Goal: Task Accomplishment & Management: Manage account settings

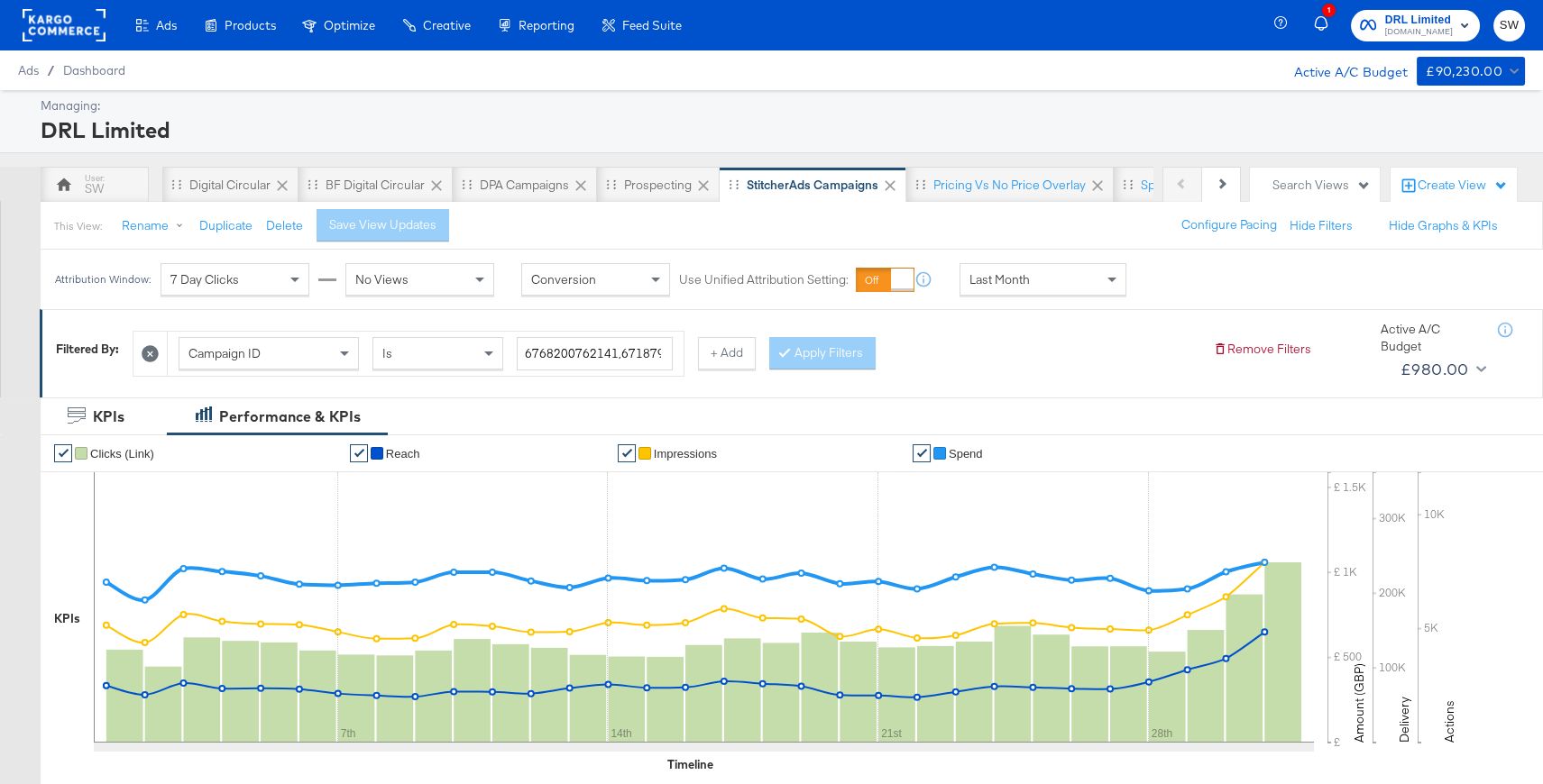
click at [92, 20] on rect at bounding box center [63, 24] width 83 height 32
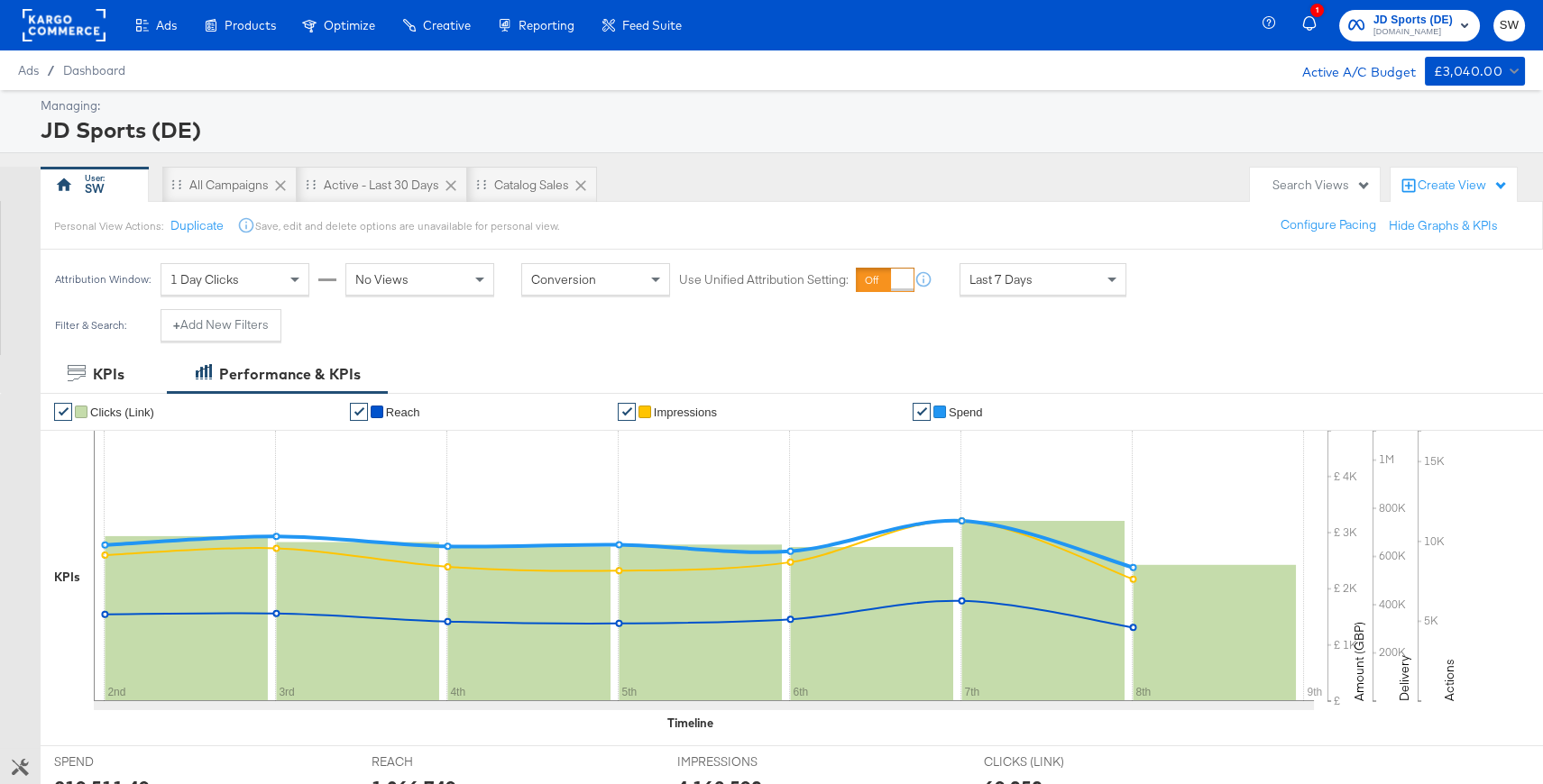
click at [59, 32] on rect at bounding box center [63, 24] width 83 height 32
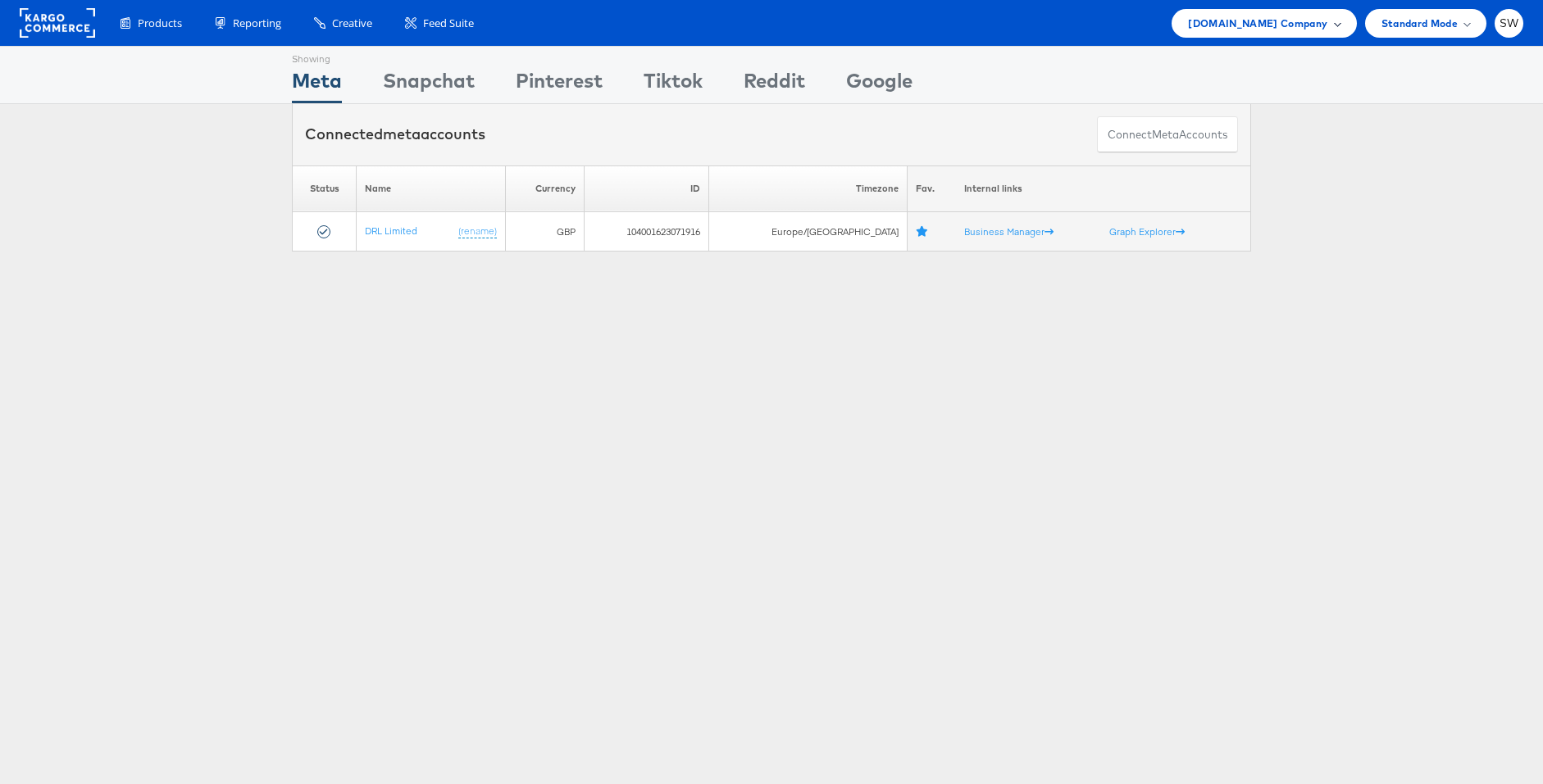
click at [1261, 34] on div "ao.com Company" at bounding box center [1263, 23] width 185 height 28
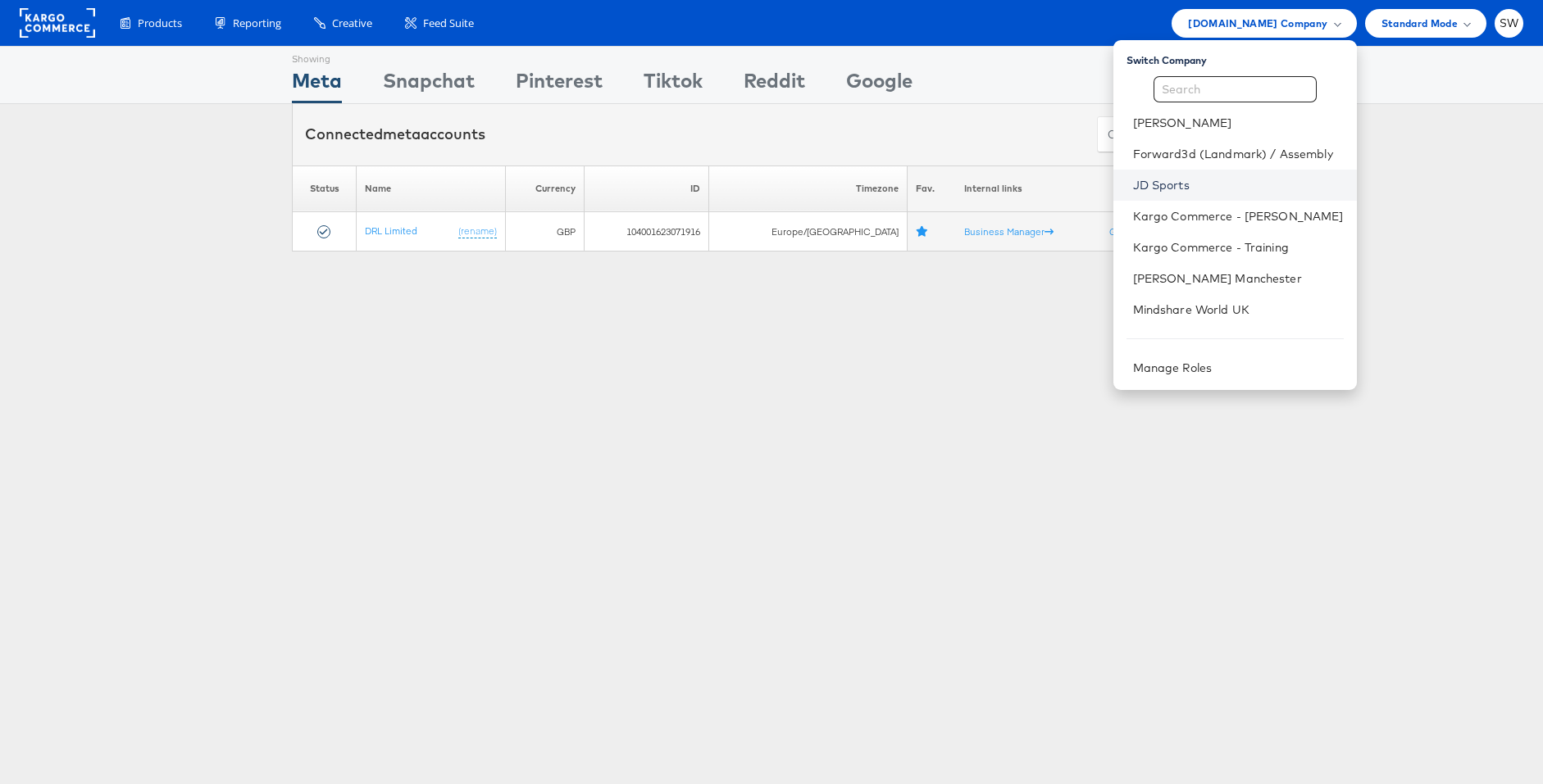
click at [1155, 177] on link "JD Sports" at bounding box center [1238, 185] width 211 height 17
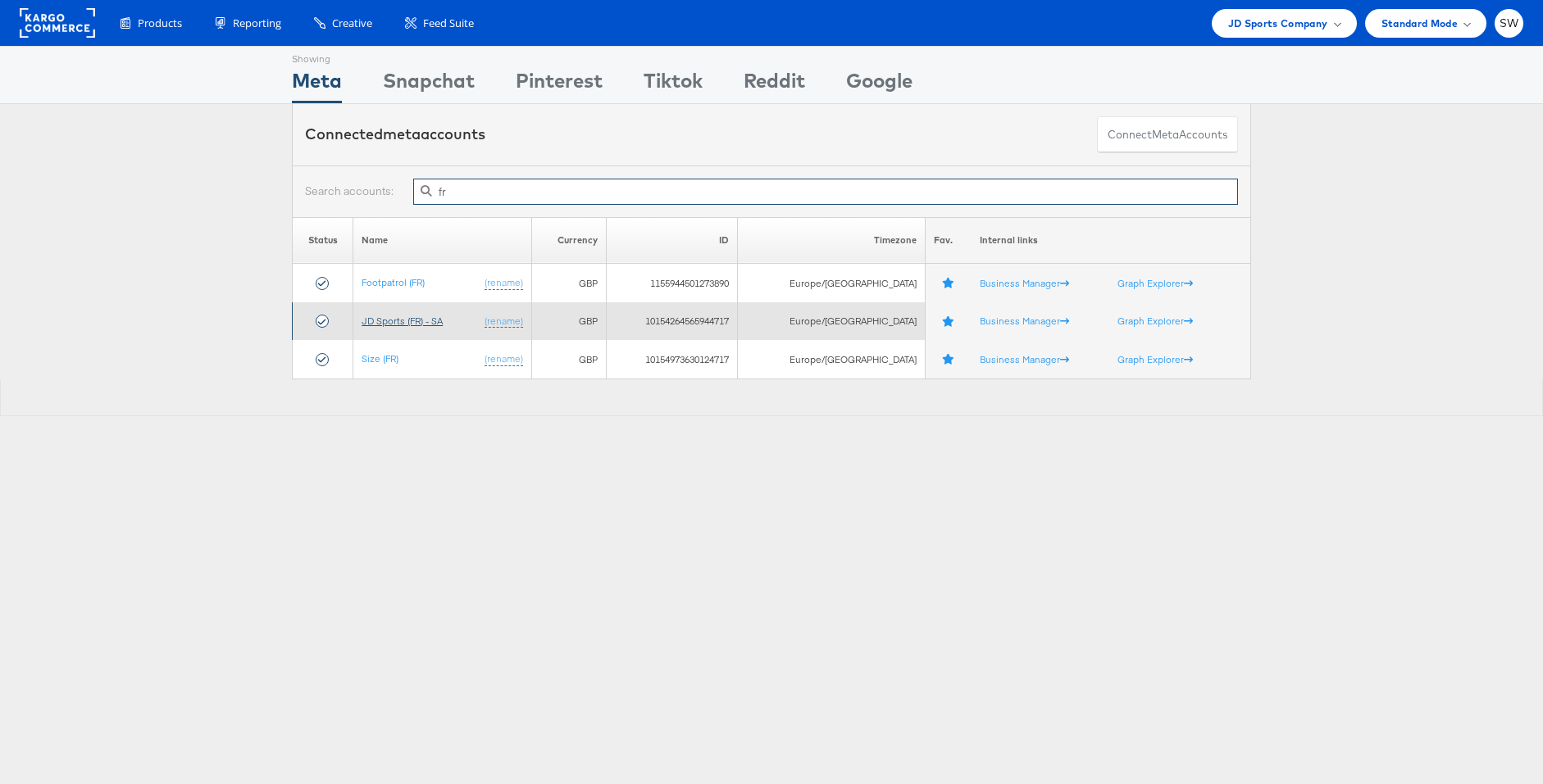
type input "fr"
click at [408, 319] on link "JD Sports (FR) - SA" at bounding box center [402, 320] width 81 height 12
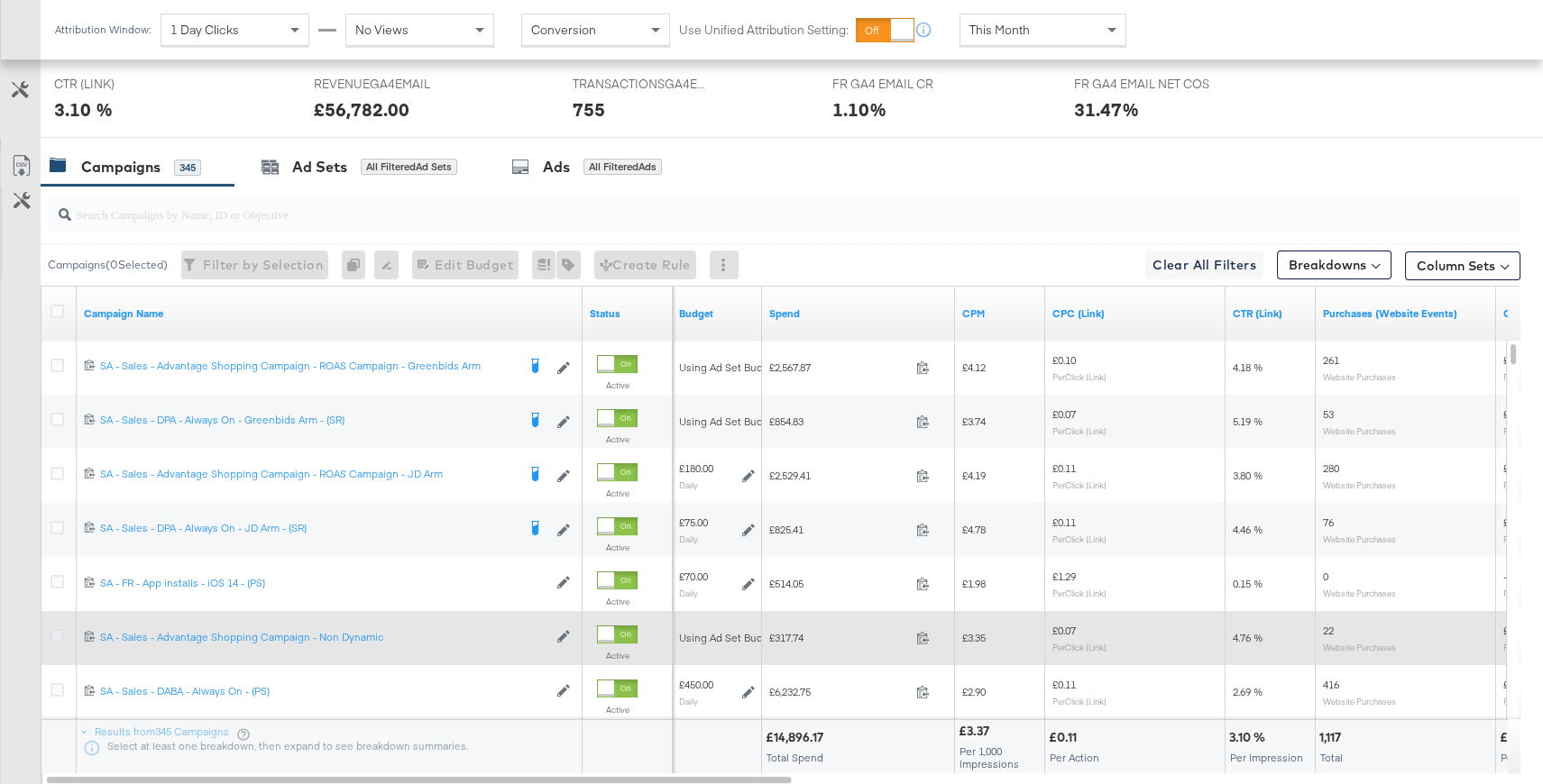
scroll to position [818, 0]
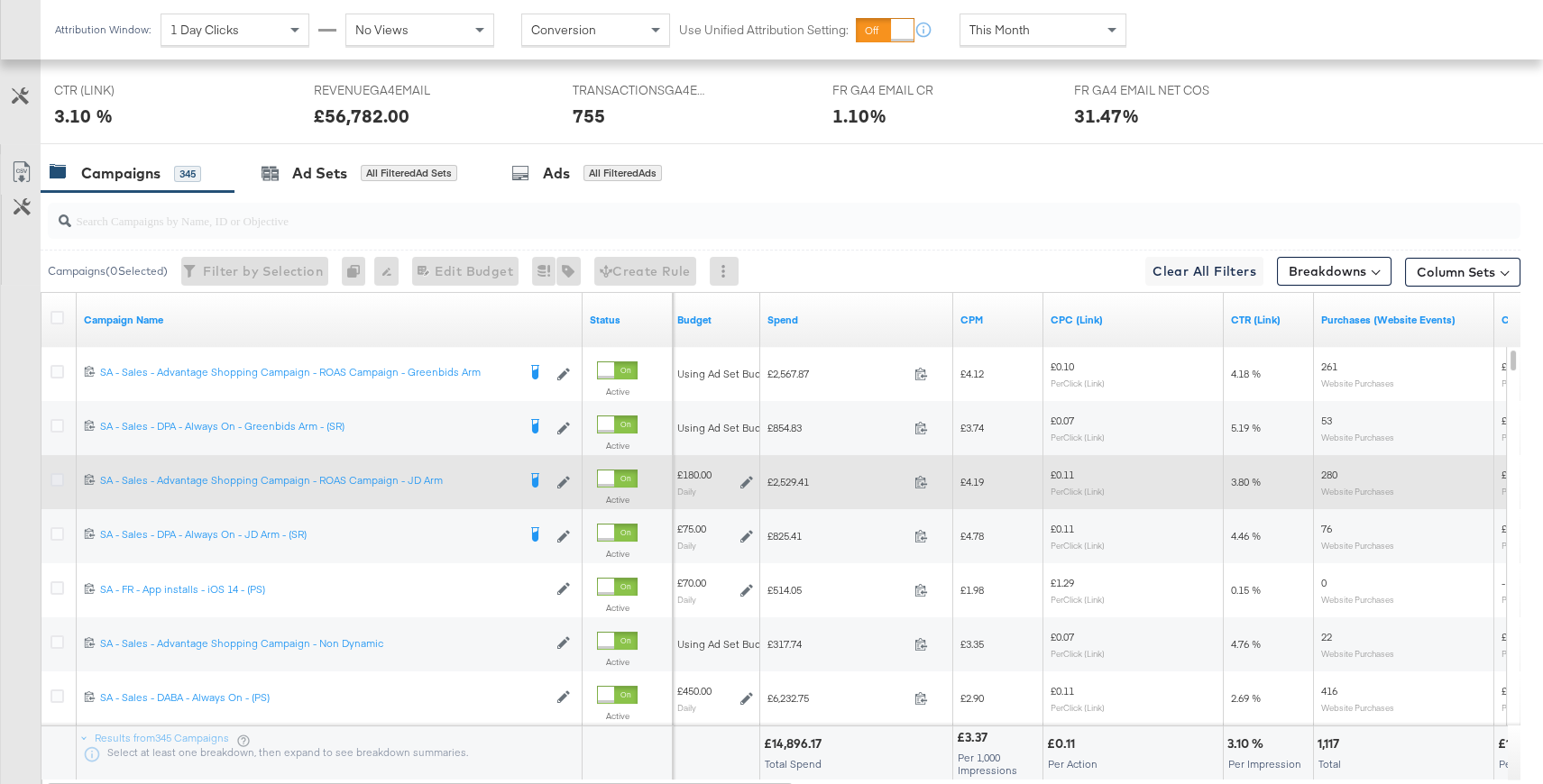
click at [56, 483] on icon at bounding box center [57, 480] width 14 height 14
click at [0, 0] on input "checkbox" at bounding box center [0, 0] width 0 height 0
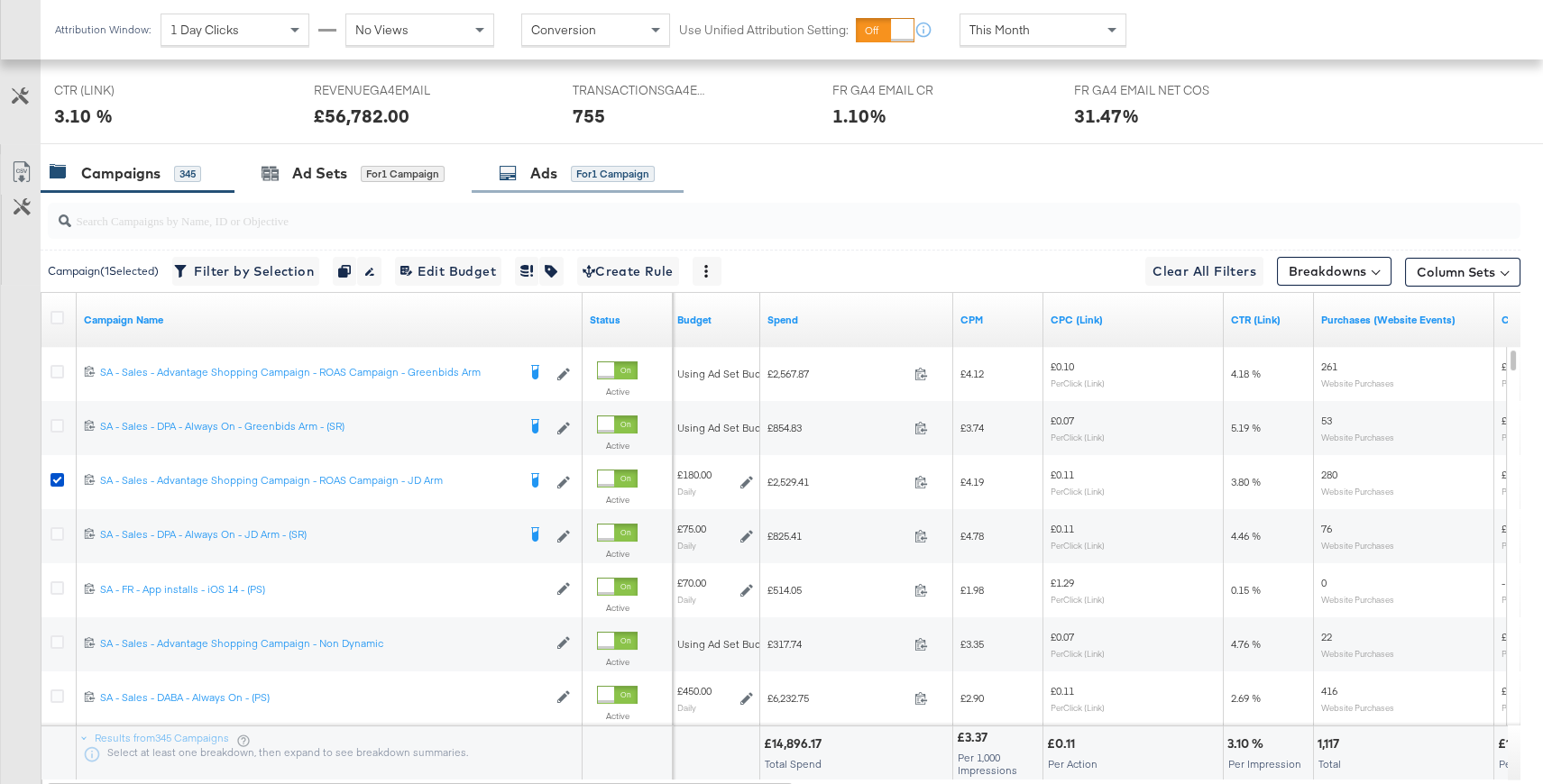
click at [571, 182] on div "Ads for 1 Campaign" at bounding box center [577, 174] width 212 height 39
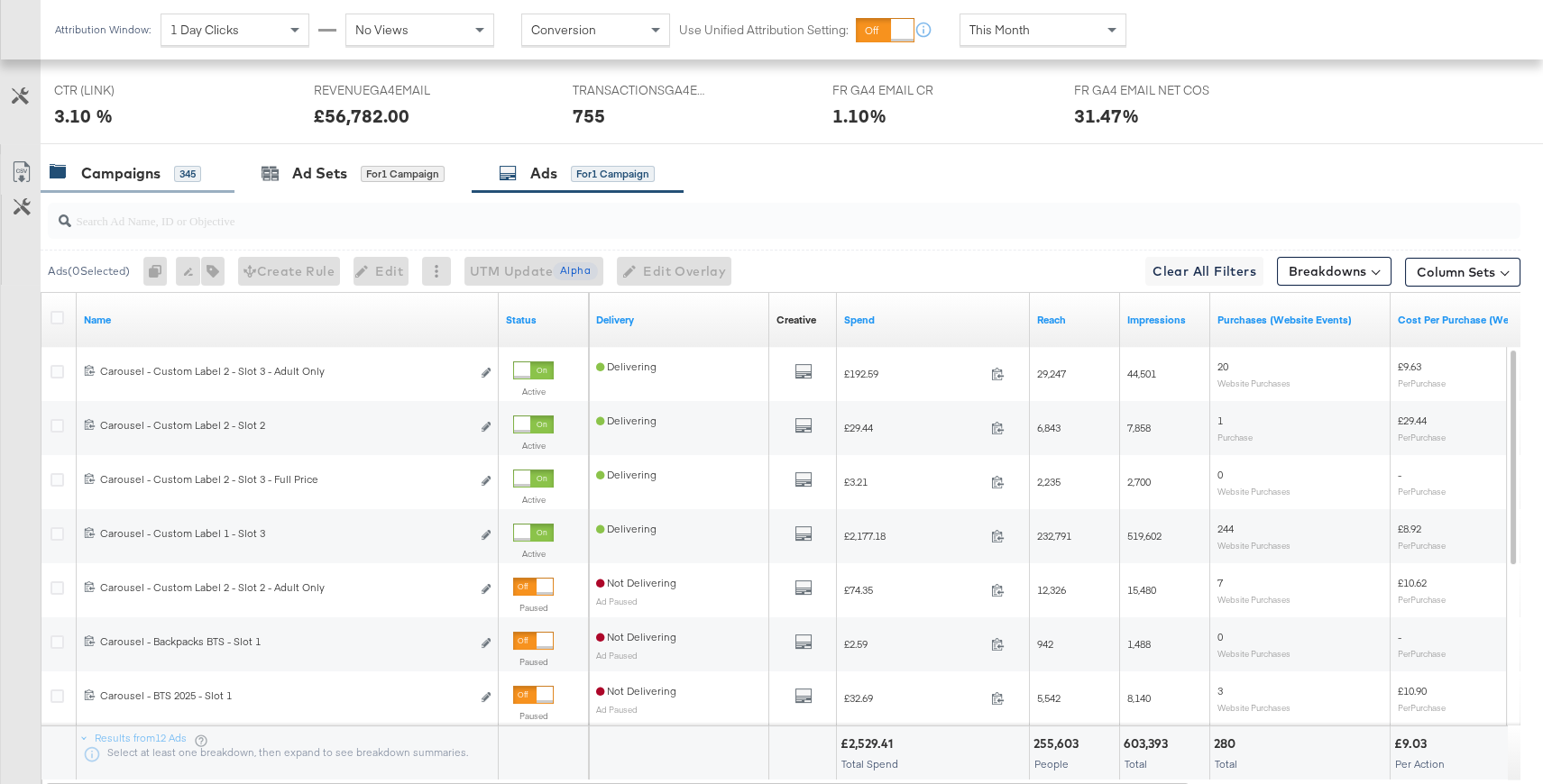
click at [149, 169] on div "Campaigns" at bounding box center [121, 173] width 80 height 20
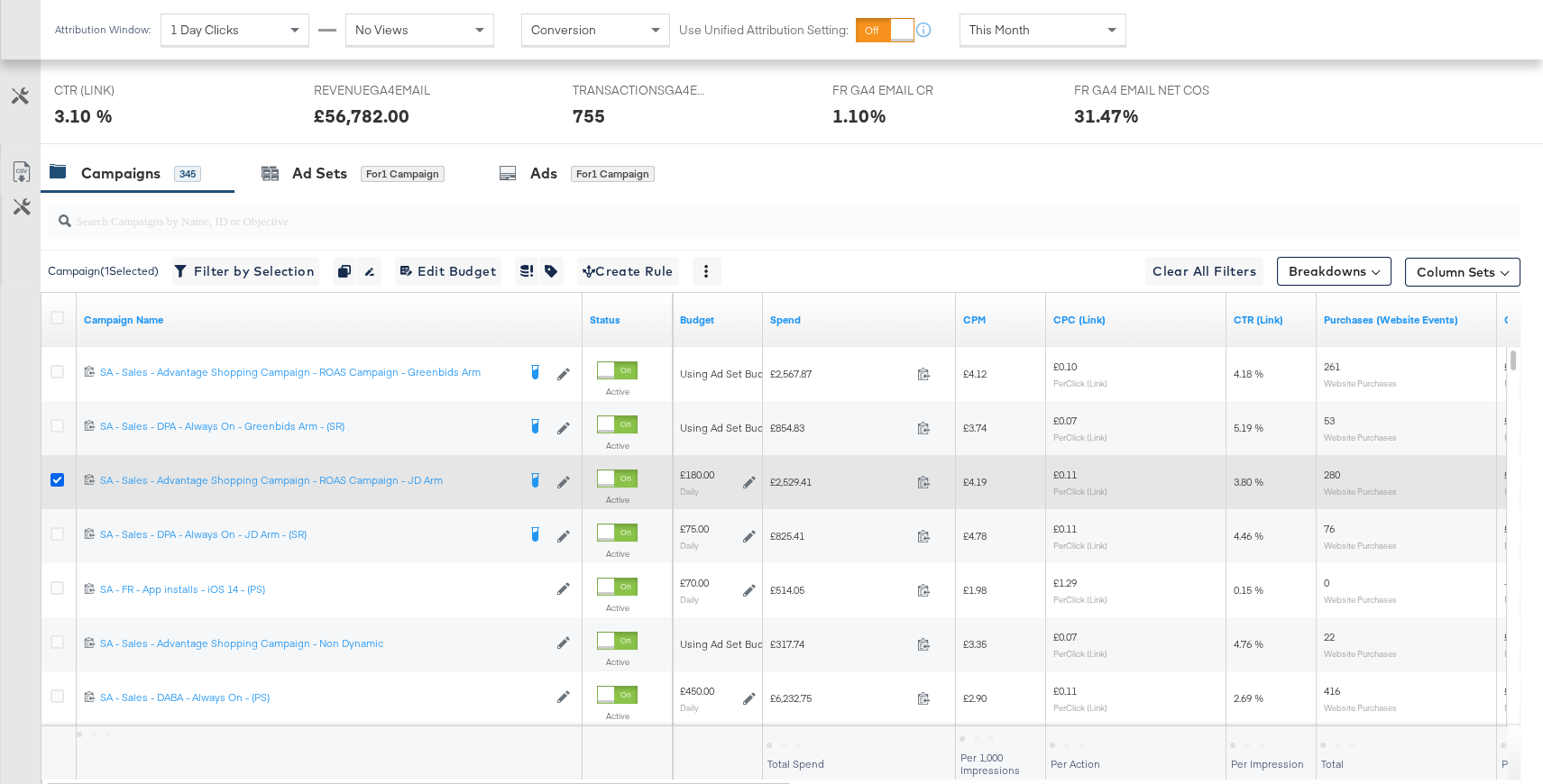
click at [52, 479] on icon at bounding box center [57, 480] width 14 height 14
click at [0, 0] on input "checkbox" at bounding box center [0, 0] width 0 height 0
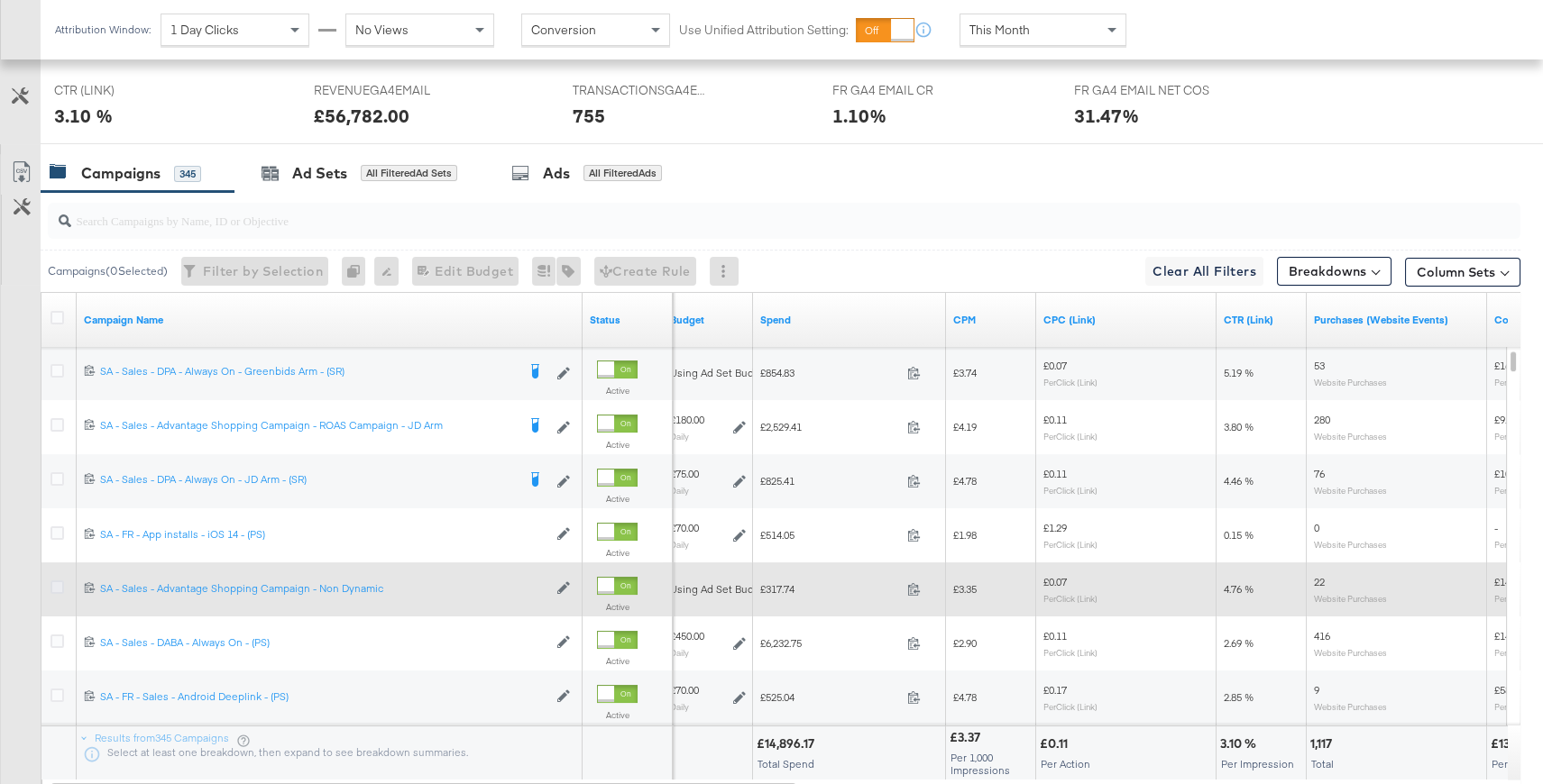
click at [61, 585] on icon at bounding box center [57, 588] width 14 height 14
click at [0, 0] on input "checkbox" at bounding box center [0, 0] width 0 height 0
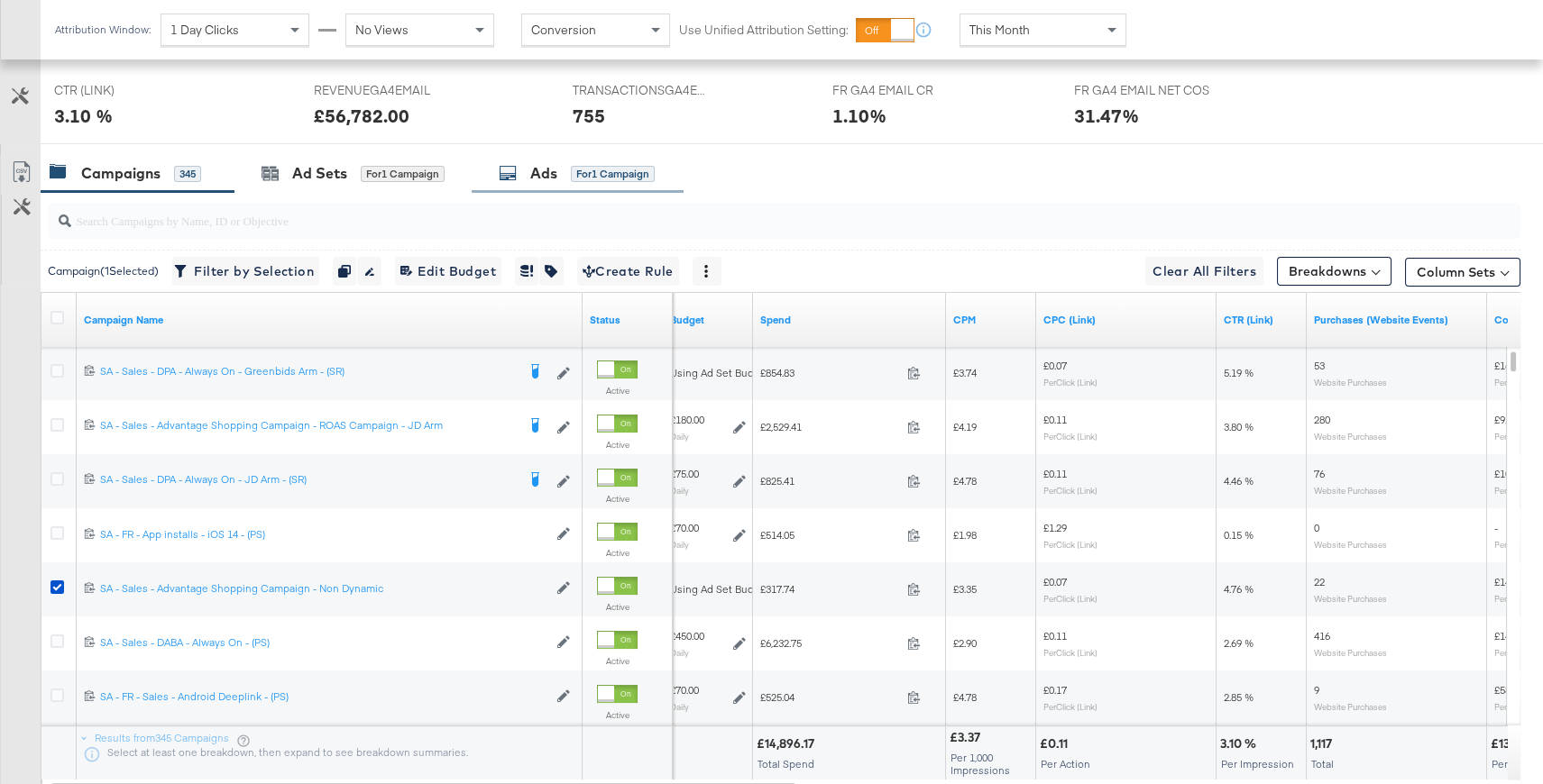
click at [566, 174] on div "Ads for 1 Campaign" at bounding box center [576, 173] width 156 height 20
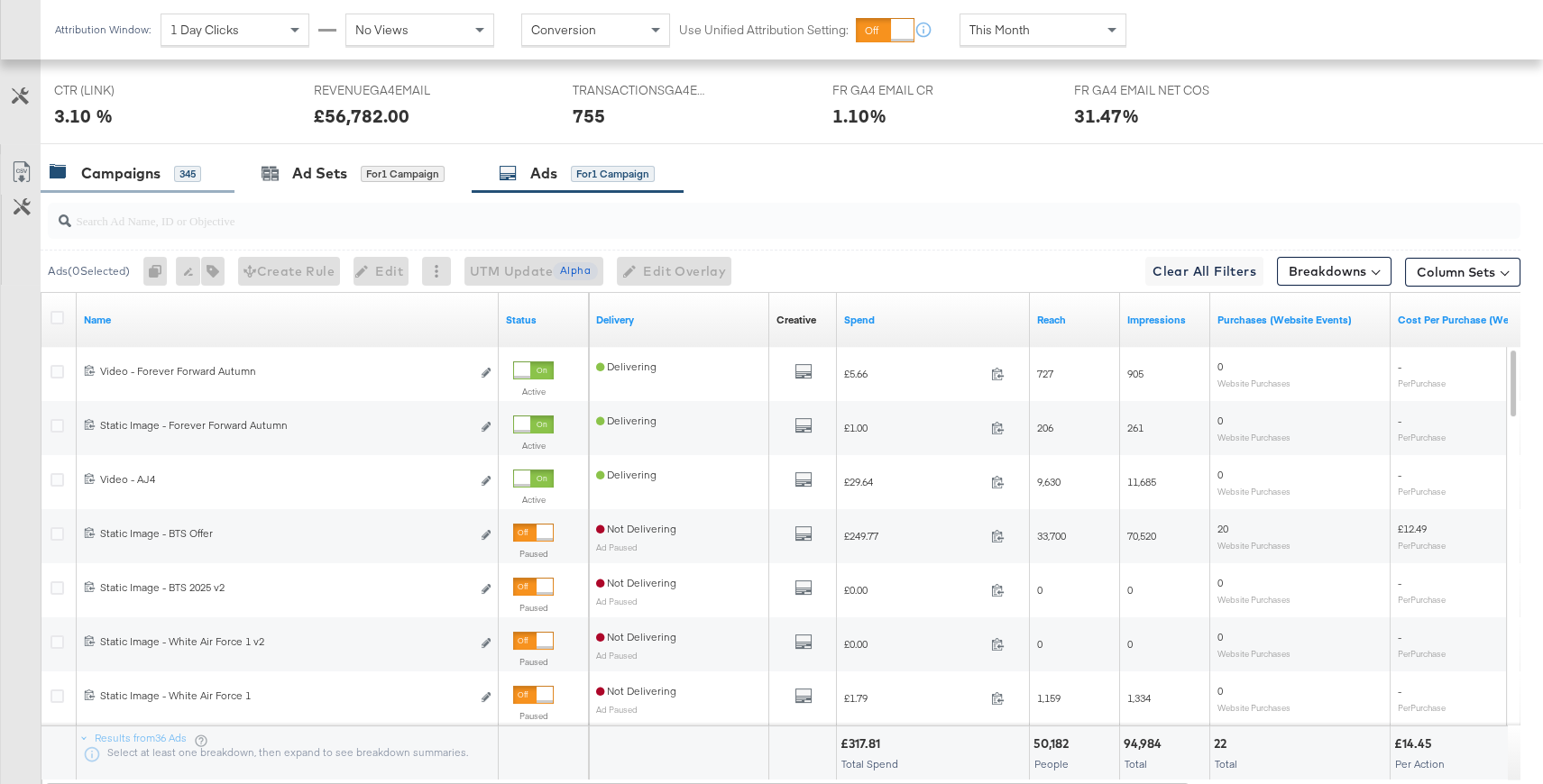
click at [184, 184] on div "Campaigns 345" at bounding box center [138, 174] width 194 height 39
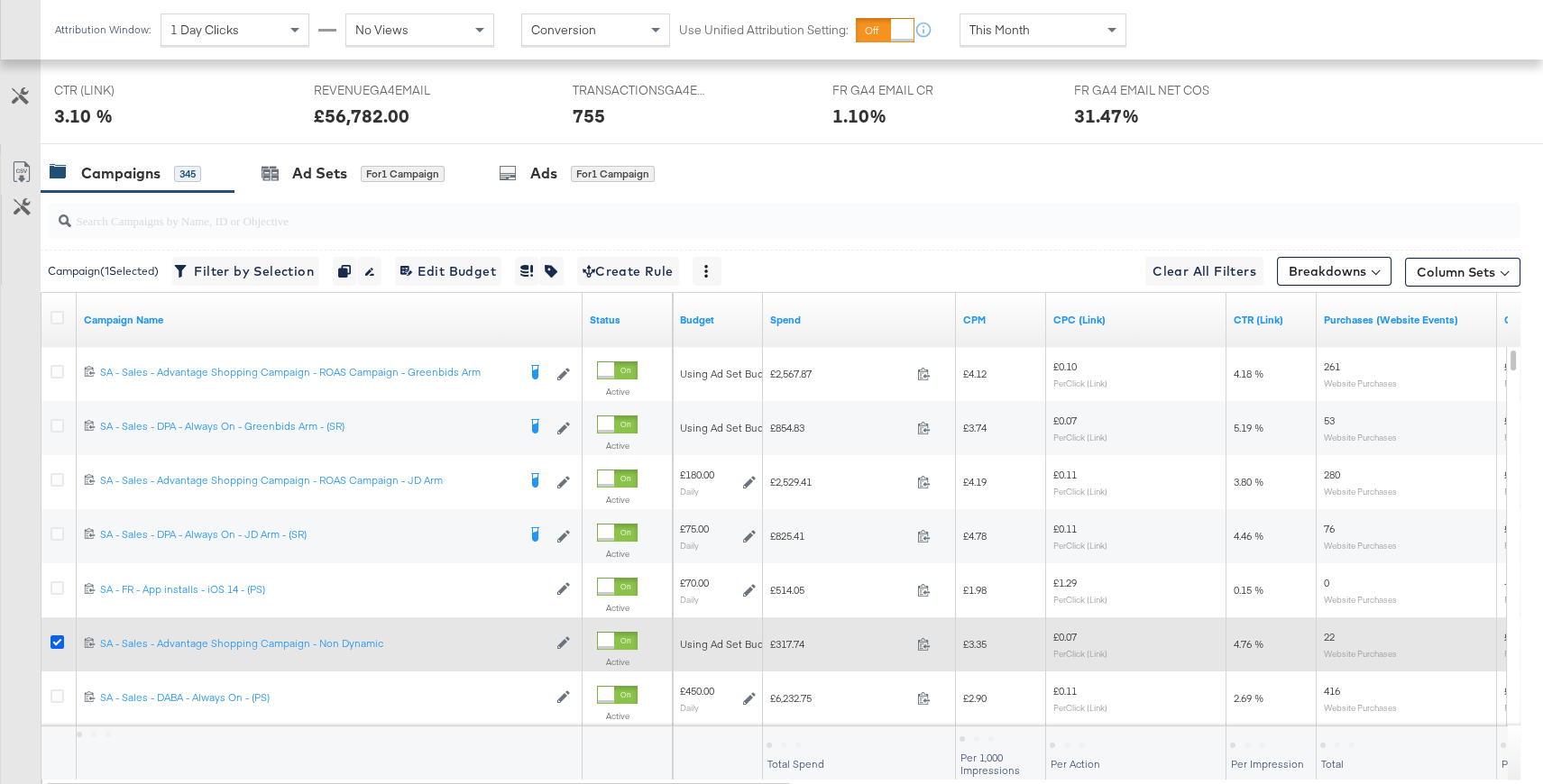
click at [54, 638] on icon at bounding box center [57, 642] width 14 height 14
click at [0, 0] on input "checkbox" at bounding box center [0, 0] width 0 height 0
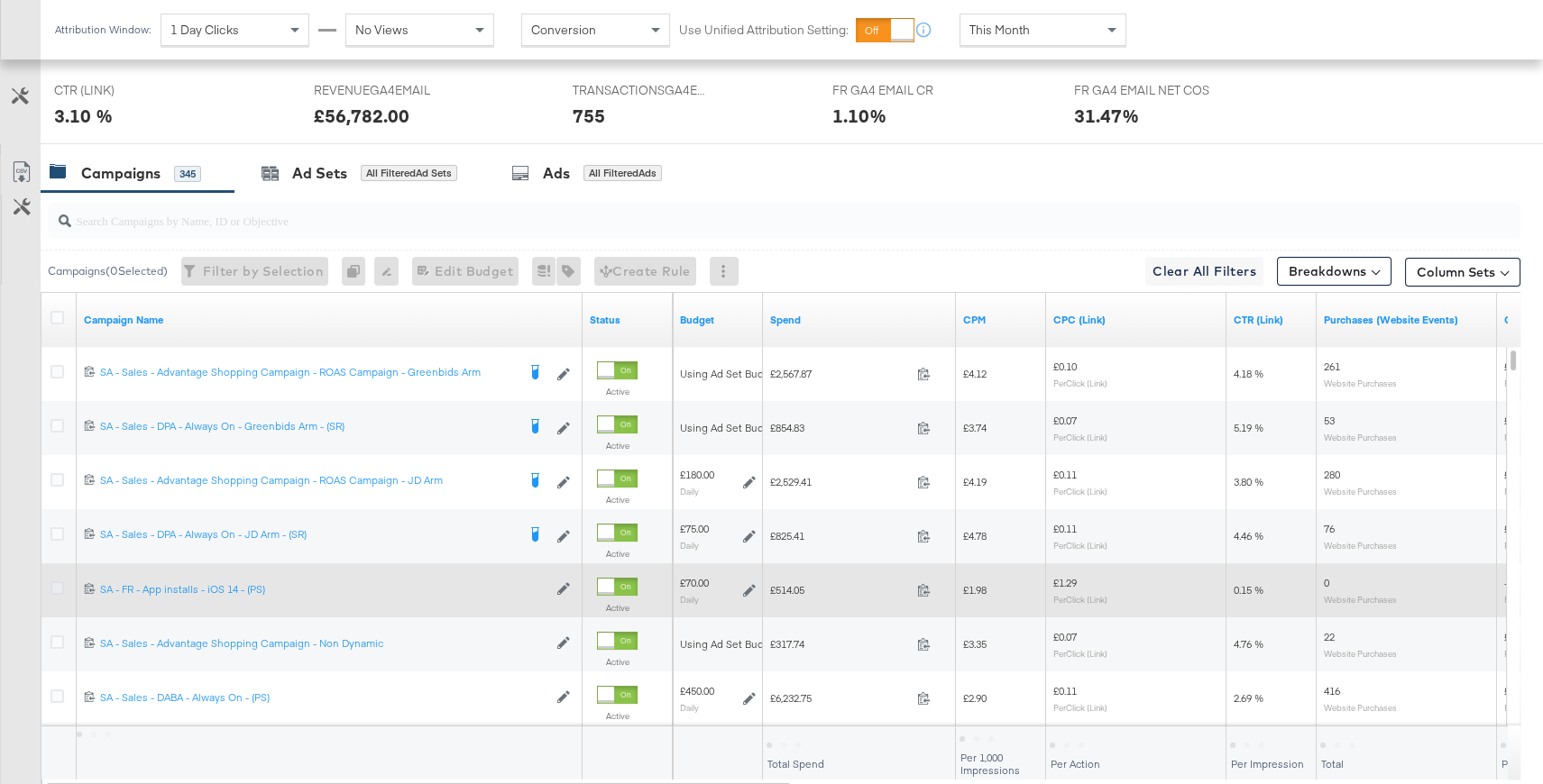
click at [60, 586] on icon at bounding box center [57, 589] width 14 height 14
click at [0, 0] on input "checkbox" at bounding box center [0, 0] width 0 height 0
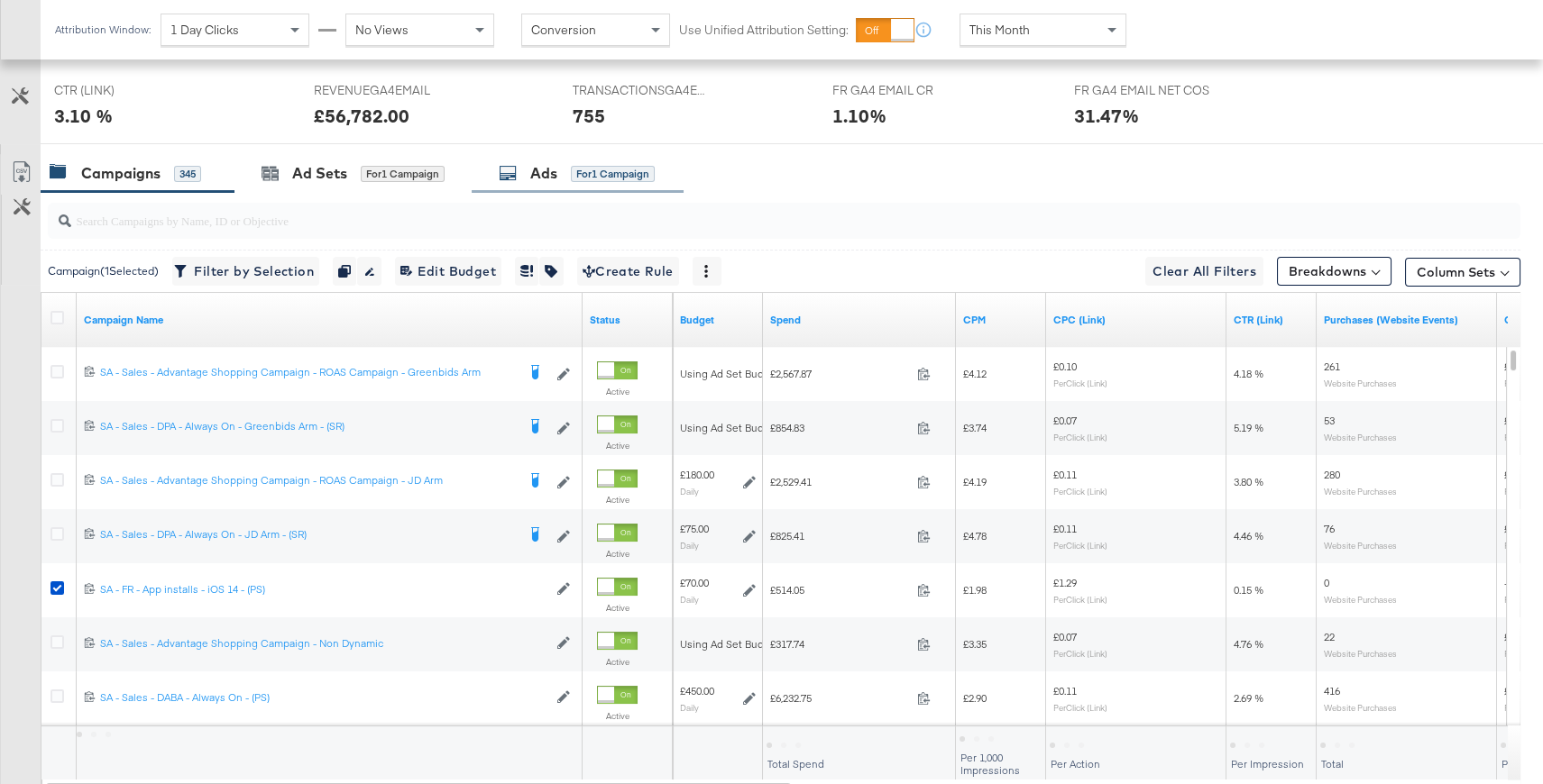
click at [606, 183] on div "Ads for 1 Campaign" at bounding box center [577, 174] width 212 height 39
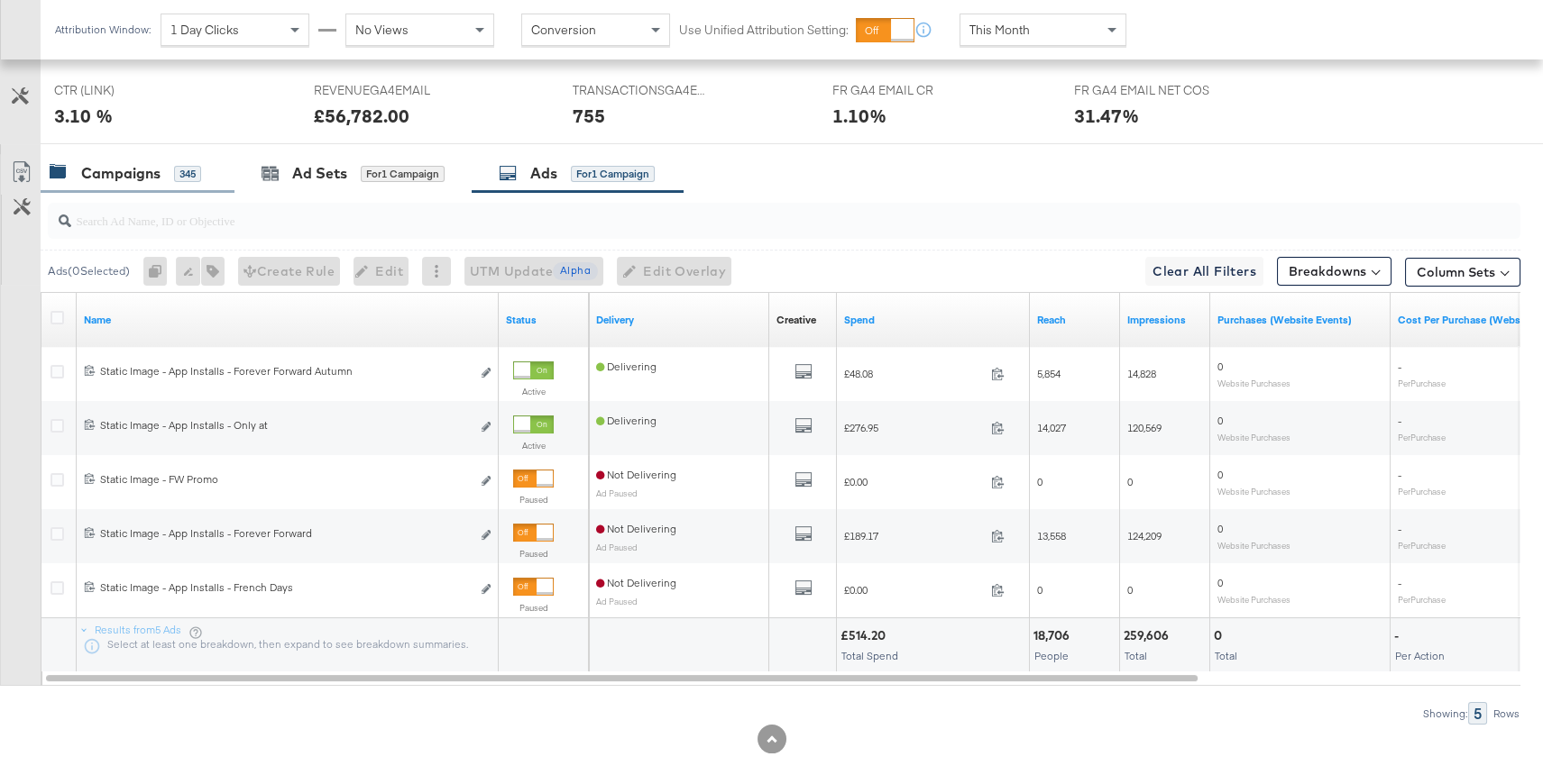
click at [168, 182] on div "Campaigns 345" at bounding box center [125, 173] width 152 height 20
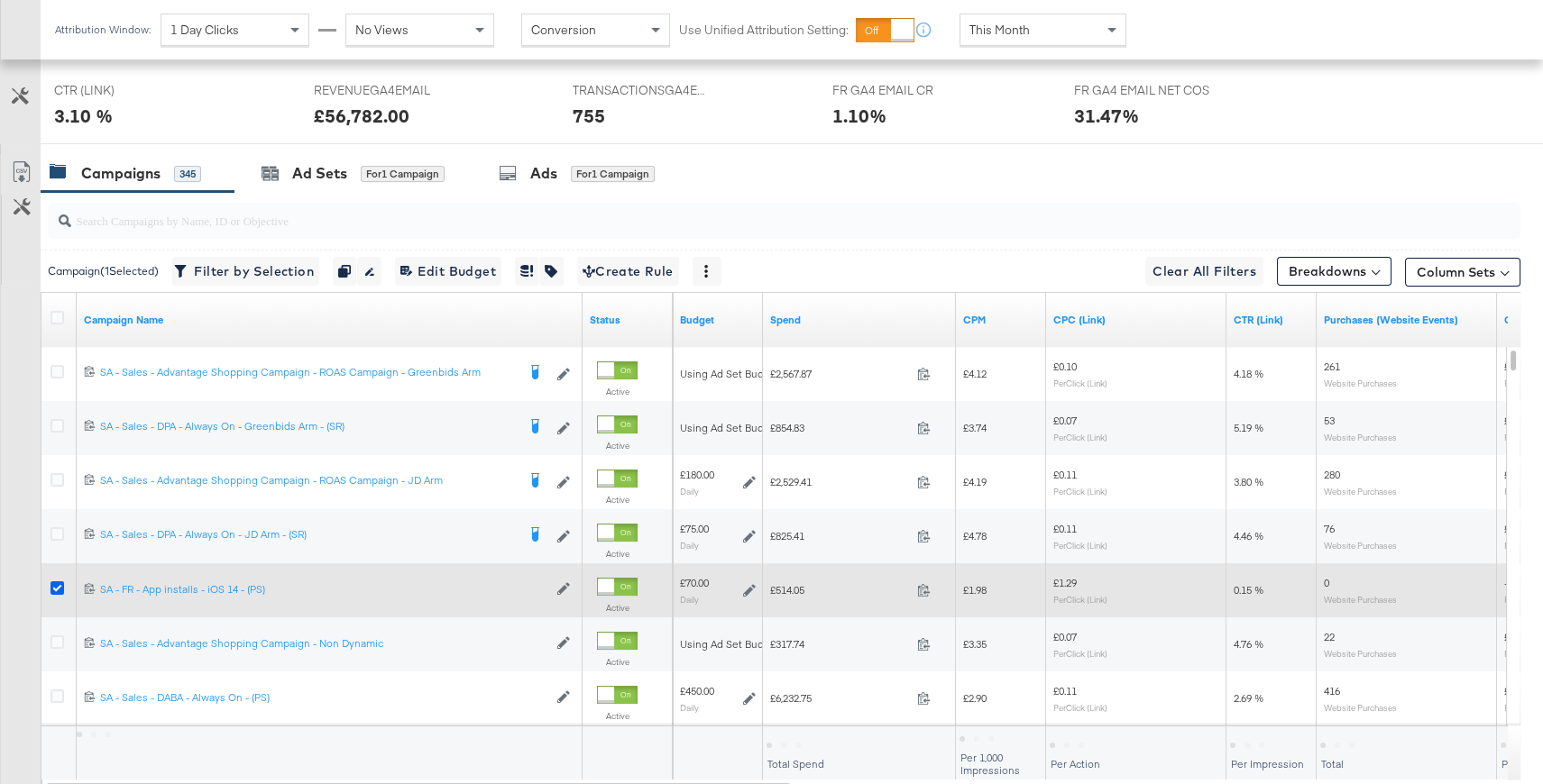
click at [56, 586] on icon at bounding box center [57, 589] width 14 height 14
click at [0, 0] on input "checkbox" at bounding box center [0, 0] width 0 height 0
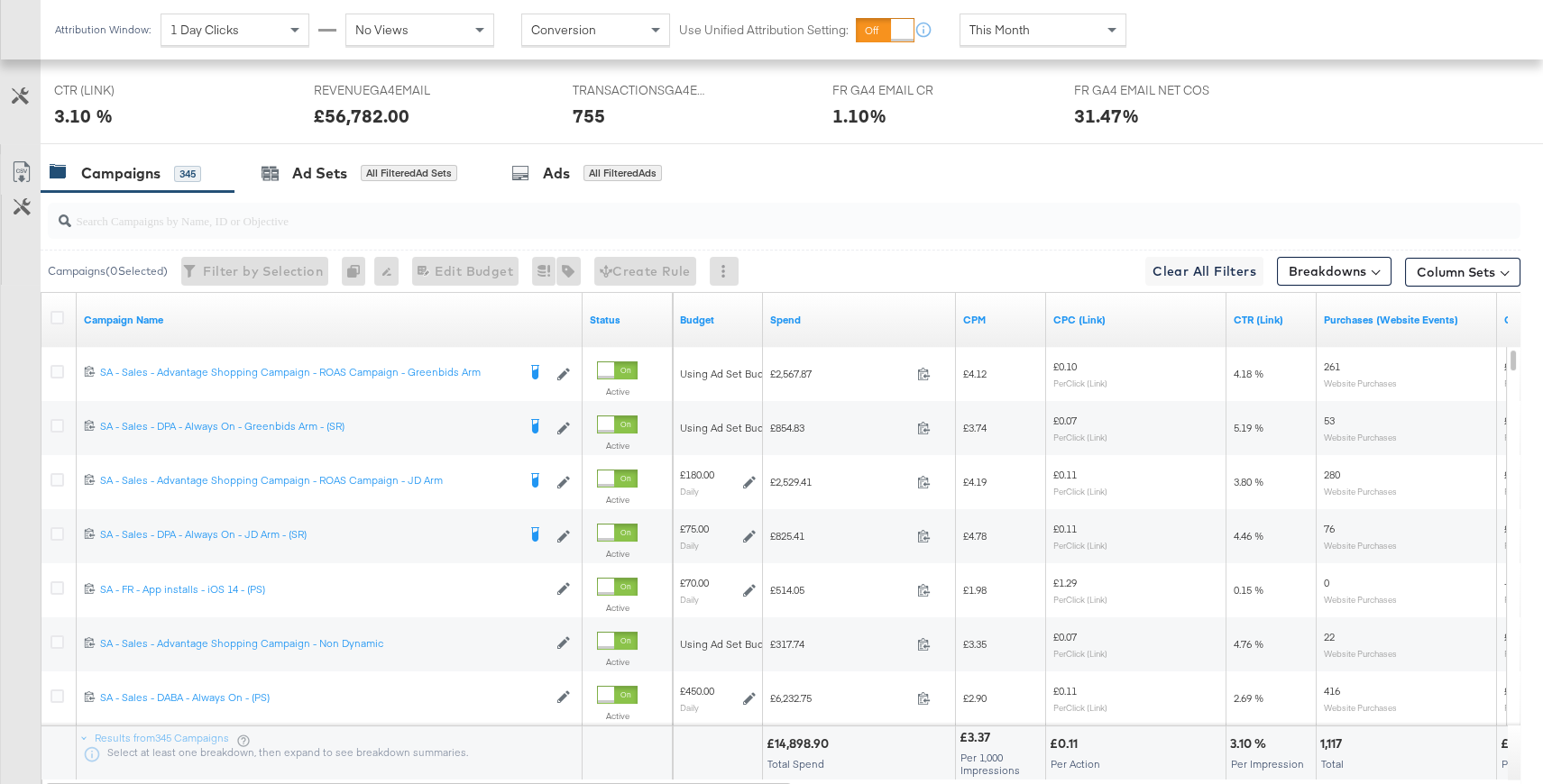
click at [440, 225] on input "search" at bounding box center [729, 213] width 1316 height 35
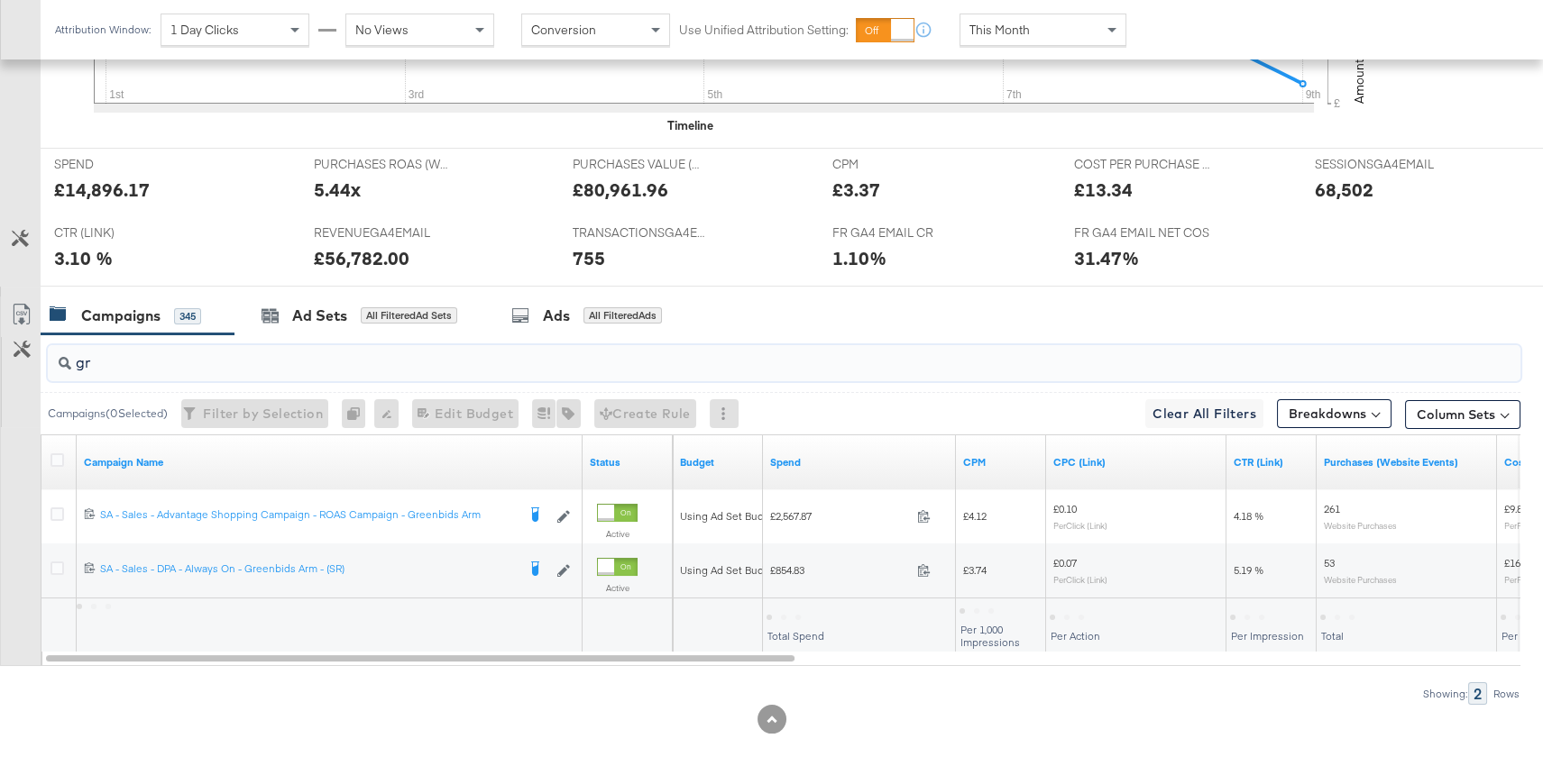
type input "g"
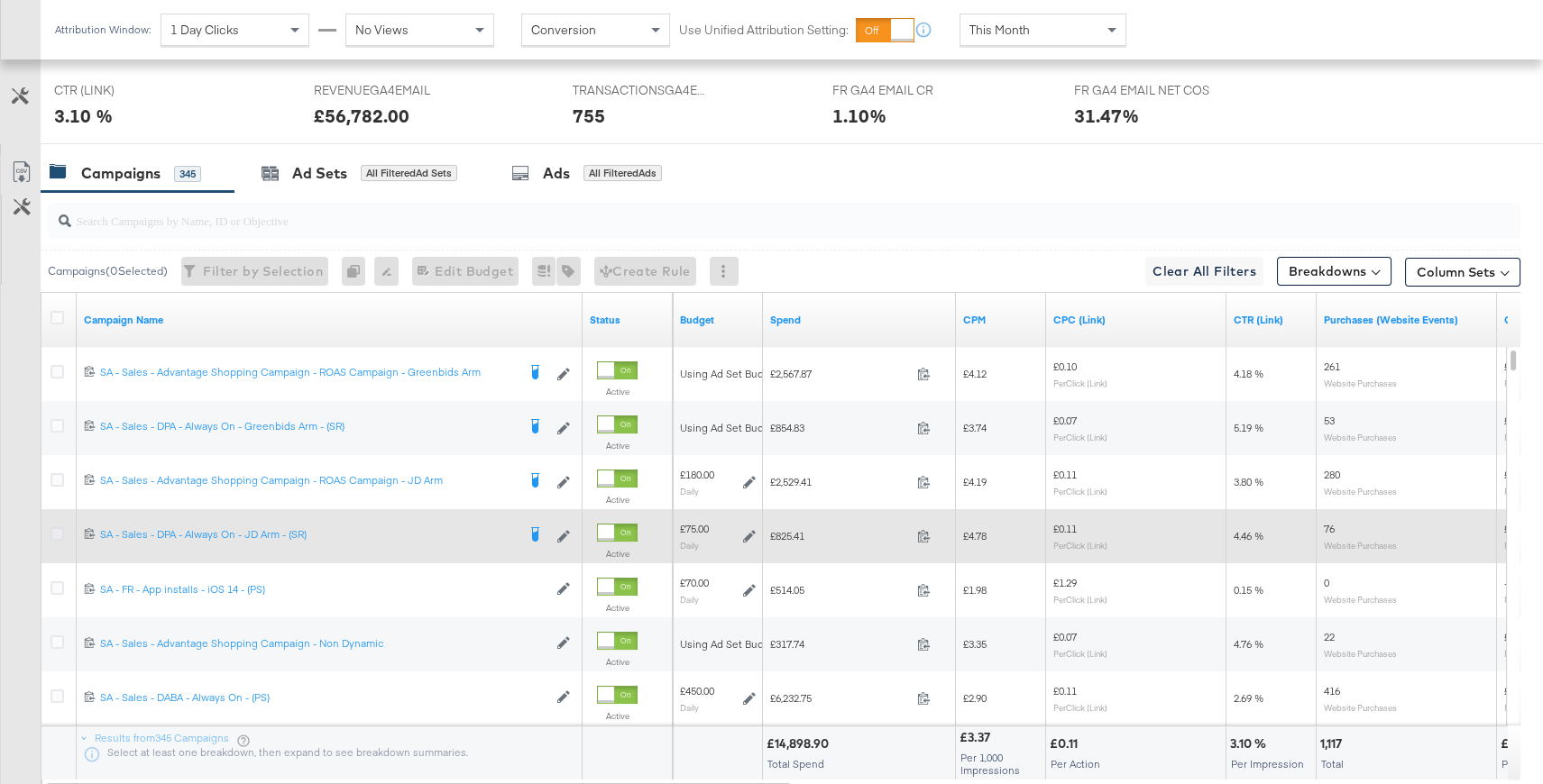
click at [58, 532] on icon at bounding box center [57, 534] width 14 height 14
click at [0, 0] on input "checkbox" at bounding box center [0, 0] width 0 height 0
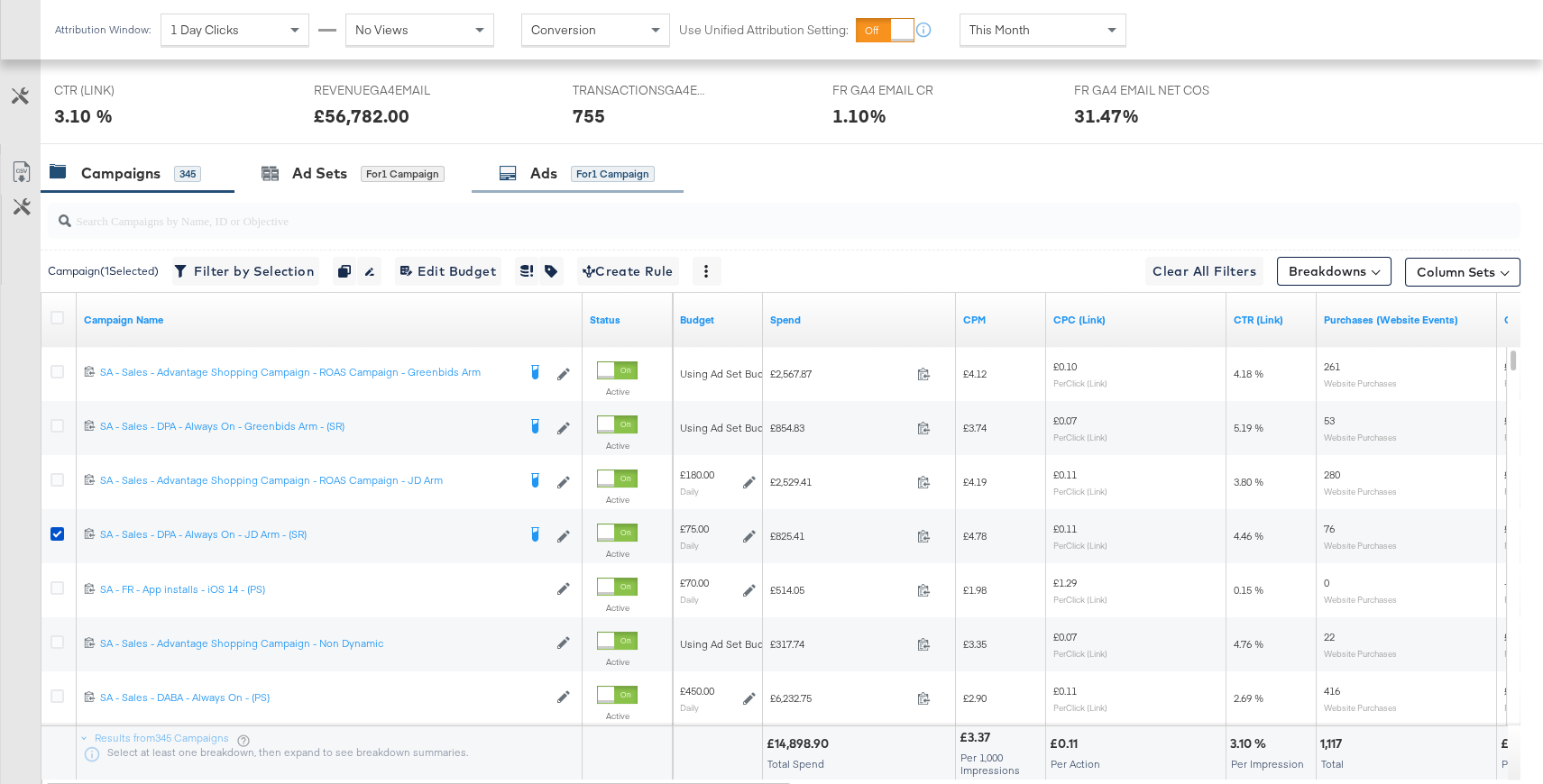
click at [560, 179] on div "Ads for 1 Campaign" at bounding box center [576, 173] width 156 height 20
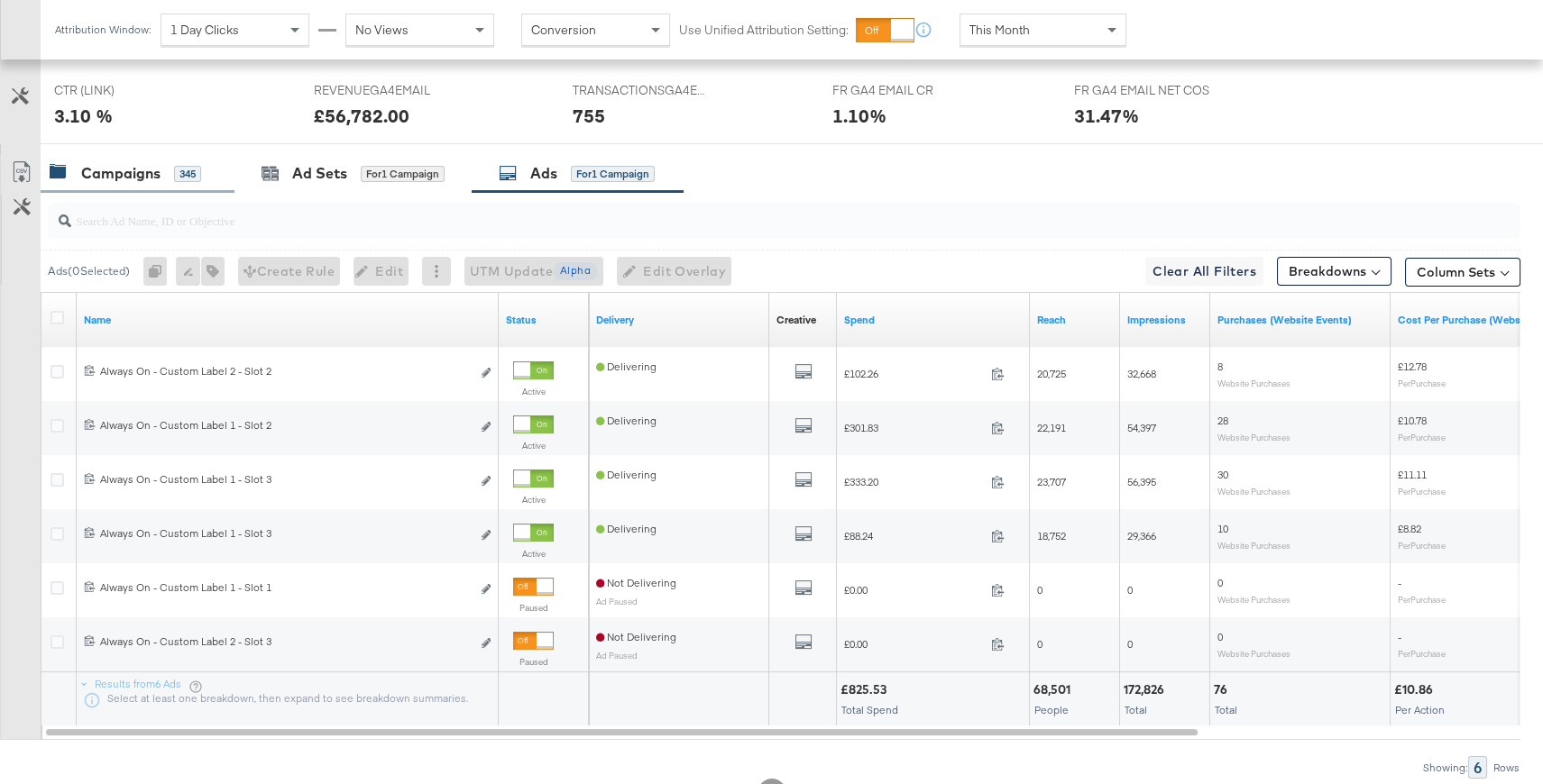
click at [169, 176] on div "Campaigns 345" at bounding box center [125, 173] width 152 height 20
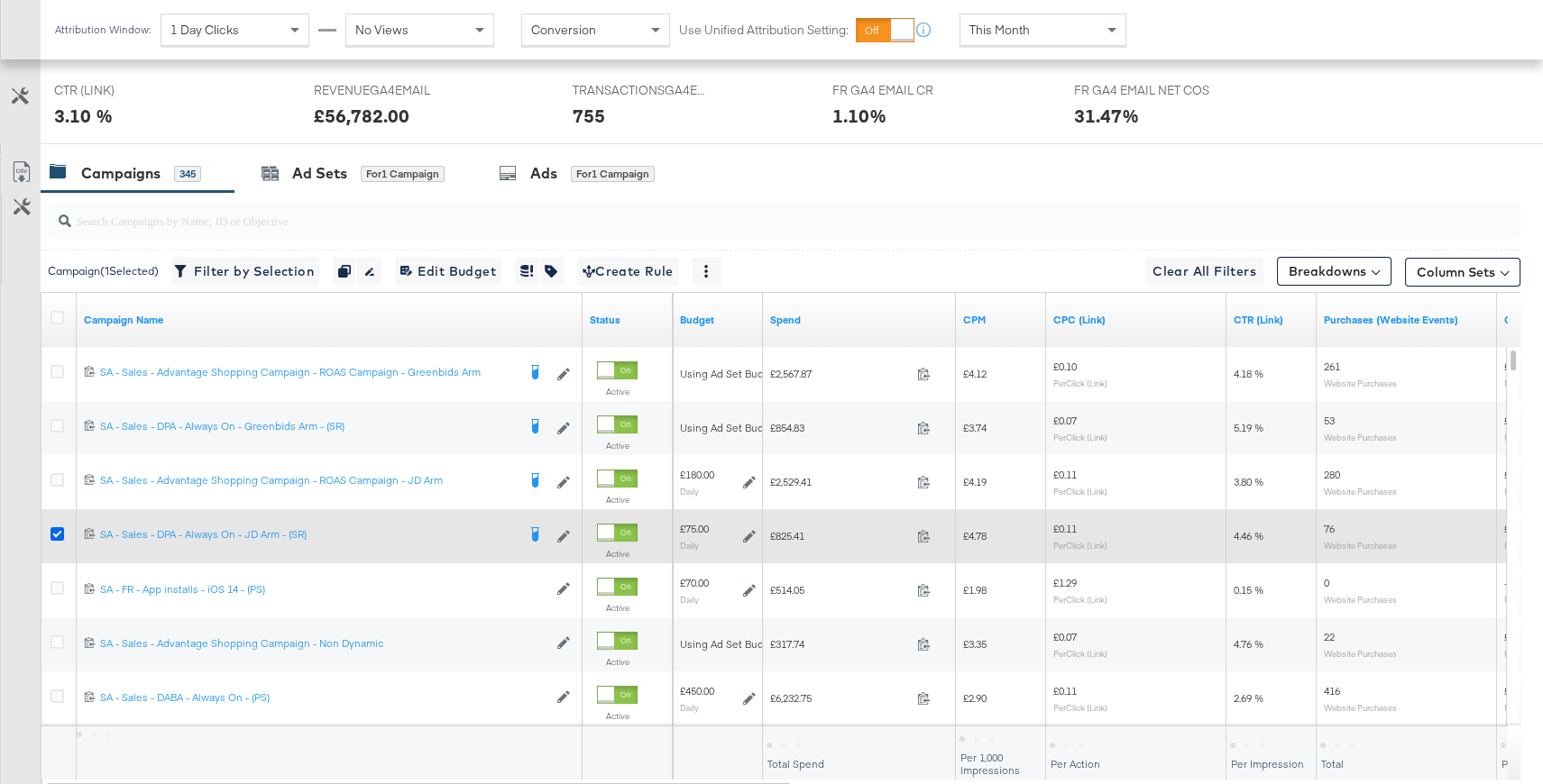
click at [56, 532] on icon at bounding box center [57, 534] width 14 height 14
click at [0, 0] on input "checkbox" at bounding box center [0, 0] width 0 height 0
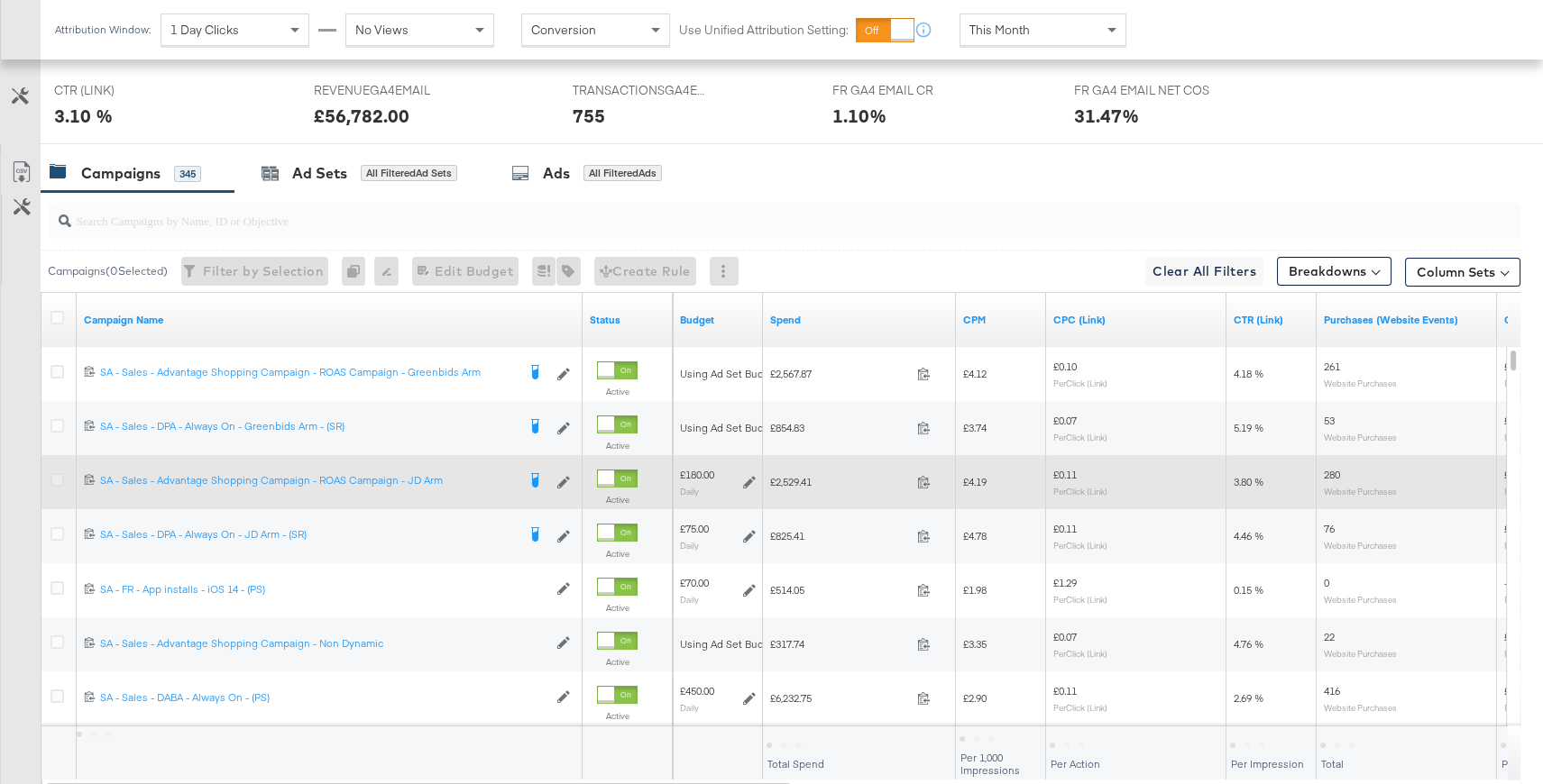
click at [57, 479] on icon at bounding box center [57, 480] width 14 height 14
click at [0, 0] on input "checkbox" at bounding box center [0, 0] width 0 height 0
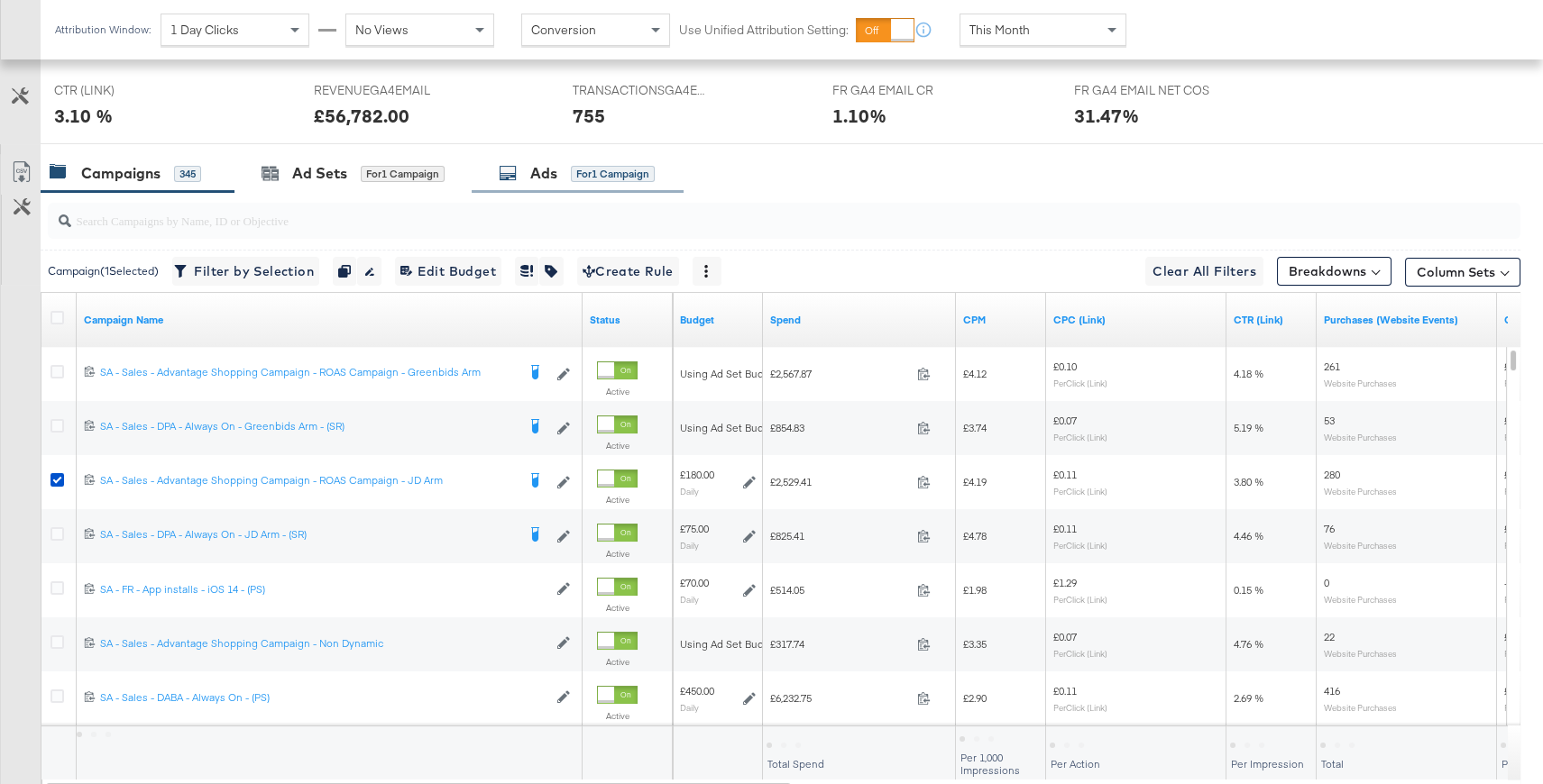
click at [551, 165] on div "Ads" at bounding box center [544, 173] width 27 height 20
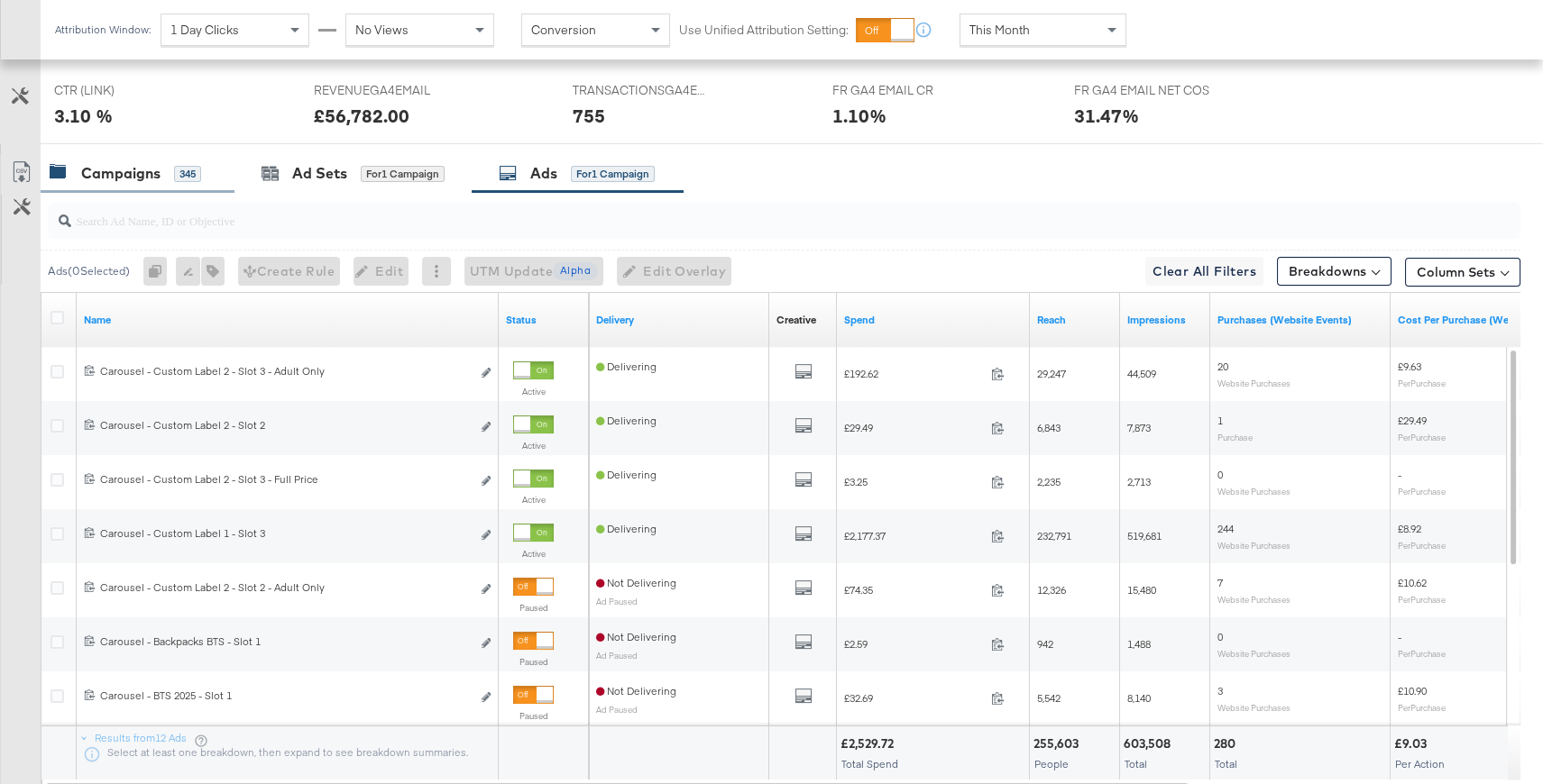
click at [115, 169] on div "Campaigns" at bounding box center [121, 173] width 80 height 20
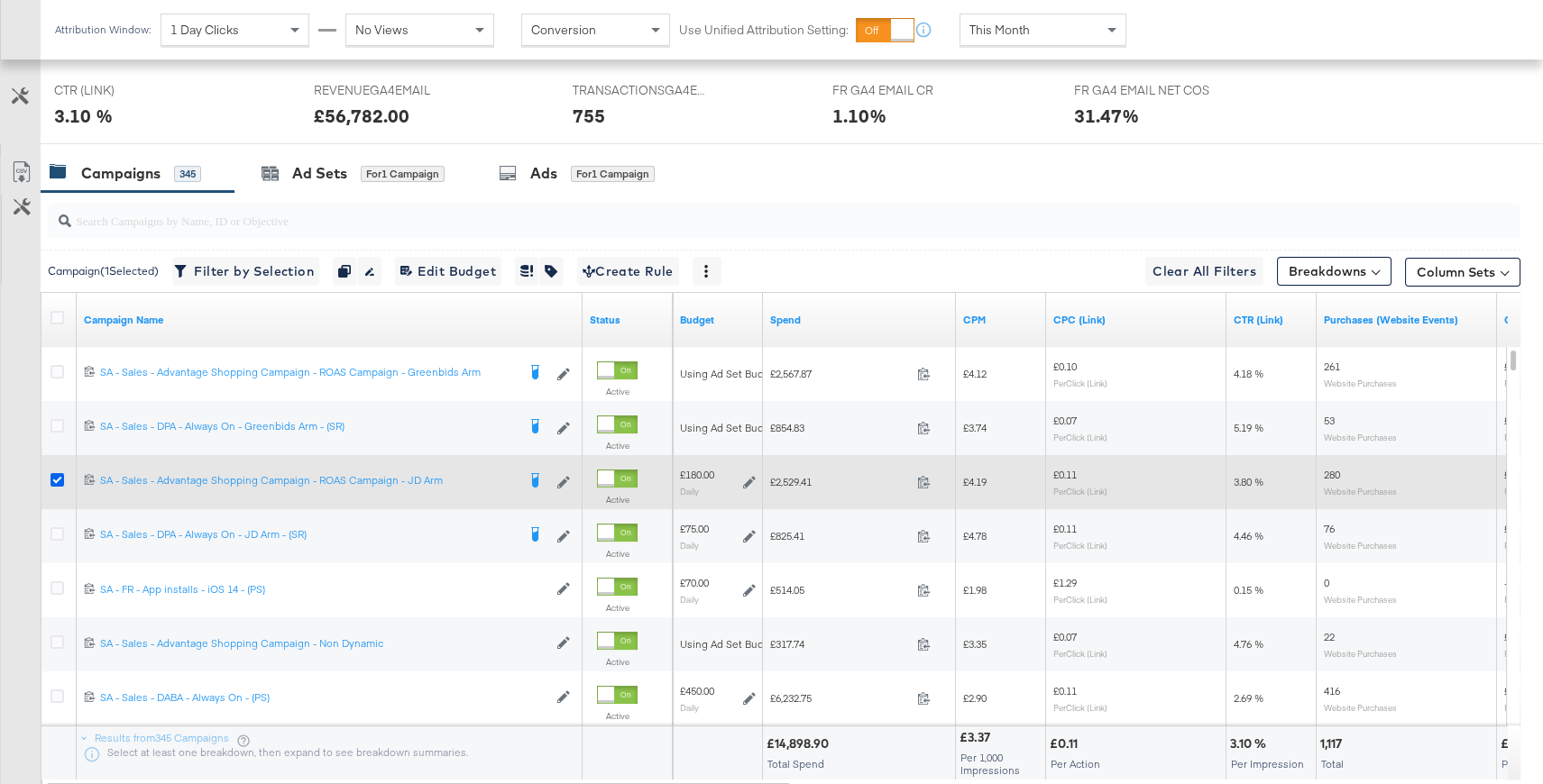
click at [54, 479] on icon at bounding box center [57, 480] width 14 height 14
click at [0, 0] on input "checkbox" at bounding box center [0, 0] width 0 height 0
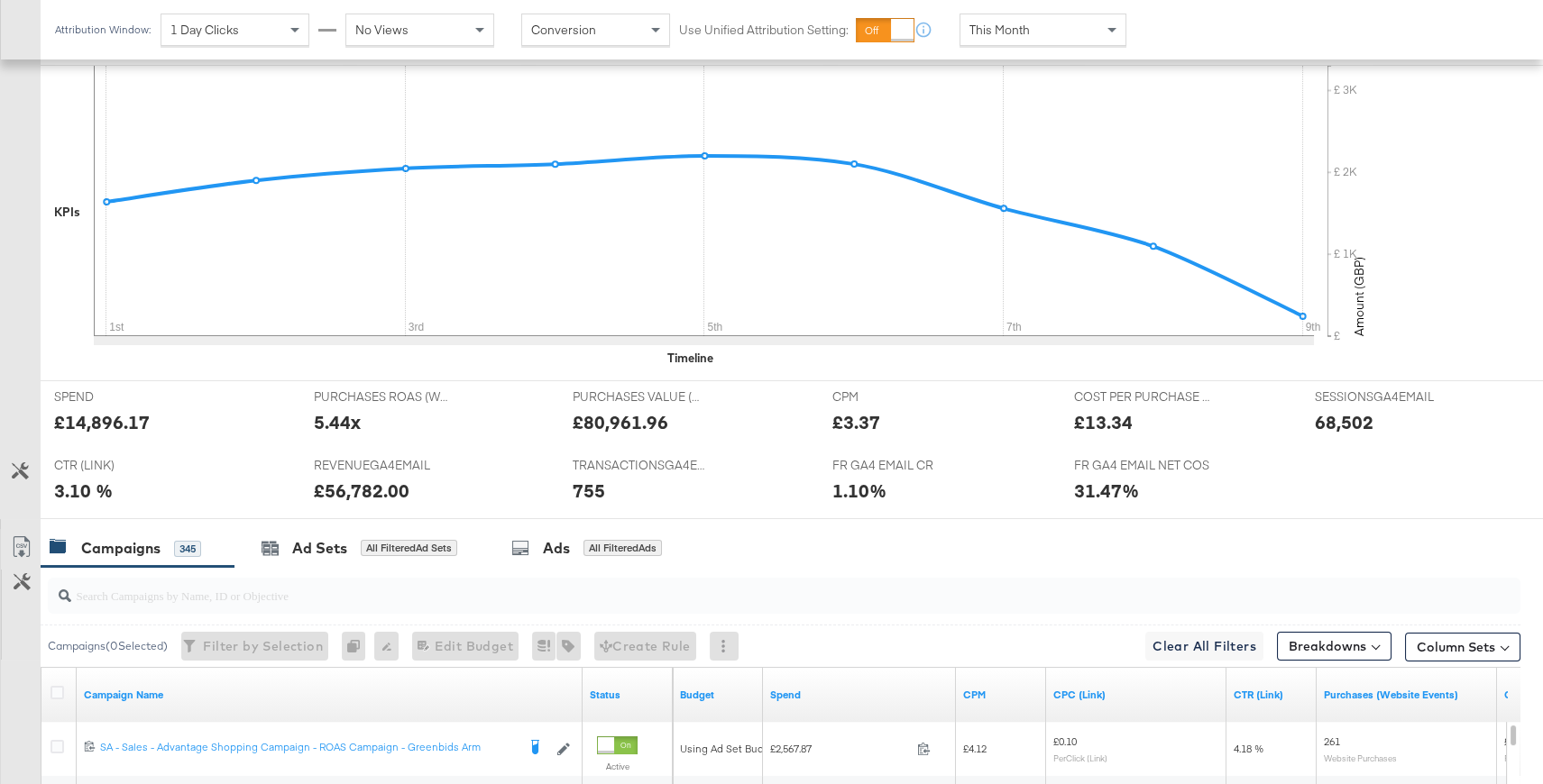
scroll to position [0, 0]
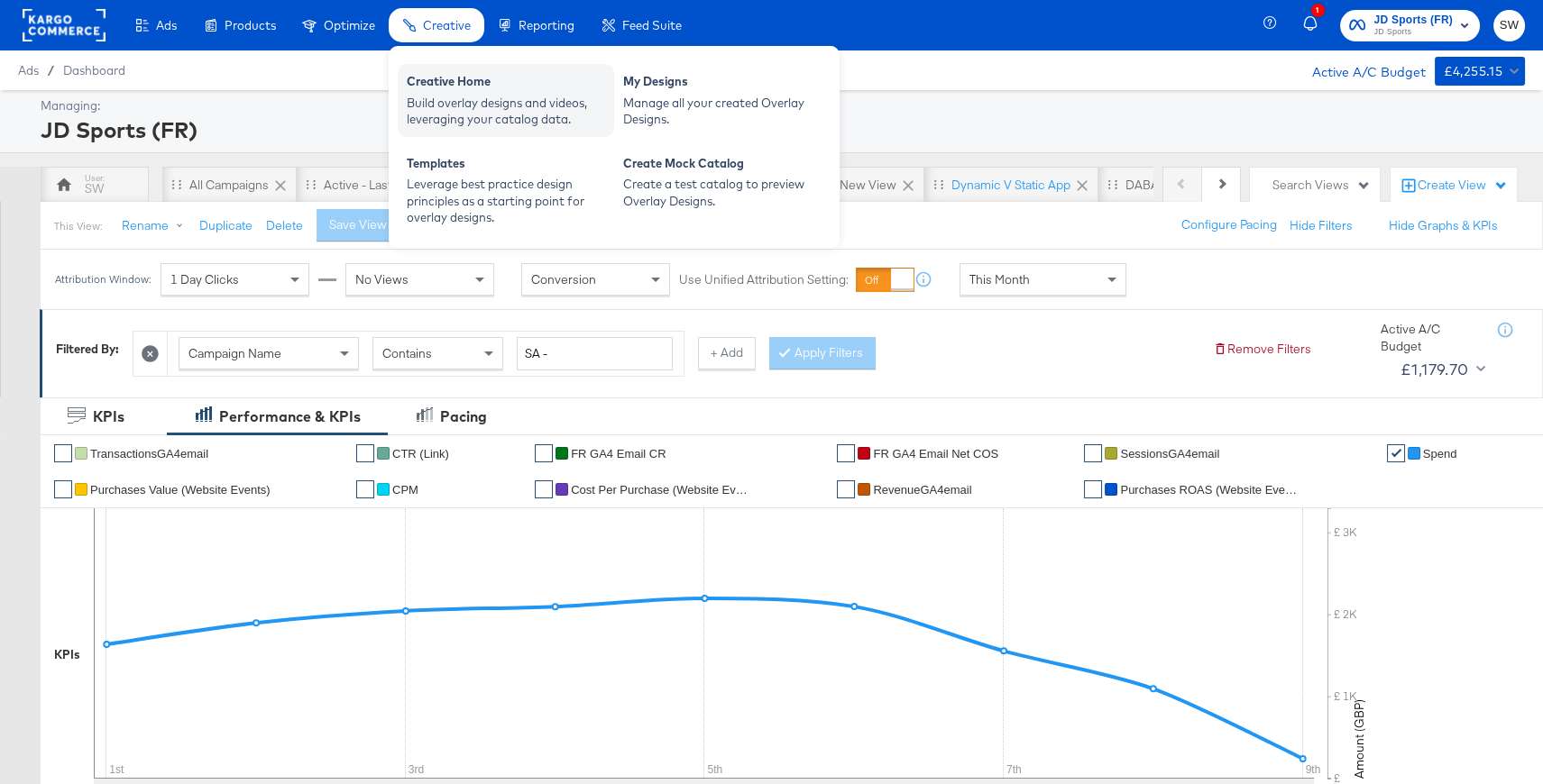
click at [448, 87] on div "Creative Home" at bounding box center [506, 84] width 198 height 21
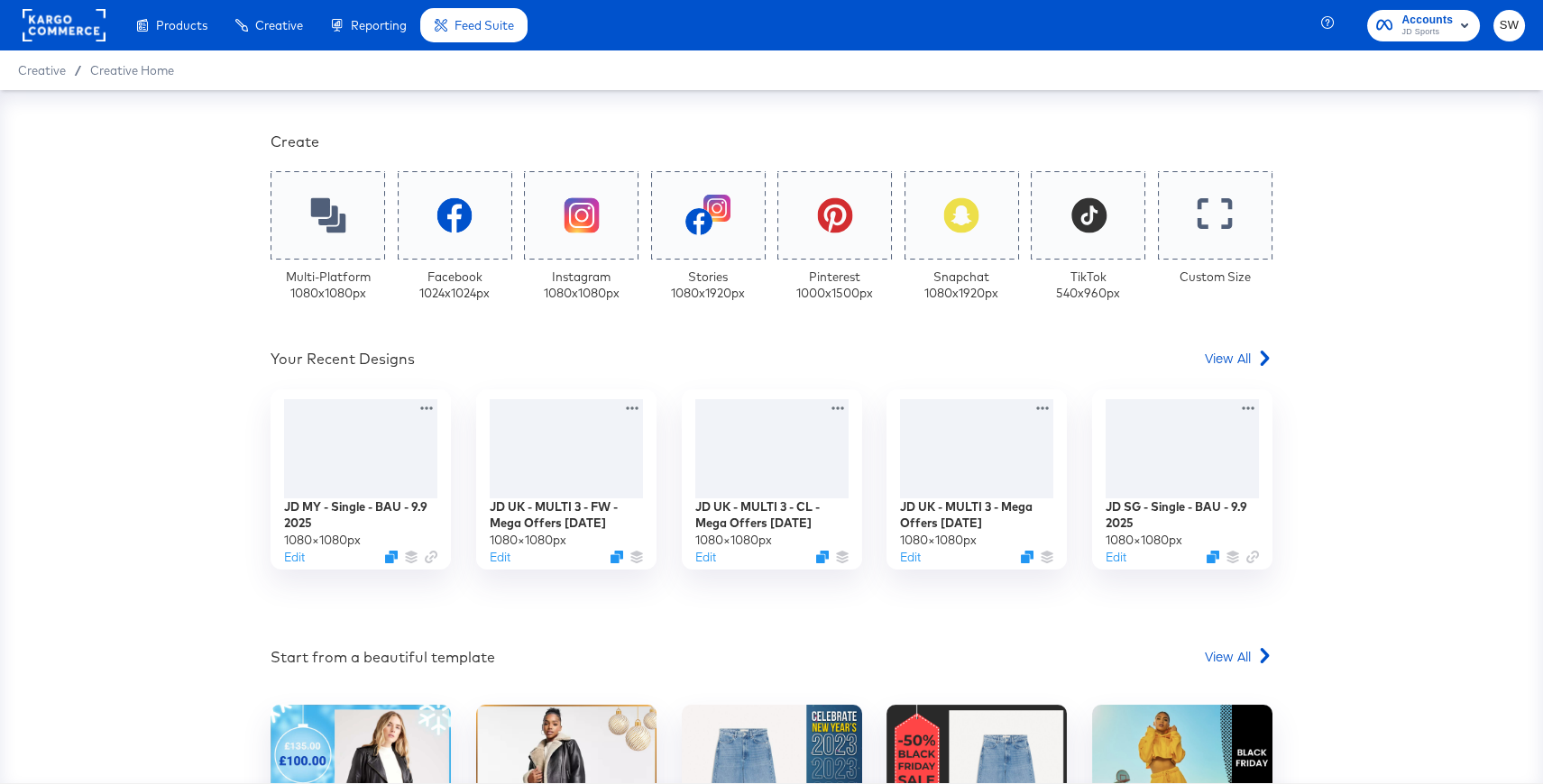
scroll to position [357, 0]
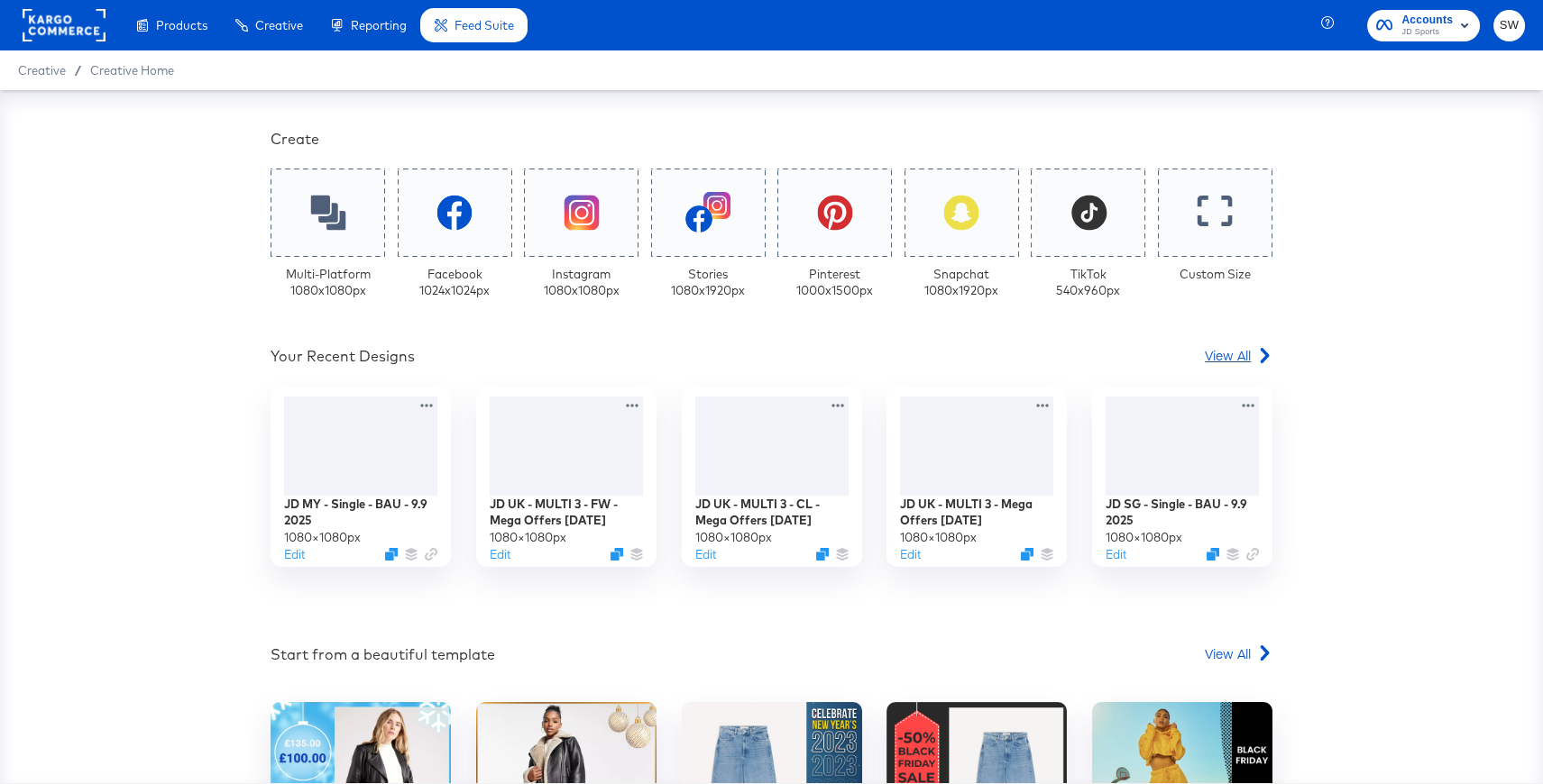
click at [1252, 358] on div "View All" at bounding box center [1239, 355] width 68 height 18
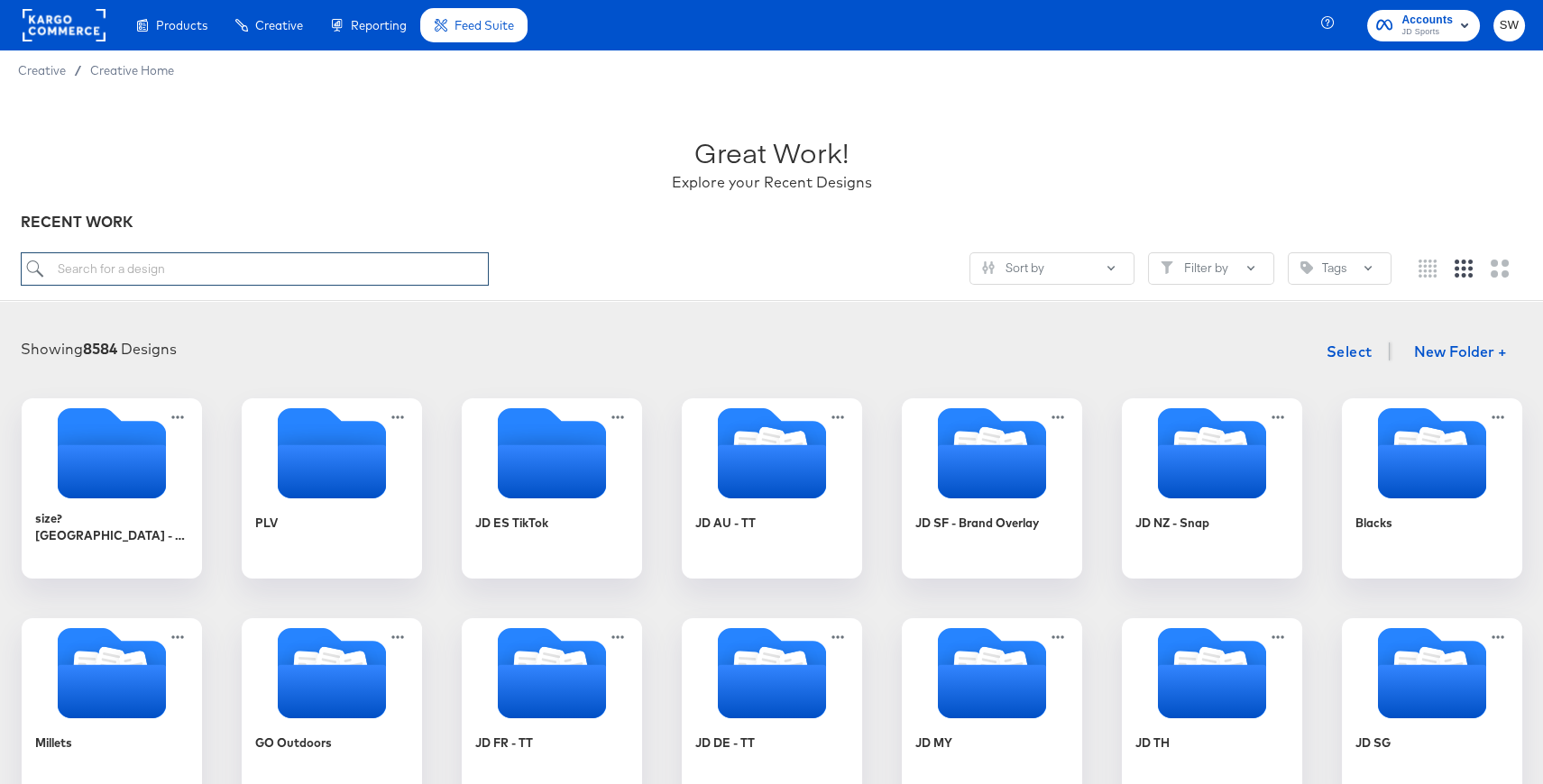
click at [220, 269] on input "search" at bounding box center [254, 269] width 467 height 33
type input "anz"
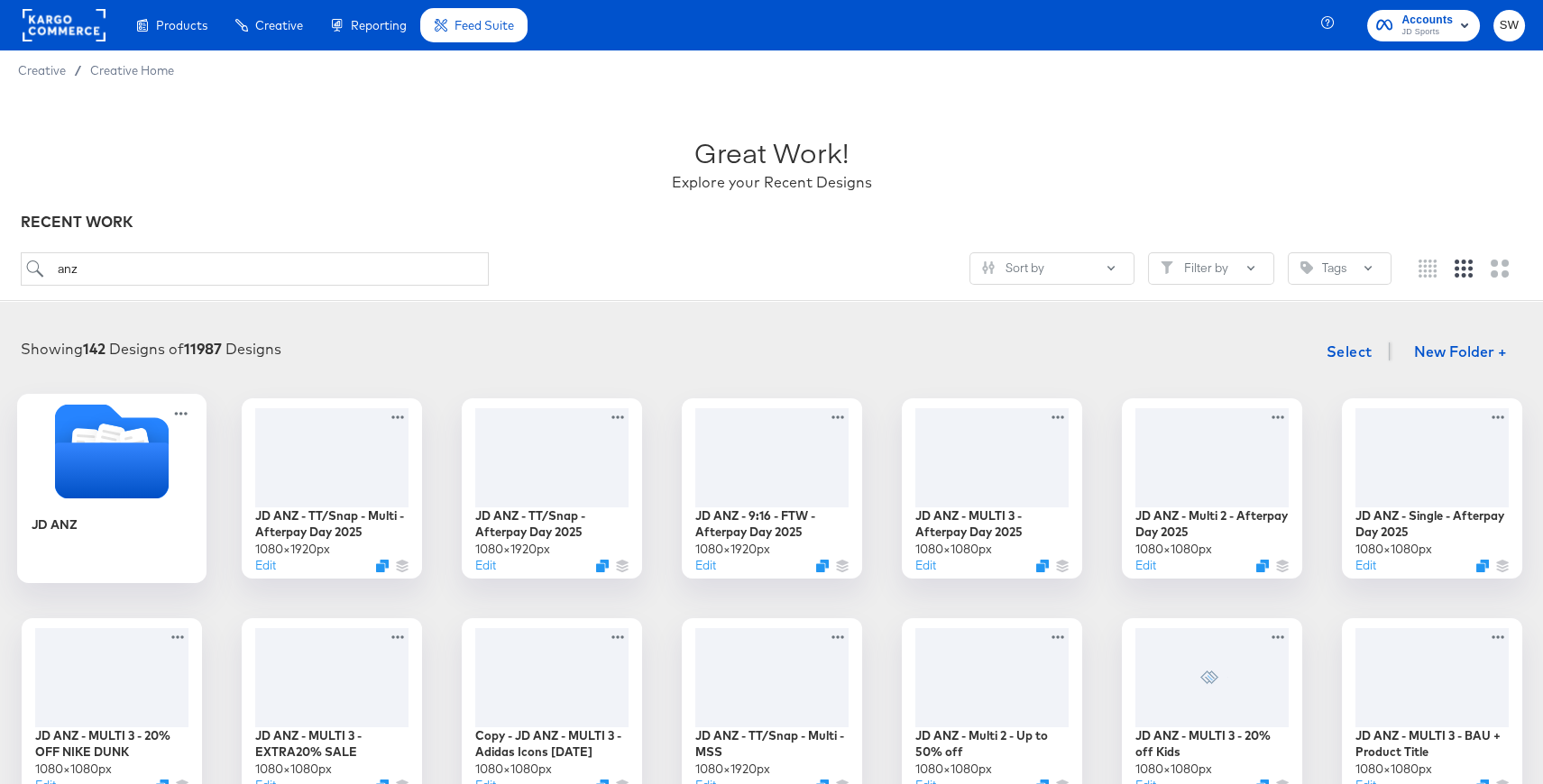
click at [134, 446] on icon "Folder" at bounding box center [111, 471] width 114 height 56
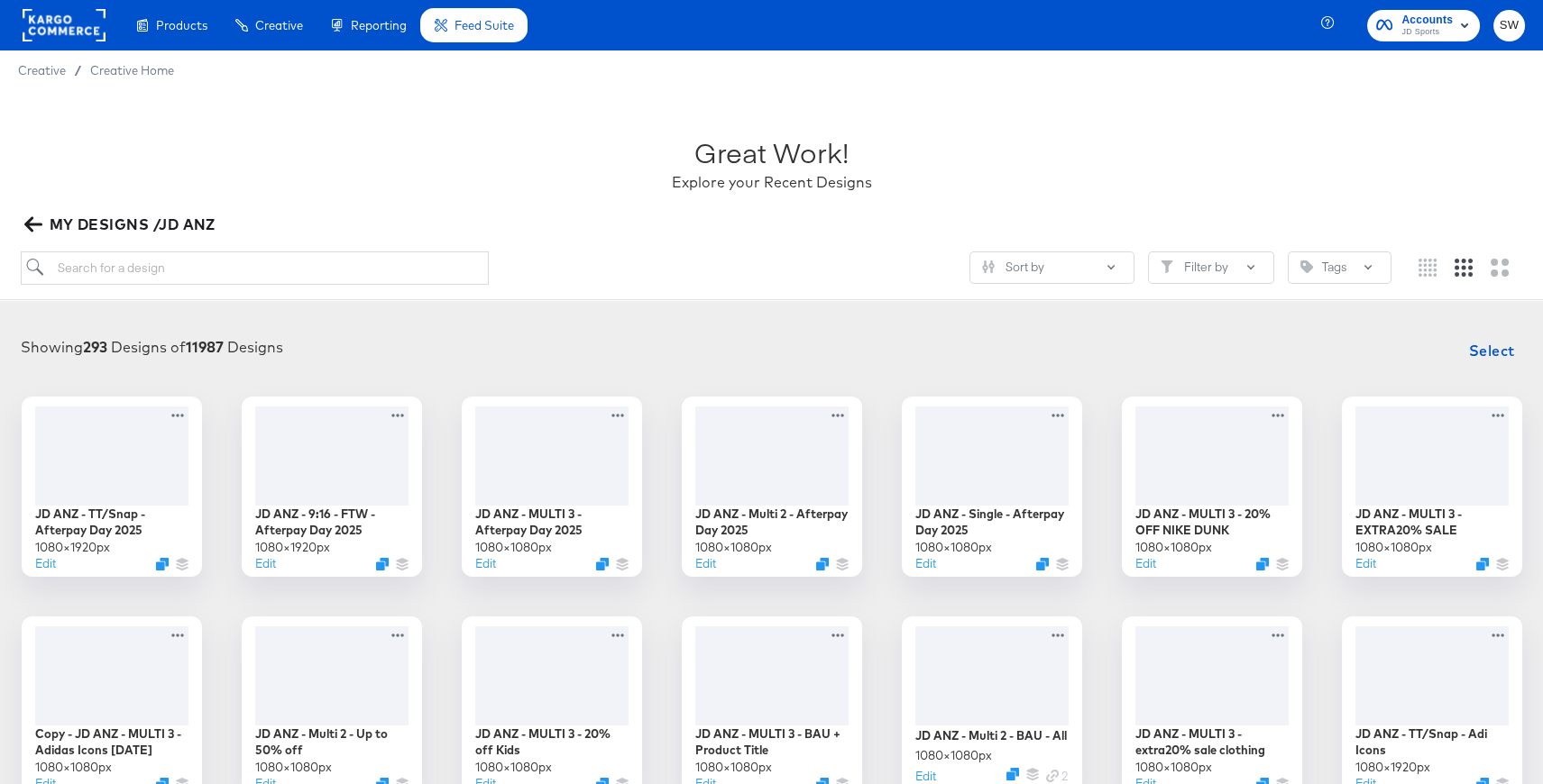
click at [82, 28] on rect at bounding box center [63, 24] width 83 height 32
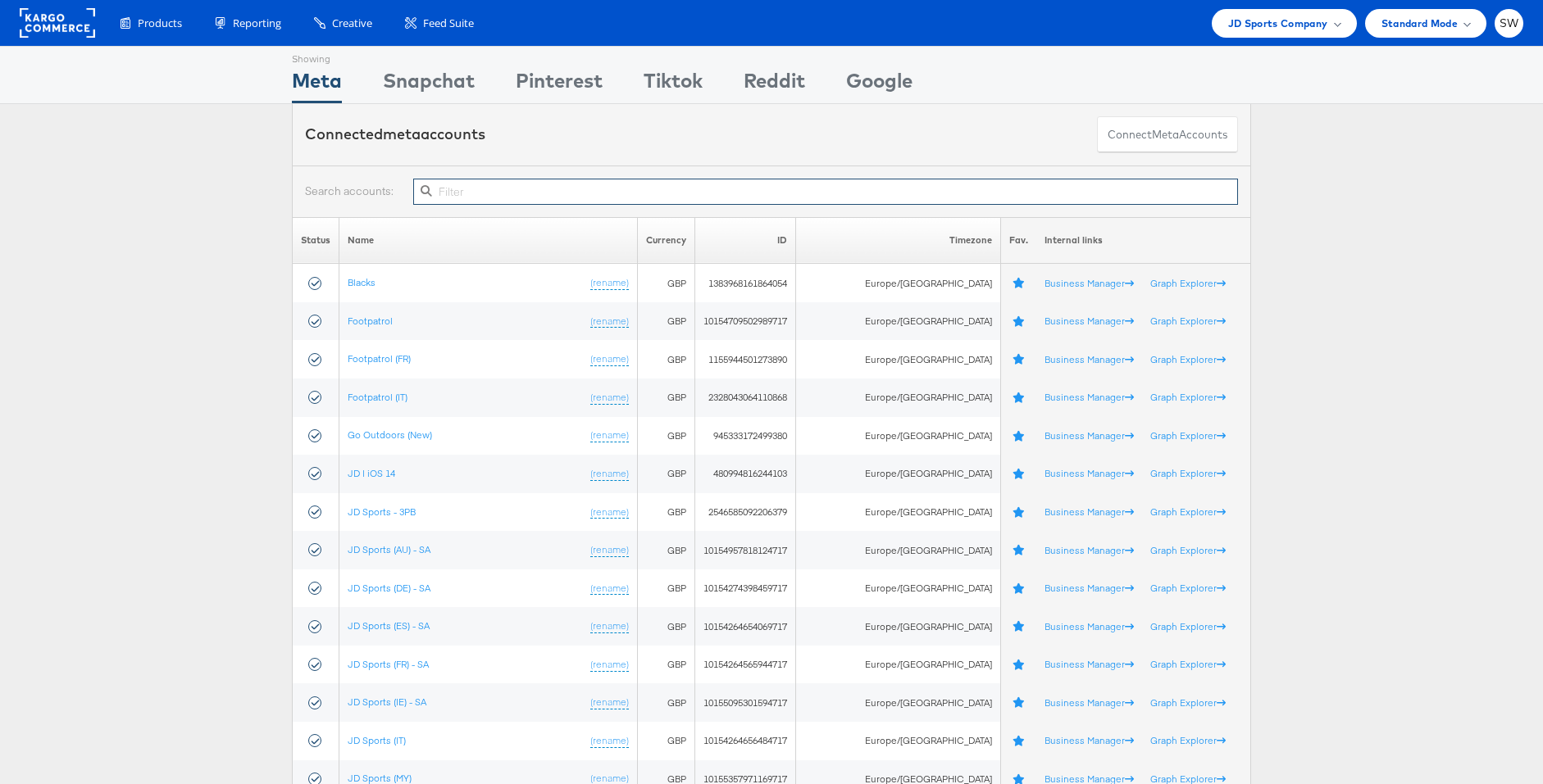
click at [477, 192] on input "text" at bounding box center [826, 192] width 825 height 26
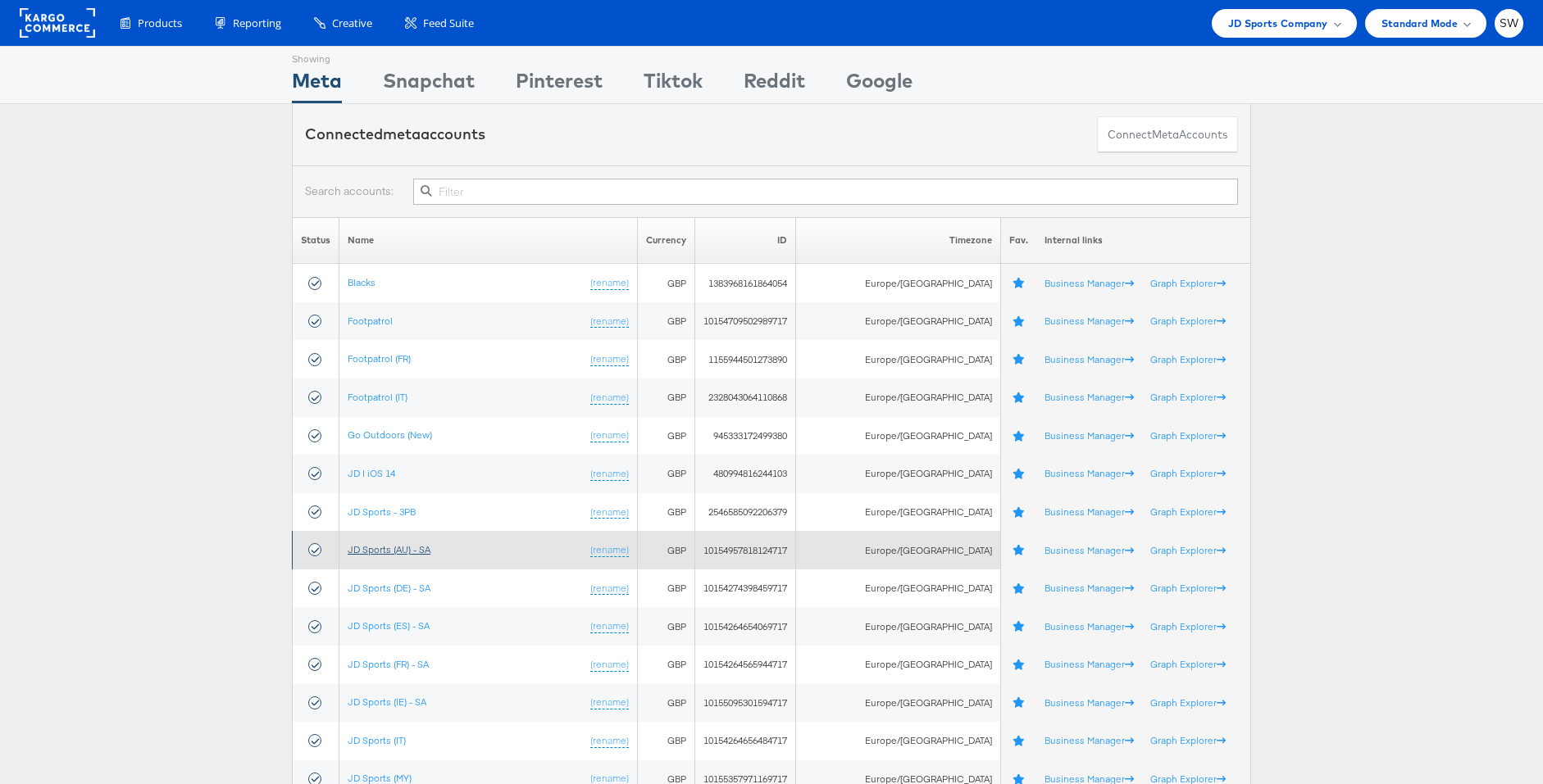
click at [421, 546] on link "JD Sports (AU) - SA" at bounding box center [389, 549] width 83 height 12
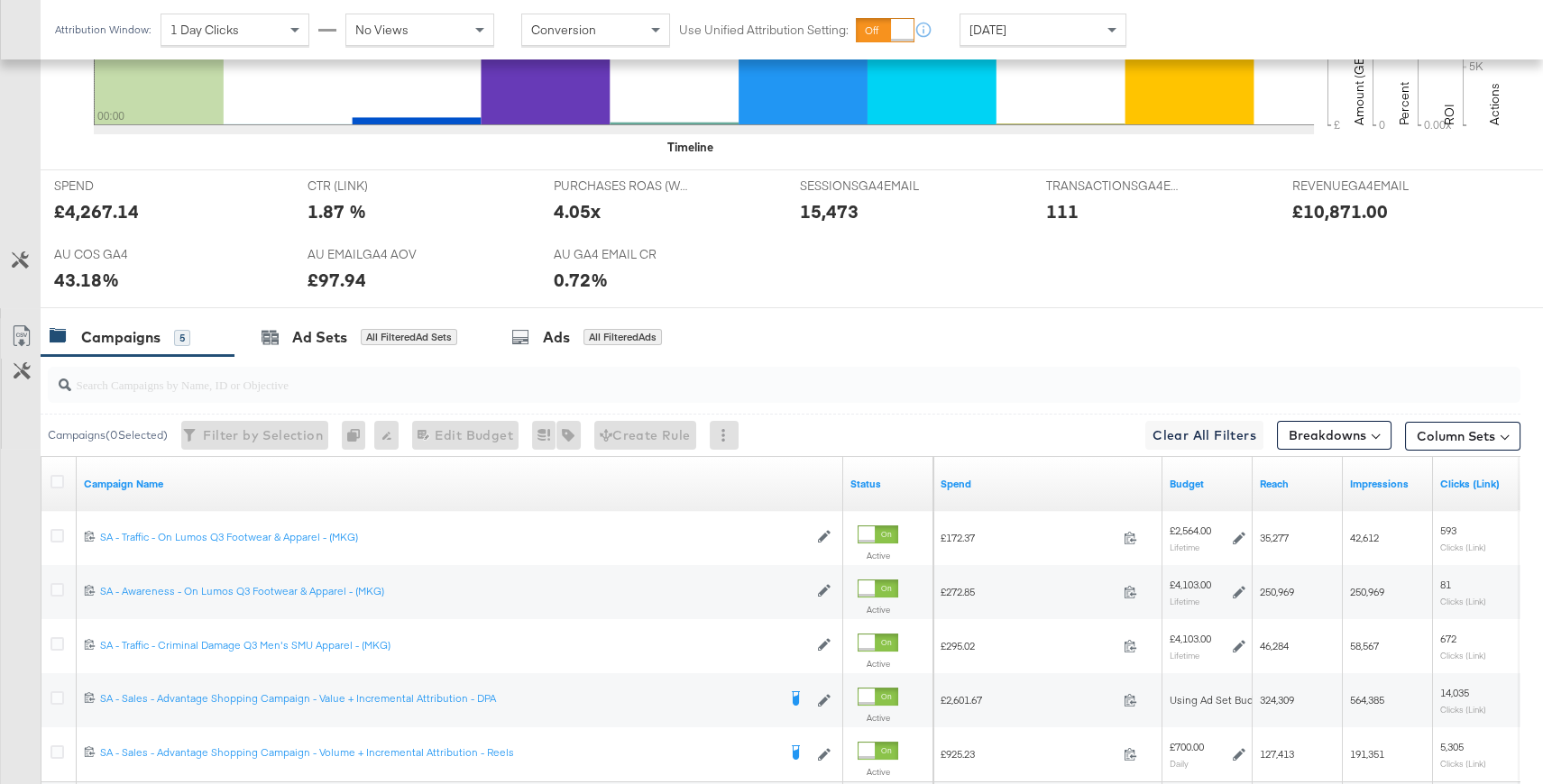
scroll to position [875, 0]
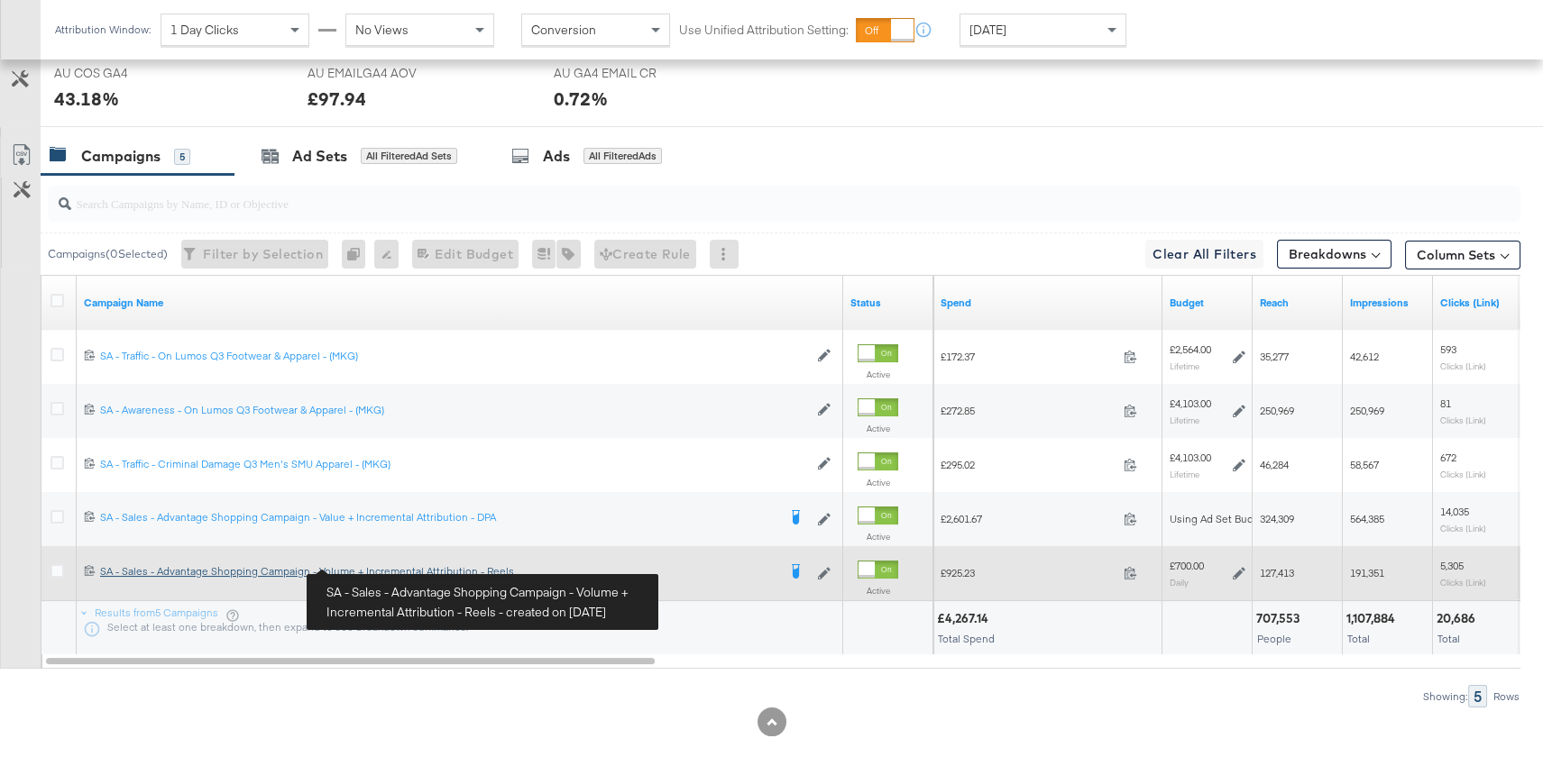
click at [374, 566] on div "SA - Sales - Advantage Shopping Campaign - Volume + Incremental Attribution - R…" at bounding box center [438, 571] width 676 height 15
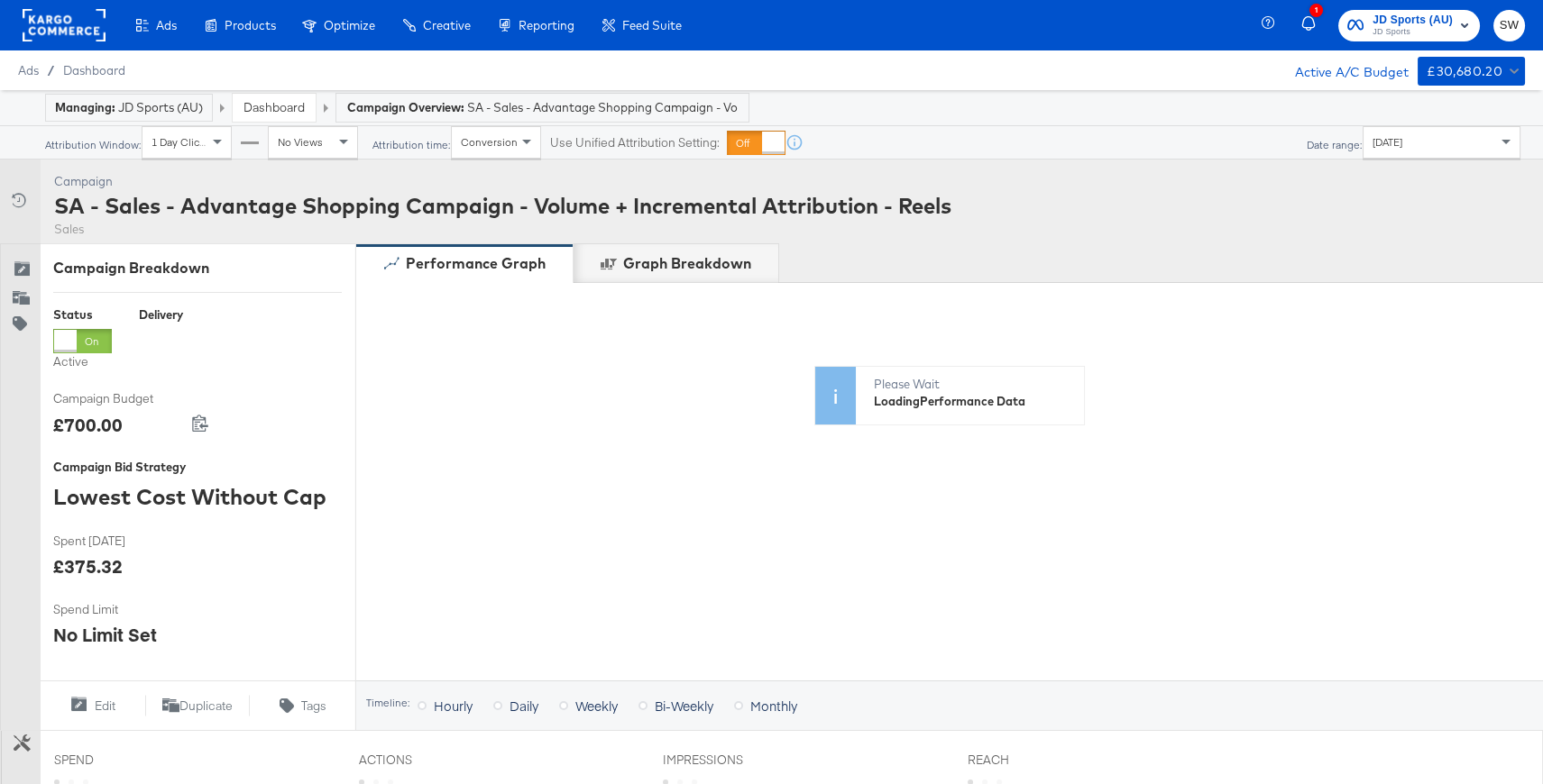
scroll to position [645, 0]
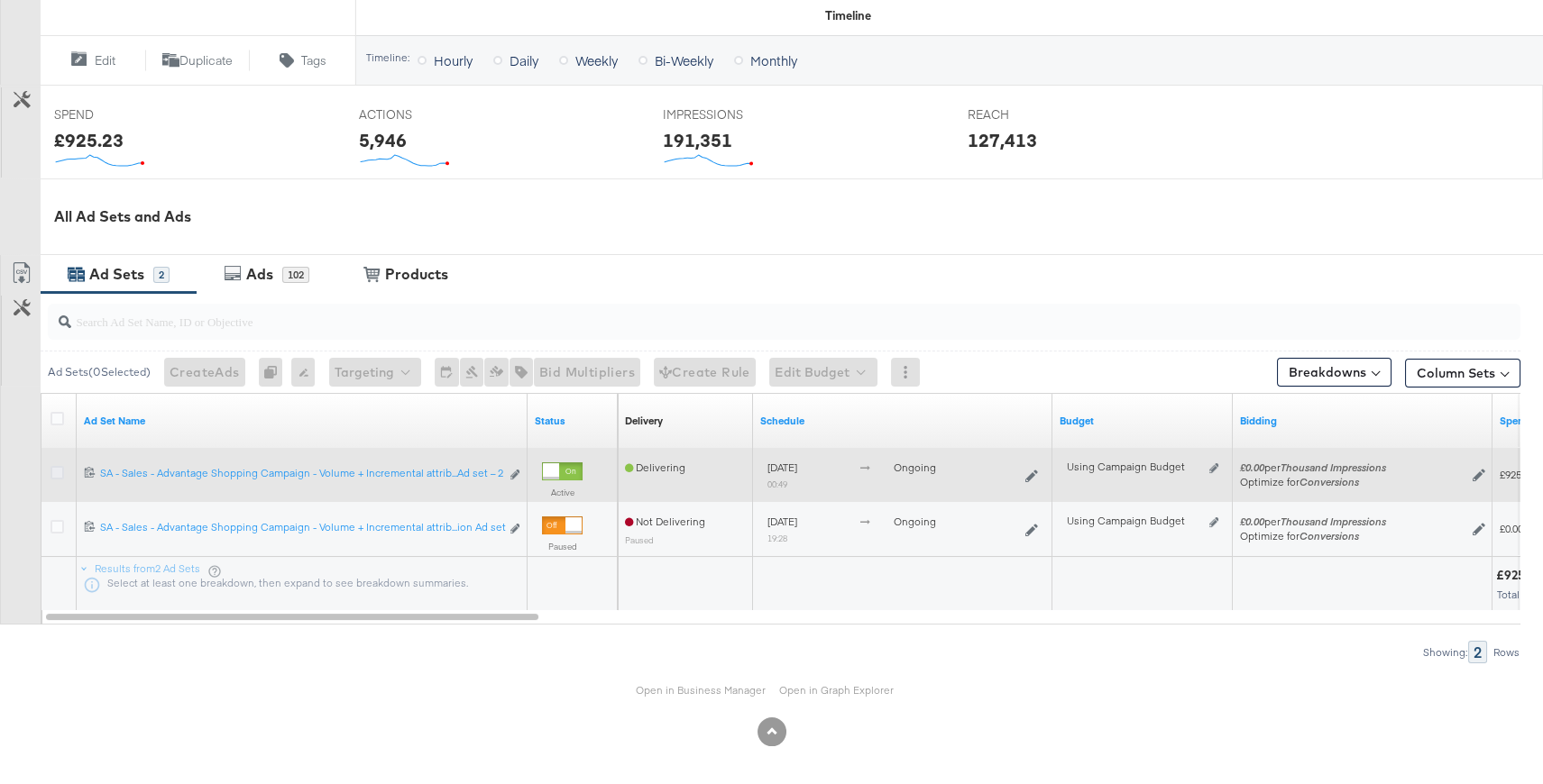
click at [57, 466] on icon at bounding box center [57, 473] width 14 height 14
click at [0, 0] on input "checkbox" at bounding box center [0, 0] width 0 height 0
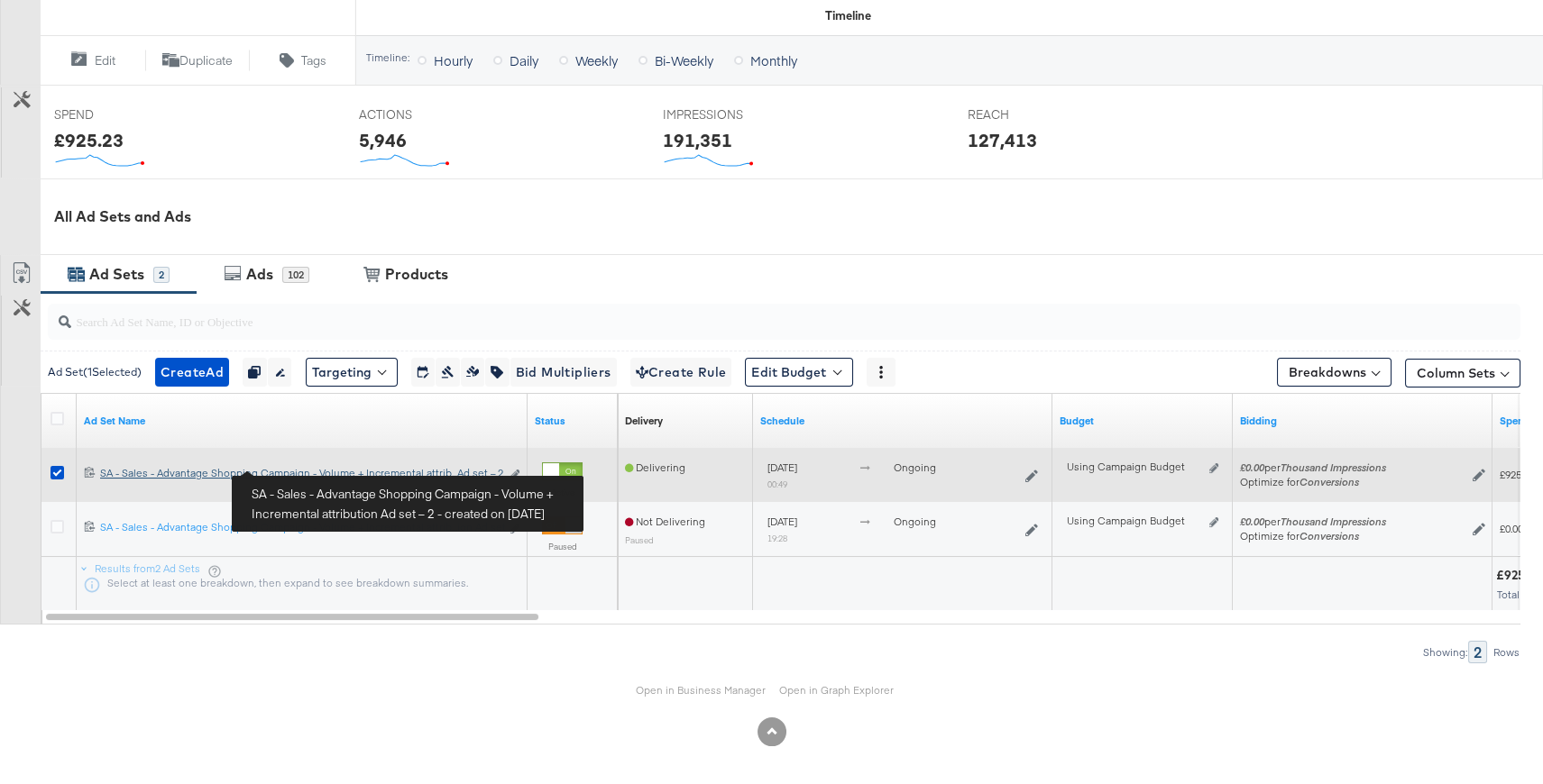
click at [136, 469] on div "SA - Sales - Advantage Shopping Campaign - Volume + Incremental attribution Ad …" at bounding box center [299, 473] width 399 height 15
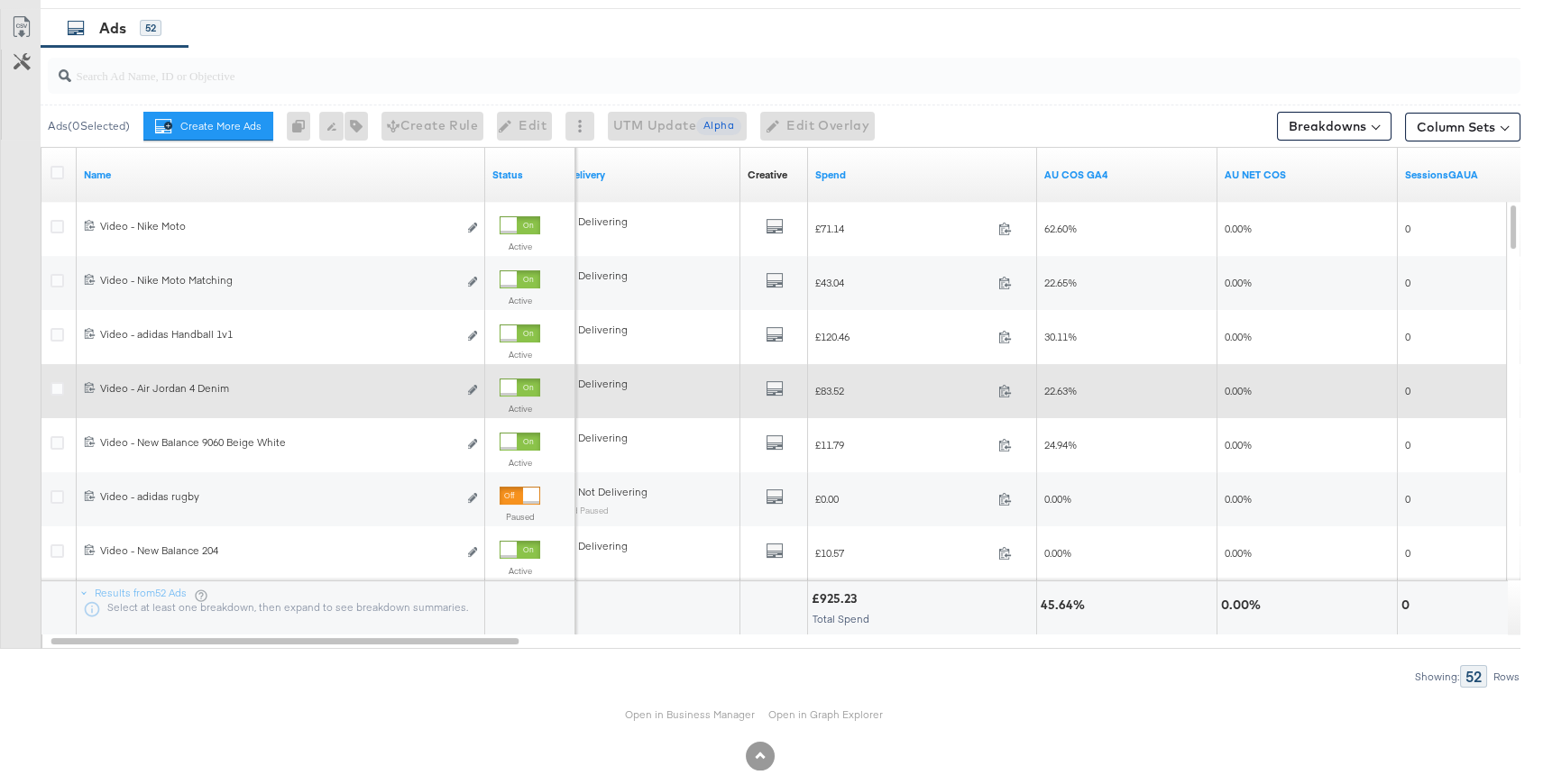
scroll to position [1007, 0]
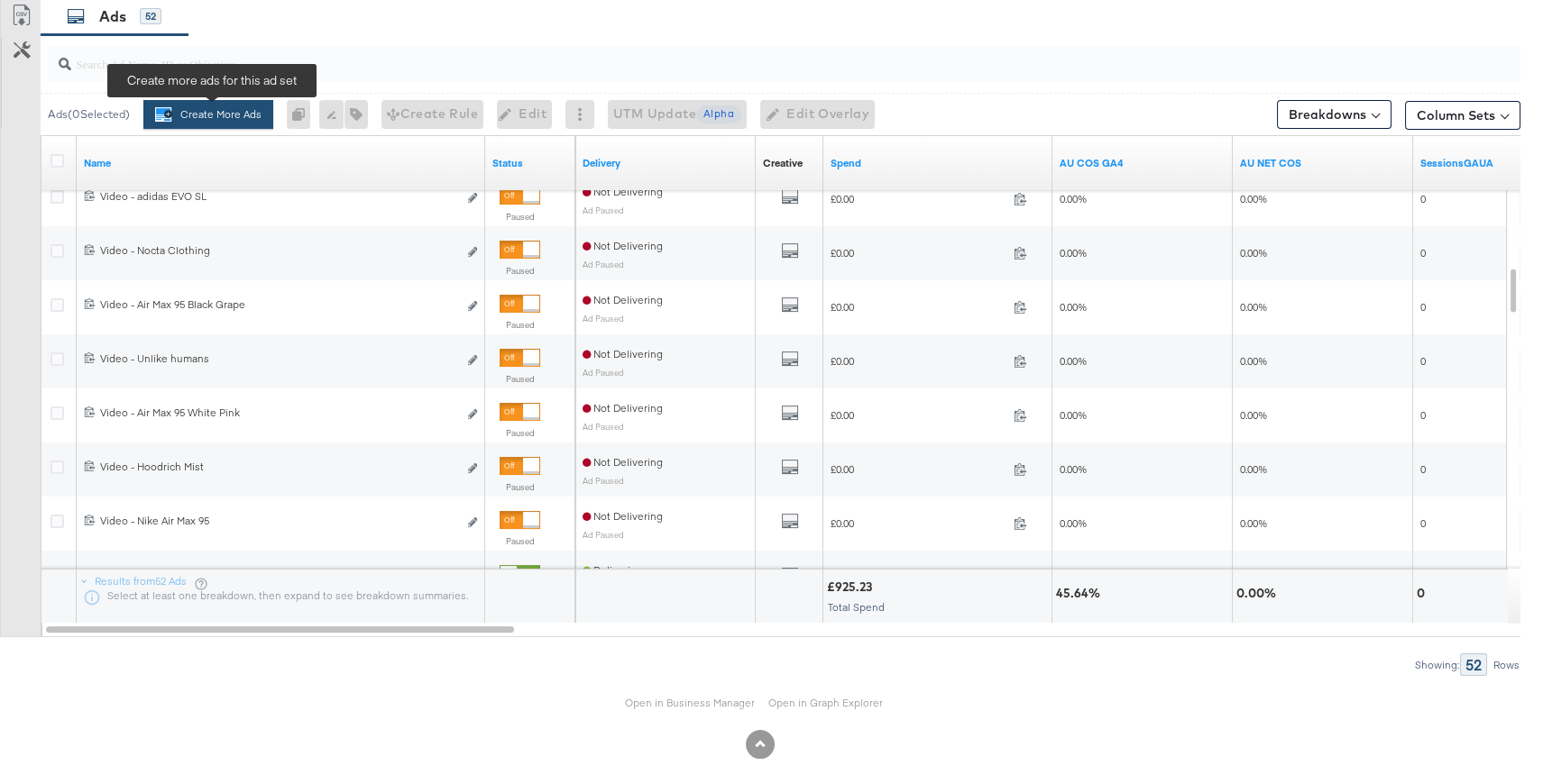
click at [208, 116] on button "Create More Ads Create more ads for this ad set" at bounding box center [209, 115] width 130 height 29
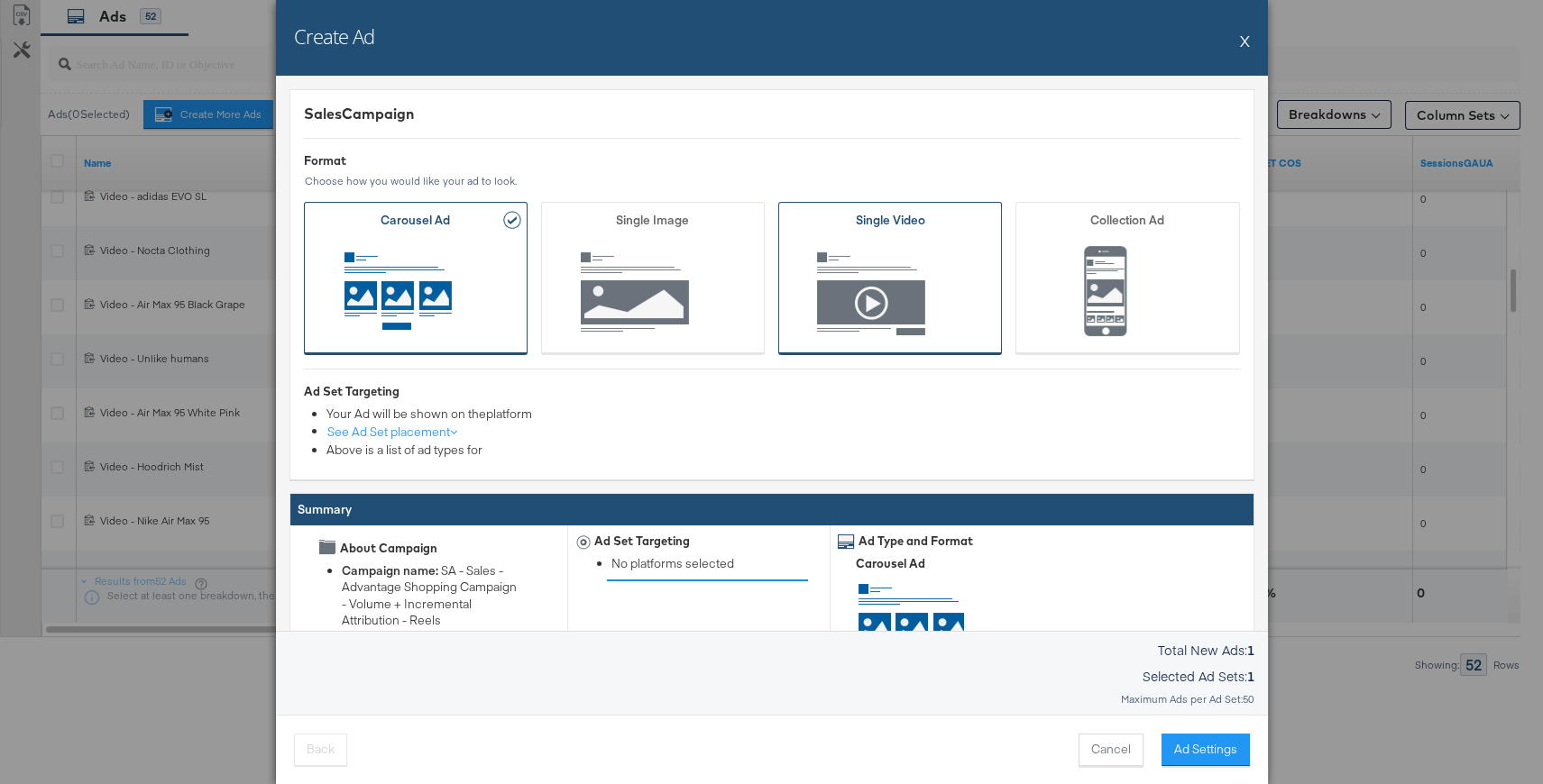
click at [845, 245] on span "Ad Format" at bounding box center [890, 293] width 168 height 99
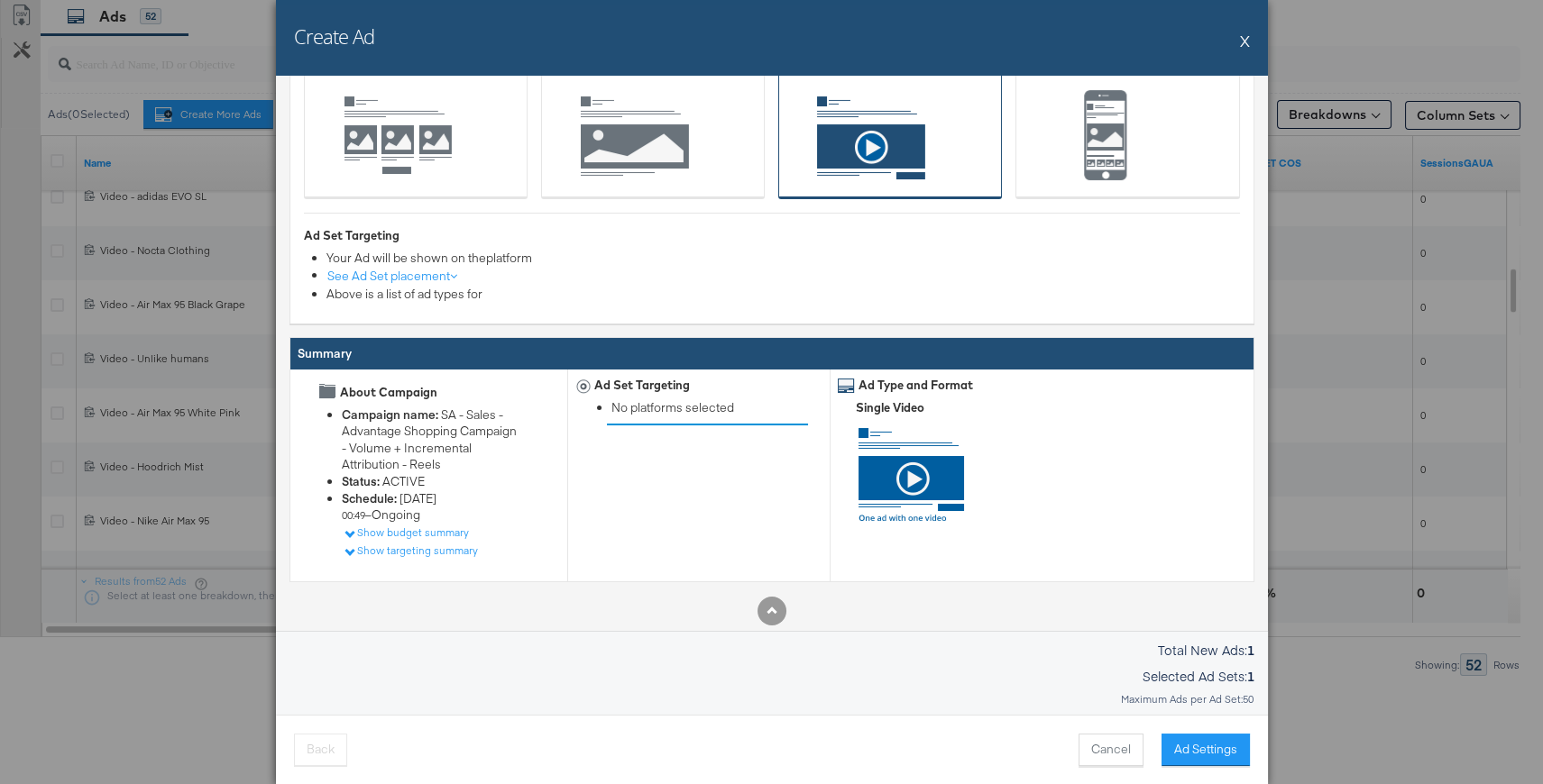
scroll to position [163, 0]
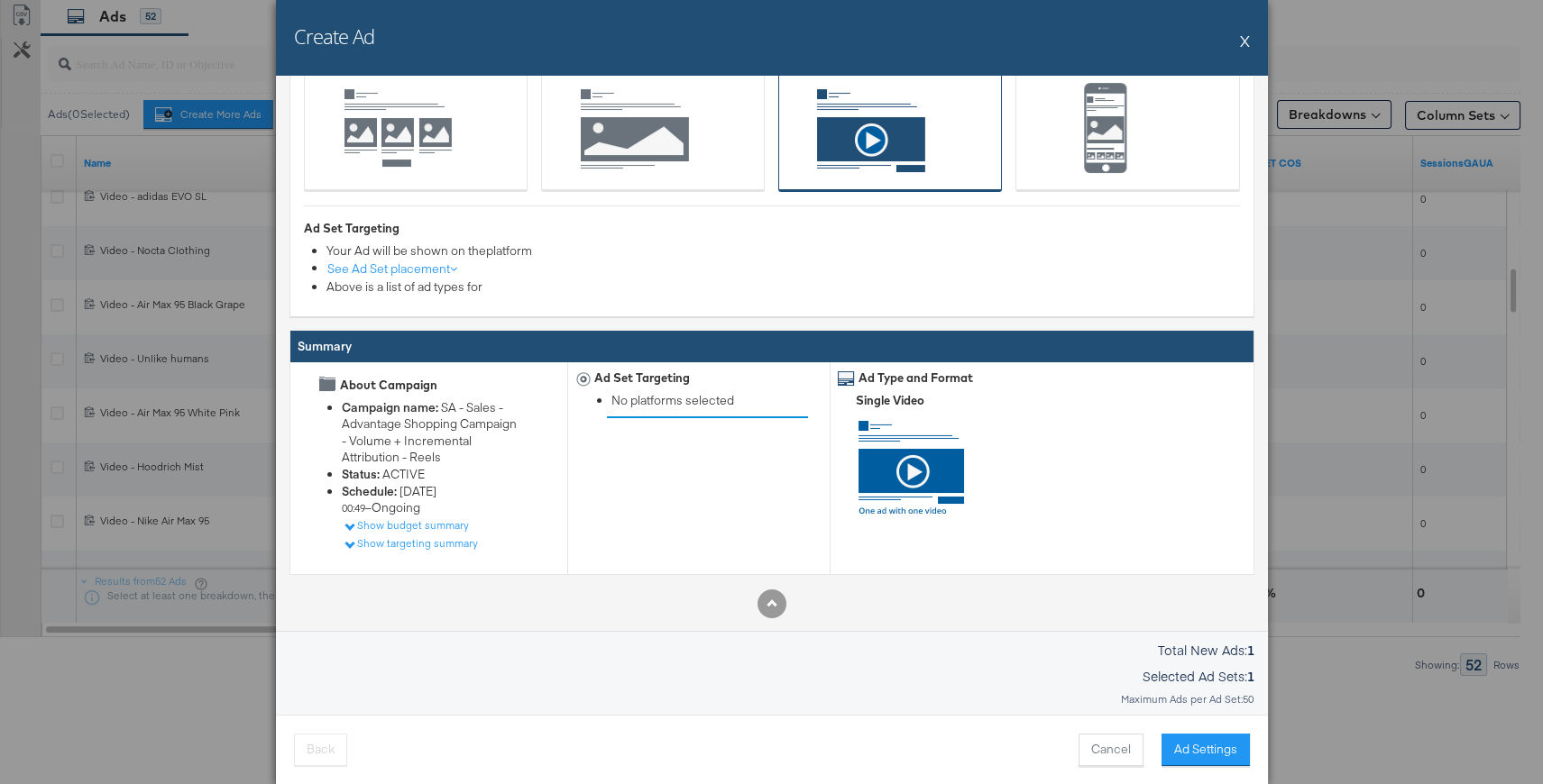
click at [1247, 37] on button "X" at bounding box center [1245, 40] width 10 height 36
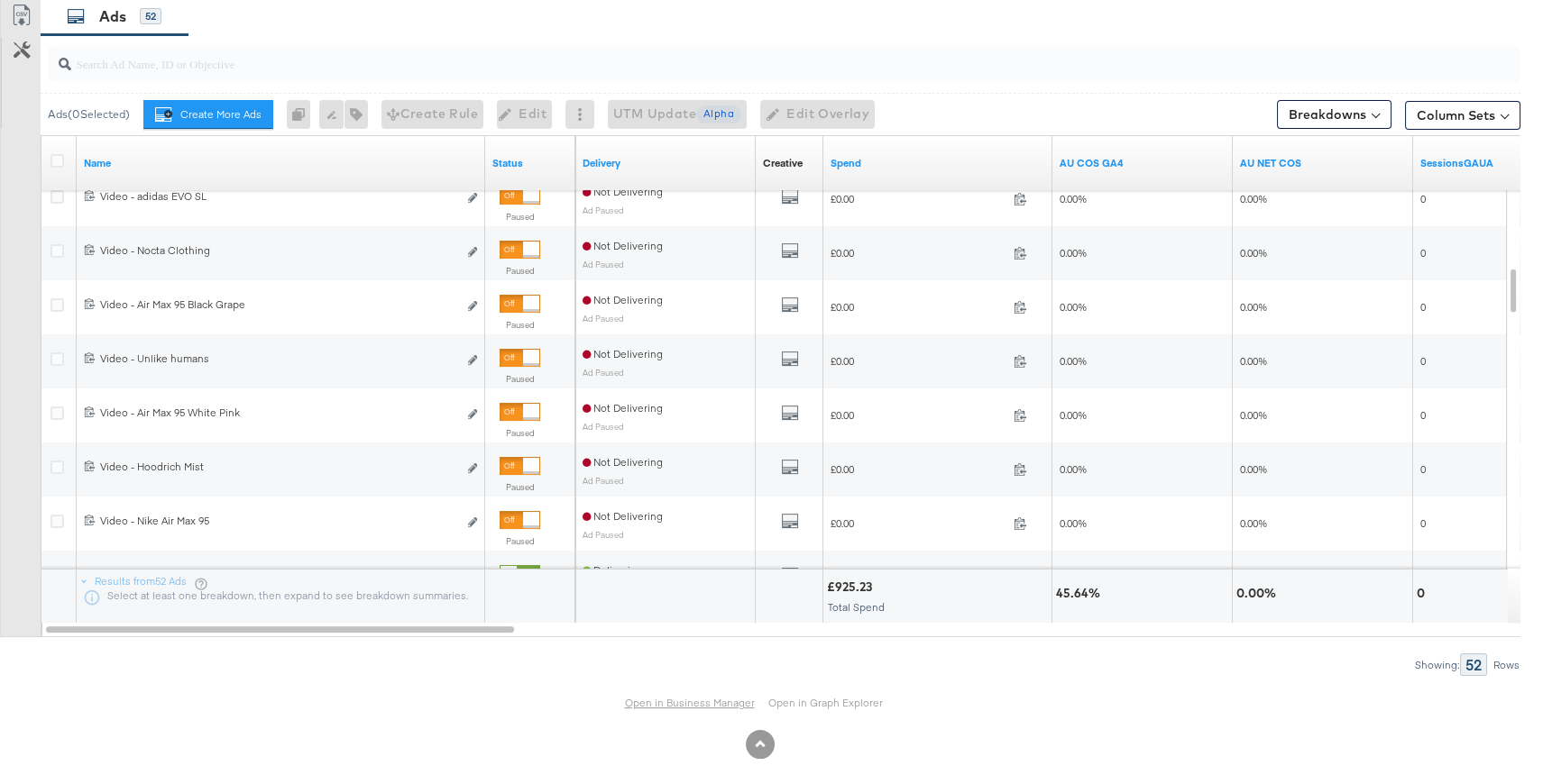
click at [689, 703] on link "Open in Business Manager" at bounding box center [690, 702] width 130 height 15
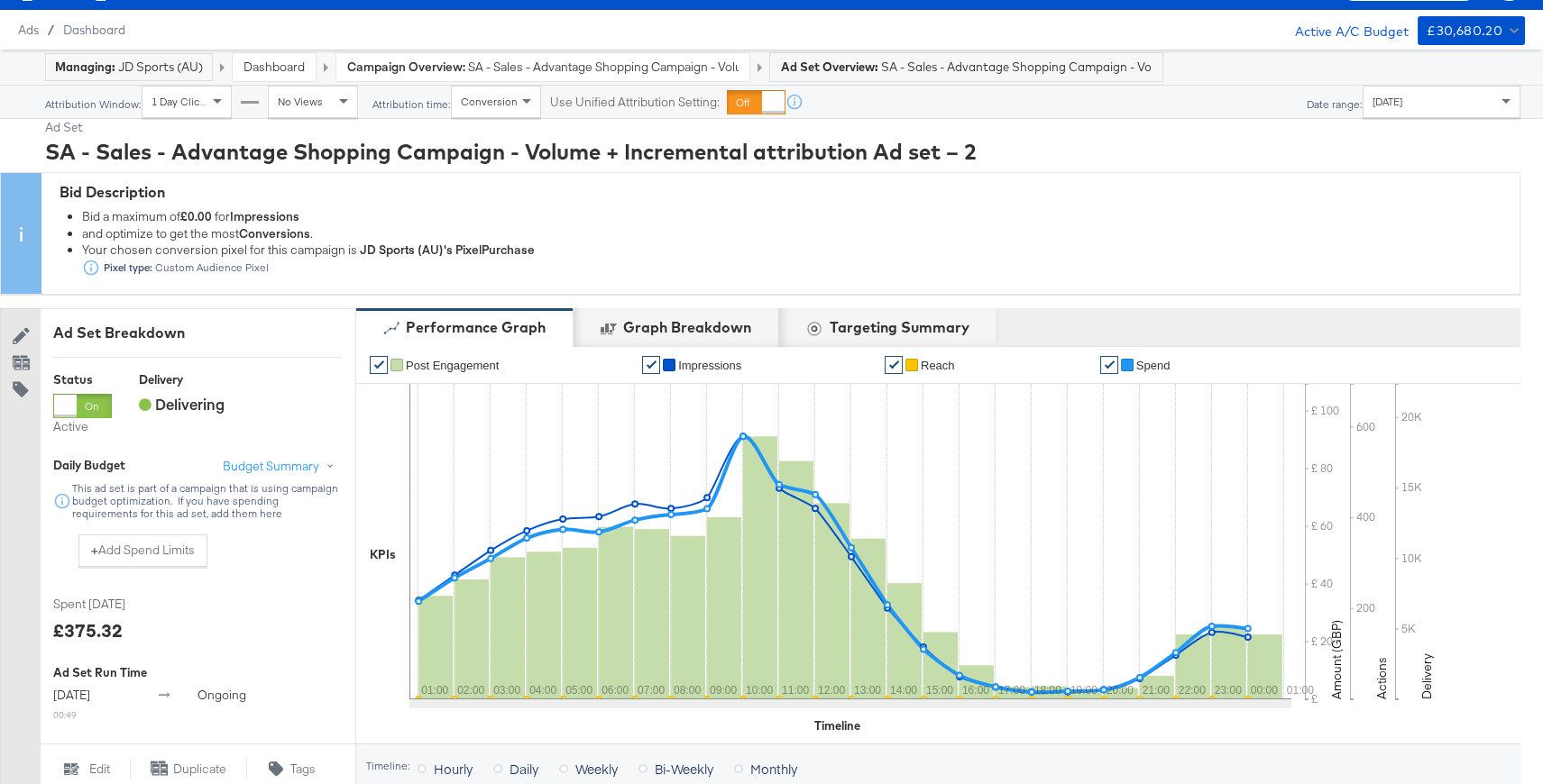
scroll to position [0, 0]
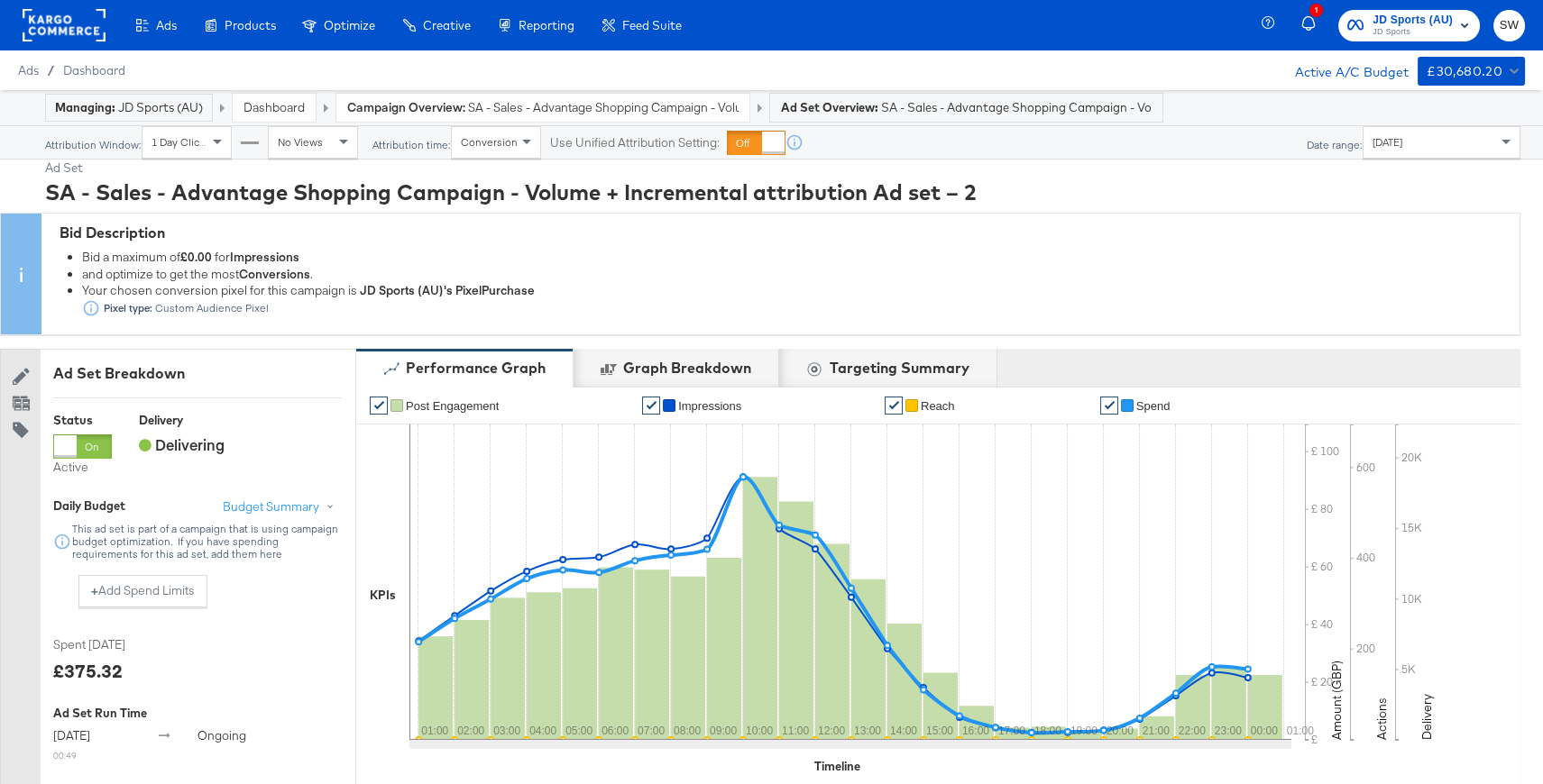
click at [291, 107] on link "Dashboard" at bounding box center [274, 107] width 61 height 17
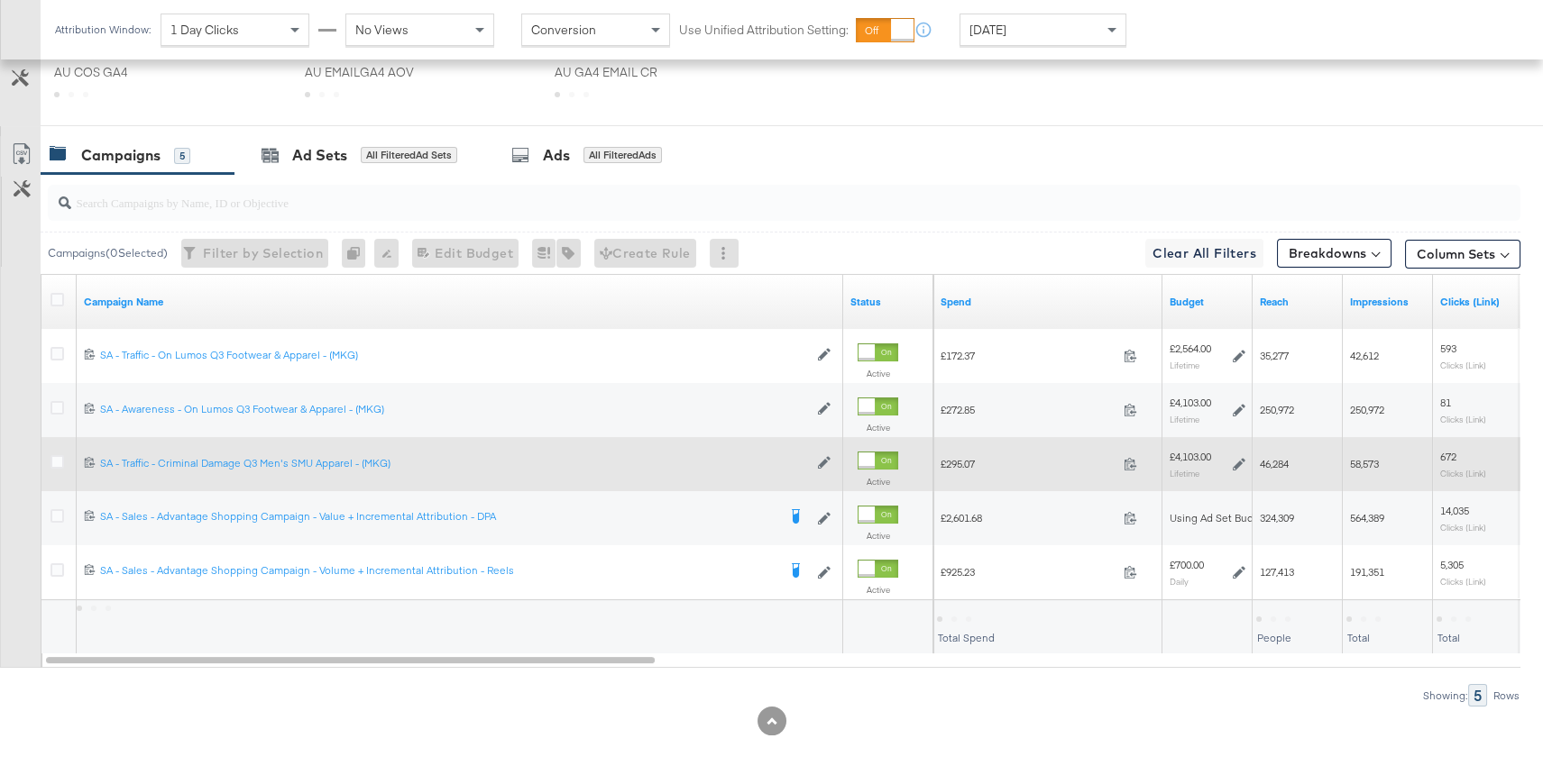
scroll to position [875, 0]
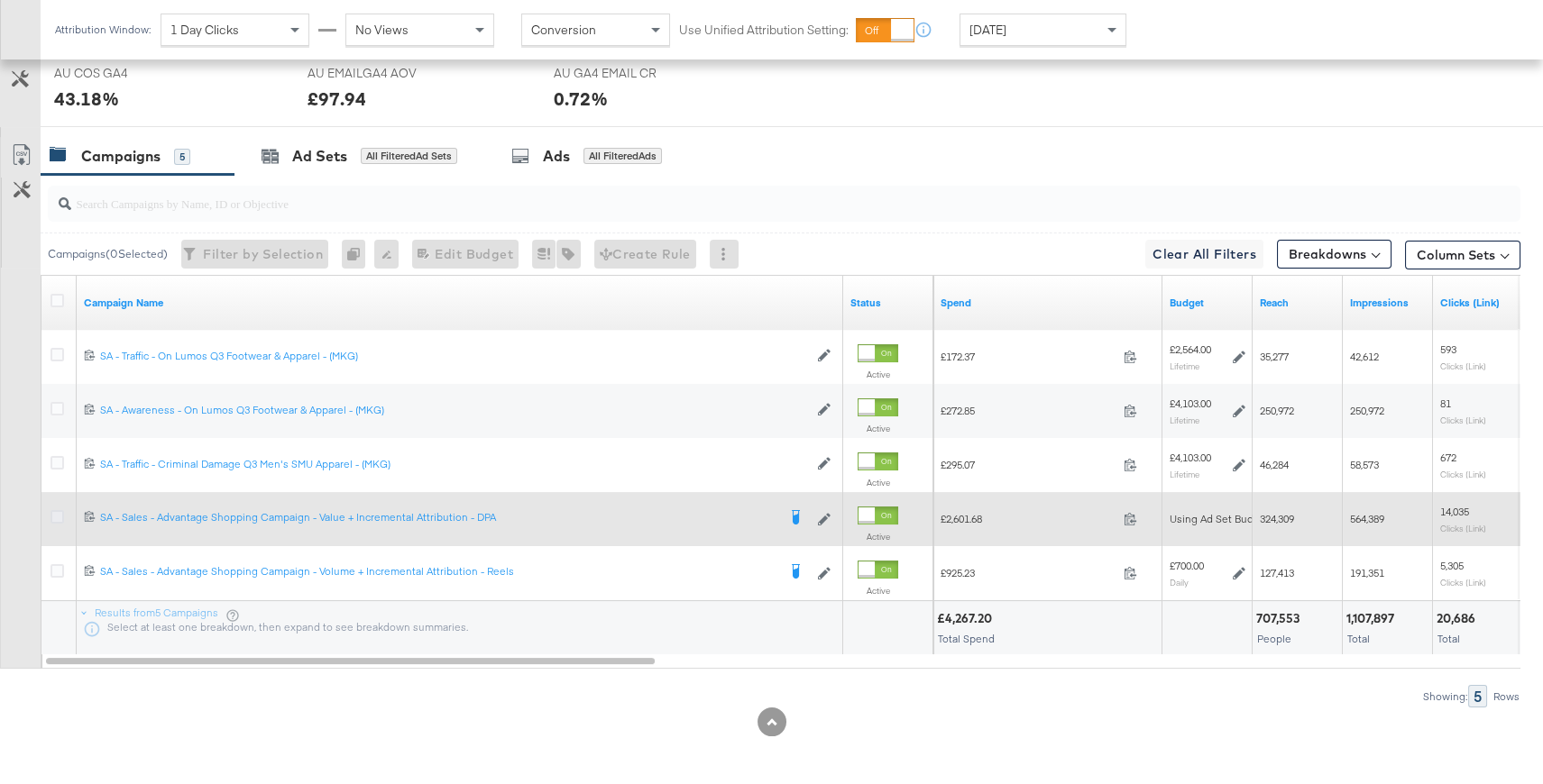
click at [56, 516] on icon at bounding box center [57, 517] width 14 height 14
click at [0, 0] on input "checkbox" at bounding box center [0, 0] width 0 height 0
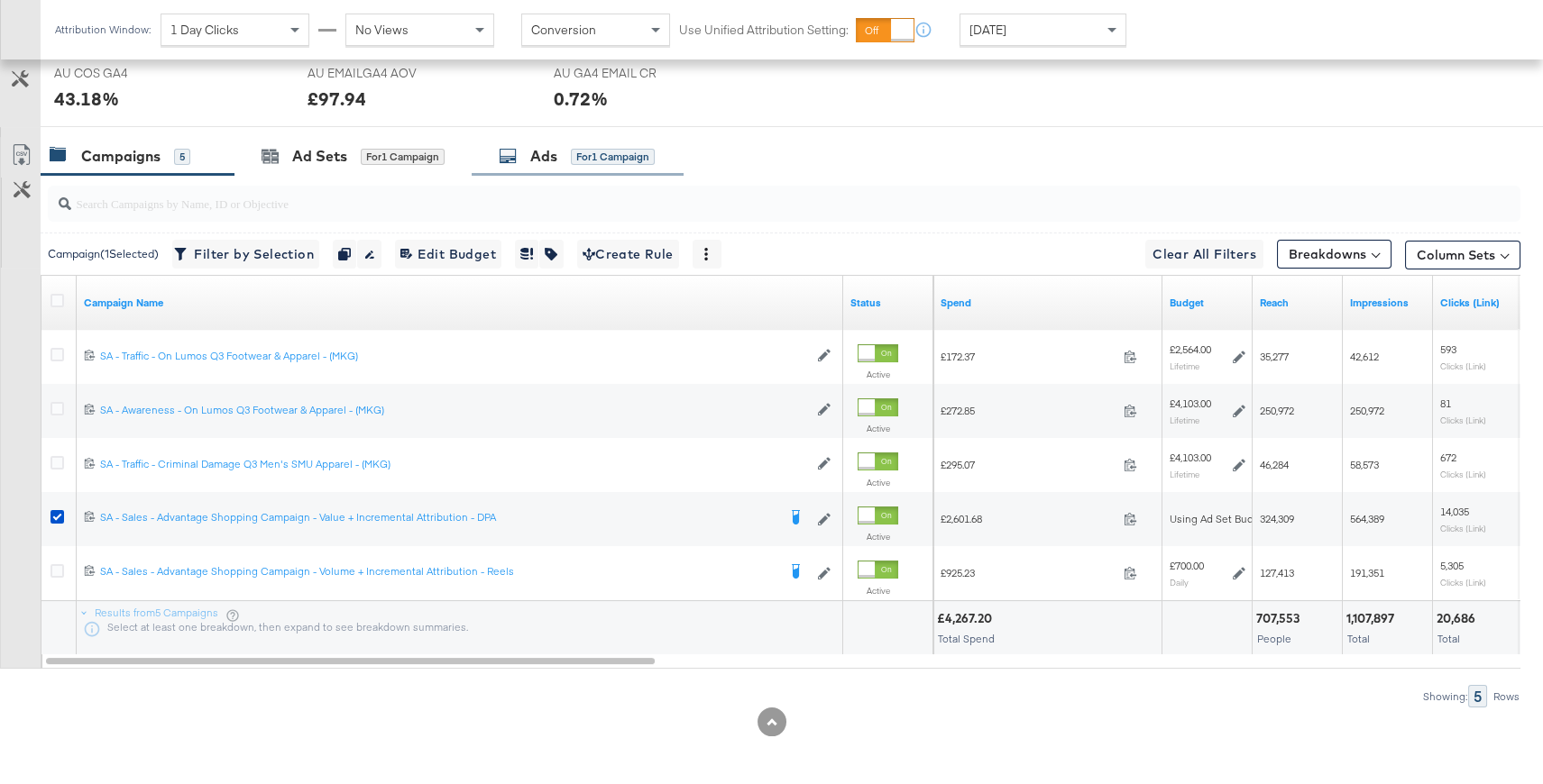
click at [553, 163] on div "Ads" at bounding box center [544, 155] width 27 height 20
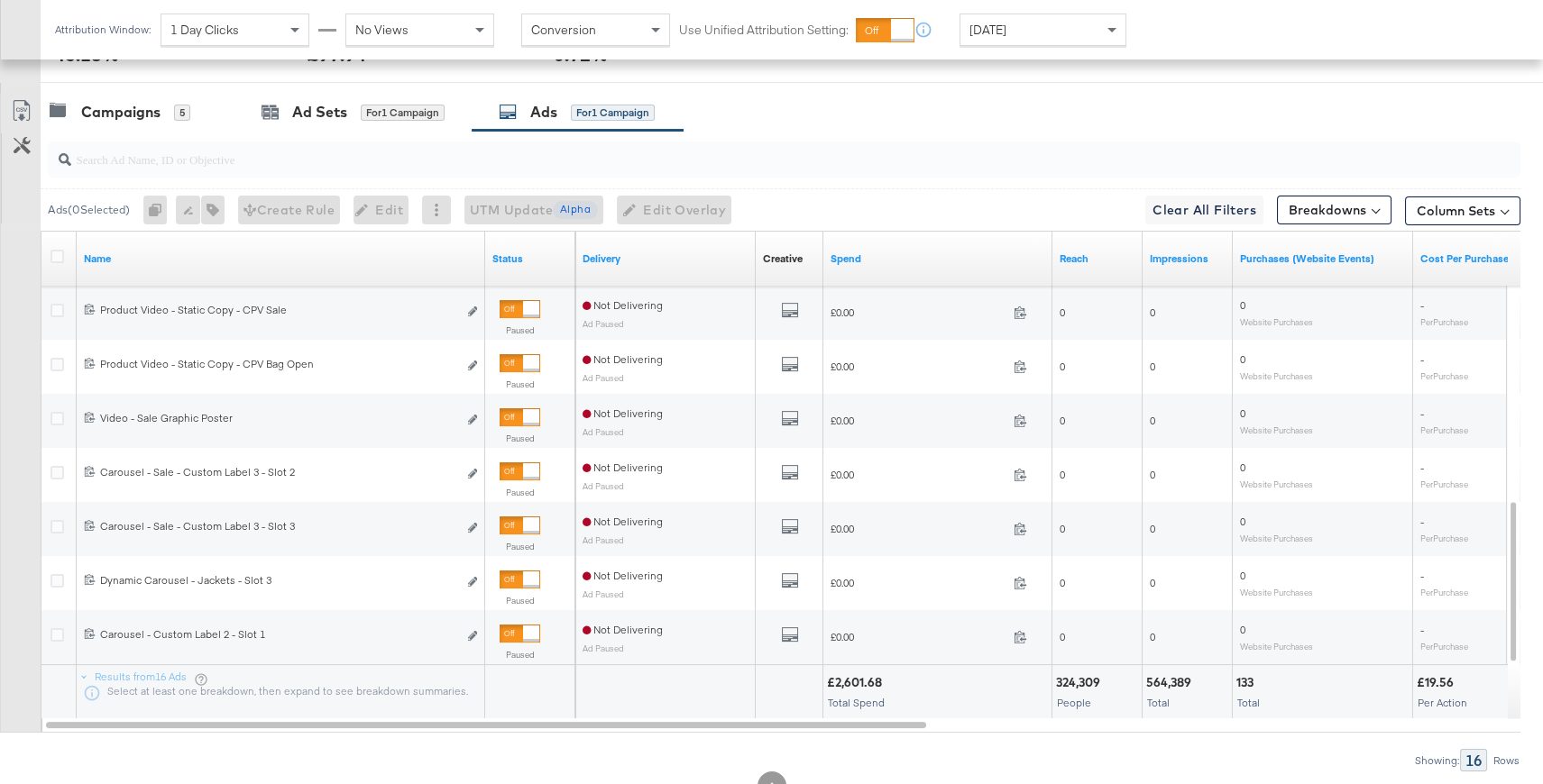
scroll to position [933, 0]
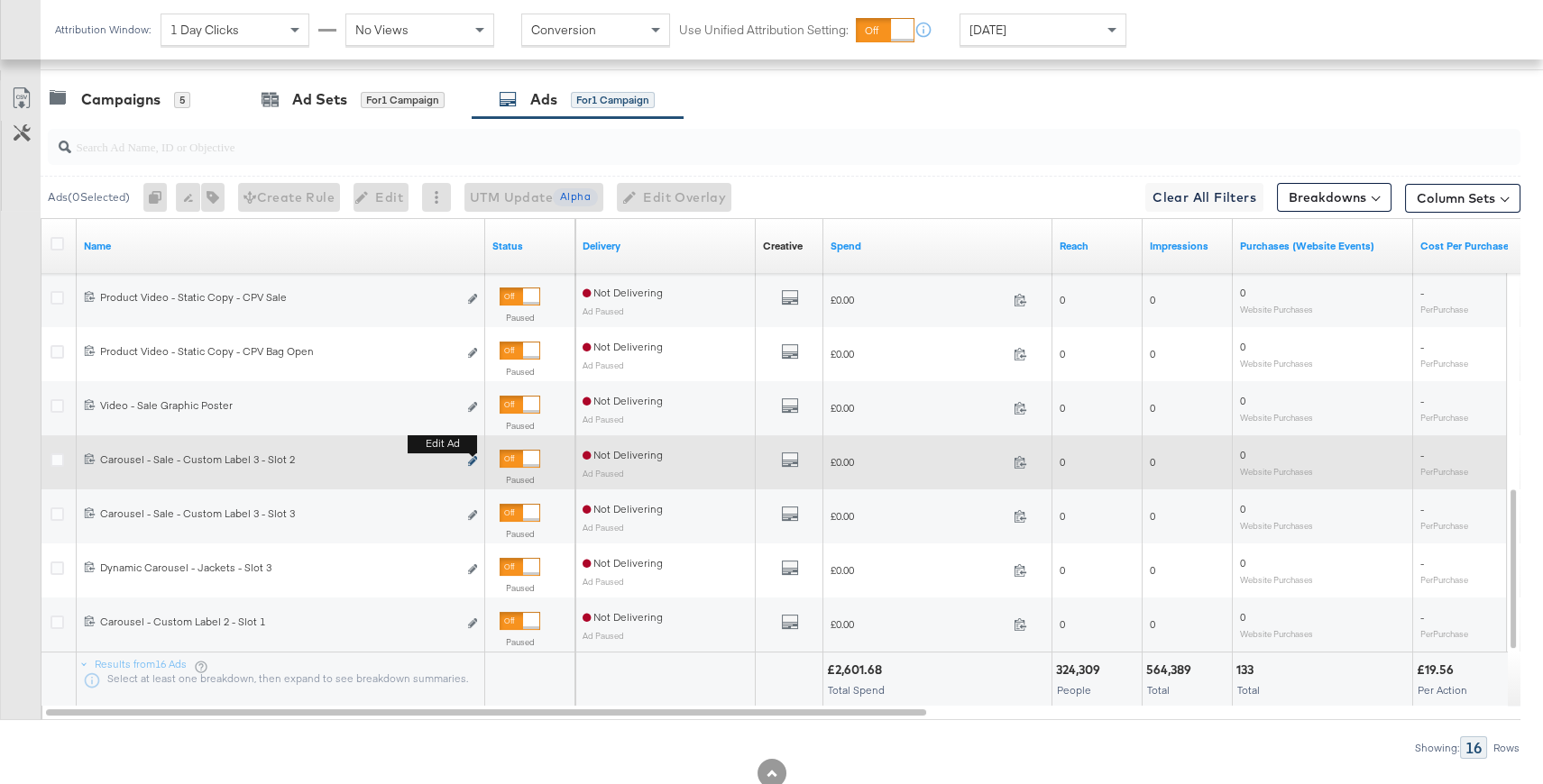
click at [474, 460] on icon "link" at bounding box center [472, 461] width 9 height 10
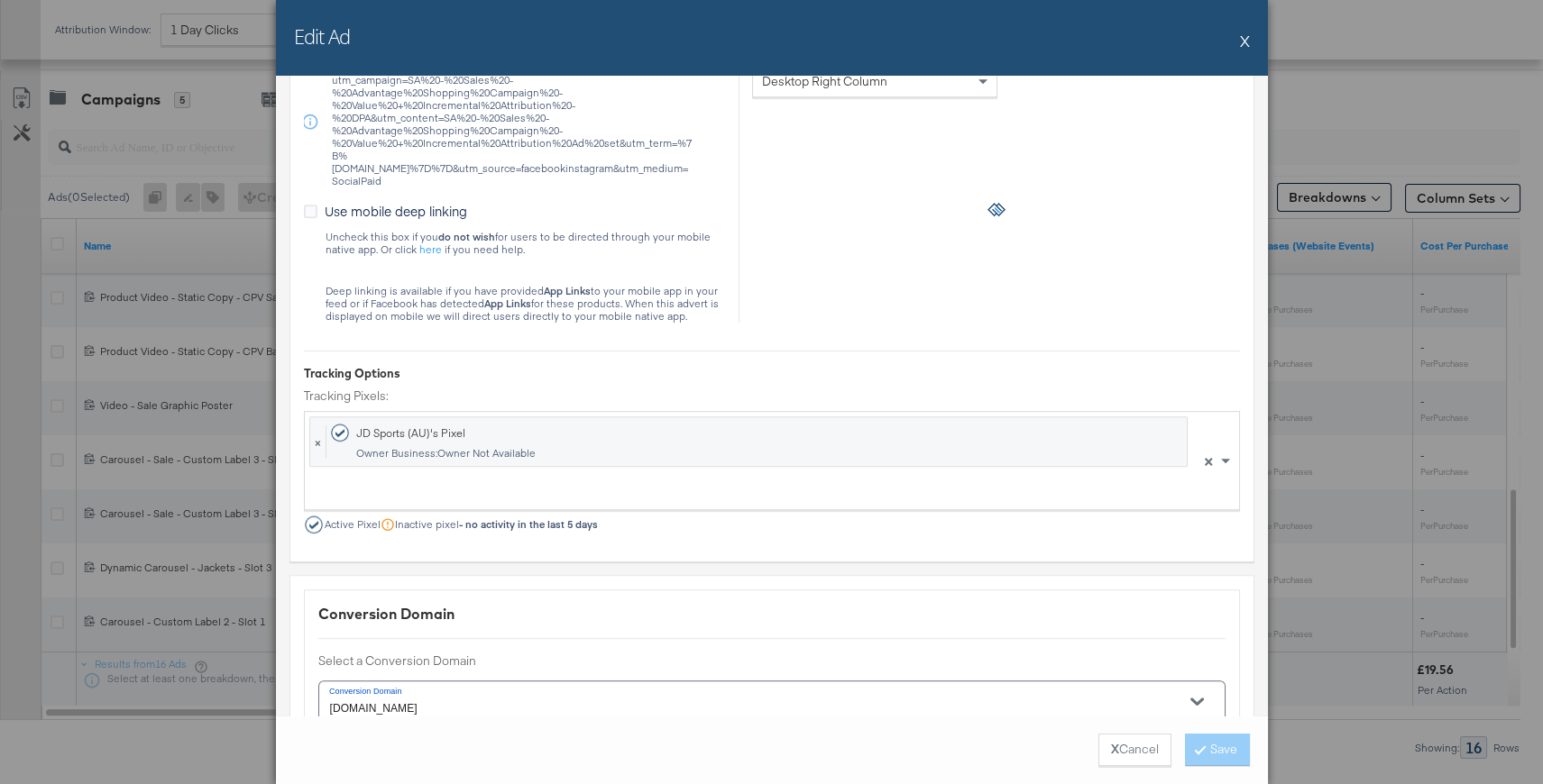
scroll to position [2393, 0]
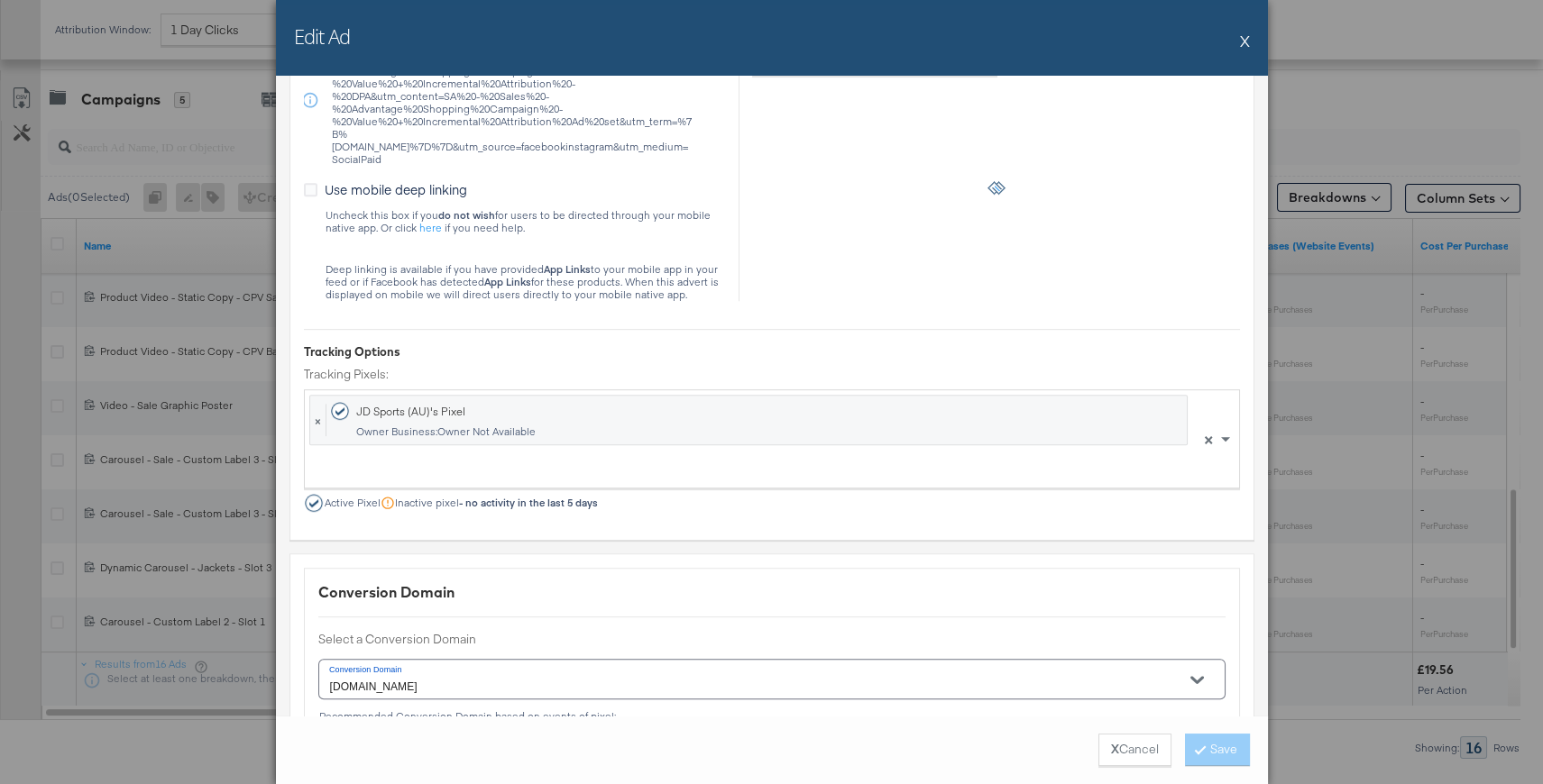
click at [1247, 42] on button "X" at bounding box center [1245, 40] width 10 height 36
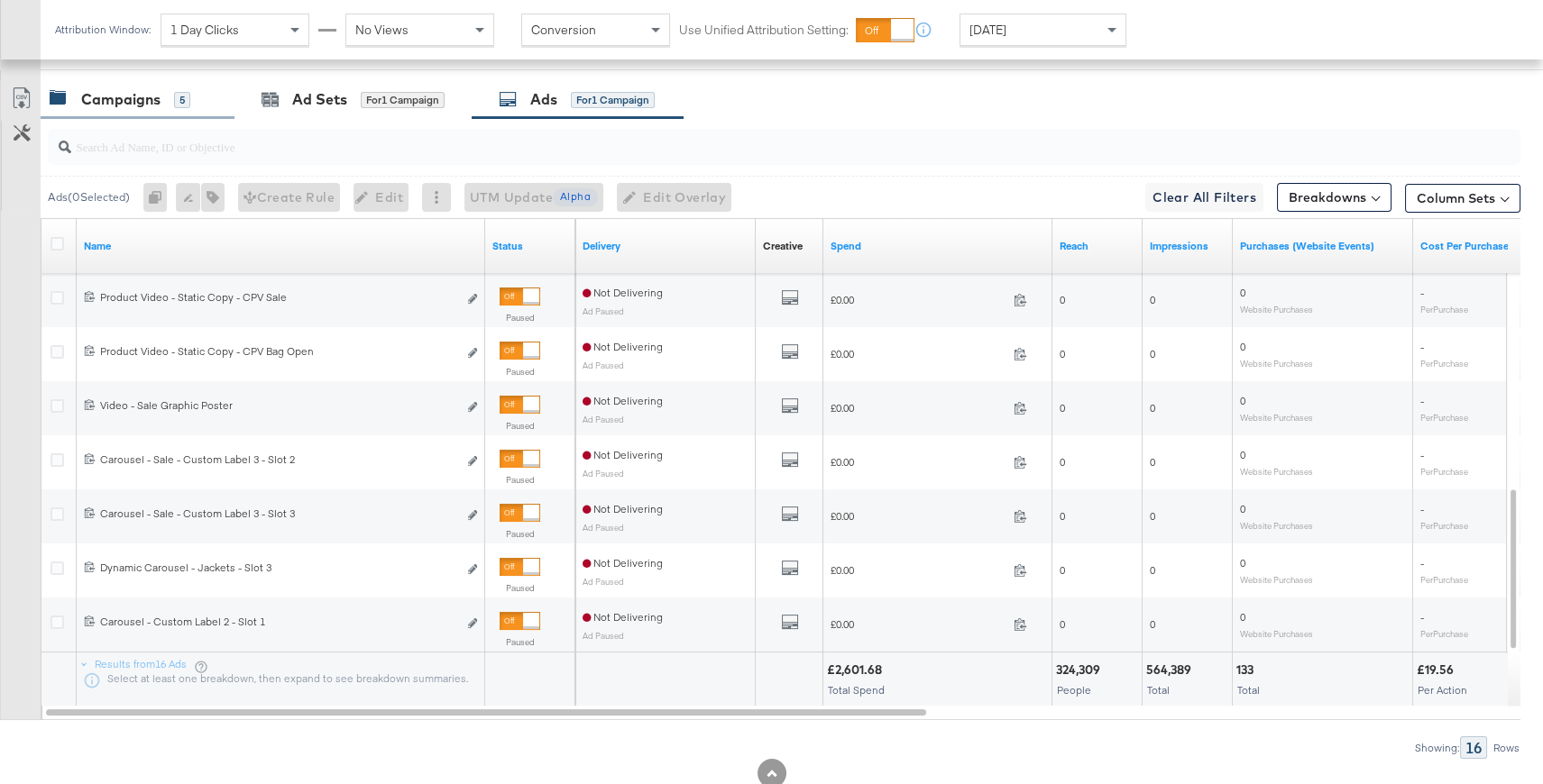
click at [121, 110] on div "Campaigns 5" at bounding box center [138, 100] width 194 height 39
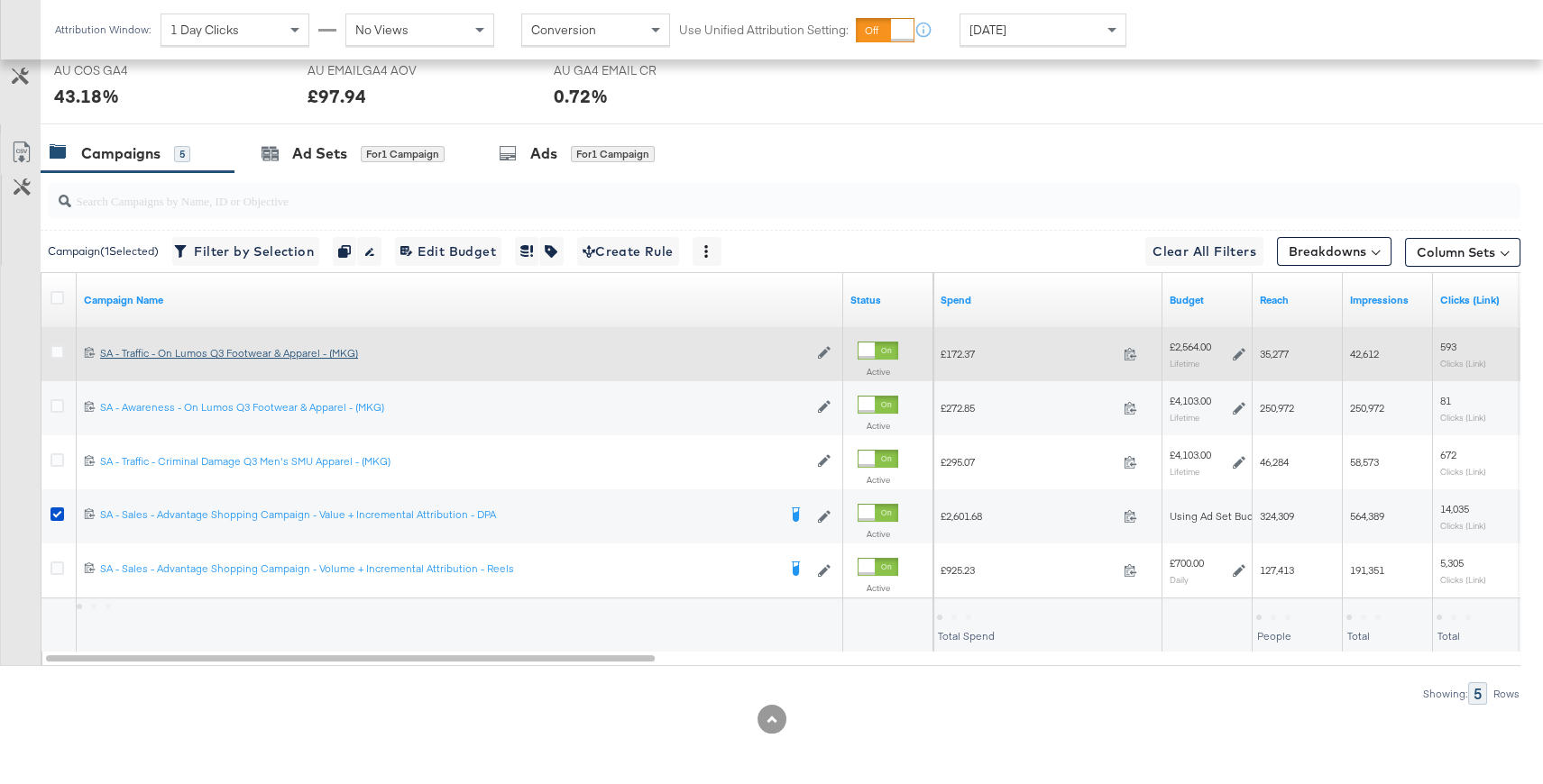
scroll to position [875, 0]
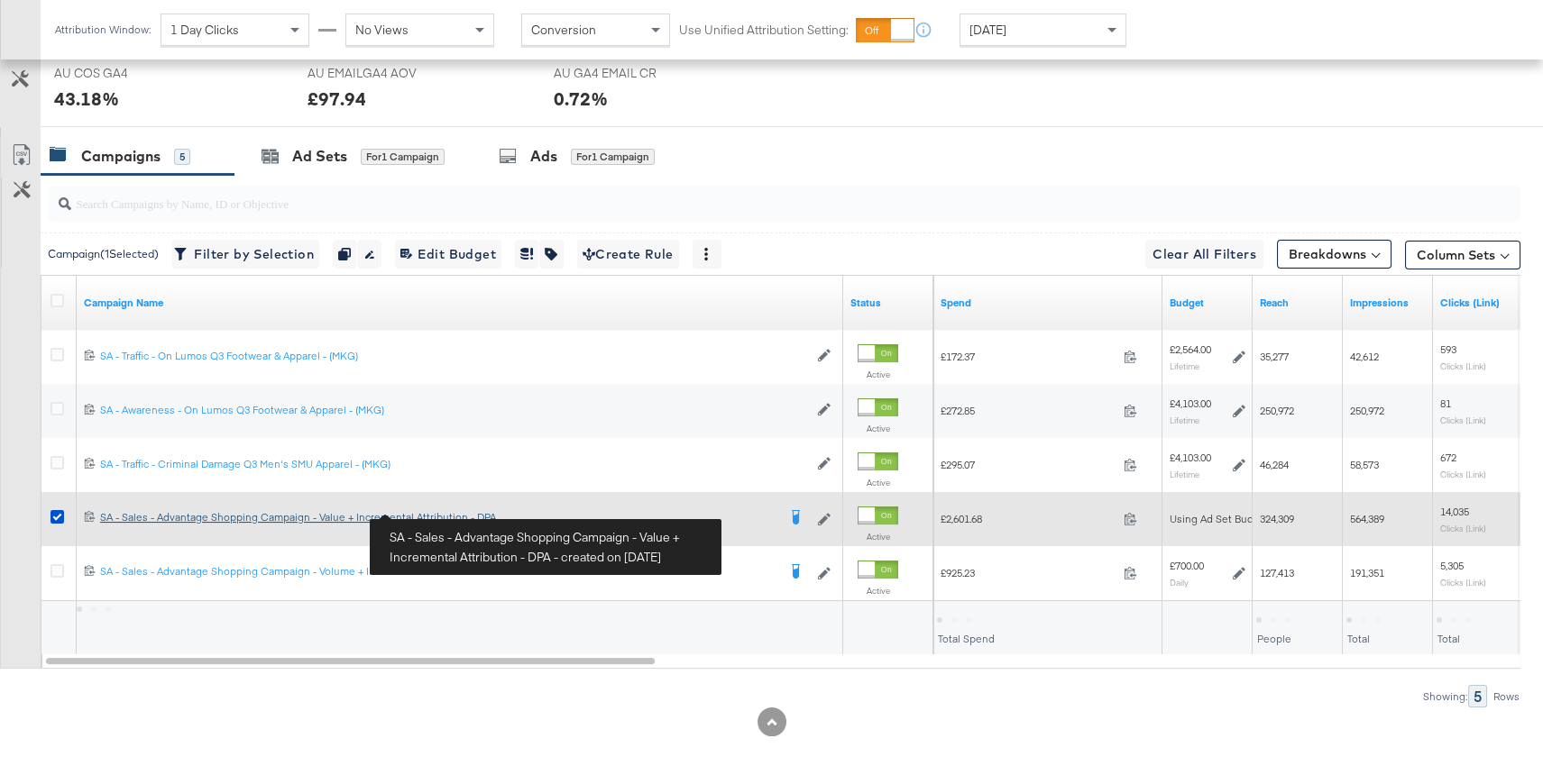
click at [441, 516] on div "SA - Sales - Advantage Shopping Campaign - Value + Incremental Attribution - DP…" at bounding box center [438, 517] width 676 height 15
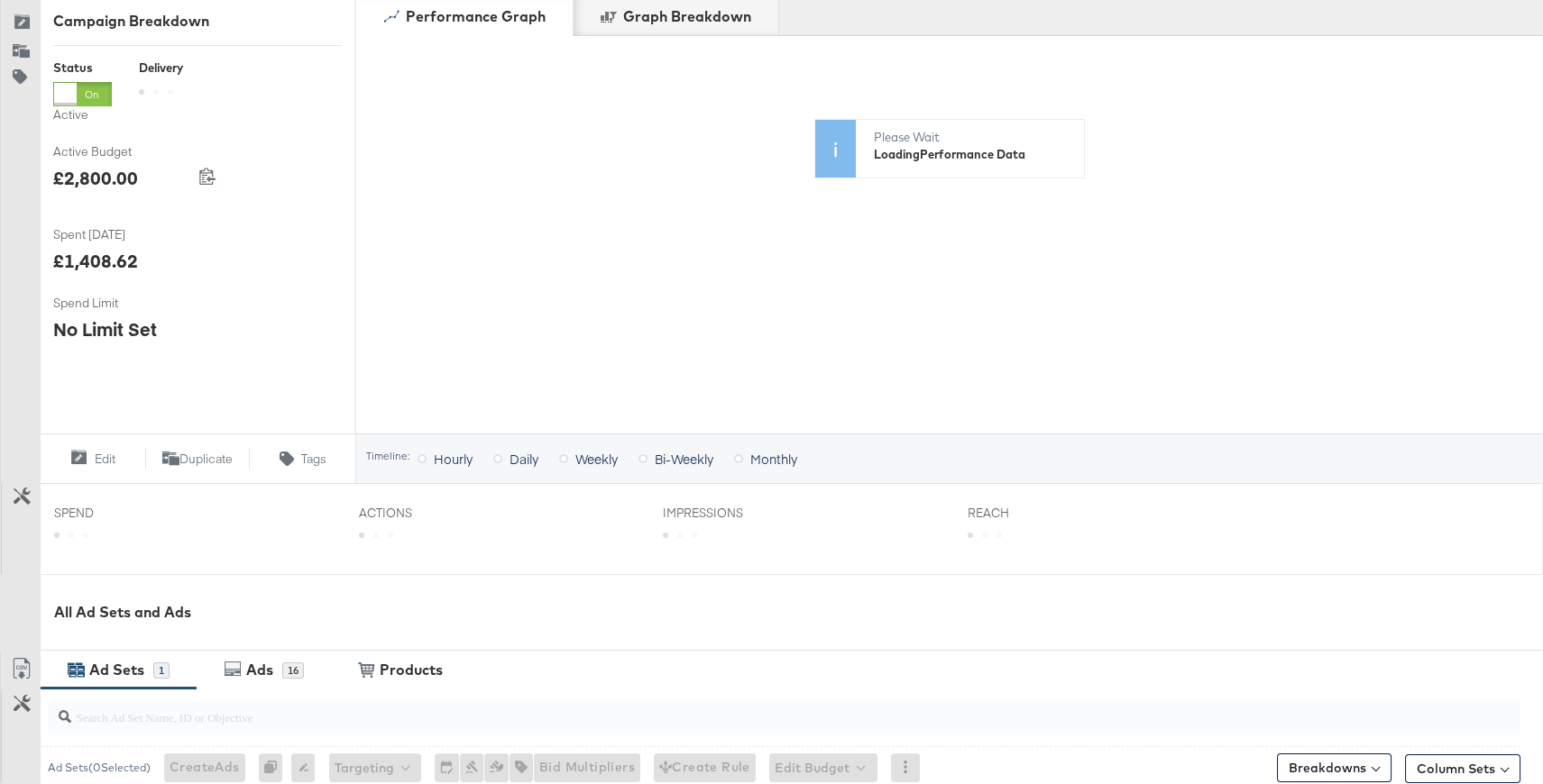
scroll to position [592, 0]
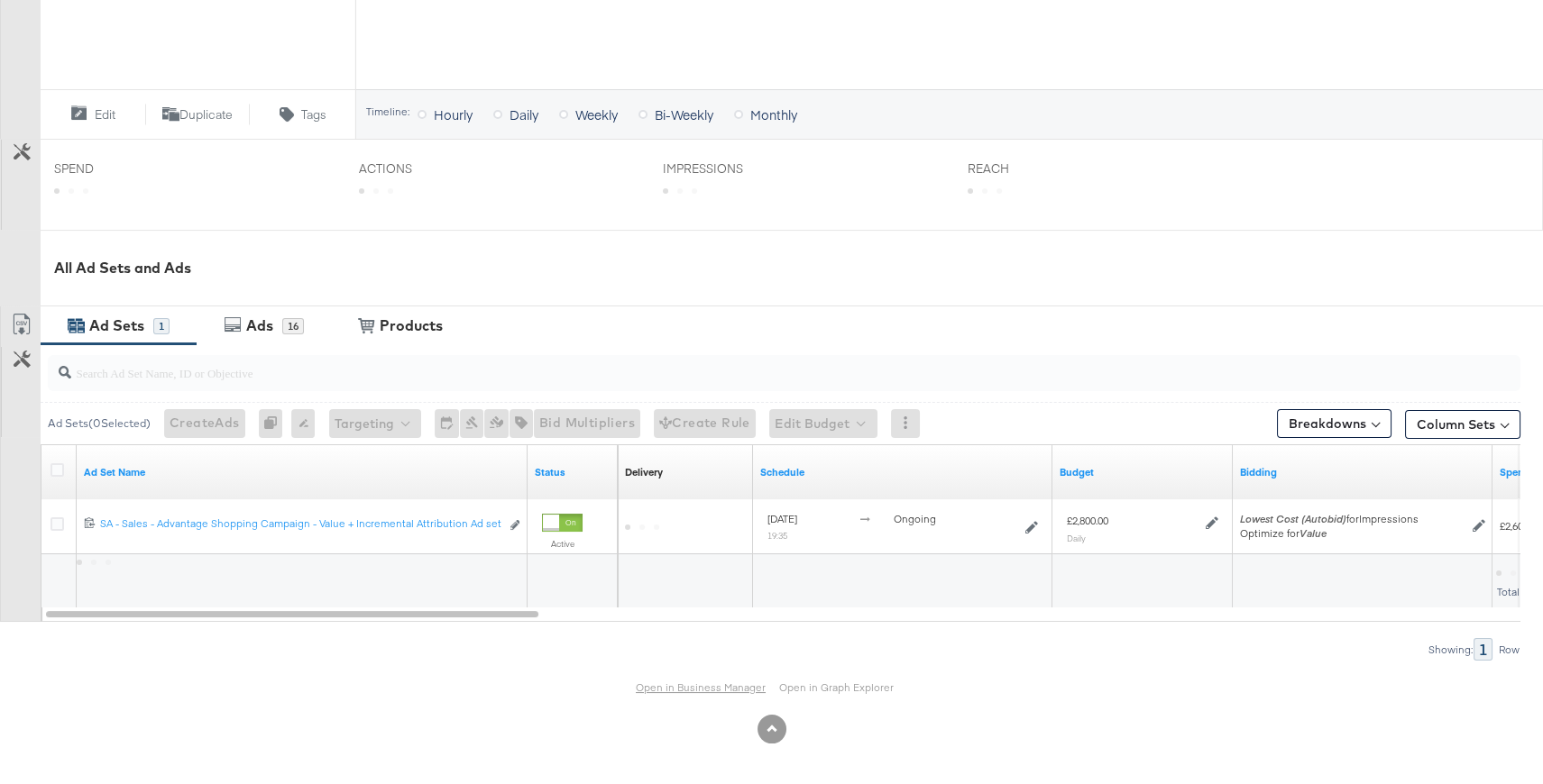
click at [687, 686] on link "Open in Business Manager" at bounding box center [701, 688] width 130 height 14
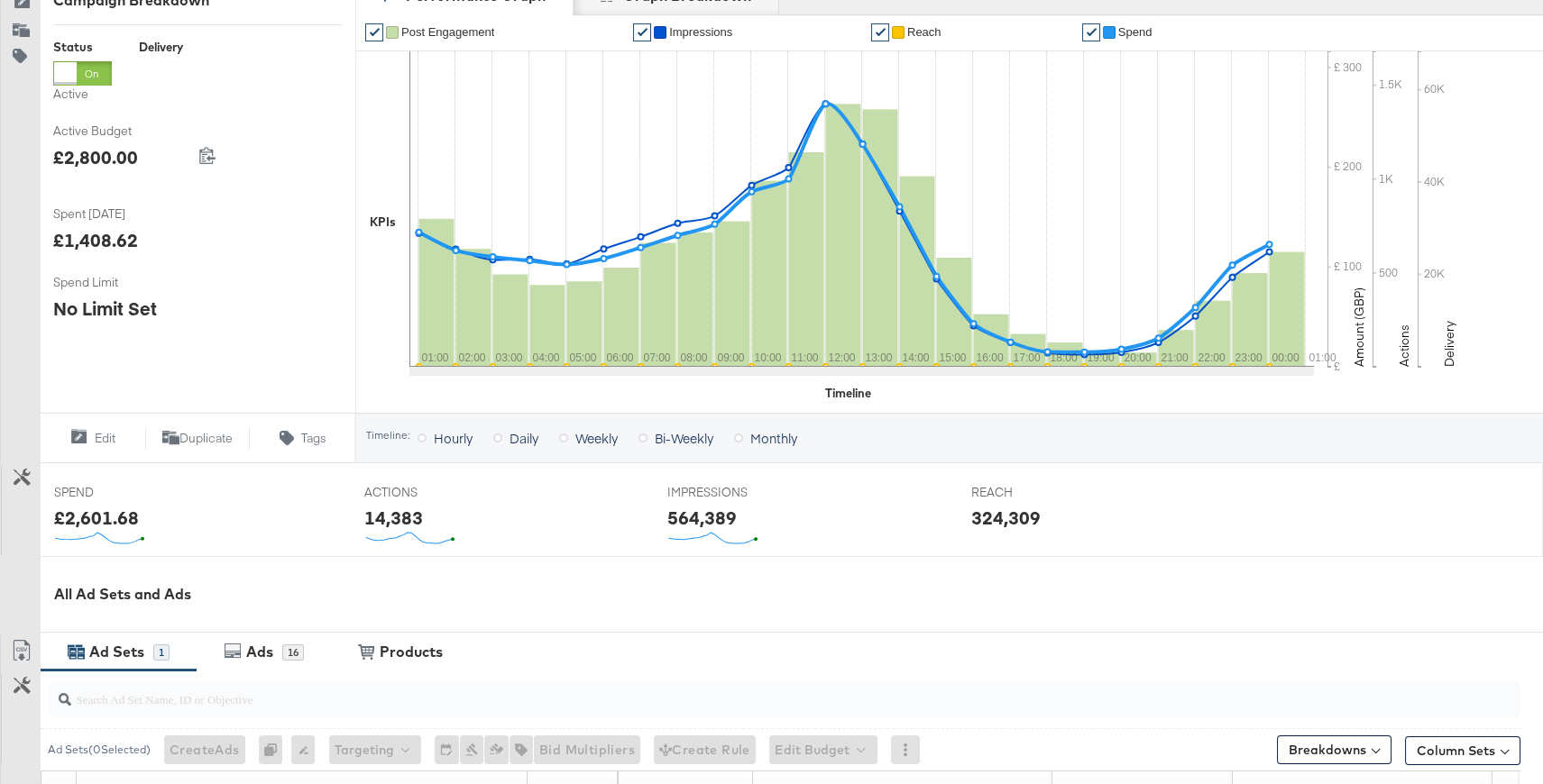
scroll to position [0, 0]
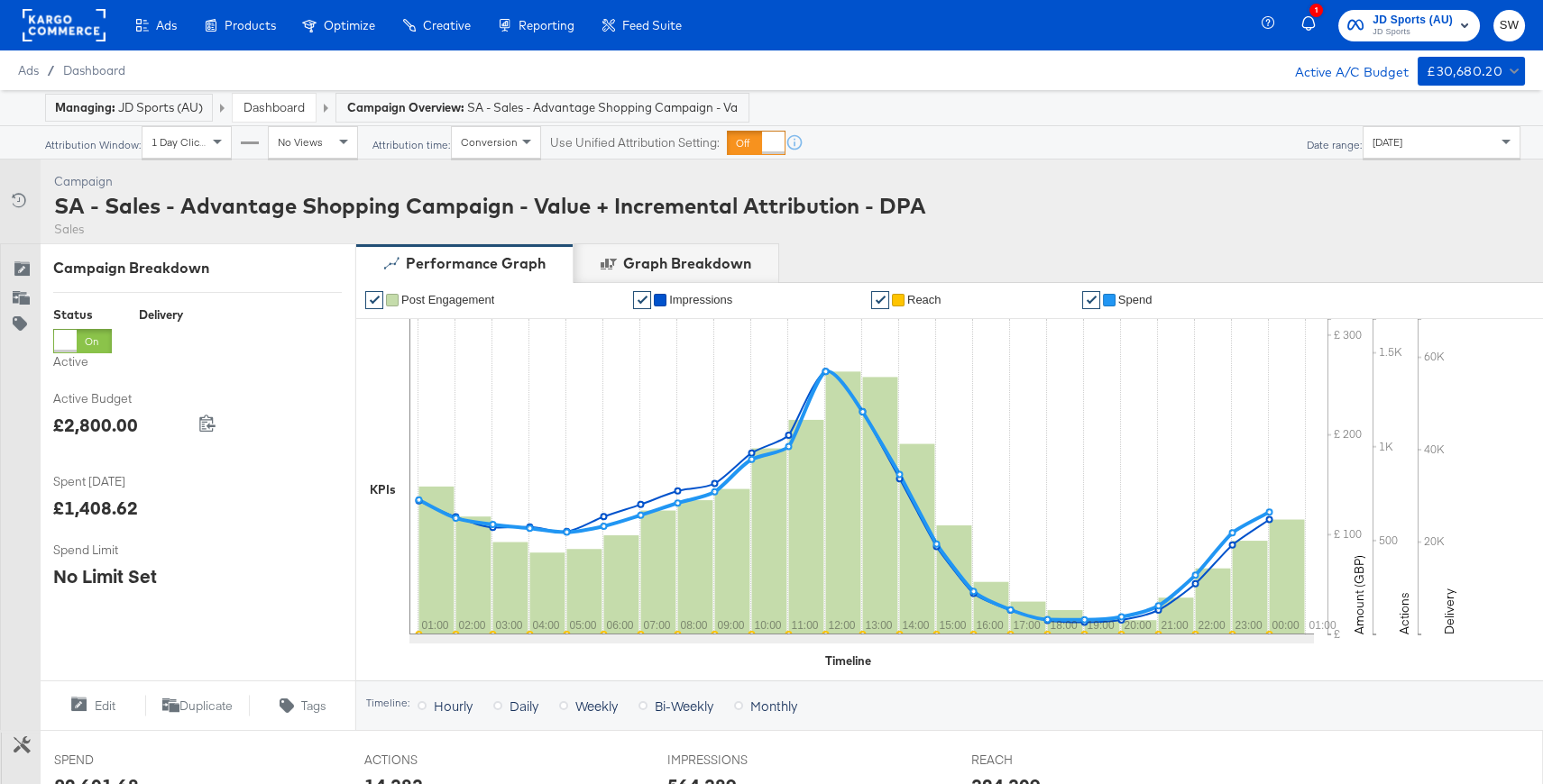
click at [272, 104] on link "Dashboard" at bounding box center [274, 107] width 61 height 17
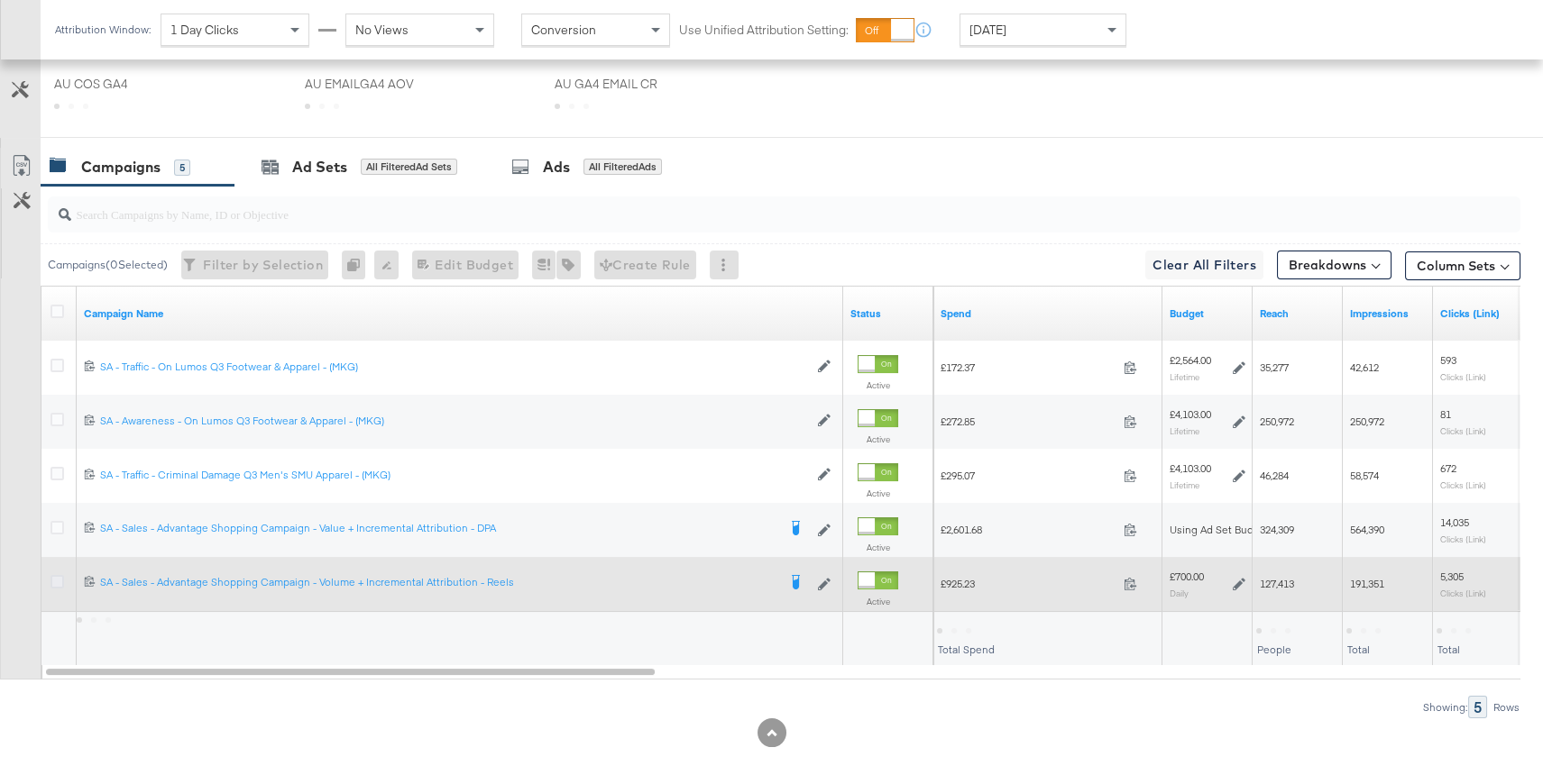
scroll to position [866, 0]
click at [56, 582] on icon at bounding box center [57, 581] width 14 height 14
click at [0, 0] on input "checkbox" at bounding box center [0, 0] width 0 height 0
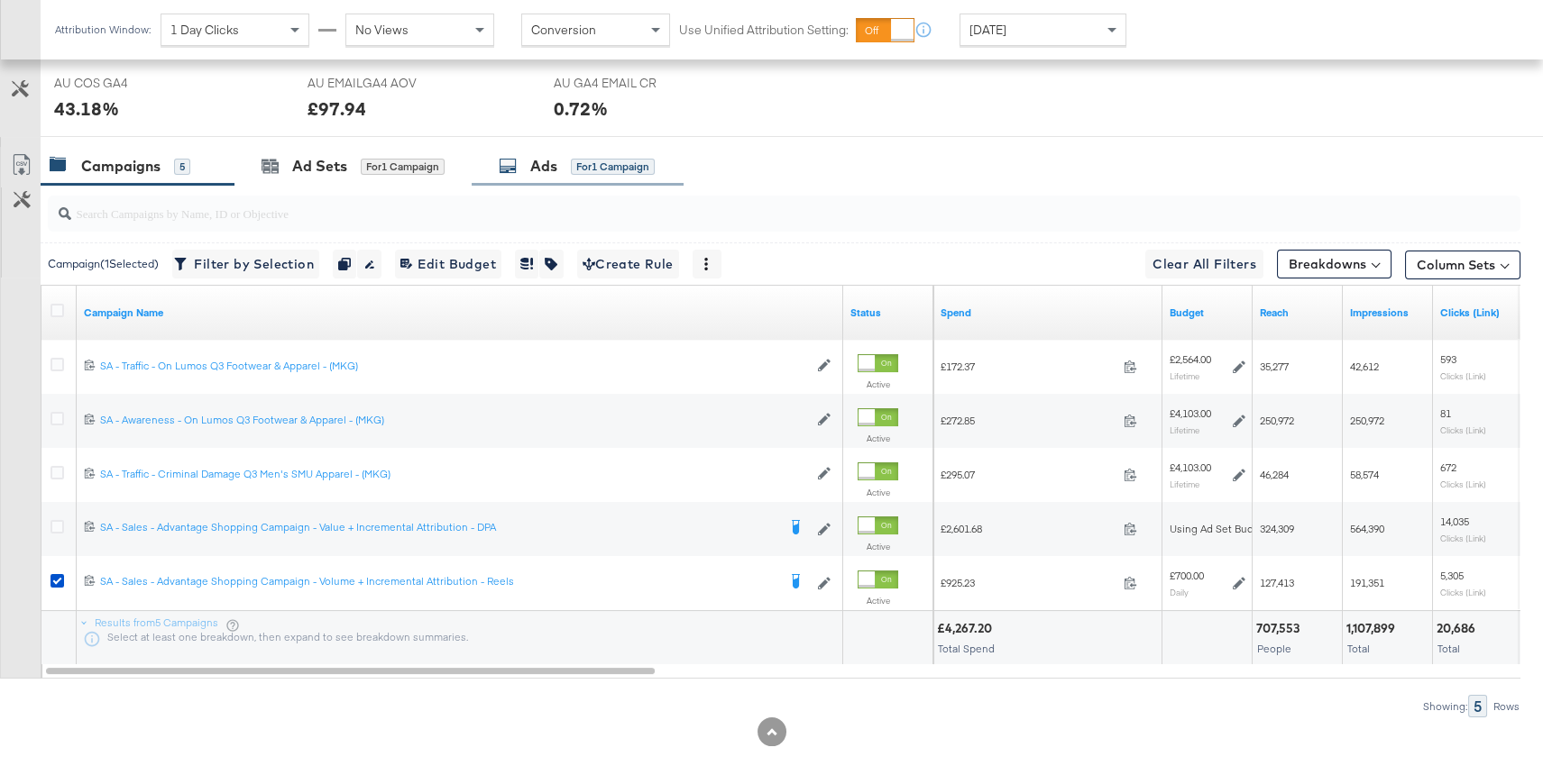
click at [570, 169] on div "Ads for 1 Campaign" at bounding box center [576, 166] width 156 height 20
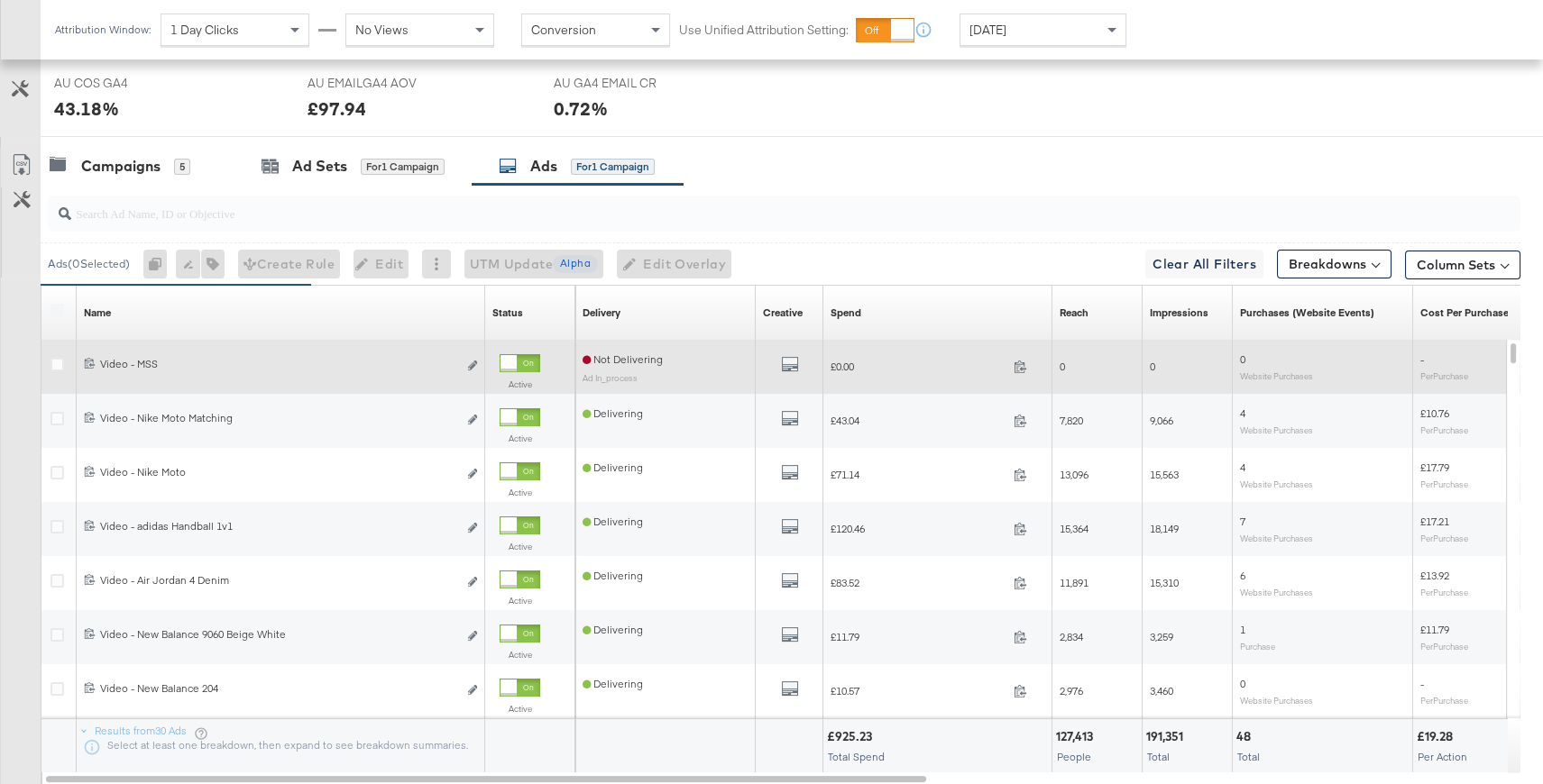
click at [508, 358] on div at bounding box center [508, 363] width 17 height 17
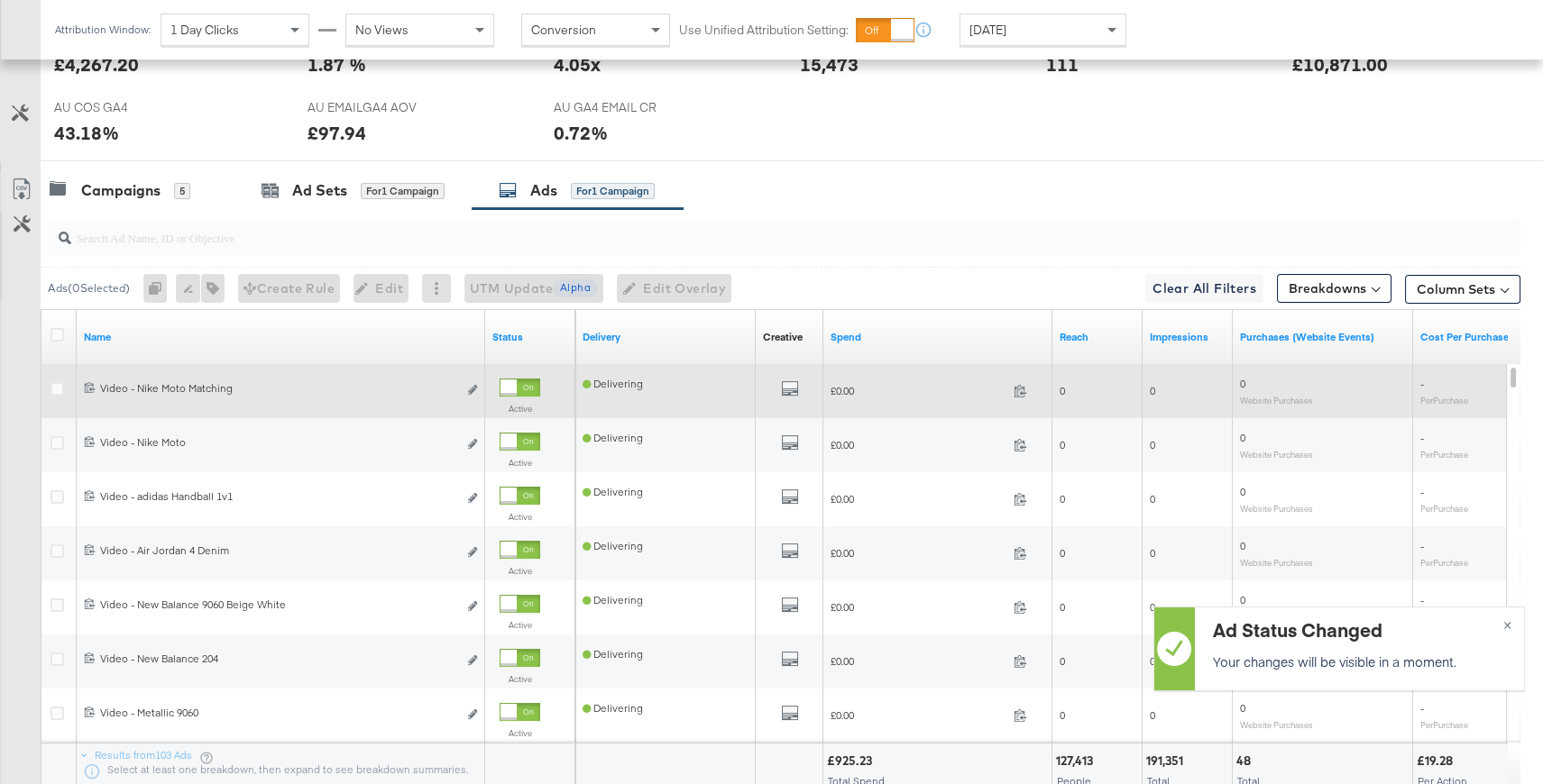
scroll to position [817, 0]
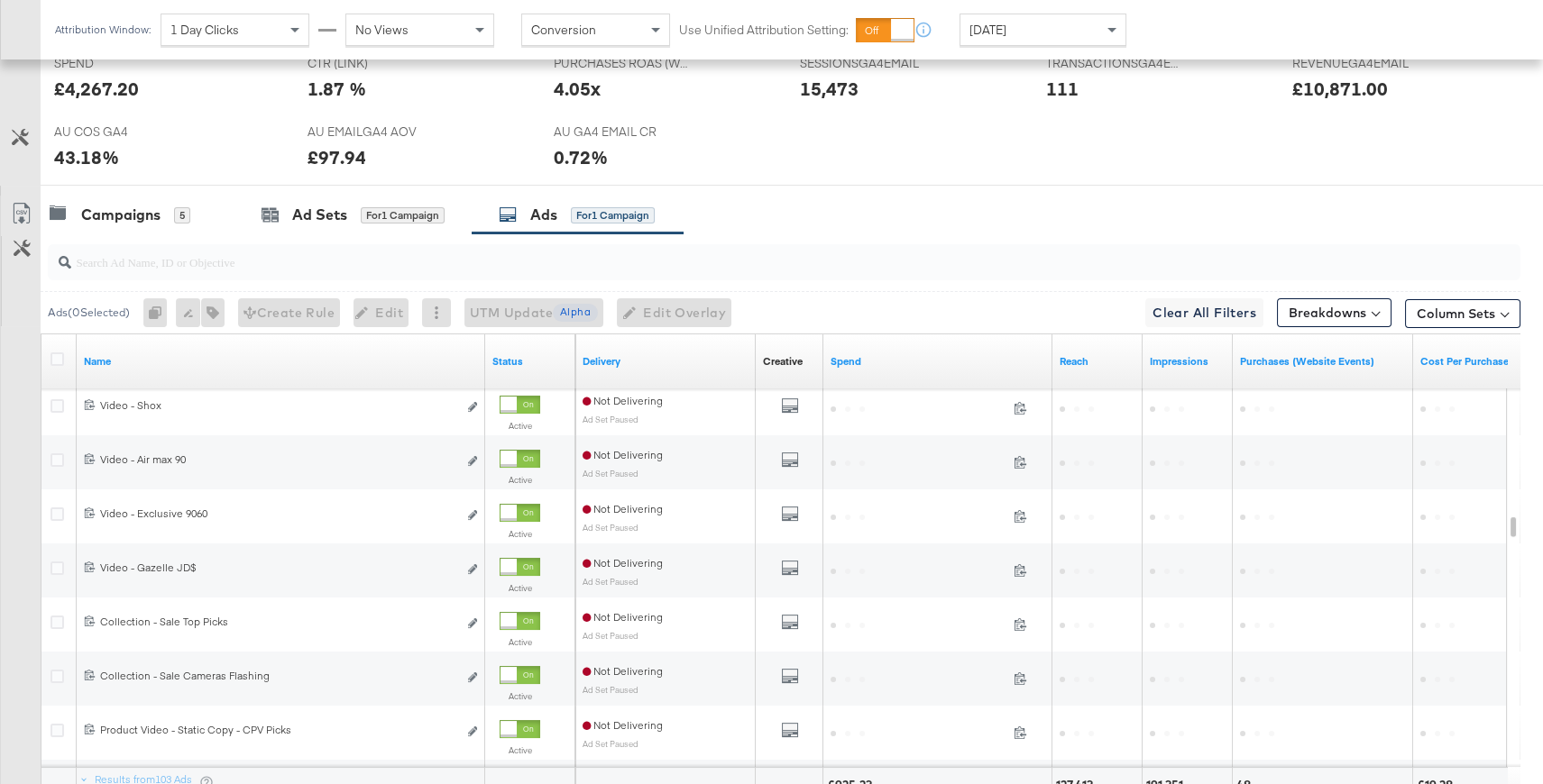
click at [337, 252] on input "search" at bounding box center [729, 255] width 1316 height 35
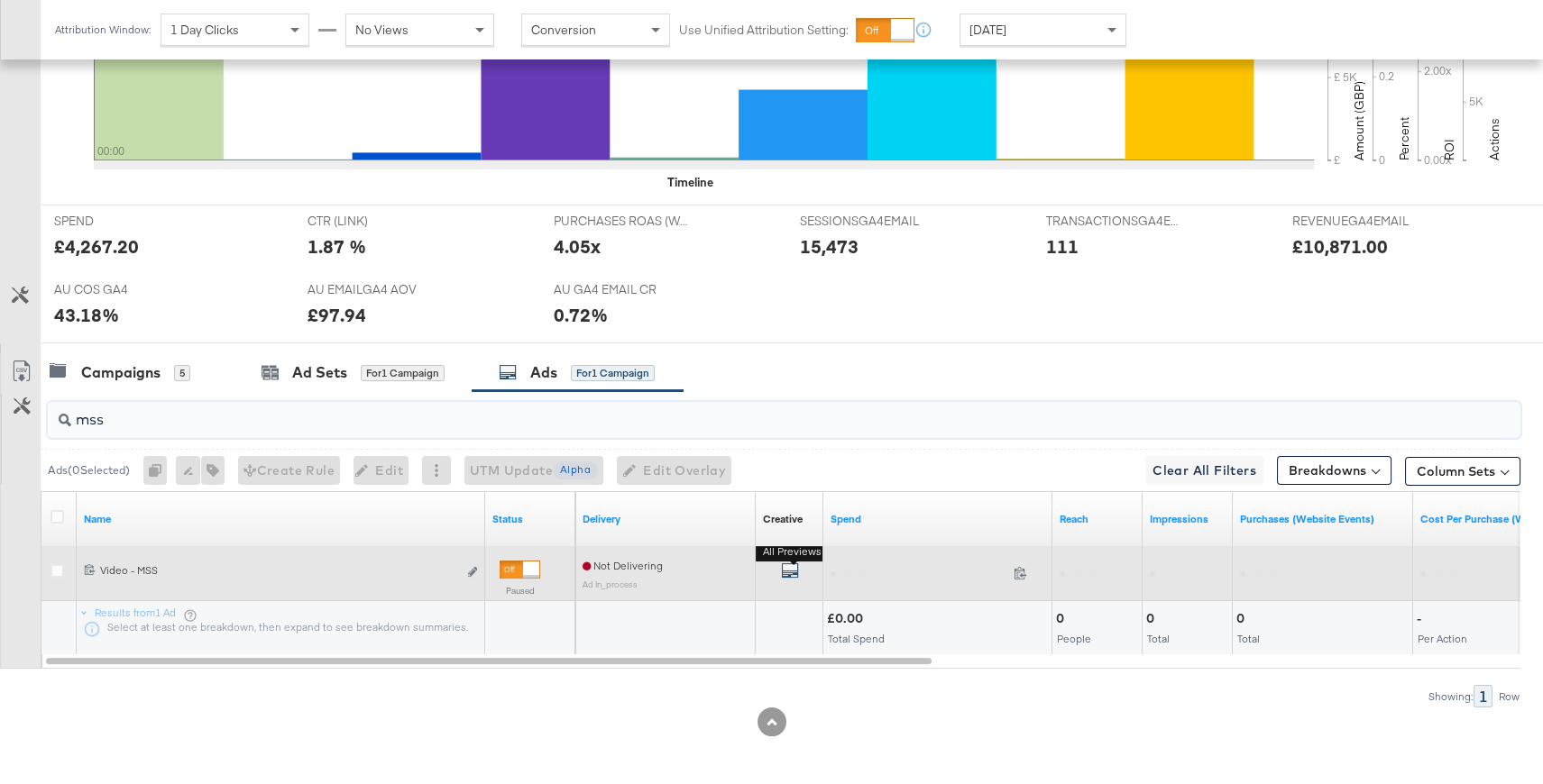
type input "mss"
click at [795, 567] on icon "default" at bounding box center [790, 570] width 18 height 18
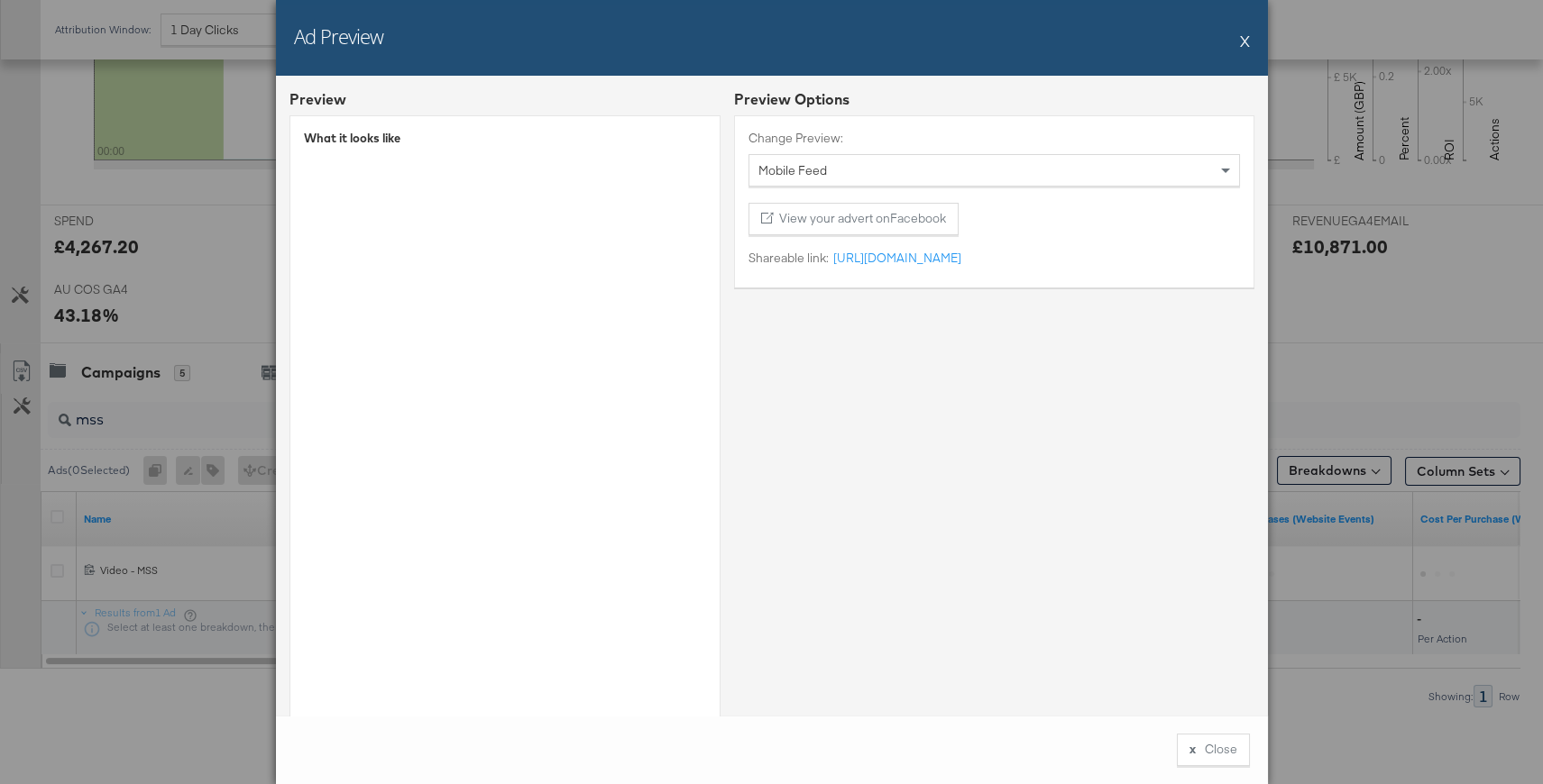
click at [881, 169] on div "Mobile Feed" at bounding box center [994, 171] width 490 height 31
click at [1244, 40] on button "X" at bounding box center [1245, 40] width 10 height 36
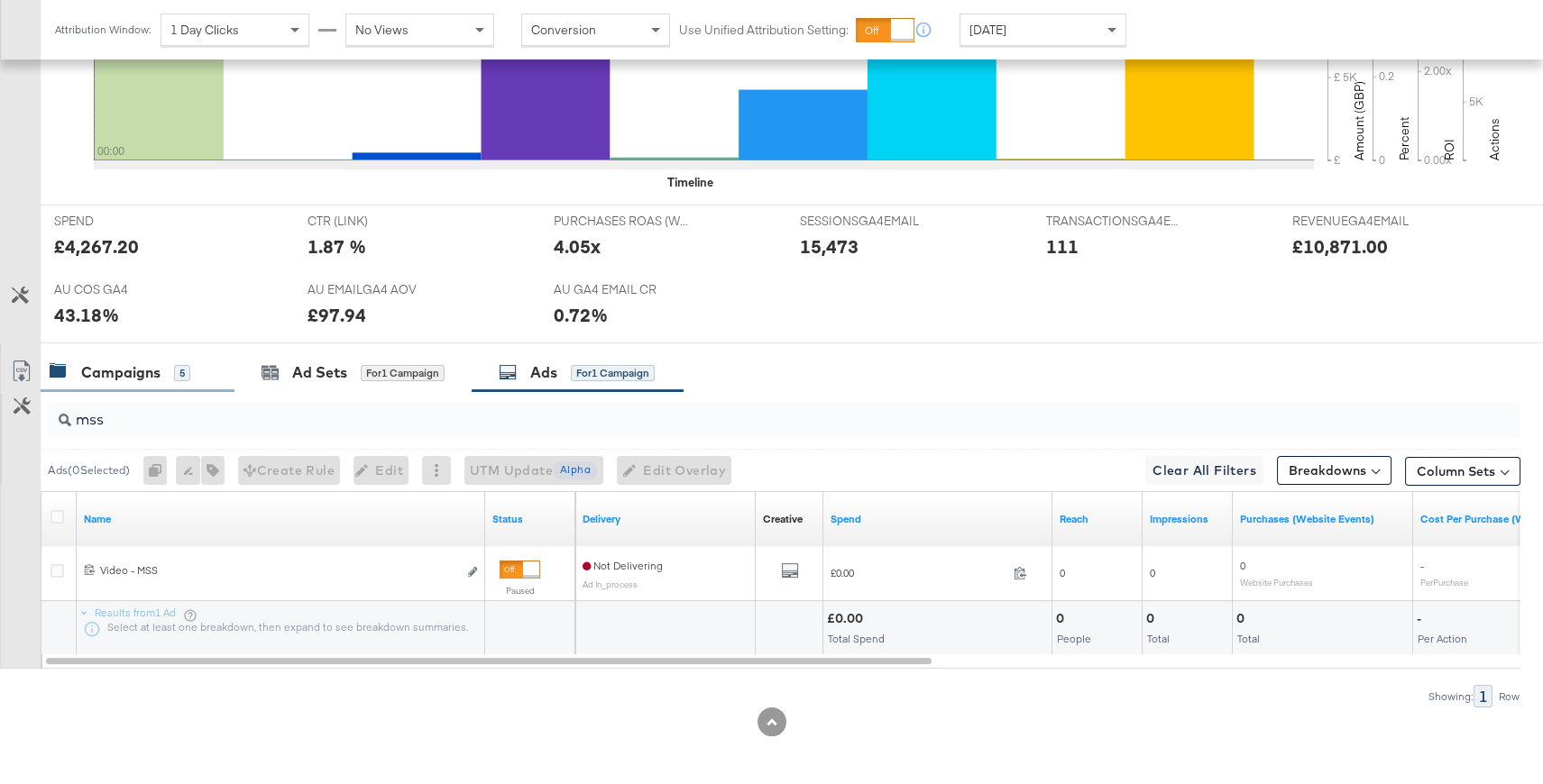
click at [155, 367] on div "Campaigns" at bounding box center [121, 372] width 80 height 20
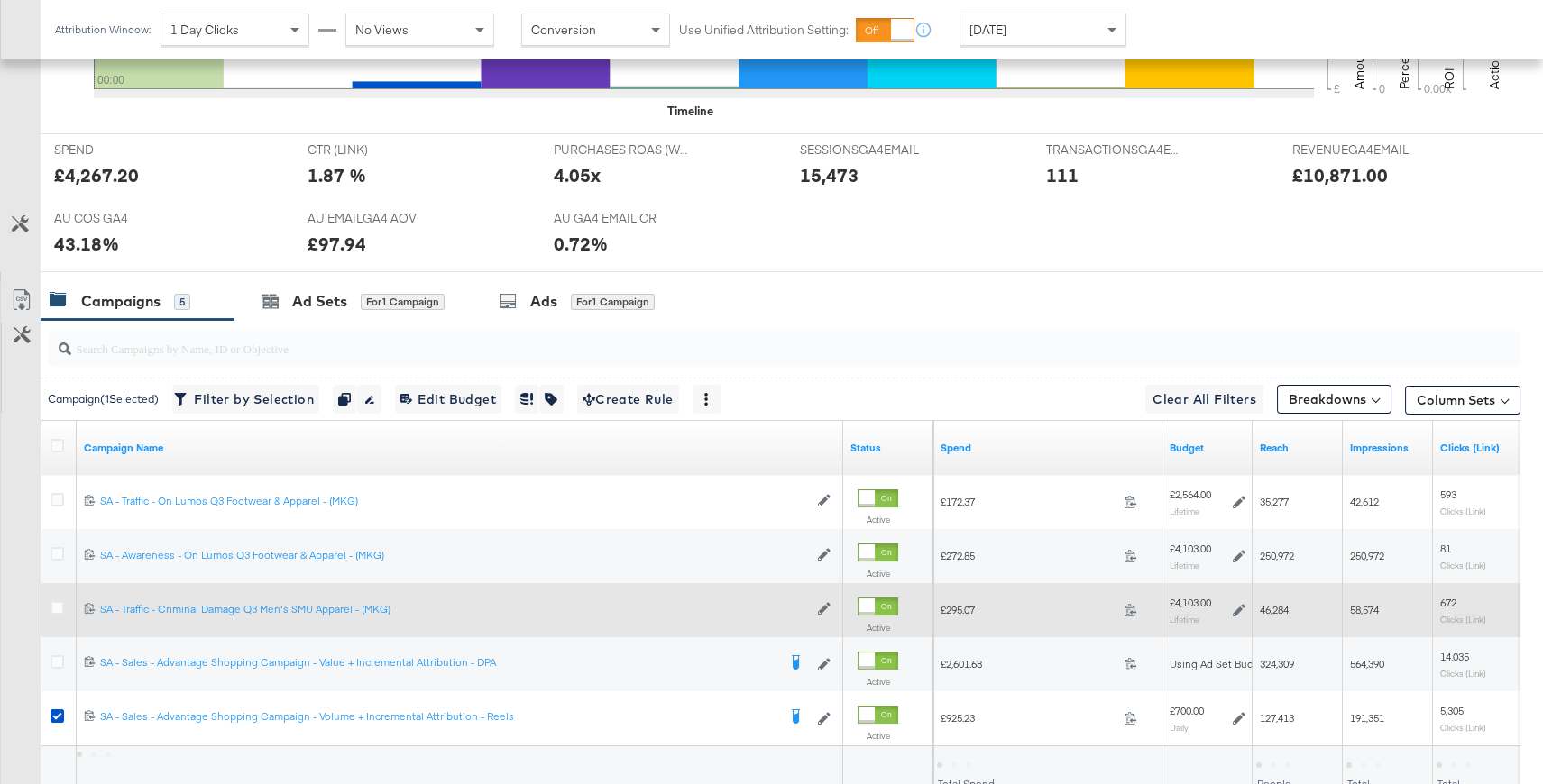
scroll to position [739, 0]
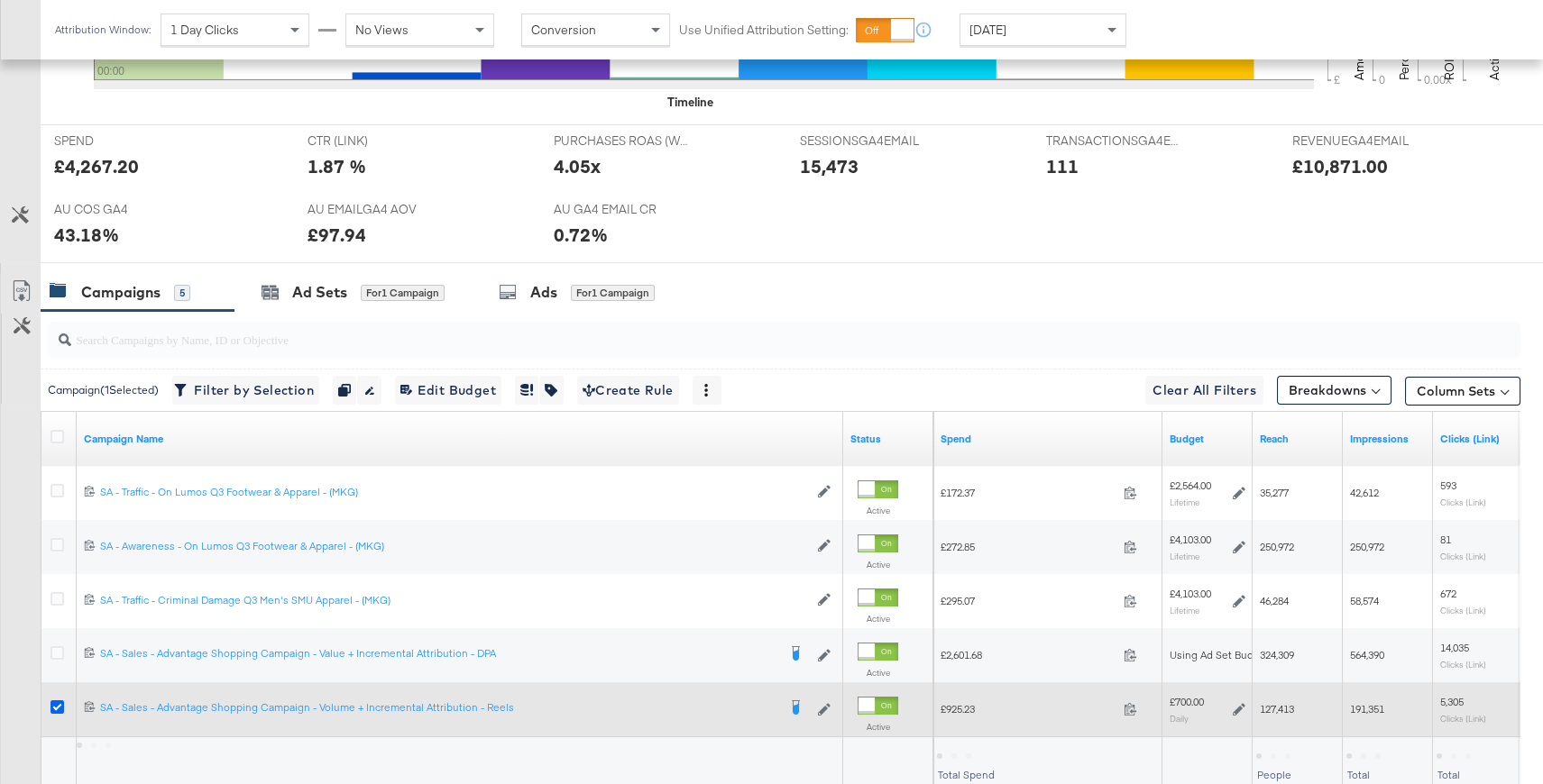
click at [57, 700] on icon at bounding box center [57, 707] width 14 height 14
click at [0, 0] on input "checkbox" at bounding box center [0, 0] width 0 height 0
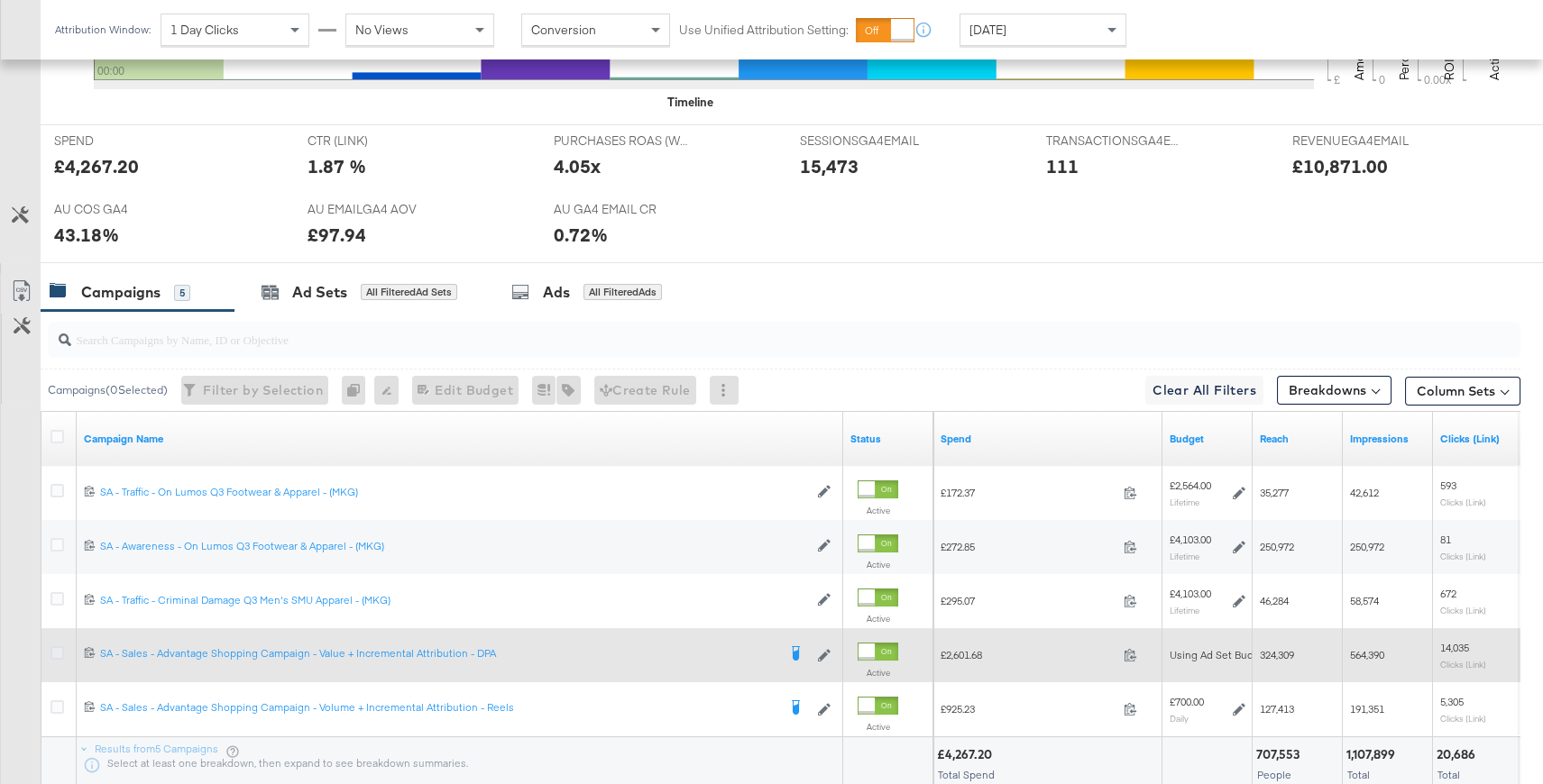
click at [57, 655] on icon at bounding box center [57, 653] width 14 height 14
click at [0, 0] on input "checkbox" at bounding box center [0, 0] width 0 height 0
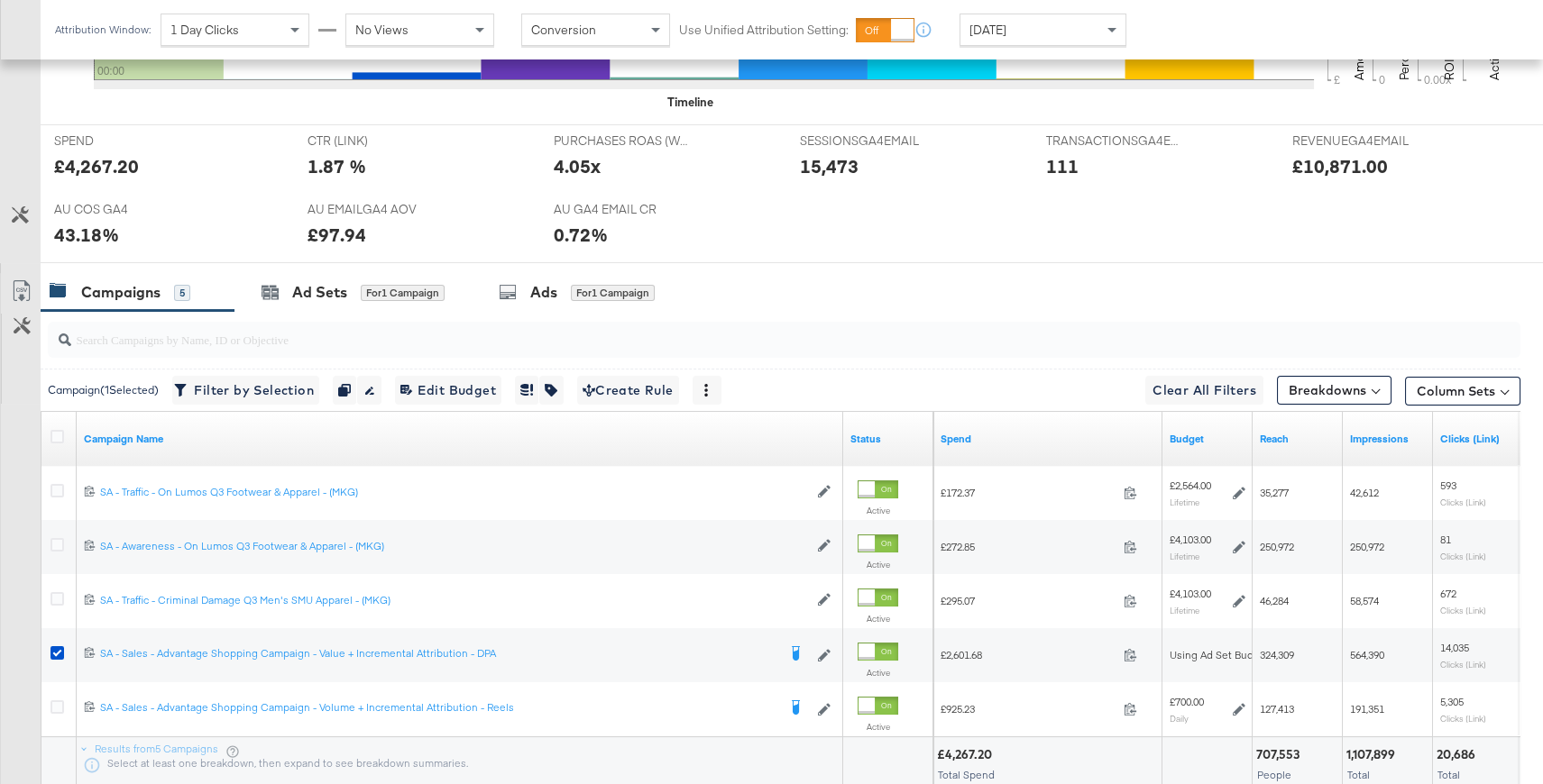
click at [546, 311] on div at bounding box center [780, 339] width 1480 height 57
click at [546, 295] on div "Ads" at bounding box center [544, 291] width 27 height 20
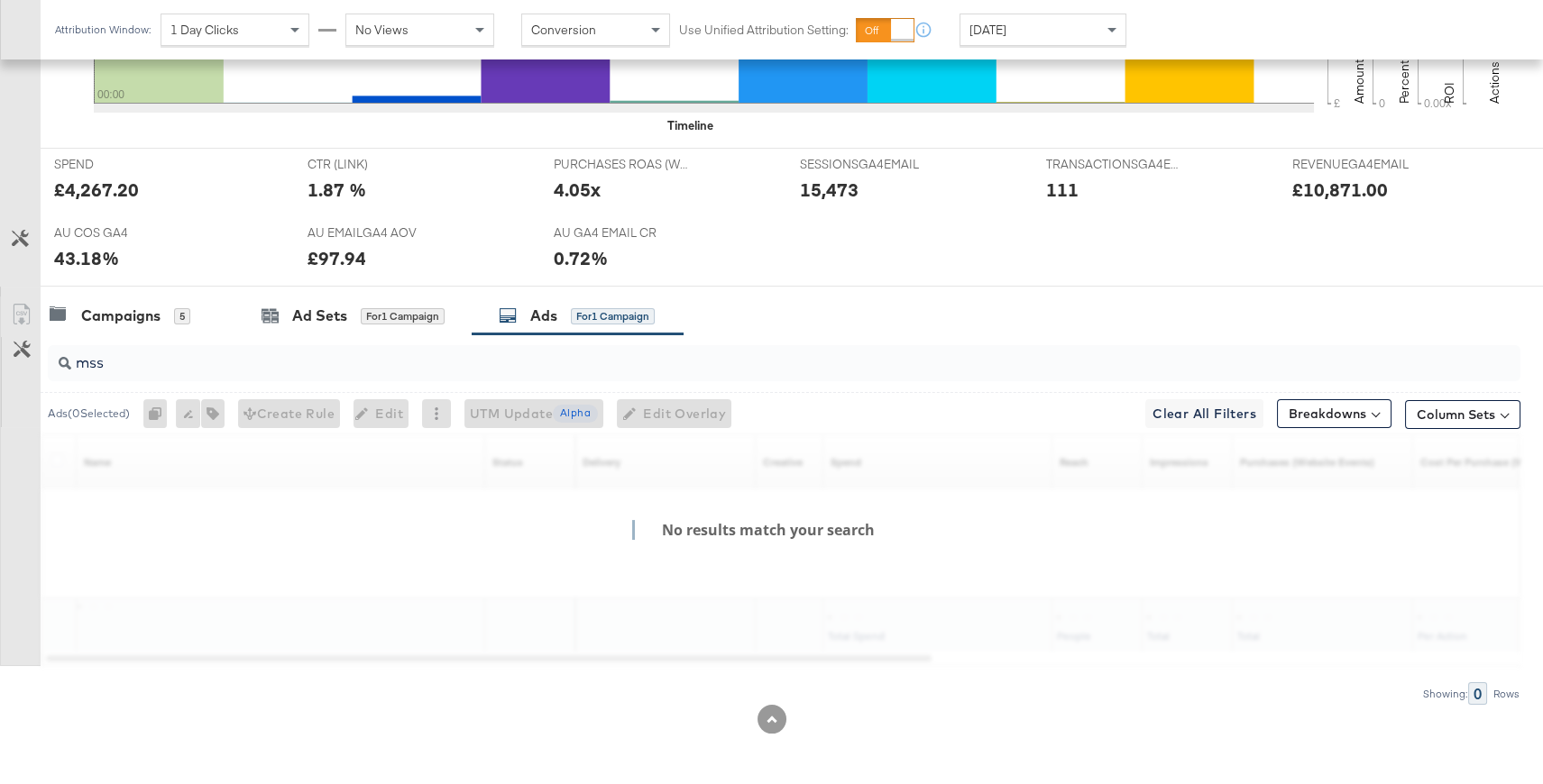
scroll to position [713, 0]
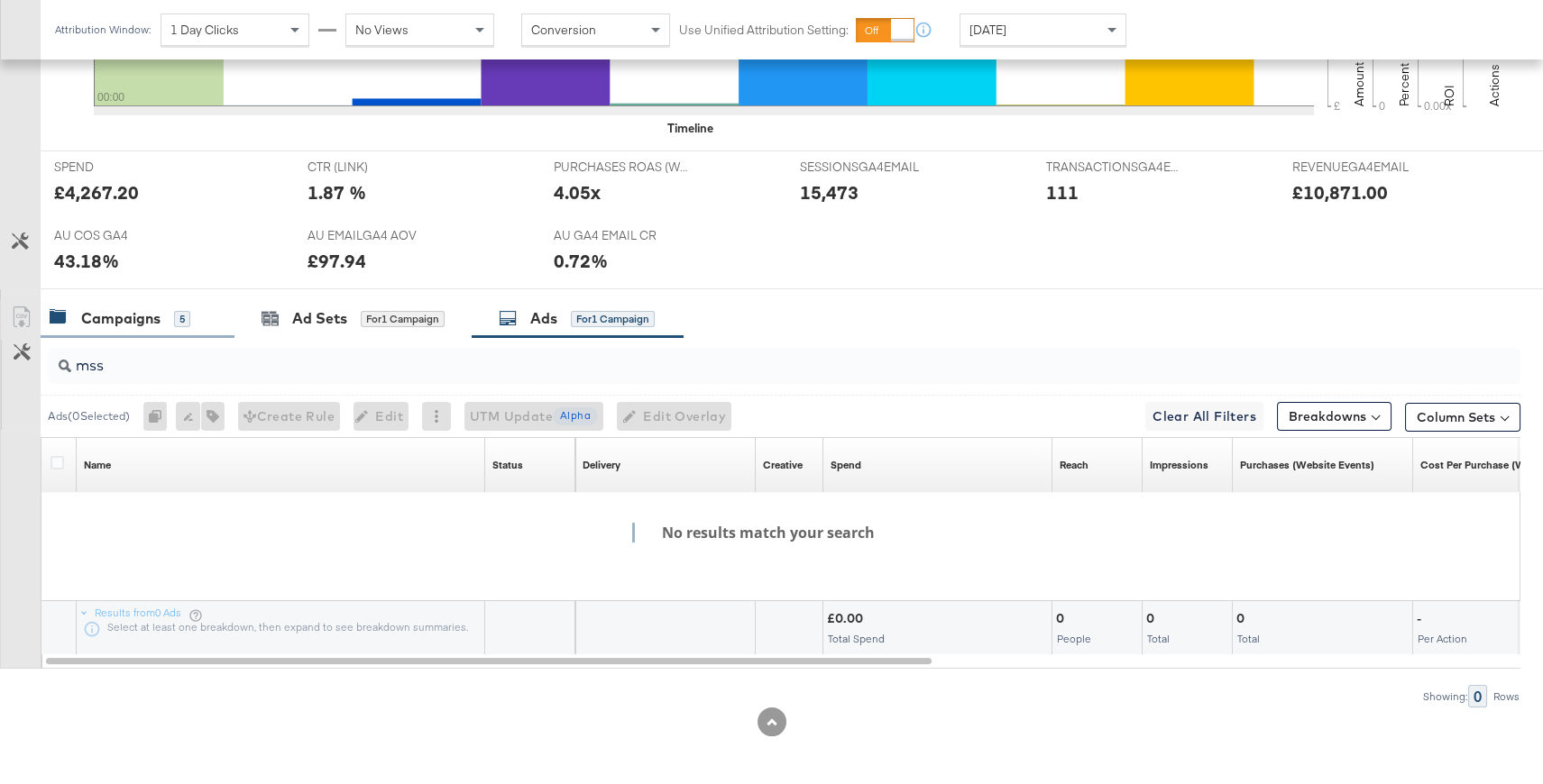
click at [138, 314] on div "Campaigns" at bounding box center [121, 318] width 80 height 20
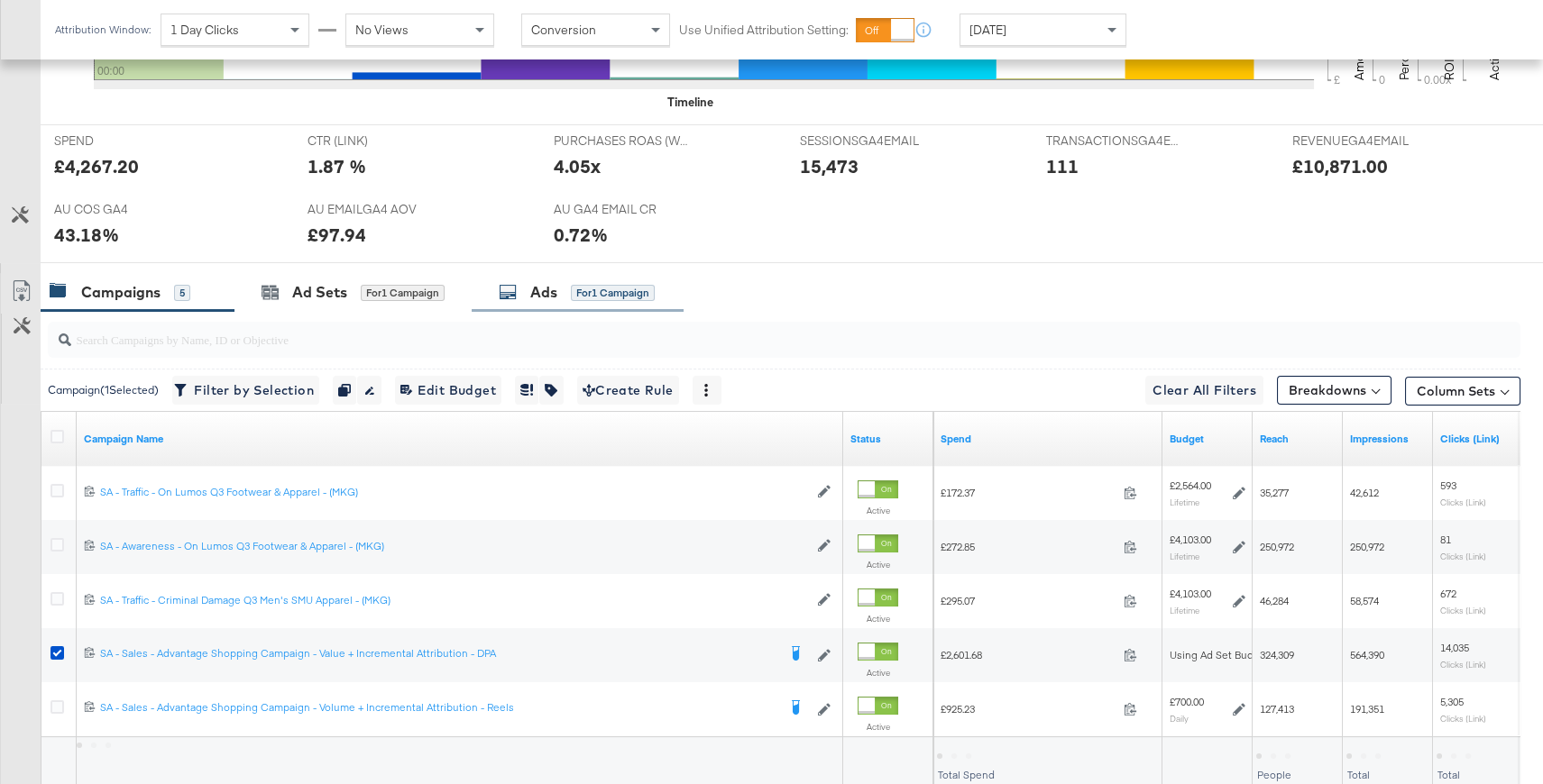
click at [590, 282] on div "Ads for 1 Campaign" at bounding box center [576, 291] width 156 height 20
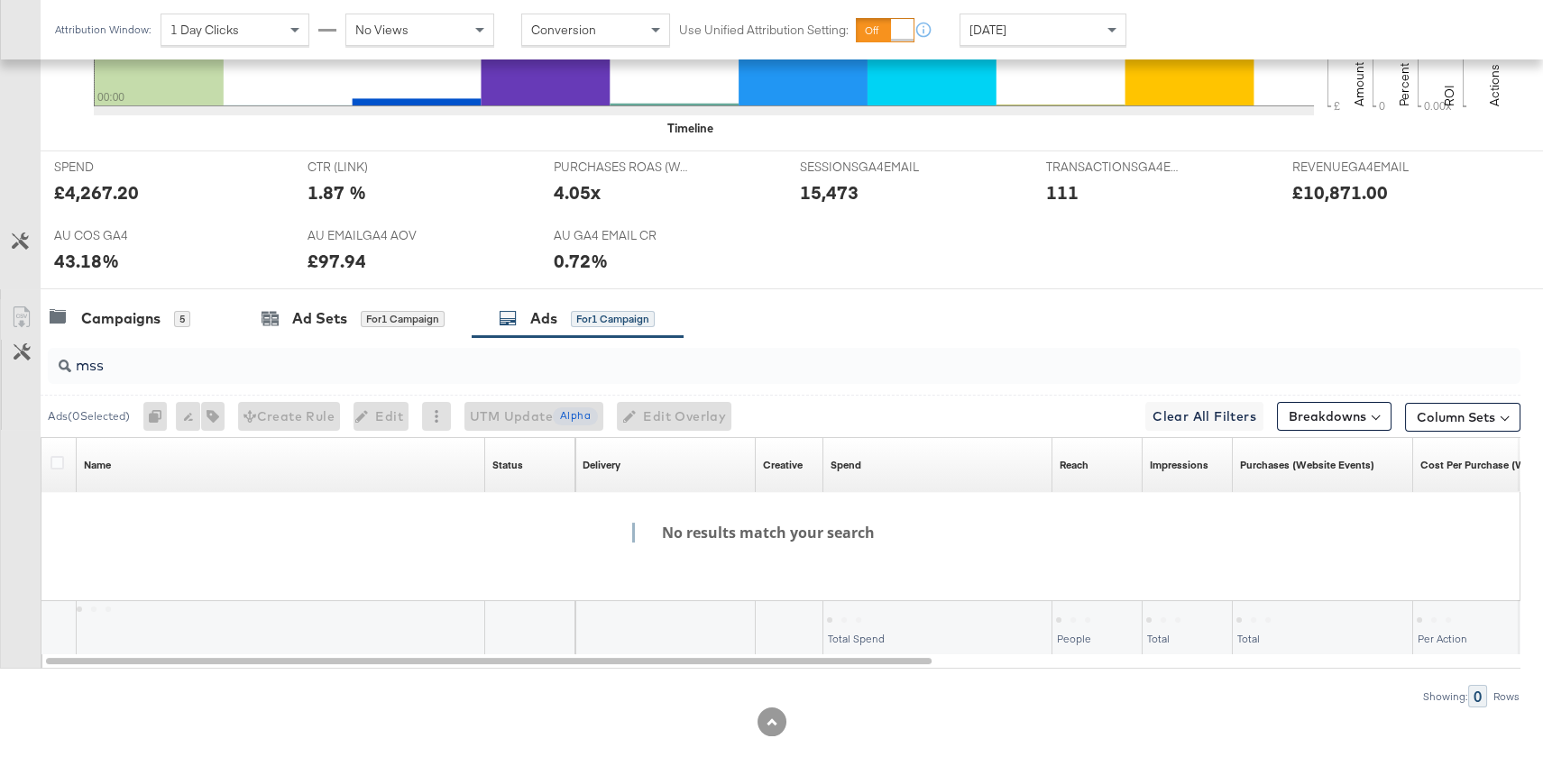
click at [171, 369] on input "mss" at bounding box center [729, 358] width 1316 height 35
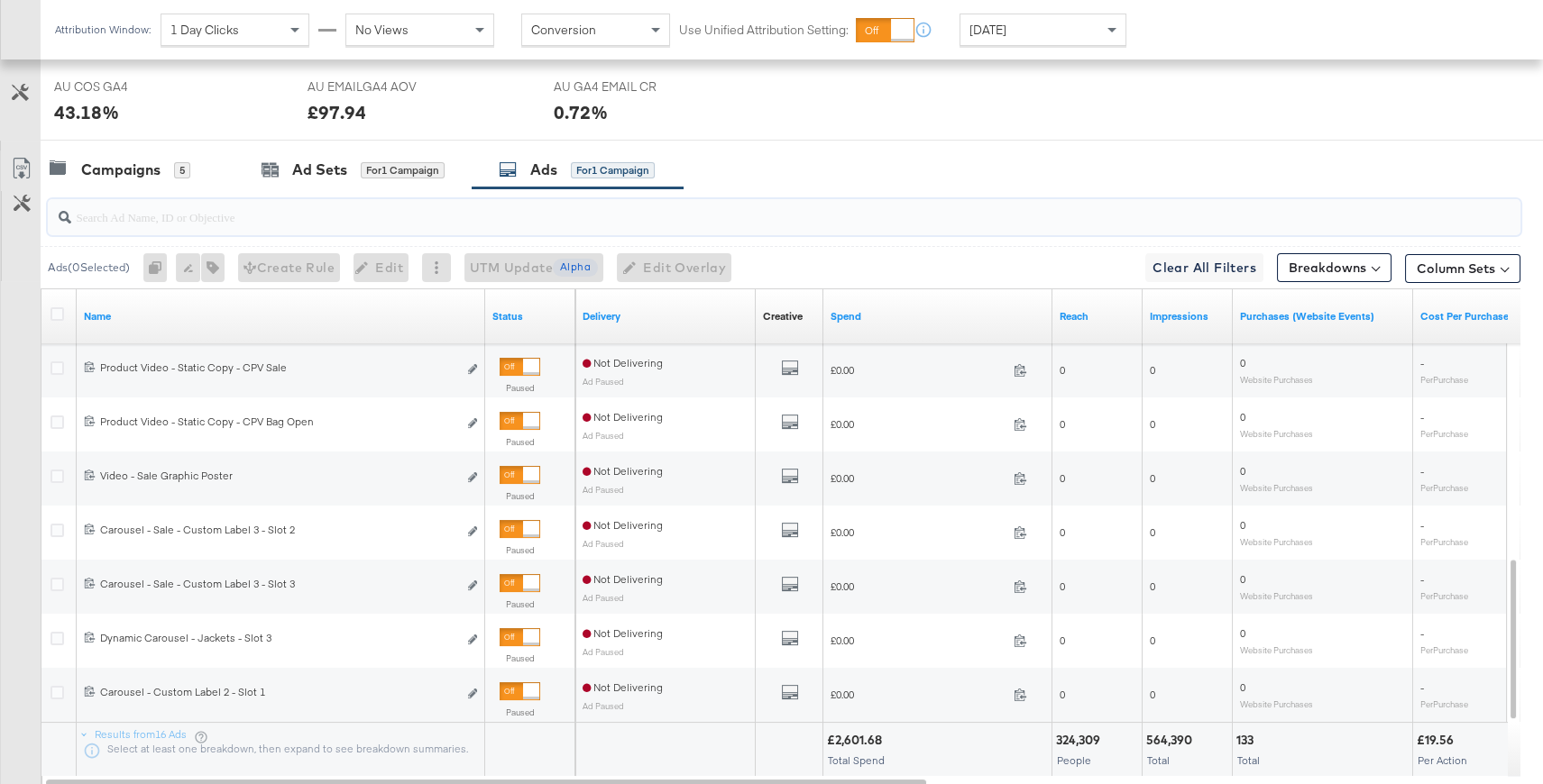
scroll to position [869, 0]
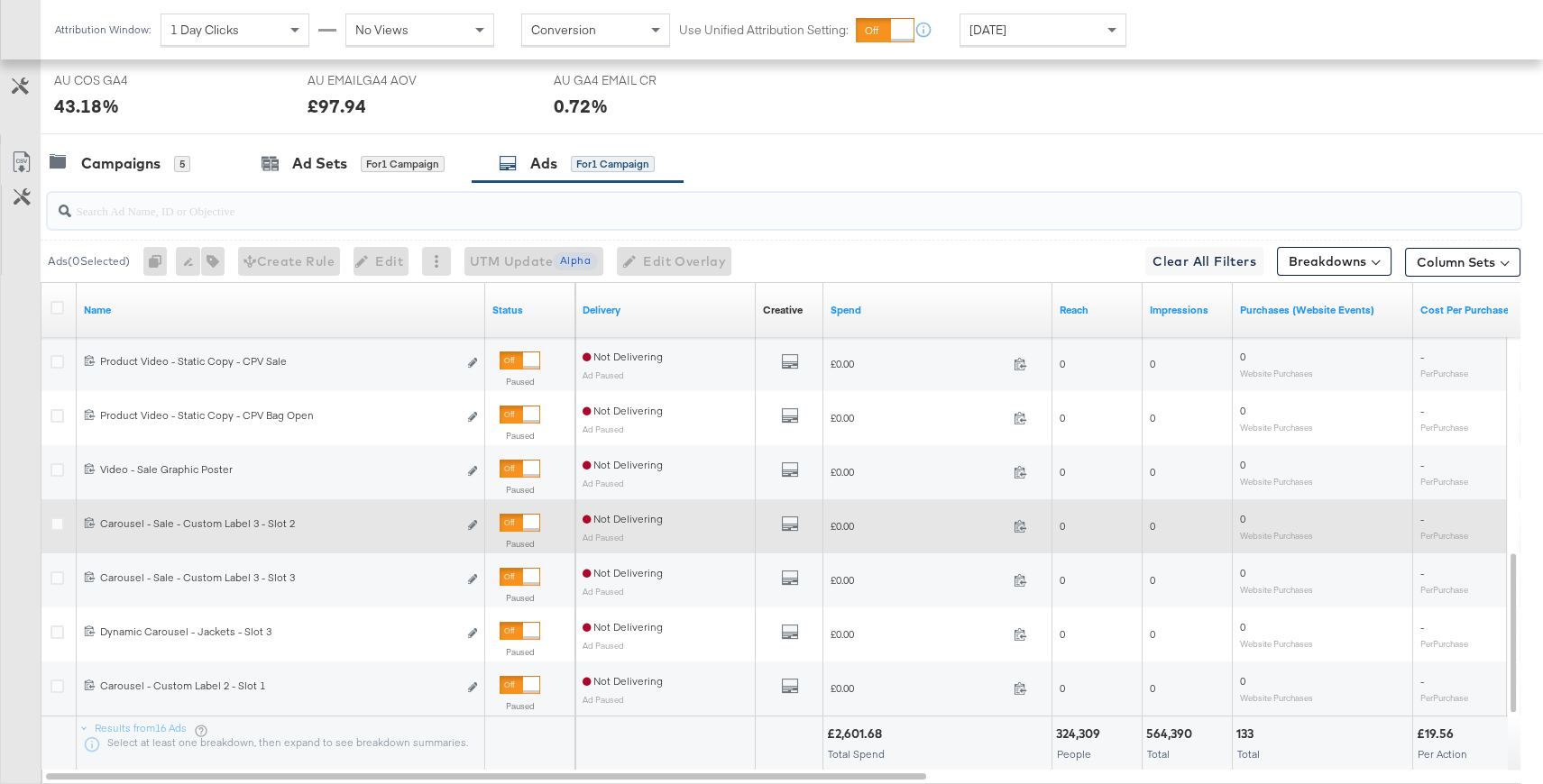
click at [523, 515] on div at bounding box center [531, 523] width 17 height 17
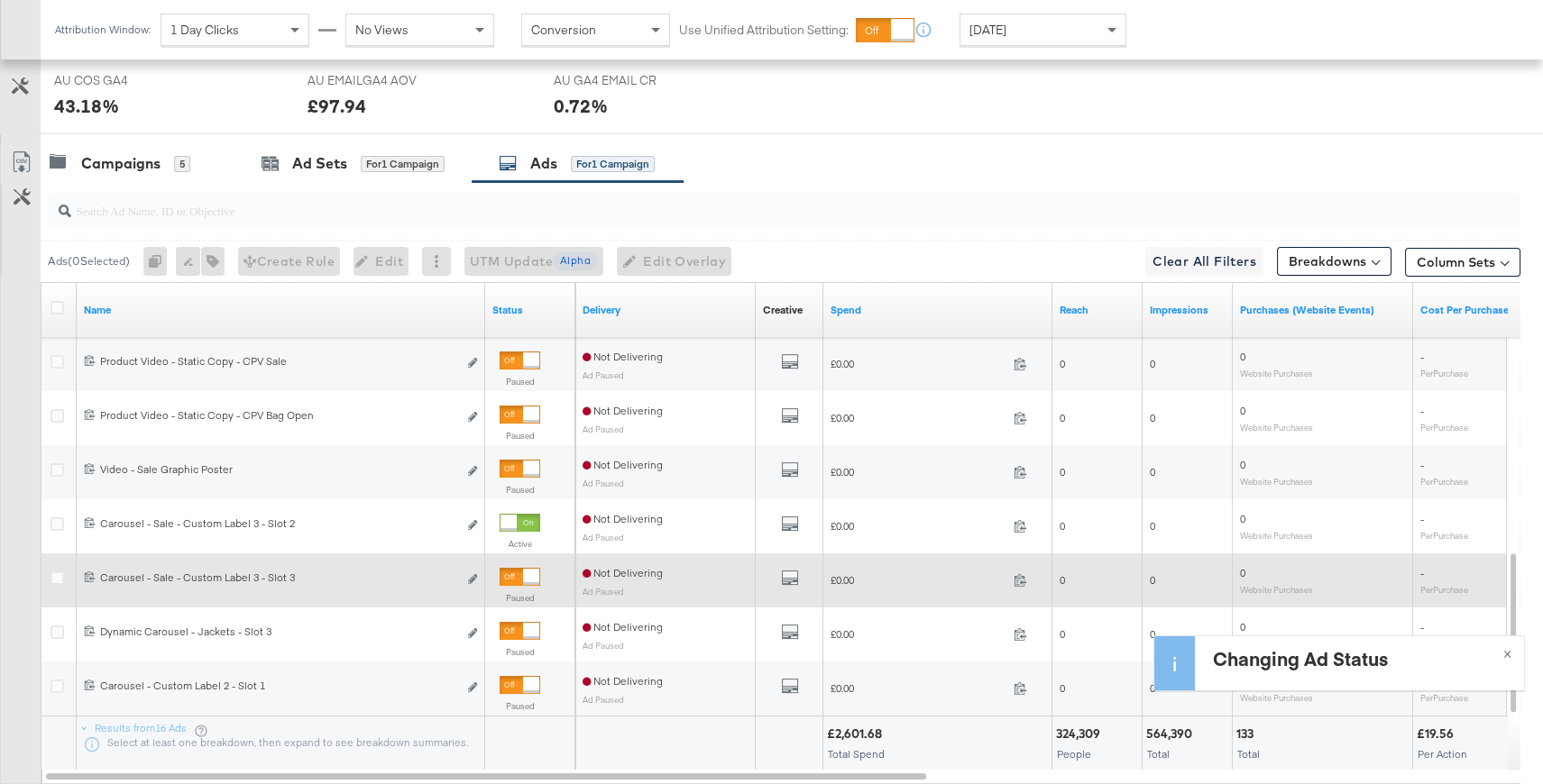
click at [515, 569] on div at bounding box center [520, 577] width 41 height 18
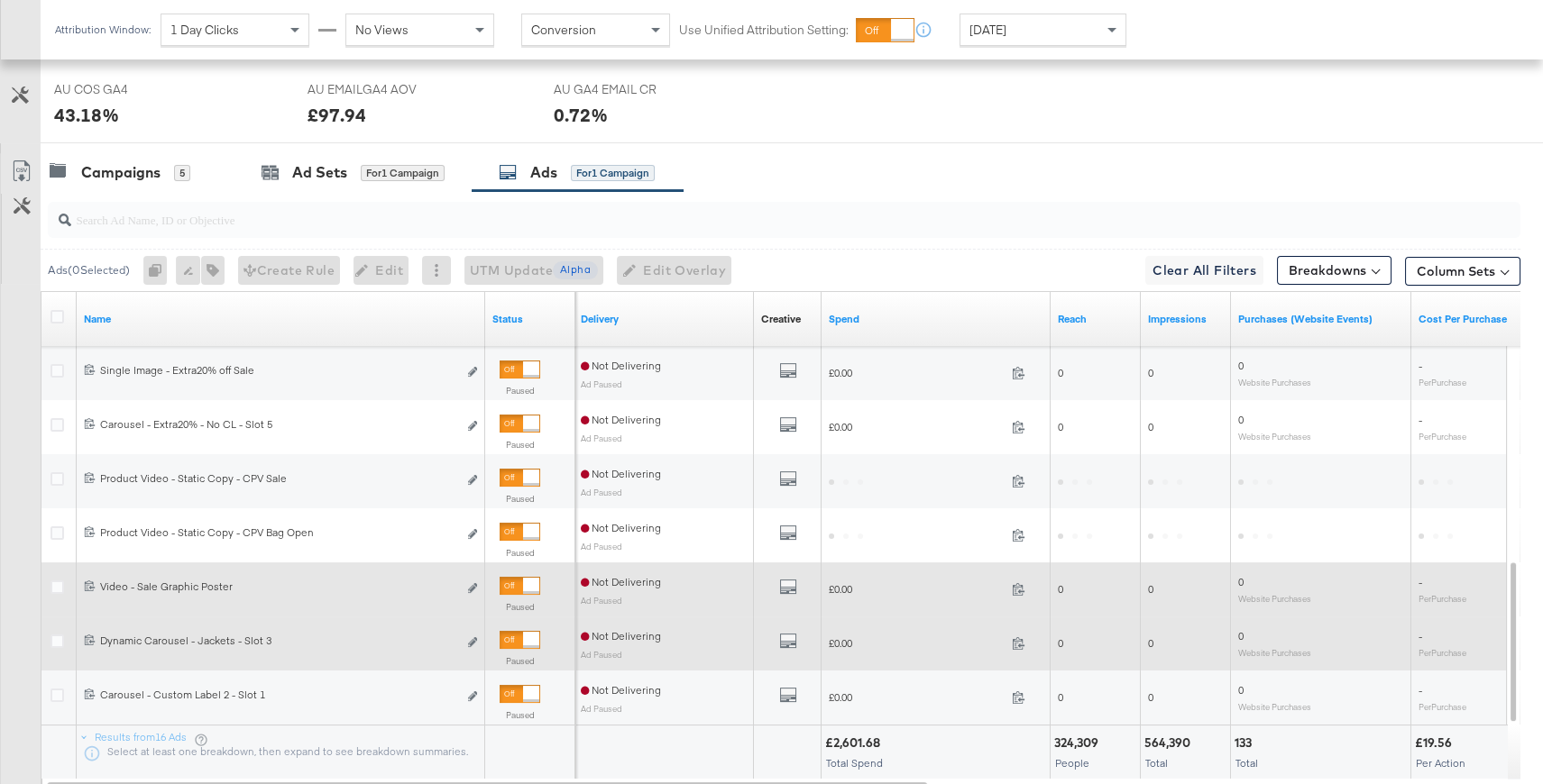
scroll to position [891, 0]
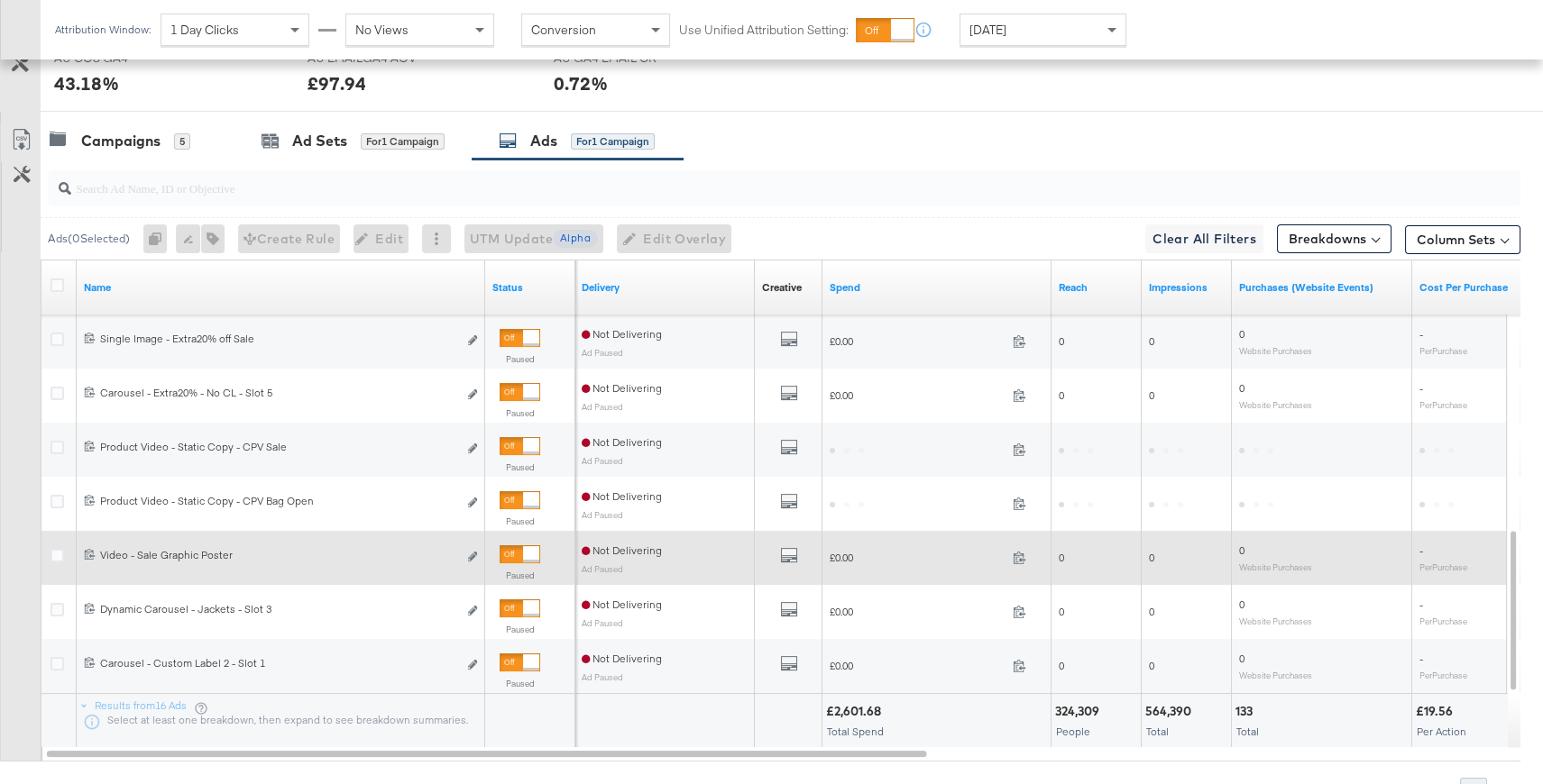
click at [311, 187] on input "search" at bounding box center [729, 181] width 1316 height 35
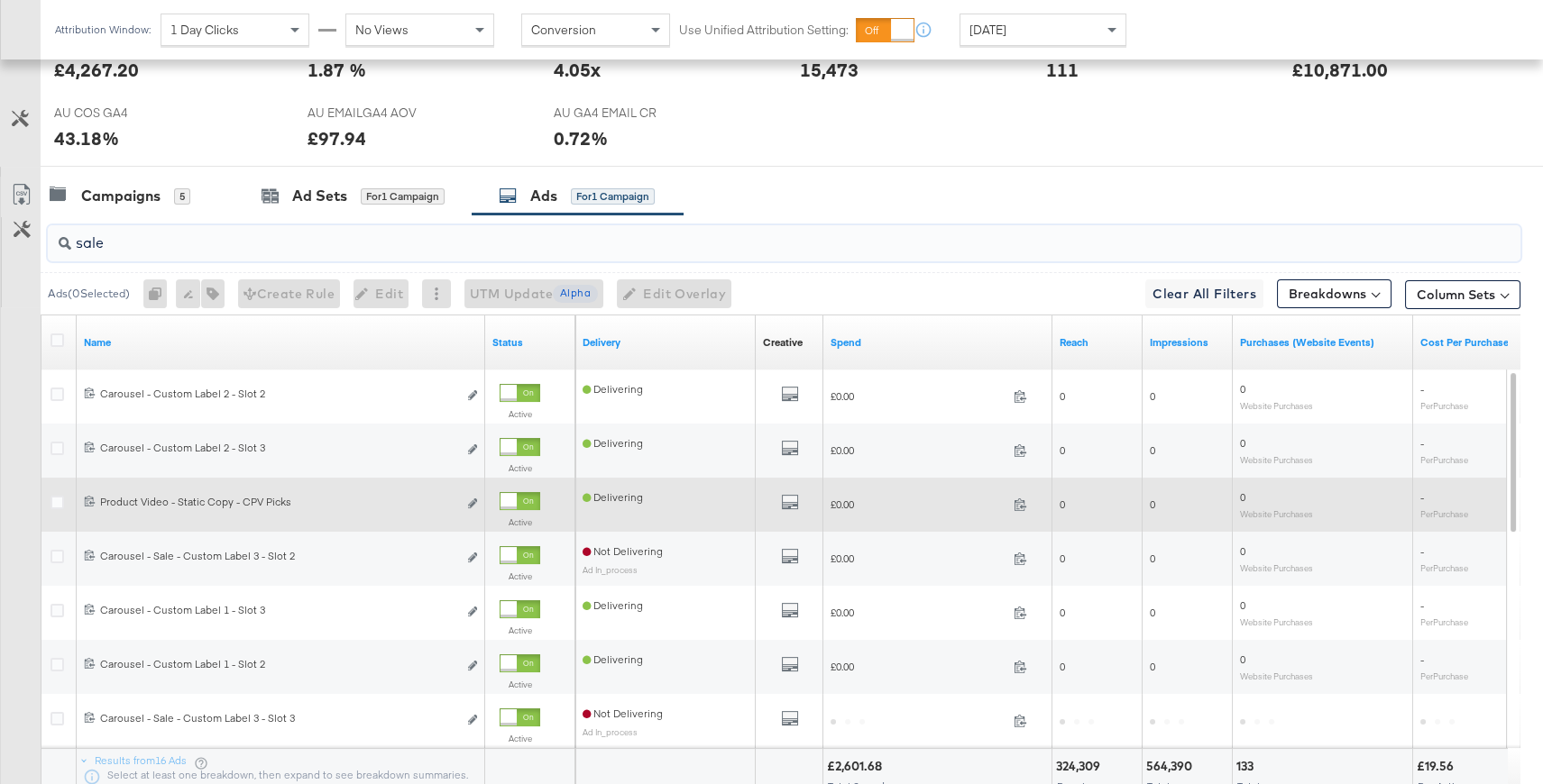
scroll to position [832, 0]
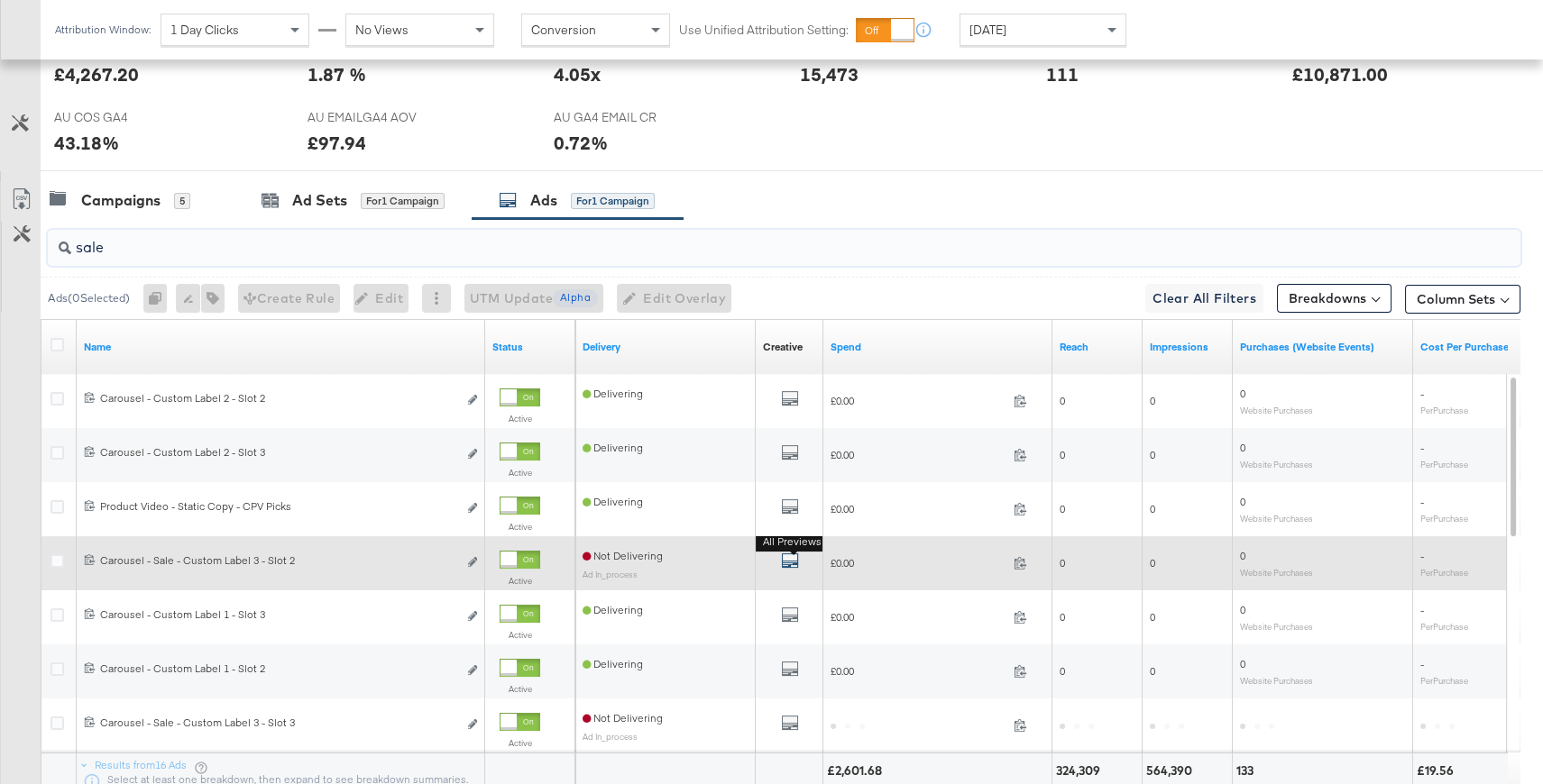
type input "sale"
click at [796, 553] on icon "default" at bounding box center [790, 561] width 18 height 18
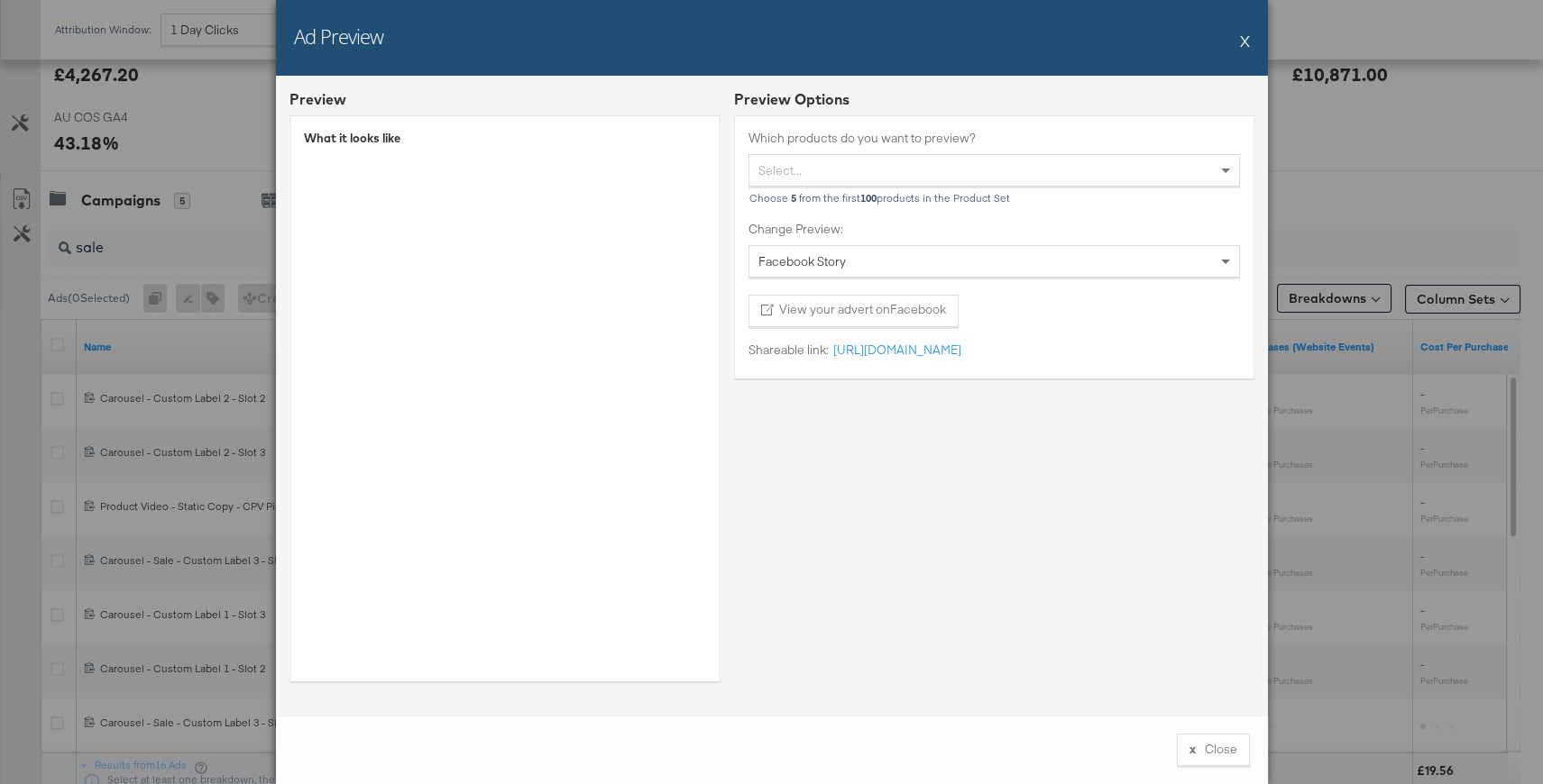
click at [1242, 43] on button "X" at bounding box center [1245, 40] width 10 height 36
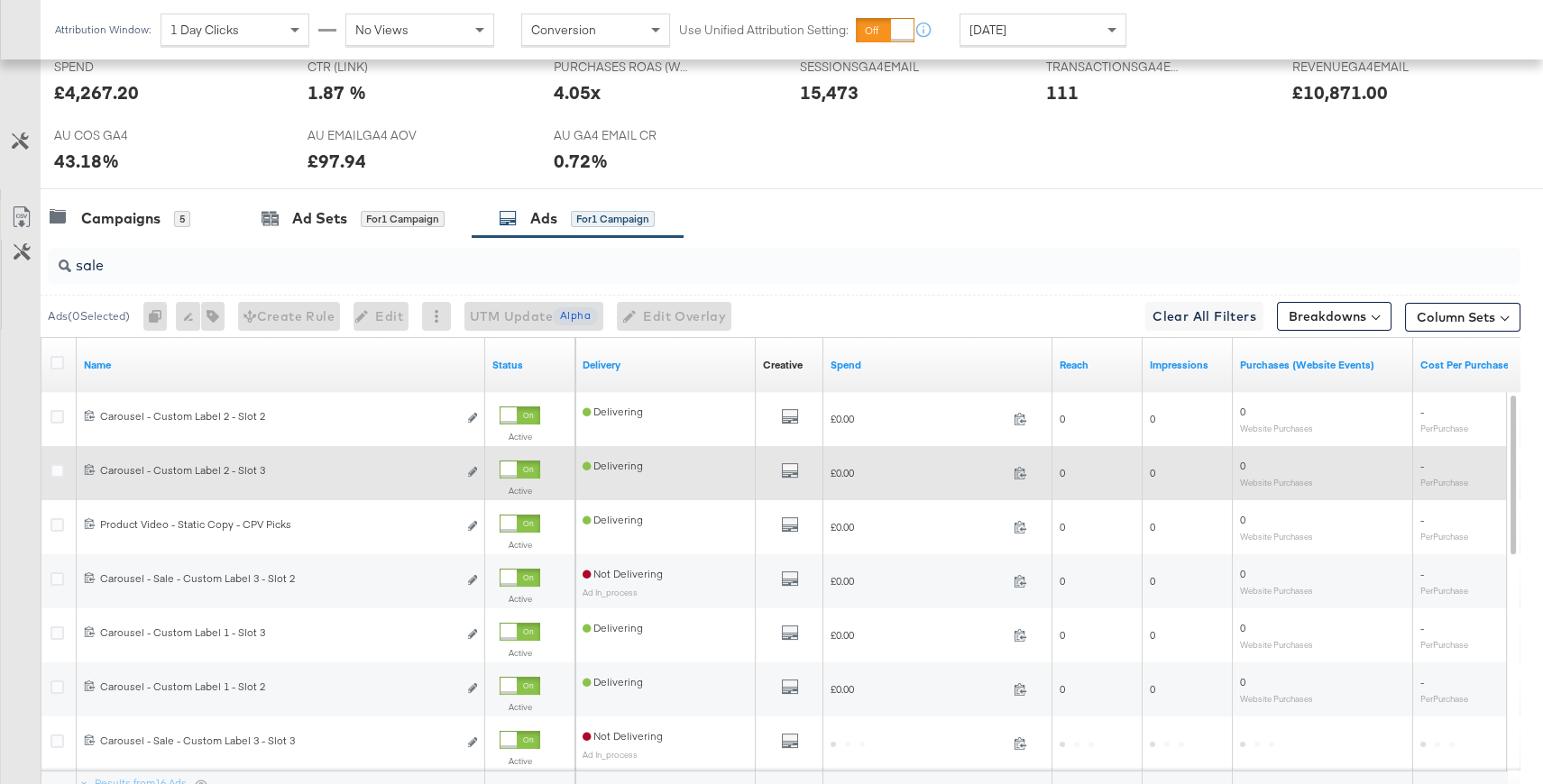
scroll to position [792, 0]
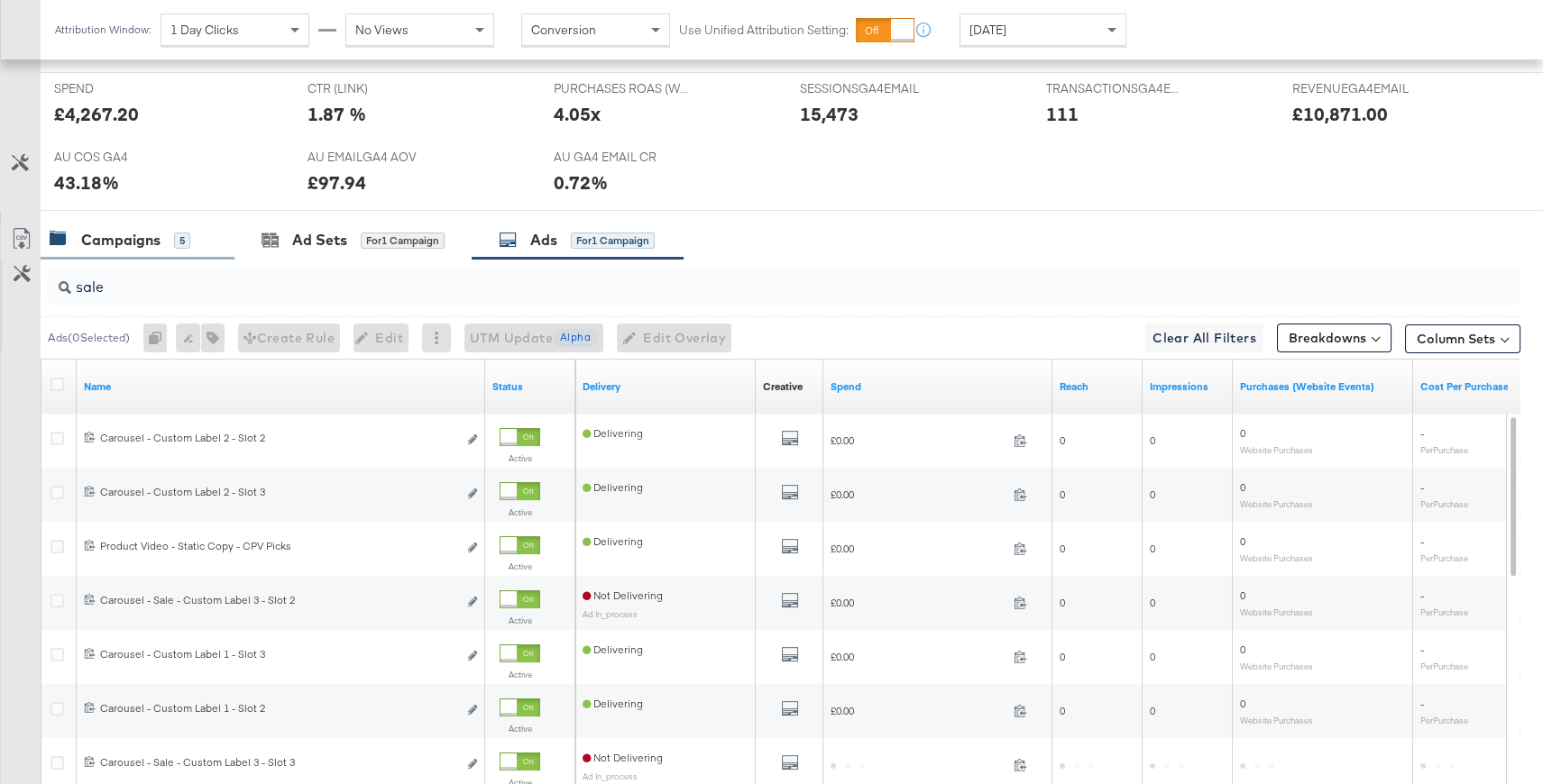
click at [110, 242] on div "Campaigns" at bounding box center [121, 240] width 80 height 20
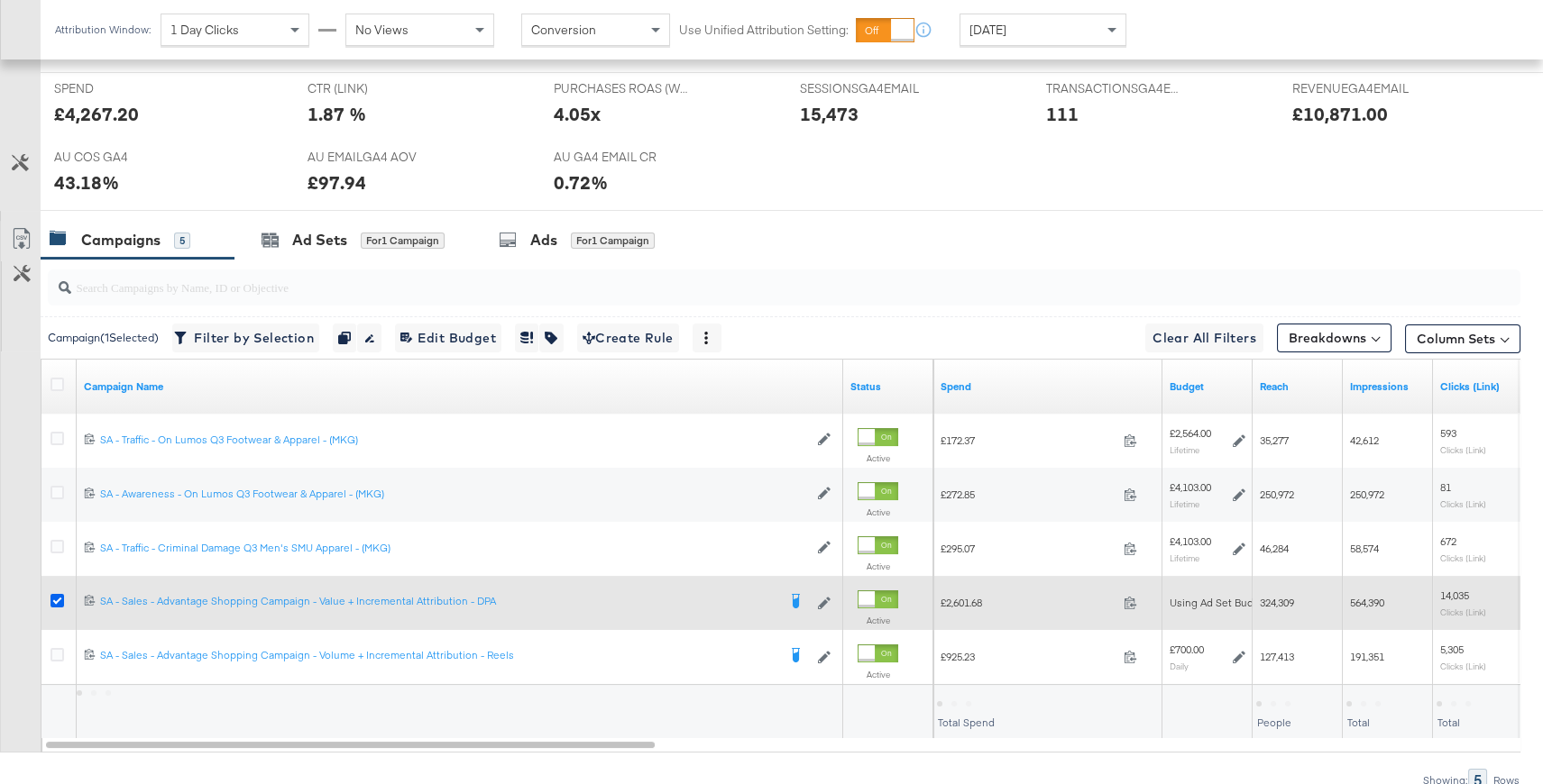
click at [55, 595] on icon at bounding box center [57, 601] width 14 height 14
click at [0, 0] on input "checkbox" at bounding box center [0, 0] width 0 height 0
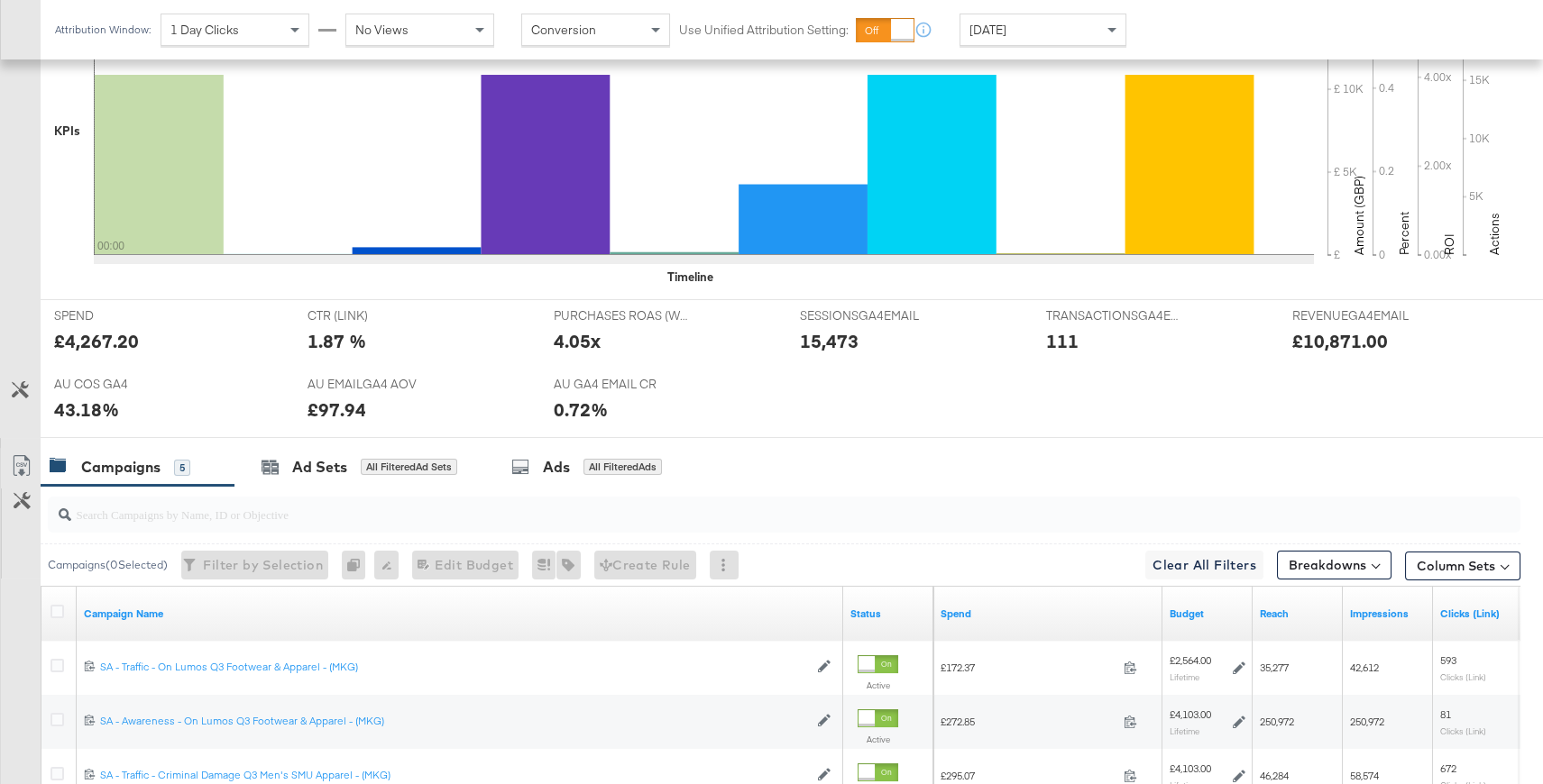
scroll to position [0, 0]
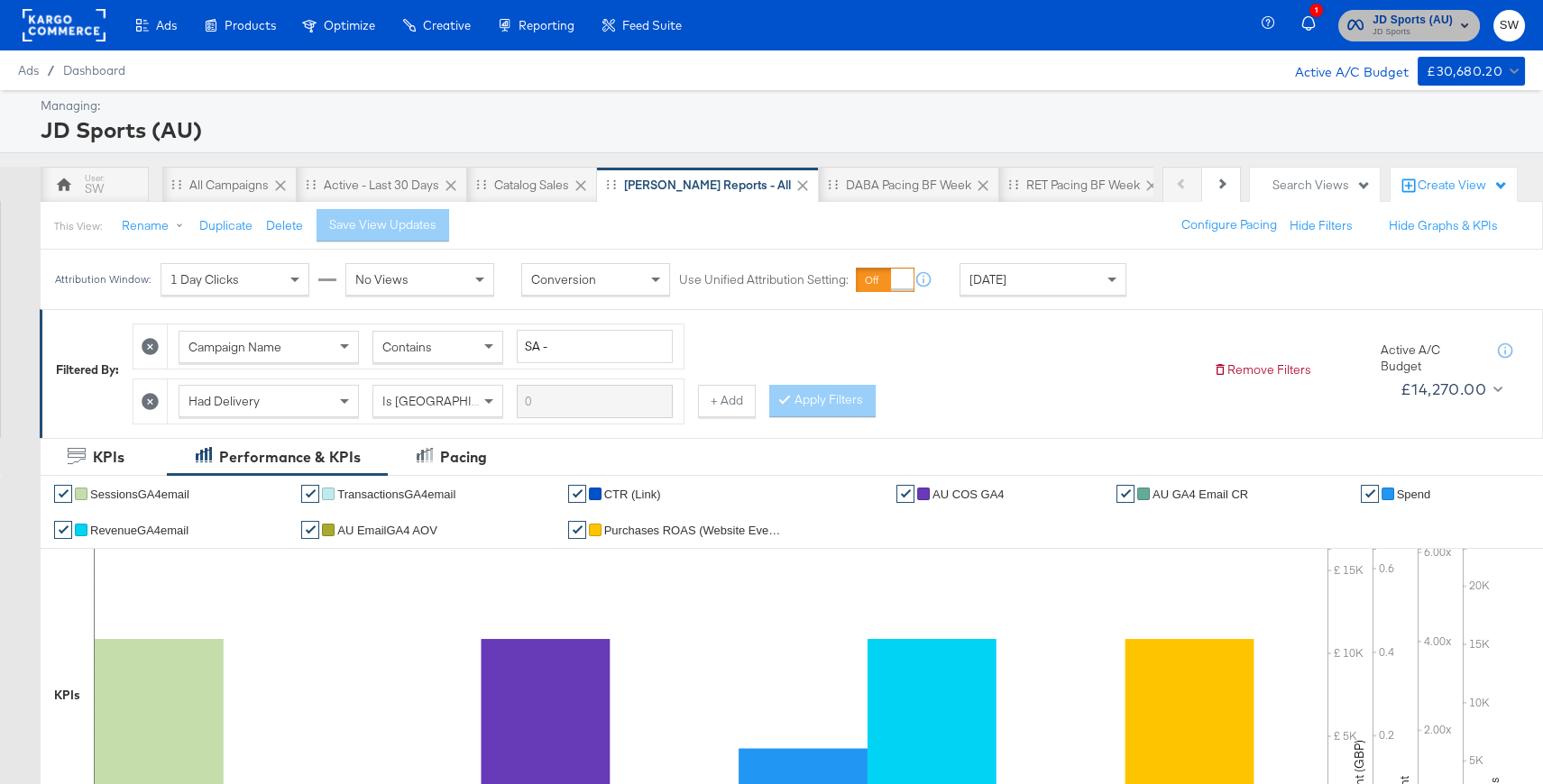
click at [1426, 17] on span "JD Sports (AU)" at bounding box center [1412, 19] width 81 height 18
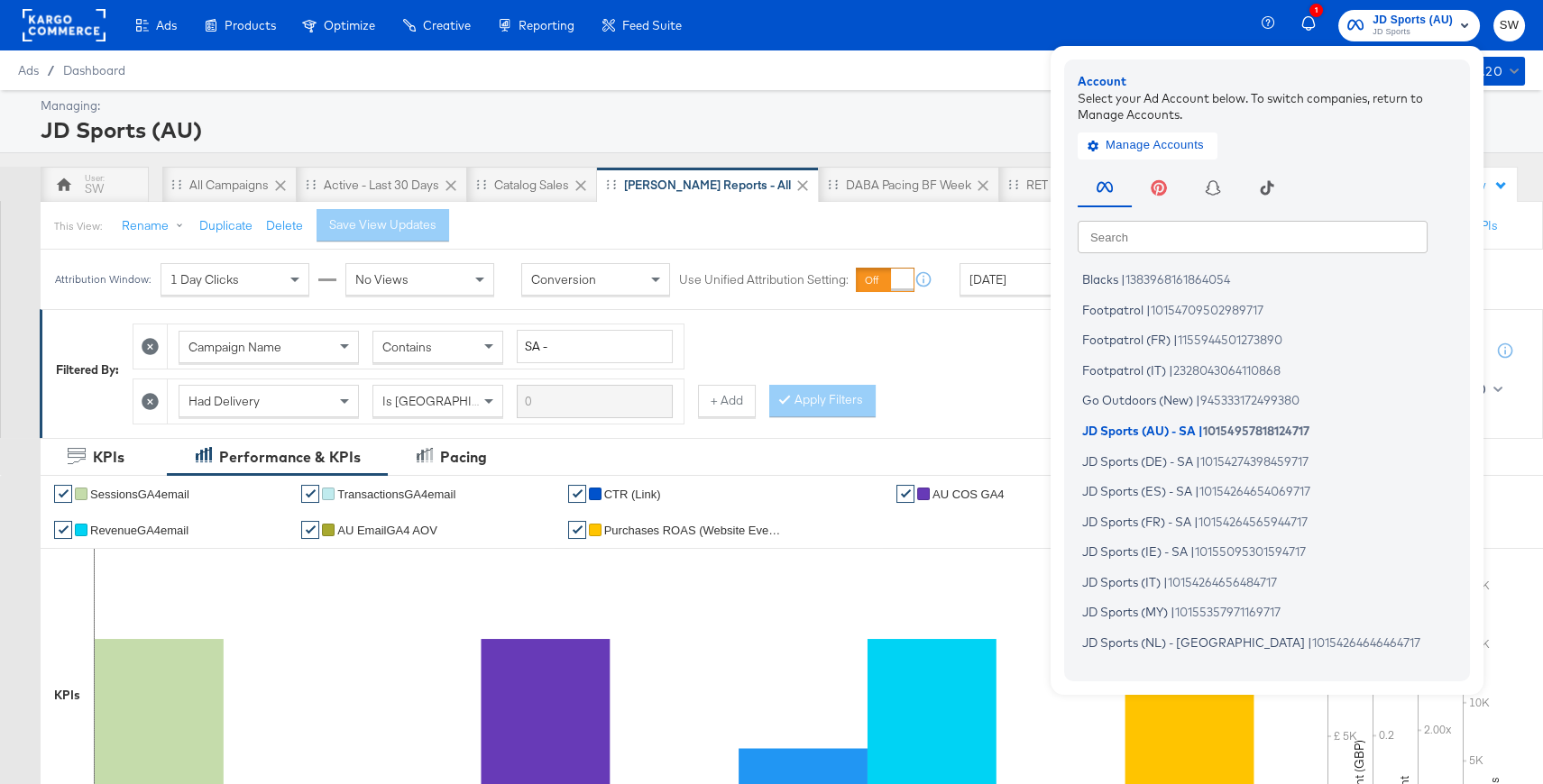
click at [1252, 239] on input "text" at bounding box center [1252, 235] width 350 height 32
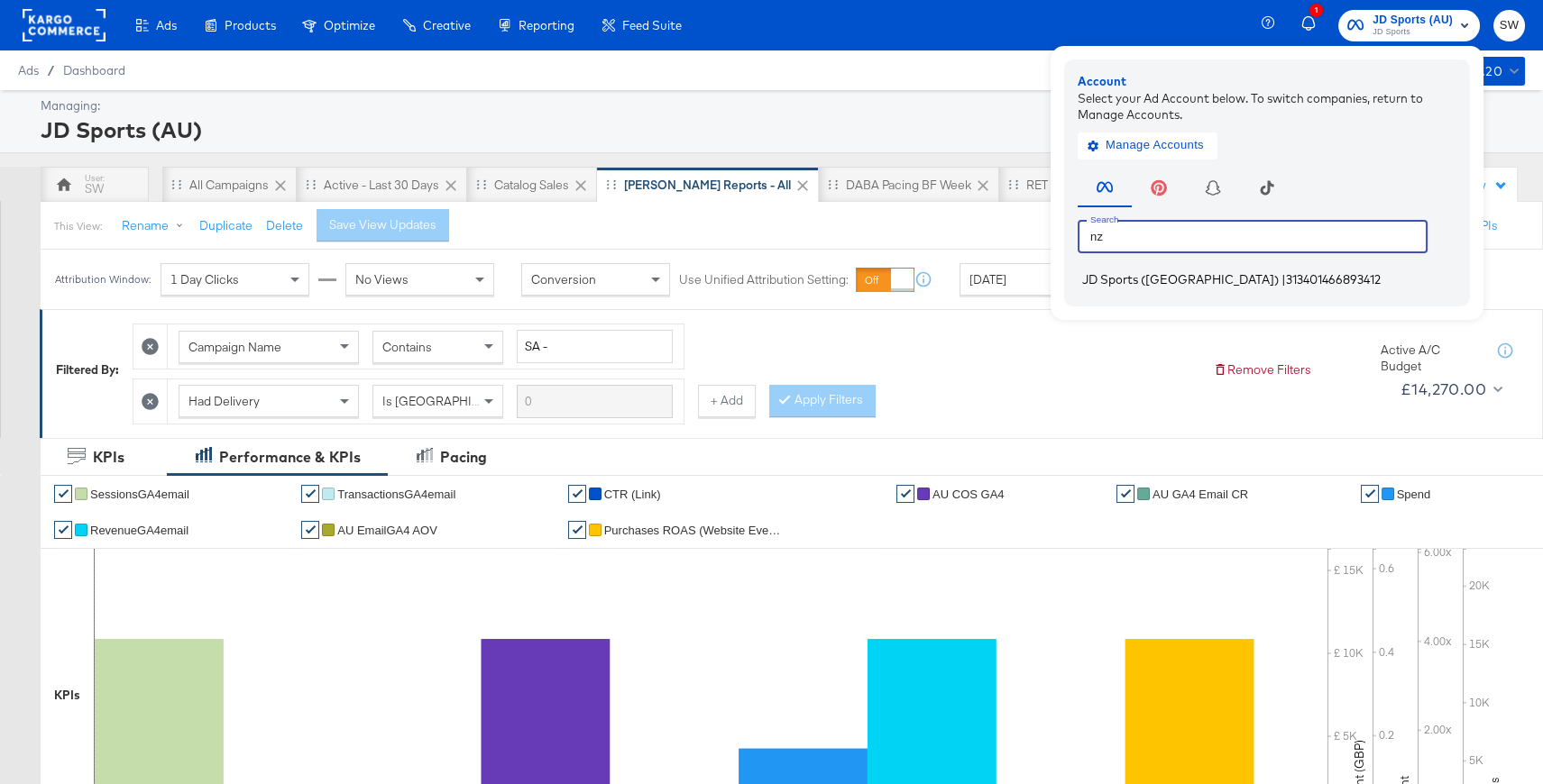
type input "nz"
click at [1286, 279] on span "313401466893412" at bounding box center [1332, 279] width 94 height 15
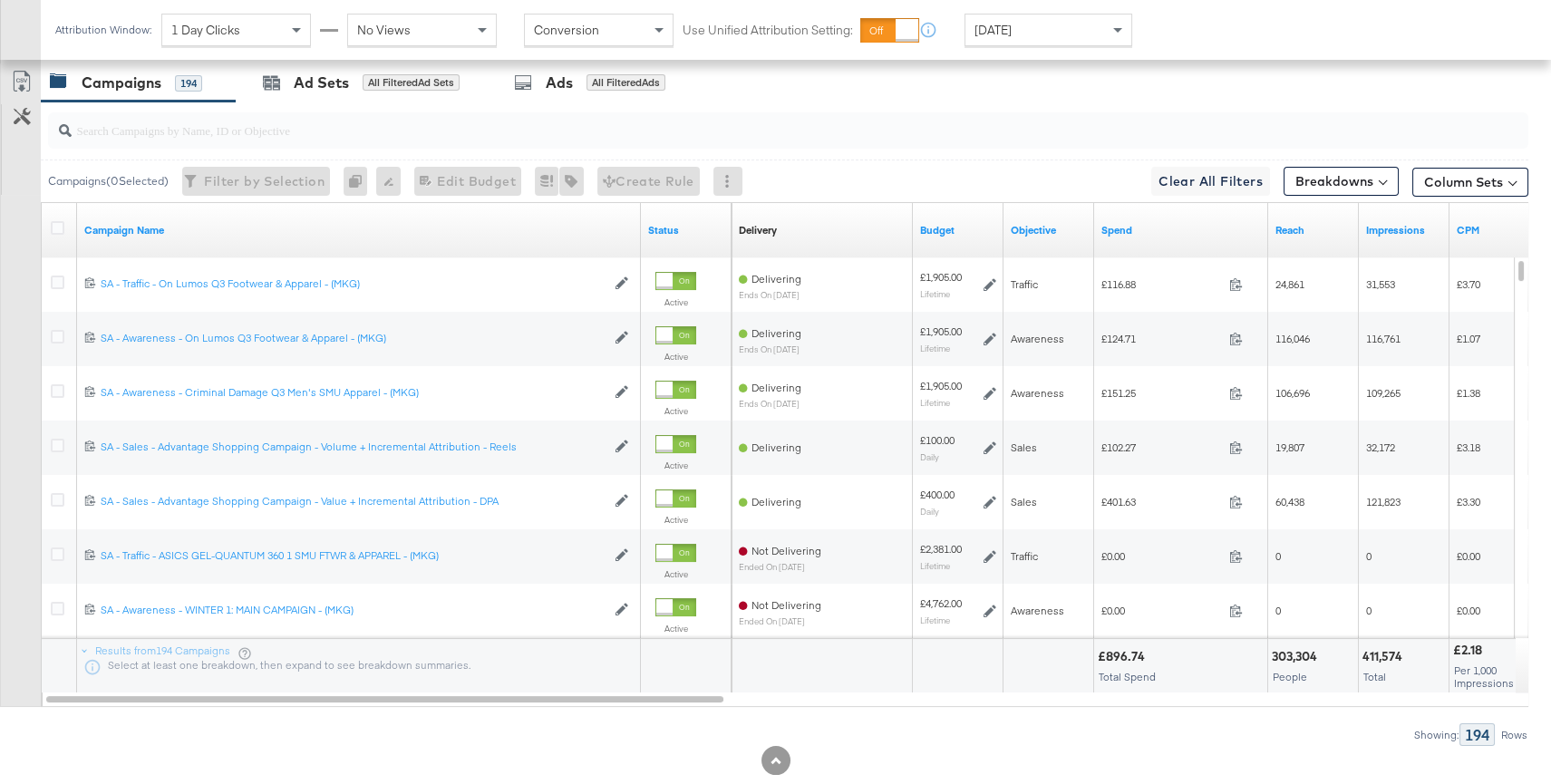
scroll to position [952, 0]
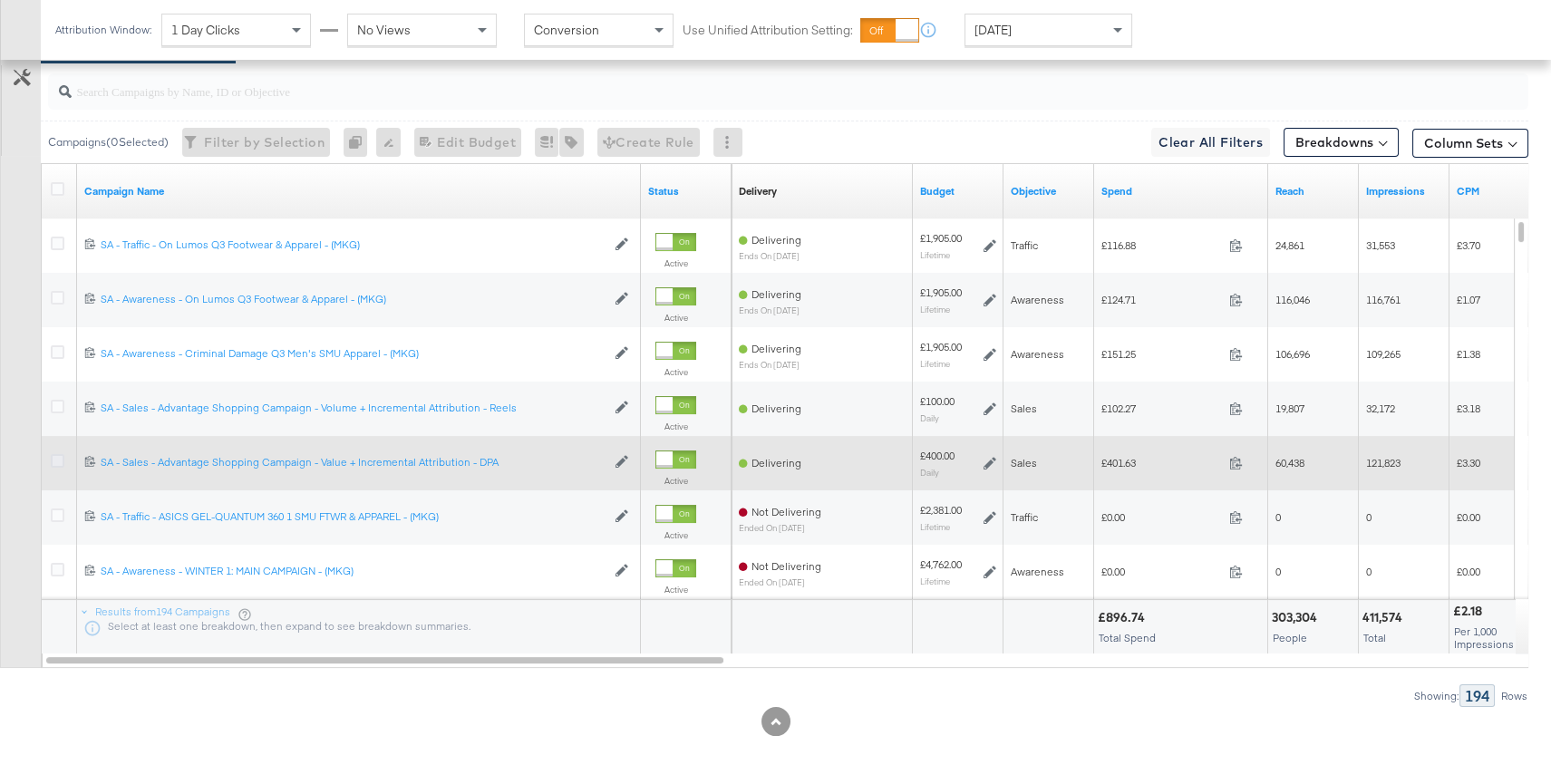
click at [60, 458] on icon at bounding box center [58, 461] width 14 height 14
click at [0, 0] on input "checkbox" at bounding box center [0, 0] width 0 height 0
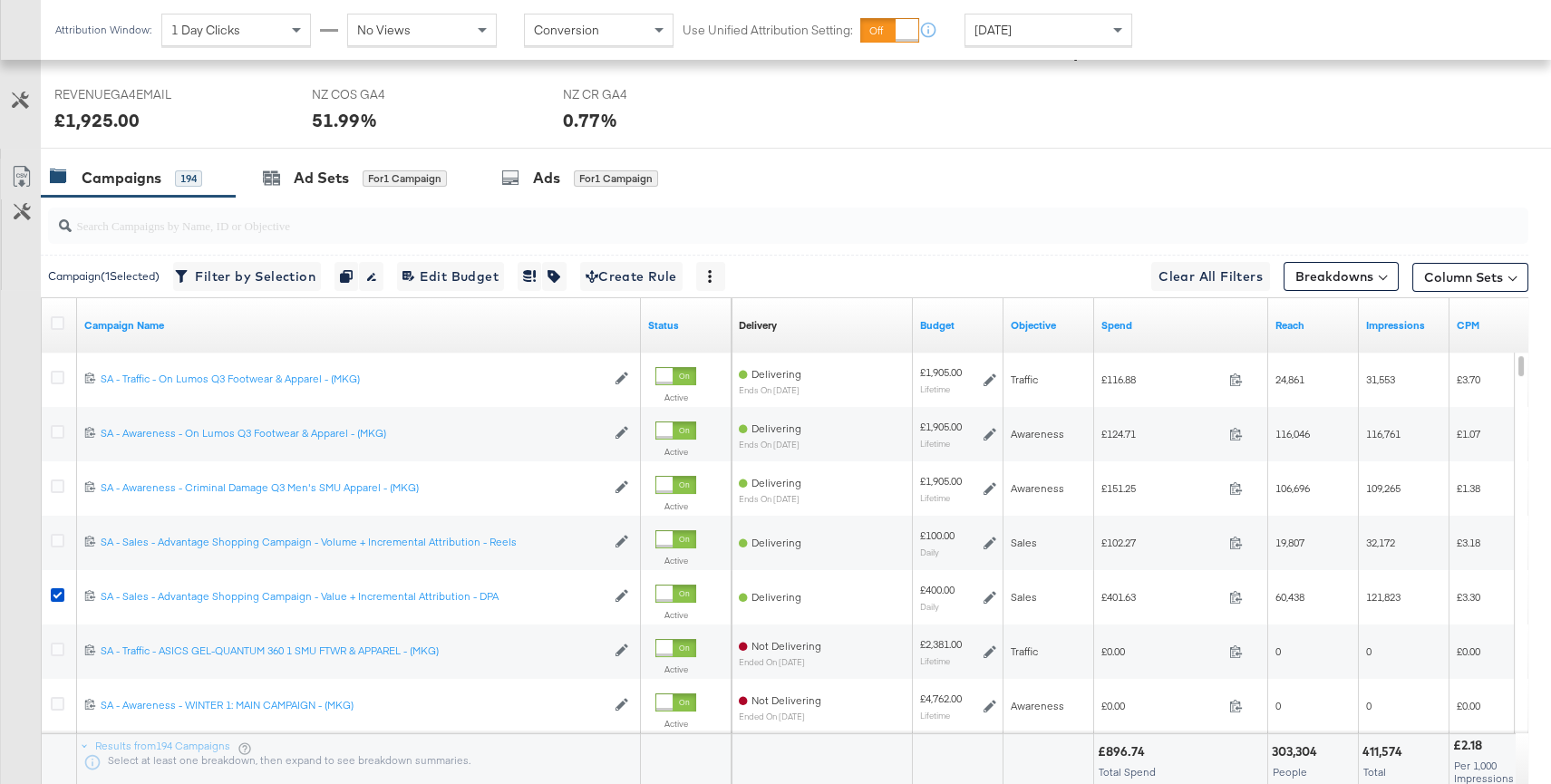
scroll to position [813, 0]
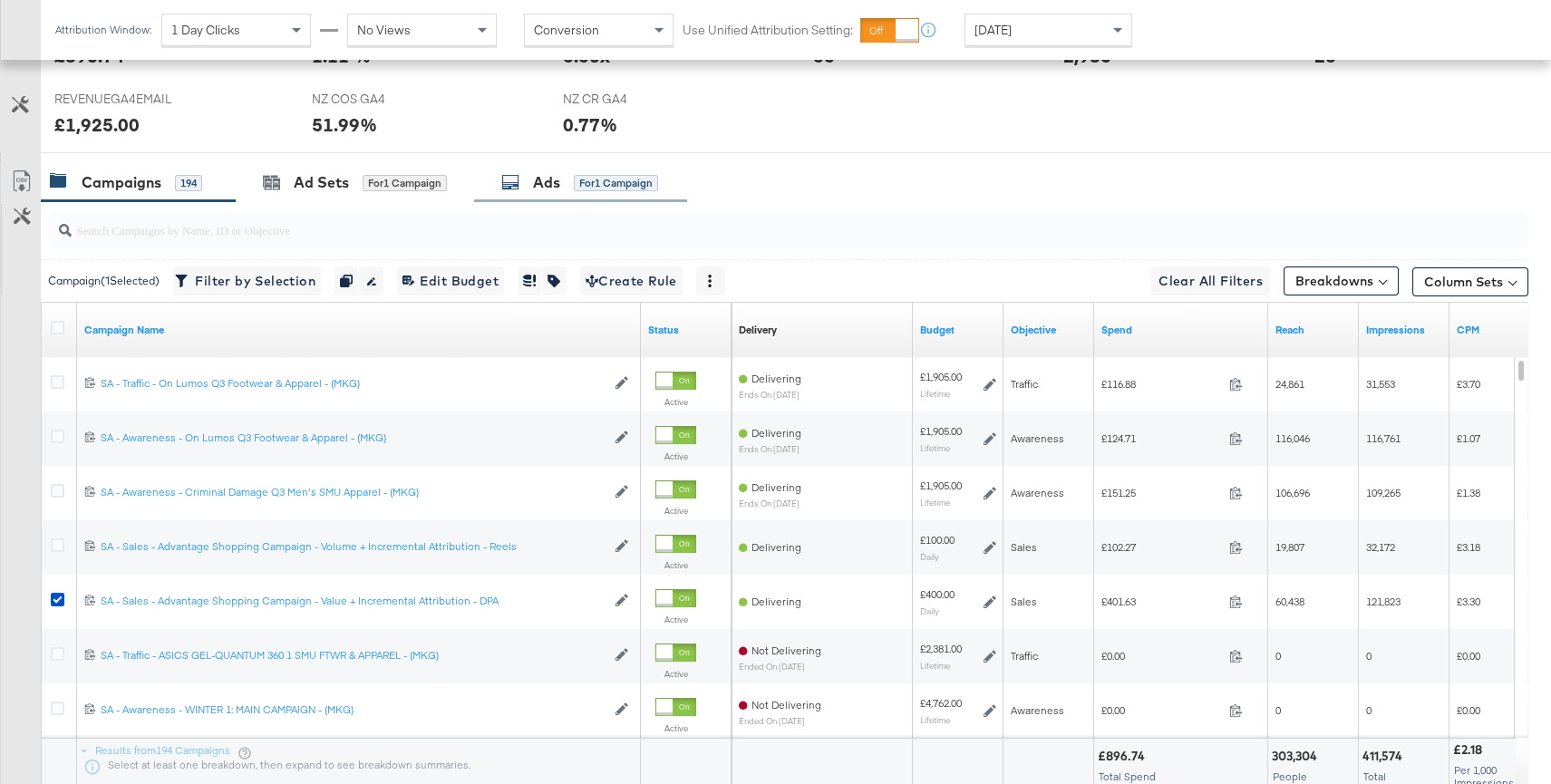
click at [566, 186] on div "Ads for 1 Campaign" at bounding box center [579, 182] width 157 height 21
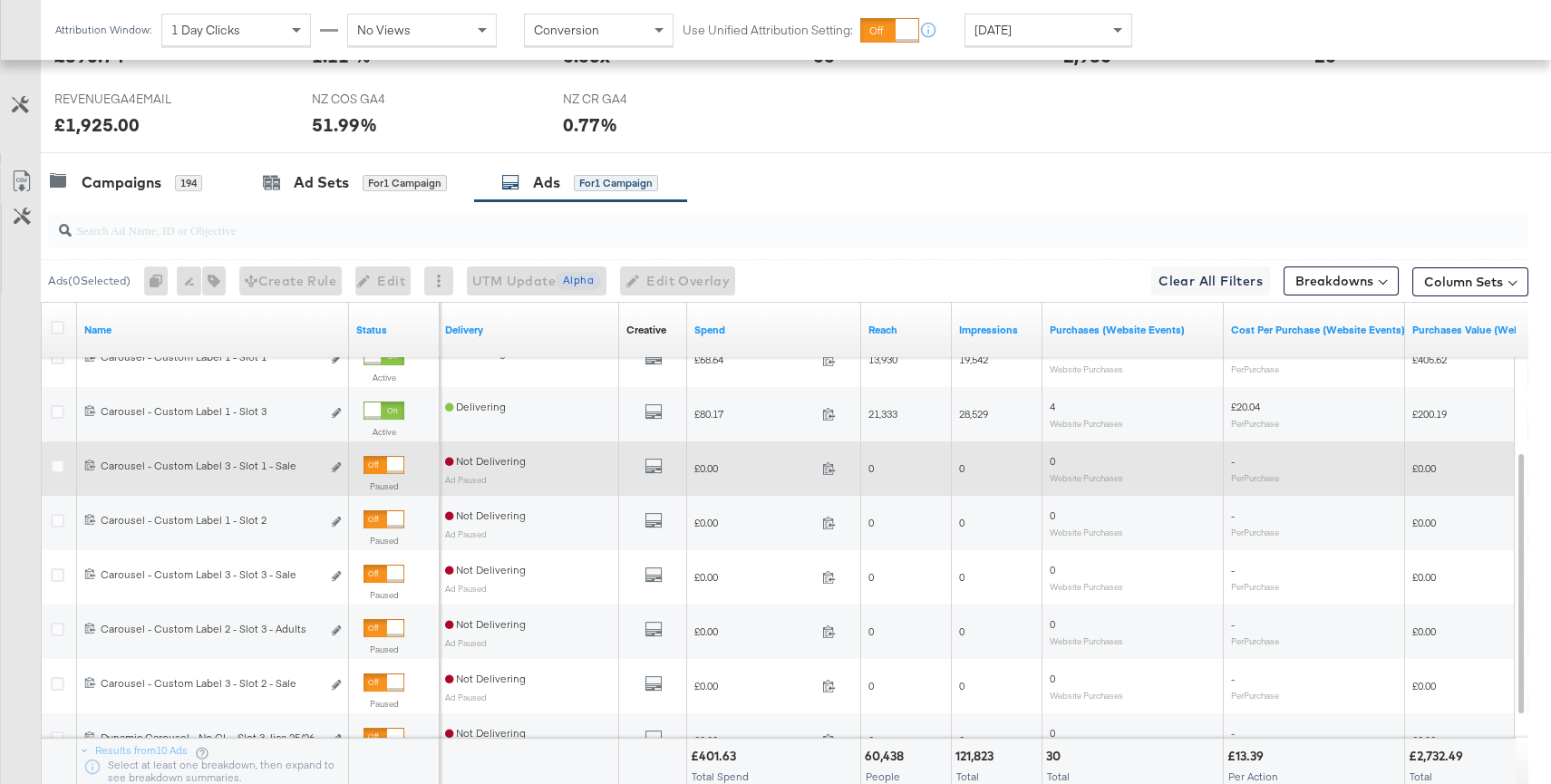
click at [387, 461] on div at bounding box center [395, 465] width 17 height 17
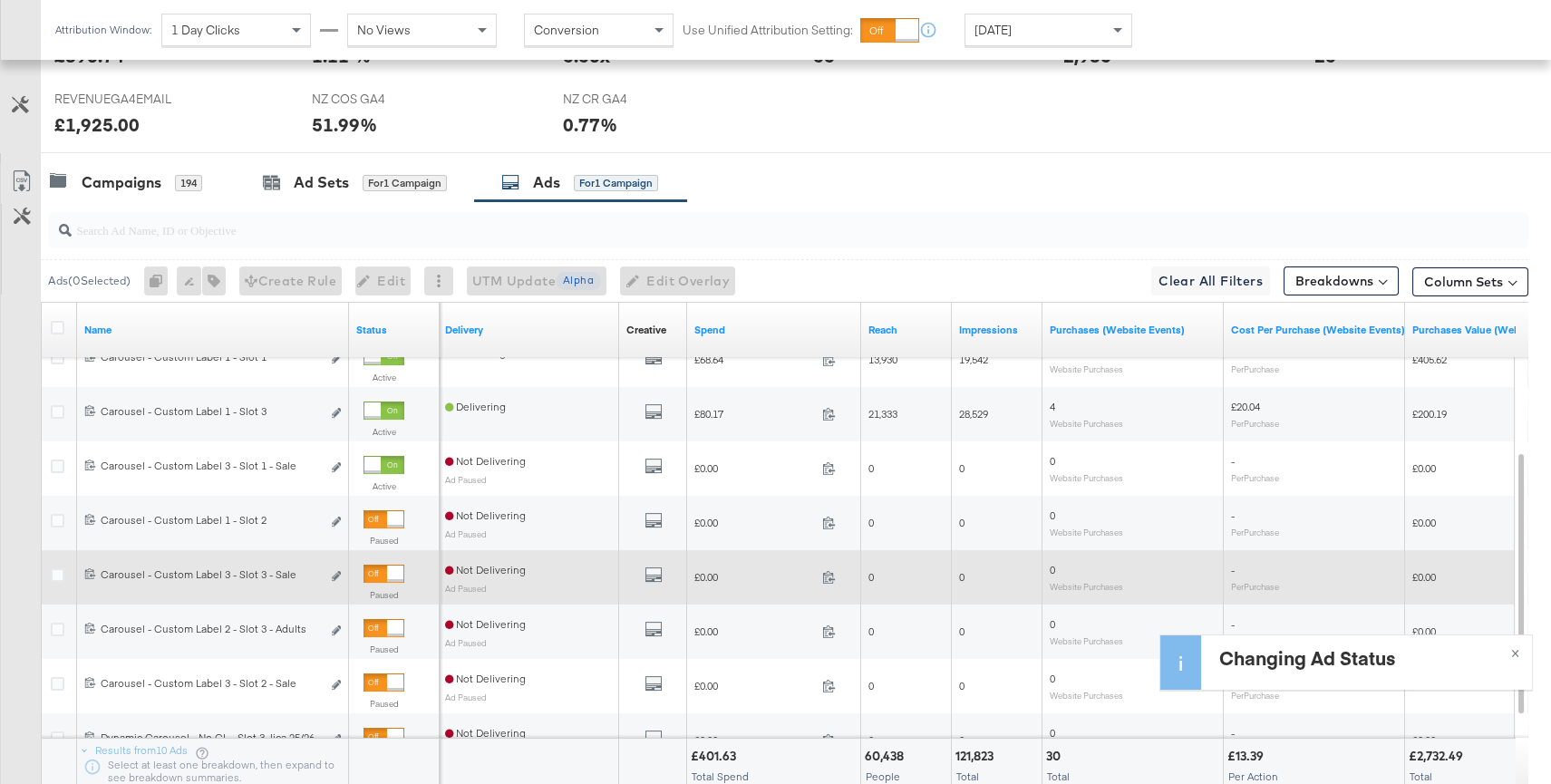
click at [387, 569] on div at bounding box center [395, 573] width 17 height 17
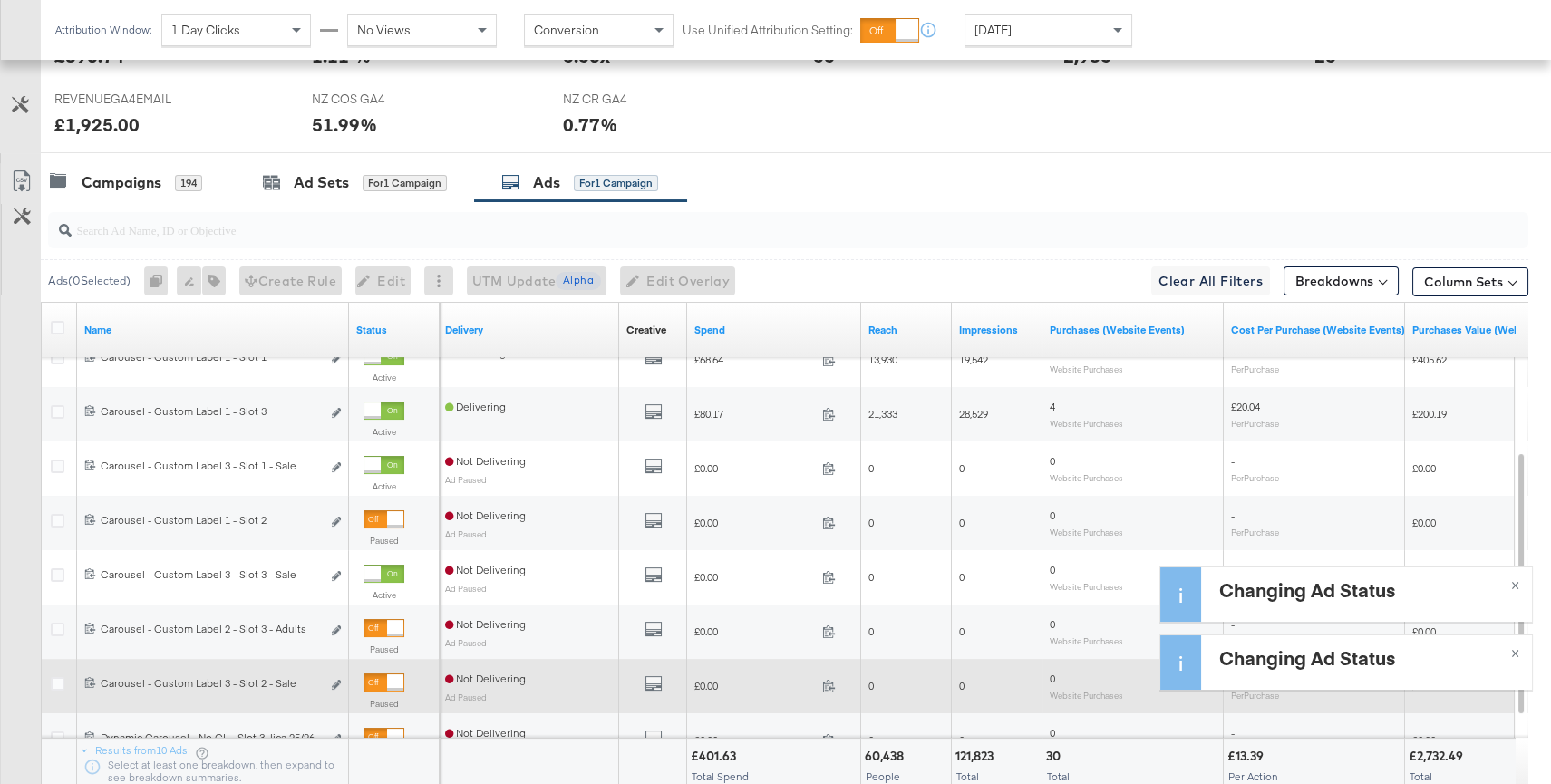
click at [382, 680] on div at bounding box center [384, 682] width 41 height 19
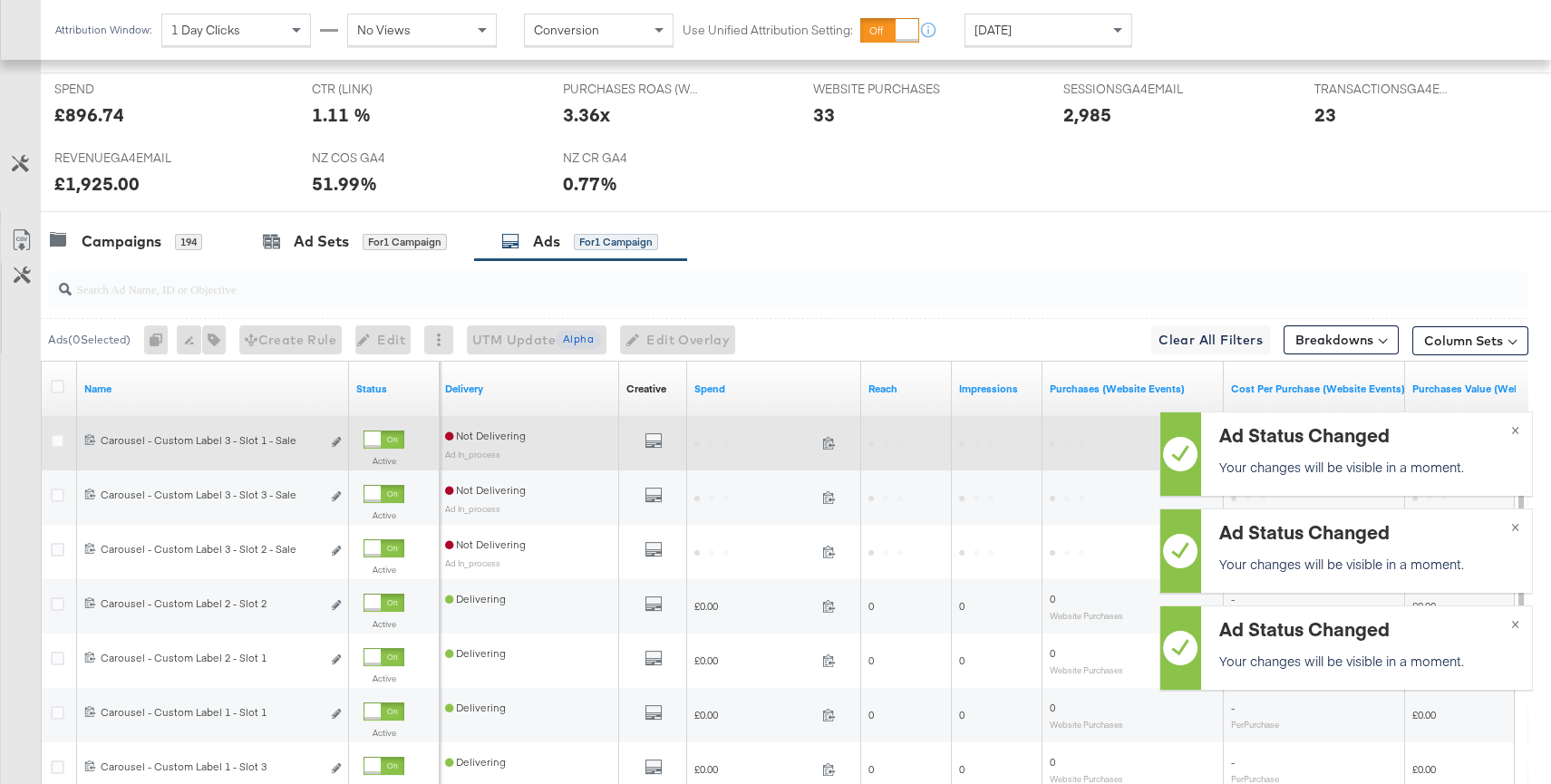
scroll to position [747, 0]
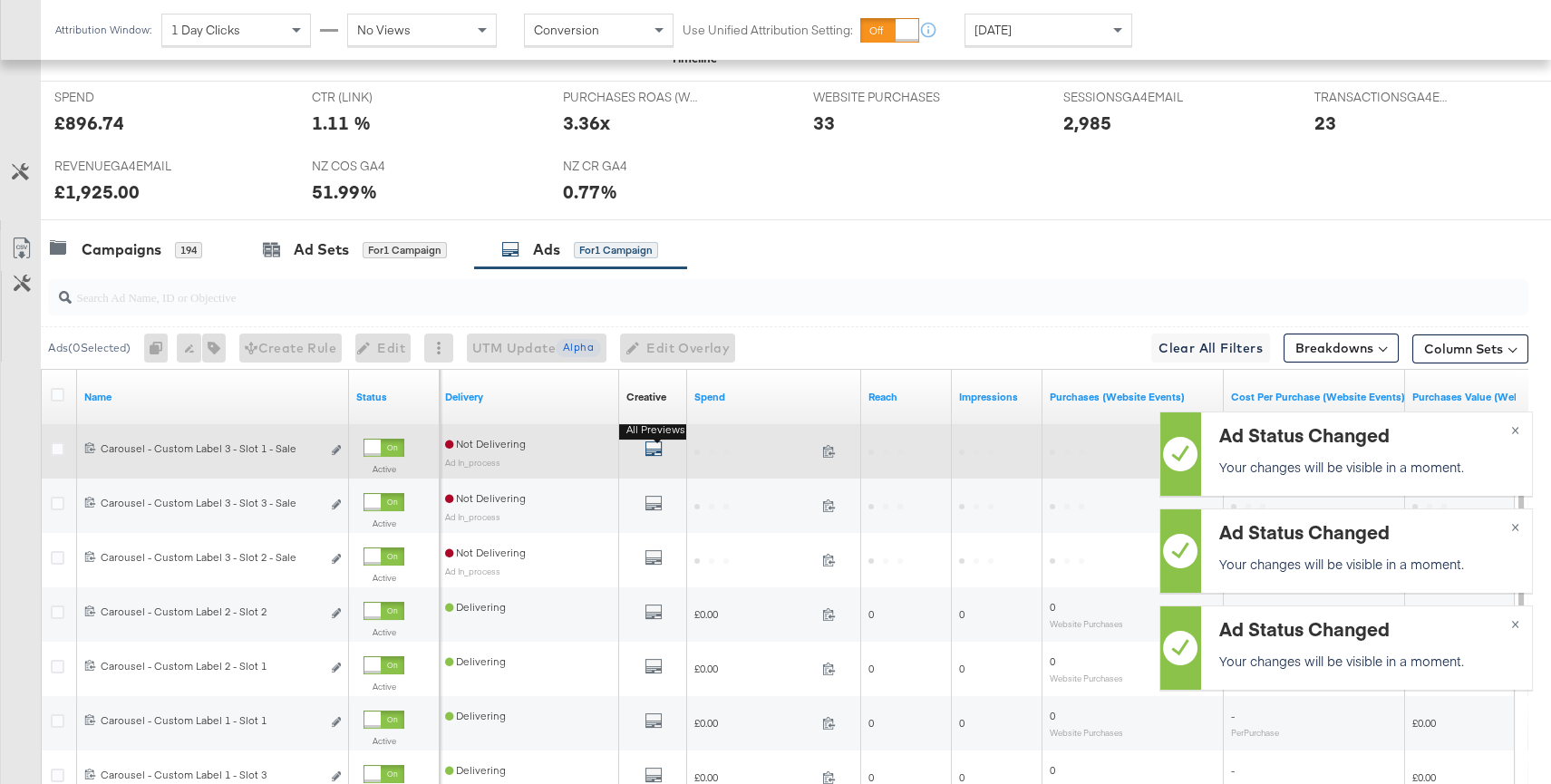
click at [659, 448] on icon "default" at bounding box center [653, 448] width 19 height 19
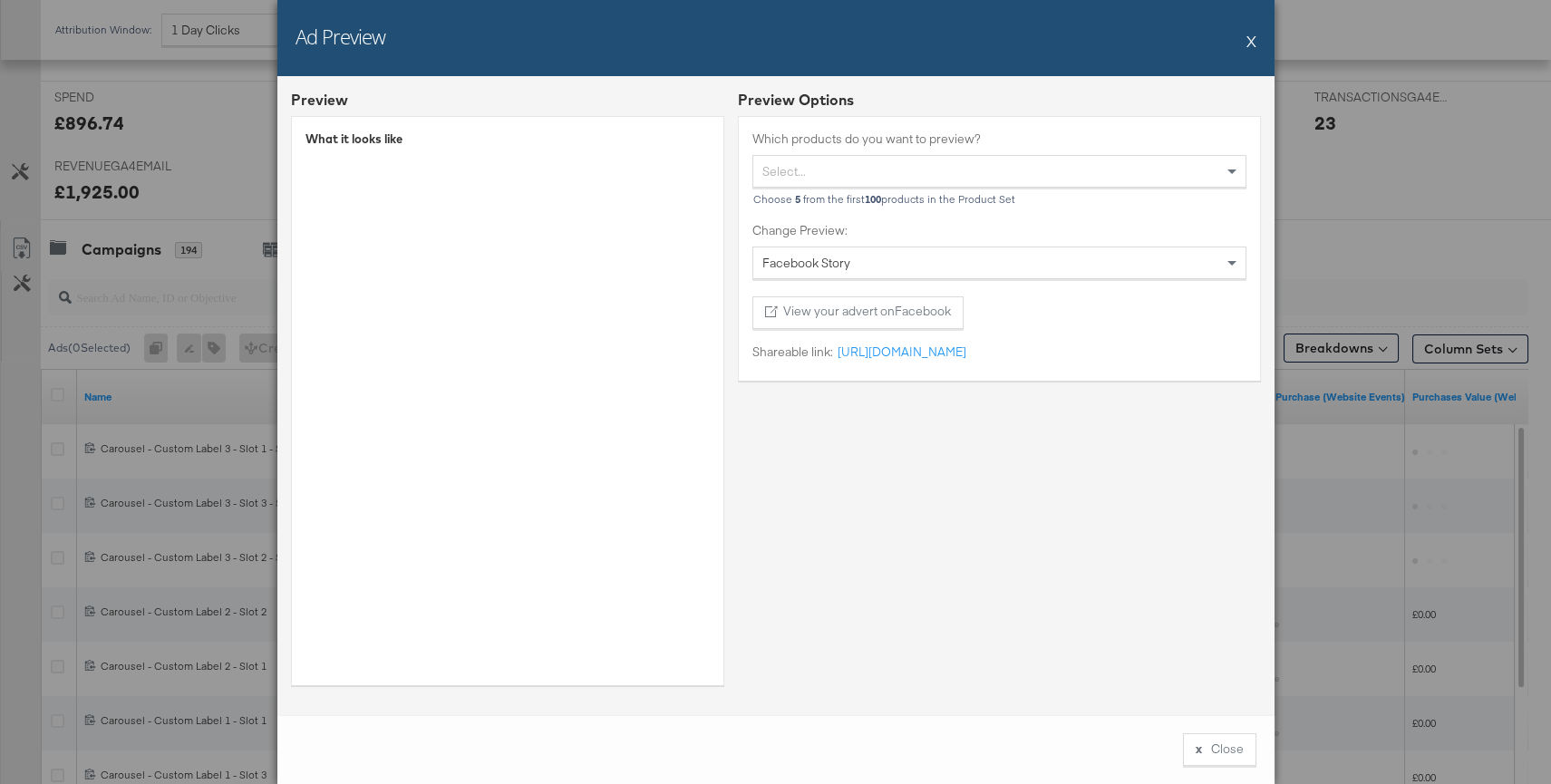
click at [1510, 522] on div "Ad Preview X Preview What it looks like Preview Options Which products do you w…" at bounding box center [776, 392] width 1551 height 784
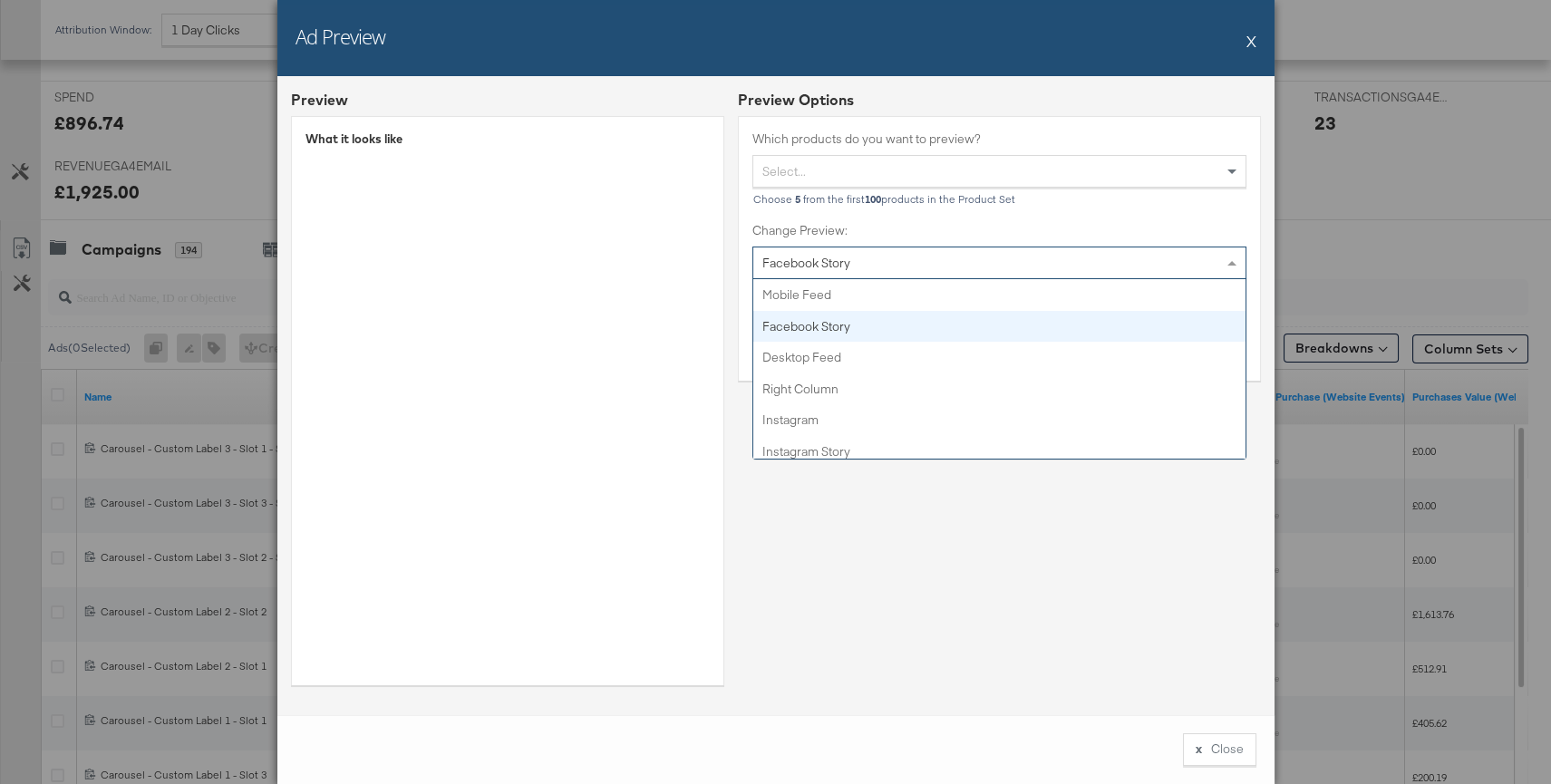
click at [1165, 254] on div "Facebook Story" at bounding box center [999, 263] width 492 height 31
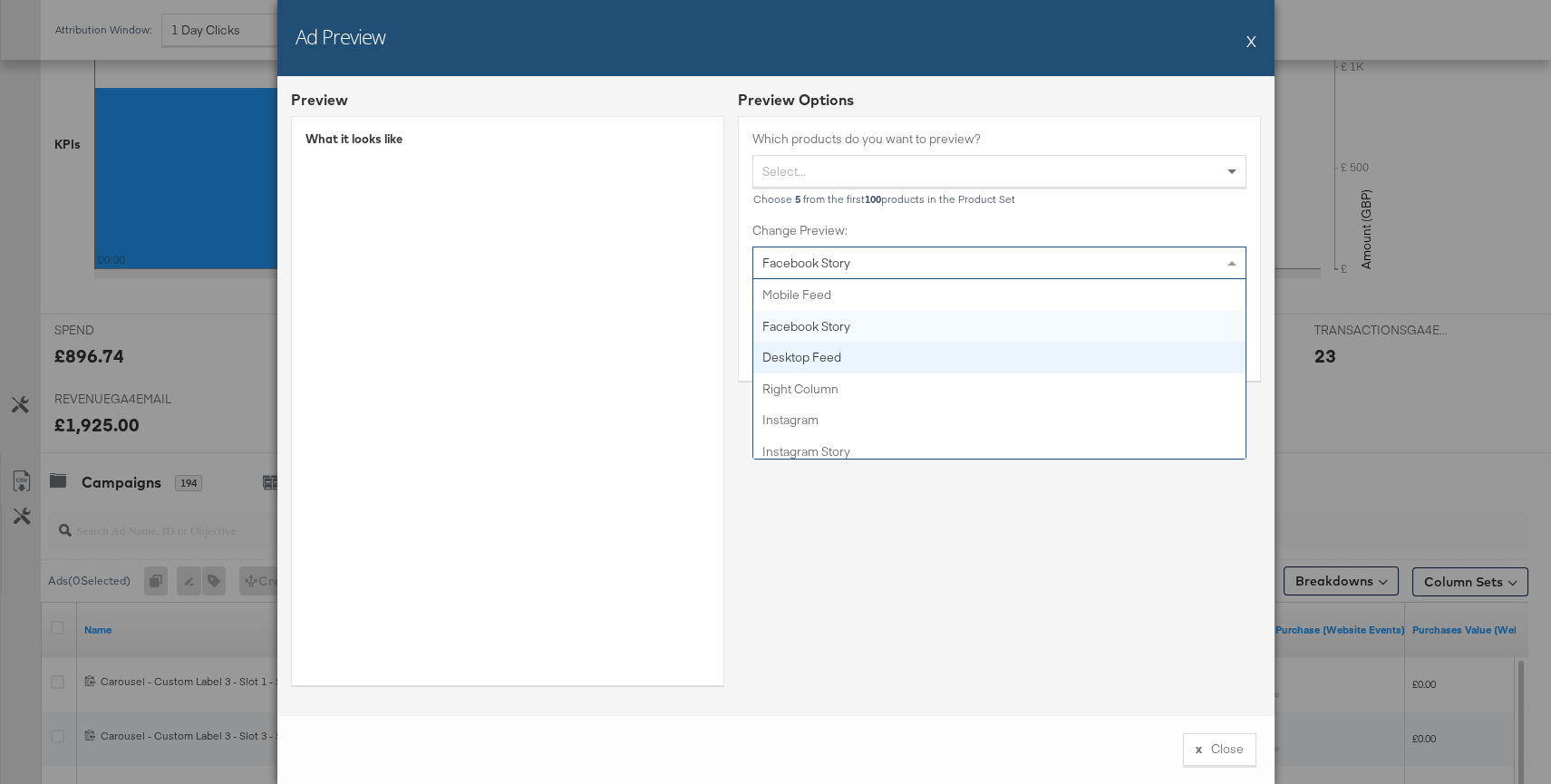
scroll to position [504, 0]
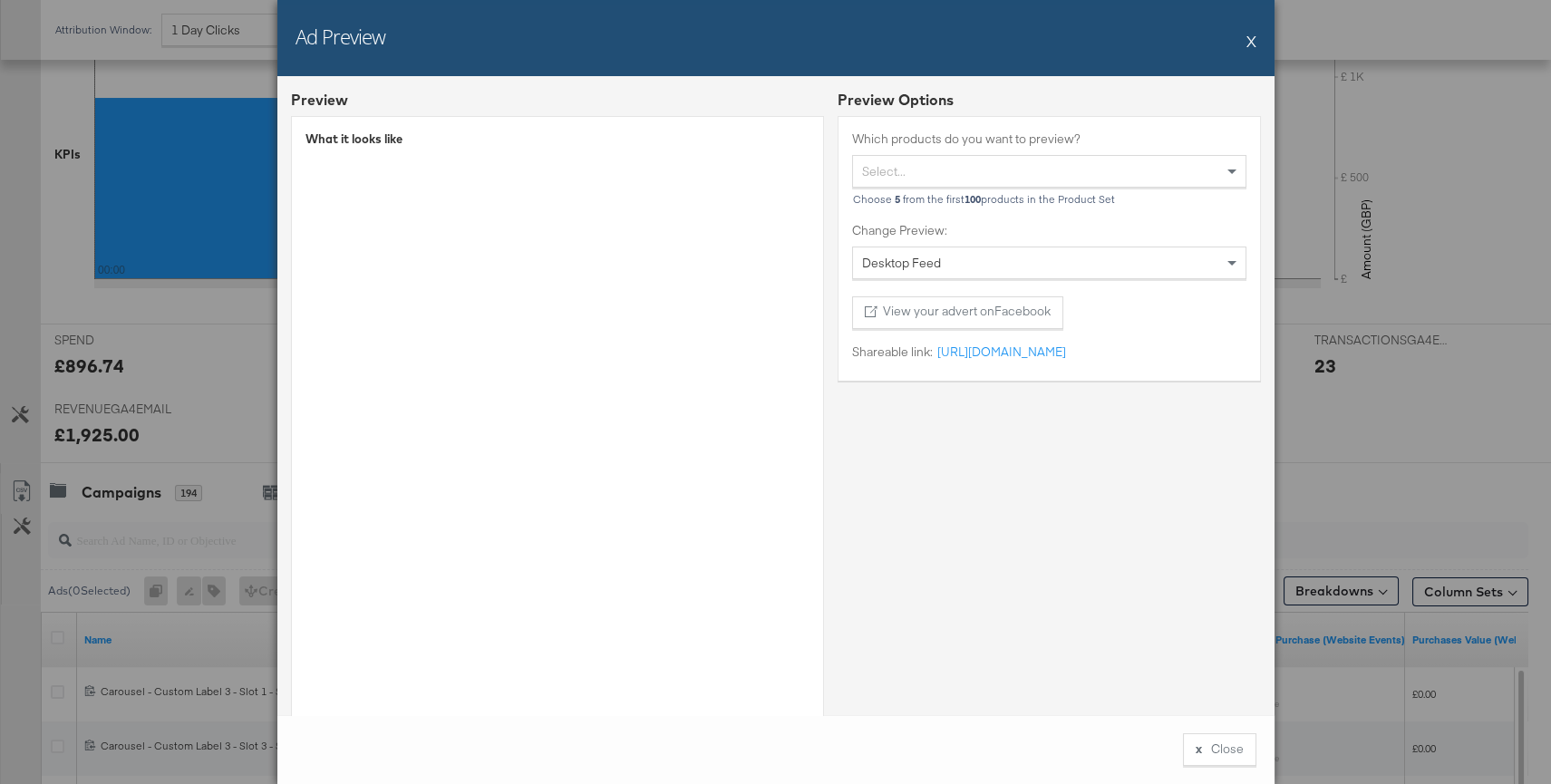
click at [1254, 39] on button "X" at bounding box center [1251, 40] width 10 height 36
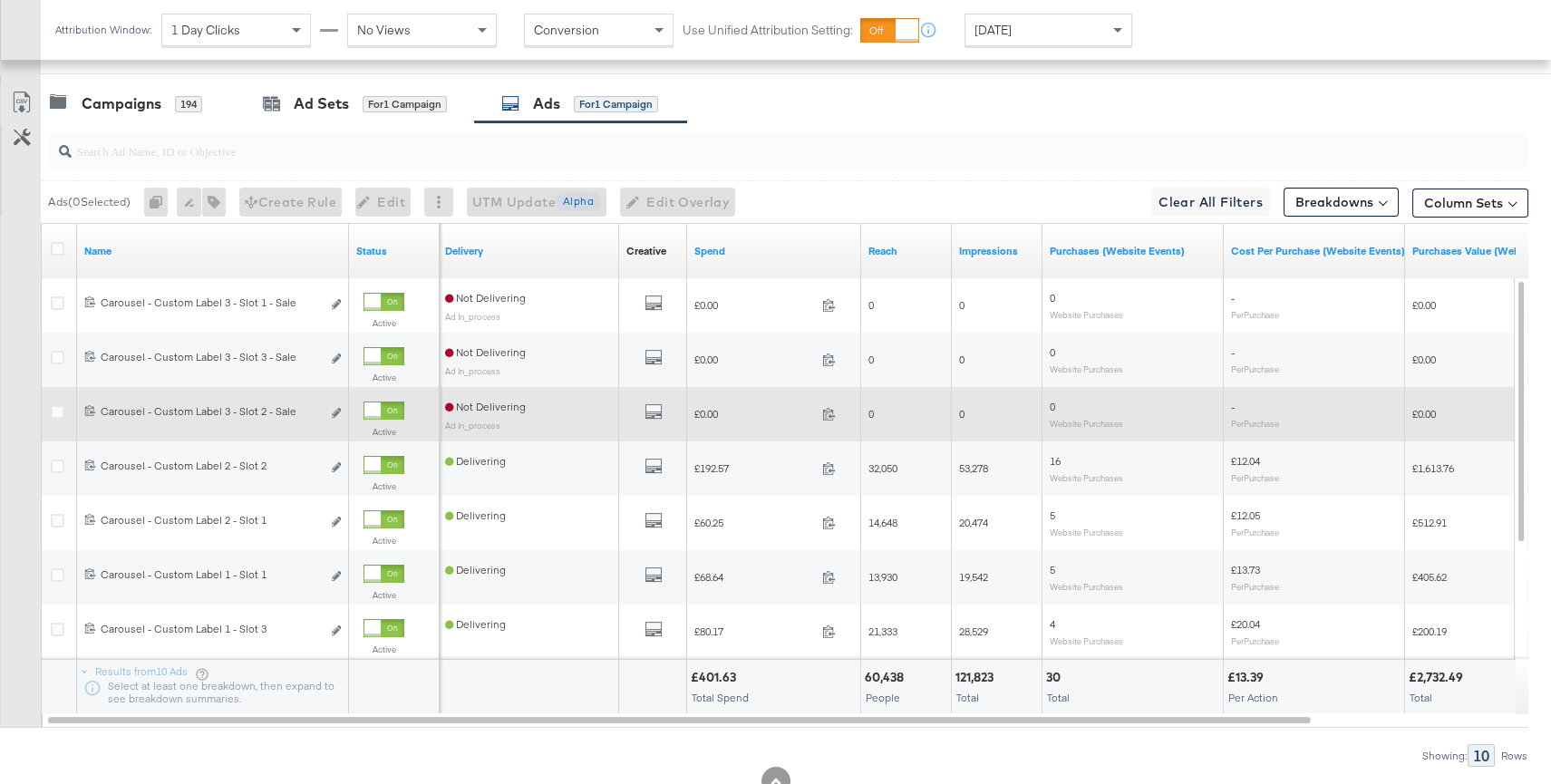
scroll to position [883, 0]
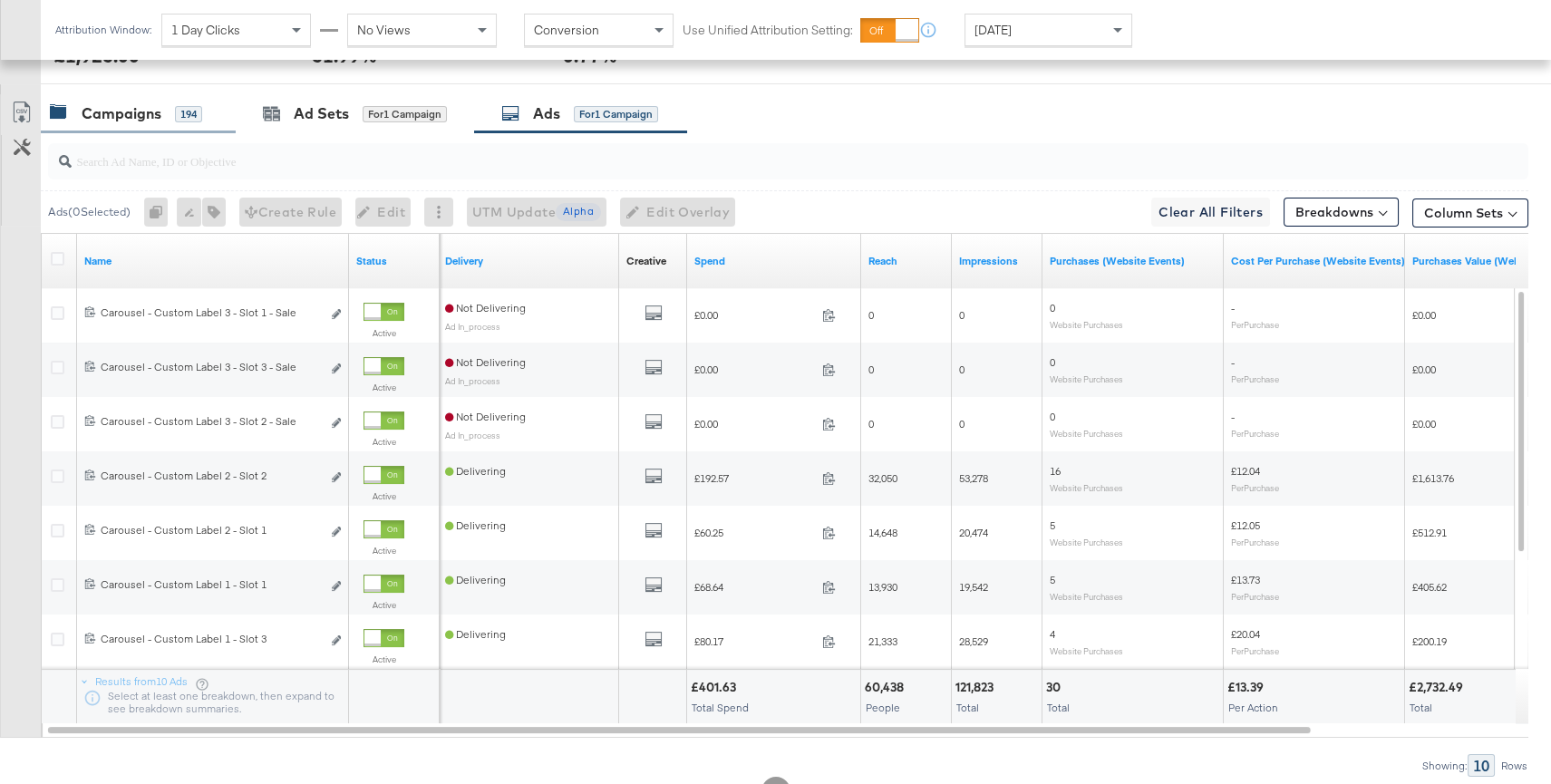
click at [136, 110] on div "Campaigns" at bounding box center [122, 113] width 80 height 21
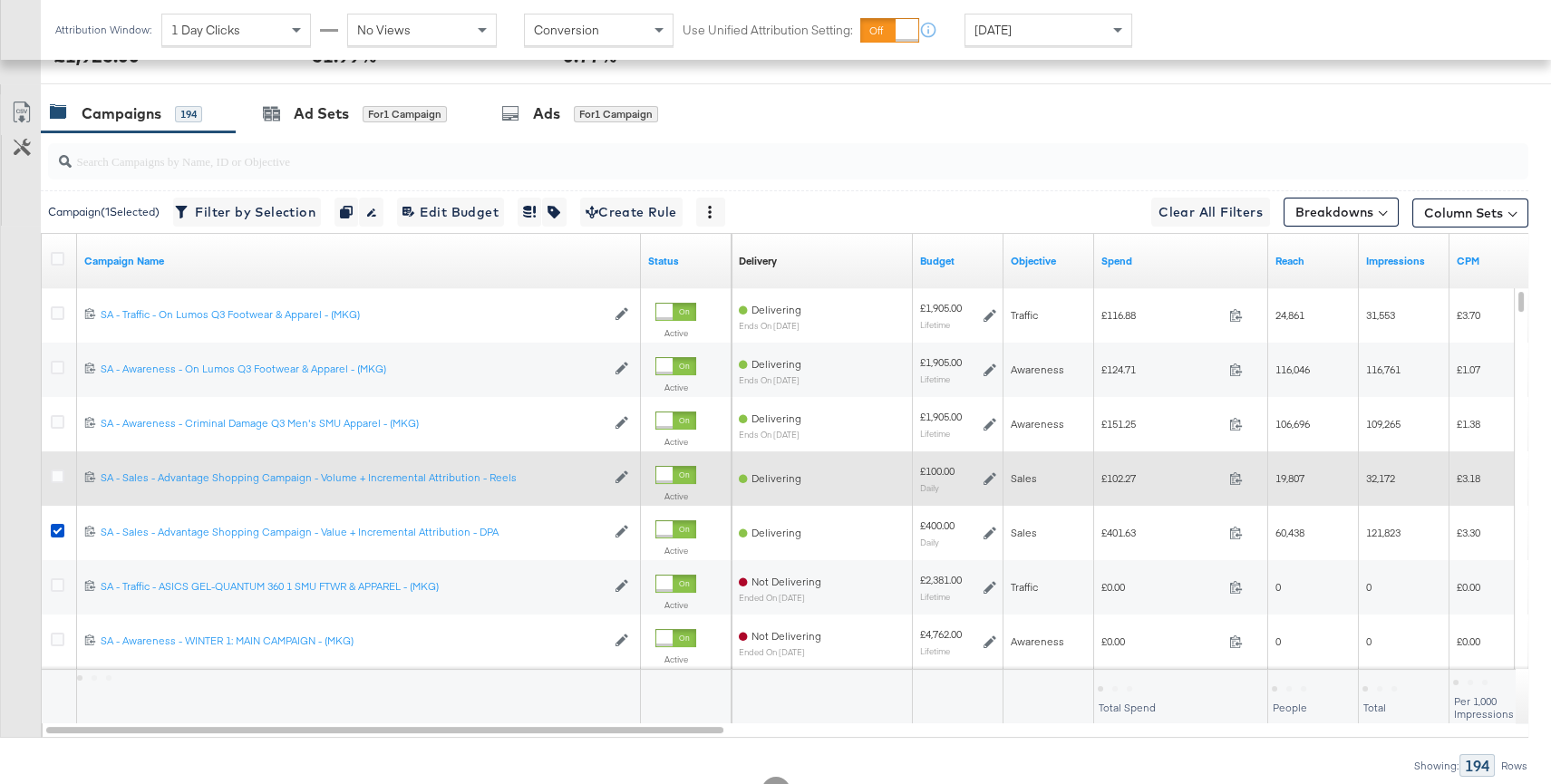
drag, startPoint x: 58, startPoint y: 525, endPoint x: 203, endPoint y: 466, distance: 156.5
click at [59, 525] on icon at bounding box center [58, 530] width 14 height 14
click at [0, 0] on input "checkbox" at bounding box center [0, 0] width 0 height 0
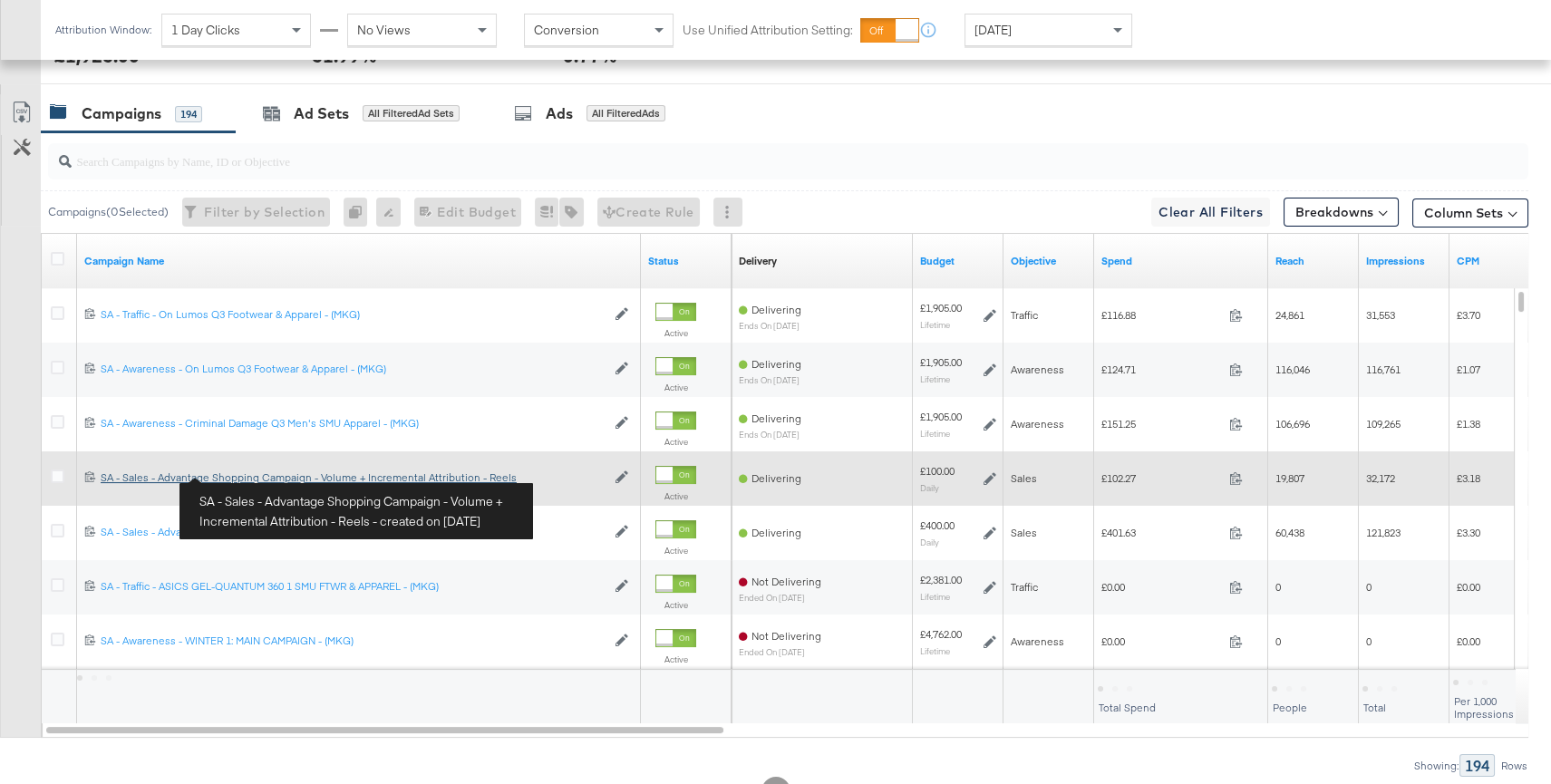
click at [247, 475] on div "SA - Sales - Advantage Shopping Campaign - Volume + Incremental Attribution - R…" at bounding box center [353, 477] width 505 height 15
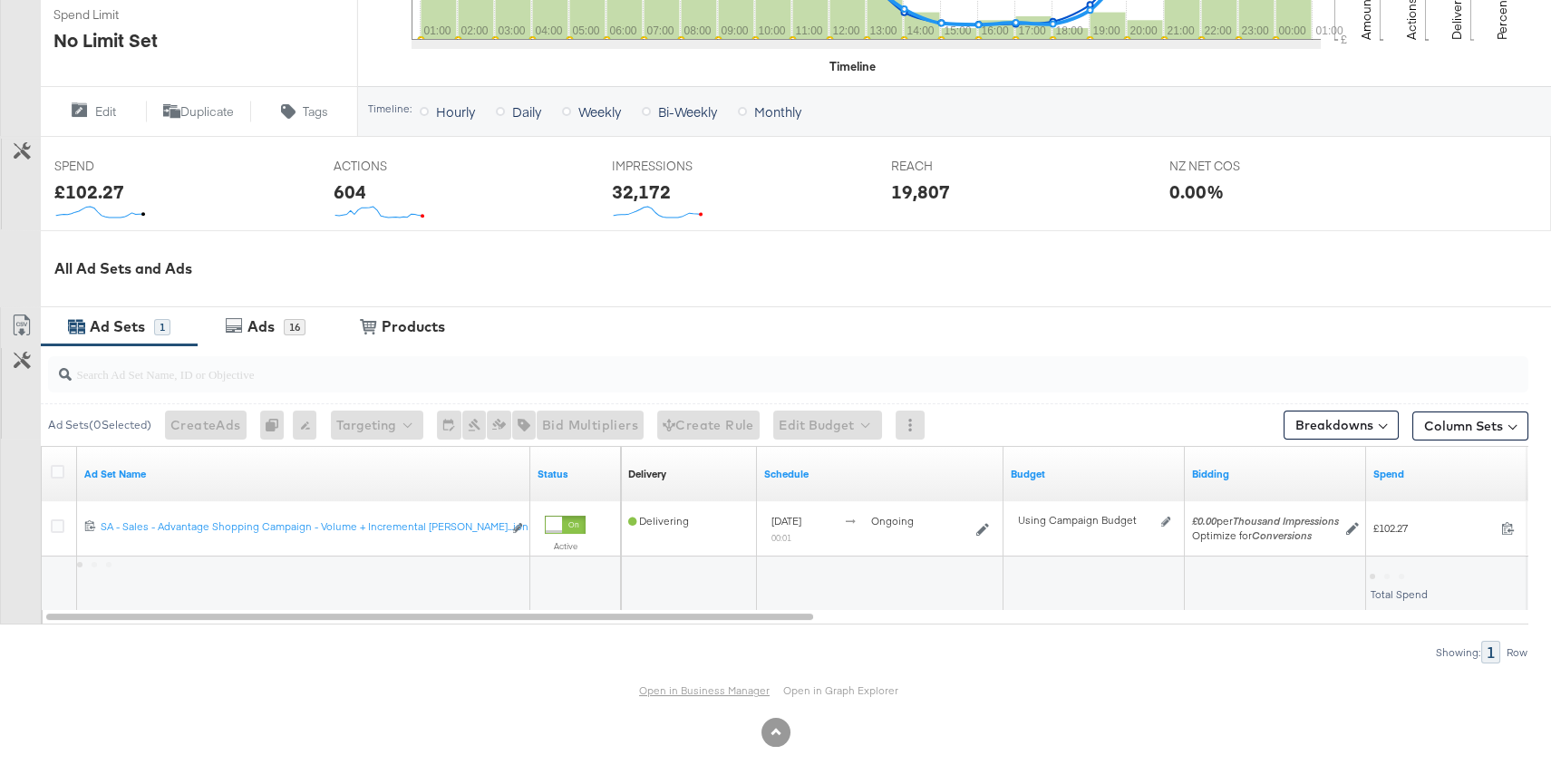
scroll to position [599, 0]
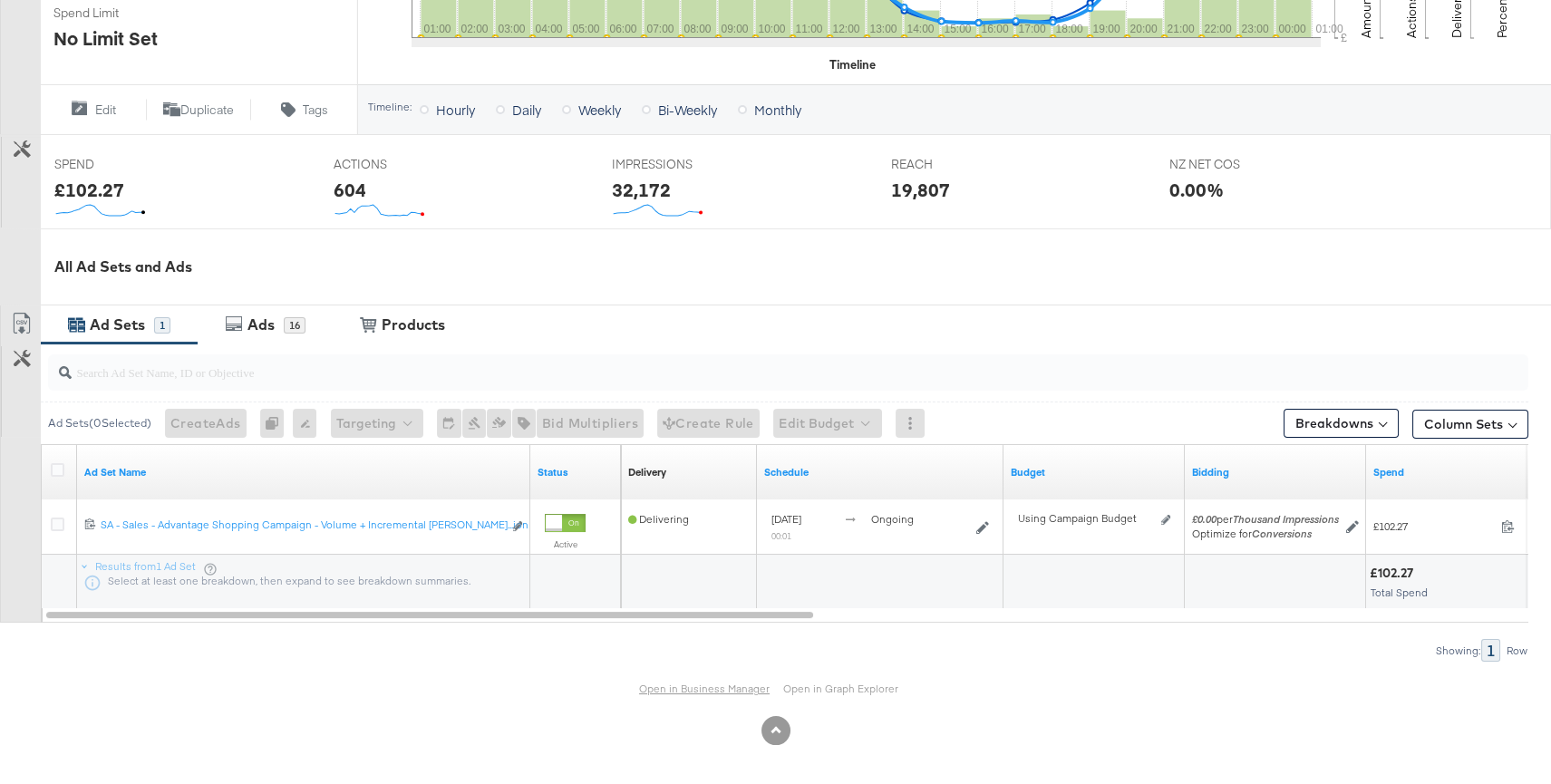
click at [704, 682] on link "Open in Business Manager" at bounding box center [704, 688] width 131 height 14
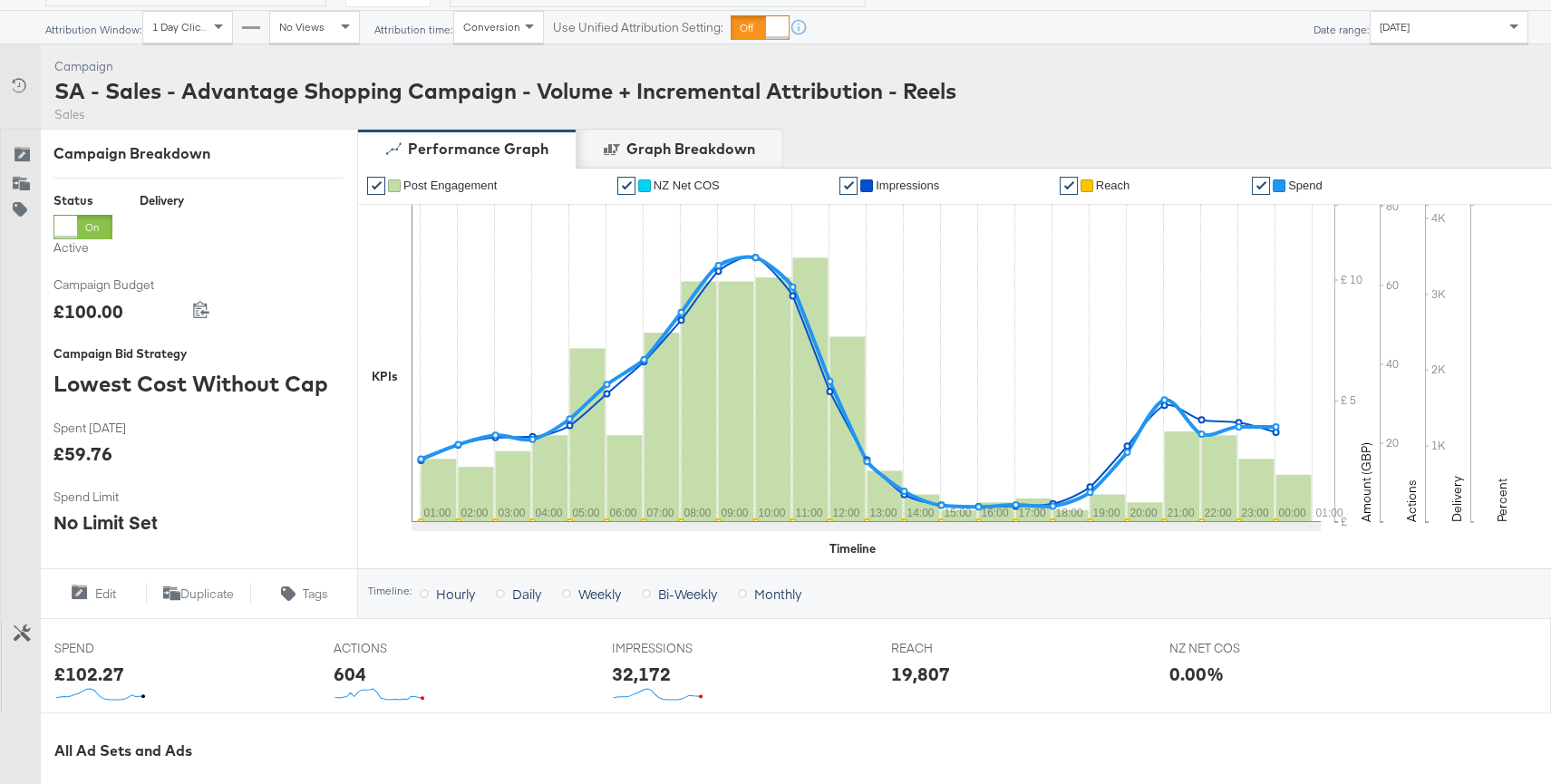
scroll to position [0, 0]
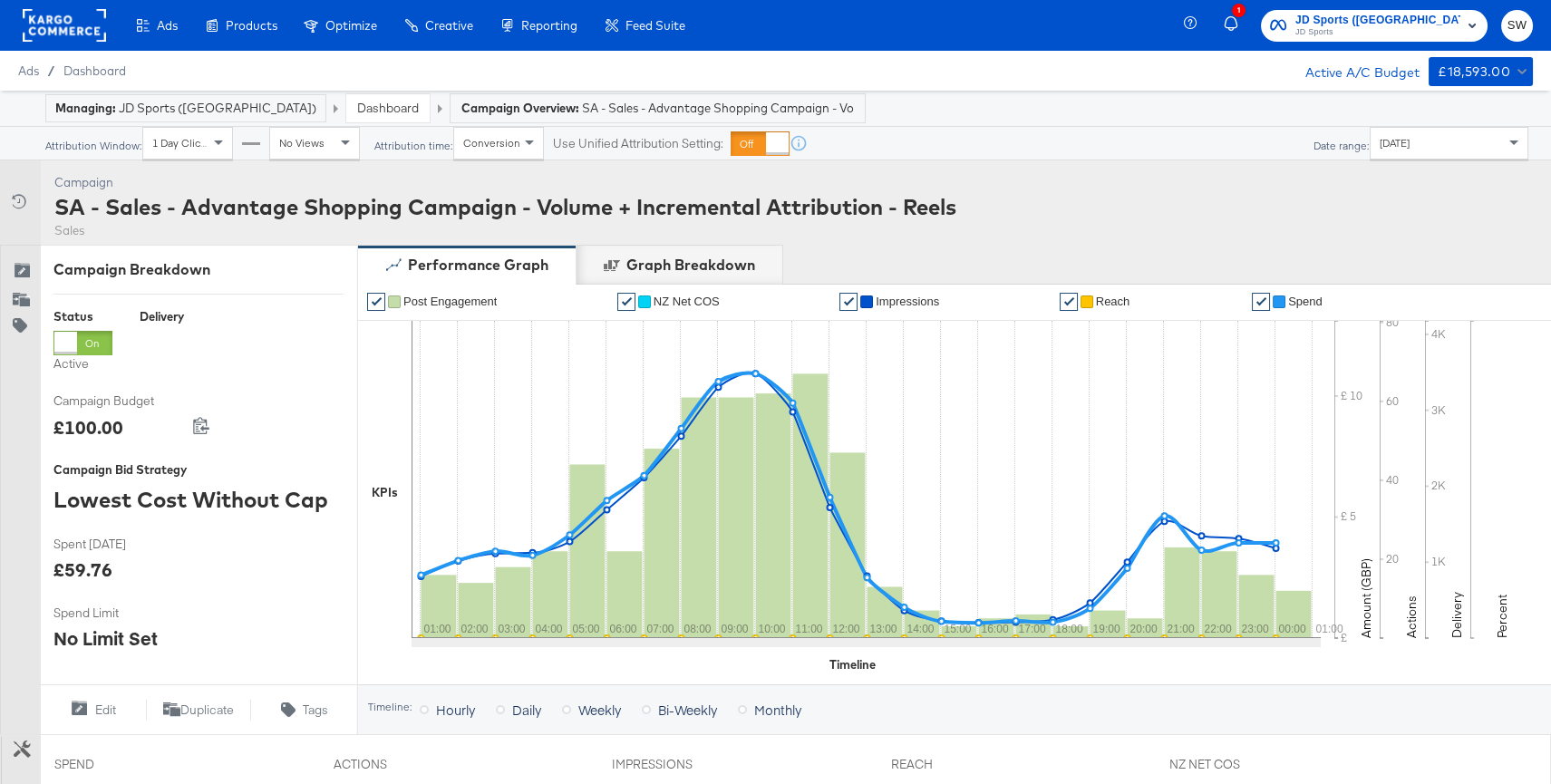
click at [357, 110] on link "Dashboard" at bounding box center [388, 107] width 62 height 17
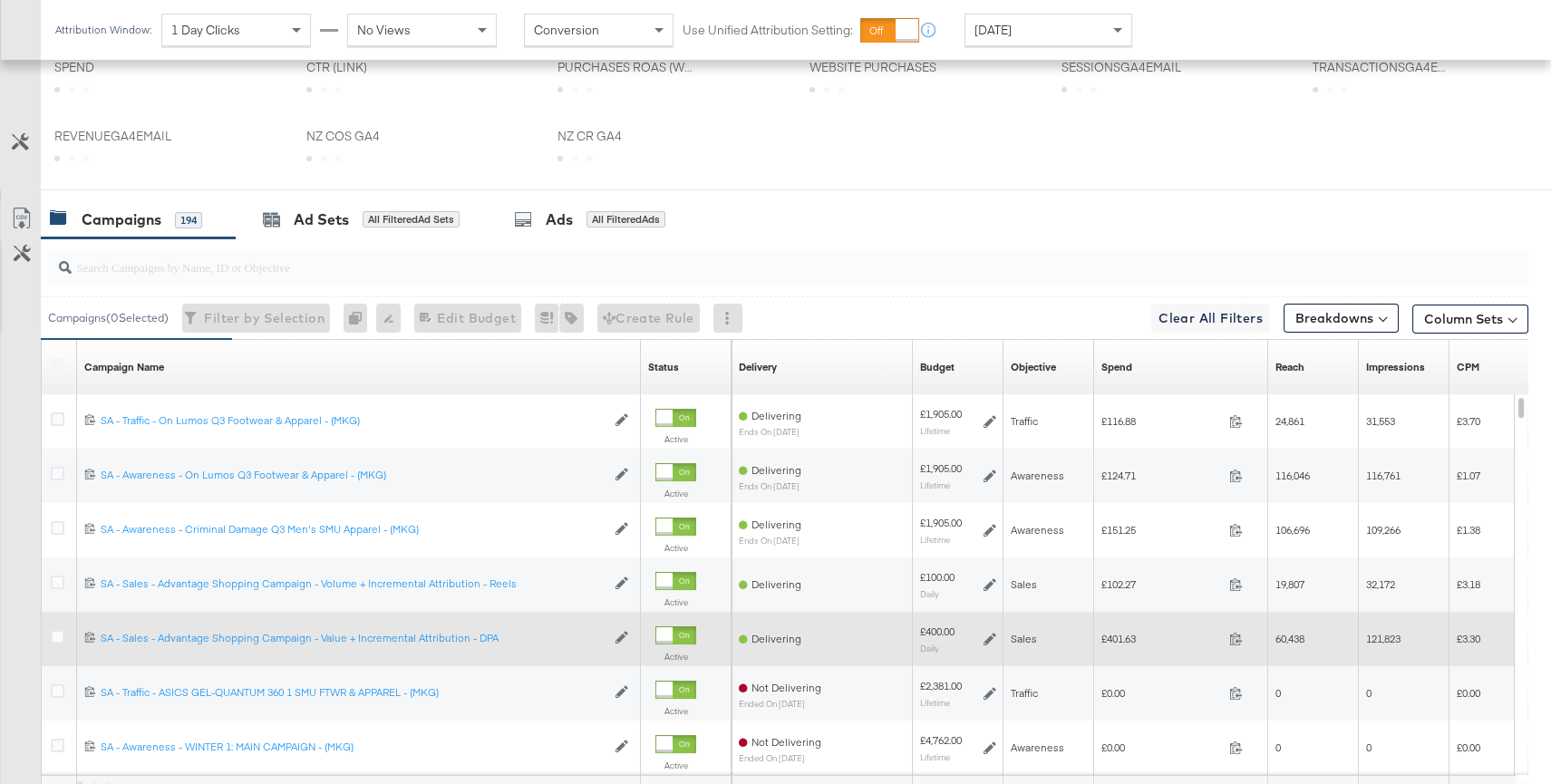
scroll to position [952, 0]
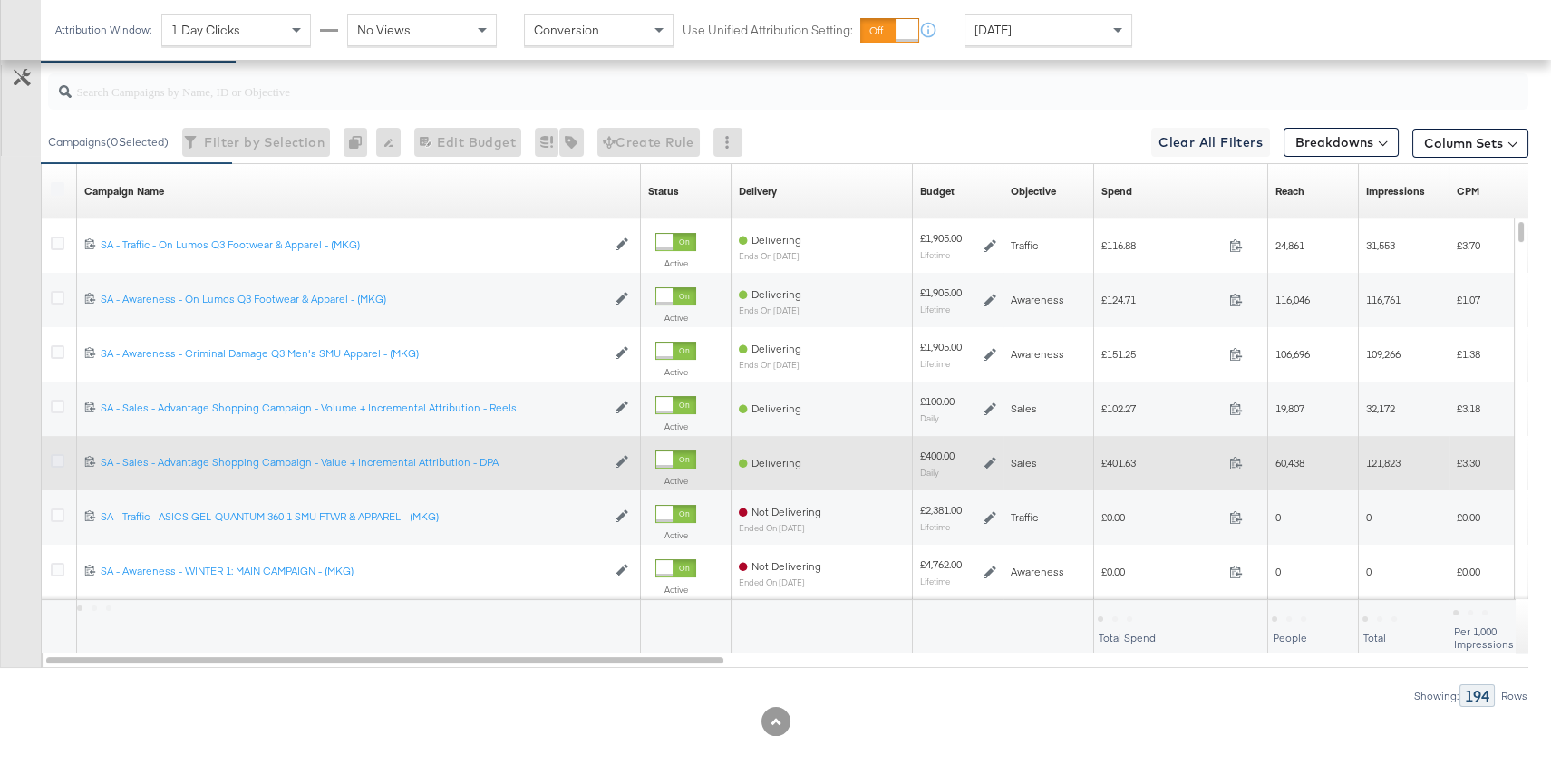
click at [56, 460] on icon at bounding box center [58, 461] width 14 height 14
click at [0, 0] on input "checkbox" at bounding box center [0, 0] width 0 height 0
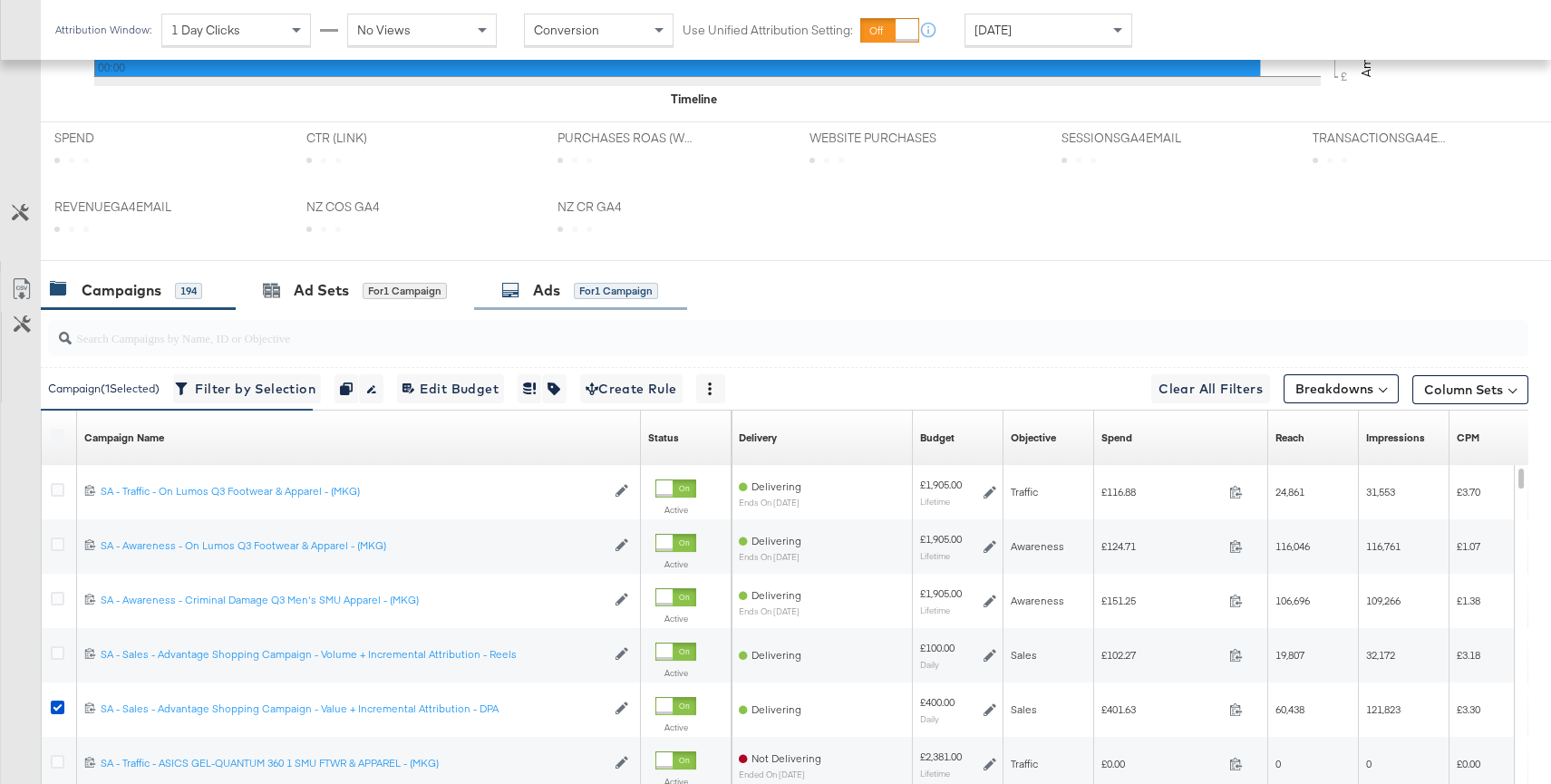
click at [598, 289] on div "for 1 Campaign" at bounding box center [615, 291] width 84 height 17
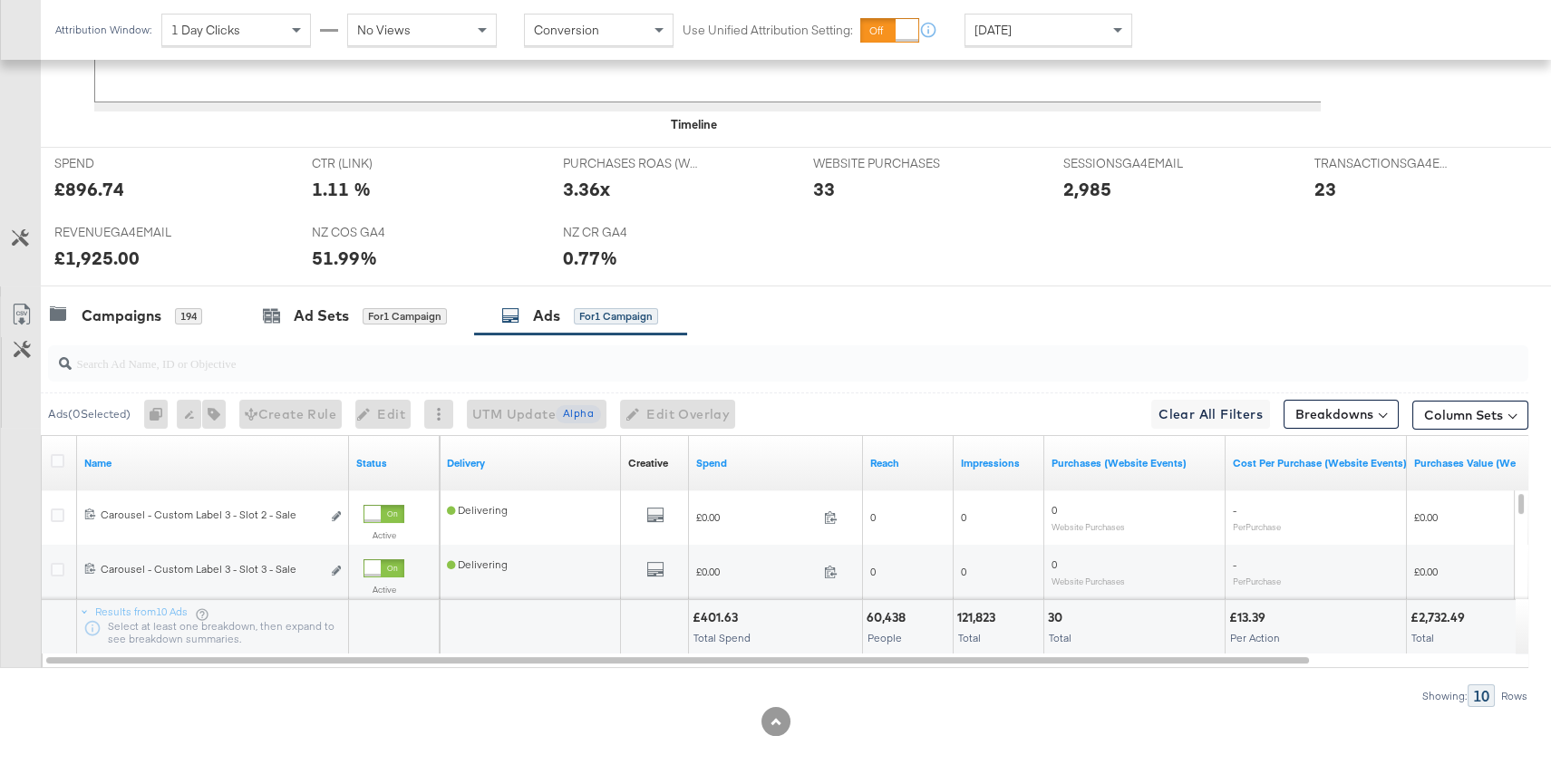
scroll to position [706, 0]
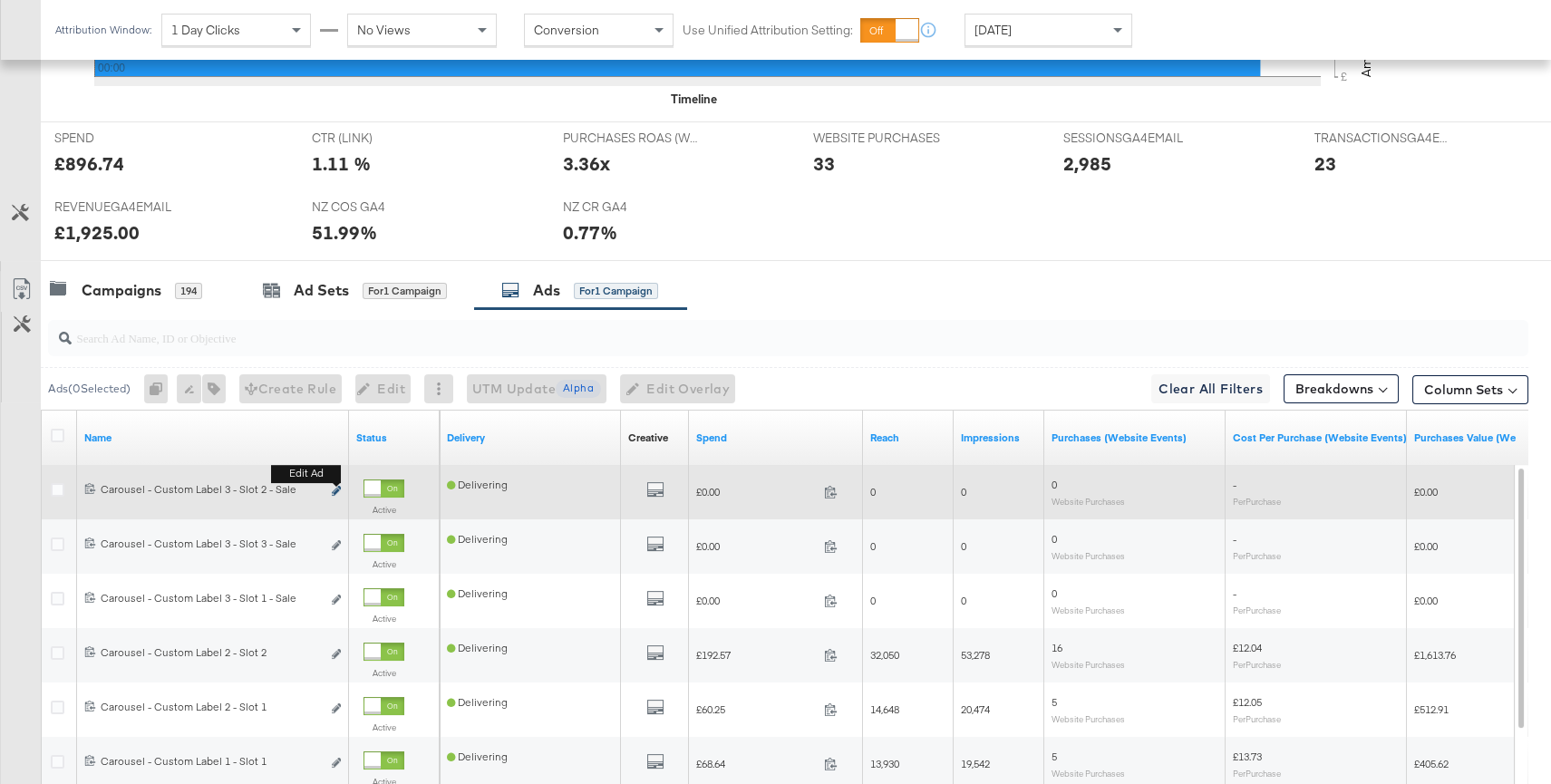
click at [333, 492] on icon "link" at bounding box center [336, 490] width 9 height 10
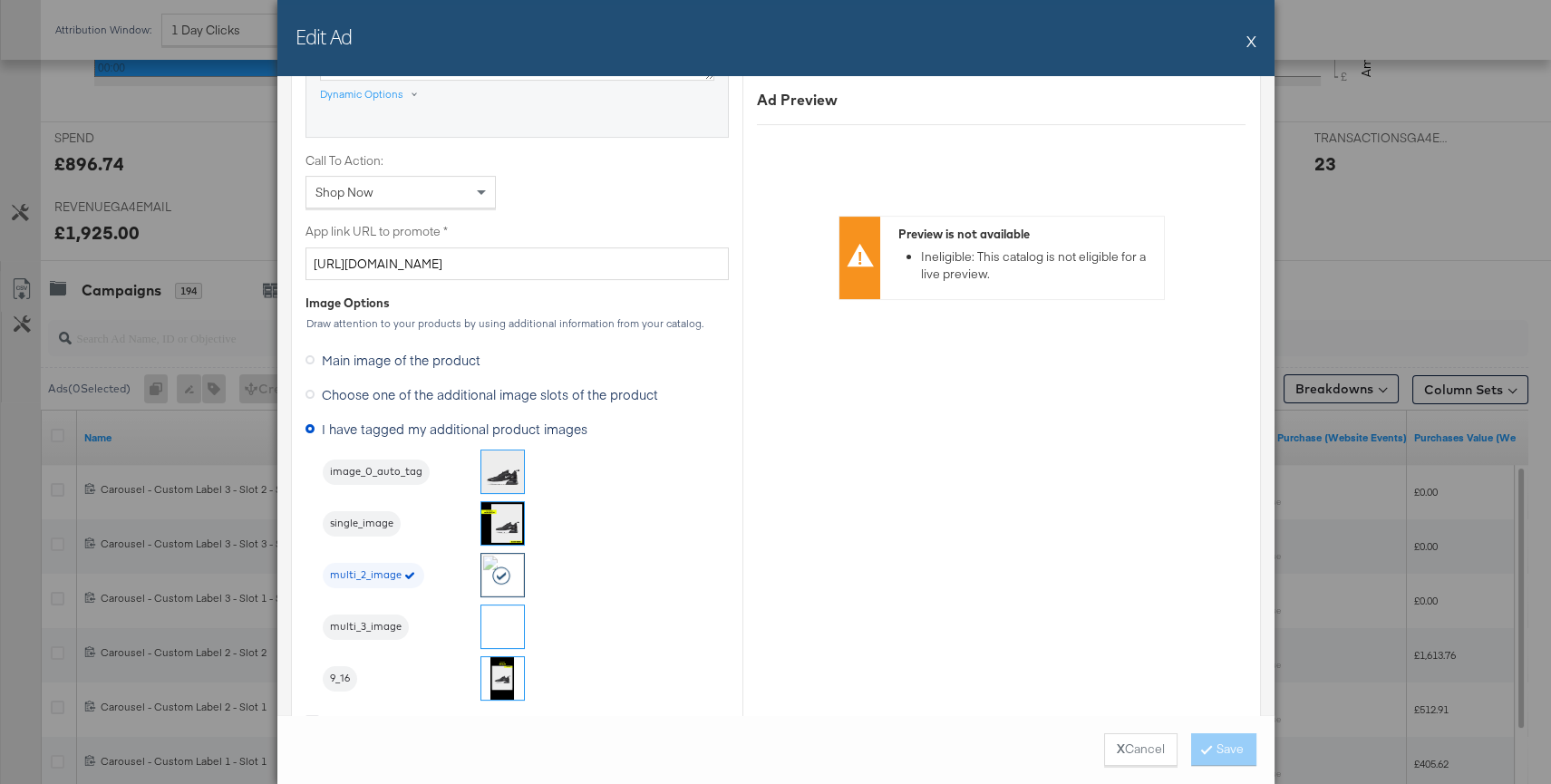
scroll to position [1378, 0]
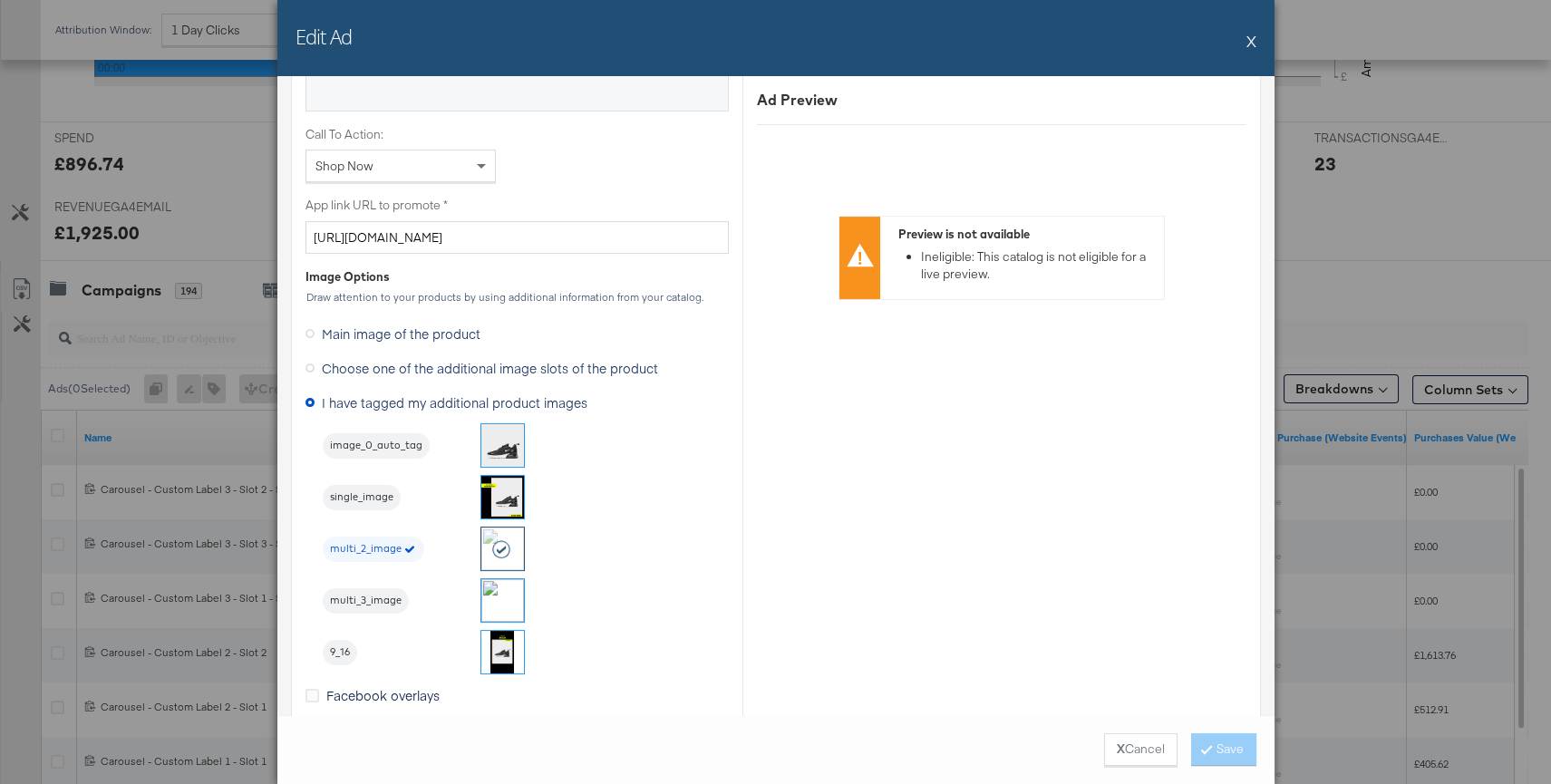
click at [1254, 40] on button "X" at bounding box center [1251, 40] width 10 height 36
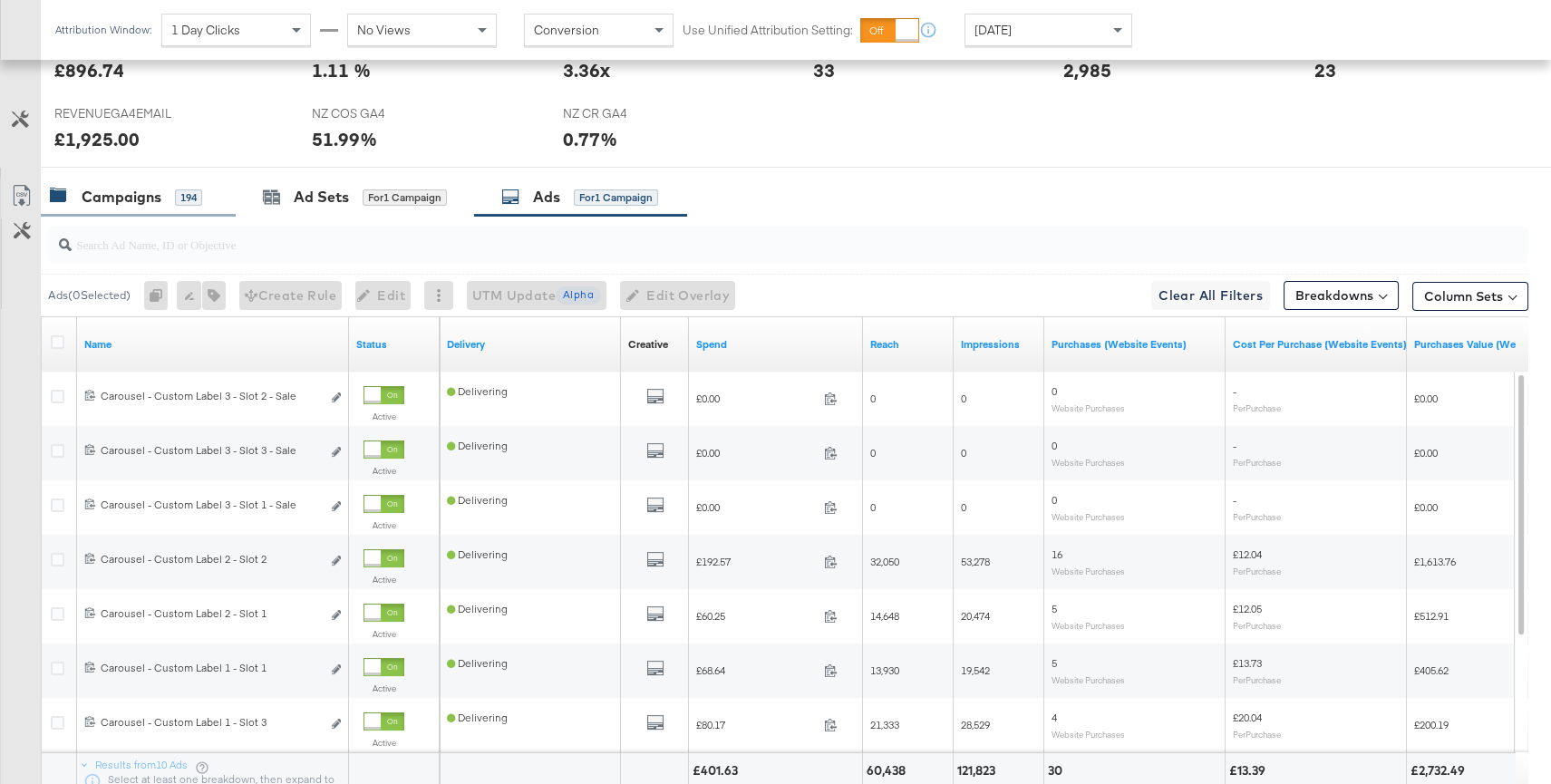
scroll to position [770, 0]
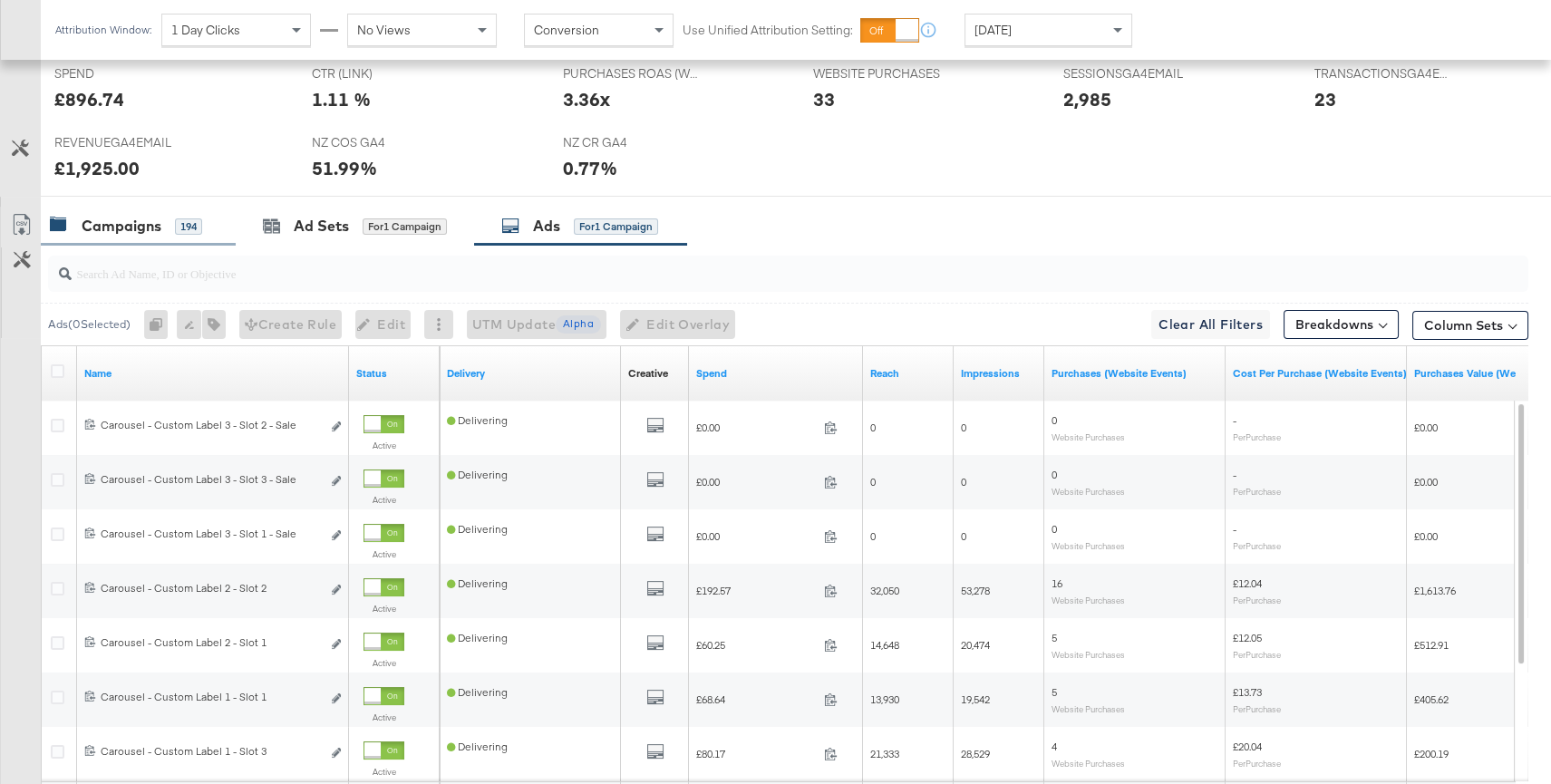
click at [139, 226] on div "Campaigns" at bounding box center [122, 226] width 80 height 21
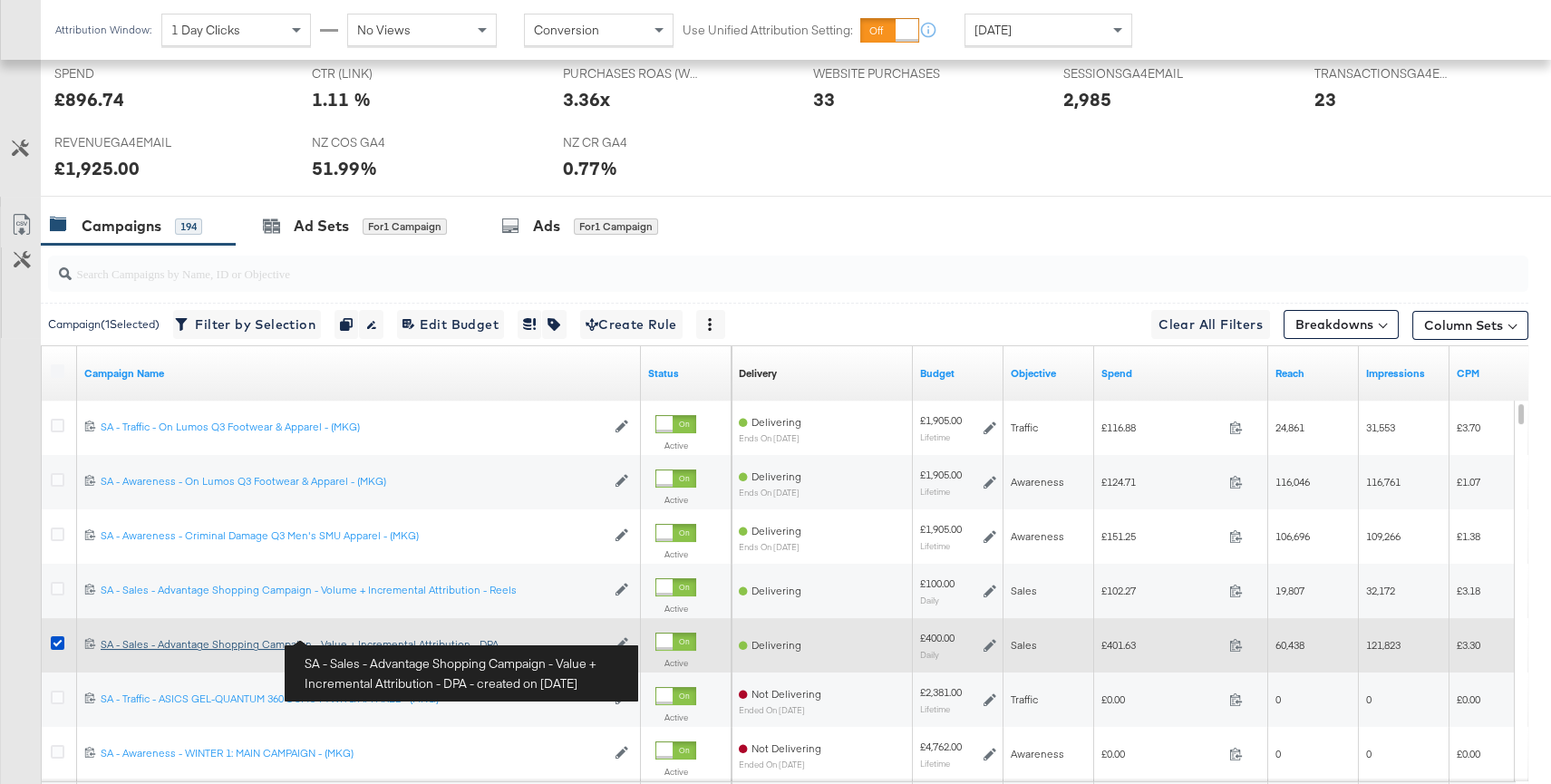
click at [392, 644] on div "SA - Sales - Advantage Shopping Campaign - Value + Incremental Attribution - DP…" at bounding box center [353, 643] width 505 height 15
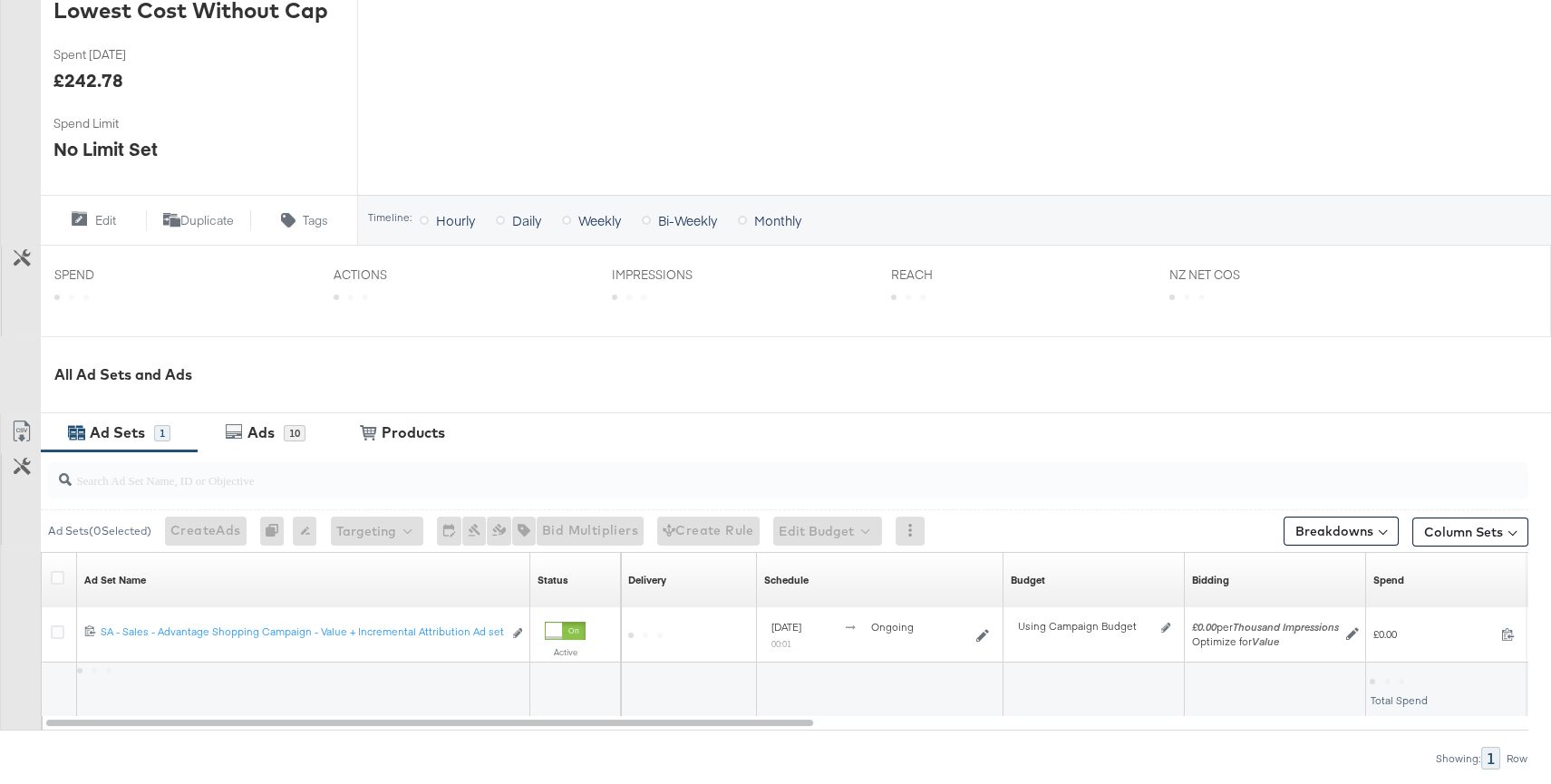
scroll to position [598, 0]
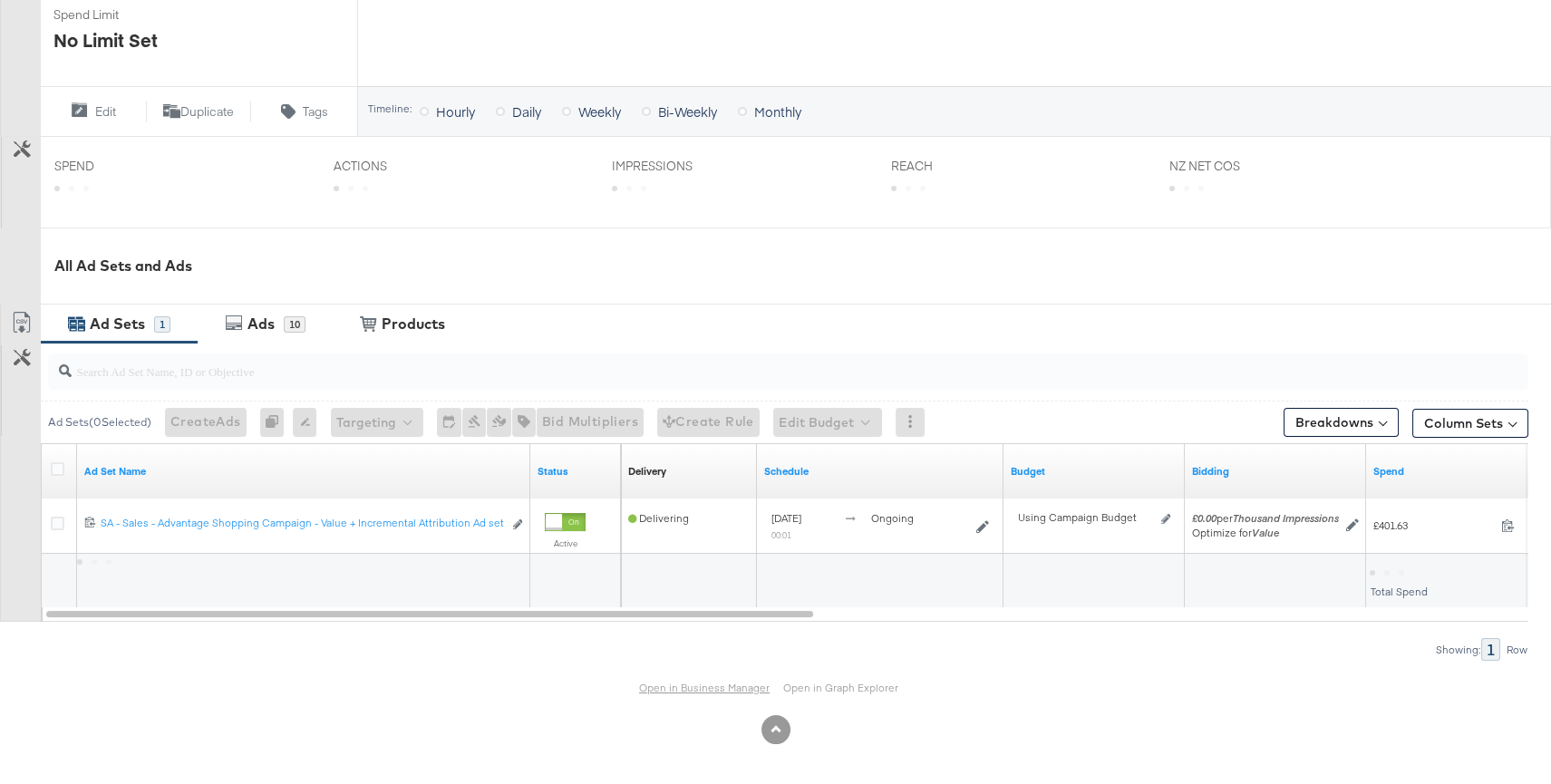
click at [721, 686] on link "Open in Business Manager" at bounding box center [704, 687] width 131 height 14
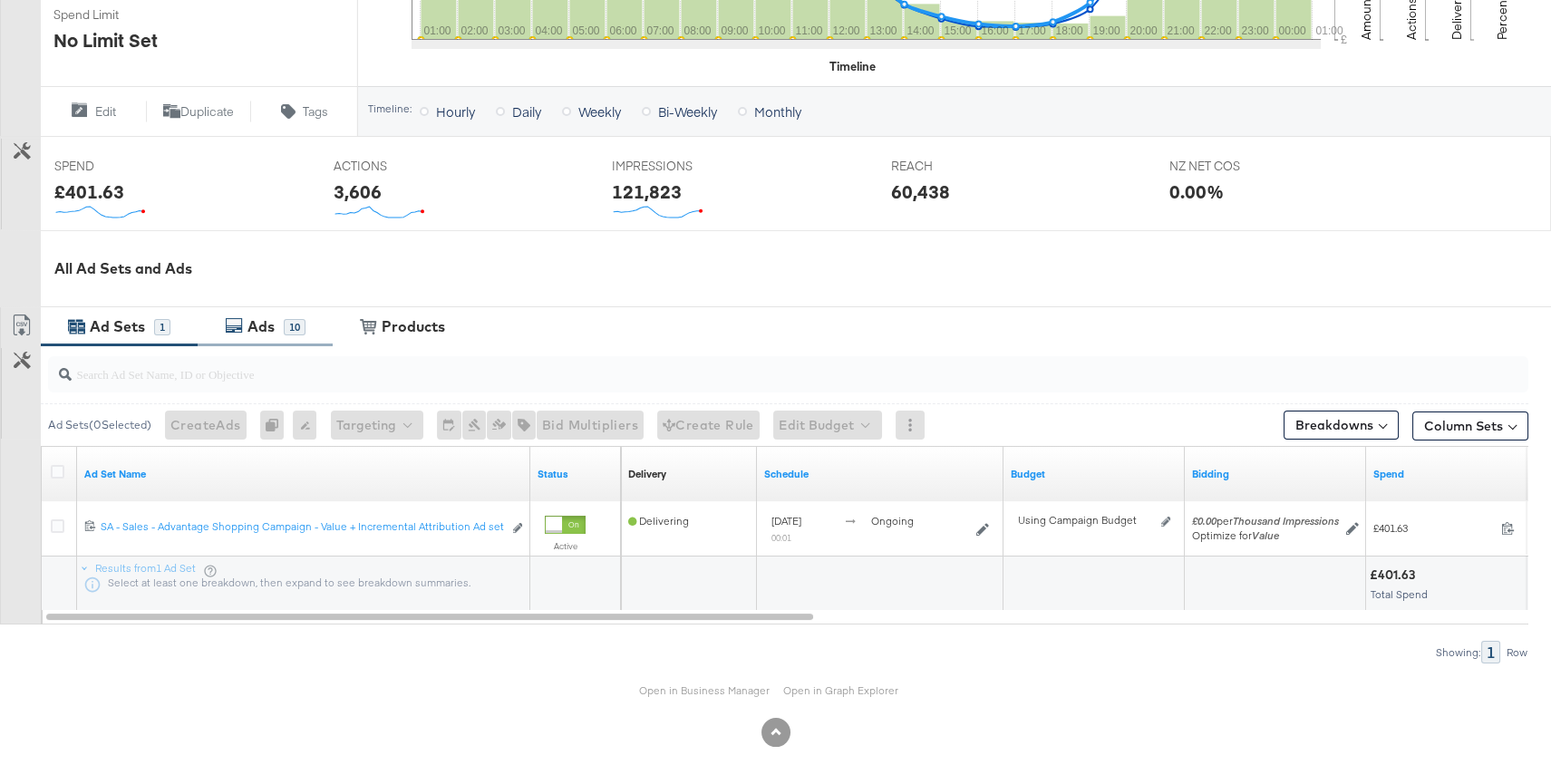
click at [294, 331] on div "10" at bounding box center [294, 327] width 21 height 17
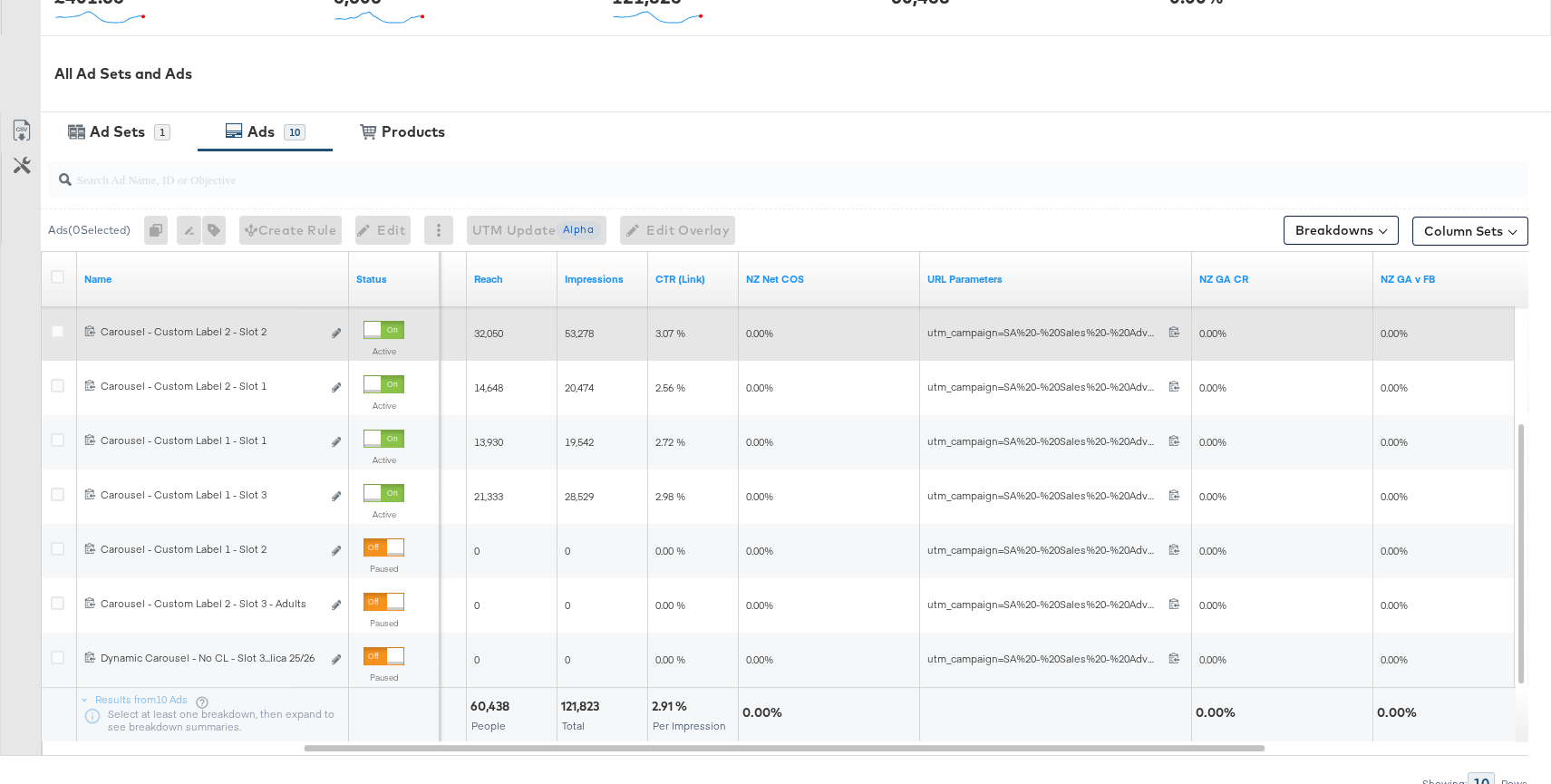
scroll to position [849, 0]
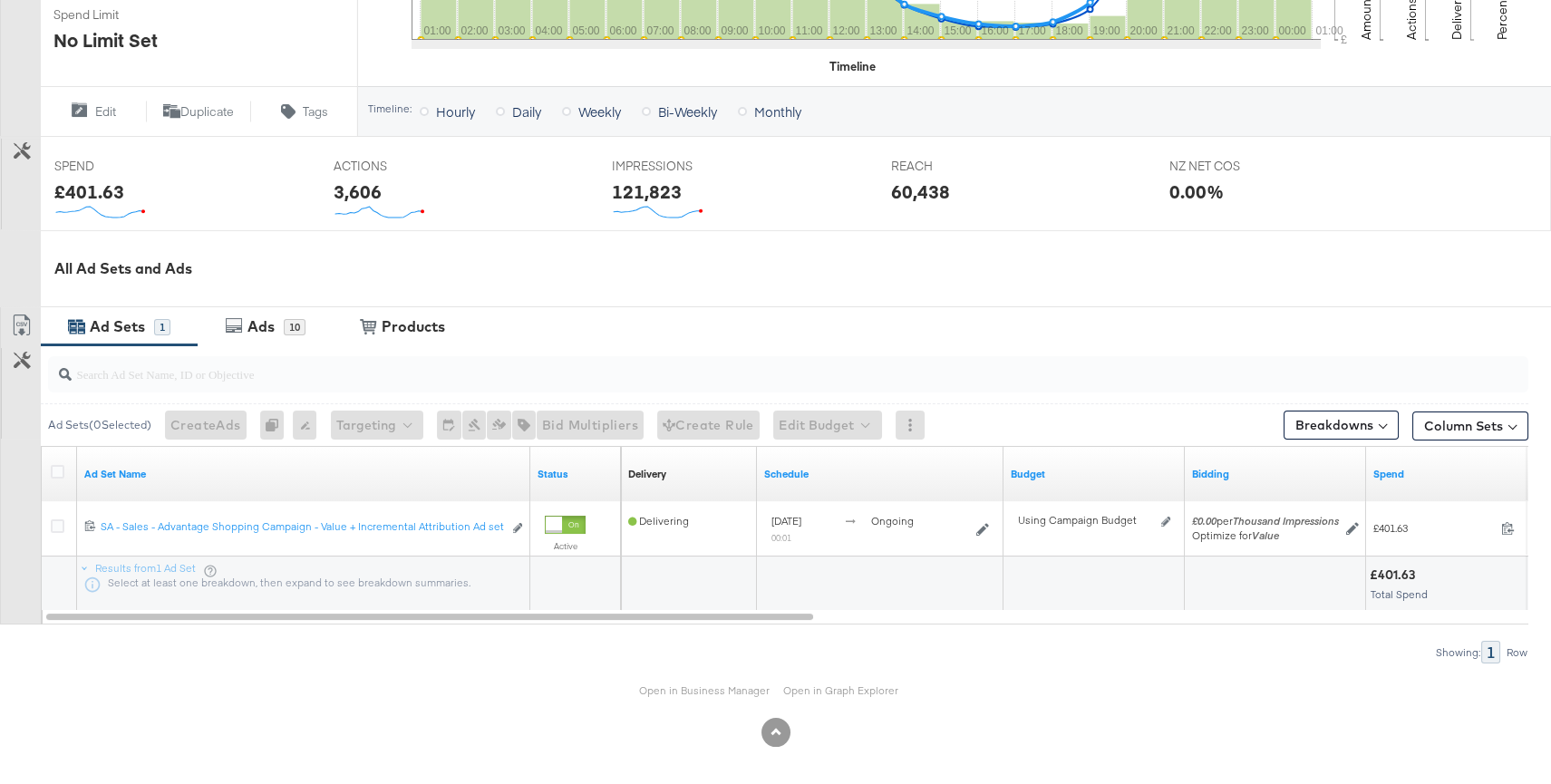
scroll to position [599, 0]
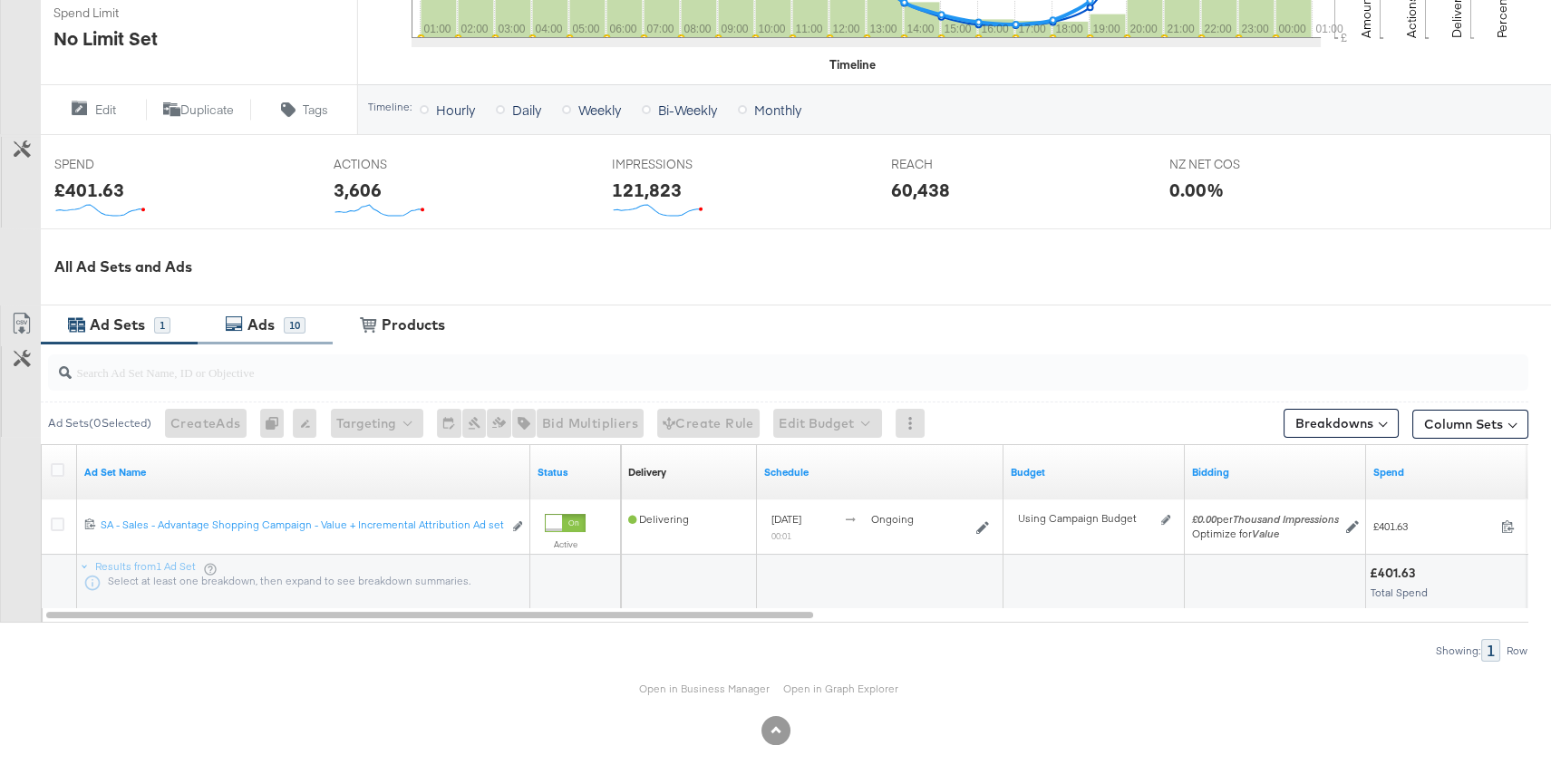
click at [274, 320] on div "Ads" at bounding box center [264, 324] width 41 height 21
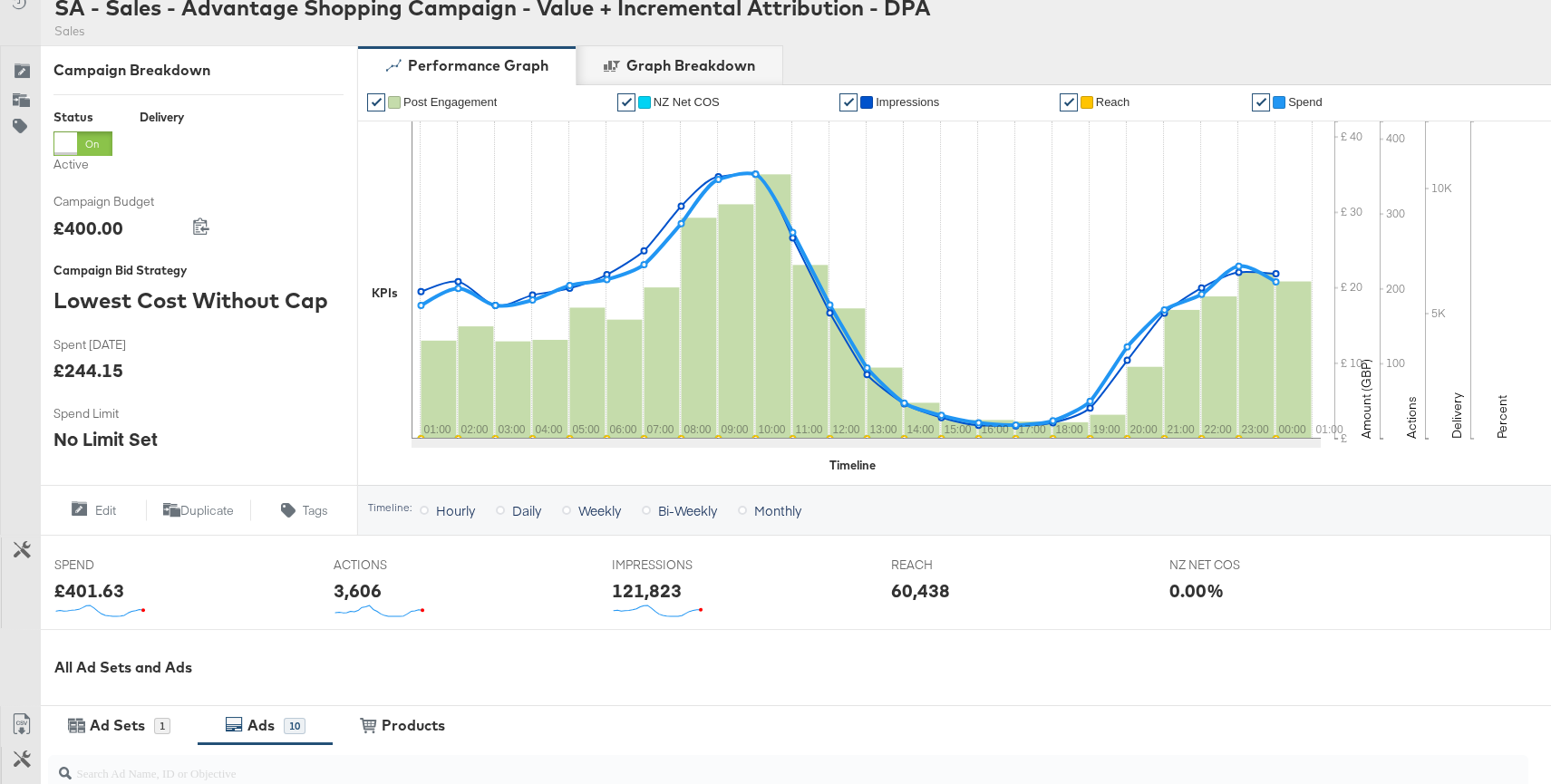
scroll to position [143, 0]
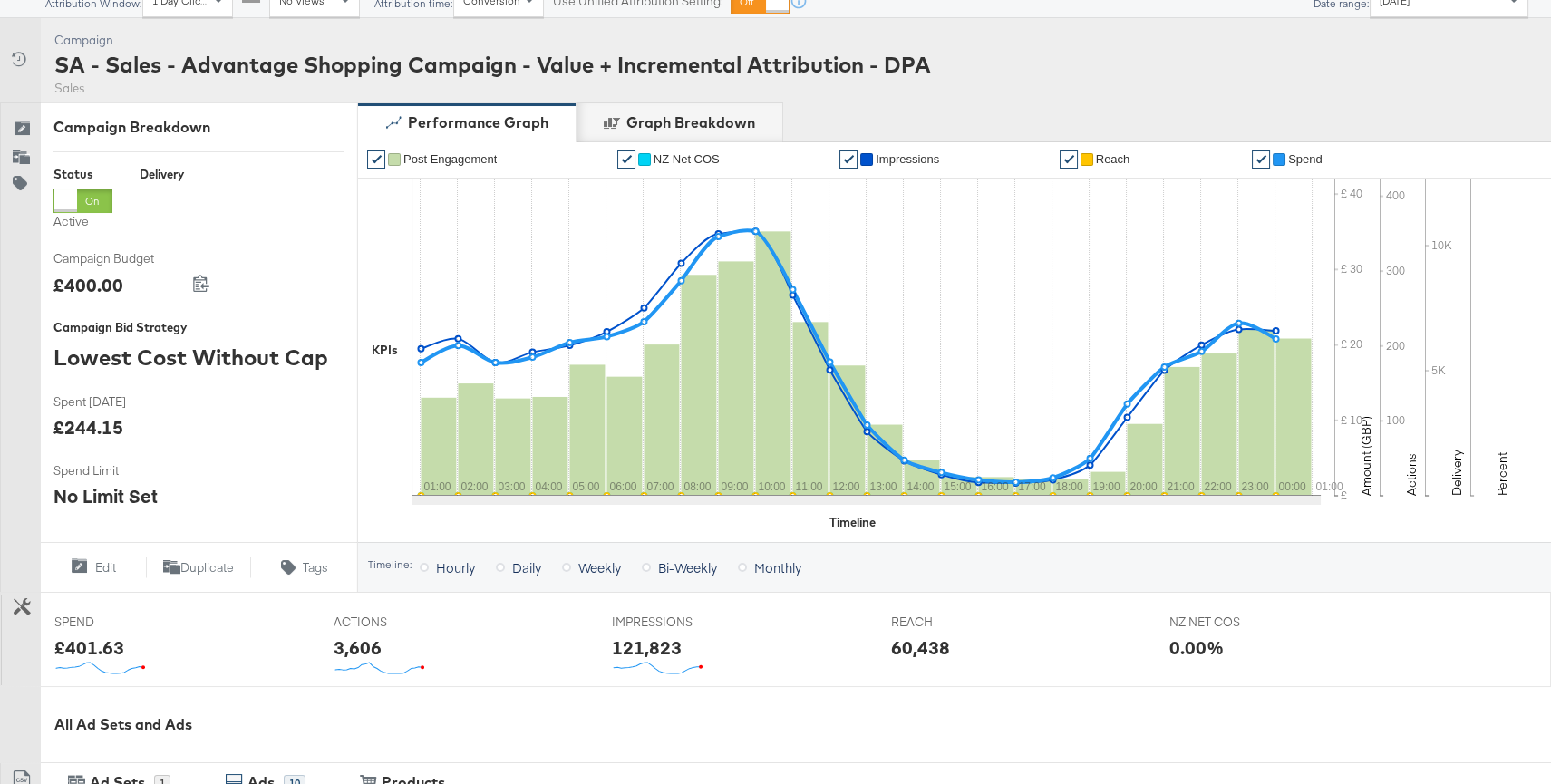
click at [681, 62] on div "SA - Sales - Advantage Shopping Campaign - Value + Incremental Attribution - DPA" at bounding box center [492, 64] width 876 height 31
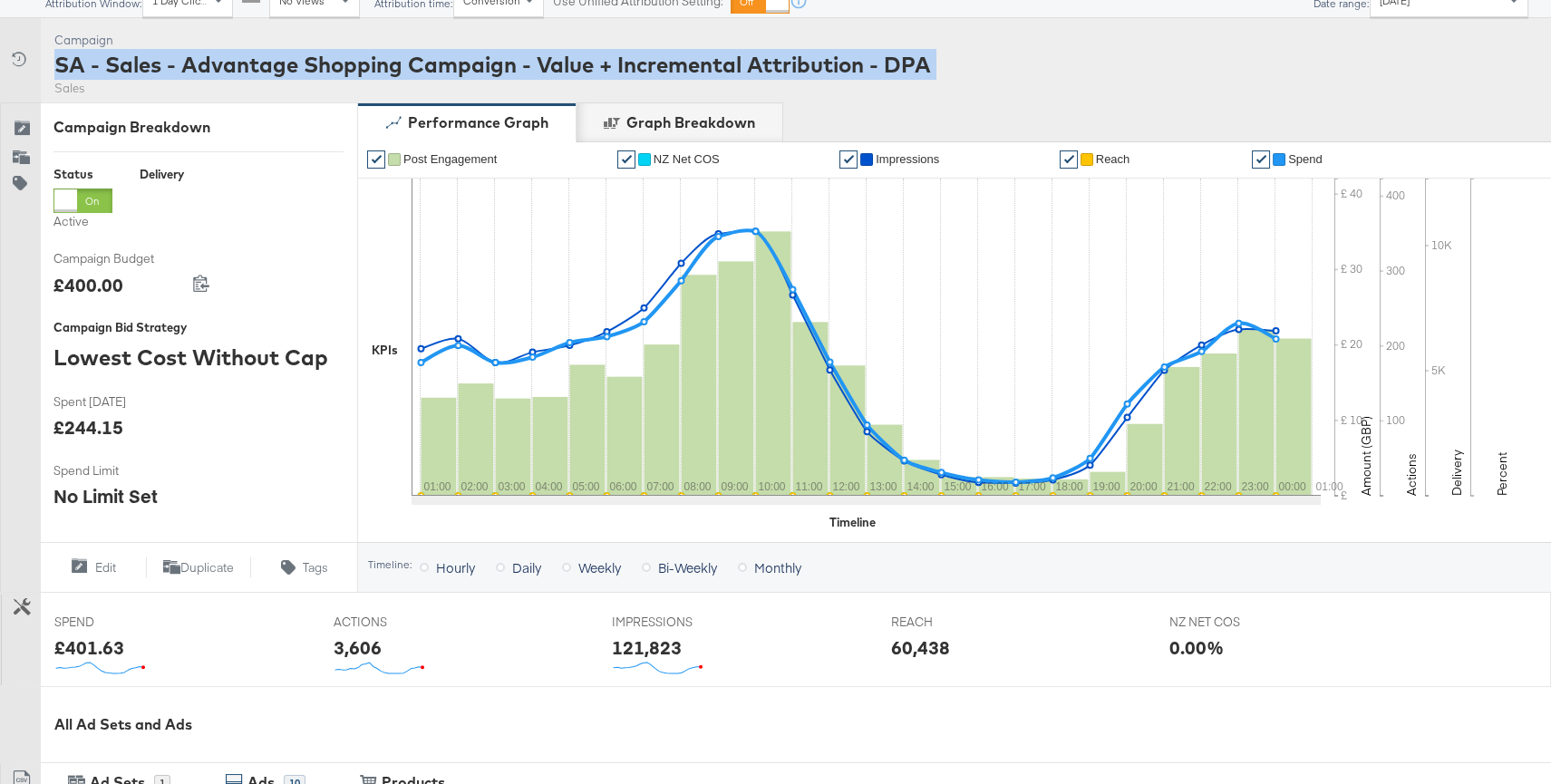
click at [681, 62] on div "SA - Sales - Advantage Shopping Campaign - Value + Incremental Attribution - DPA" at bounding box center [492, 64] width 876 height 31
copy div "SA - Sales - Advantage Shopping Campaign - Value + Incremental Attribution - DPA"
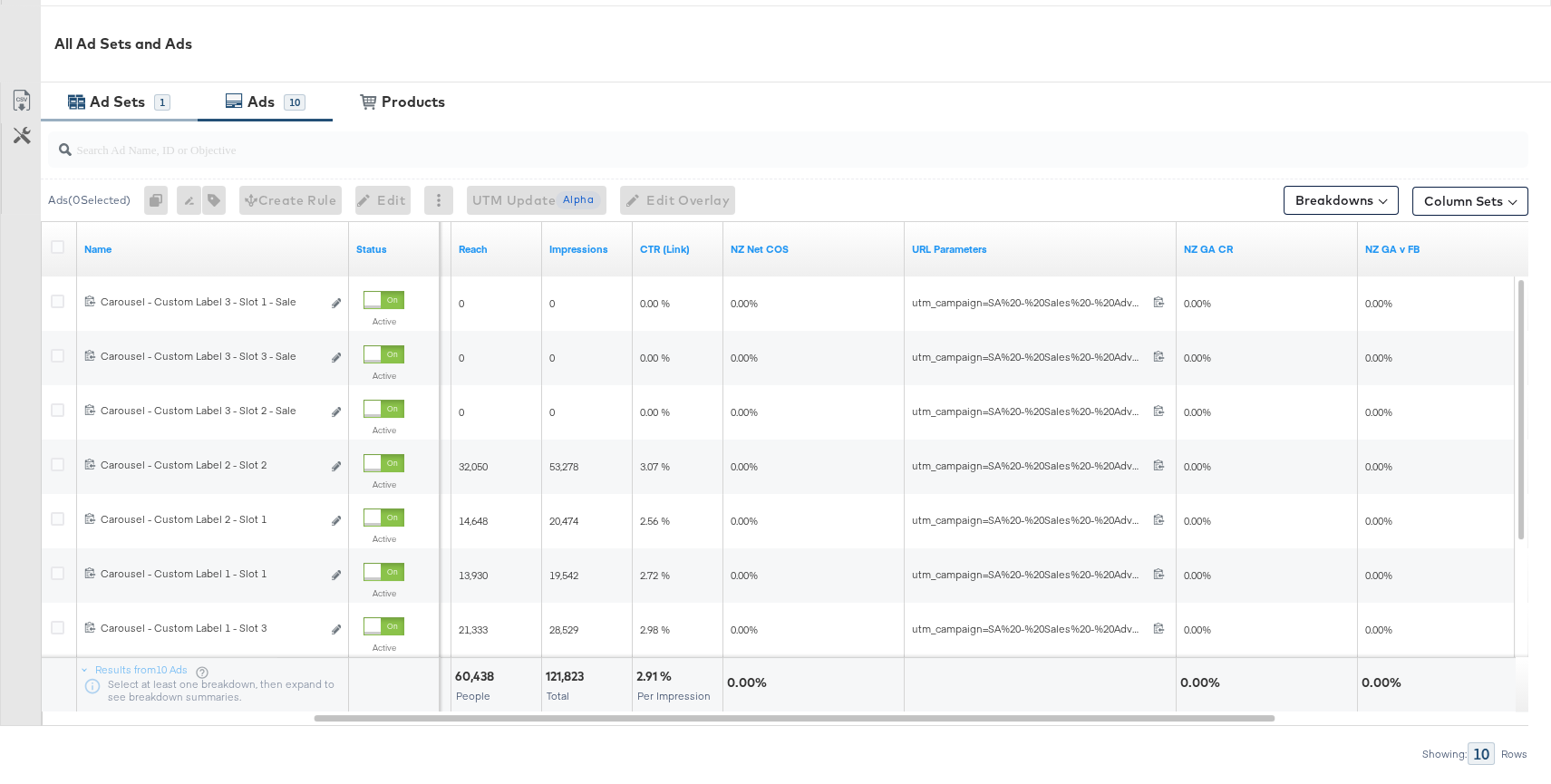
click at [157, 103] on div "1" at bounding box center [162, 103] width 17 height 17
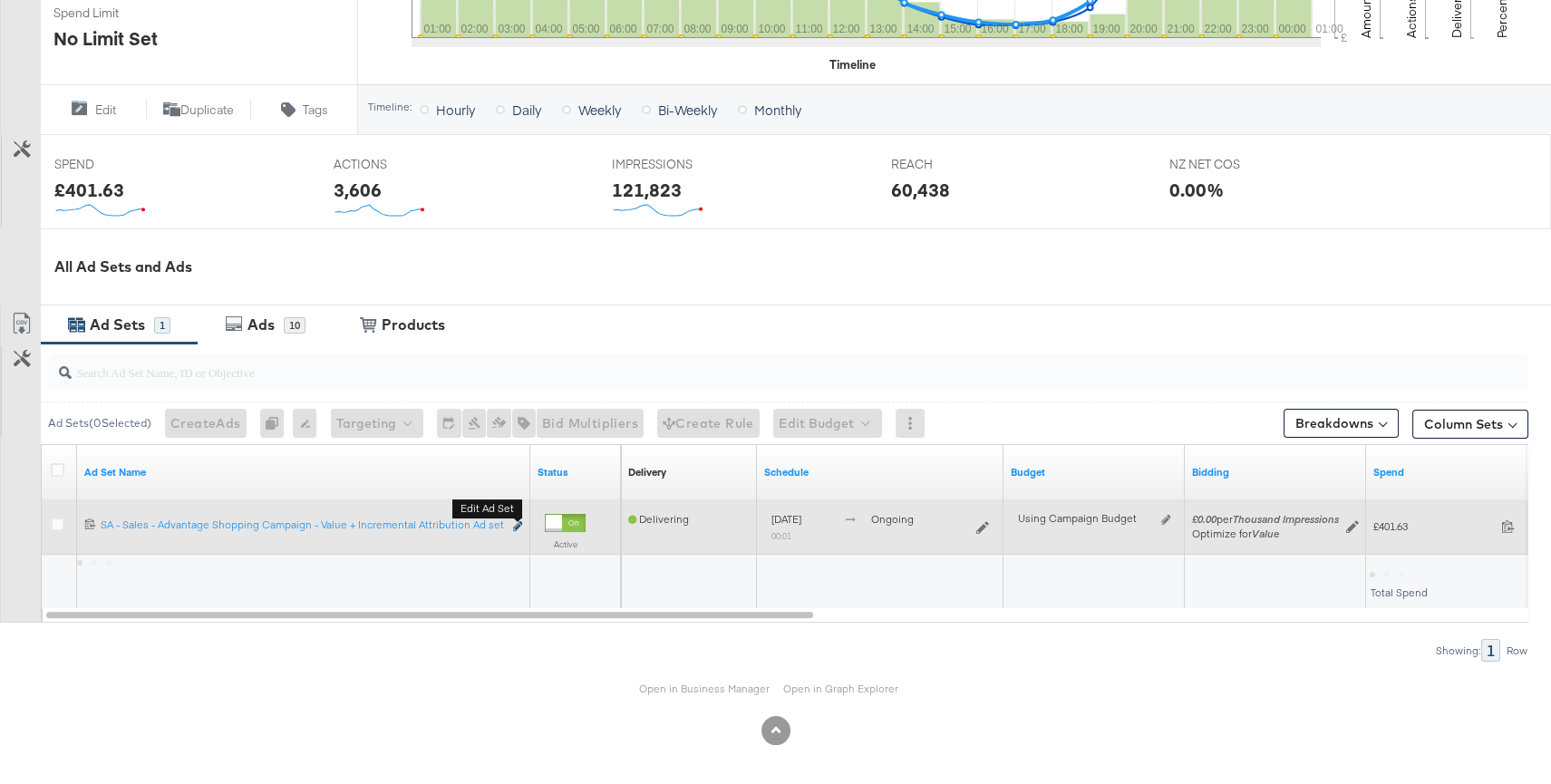
click at [519, 525] on icon "link" at bounding box center [517, 526] width 9 height 10
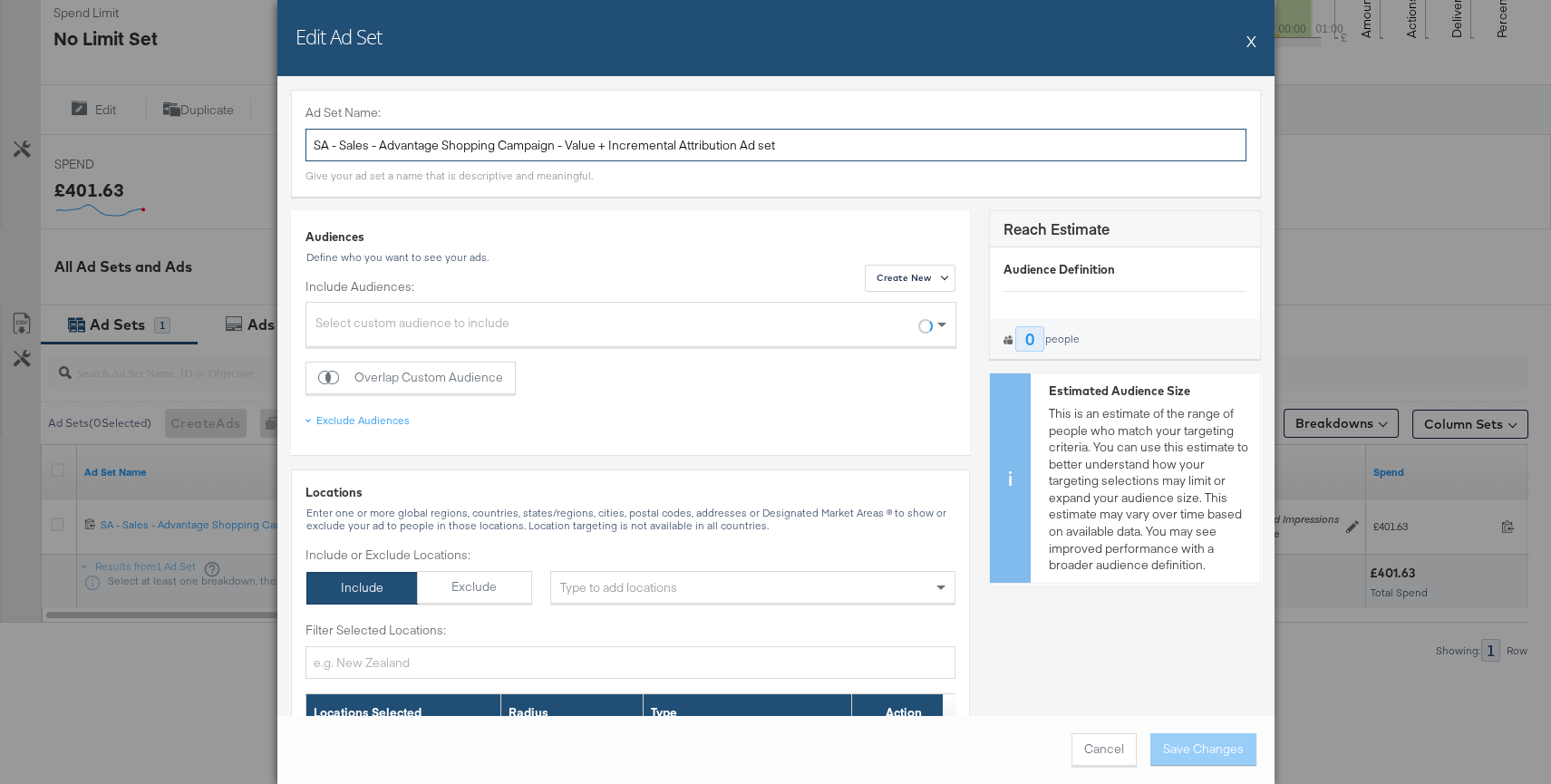
click at [444, 153] on input "SA - Sales - Advantage Shopping Campaign - Value + Incremental Attribution Ad s…" at bounding box center [776, 145] width 941 height 33
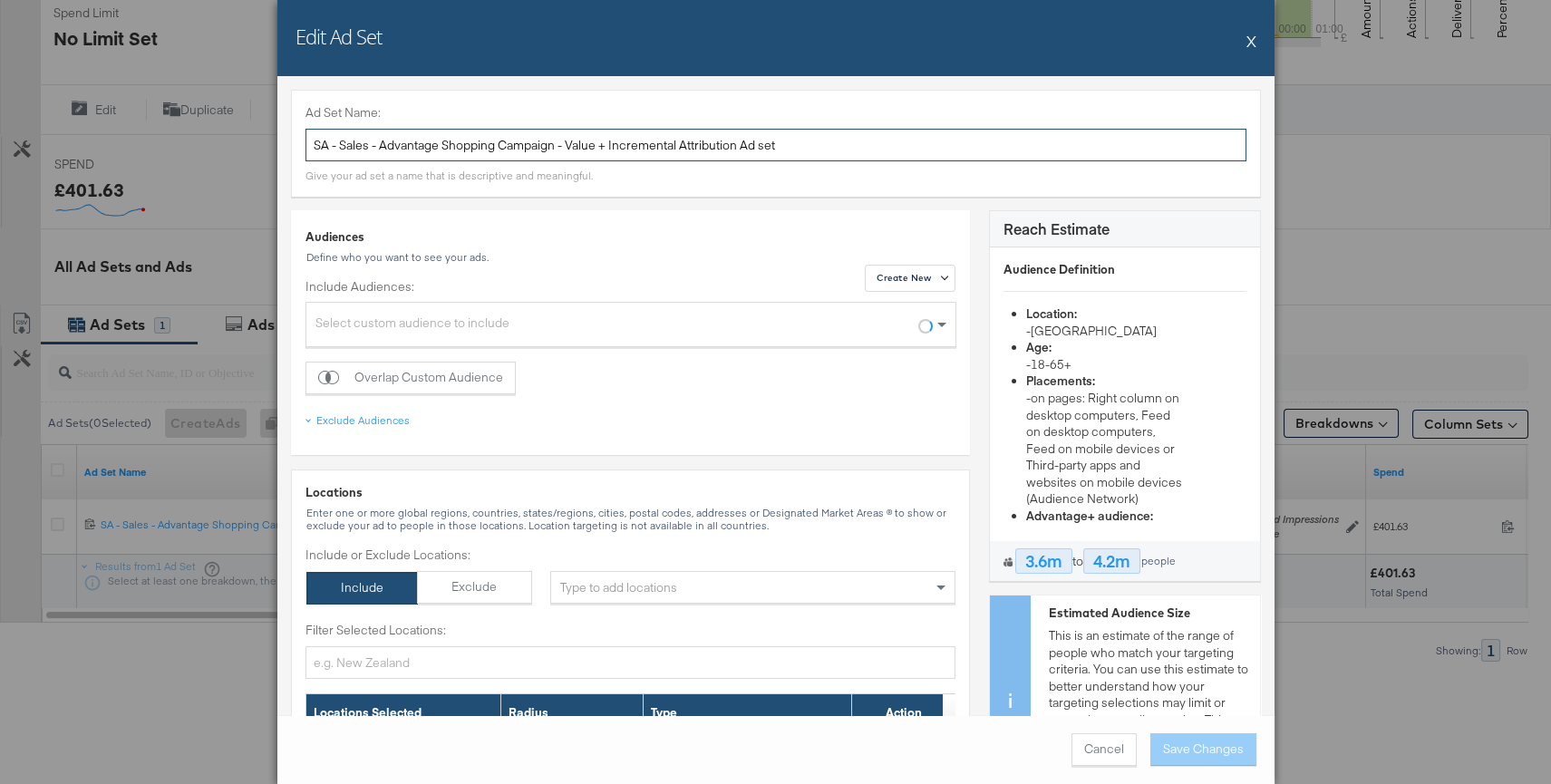
click at [444, 153] on input "SA - Sales - Advantage Shopping Campaign - Value + Incremental Attribution Ad s…" at bounding box center [776, 145] width 941 height 33
click at [1251, 39] on button "X" at bounding box center [1251, 40] width 10 height 36
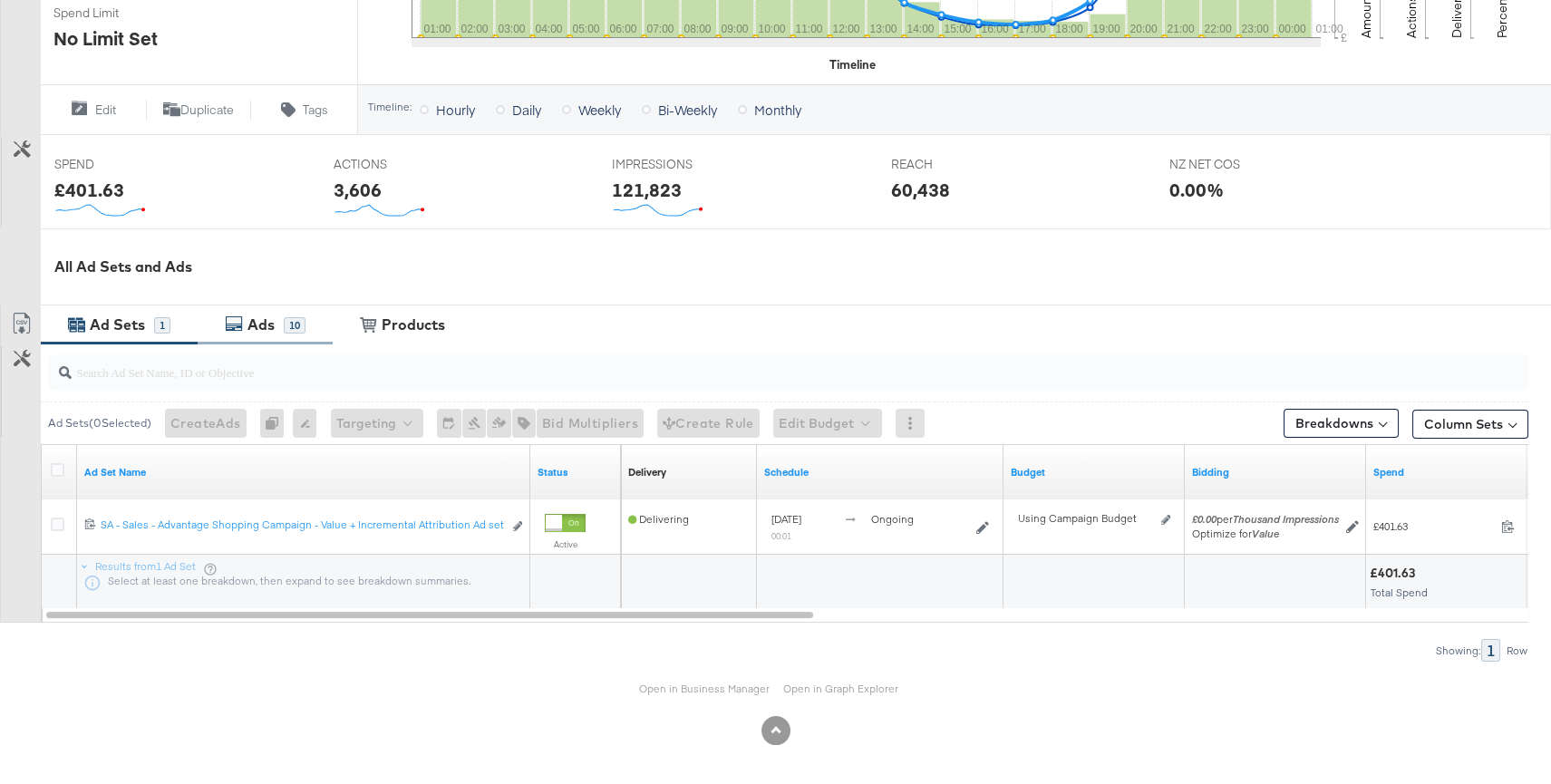
click at [266, 321] on div "Ads" at bounding box center [261, 324] width 27 height 21
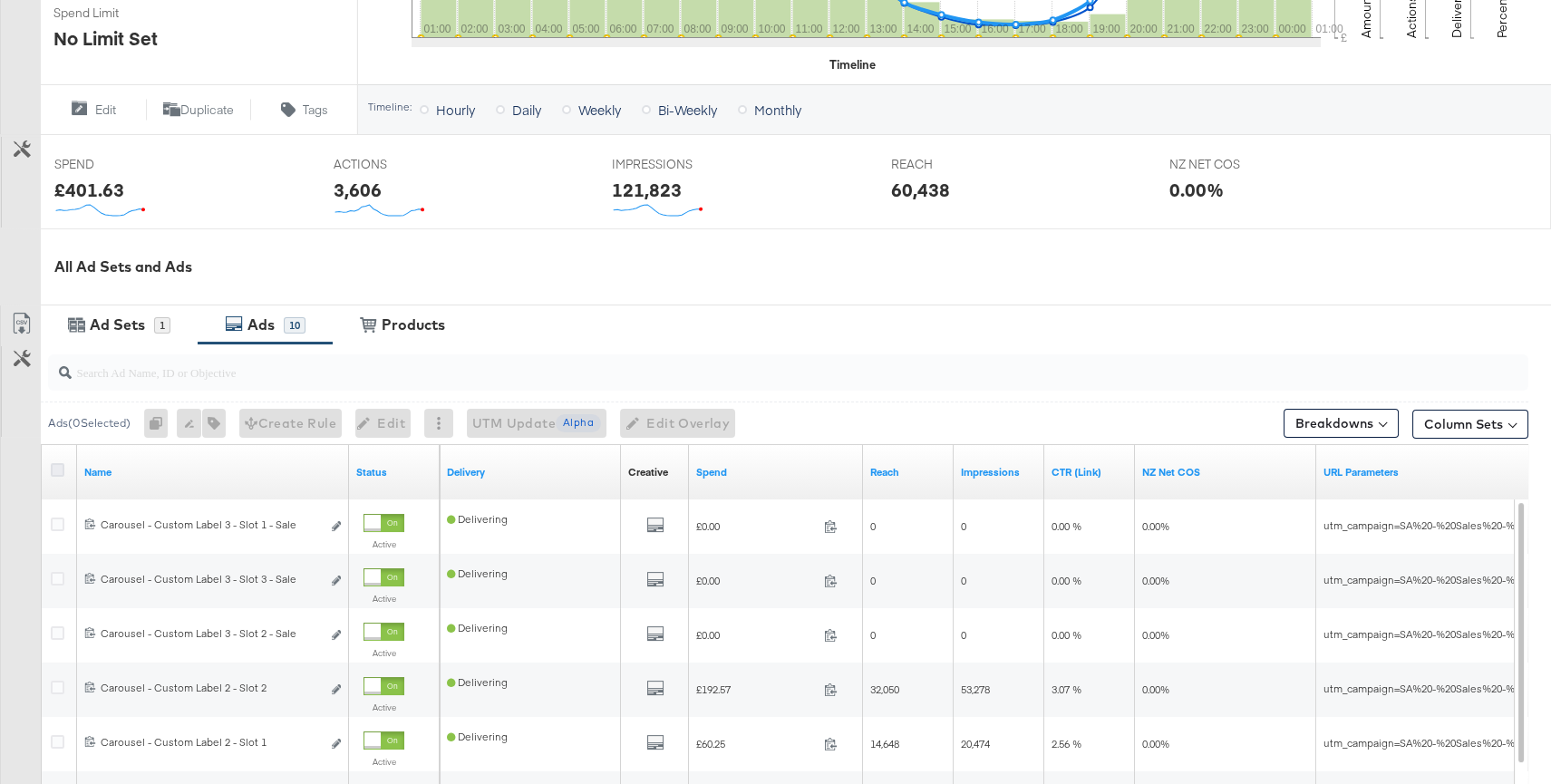
click at [63, 466] on div at bounding box center [60, 472] width 19 height 19
click at [57, 465] on icon at bounding box center [58, 470] width 14 height 14
click at [0, 0] on input "checkbox" at bounding box center [0, 0] width 0 height 0
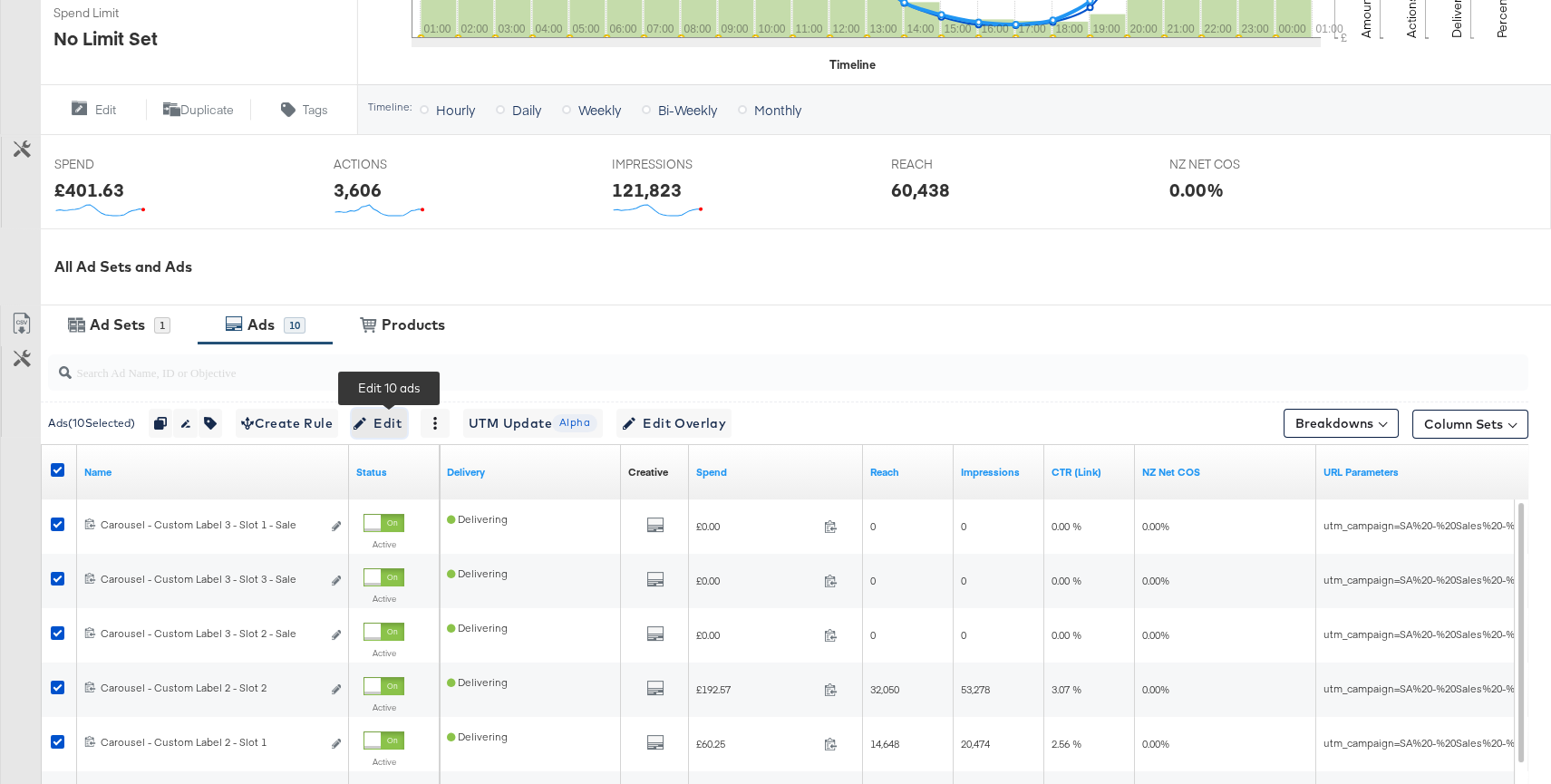
click at [380, 427] on span "Edit" at bounding box center [379, 423] width 44 height 22
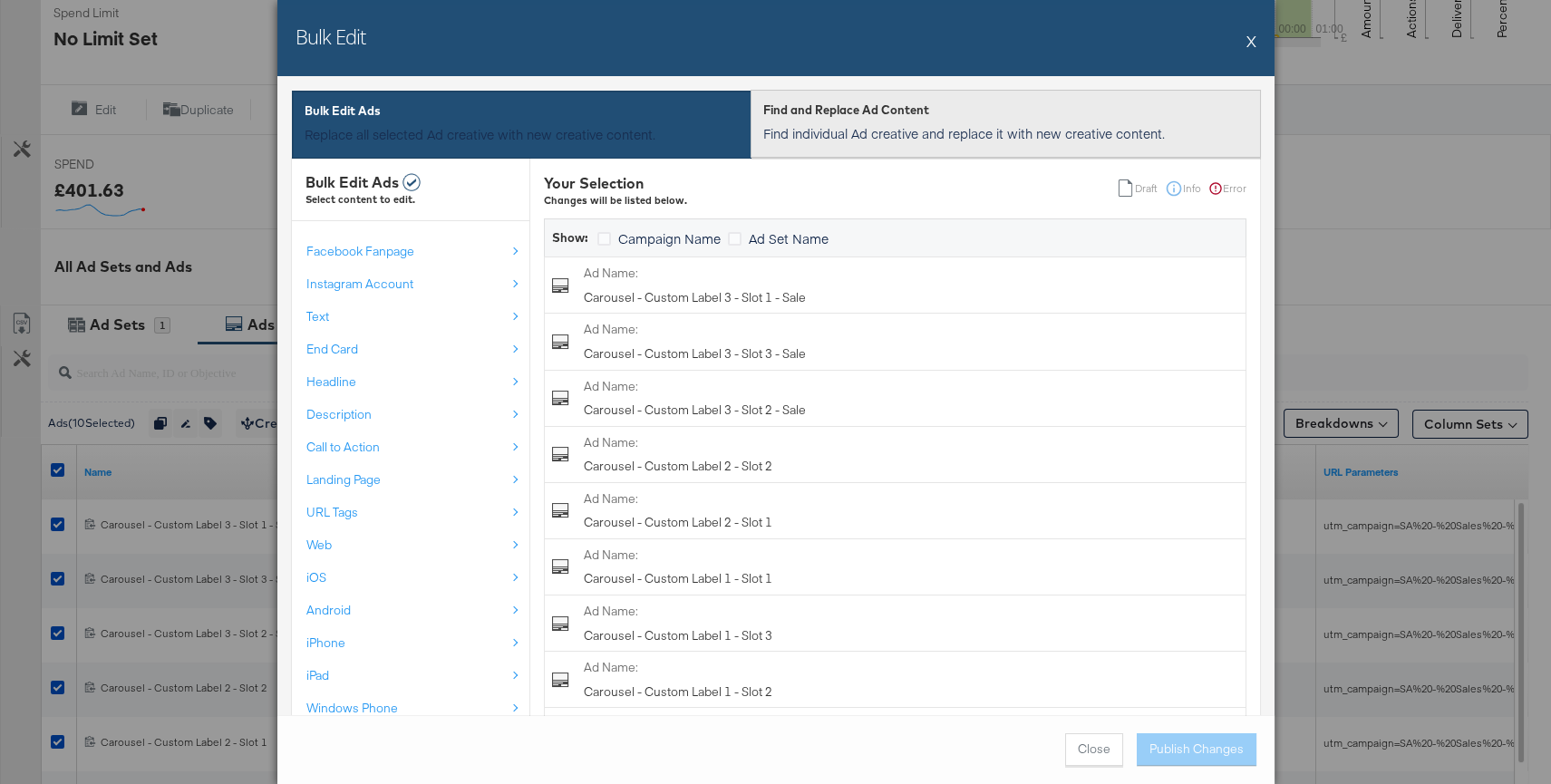
click at [859, 131] on p "Find individual Ad creative and replace it with new creative content." at bounding box center [1005, 133] width 484 height 19
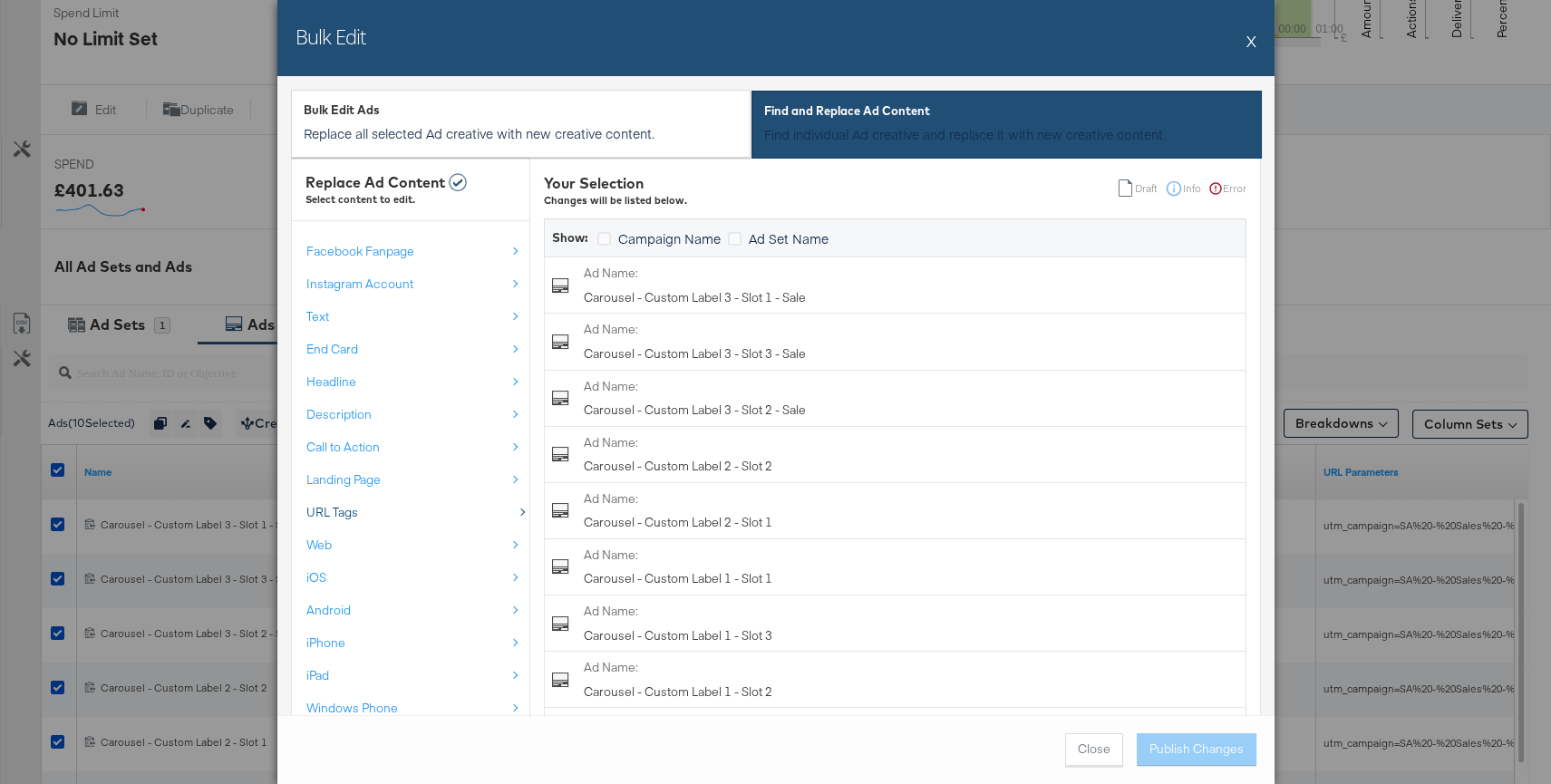
click at [384, 517] on div "URL Tags" at bounding box center [406, 513] width 199 height 18
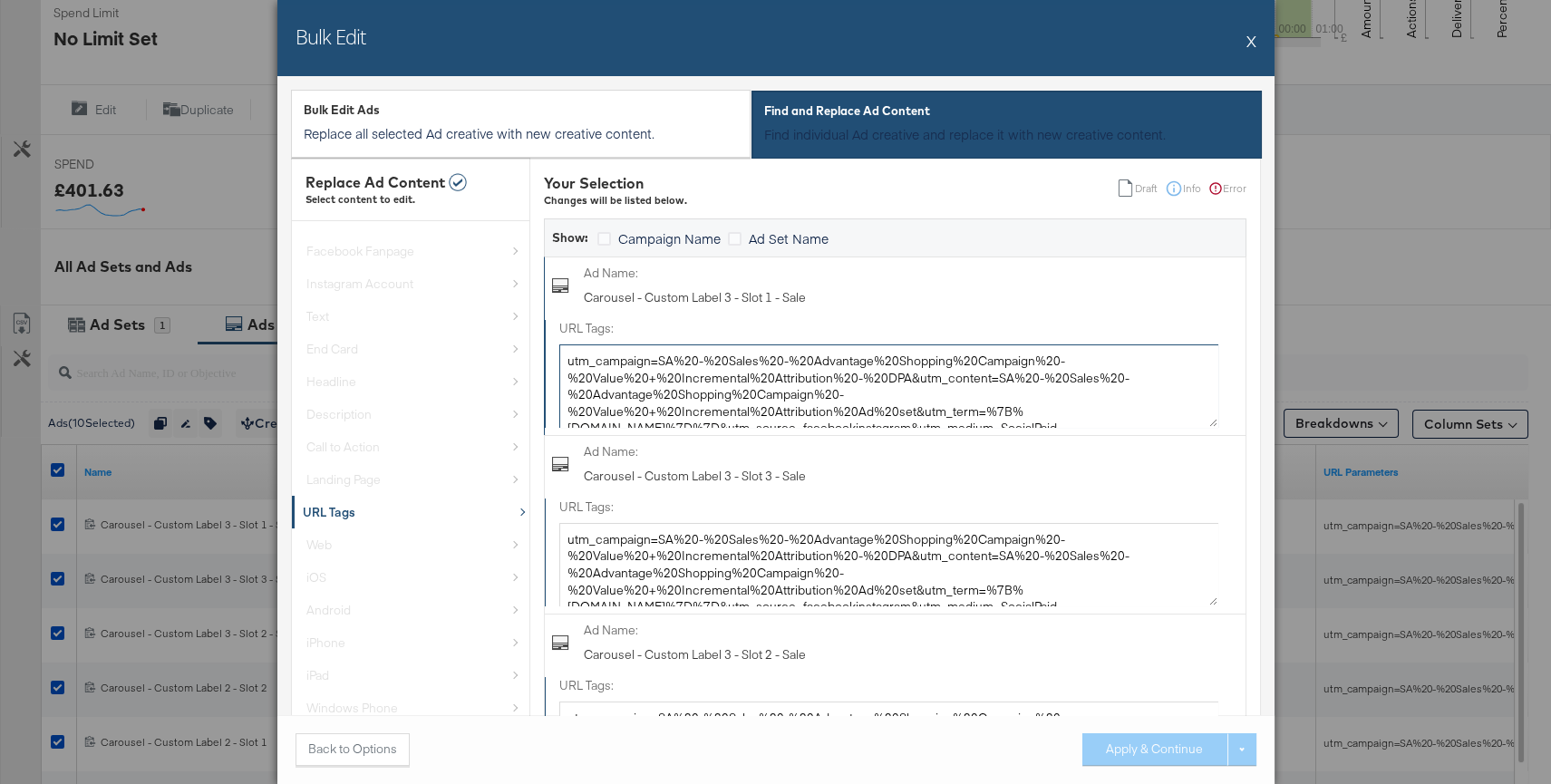
click at [772, 382] on textarea "utm_campaign=SA%20-%20Sales%20-%20Advantage%20Shopping%20Campaign%20-%20Value%2…" at bounding box center [889, 386] width 659 height 83
paste textarea "- Sales - Advantage Shopping Campaign - Value + Incremental Attribution - DPA&u…"
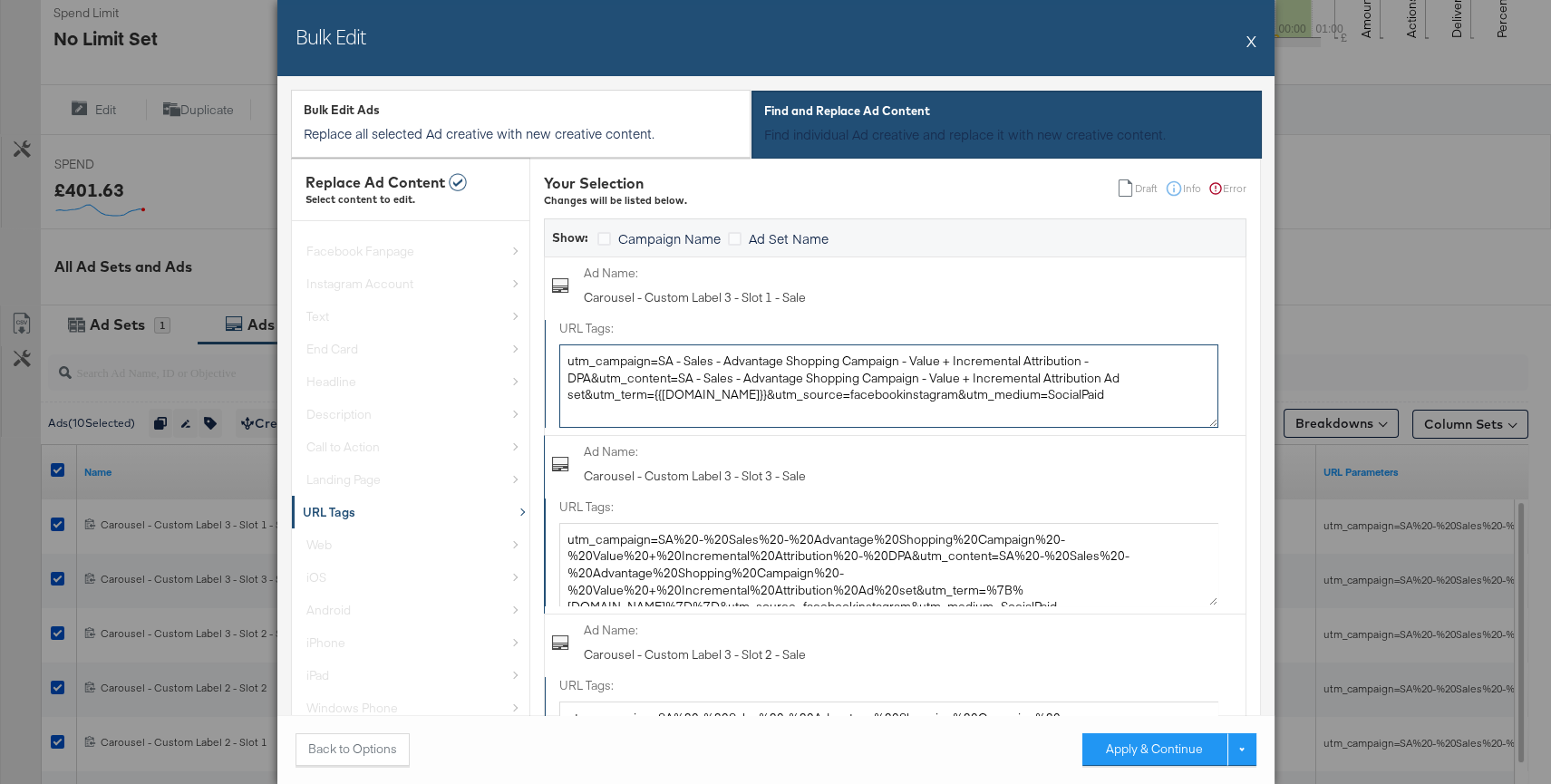
type textarea "utm_campaign=SA - Sales - Advantage Shopping Campaign - Value + Incremental Att…"
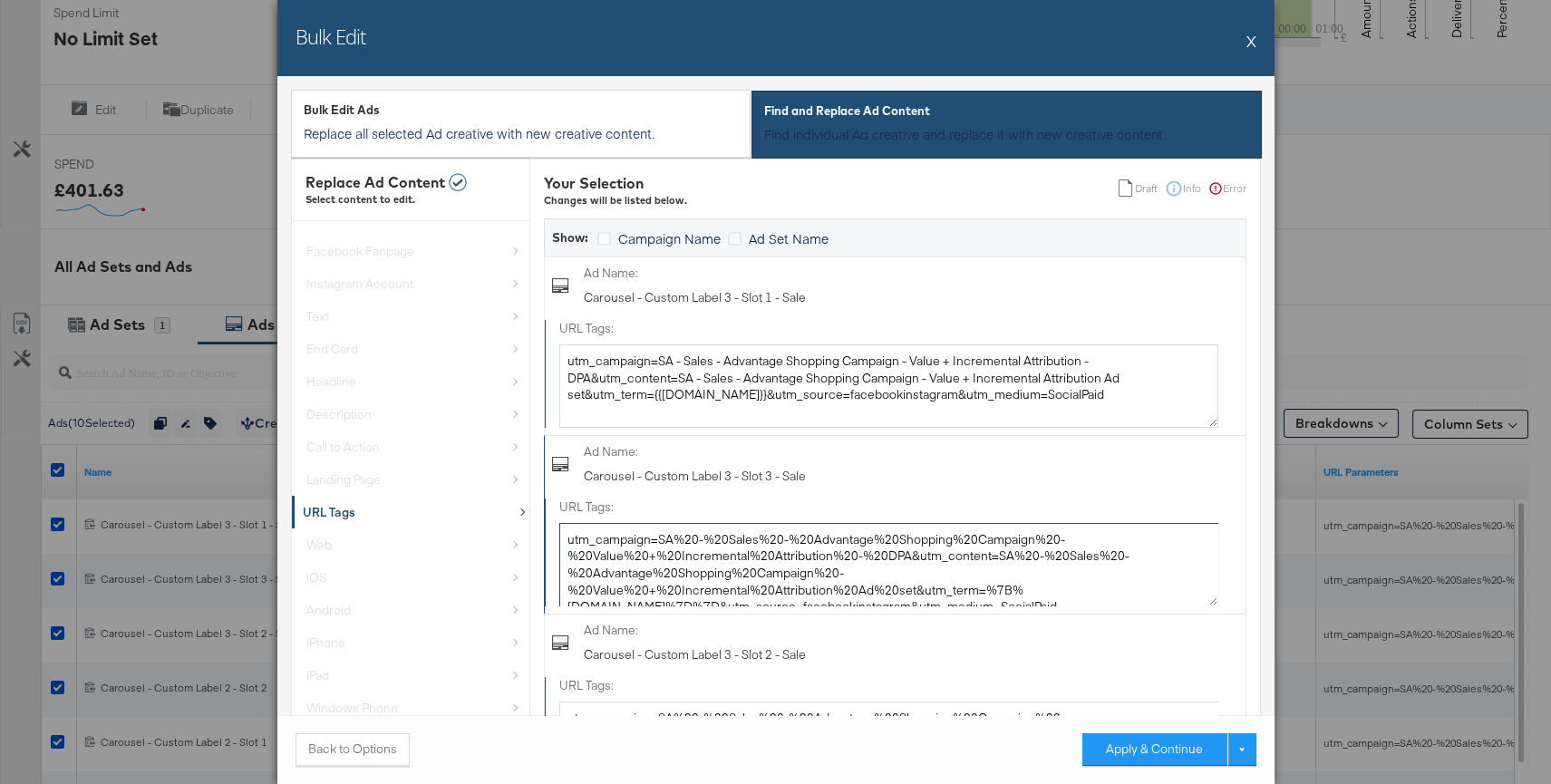
click at [805, 558] on textarea "utm_campaign=SA%20-%20Sales%20-%20Advantage%20Shopping%20Campaign%20-%20Value%2…" at bounding box center [889, 563] width 659 height 83
paste textarea "- Sales - Advantage Shopping Campaign - Value + Incremental Attribution - DPA&u…"
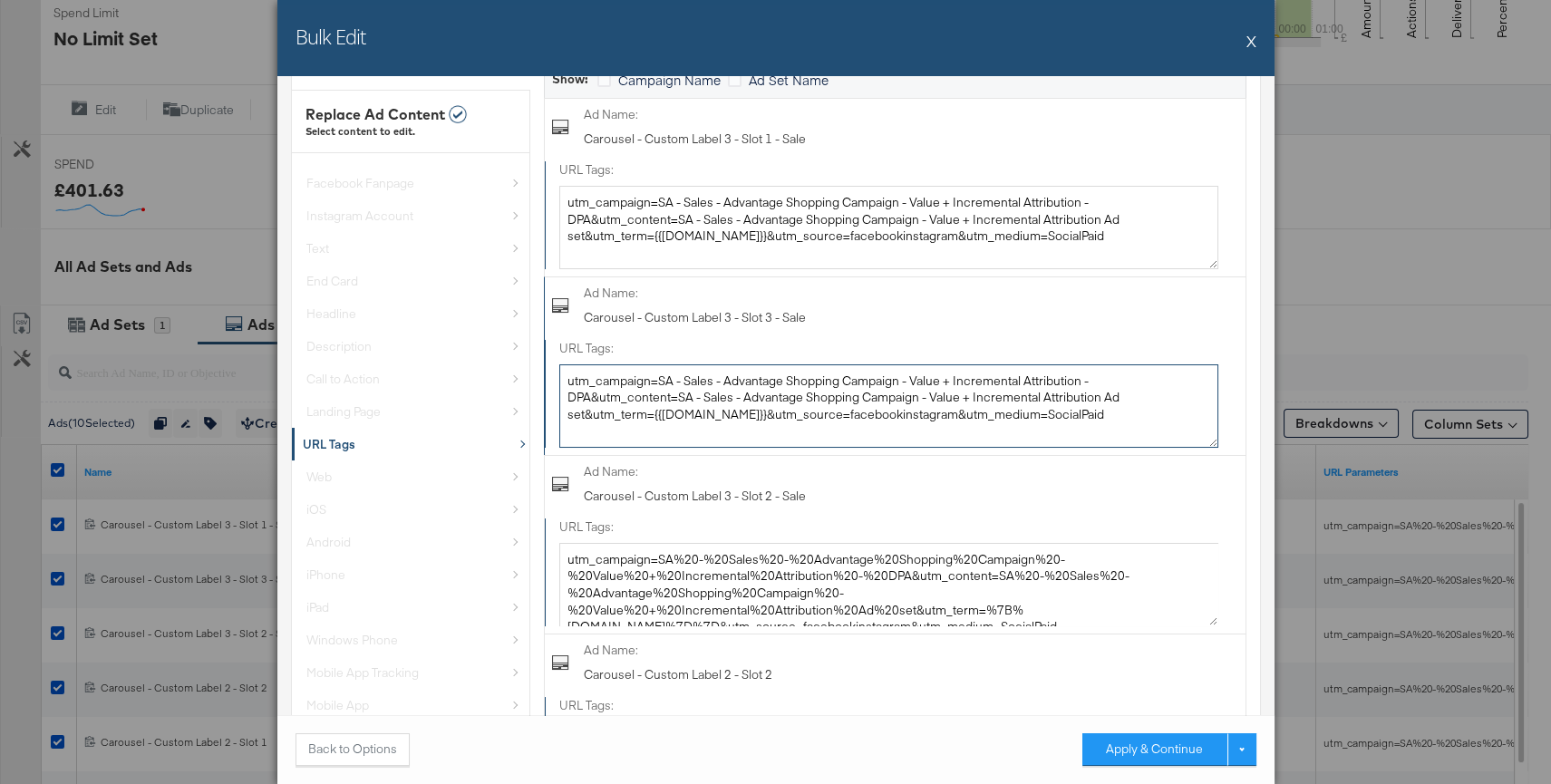
scroll to position [179, 0]
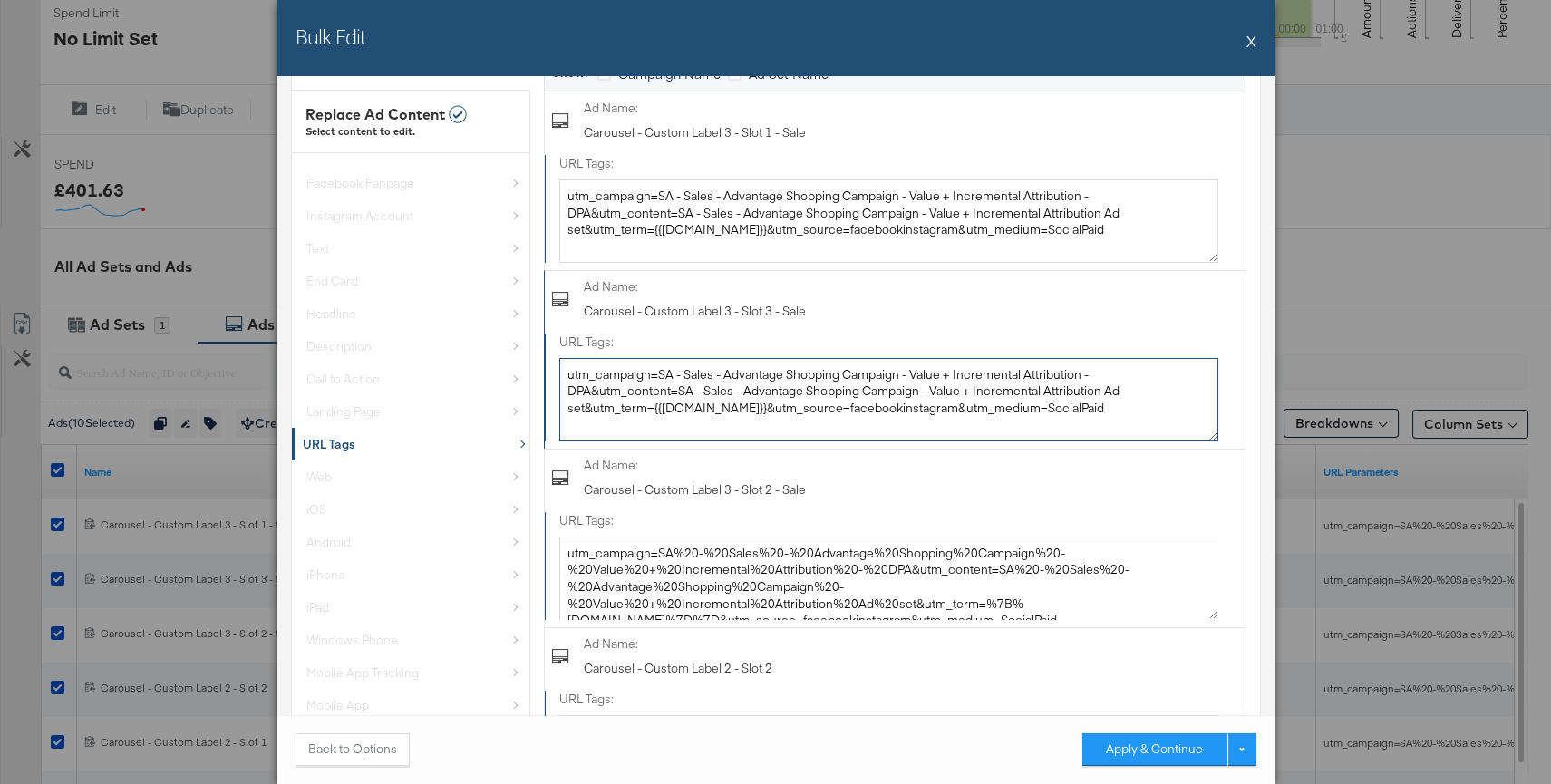
type textarea "utm_campaign=SA - Sales - Advantage Shopping Campaign - Value + Incremental Att…"
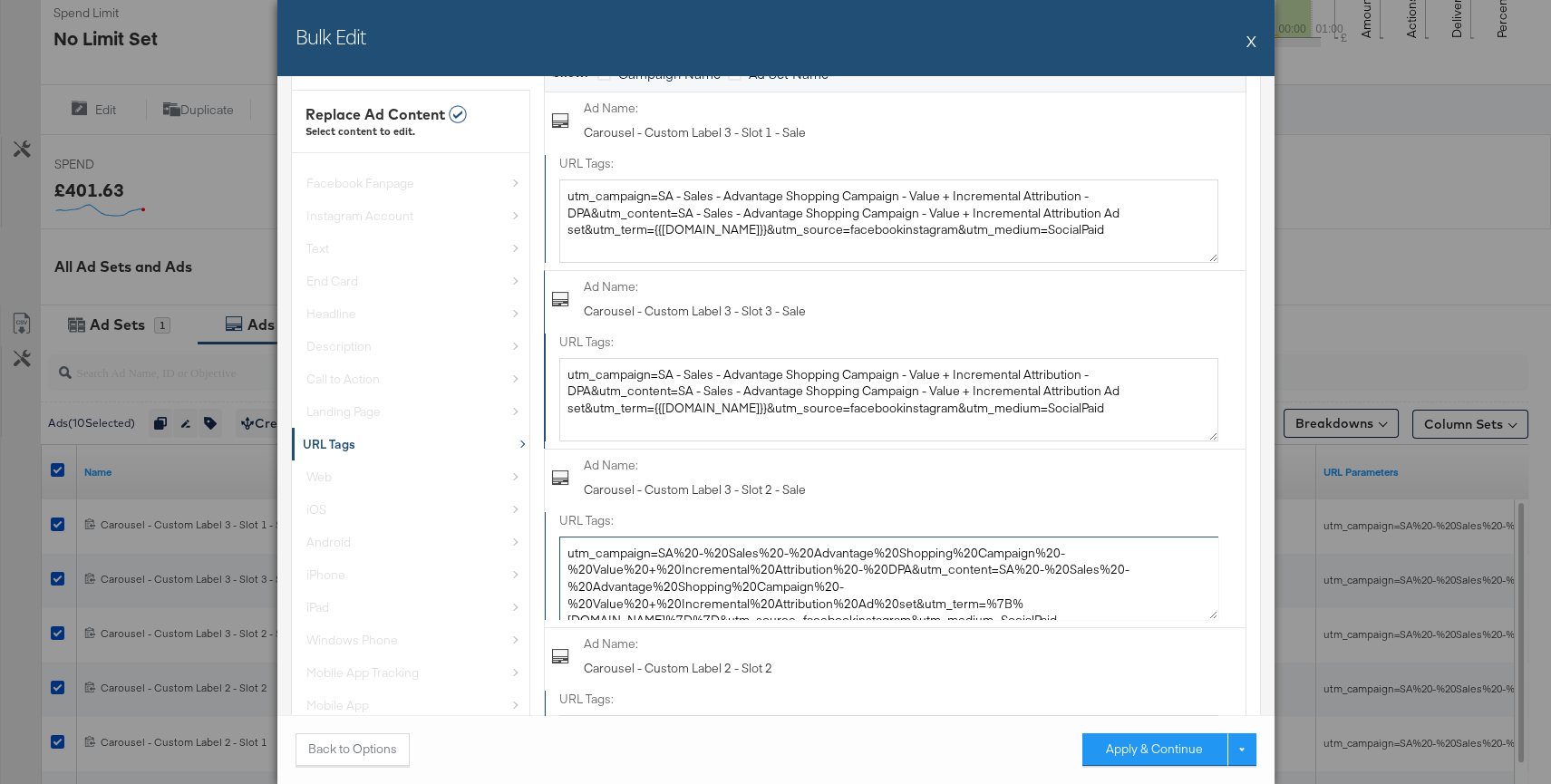
click at [805, 558] on textarea "utm_campaign=SA%20-%20Sales%20-%20Advantage%20Shopping%20Campaign%20-%20Value%2…" at bounding box center [889, 577] width 659 height 83
paste textarea "- Sales - Advantage Shopping Campaign - Value + Incremental Attribution - DPA&u…"
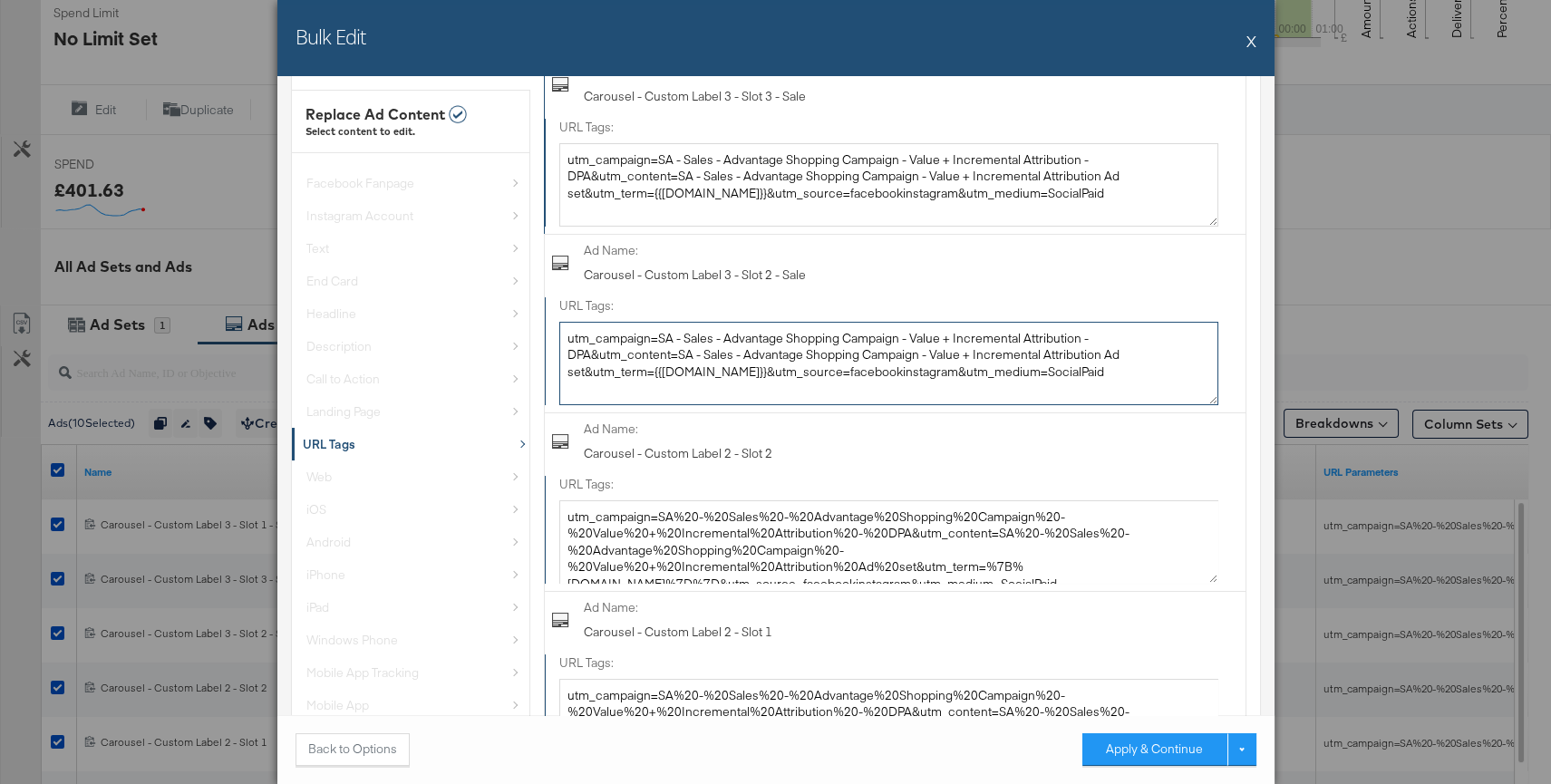
scroll to position [410, 0]
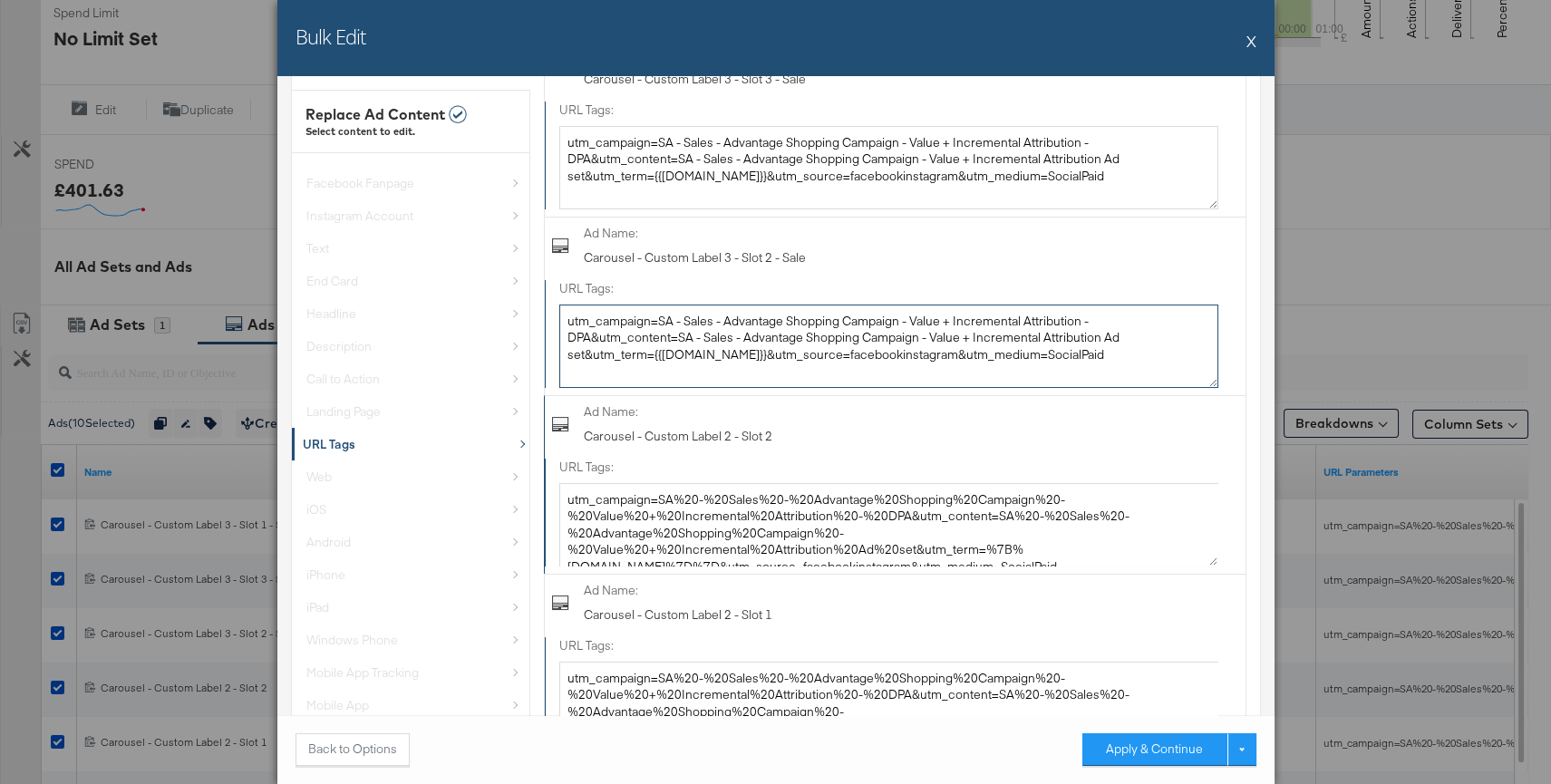
type textarea "utm_campaign=SA - Sales - Advantage Shopping Campaign - Value + Incremental Att…"
click at [821, 532] on textarea "utm_campaign=SA%20-%20Sales%20-%20Advantage%20Shopping%20Campaign%20-%20Value%2…" at bounding box center [889, 524] width 659 height 83
paste textarea "- Sales - Advantage Shopping Campaign - Value + Incremental Attribution - DPA&u…"
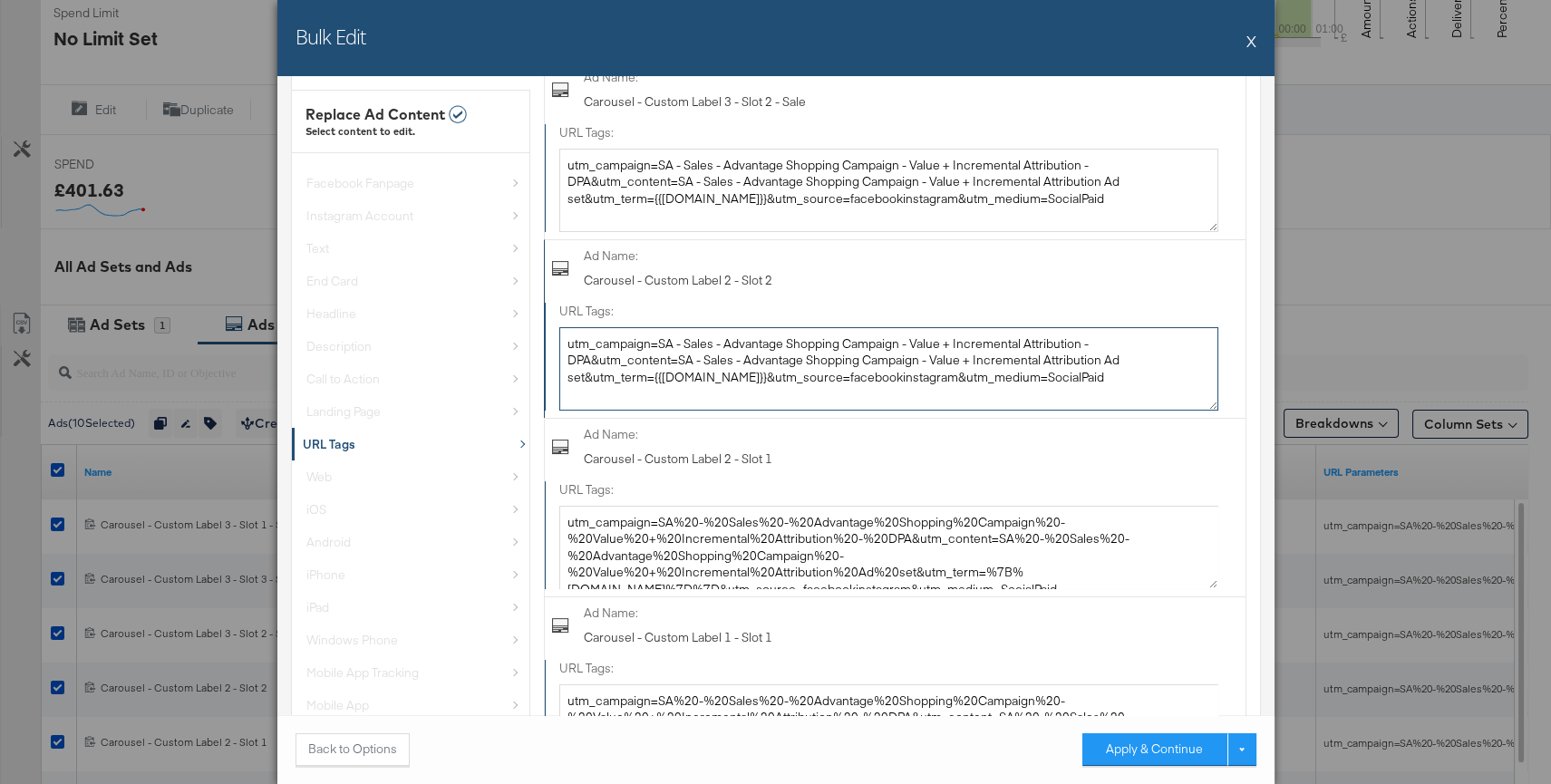
scroll to position [567, 0]
type textarea "utm_campaign=SA - Sales - Advantage Shopping Campaign - Value + Incremental Att…"
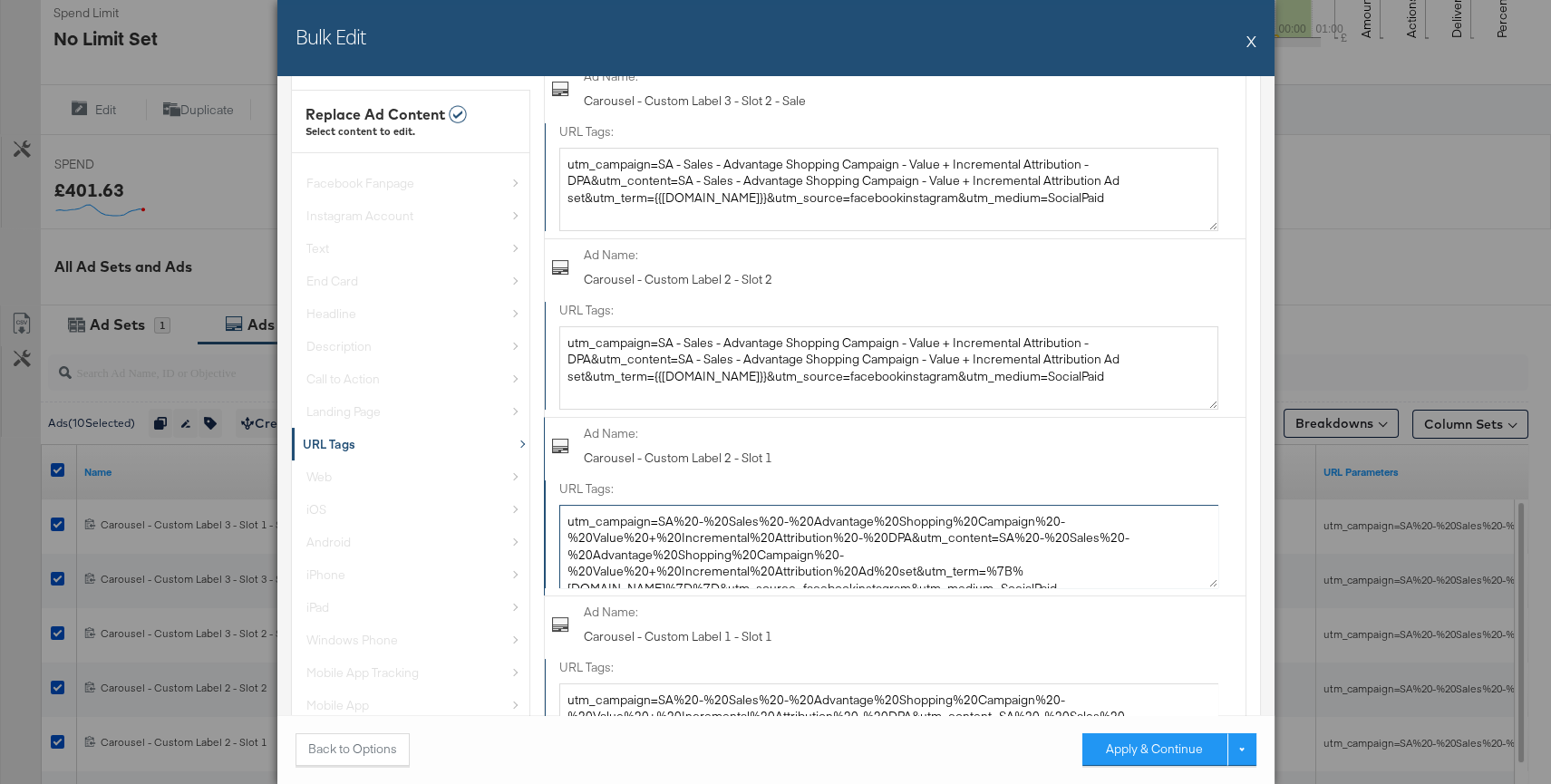
click at [821, 527] on textarea "utm_campaign=SA%20-%20Sales%20-%20Advantage%20Shopping%20Campaign%20-%20Value%2…" at bounding box center [889, 546] width 659 height 83
paste textarea "- Sales - Advantage Shopping Campaign - Value + Incremental Attribution - DPA&u…"
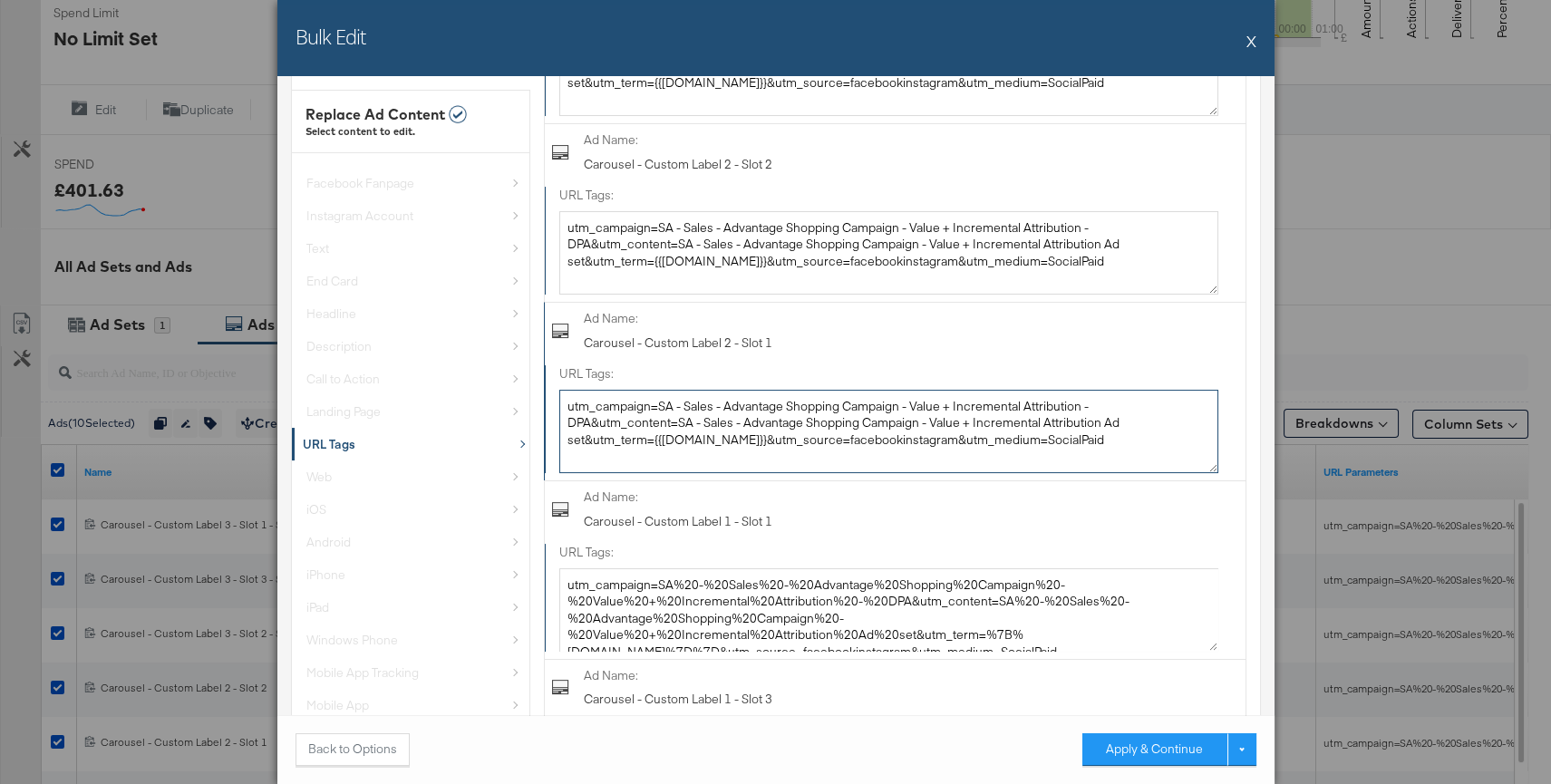
scroll to position [731, 0]
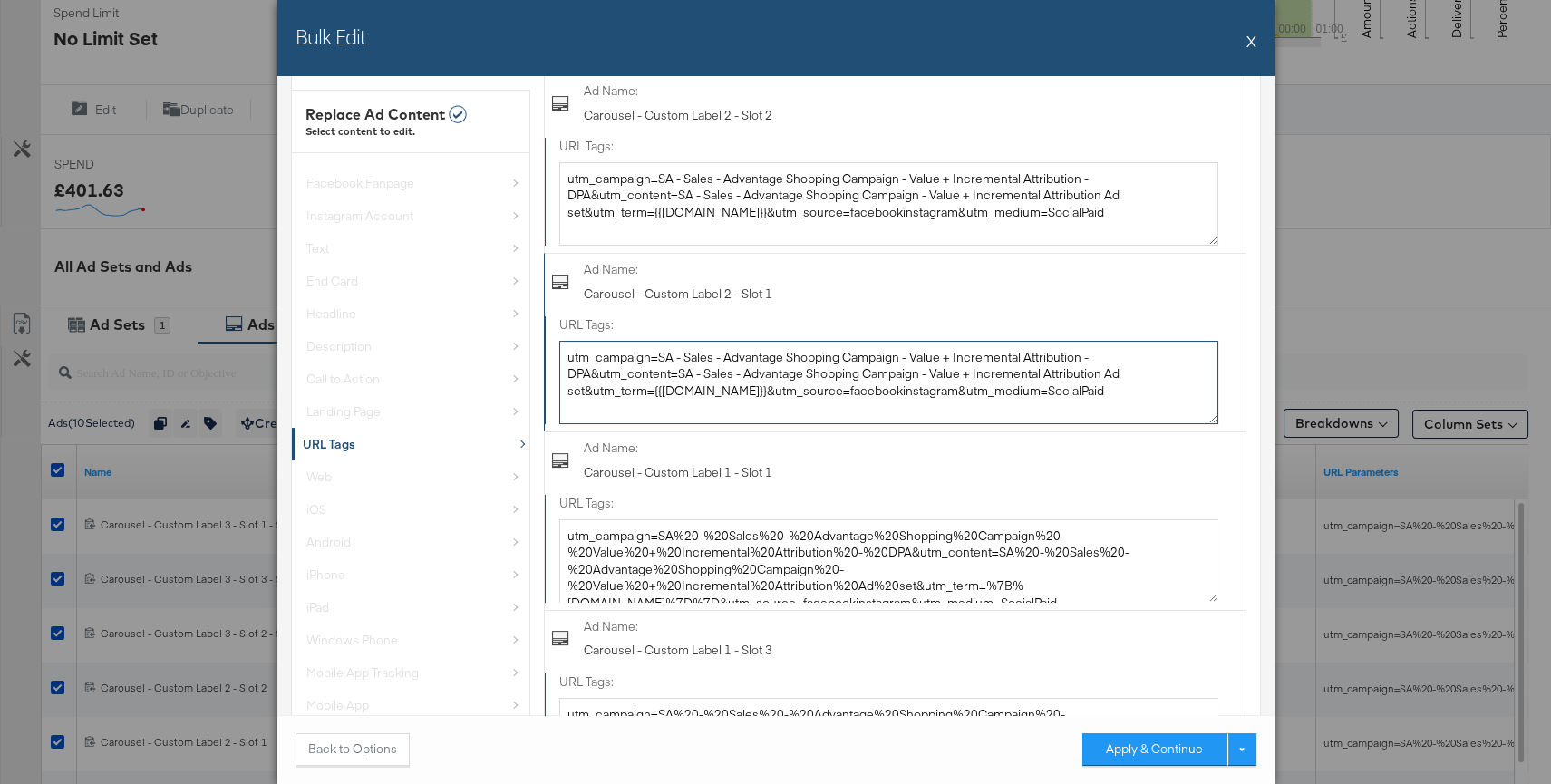
type textarea "utm_campaign=SA - Sales - Advantage Shopping Campaign - Value + Incremental Att…"
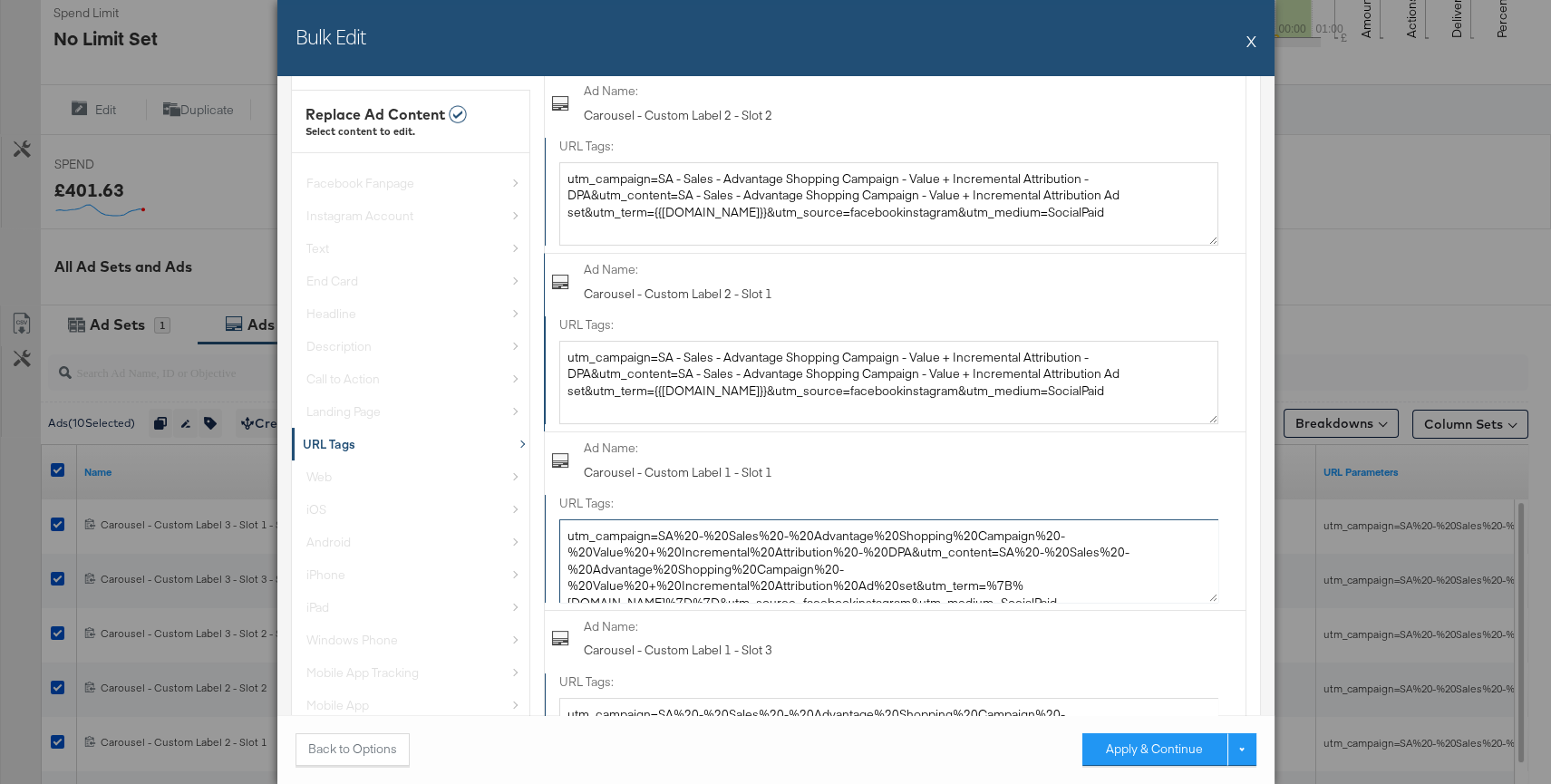
click at [821, 527] on textarea "utm_campaign=SA%20-%20Sales%20-%20Advantage%20Shopping%20Campaign%20-%20Value%2…" at bounding box center [889, 560] width 659 height 83
paste textarea "- Sales - Advantage Shopping Campaign - Value + Incremental Attribution - DPA&u…"
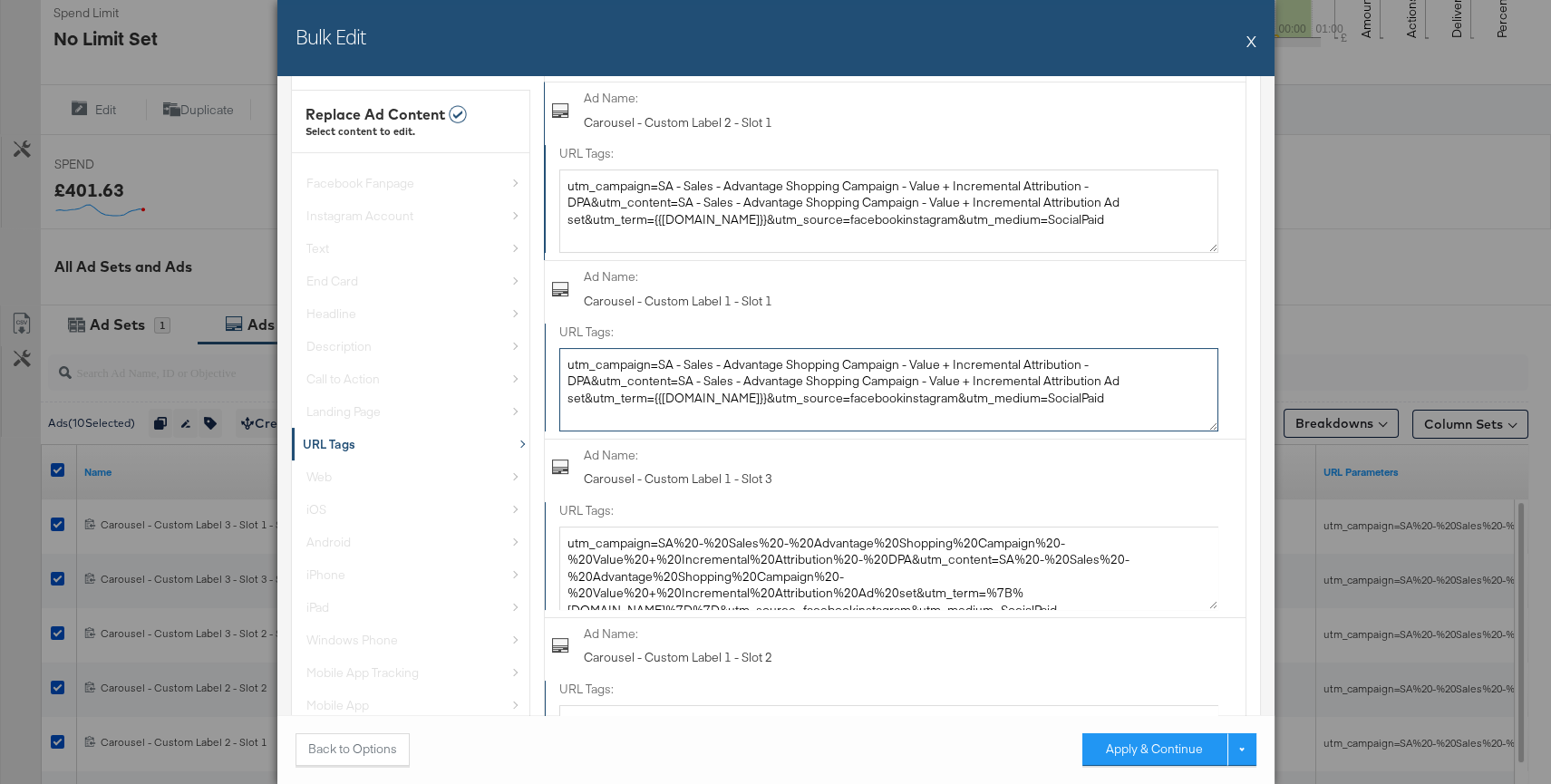
scroll to position [926, 0]
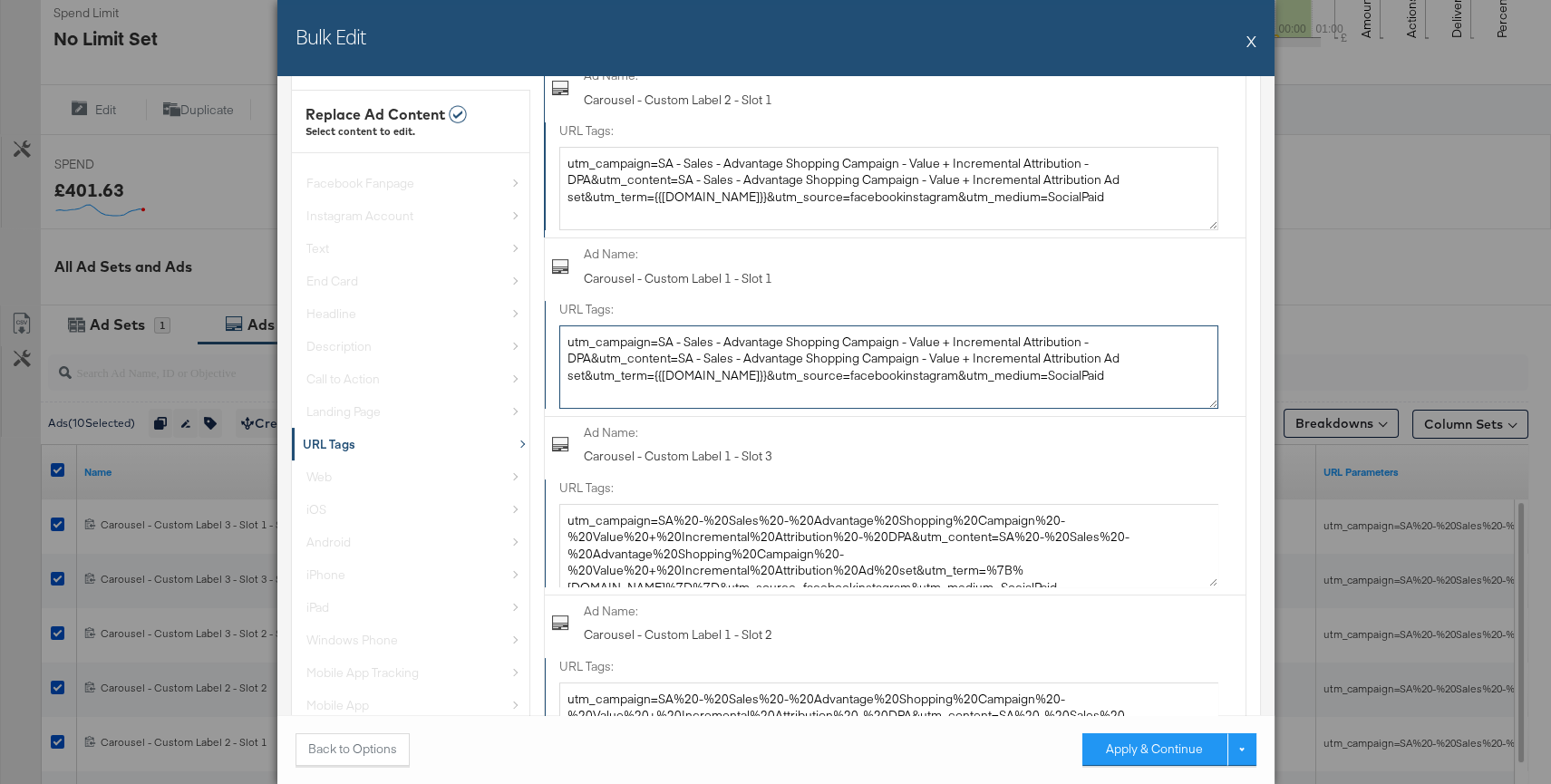
type textarea "utm_campaign=SA - Sales - Advantage Shopping Campaign - Value + Incremental Att…"
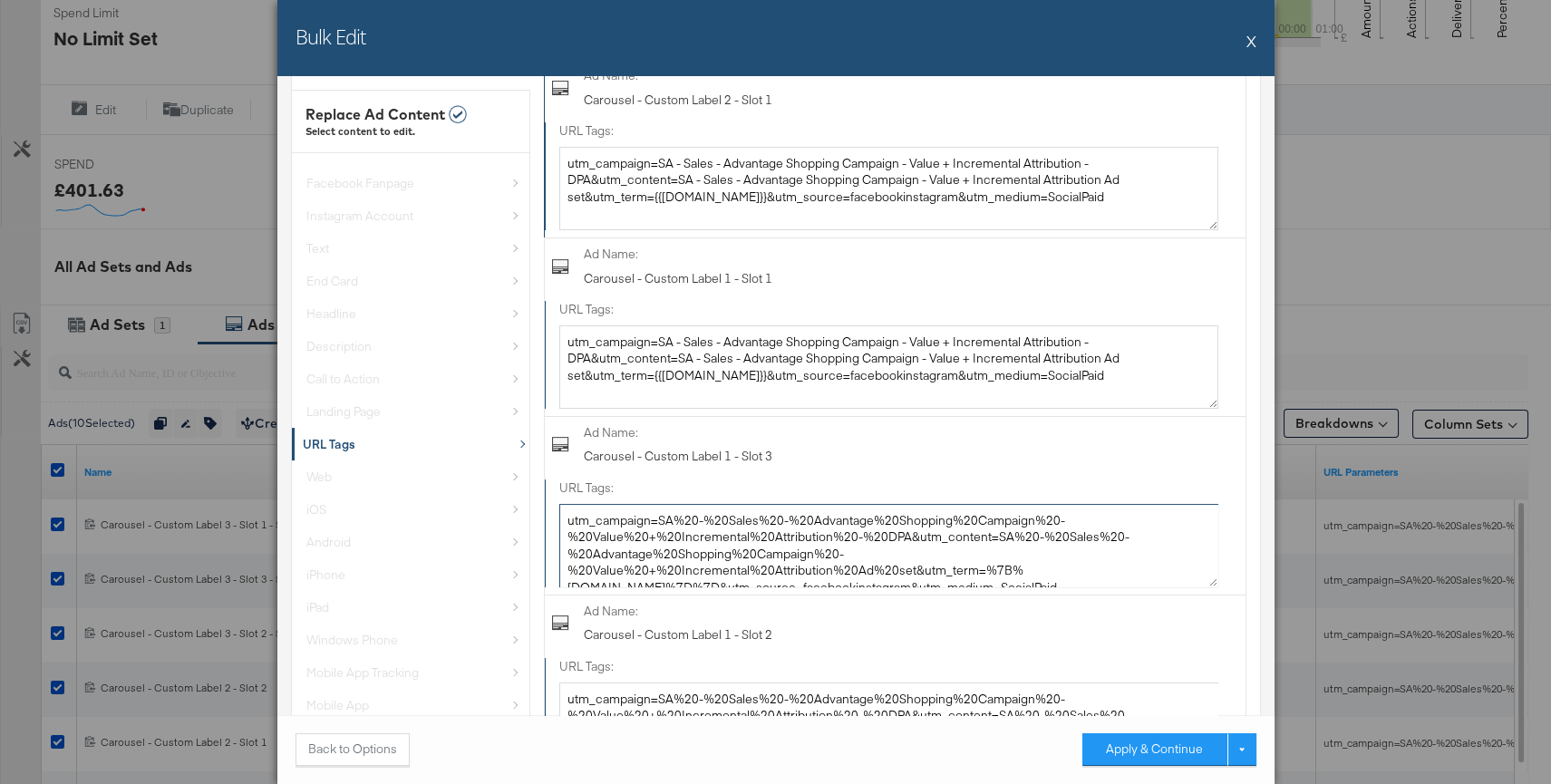
click at [821, 527] on textarea "utm_campaign=SA%20-%20Sales%20-%20Advantage%20Shopping%20Campaign%20-%20Value%2…" at bounding box center [889, 545] width 659 height 83
paste textarea "- Sales - Advantage Shopping Campaign - Value + Incremental Attribution - DPA&u…"
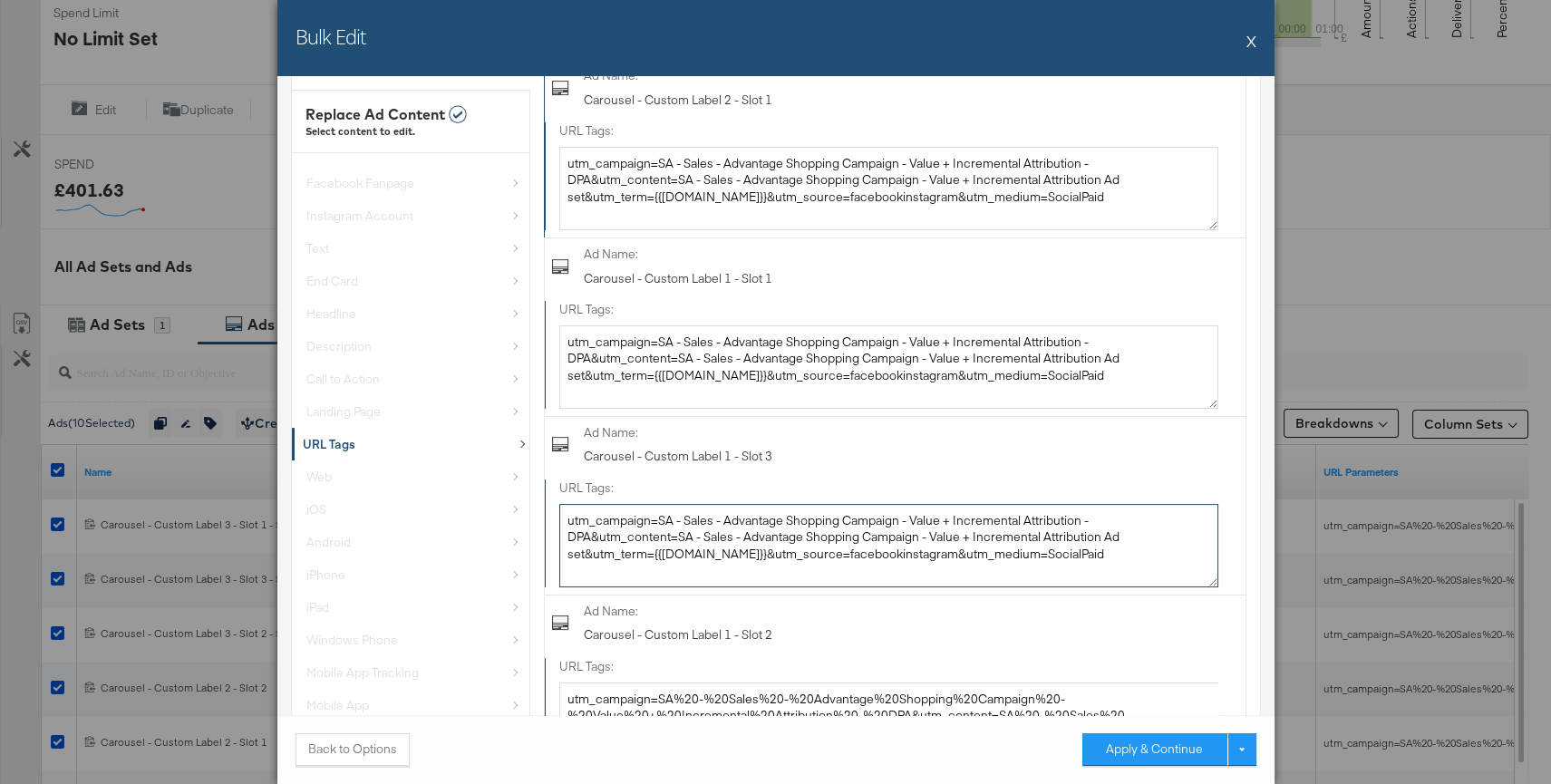
scroll to position [1094, 0]
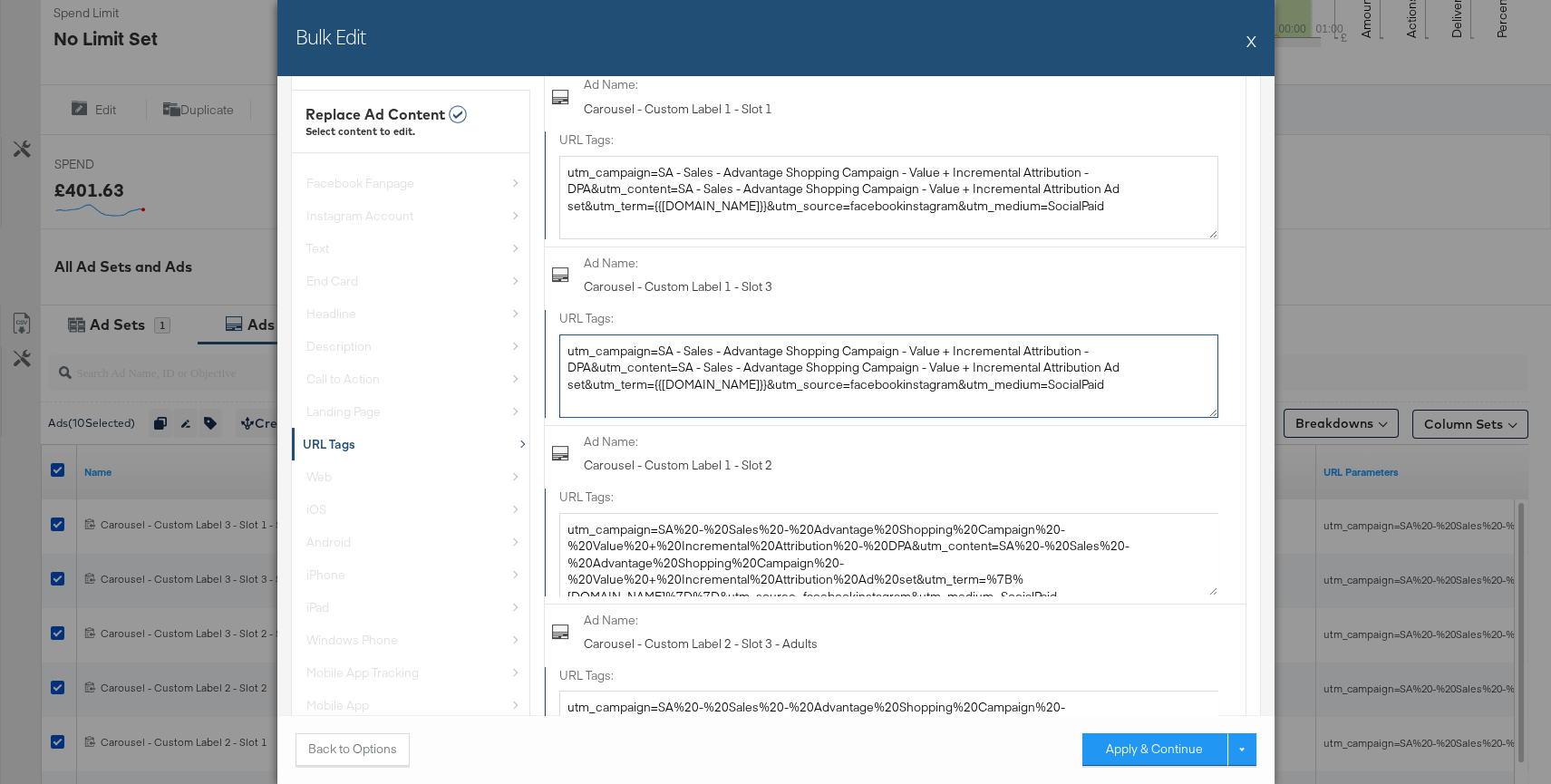
type textarea "utm_campaign=SA - Sales - Advantage Shopping Campaign - Value + Incremental Att…"
click at [821, 527] on textarea "utm_campaign=SA%20-%20Sales%20-%20Advantage%20Shopping%20Campaign%20-%20Value%2…" at bounding box center [889, 554] width 659 height 83
paste textarea "- Sales - Advantage Shopping Campaign - Value + Incremental Attribution - DPA&u…"
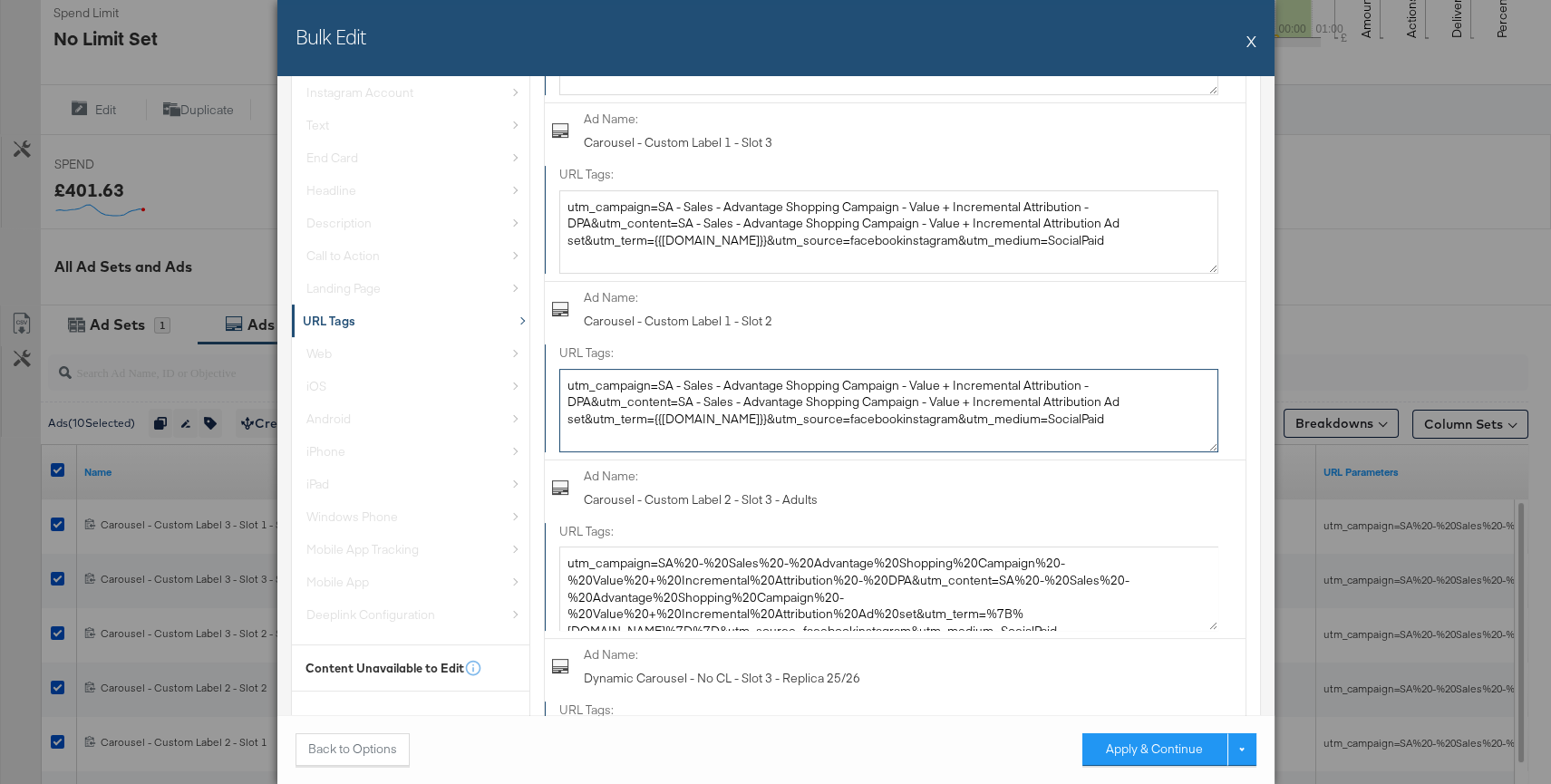
scroll to position [1241, 0]
type textarea "utm_campaign=SA - Sales - Advantage Shopping Campaign - Value + Incremental Att…"
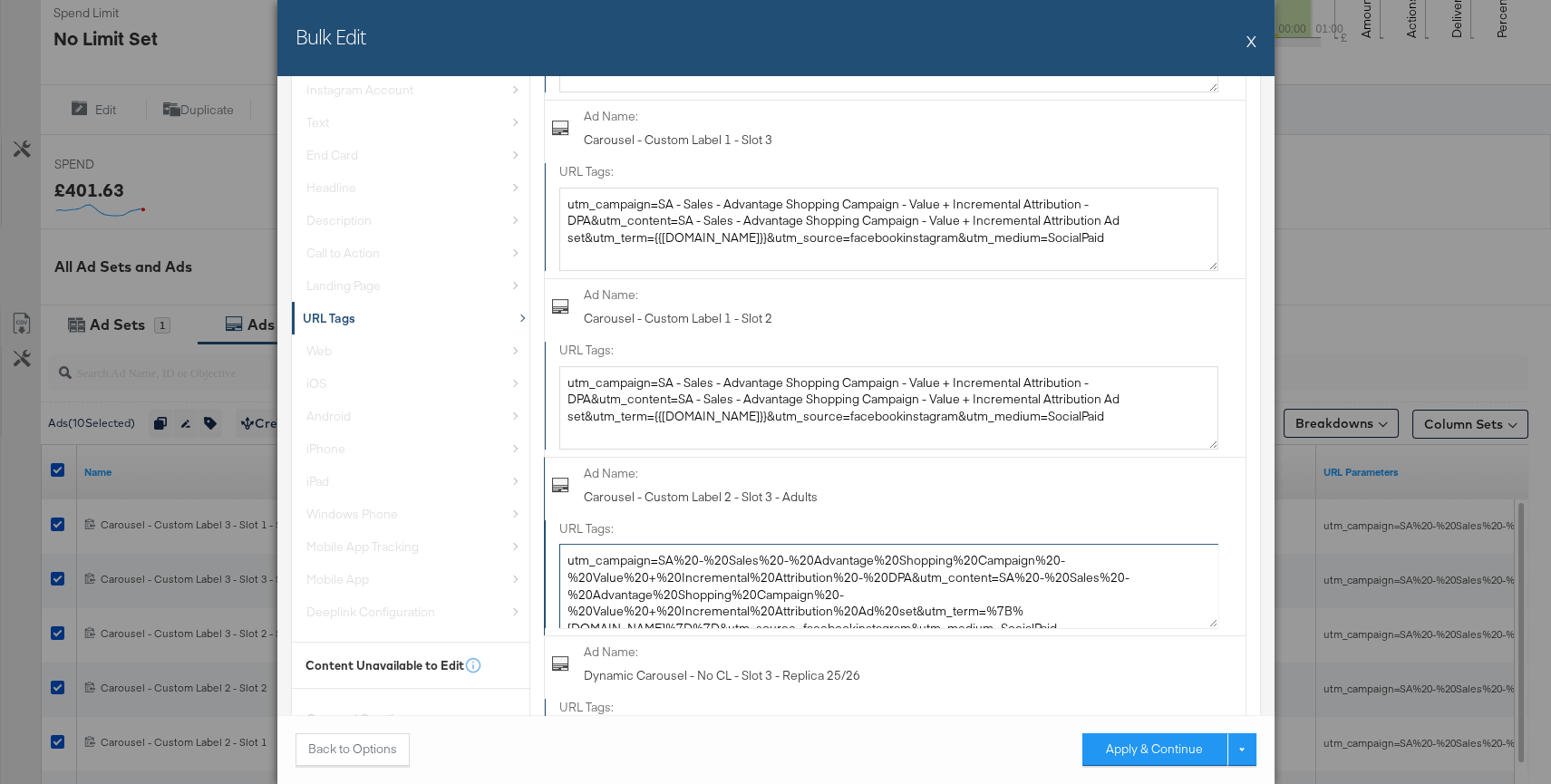
click at [823, 551] on textarea "utm_campaign=SA%20-%20Sales%20-%20Advantage%20Shopping%20Campaign%20-%20Value%2…" at bounding box center [889, 585] width 659 height 83
paste textarea "- Sales - Advantage Shopping Campaign - Value + Incremental Attribution - DPA&u…"
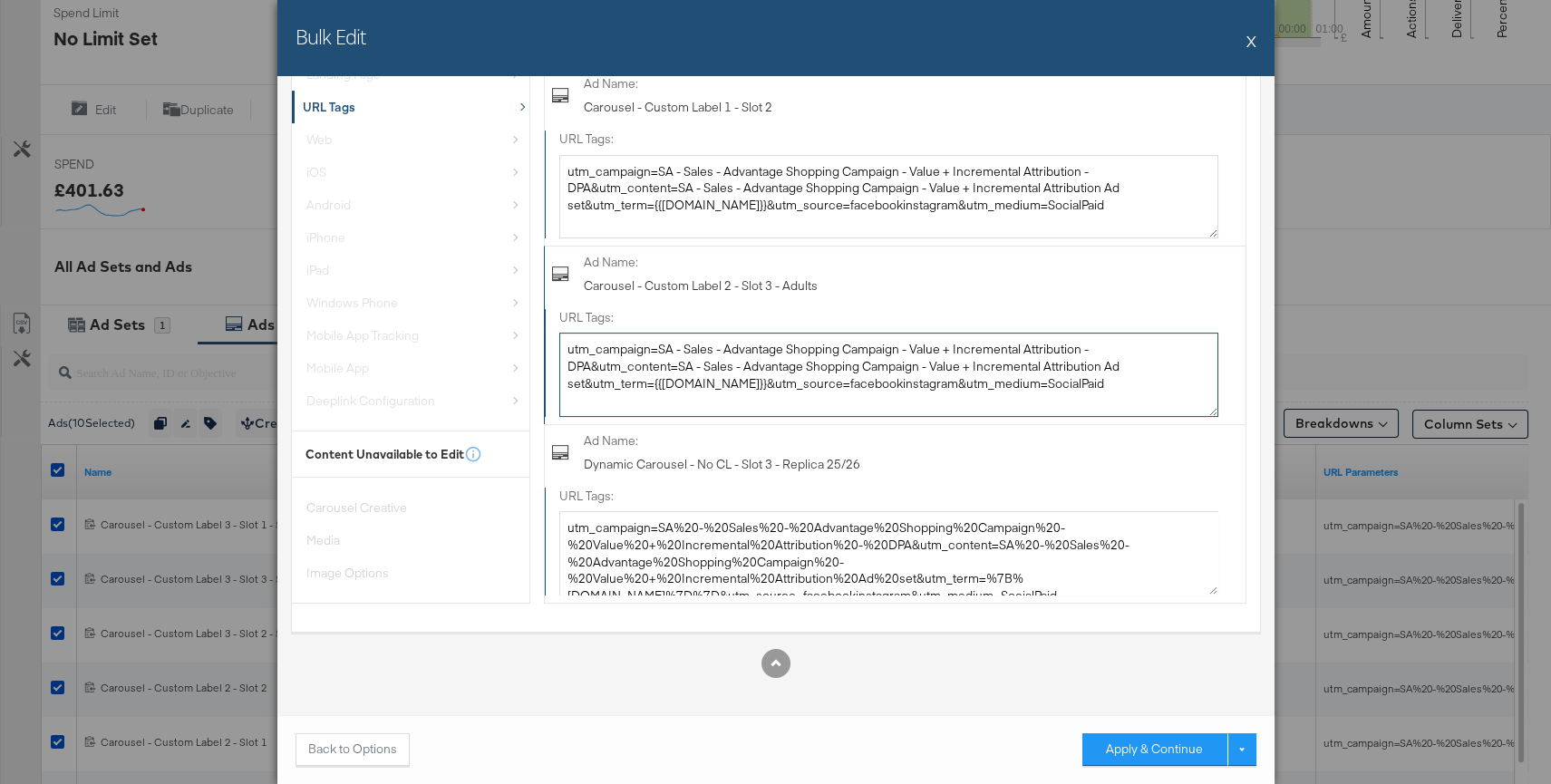
scroll to position [1465, 0]
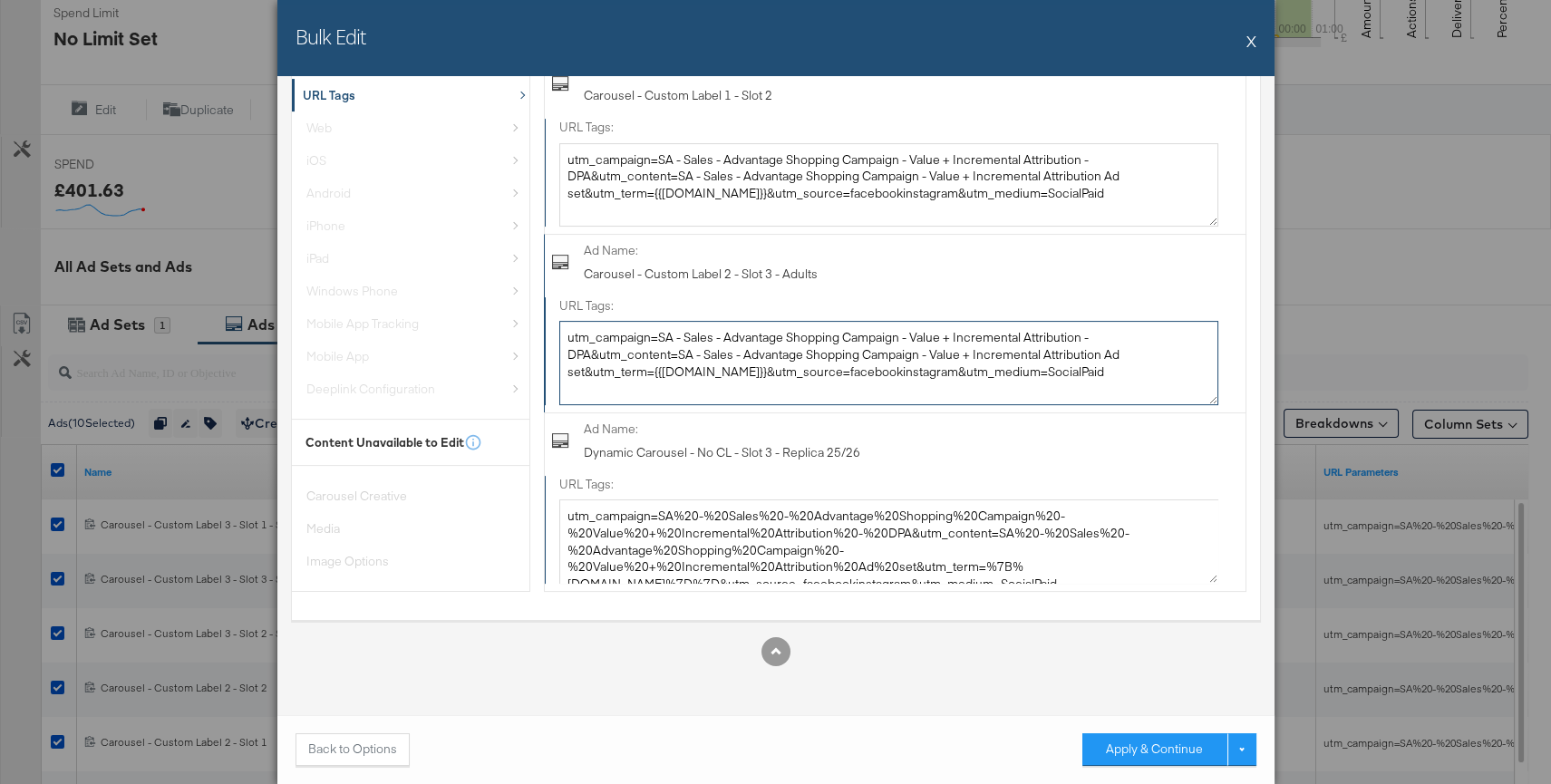
type textarea "utm_campaign=SA - Sales - Advantage Shopping Campaign - Value + Incremental Att…"
click at [823, 551] on textarea "utm_campaign=SA%20-%20Sales%20-%20Advantage%20Shopping%20Campaign%20-%20Value%2…" at bounding box center [889, 540] width 659 height 83
paste textarea "- Sales - Advantage Shopping Campaign - Value + Incremental Attribution - DPA&u…"
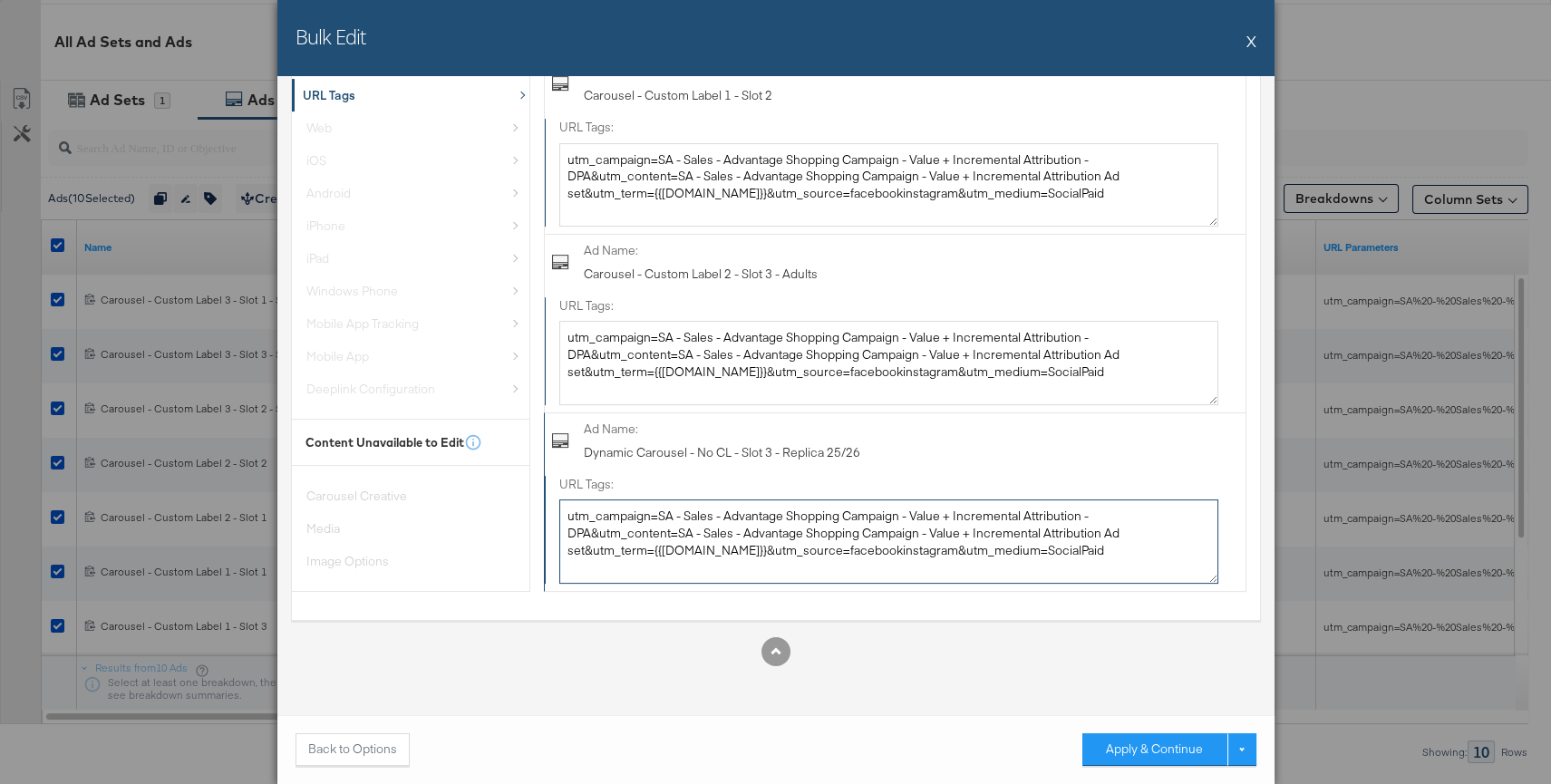
scroll to position [806, 0]
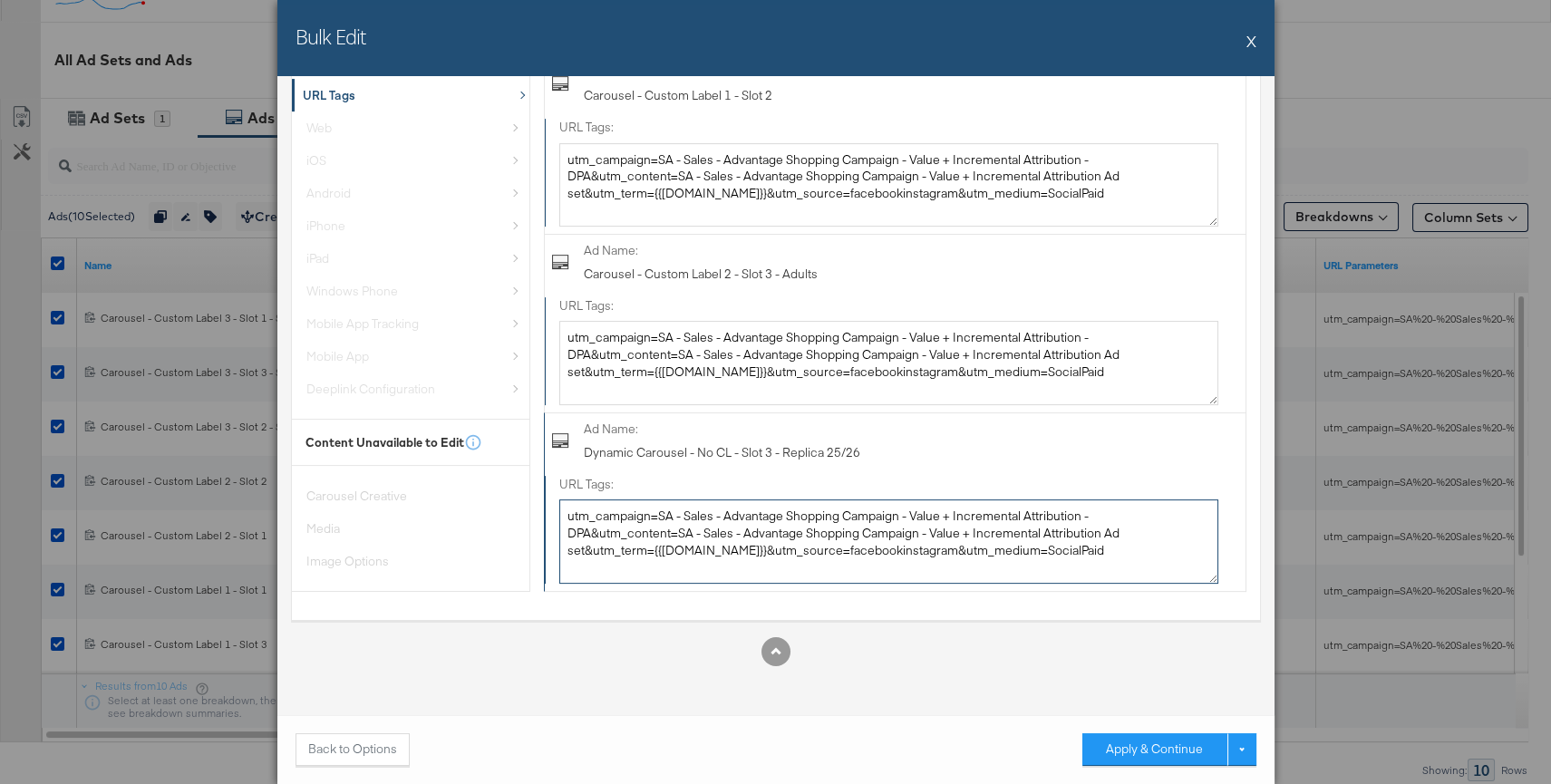
type textarea "utm_campaign=SA - Sales - Advantage Shopping Campaign - Value + Incremental Att…"
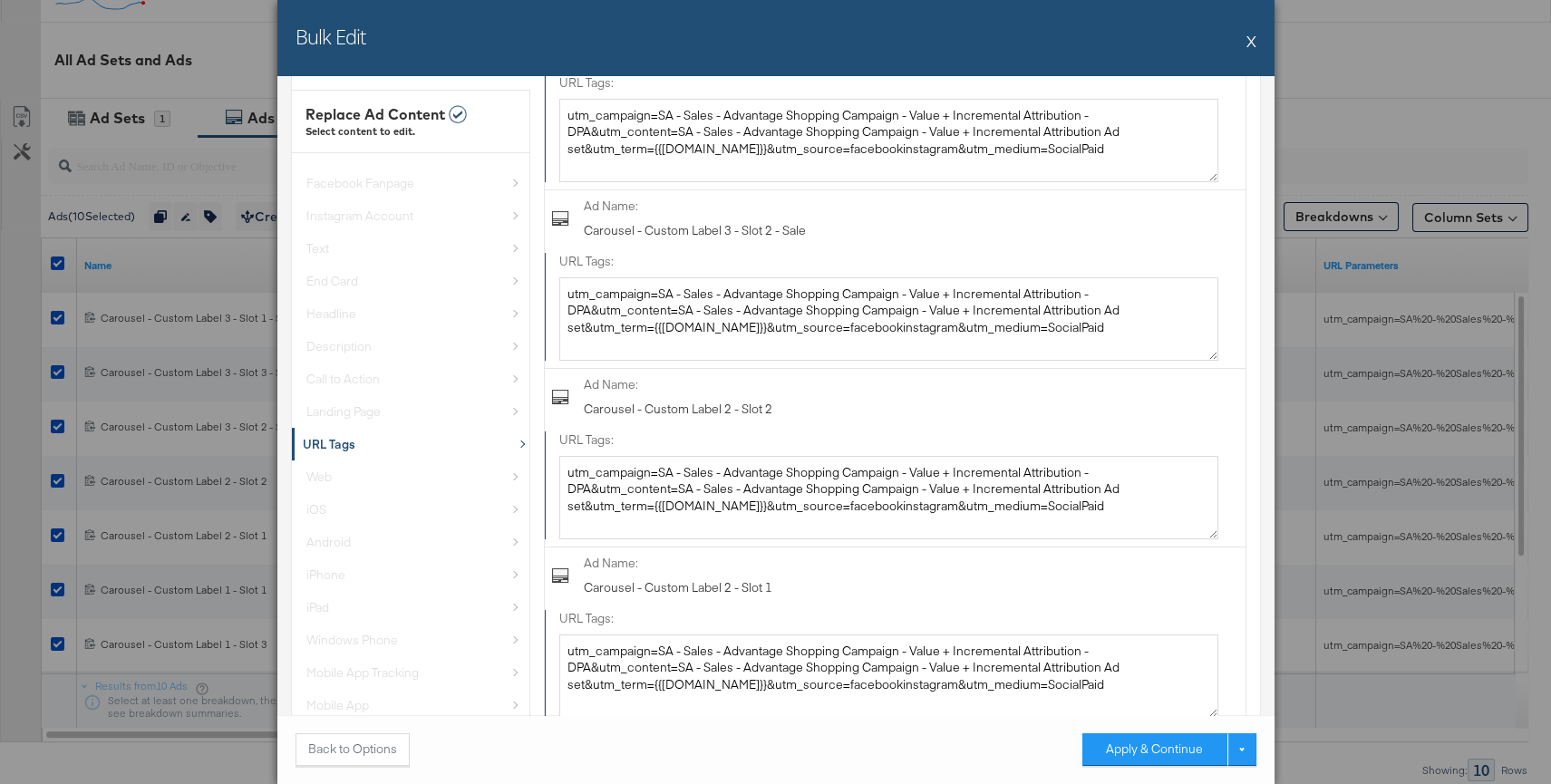
scroll to position [0, 0]
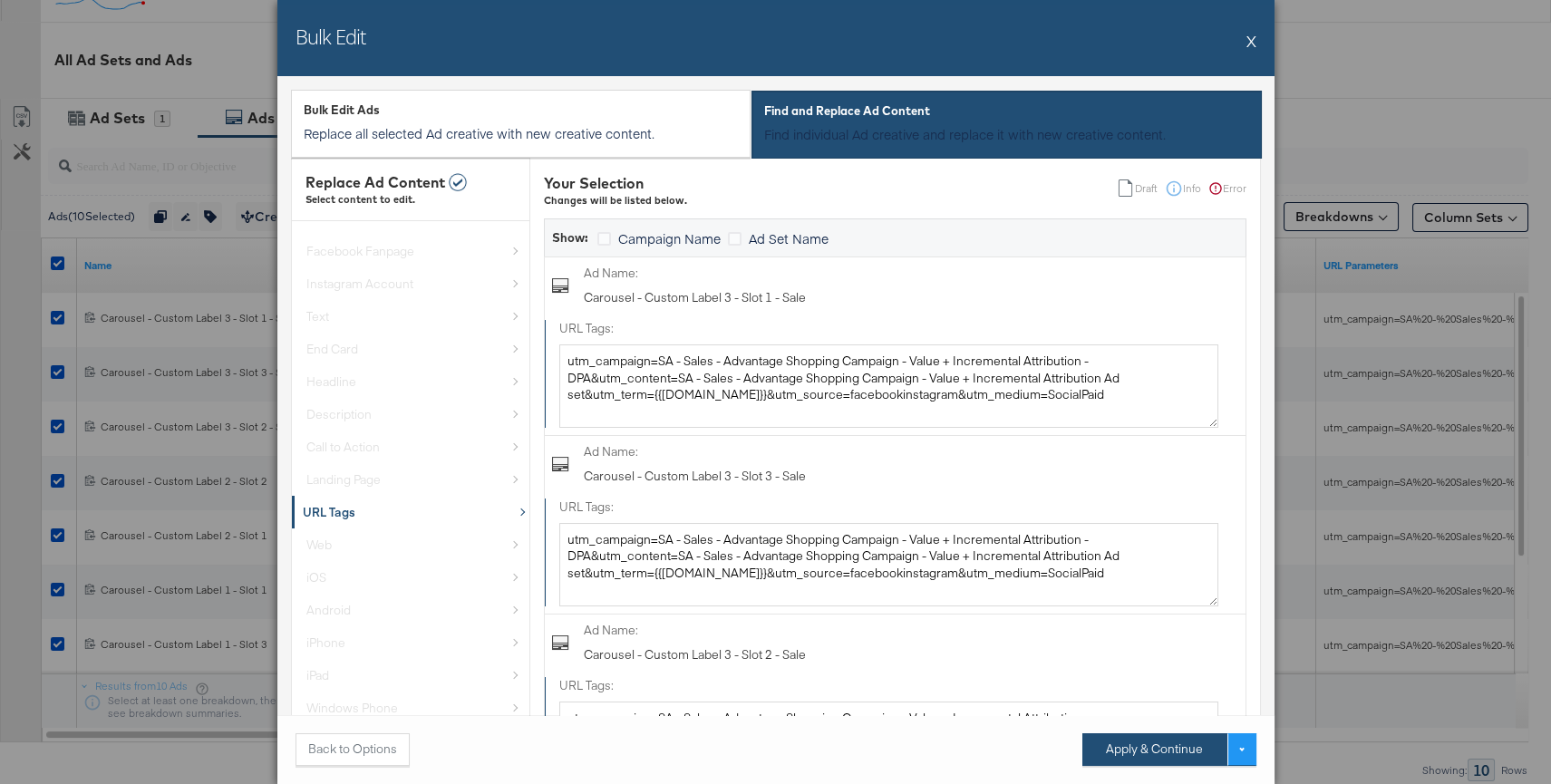
click at [1140, 748] on button "Apply & Continue" at bounding box center [1154, 749] width 145 height 32
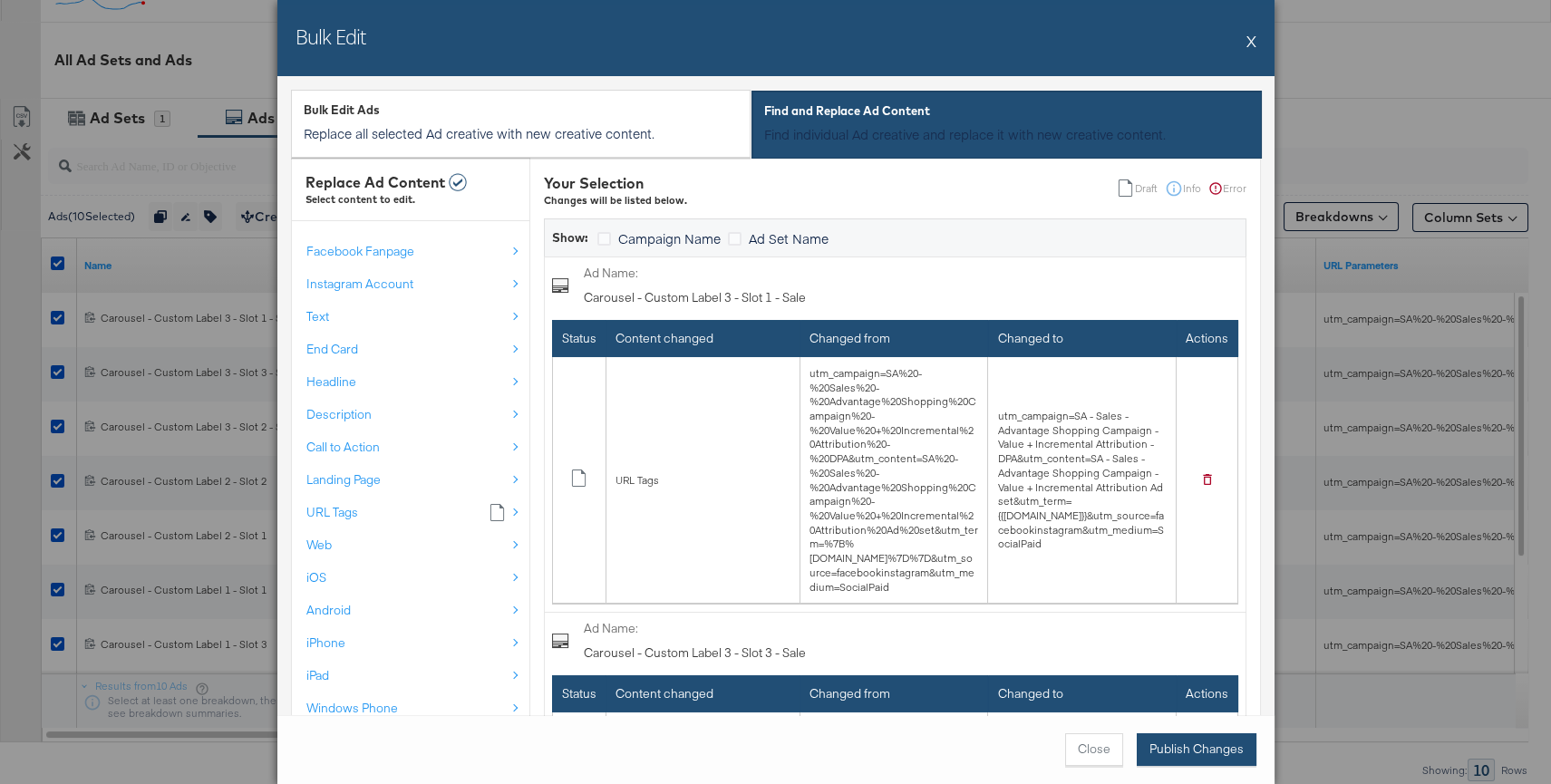
click at [1191, 739] on button "Publish Changes" at bounding box center [1196, 749] width 119 height 32
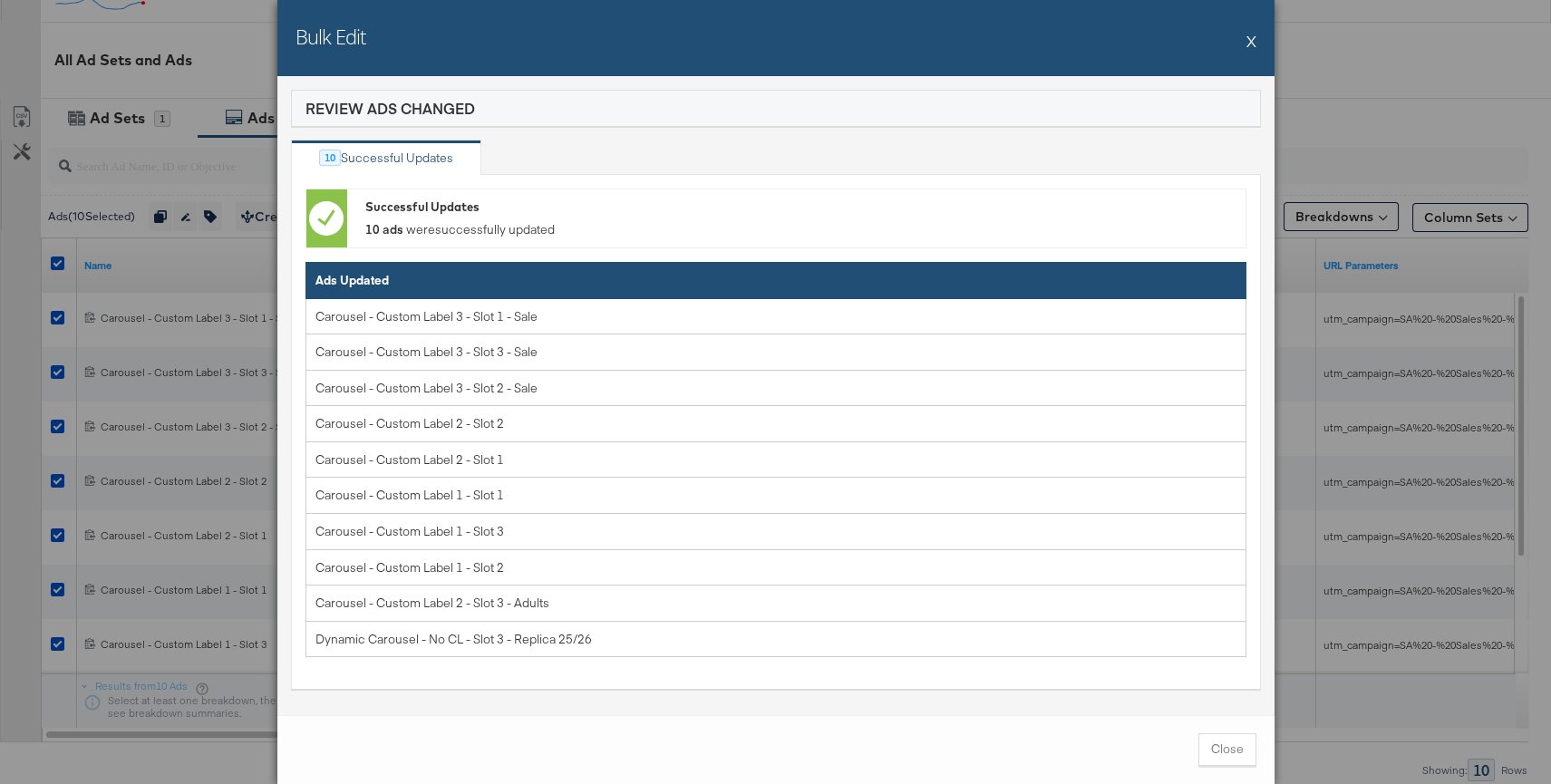
click at [1225, 750] on span "Close" at bounding box center [1227, 749] width 32 height 18
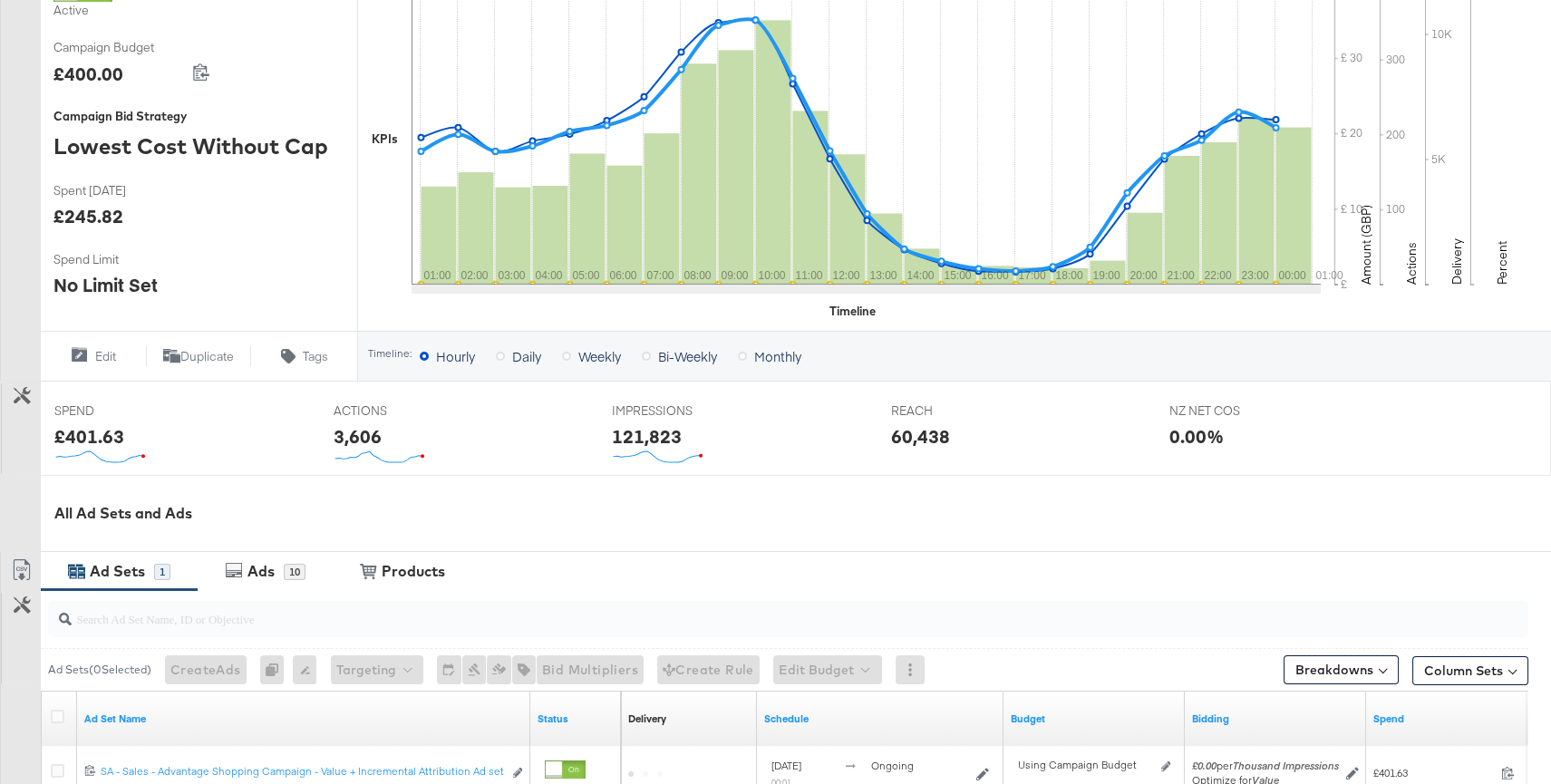
scroll to position [599, 0]
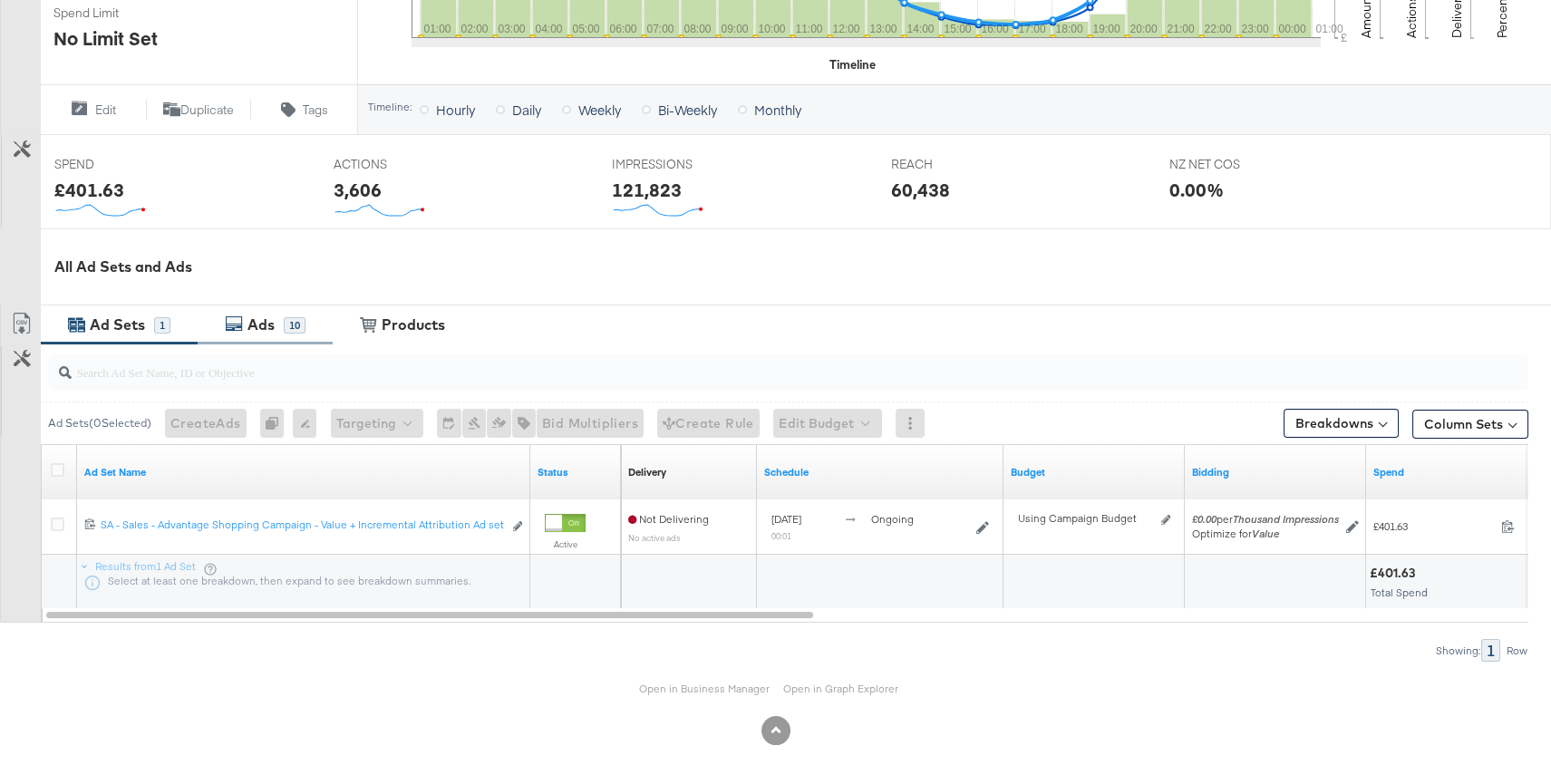
click at [286, 331] on div "10" at bounding box center [294, 325] width 21 height 18
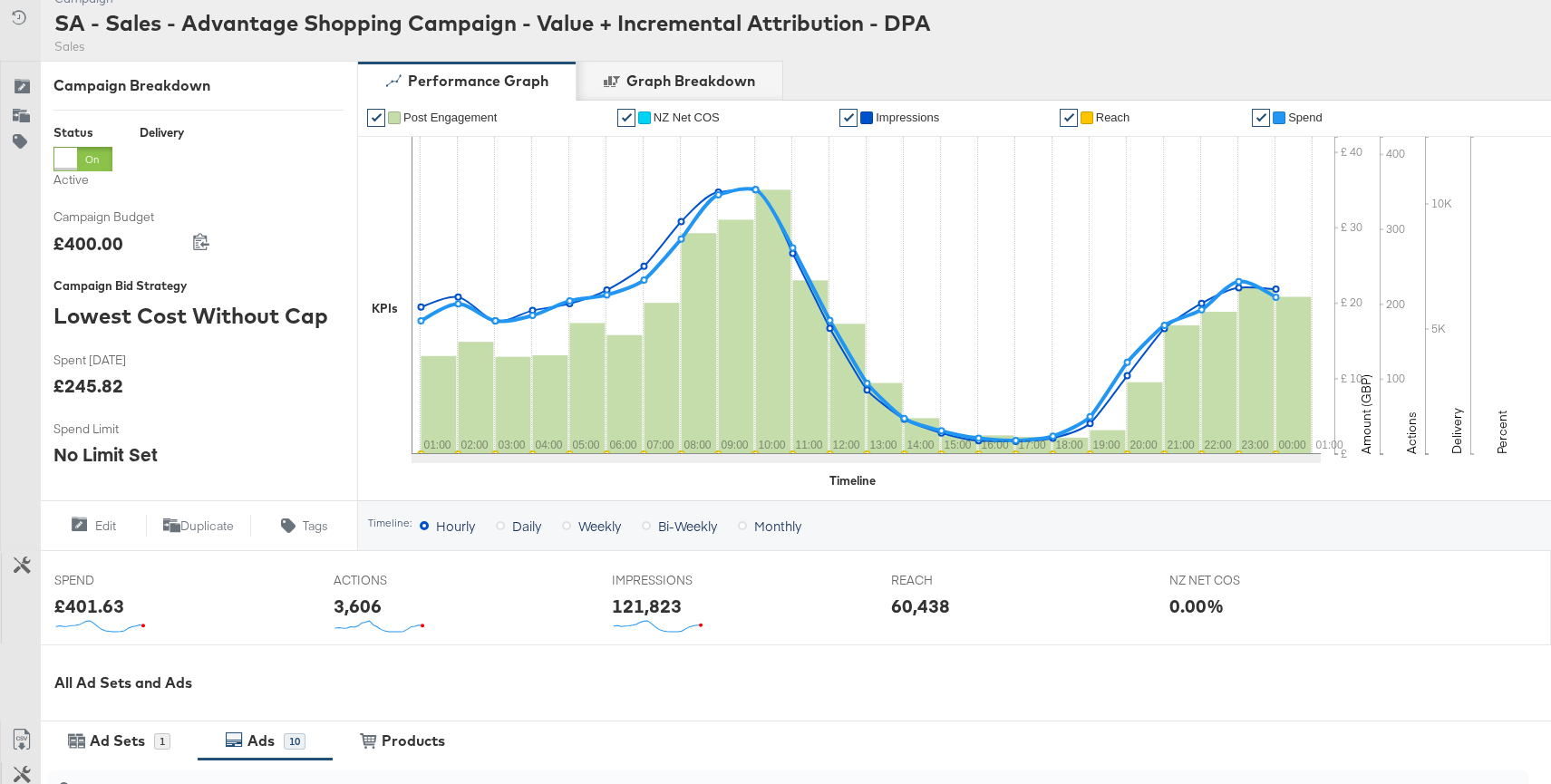
scroll to position [0, 0]
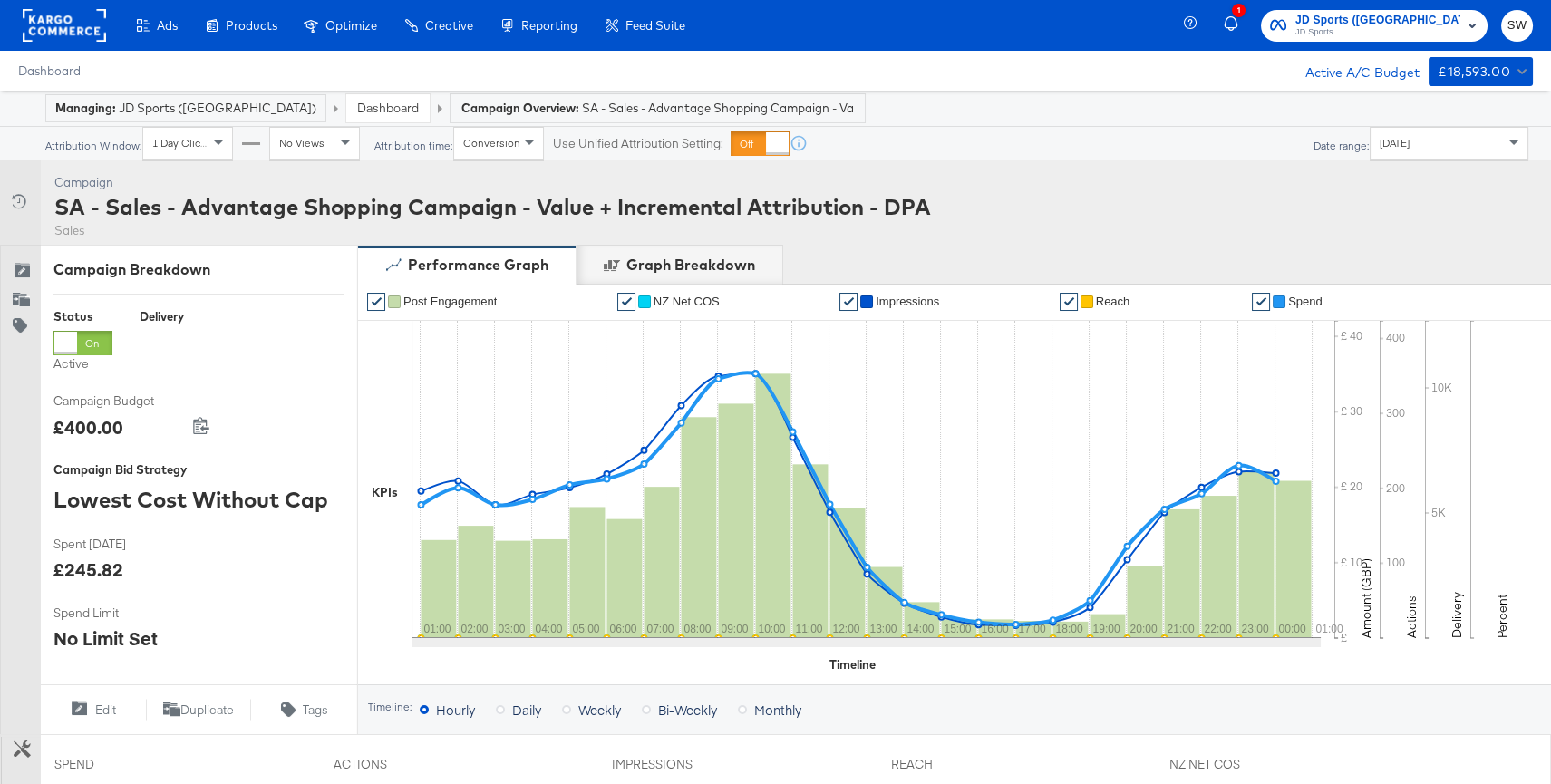
click at [357, 112] on link "Dashboard" at bounding box center [388, 107] width 62 height 17
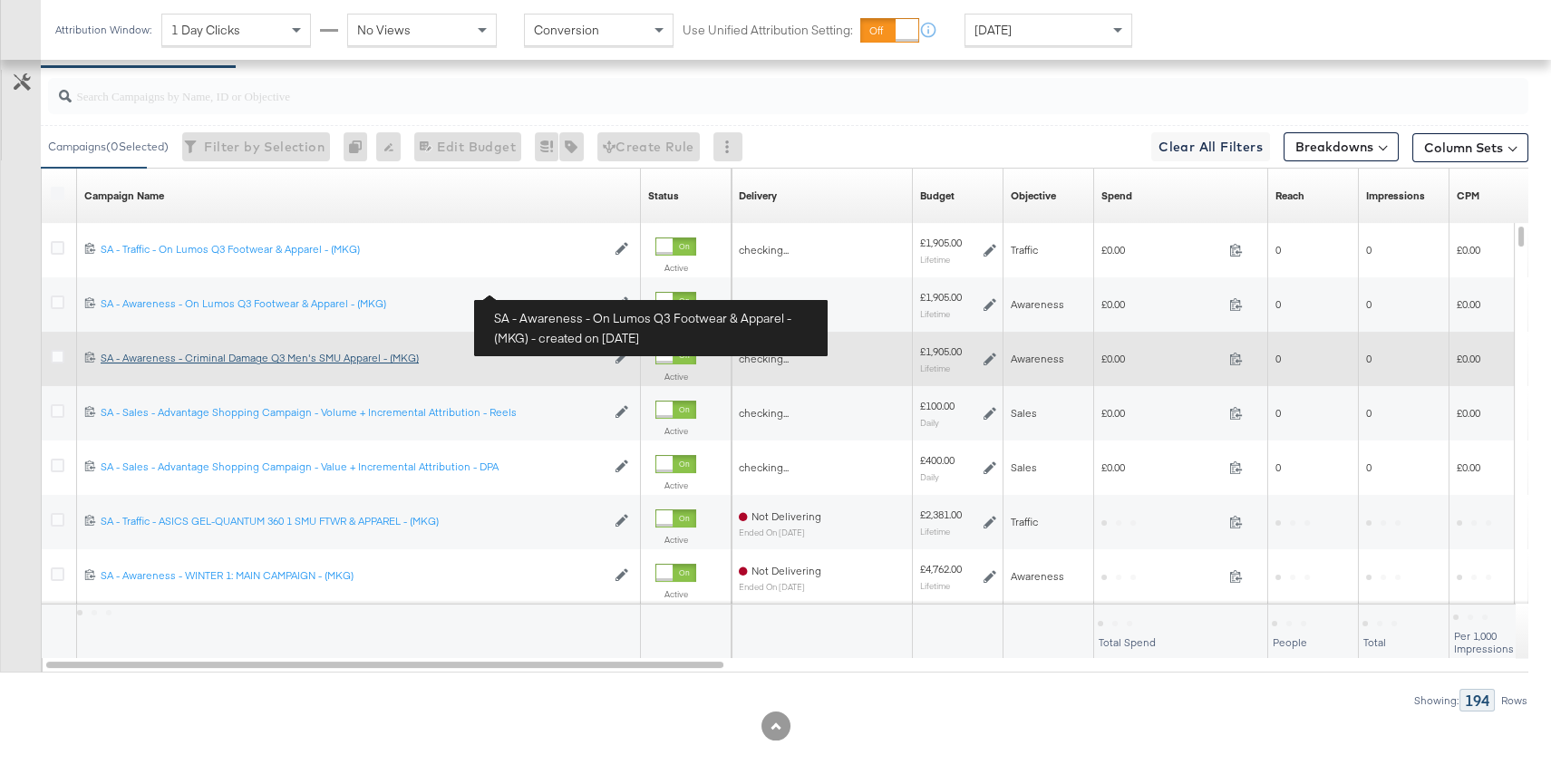
scroll to position [776, 0]
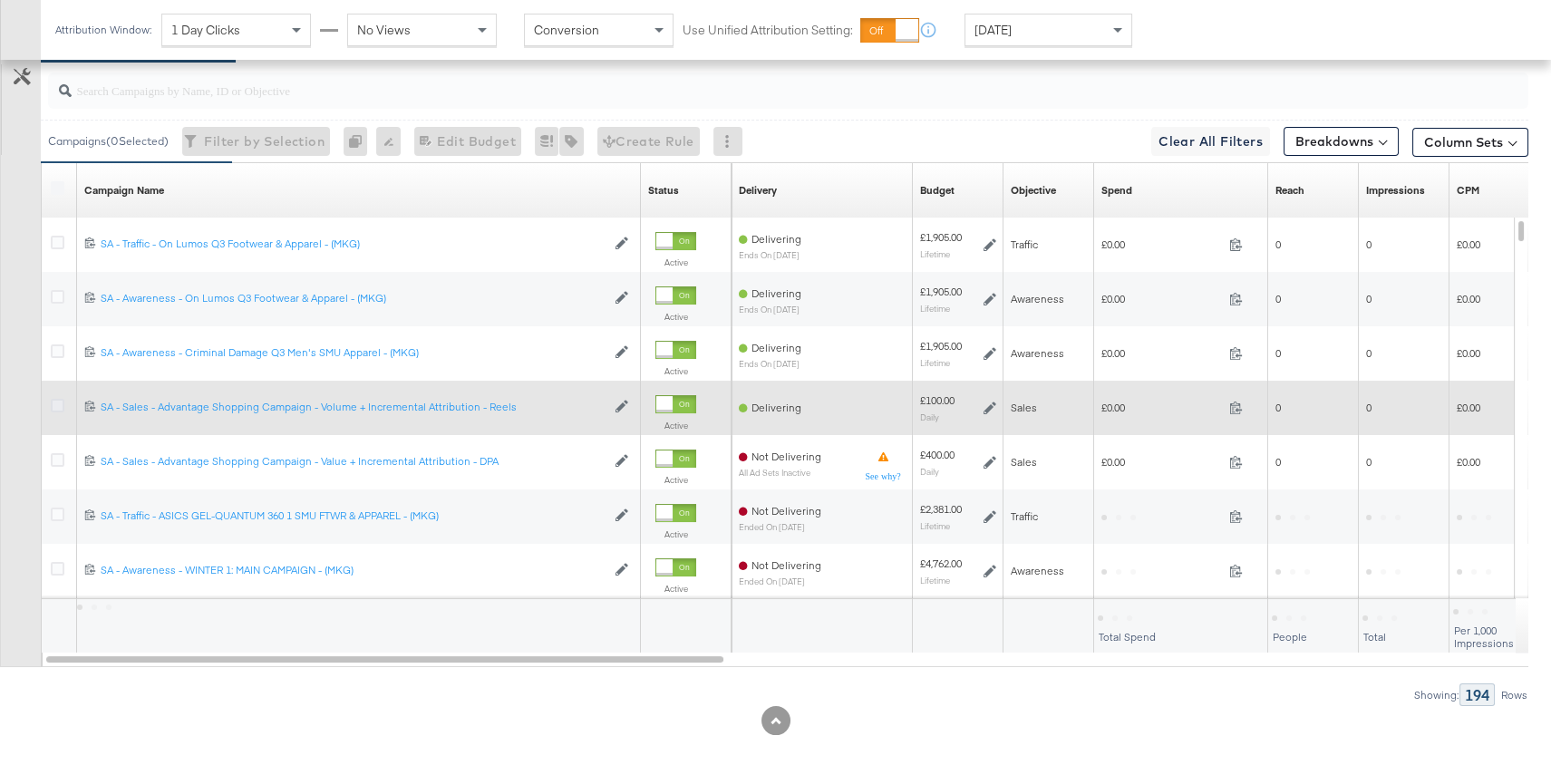
click at [58, 405] on icon at bounding box center [58, 405] width 14 height 14
click at [0, 0] on input "checkbox" at bounding box center [0, 0] width 0 height 0
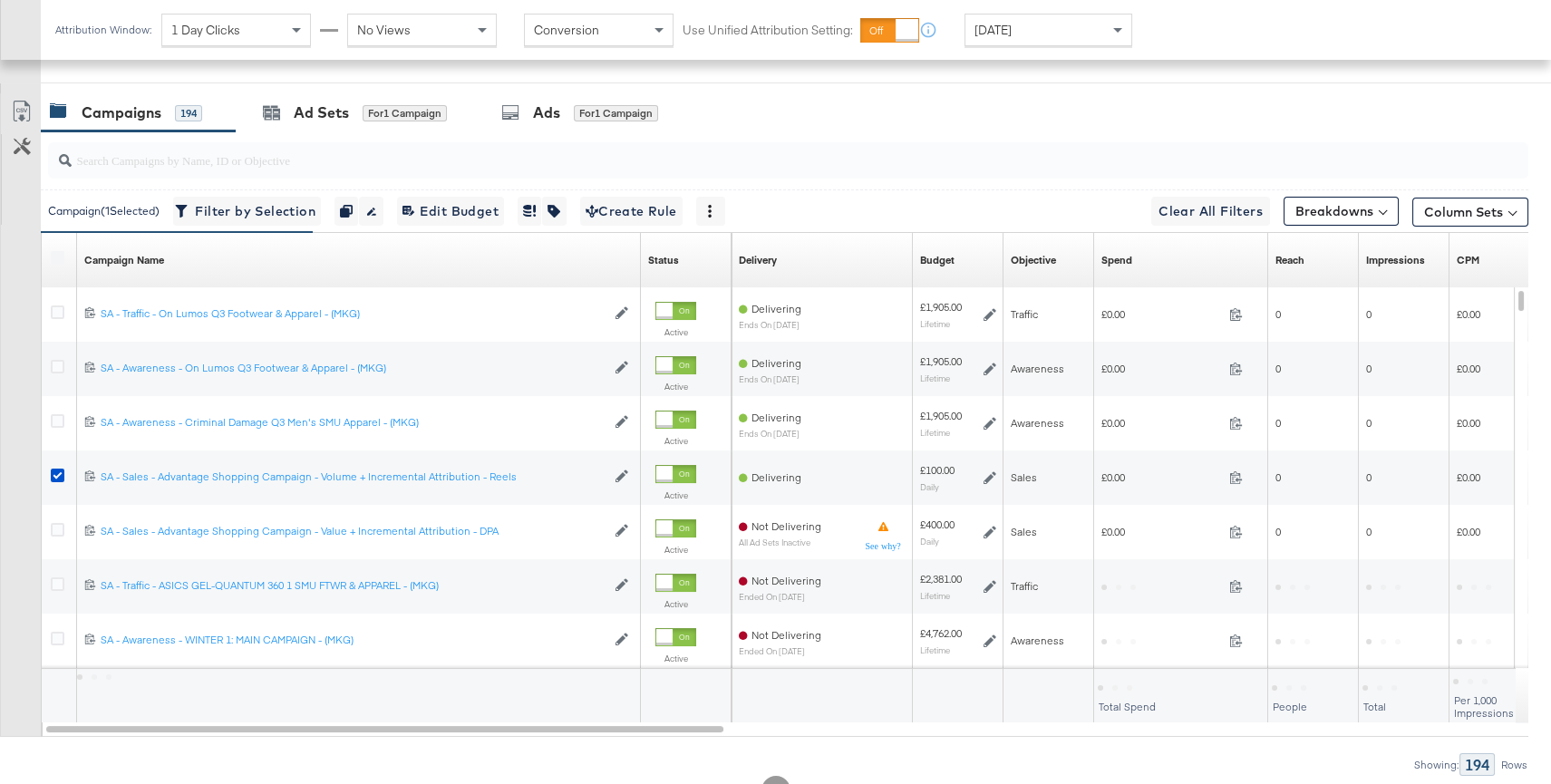
scroll to position [622, 0]
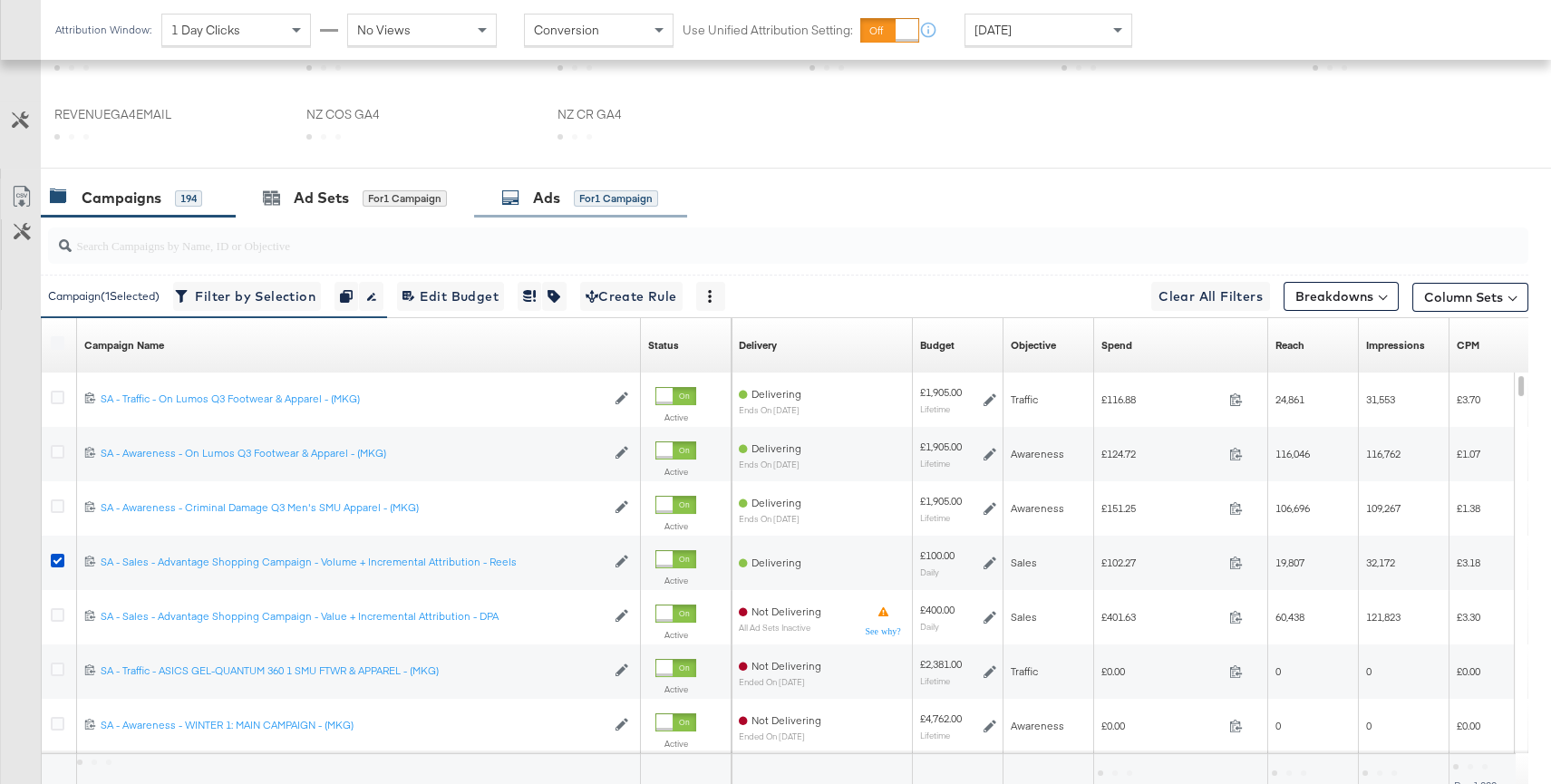
click at [591, 205] on div "Ads for 1 Campaign" at bounding box center [579, 197] width 157 height 21
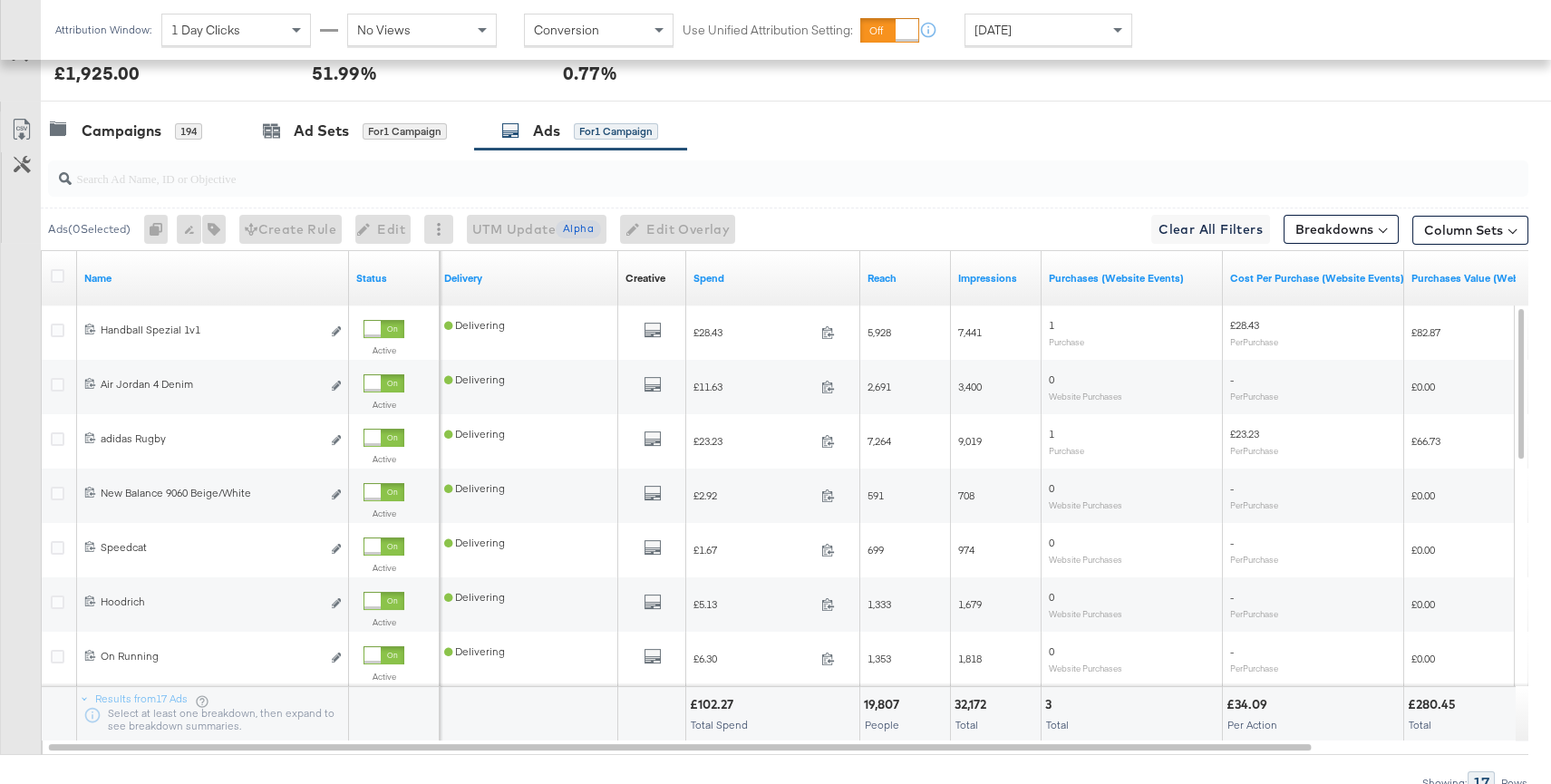
scroll to position [0, 0]
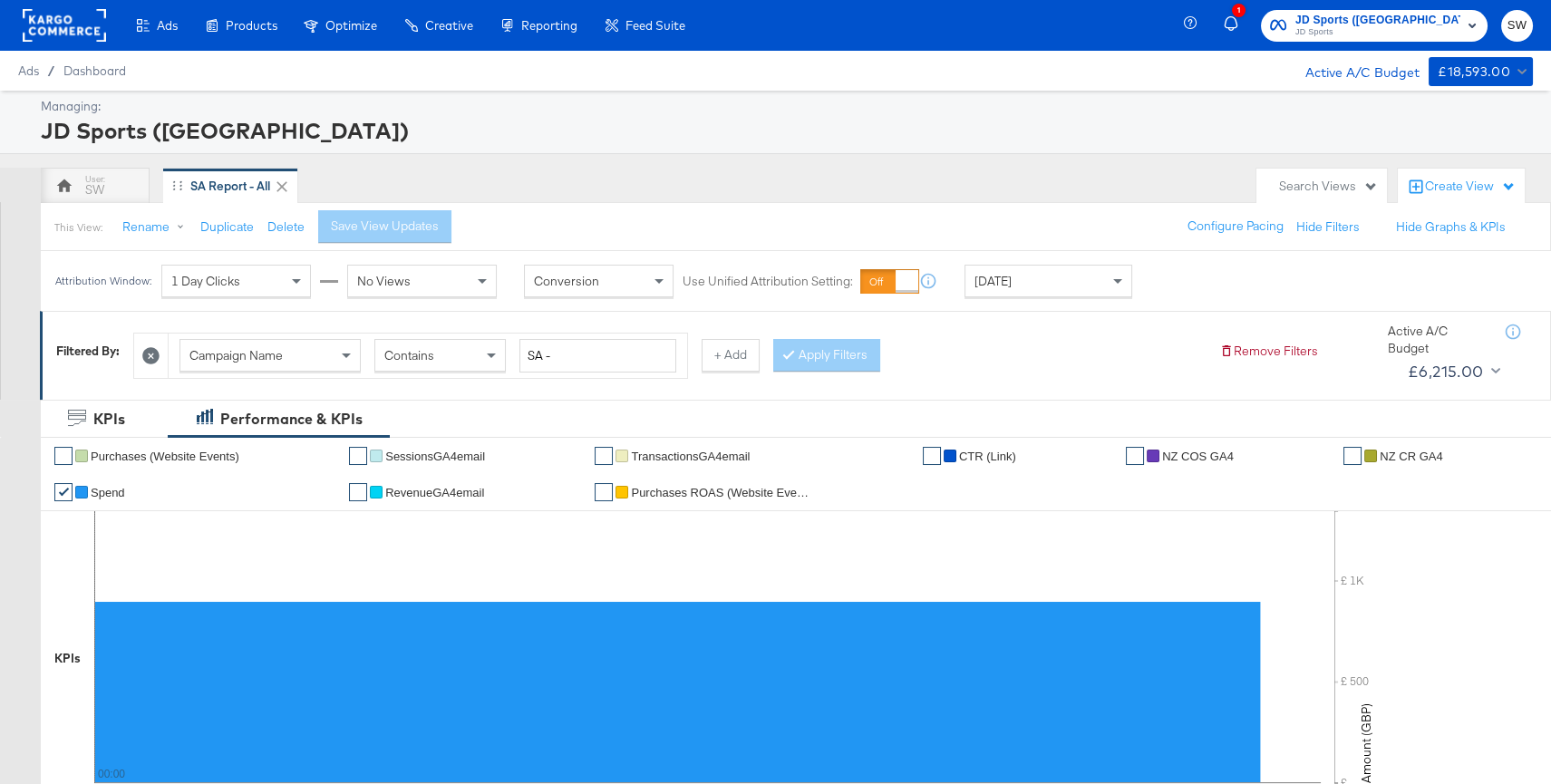
click at [1441, 30] on span "JD Sports" at bounding box center [1377, 32] width 165 height 15
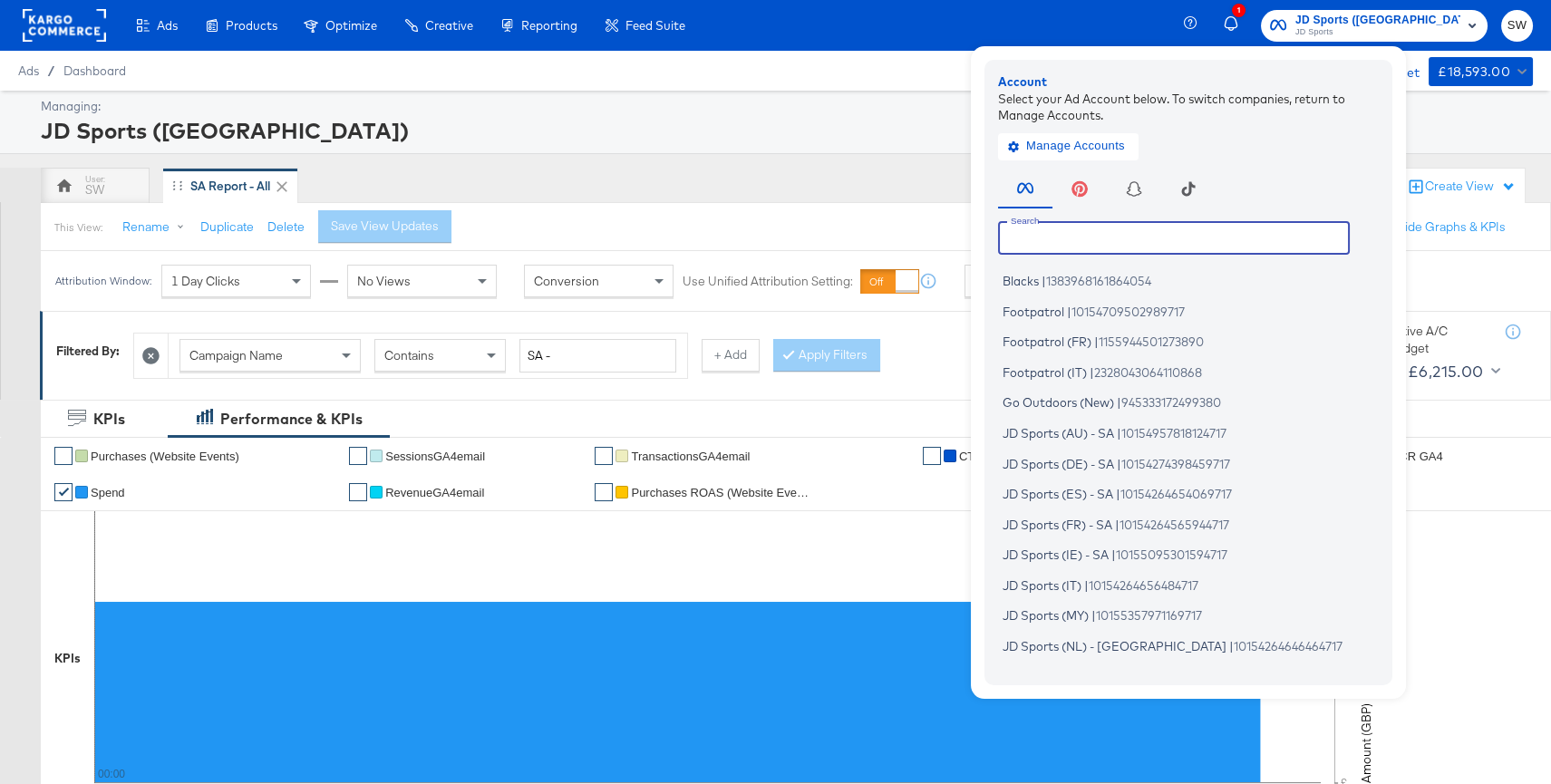
click at [1218, 233] on input "text" at bounding box center [1174, 236] width 352 height 32
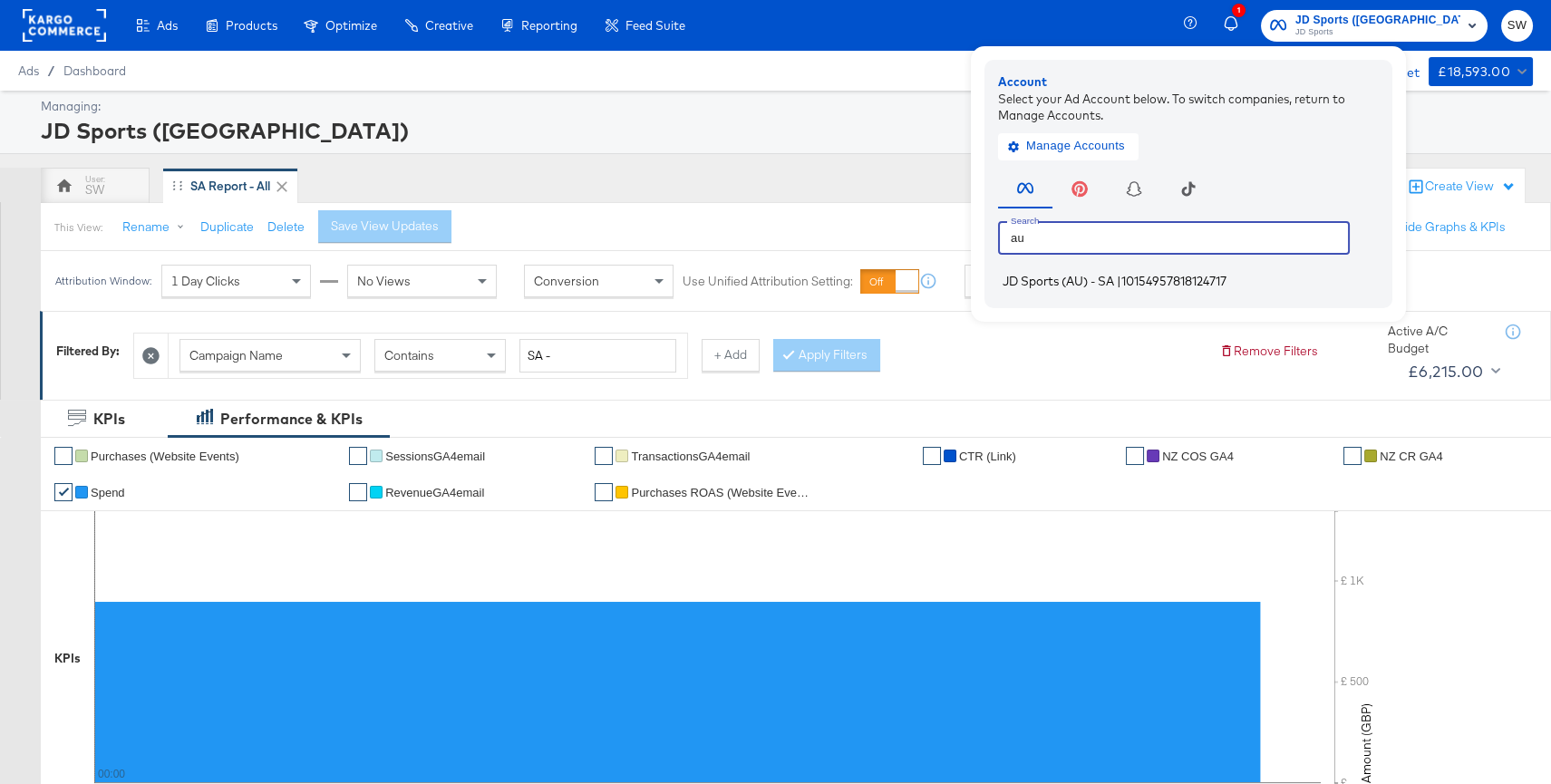
type input "au"
click at [1212, 280] on li "JD Sports (AU) - SA | 10154957818124717" at bounding box center [1193, 281] width 390 height 26
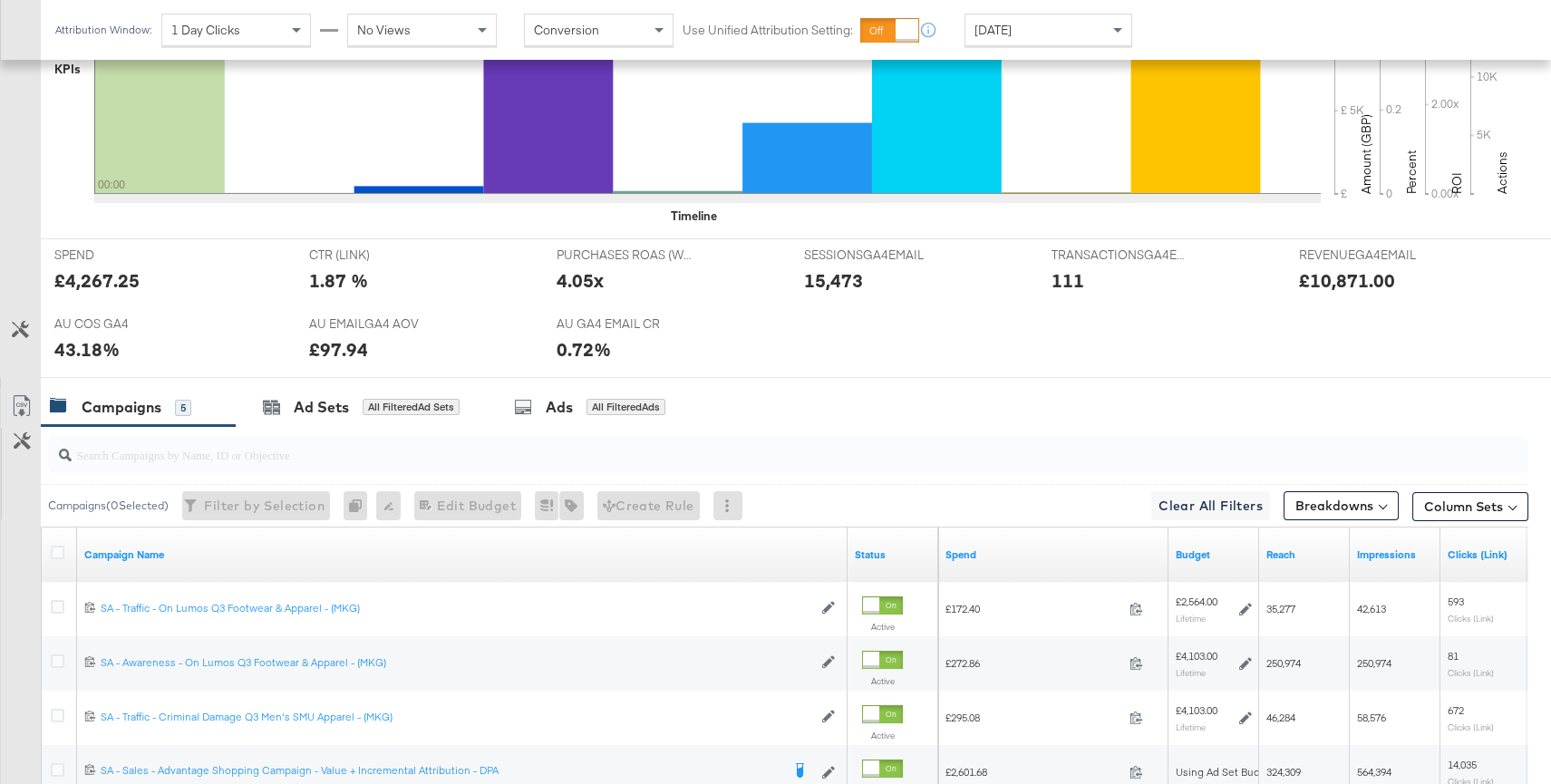
scroll to position [885, 0]
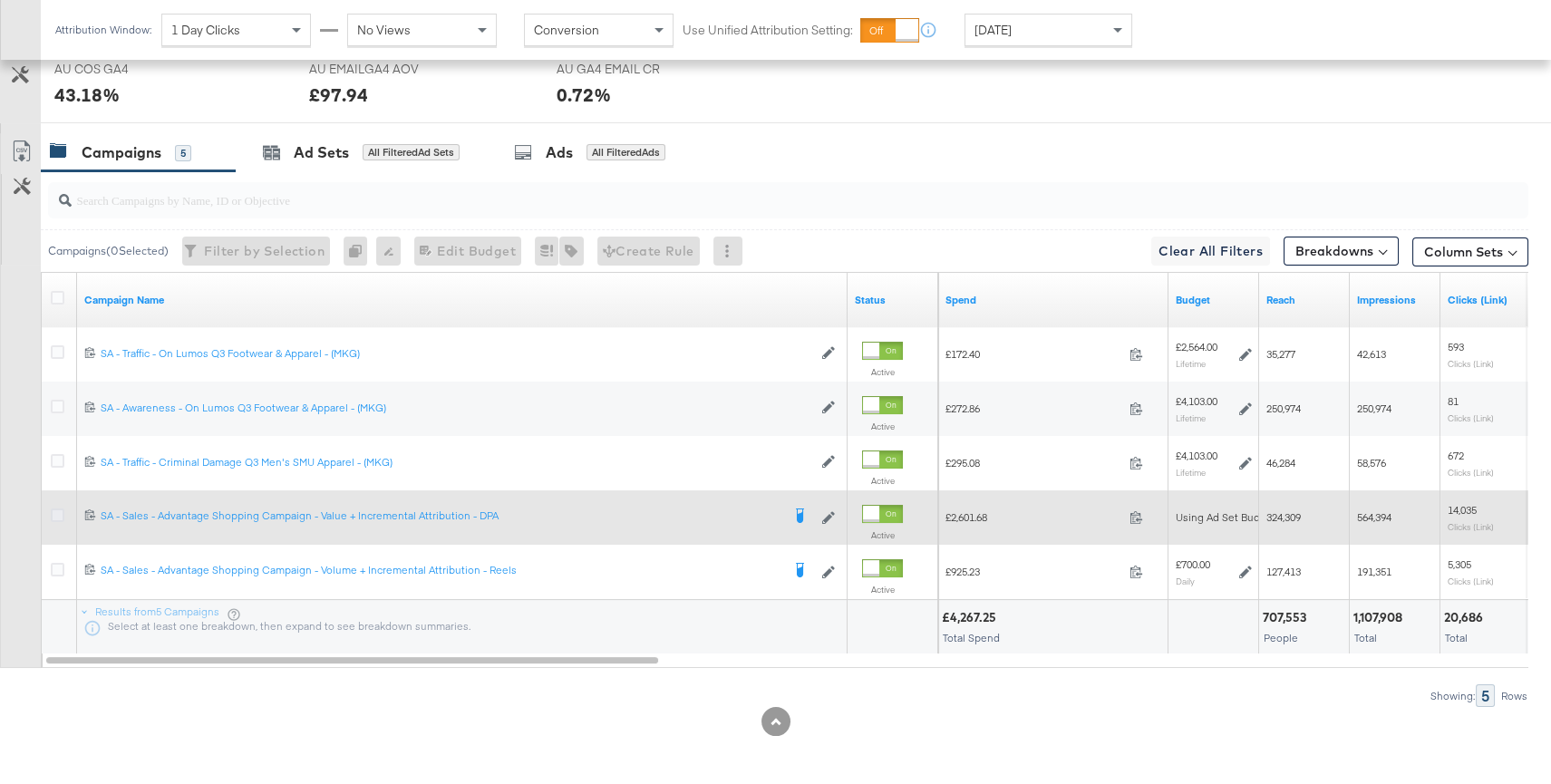
click at [59, 511] on icon at bounding box center [58, 516] width 14 height 14
click at [0, 0] on input "checkbox" at bounding box center [0, 0] width 0 height 0
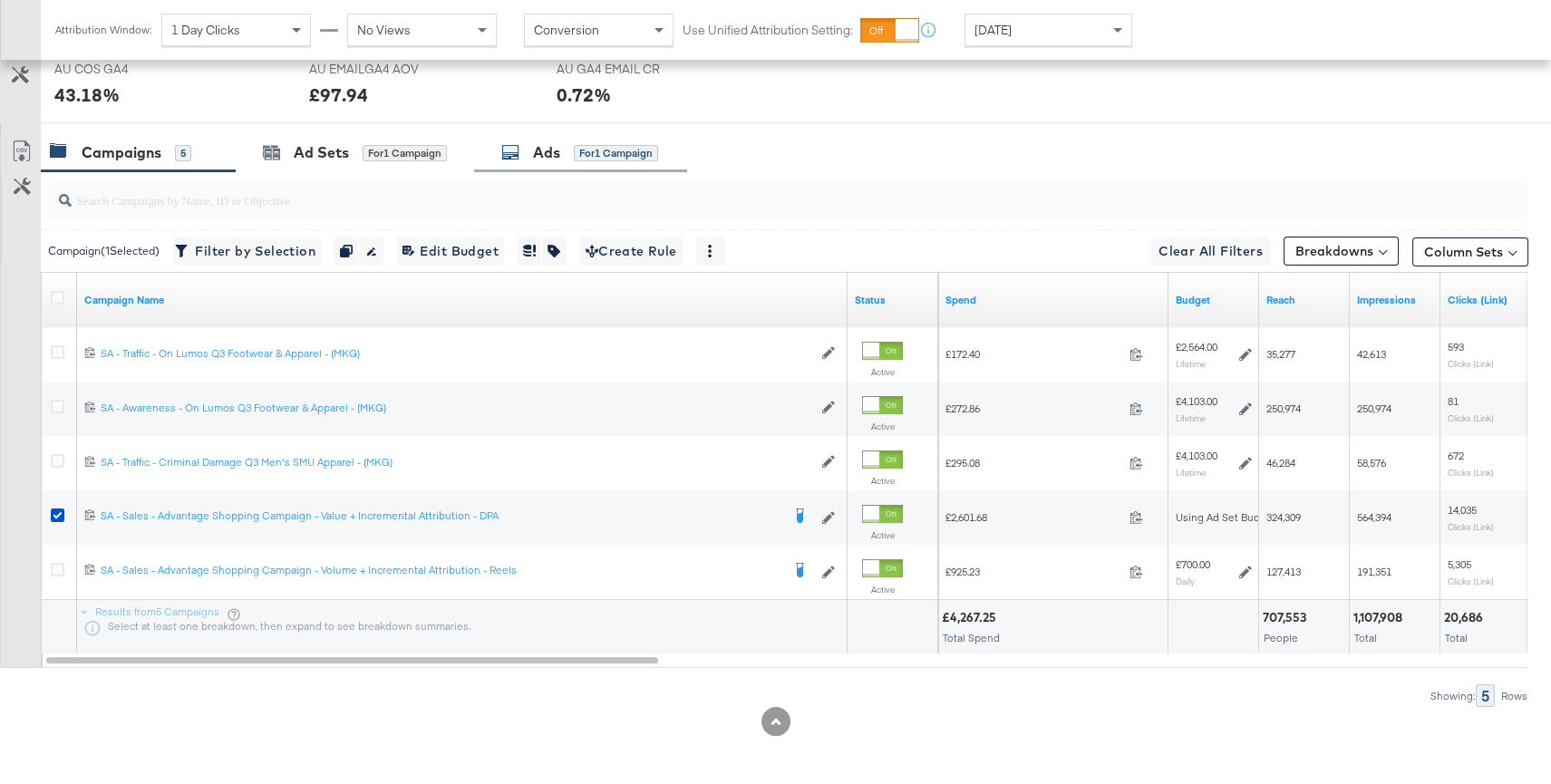
click at [561, 161] on div "Ads for 1 Campaign" at bounding box center [580, 152] width 213 height 39
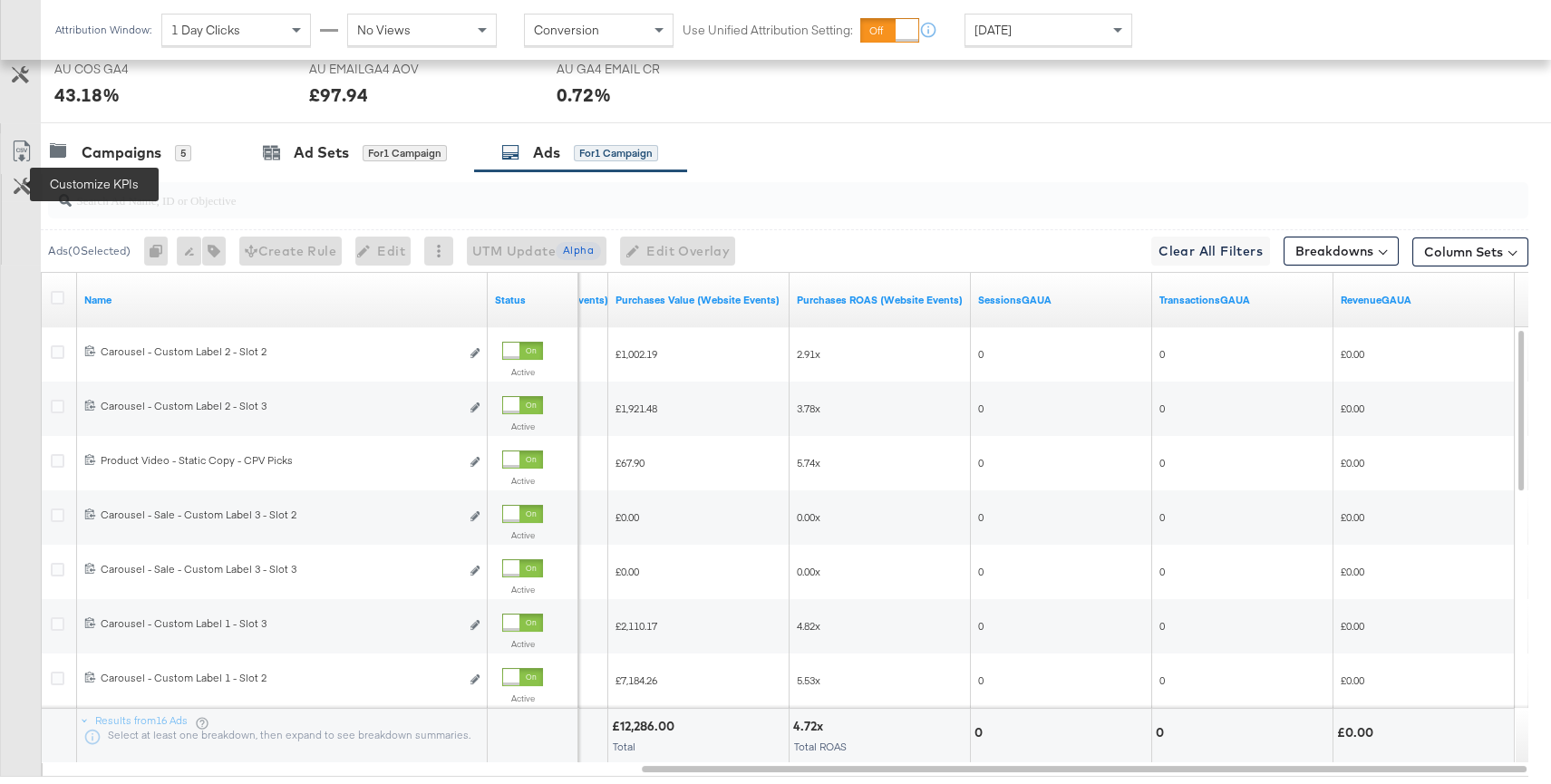
click at [16, 175] on button "Customize KPIs" at bounding box center [22, 187] width 41 height 27
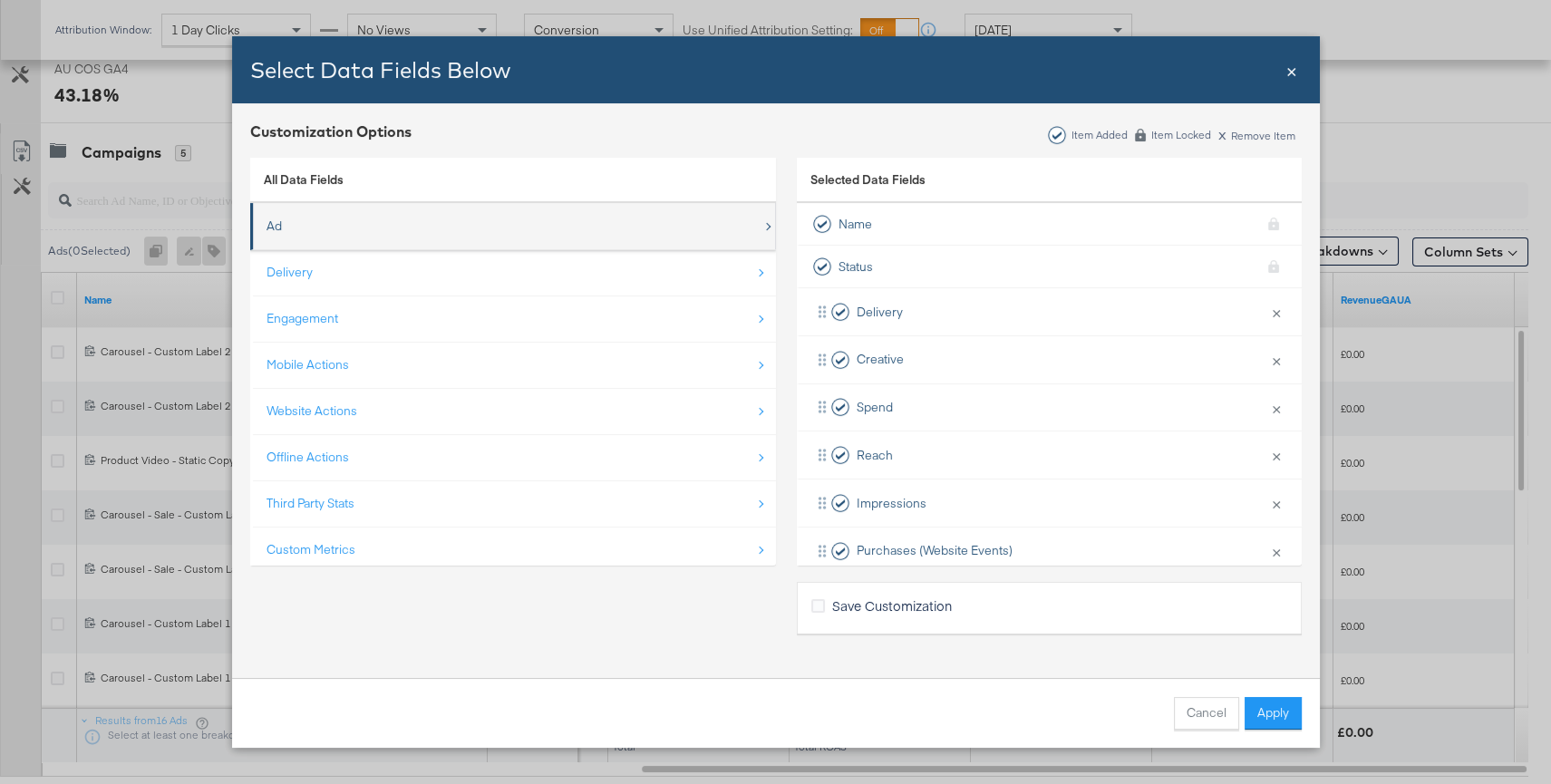
click at [334, 224] on div "Ad" at bounding box center [515, 227] width 496 height 37
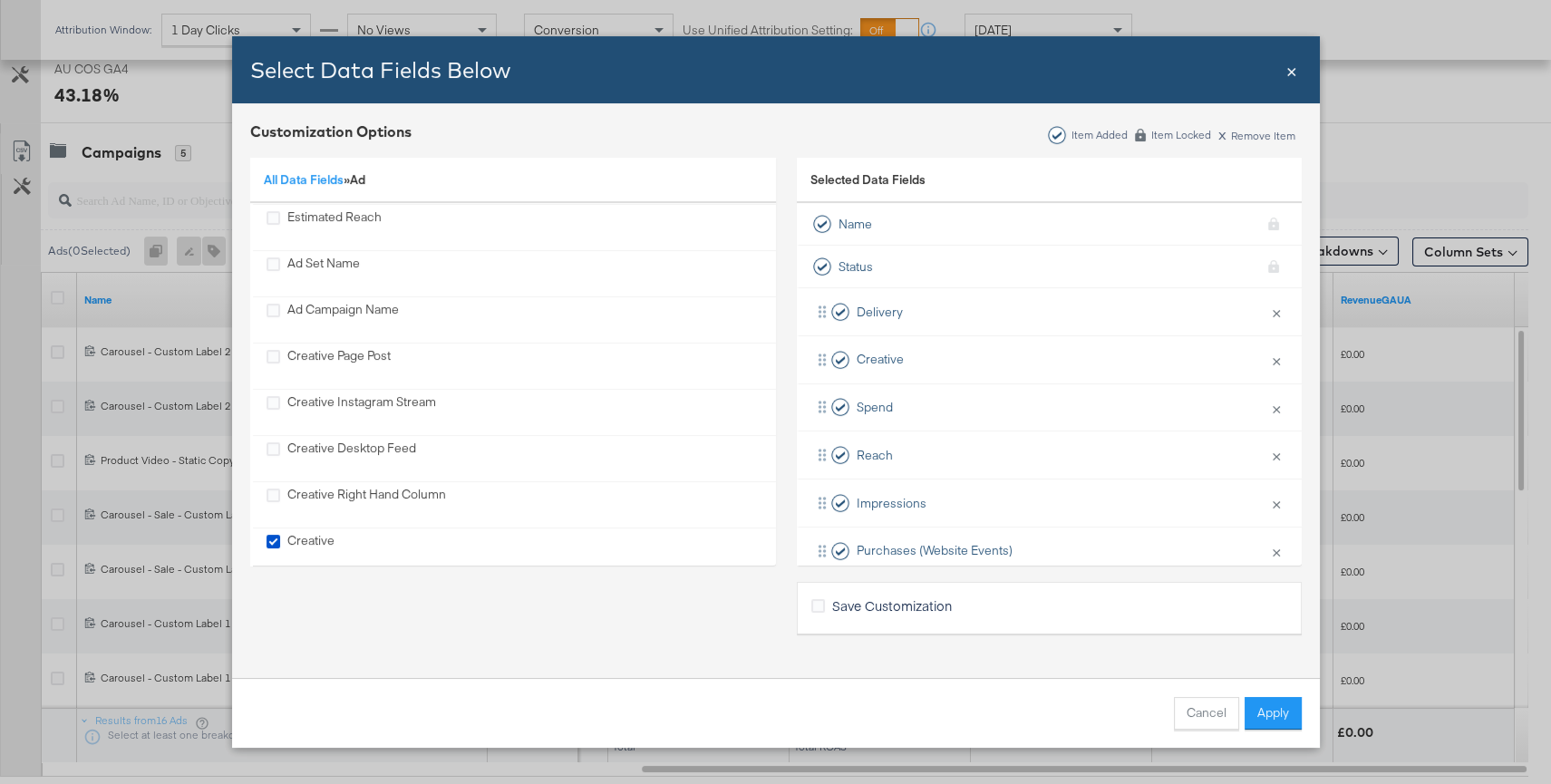
scroll to position [619, 0]
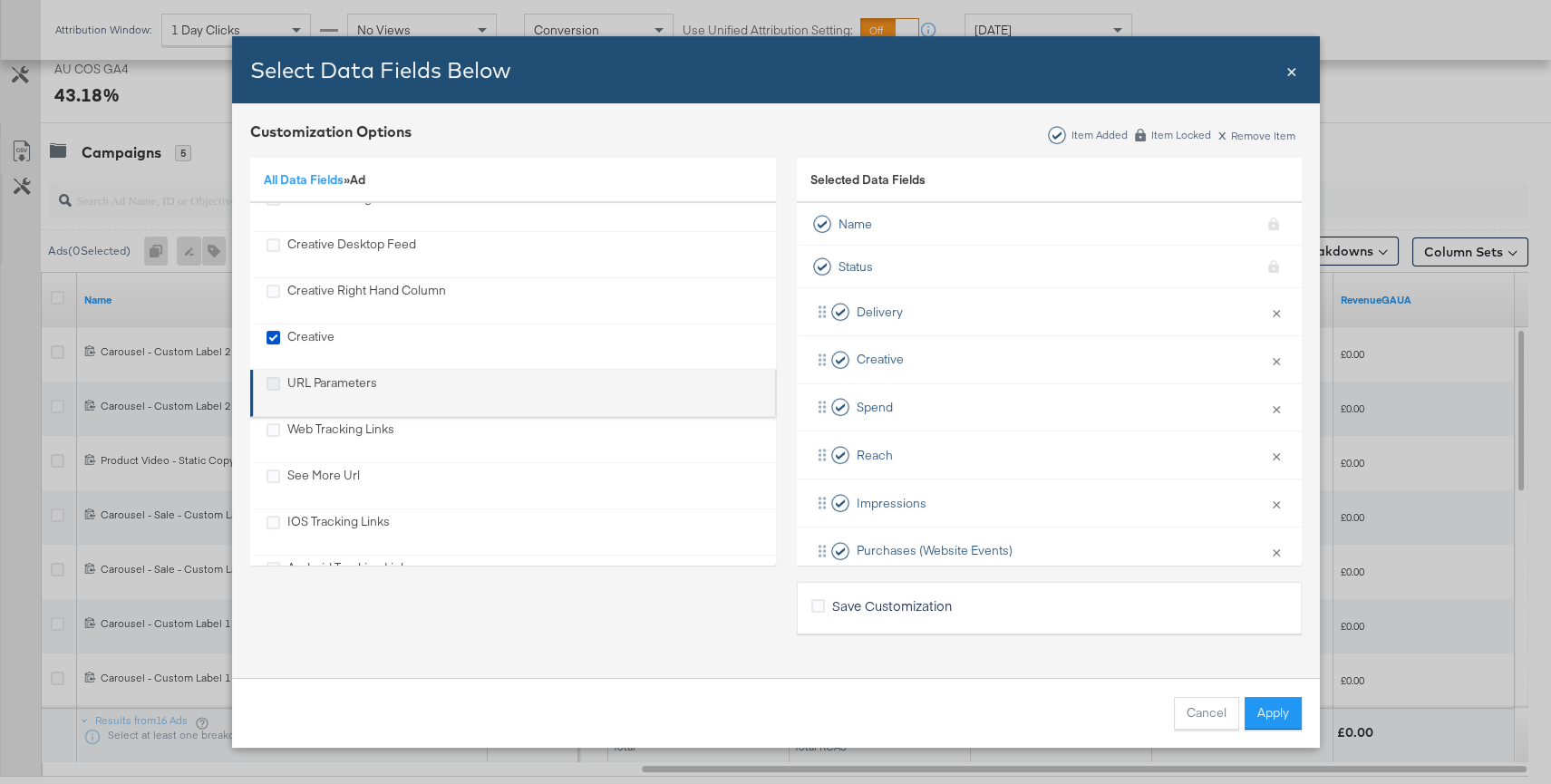
click at [267, 377] on icon "URL Parameters" at bounding box center [273, 384] width 14 height 14
click at [0, 0] on input "URL Parameters" at bounding box center [0, 0] width 0 height 0
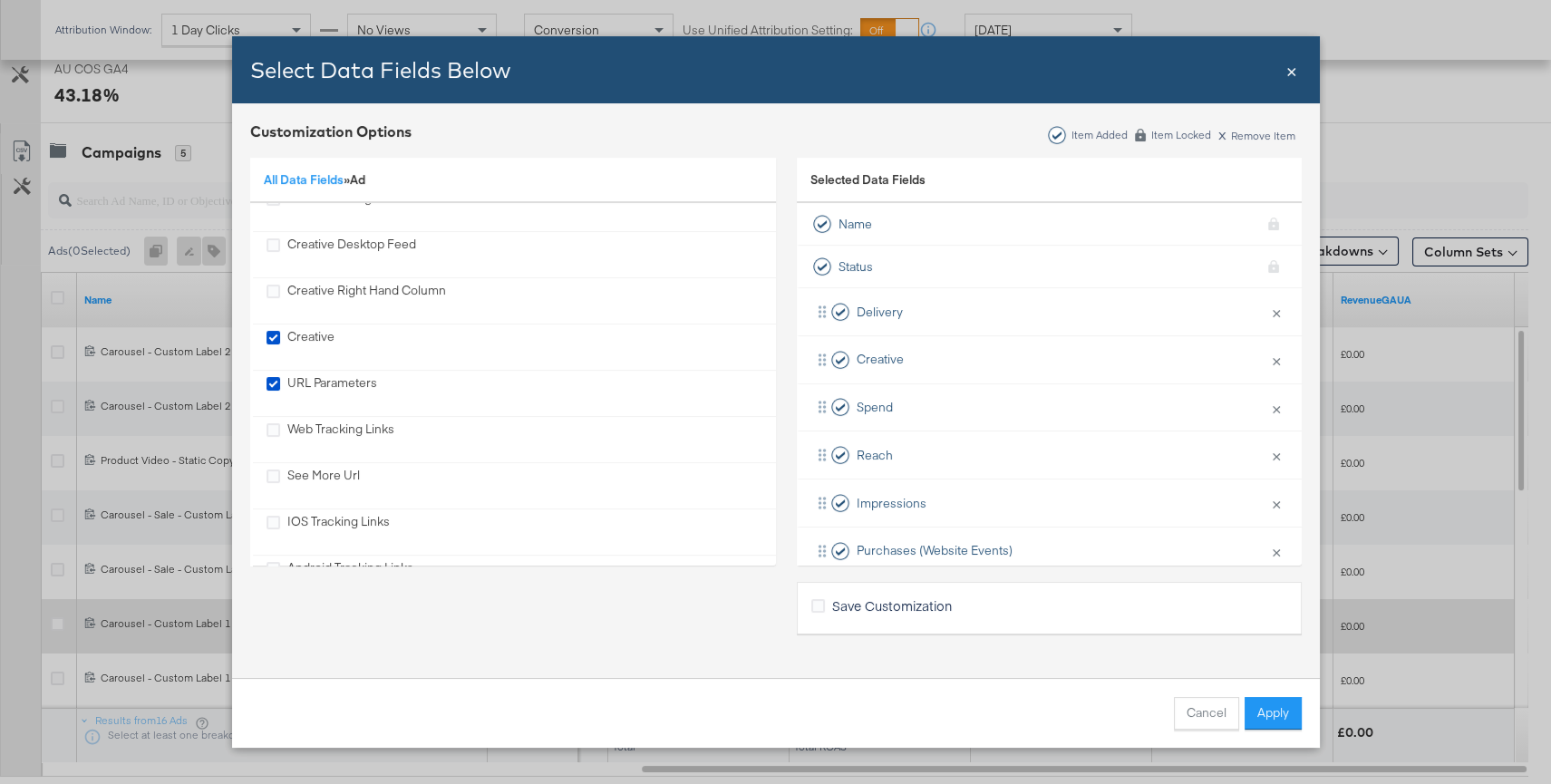
drag, startPoint x: 1290, startPoint y: 707, endPoint x: 1223, endPoint y: 617, distance: 112.2
click at [1290, 706] on button "Apply" at bounding box center [1273, 713] width 57 height 32
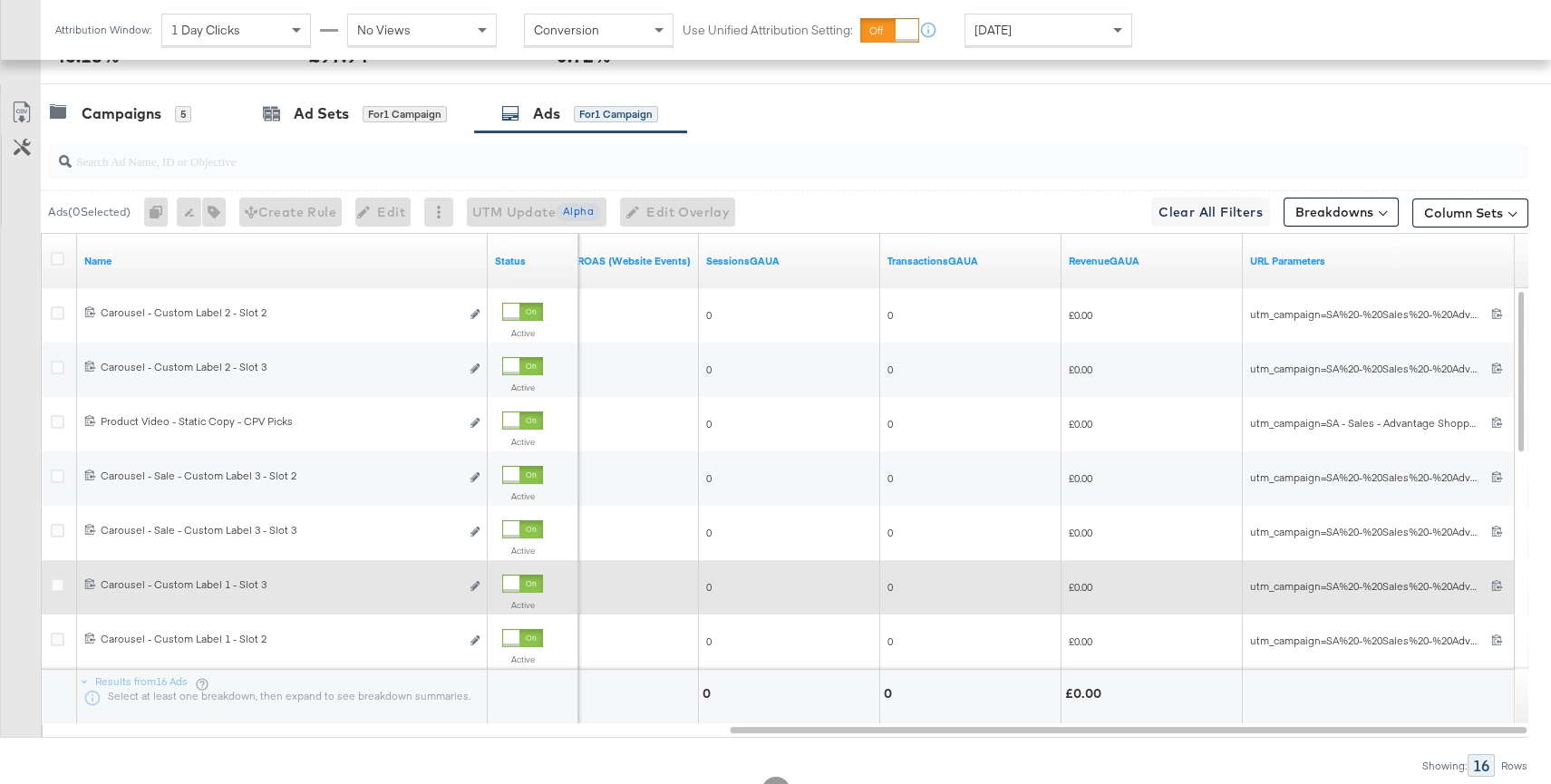
scroll to position [914, 0]
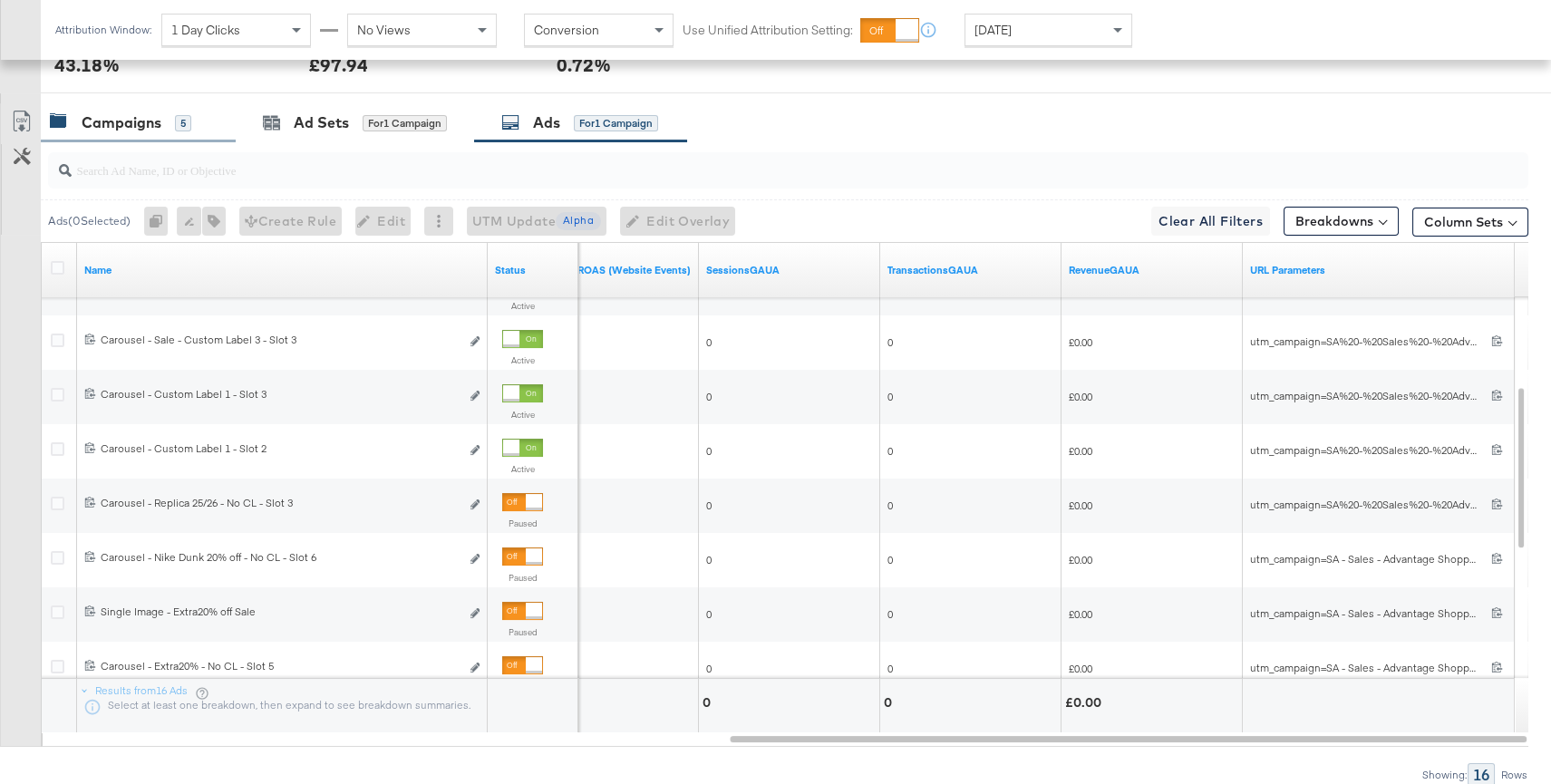
click at [112, 127] on div "Campaigns" at bounding box center [122, 122] width 80 height 21
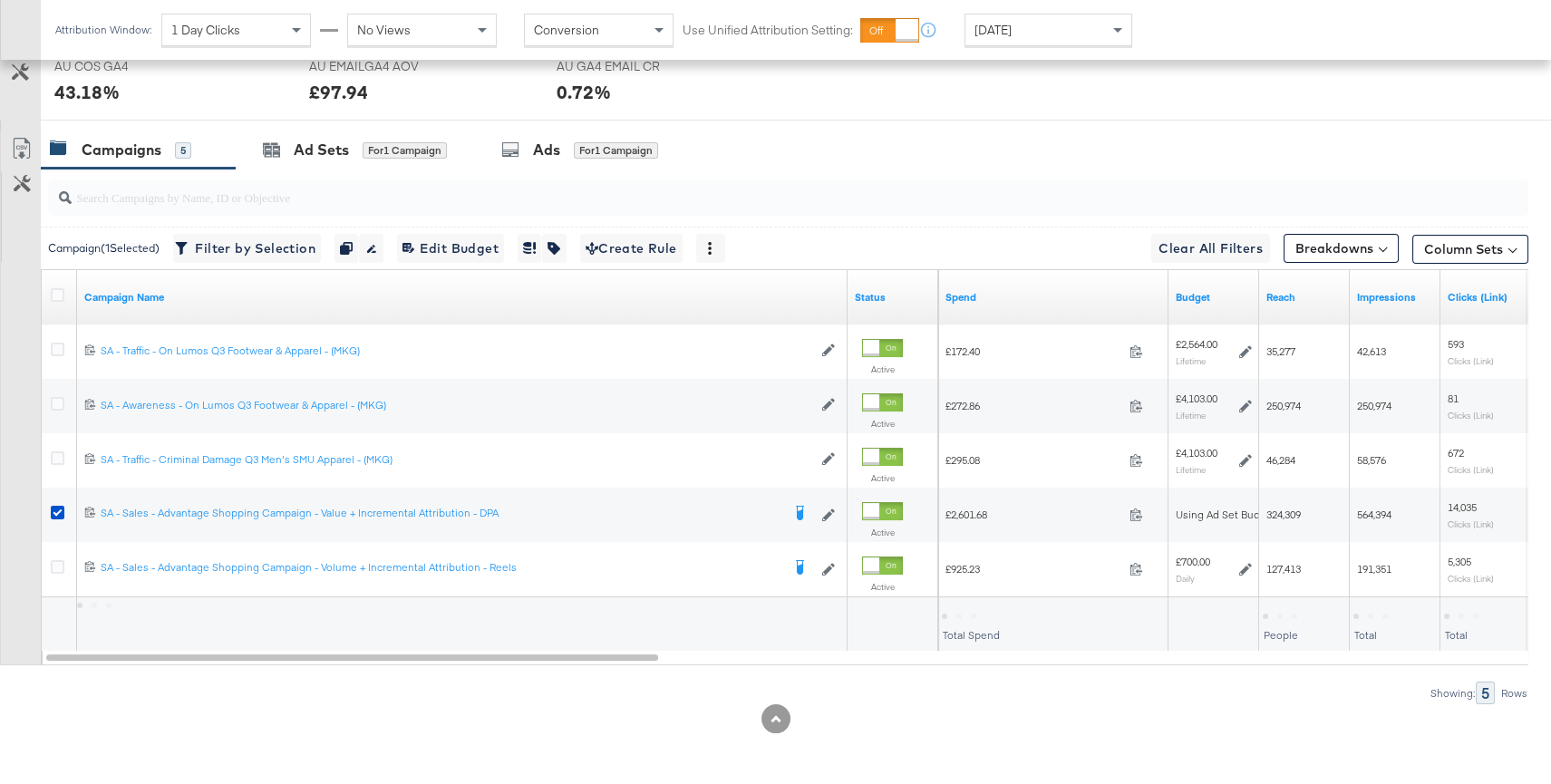
scroll to position [885, 0]
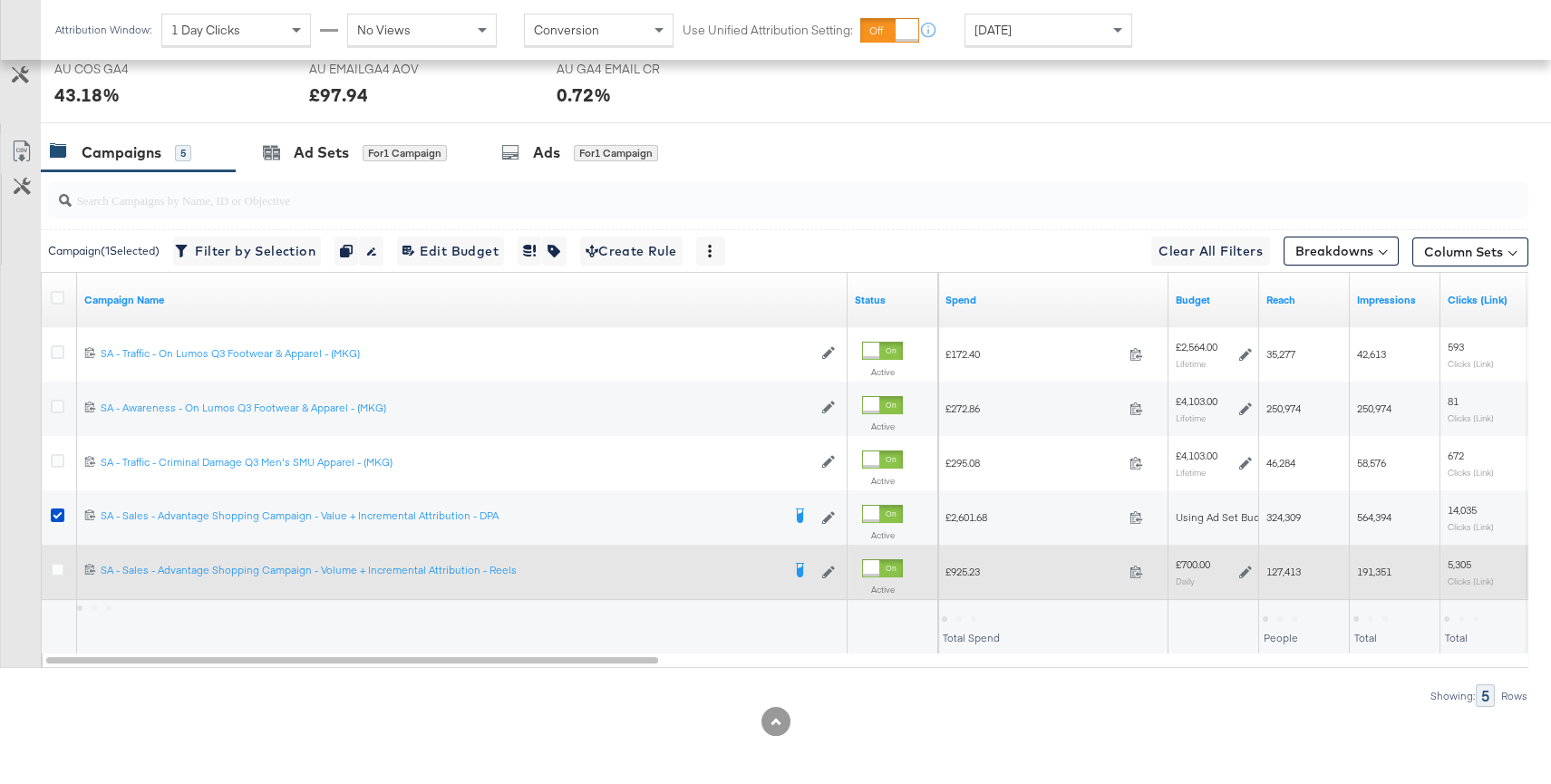
drag, startPoint x: 58, startPoint y: 515, endPoint x: 57, endPoint y: 548, distance: 33.0
click at [57, 516] on icon at bounding box center [58, 516] width 14 height 14
click at [0, 0] on input "checkbox" at bounding box center [0, 0] width 0 height 0
click at [58, 559] on div at bounding box center [61, 571] width 33 height 32
click at [58, 562] on icon at bounding box center [58, 569] width 14 height 14
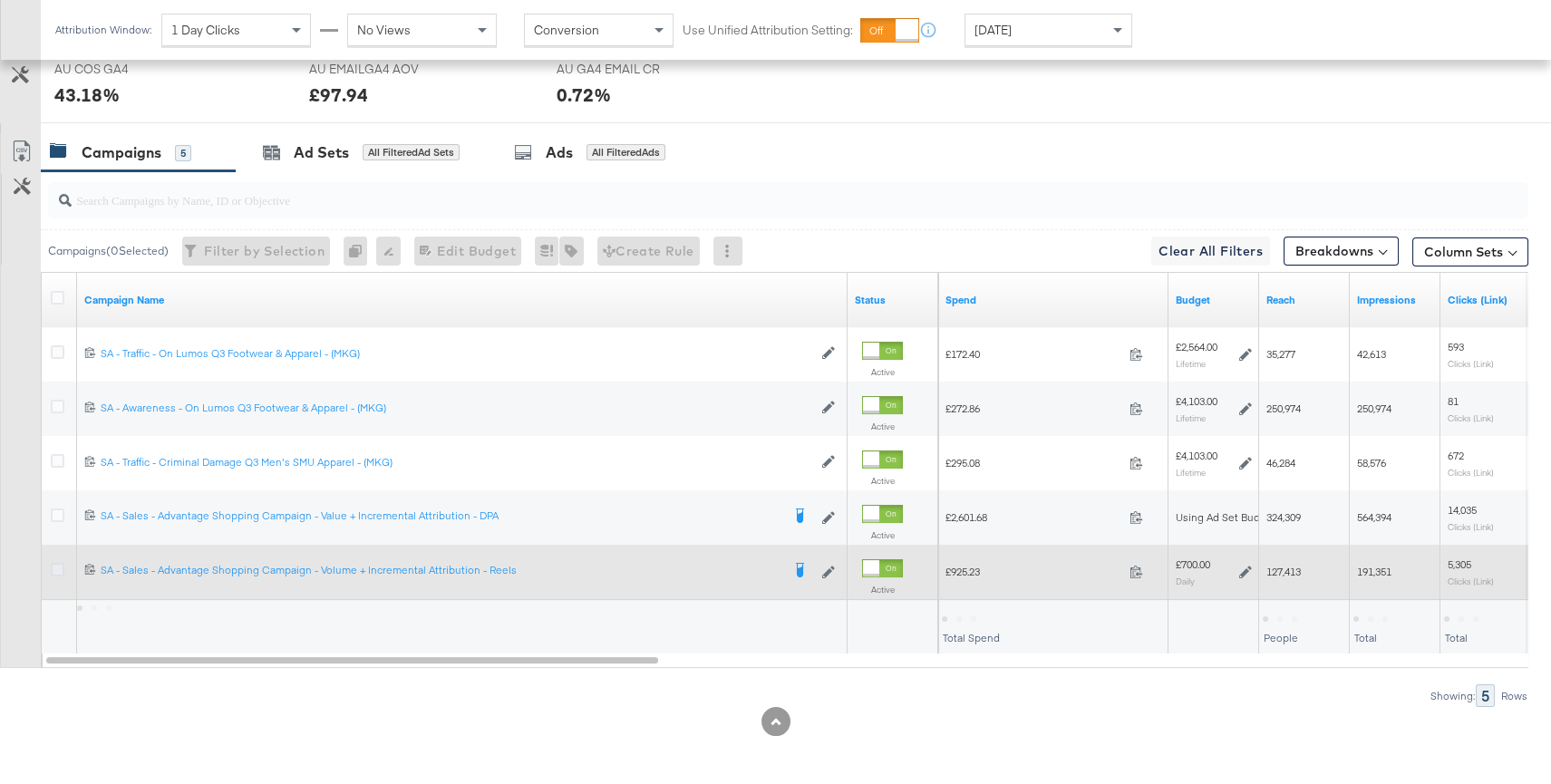
click at [0, 0] on input "checkbox" at bounding box center [0, 0] width 0 height 0
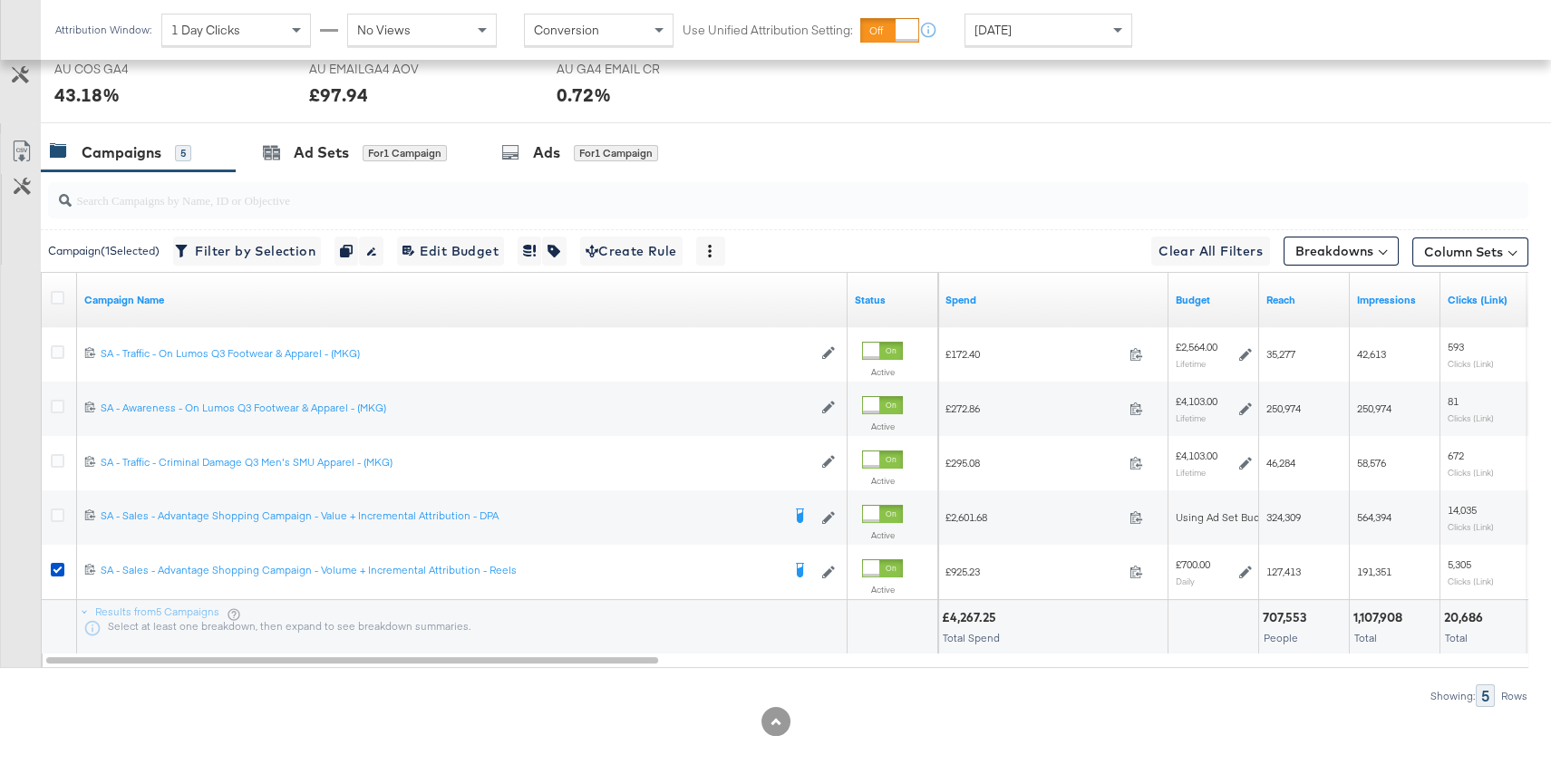
click at [523, 175] on input "search" at bounding box center [733, 192] width 1322 height 35
click at [532, 154] on div "Ads for 1 Campaign" at bounding box center [579, 152] width 157 height 21
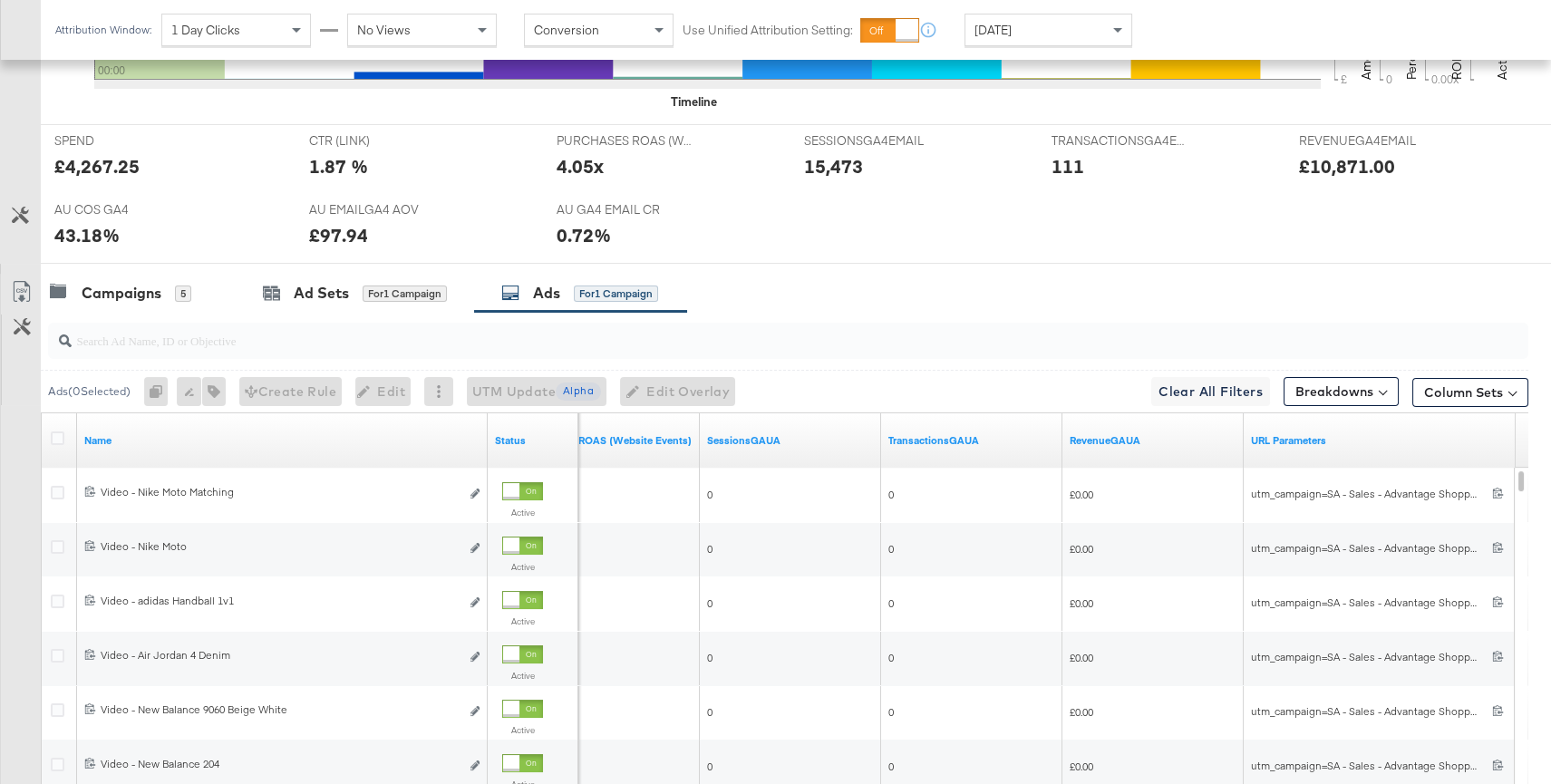
scroll to position [843, 0]
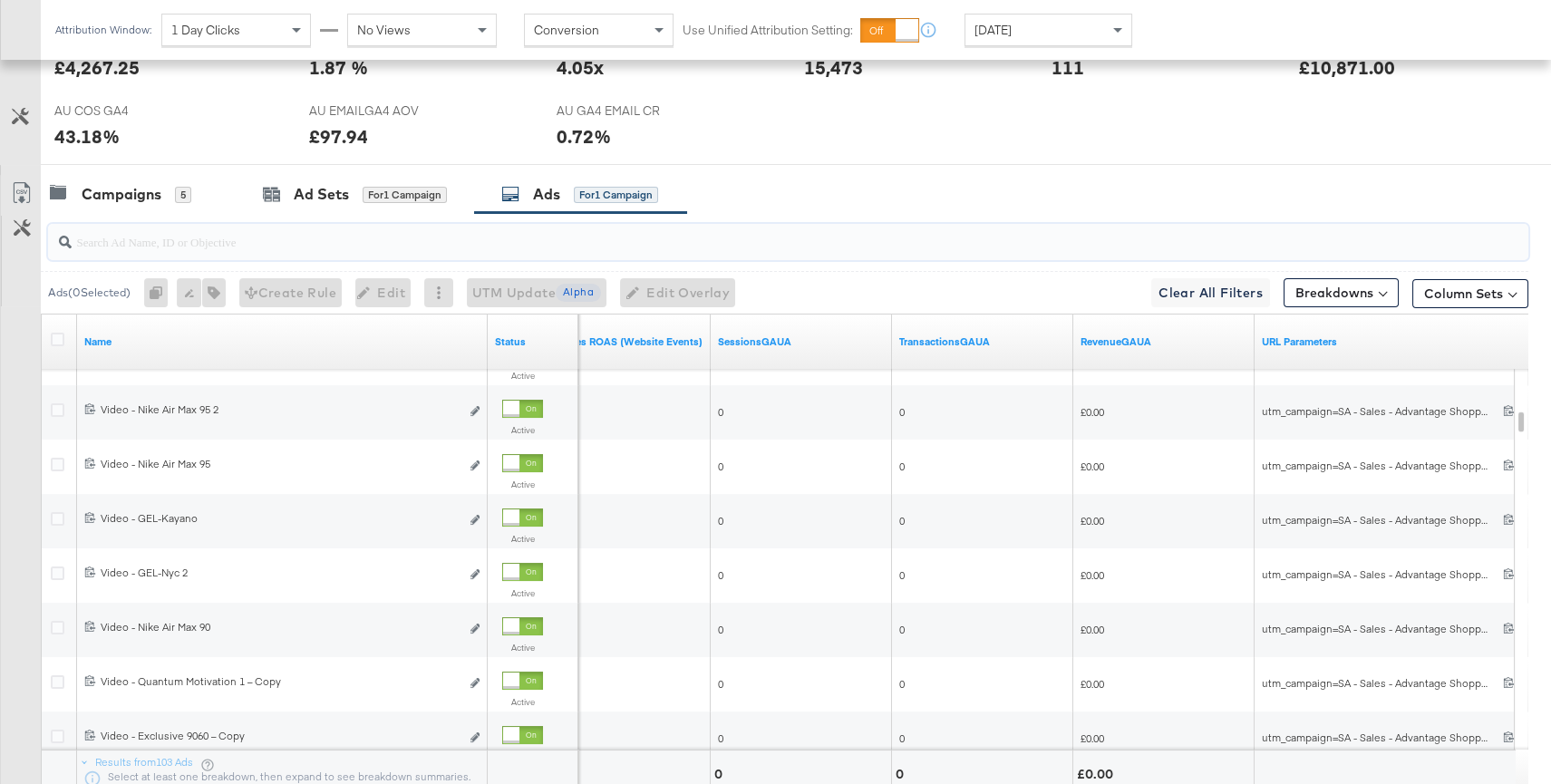
click at [257, 243] on input "search" at bounding box center [733, 234] width 1322 height 35
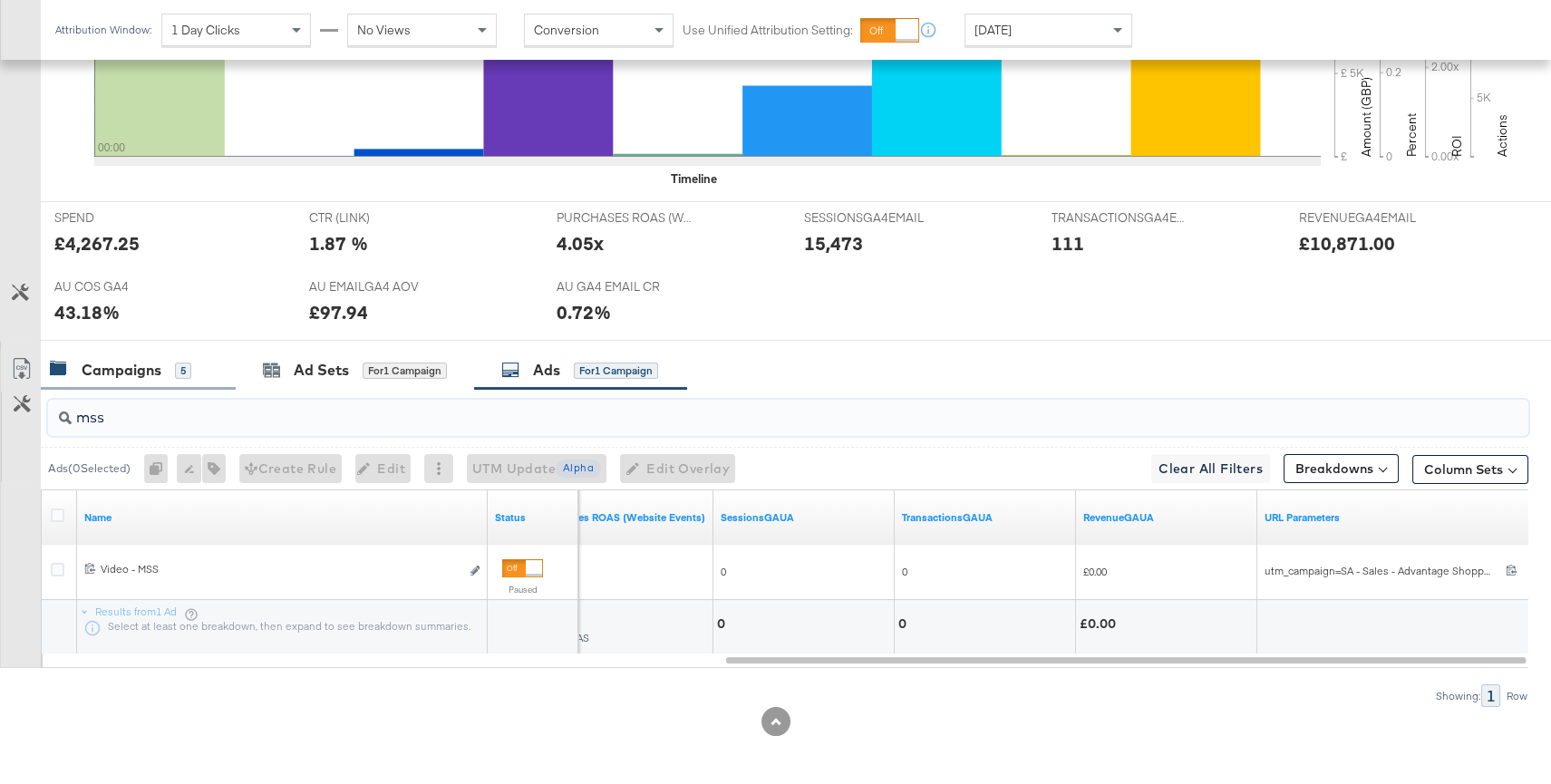
type input "mss"
click at [177, 371] on div "5" at bounding box center [183, 370] width 17 height 17
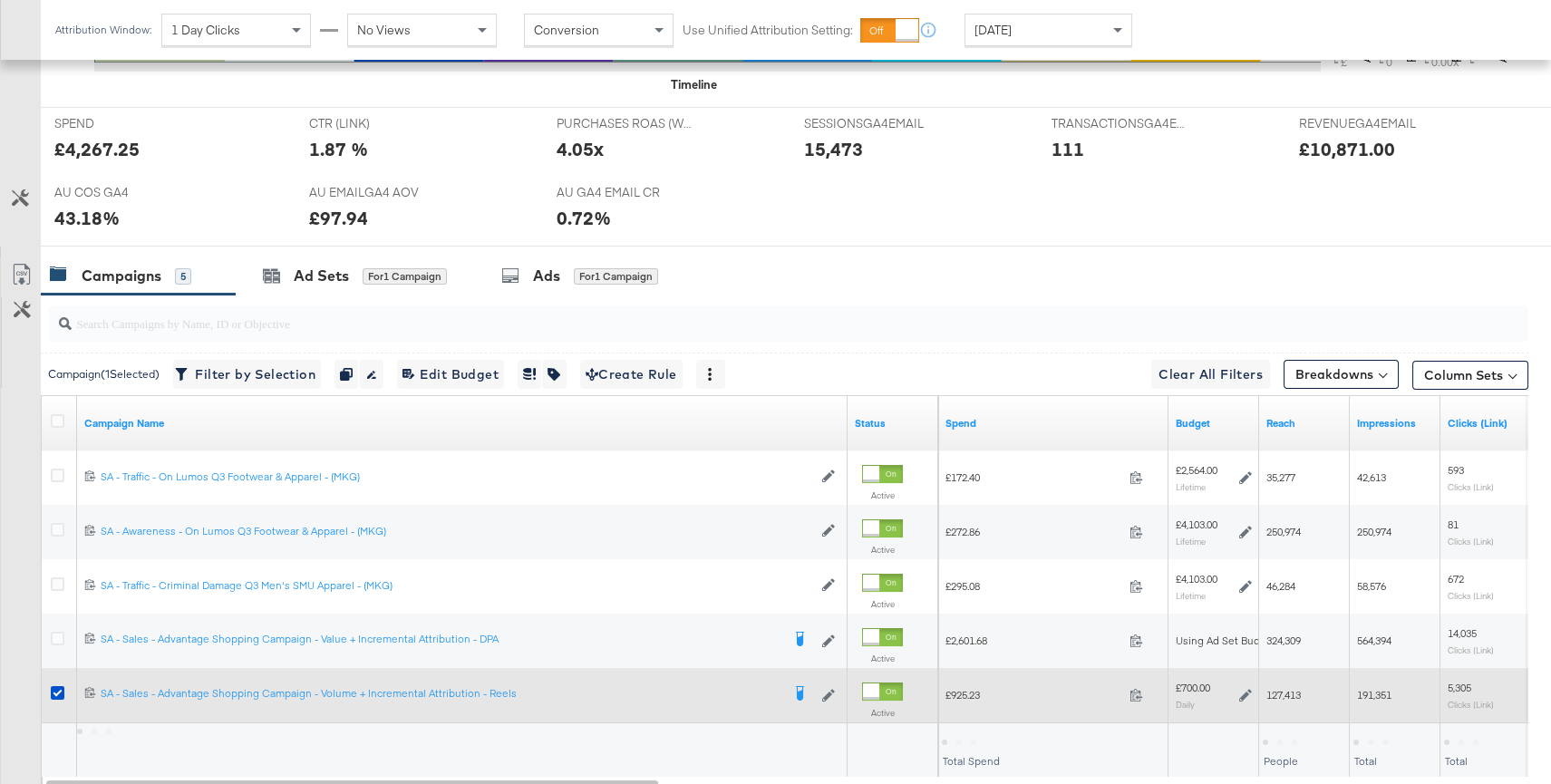
scroll to position [815, 0]
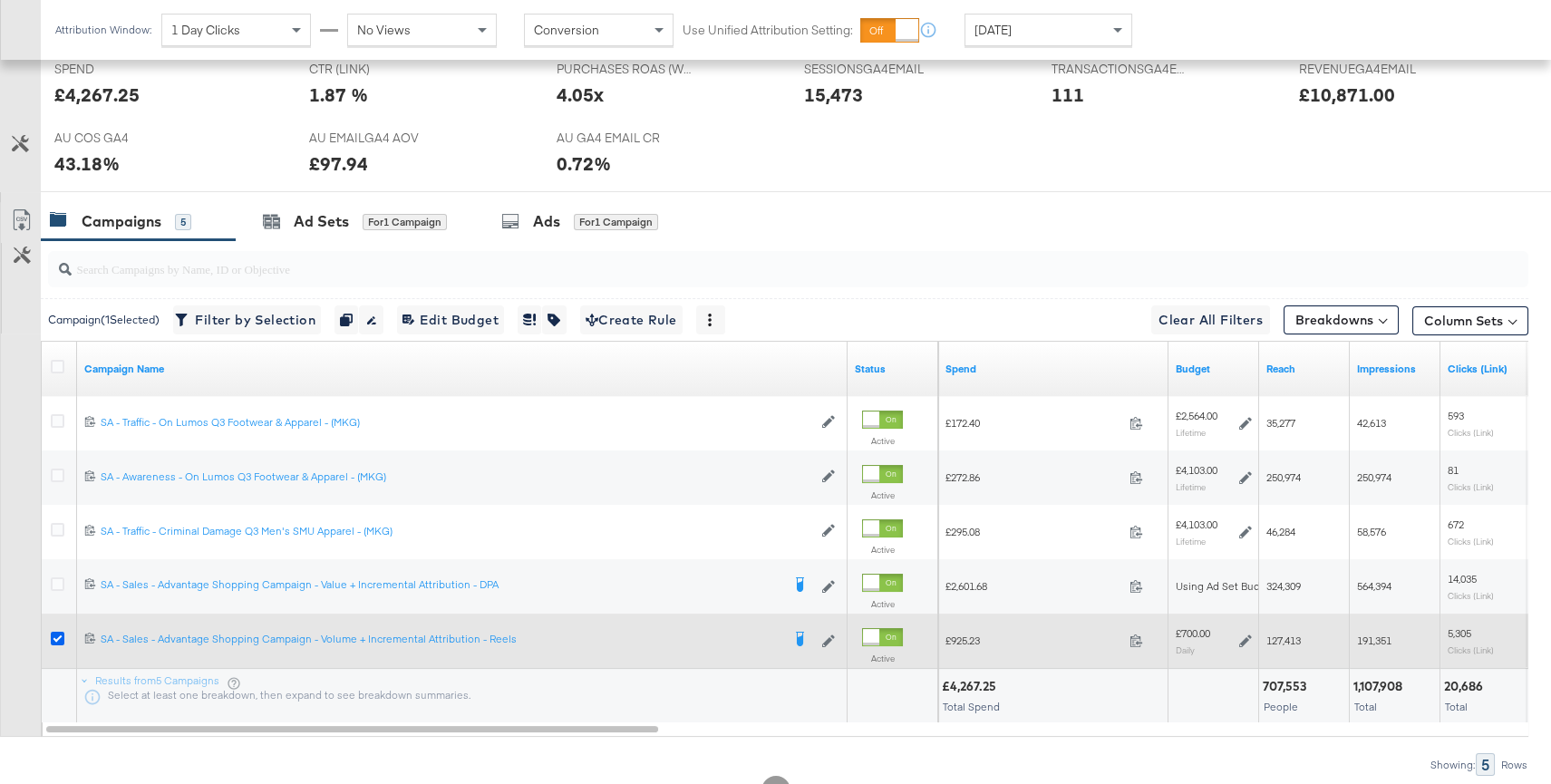
click at [60, 632] on icon at bounding box center [58, 639] width 14 height 14
click at [0, 0] on input "checkbox" at bounding box center [0, 0] width 0 height 0
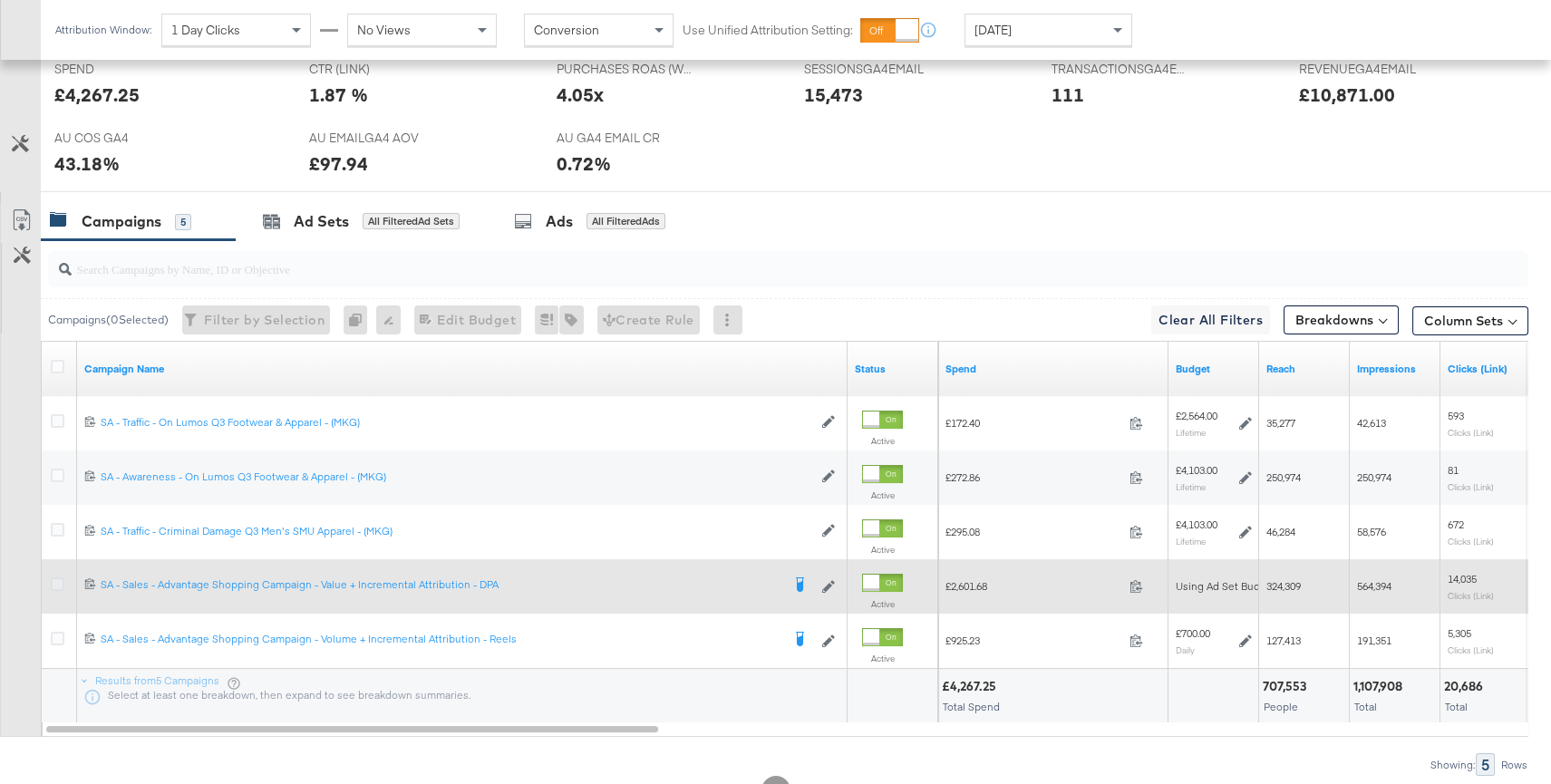
click at [56, 582] on icon at bounding box center [58, 584] width 14 height 14
click at [0, 0] on input "checkbox" at bounding box center [0, 0] width 0 height 0
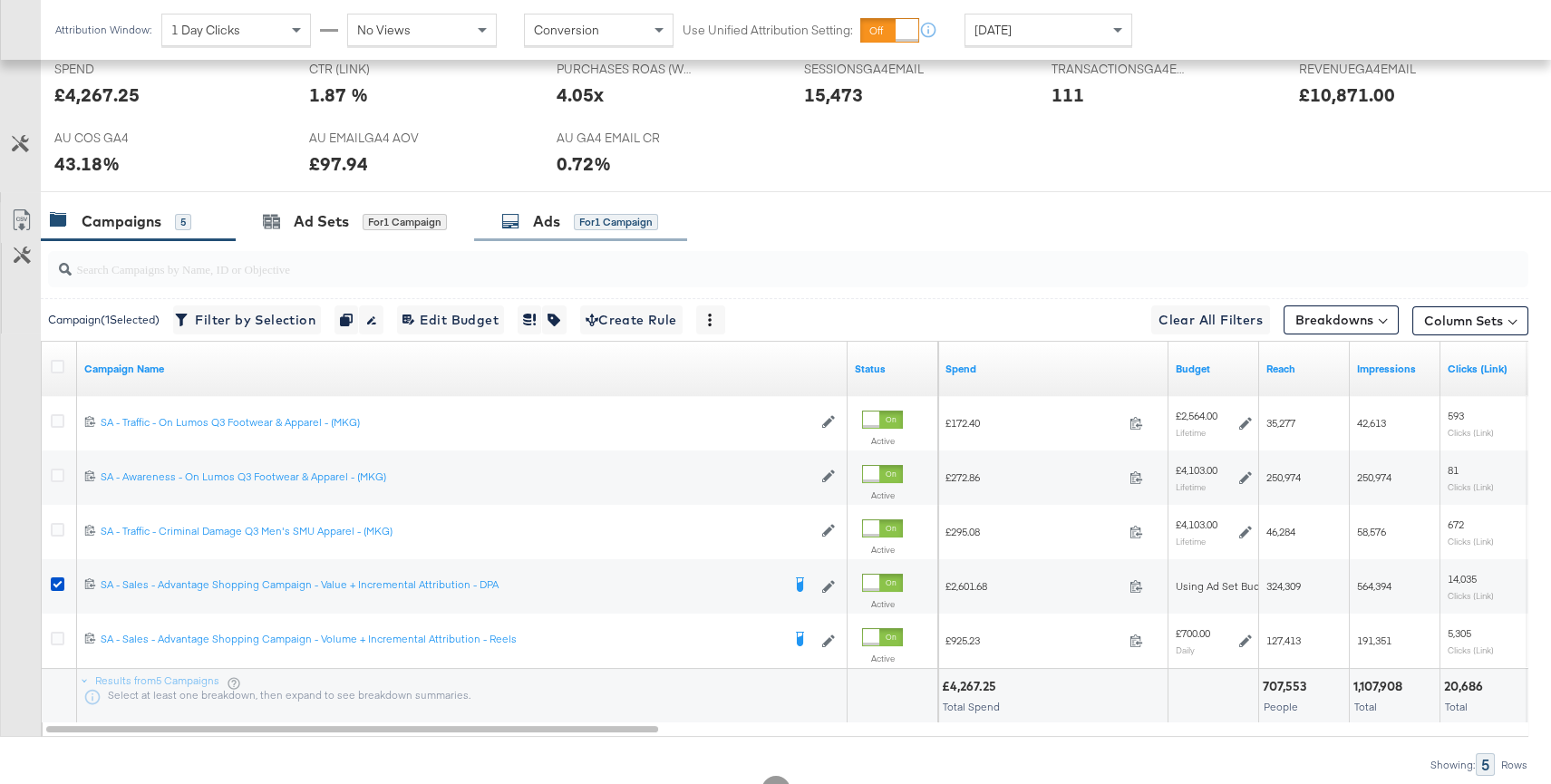
click at [605, 235] on div "Ads for 1 Campaign" at bounding box center [580, 222] width 213 height 39
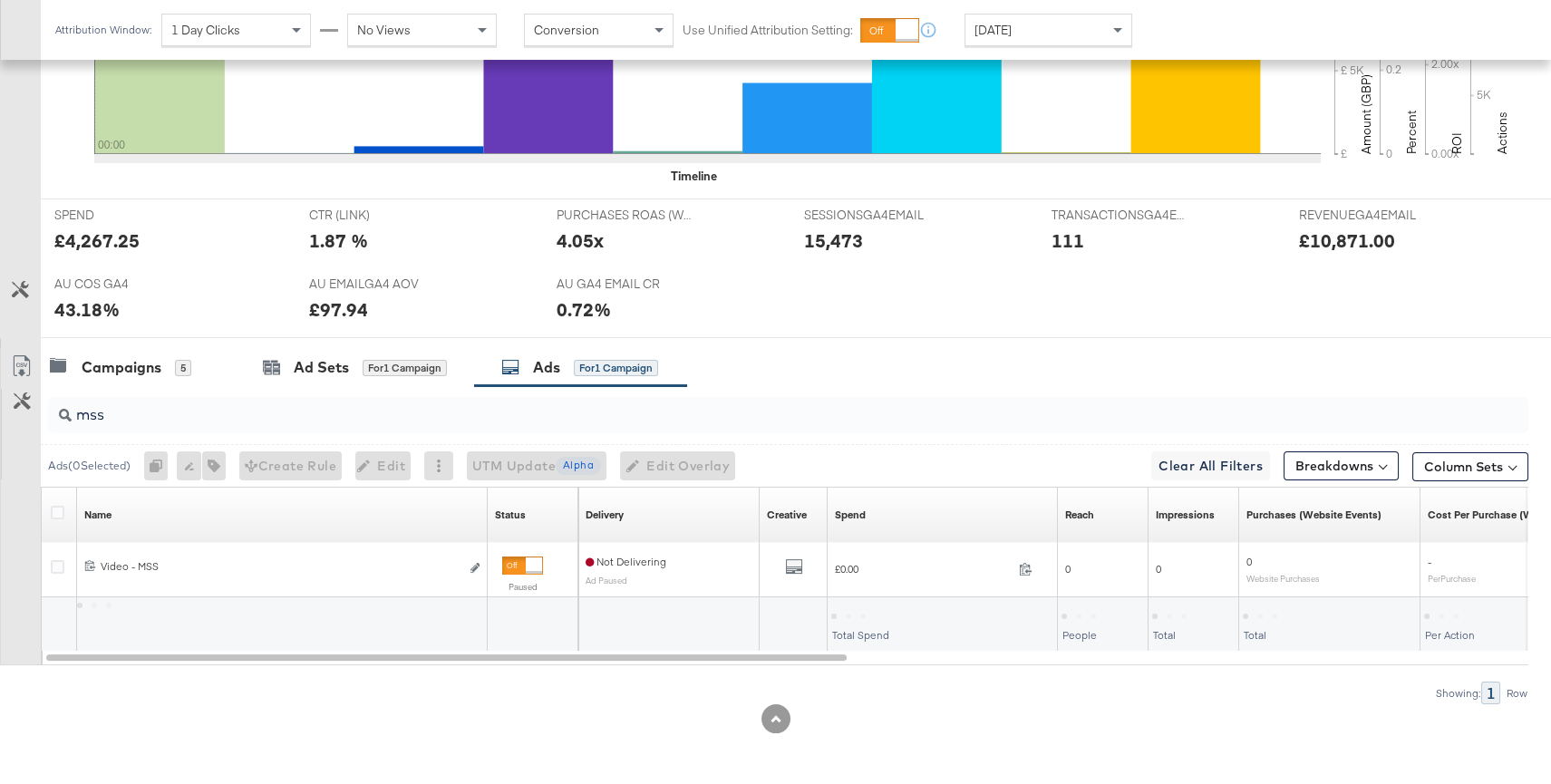
scroll to position [722, 0]
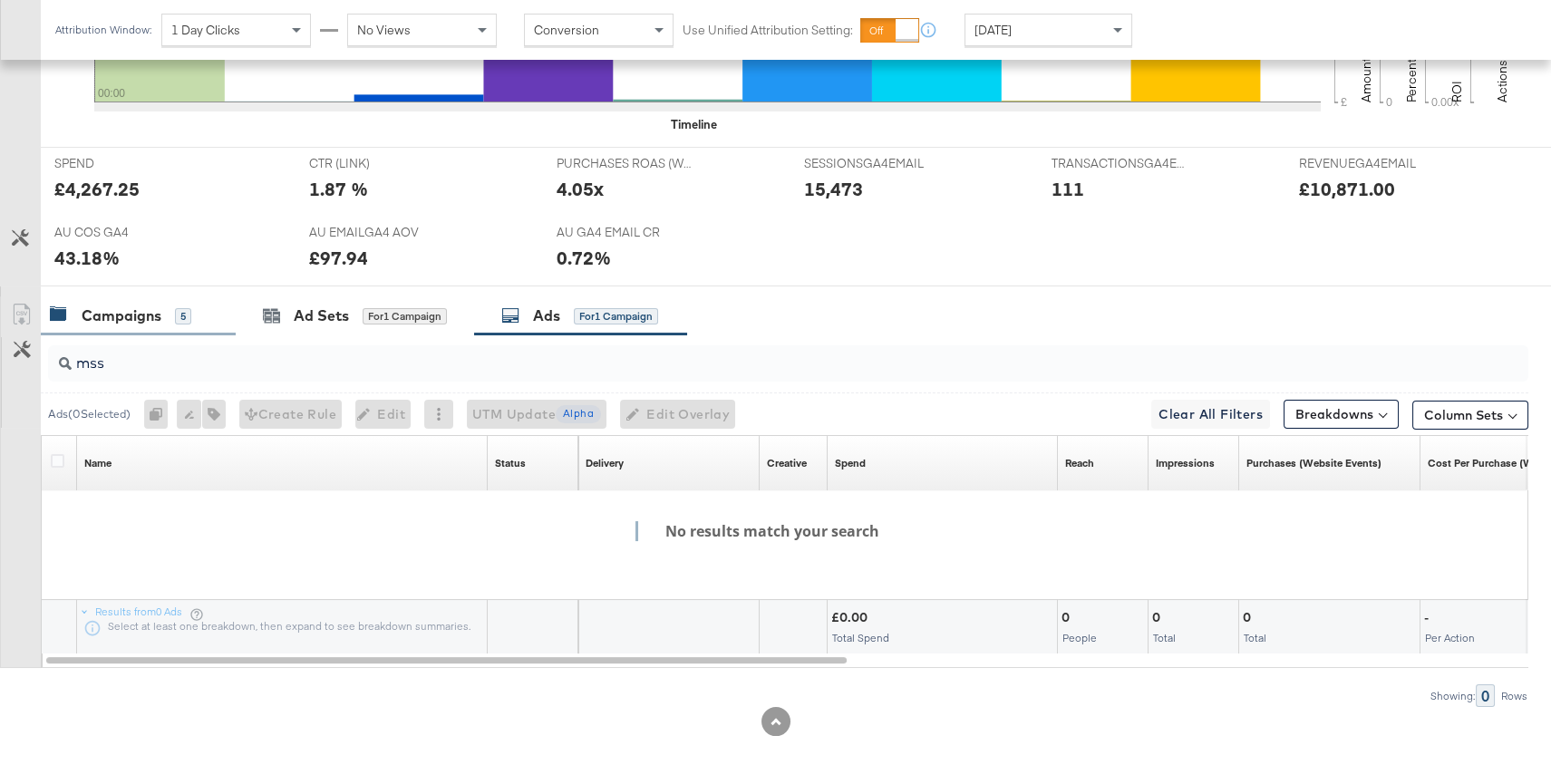
click at [157, 310] on div "Campaigns" at bounding box center [122, 315] width 80 height 21
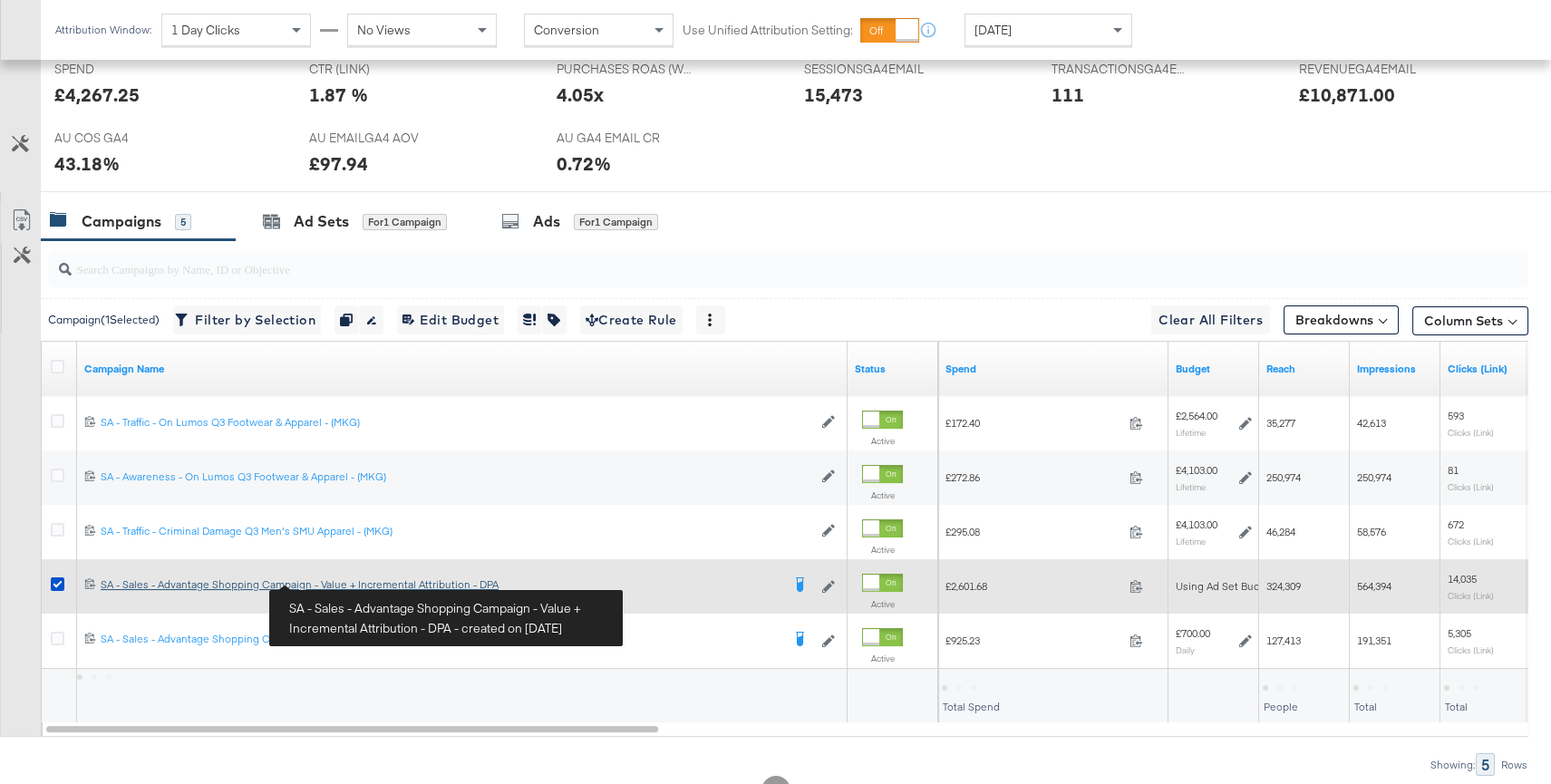
click at [337, 582] on div "SA - Sales - Advantage Shopping Campaign - Value + Incremental Attribution - DP…" at bounding box center [440, 584] width 680 height 15
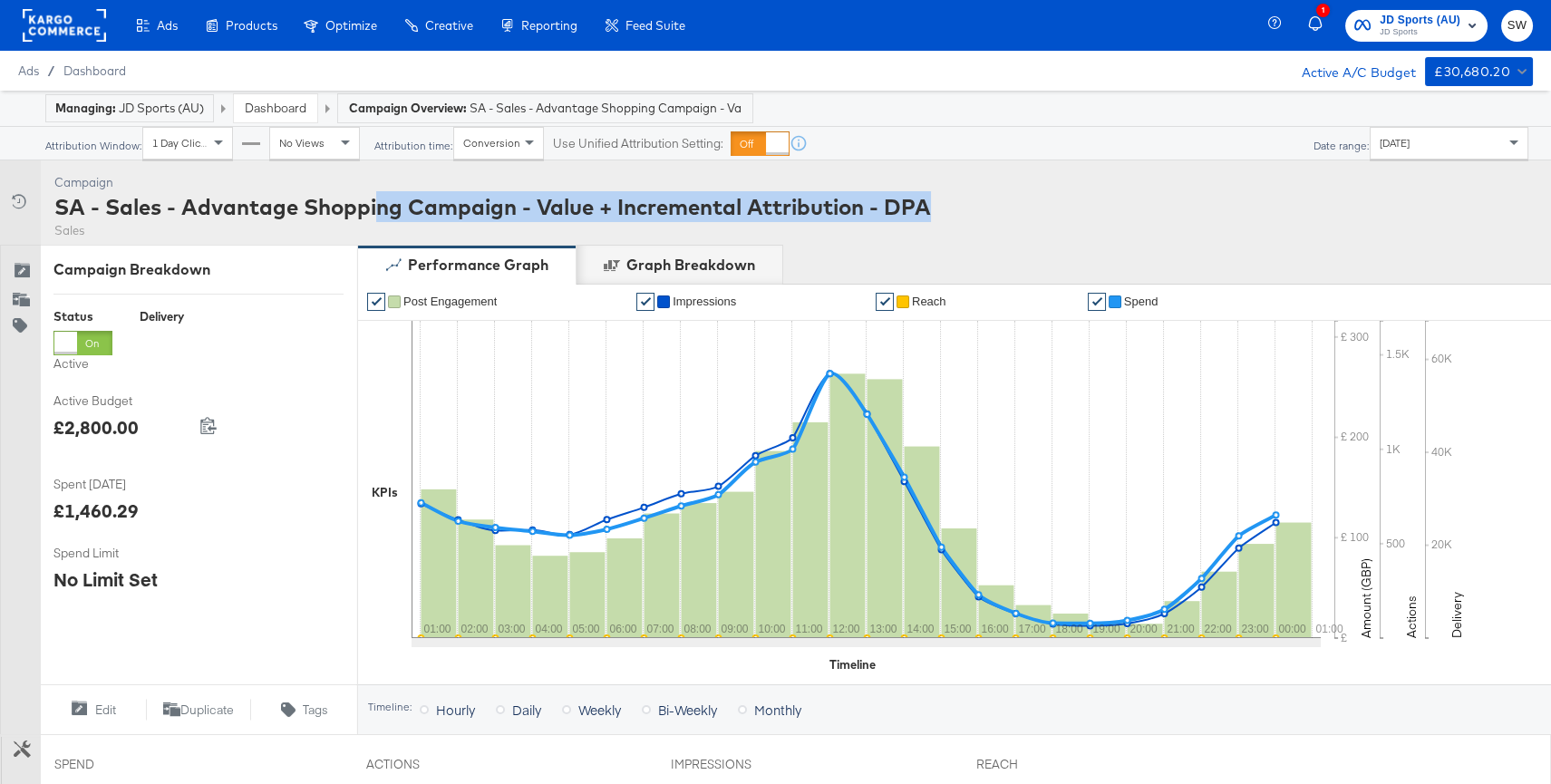
drag, startPoint x: 963, startPoint y: 208, endPoint x: 321, endPoint y: 202, distance: 642.0
click at [321, 202] on div "Campaign Activity Campaign SA - Sales - Advantage Shopping Campaign - Value + I…" at bounding box center [776, 202] width 1551 height 84
click at [321, 202] on div "SA - Sales - Advantage Shopping Campaign - Value + Incremental Attribution - DPA" at bounding box center [492, 207] width 876 height 31
drag, startPoint x: 57, startPoint y: 202, endPoint x: 925, endPoint y: 208, distance: 868.0
click at [951, 202] on div "Campaign Activity Campaign SA - Sales - Advantage Shopping Campaign - Value + I…" at bounding box center [776, 202] width 1551 height 84
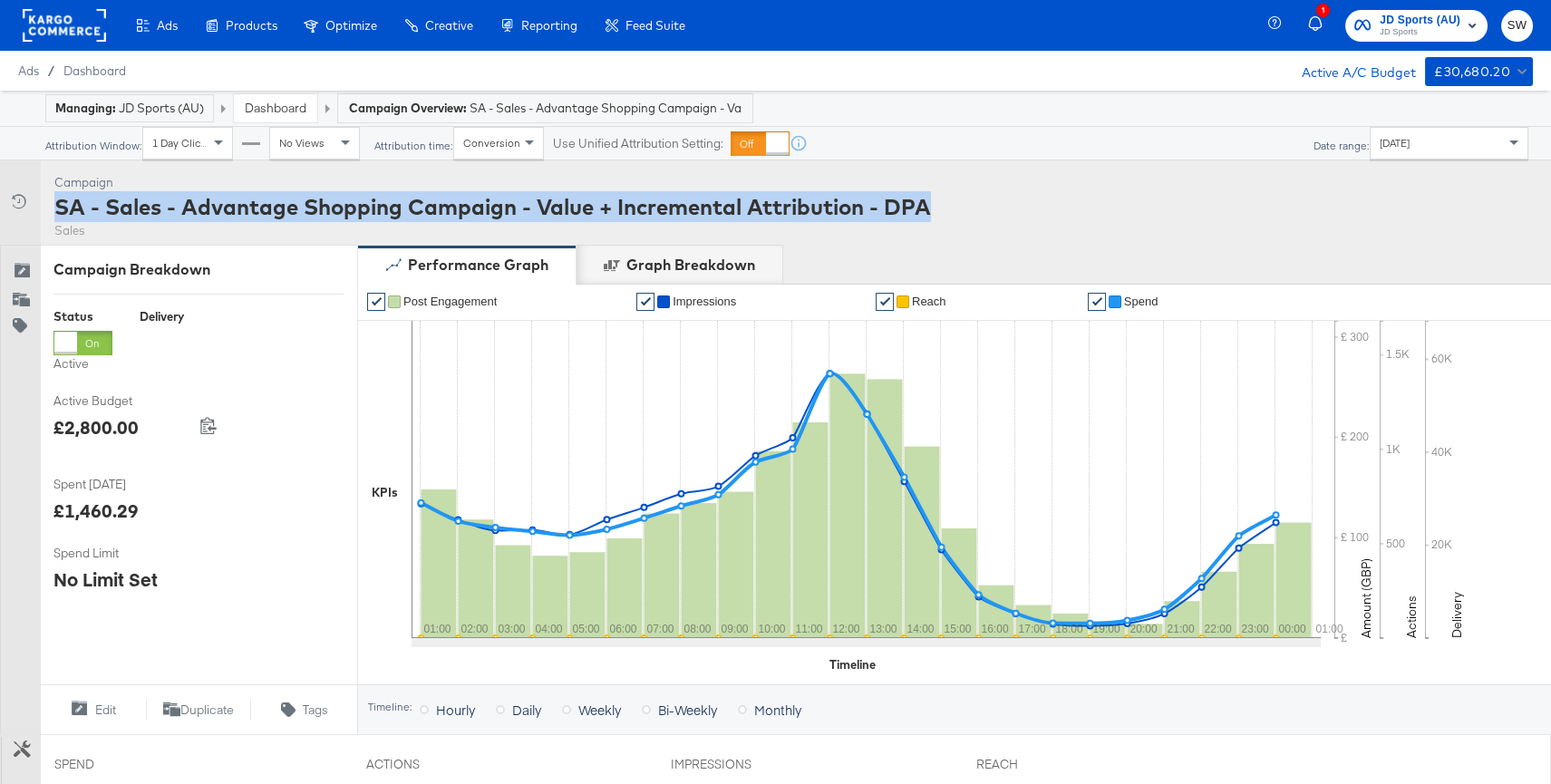
copy div "SA - Sales - Advantage Shopping Campaign - Value + Incremental Attribution - DPA"
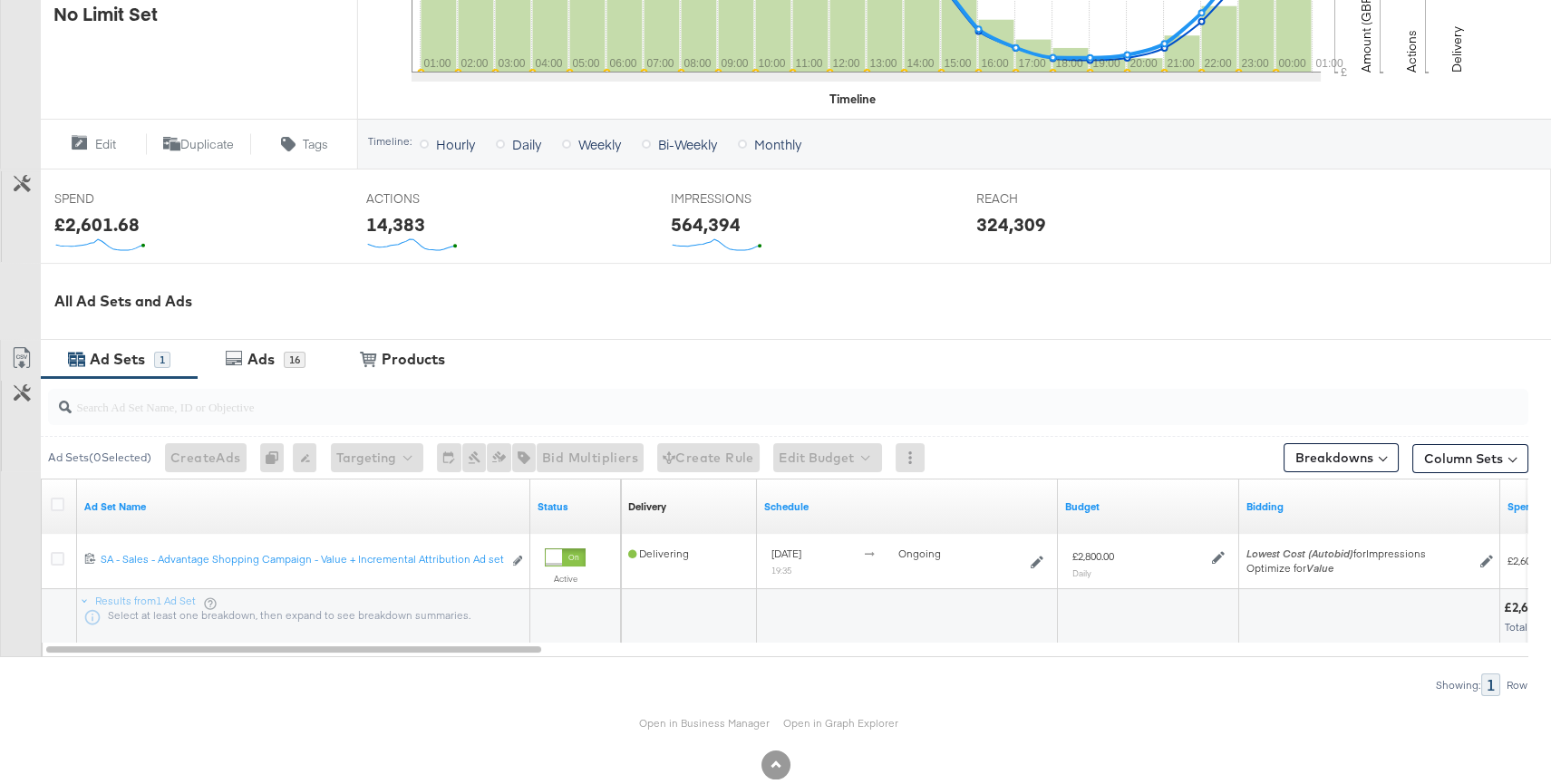
scroll to position [599, 0]
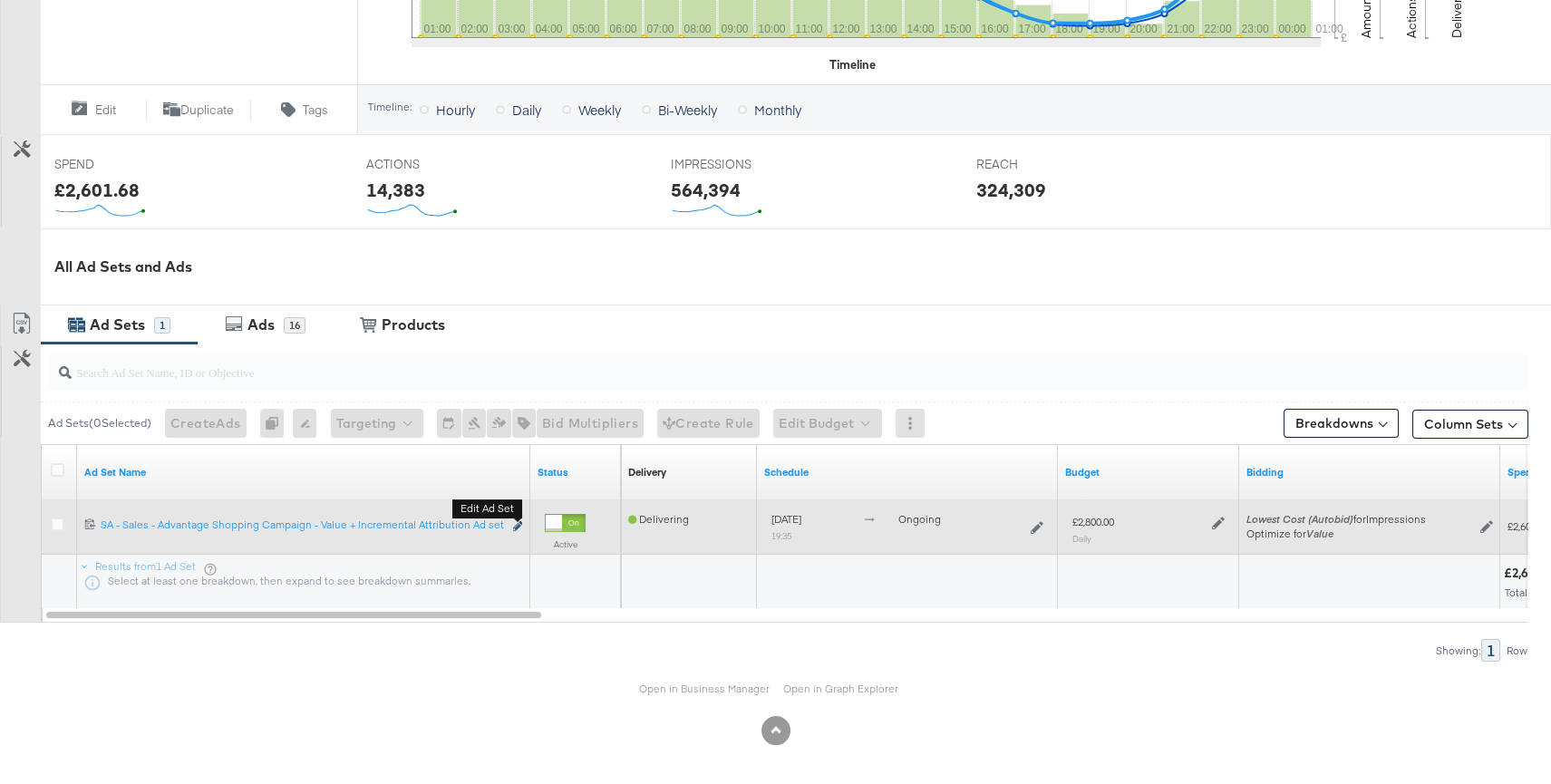
click at [517, 527] on icon "link" at bounding box center [517, 526] width 9 height 10
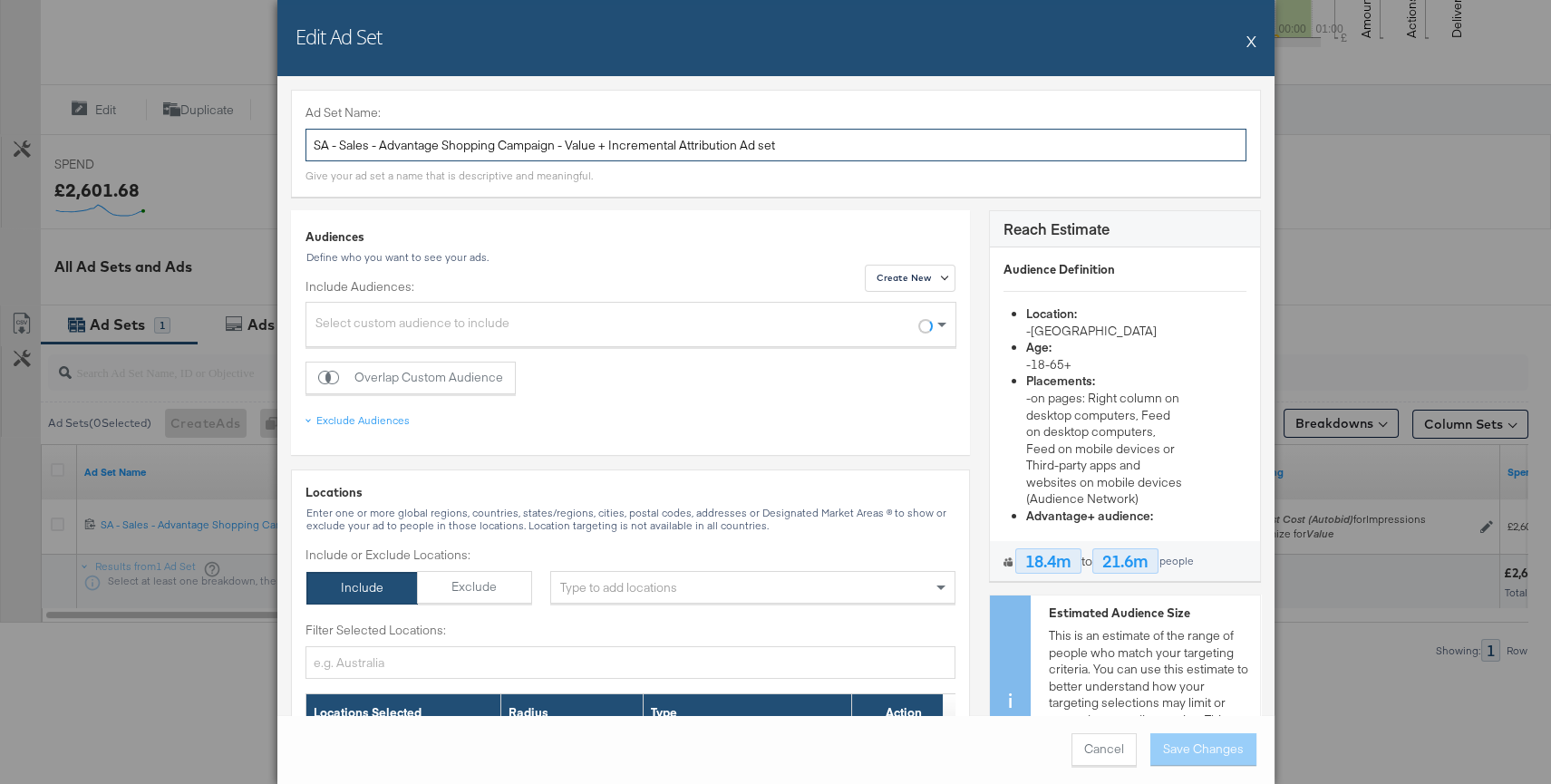
click at [489, 154] on input "SA - Sales - Advantage Shopping Campaign - Value + Incremental Attribution Ad s…" at bounding box center [776, 145] width 941 height 33
click at [1251, 36] on button "X" at bounding box center [1251, 40] width 10 height 36
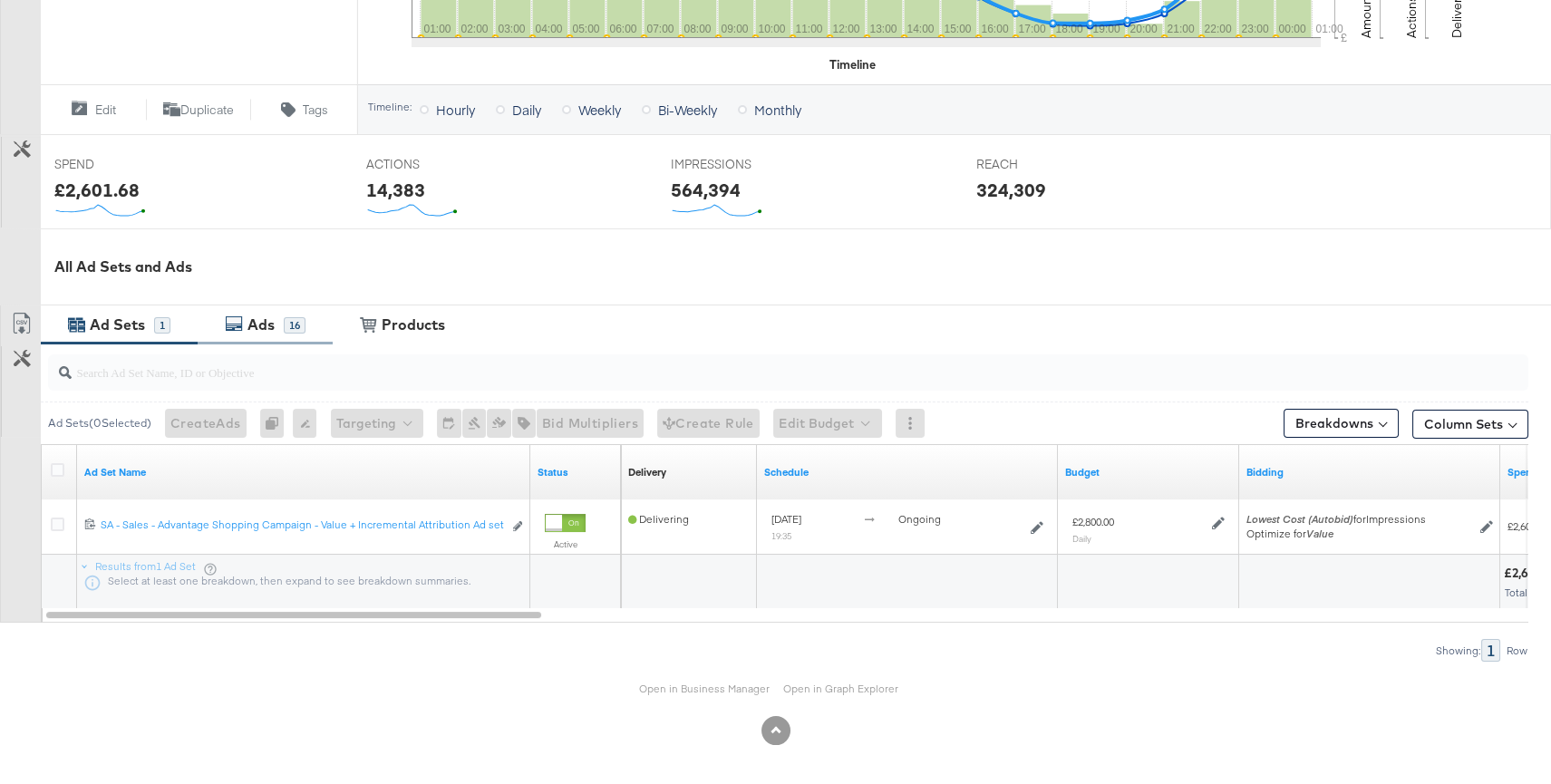
click at [289, 321] on div "16" at bounding box center [294, 325] width 21 height 17
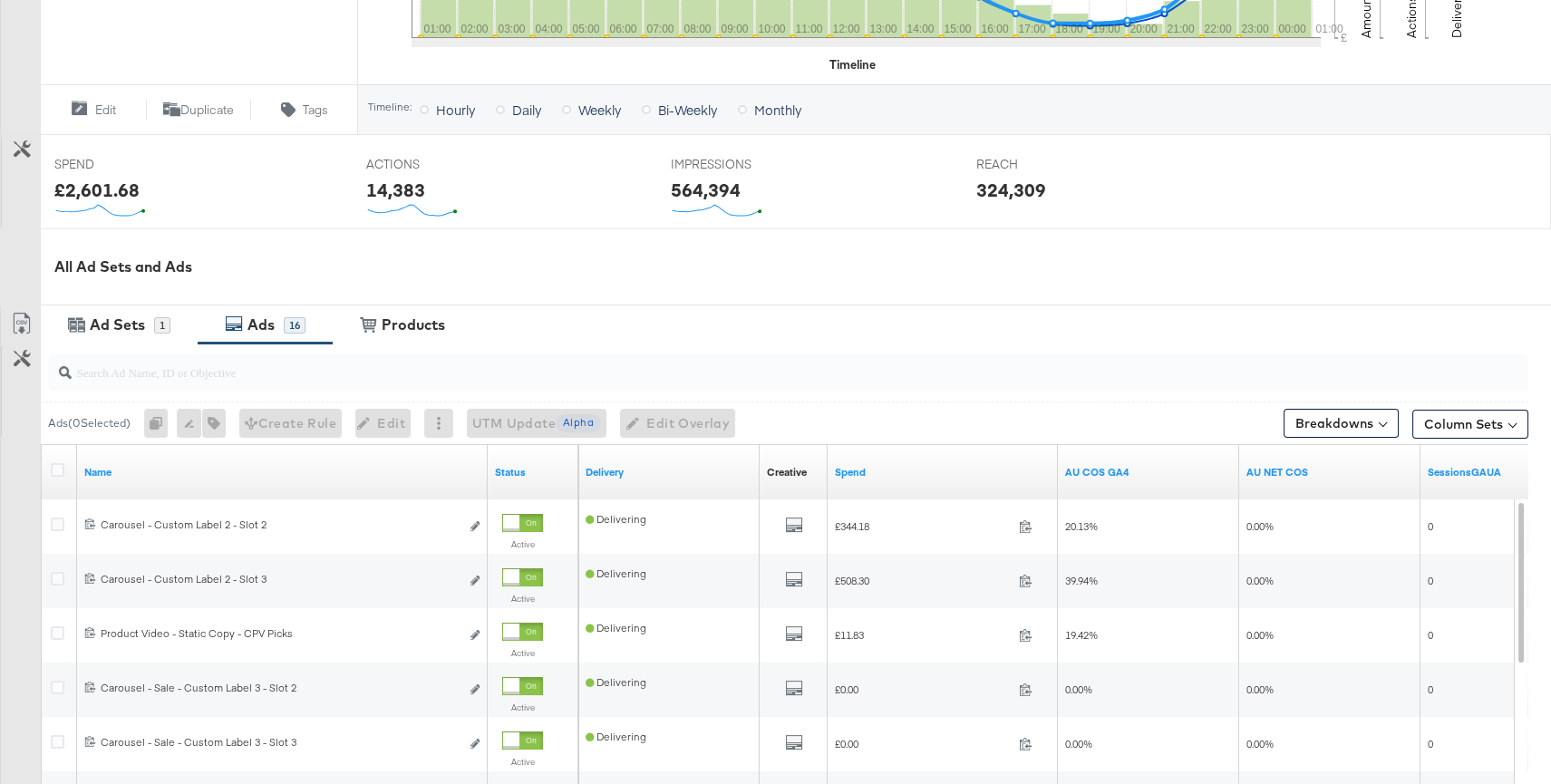
scroll to position [838, 0]
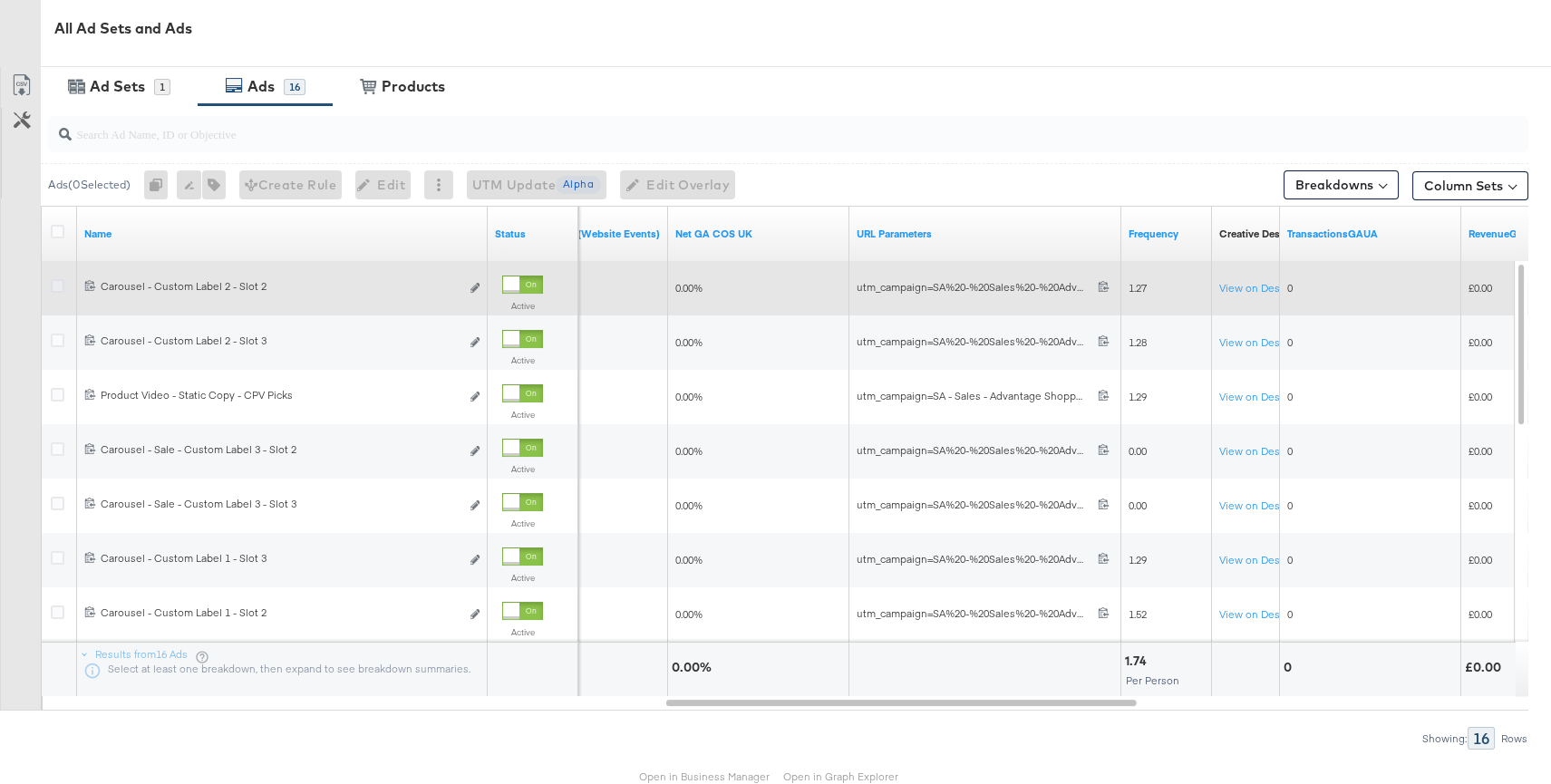
click at [53, 279] on icon at bounding box center [58, 286] width 14 height 14
click at [0, 0] on input "checkbox" at bounding box center [0, 0] width 0 height 0
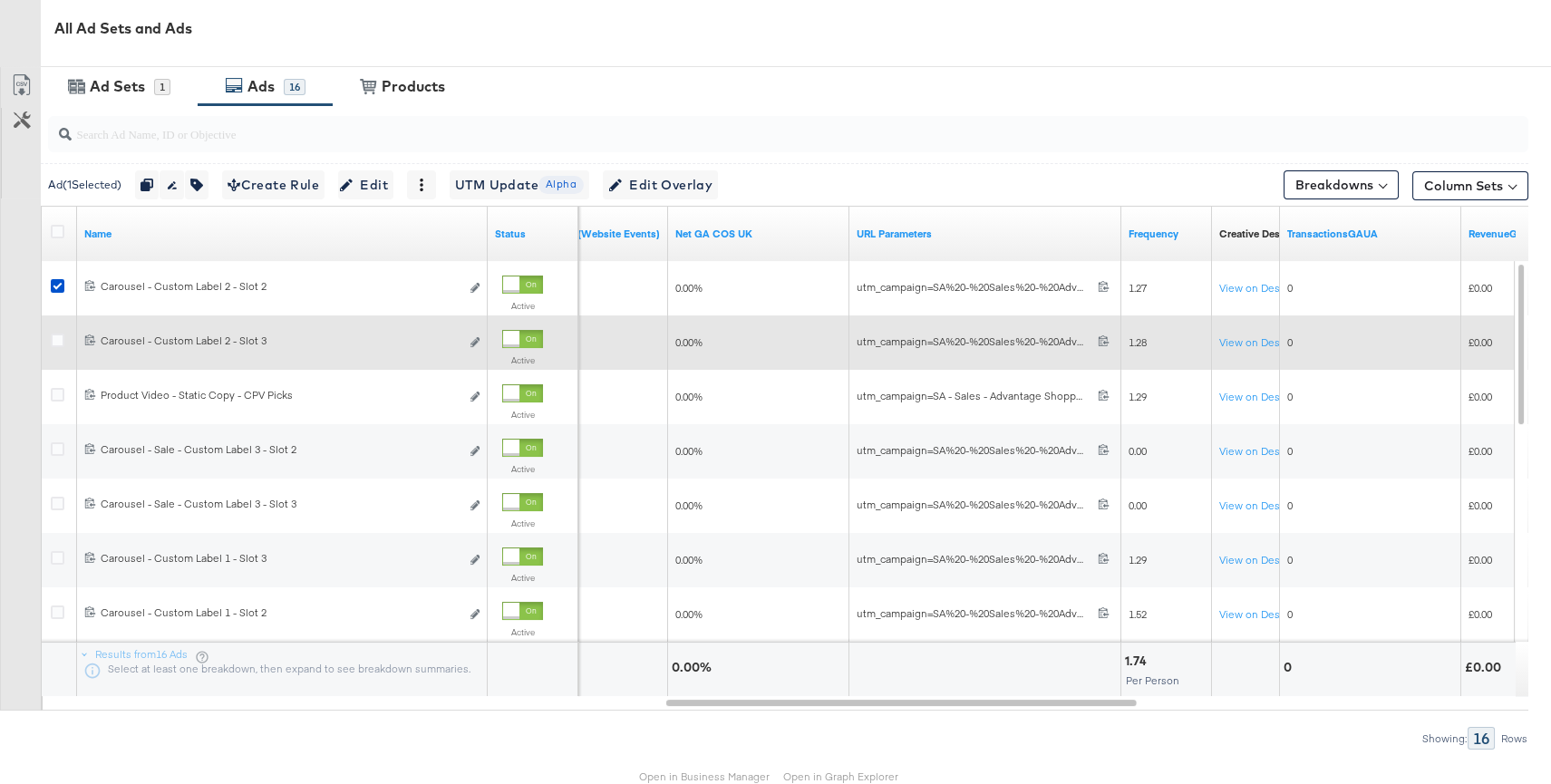
click at [56, 337] on icon at bounding box center [58, 341] width 14 height 14
click at [0, 0] on input "checkbox" at bounding box center [0, 0] width 0 height 0
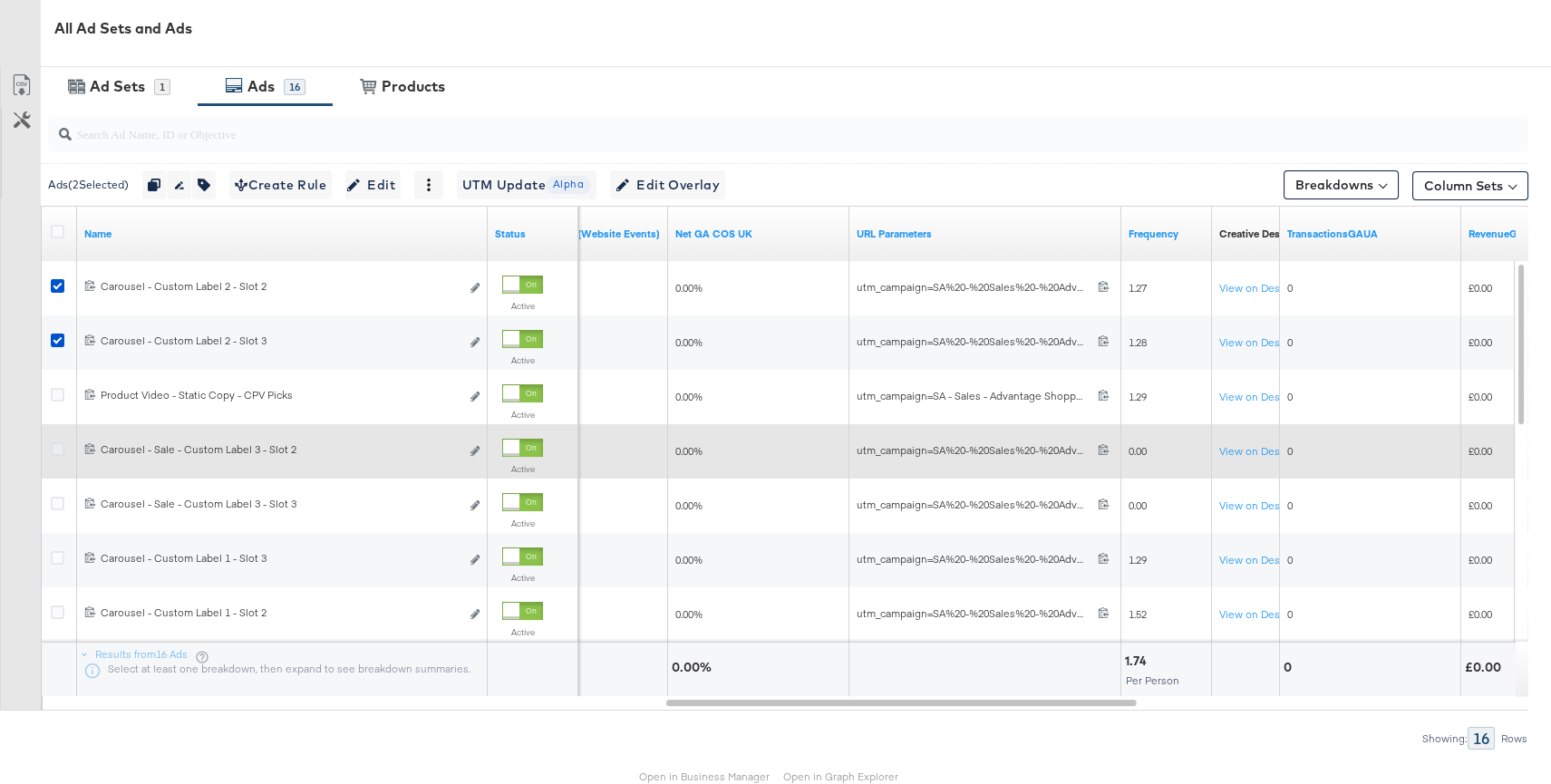
click at [57, 447] on icon at bounding box center [58, 449] width 14 height 14
click at [0, 0] on input "checkbox" at bounding box center [0, 0] width 0 height 0
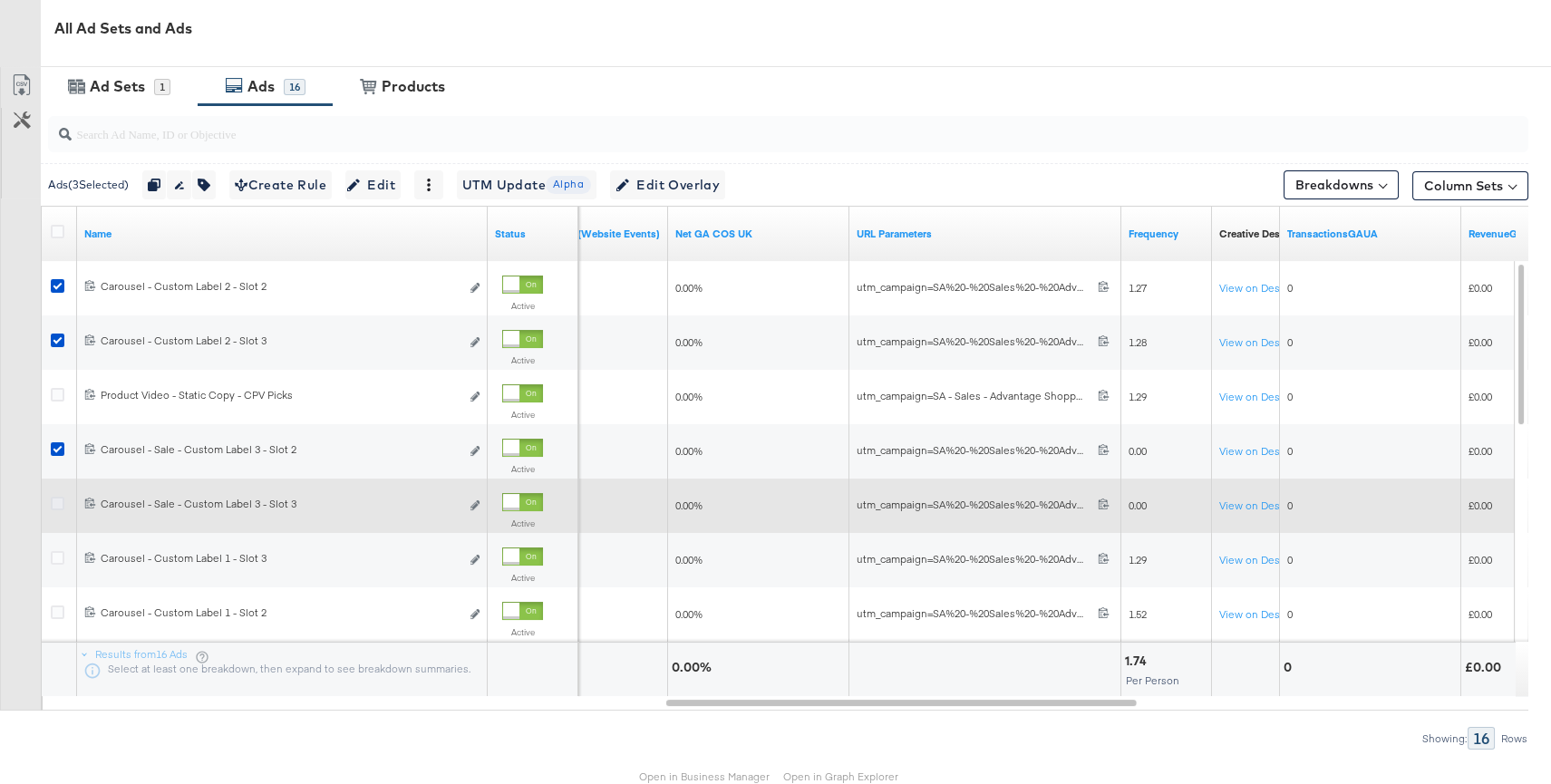
click at [57, 506] on icon at bounding box center [58, 504] width 14 height 14
click at [0, 0] on input "checkbox" at bounding box center [0, 0] width 0 height 0
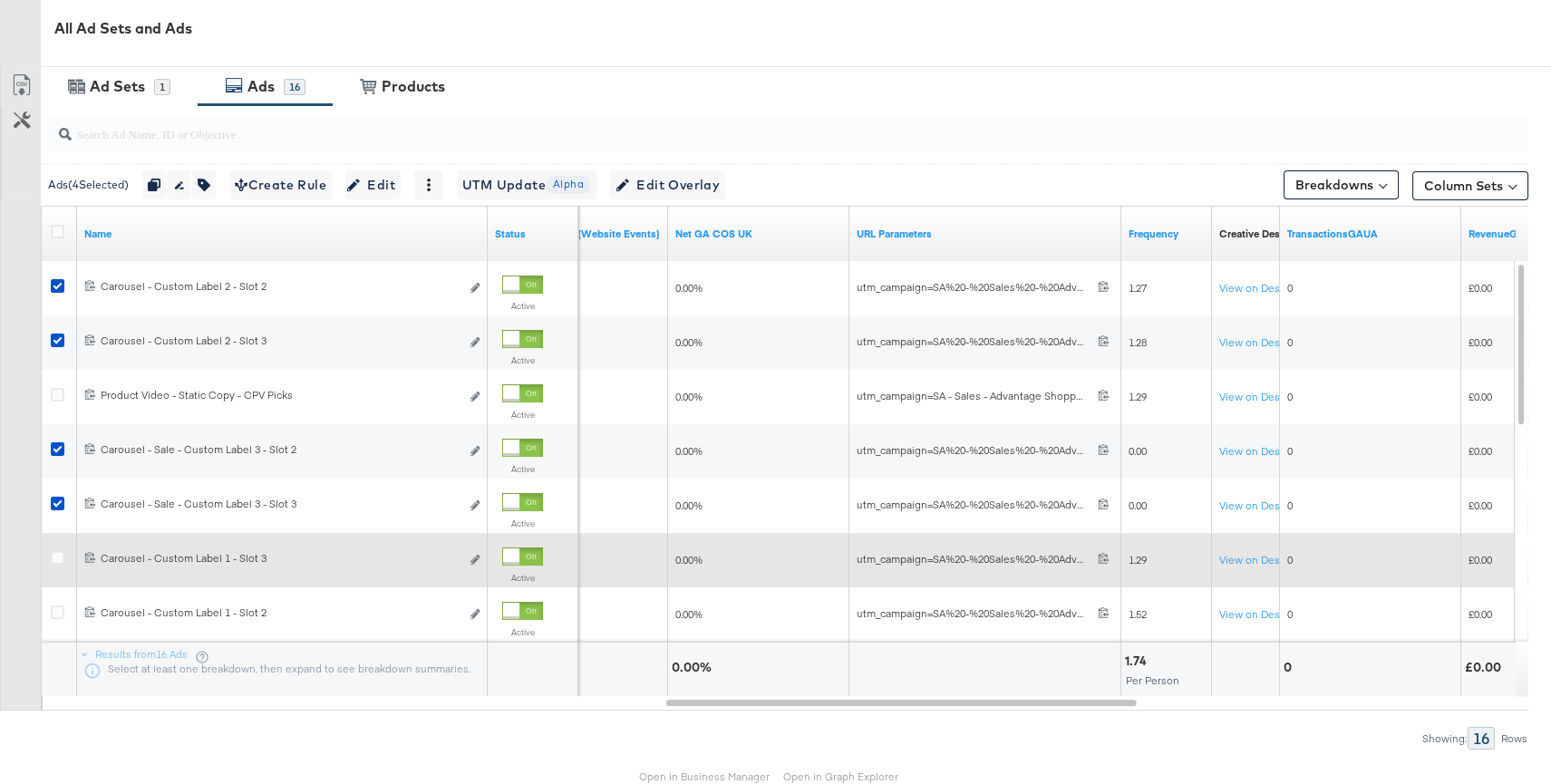
click at [58, 564] on div at bounding box center [60, 559] width 19 height 19
click at [57, 557] on icon at bounding box center [58, 557] width 14 height 14
click at [0, 0] on input "checkbox" at bounding box center [0, 0] width 0 height 0
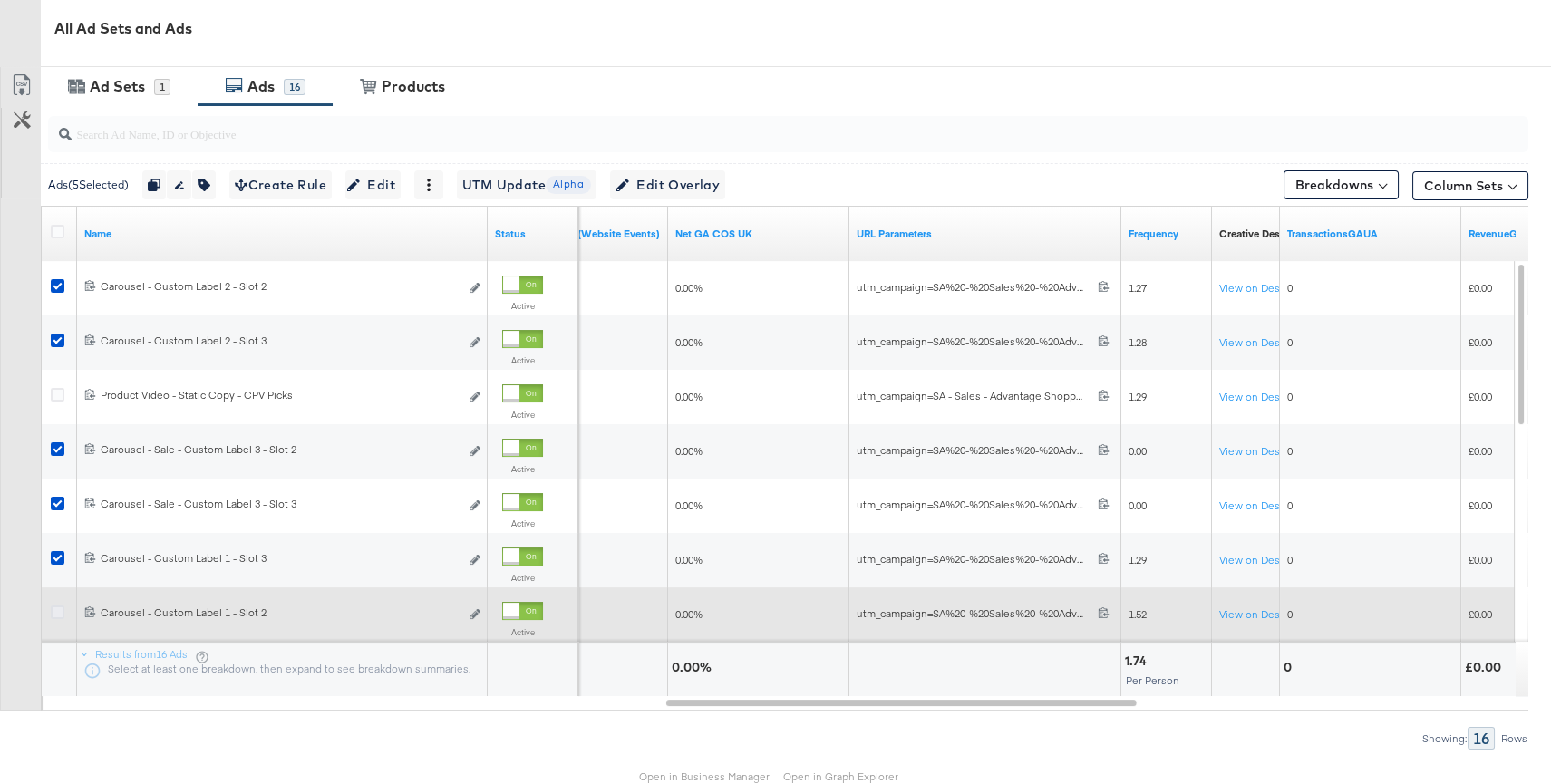
click at [57, 610] on icon at bounding box center [58, 612] width 14 height 14
click at [0, 0] on input "checkbox" at bounding box center [0, 0] width 0 height 0
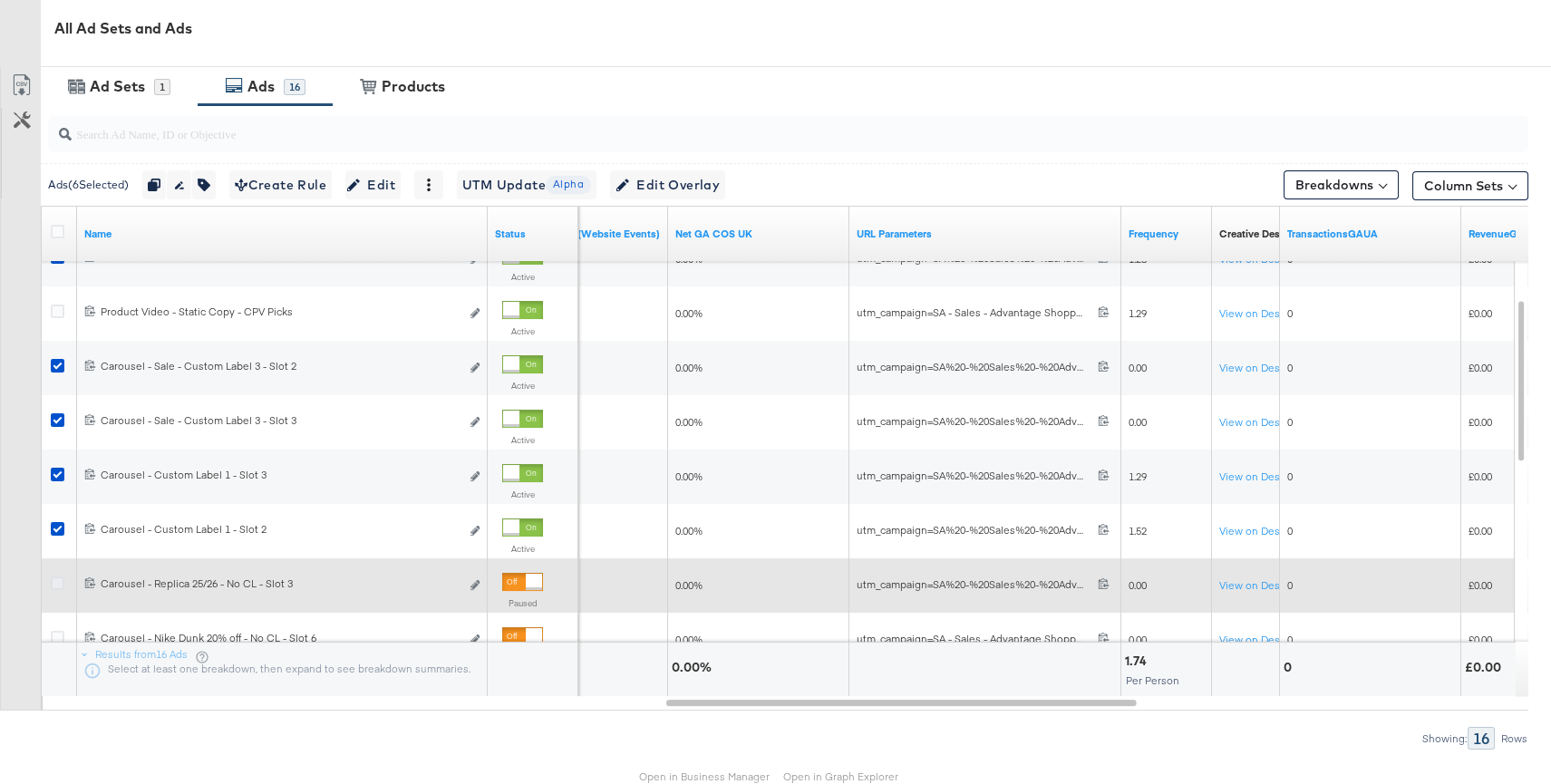
click at [59, 578] on icon at bounding box center [58, 583] width 14 height 14
click at [0, 0] on input "checkbox" at bounding box center [0, 0] width 0 height 0
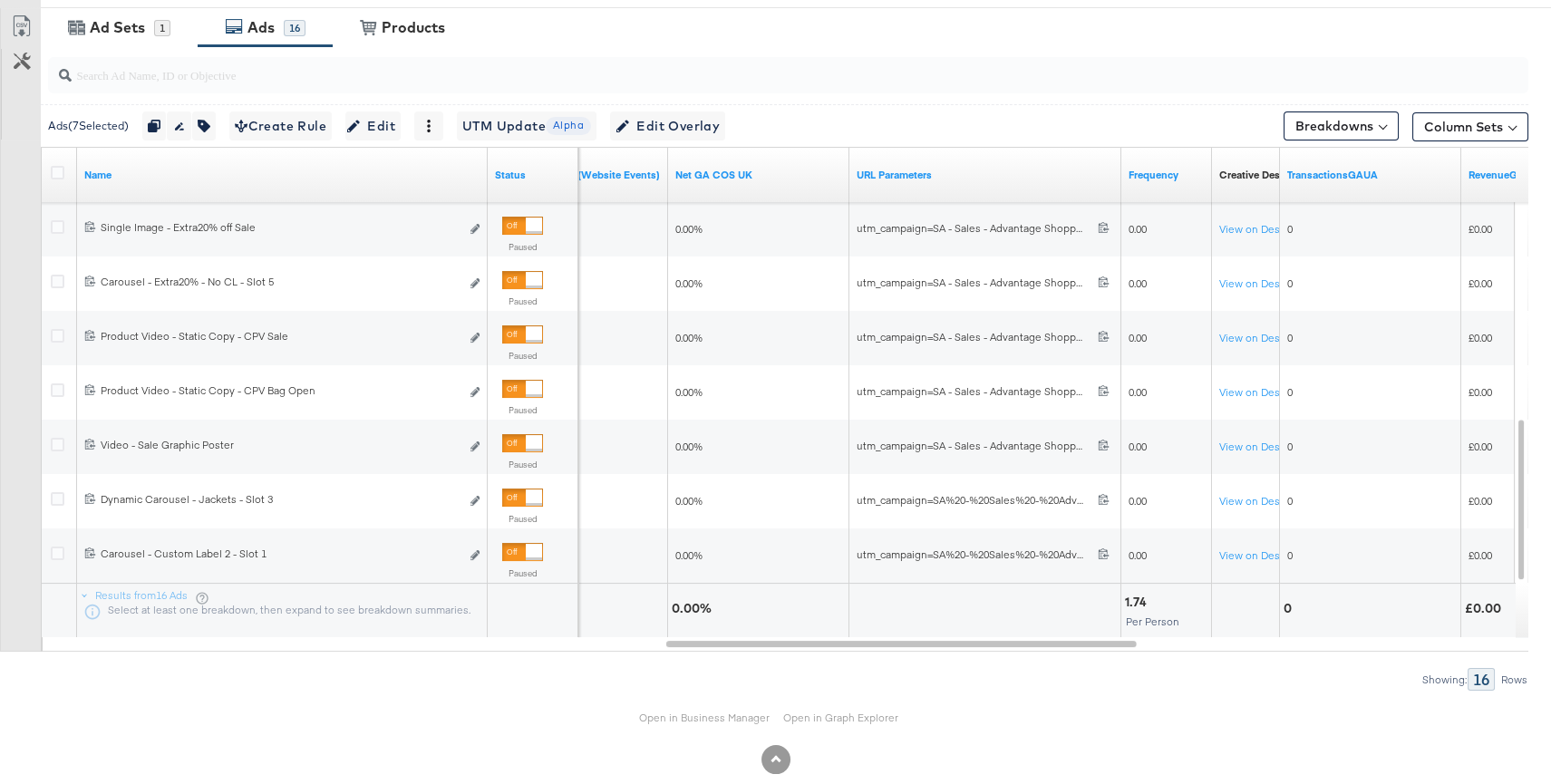
scroll to position [926, 0]
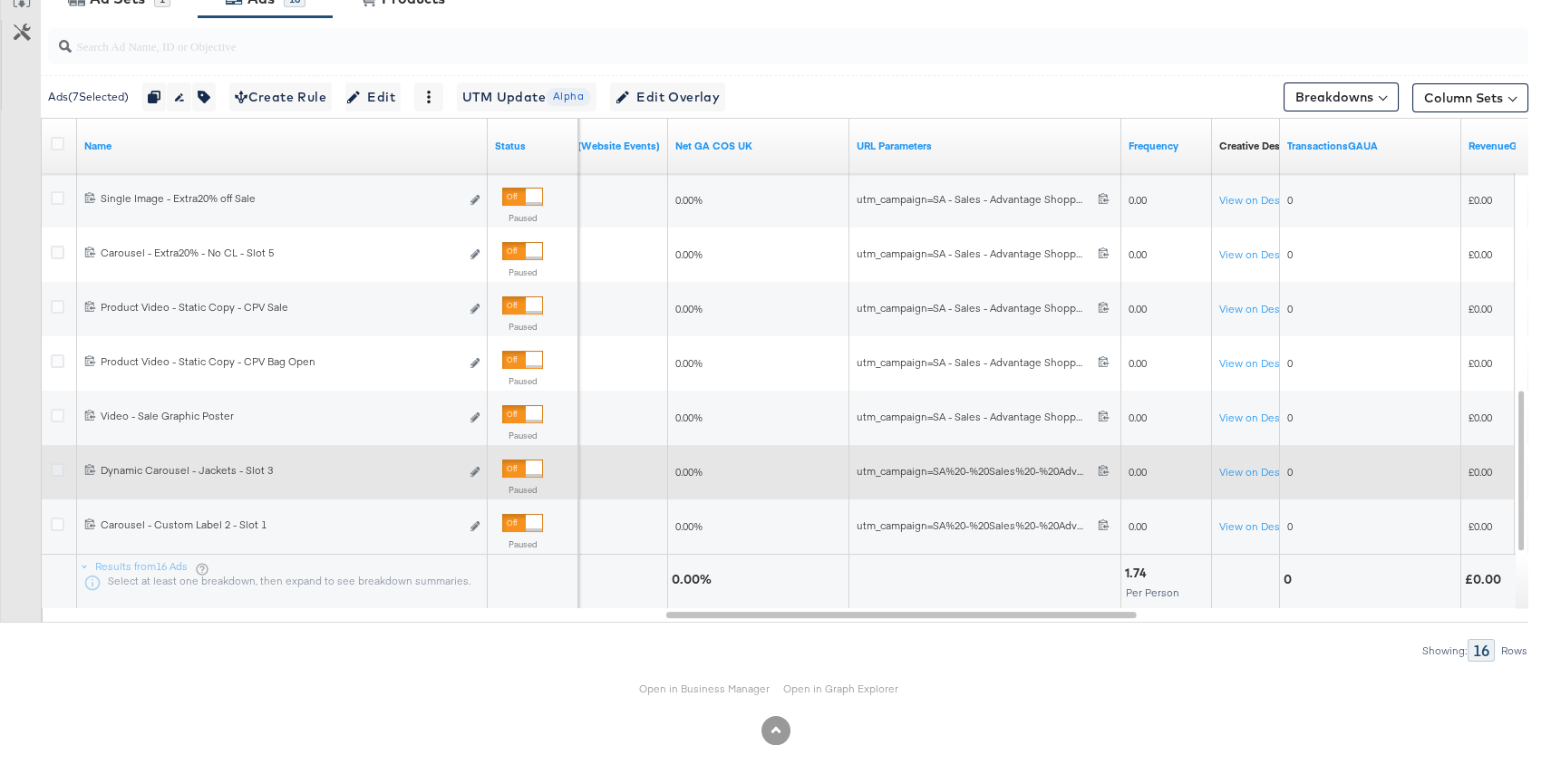
click at [58, 471] on icon at bounding box center [58, 470] width 14 height 14
click at [0, 0] on input "checkbox" at bounding box center [0, 0] width 0 height 0
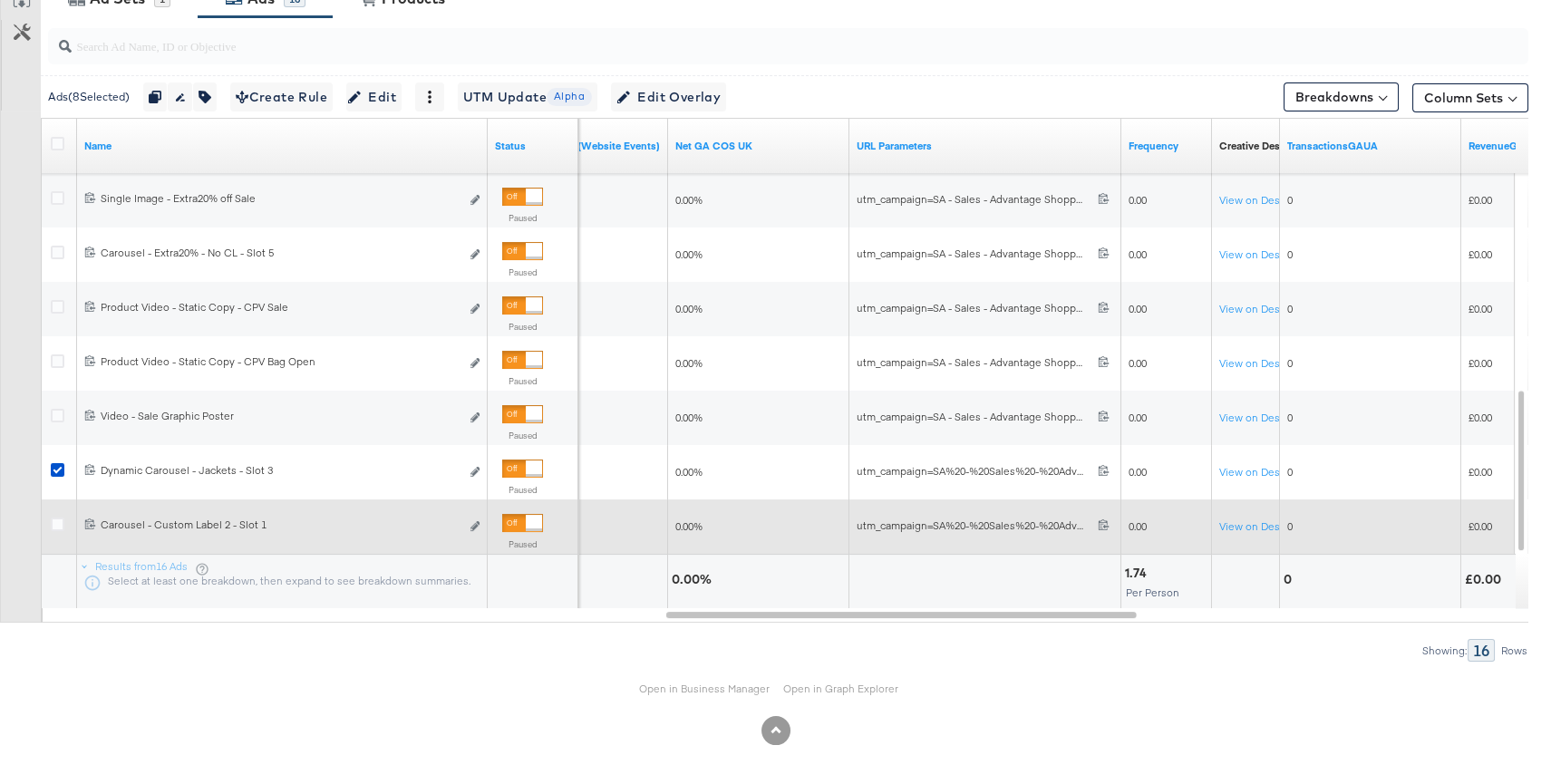
click at [62, 531] on div at bounding box center [60, 526] width 19 height 19
click at [61, 523] on icon at bounding box center [58, 524] width 14 height 14
click at [0, 0] on input "checkbox" at bounding box center [0, 0] width 0 height 0
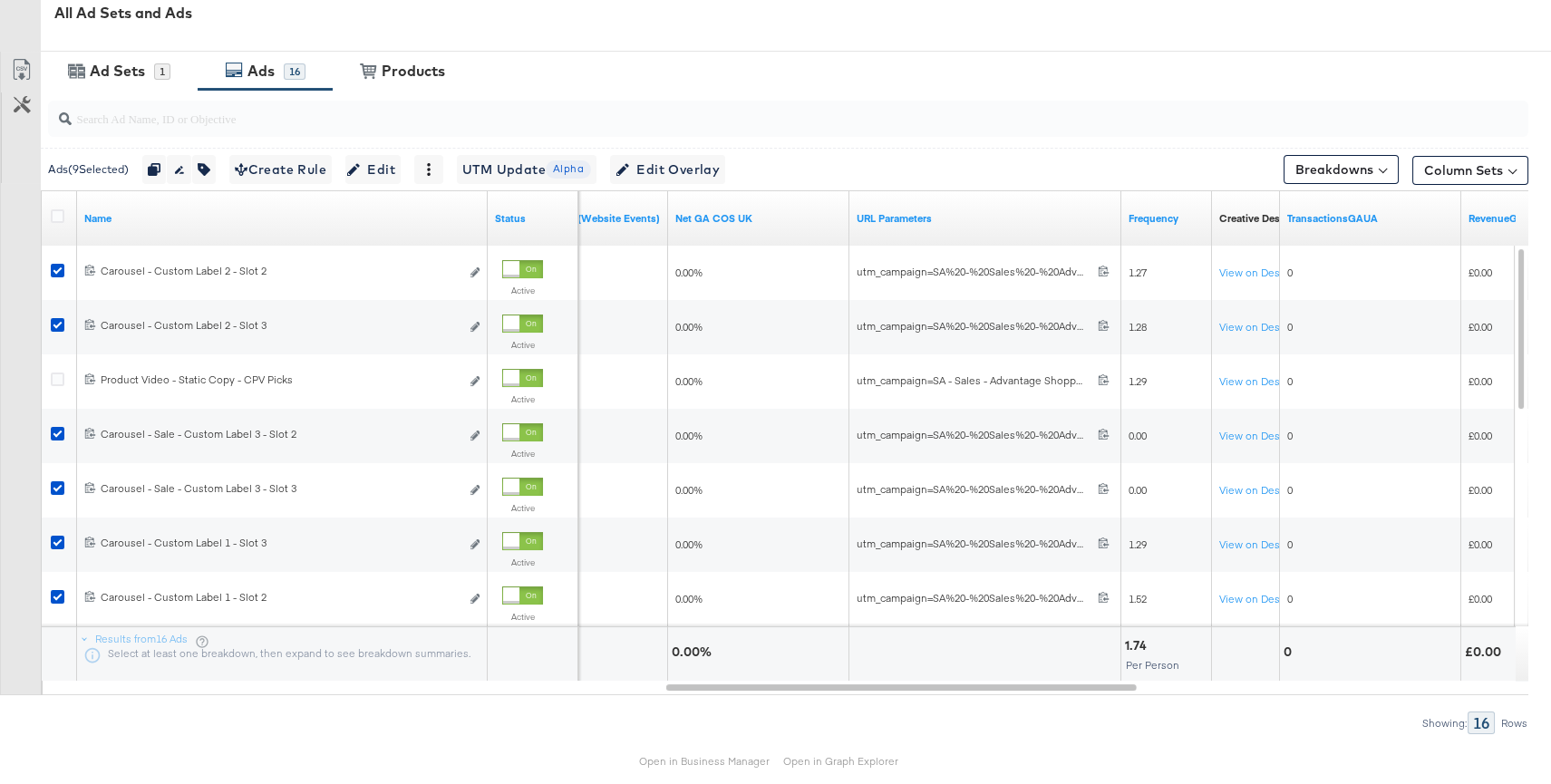
scroll to position [851, 0]
click at [392, 178] on span "Edit" at bounding box center [372, 171] width 44 height 22
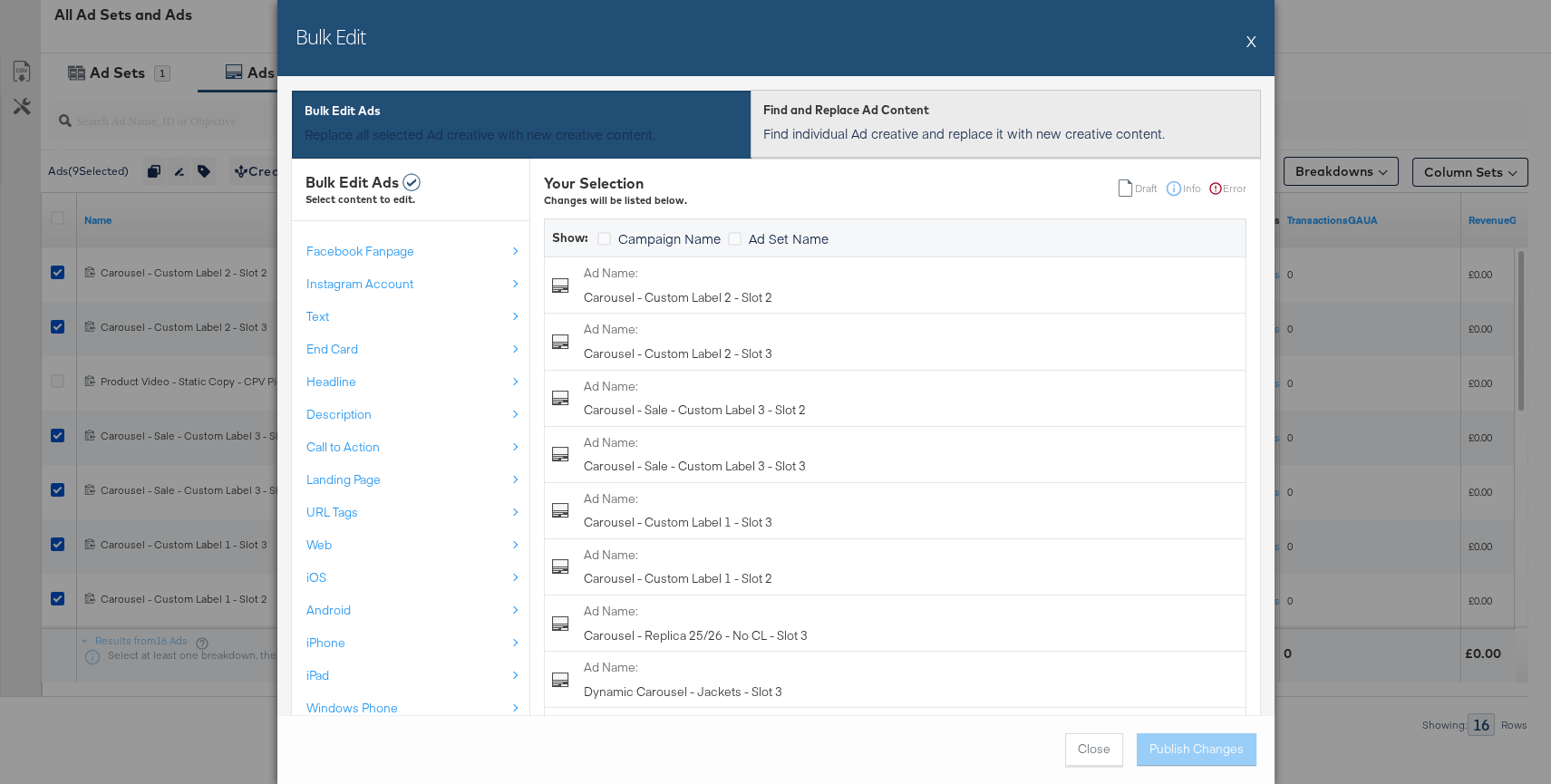
click at [800, 140] on p "Find individual Ad creative and replace it with new creative content." at bounding box center [1005, 133] width 484 height 19
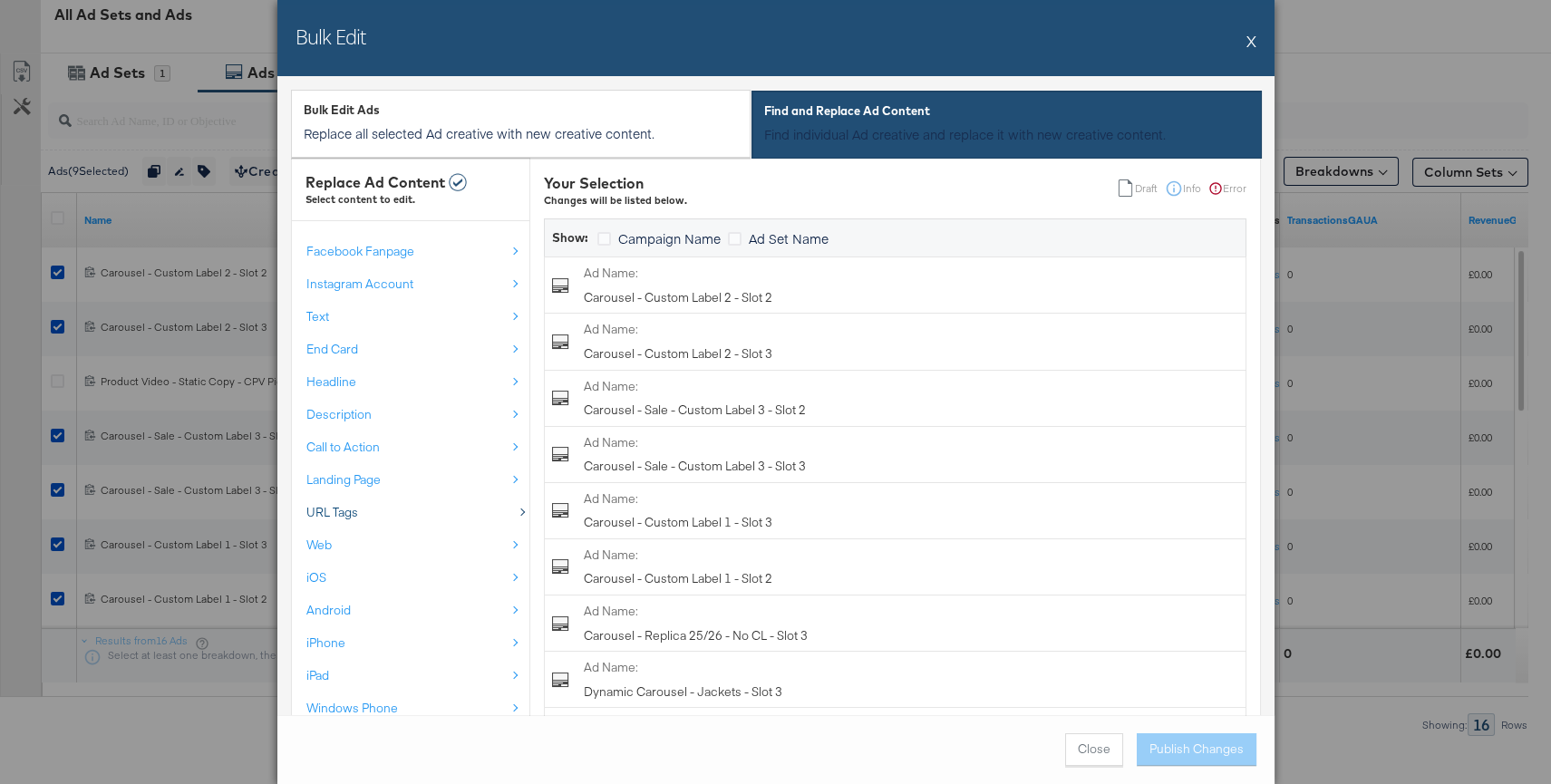
click at [355, 516] on span "URL Tags" at bounding box center [332, 513] width 52 height 18
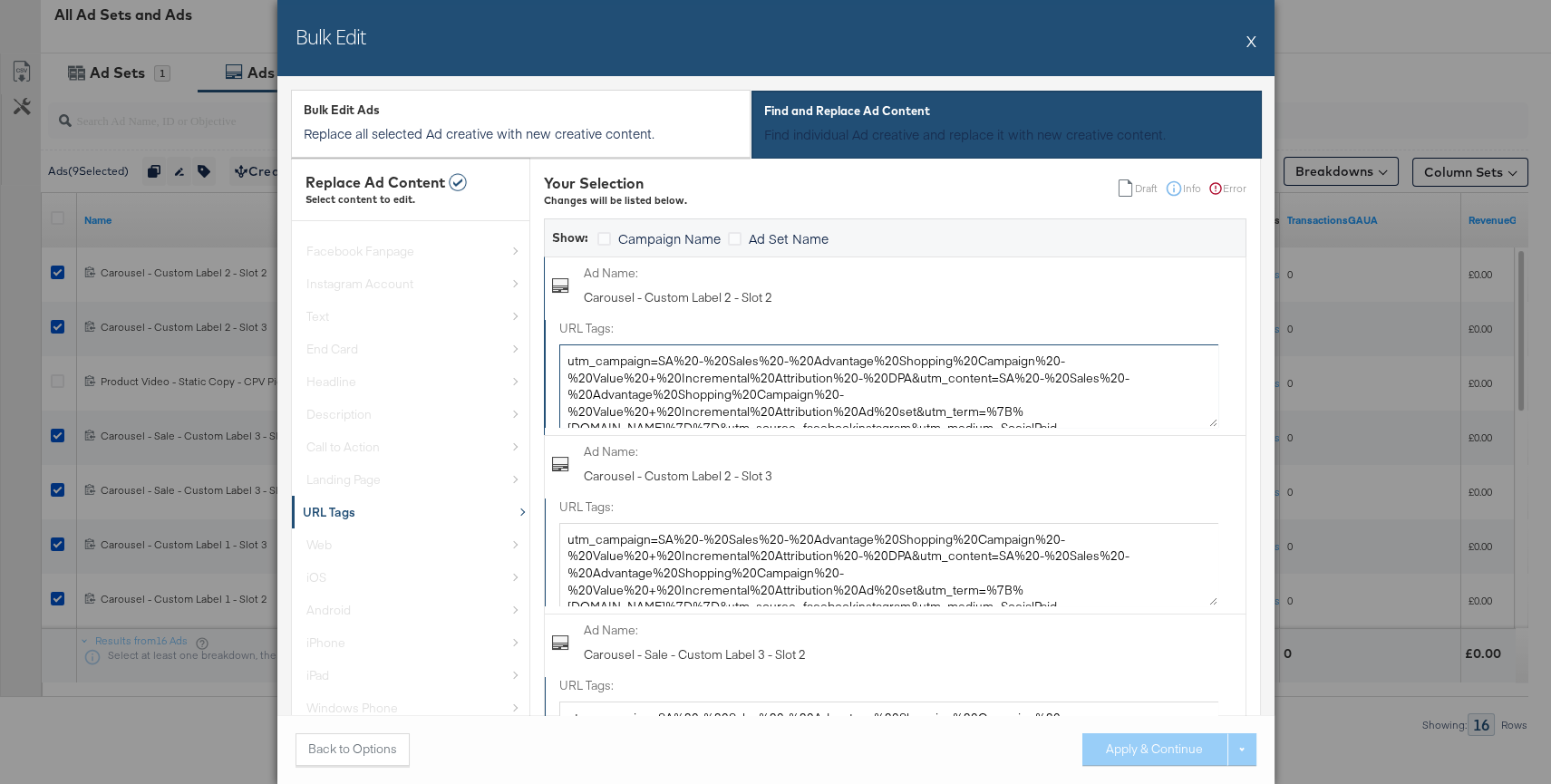
click at [722, 396] on textarea "utm_campaign=SA%20-%20Sales%20-%20Advantage%20Shopping%20Campaign%20-%20Value%2…" at bounding box center [889, 386] width 659 height 83
paste textarea "- Sales - Advantage Shopping Campaign - Value + Incremental Attribution - DPA&u…"
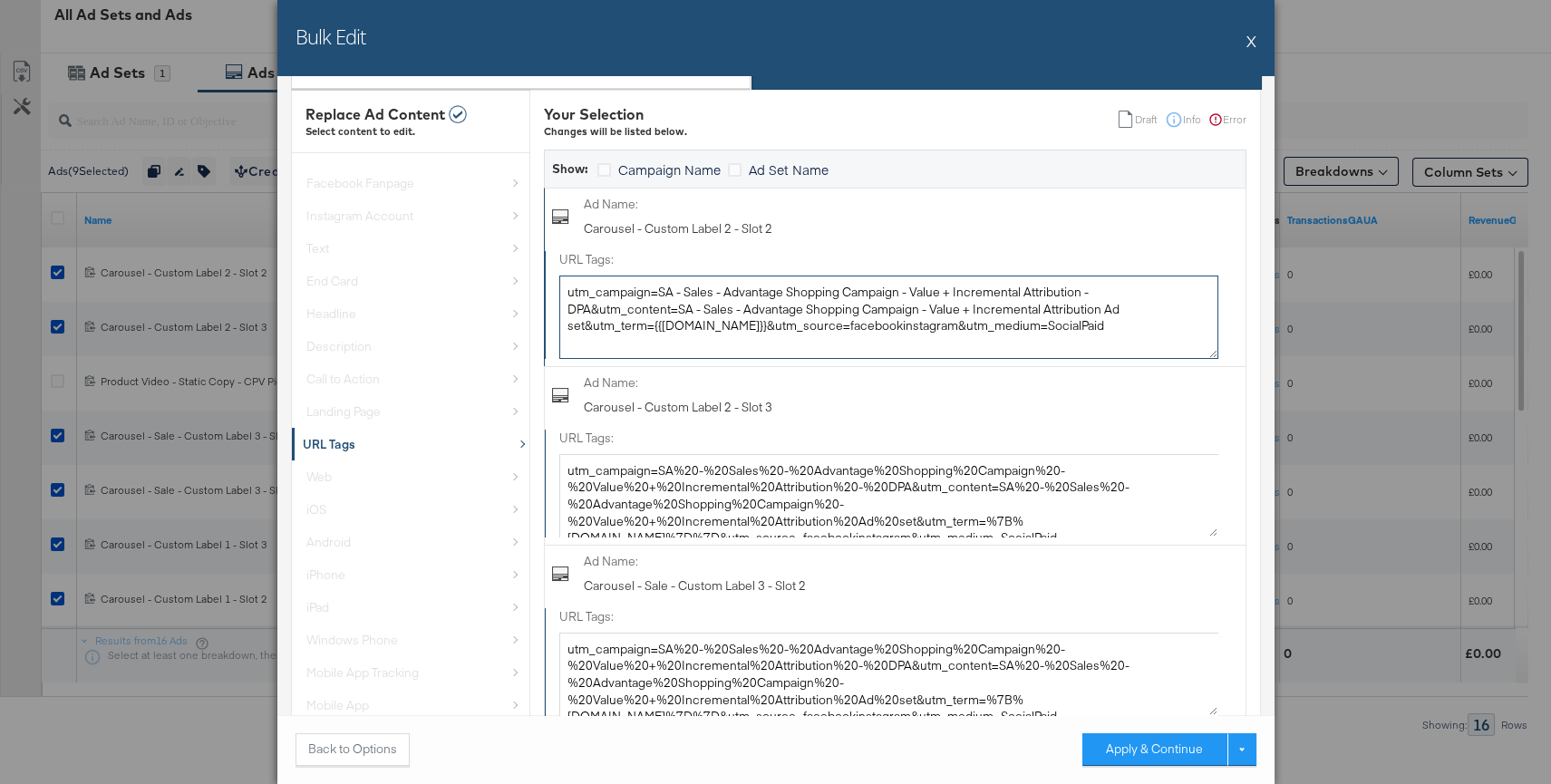
scroll to position [88, 0]
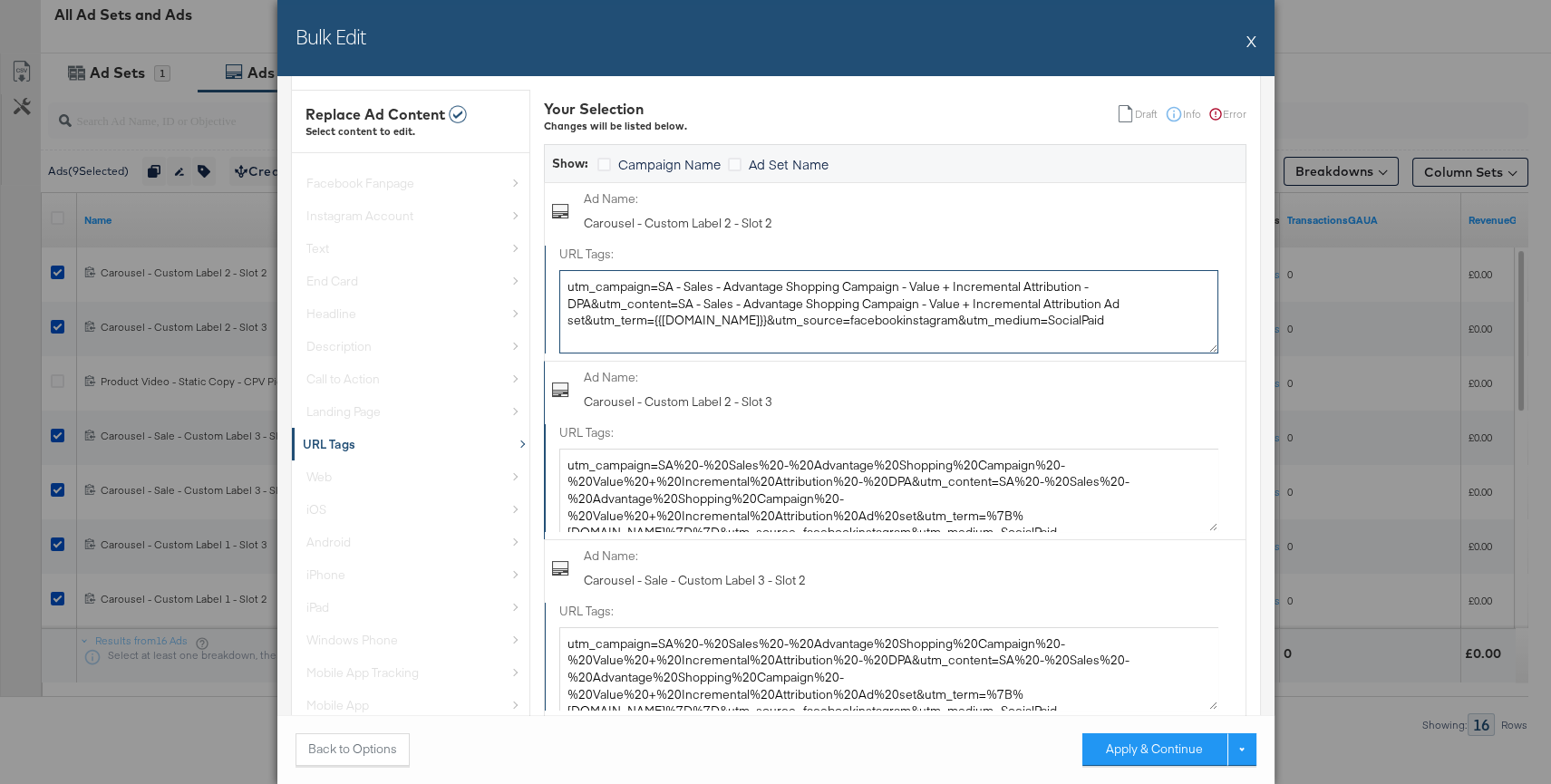
type textarea "utm_campaign=SA - Sales - Advantage Shopping Campaign - Value + Incremental Att…"
click at [711, 482] on textarea "utm_campaign=SA%20-%20Sales%20-%20Advantage%20Shopping%20Campaign%20-%20Value%2…" at bounding box center [889, 489] width 659 height 83
paste textarea "- Sales - Advantage Shopping Campaign - Value + Incremental Attribution - DPA&u…"
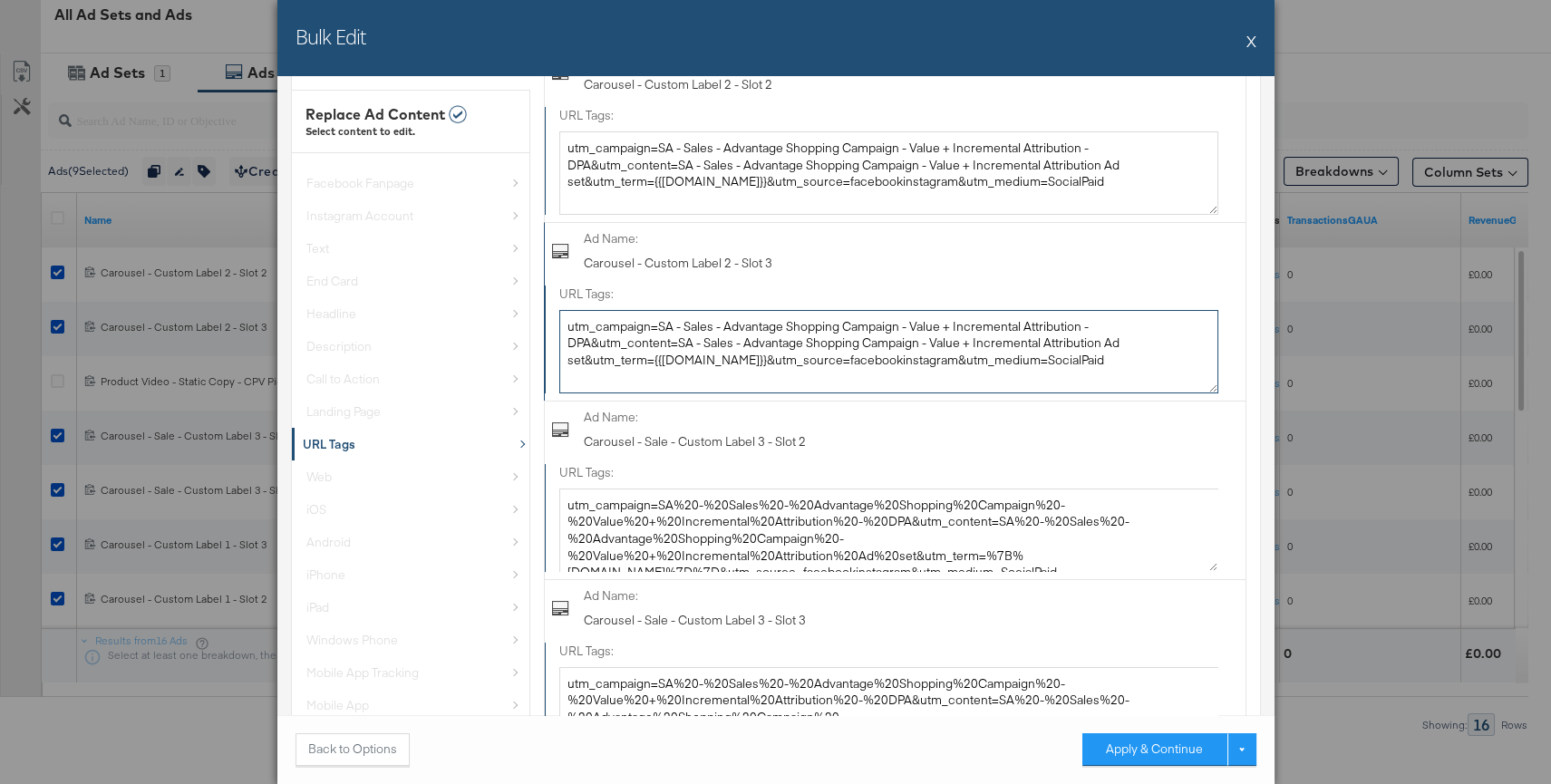
scroll to position [250, 0]
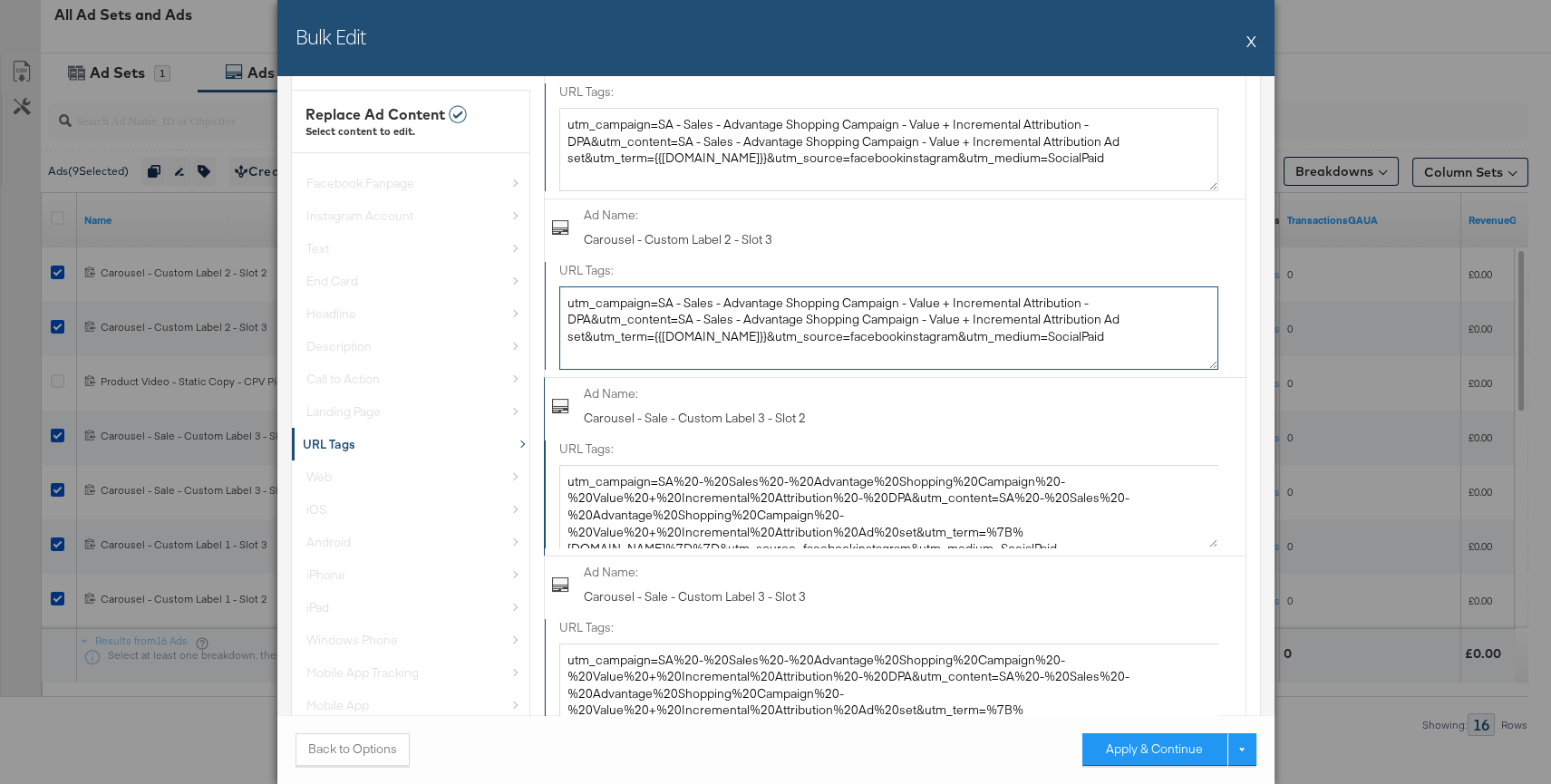
type textarea "utm_campaign=SA - Sales - Advantage Shopping Campaign - Value + Incremental Att…"
click at [714, 495] on textarea "utm_campaign=SA%20-%20Sales%20-%20Advantage%20Shopping%20Campaign%20-%20Value%2…" at bounding box center [889, 506] width 659 height 83
paste textarea "- Sales - Advantage Shopping Campaign - Value + Incremental Attribution - DPA&u…"
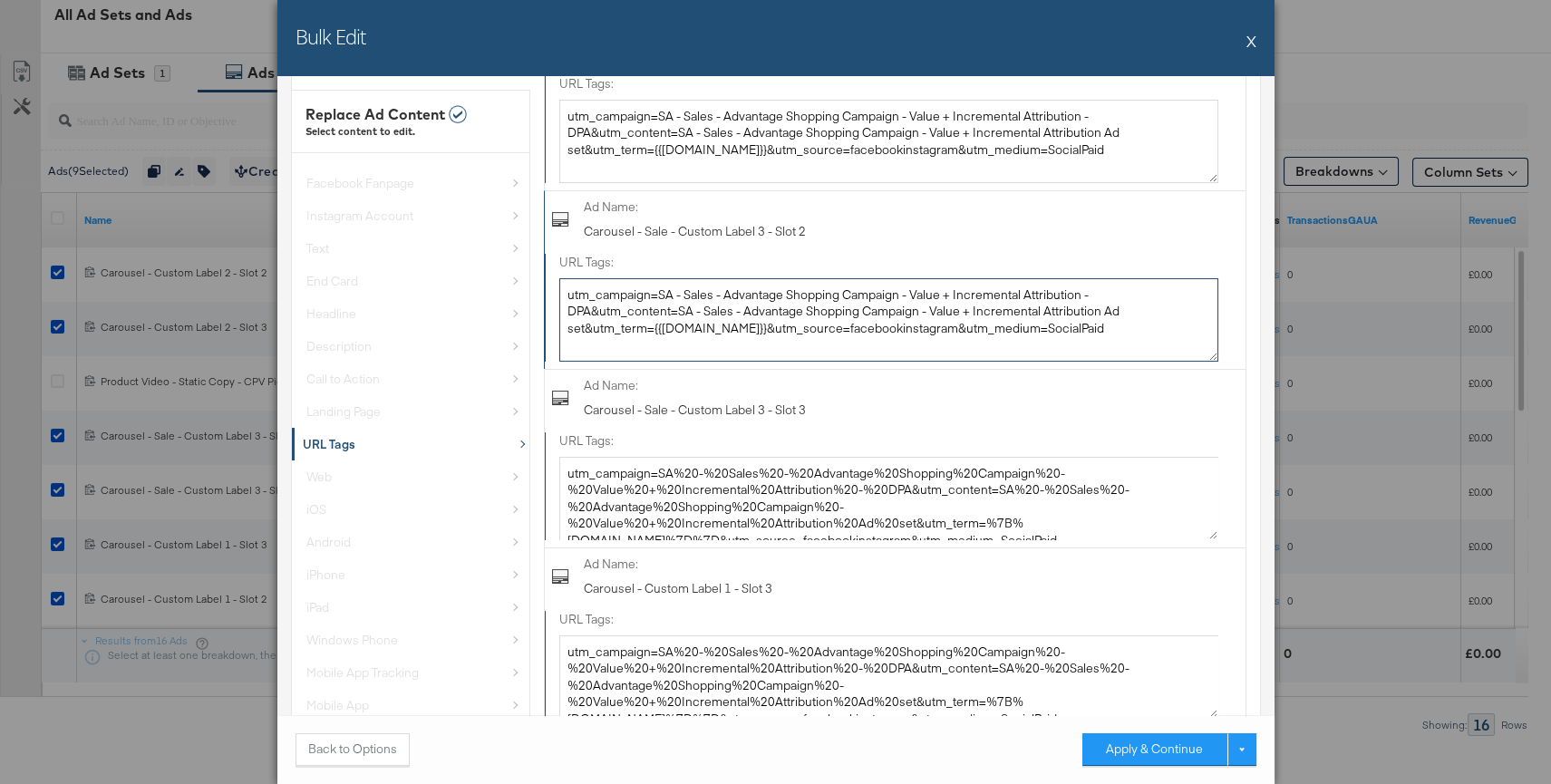
scroll to position [438, 0]
type textarea "utm_campaign=SA - Sales - Advantage Shopping Campaign - Value + Incremental Att…"
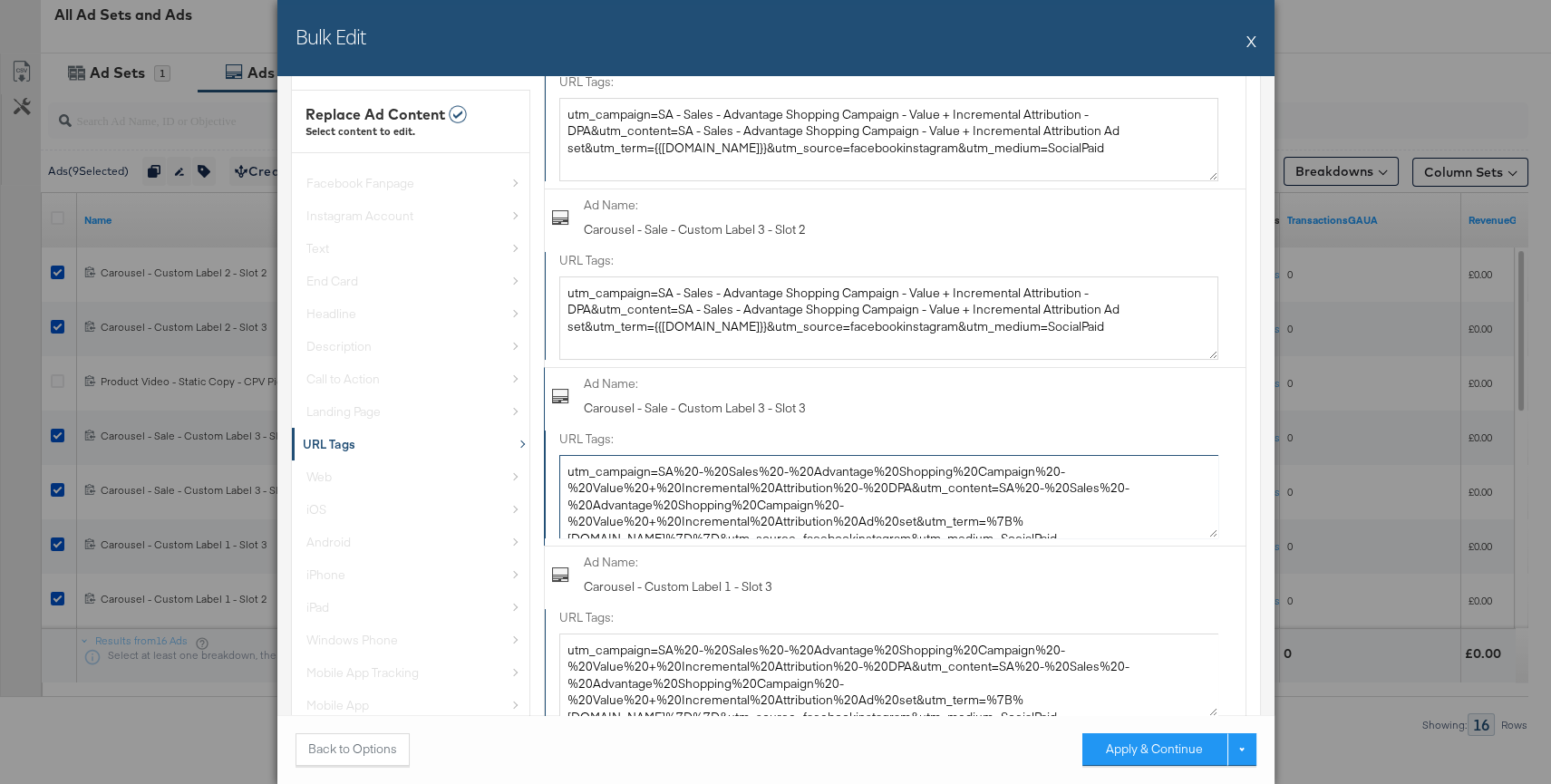
click at [721, 487] on textarea "utm_campaign=SA%20-%20Sales%20-%20Advantage%20Shopping%20Campaign%20-%20Value%2…" at bounding box center [889, 496] width 659 height 83
paste textarea "- Sales - Advantage Shopping Campaign - Value + Incremental Attribution - DPA&u…"
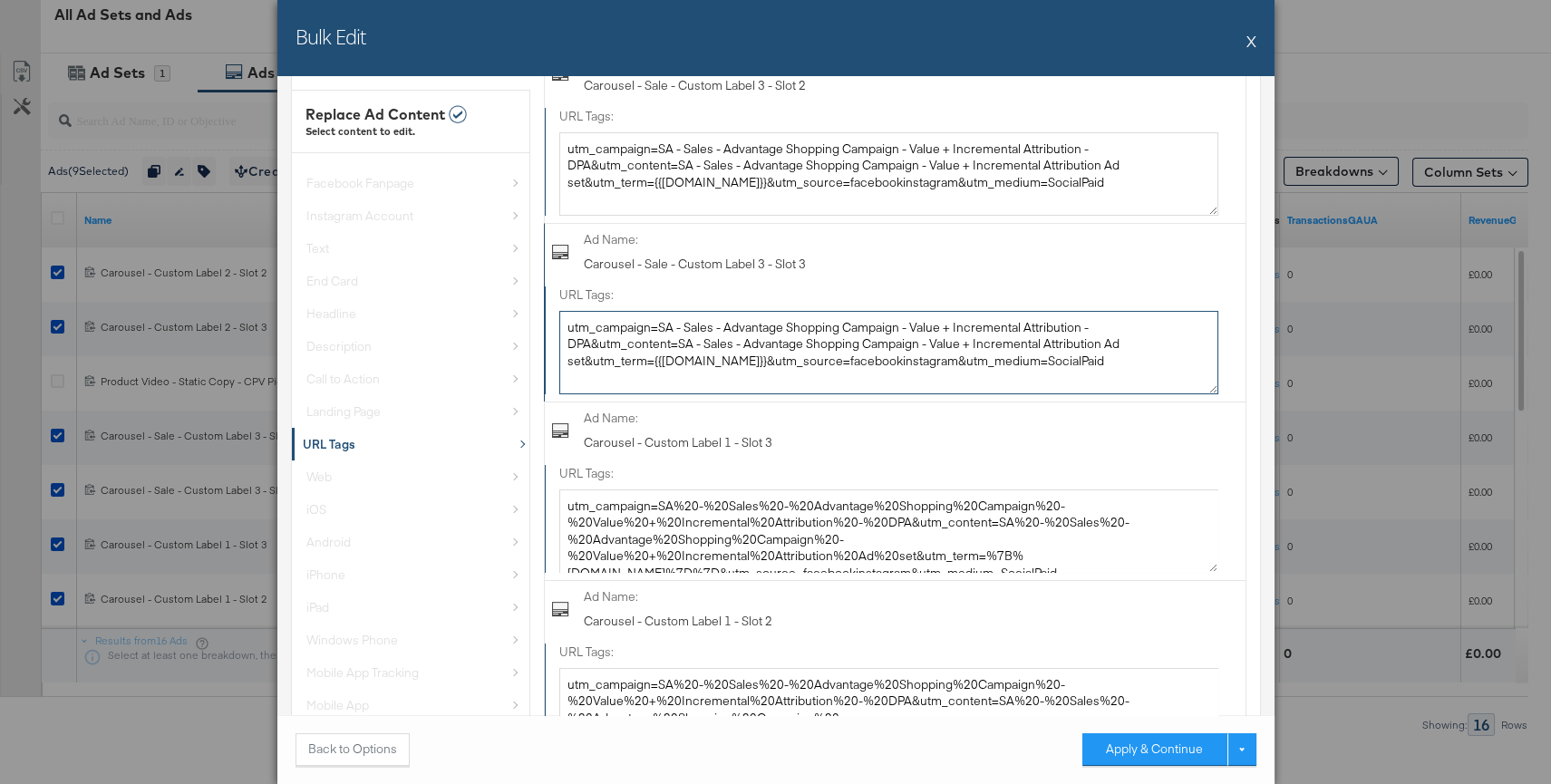
scroll to position [597, 0]
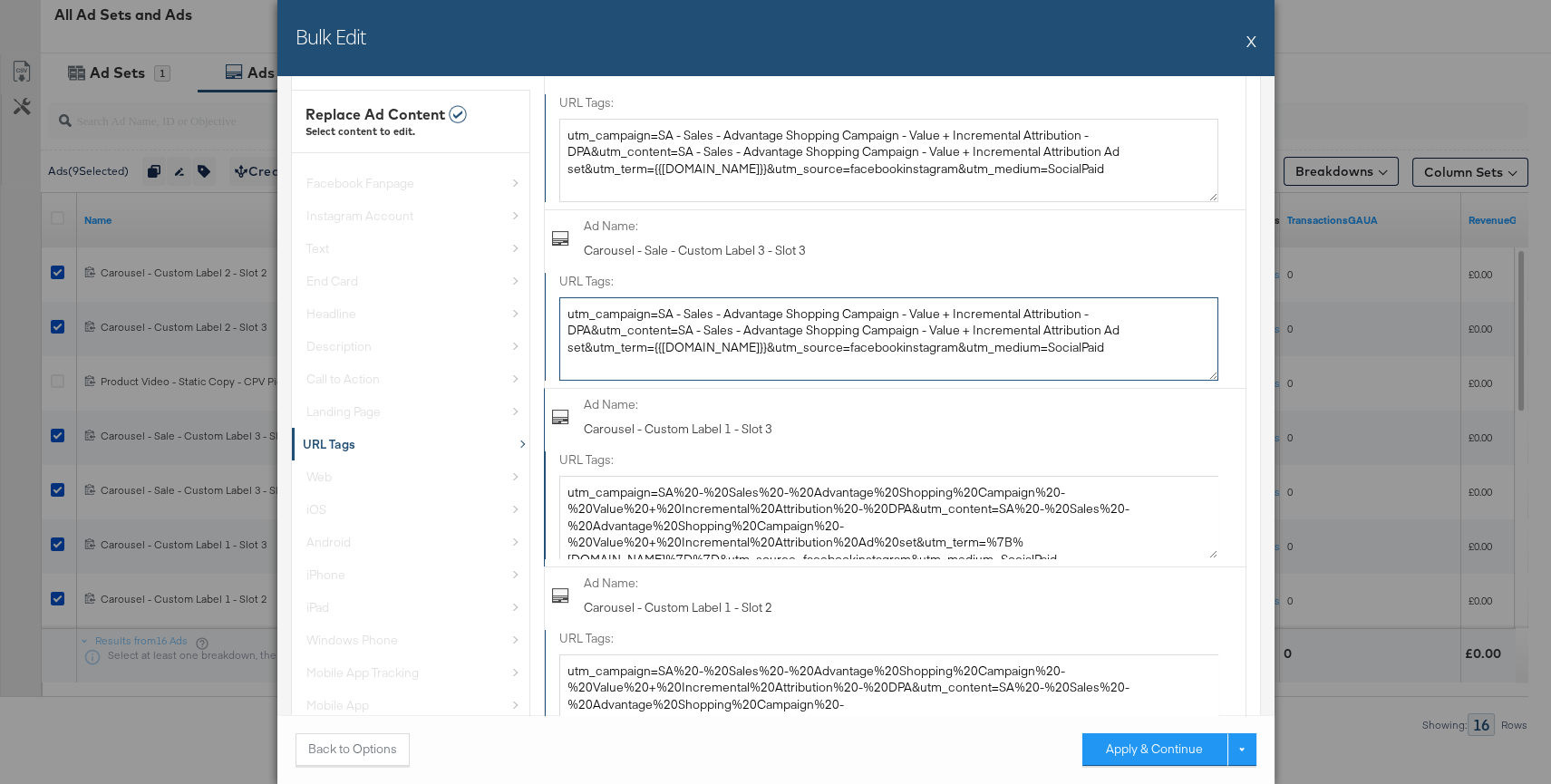
type textarea "utm_campaign=SA - Sales - Advantage Shopping Campaign - Value + Incremental Att…"
click at [721, 491] on textarea "utm_campaign=SA%20-%20Sales%20-%20Advantage%20Shopping%20Campaign%20-%20Value%2…" at bounding box center [889, 516] width 659 height 83
paste textarea "- Sales - Advantage Shopping Campaign - Value + Incremental Attribution - DPA&u…"
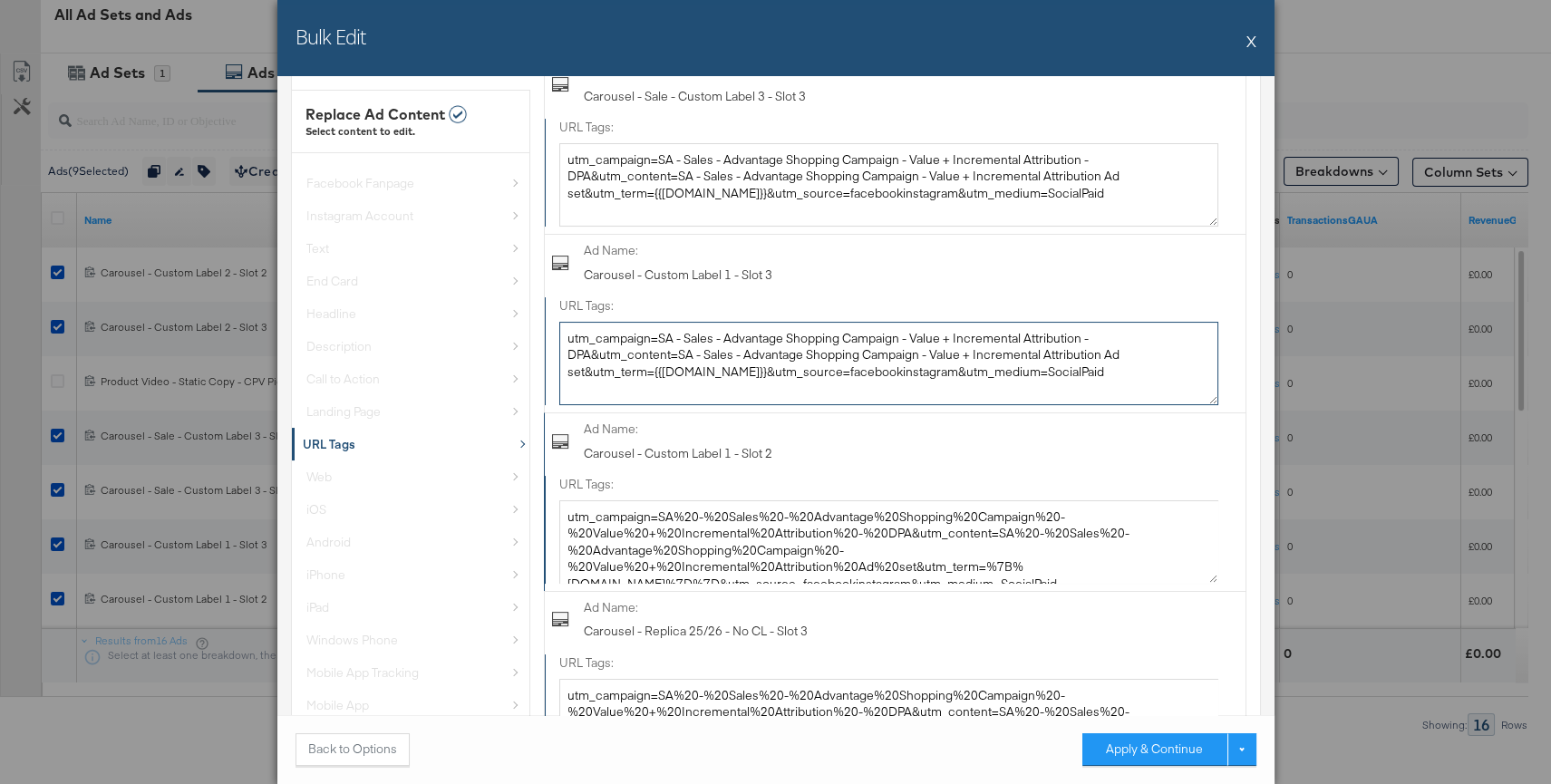
scroll to position [749, 0]
type textarea "utm_campaign=SA - Sales - Advantage Shopping Campaign - Value + Incremental Att…"
click at [732, 512] on textarea "utm_campaign=SA%20-%20Sales%20-%20Advantage%20Shopping%20Campaign%20-%20Value%2…" at bounding box center [889, 542] width 659 height 83
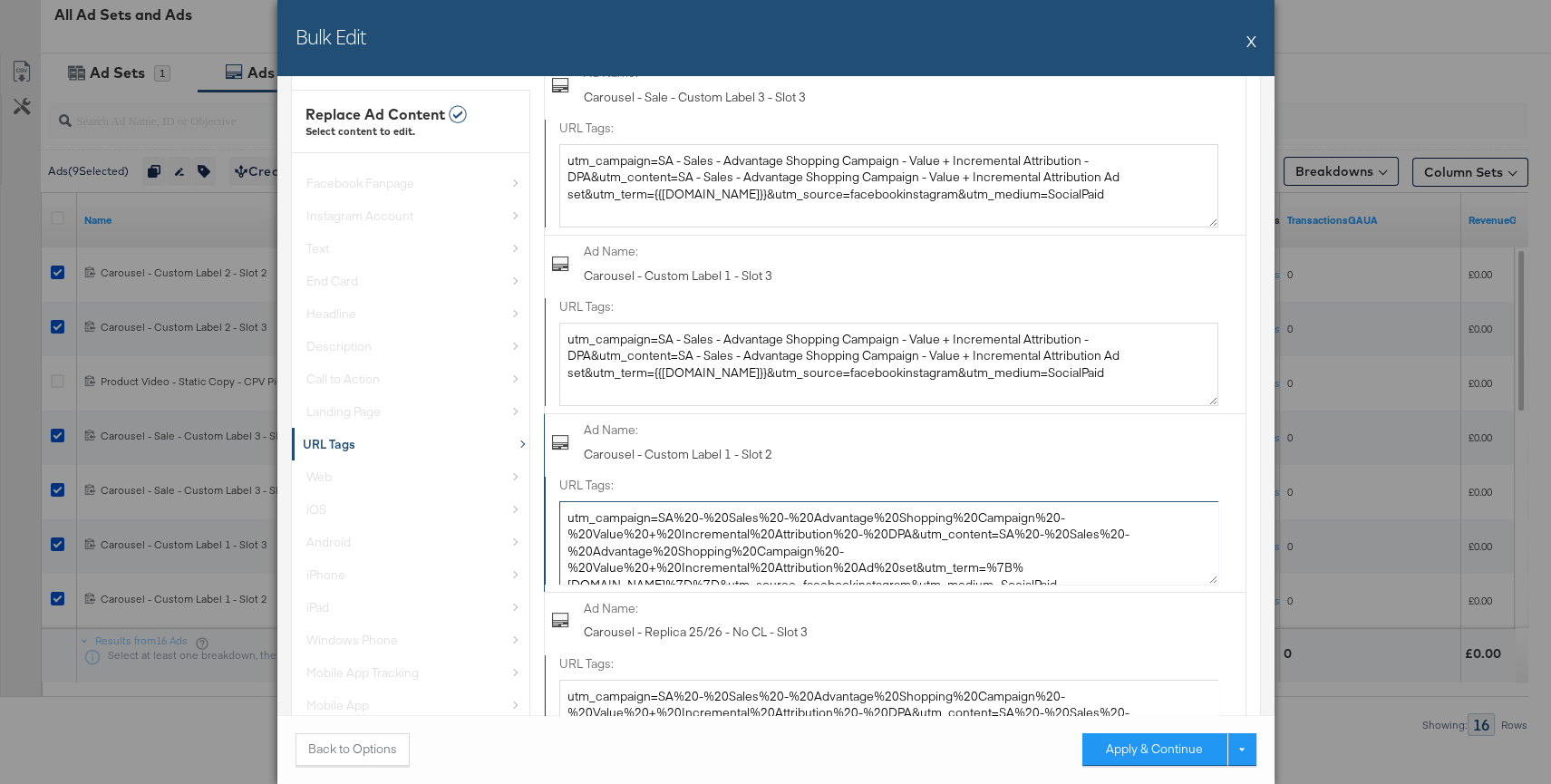
paste textarea "- Sales - Advantage Shopping Campaign - Value + Incremental Attribution - DPA&u…"
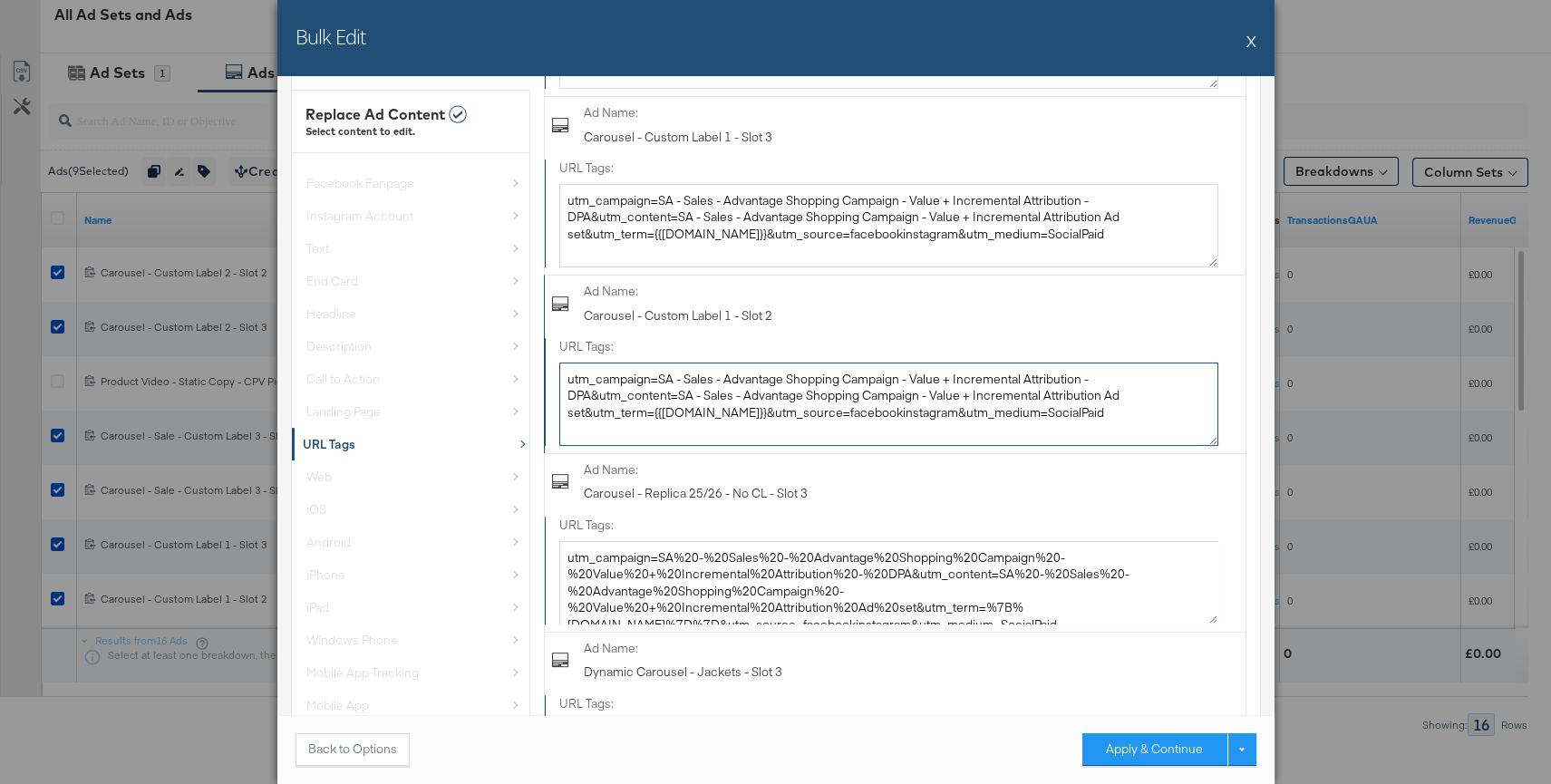
scroll to position [914, 0]
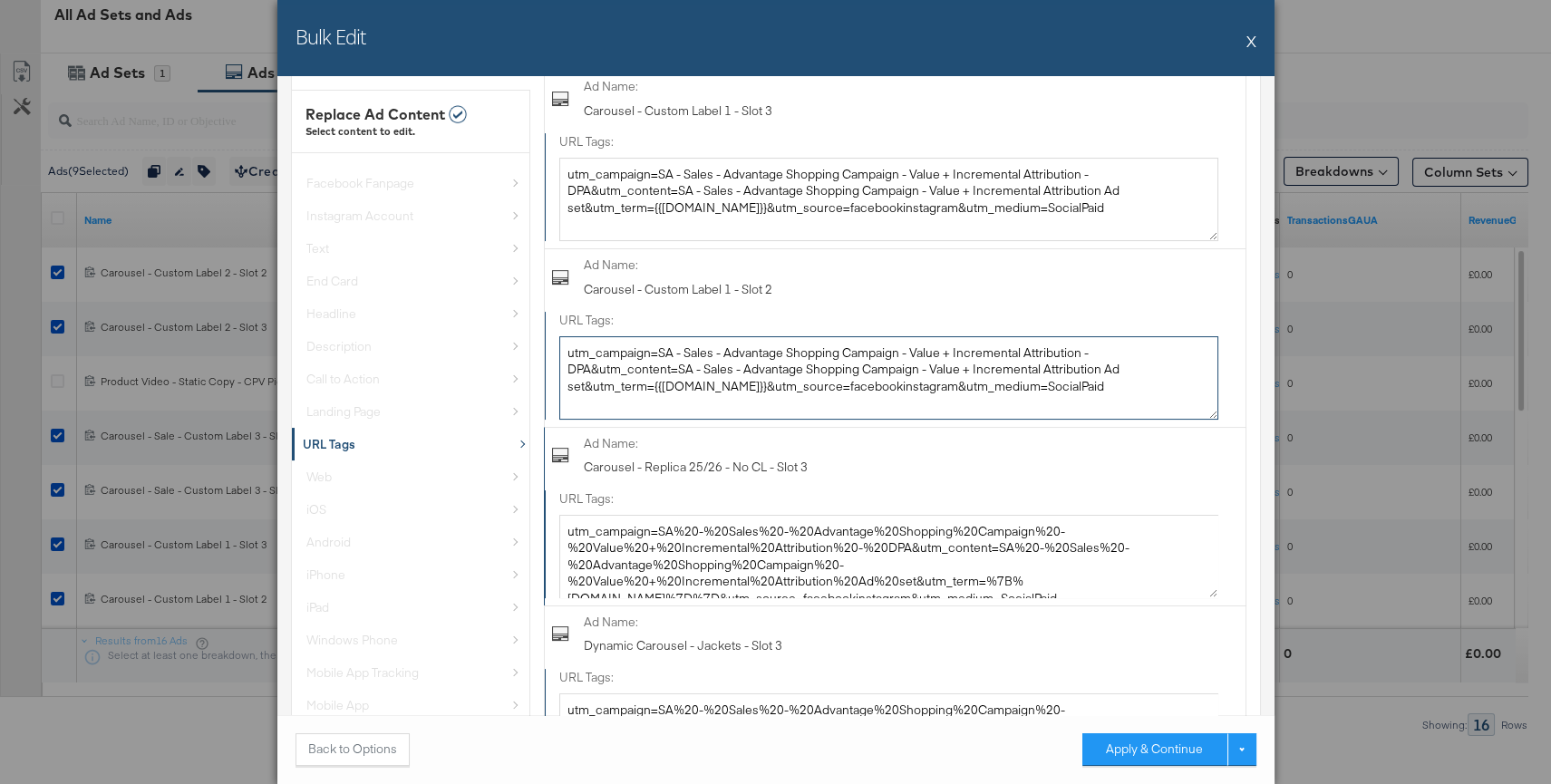
type textarea "utm_campaign=SA - Sales - Advantage Shopping Campaign - Value + Incremental Att…"
click at [762, 527] on textarea "utm_campaign=SA%20-%20Sales%20-%20Advantage%20Shopping%20Campaign%20-%20Value%2…" at bounding box center [889, 556] width 659 height 83
paste textarea "- Sales - Advantage Shopping Campaign - Value + Incremental Attribution - DPA&u…"
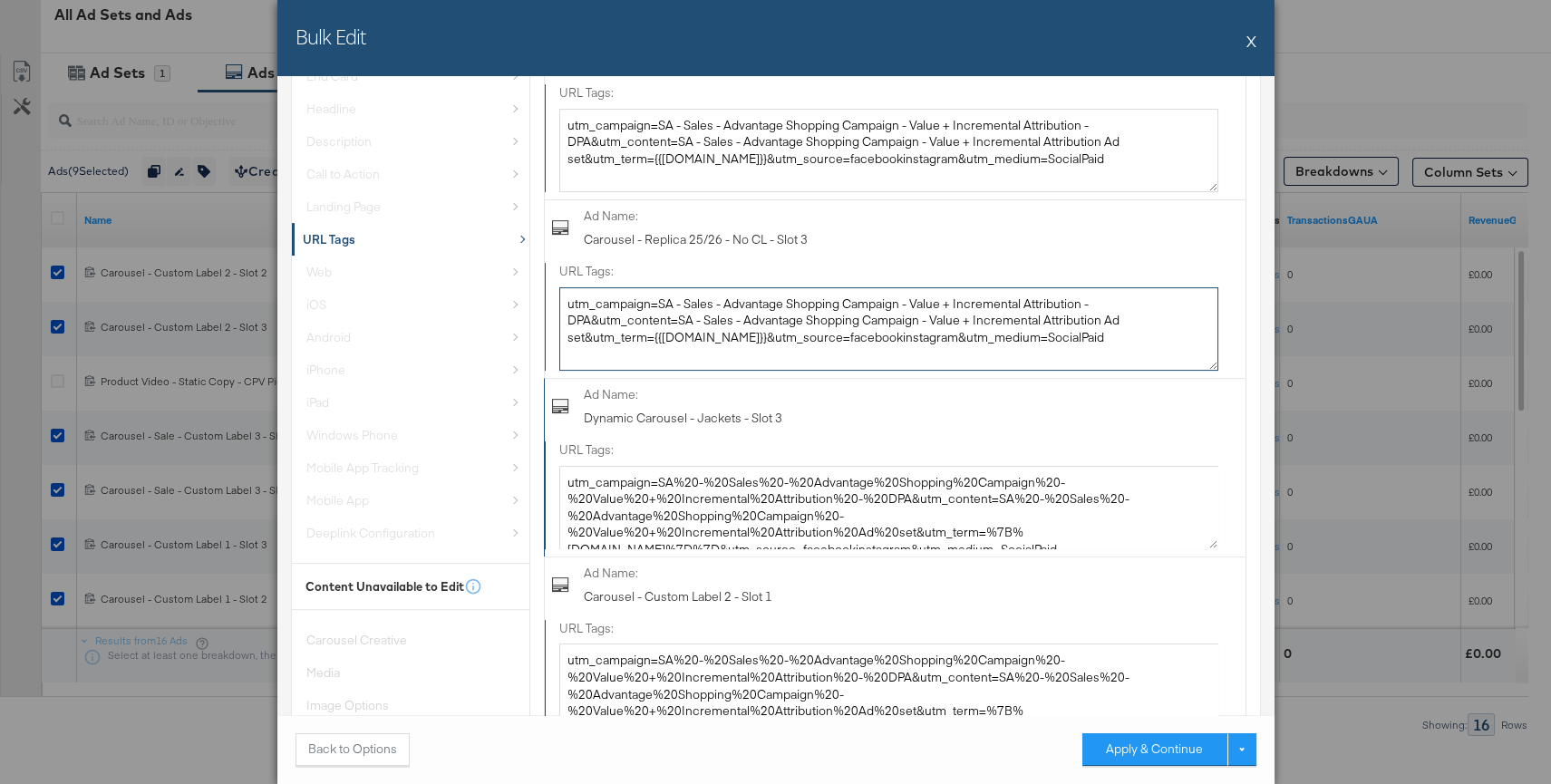
type textarea "utm_campaign=SA - Sales - Advantage Shopping Campaign - Value + Incremental Att…"
click at [762, 523] on textarea "utm_campaign=SA%20-%20Sales%20-%20Advantage%20Shopping%20Campaign%20-%20Value%2…" at bounding box center [889, 507] width 659 height 83
paste textarea "- Sales - Advantage Shopping Campaign - Value + Incremental Attribution - DPA&u…"
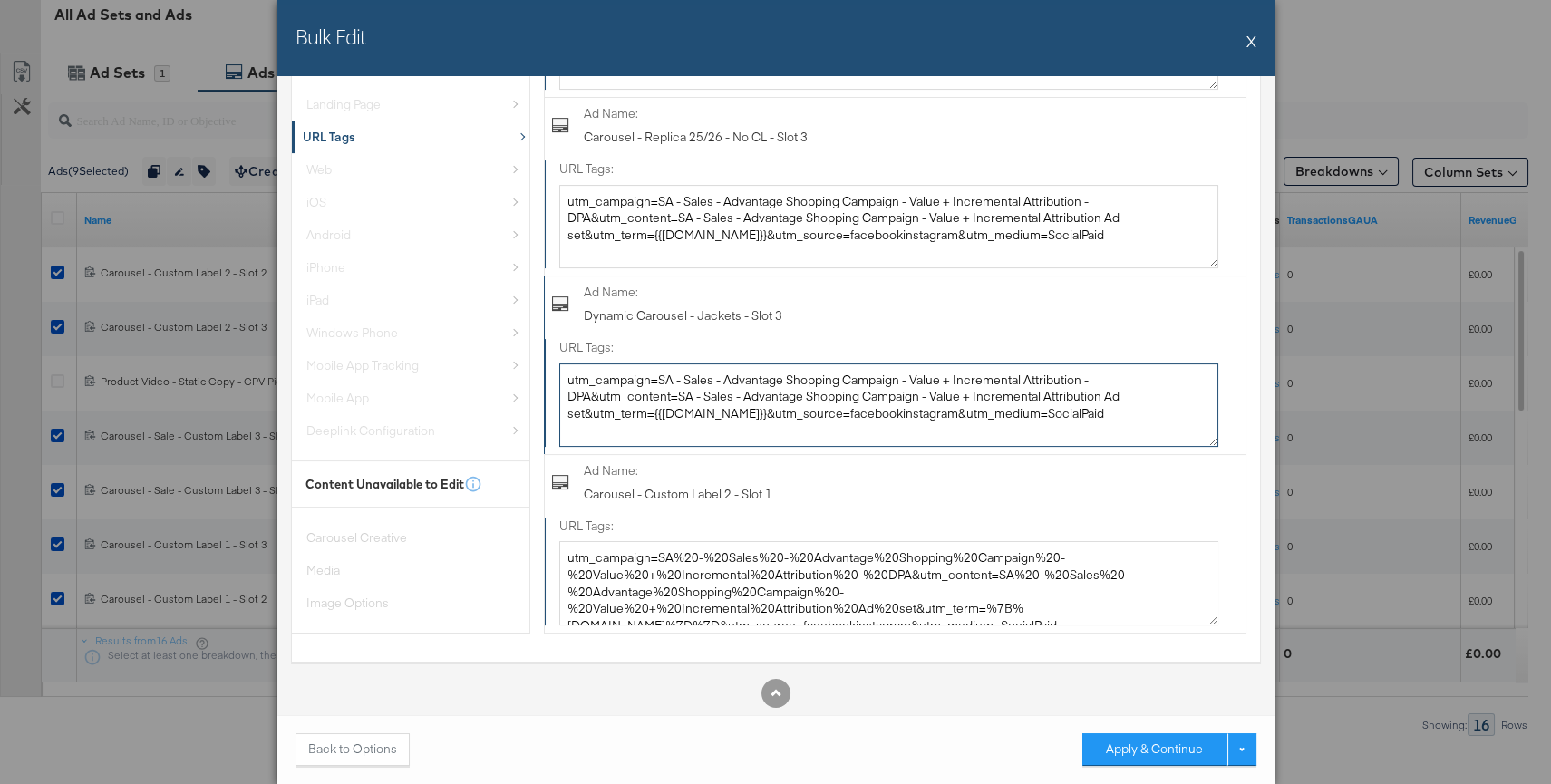
scroll to position [1287, 0]
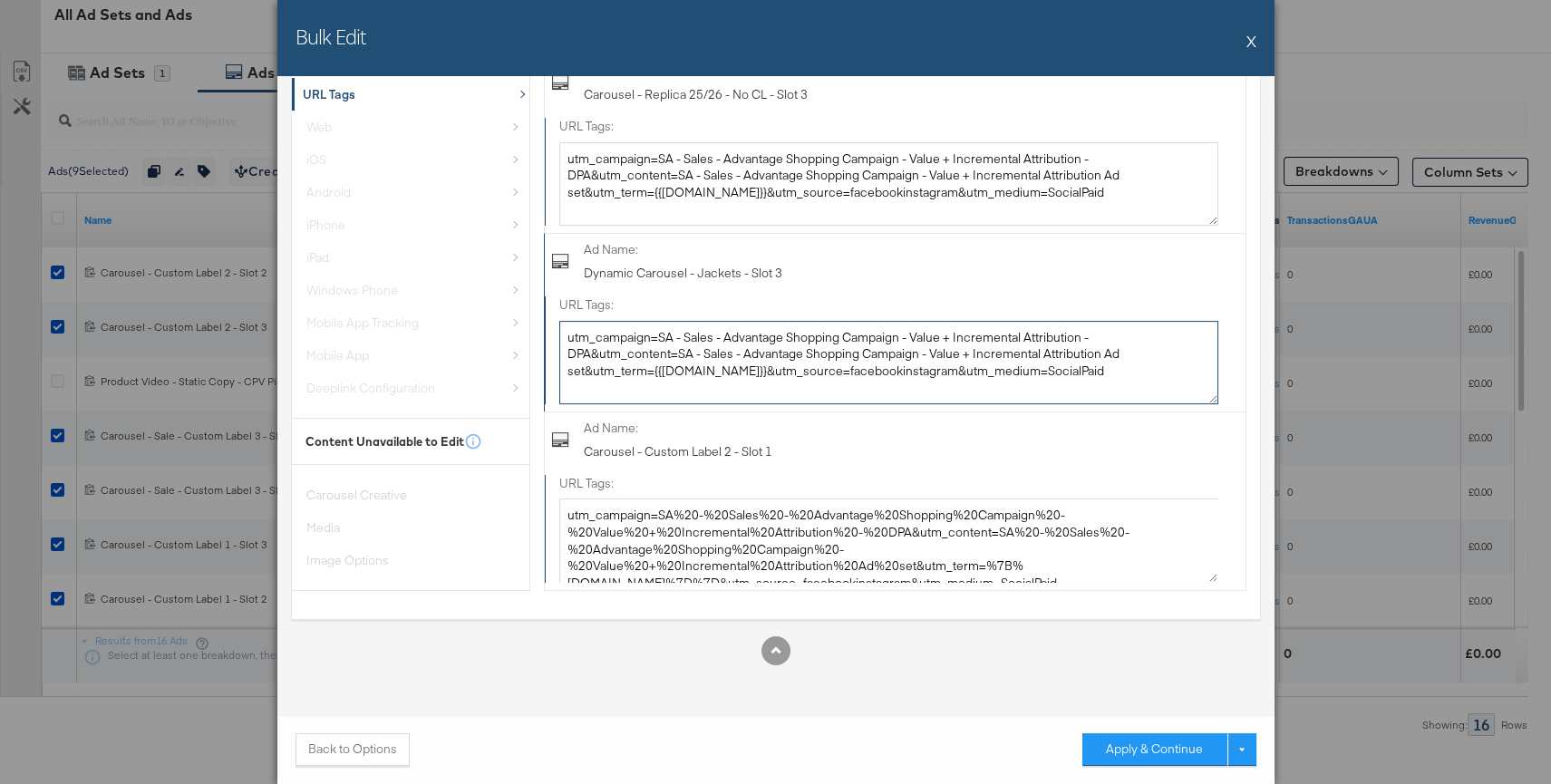
type textarea "utm_campaign=SA - Sales - Advantage Shopping Campaign - Value + Incremental Att…"
click at [762, 523] on textarea "utm_campaign=SA%20-%20Sales%20-%20Advantage%20Shopping%20Campaign%20-%20Value%2…" at bounding box center [889, 539] width 659 height 83
paste textarea "- Sales - Advantage Shopping Campaign - Value + Incremental Attribution - DPA&u…"
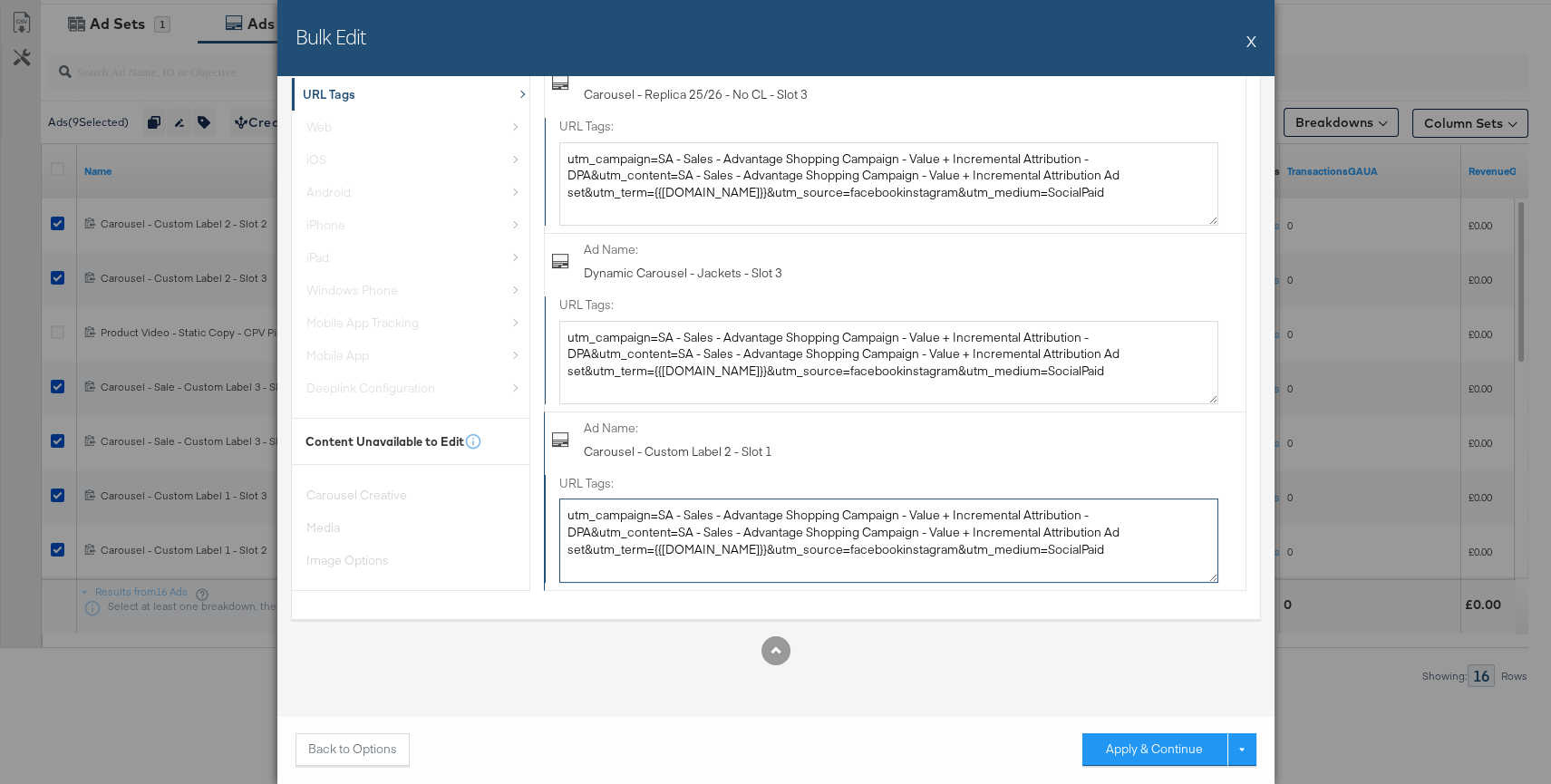
scroll to position [926, 0]
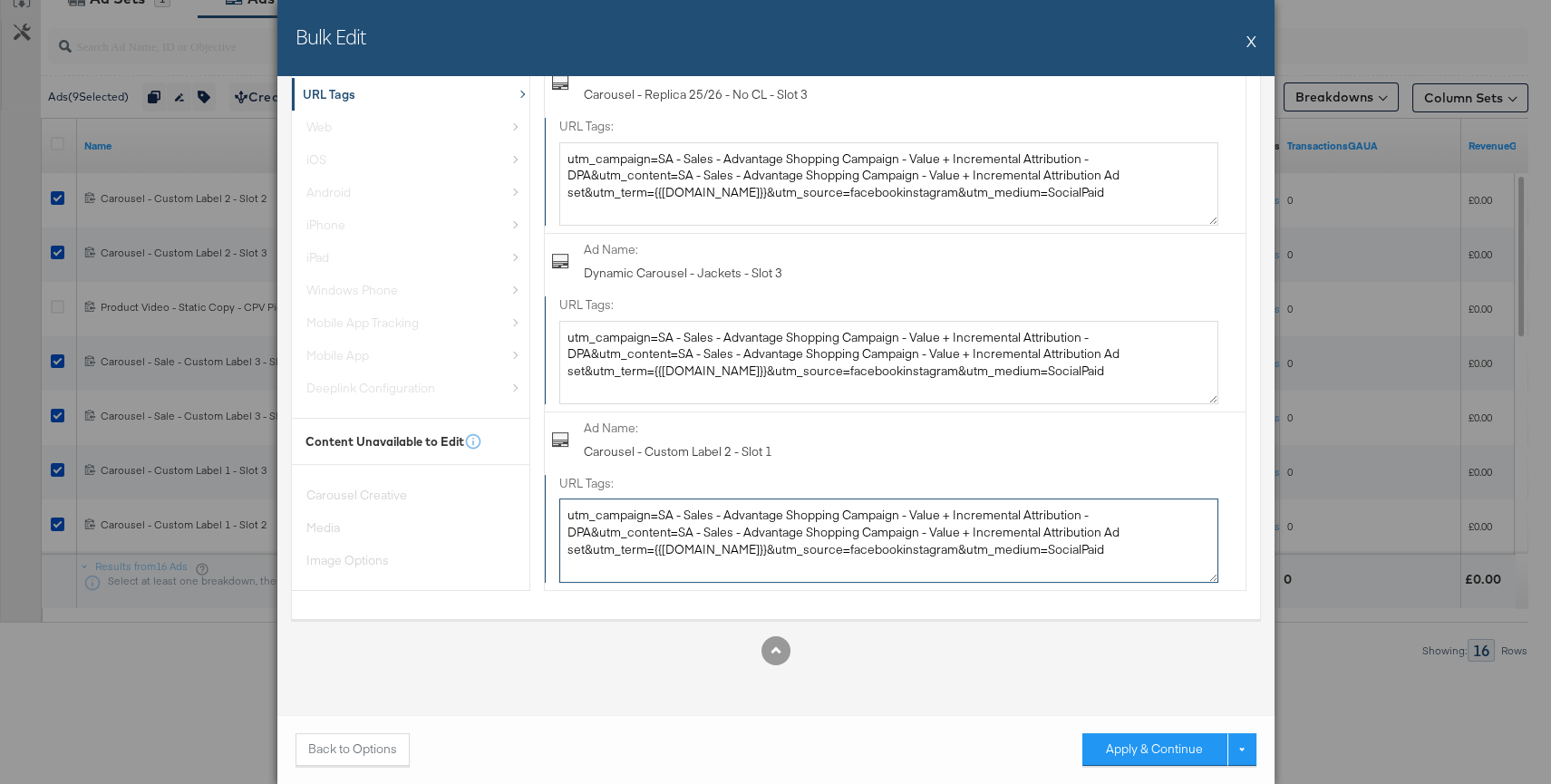
type textarea "utm_campaign=SA - Sales - Advantage Shopping Campaign - Value + Incremental Att…"
click at [1131, 750] on button "Apply & Continue" at bounding box center [1154, 749] width 145 height 32
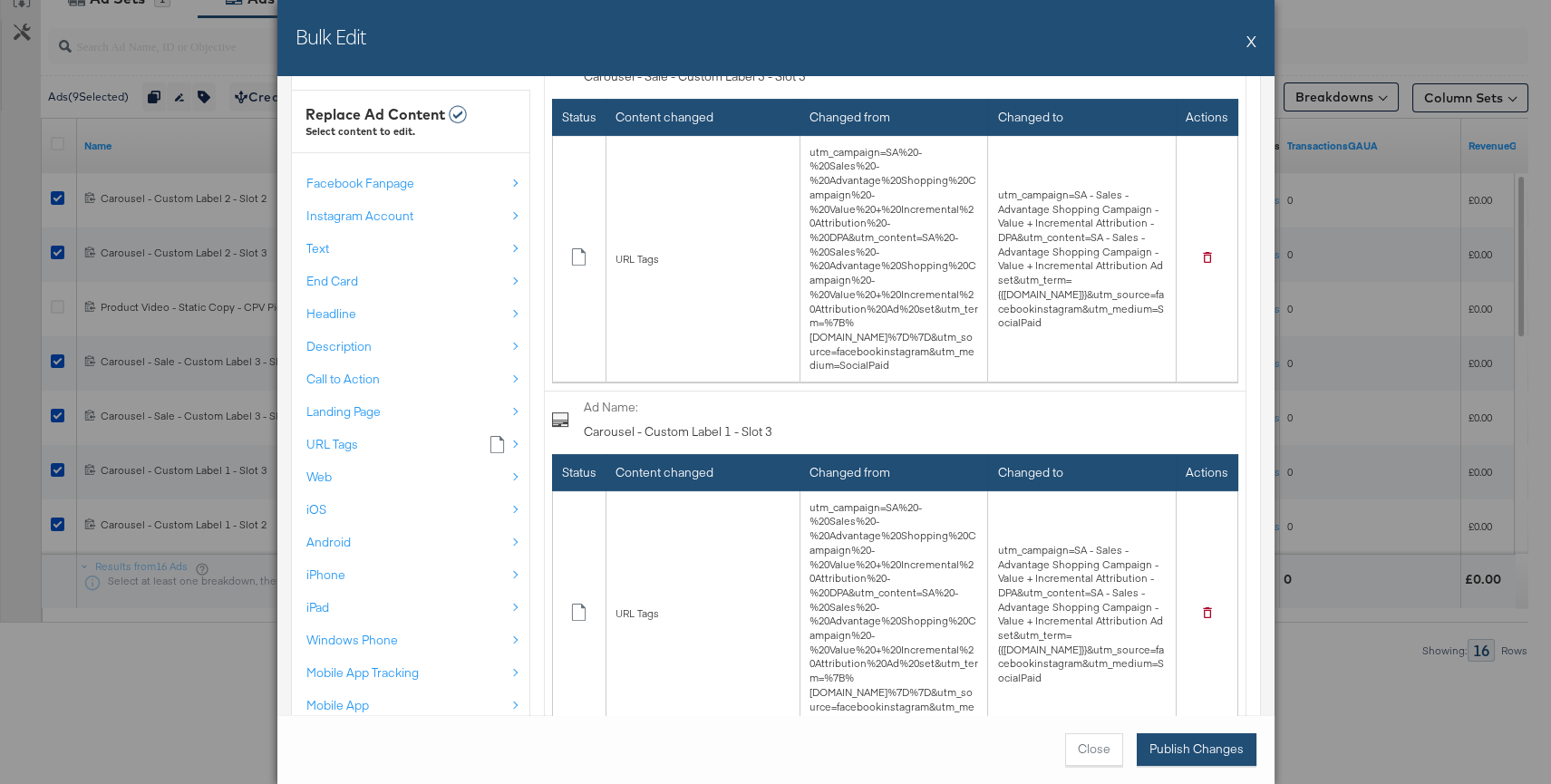
click at [1169, 752] on button "Publish Changes" at bounding box center [1196, 749] width 119 height 32
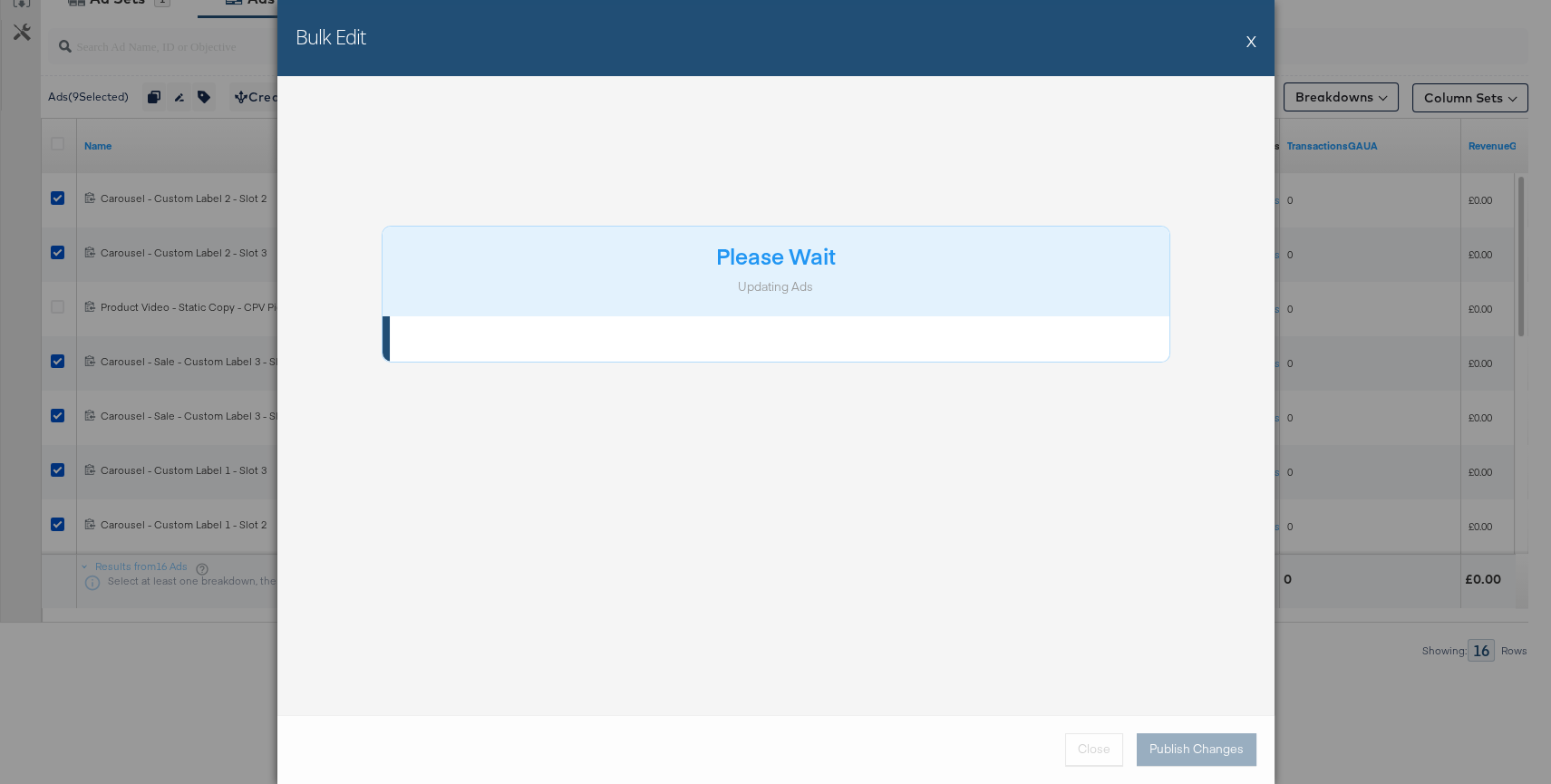
scroll to position [0, 0]
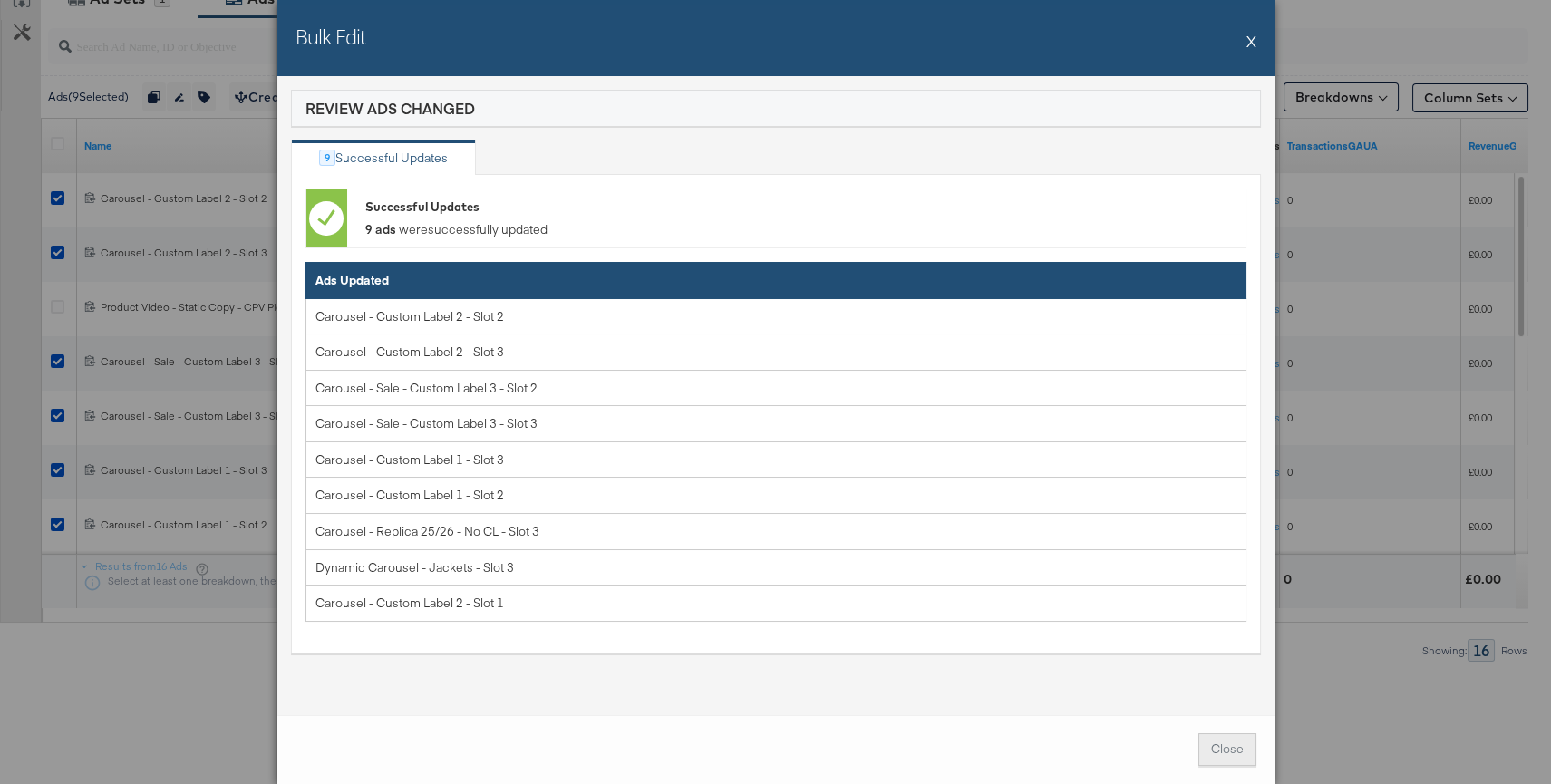
click at [1236, 750] on span "Close" at bounding box center [1227, 749] width 32 height 18
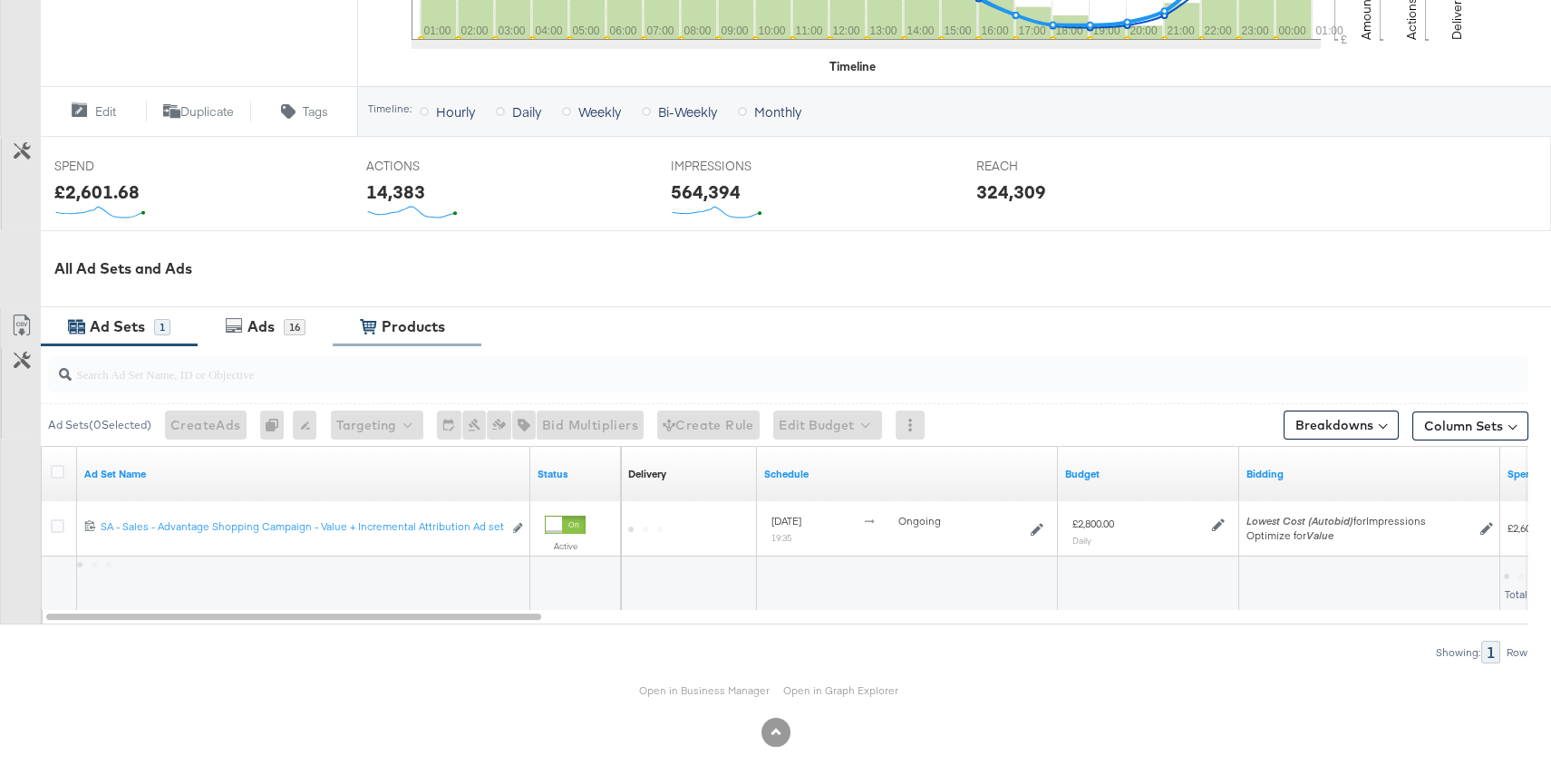
scroll to position [599, 0]
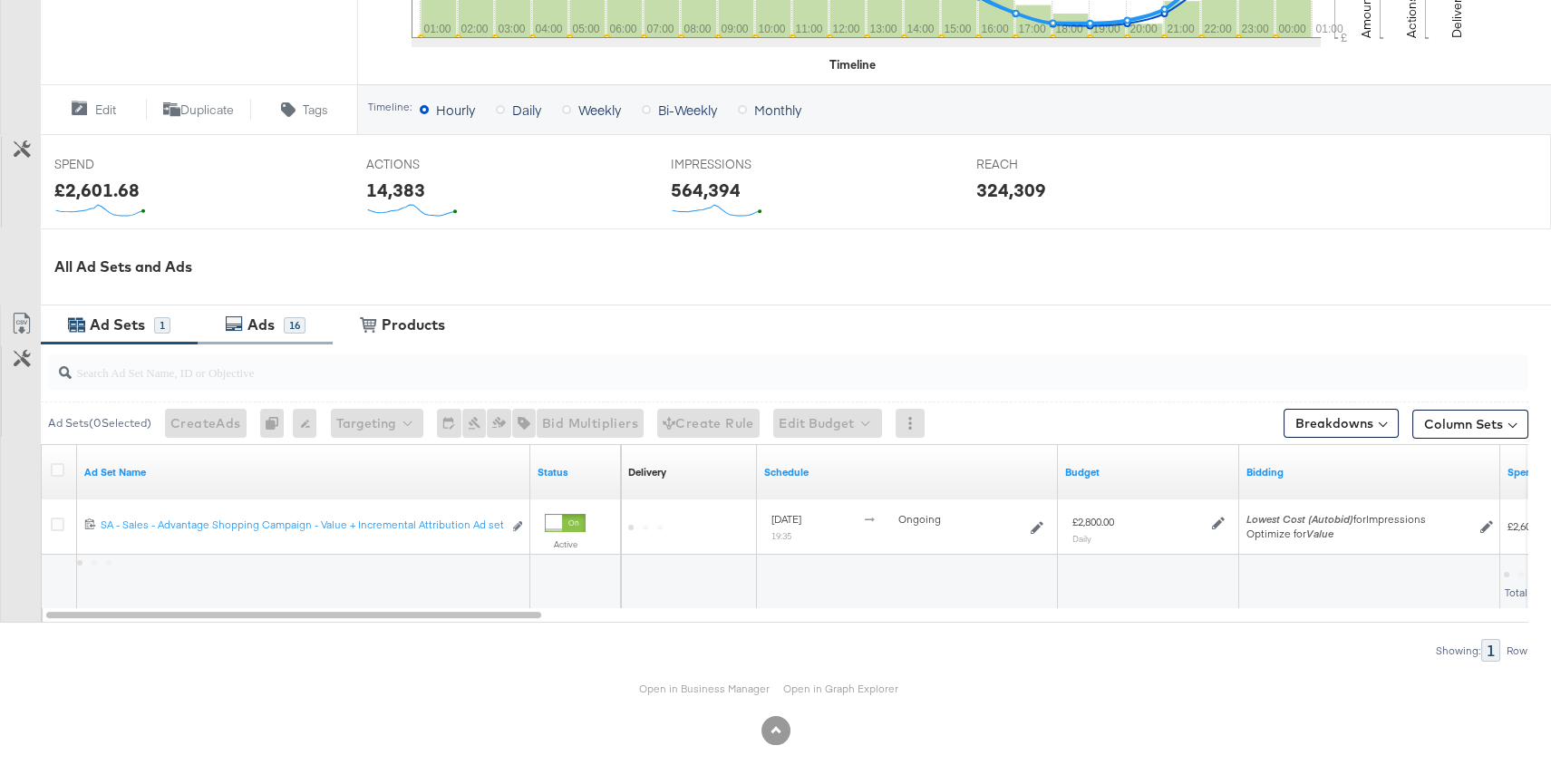
click at [315, 326] on div "Ads 16" at bounding box center [265, 325] width 135 height 39
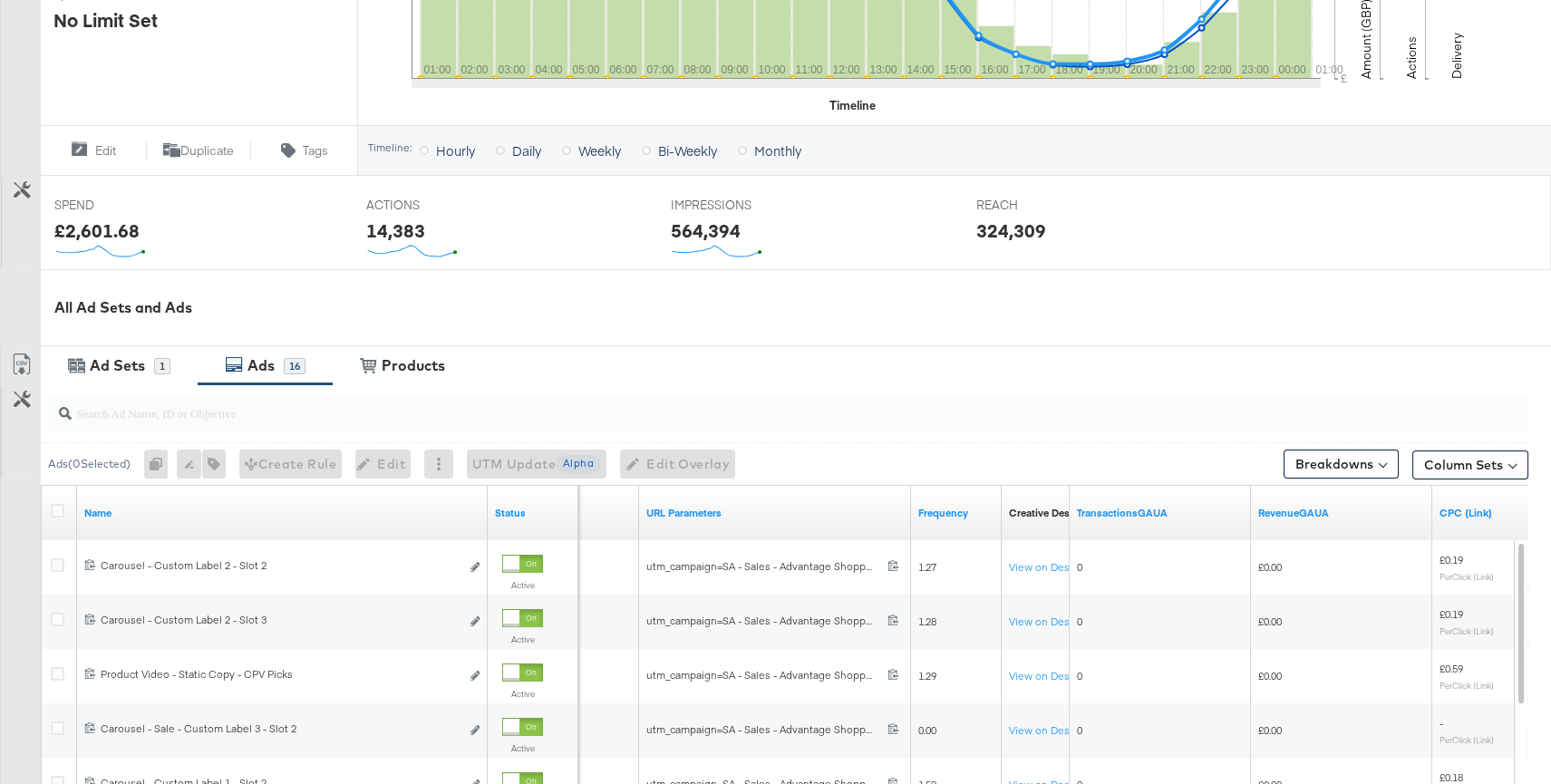
scroll to position [608, 0]
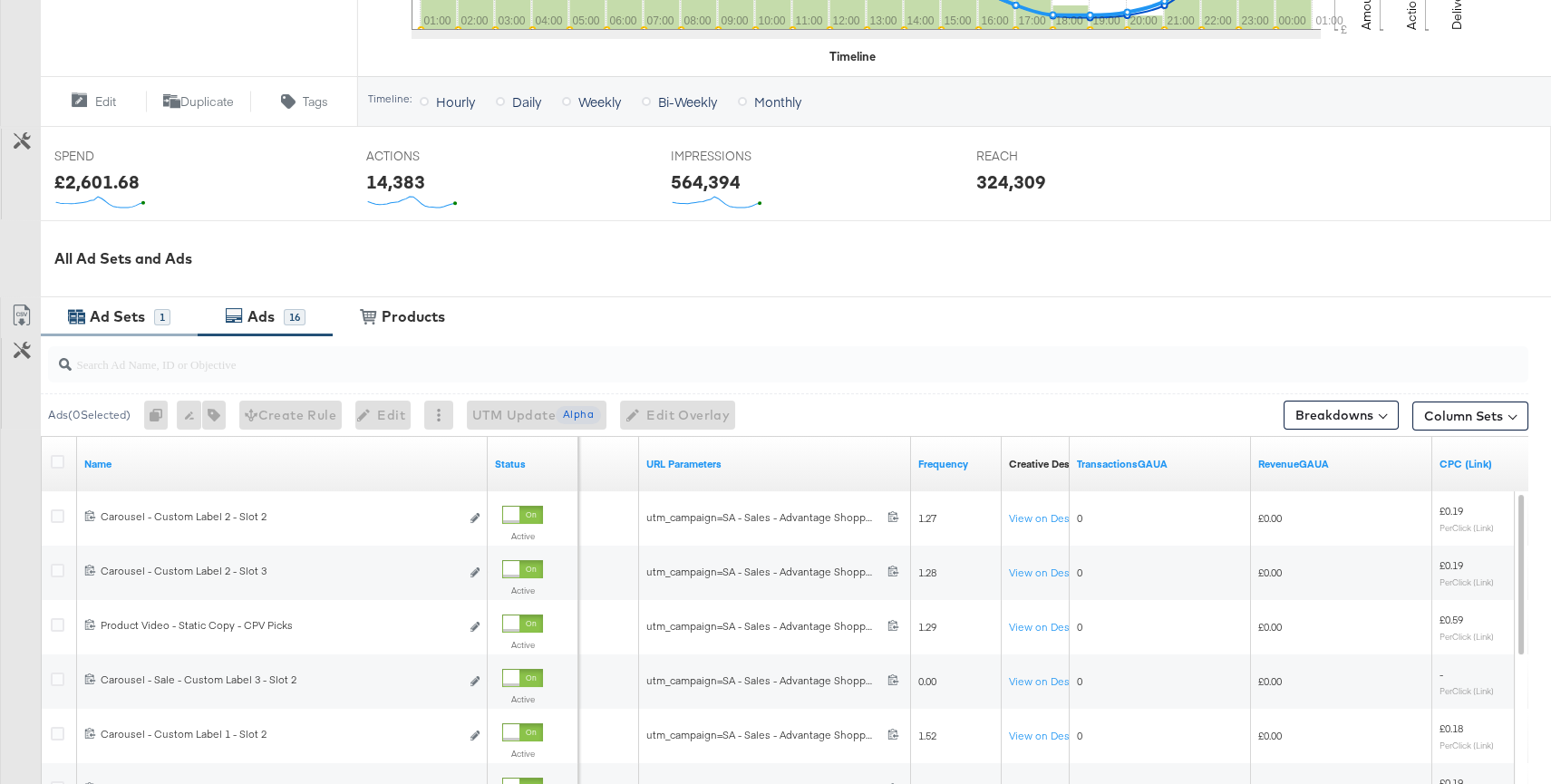
click at [157, 320] on div "1" at bounding box center [162, 316] width 17 height 17
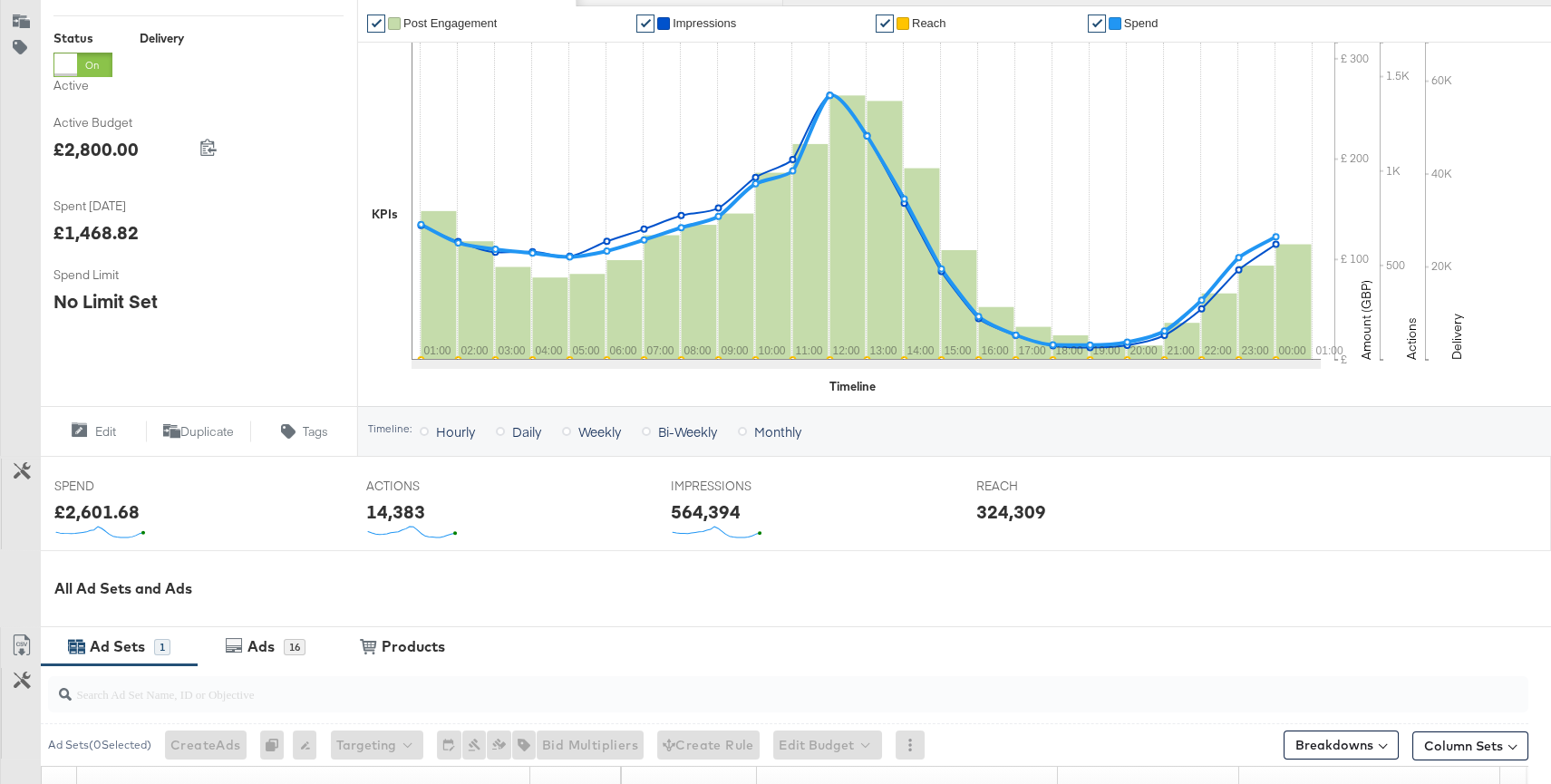
scroll to position [599, 0]
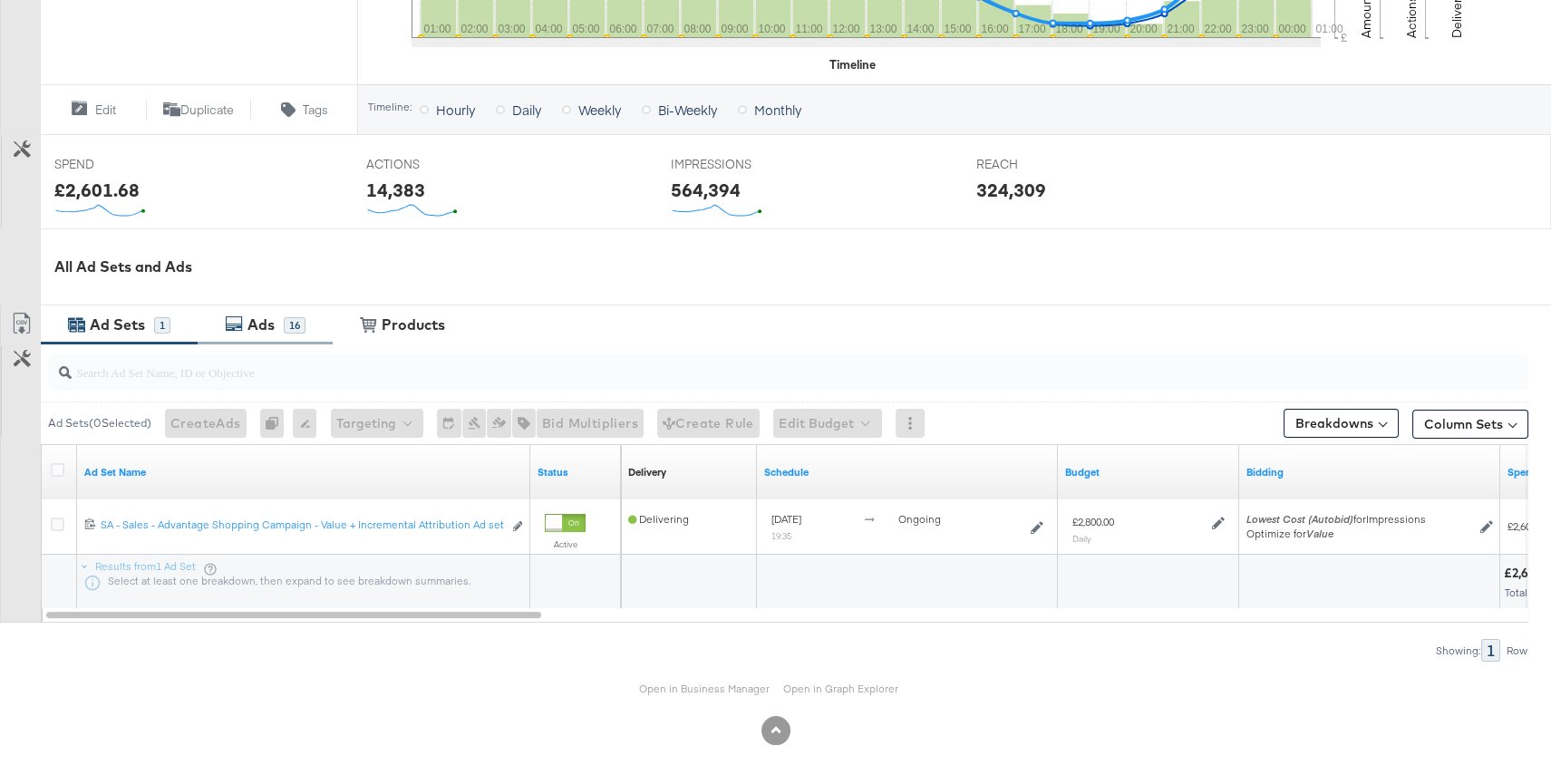
click at [280, 317] on div "Ads" at bounding box center [264, 324] width 41 height 21
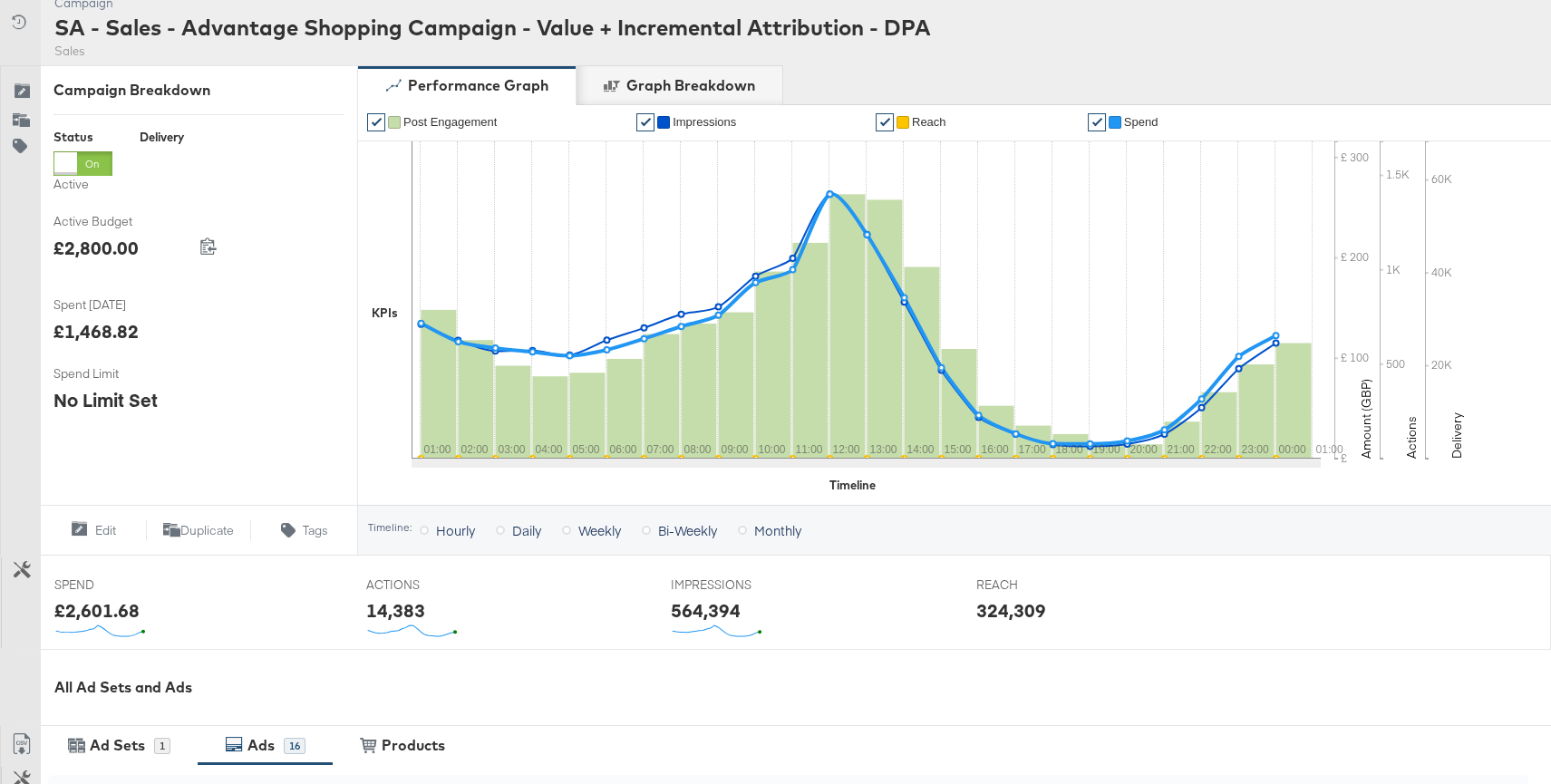
scroll to position [0, 0]
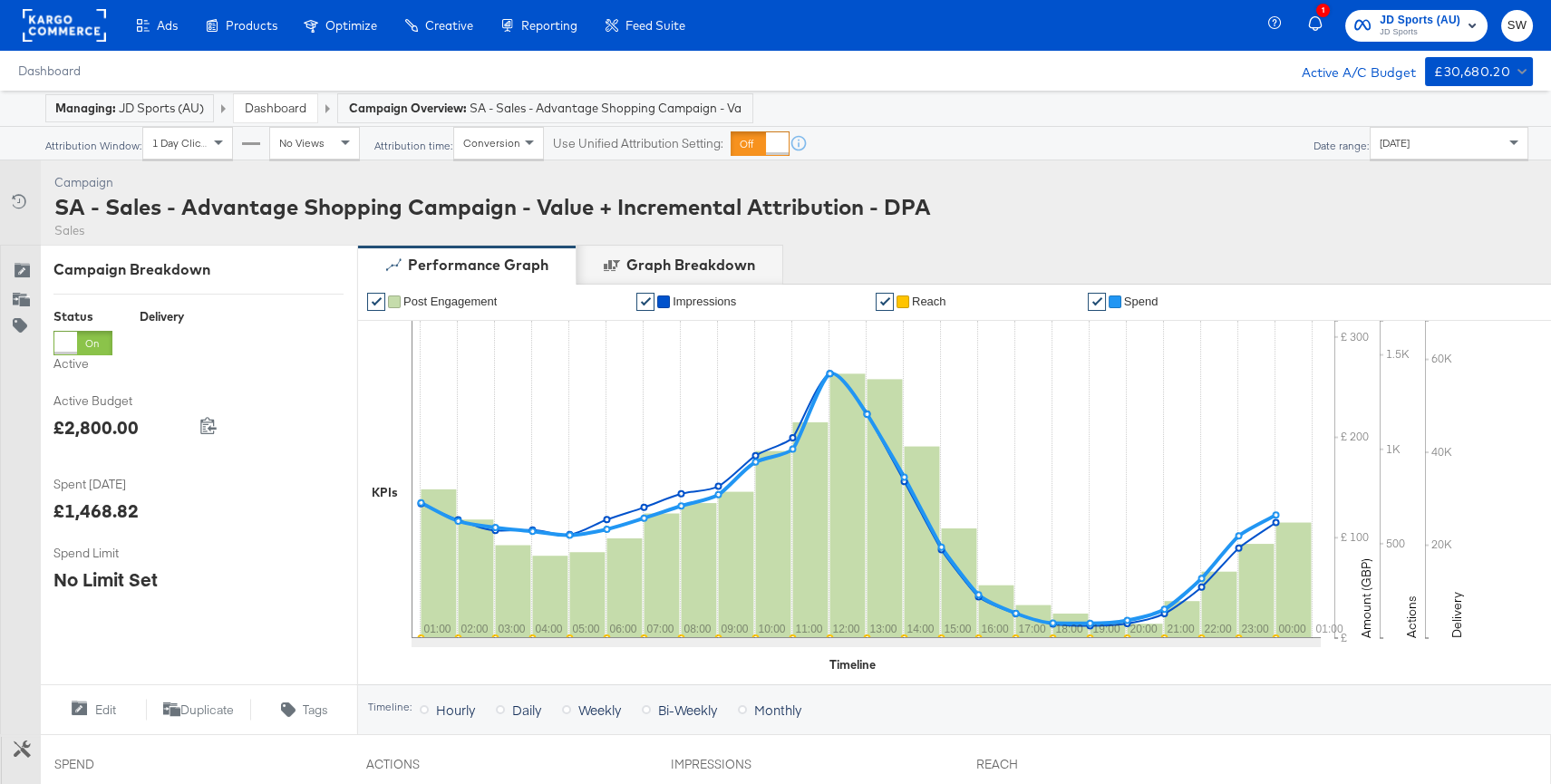
click at [268, 104] on link "Dashboard" at bounding box center [275, 107] width 62 height 17
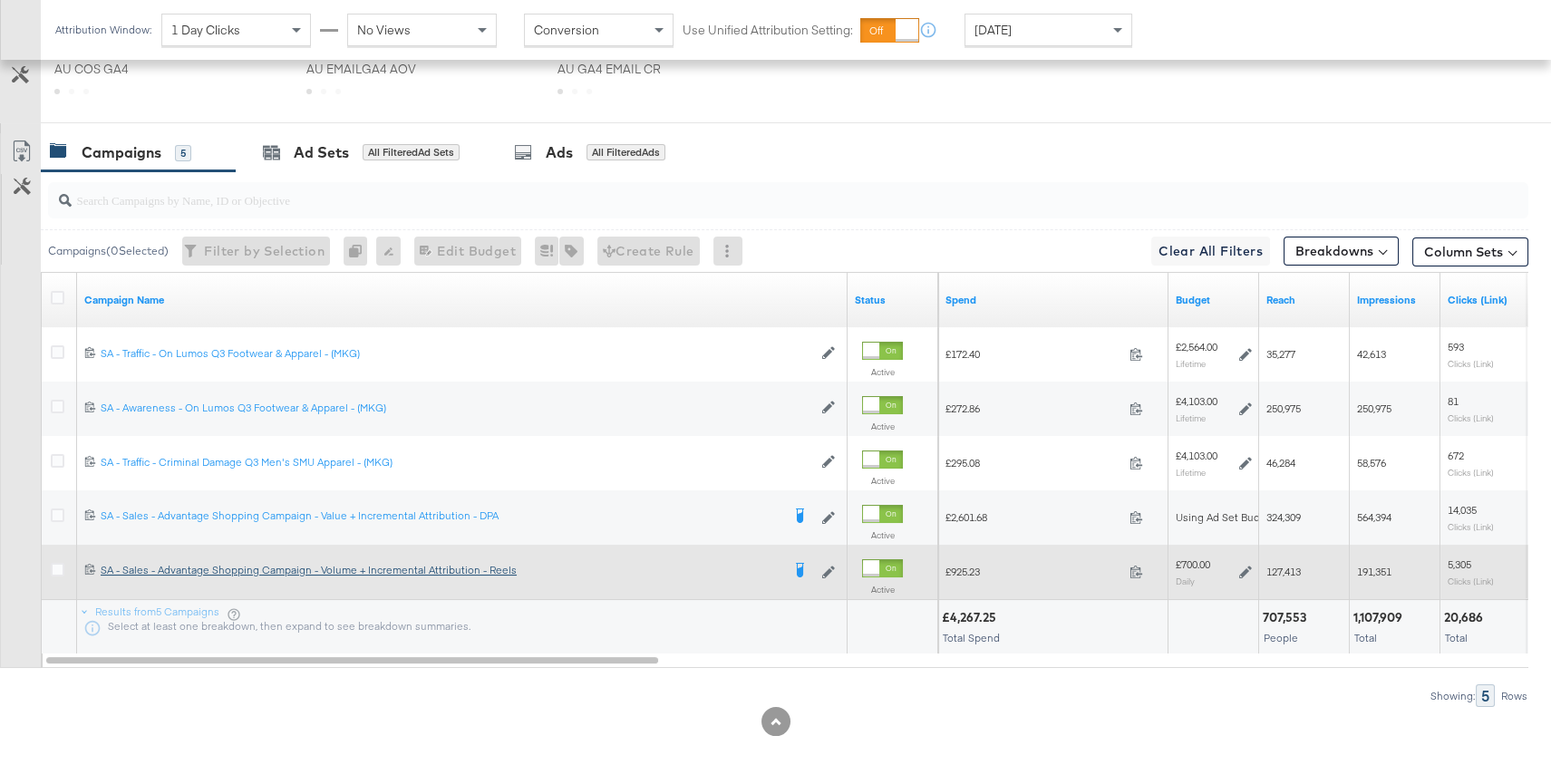
scroll to position [885, 0]
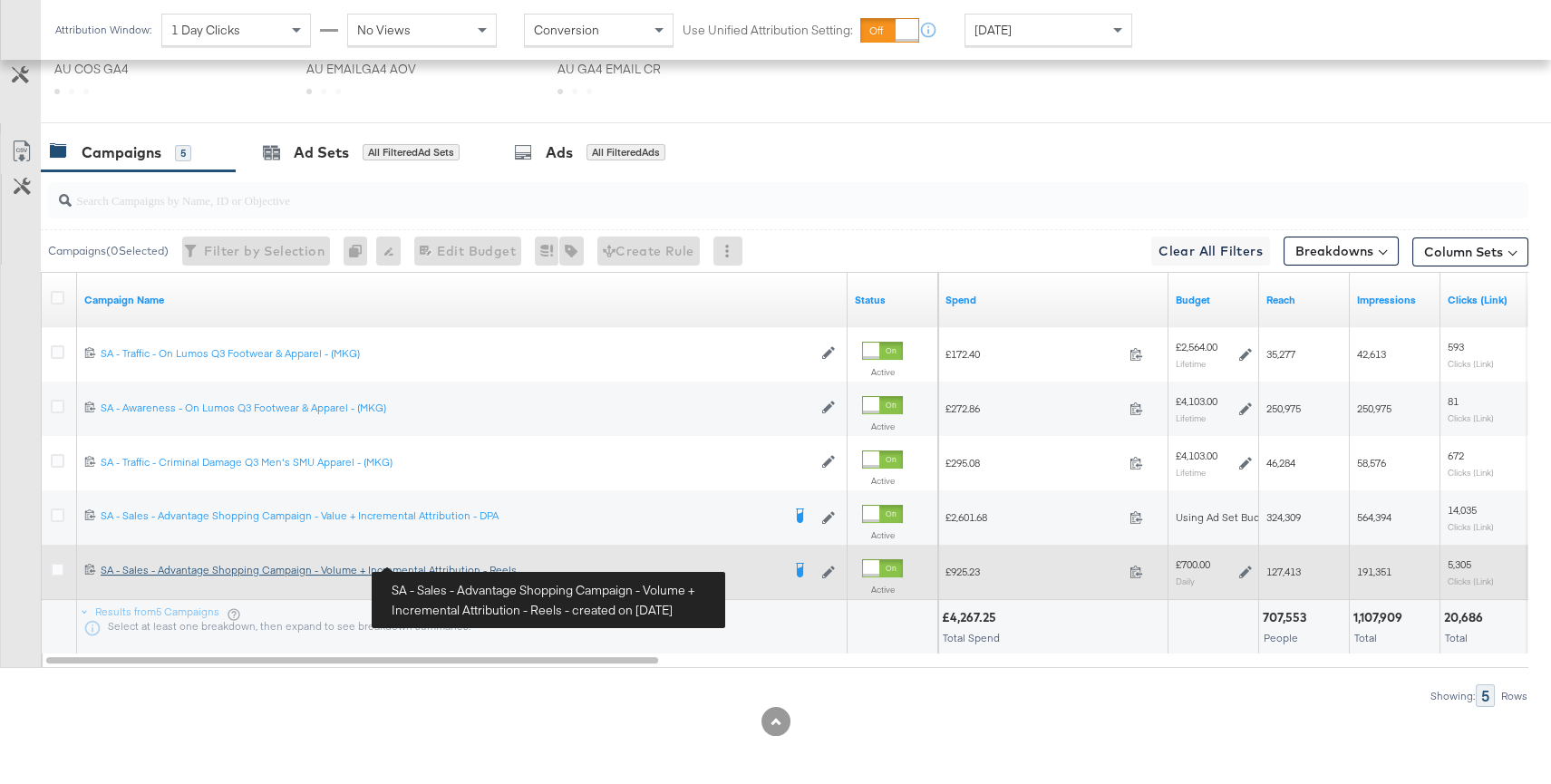
click at [115, 573] on div "SA - Sales - Advantage Shopping Campaign - Volume + Incremental Attribution - R…" at bounding box center [440, 569] width 680 height 15
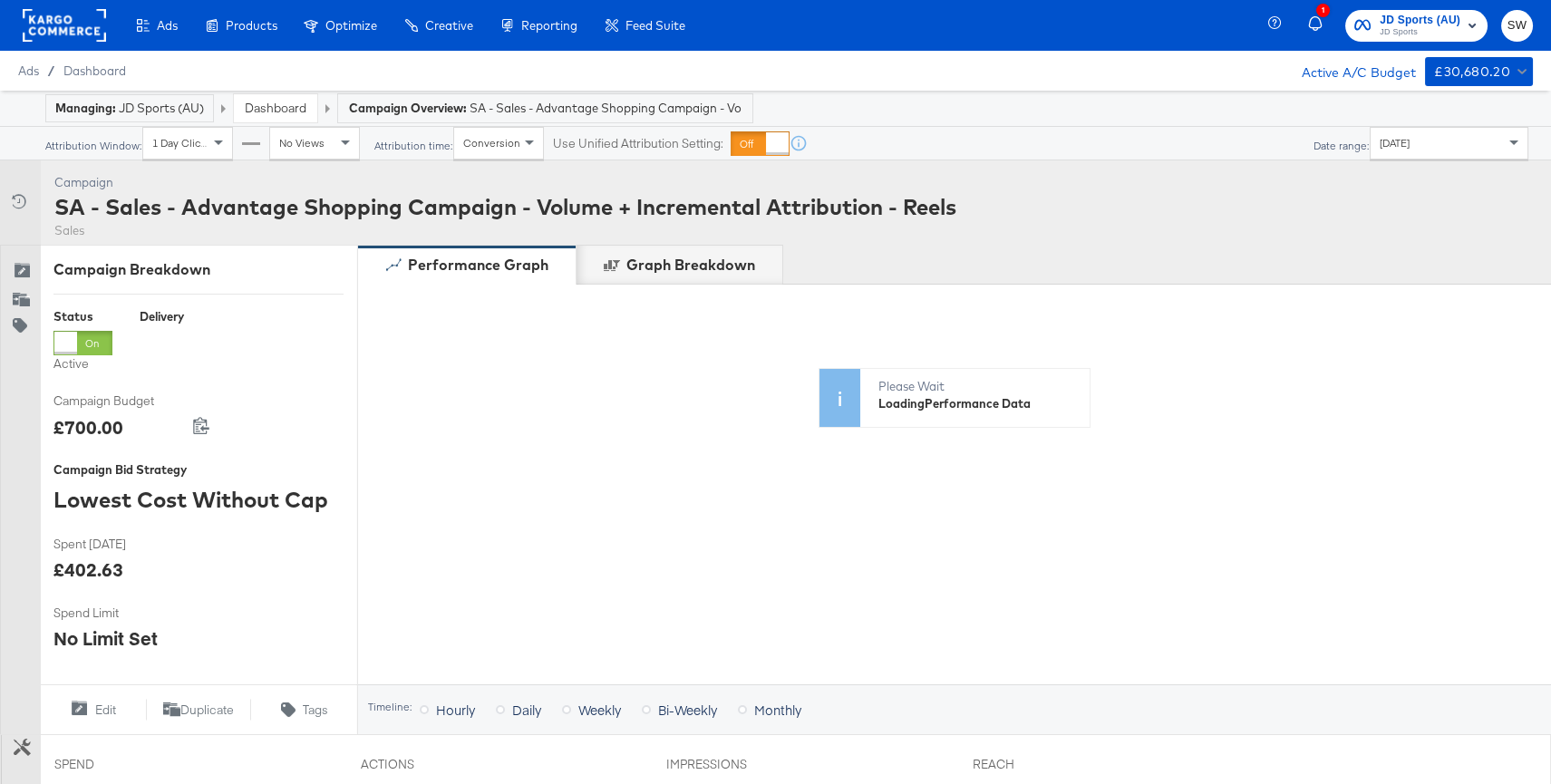
scroll to position [652, 0]
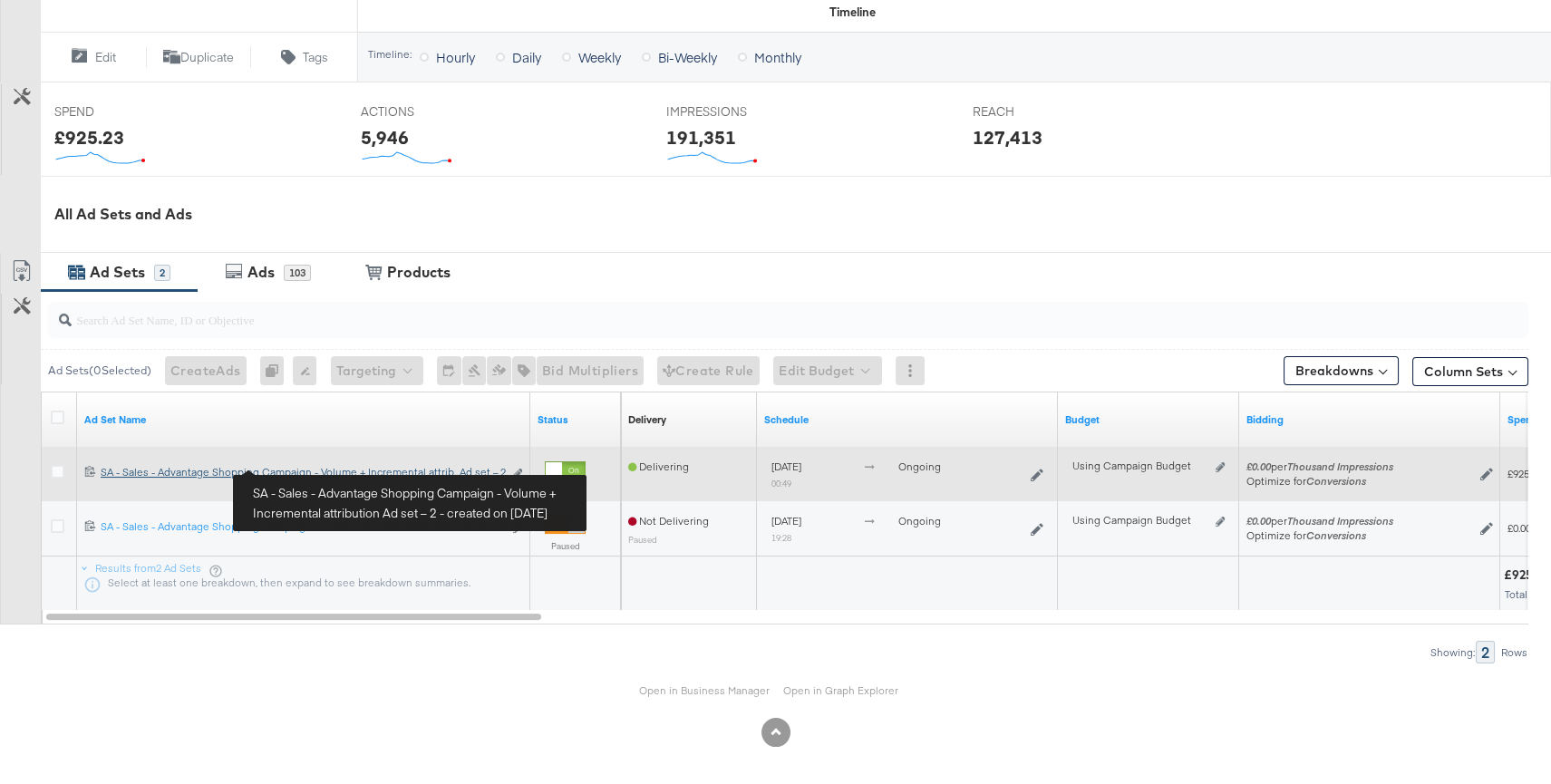
click at [427, 475] on div "SA - Sales - Advantage Shopping Campaign - Volume + Incremental attribution Ad …" at bounding box center [301, 472] width 401 height 15
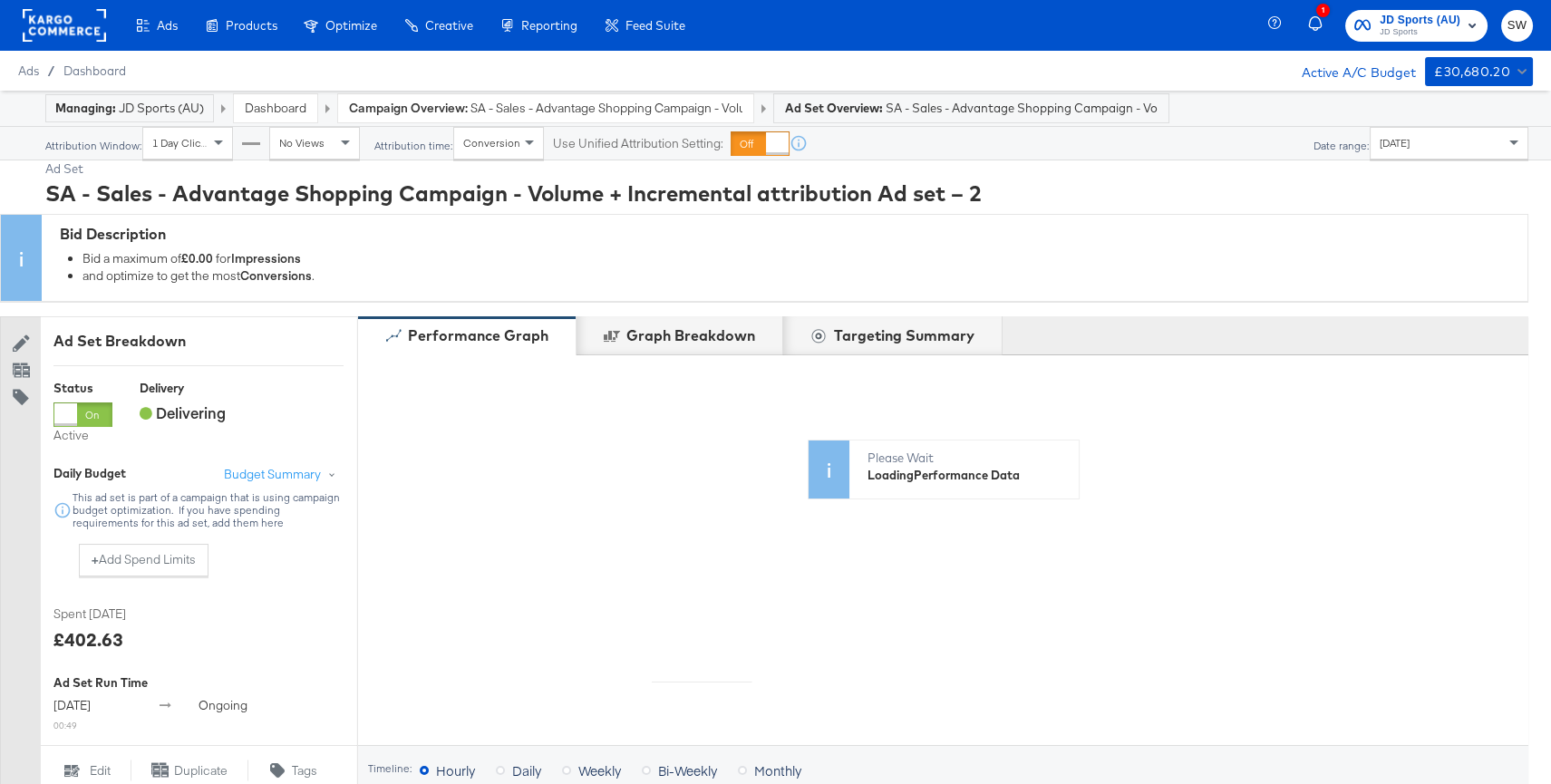
scroll to position [748, 0]
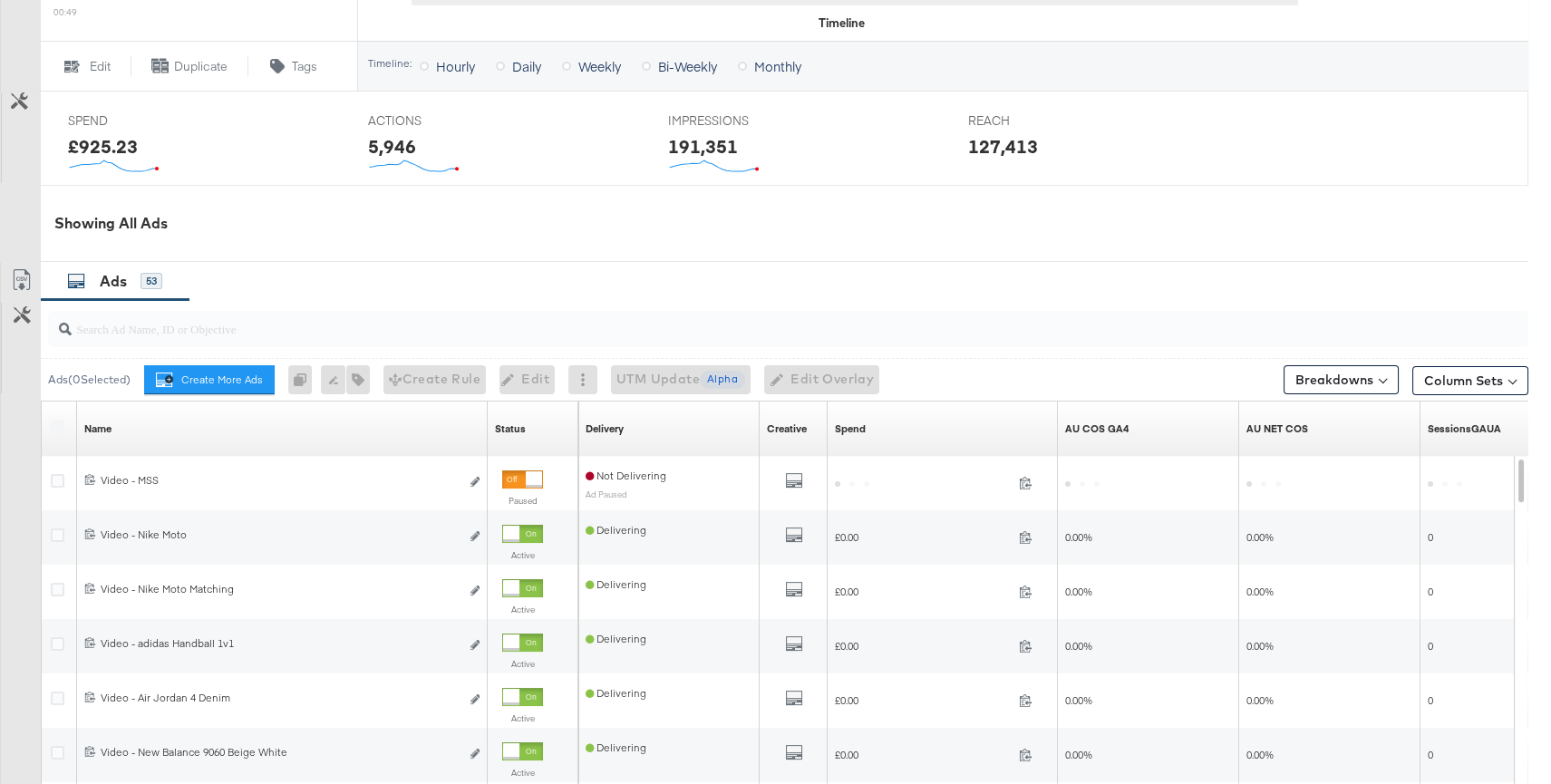
click at [684, 698] on div "Ad Set SA - Sales - Advantage Shopping Campaign - Volume + Incremental attribut…" at bounding box center [764, 221] width 1529 height 1616
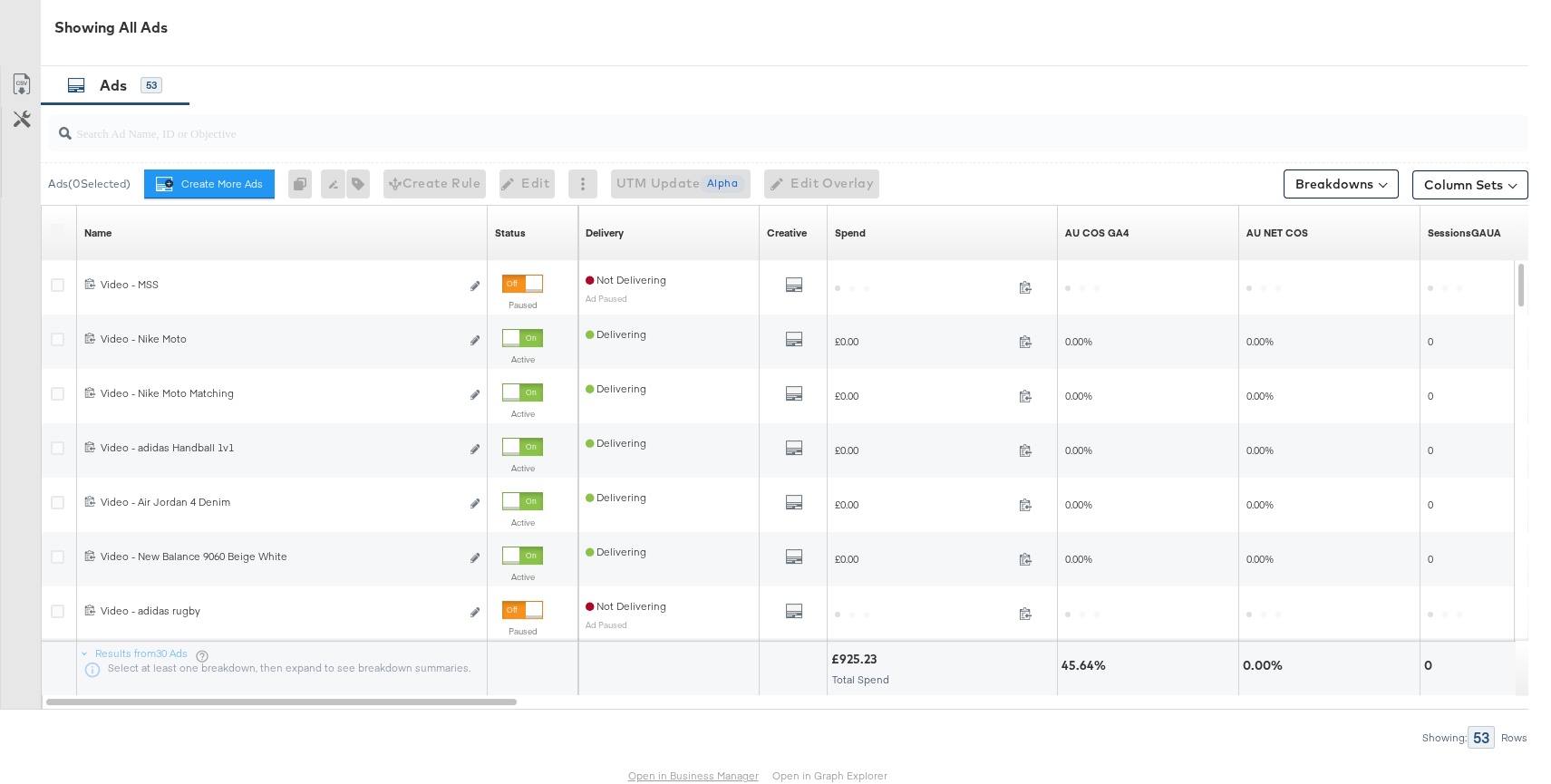
scroll to position [1030, 0]
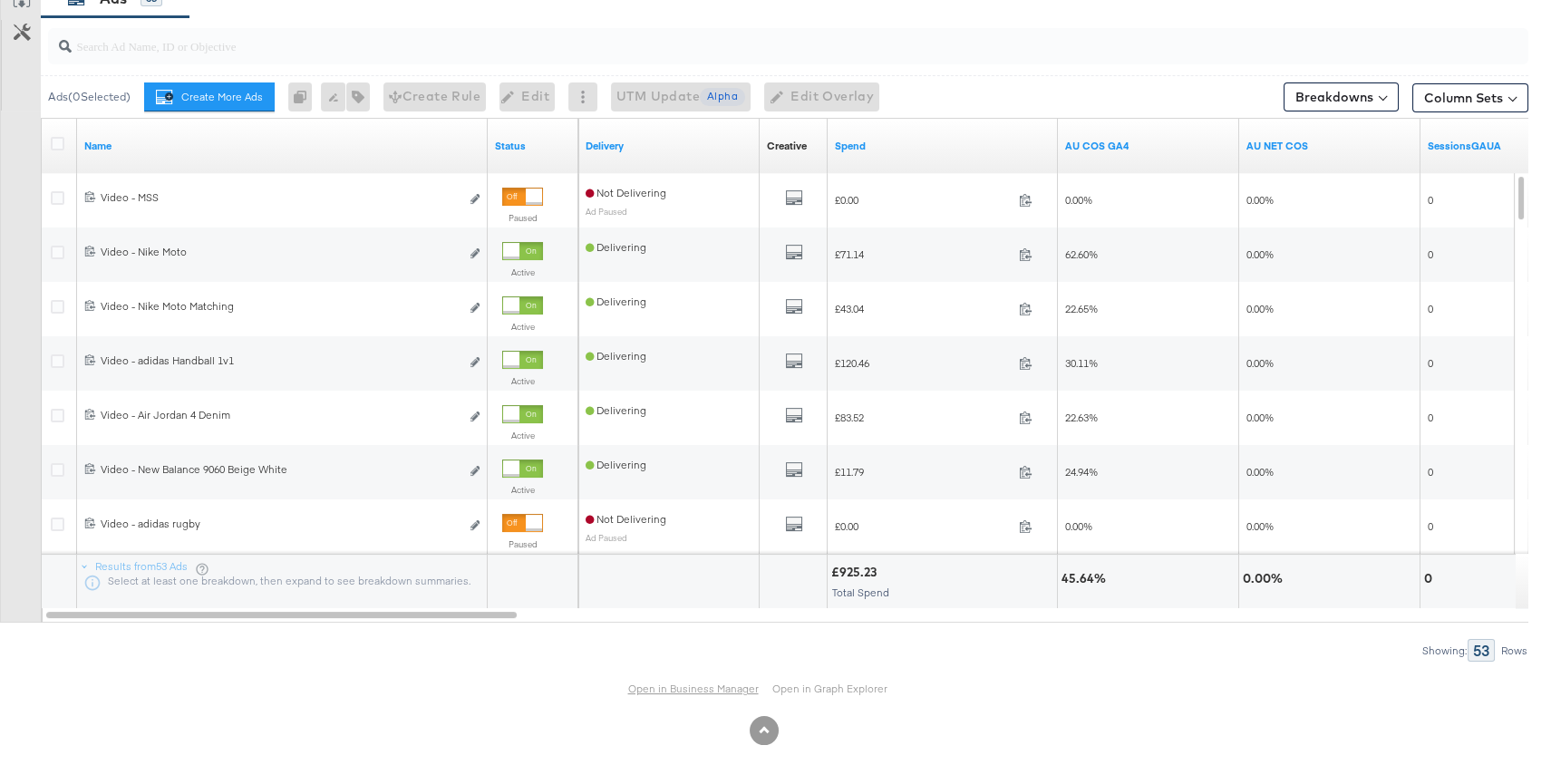
click at [696, 692] on link "Open in Business Manager" at bounding box center [693, 688] width 131 height 15
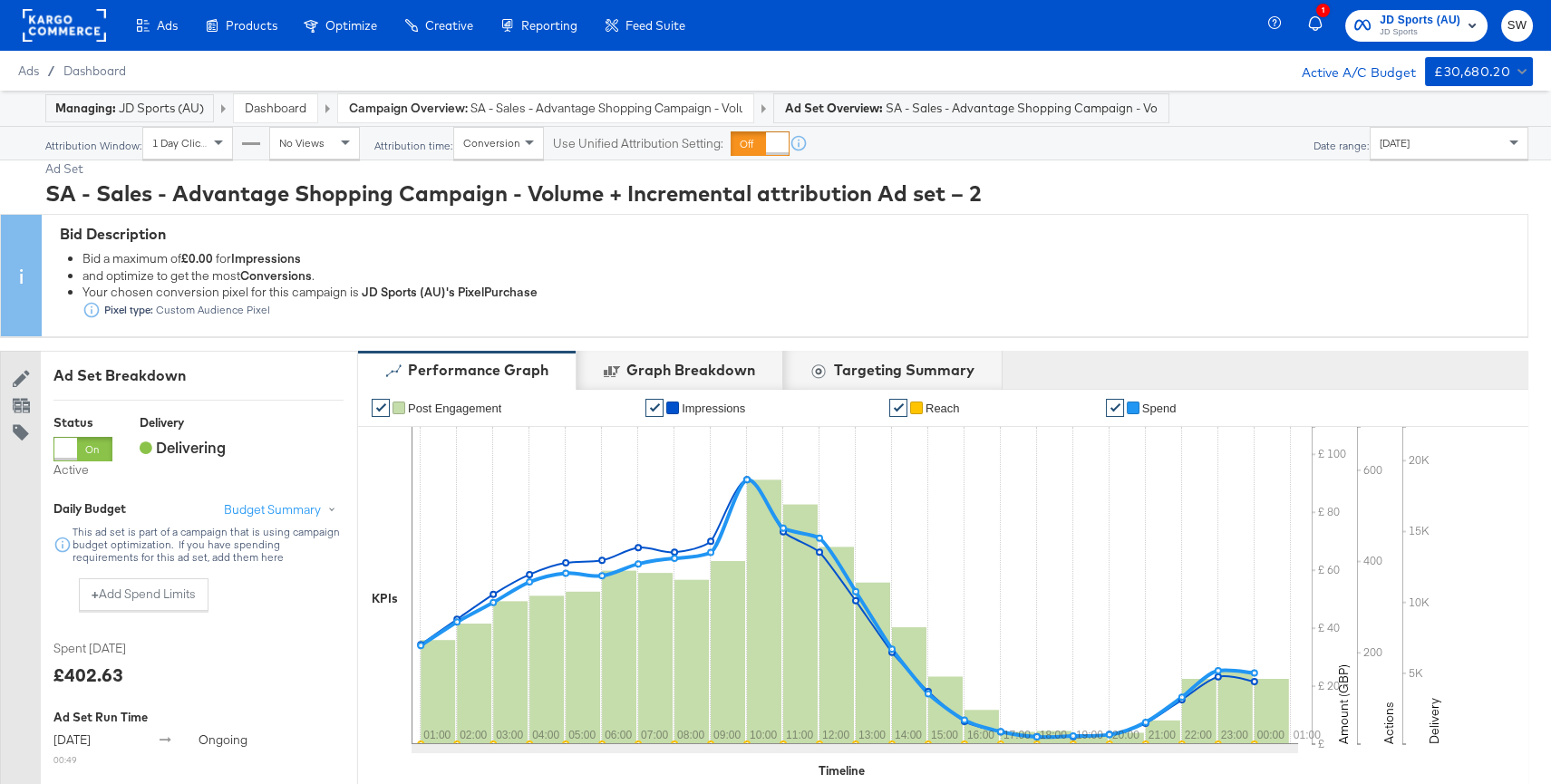
click at [0, 0] on div "Enhance Your Product Catalog, Map Them to Publishers, and Incorporate Overlay D…" at bounding box center [0, 0] width 0 height 0
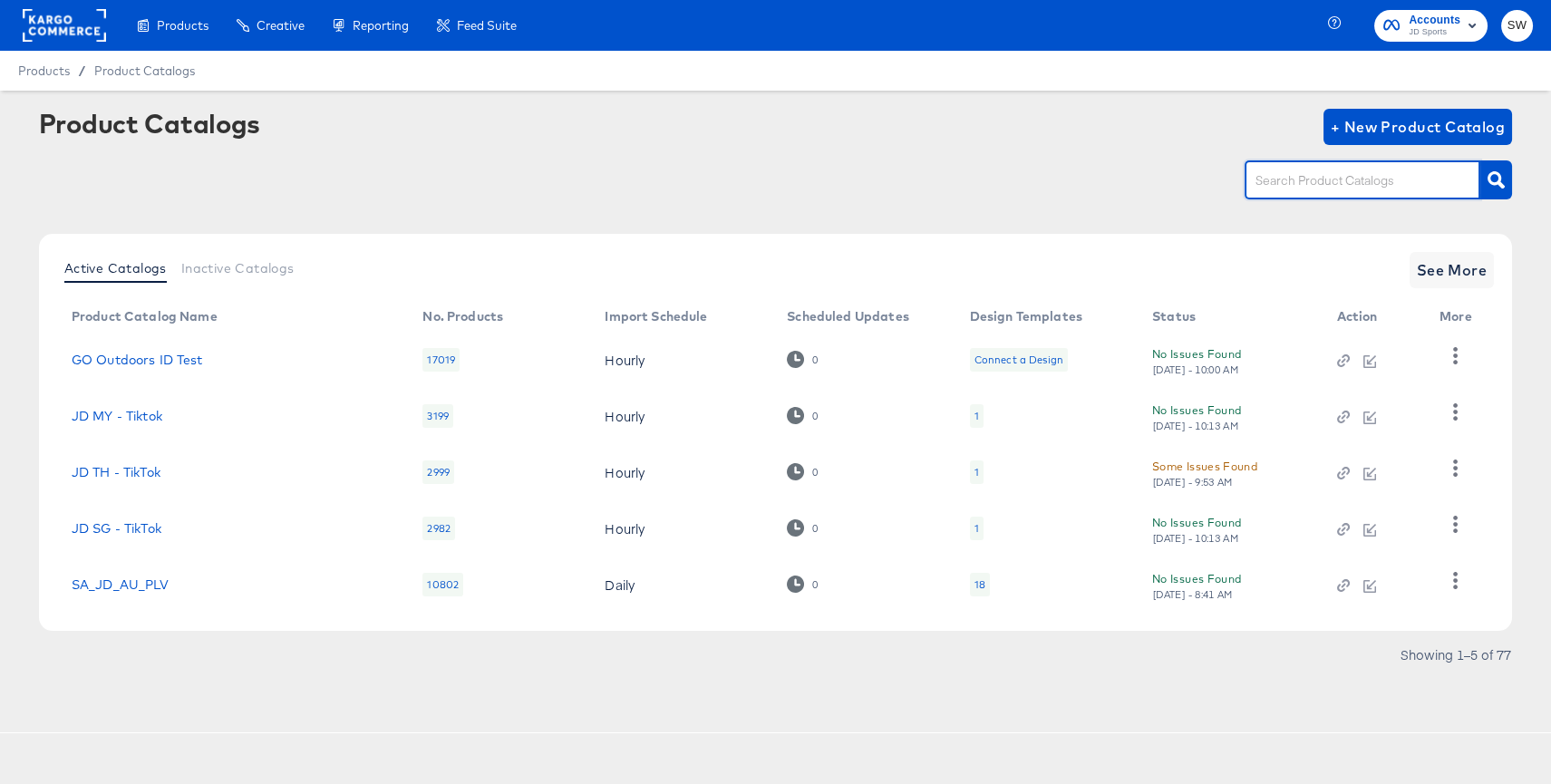
click at [1299, 183] on input "text" at bounding box center [1349, 180] width 193 height 21
type input "au"
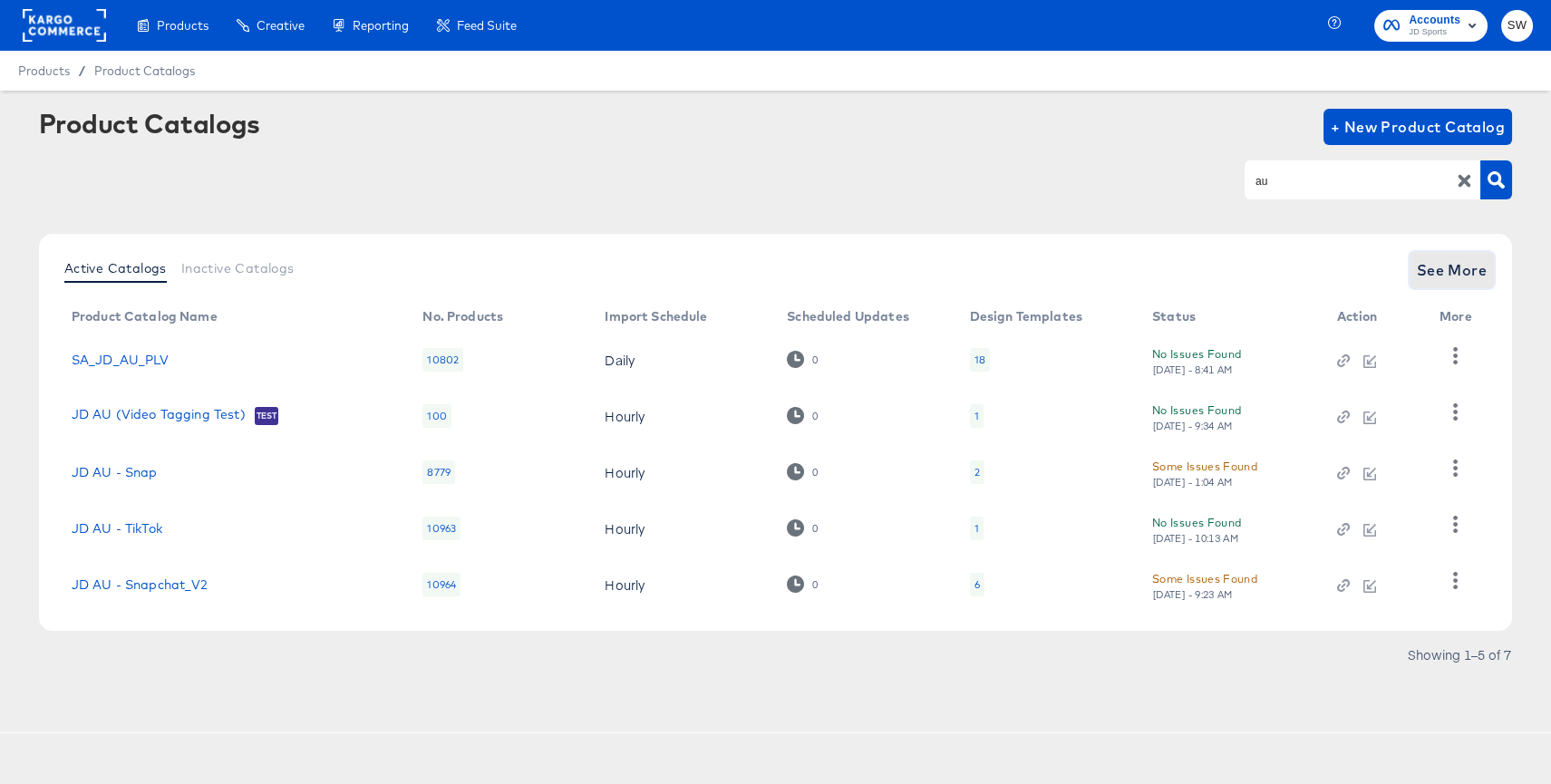
click at [1427, 277] on span "See More" at bounding box center [1452, 270] width 70 height 25
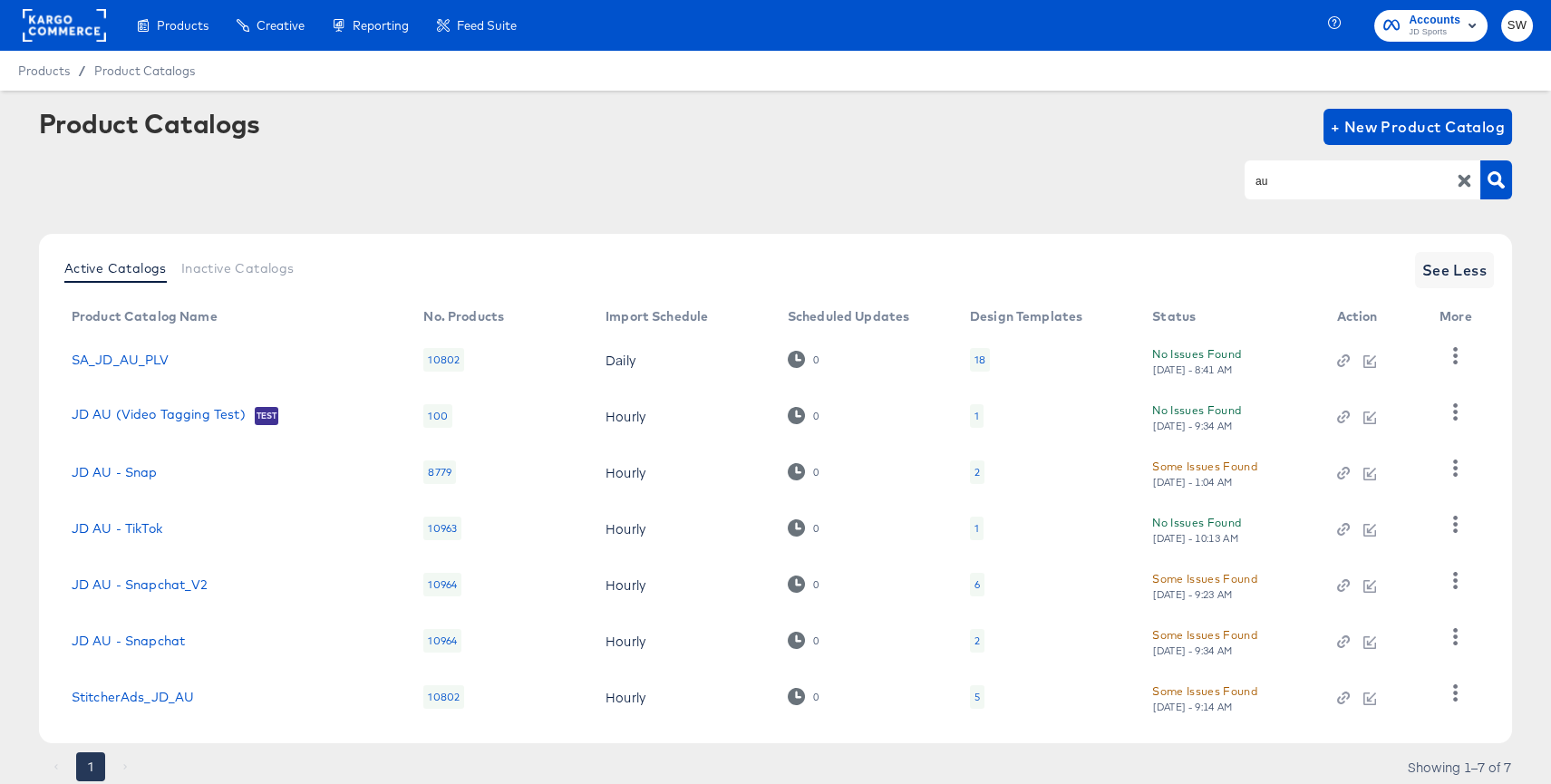
scroll to position [60, 0]
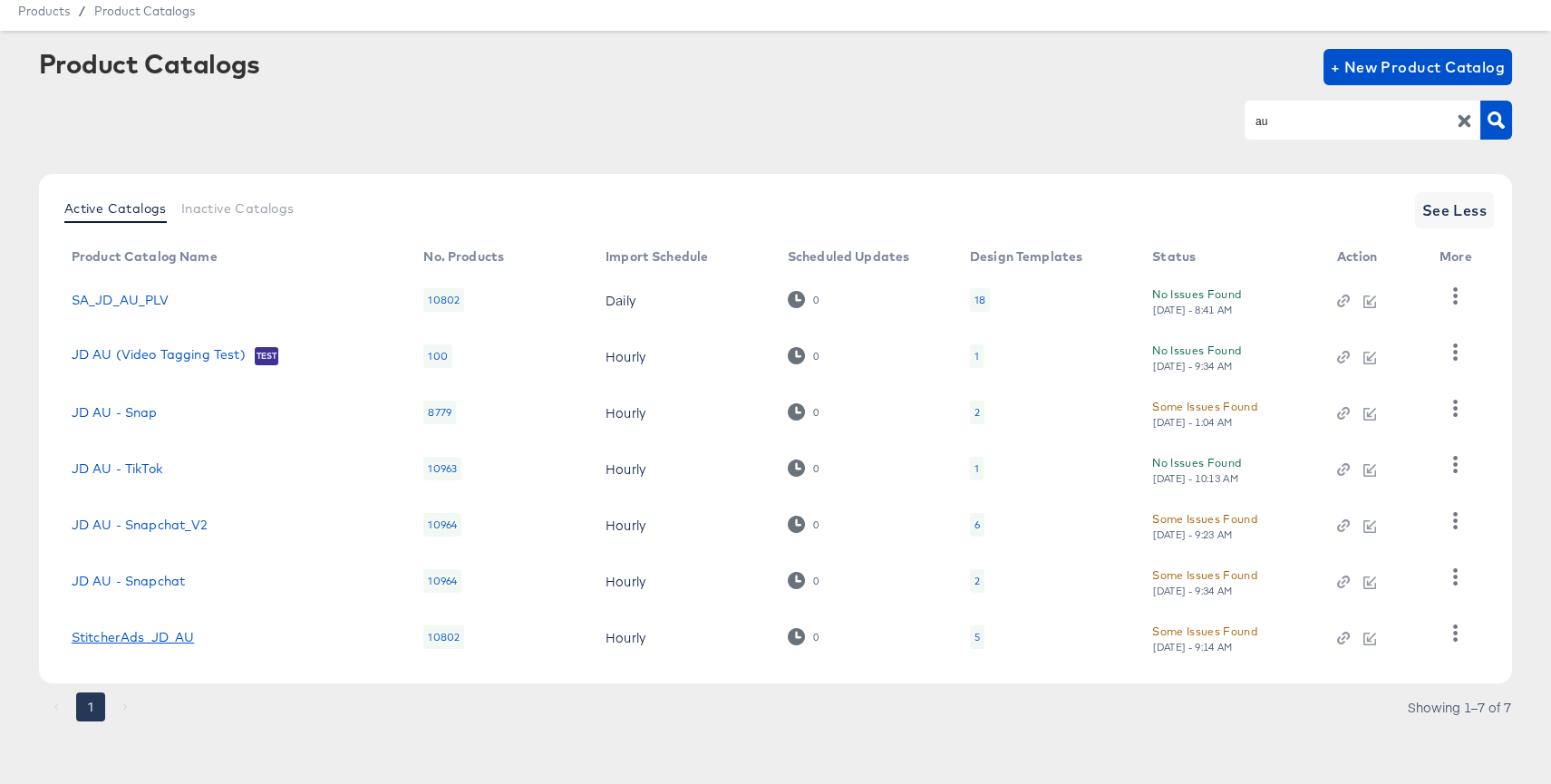
click at [158, 636] on link "StitcherAds_JD_AU" at bounding box center [133, 637] width 123 height 15
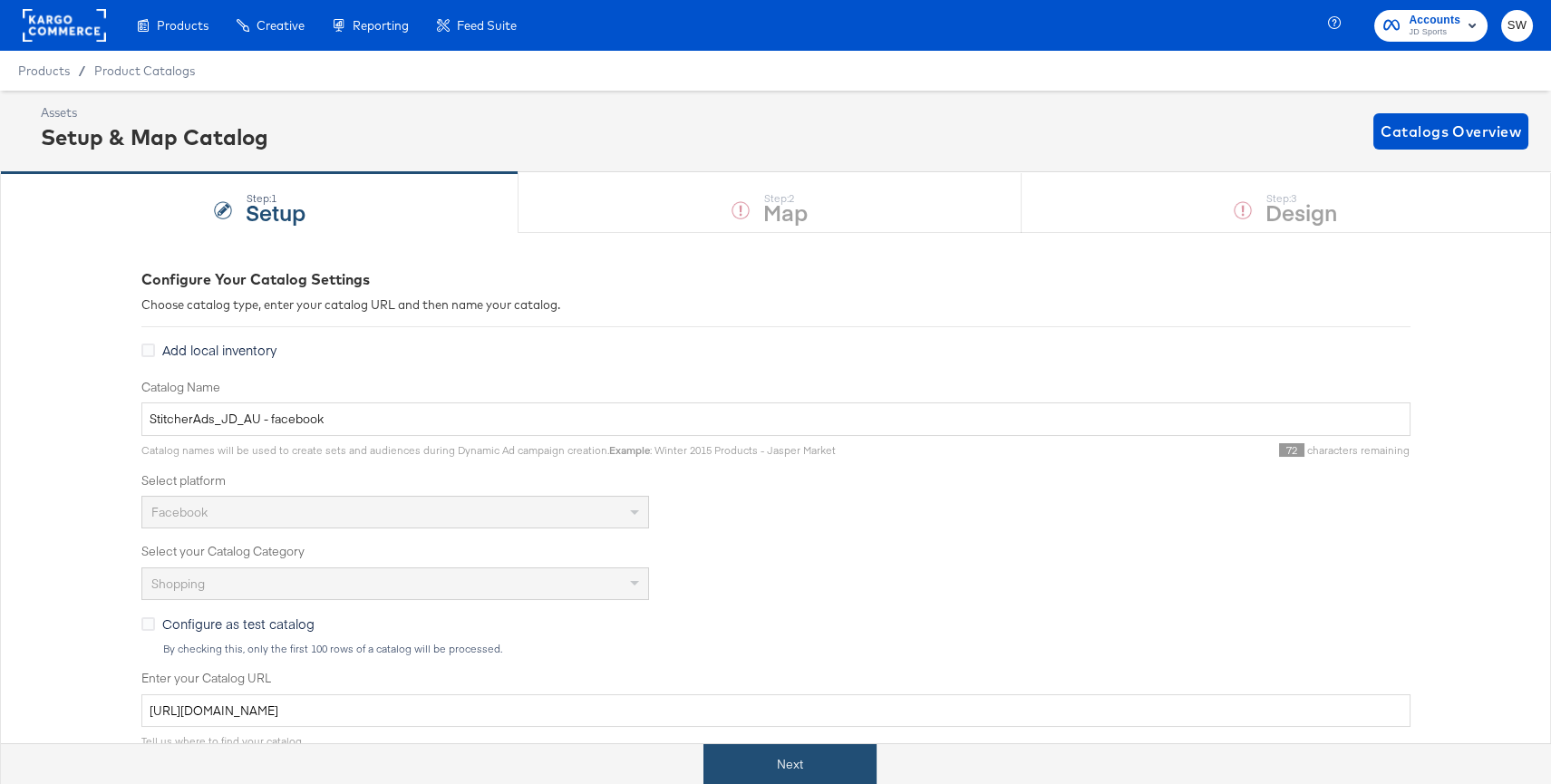
click at [768, 765] on button "Next" at bounding box center [789, 764] width 173 height 41
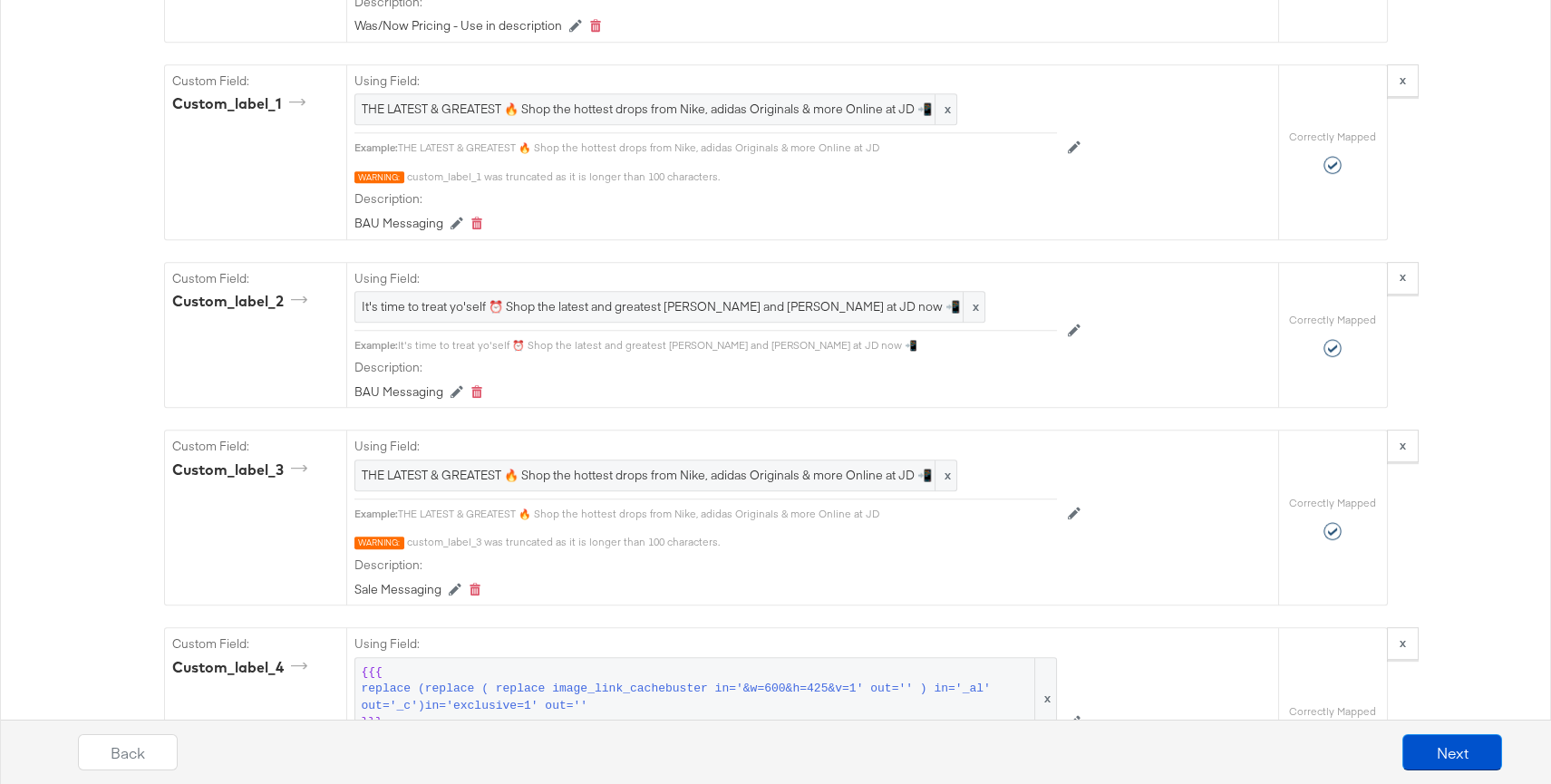
scroll to position [2163, 0]
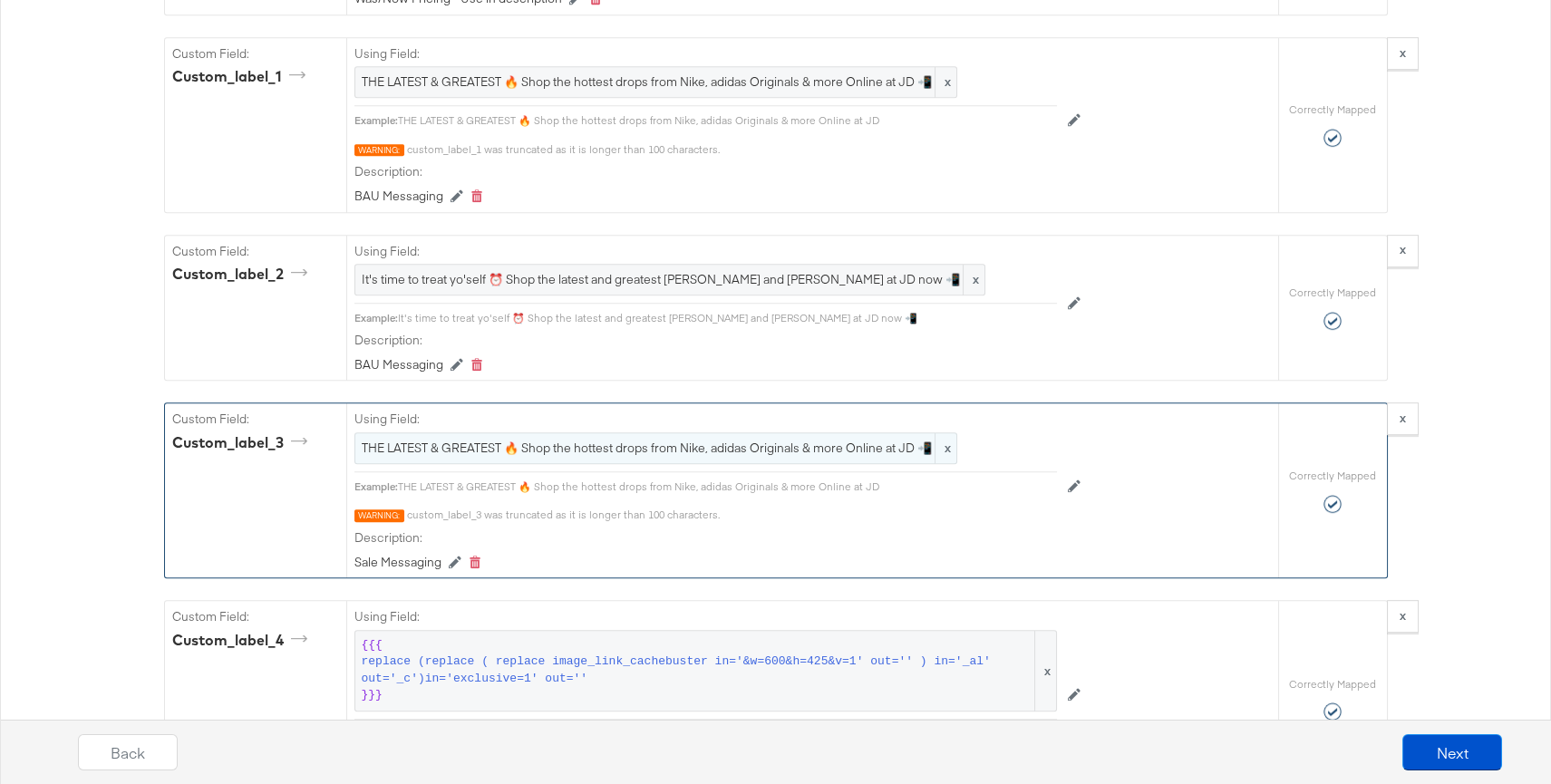
click at [759, 439] on span "THE LATEST & GREATEST 🔥 Shop the hottest drops from Nike, adidas Originals & mo…" at bounding box center [655, 448] width 588 height 18
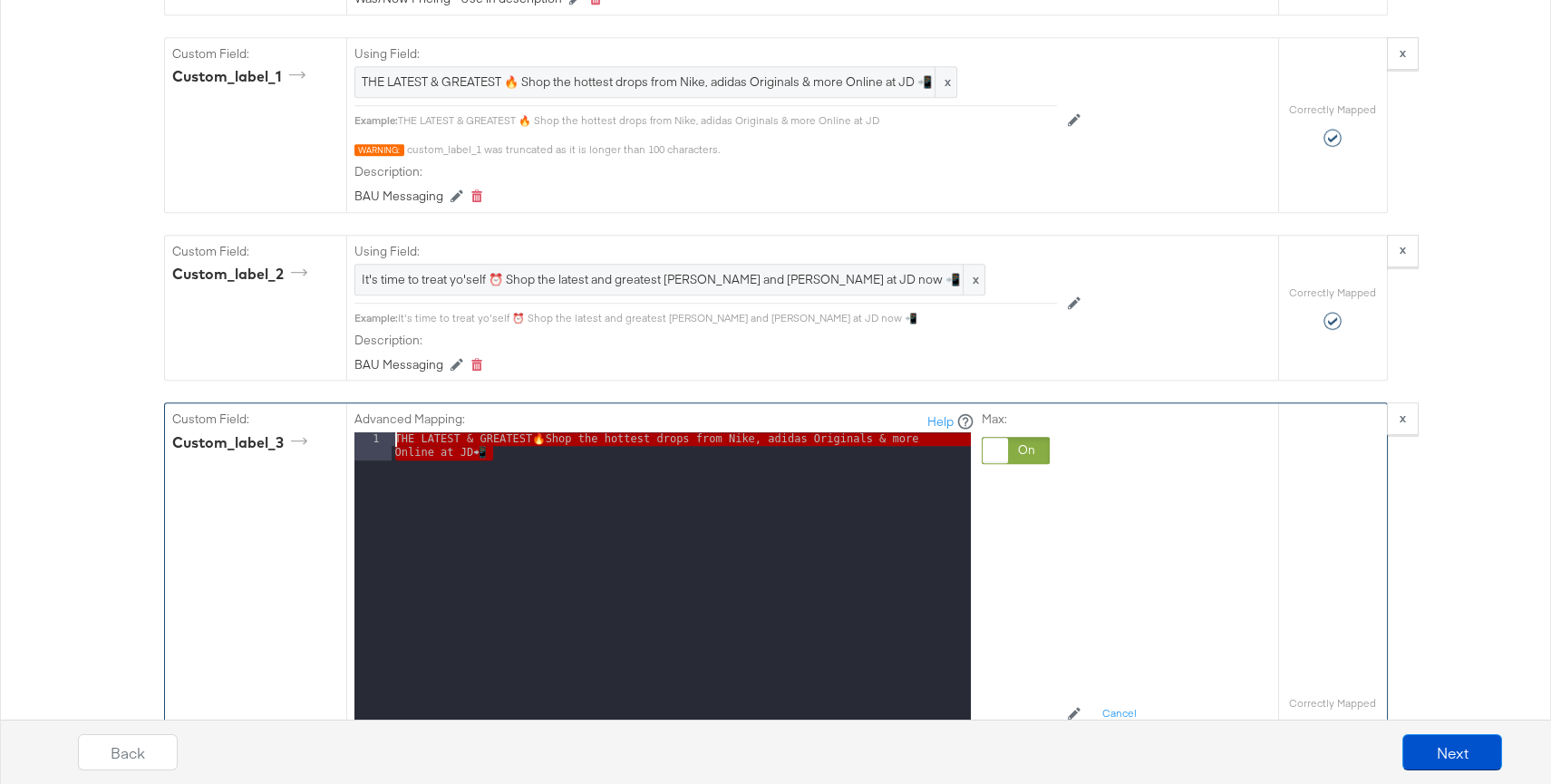
drag, startPoint x: 525, startPoint y: 447, endPoint x: 406, endPoint y: 426, distance: 120.8
click at [406, 433] on div "THE LATEST & GREATEST 🔥 Shop the hottest drops from Nike, adidas Originals & mo…" at bounding box center [681, 687] width 579 height 510
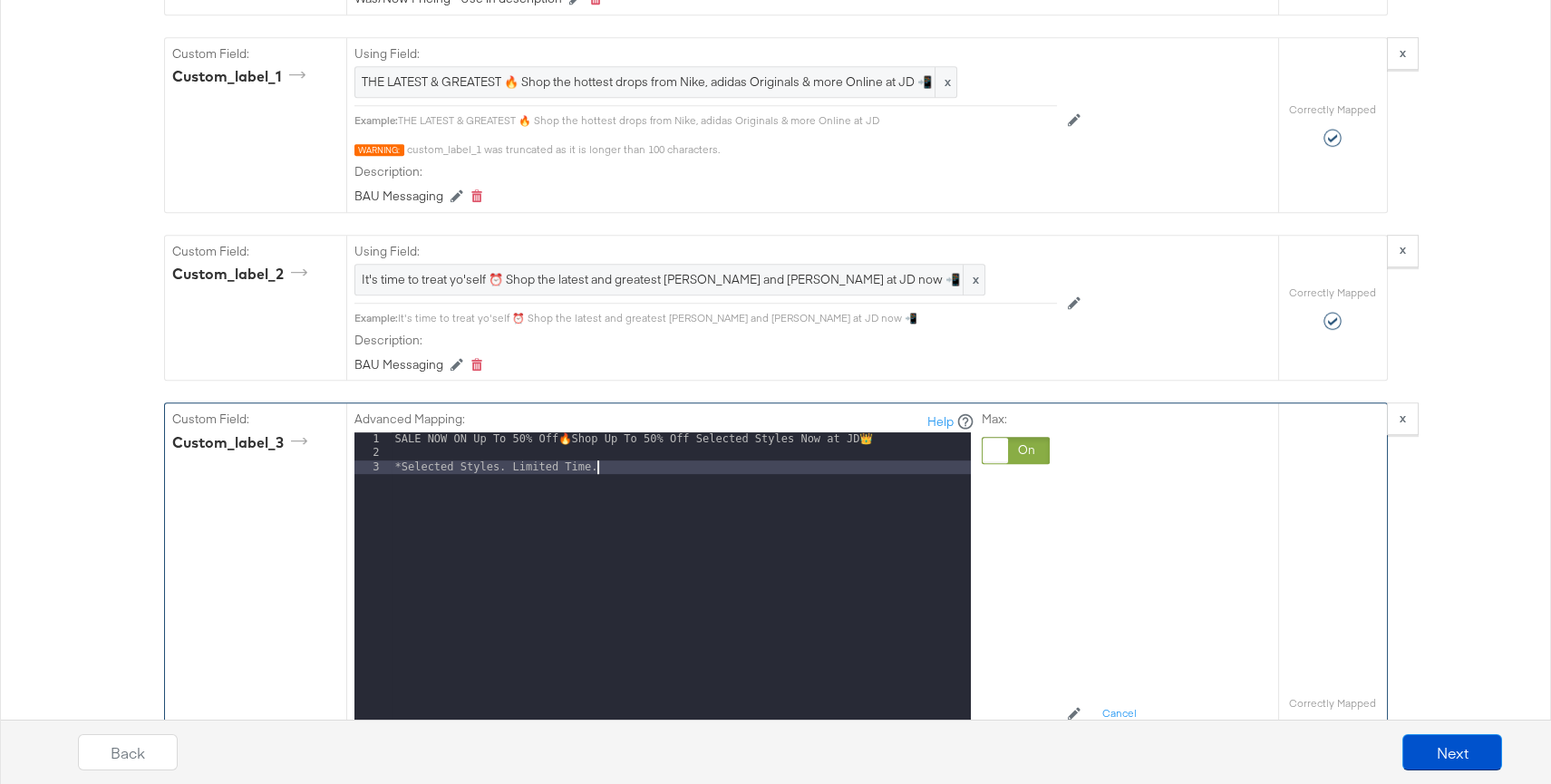
click at [395, 455] on div "SALE NOW ON Up To 50% Off 🔥 Shop Up To 50% Off Selected Styles Now at JD 👑 *Sel…" at bounding box center [681, 673] width 579 height 481
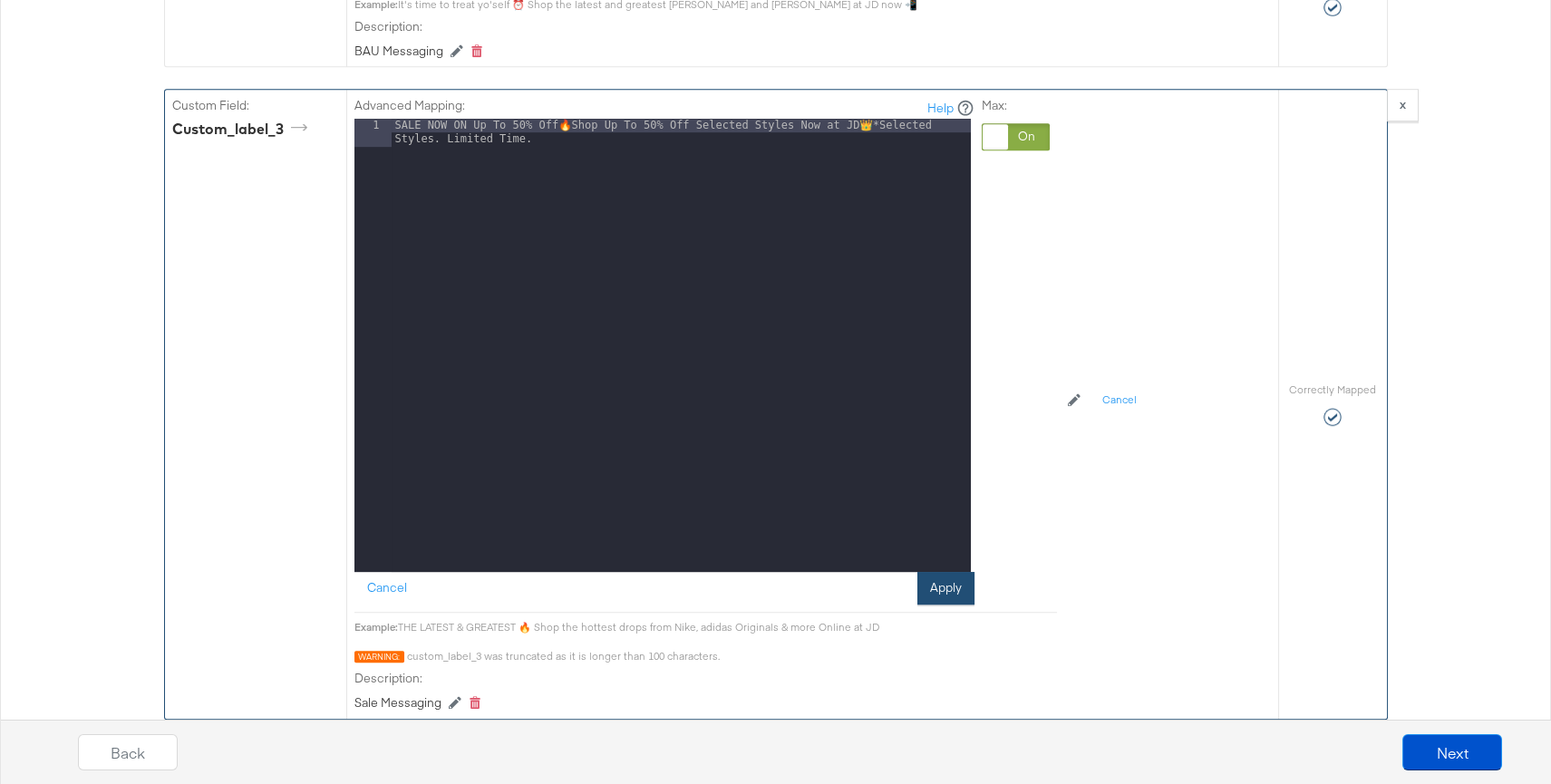
click at [931, 575] on button "Apply" at bounding box center [945, 588] width 57 height 32
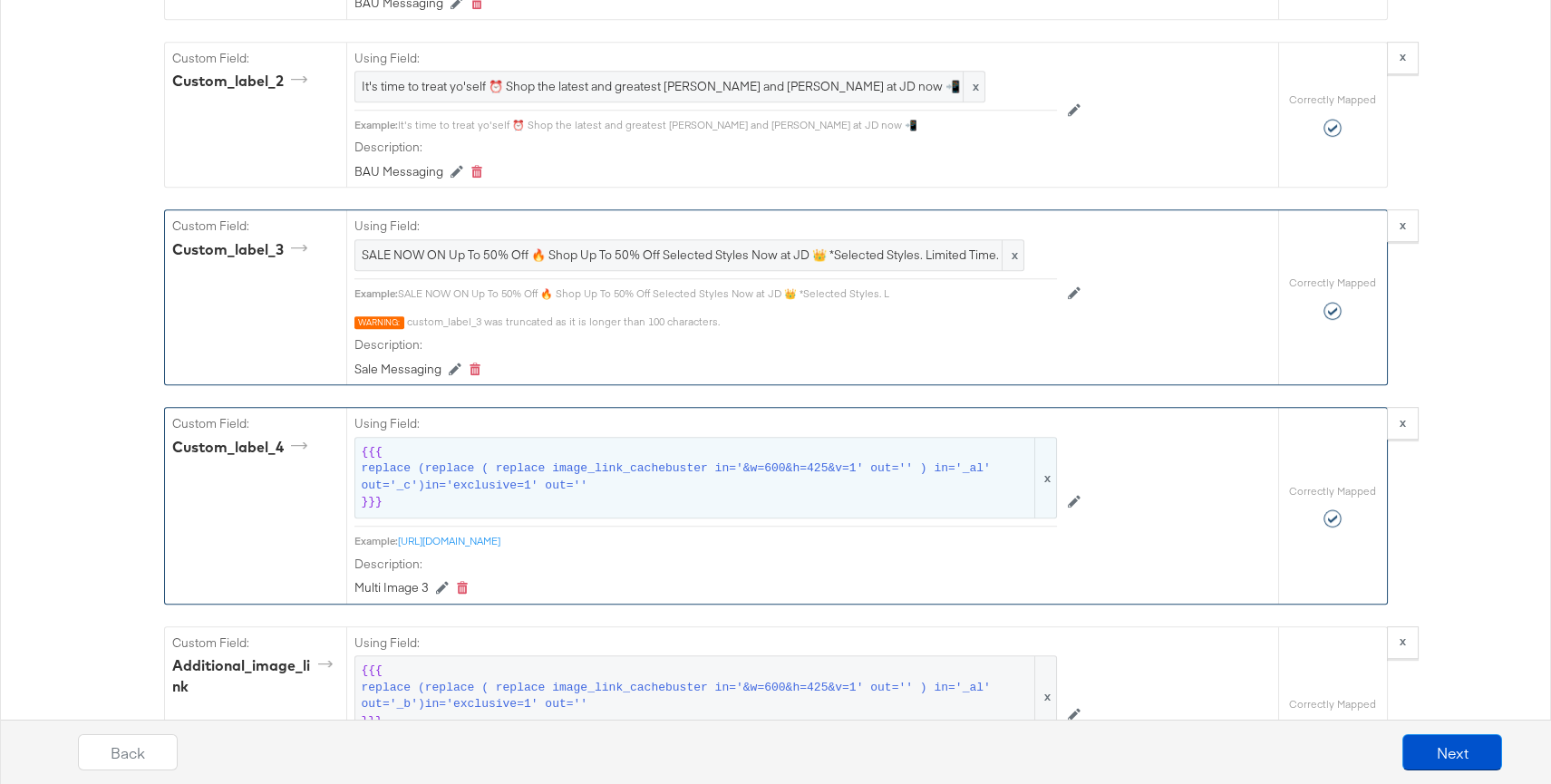
scroll to position [2346, 0]
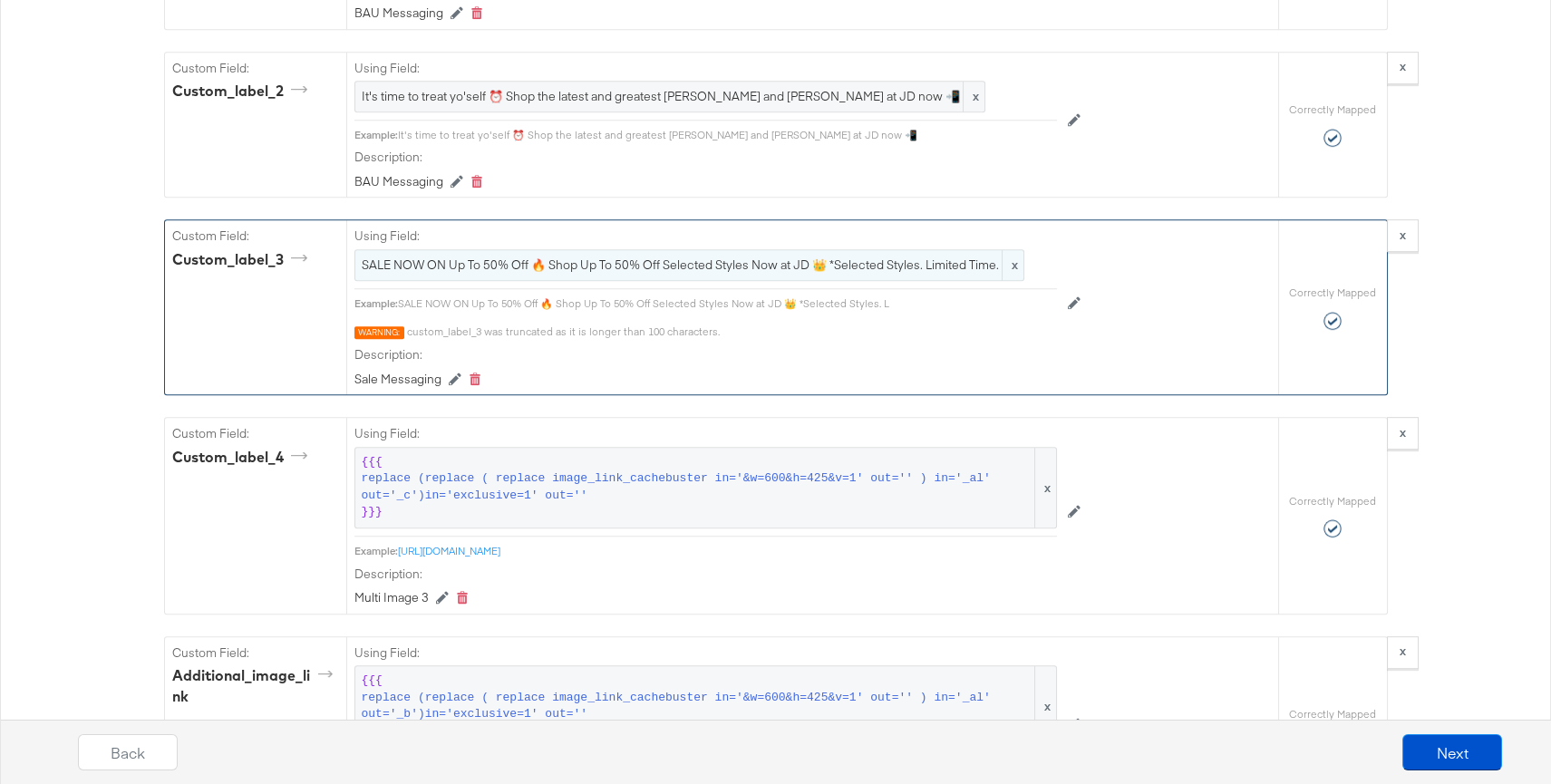
click at [831, 257] on span "SALE NOW ON Up To 50% Off 🔥 Shop Up To 50% Off Selected Styles Now at JD 👑 *Sel…" at bounding box center [689, 266] width 655 height 18
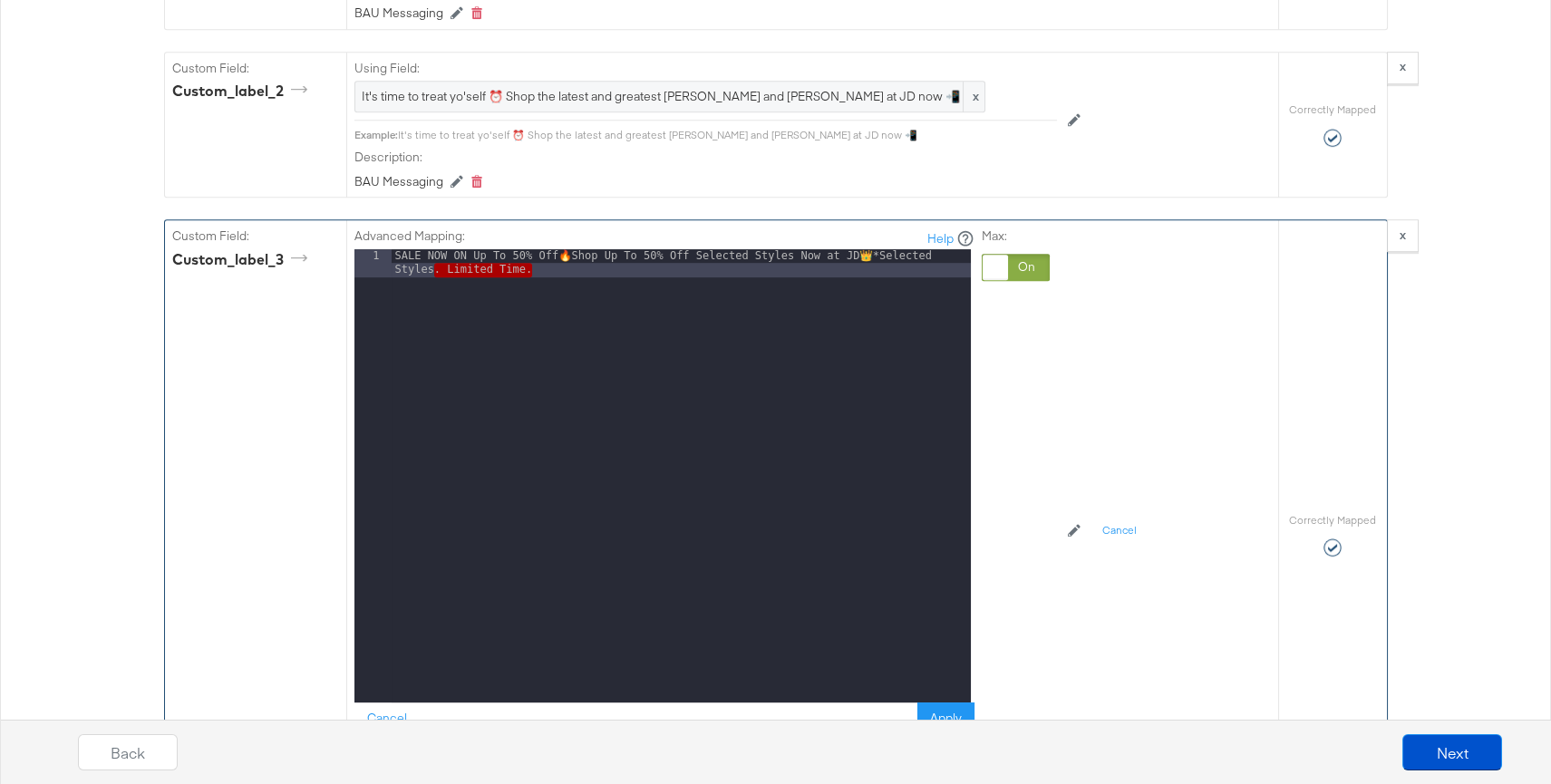
drag, startPoint x: 537, startPoint y: 264, endPoint x: 434, endPoint y: 264, distance: 103.0
click at [434, 264] on div "SALE NOW ON Up To 50% Off 🔥 Shop Up To 50% Off Selected Styles Now at JD 👑 *Sel…" at bounding box center [681, 504] width 579 height 510
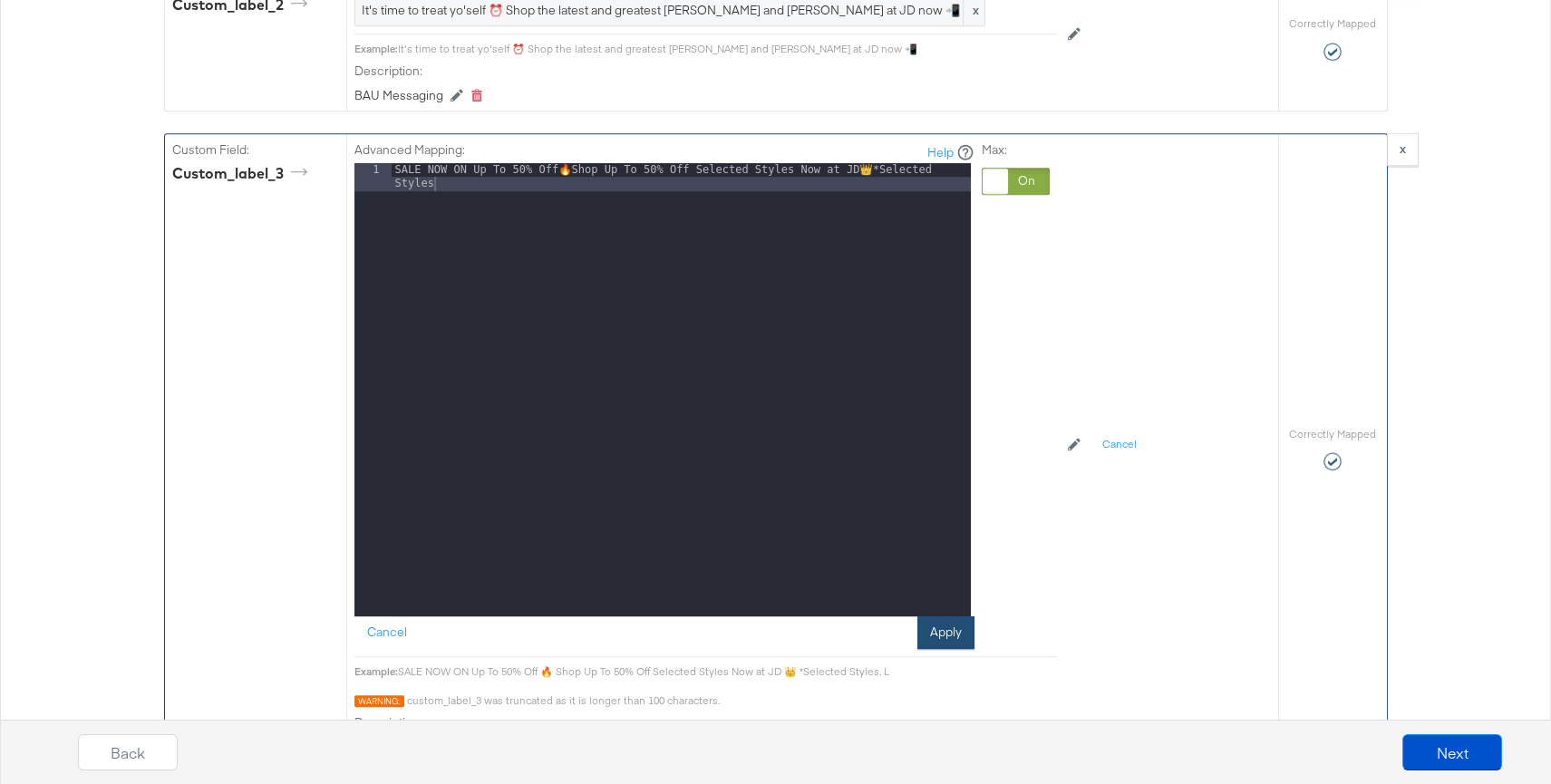
drag, startPoint x: 944, startPoint y: 617, endPoint x: 928, endPoint y: 589, distance: 32.2
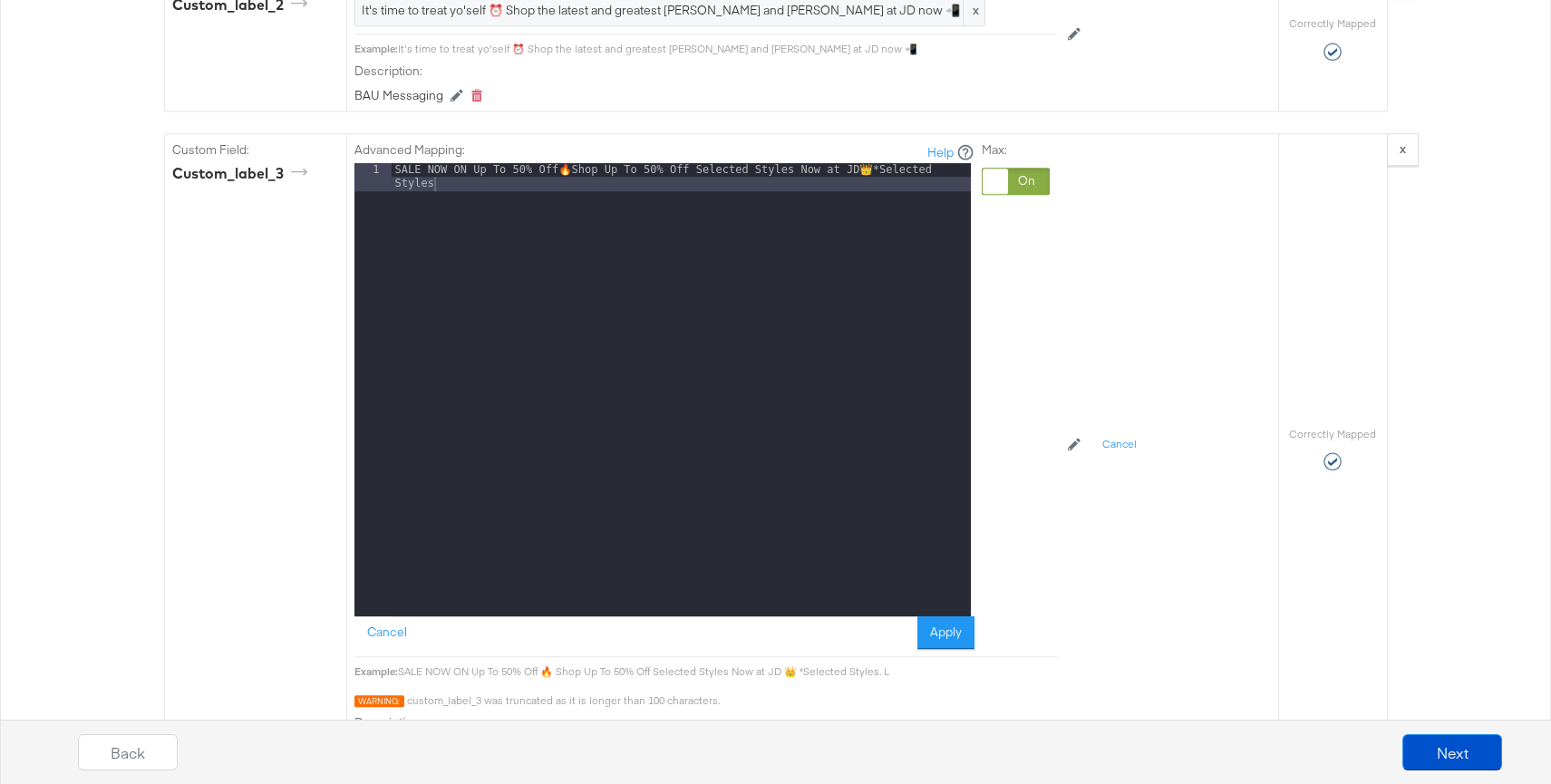
click at [945, 617] on button "Apply" at bounding box center [945, 632] width 57 height 32
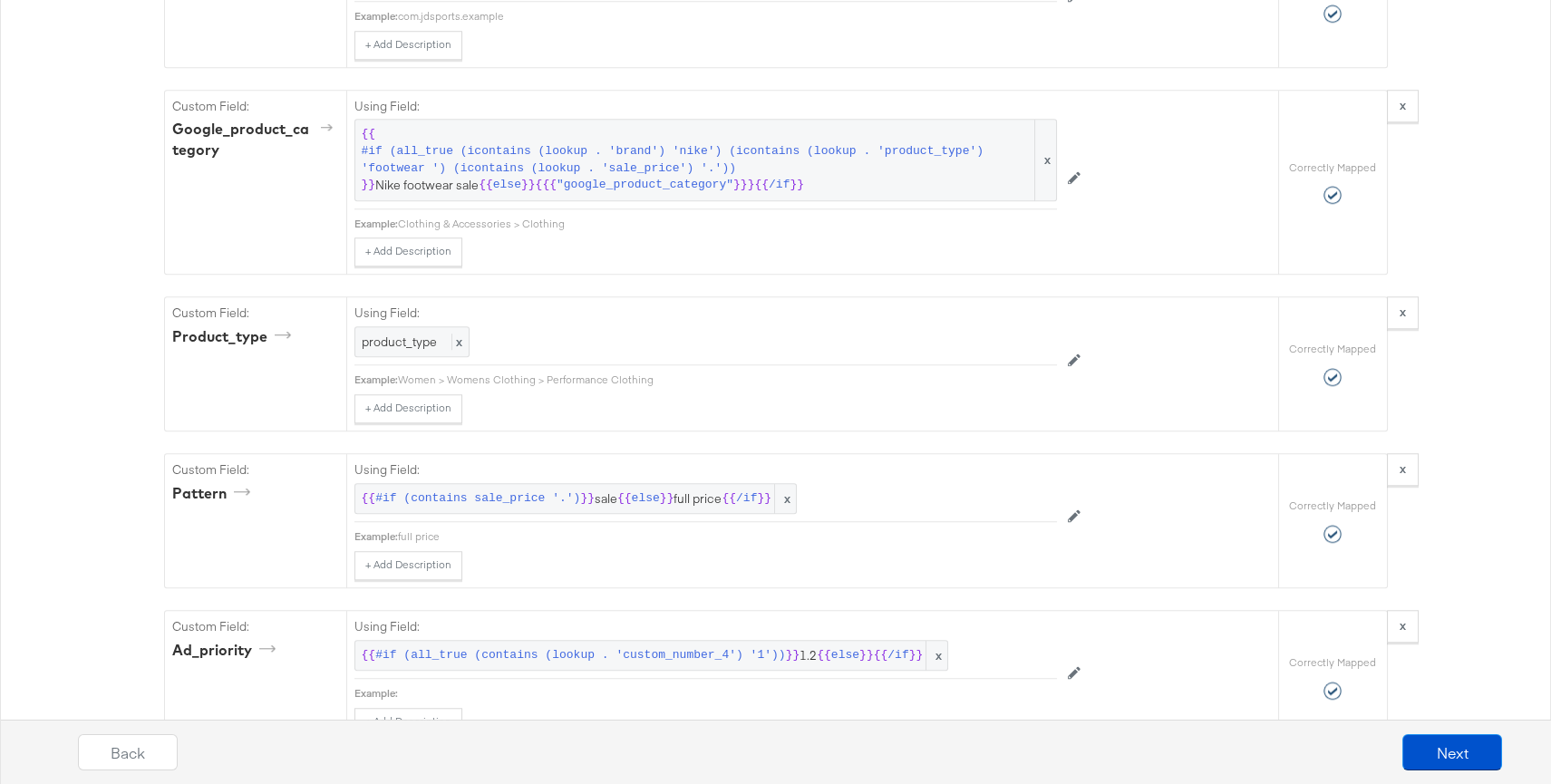
scroll to position [3948, 0]
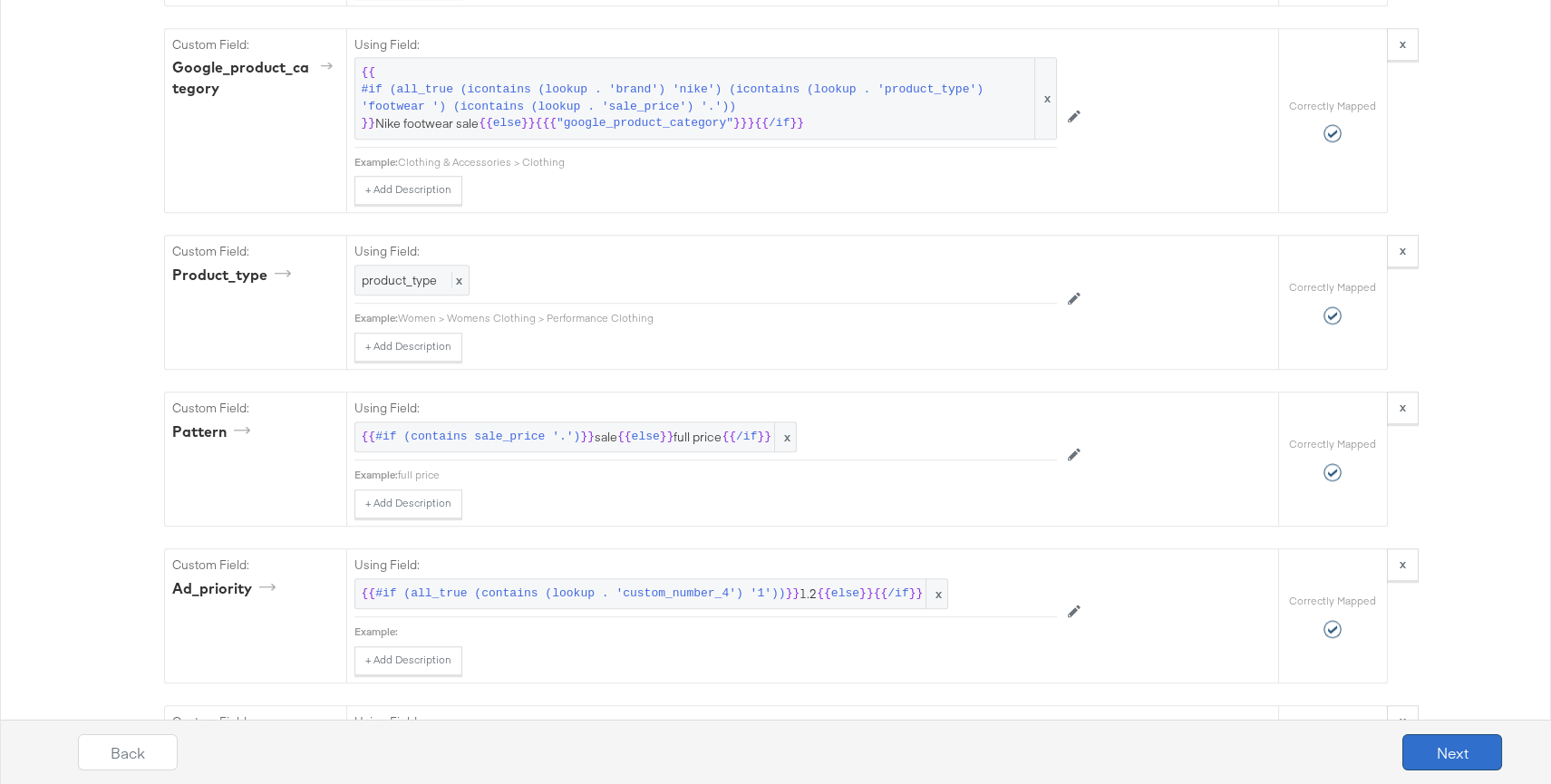
click at [1463, 744] on button "Next" at bounding box center [1452, 752] width 100 height 36
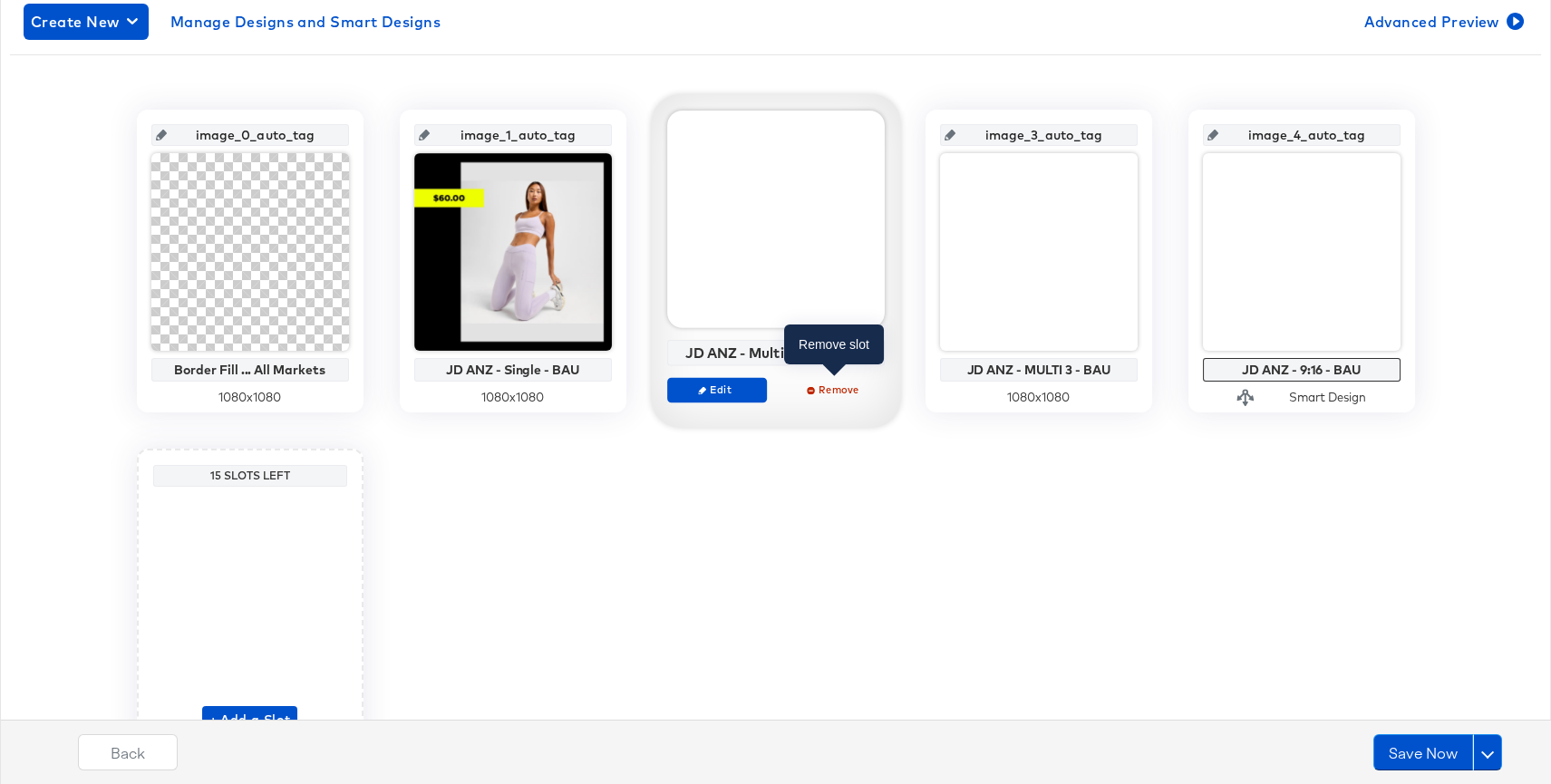
scroll to position [322, 0]
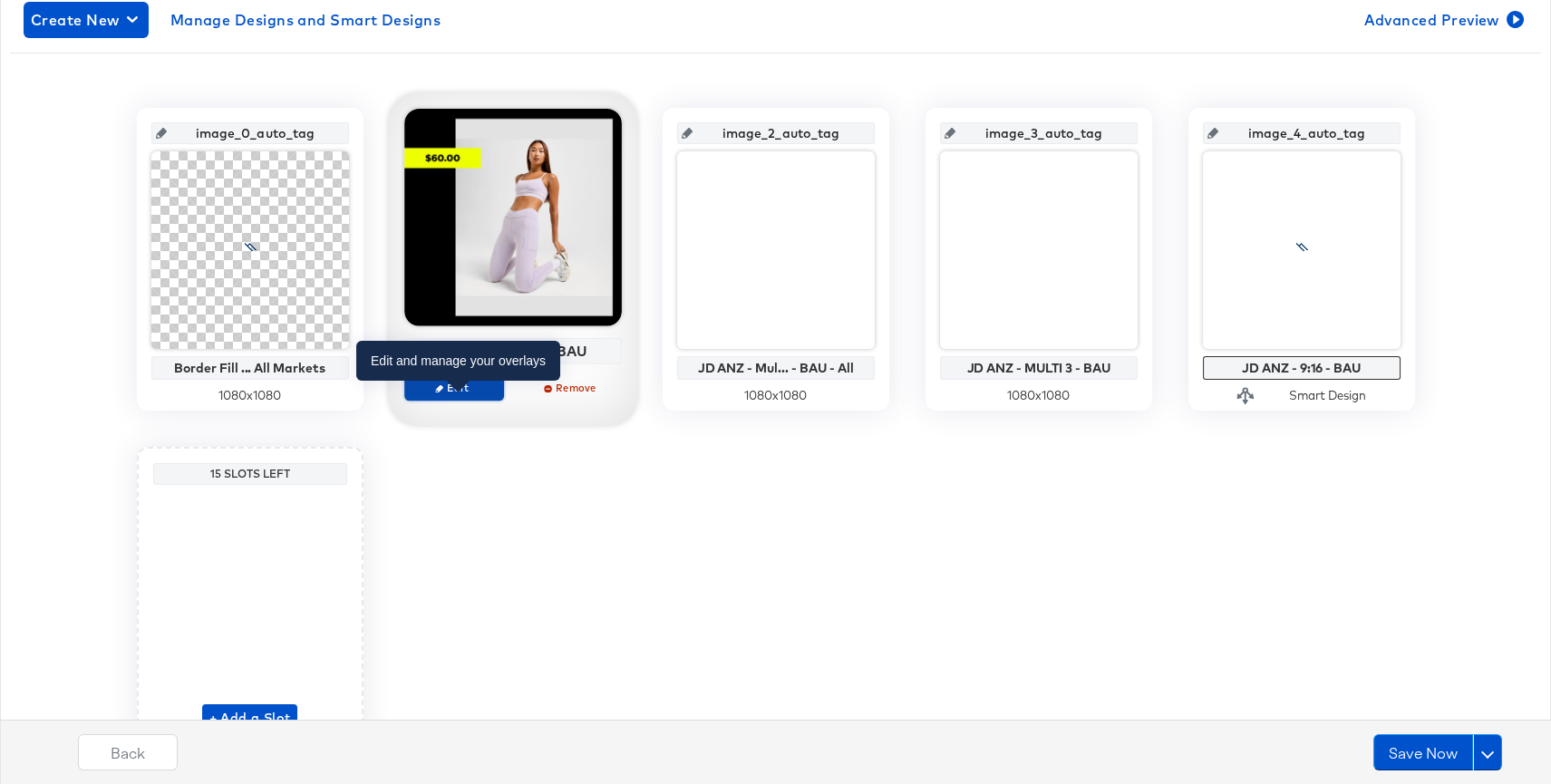
click at [453, 385] on span "Edit" at bounding box center [452, 388] width 83 height 14
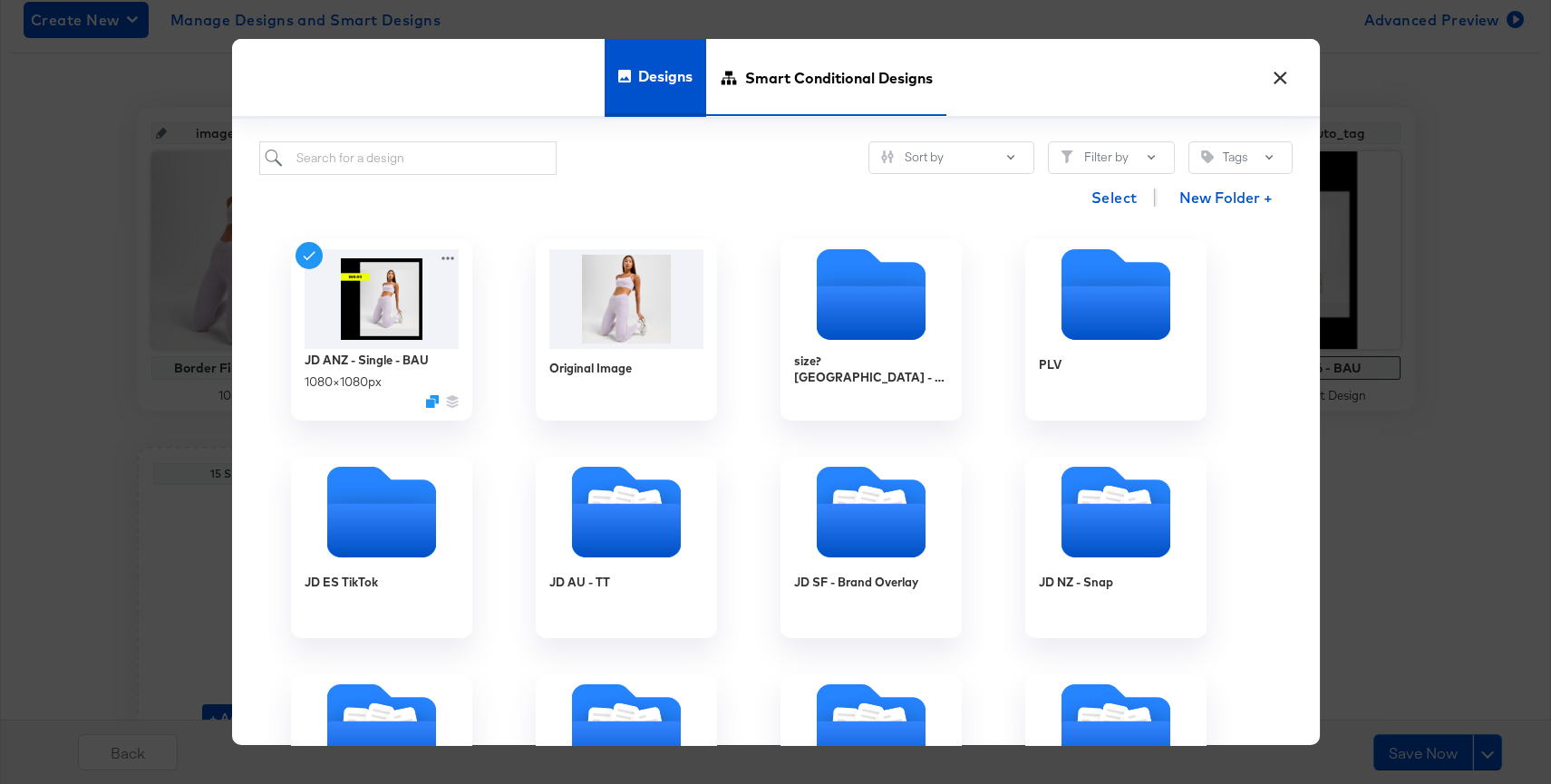
click at [860, 72] on span "Smart Conditional Designs" at bounding box center [839, 78] width 188 height 80
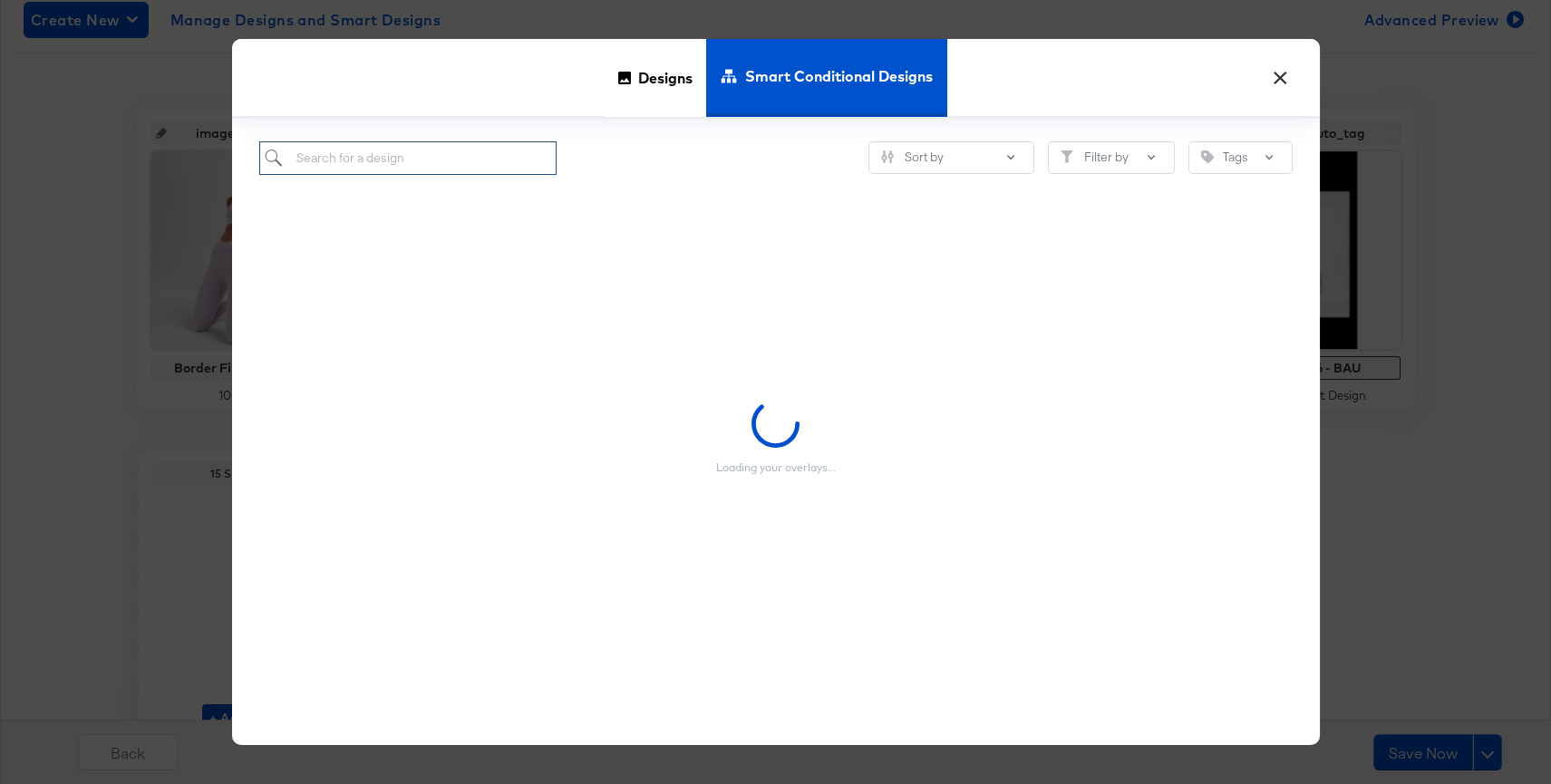
click at [449, 157] on input "search" at bounding box center [407, 158] width 298 height 33
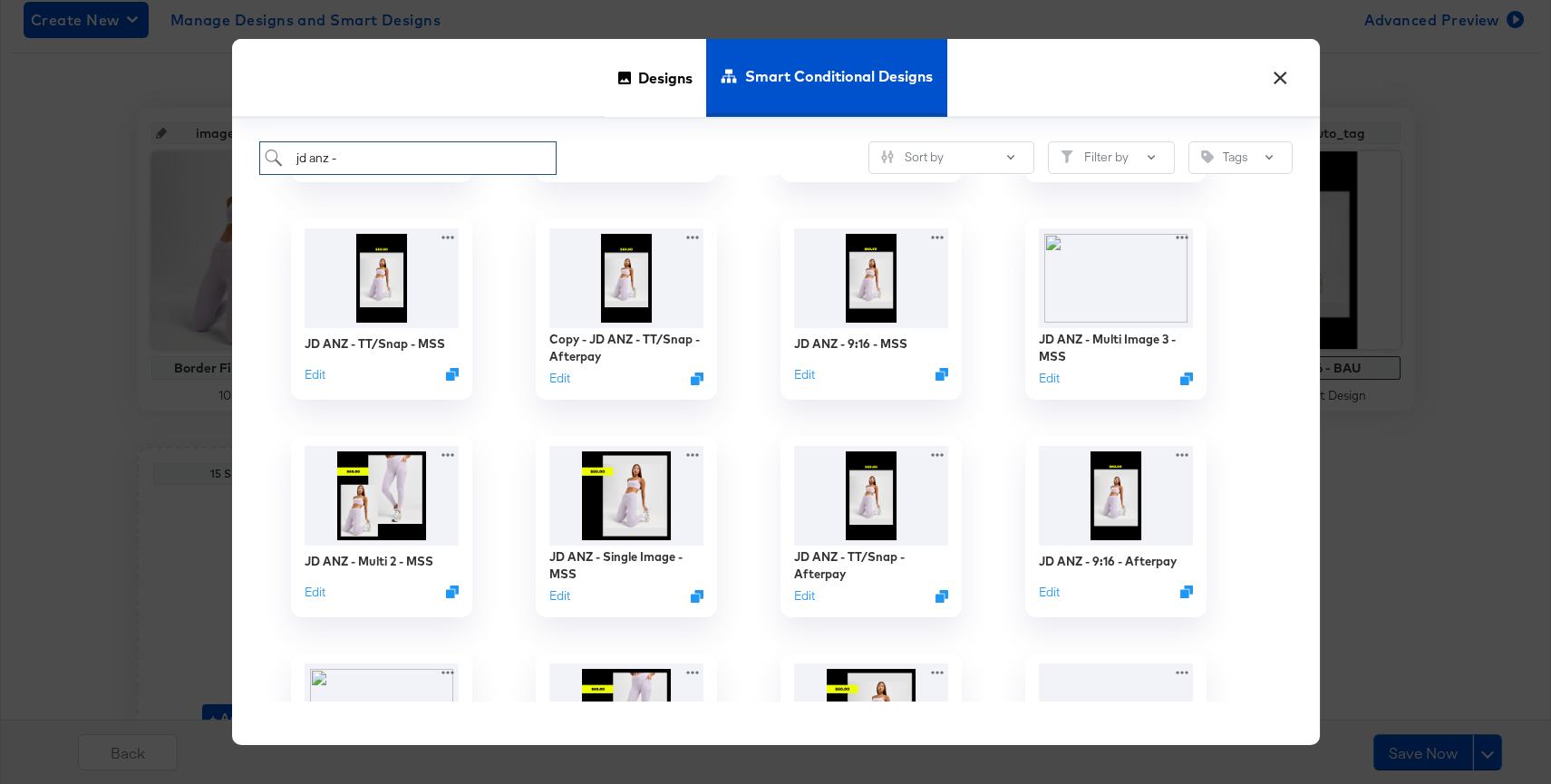
scroll to position [412, 0]
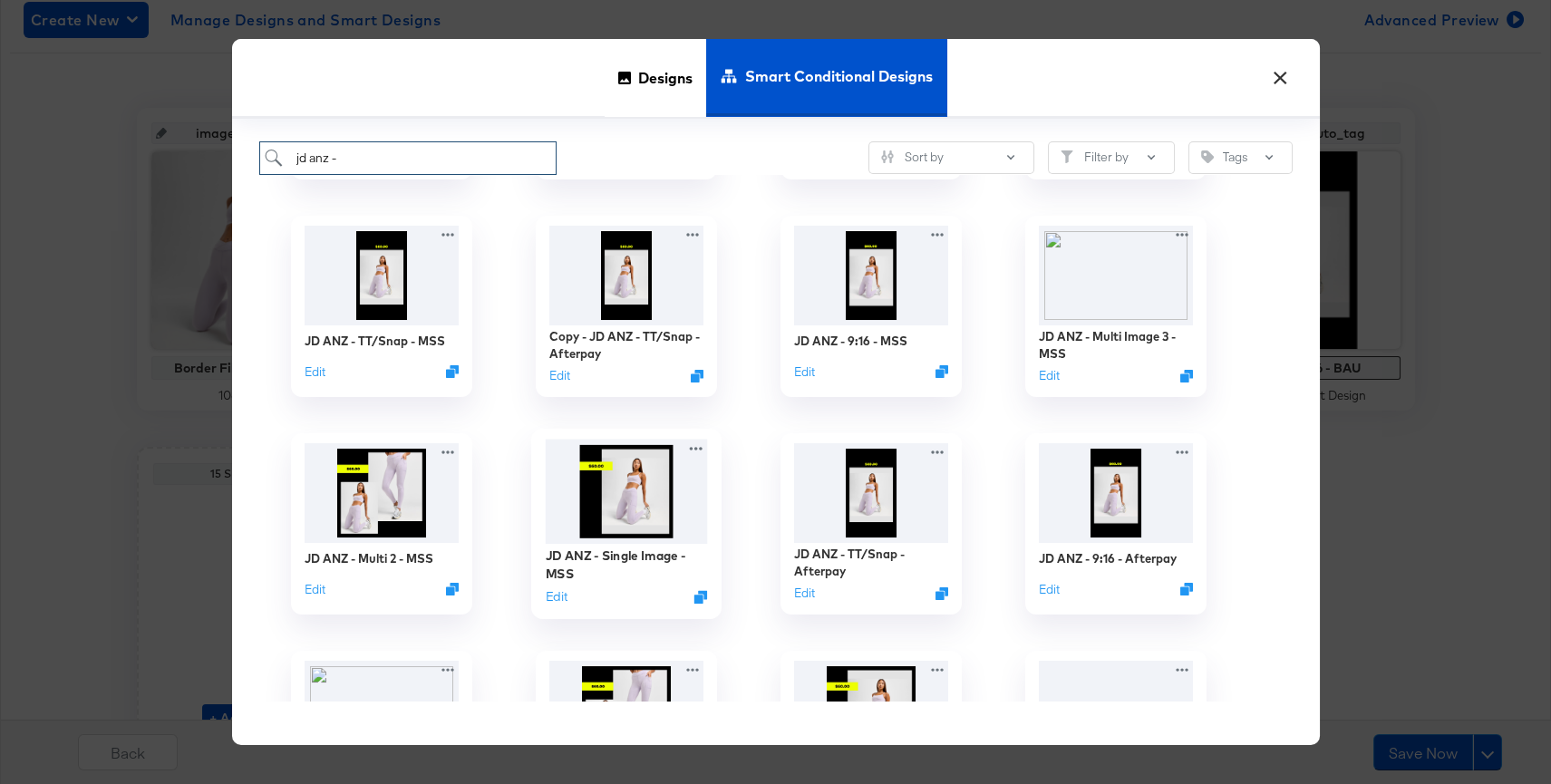
type input "jd anz -"
click at [614, 459] on img at bounding box center [626, 490] width 162 height 104
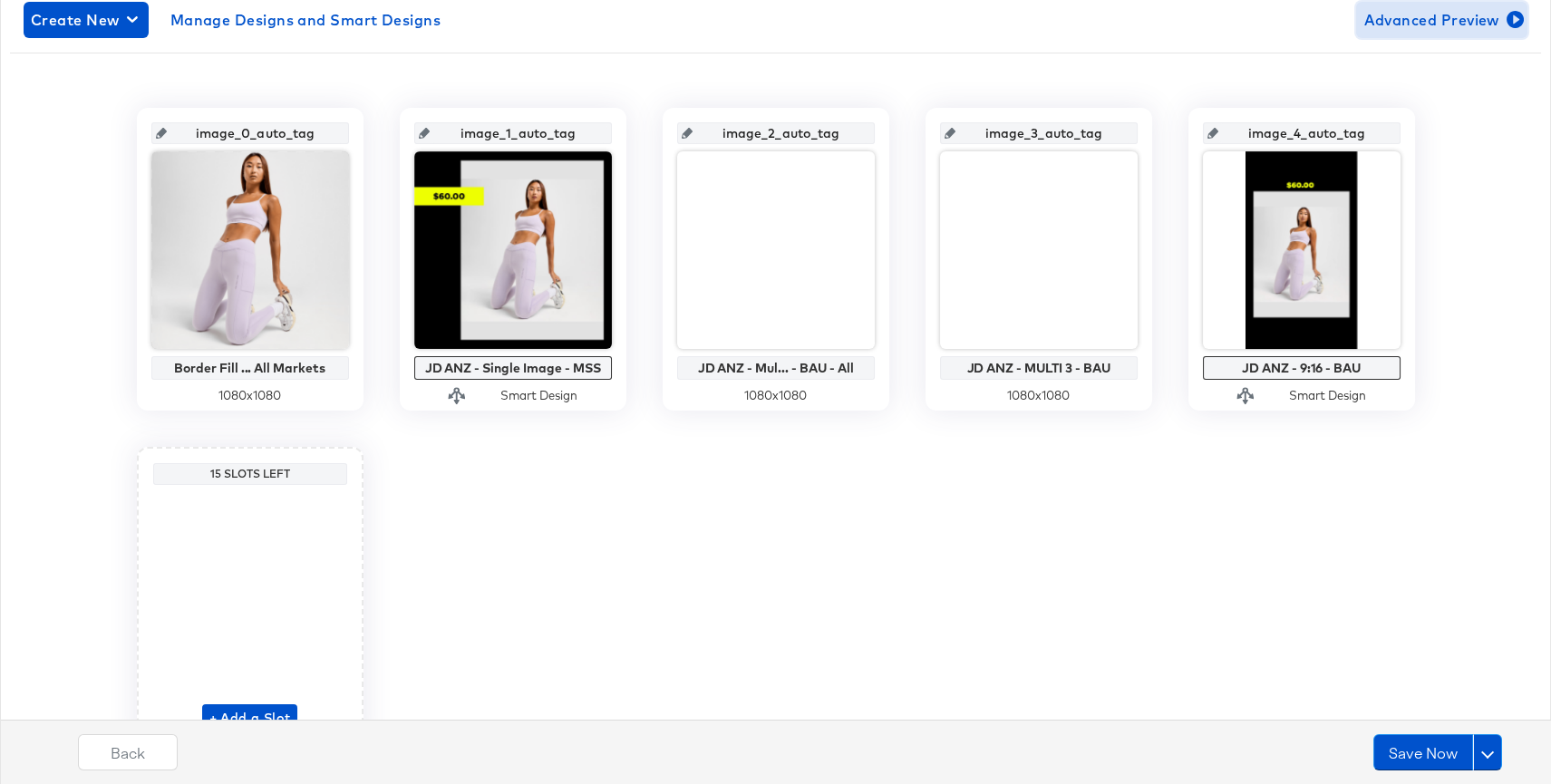
click at [1480, 16] on span "Advanced Preview" at bounding box center [1442, 20] width 157 height 25
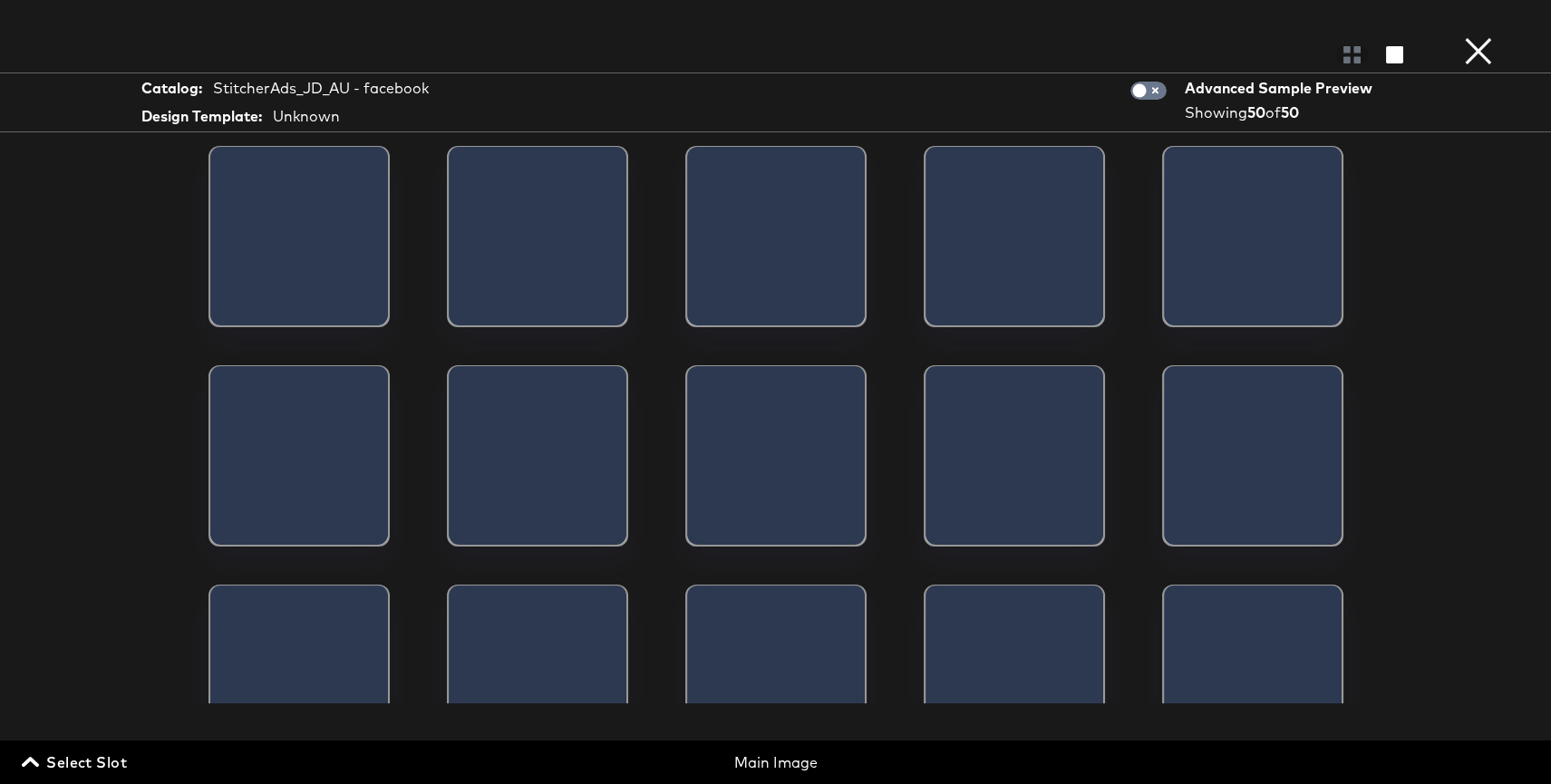
drag, startPoint x: 95, startPoint y: 756, endPoint x: 472, endPoint y: 676, distance: 385.4
click at [95, 756] on span "Select Slot" at bounding box center [76, 762] width 102 height 25
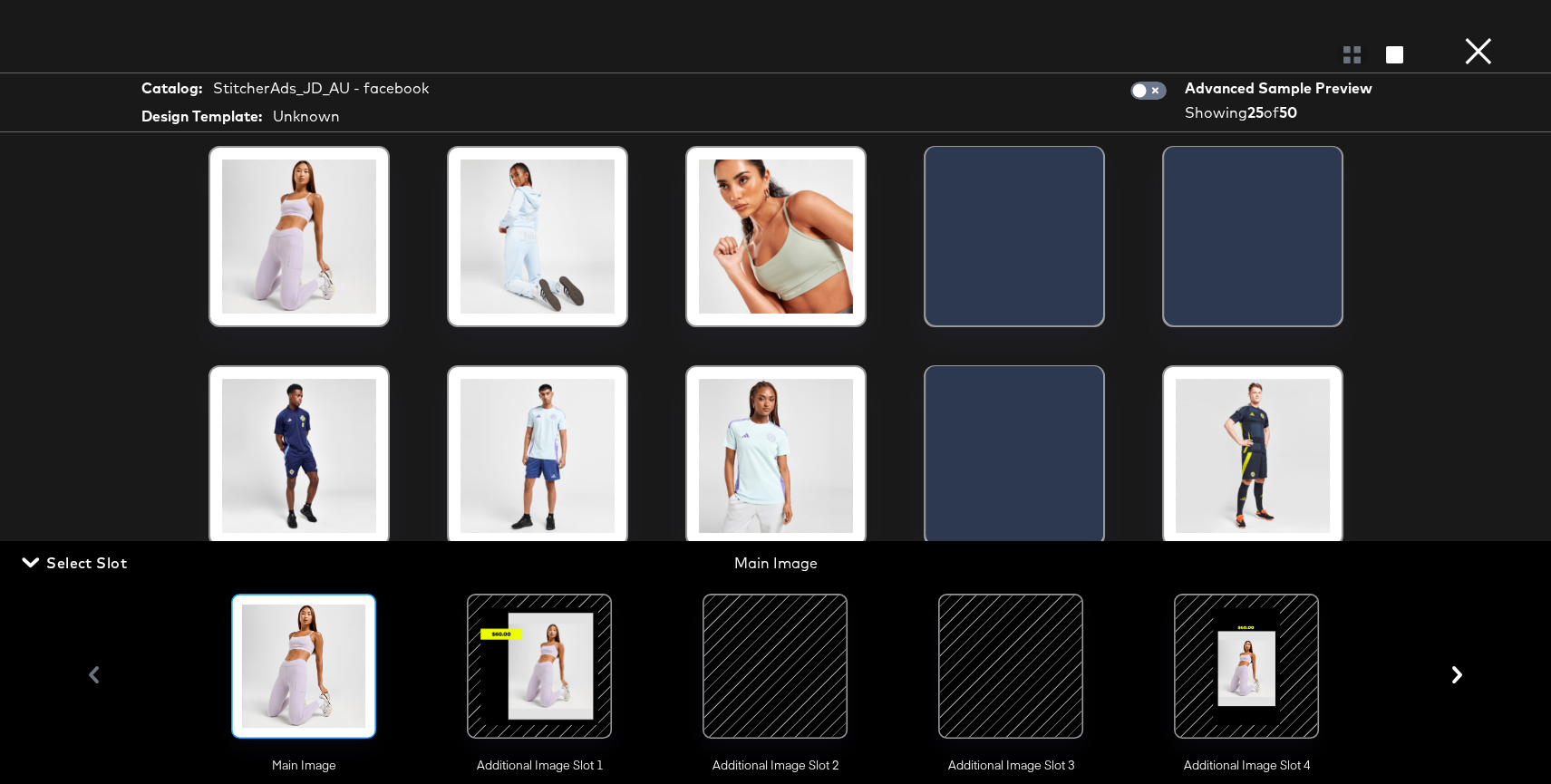
click at [552, 674] on div at bounding box center [539, 666] width 123 height 123
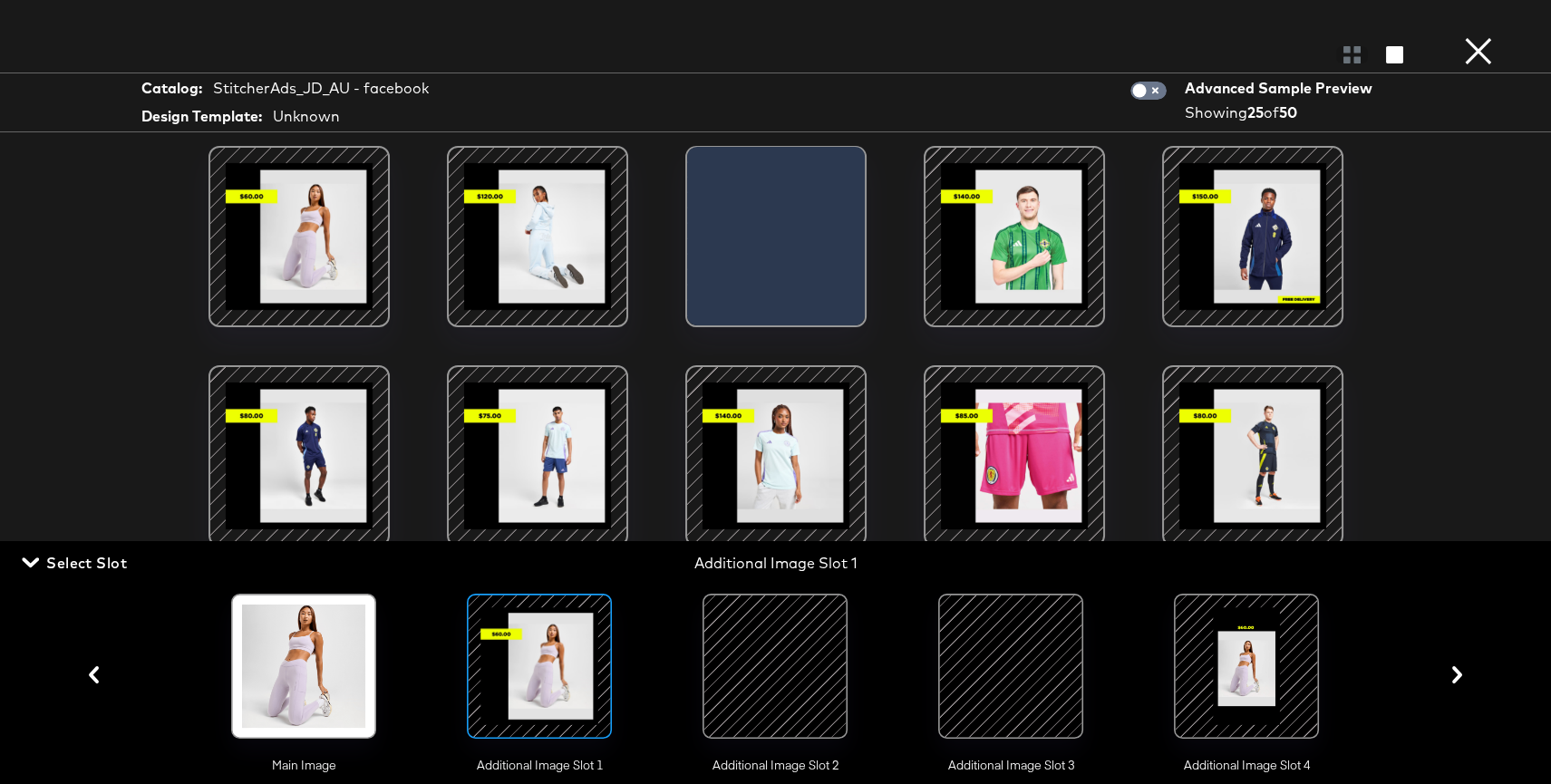
click at [77, 567] on span "Select Slot" at bounding box center [76, 562] width 102 height 25
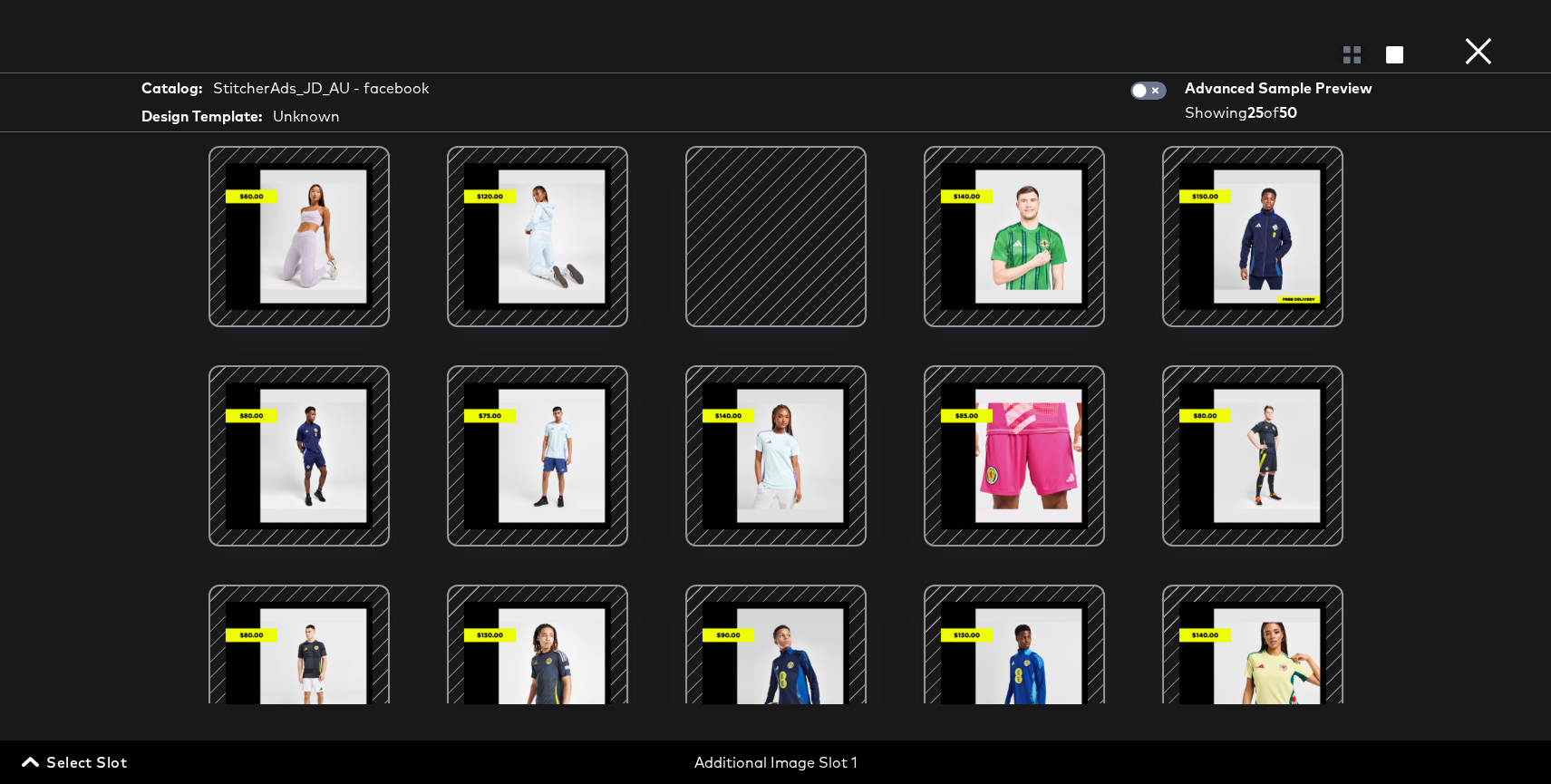
click at [783, 263] on div at bounding box center [776, 236] width 154 height 154
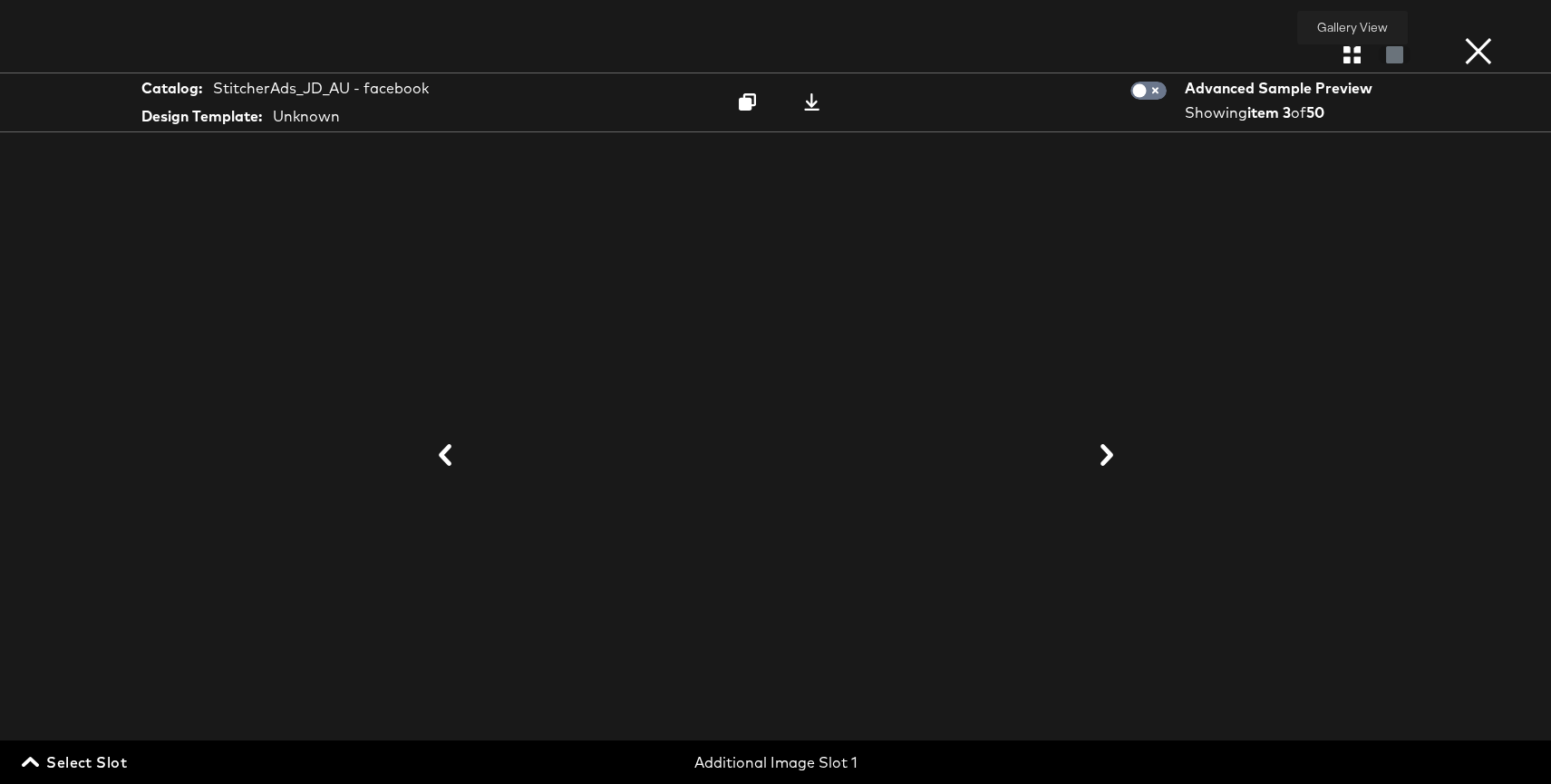
click at [1354, 55] on icon "button" at bounding box center [1352, 55] width 18 height 18
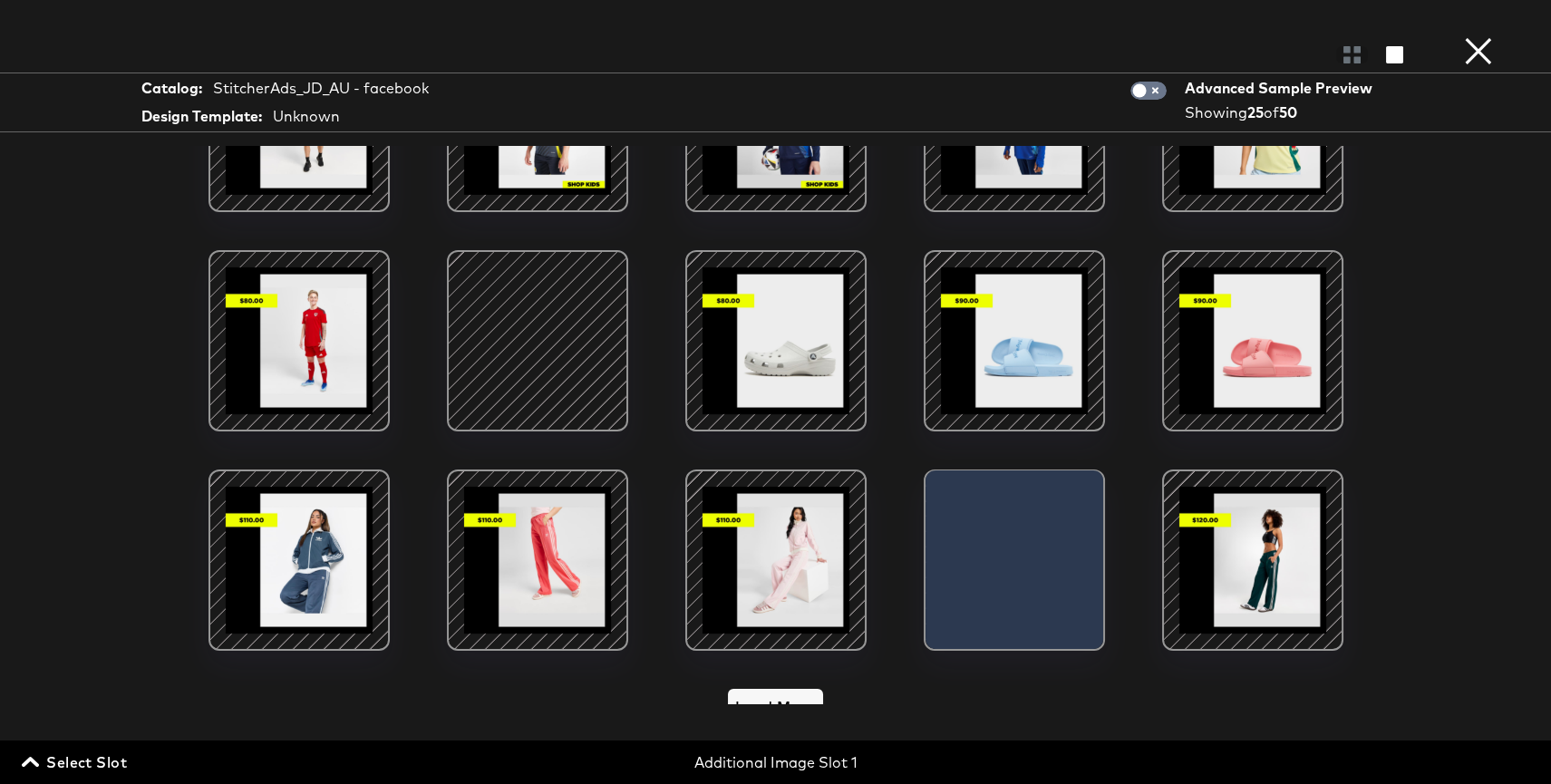
scroll to position [574, 0]
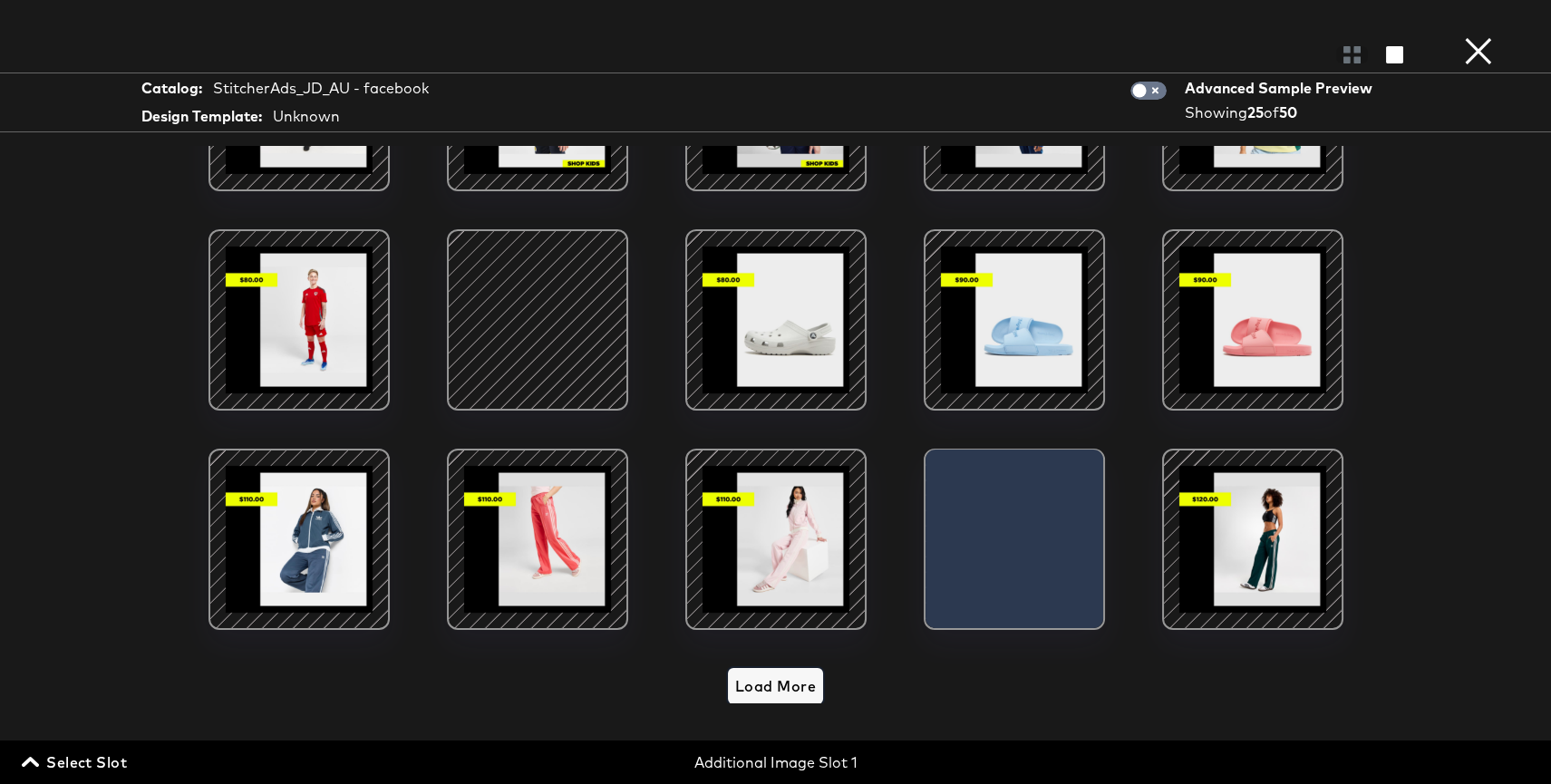
click at [781, 675] on span "Load More" at bounding box center [776, 686] width 81 height 25
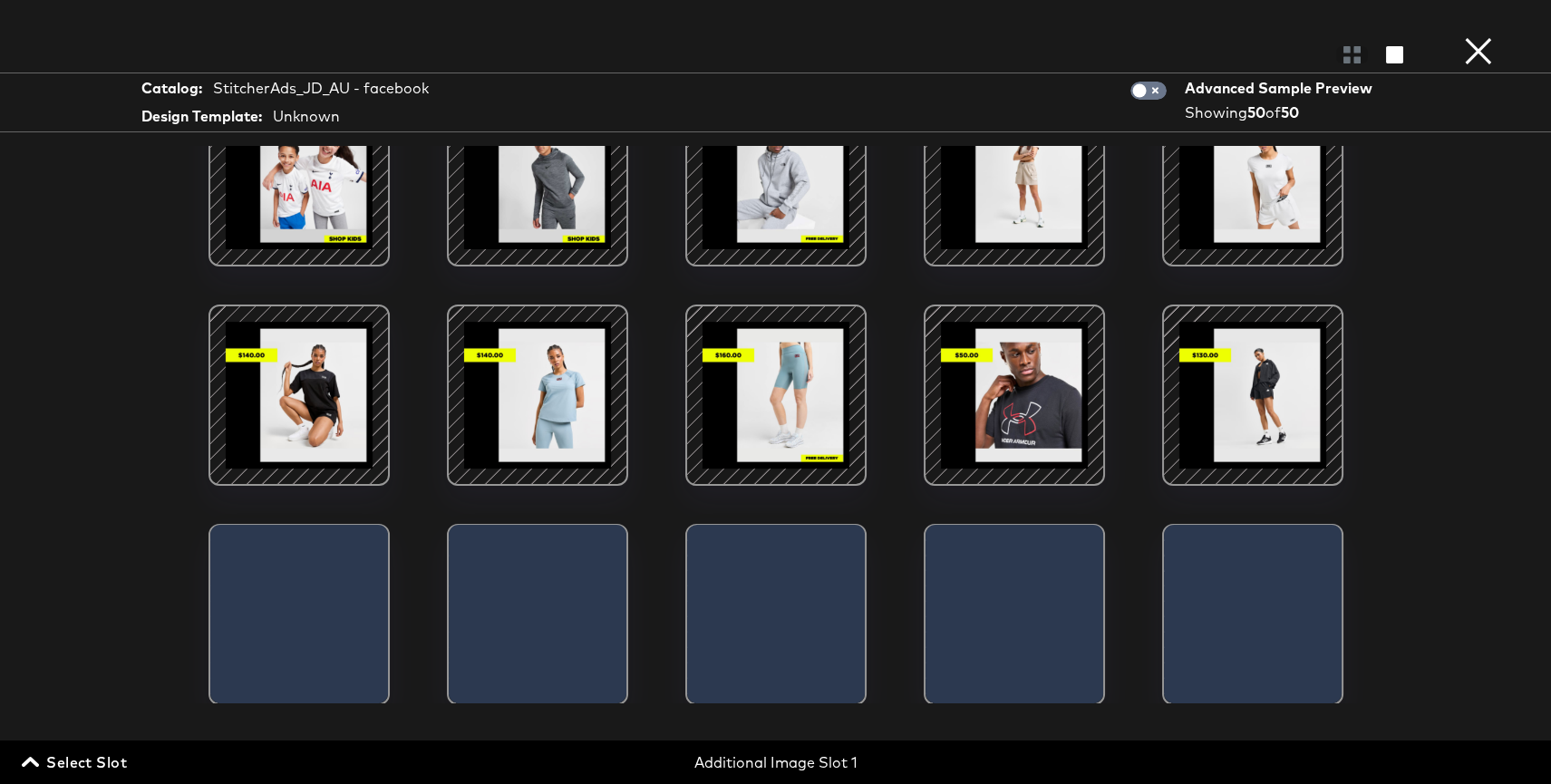
scroll to position [1596, 0]
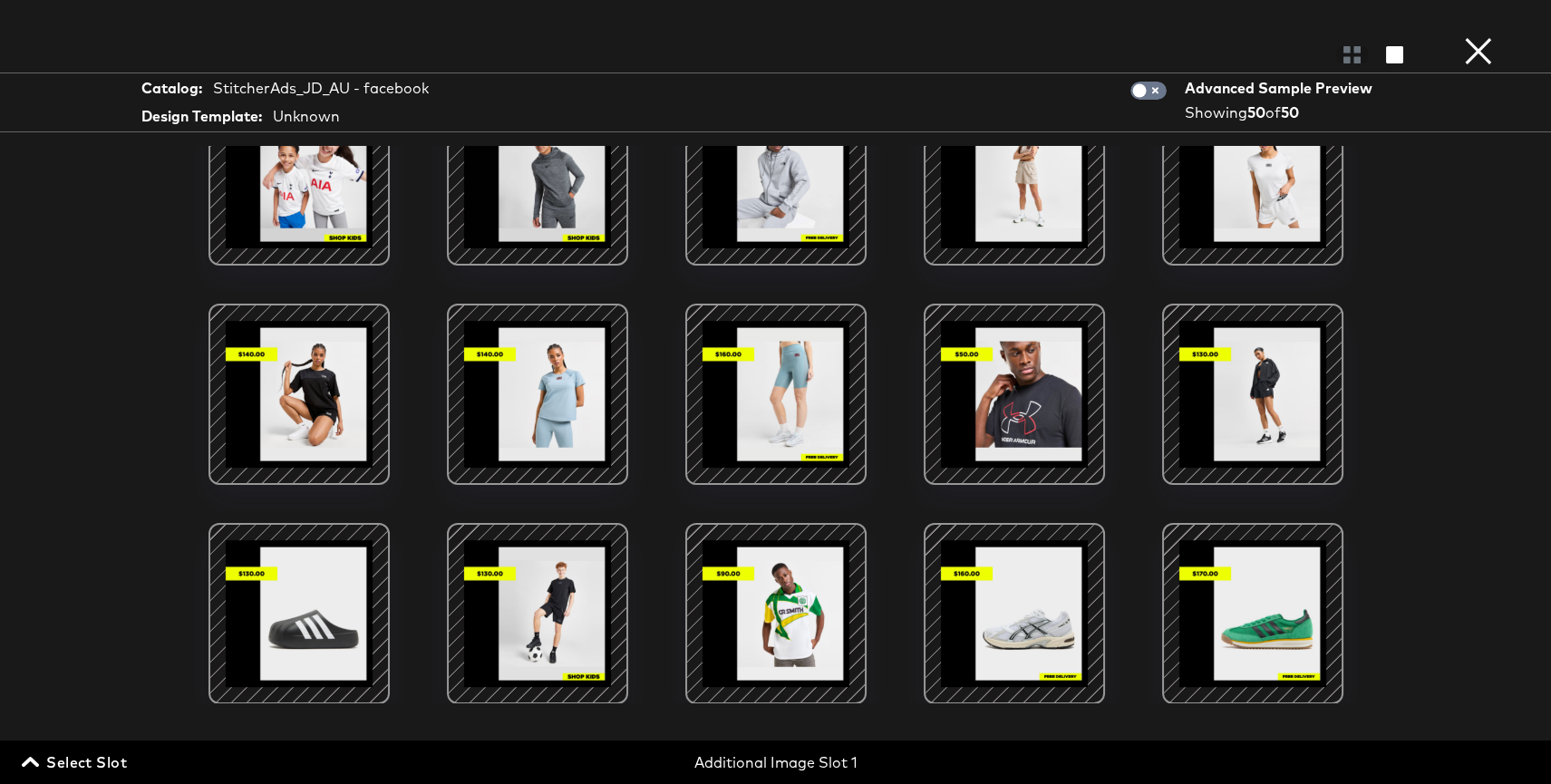
click at [1488, 36] on button "×" at bounding box center [1478, 18] width 36 height 36
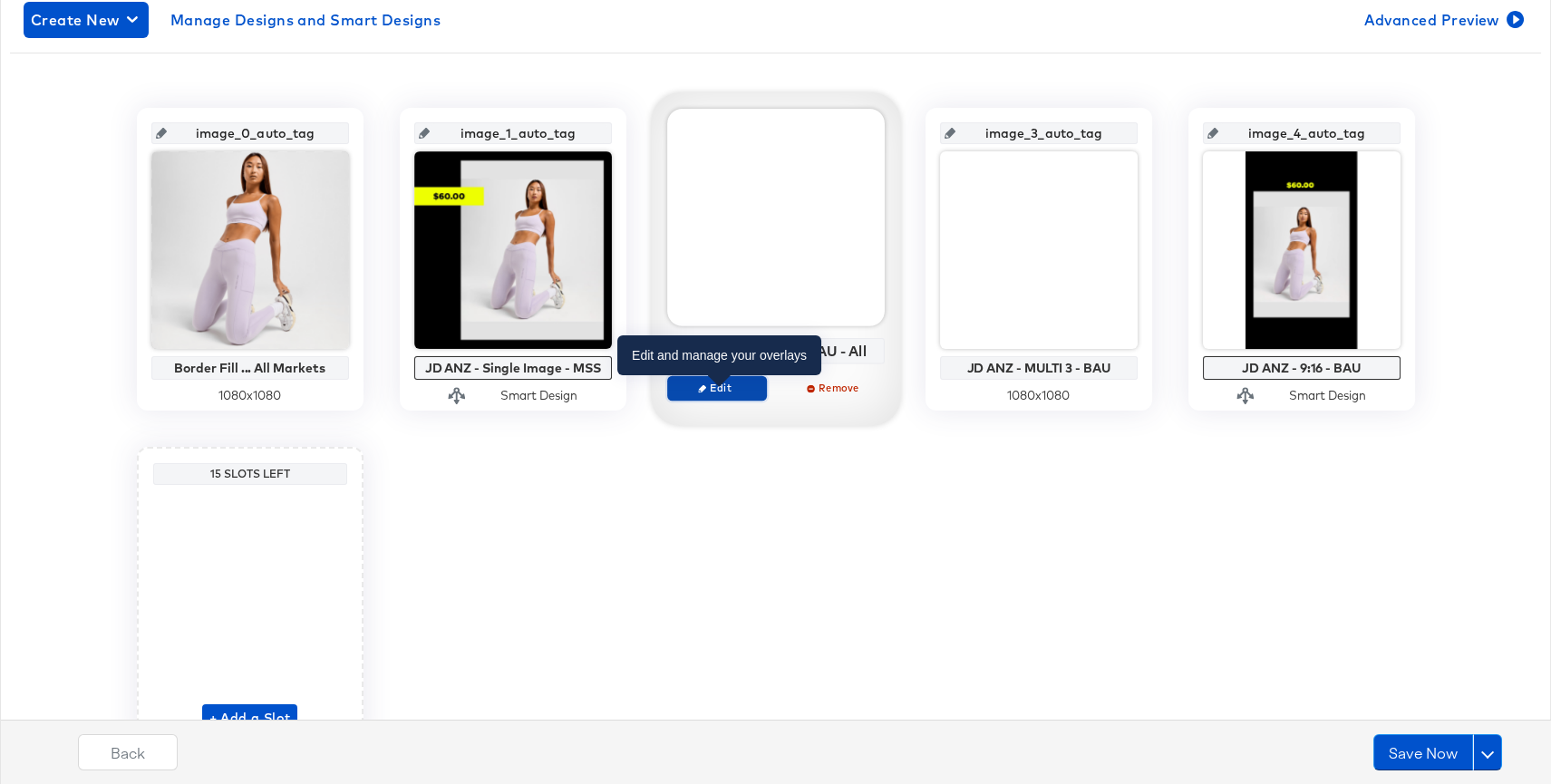
click at [727, 395] on button "Edit" at bounding box center [717, 388] width 100 height 25
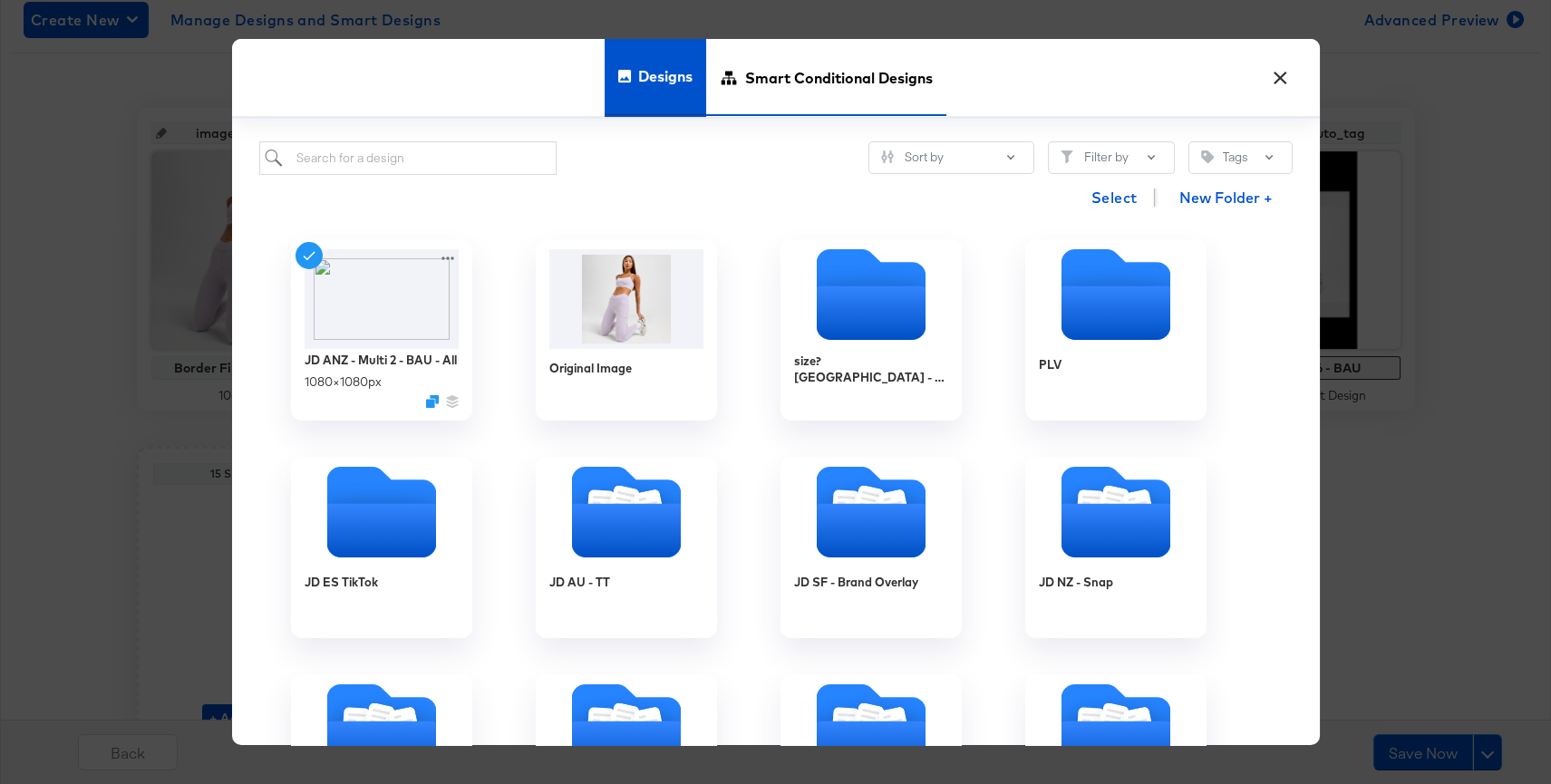
click at [775, 82] on span "Smart Conditional Designs" at bounding box center [839, 78] width 188 height 80
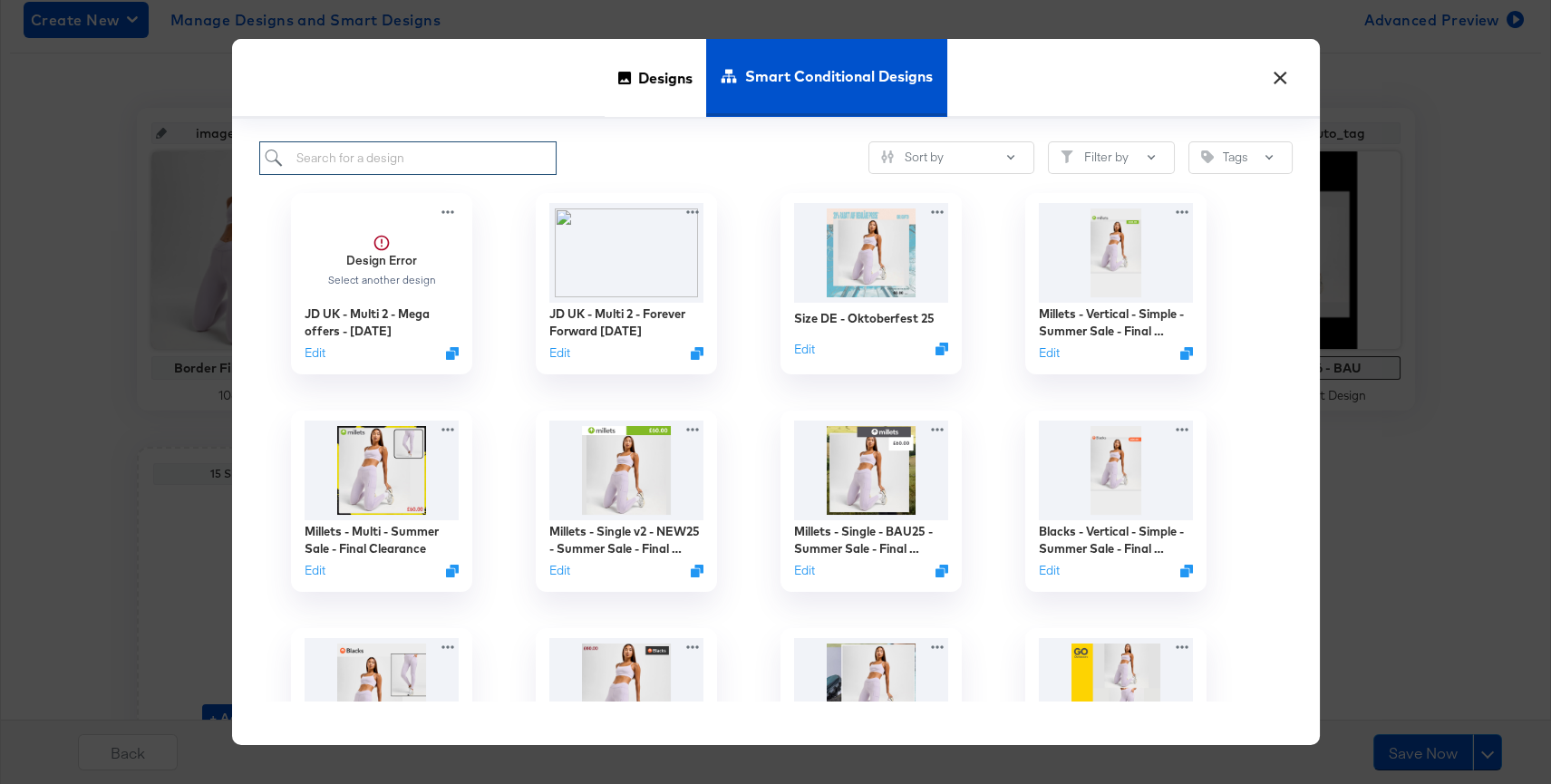
click at [476, 157] on input "search" at bounding box center [407, 158] width 298 height 33
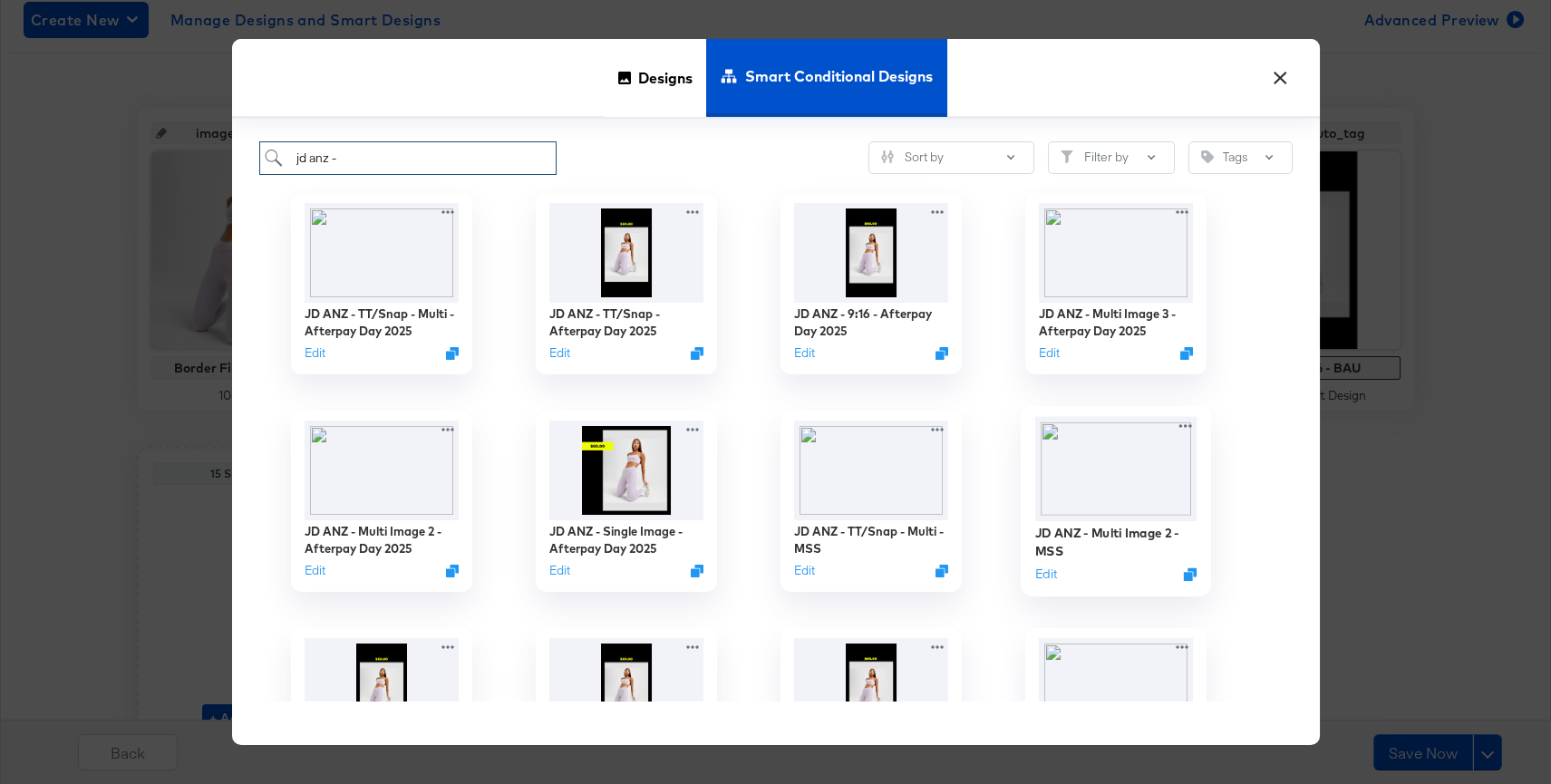
type input "jd anz -"
click at [1102, 465] on img at bounding box center [1115, 468] width 162 height 104
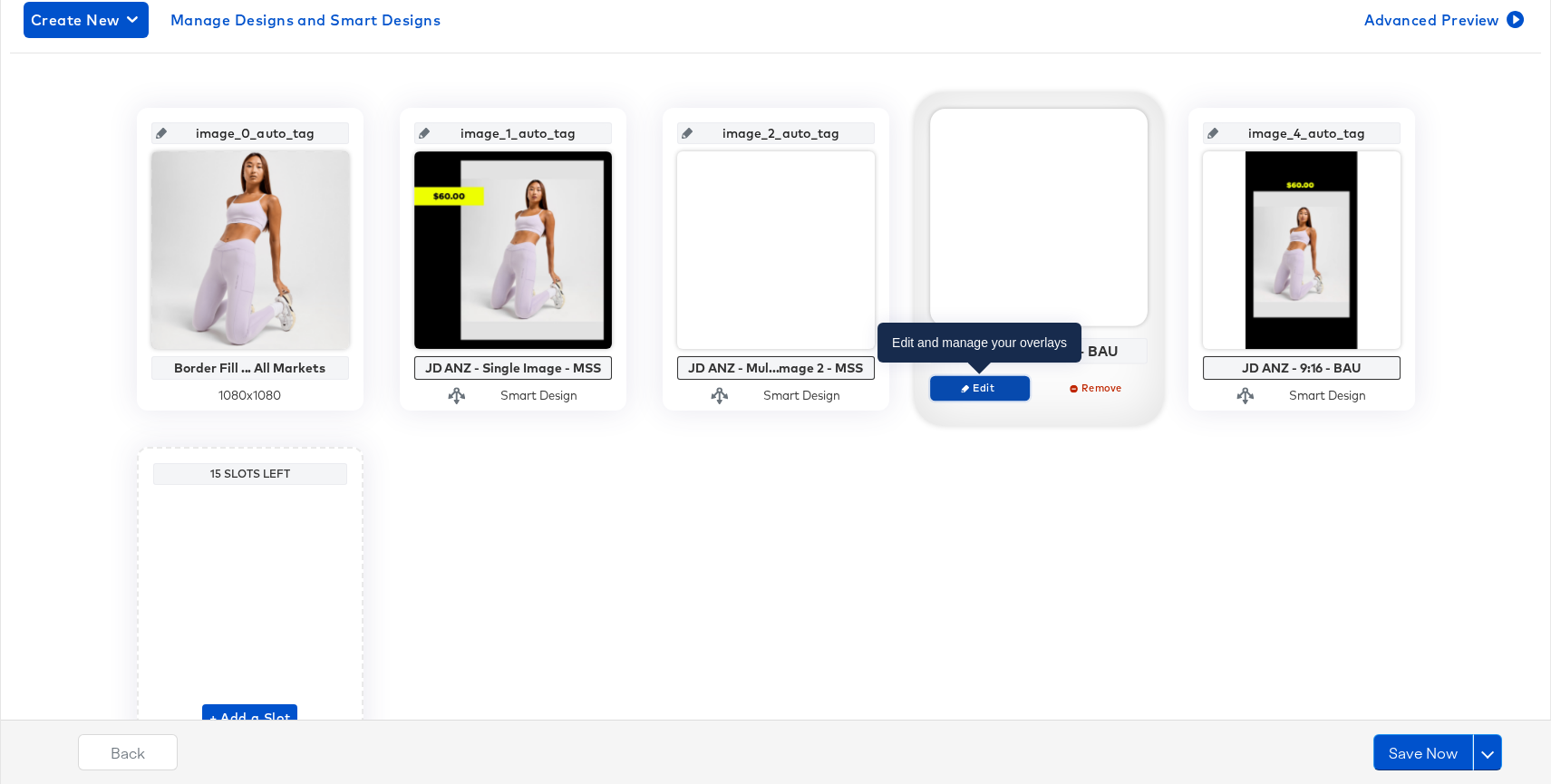
click at [974, 395] on button "Edit" at bounding box center [980, 388] width 100 height 25
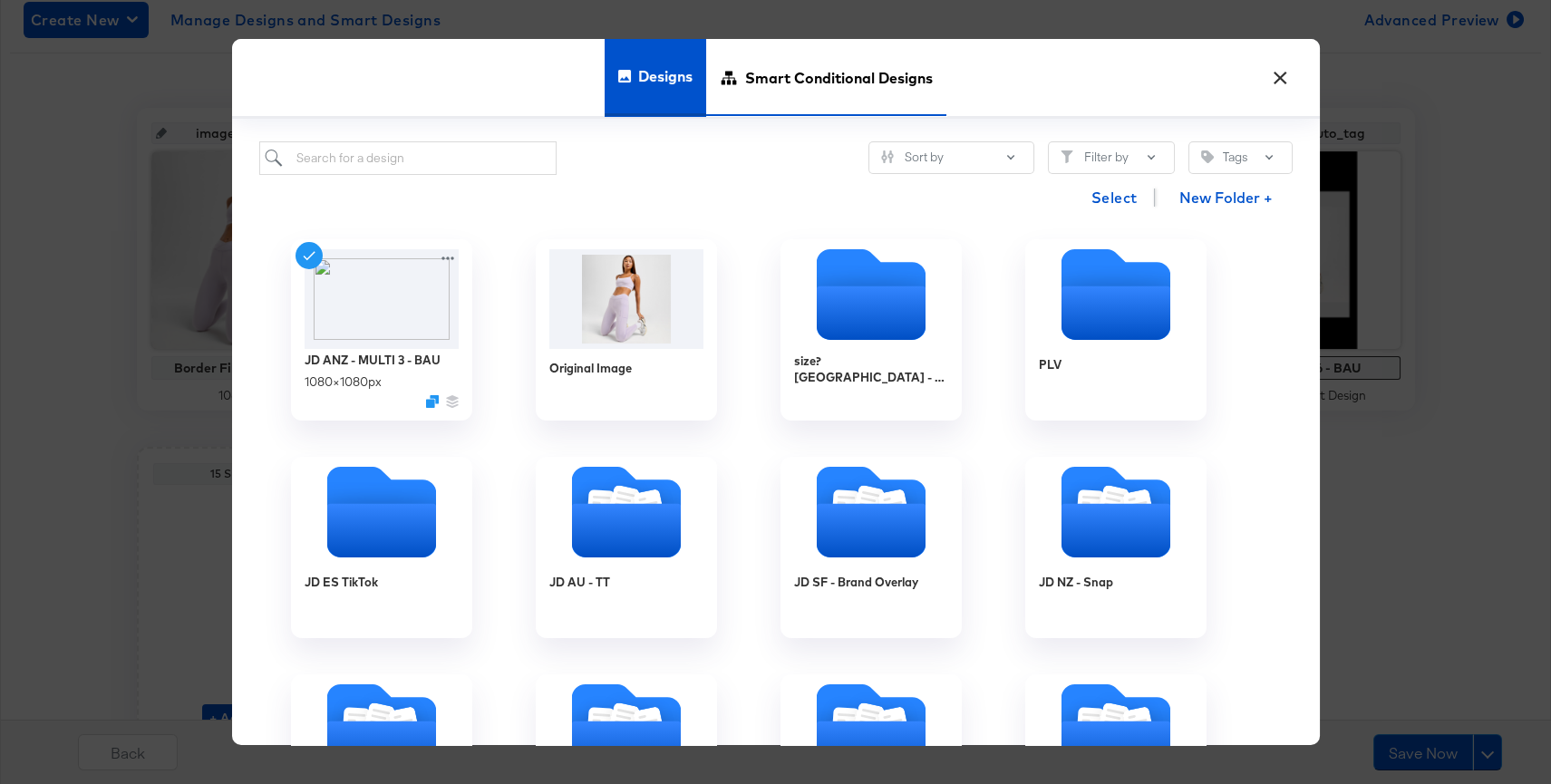
click at [799, 95] on span "Smart Conditional Designs" at bounding box center [839, 78] width 188 height 80
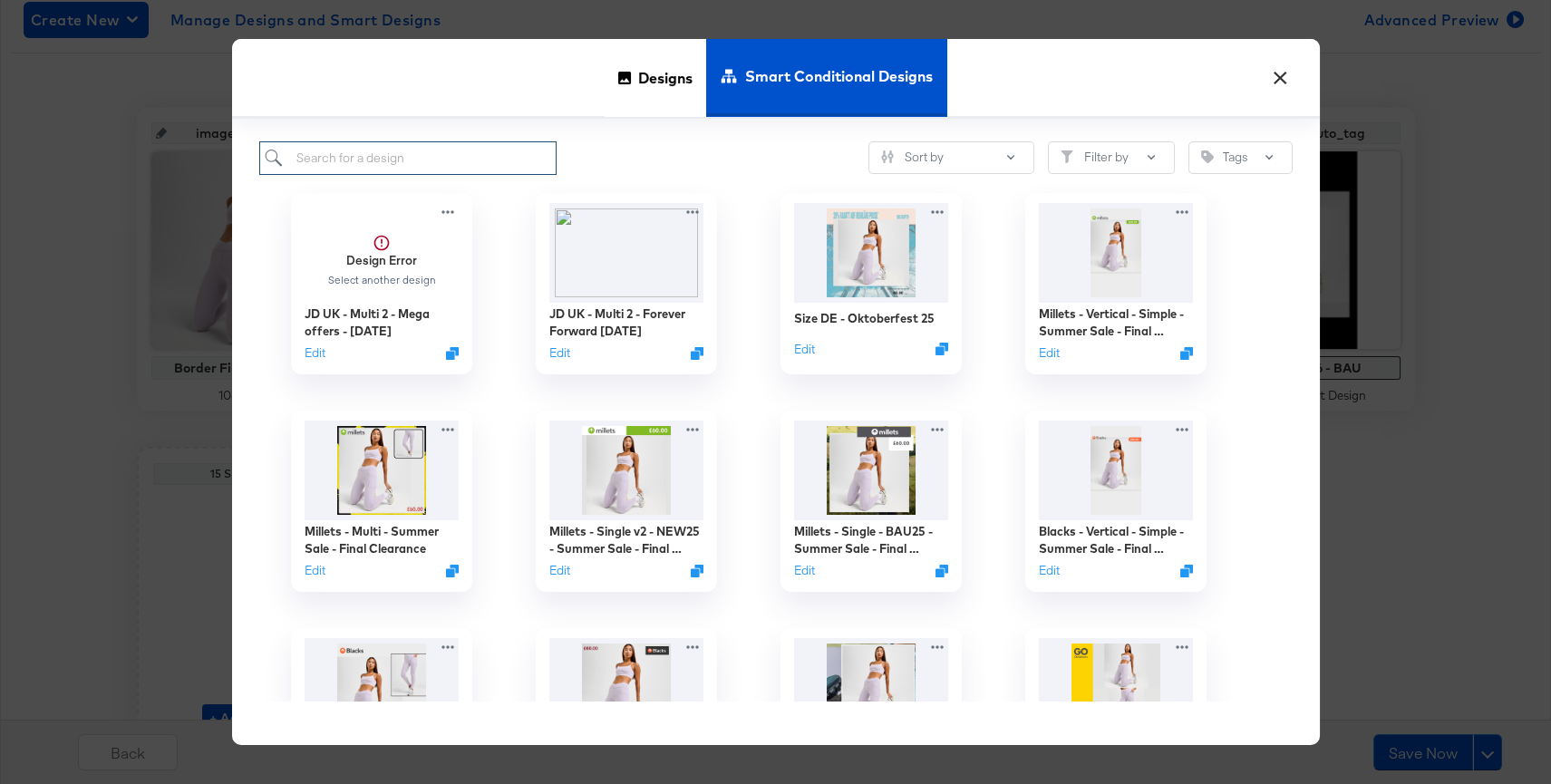
click at [475, 155] on input "search" at bounding box center [407, 158] width 298 height 33
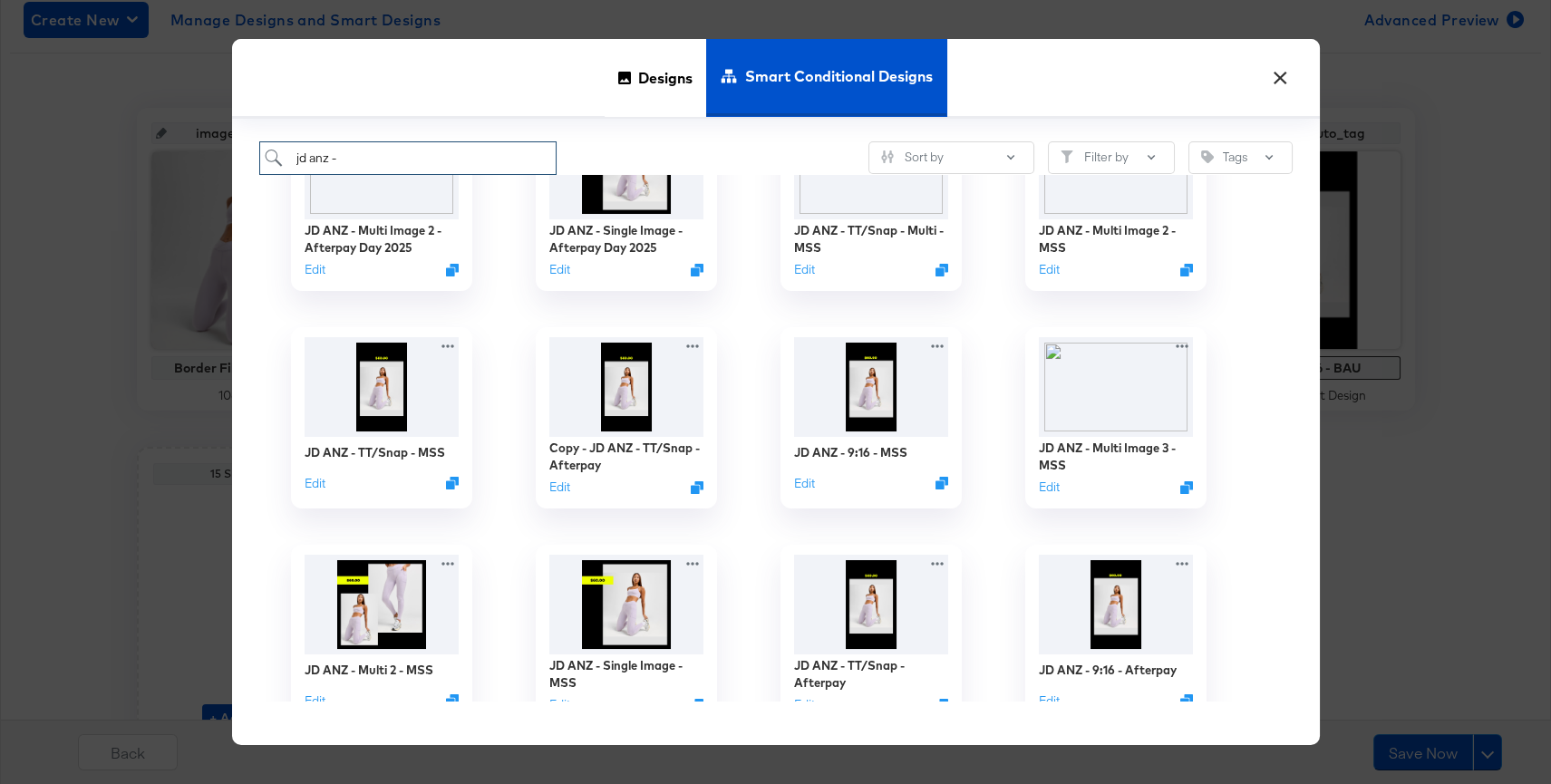
scroll to position [334, 0]
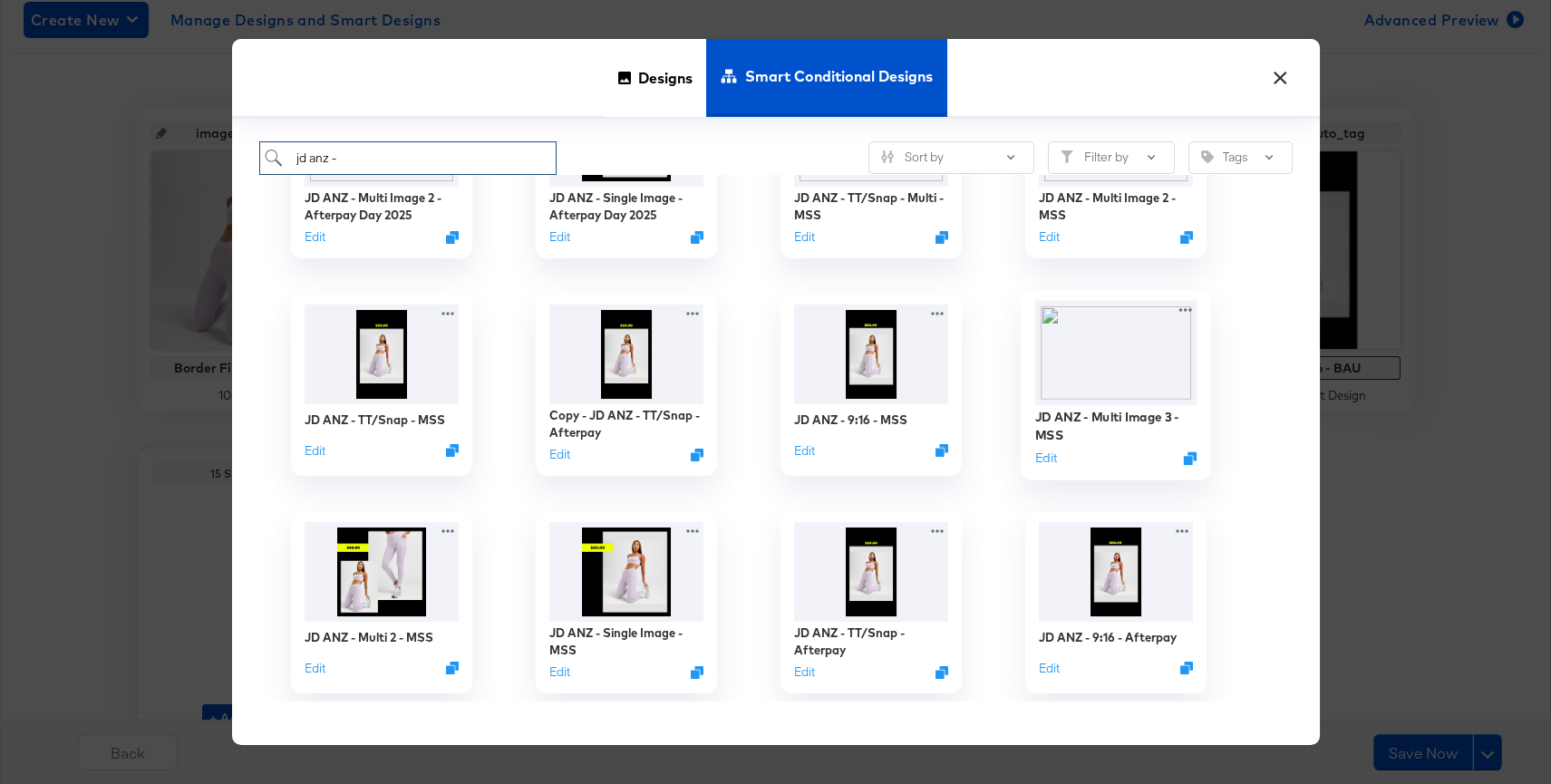
type input "jd anz -"
click at [1084, 364] on img at bounding box center [1115, 351] width 162 height 104
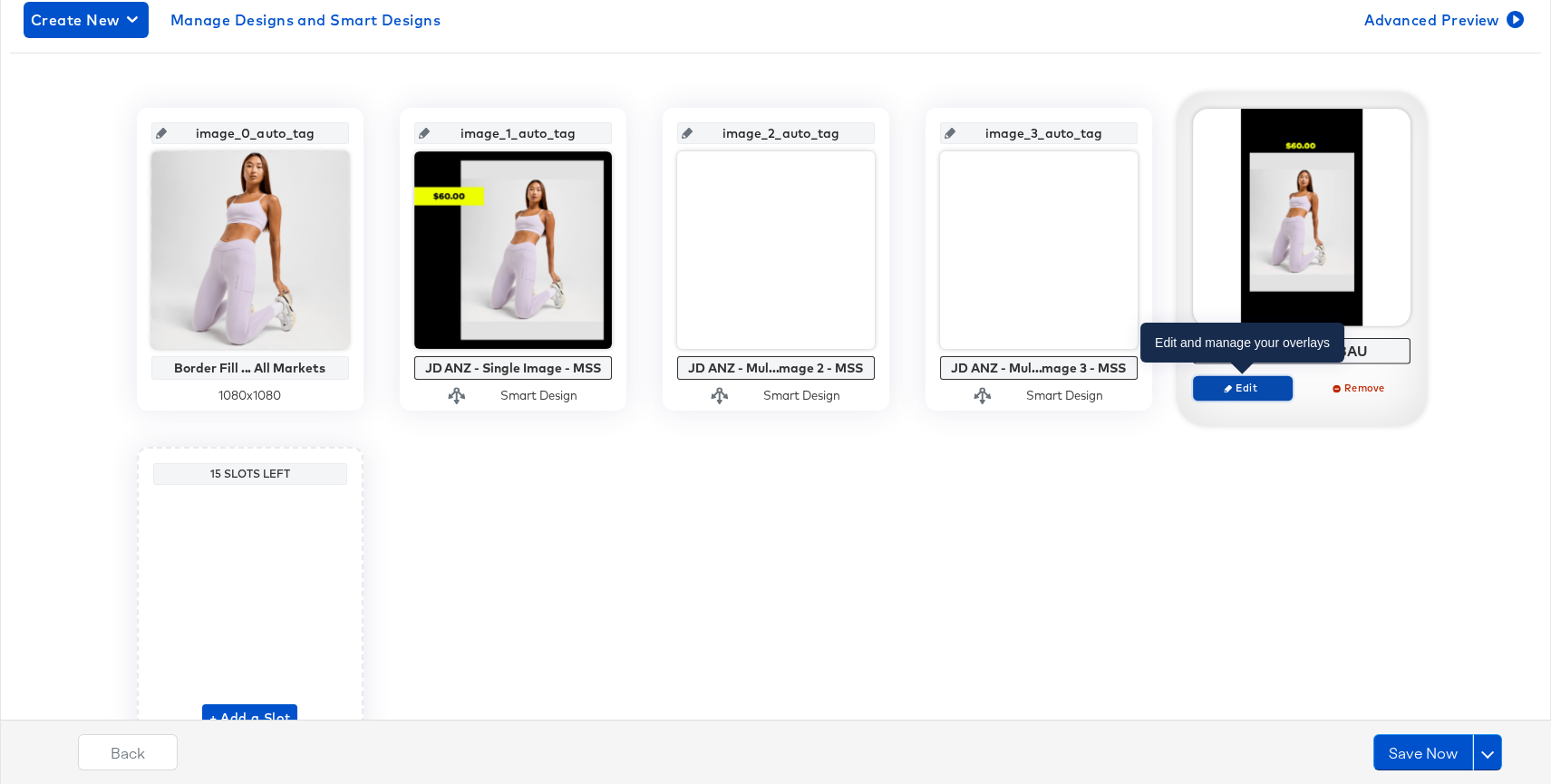
click at [1250, 392] on span "Edit" at bounding box center [1241, 388] width 83 height 14
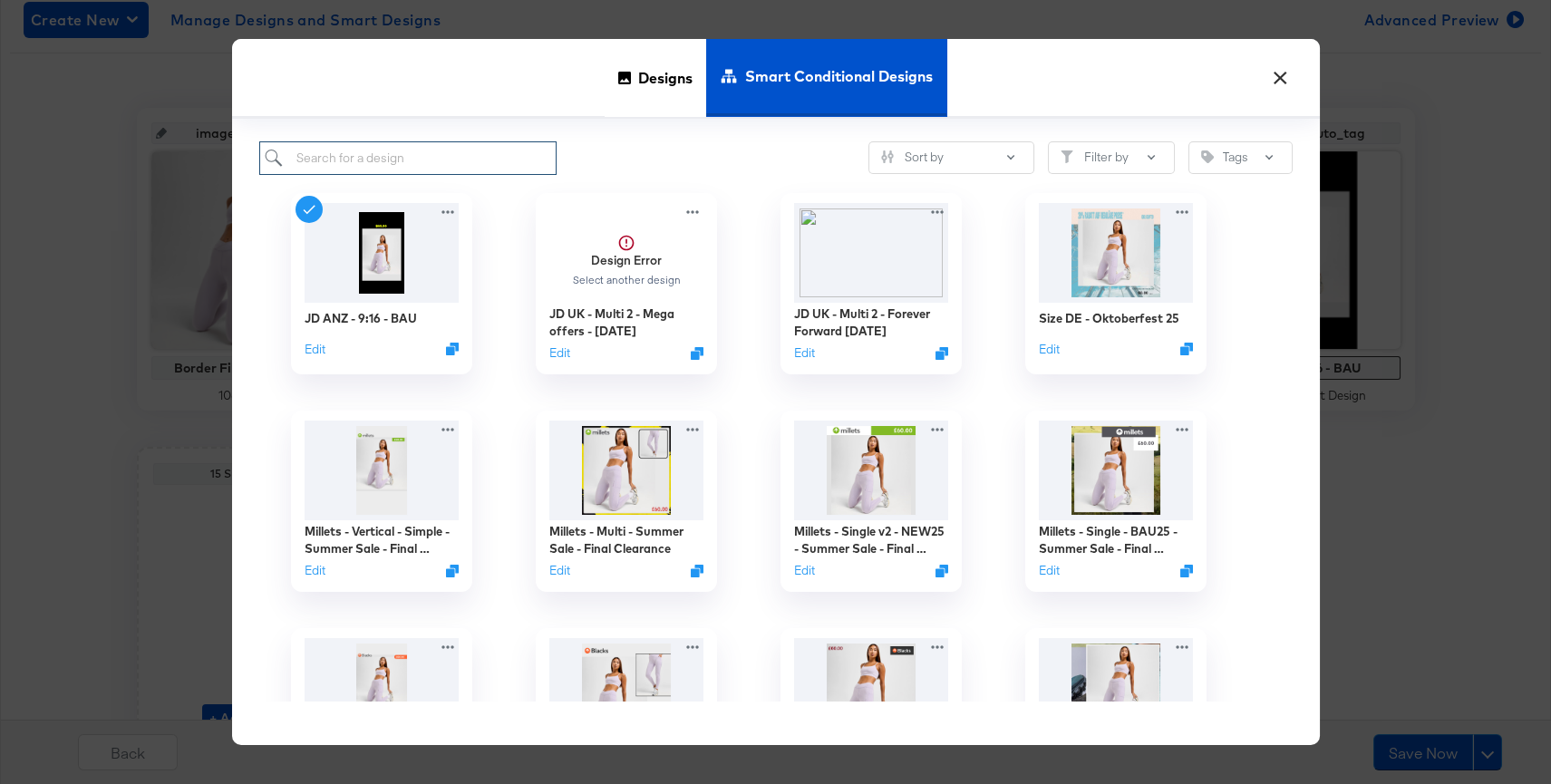
click at [503, 152] on input "search" at bounding box center [407, 158] width 298 height 33
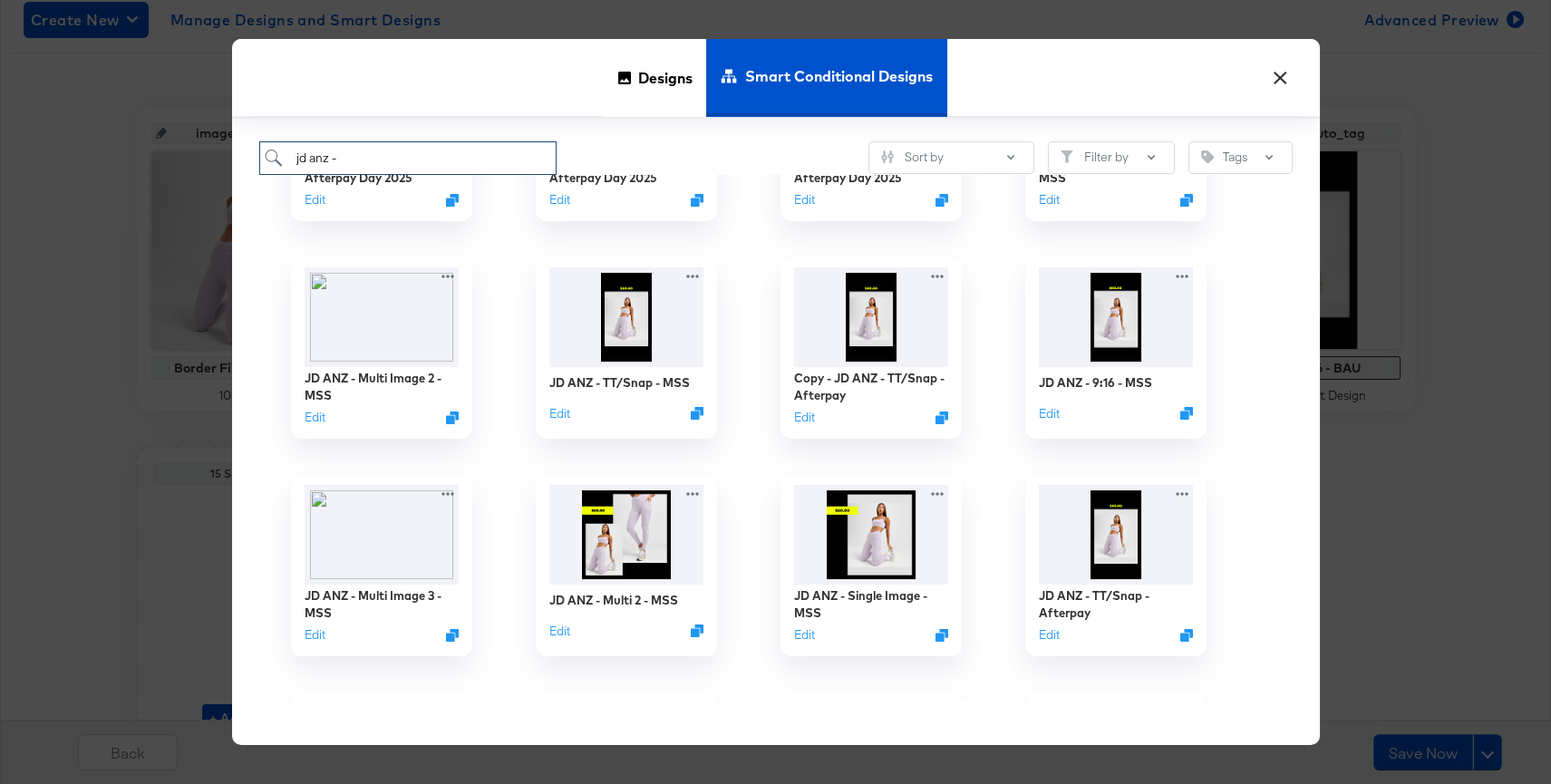
scroll to position [383, 0]
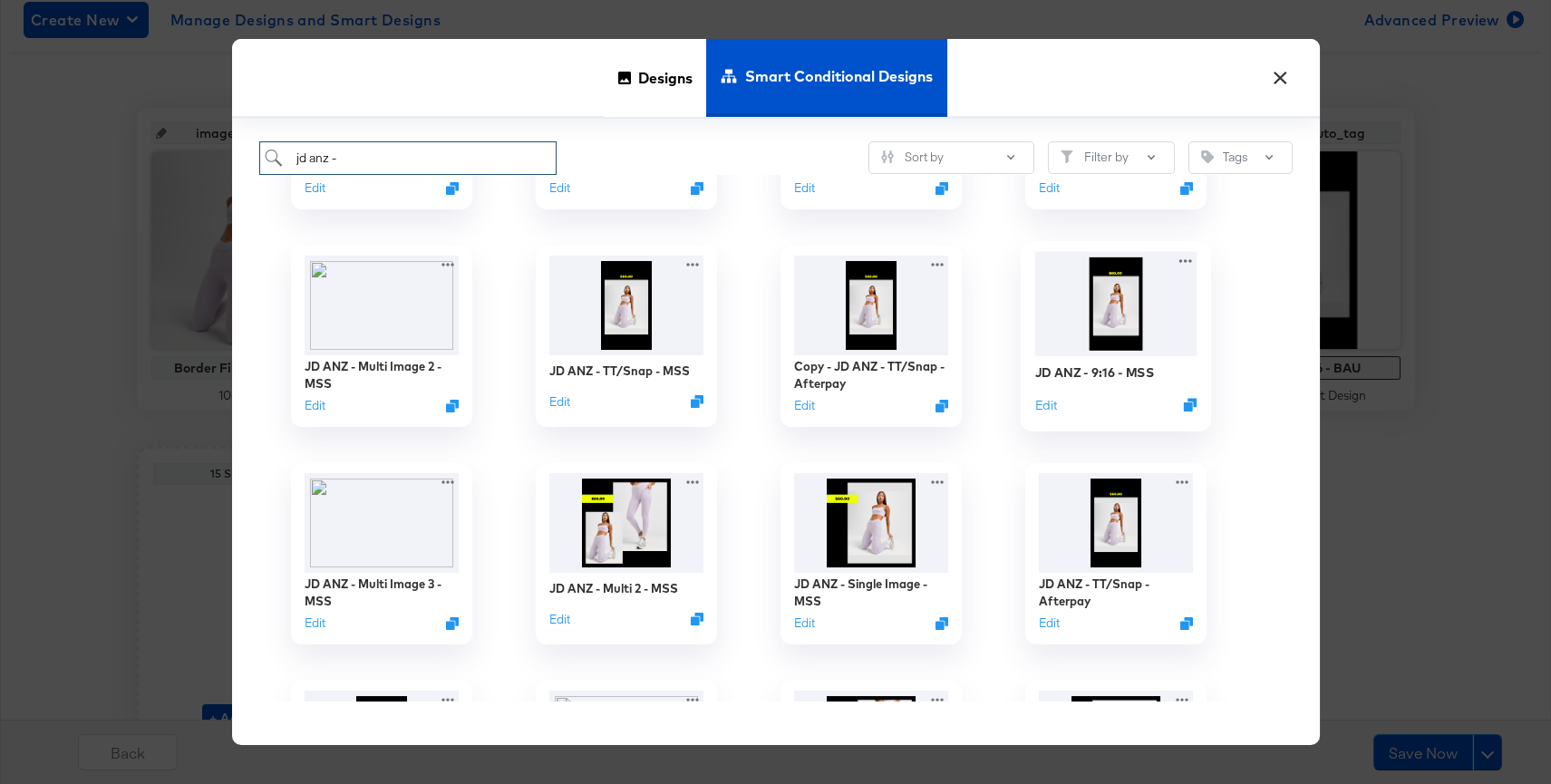
type input "jd anz -"
click at [1095, 348] on img at bounding box center [1115, 303] width 162 height 104
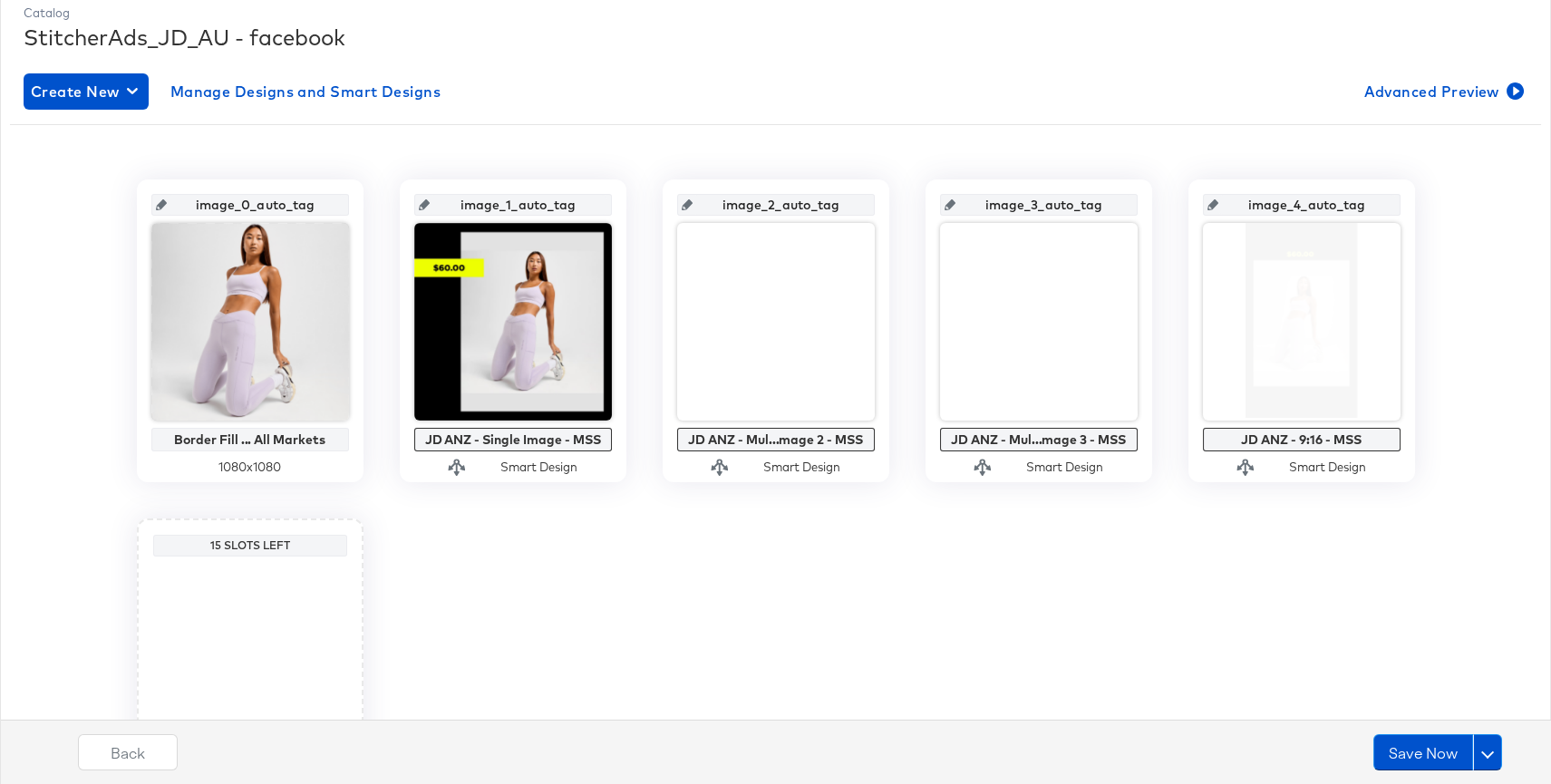
scroll to position [268, 0]
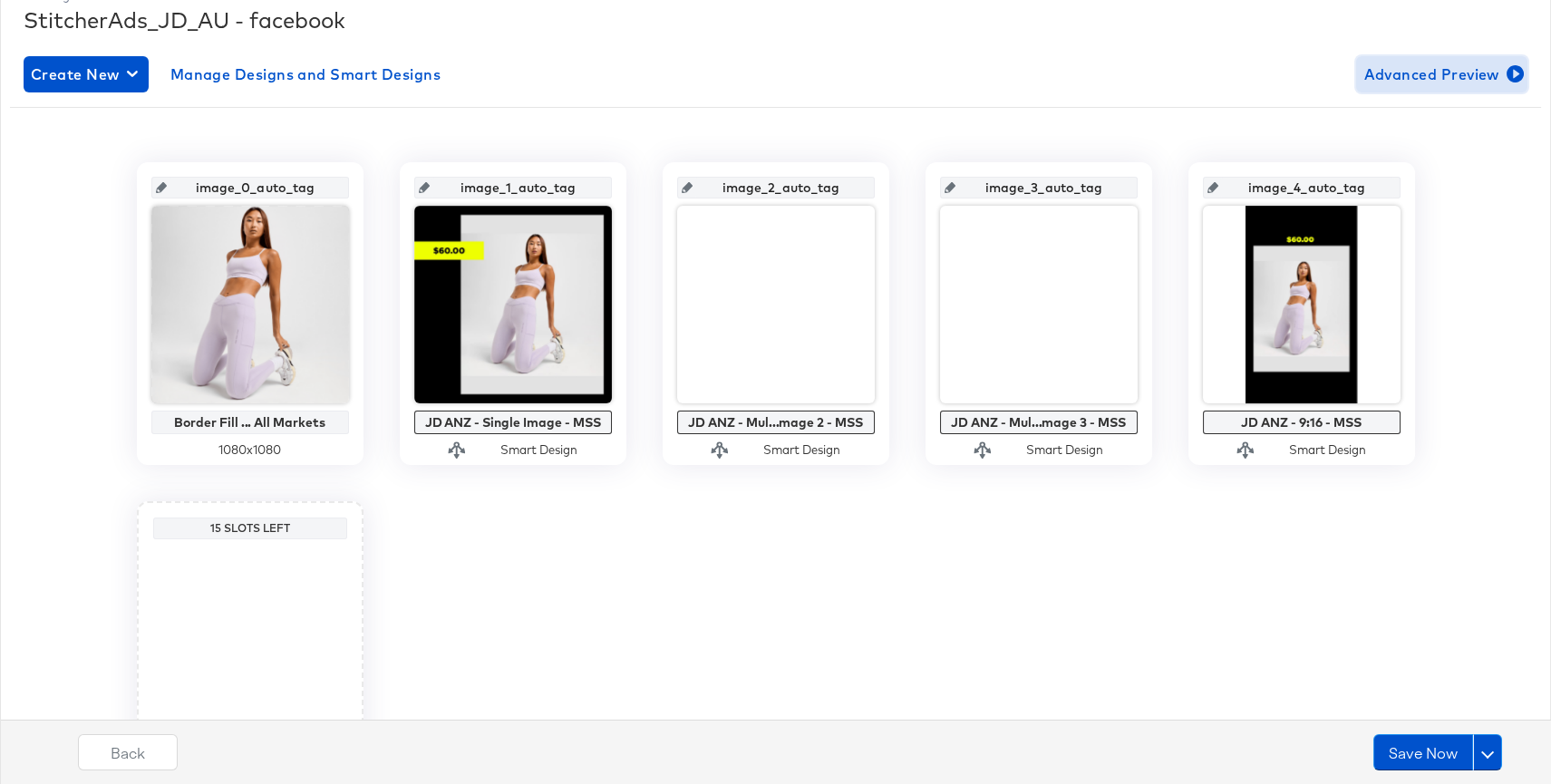
click at [1457, 65] on span "Advanced Preview" at bounding box center [1442, 74] width 157 height 25
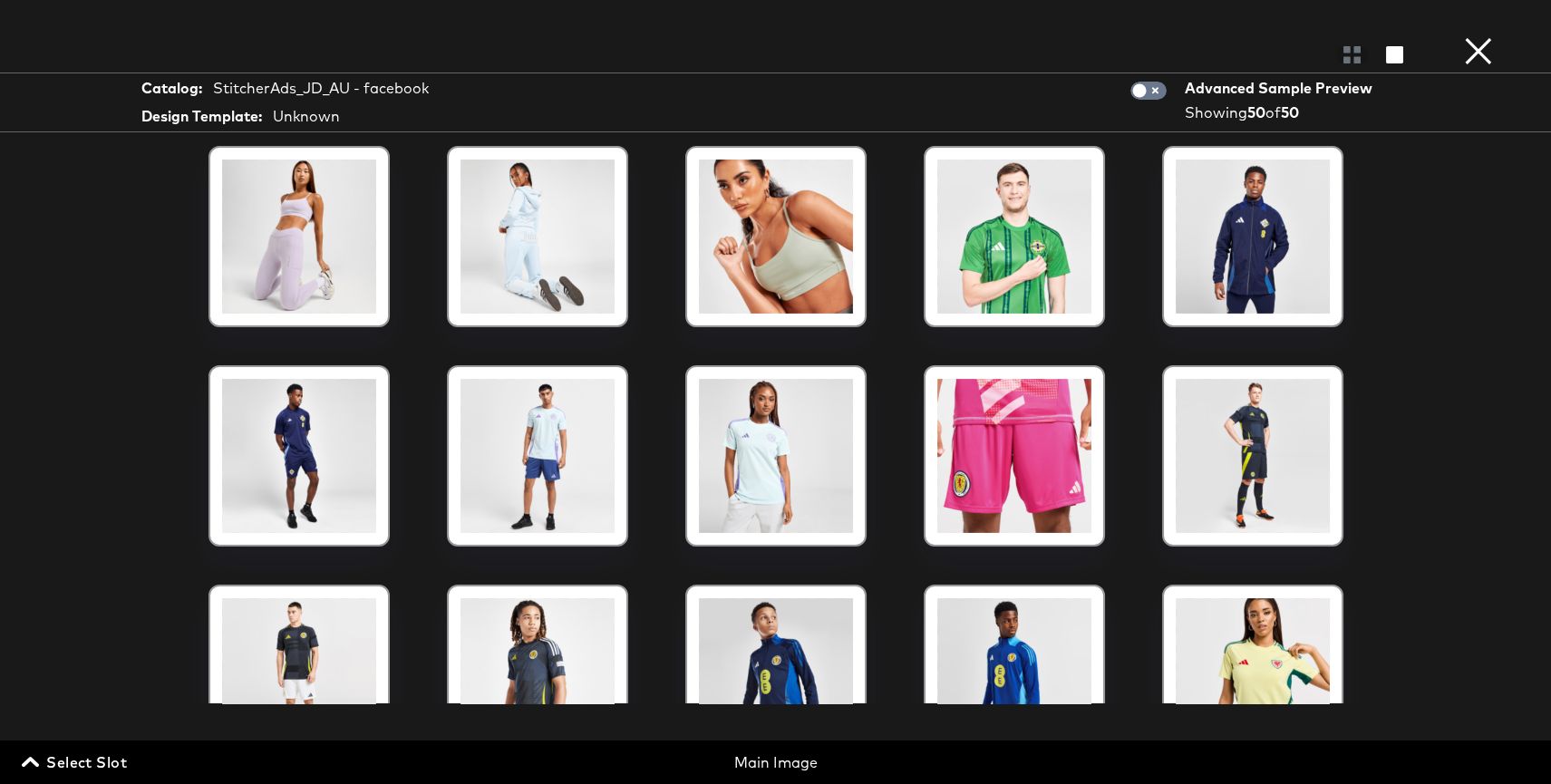
click at [82, 746] on div "Select Slot Main Image" at bounding box center [776, 757] width 1551 height 34
click at [95, 751] on span "Select Slot" at bounding box center [76, 762] width 102 height 25
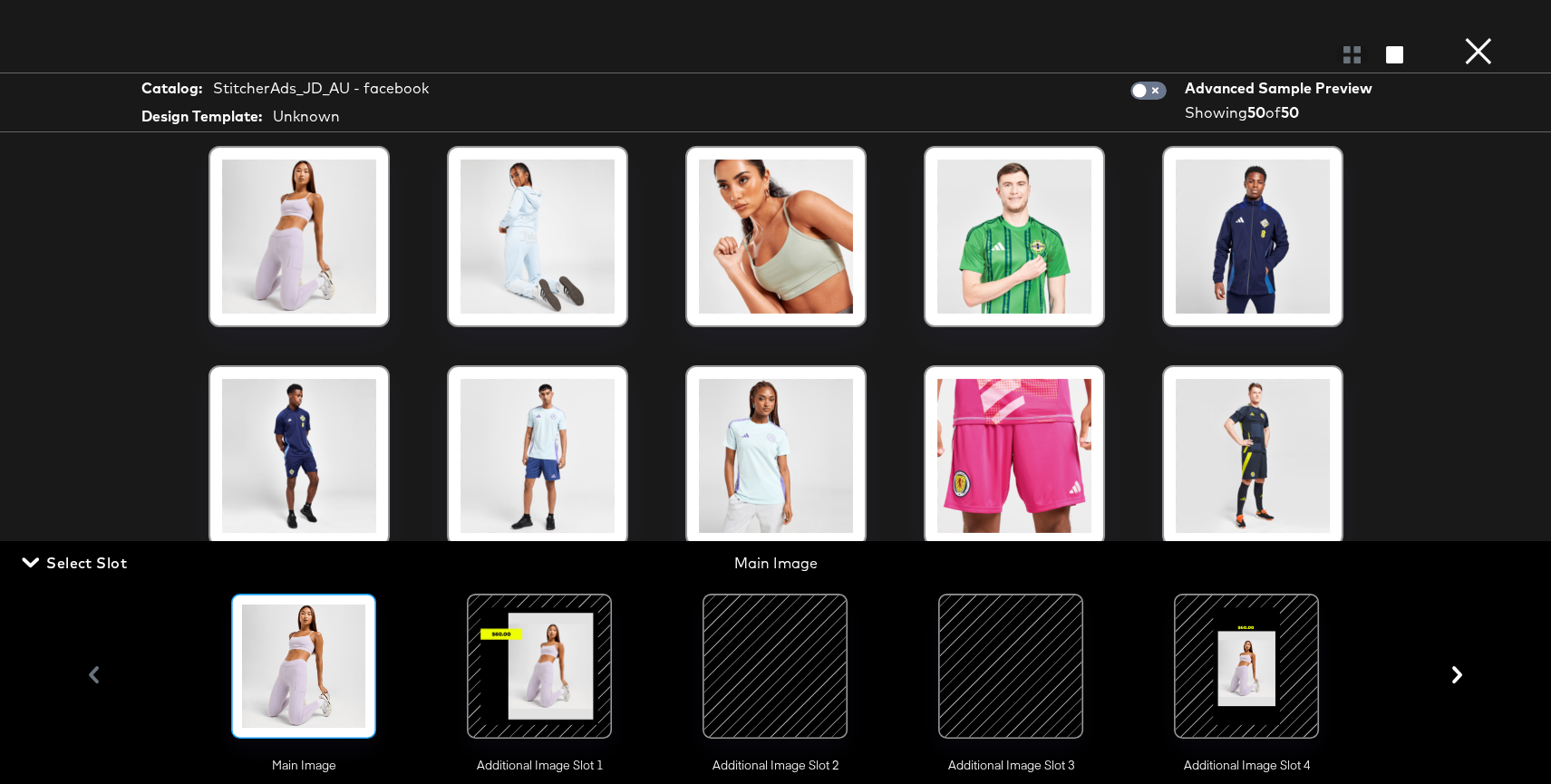
click at [737, 698] on div at bounding box center [775, 666] width 123 height 123
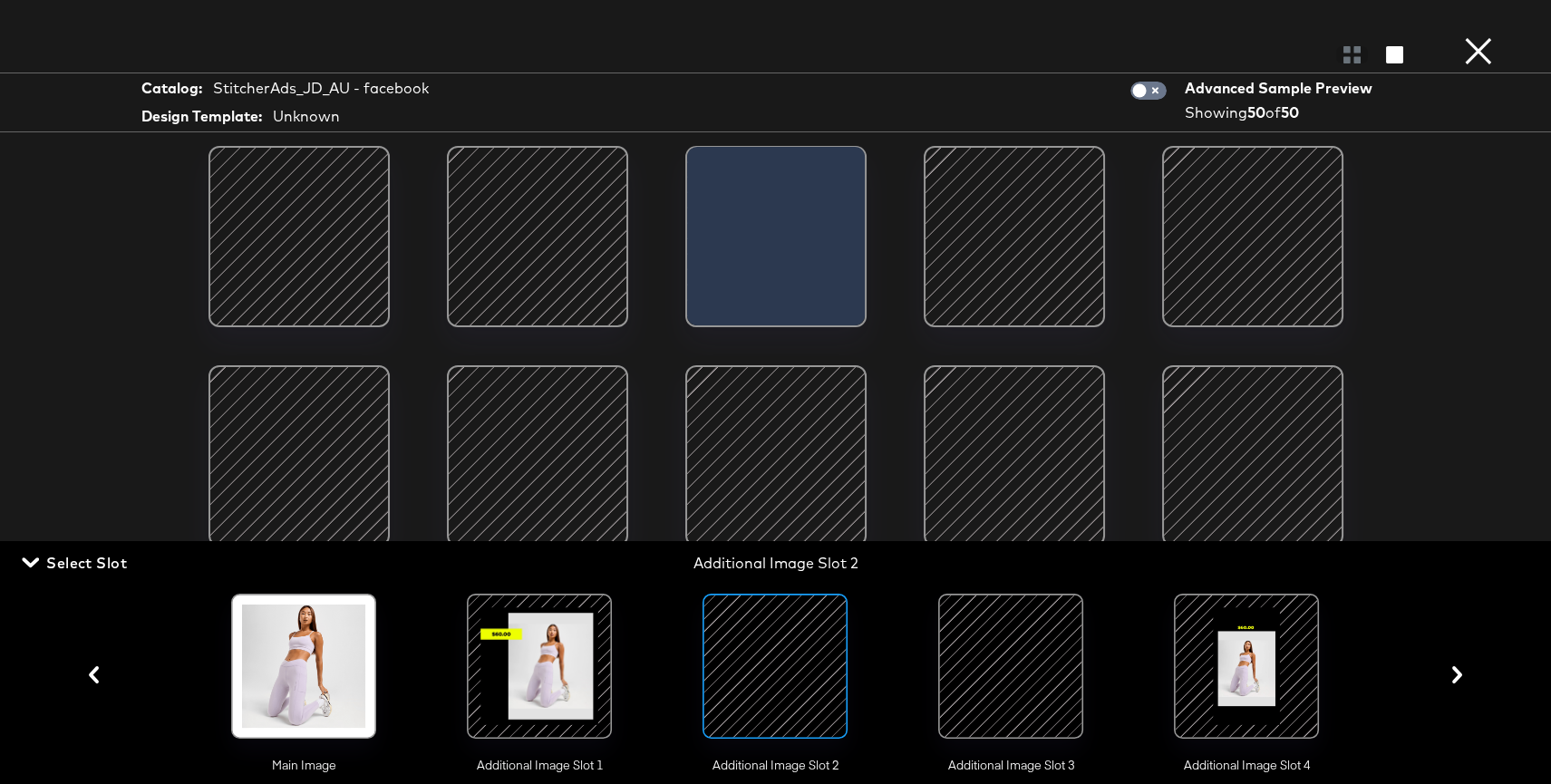
click at [82, 563] on span "Select Slot" at bounding box center [76, 562] width 102 height 25
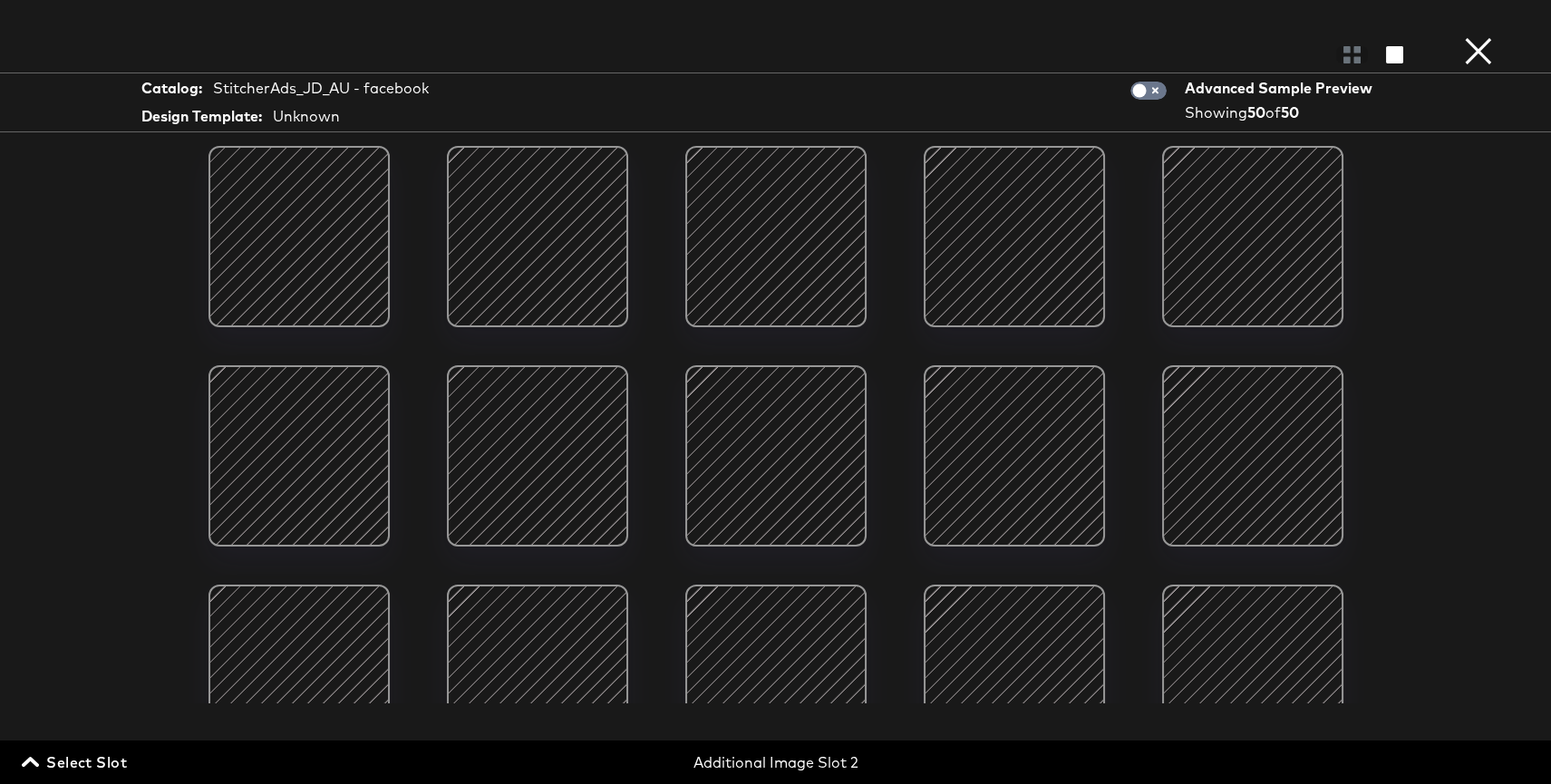
click at [817, 270] on div at bounding box center [776, 236] width 154 height 154
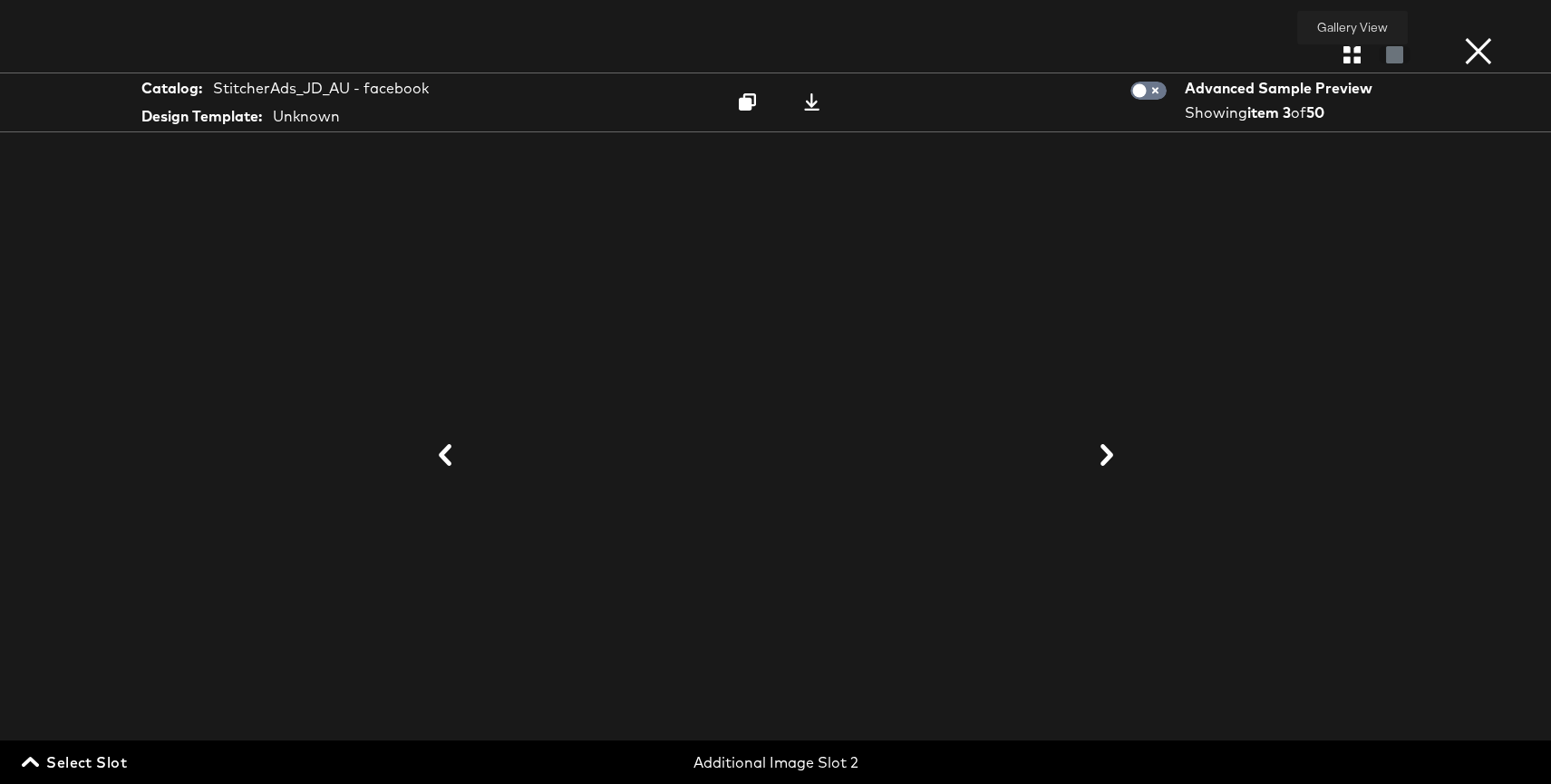
click at [1352, 57] on icon "button" at bounding box center [1352, 55] width 18 height 18
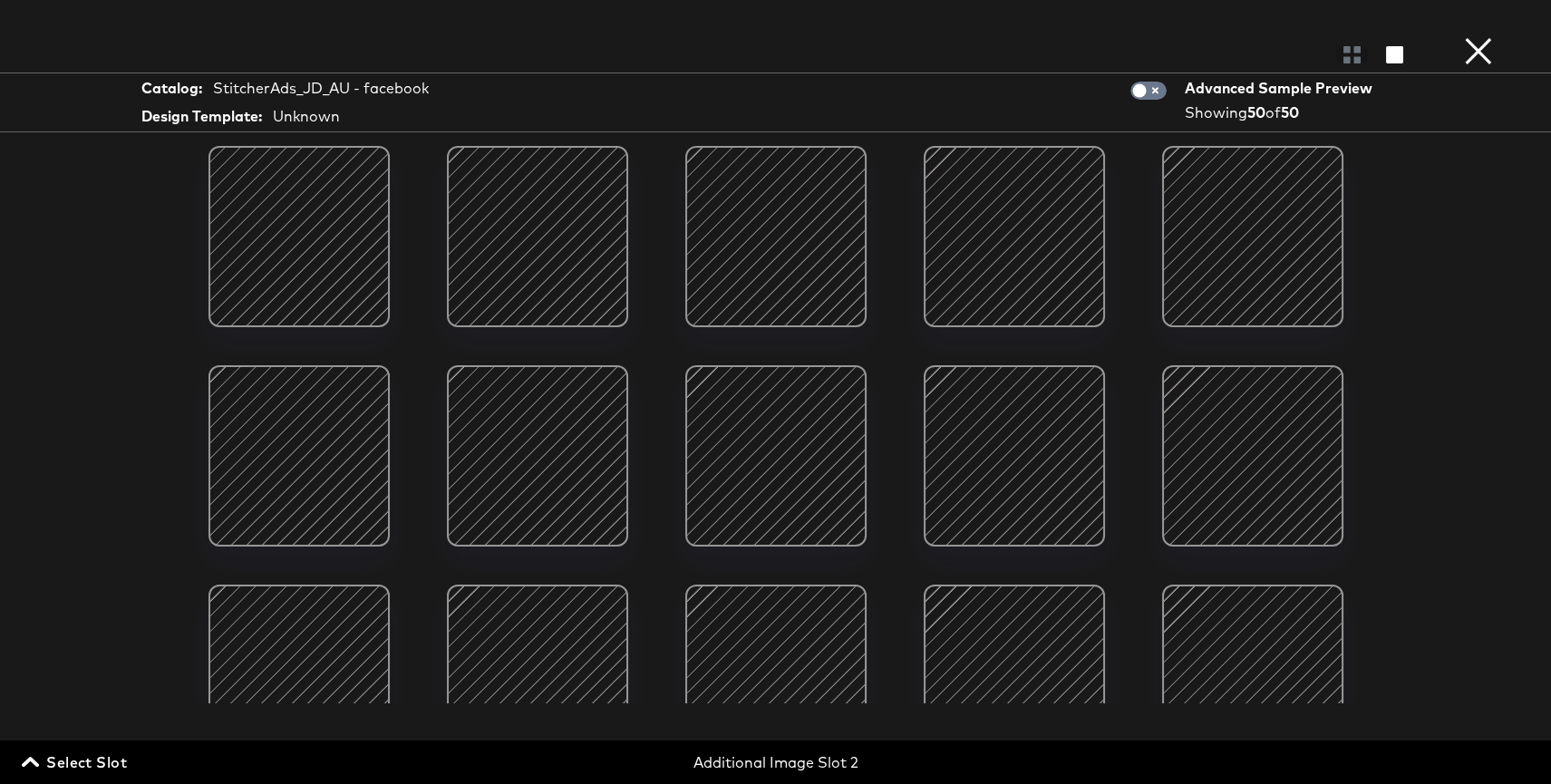
click at [110, 763] on span "Select Slot" at bounding box center [76, 762] width 102 height 25
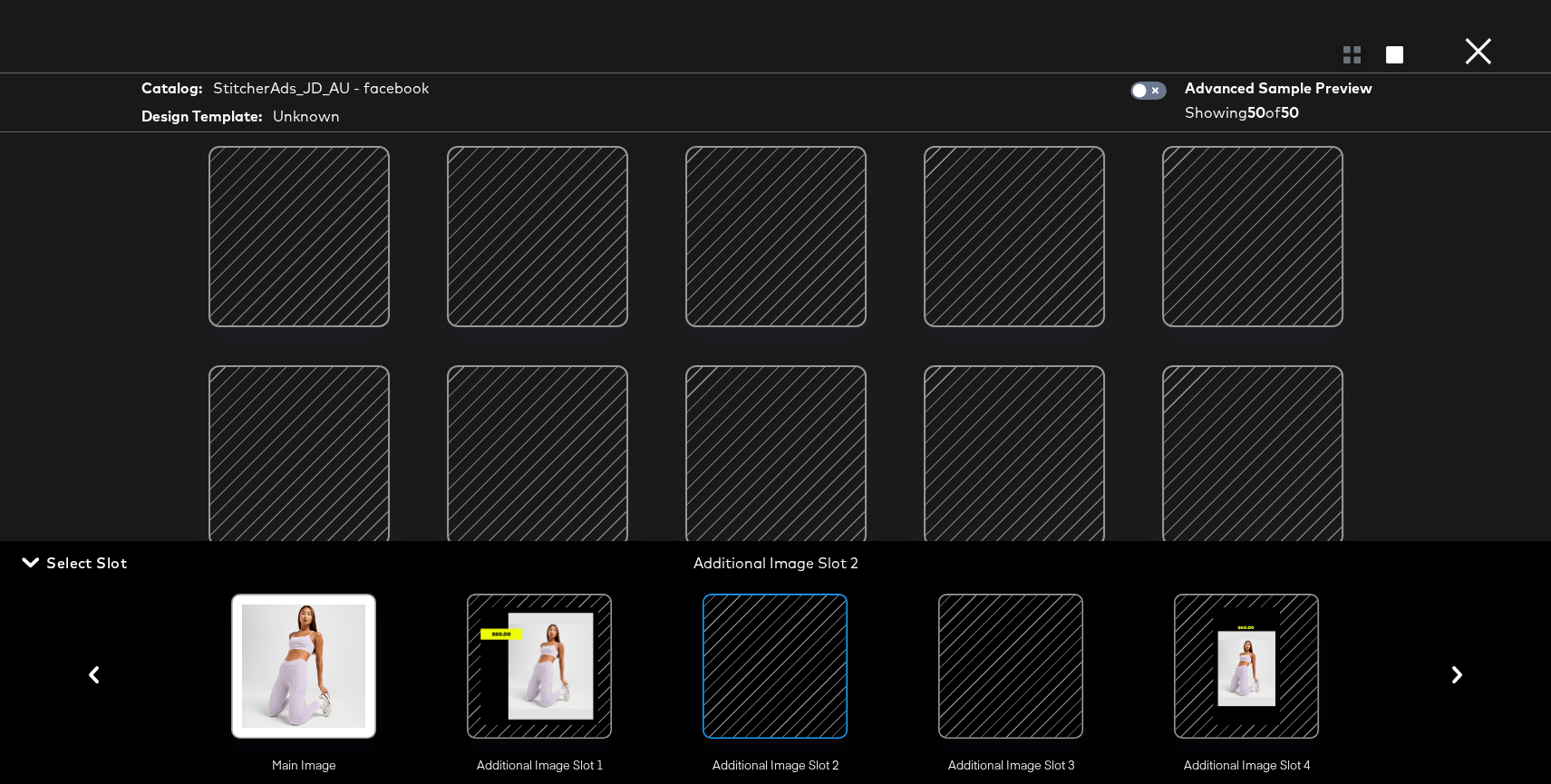
click at [963, 651] on div at bounding box center [1011, 666] width 123 height 123
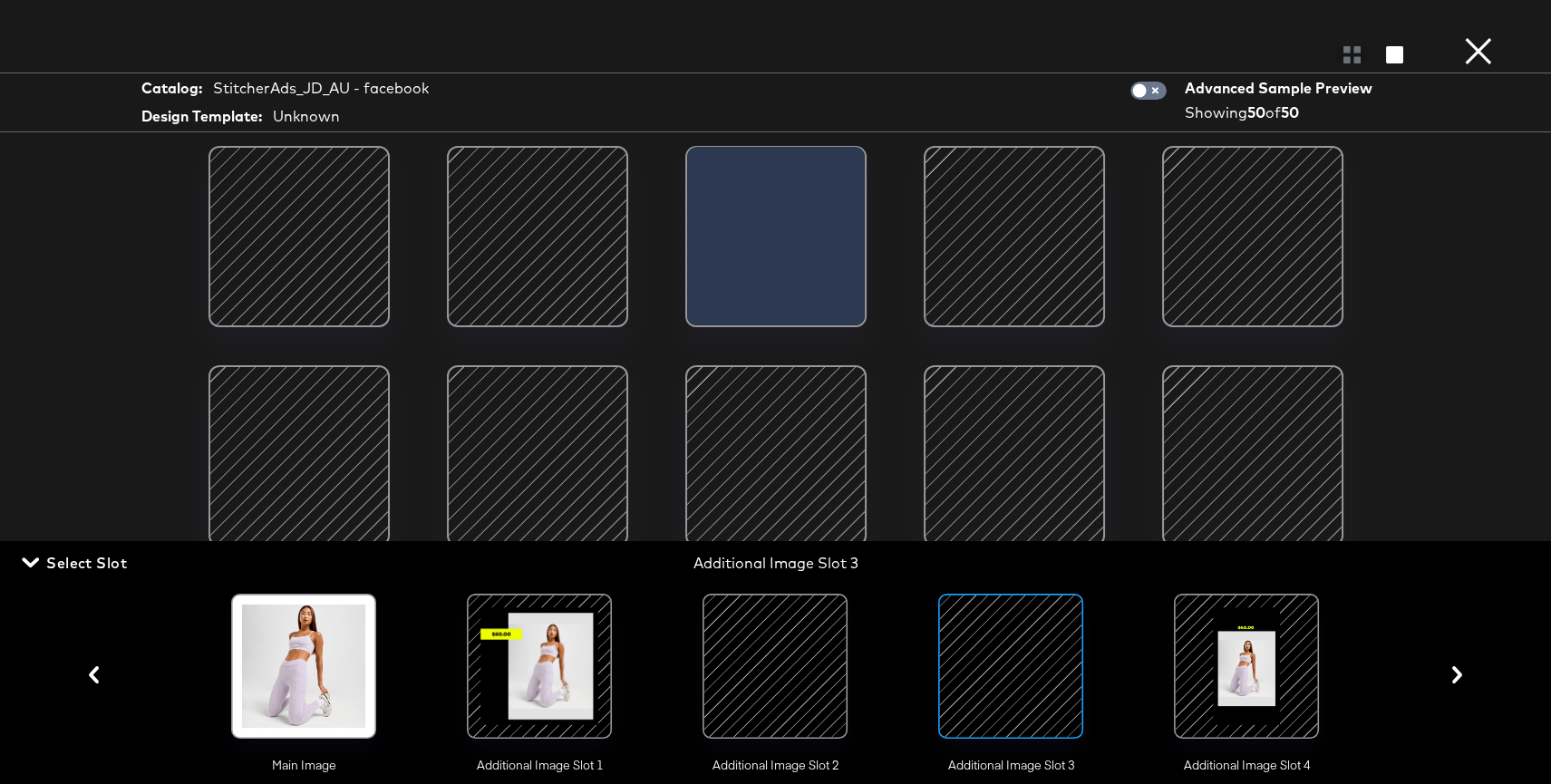
click at [82, 561] on span "Select Slot" at bounding box center [76, 562] width 102 height 25
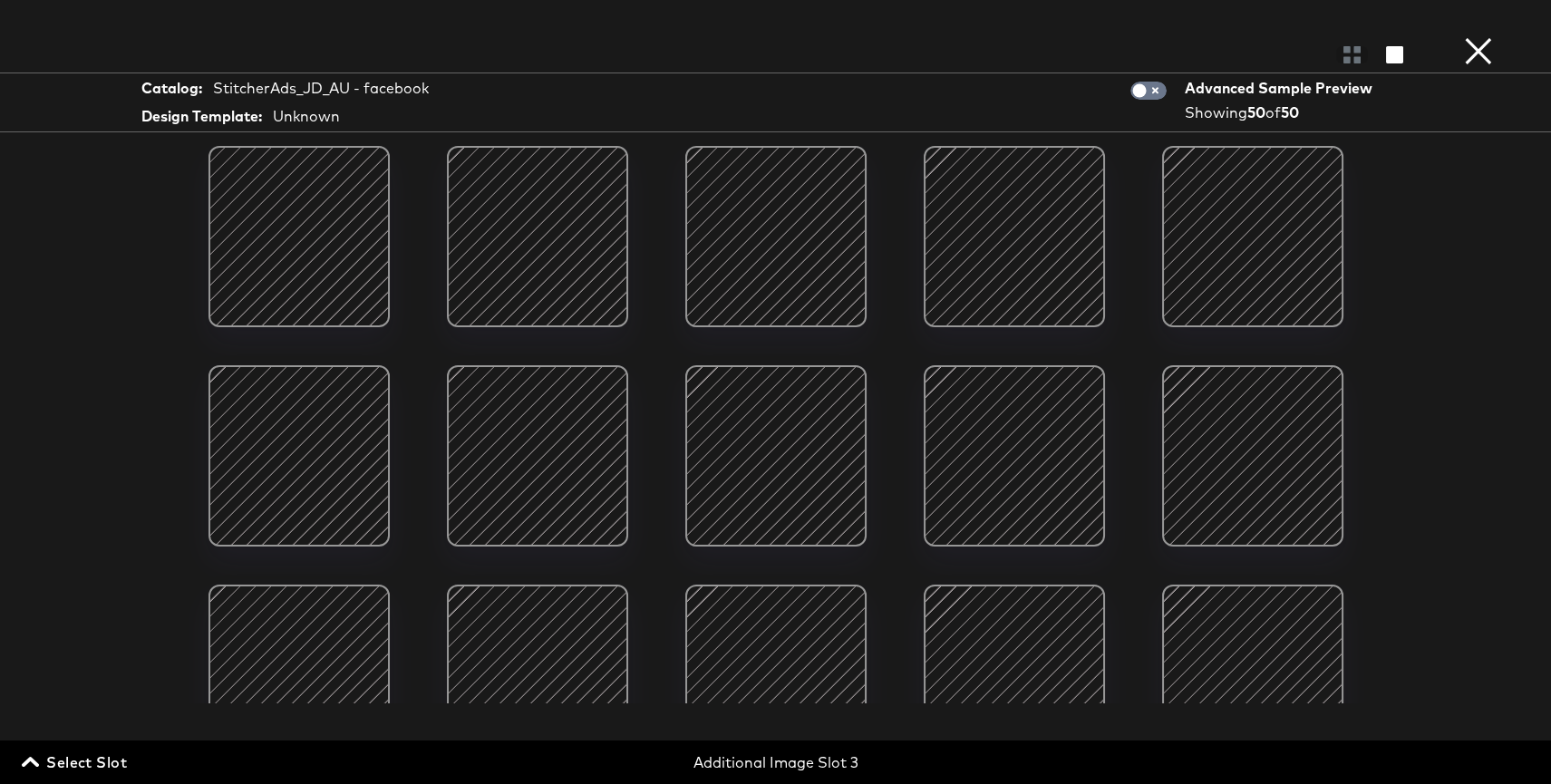
click at [814, 287] on div at bounding box center [776, 236] width 154 height 154
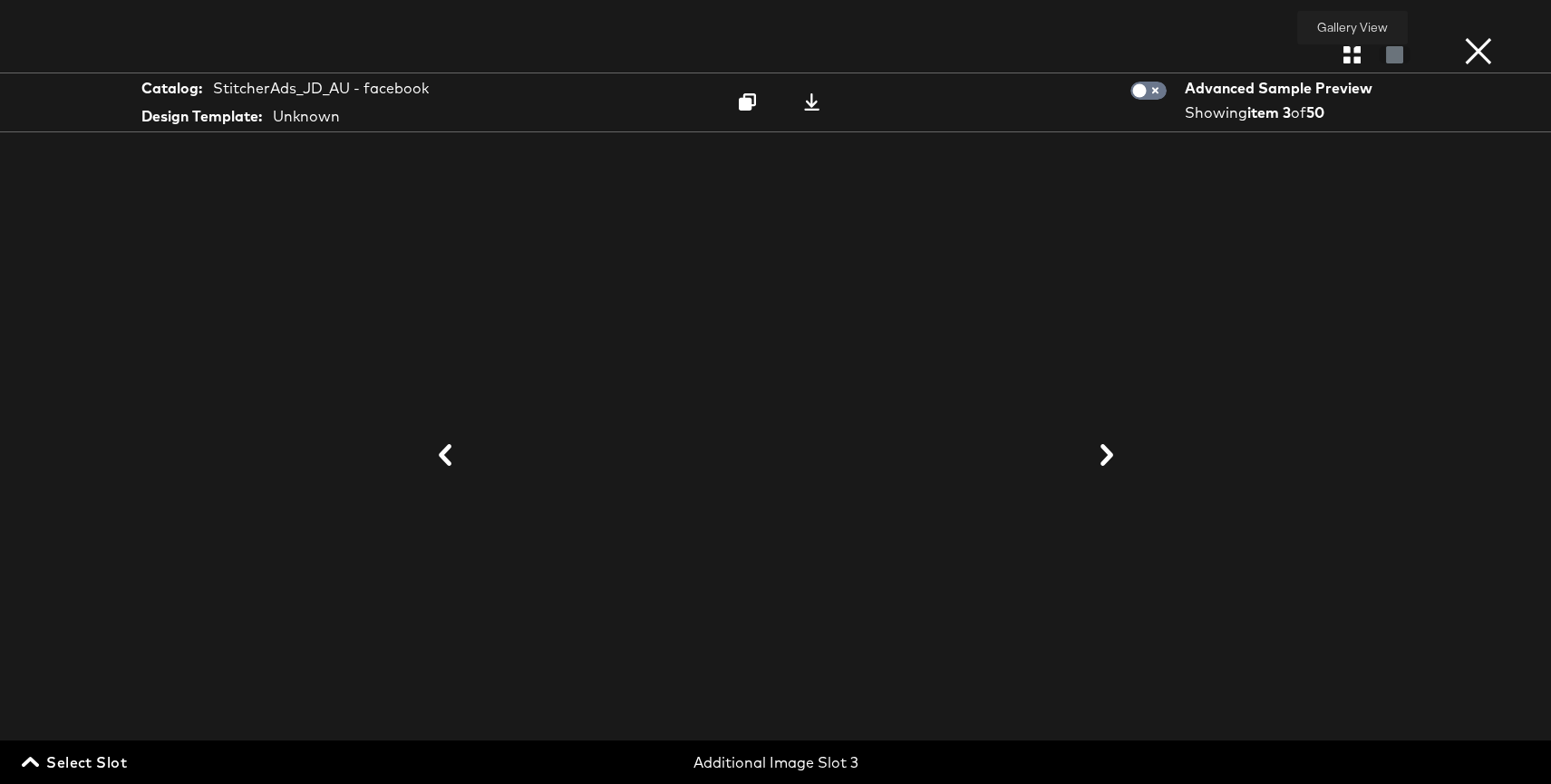
click at [1353, 58] on icon "button" at bounding box center [1352, 55] width 18 height 18
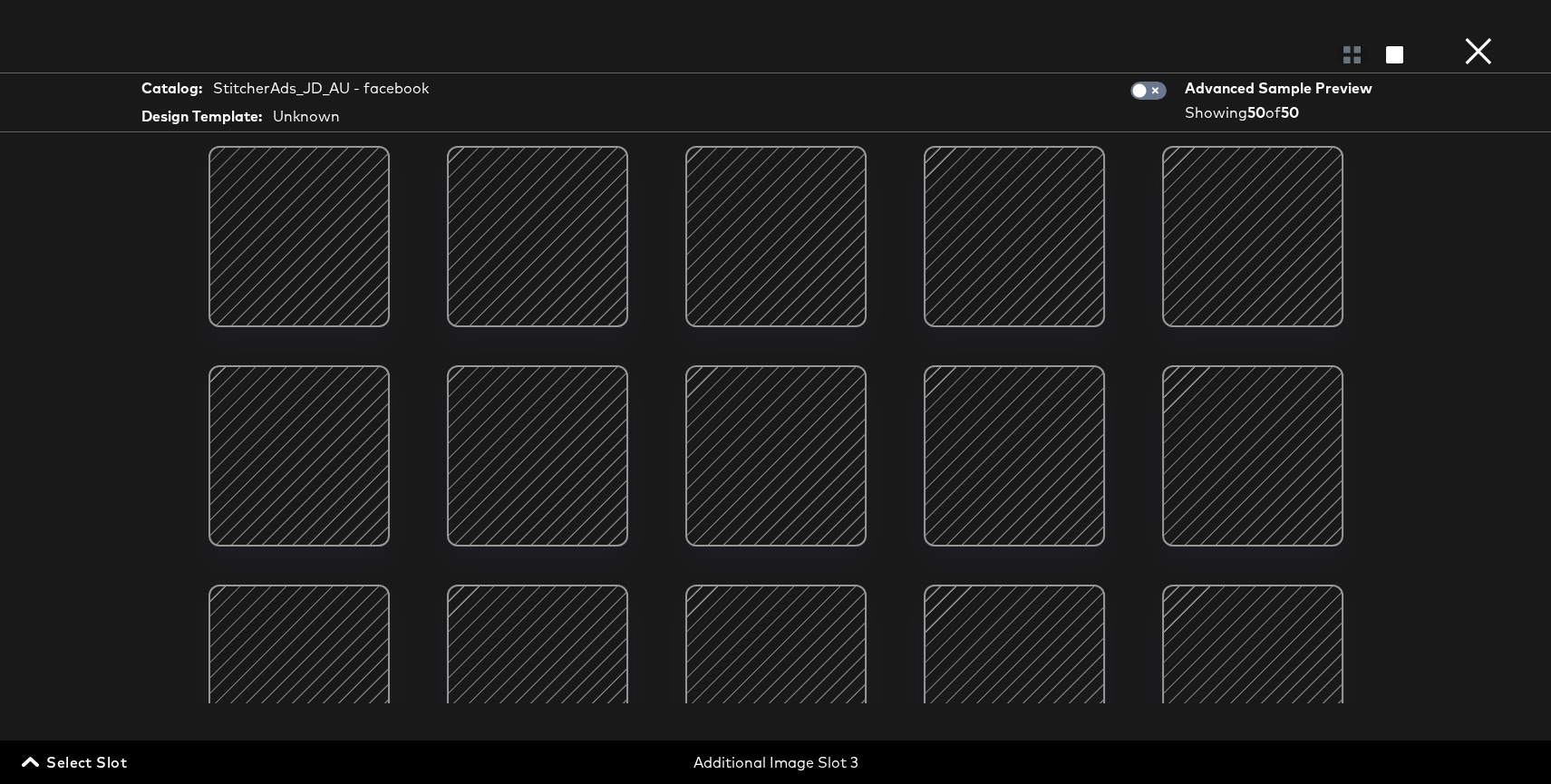
drag, startPoint x: 77, startPoint y: 771, endPoint x: 98, endPoint y: 764, distance: 22.1
click at [77, 771] on span "Select Slot" at bounding box center [76, 762] width 102 height 25
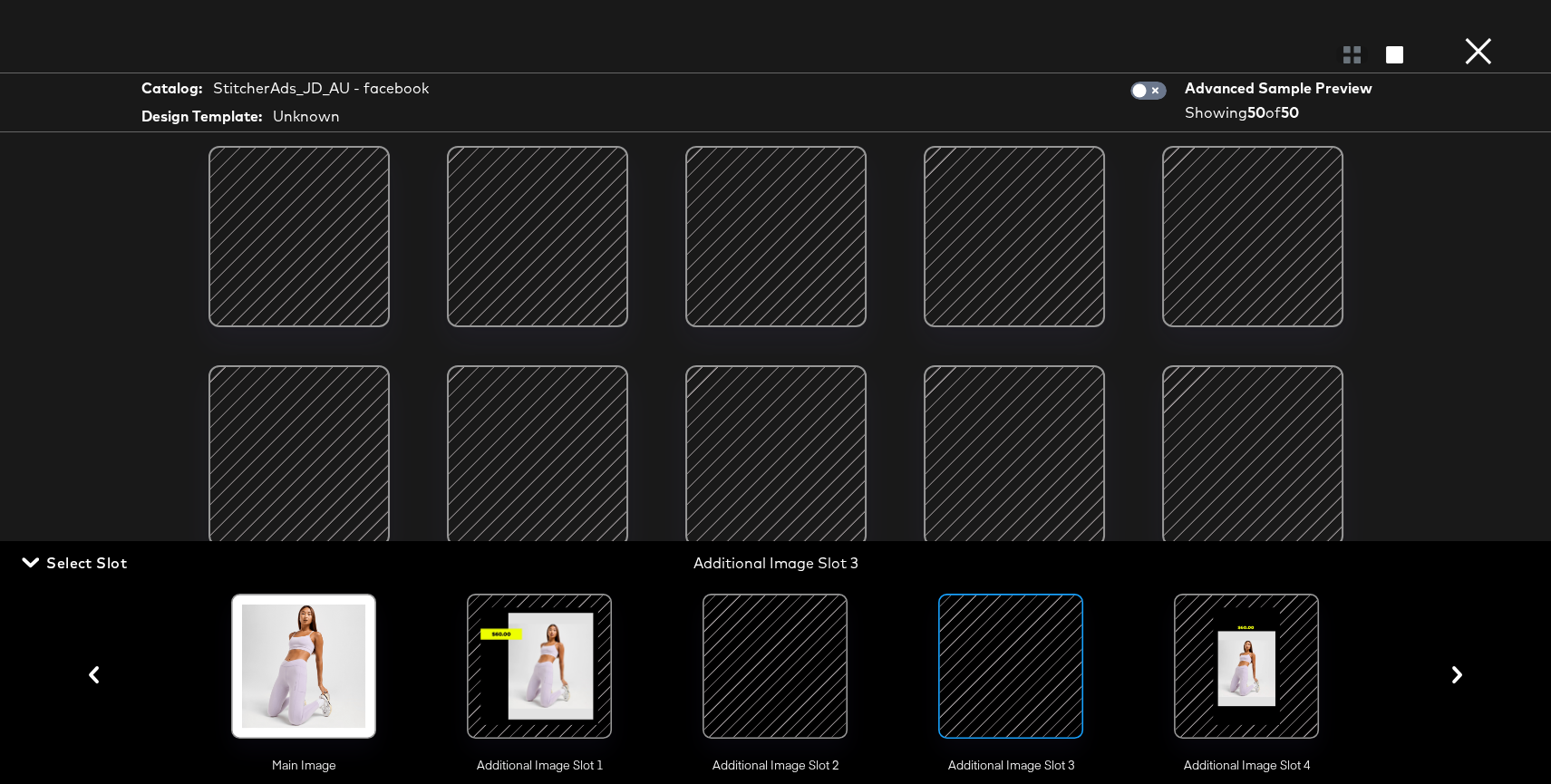
click at [1266, 662] on div at bounding box center [1246, 666] width 123 height 123
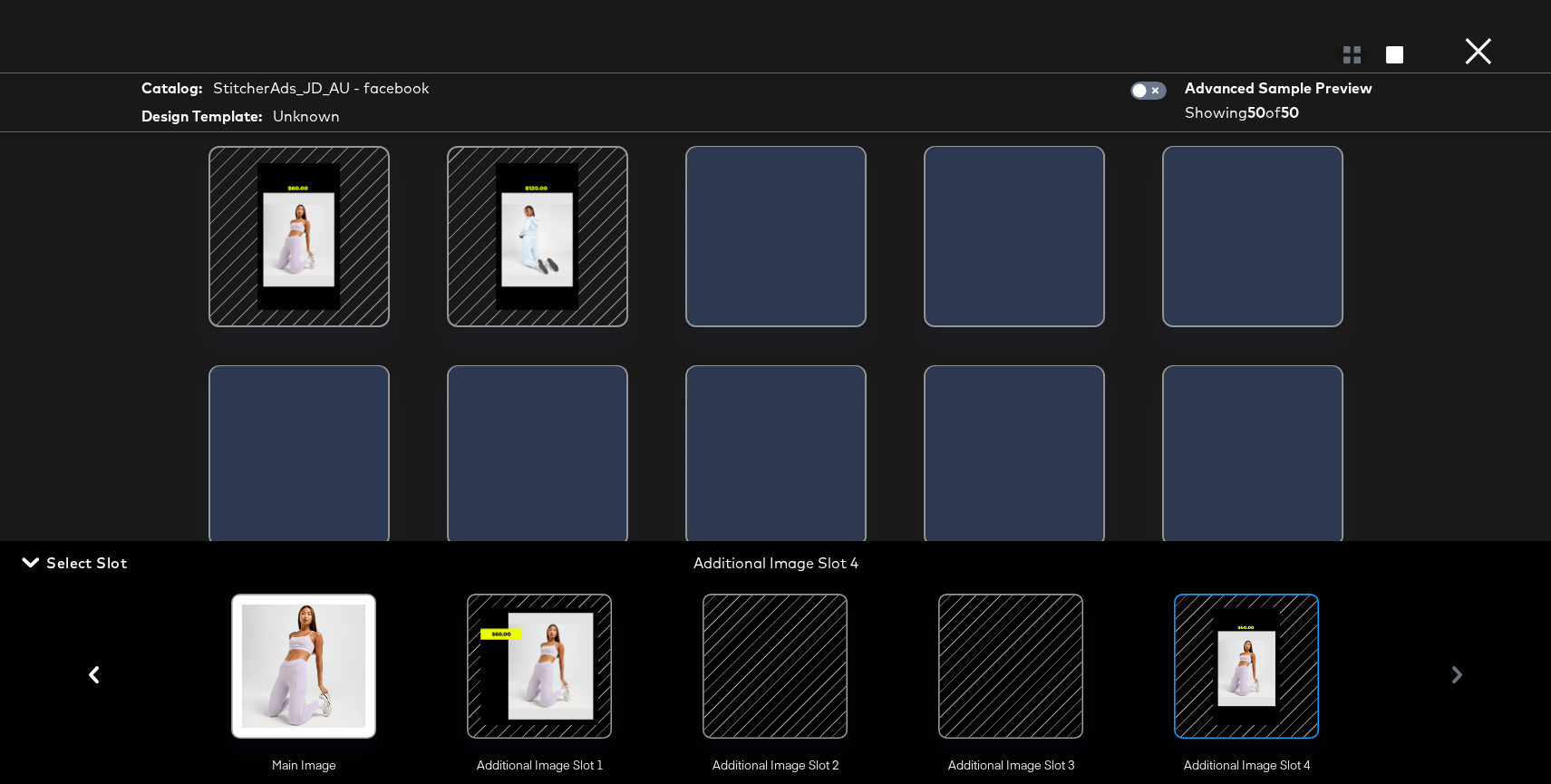
click at [80, 563] on span "Select Slot" at bounding box center [76, 562] width 102 height 25
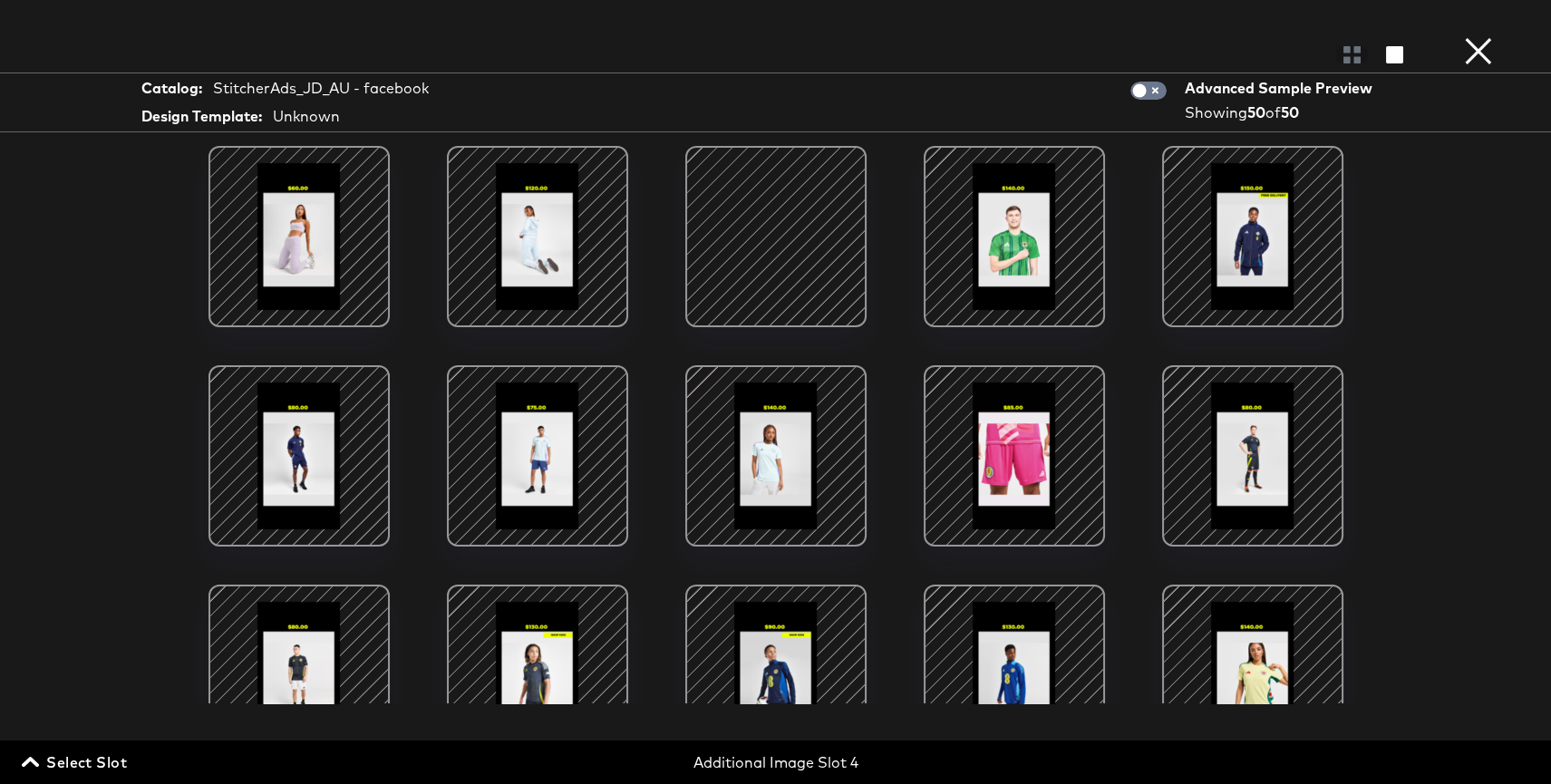
click at [816, 284] on div at bounding box center [776, 236] width 154 height 154
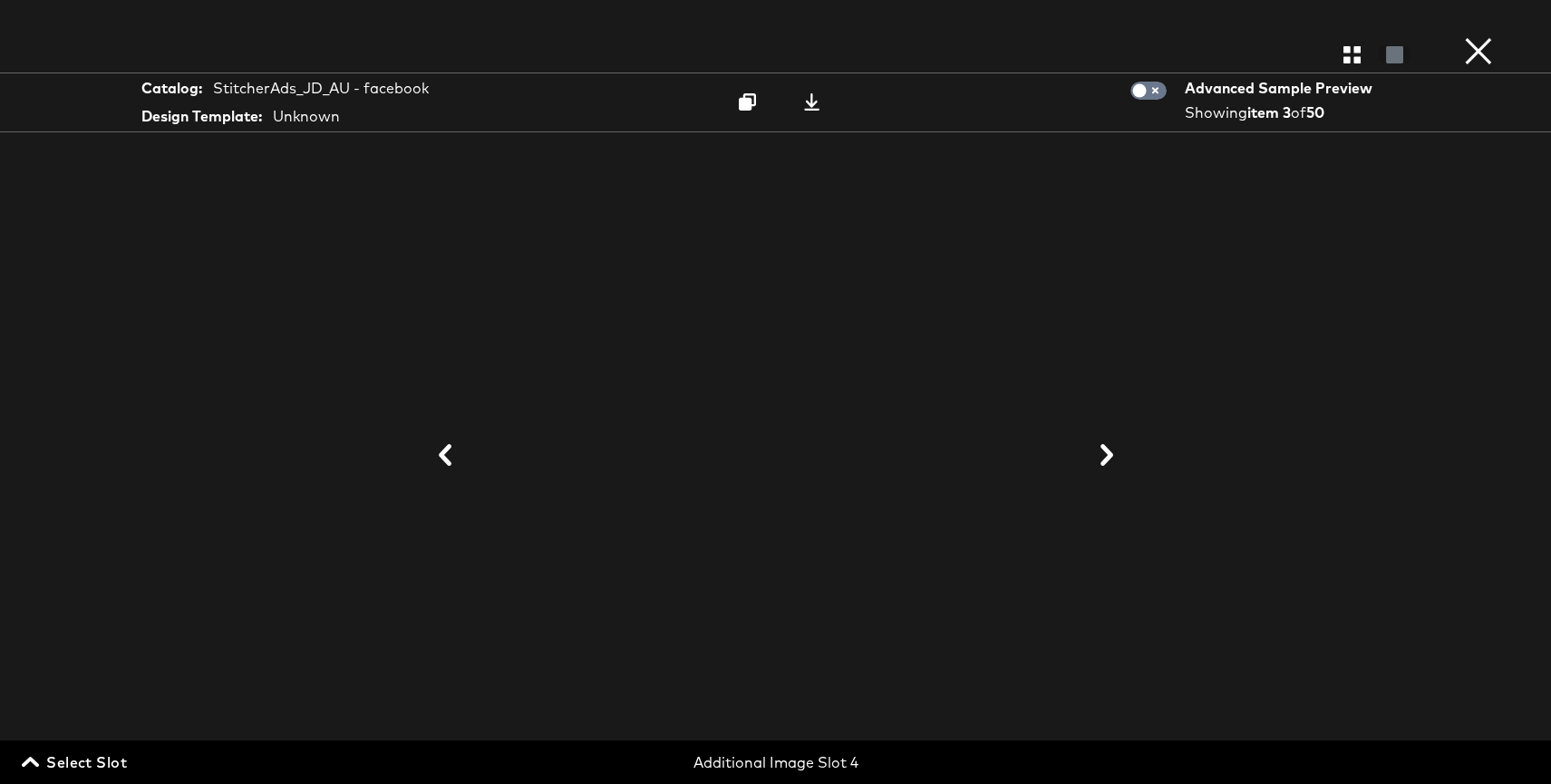
click at [1467, 36] on button "×" at bounding box center [1478, 18] width 36 height 36
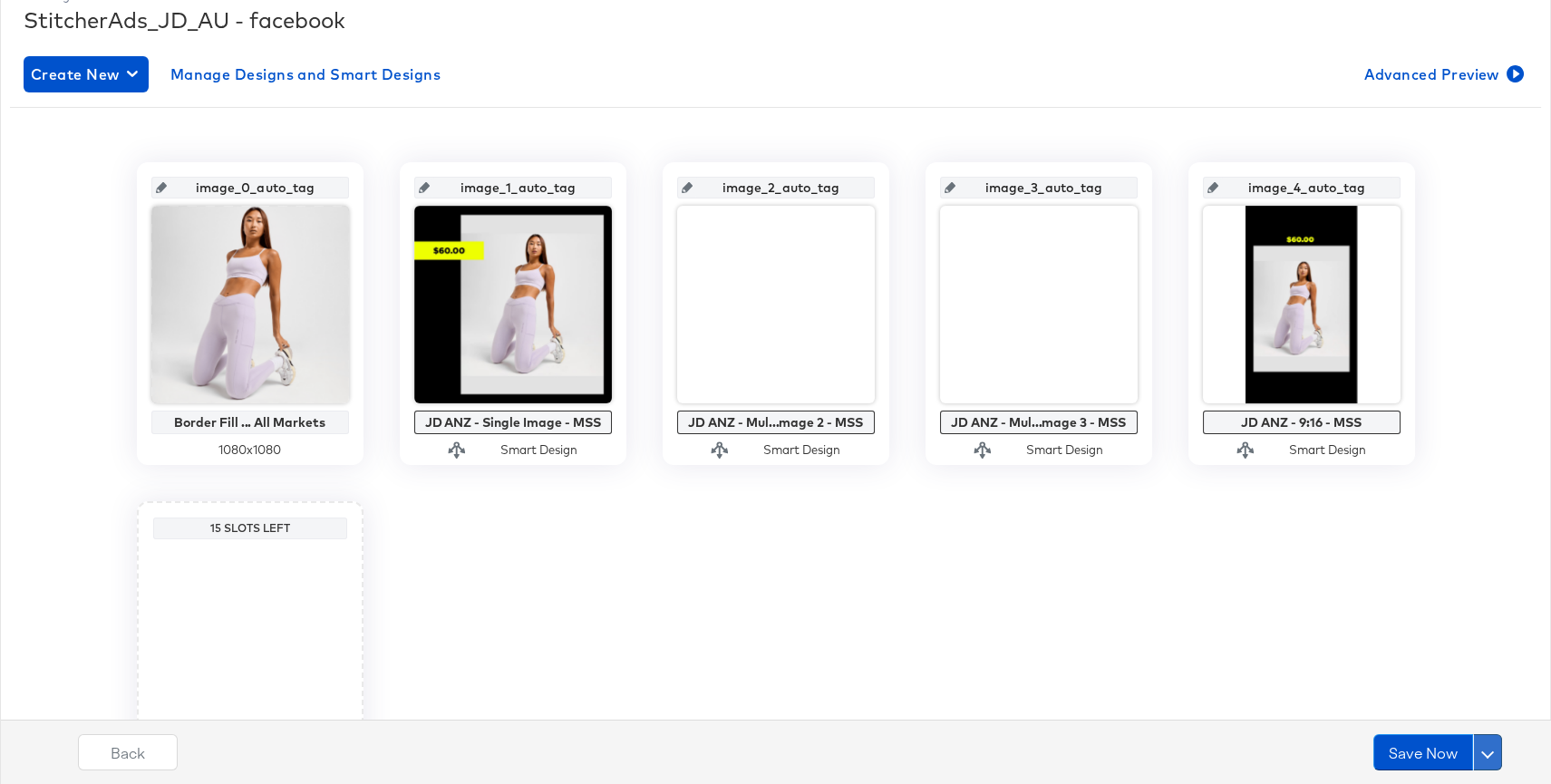
click at [1491, 747] on button at bounding box center [1488, 752] width 29 height 36
click at [1474, 716] on div "Schedule Save" at bounding box center [1445, 718] width 82 height 18
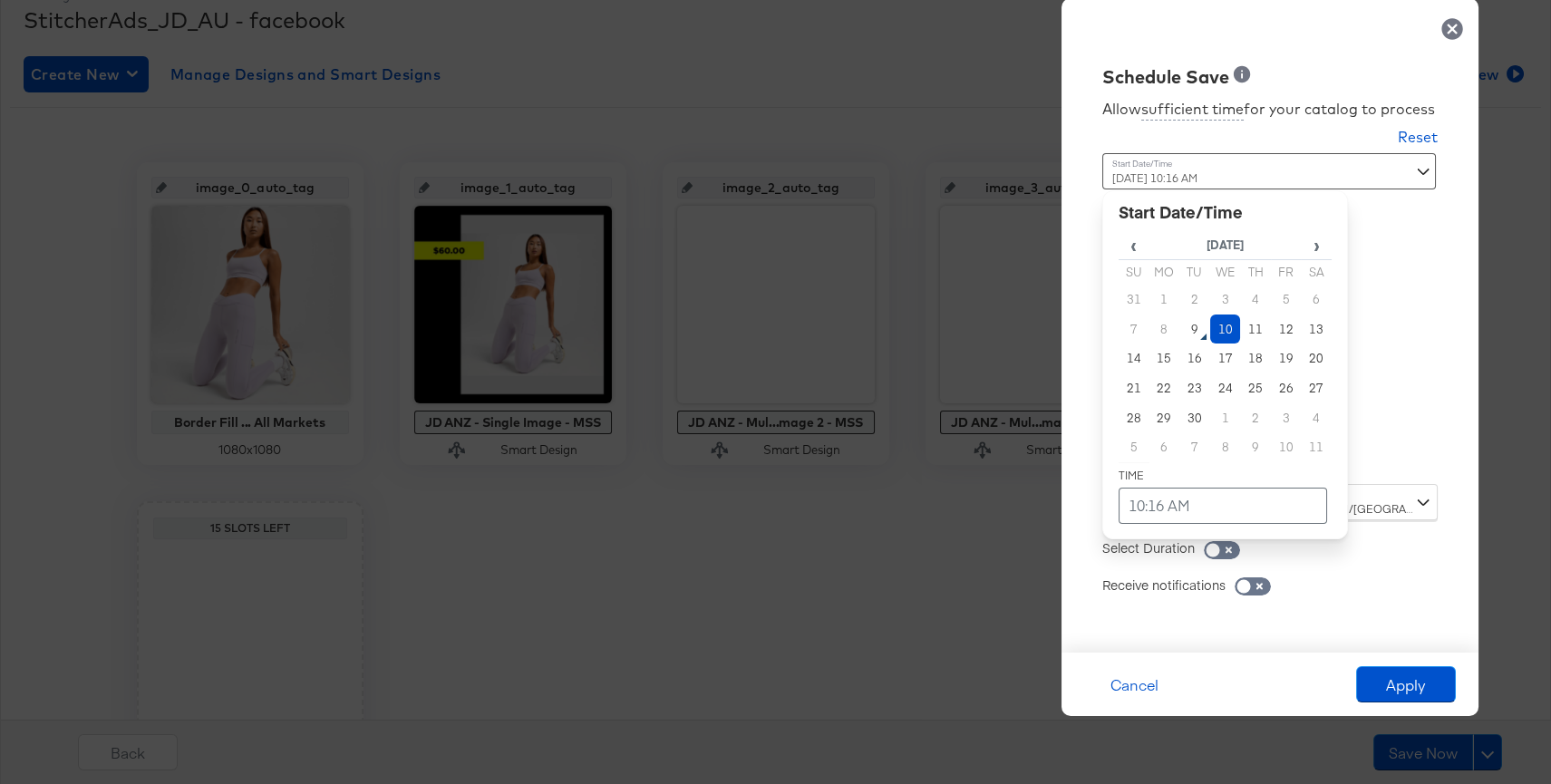
click at [1268, 457] on div "September 10th 2025 10:16 AM ‹ September 2025 › Su Mo Tu We Th Fr Sa 31 1 2 3 4…" at bounding box center [1224, 311] width 245 height 317
click at [1228, 329] on td "10" at bounding box center [1226, 329] width 31 height 30
click at [1218, 504] on td "10:16 AM" at bounding box center [1222, 505] width 208 height 36
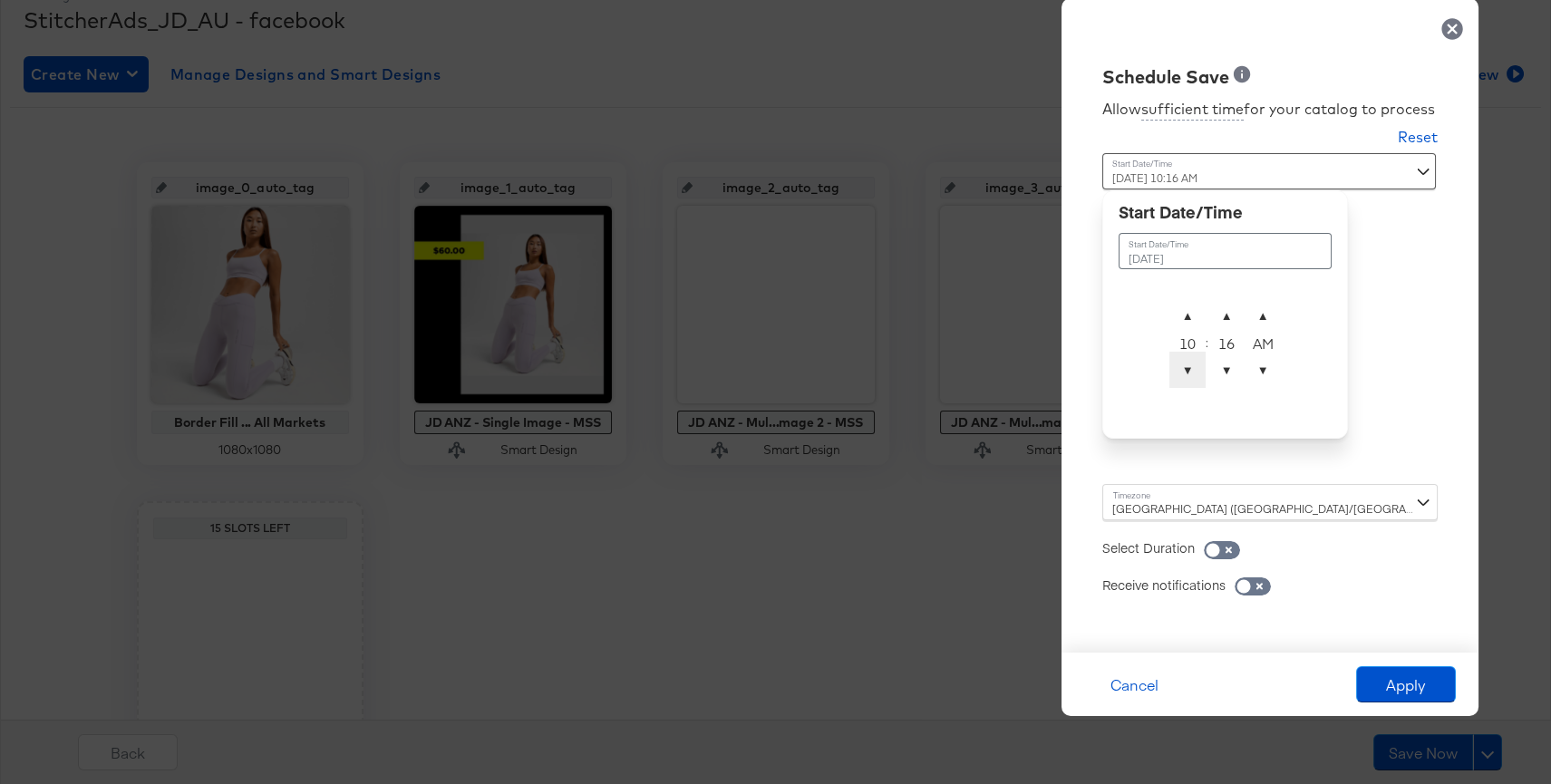
click at [1195, 361] on span "▼" at bounding box center [1187, 369] width 36 height 36
click at [1191, 320] on span "▲" at bounding box center [1187, 314] width 36 height 36
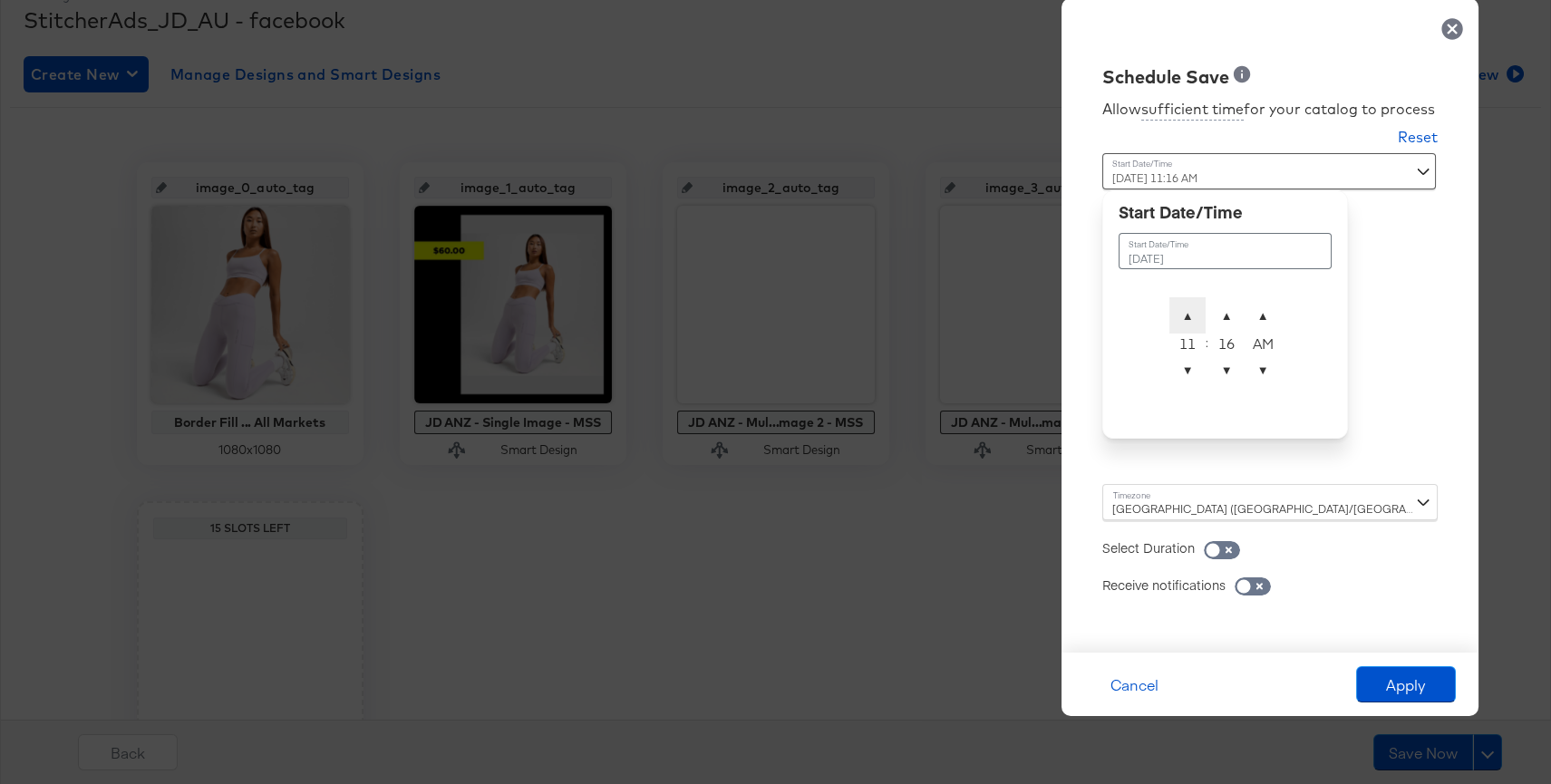
click at [1191, 320] on span "▲" at bounding box center [1187, 314] width 36 height 36
click at [1261, 361] on span "▼" at bounding box center [1262, 369] width 36 height 36
click at [1223, 312] on span "▲" at bounding box center [1226, 314] width 36 height 36
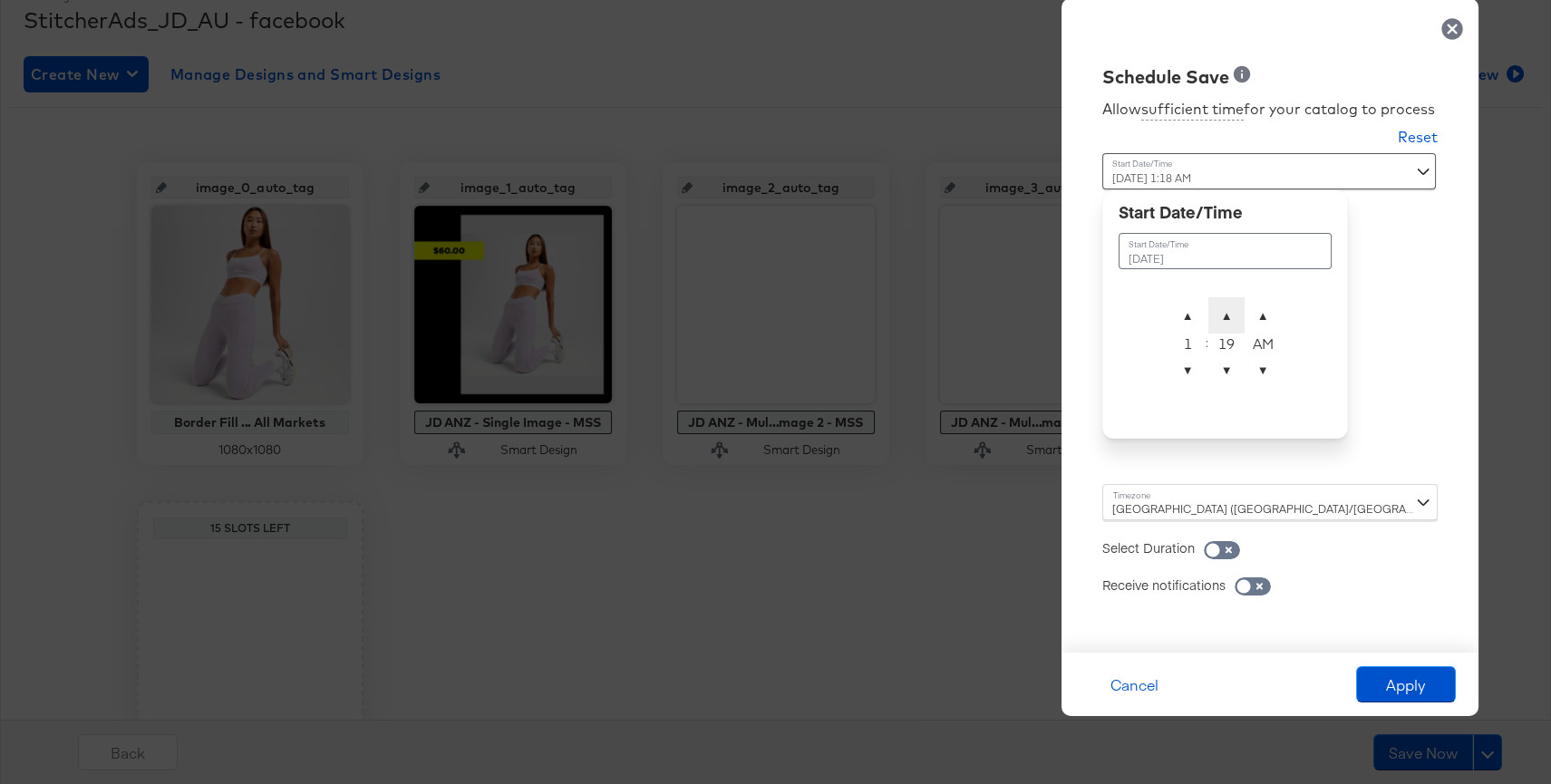
click at [1223, 312] on span "▲" at bounding box center [1226, 314] width 36 height 36
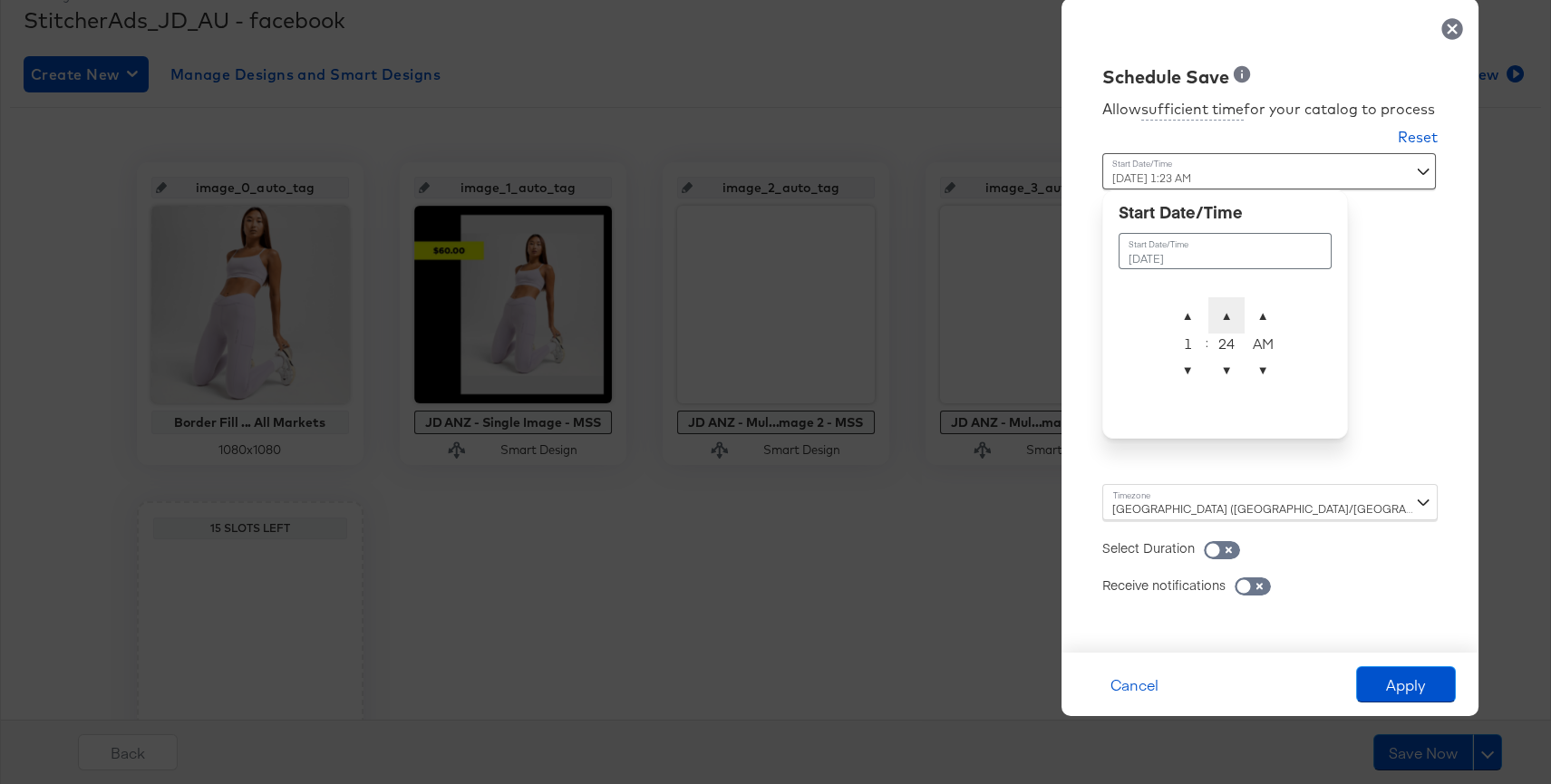
click at [1223, 312] on span "▲" at bounding box center [1226, 314] width 36 height 36
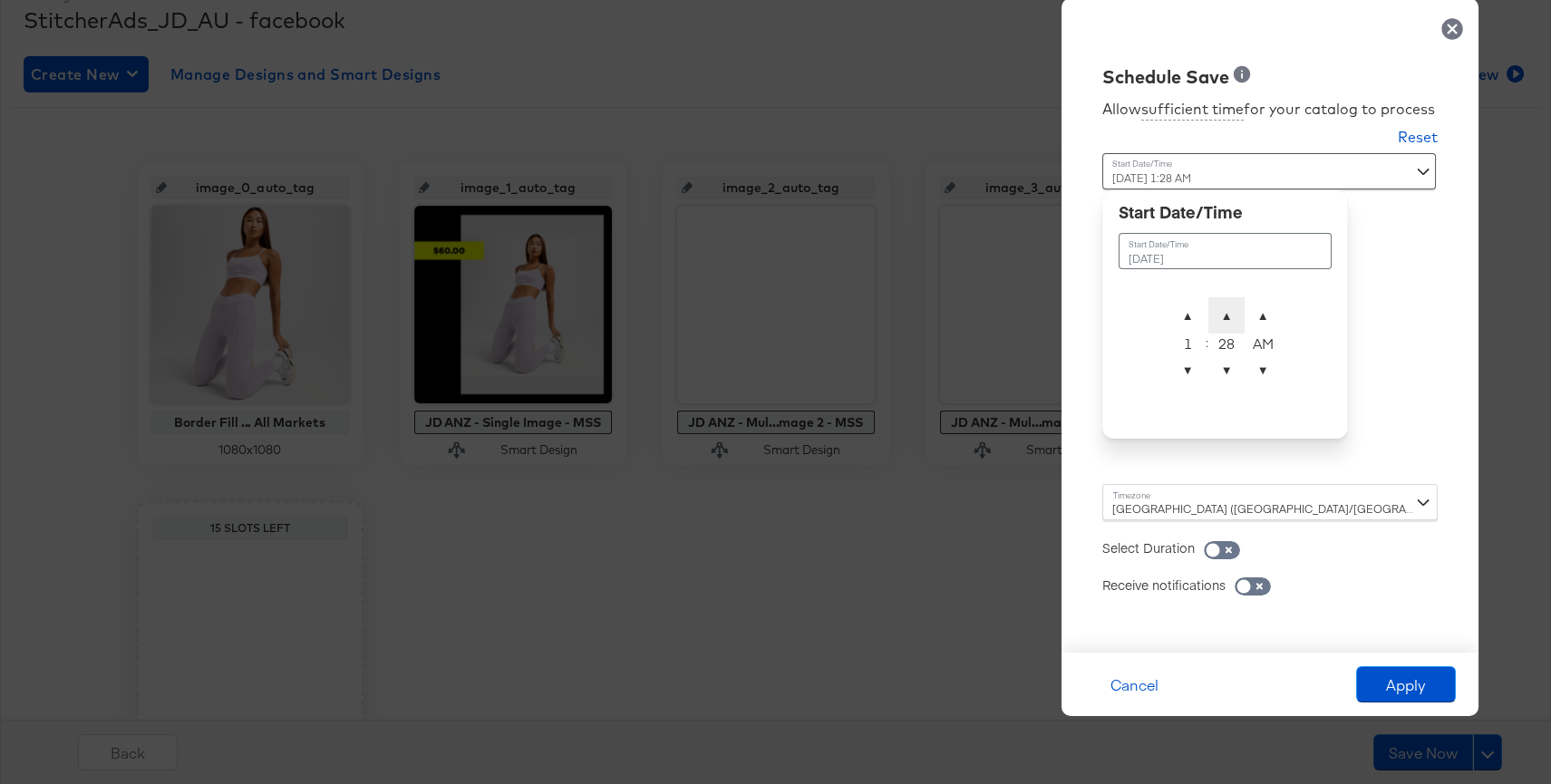
click at [1223, 312] on span "▲" at bounding box center [1226, 314] width 36 height 36
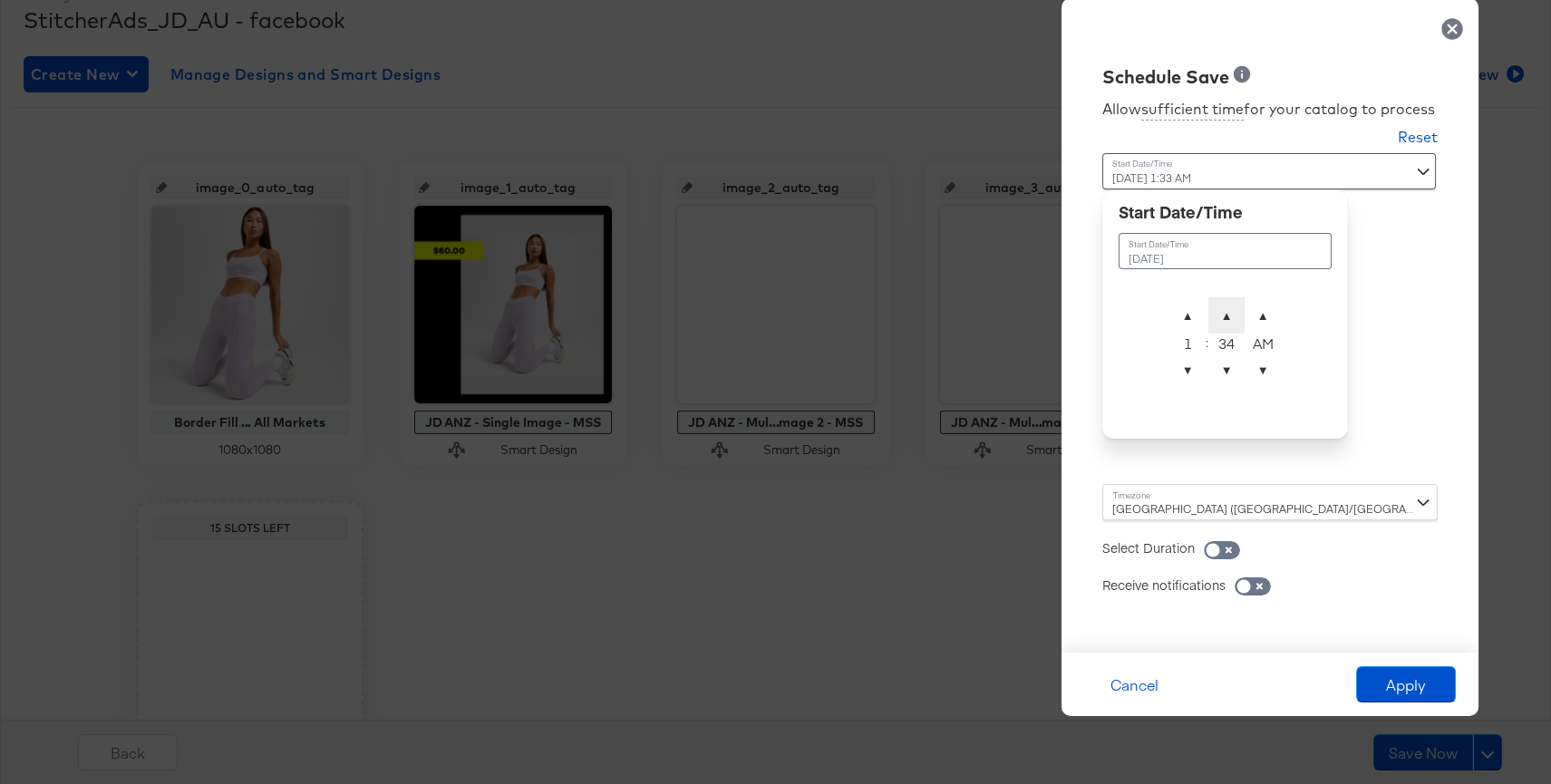
click at [1223, 312] on span "▲" at bounding box center [1226, 314] width 36 height 36
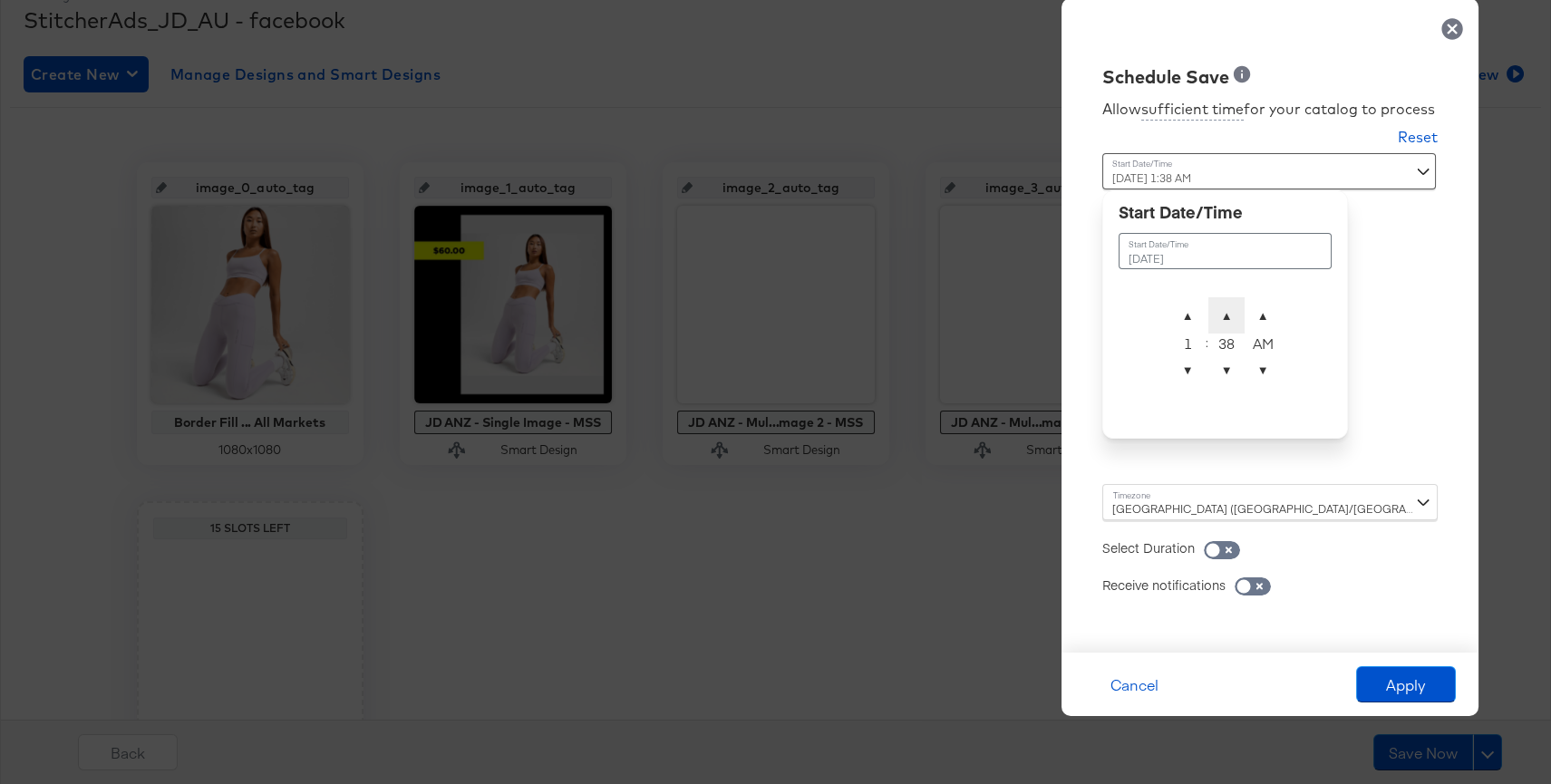
click at [1223, 312] on span "▲" at bounding box center [1226, 314] width 36 height 36
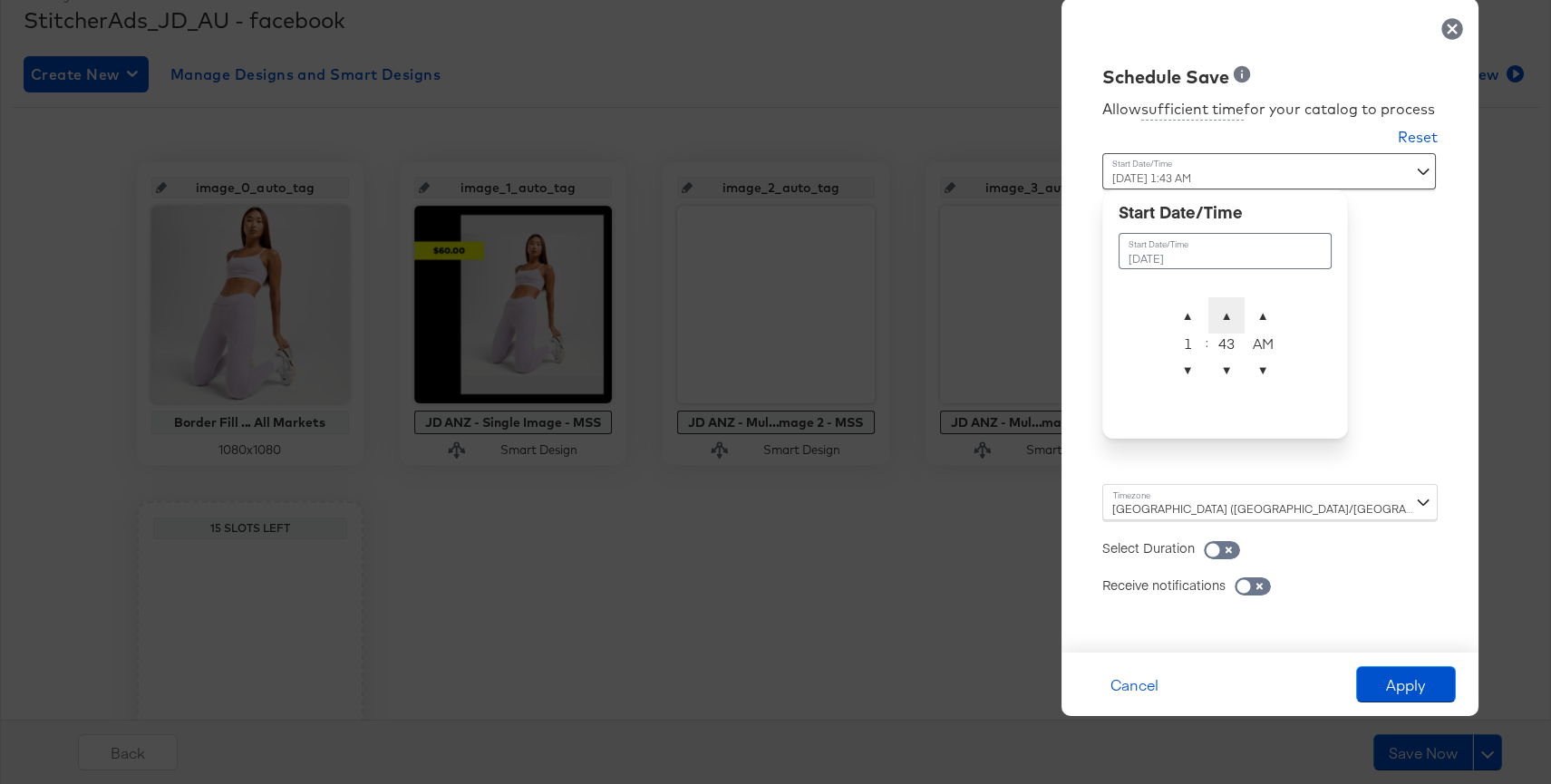
click at [1223, 312] on span "▲" at bounding box center [1226, 314] width 36 height 36
type input "September 10th 2025 1:45 AM"
click at [1421, 686] on button "Apply" at bounding box center [1405, 683] width 100 height 36
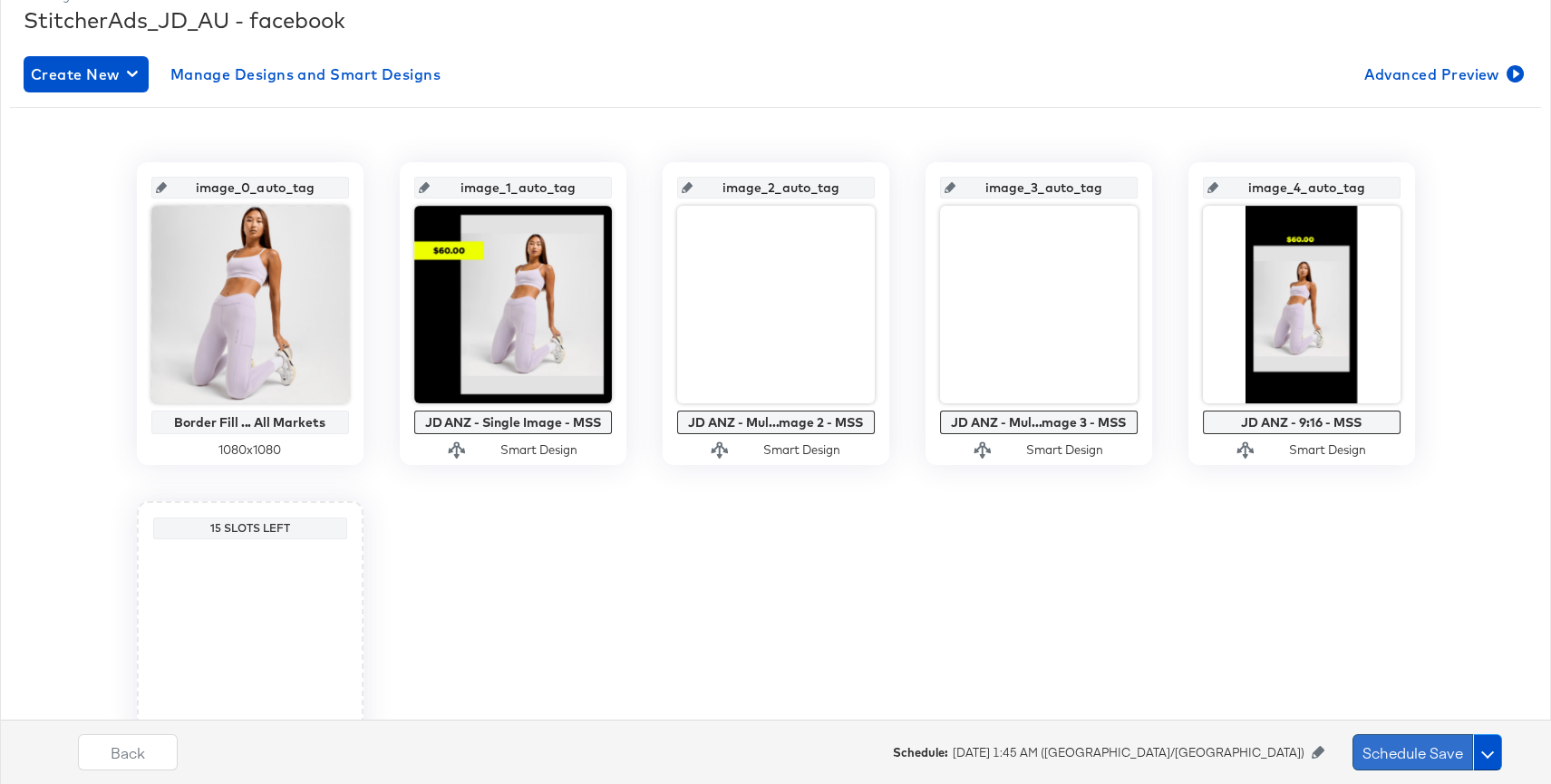
click at [1429, 741] on button "Schedule Save" at bounding box center [1412, 752] width 120 height 36
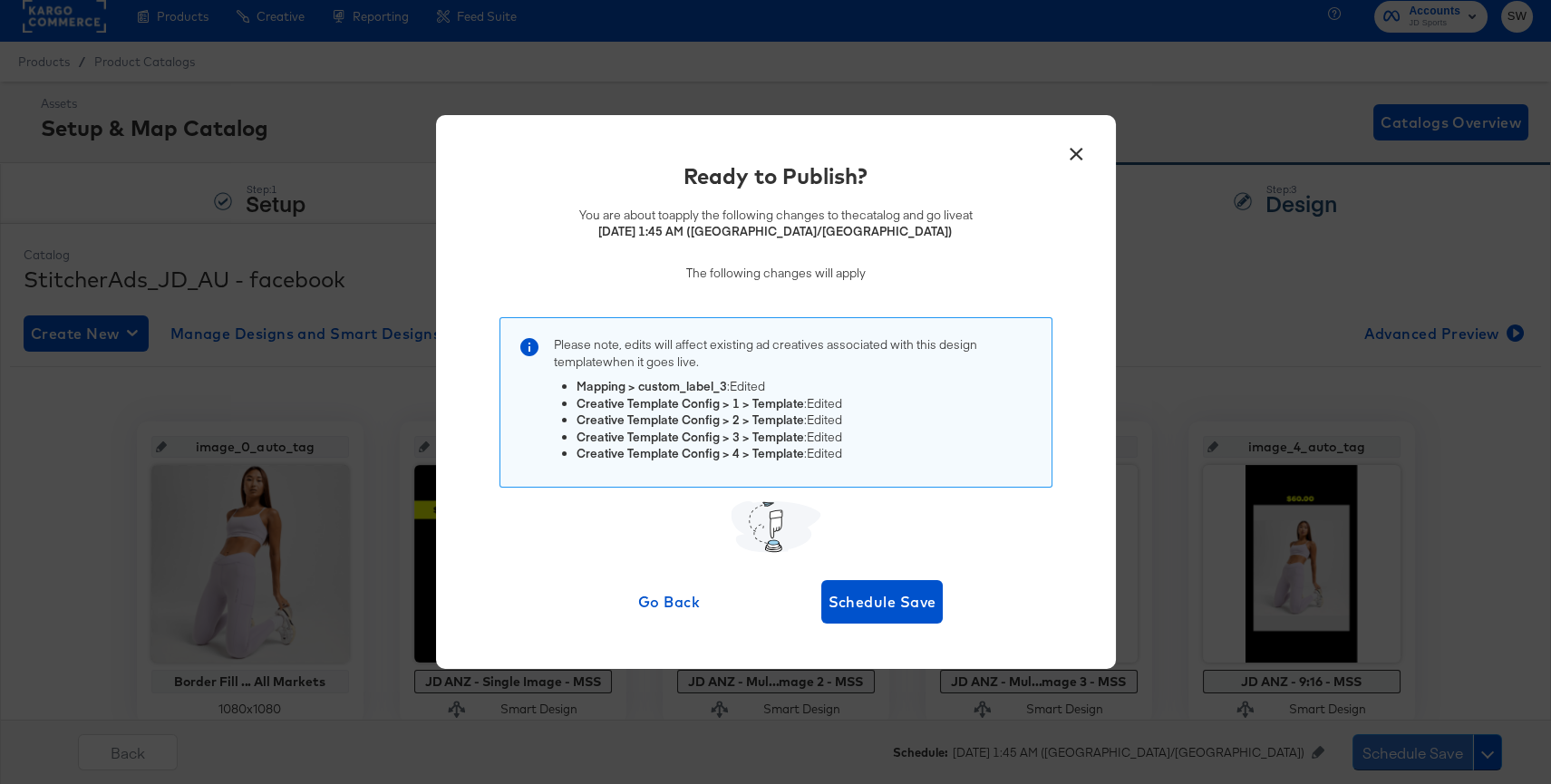
scroll to position [11, 0]
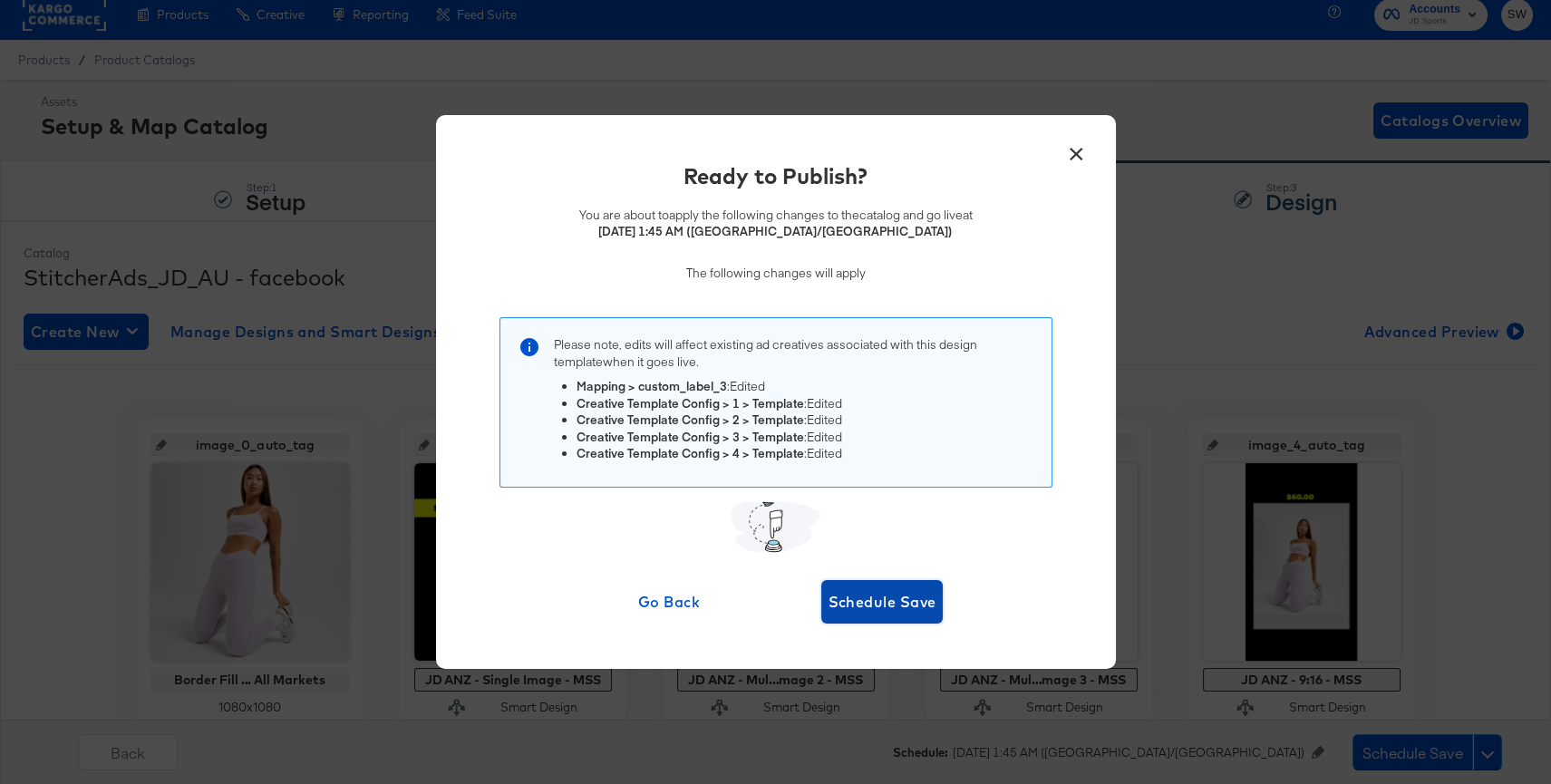
click at [899, 606] on span "Schedule Save" at bounding box center [882, 601] width 107 height 25
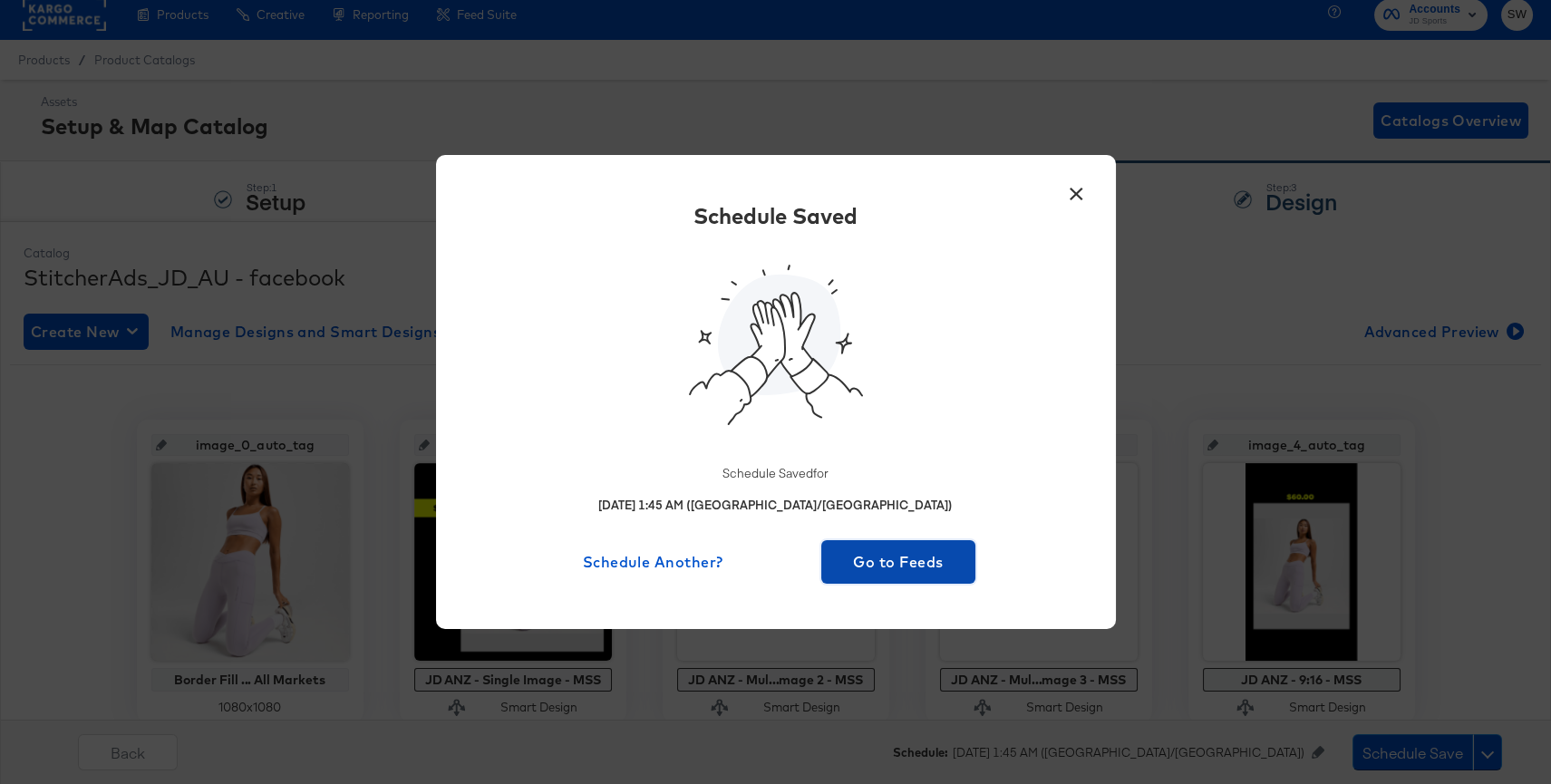
click at [894, 556] on span "Go to Feeds" at bounding box center [899, 561] width 141 height 25
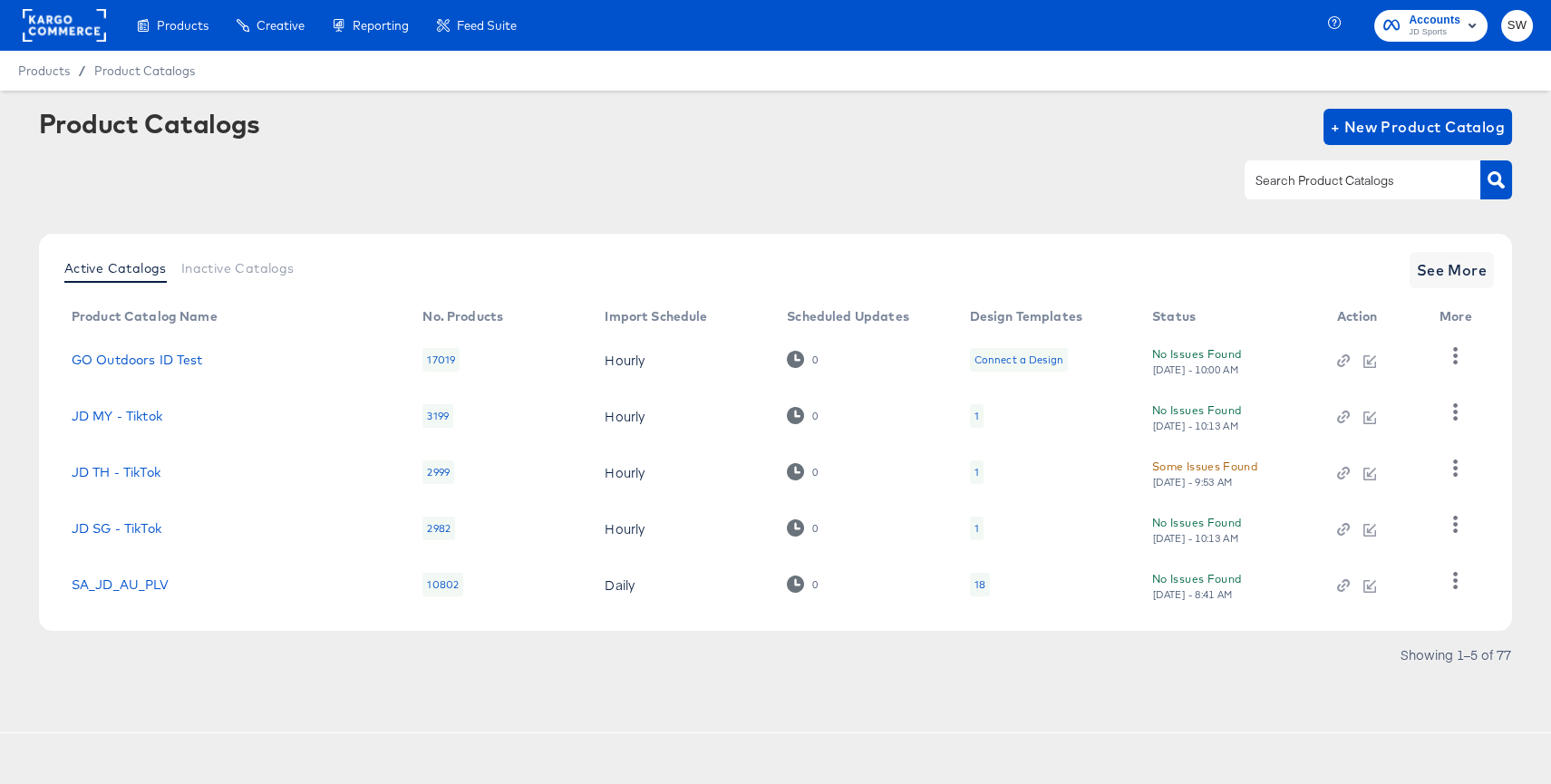
click at [1367, 177] on input "text" at bounding box center [1349, 180] width 193 height 21
type input "nz"
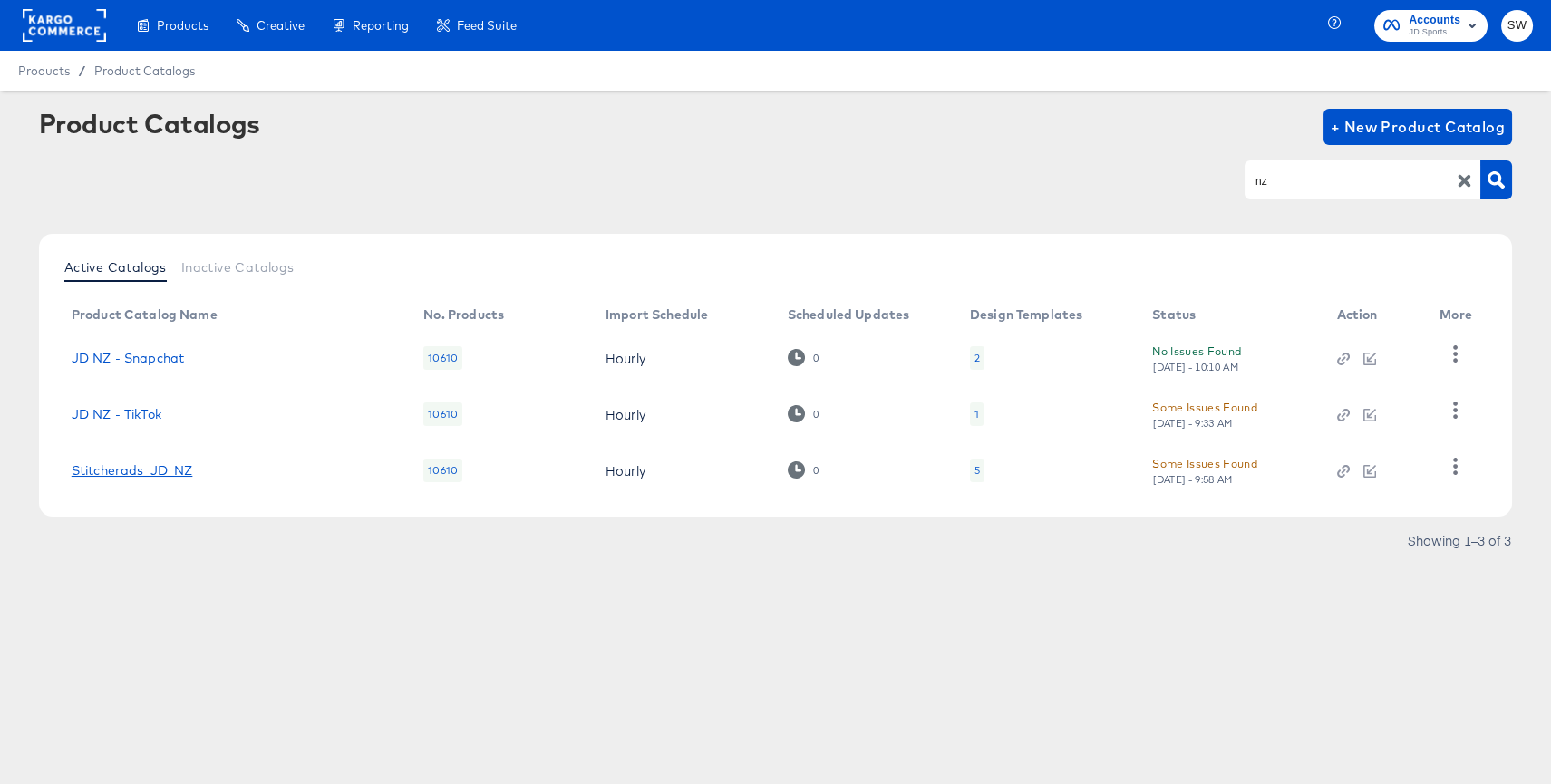
click at [165, 471] on link "Stitcherads_JD_NZ" at bounding box center [132, 470] width 121 height 15
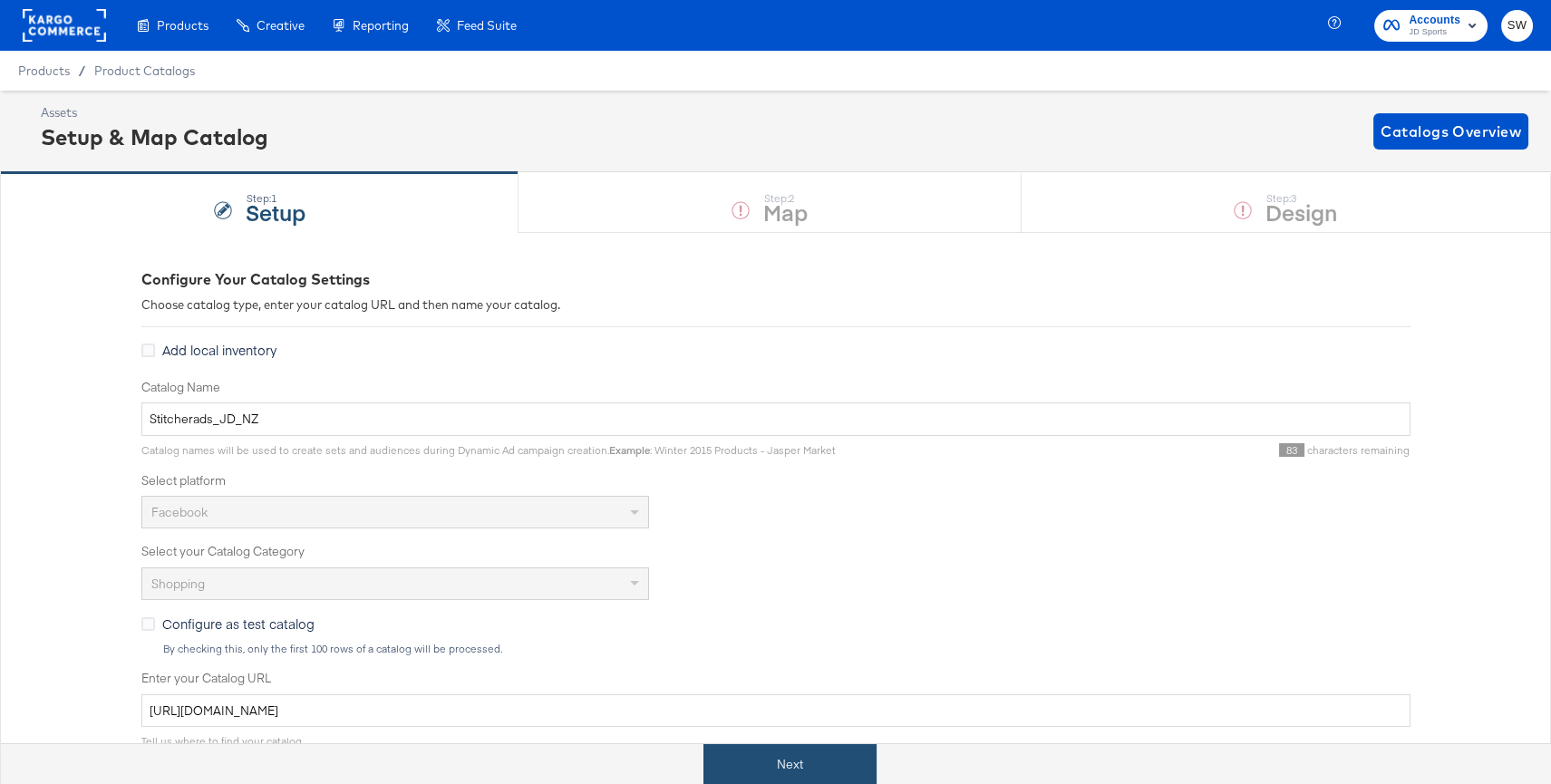
click at [798, 764] on button "Next" at bounding box center [789, 764] width 173 height 41
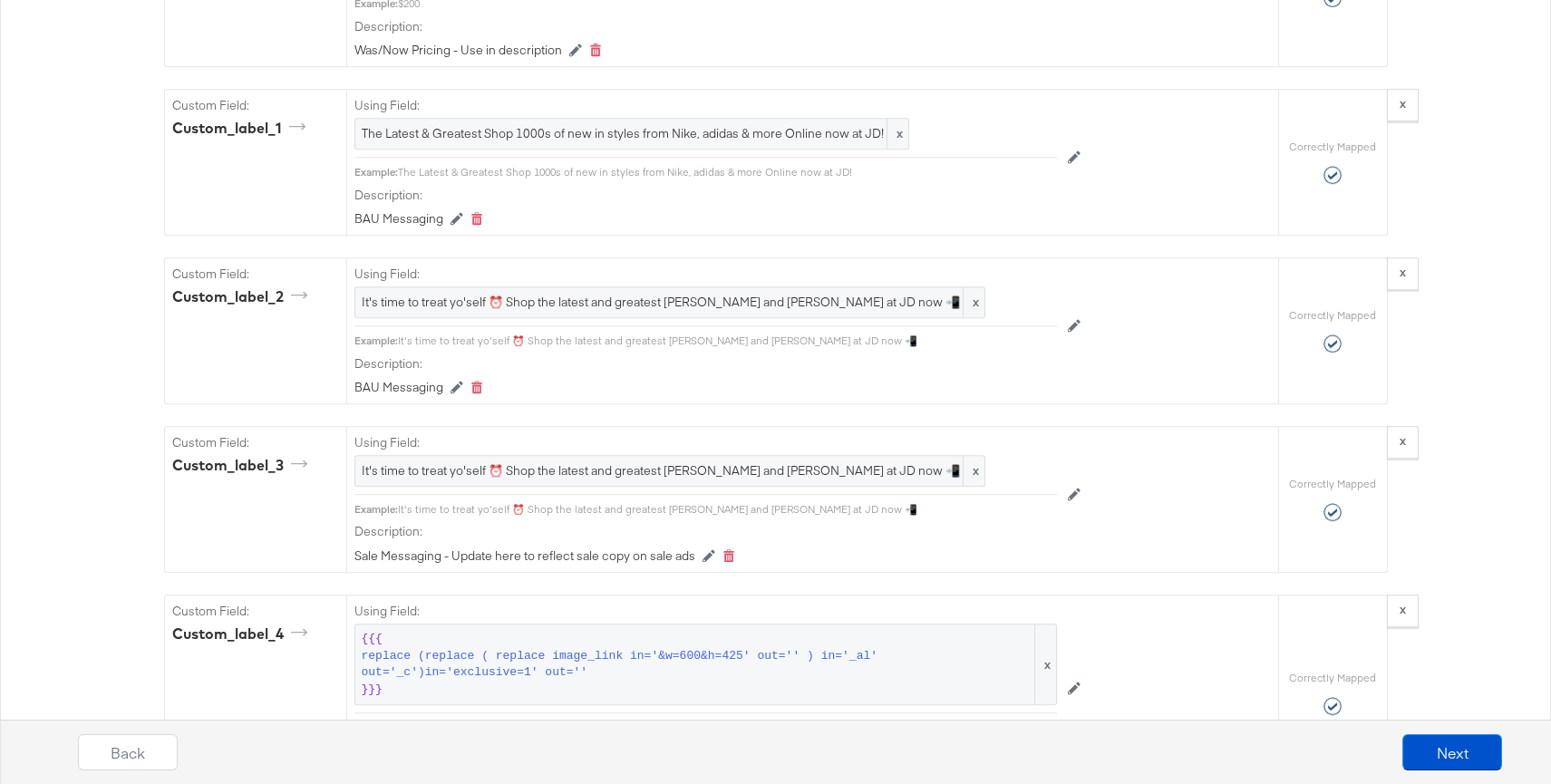
scroll to position [2079, 0]
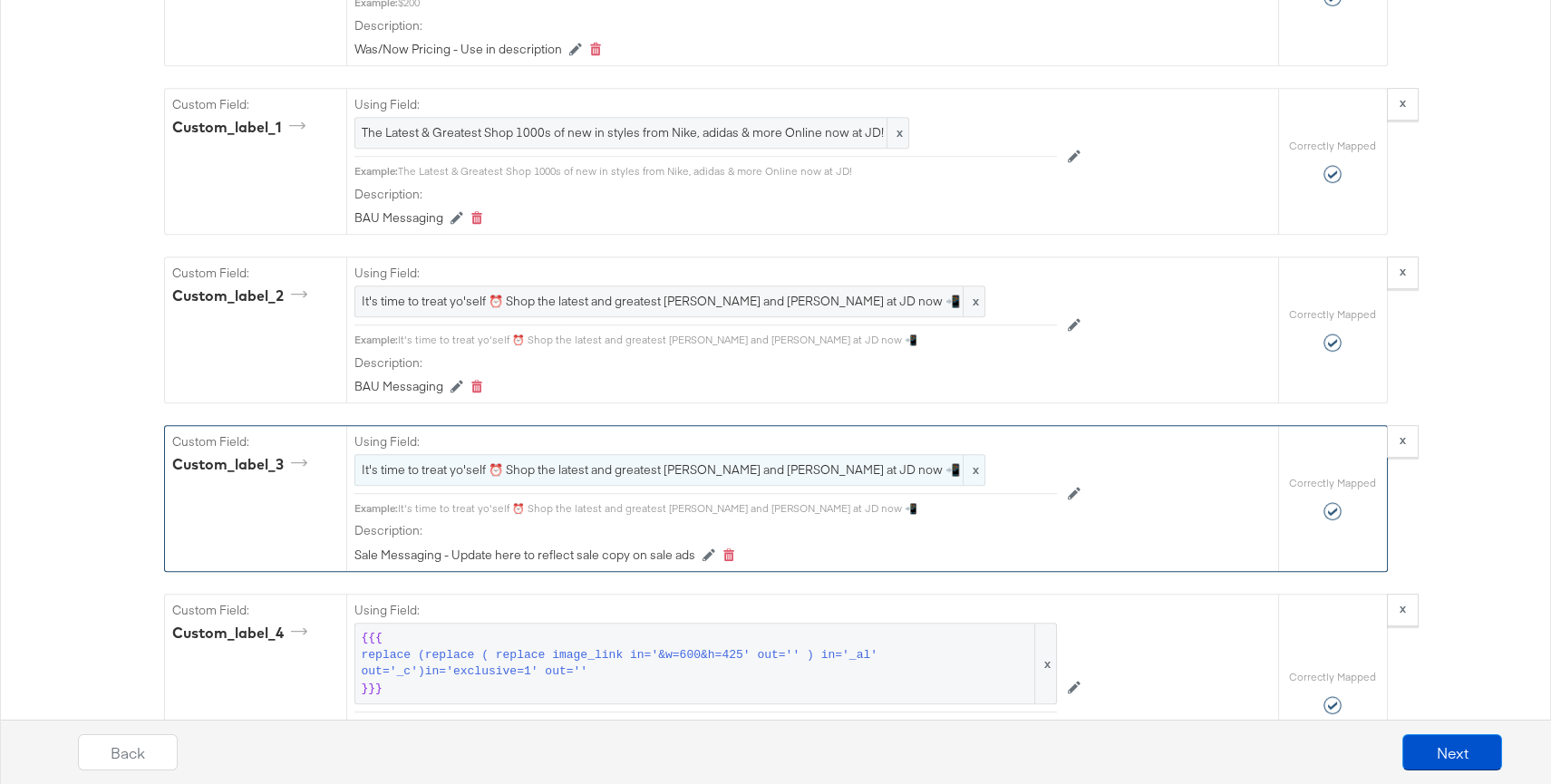
click at [733, 466] on span "It's time to treat yo'self ⏰ Shop the latest and greatest garms and creps at JD…" at bounding box center [669, 470] width 616 height 18
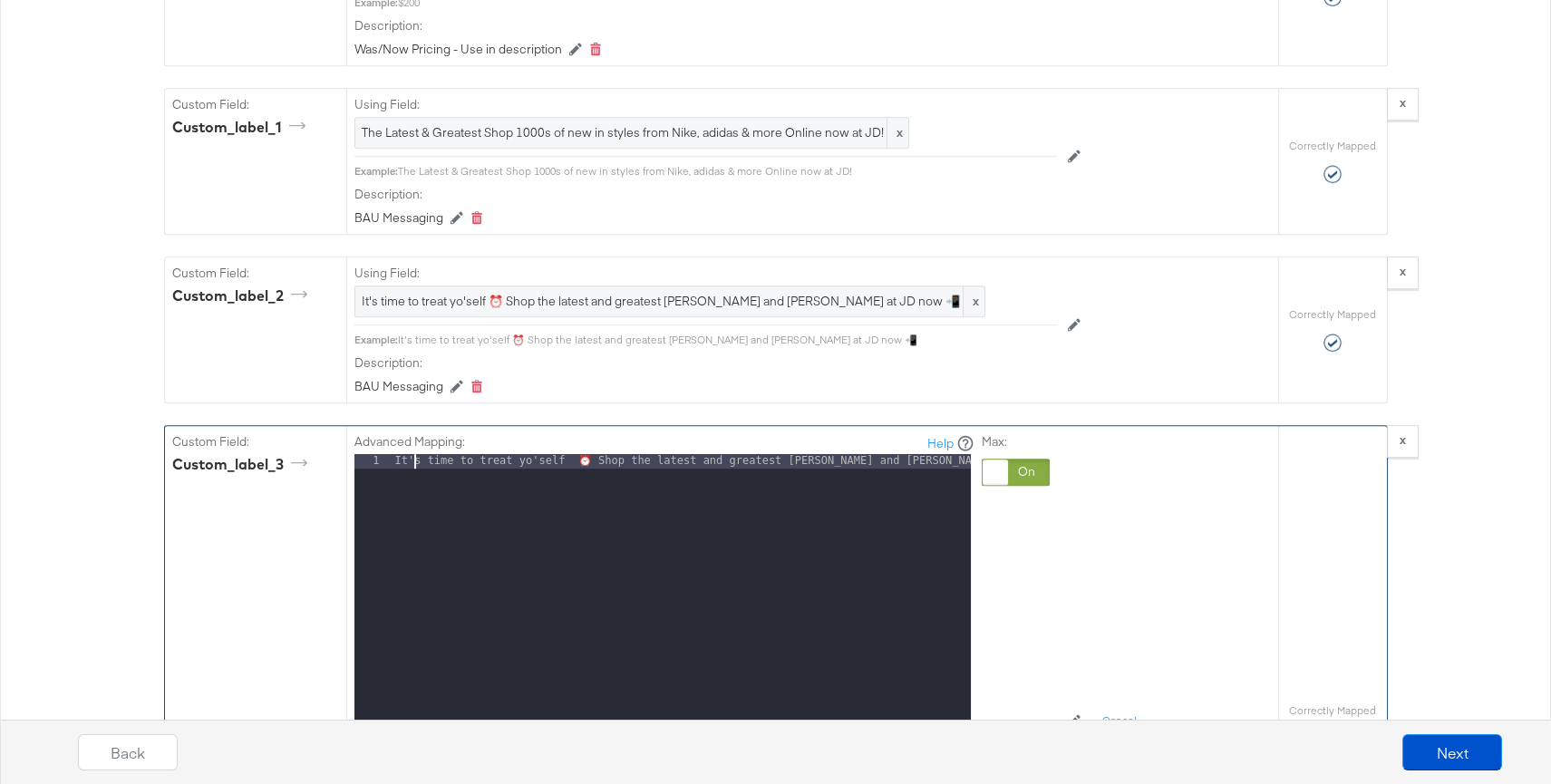
click at [415, 457] on div "It's time to treat yo'self ⏰ Shop the latest and greatest garms and creps at JD…" at bounding box center [681, 694] width 579 height 481
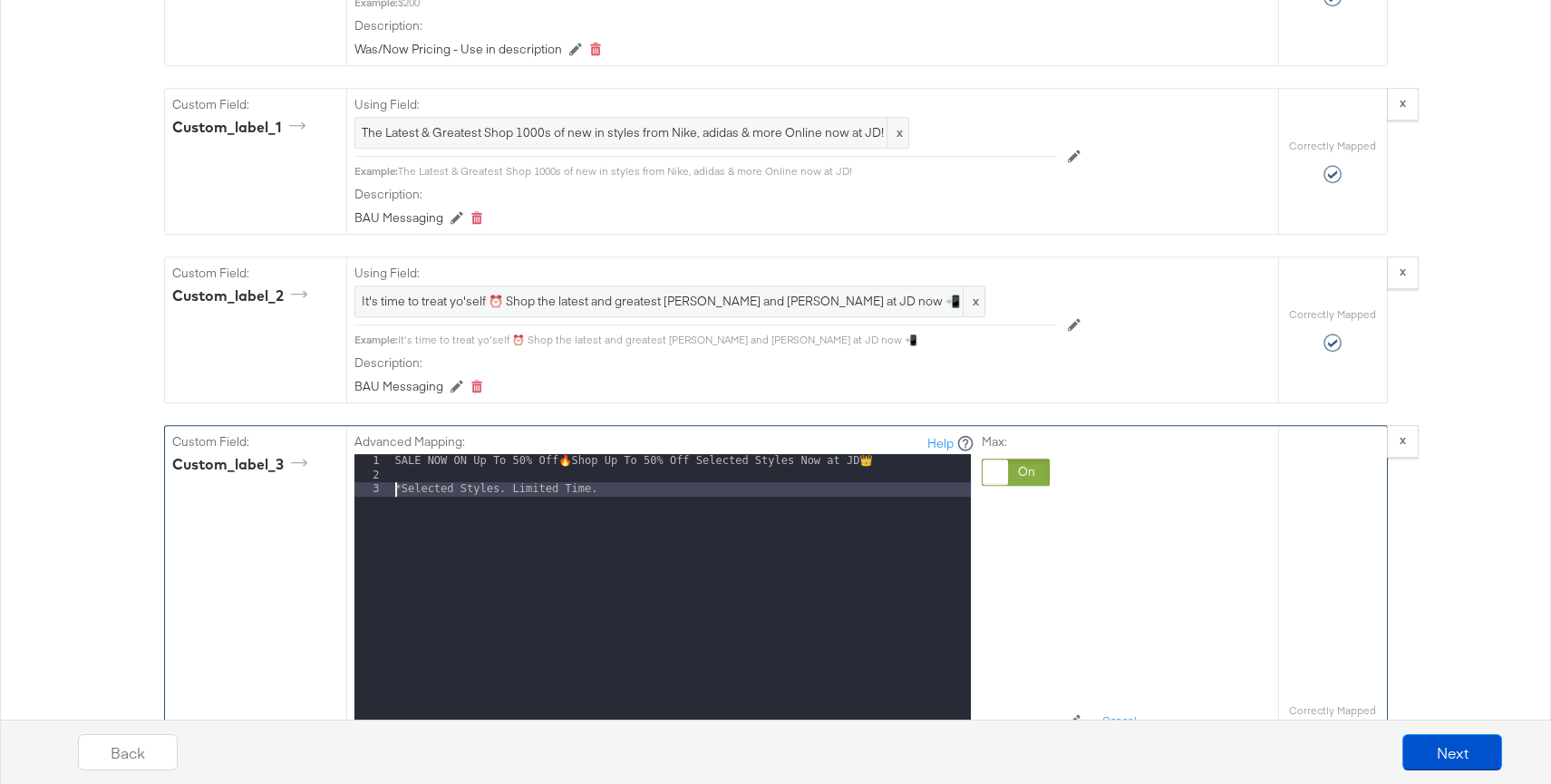
click at [394, 480] on div "SALE NOW ON Up To 50% Off 🔥 Shop Up To 50% Off Selected Styles Now at JD 👑 *Sel…" at bounding box center [681, 694] width 579 height 481
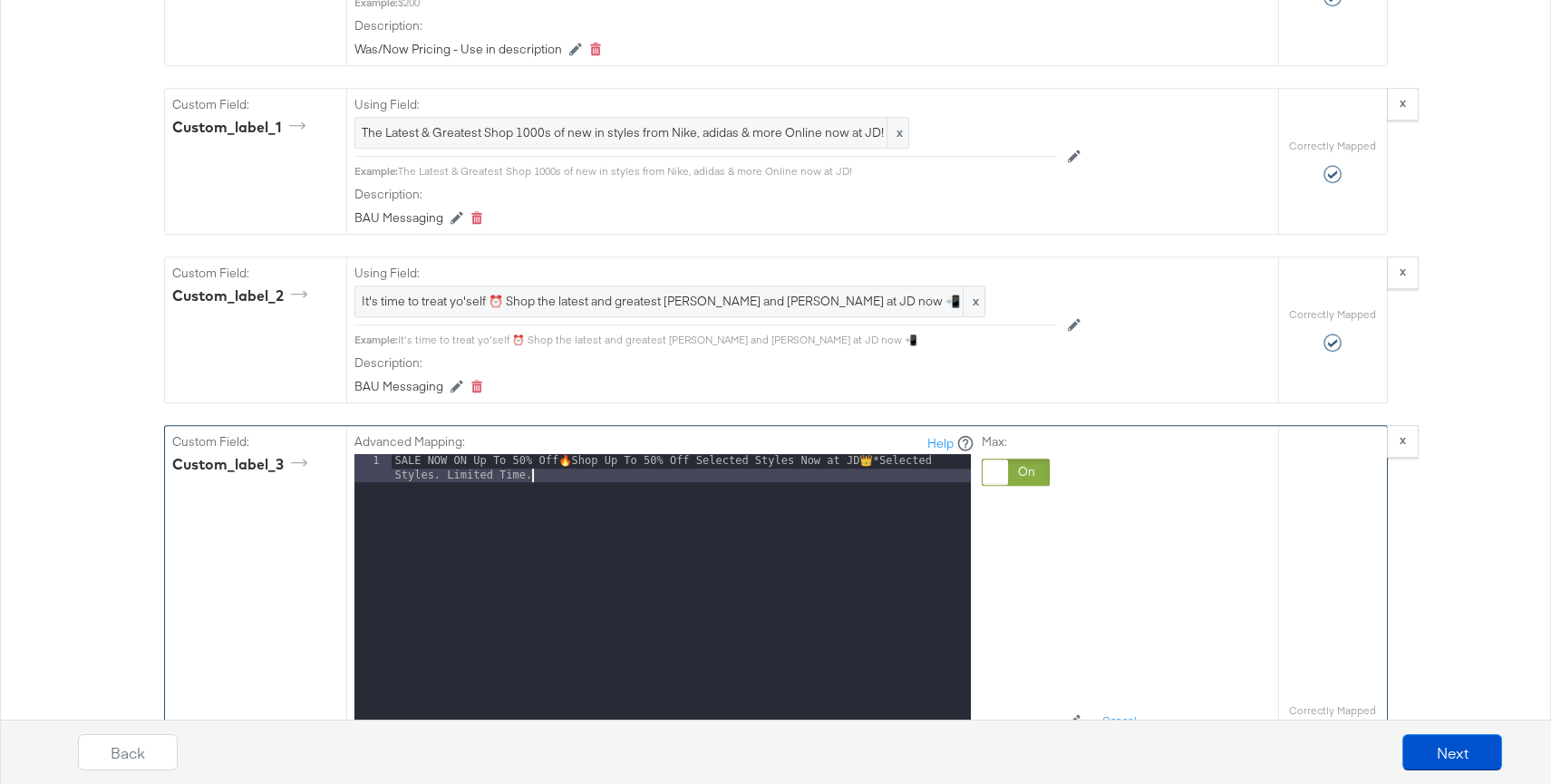
click at [549, 472] on div "SALE NOW ON Up To 50% Off 🔥 Shop Up To 50% Off Selected Styles Now at JD 👑 *Sel…" at bounding box center [681, 709] width 579 height 510
drag, startPoint x: 555, startPoint y: 471, endPoint x: 445, endPoint y: 470, distance: 110.0
click at [445, 470] on div "SALE NOW ON Up To 50% Off 🔥 Shop Up To 50% Off Selected Styles Now at JD 👑 *Sel…" at bounding box center [681, 709] width 579 height 510
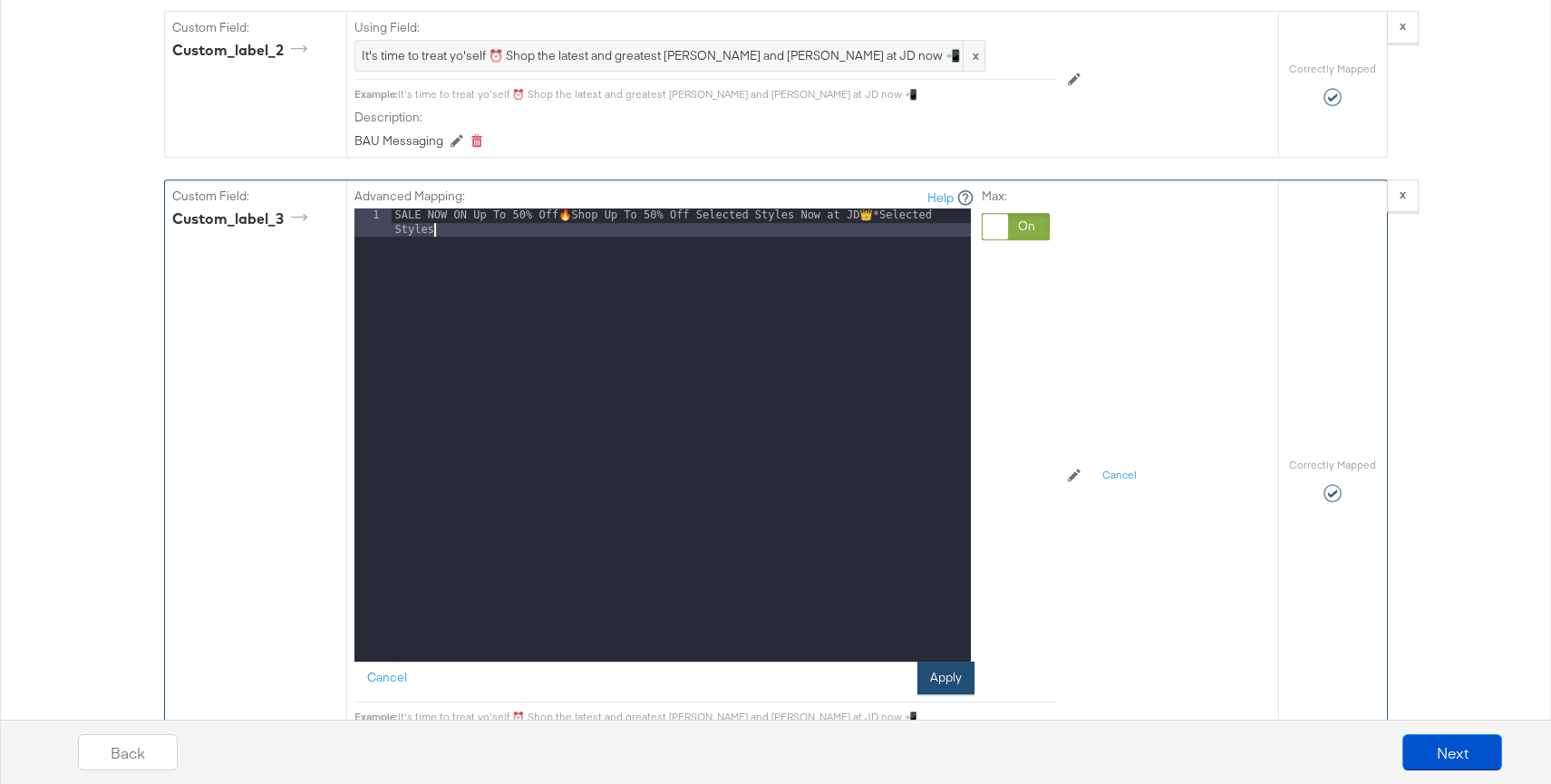
click at [934, 672] on button "Apply" at bounding box center [945, 677] width 57 height 32
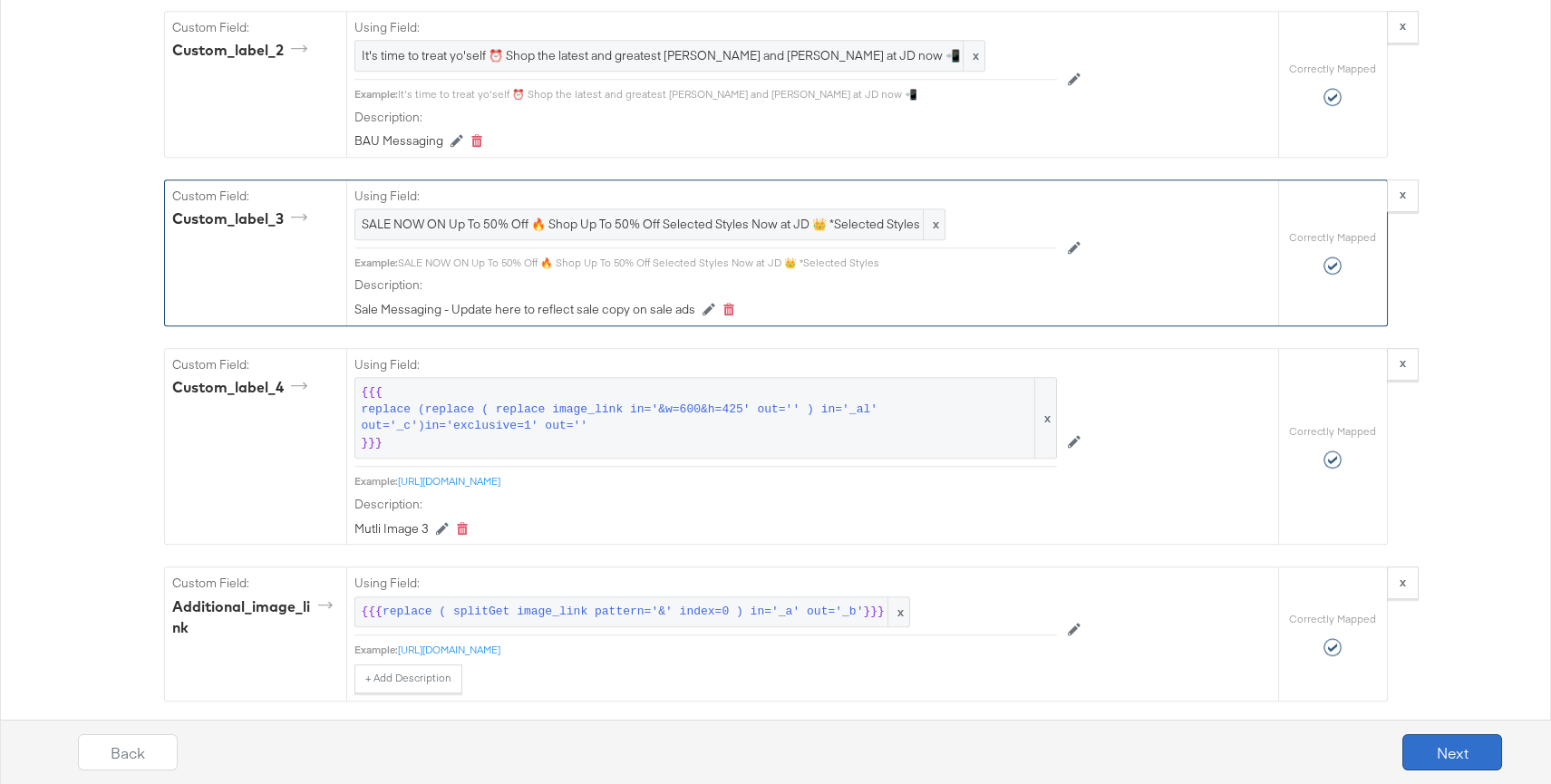
click at [1446, 755] on button "Next" at bounding box center [1452, 752] width 100 height 36
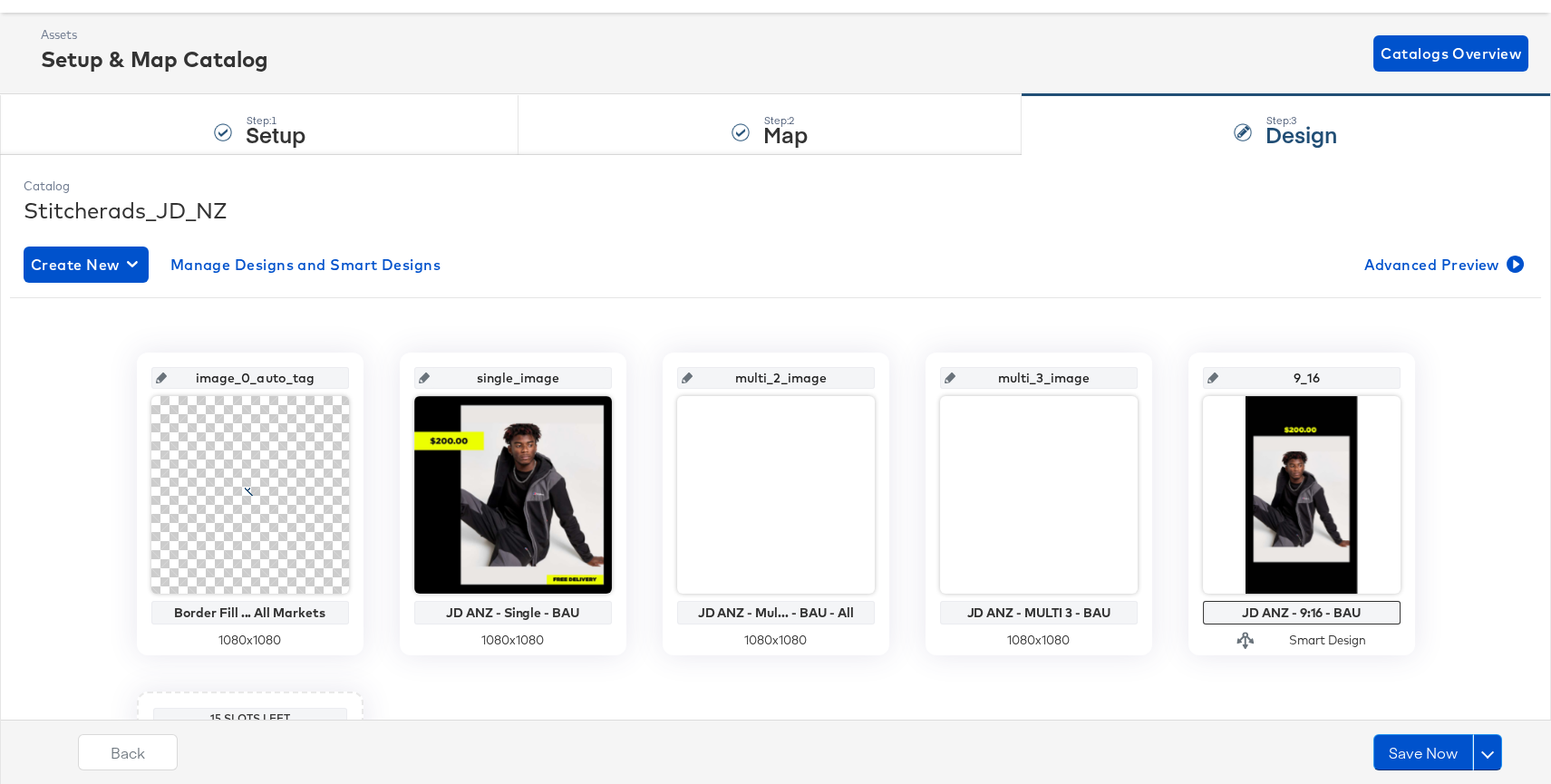
scroll to position [181, 0]
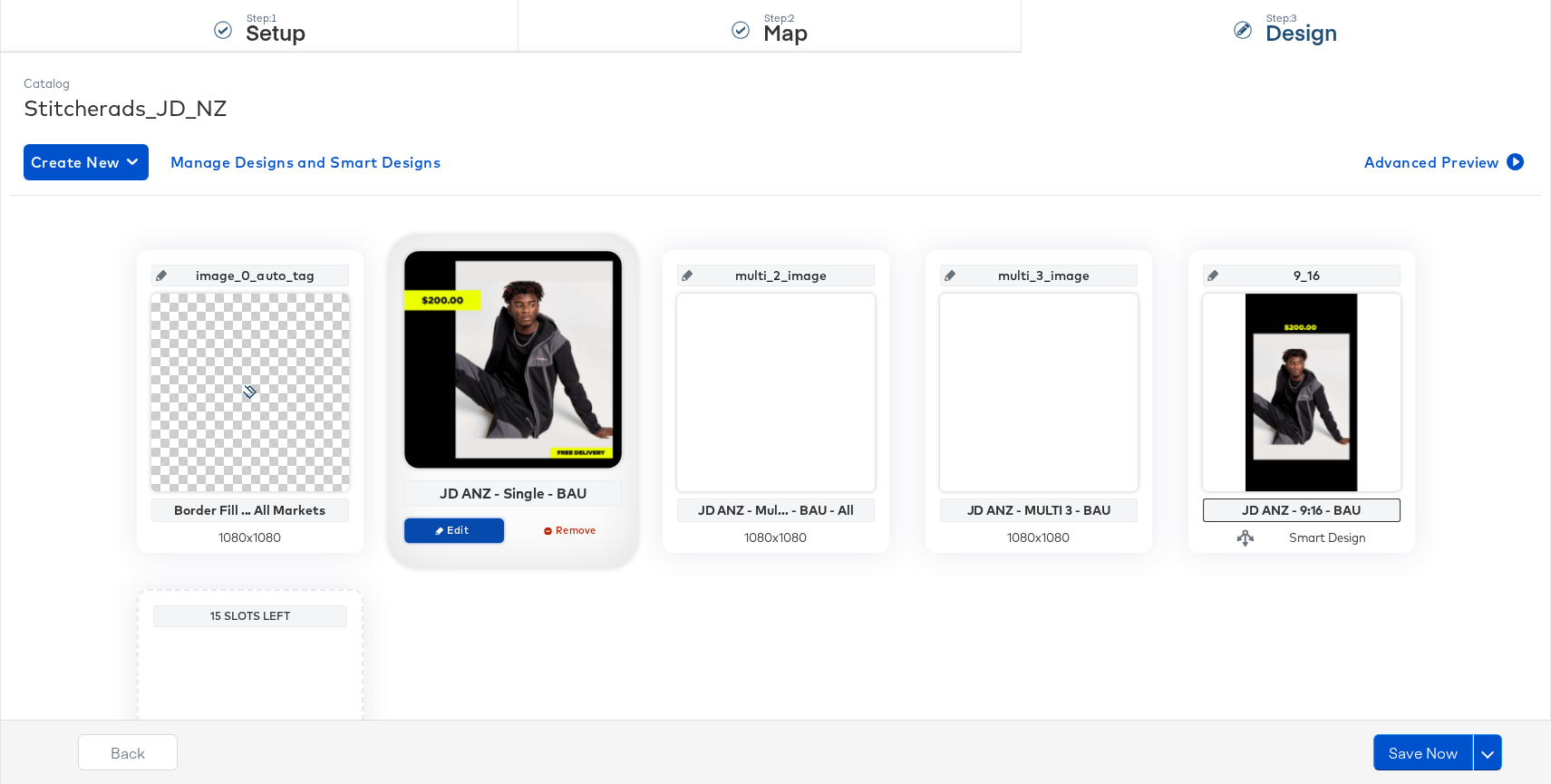
click at [465, 536] on button "Edit" at bounding box center [454, 530] width 100 height 25
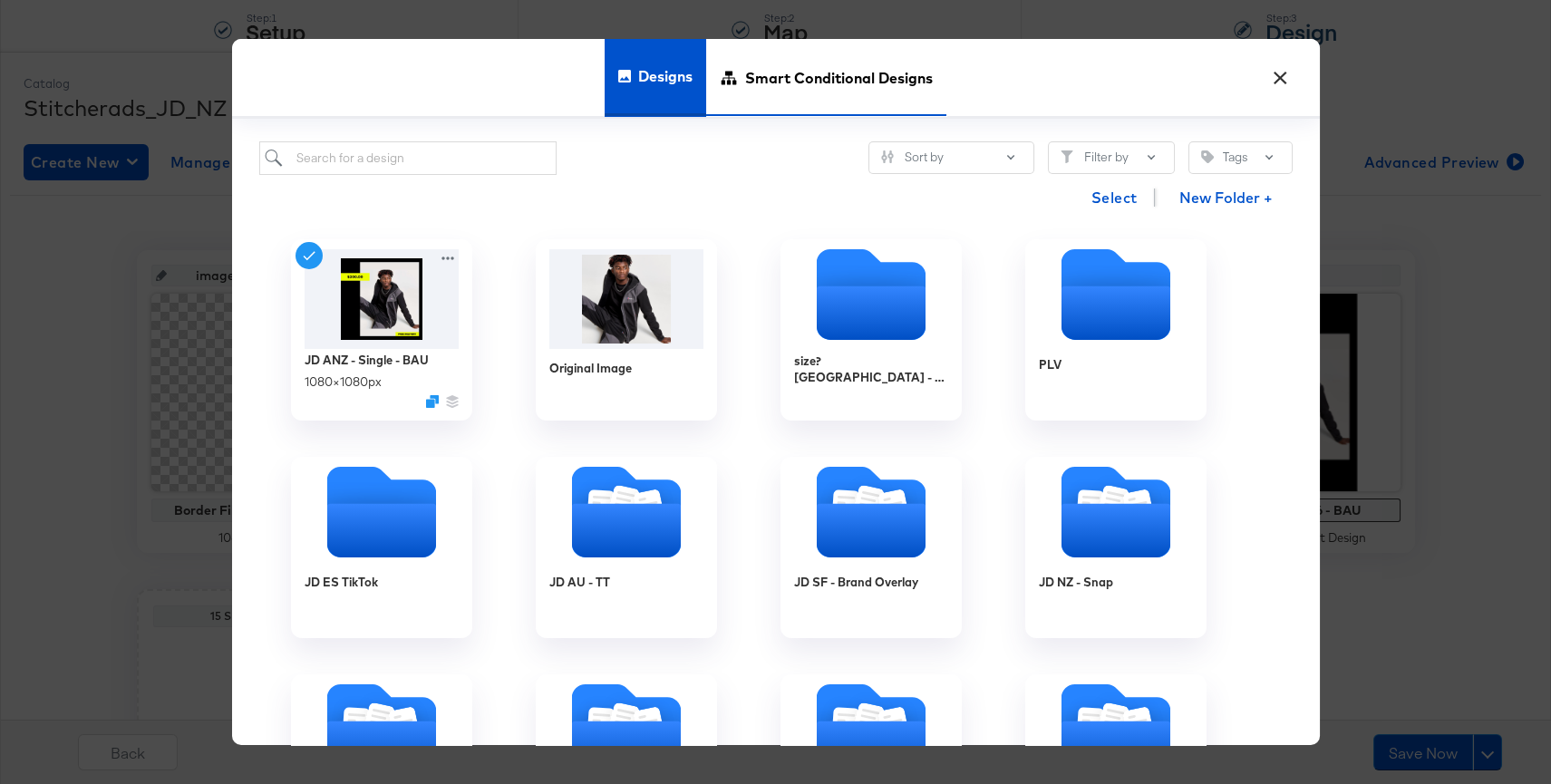
click at [755, 74] on span "Smart Conditional Designs" at bounding box center [839, 78] width 188 height 80
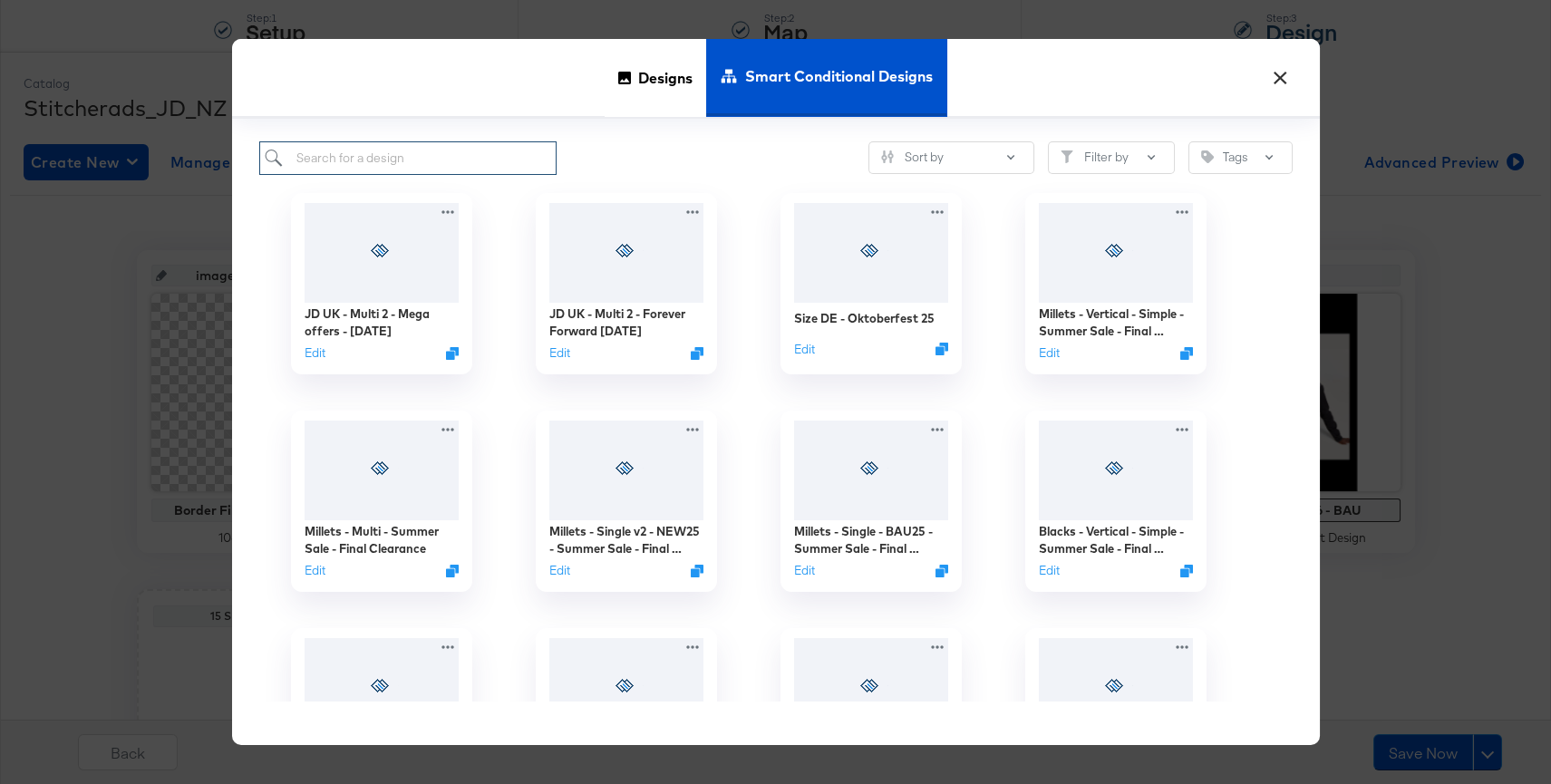
click at [455, 165] on input "search" at bounding box center [407, 158] width 298 height 33
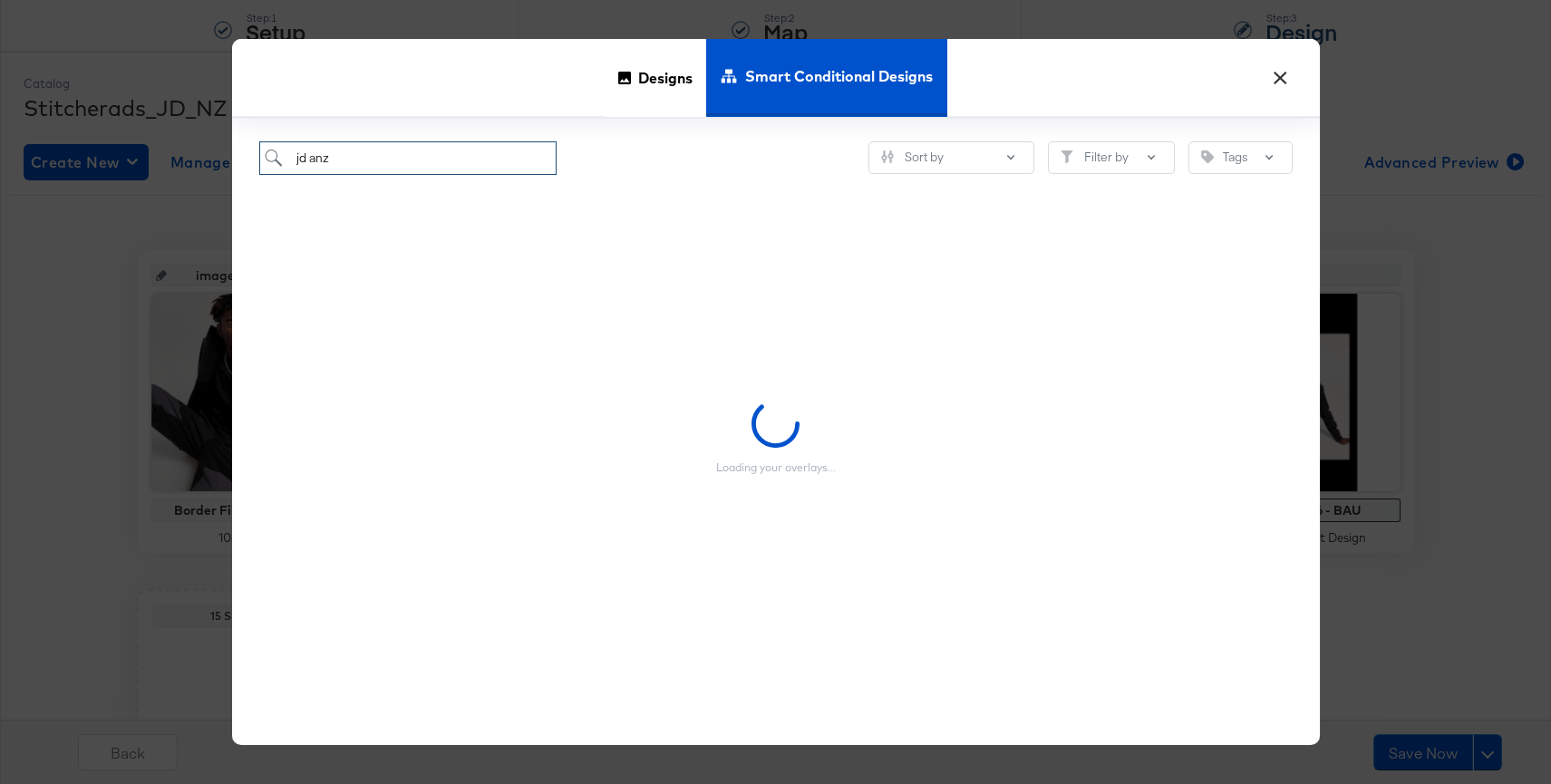
type input "jd anz -"
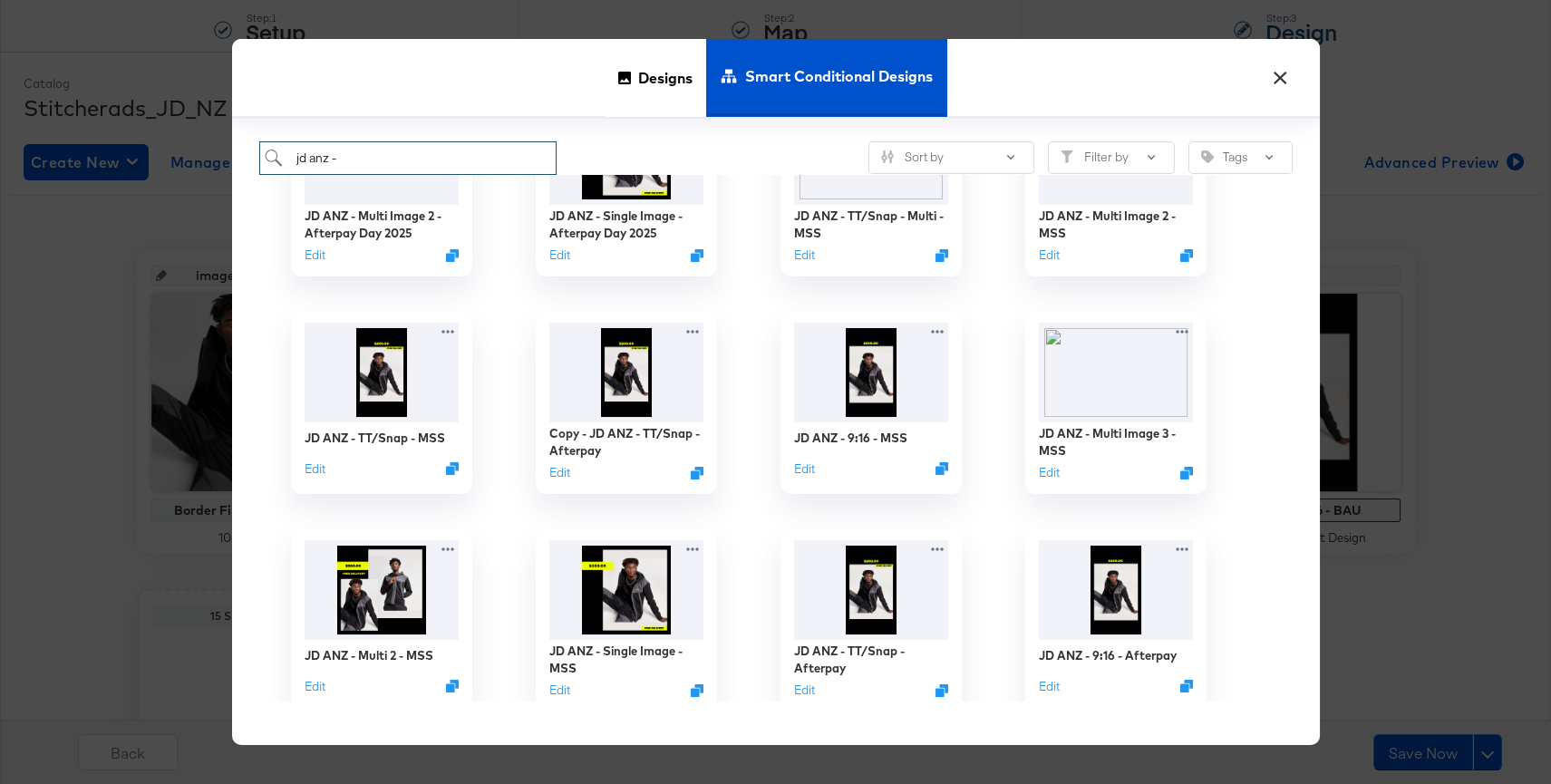
scroll to position [342, 0]
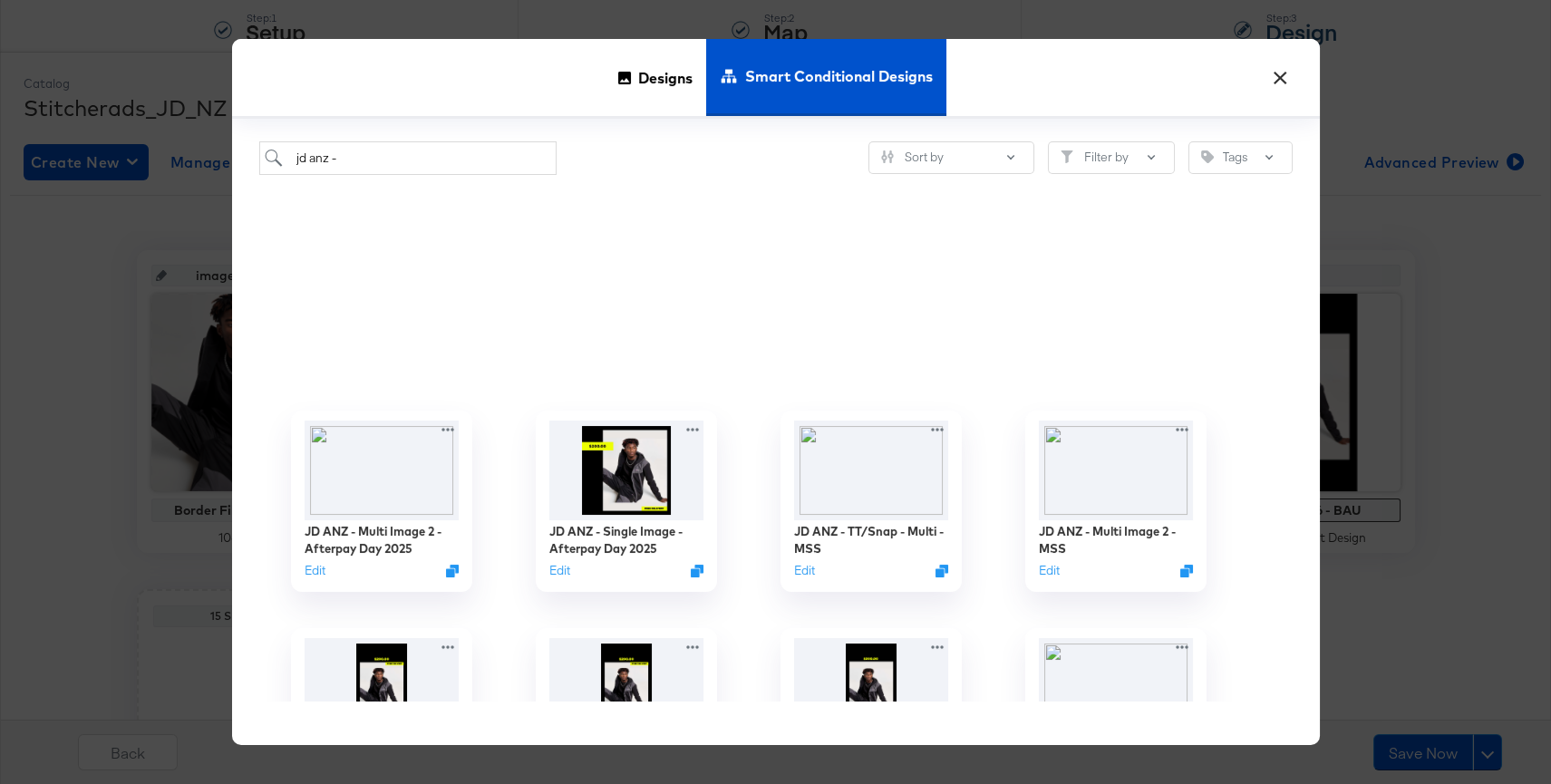
scroll to position [451, 0]
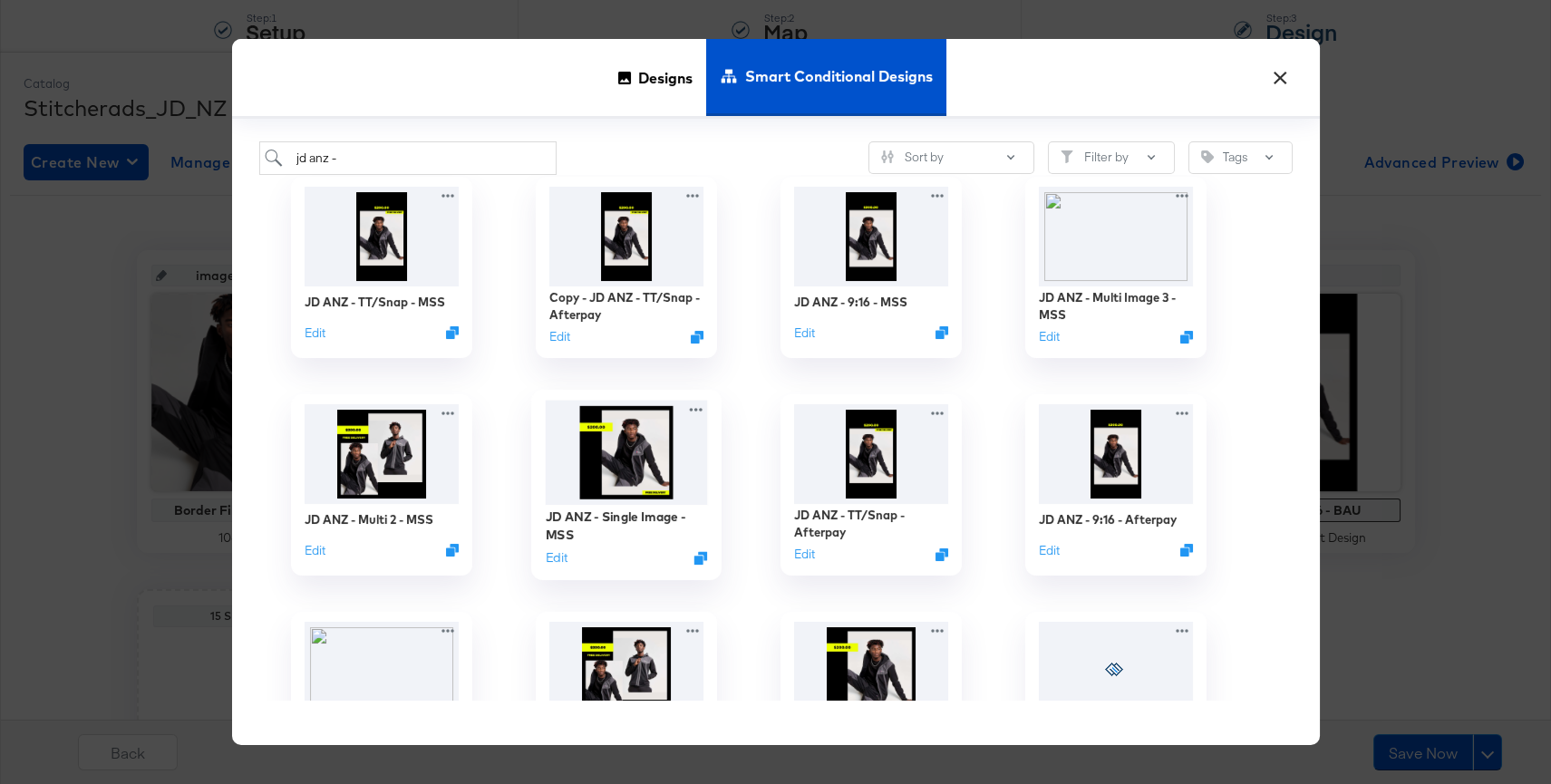
type input "jd anz -"
click at [654, 481] on img at bounding box center [626, 451] width 162 height 104
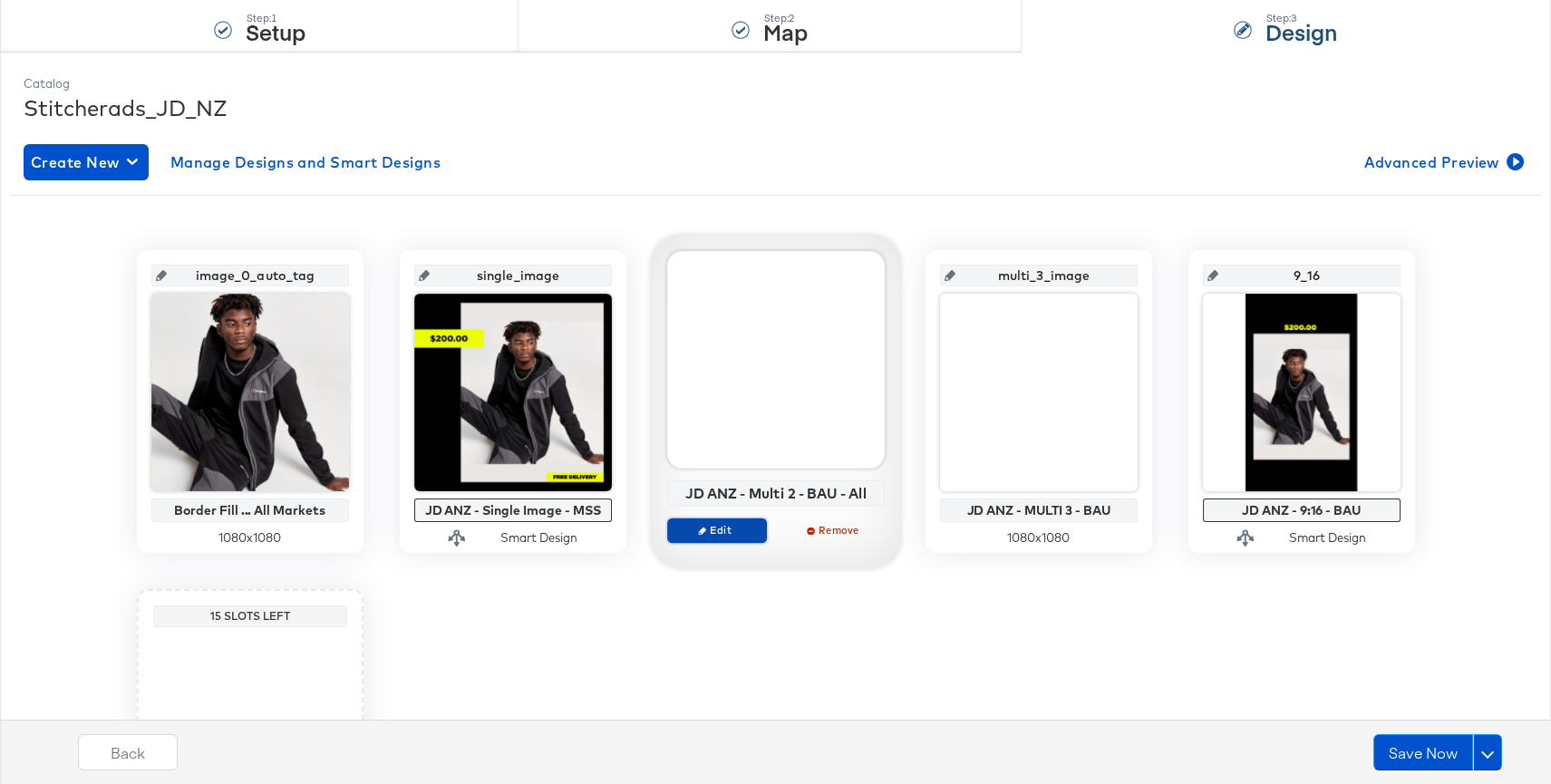
click at [720, 536] on span "Edit" at bounding box center [715, 529] width 83 height 14
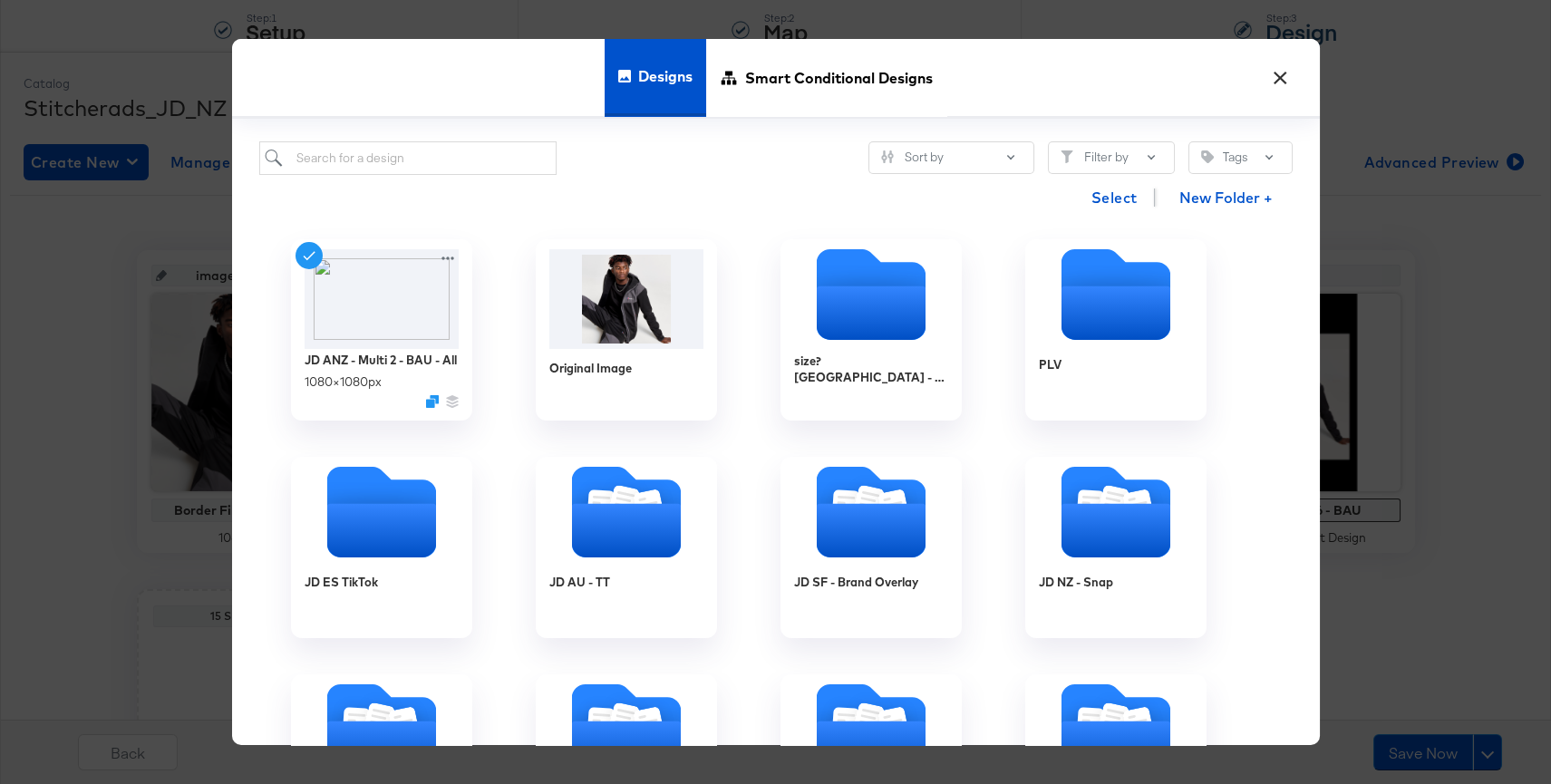
scroll to position [190, 0]
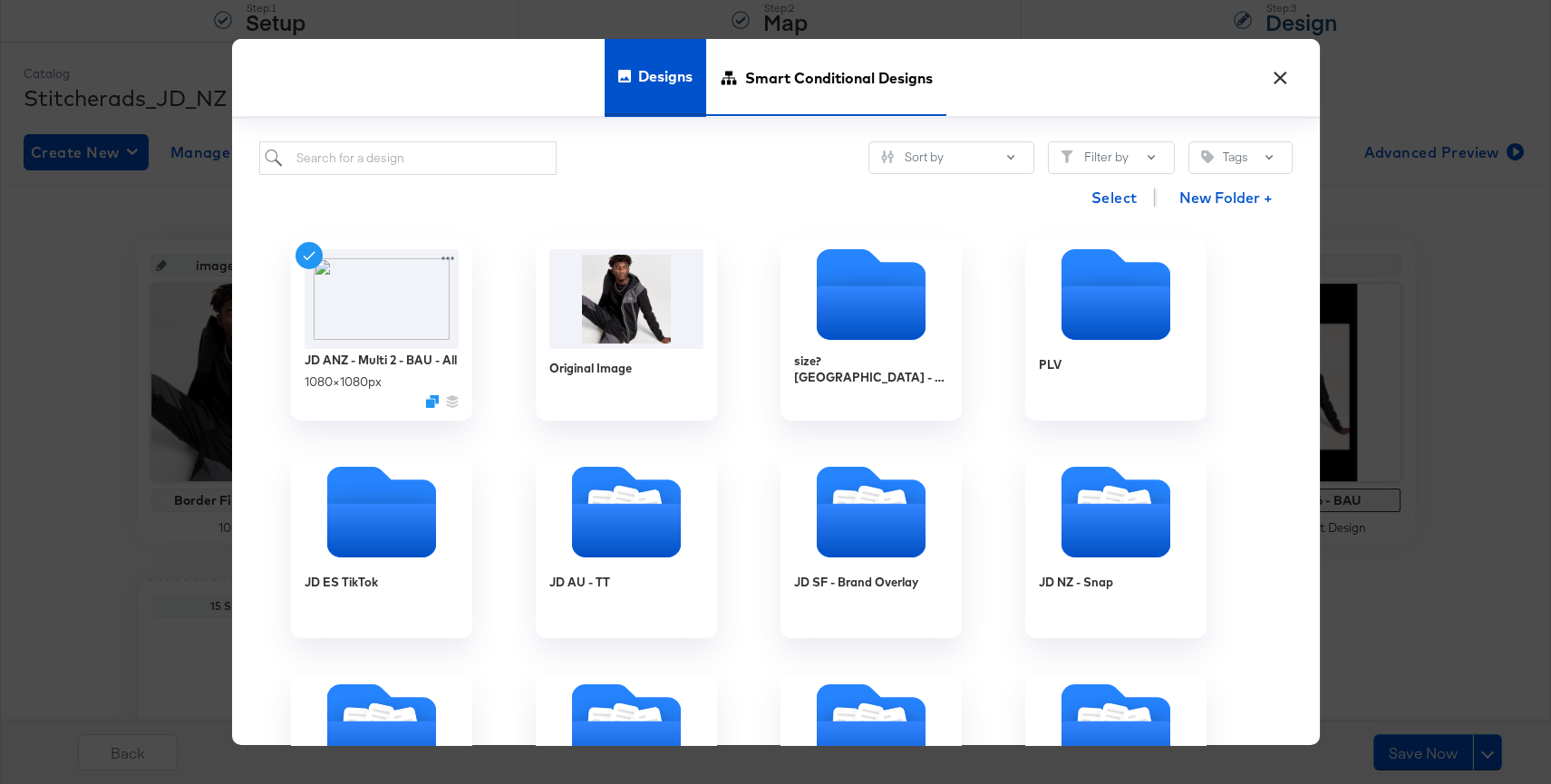
click at [766, 89] on span "Smart Conditional Designs" at bounding box center [839, 78] width 188 height 80
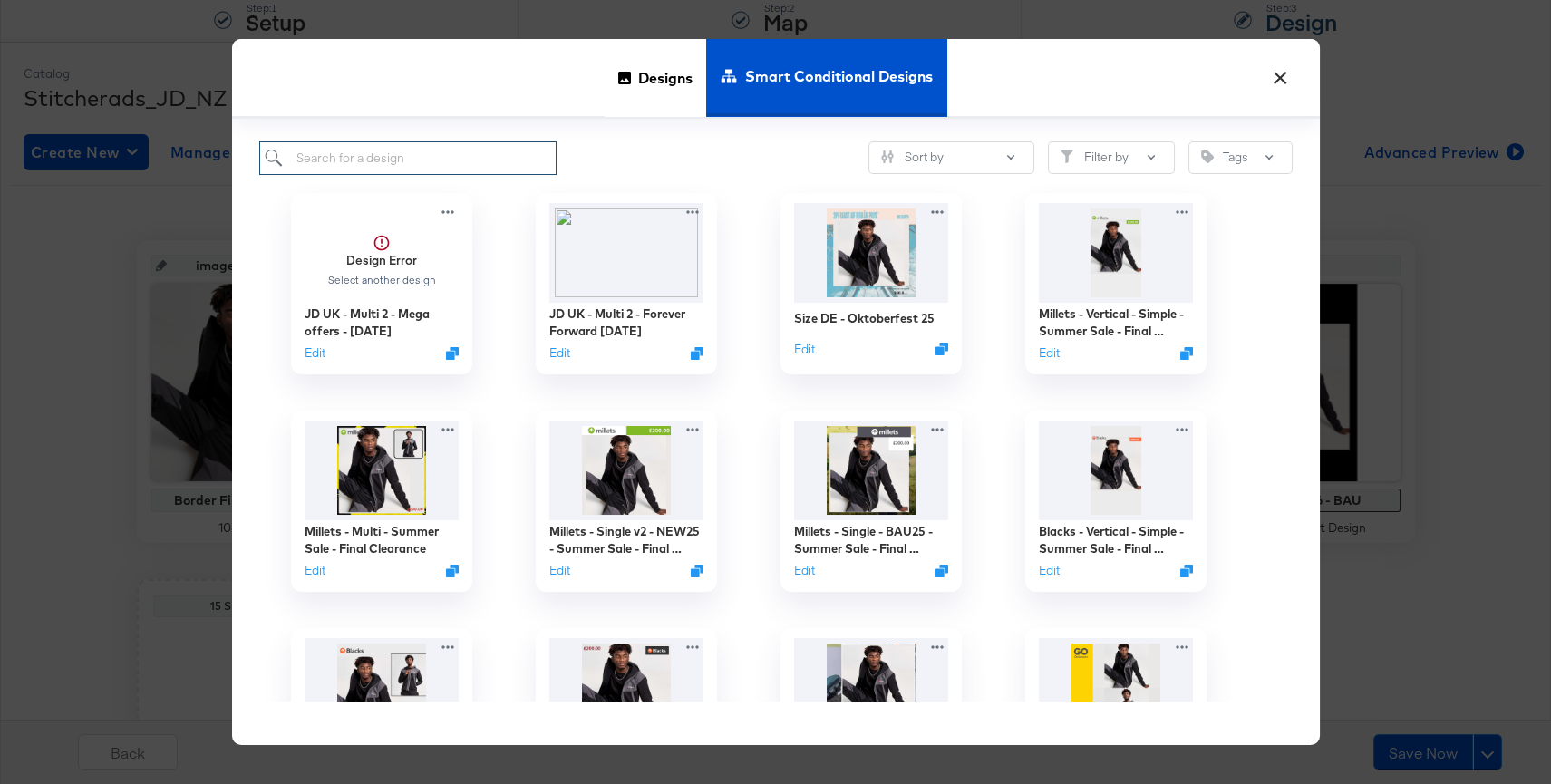
click at [508, 157] on input "search" at bounding box center [407, 158] width 298 height 33
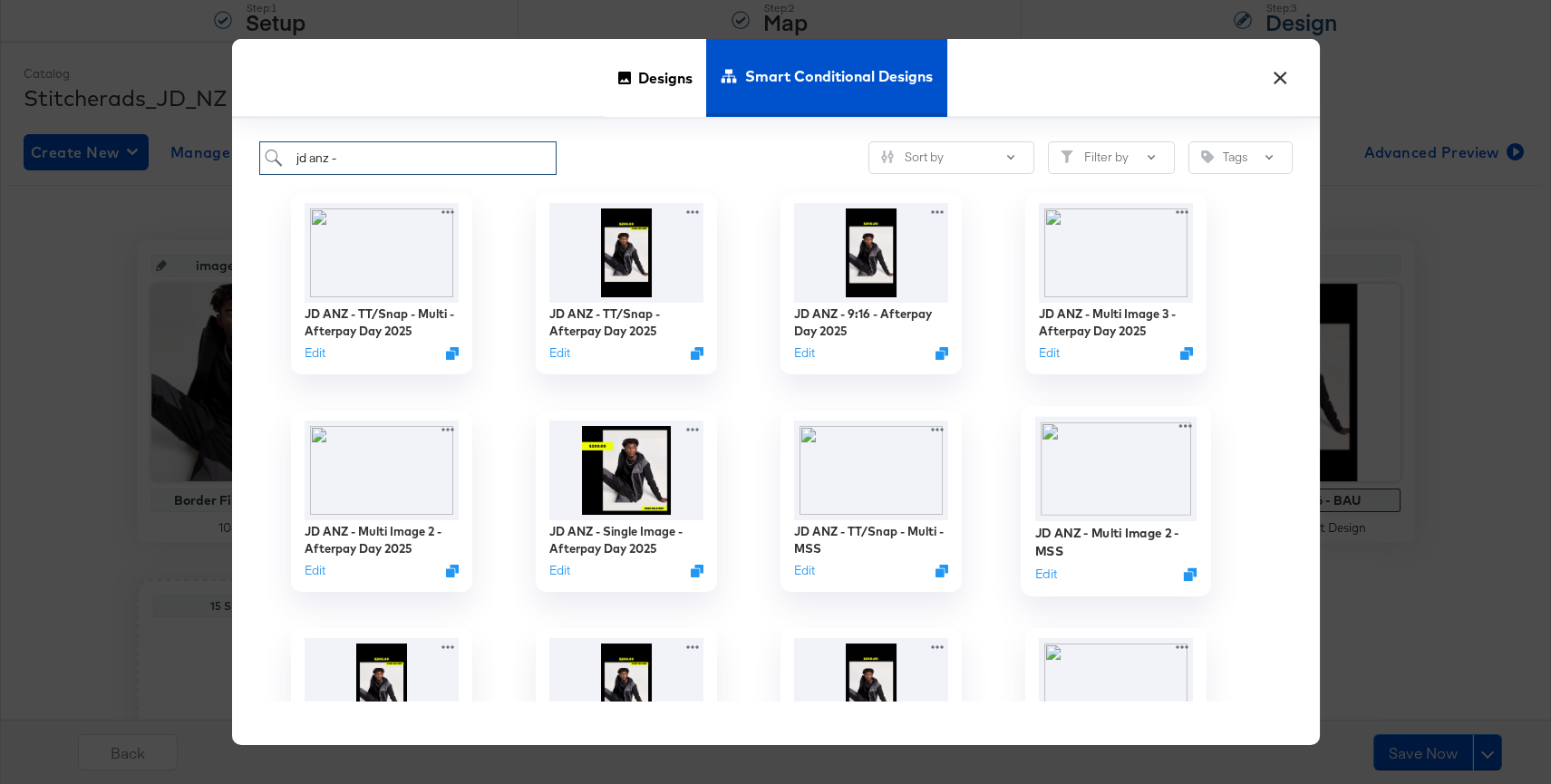
type input "jd anz -"
click at [1065, 472] on img at bounding box center [1115, 468] width 162 height 104
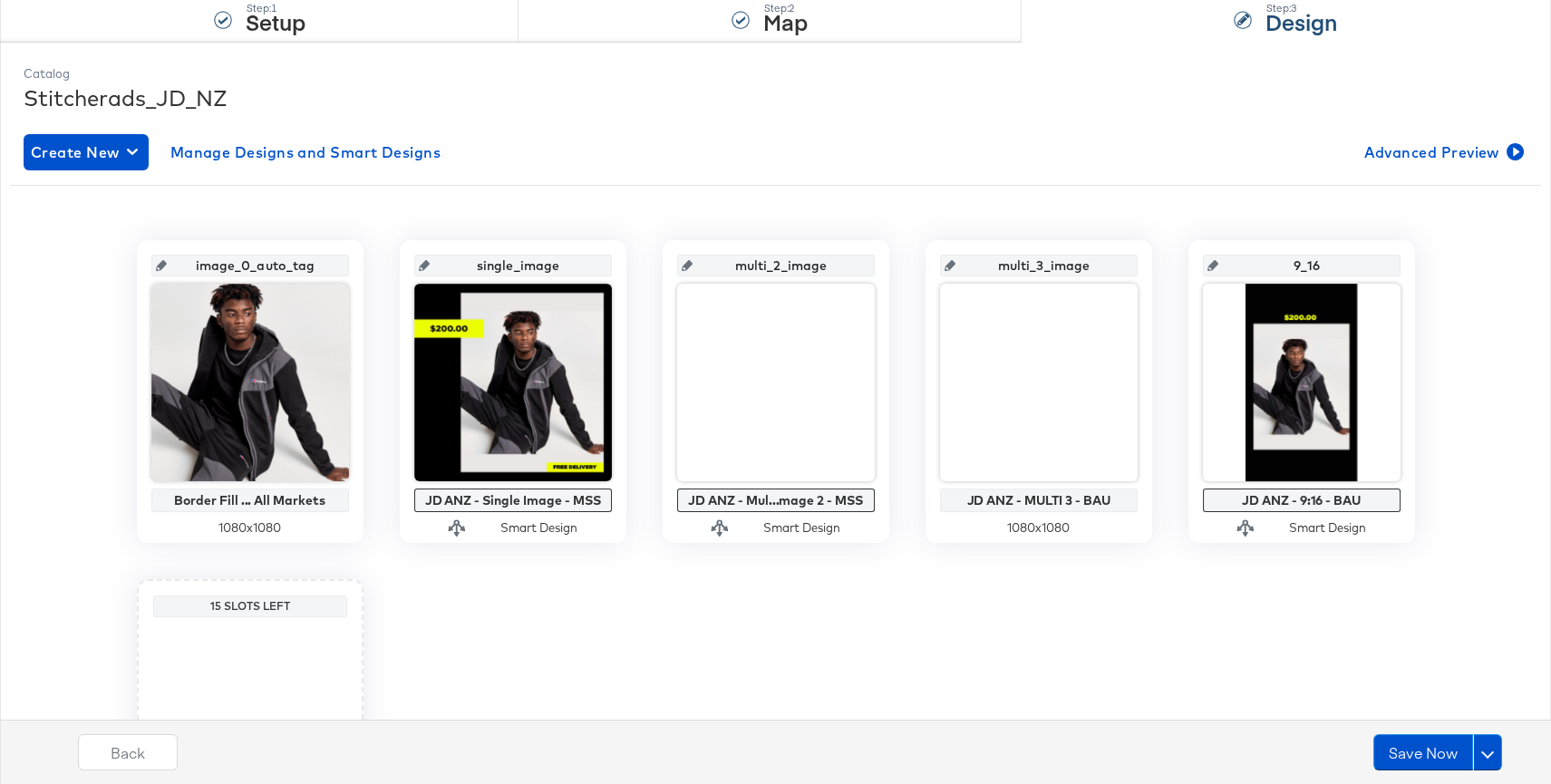
click at [996, 538] on div "multi_3_image JD ANZ - MULTI 3 - BAU 1080 x 1080" at bounding box center [1039, 392] width 227 height 303
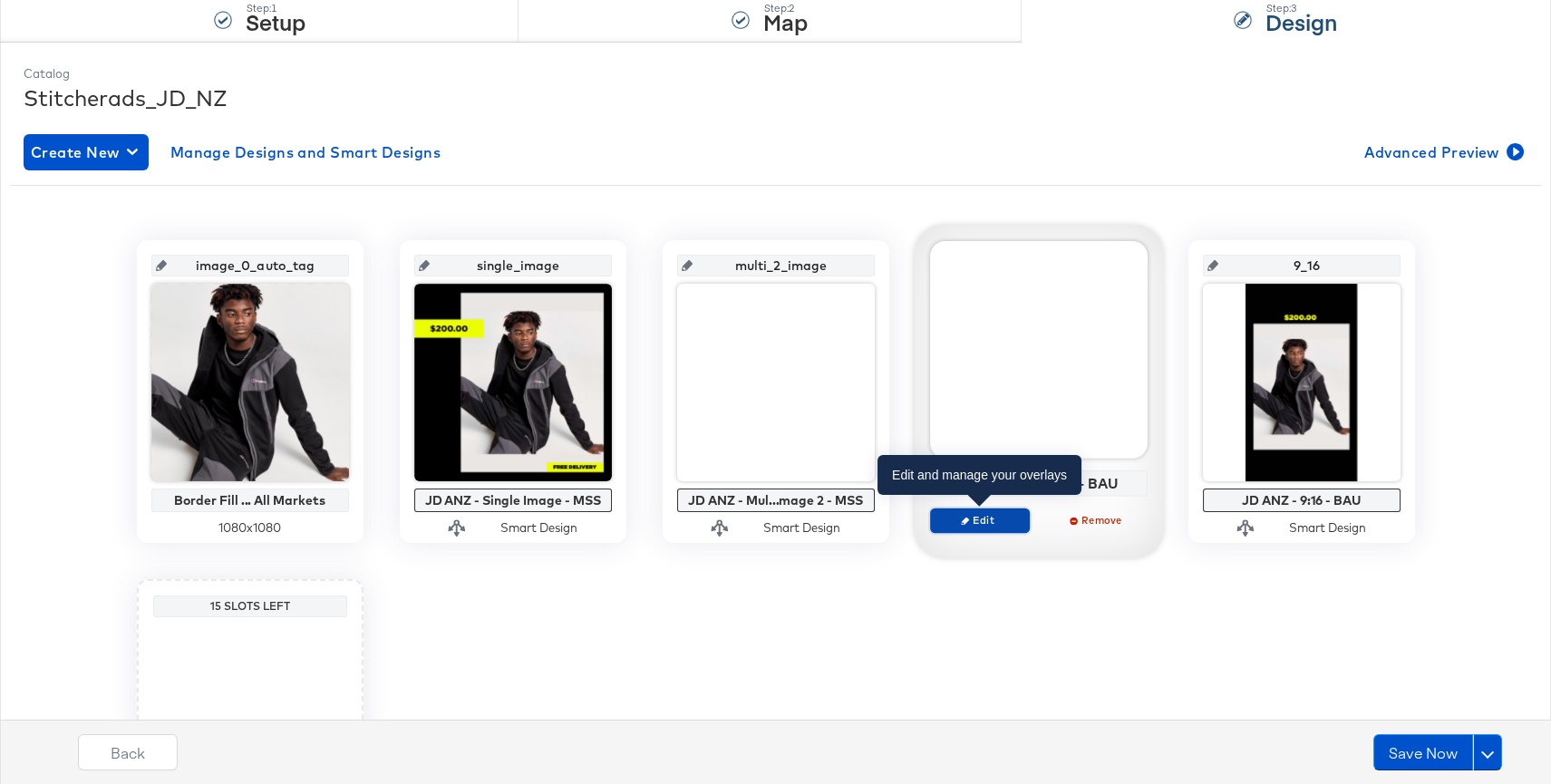
click at [976, 514] on span "Edit" at bounding box center [979, 519] width 83 height 14
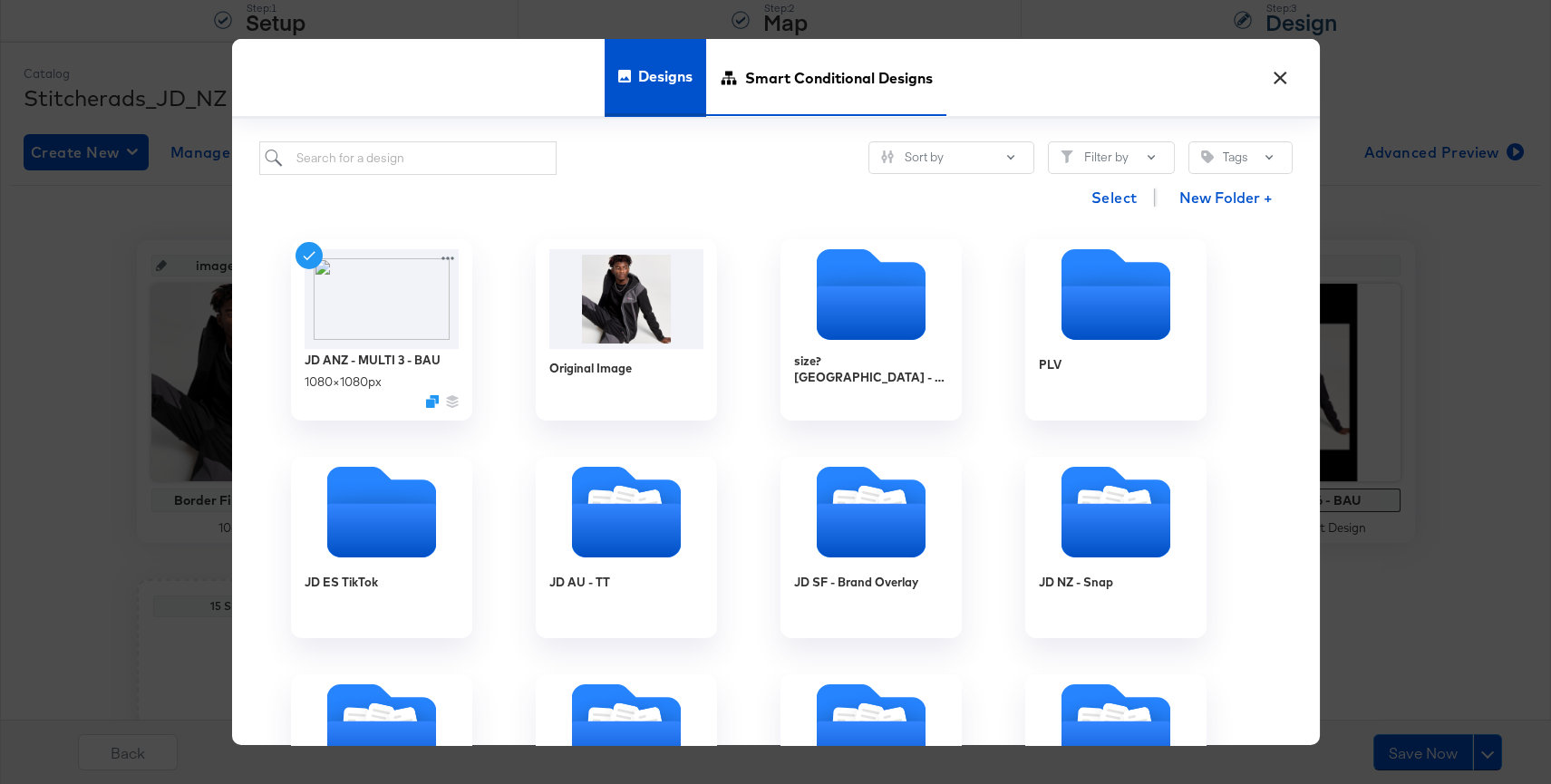
click at [843, 65] on span "Smart Conditional Designs" at bounding box center [839, 78] width 188 height 80
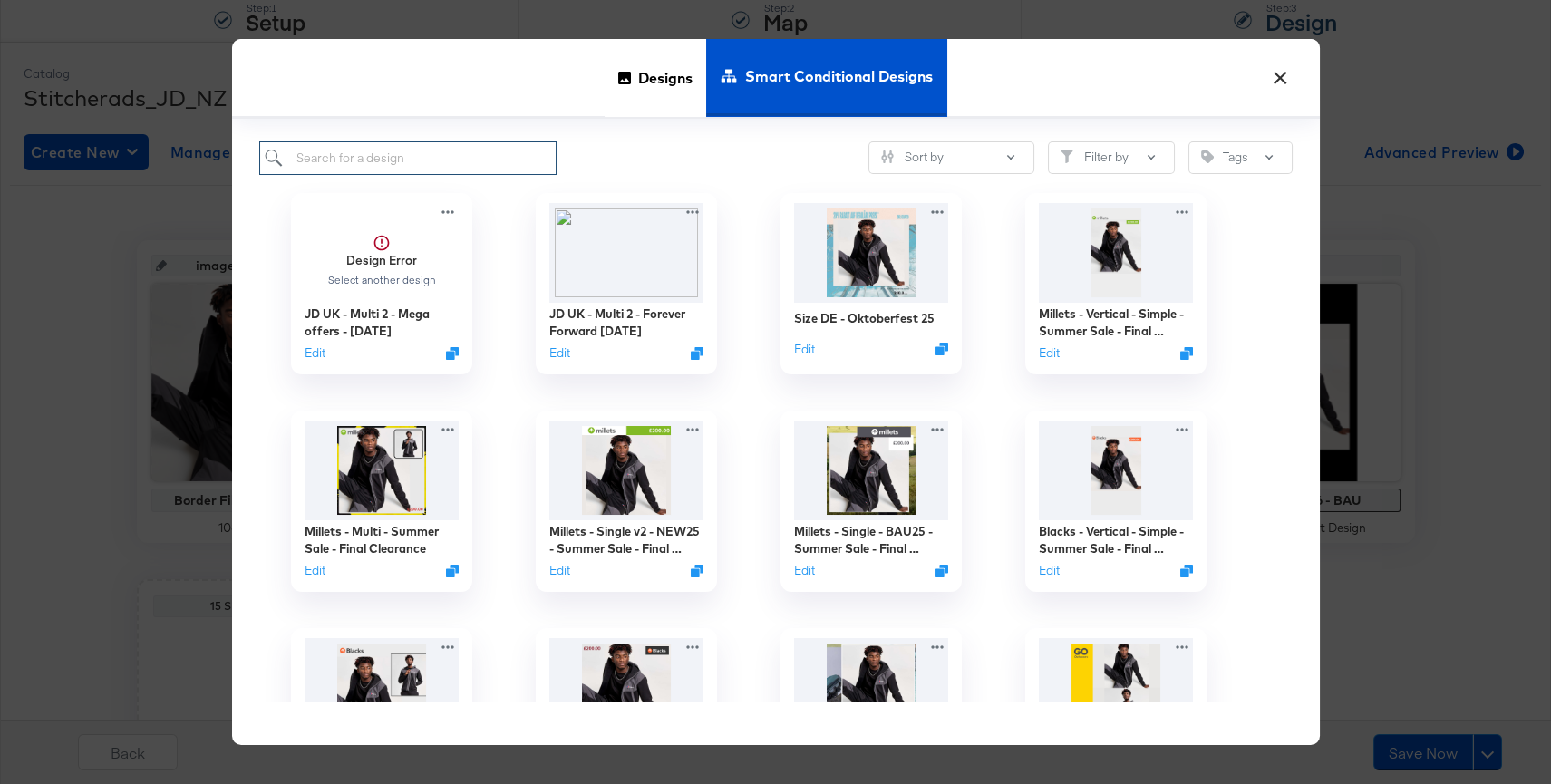
click at [502, 154] on input "search" at bounding box center [407, 158] width 298 height 33
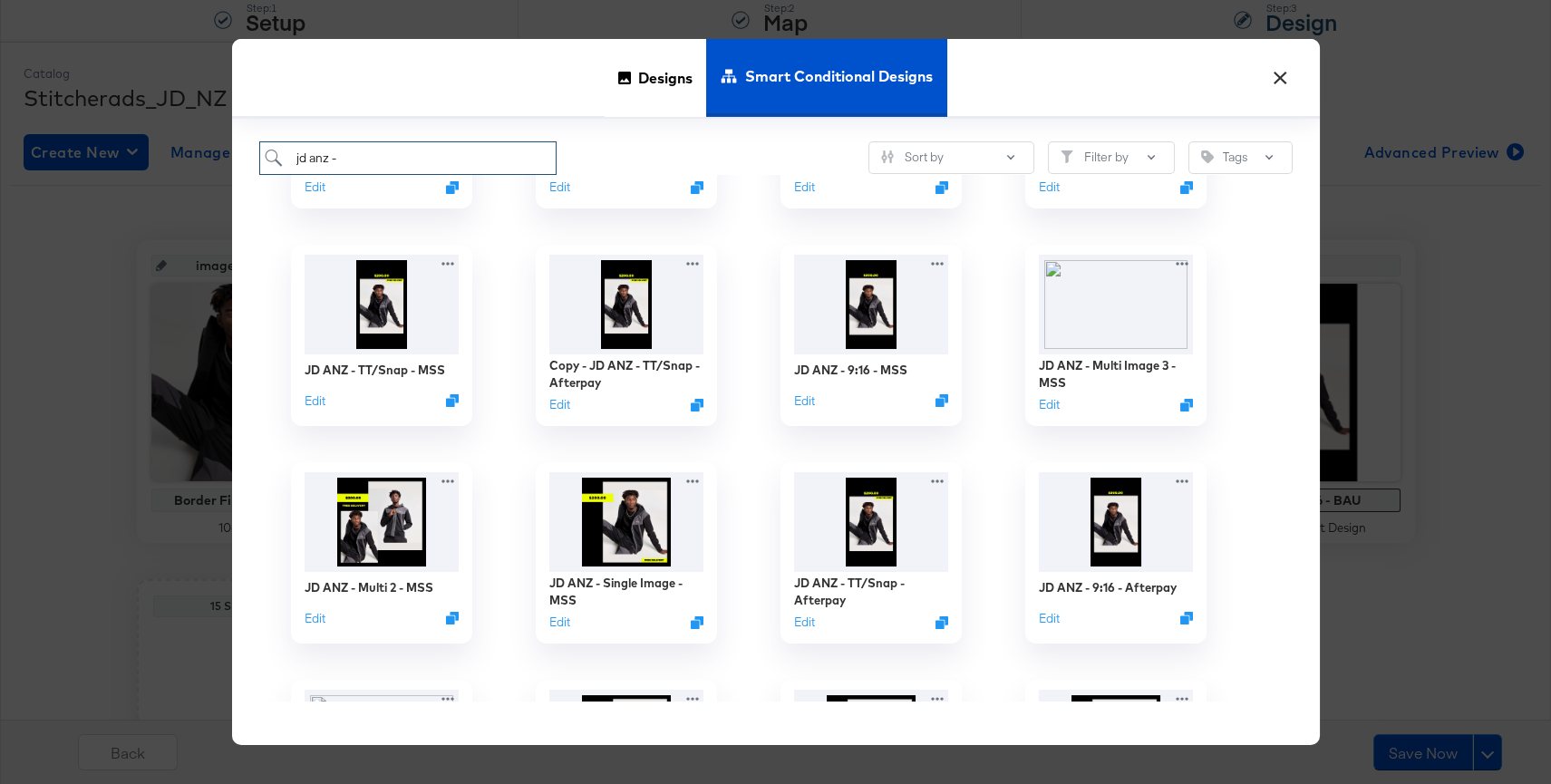
scroll to position [386, 0]
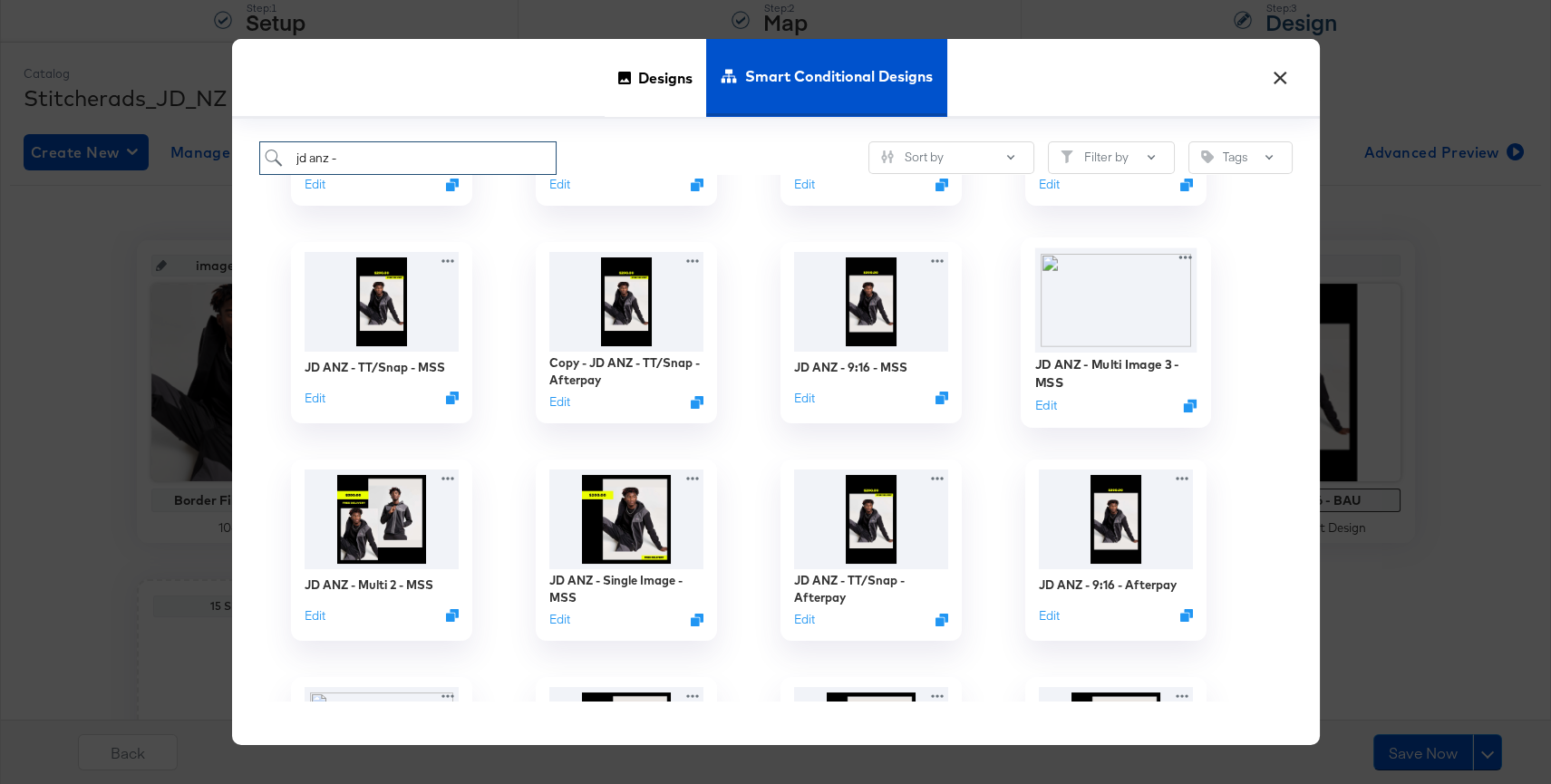
type input "jd anz -"
click at [1148, 334] on img at bounding box center [1115, 299] width 162 height 104
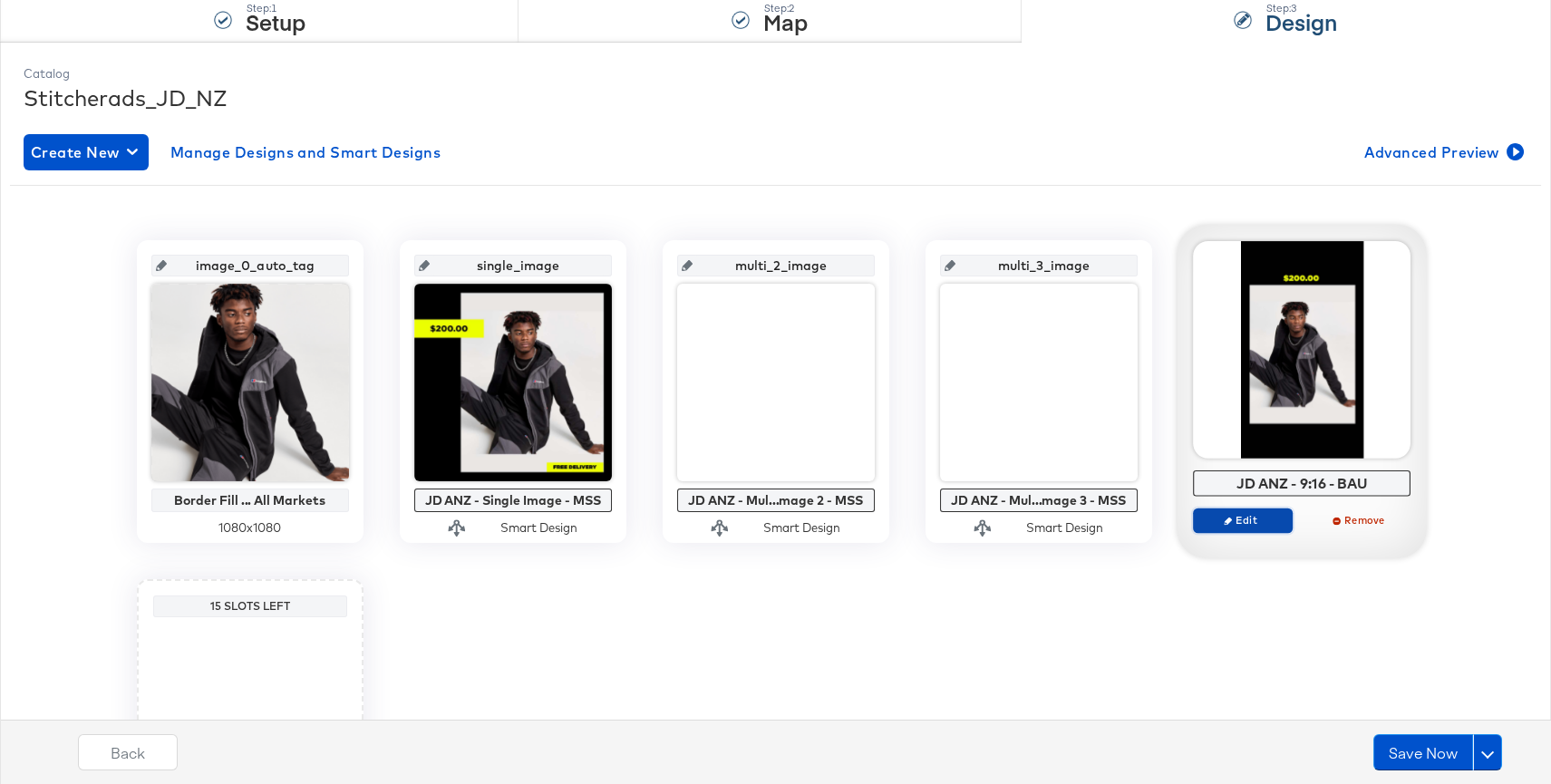
click at [1270, 521] on span "Edit" at bounding box center [1241, 519] width 83 height 14
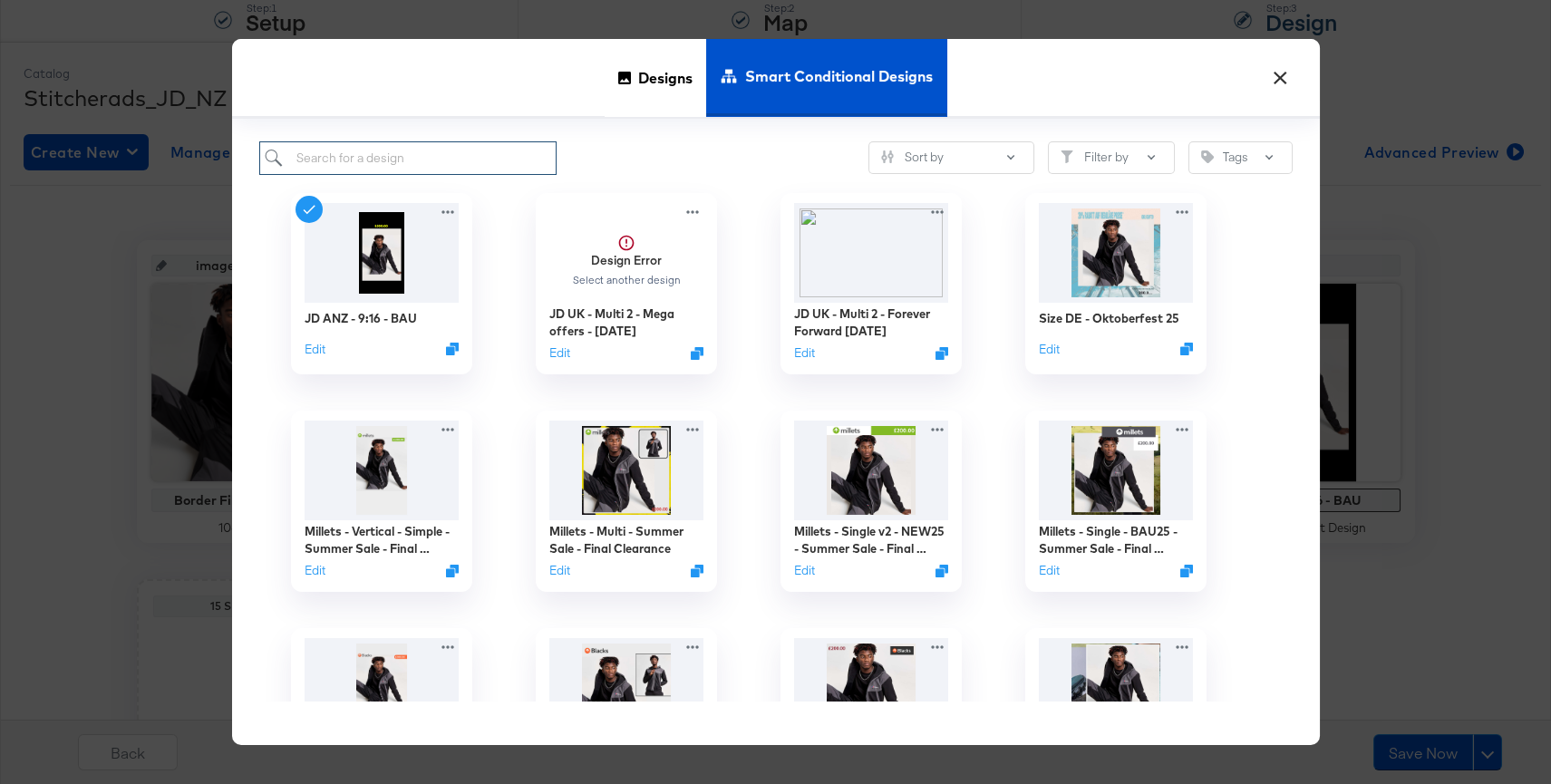
click at [405, 163] on input "search" at bounding box center [407, 158] width 298 height 33
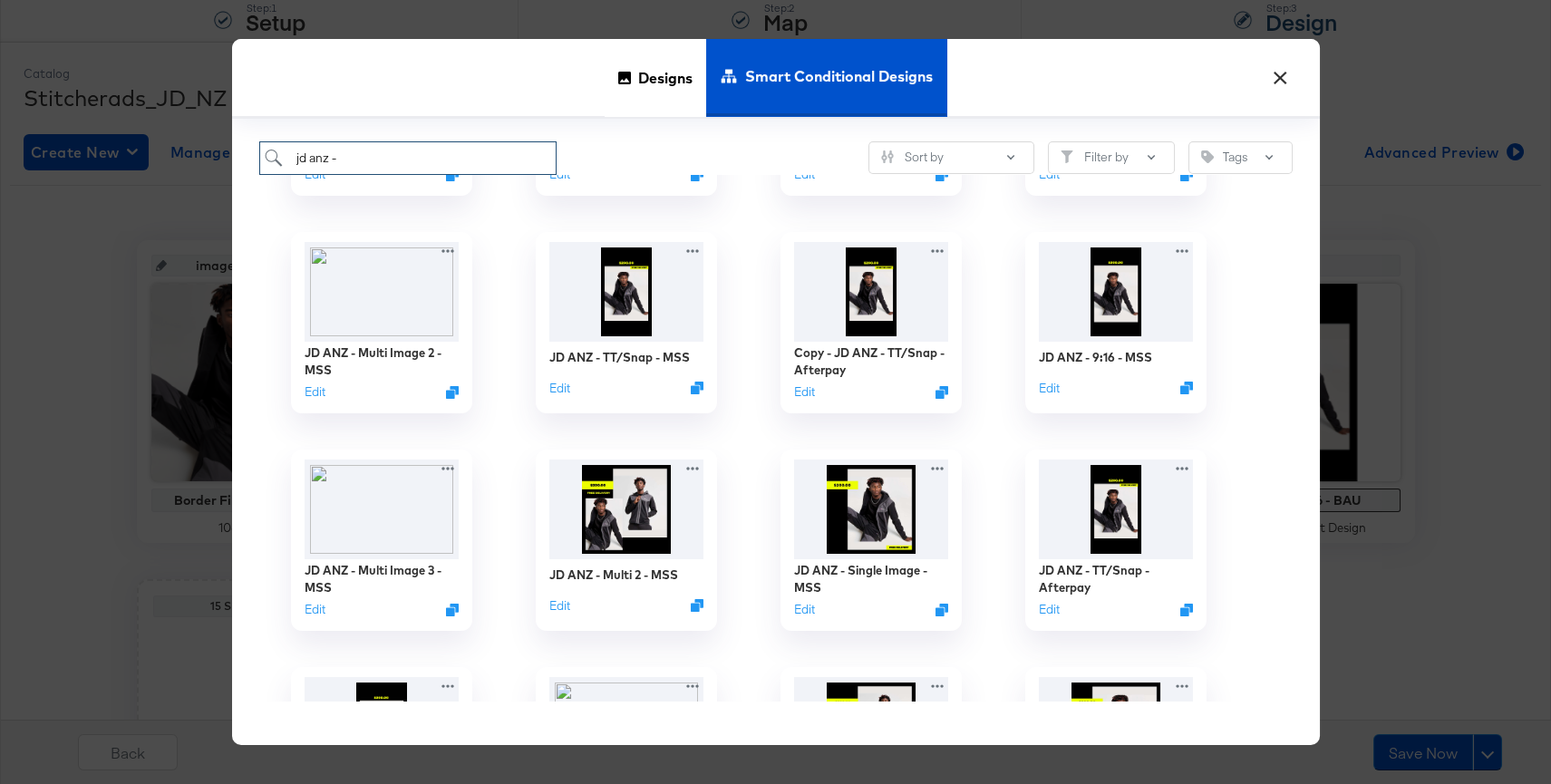
scroll to position [405, 0]
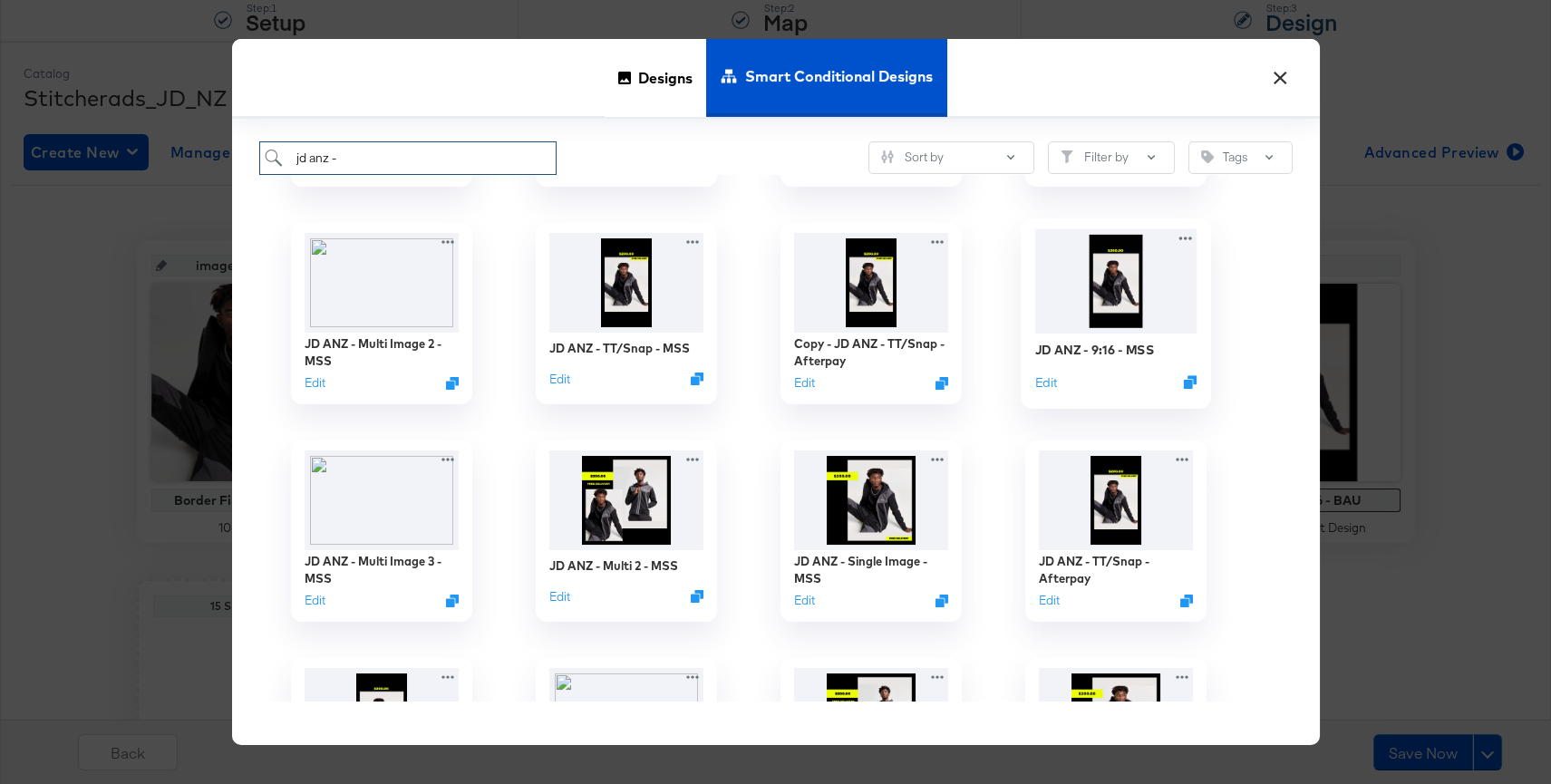
type input "jd anz -"
click at [1135, 328] on img at bounding box center [1115, 280] width 162 height 104
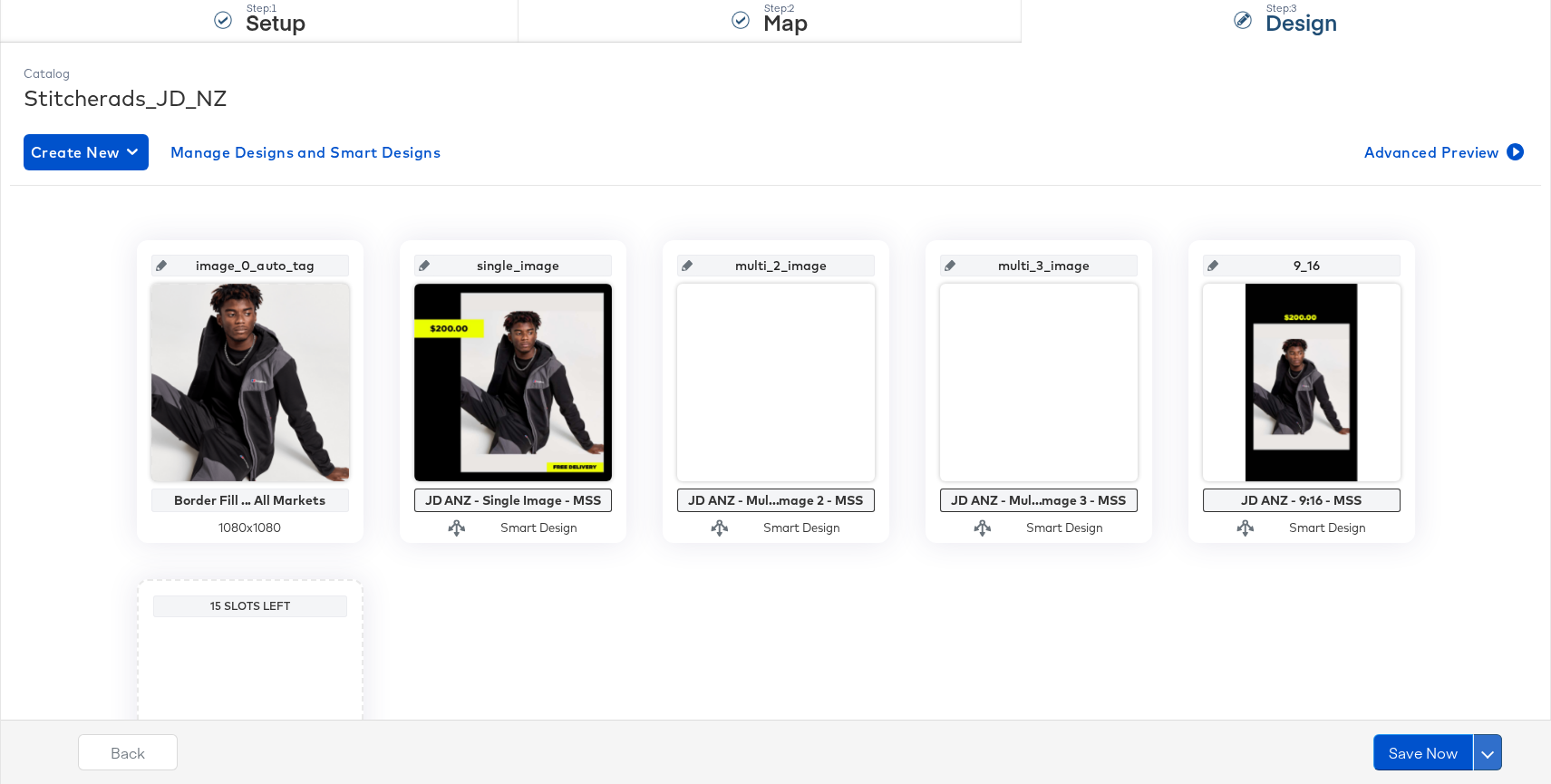
click at [1484, 743] on button at bounding box center [1488, 752] width 29 height 36
click at [1465, 715] on div "Schedule Save" at bounding box center [1445, 718] width 82 height 18
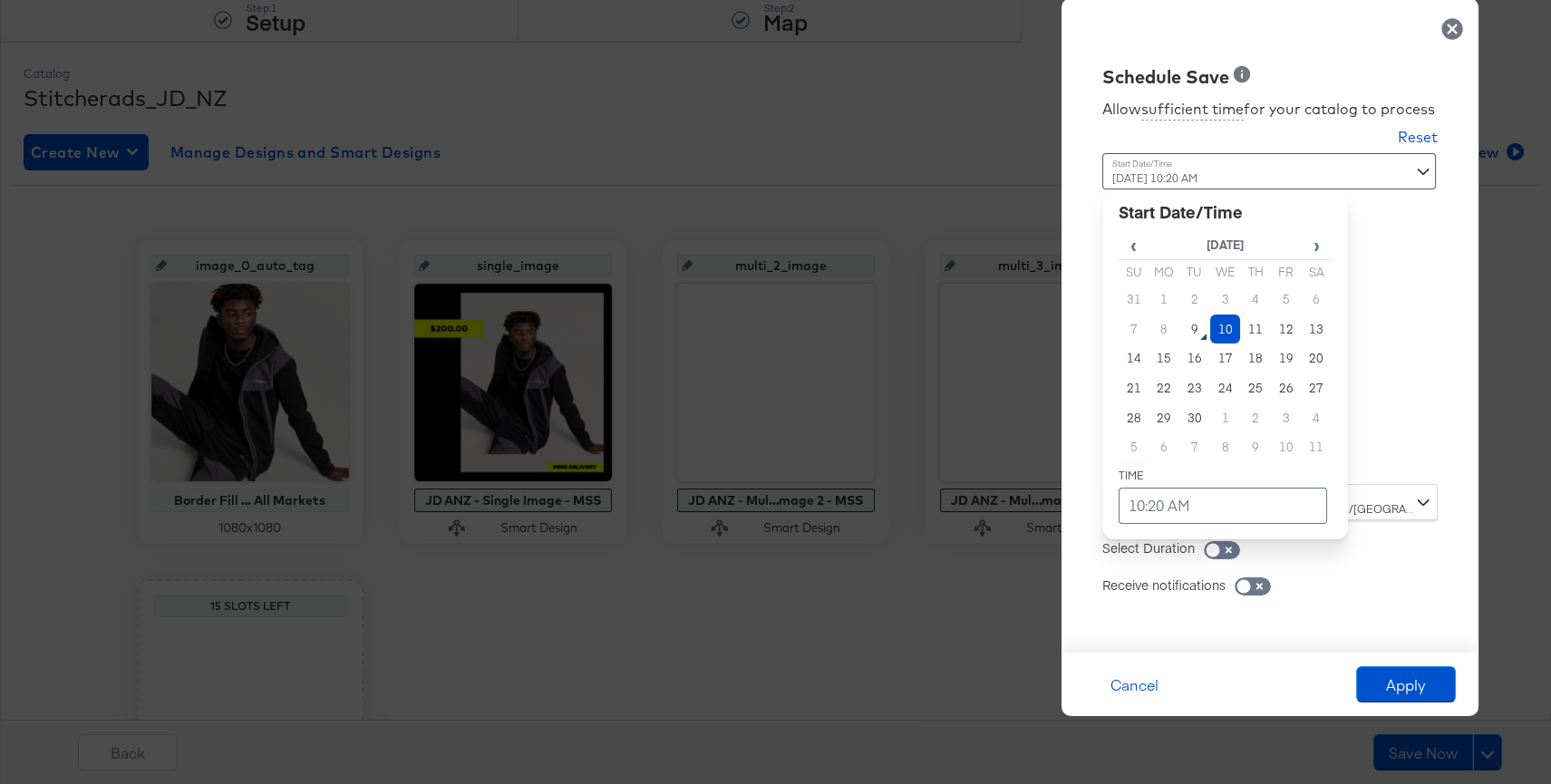
click at [1198, 458] on div "September 10th 2025 10:20 AM ‹ September 2025 › Su Mo Tu We Th Fr Sa 31 1 2 3 4…" at bounding box center [1224, 311] width 245 height 317
click at [1194, 325] on td "9" at bounding box center [1195, 329] width 31 height 30
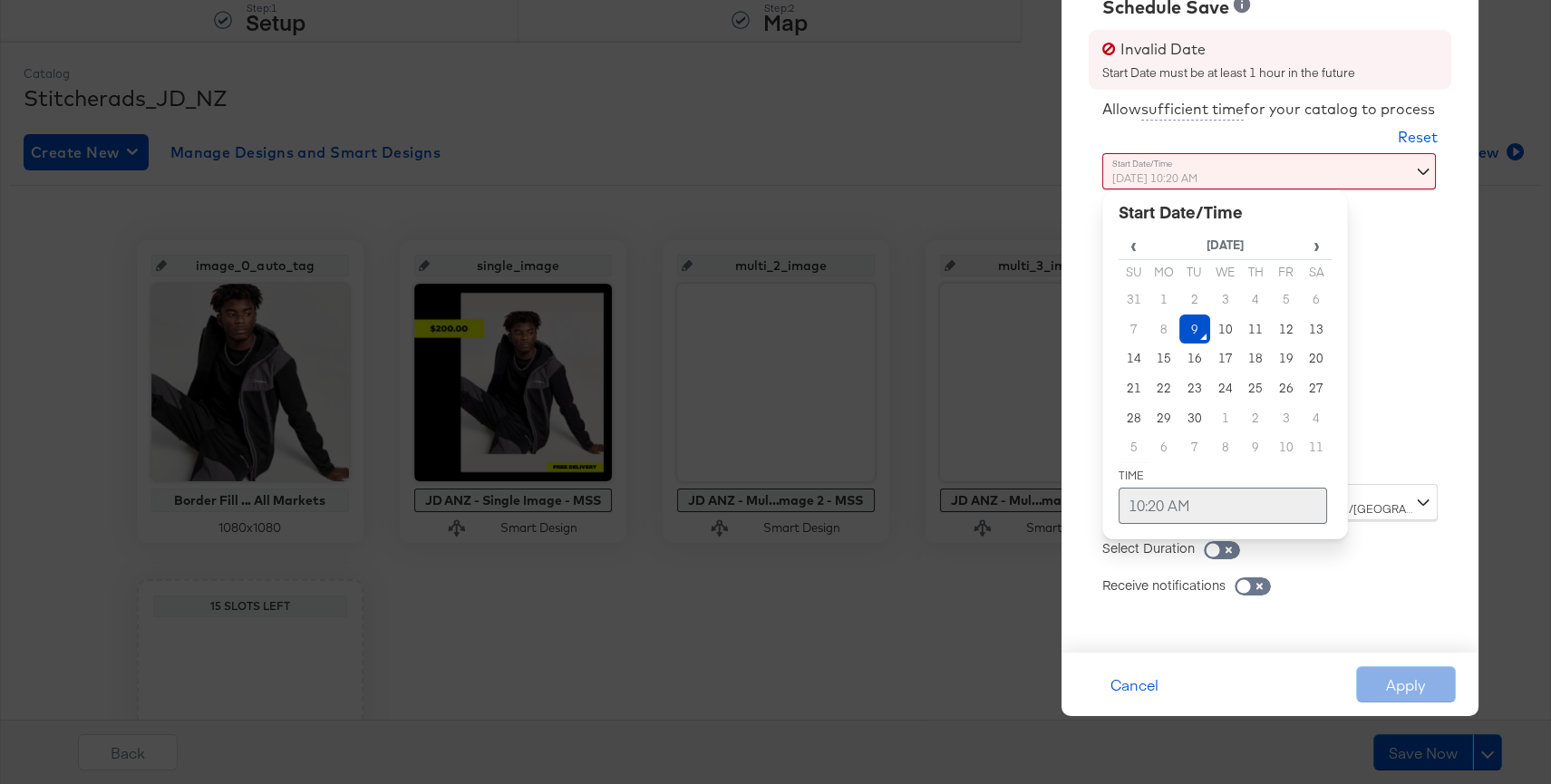
click at [1164, 499] on td "10:20 AM" at bounding box center [1222, 505] width 208 height 36
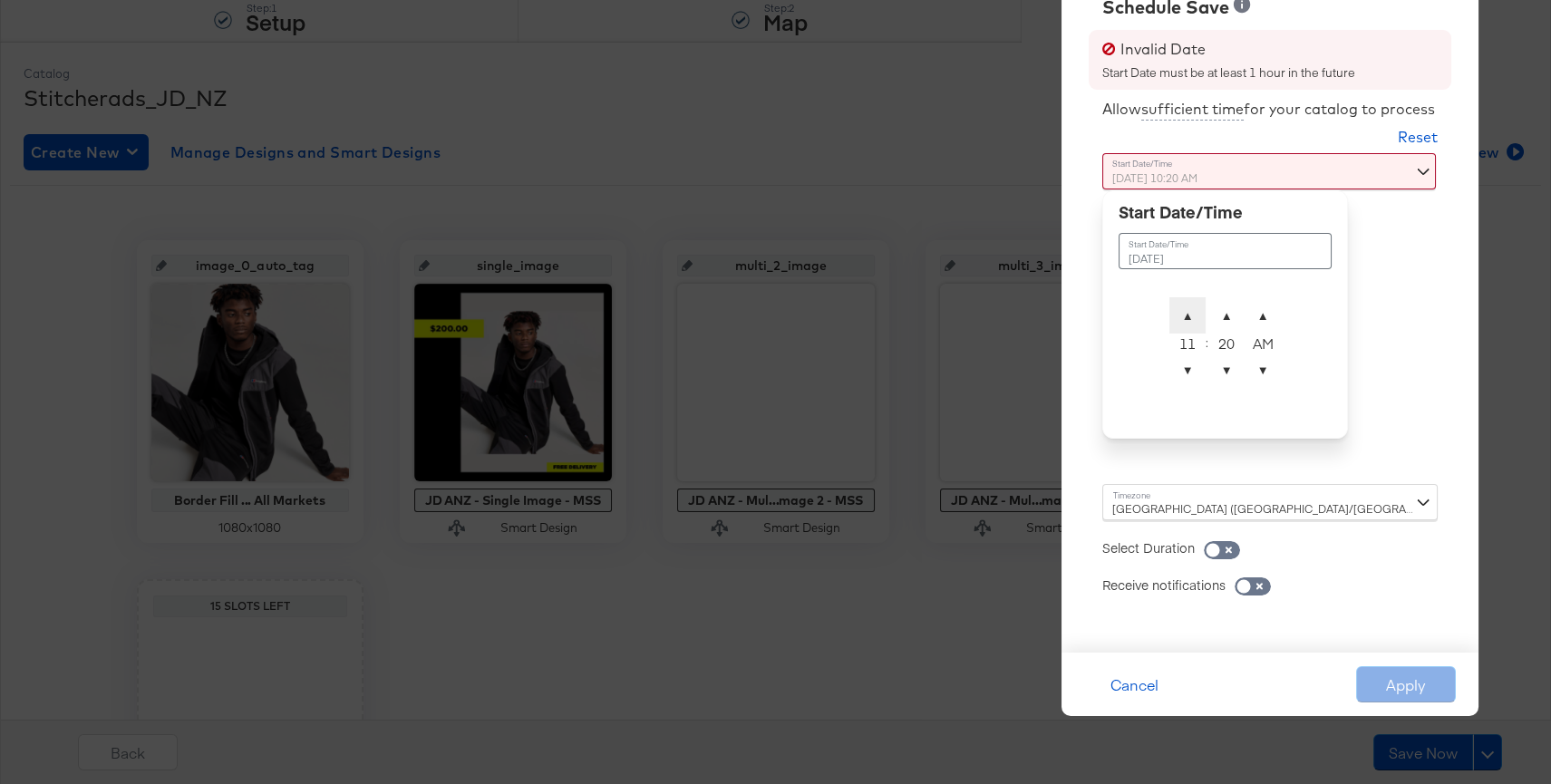
click at [1184, 311] on span "▲" at bounding box center [1187, 314] width 36 height 36
click at [1258, 316] on span "▲" at bounding box center [1262, 314] width 36 height 36
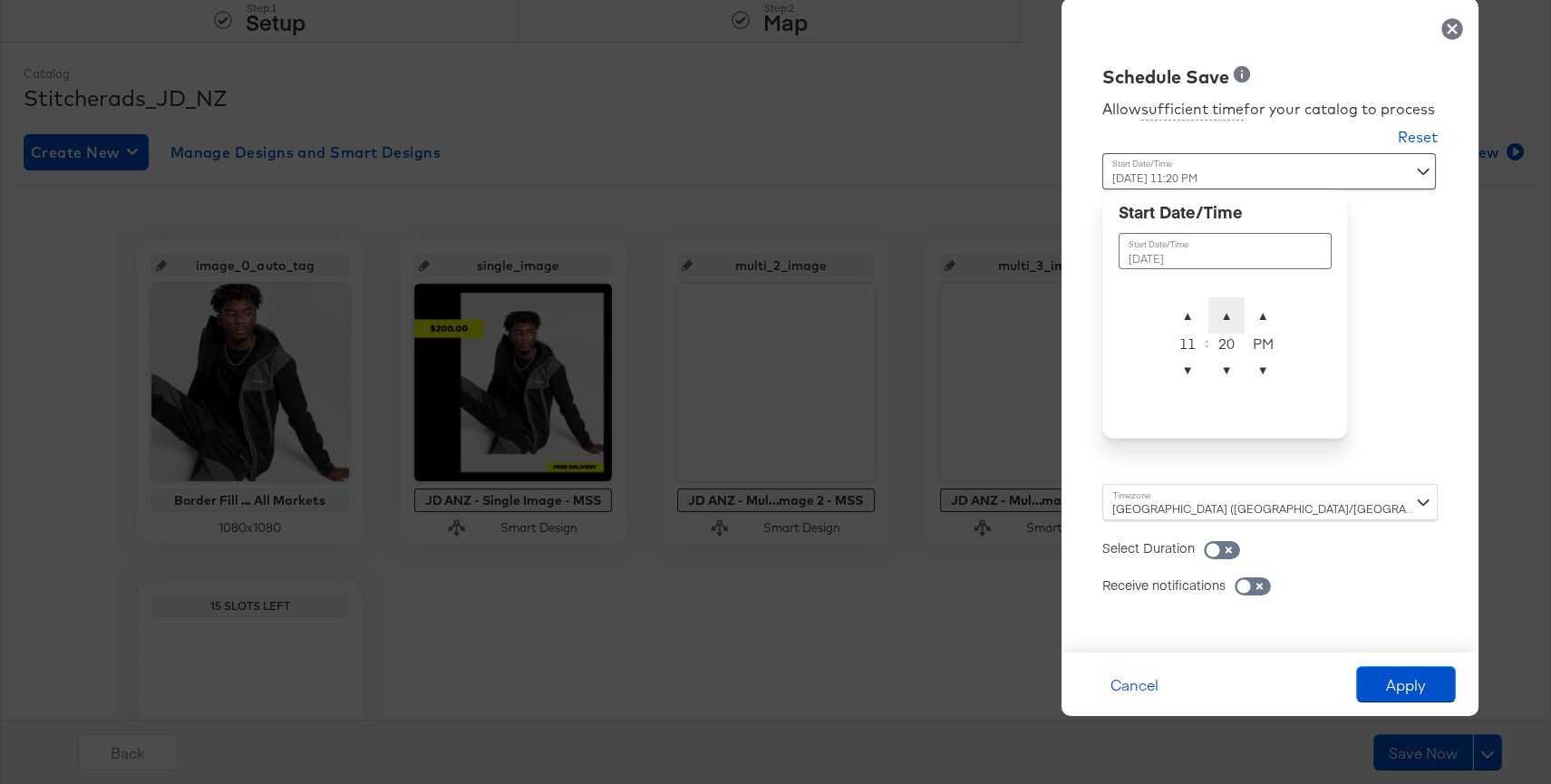
click at [1222, 316] on span "▲" at bounding box center [1226, 314] width 36 height 36
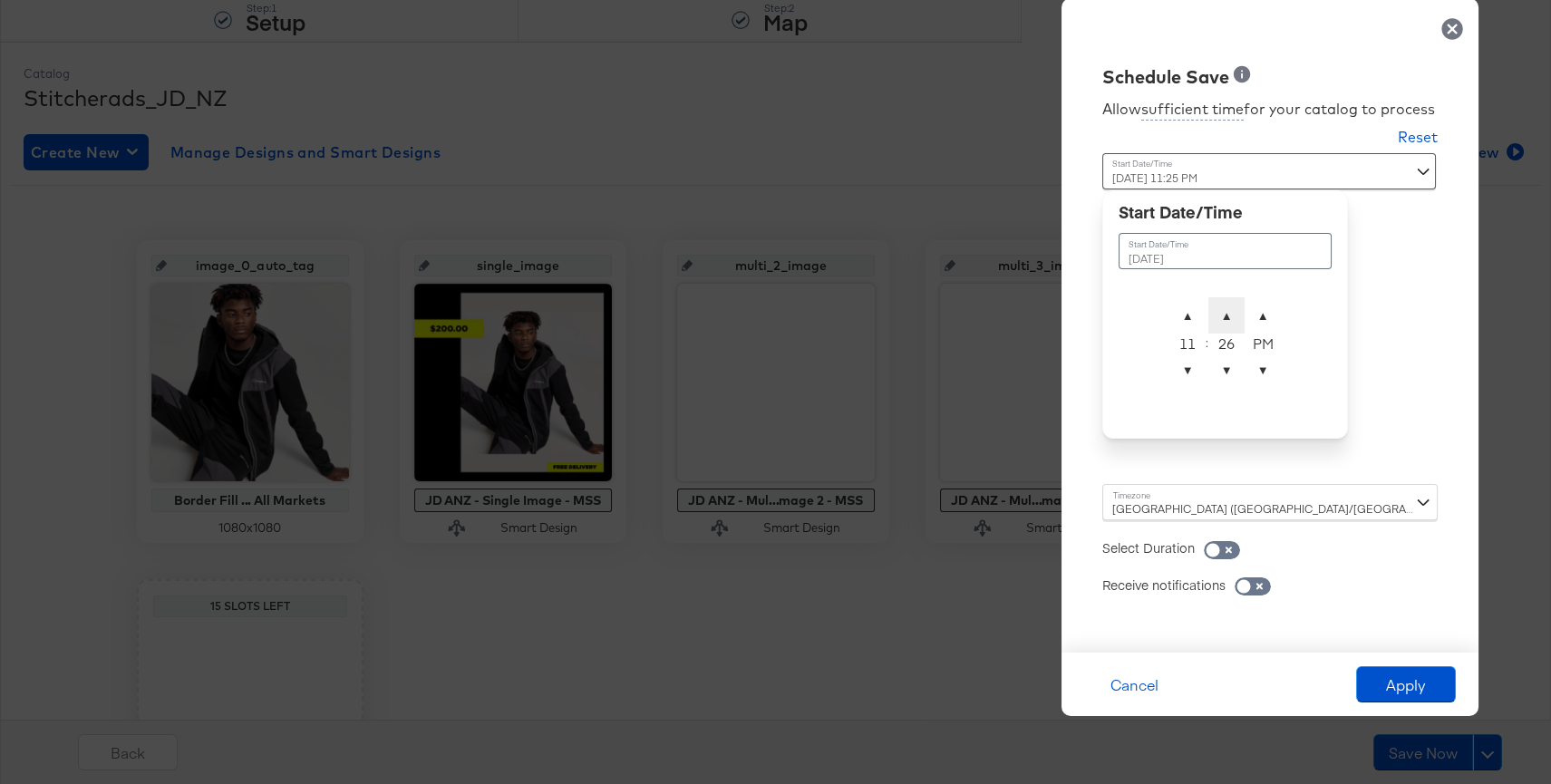
click at [1222, 316] on span "▲" at bounding box center [1226, 314] width 36 height 36
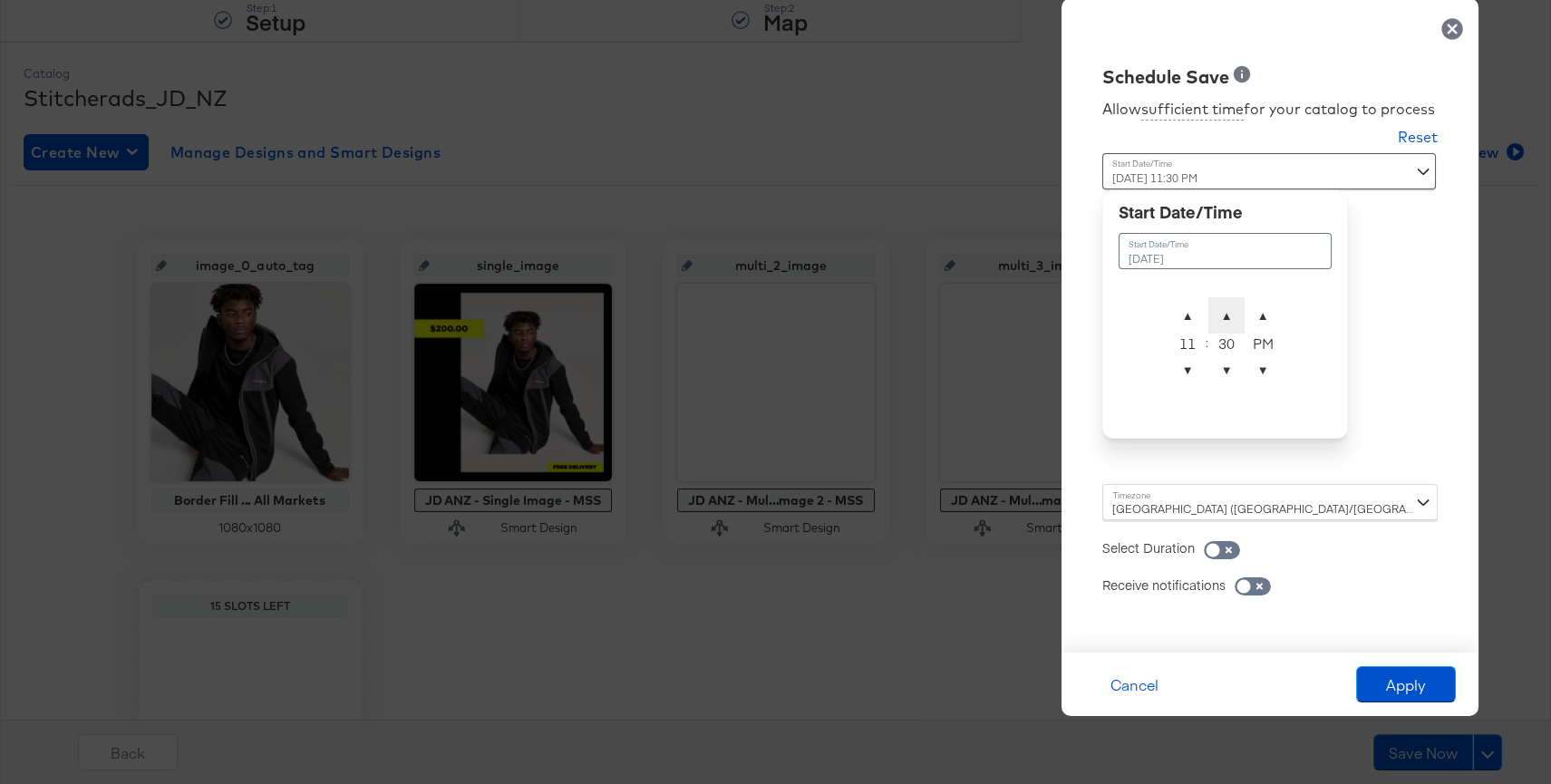
click at [1222, 316] on span "▲" at bounding box center [1226, 314] width 36 height 36
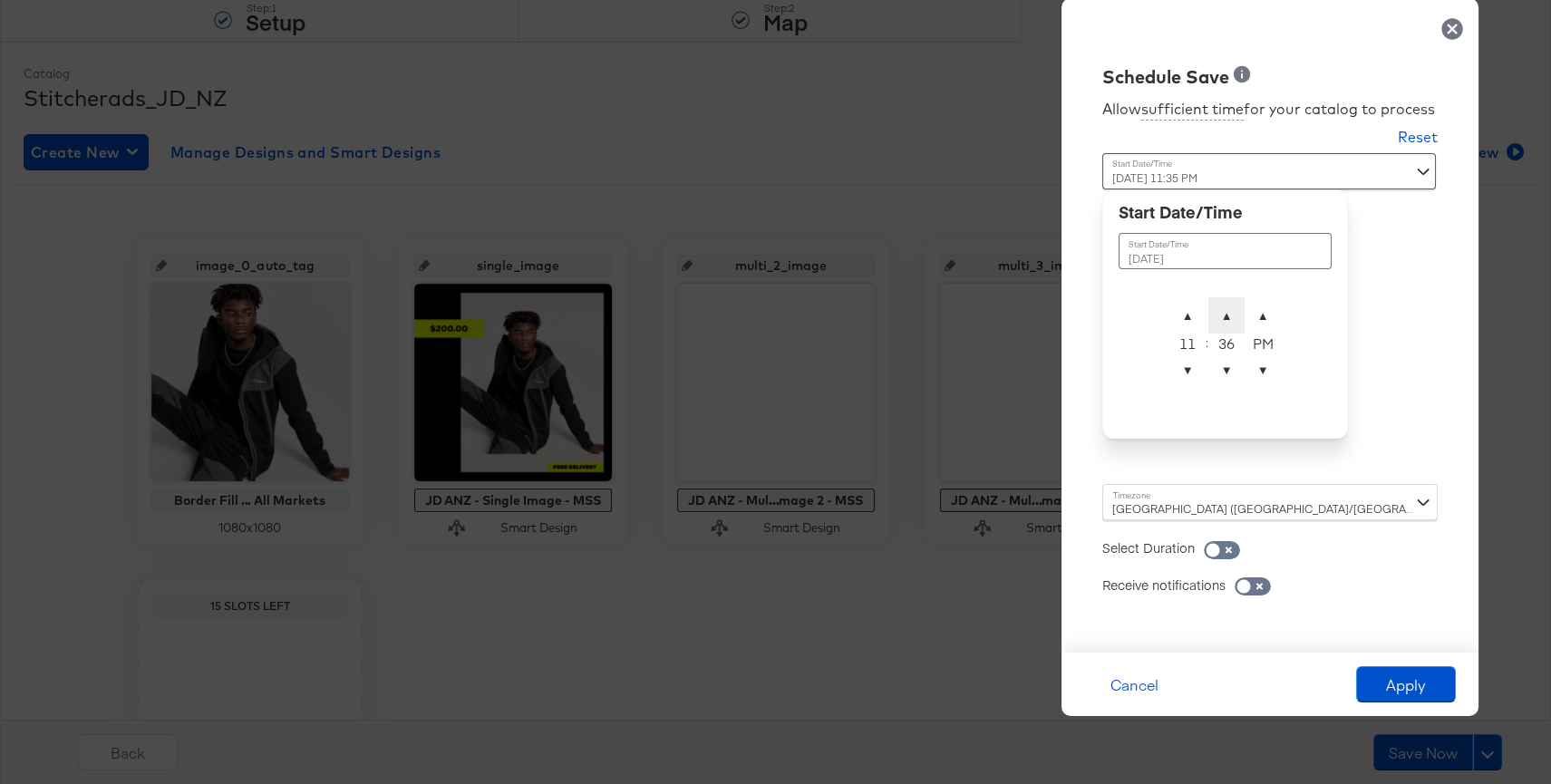
click at [1222, 316] on span "▲" at bounding box center [1226, 314] width 36 height 36
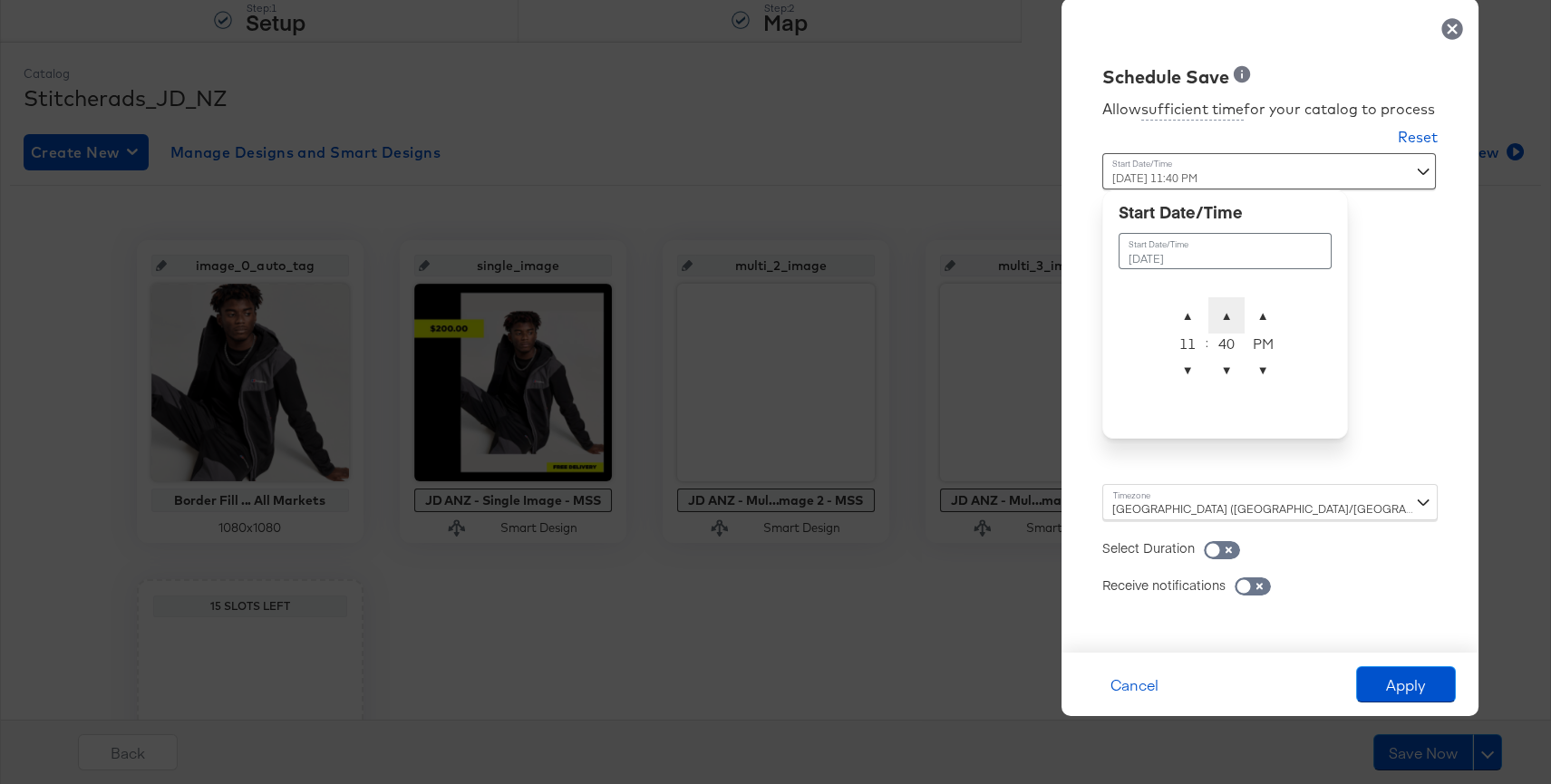
click at [1222, 316] on span "▲" at bounding box center [1226, 314] width 36 height 36
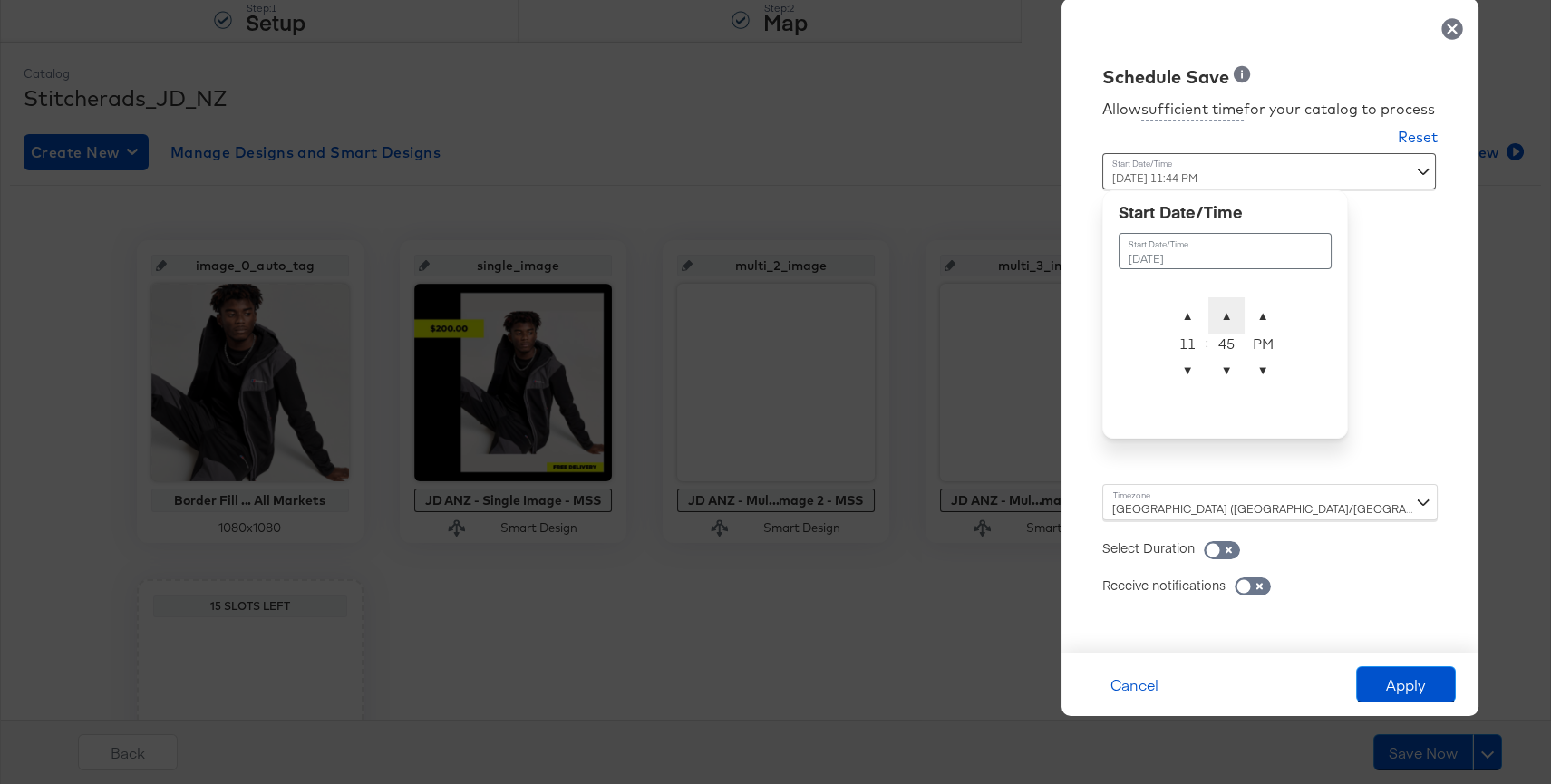
type input "September 9th 2025 11:45 PM"
click at [1419, 577] on div "Receive notifications" at bounding box center [1269, 575] width 335 height 36
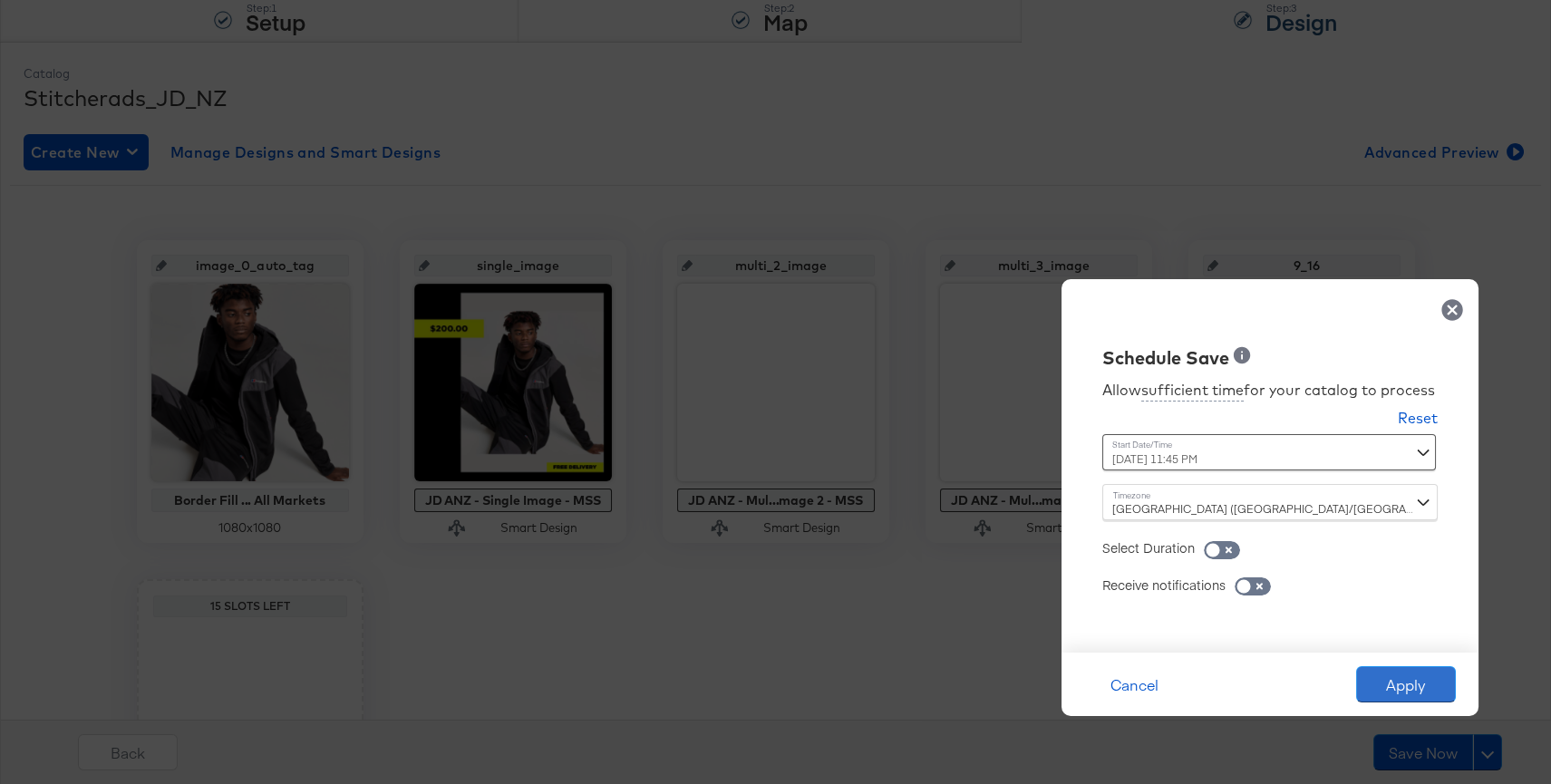
click at [1425, 676] on button "Apply" at bounding box center [1405, 683] width 100 height 36
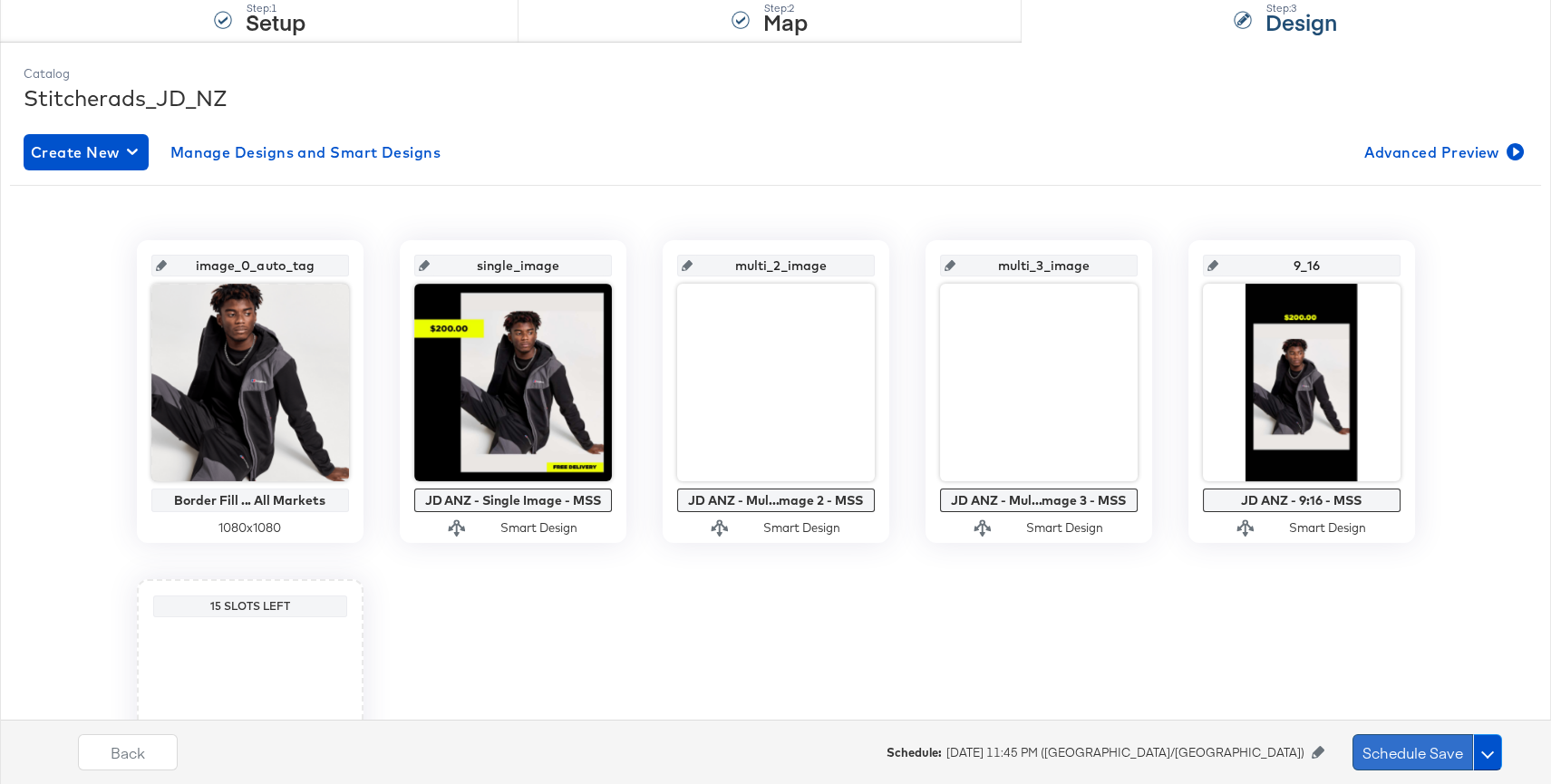
click at [1385, 756] on button "Schedule Save" at bounding box center [1412, 752] width 120 height 36
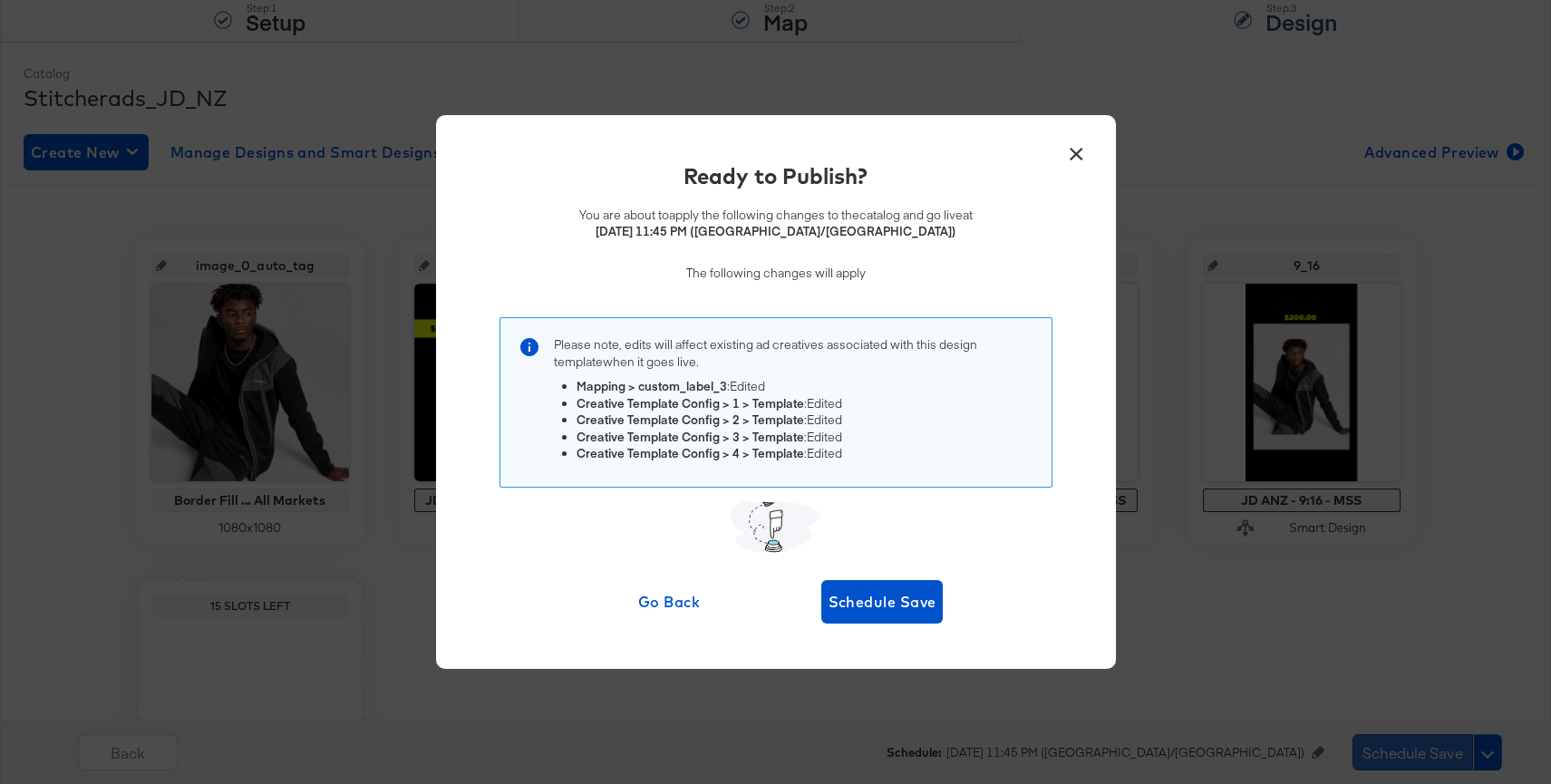
scroll to position [0, 0]
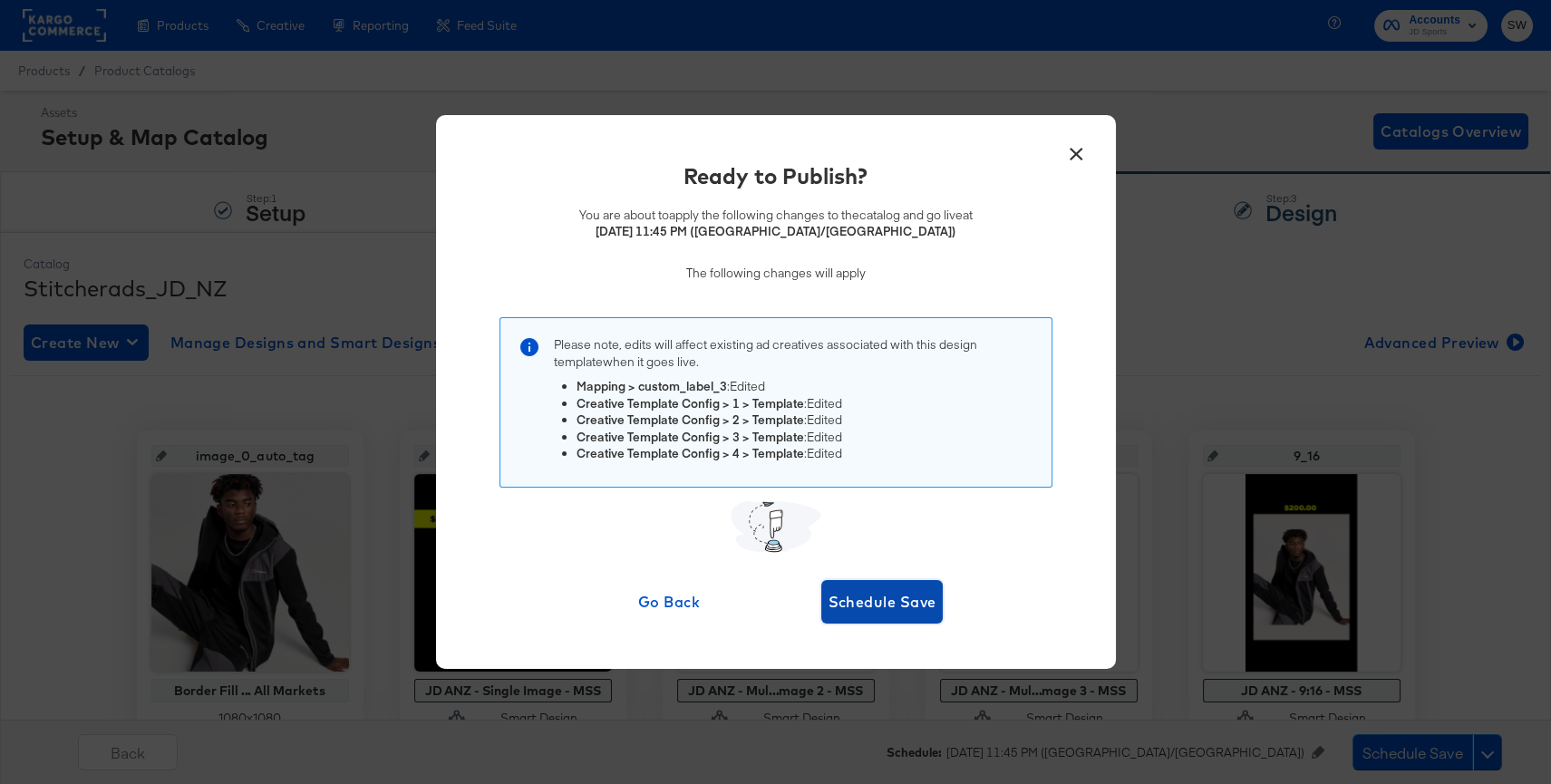
click at [886, 598] on span "Schedule Save" at bounding box center [882, 601] width 107 height 25
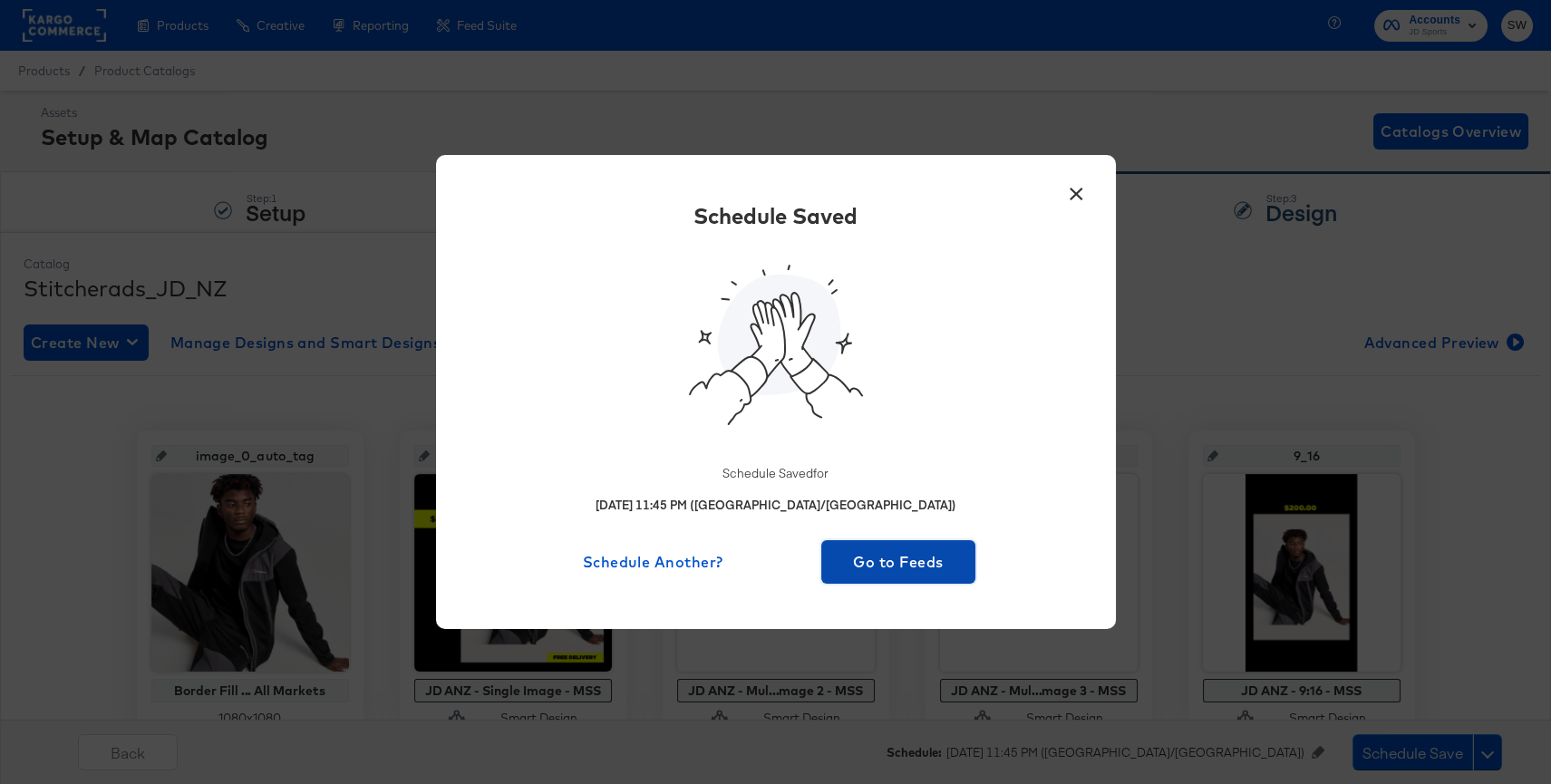
click at [883, 562] on span "Go to Feeds" at bounding box center [899, 561] width 141 height 25
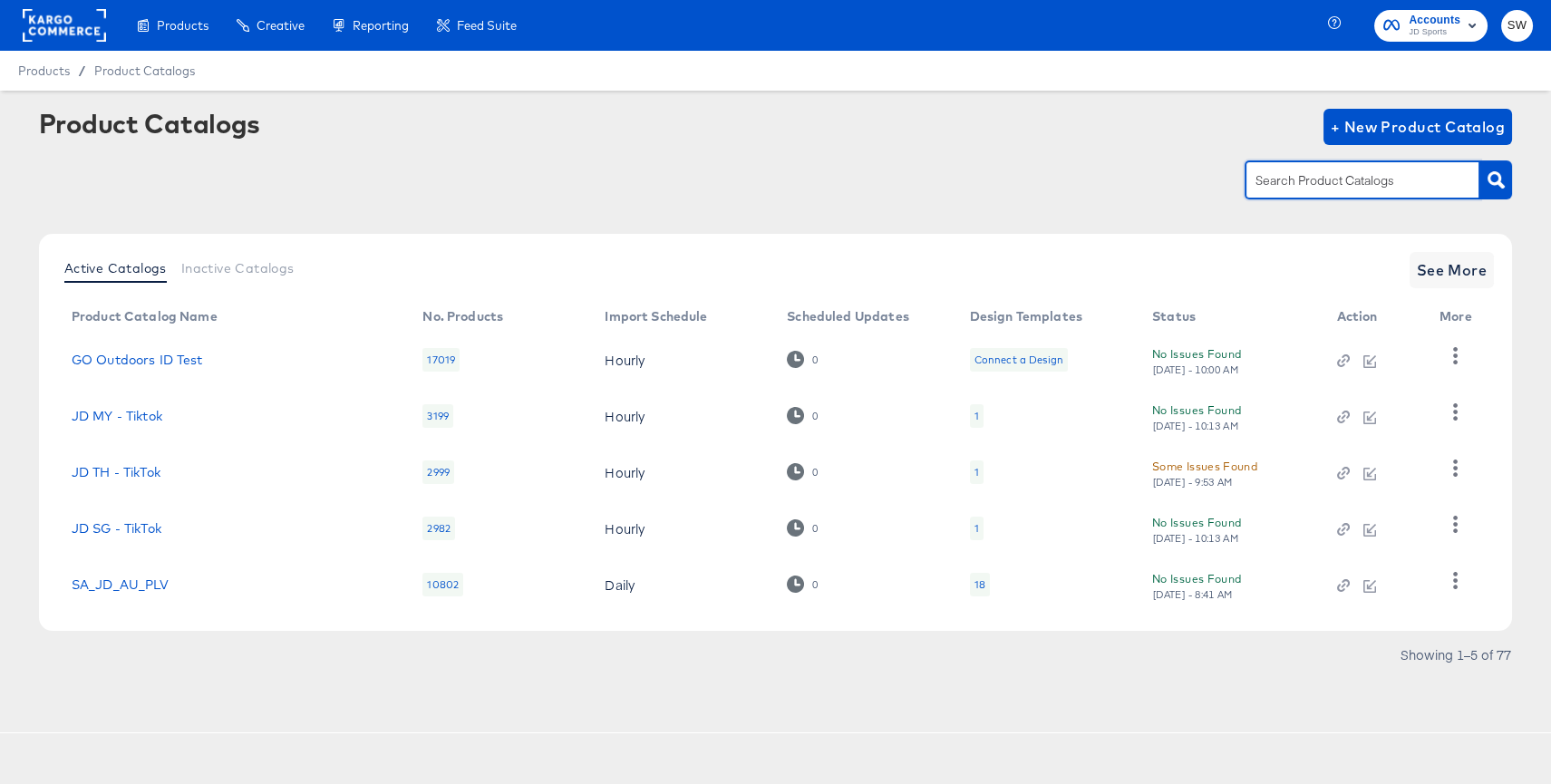
click at [1334, 182] on input "text" at bounding box center [1349, 180] width 193 height 21
type input "au"
click at [1448, 280] on span "See More" at bounding box center [1452, 270] width 70 height 25
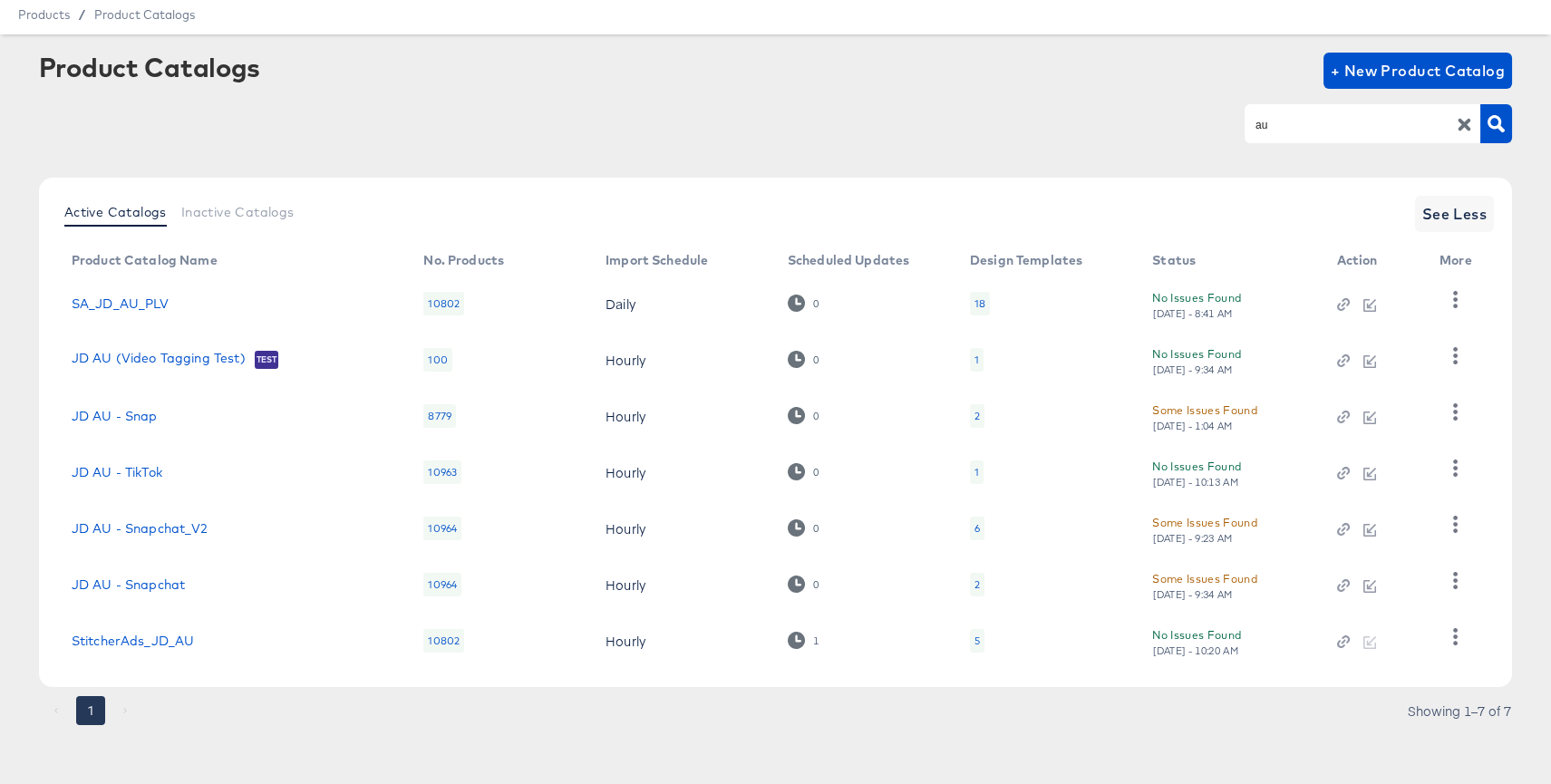
scroll to position [60, 0]
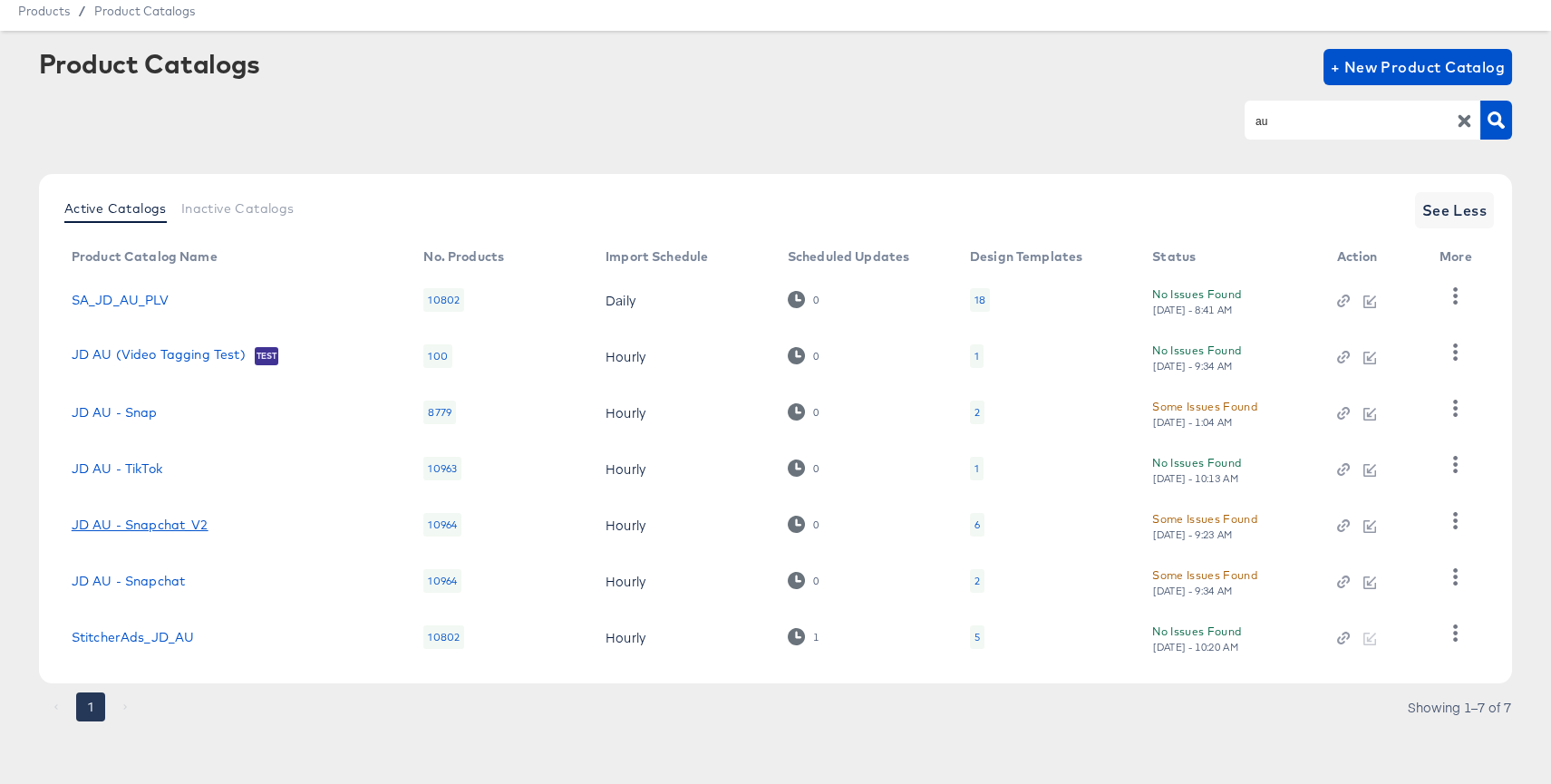
click at [183, 518] on link "JD AU - Snapchat_V2" at bounding box center [140, 524] width 137 height 15
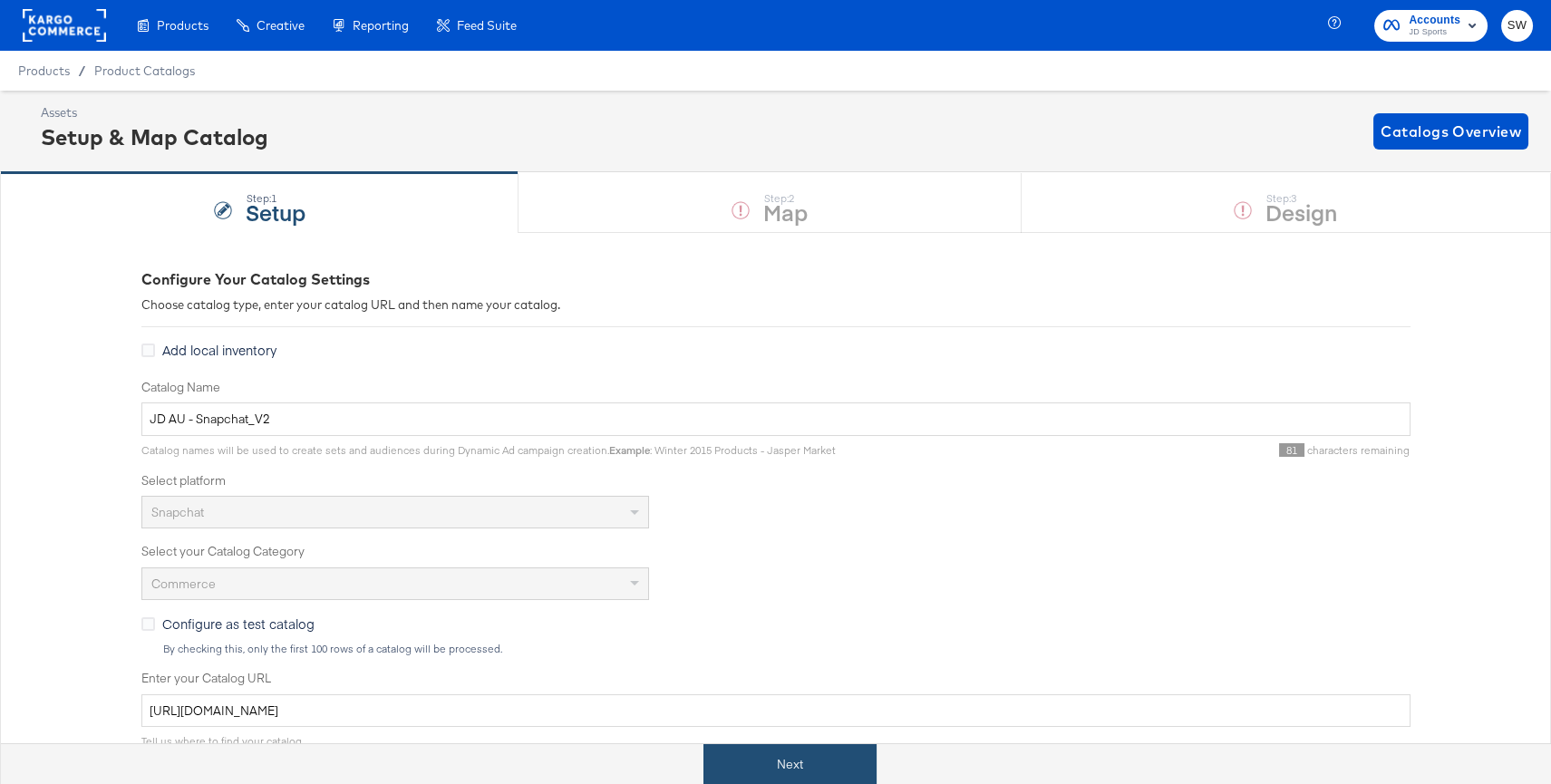
click at [813, 757] on button "Next" at bounding box center [789, 764] width 173 height 41
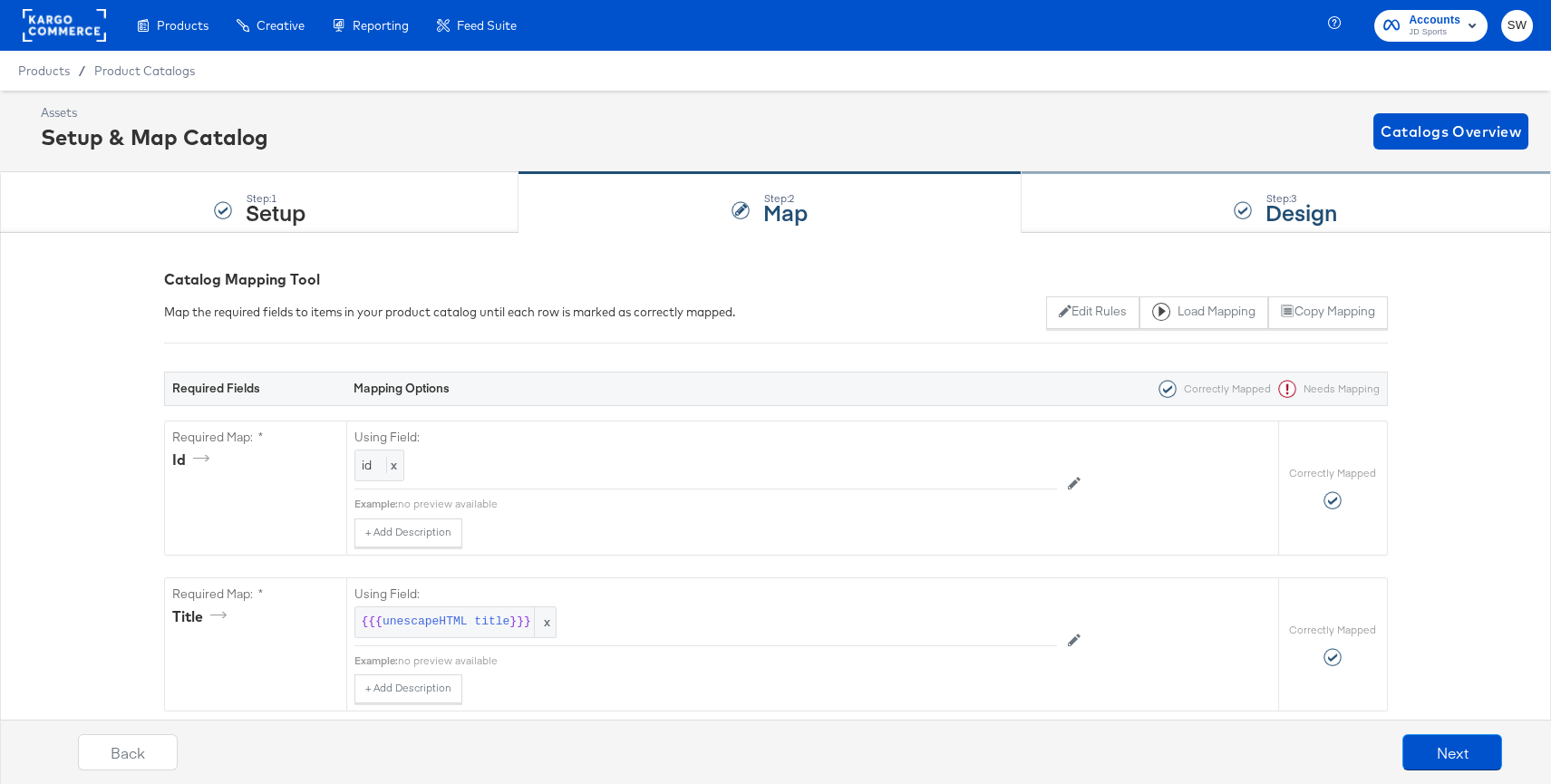
click at [1191, 218] on div "Step: 3 Design" at bounding box center [1286, 202] width 529 height 60
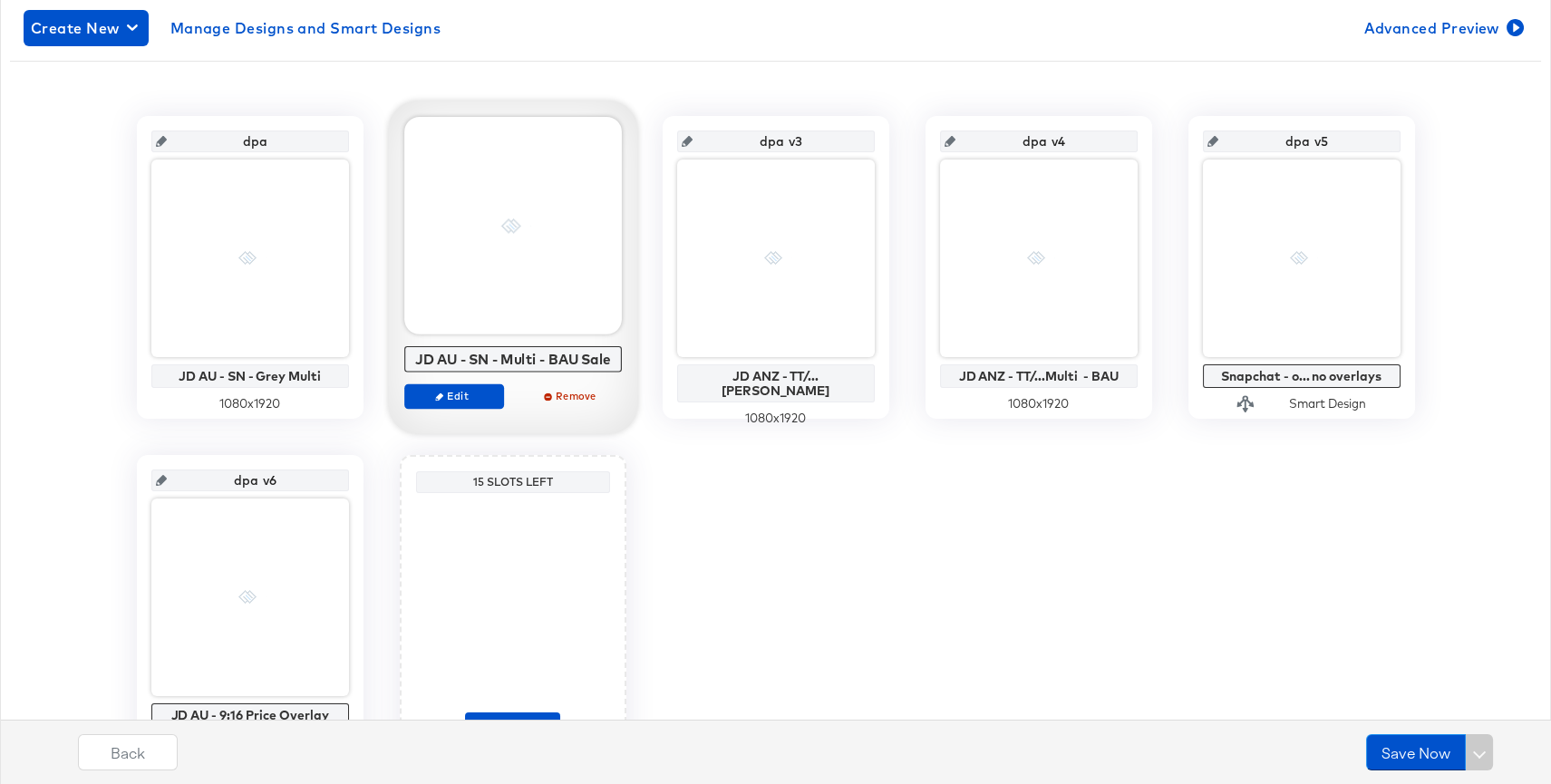
scroll to position [316, 0]
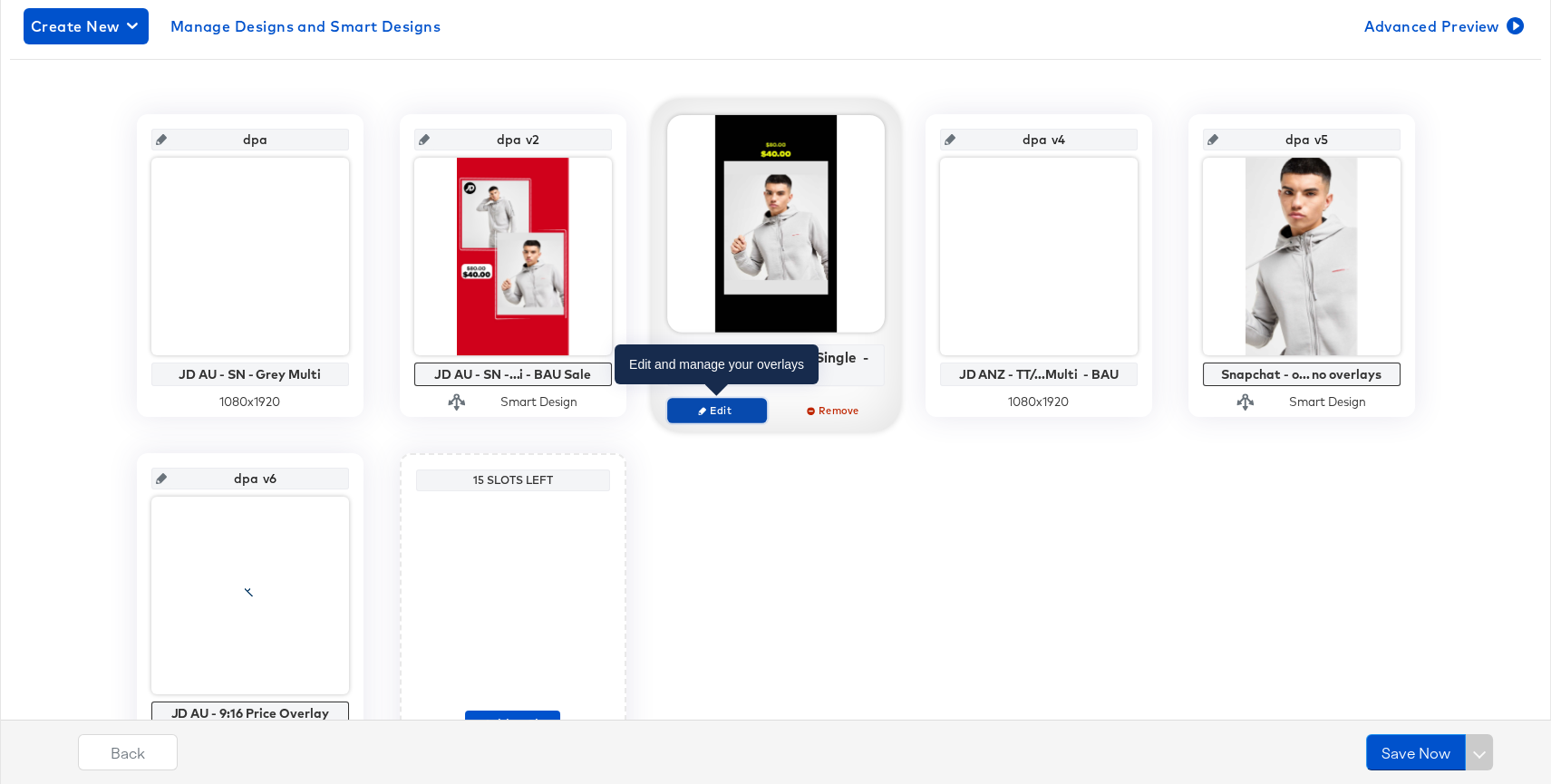
click at [715, 401] on button "Edit" at bounding box center [717, 410] width 100 height 25
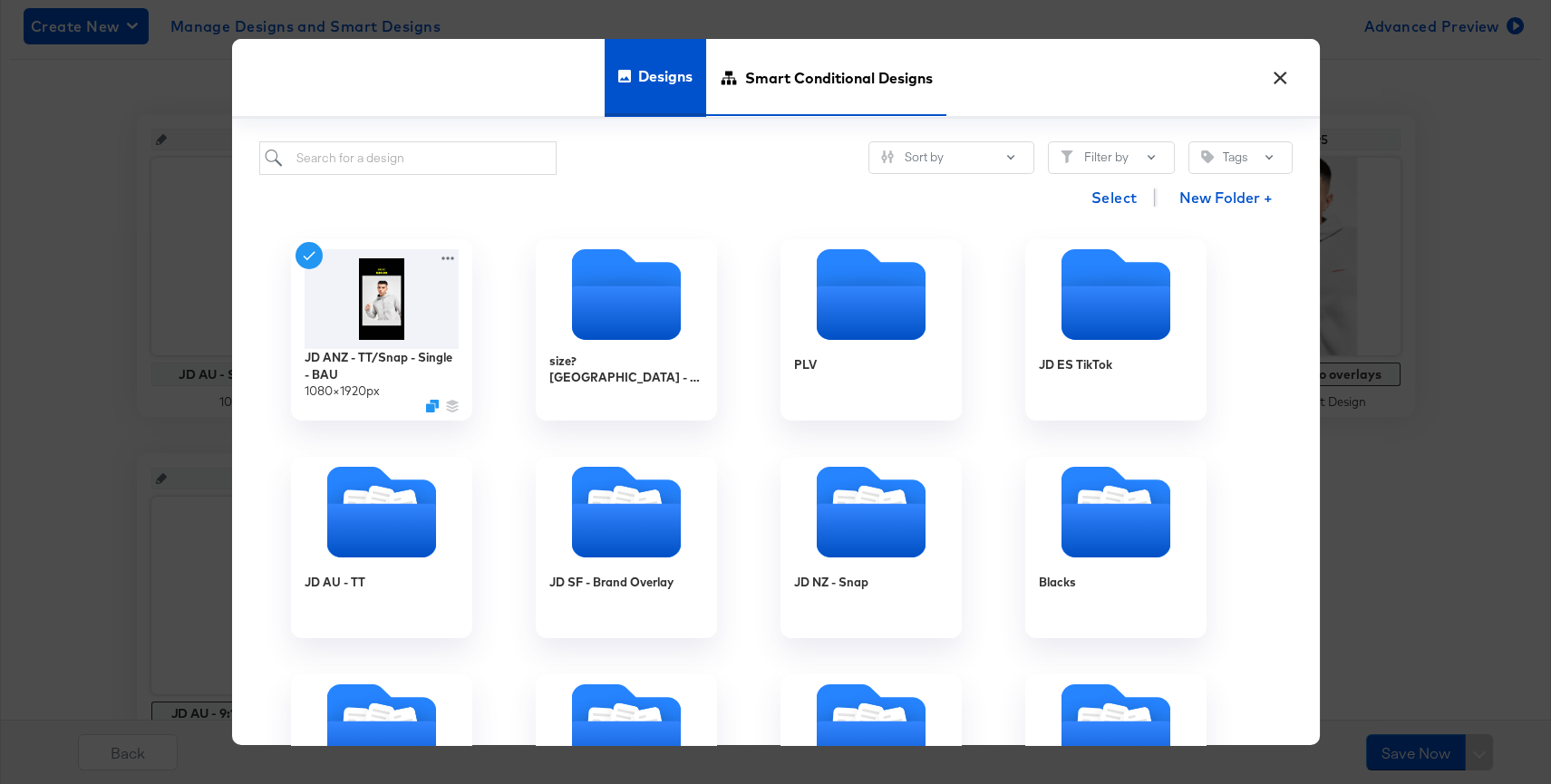
click at [838, 104] on span "Smart Conditional Designs" at bounding box center [839, 78] width 188 height 80
type input "dpa v5"
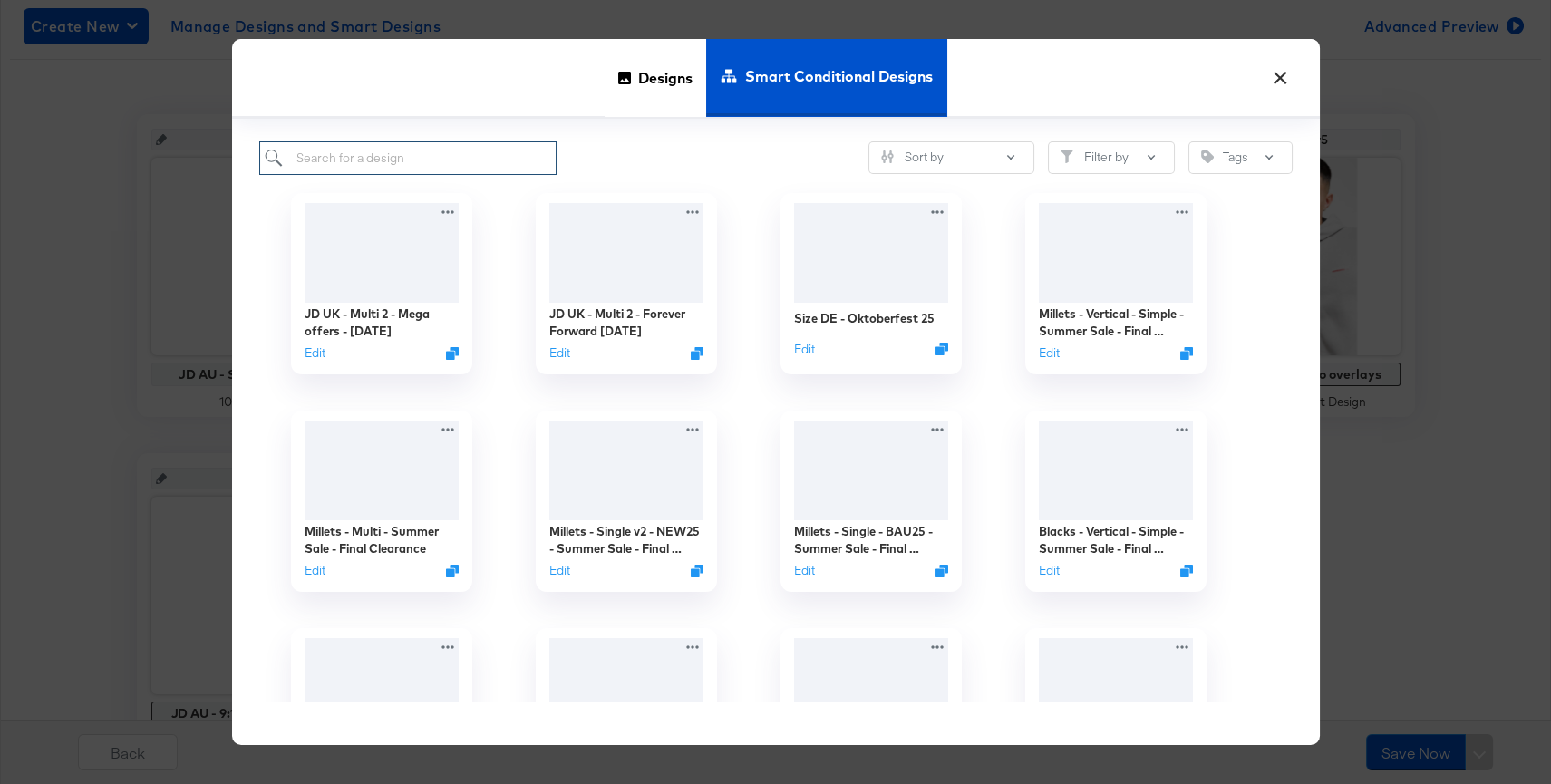
click at [494, 159] on input "search" at bounding box center [407, 158] width 298 height 33
type input "jd anz -"
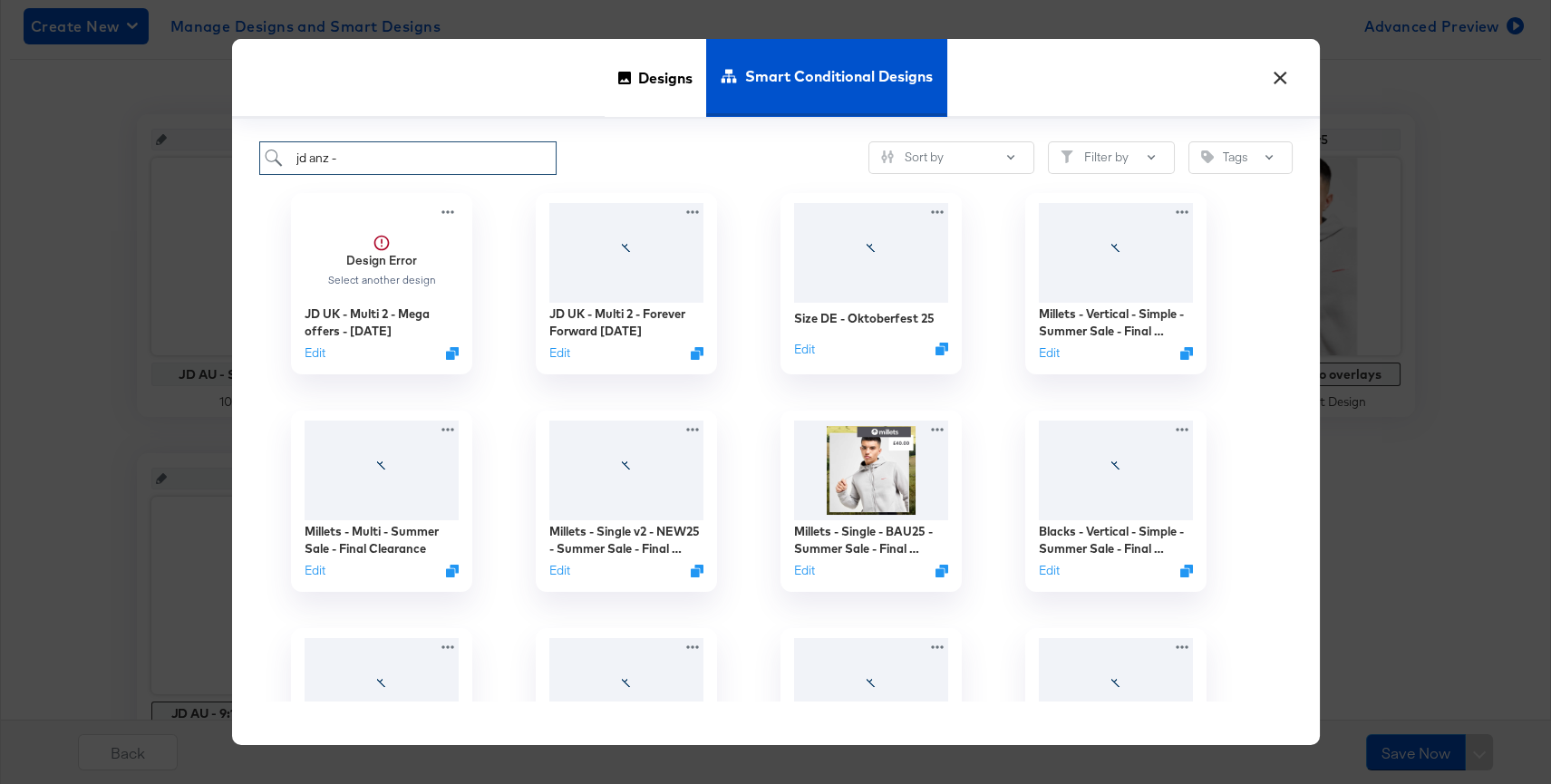
type input "dpa v5"
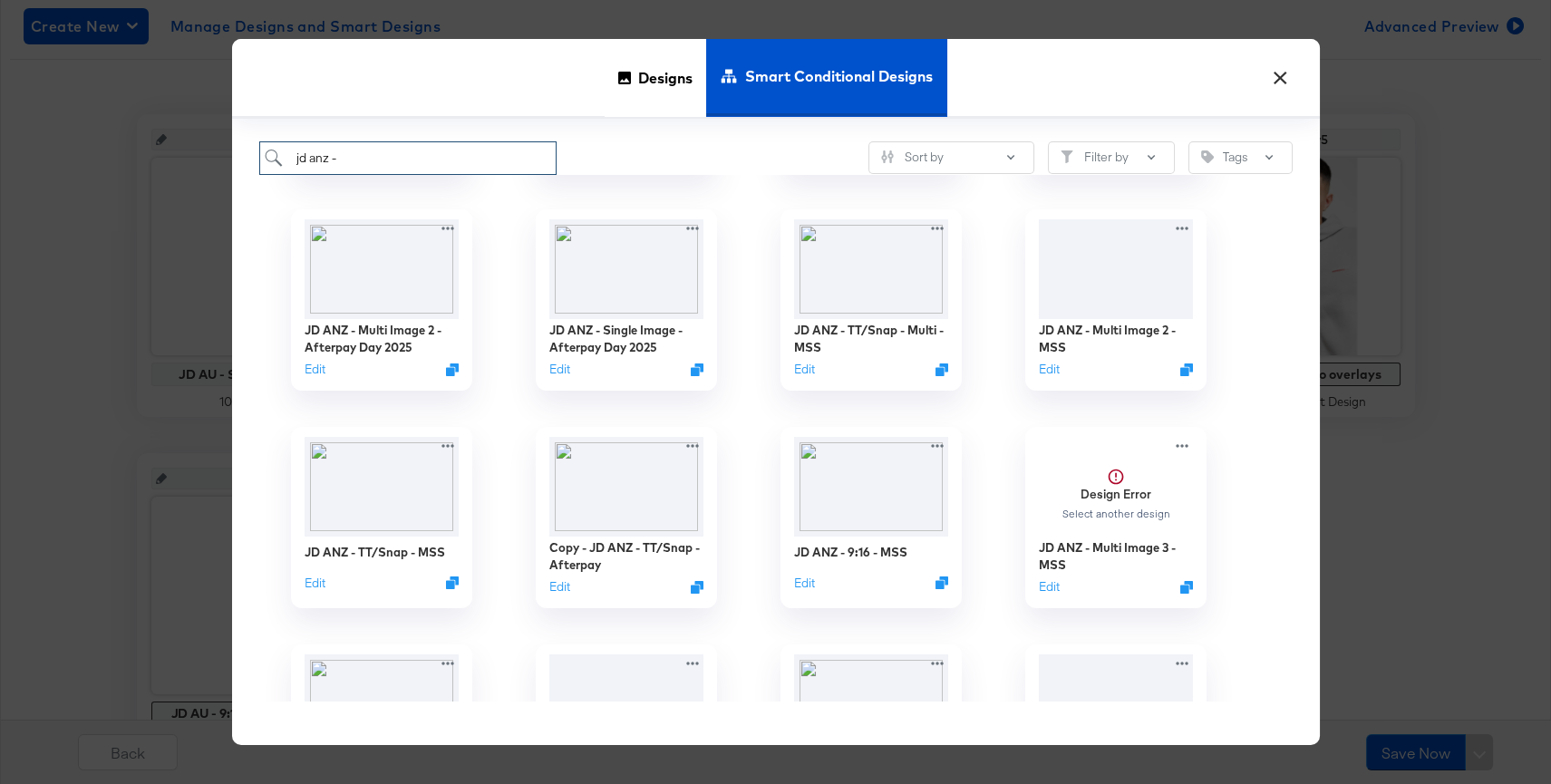
scroll to position [207, 0]
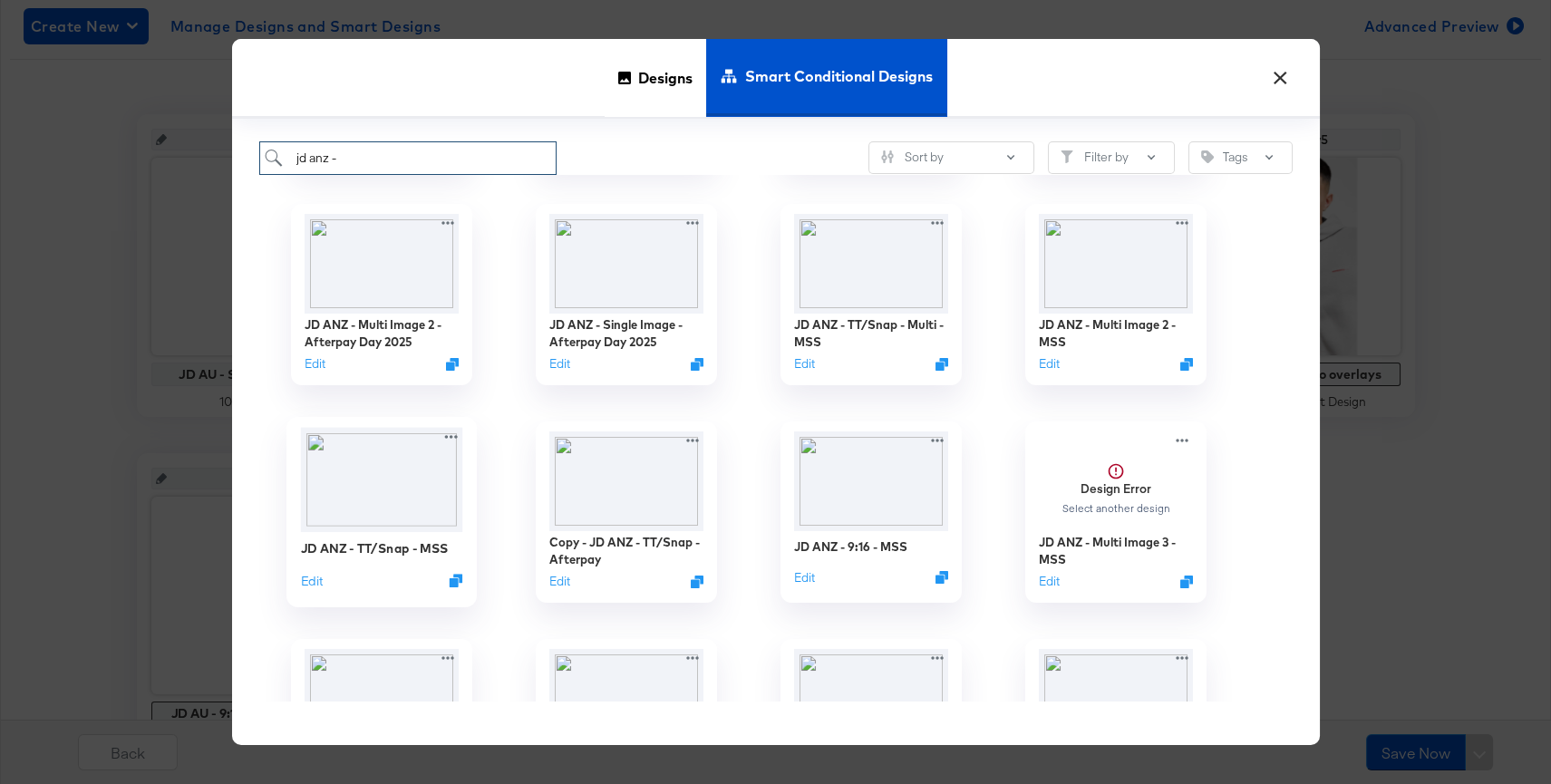
type input "jd anz -"
click at [401, 496] on img at bounding box center [381, 478] width 162 height 104
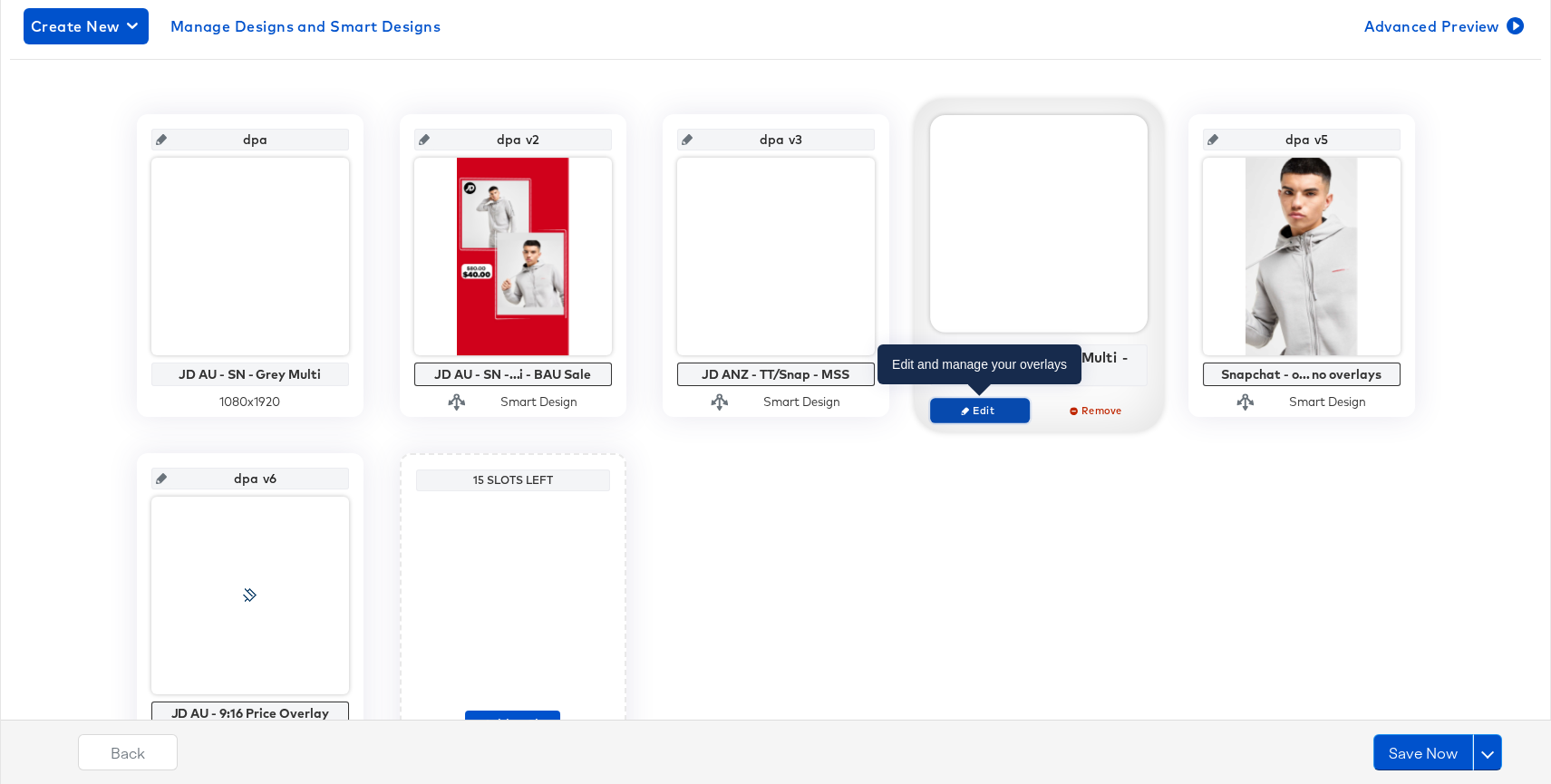
click at [991, 404] on span "Edit" at bounding box center [979, 410] width 83 height 14
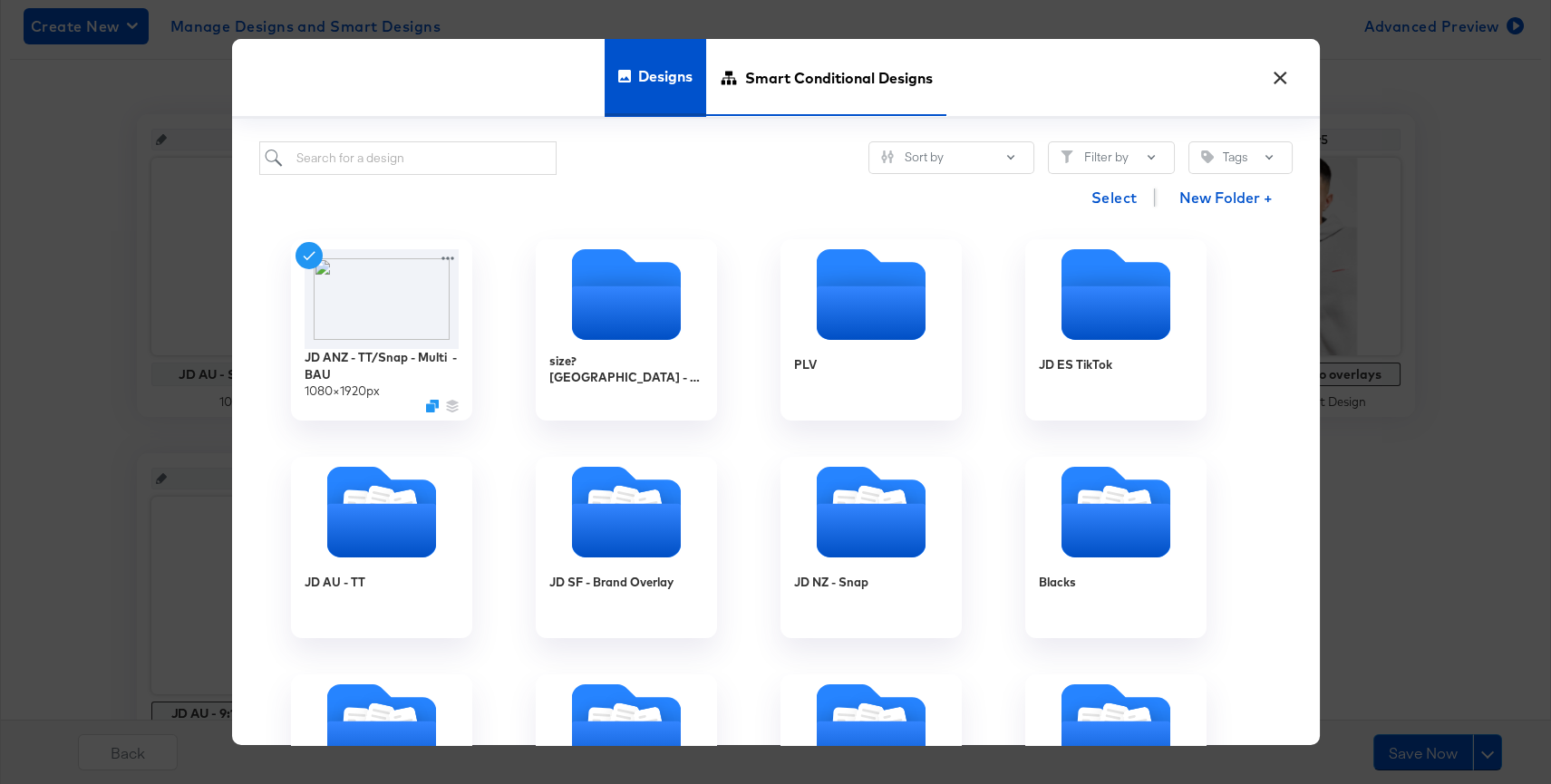
click at [810, 75] on span "Smart Conditional Designs" at bounding box center [839, 78] width 188 height 80
type input "dpa v5"
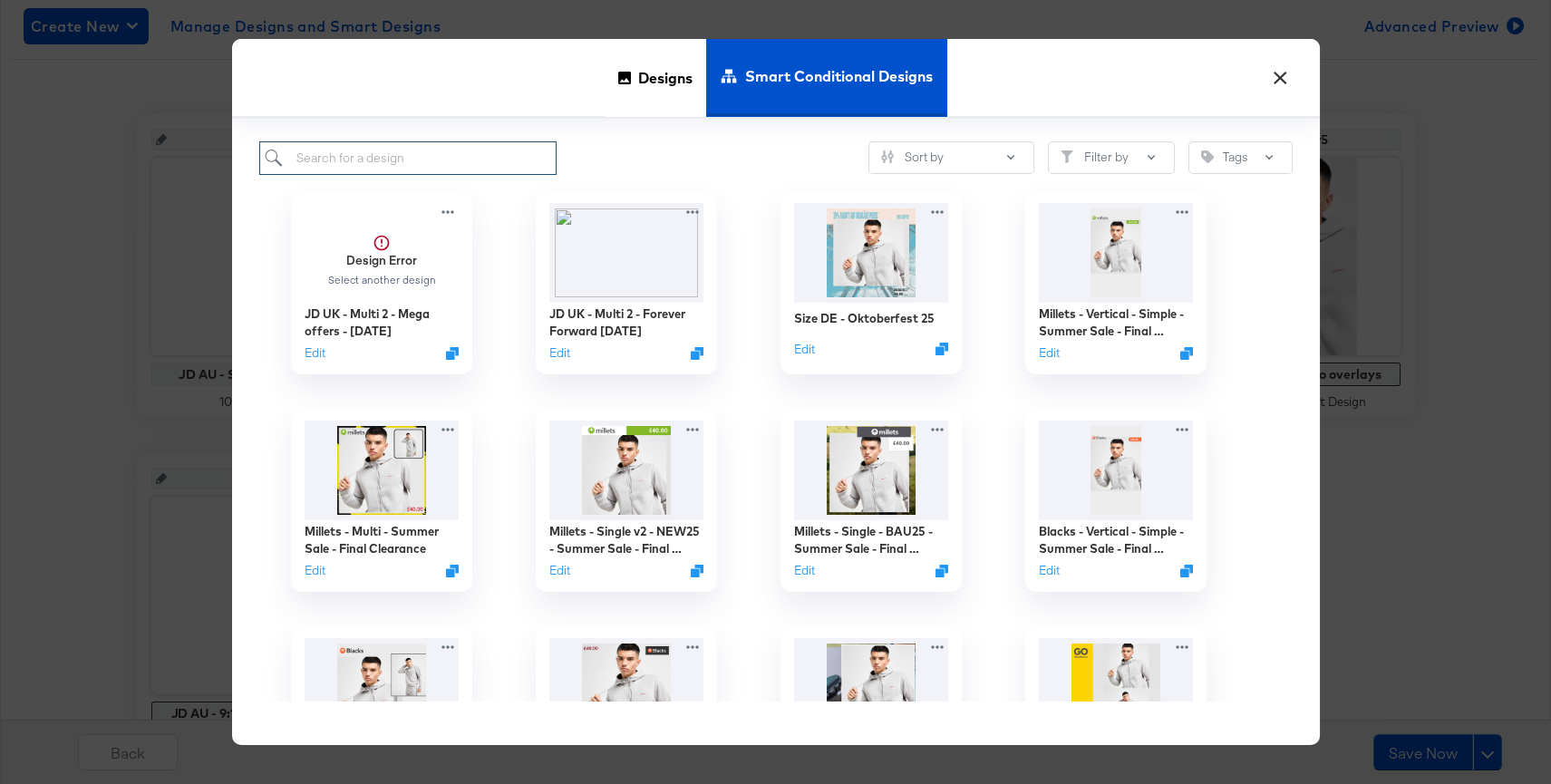
click at [516, 153] on input "search" at bounding box center [407, 158] width 298 height 33
type input "jd anz -"
type input "dpa v5"
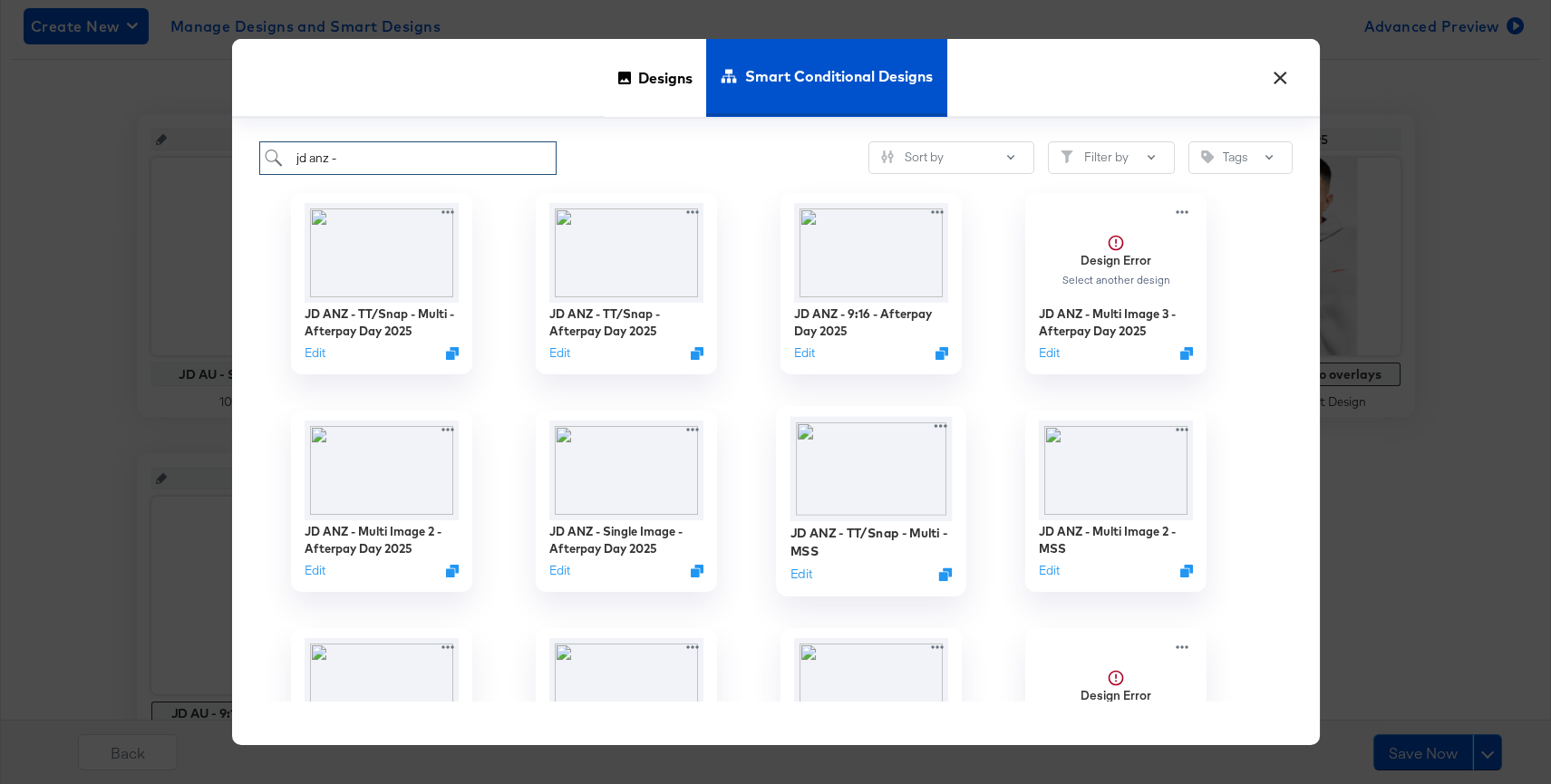
type input "jd anz -"
click at [862, 458] on img at bounding box center [870, 468] width 162 height 104
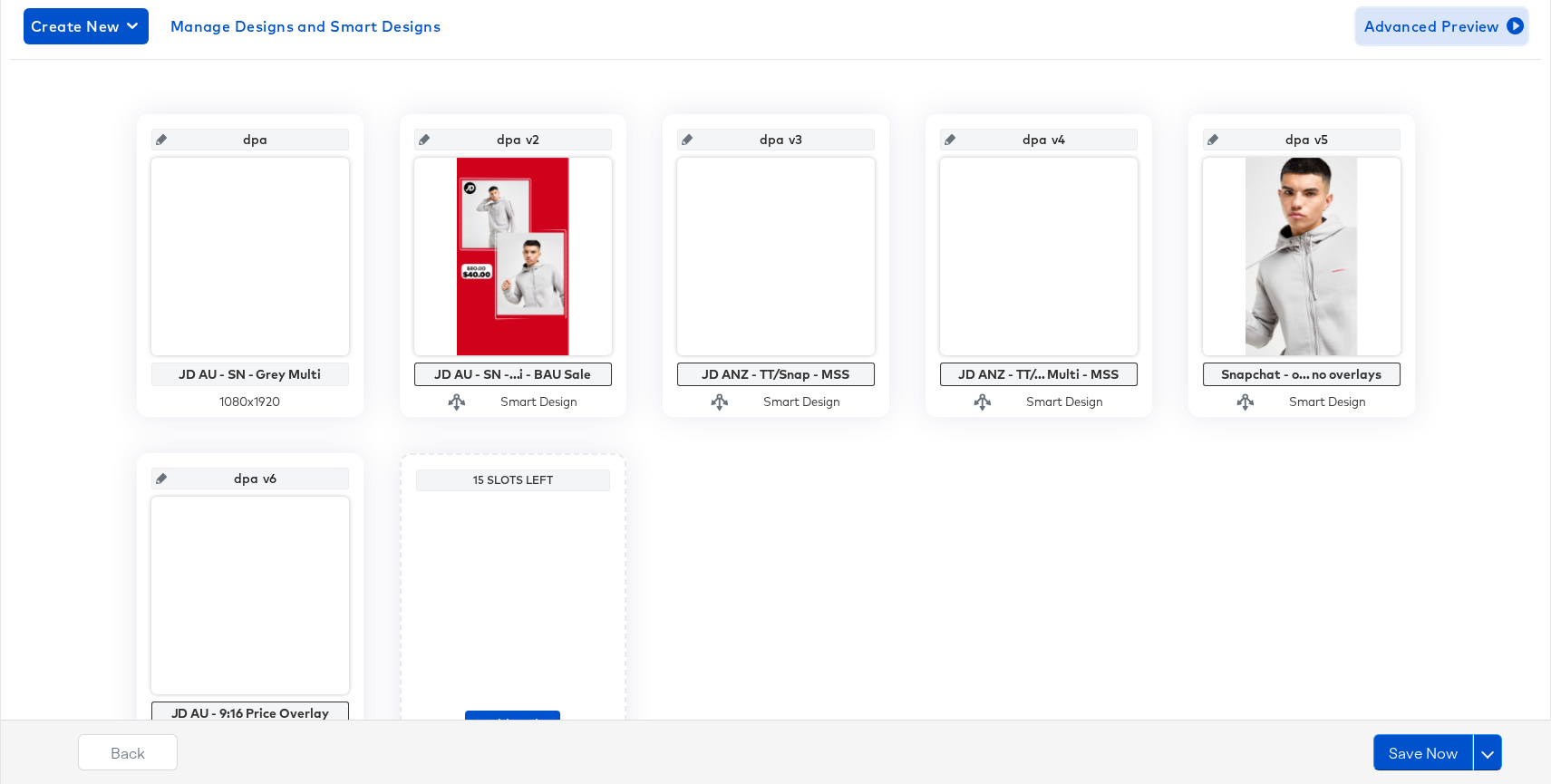
click at [1464, 25] on span "Advanced Preview" at bounding box center [1442, 26] width 157 height 25
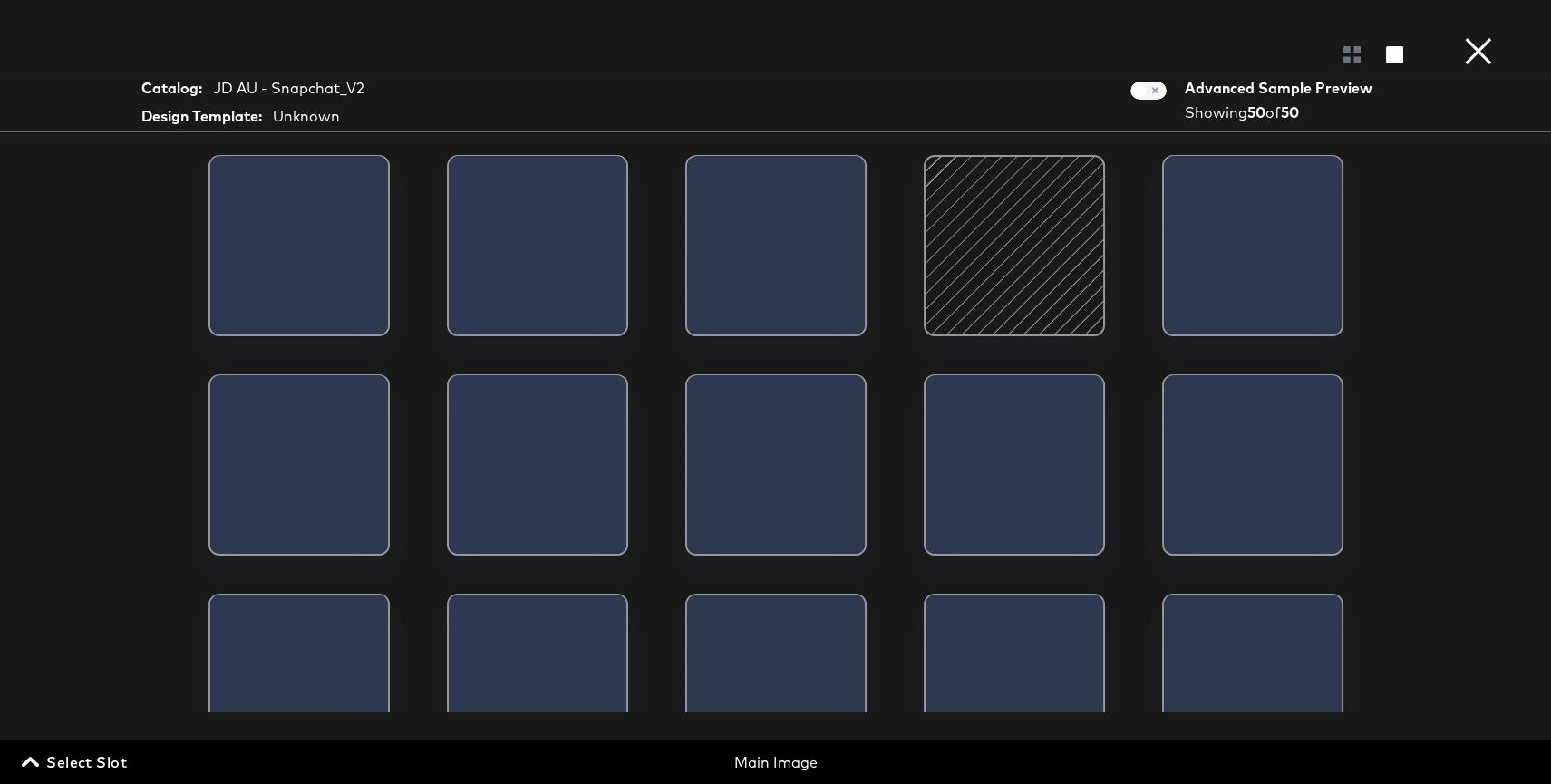
click at [70, 776] on div "Select Slot Main Image Main Image Additional Image Slot 1 Additional Image Slot…" at bounding box center [776, 762] width 1551 height 44
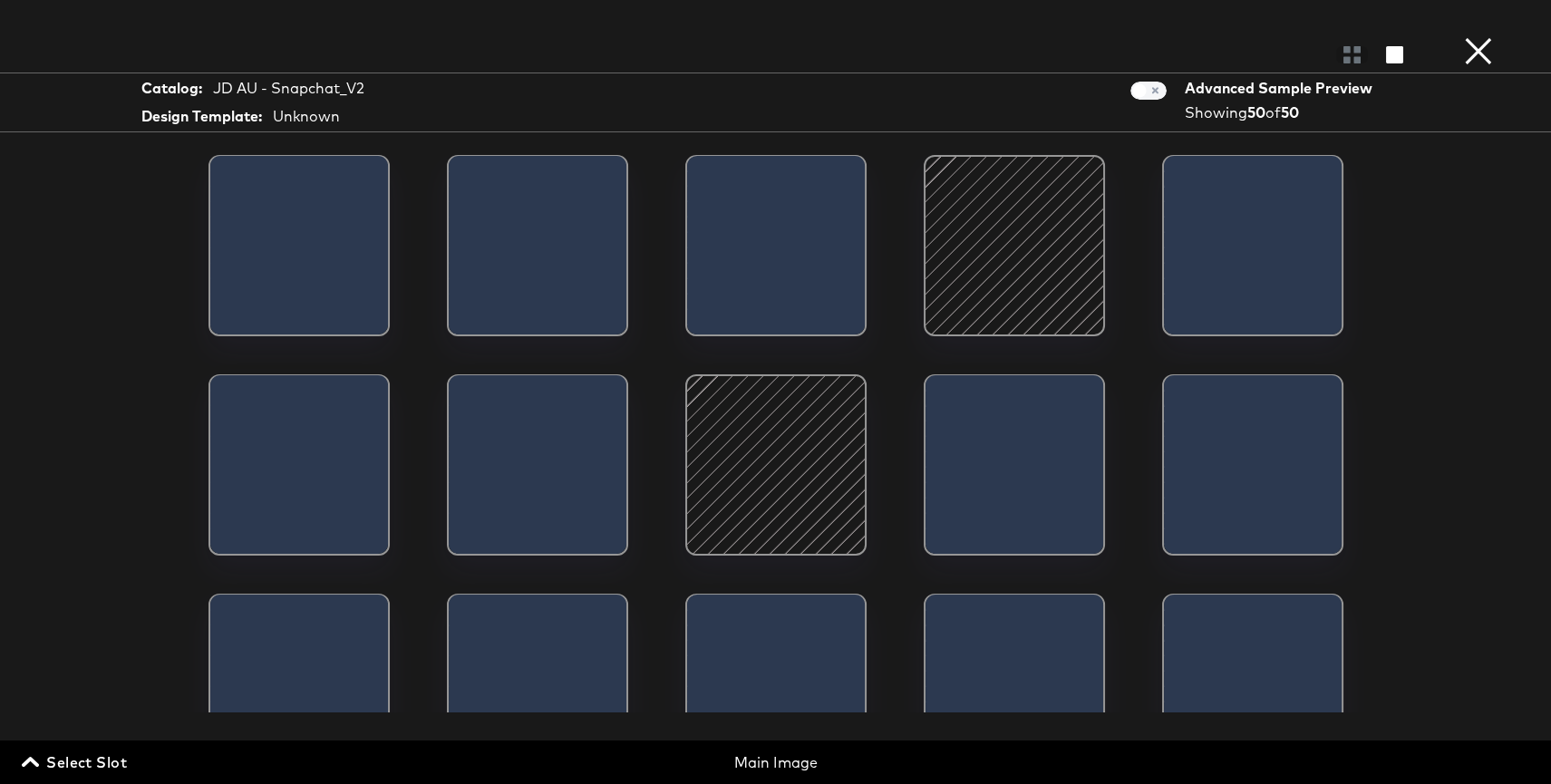
click at [71, 768] on span "Select Slot" at bounding box center [76, 762] width 102 height 25
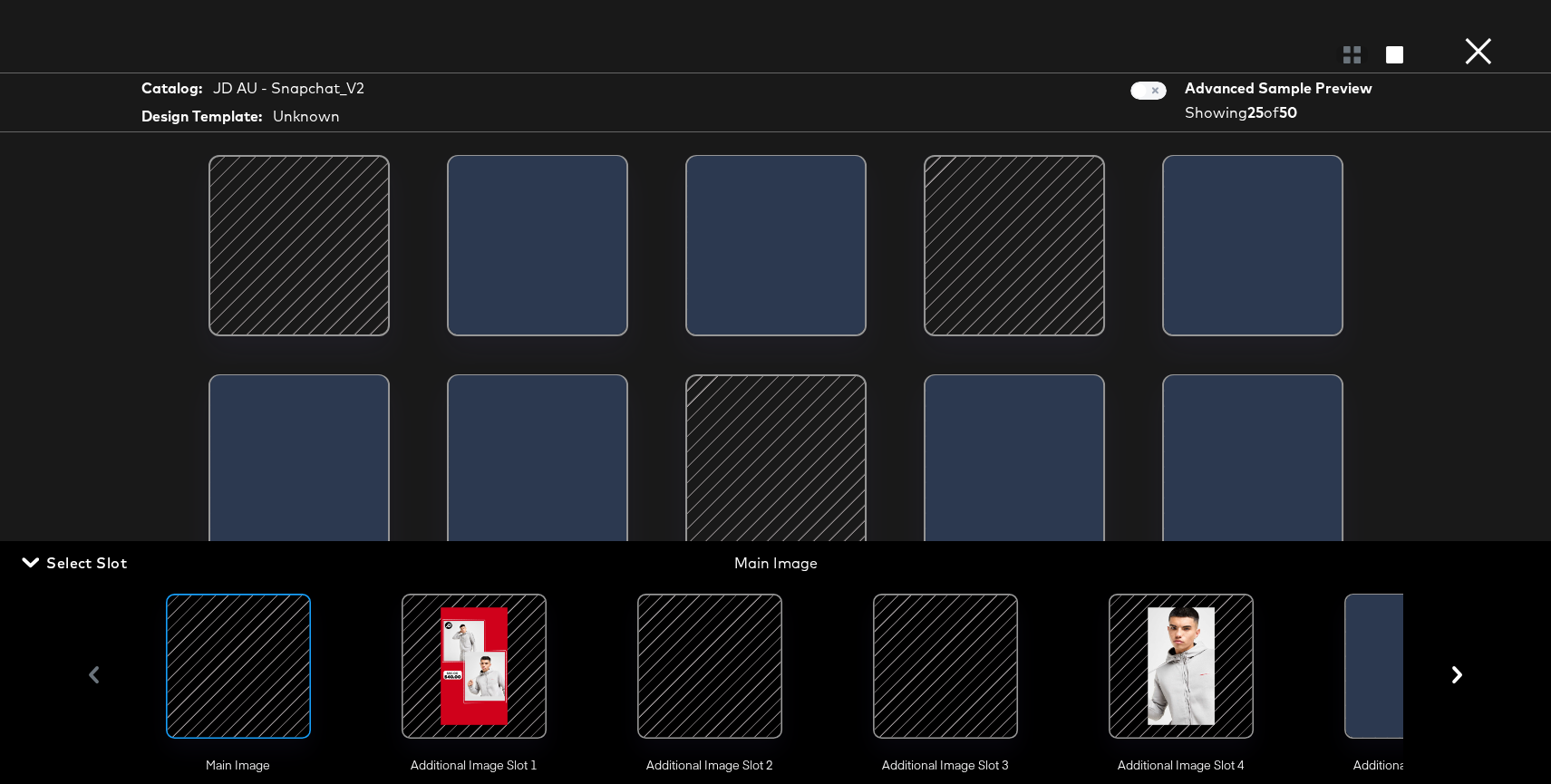
click at [656, 667] on div at bounding box center [710, 666] width 123 height 123
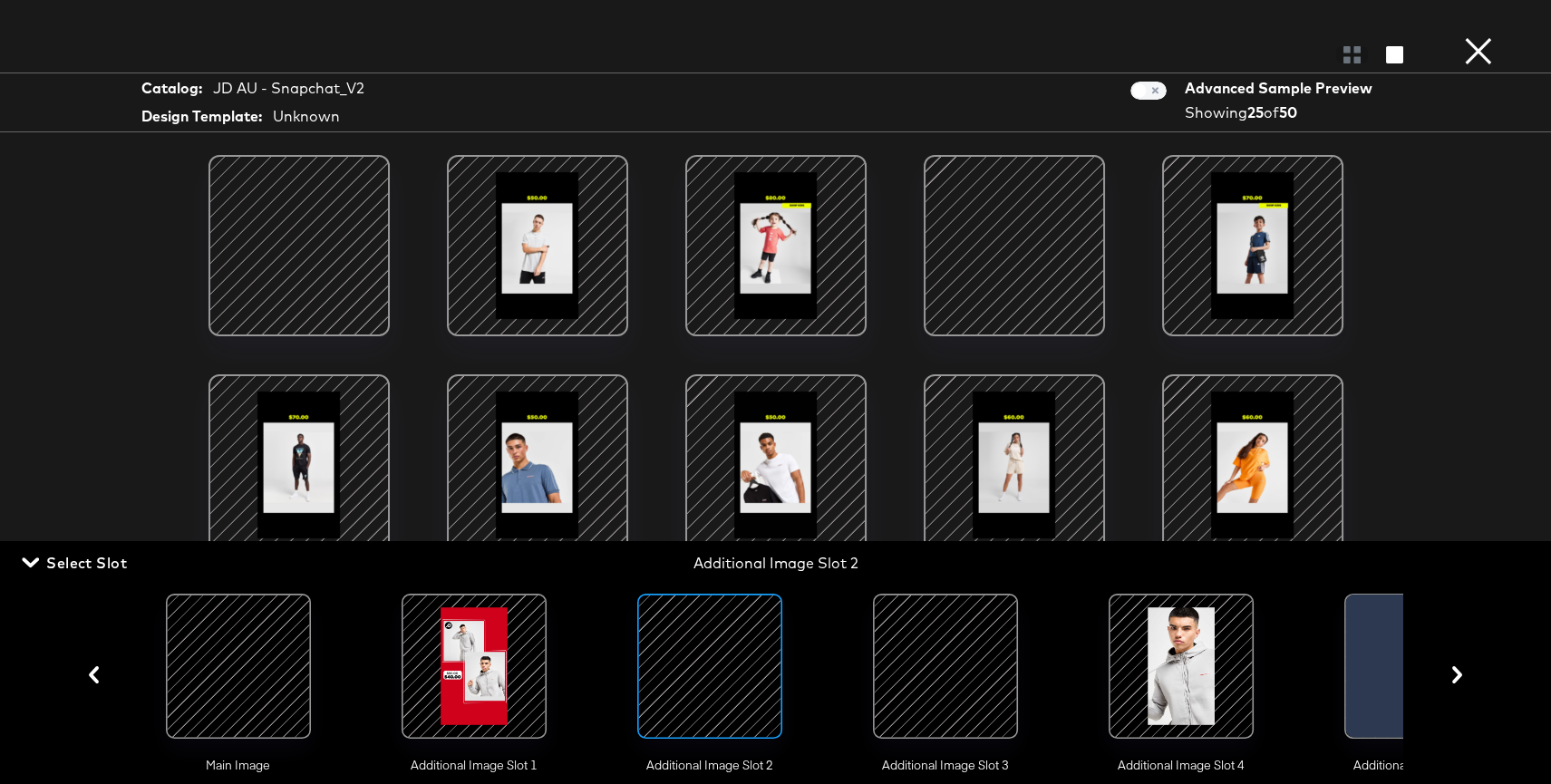
click at [335, 278] on div at bounding box center [299, 246] width 154 height 154
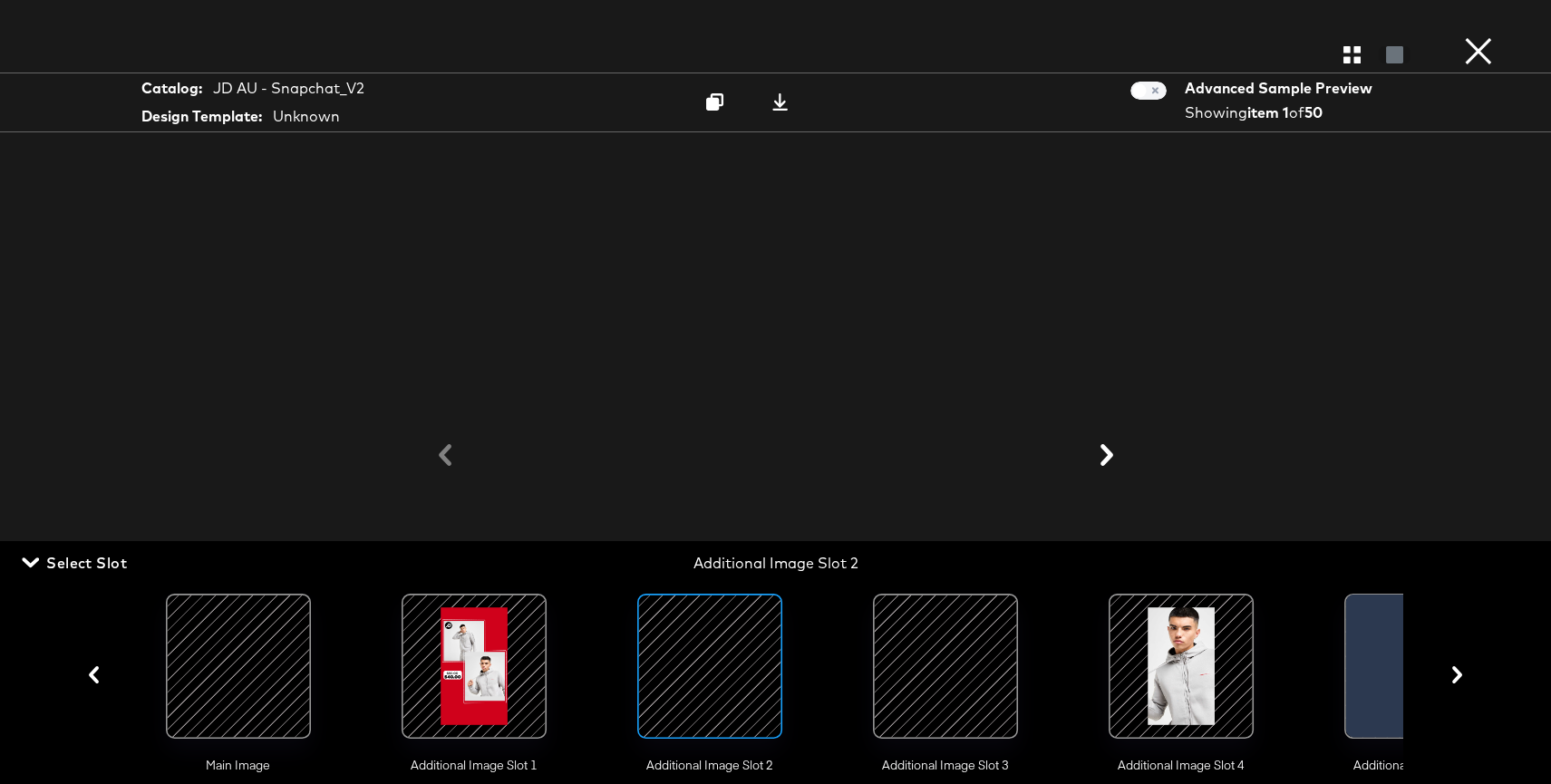
click at [1097, 457] on icon at bounding box center [1107, 455] width 21 height 21
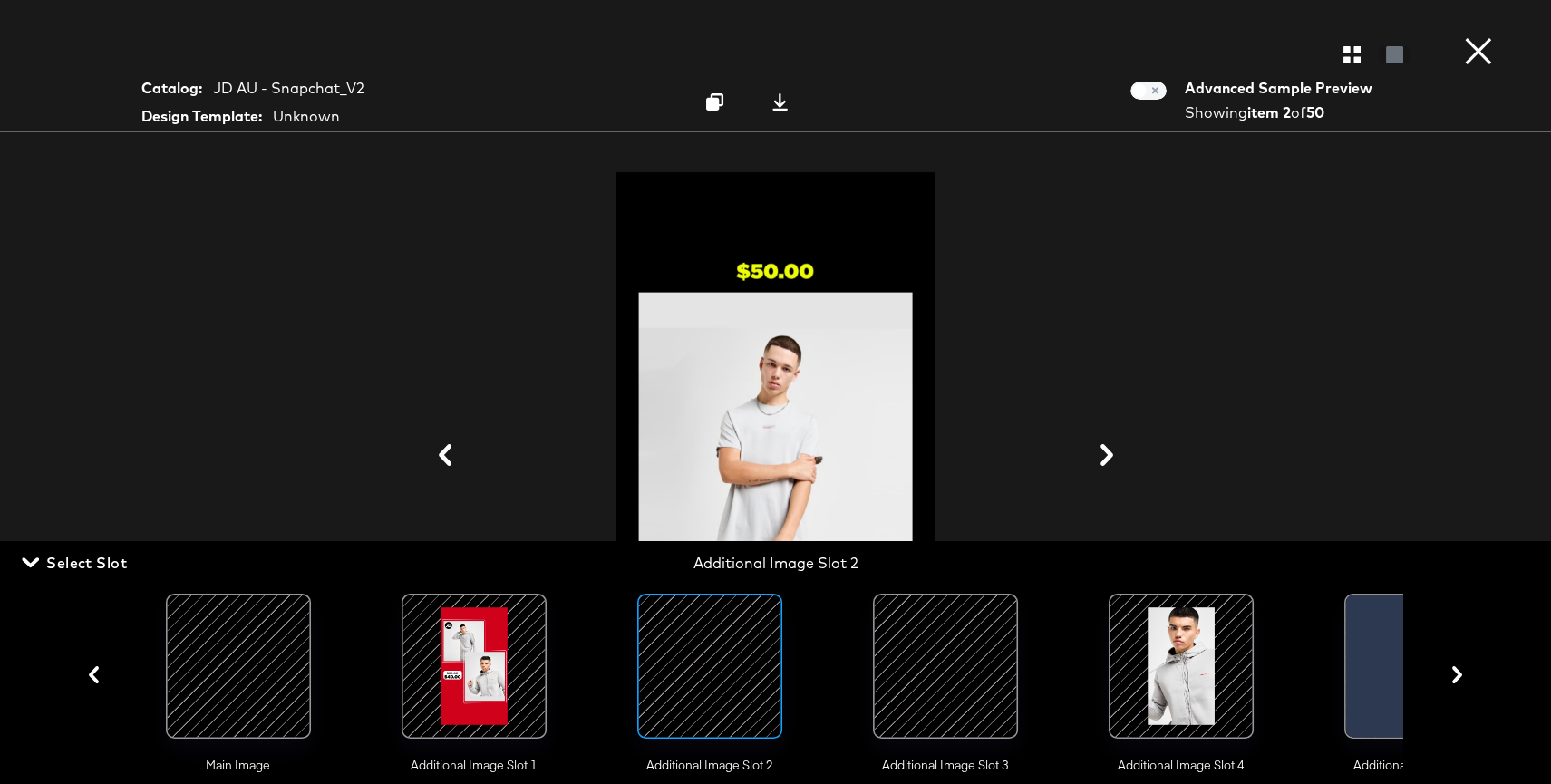
click at [1097, 457] on icon at bounding box center [1107, 455] width 21 height 21
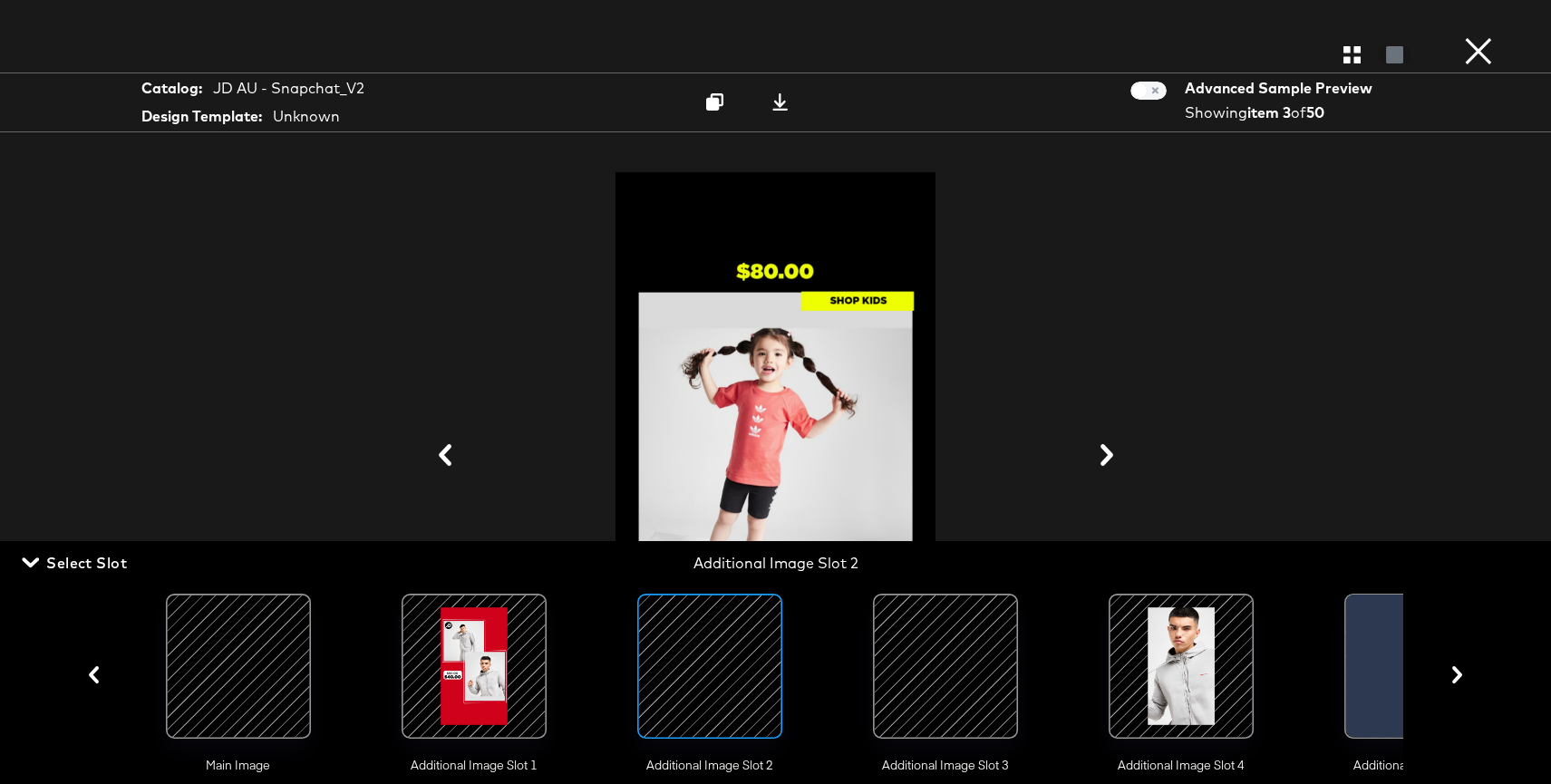
click at [1097, 457] on icon at bounding box center [1107, 455] width 21 height 21
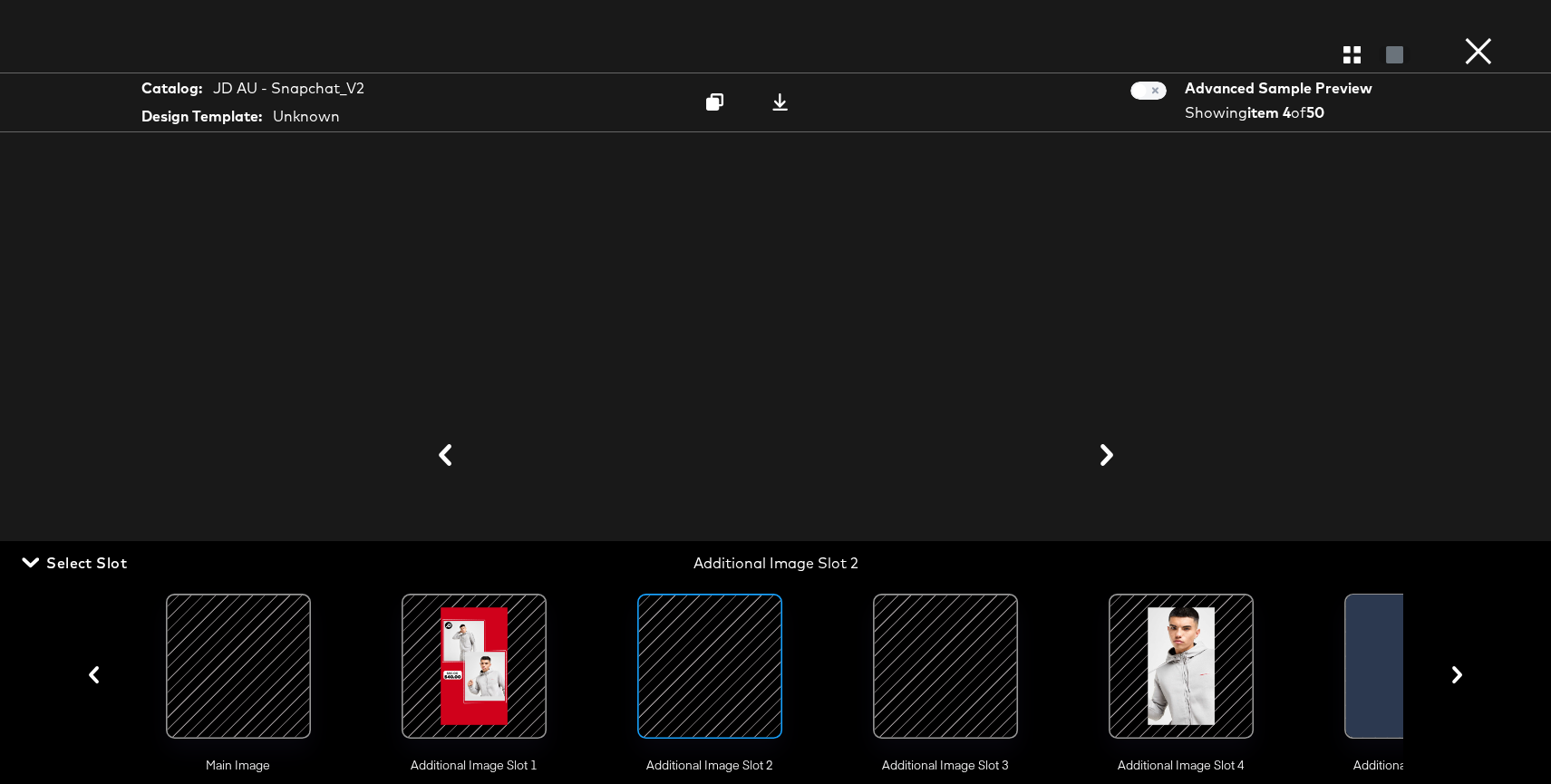
click at [1097, 457] on icon at bounding box center [1107, 455] width 21 height 21
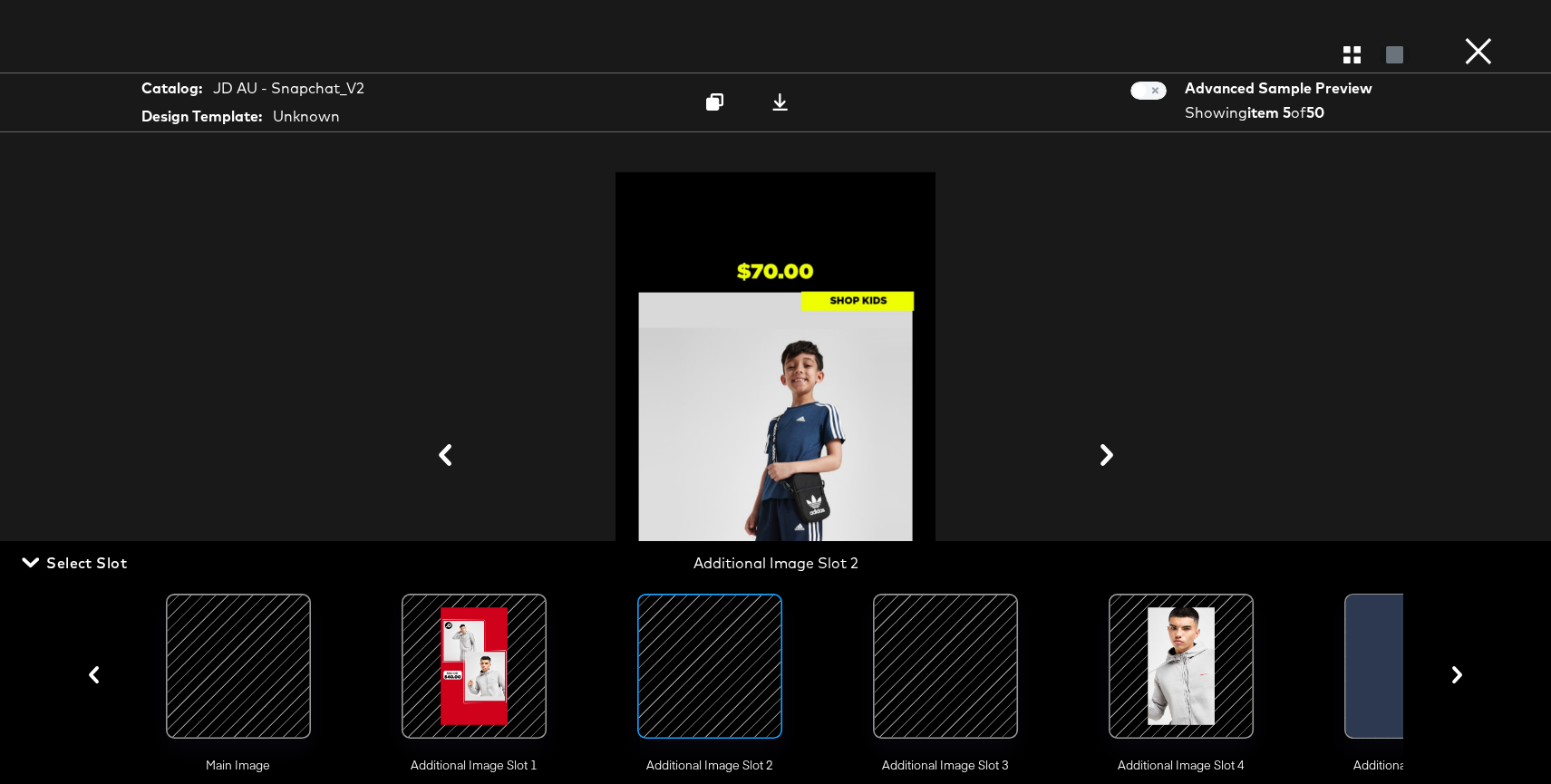
click at [442, 452] on icon at bounding box center [444, 455] width 13 height 21
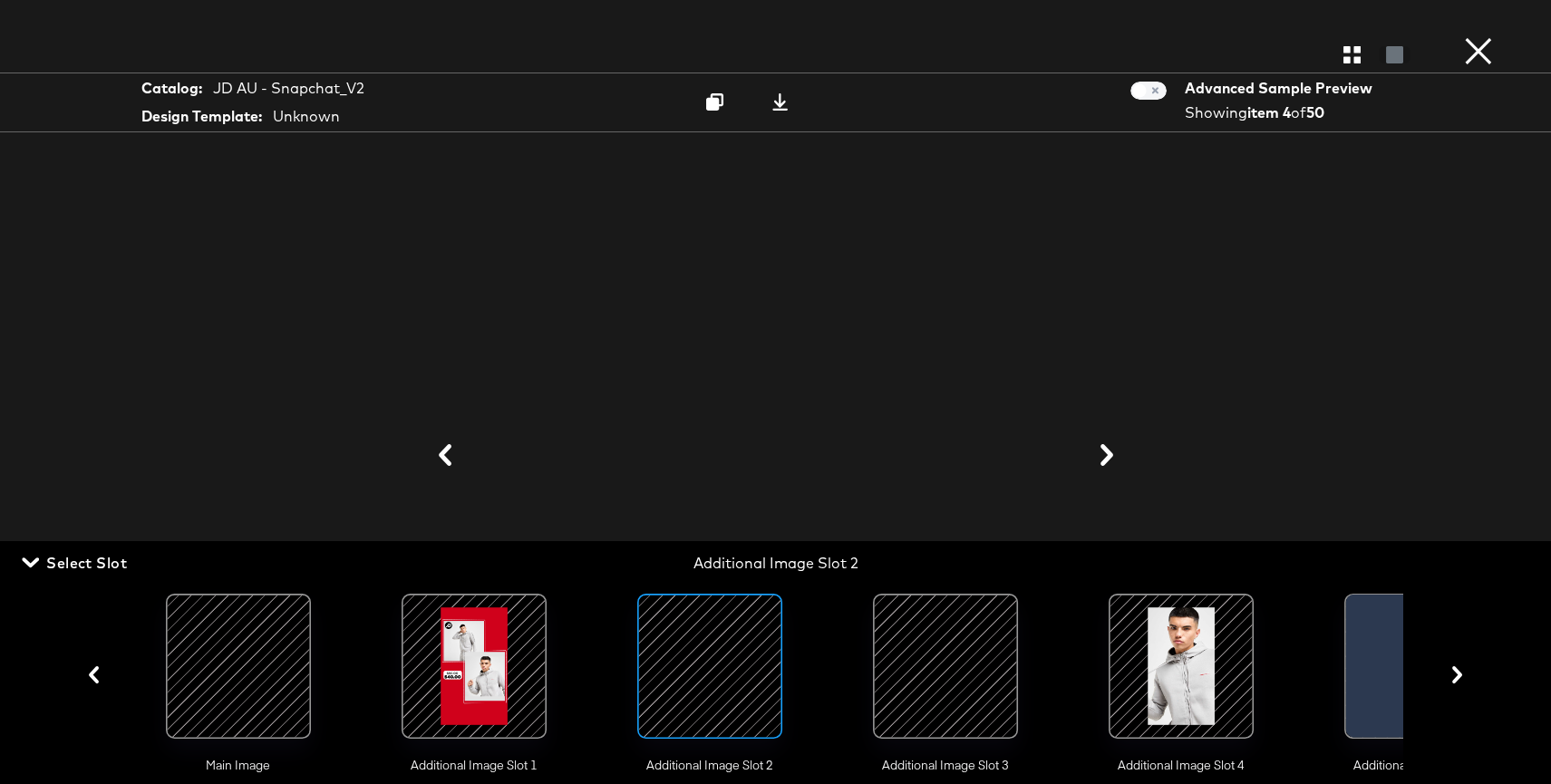
click at [925, 664] on div at bounding box center [945, 666] width 123 height 123
click at [1357, 56] on icon "button" at bounding box center [1352, 55] width 18 height 18
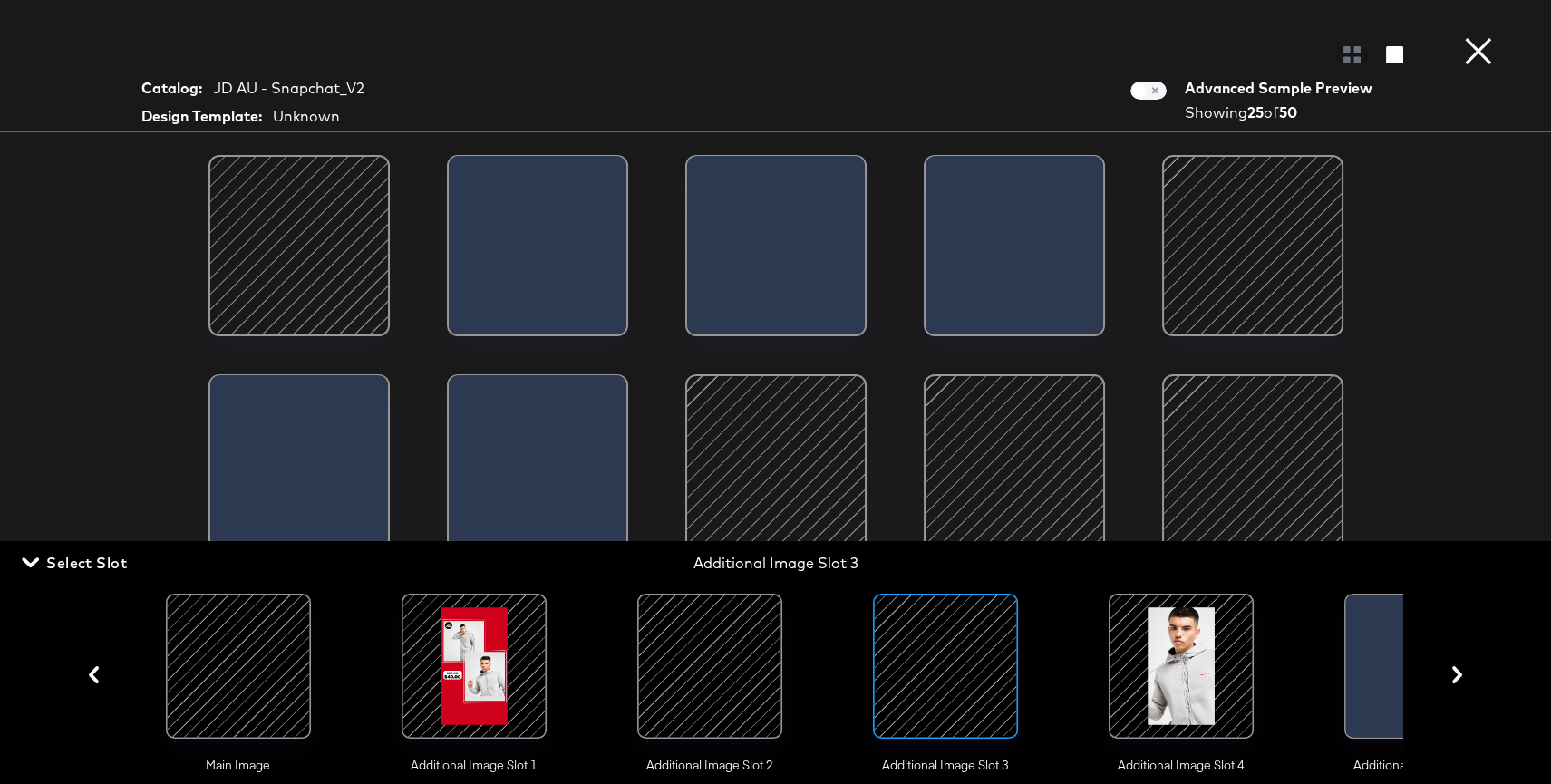
click at [358, 262] on div at bounding box center [299, 246] width 154 height 154
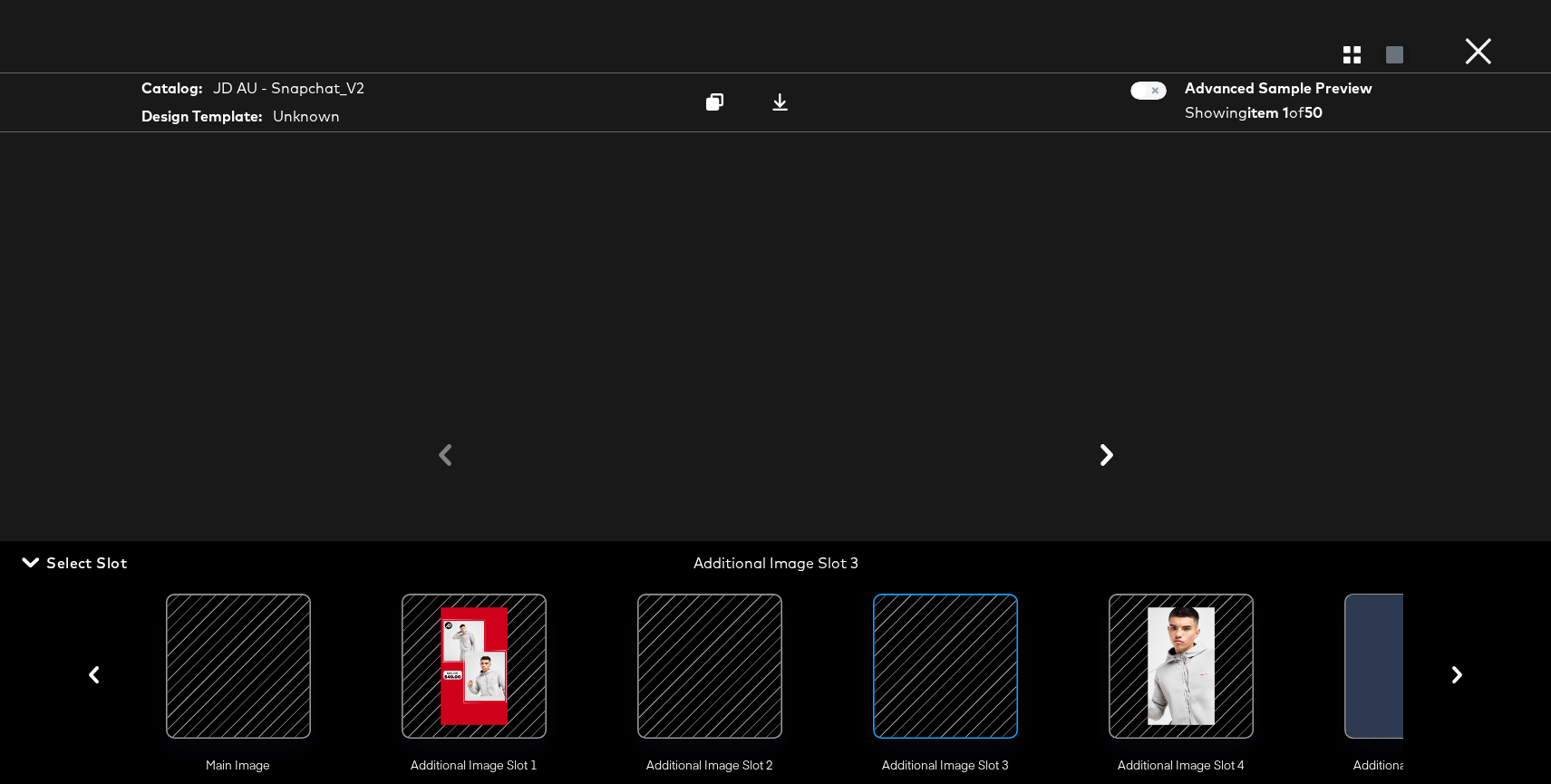
click at [1112, 456] on icon at bounding box center [1107, 455] width 13 height 21
click at [1472, 36] on button "×" at bounding box center [1478, 18] width 36 height 36
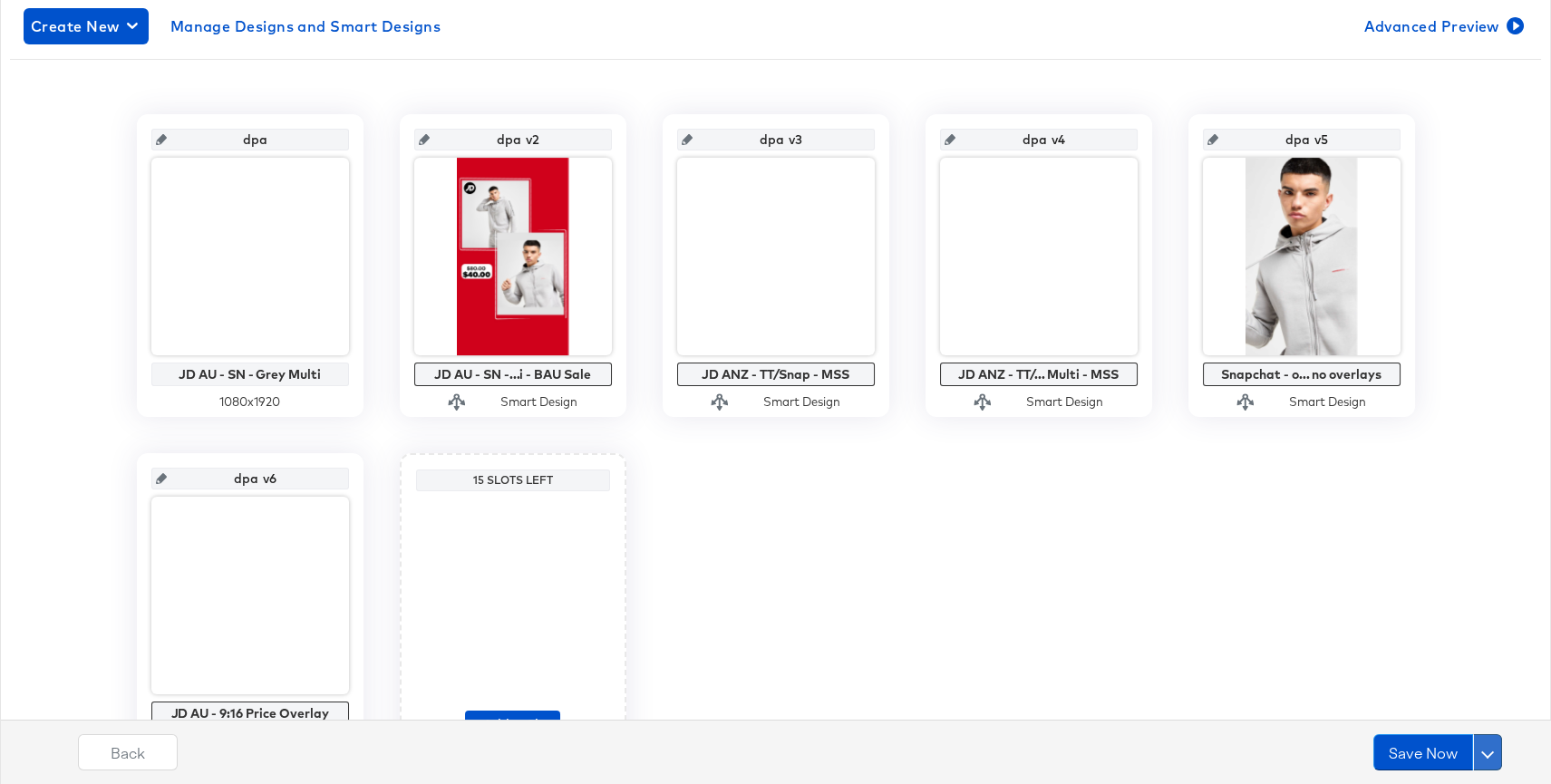
click at [1491, 745] on button at bounding box center [1488, 752] width 29 height 36
click at [1475, 715] on div "Schedule Save" at bounding box center [1445, 718] width 82 height 18
type input "dpa v5"
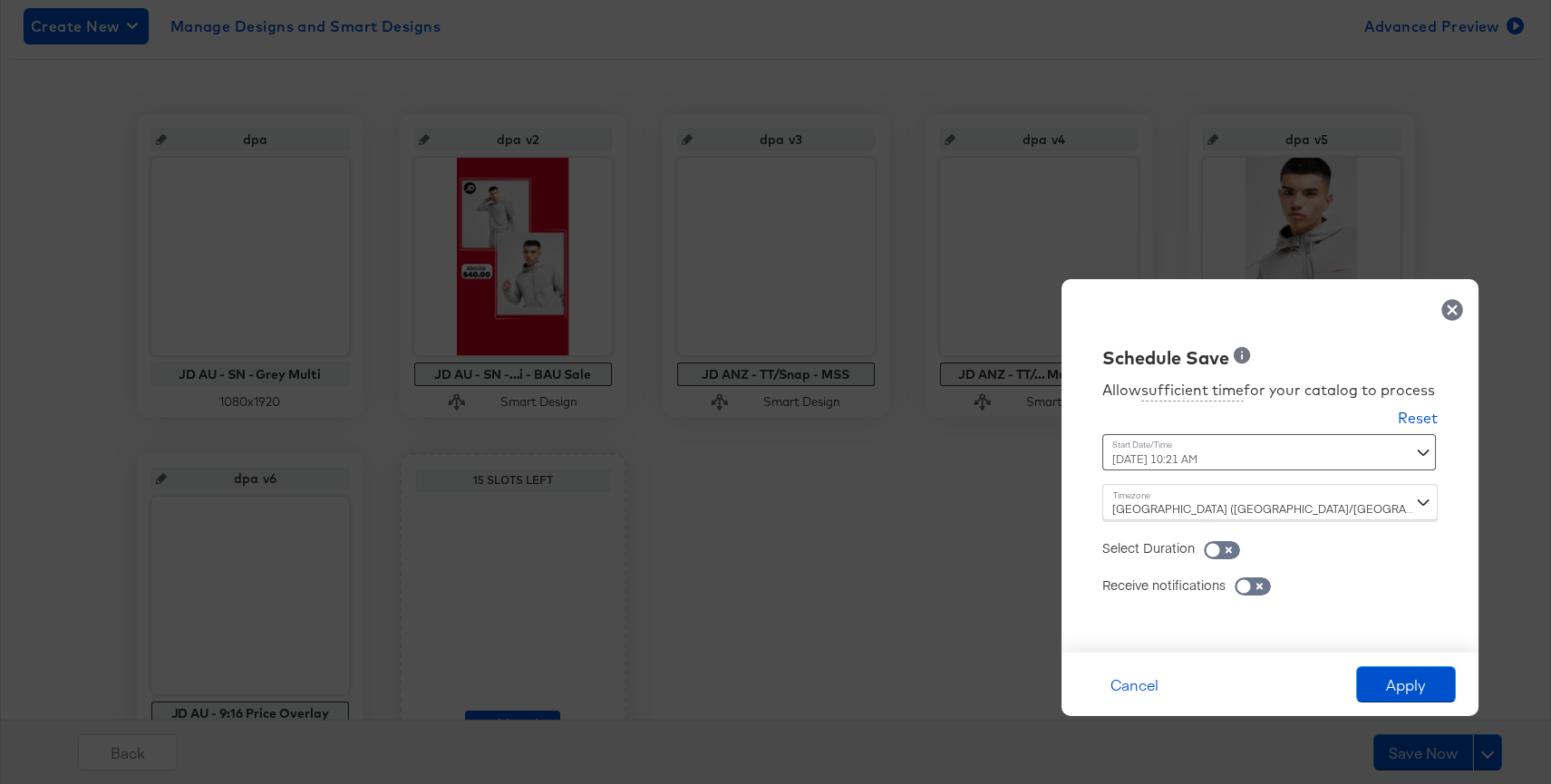
click at [1263, 461] on div "September 10th 2025 10:21 AM ‹ September 2025 › Su Mo Tu We Th Fr Sa 31 1 2 3 4…" at bounding box center [1224, 452] width 245 height 36
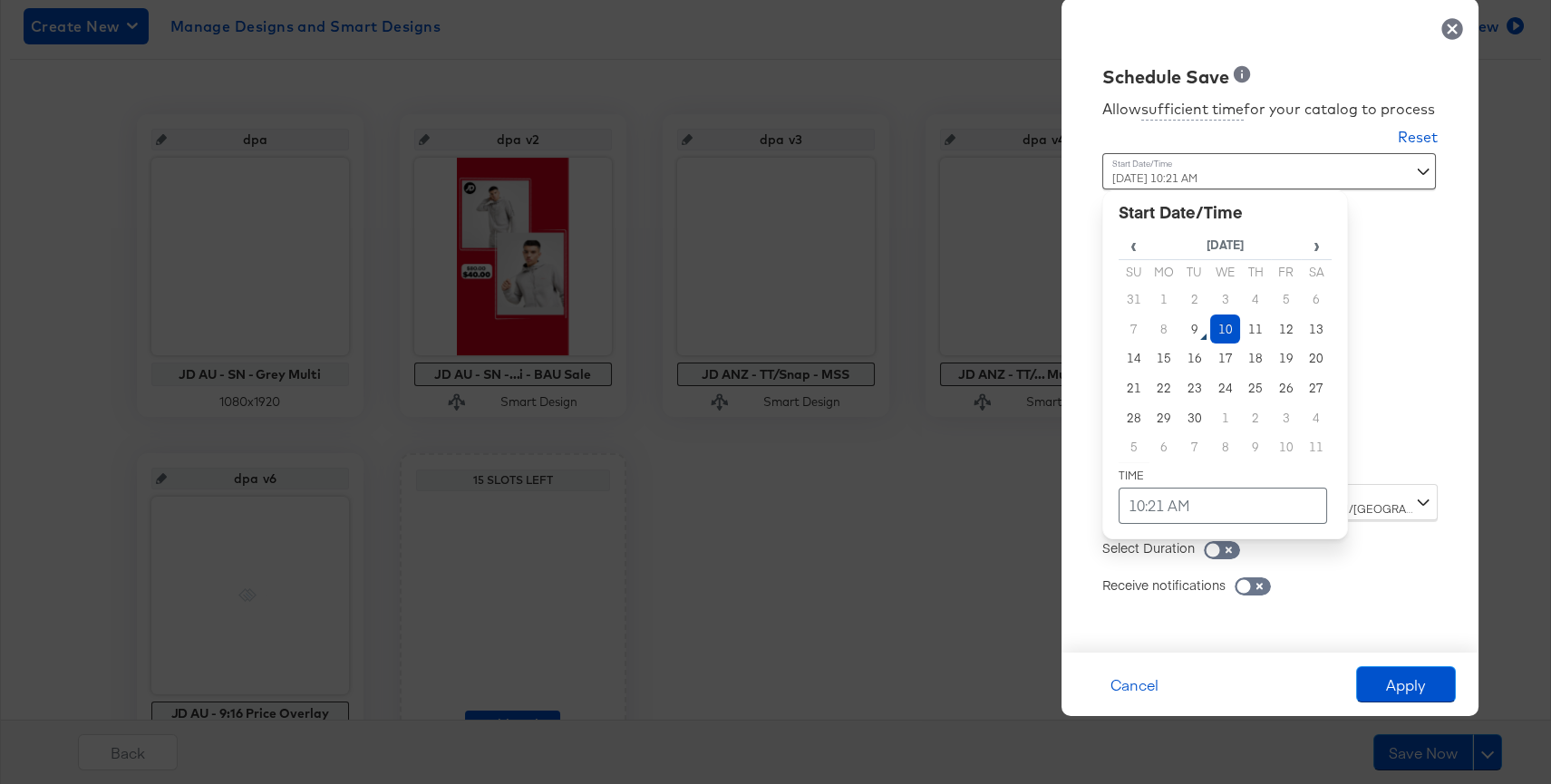
click at [1214, 499] on td "10:21 AM" at bounding box center [1222, 505] width 208 height 36
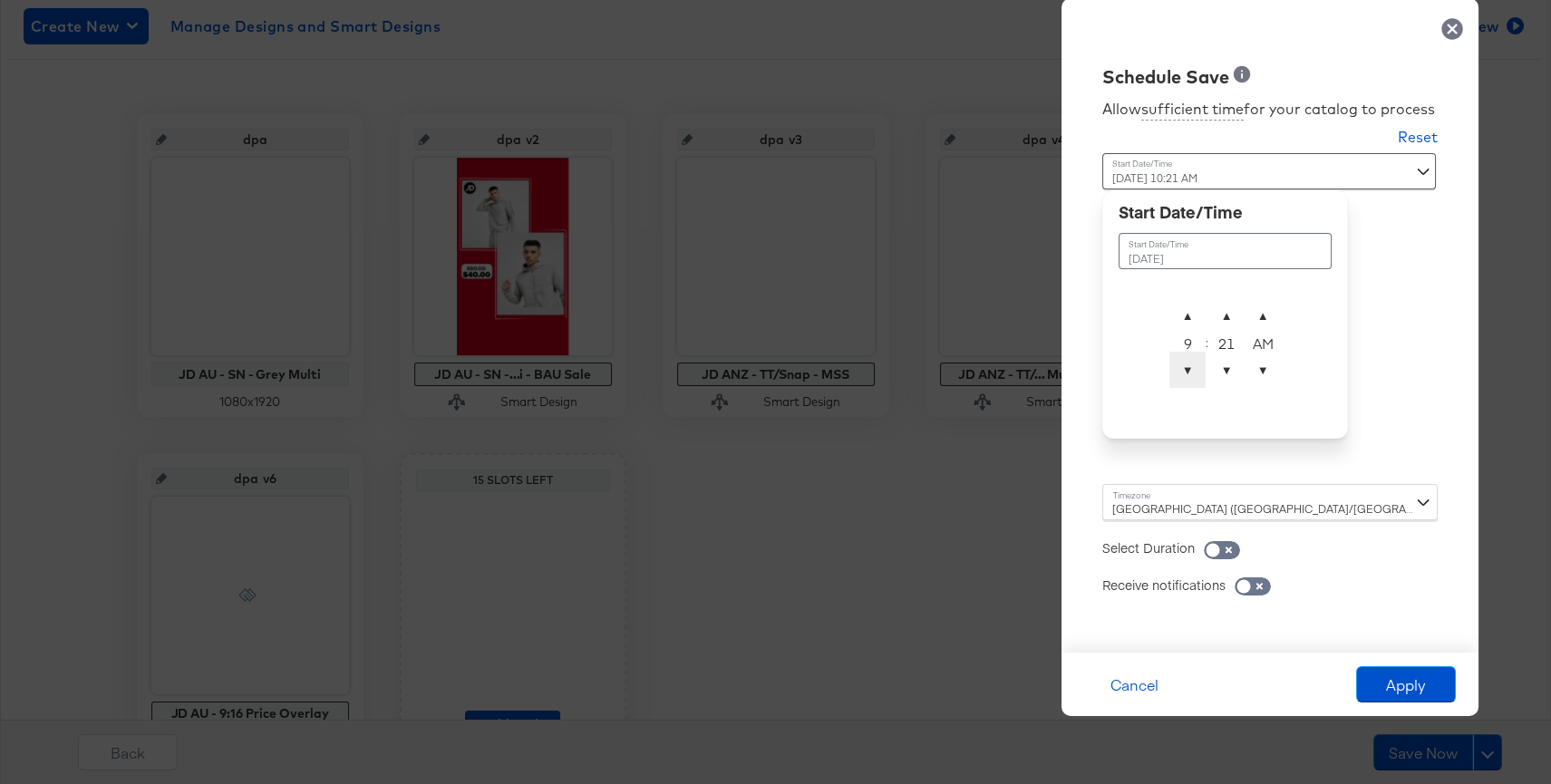
click at [1190, 368] on span "▼" at bounding box center [1187, 369] width 36 height 36
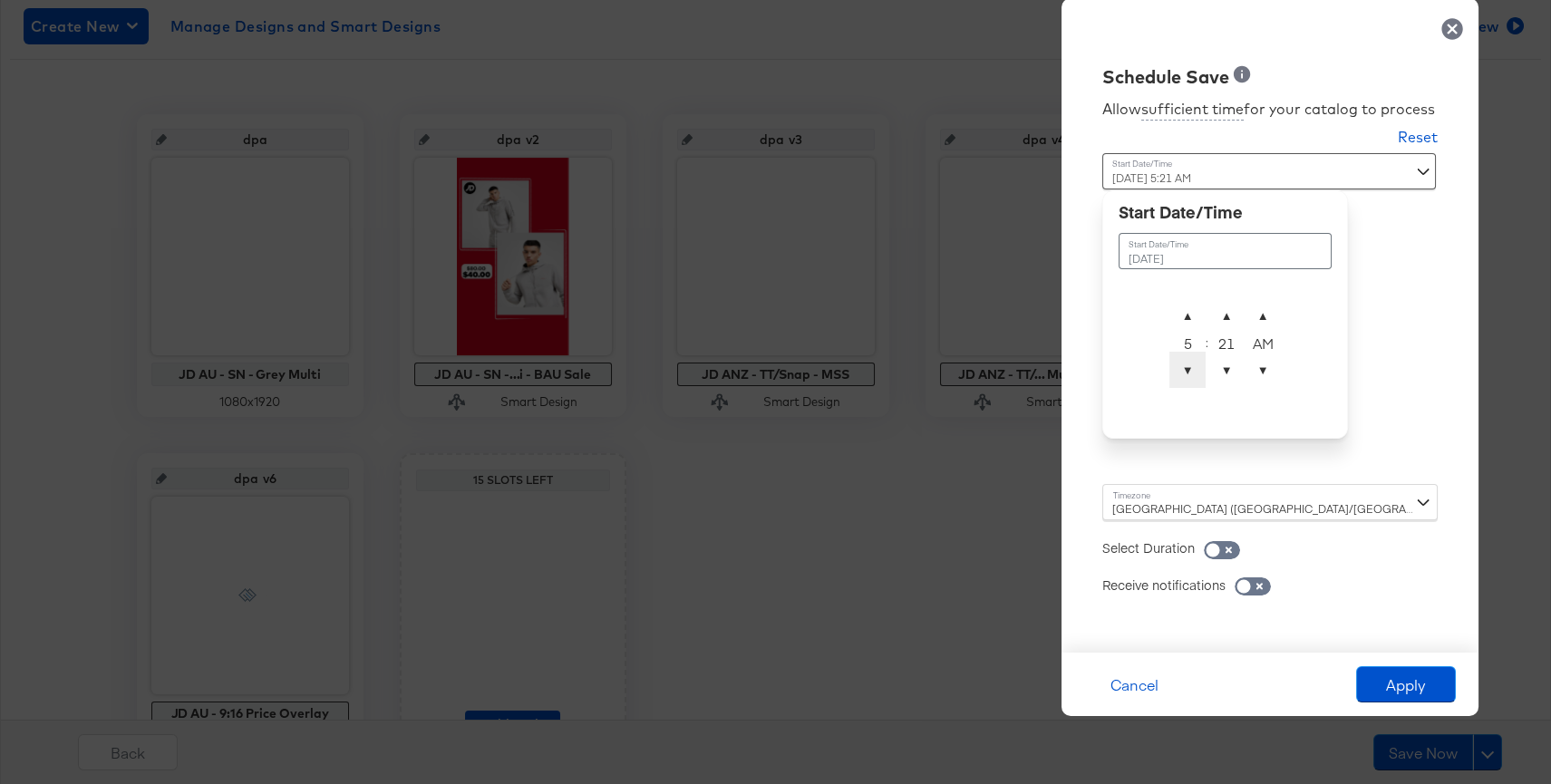
click at [1190, 368] on span "▼" at bounding box center [1187, 369] width 36 height 36
click at [1223, 321] on span "▲" at bounding box center [1226, 314] width 36 height 36
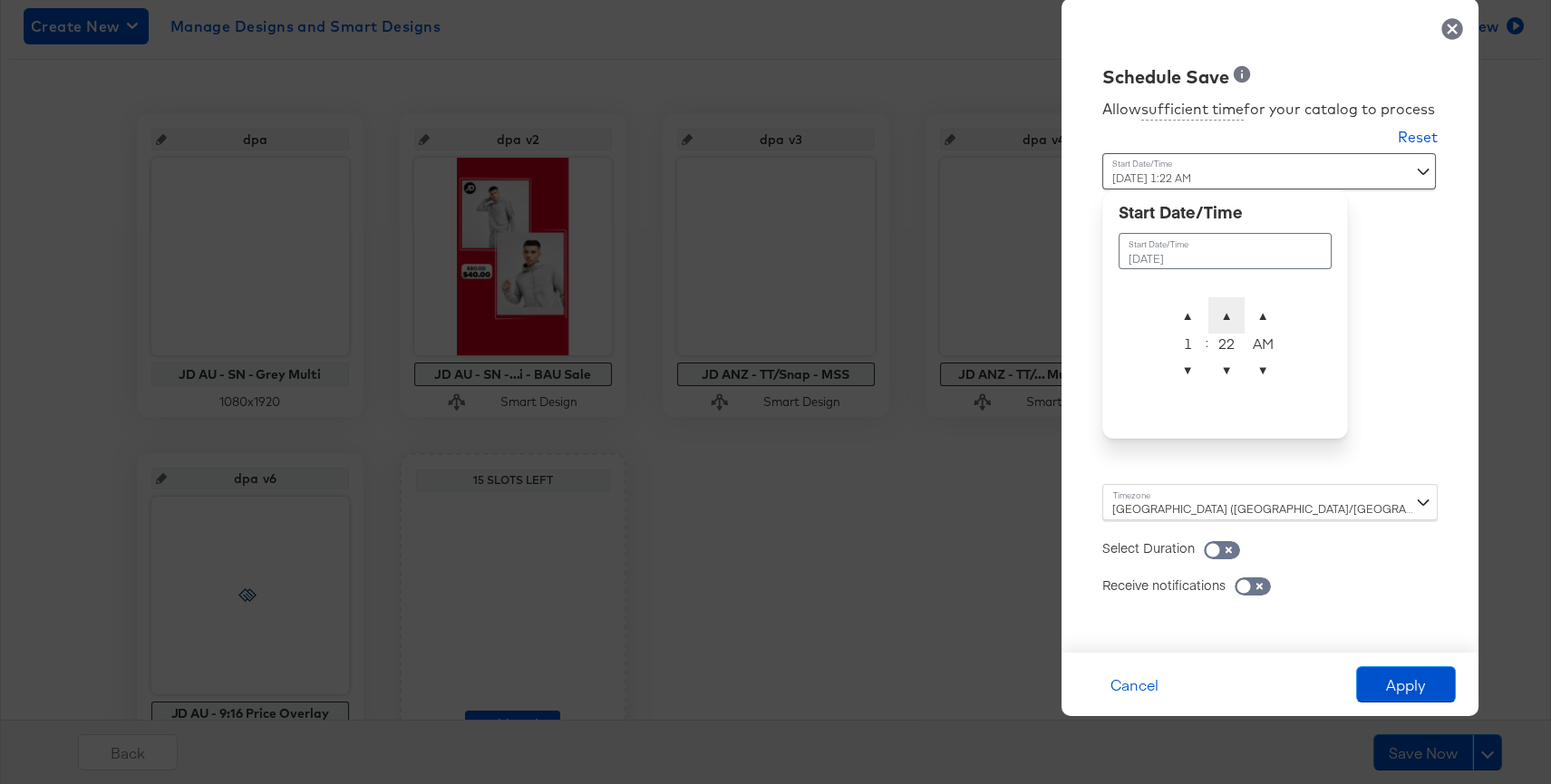
click at [1223, 321] on span "▲" at bounding box center [1226, 314] width 36 height 36
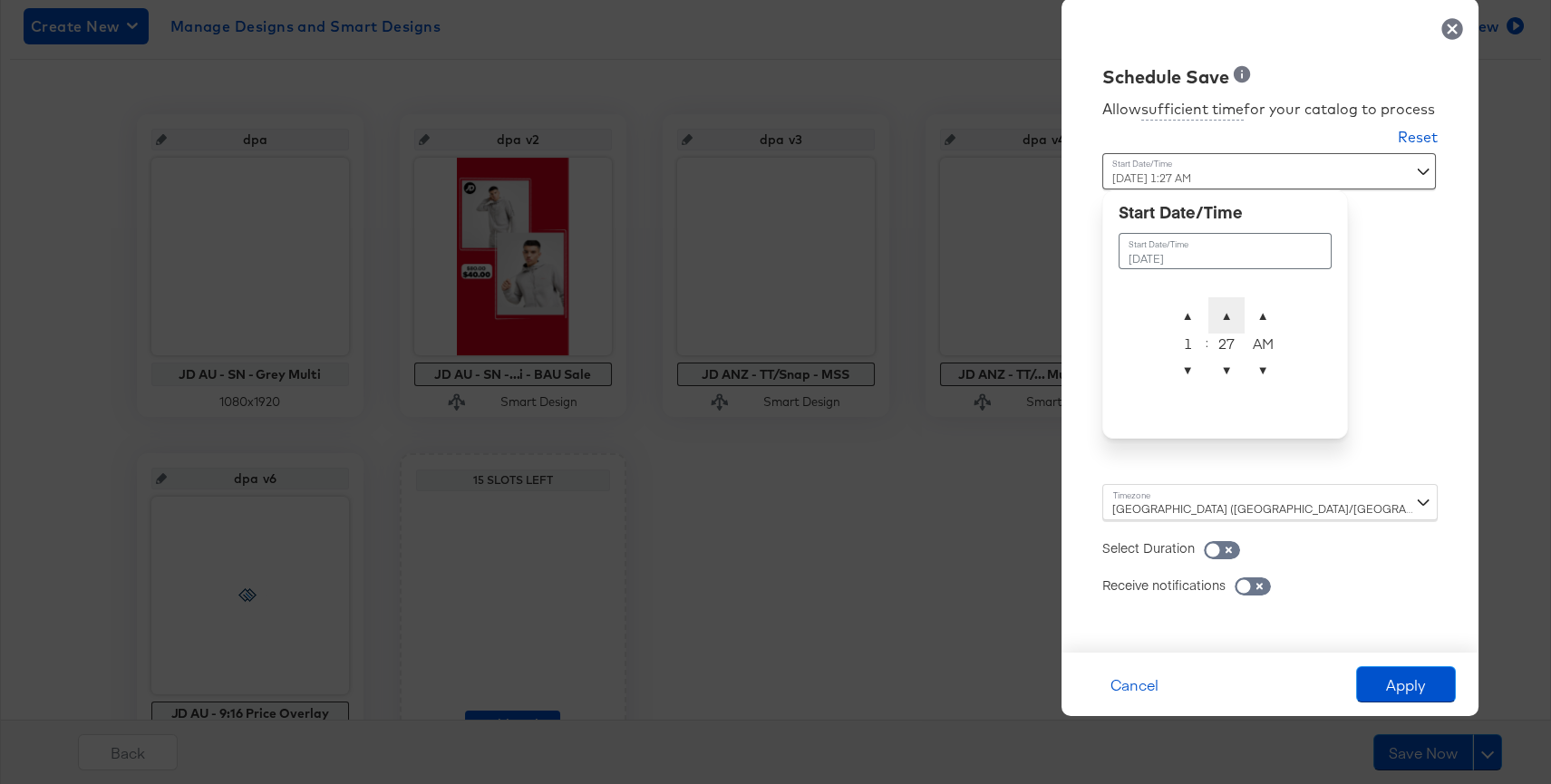
click at [1223, 321] on span "▲" at bounding box center [1226, 314] width 36 height 36
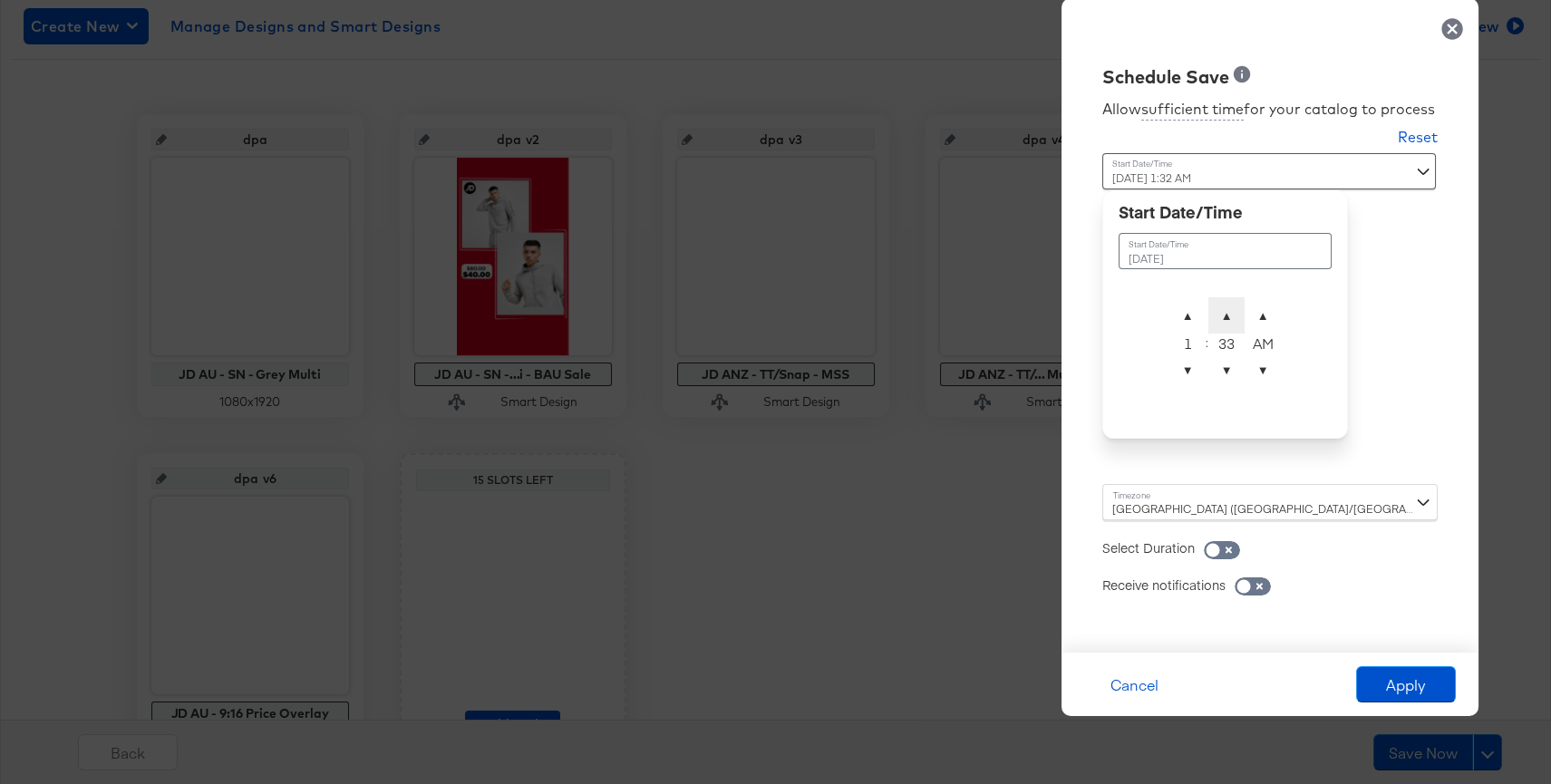
click at [1223, 321] on span "▲" at bounding box center [1226, 314] width 36 height 36
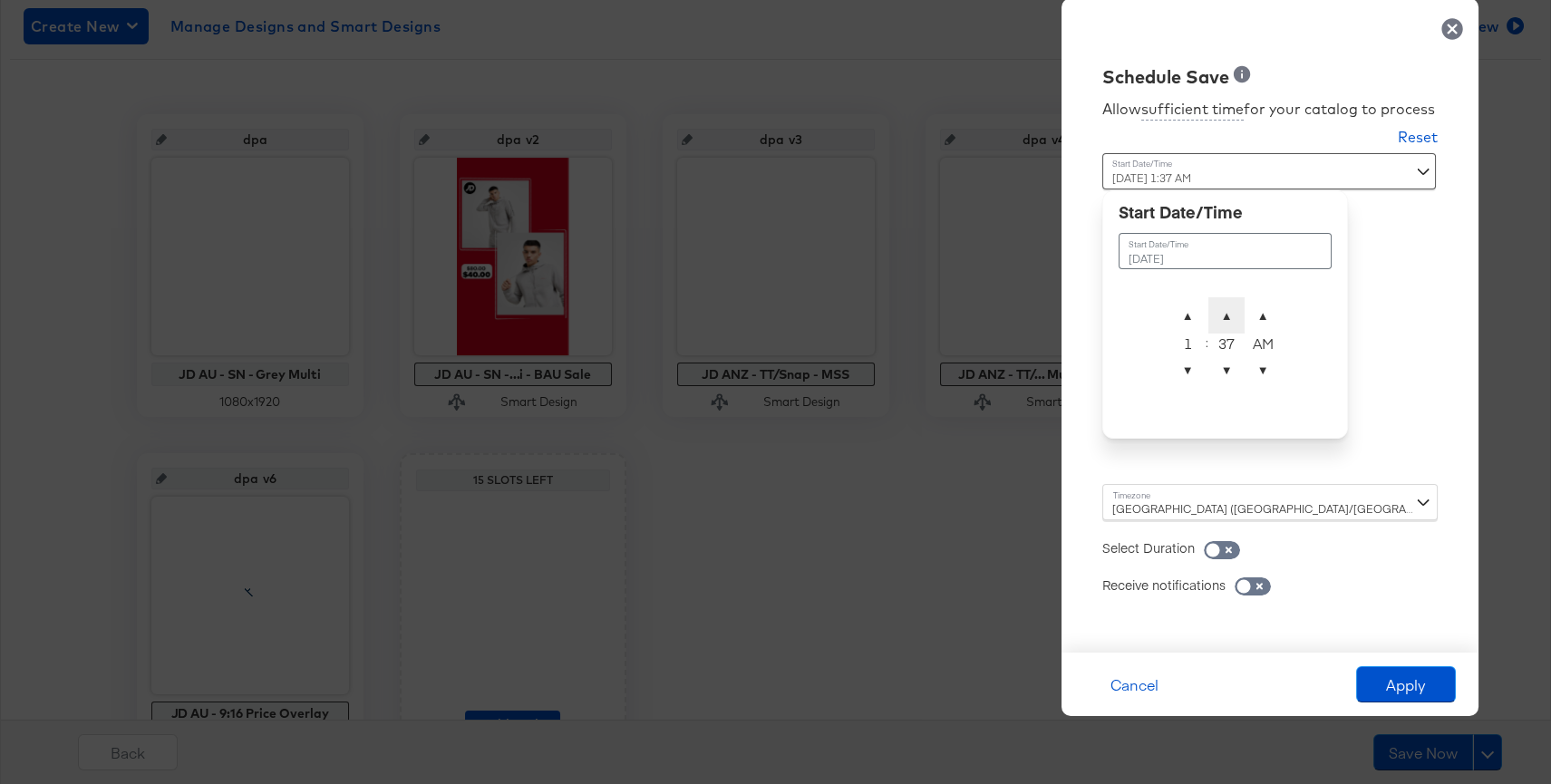
click at [1223, 321] on span "▲" at bounding box center [1226, 314] width 36 height 36
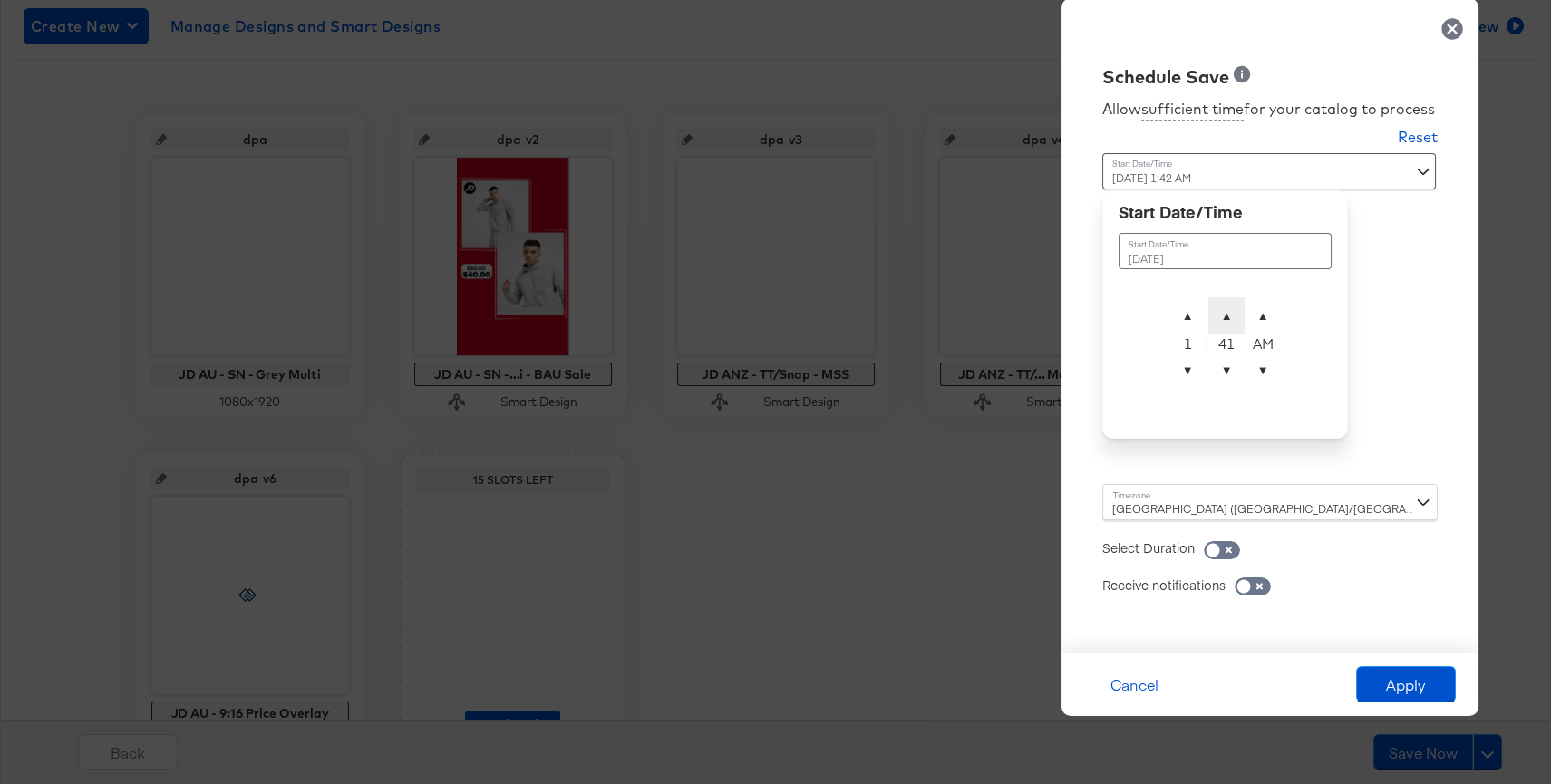
click at [1223, 321] on span "▲" at bounding box center [1226, 314] width 36 height 36
type input "September 10th 2025 1:45 AM"
click at [1413, 677] on button "Apply" at bounding box center [1405, 683] width 100 height 36
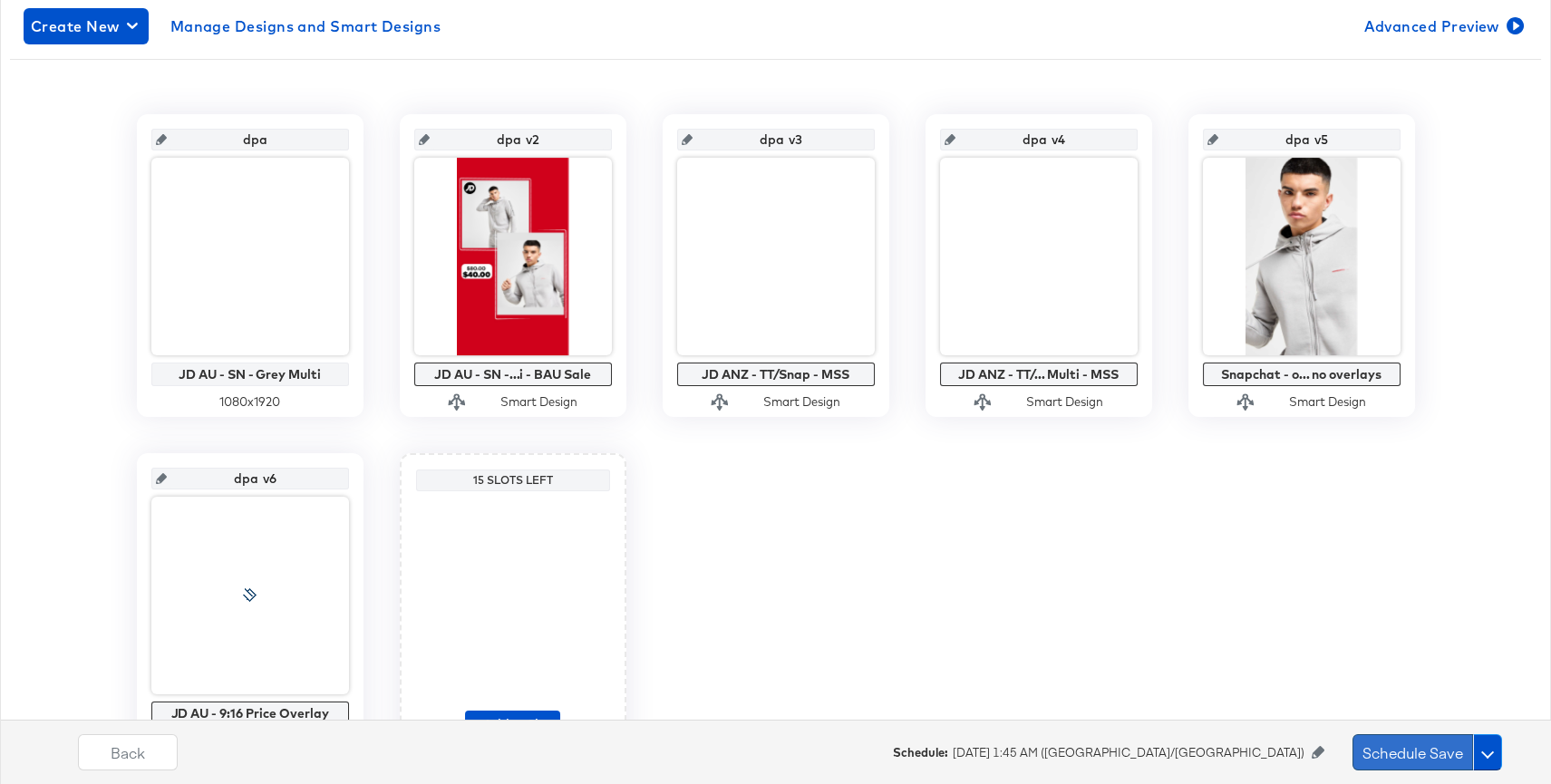
click at [1429, 742] on button "Schedule Save" at bounding box center [1412, 752] width 120 height 36
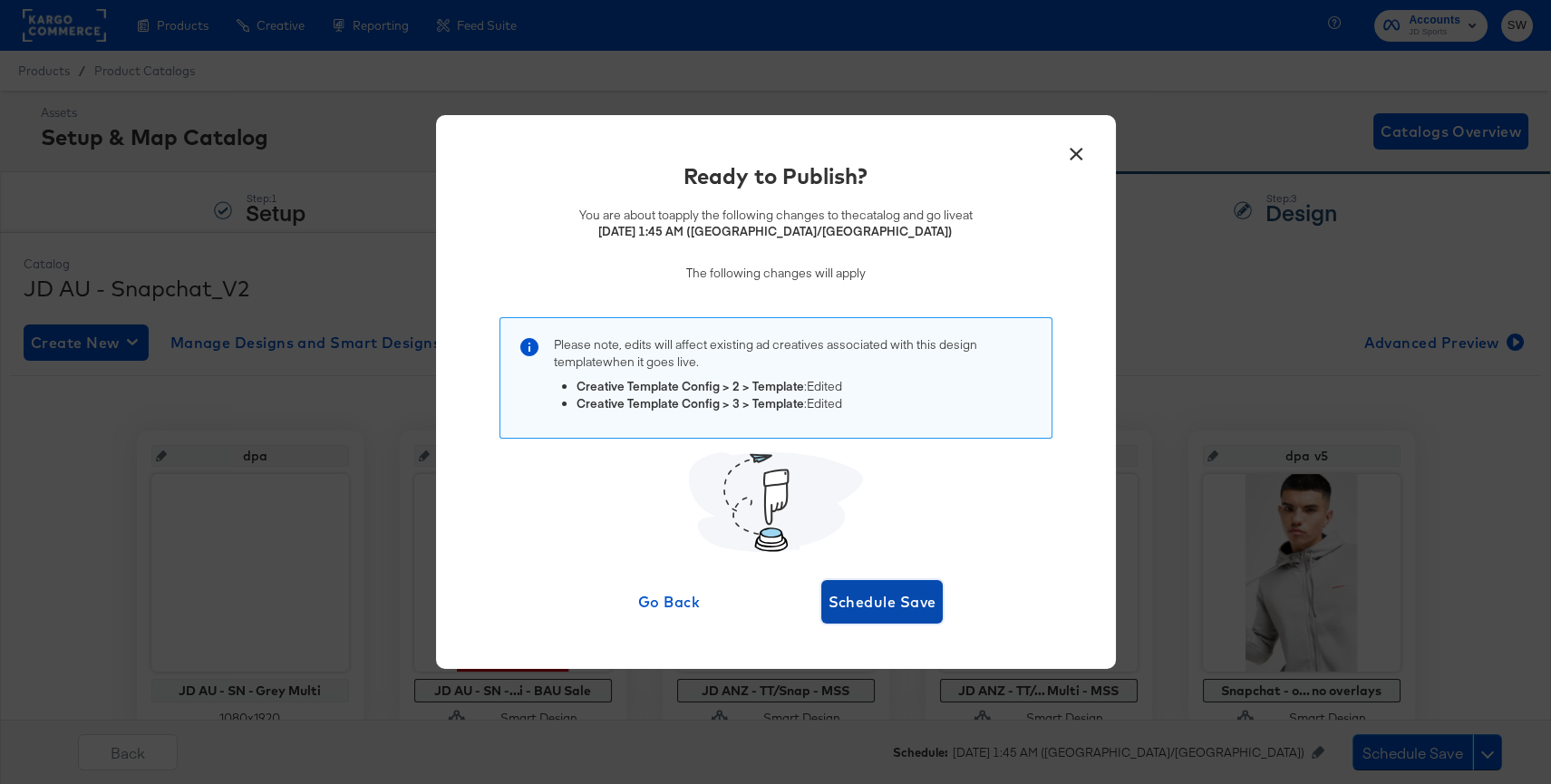
click at [884, 604] on span "Schedule Save" at bounding box center [882, 601] width 107 height 25
type input "dpa v5"
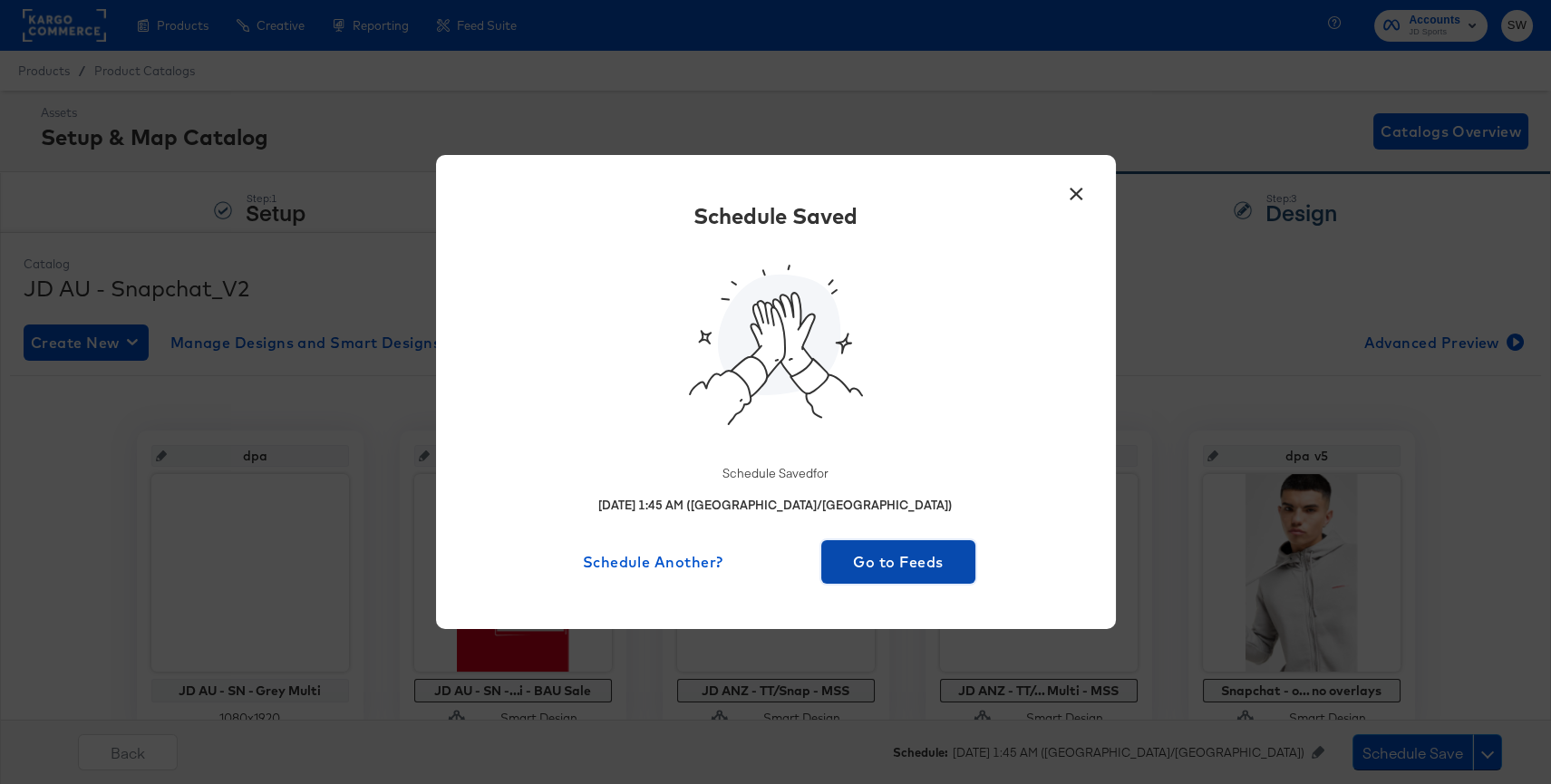
click at [896, 566] on span "Go to Feeds" at bounding box center [899, 561] width 141 height 25
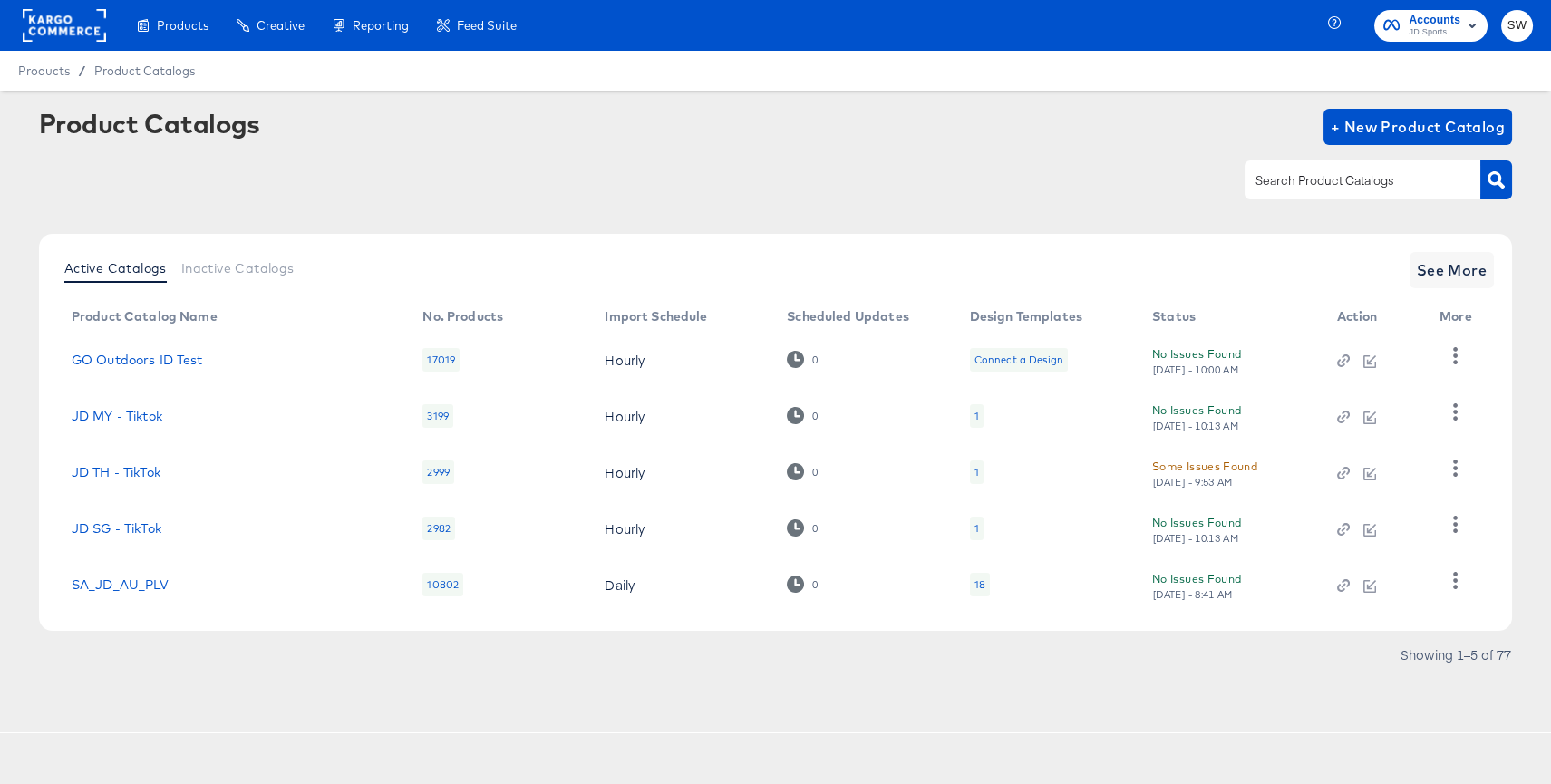
click at [1319, 164] on div at bounding box center [1362, 179] width 235 height 38
type input "nz"
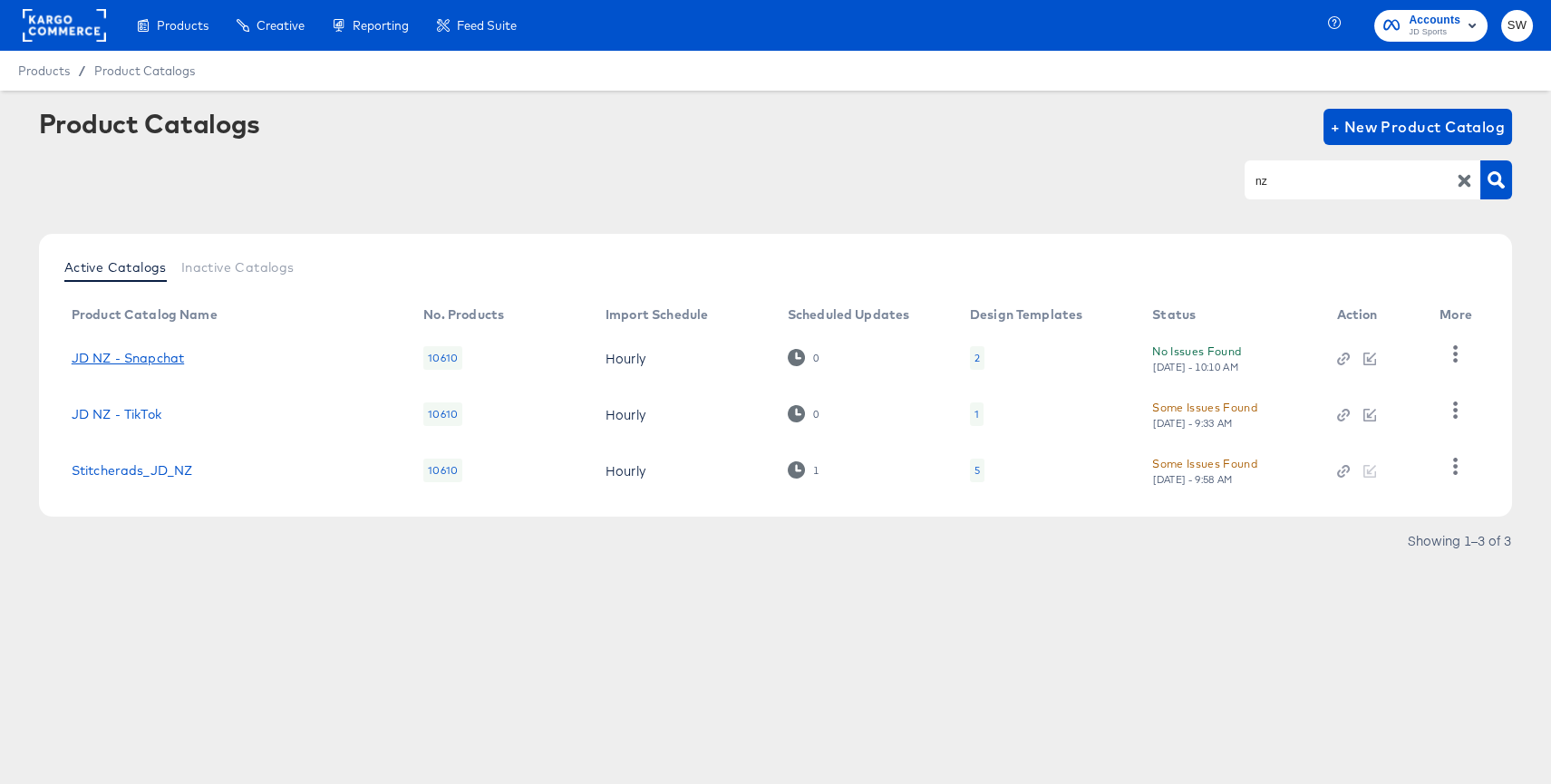
click at [167, 356] on link "JD NZ - Snapchat" at bounding box center [127, 357] width 112 height 15
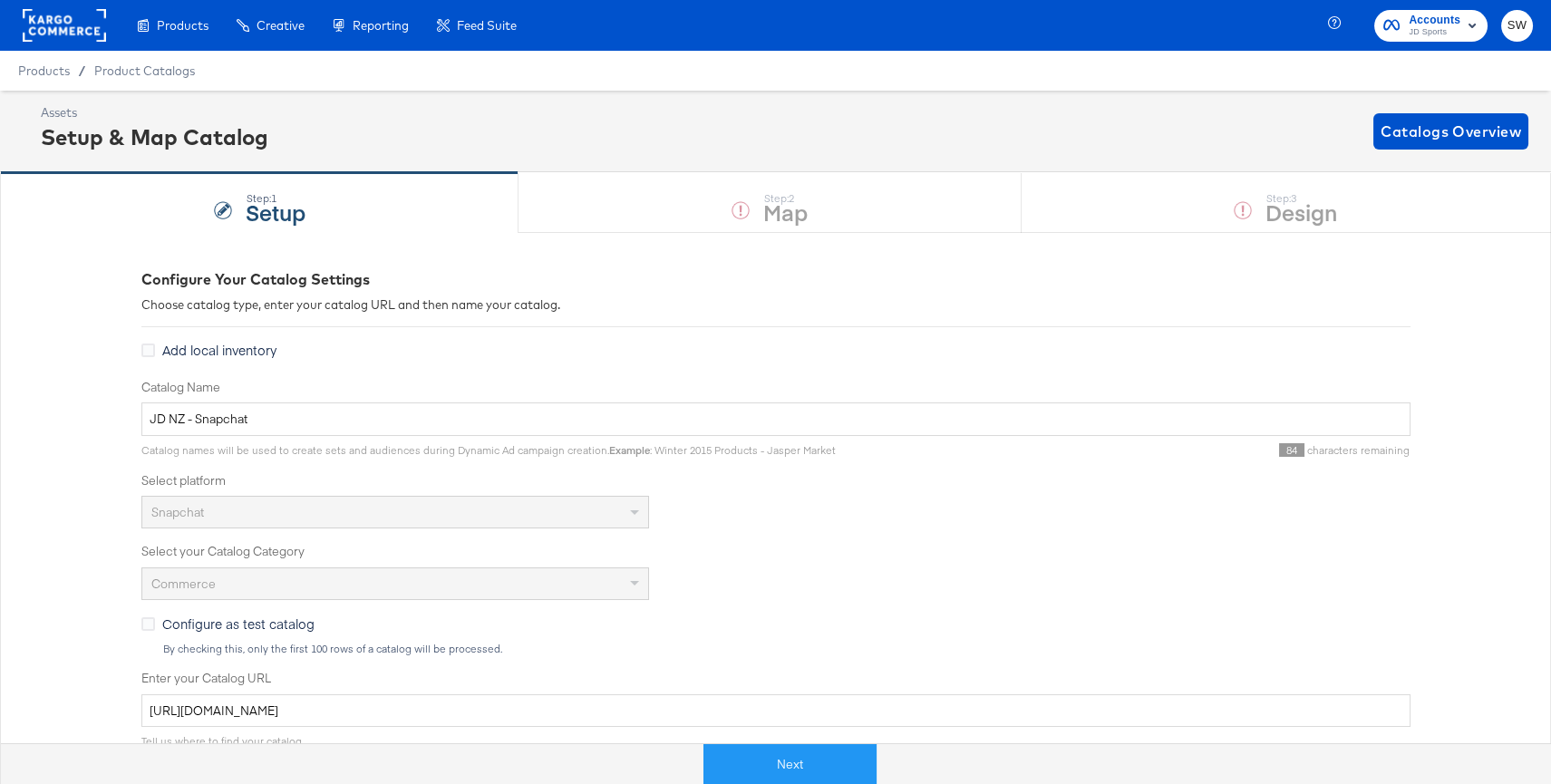
drag, startPoint x: 824, startPoint y: 752, endPoint x: 953, endPoint y: 551, distance: 238.8
click at [824, 752] on button "Next" at bounding box center [789, 764] width 173 height 41
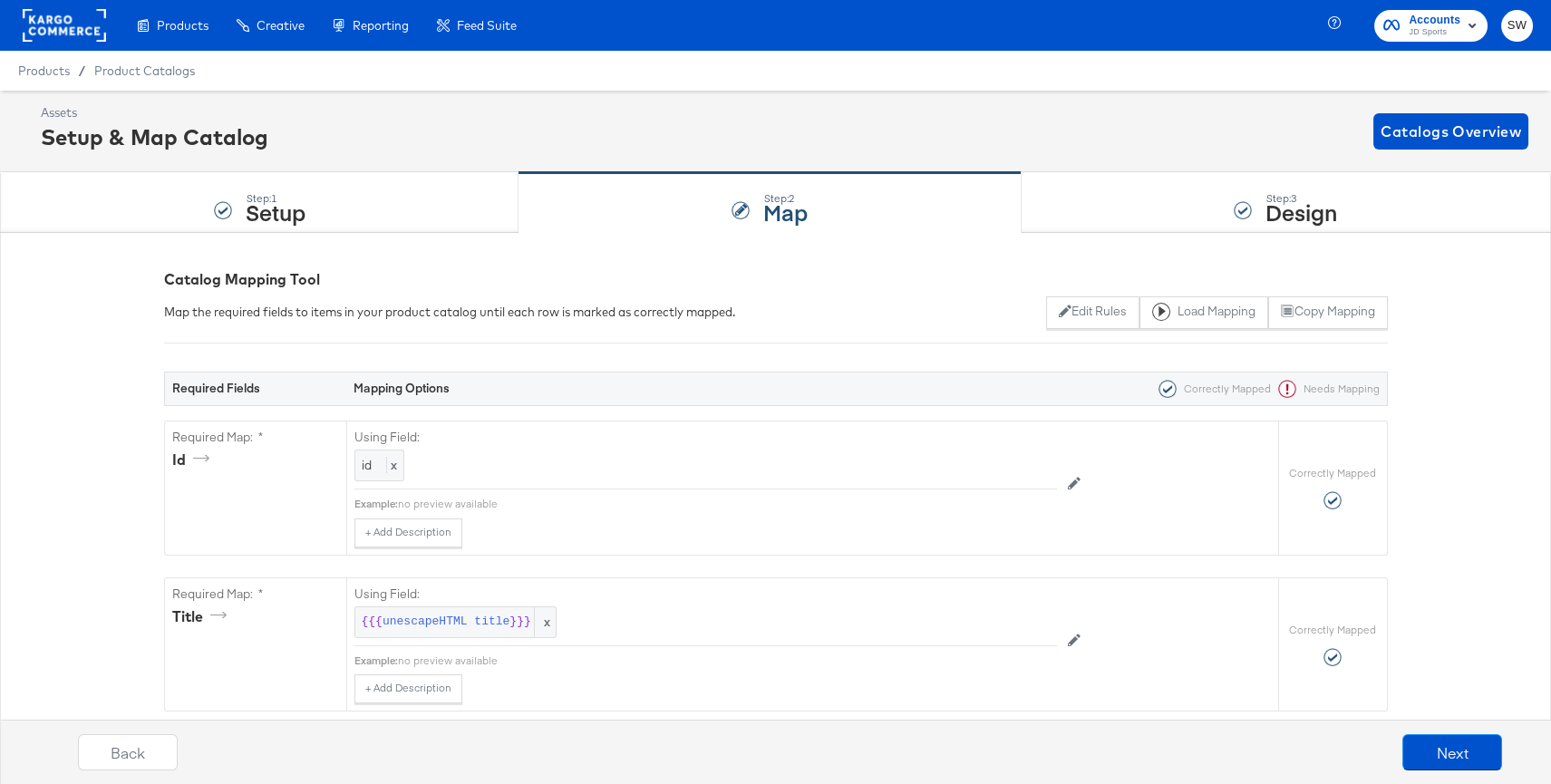
click at [1186, 196] on div "Step: 3 Design" at bounding box center [1286, 202] width 529 height 60
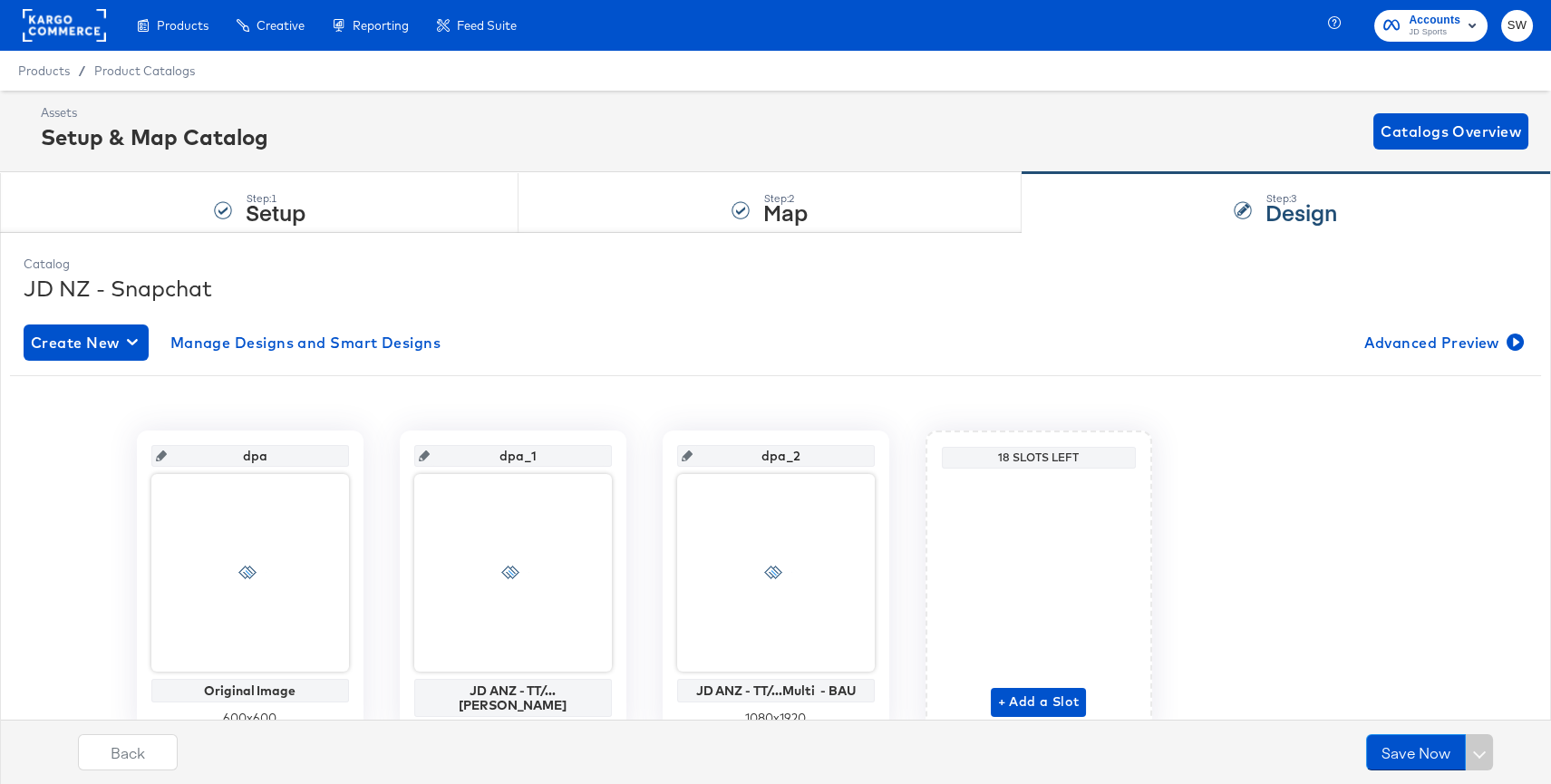
scroll to position [80, 0]
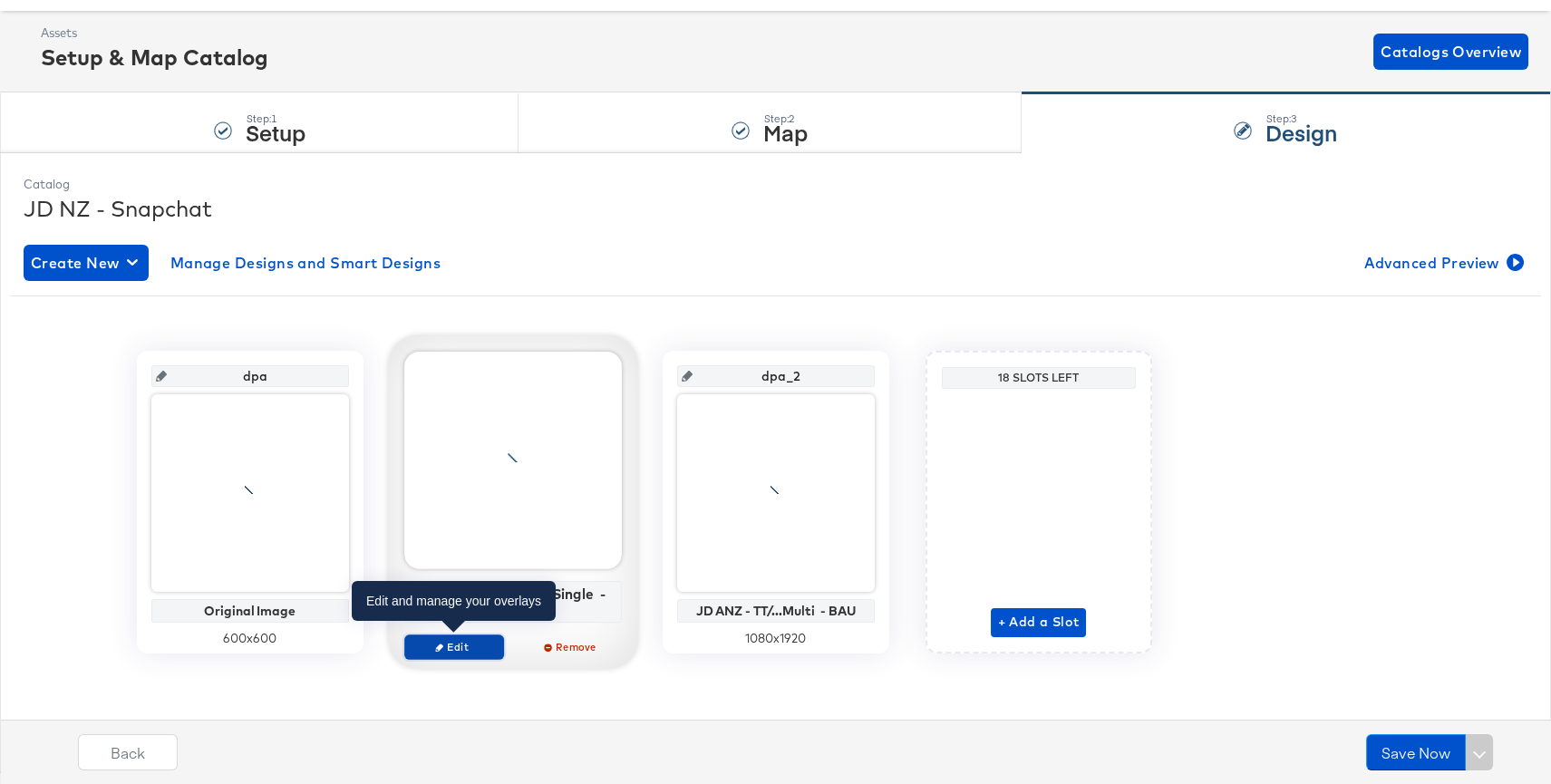
click at [467, 640] on span "Edit" at bounding box center [452, 646] width 83 height 14
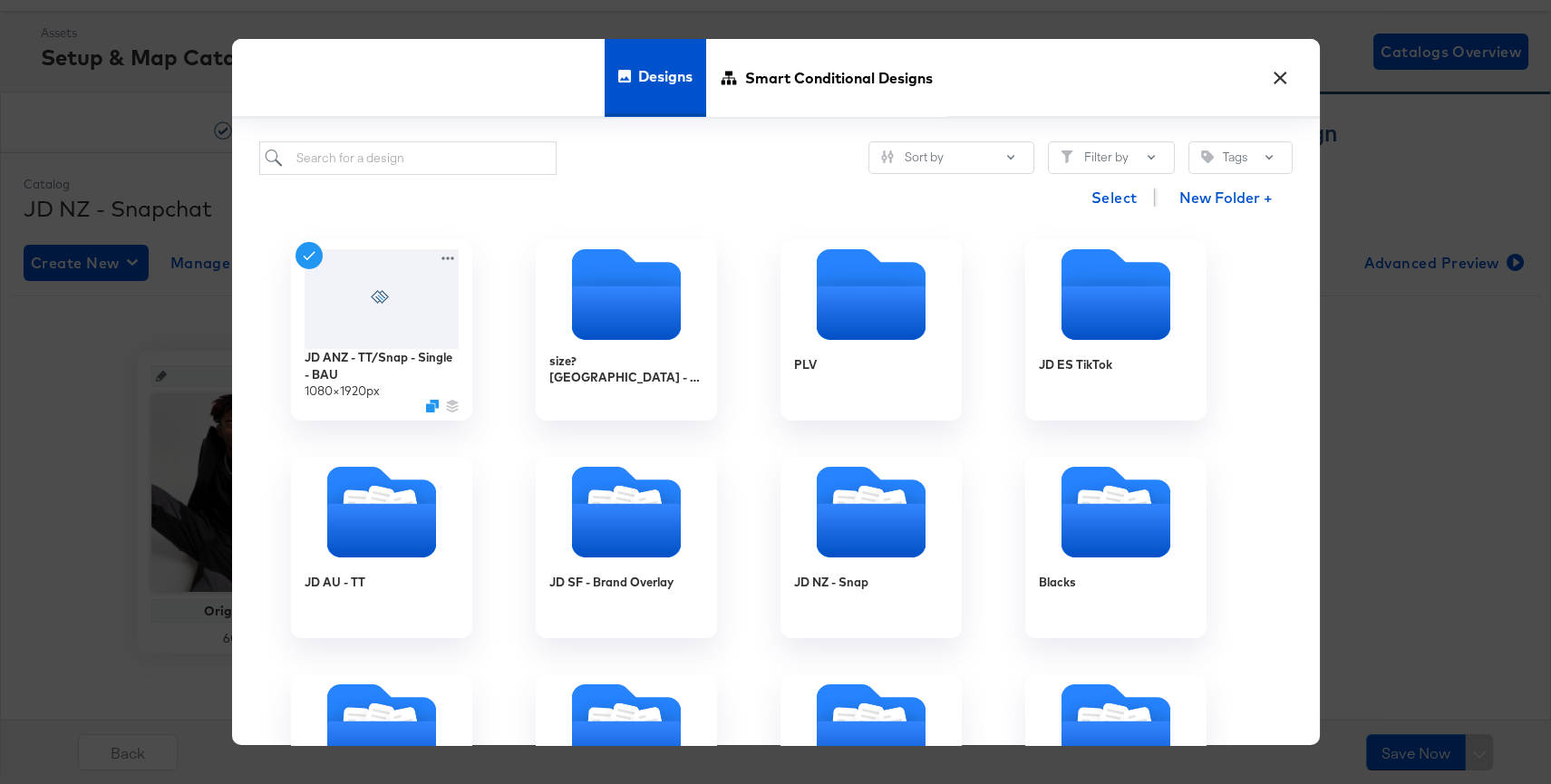
drag, startPoint x: 855, startPoint y: 75, endPoint x: 612, endPoint y: 120, distance: 247.1
click at [855, 75] on span "Smart Conditional Designs" at bounding box center [839, 78] width 188 height 80
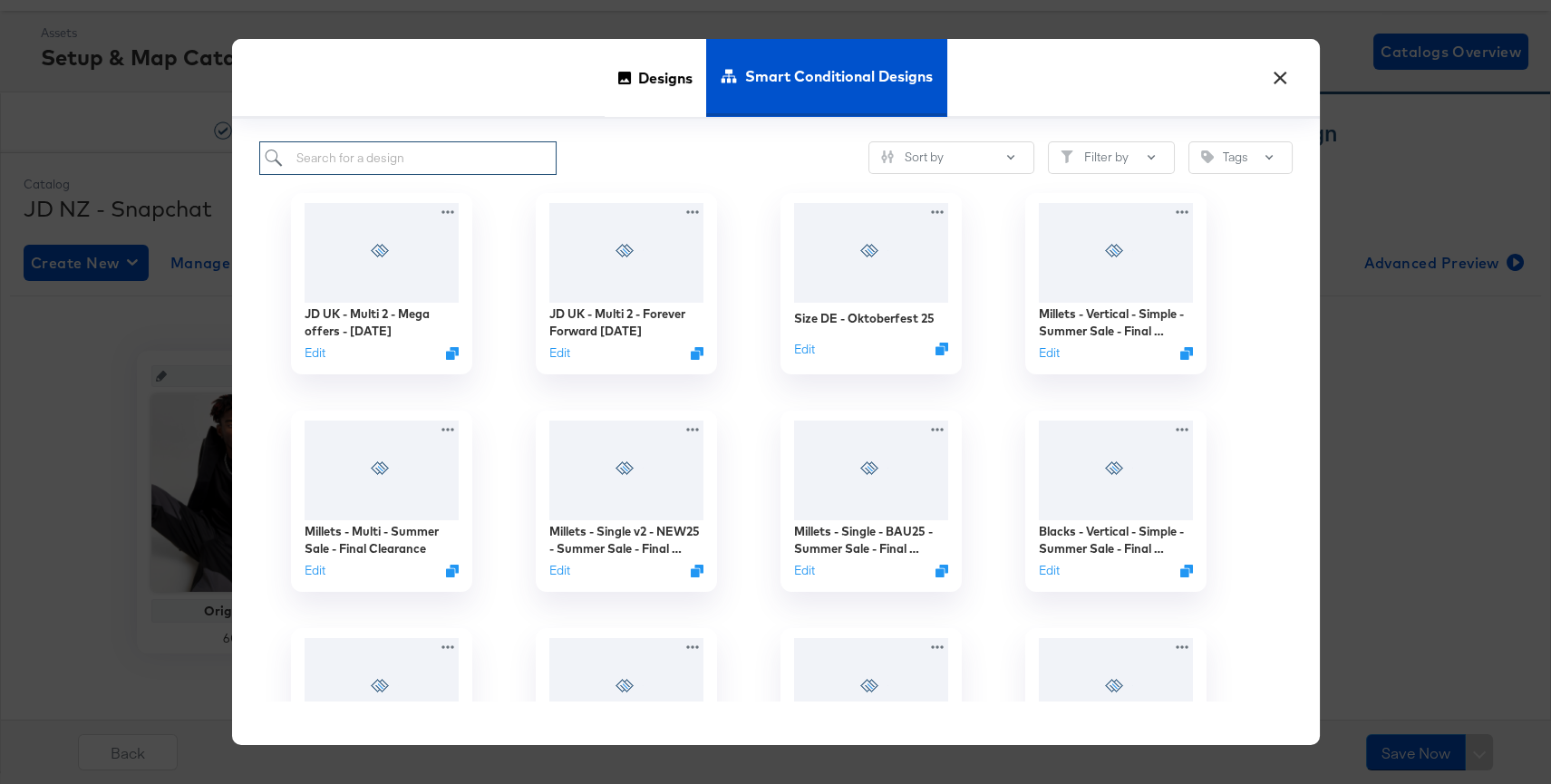
click at [418, 158] on input "search" at bounding box center [407, 158] width 298 height 33
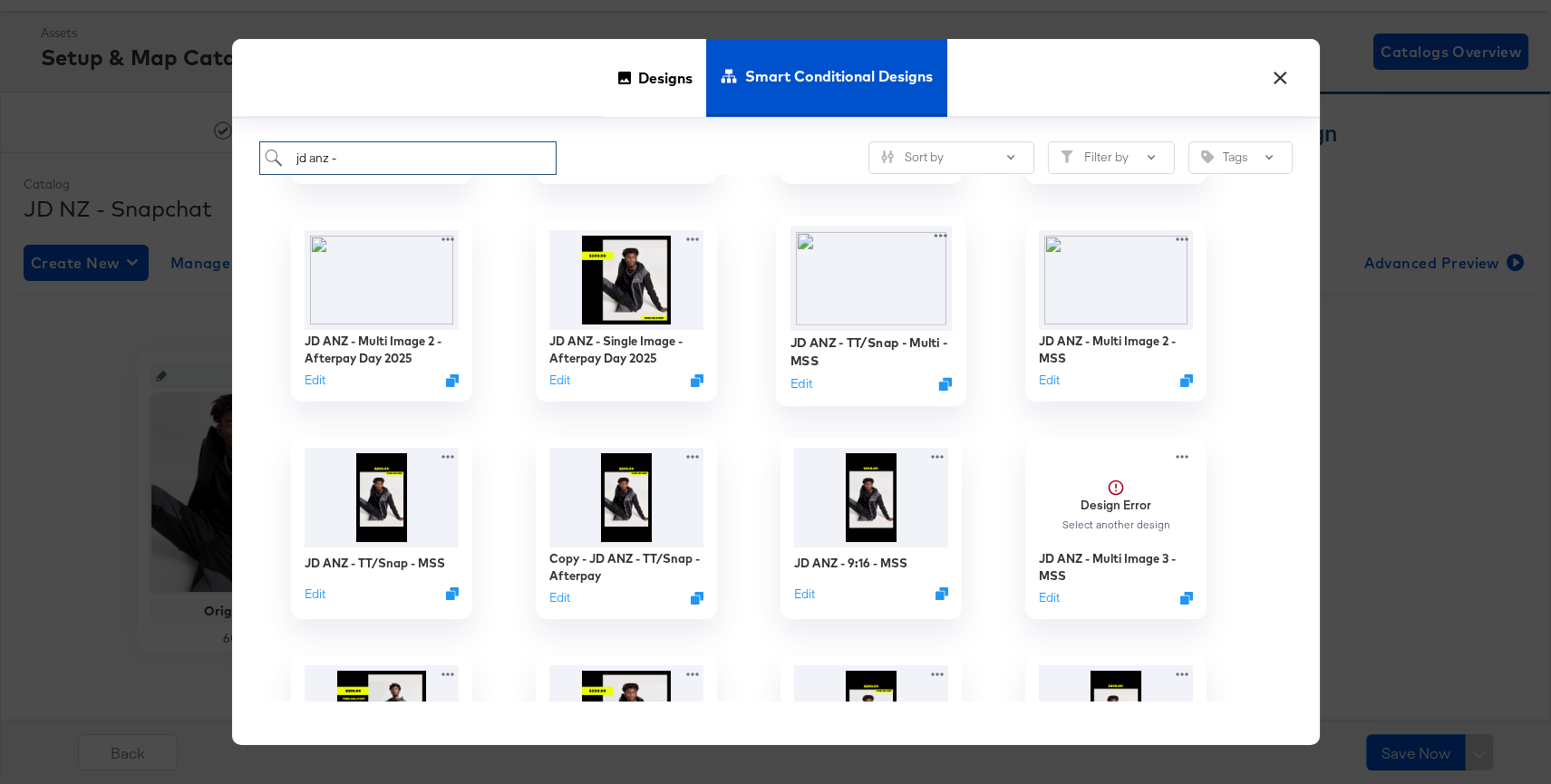
scroll to position [191, 0]
type input "jd anz -"
click at [412, 506] on img at bounding box center [381, 494] width 162 height 104
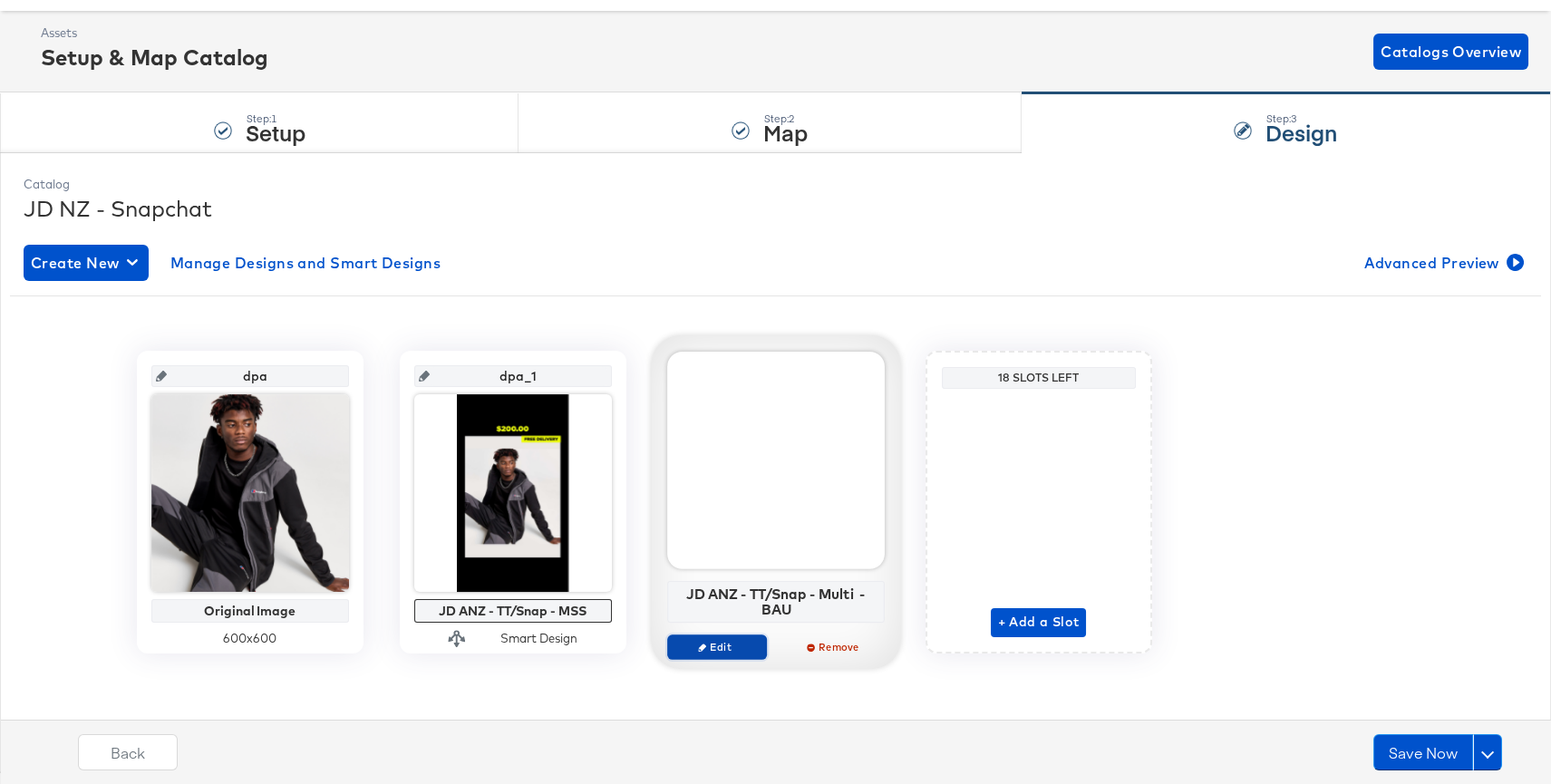
click at [717, 643] on span "Edit" at bounding box center [715, 646] width 83 height 14
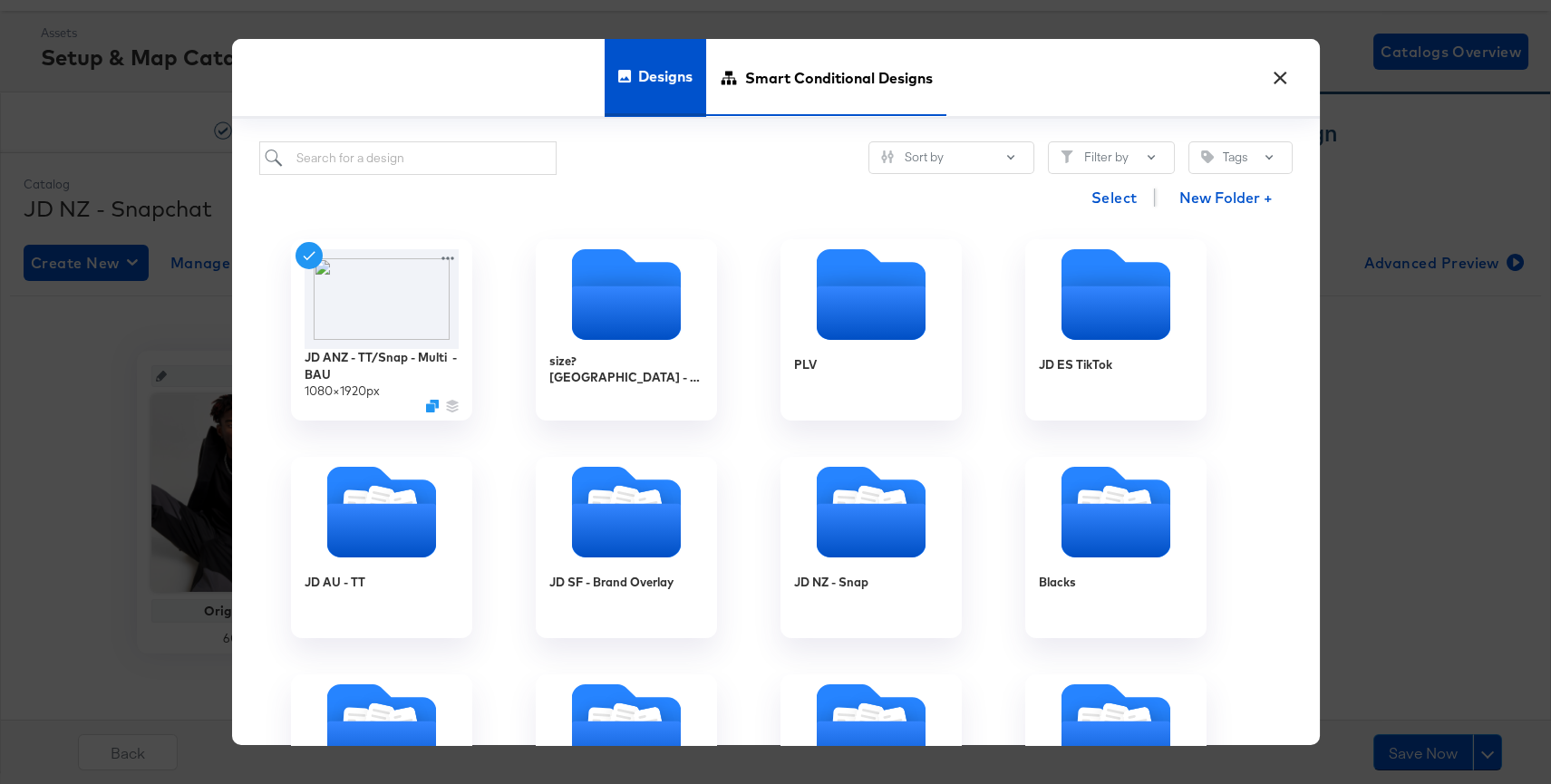
click at [804, 97] on span "Smart Conditional Designs" at bounding box center [839, 78] width 188 height 80
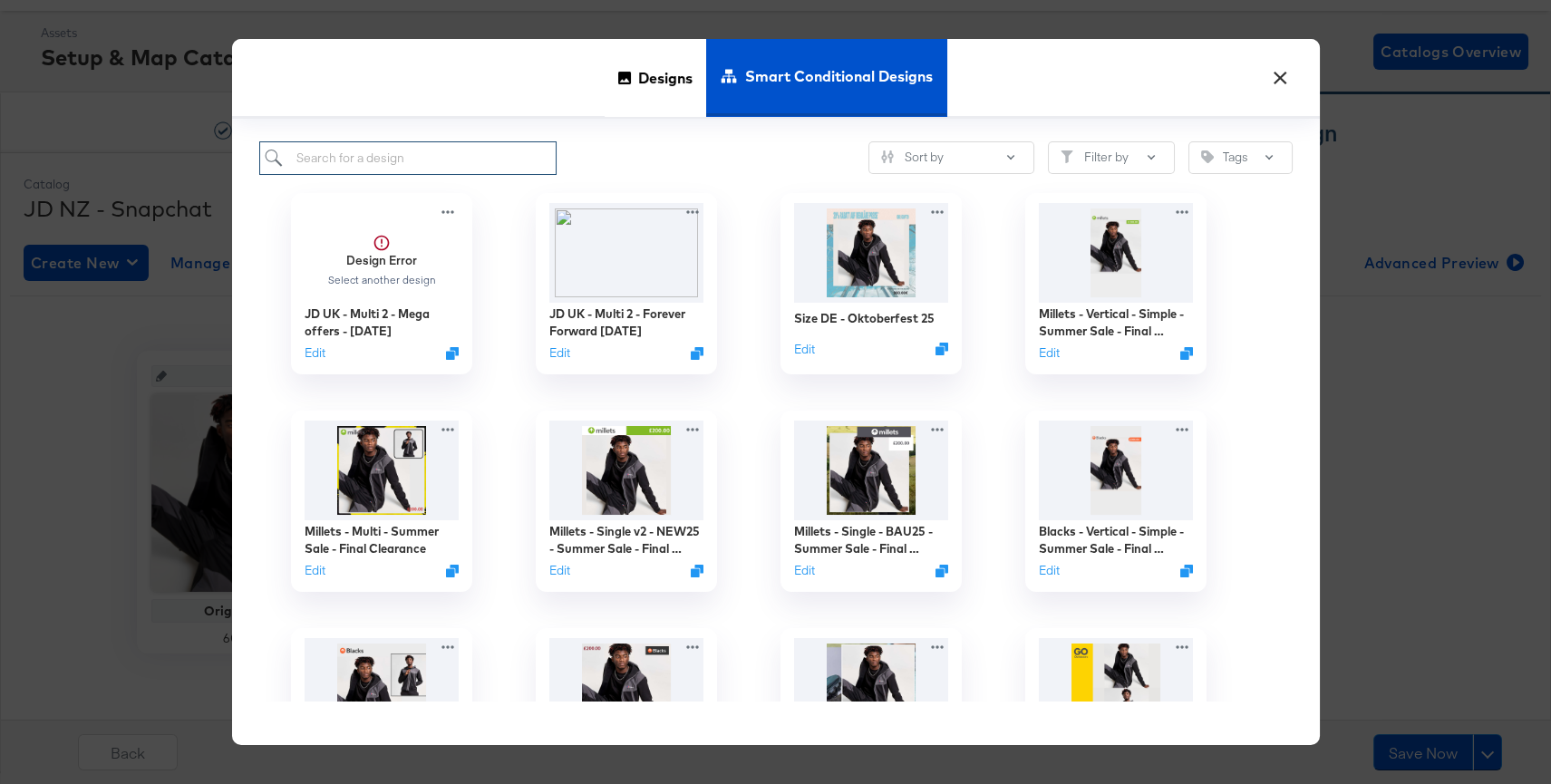
click at [474, 144] on input "search" at bounding box center [407, 158] width 298 height 33
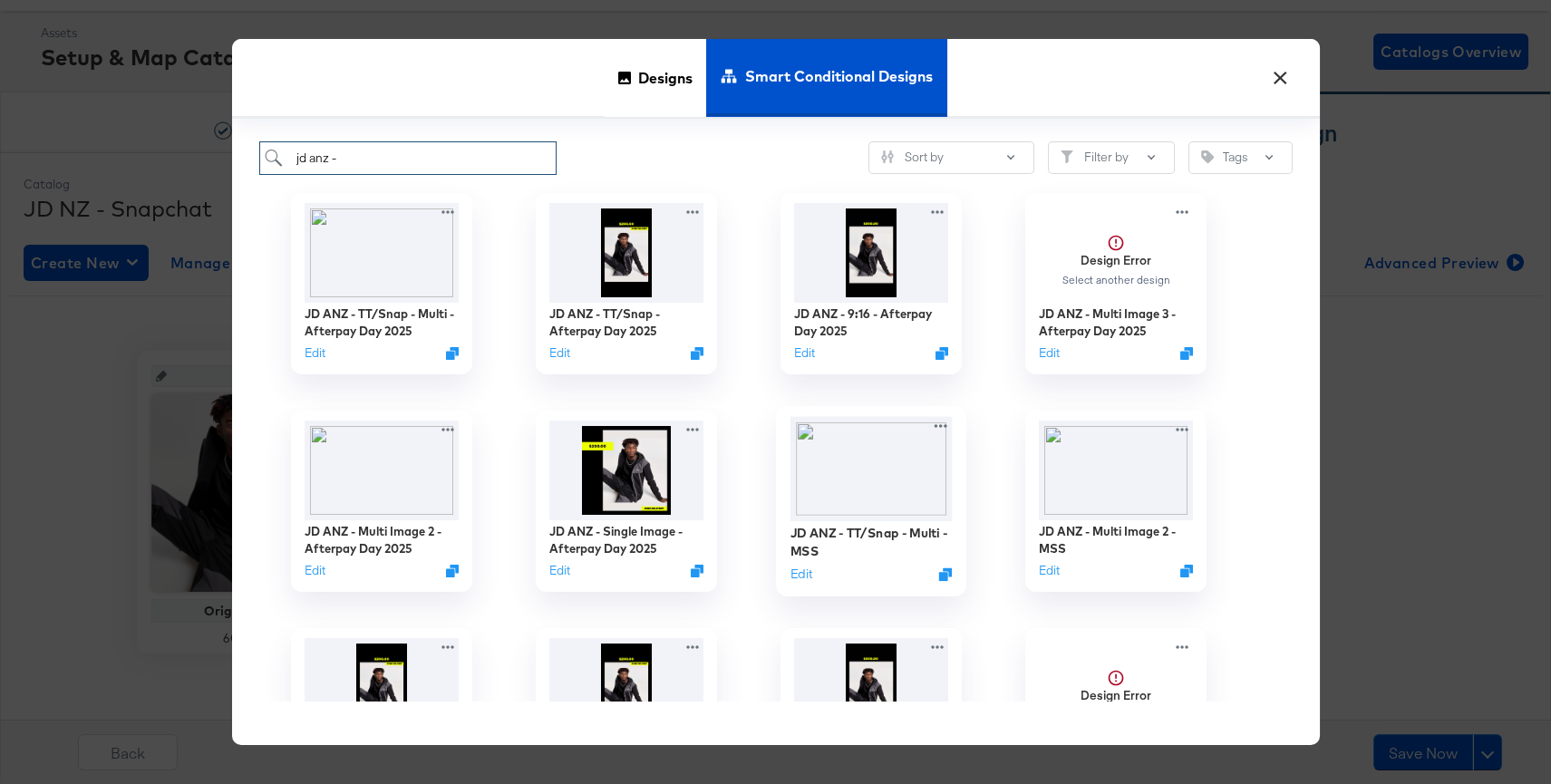
type input "jd anz -"
click at [873, 509] on img at bounding box center [870, 468] width 162 height 104
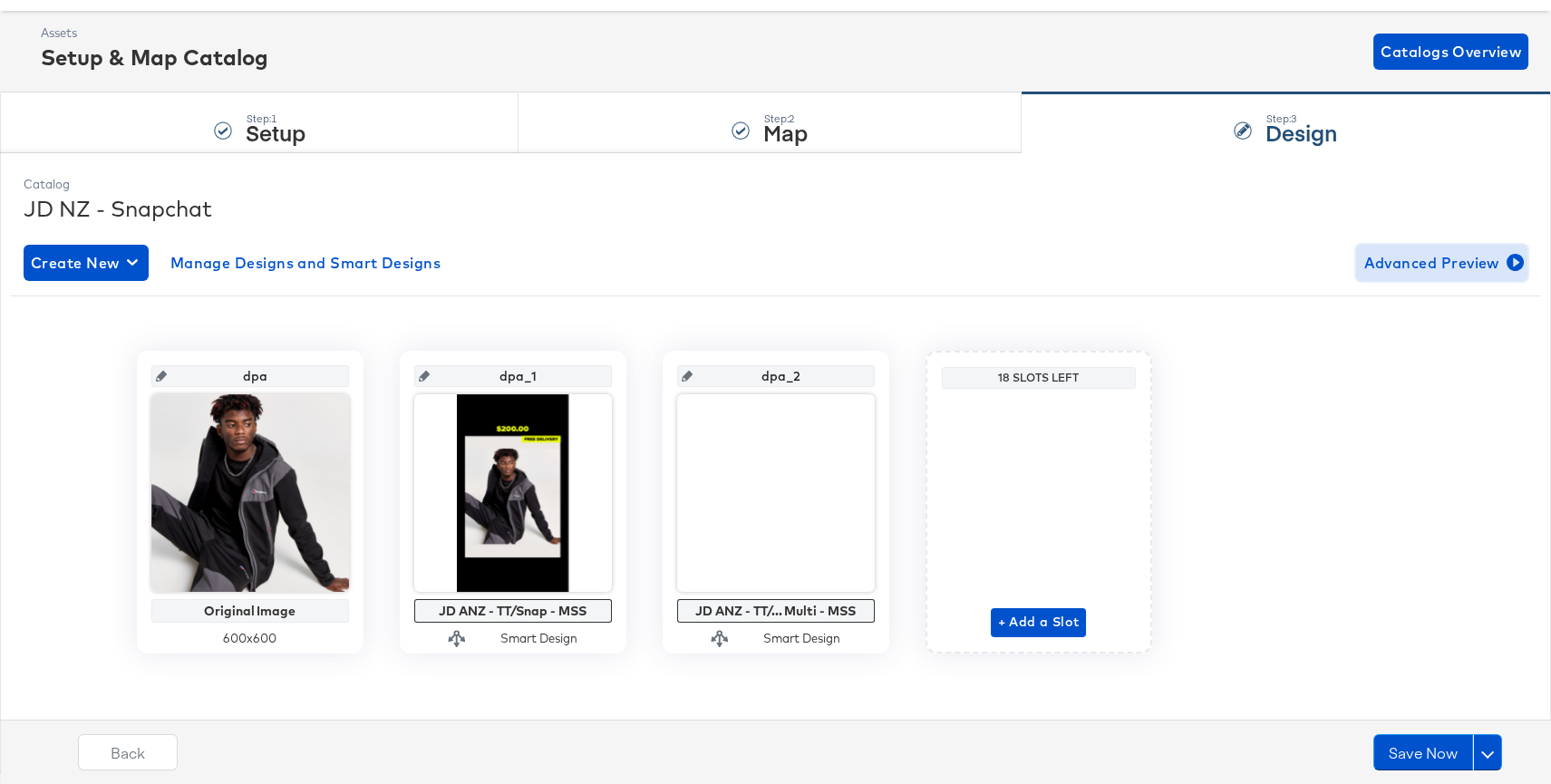
click at [1457, 268] on span "Advanced Preview" at bounding box center [1442, 263] width 157 height 25
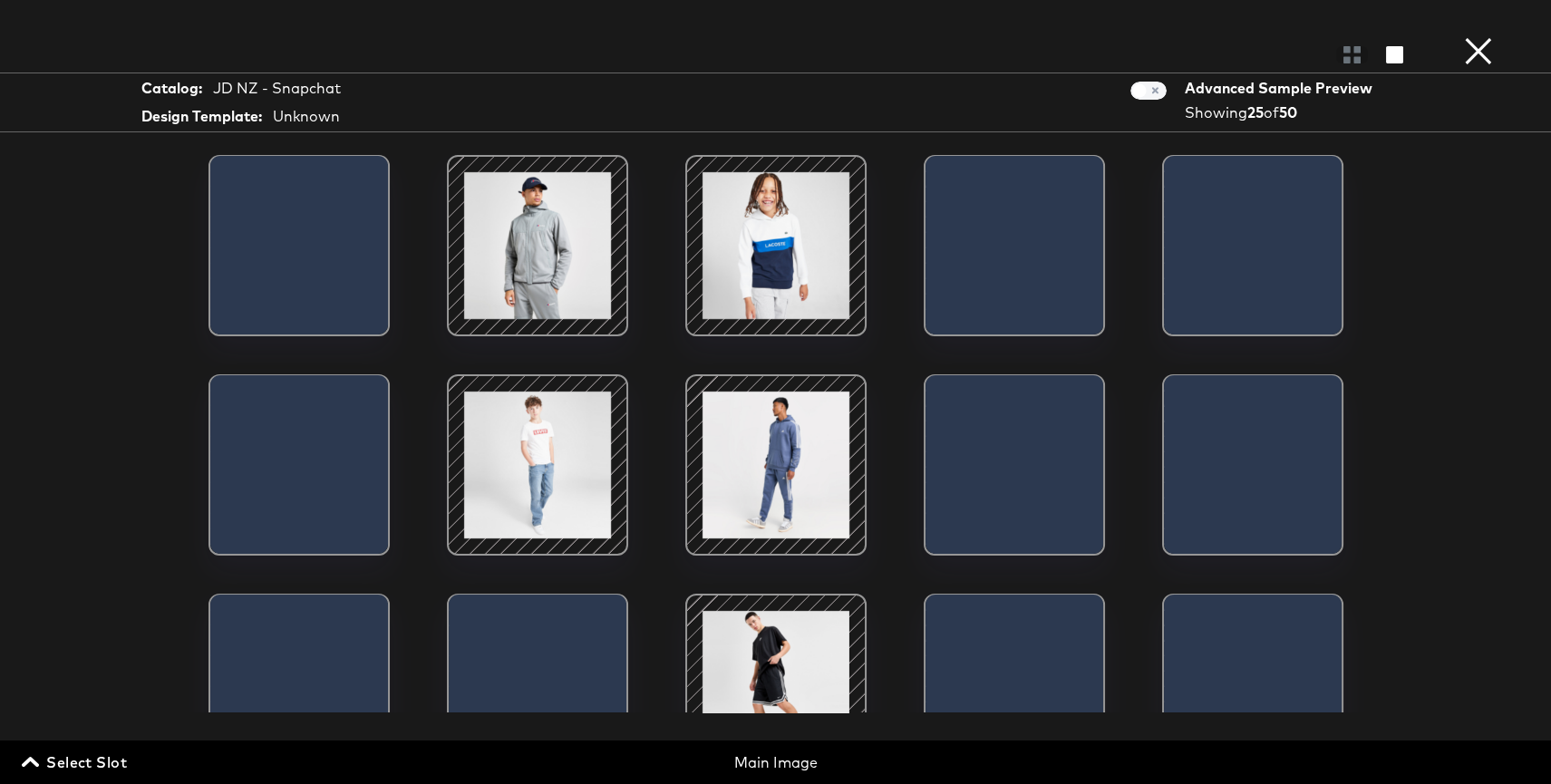
click at [106, 762] on span "Select Slot" at bounding box center [76, 762] width 102 height 25
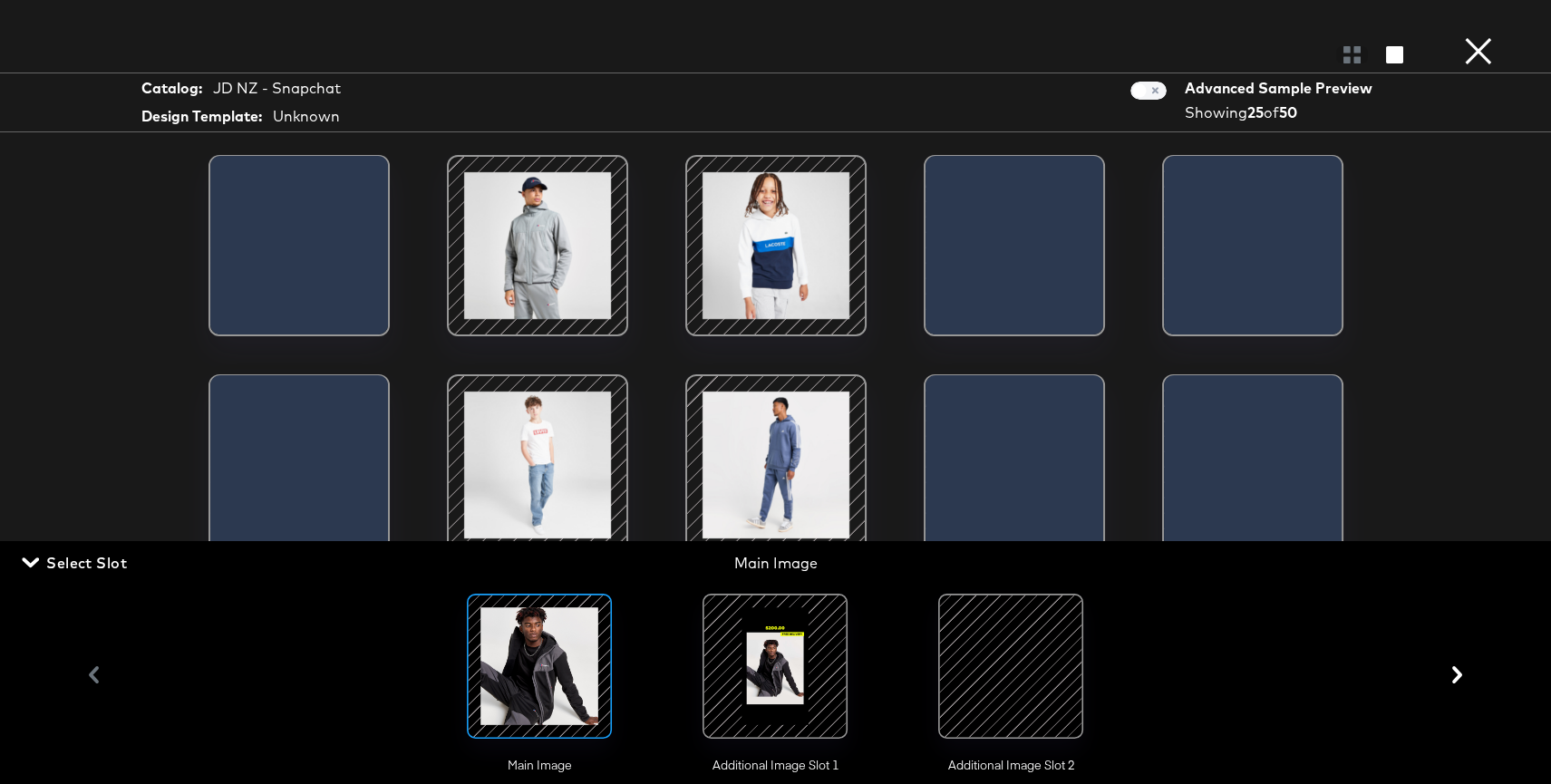
click at [757, 657] on div at bounding box center [775, 666] width 123 height 123
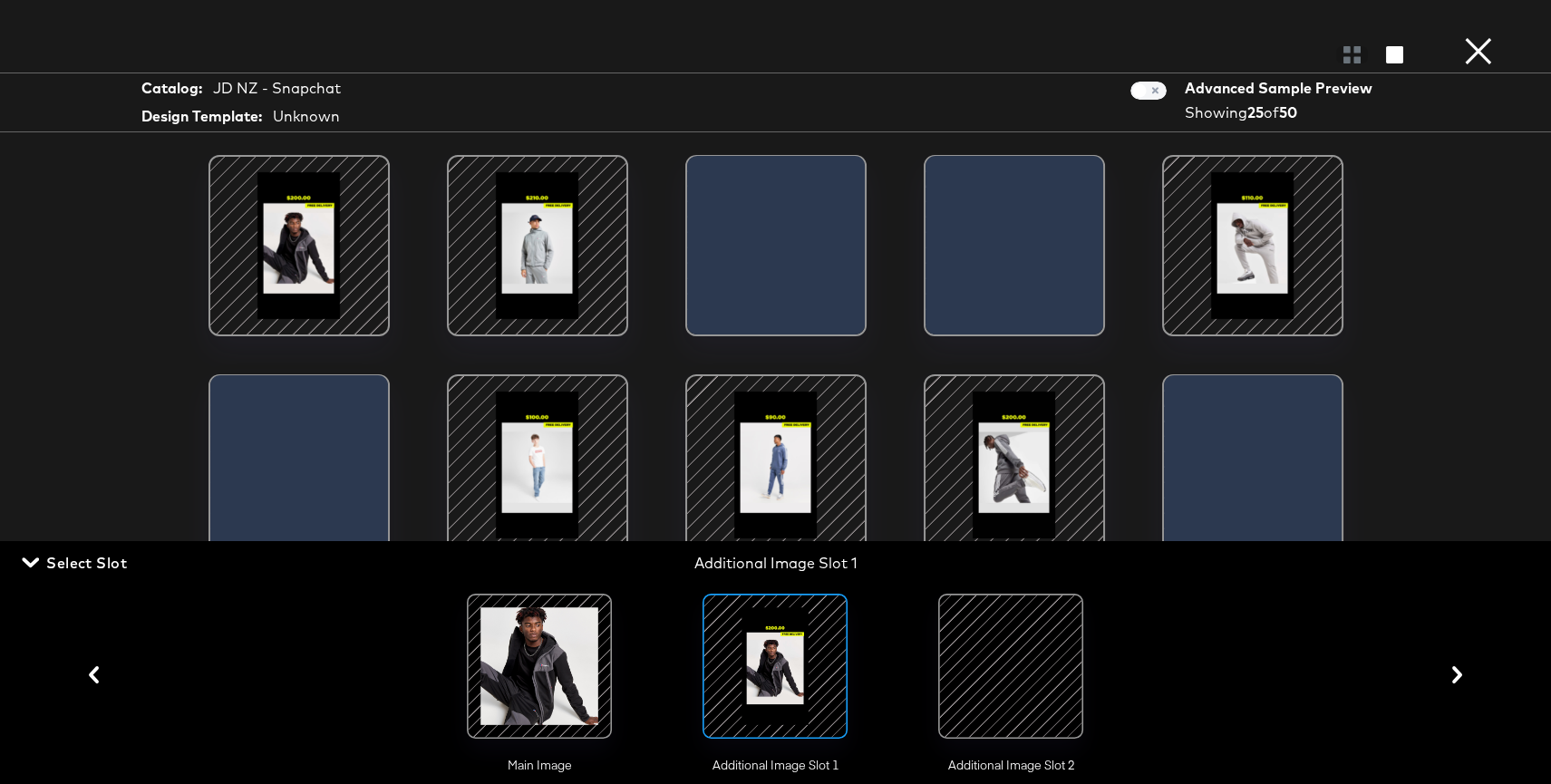
click at [72, 556] on span "Select Slot" at bounding box center [76, 562] width 102 height 25
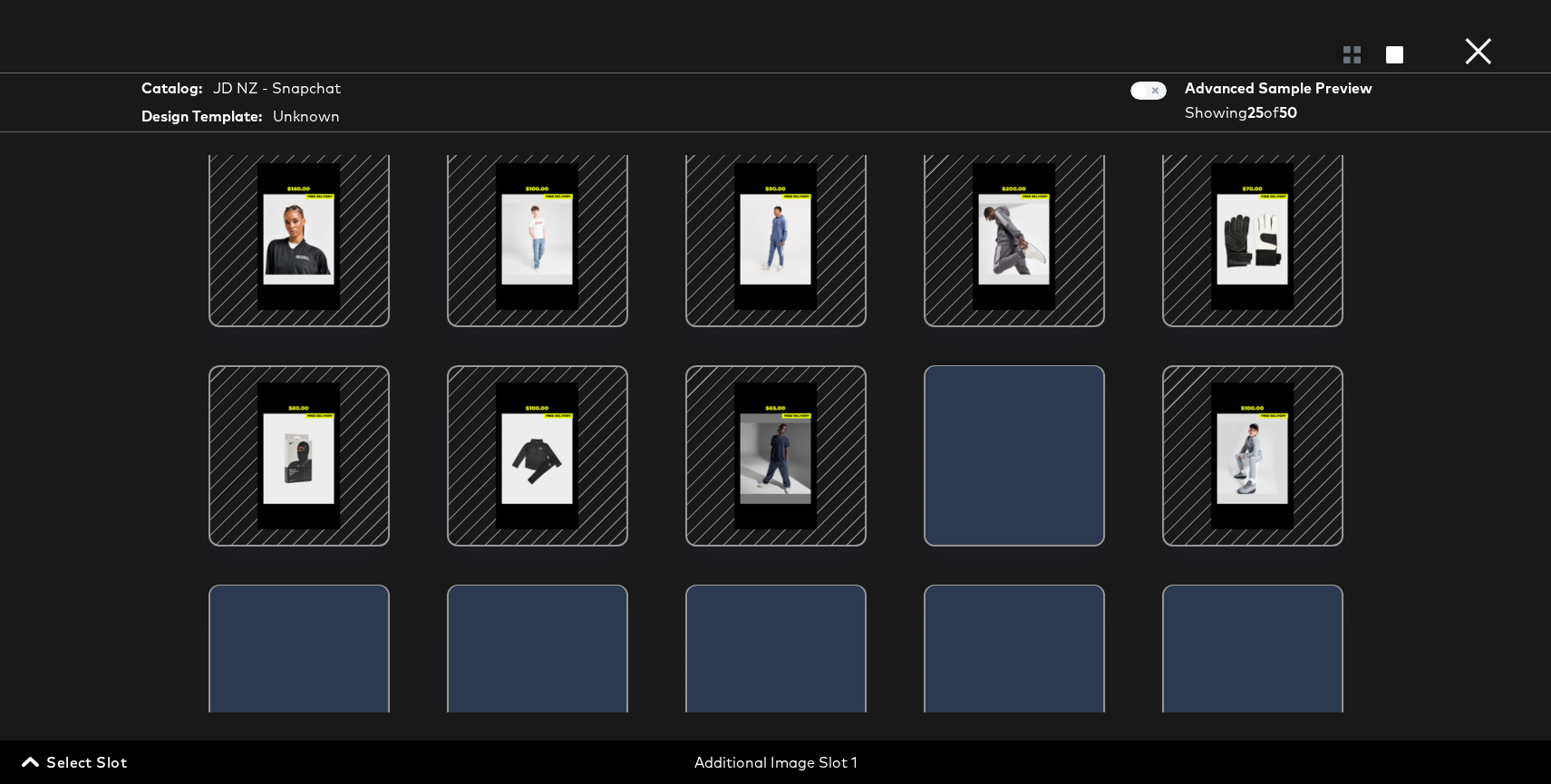
scroll to position [236, 0]
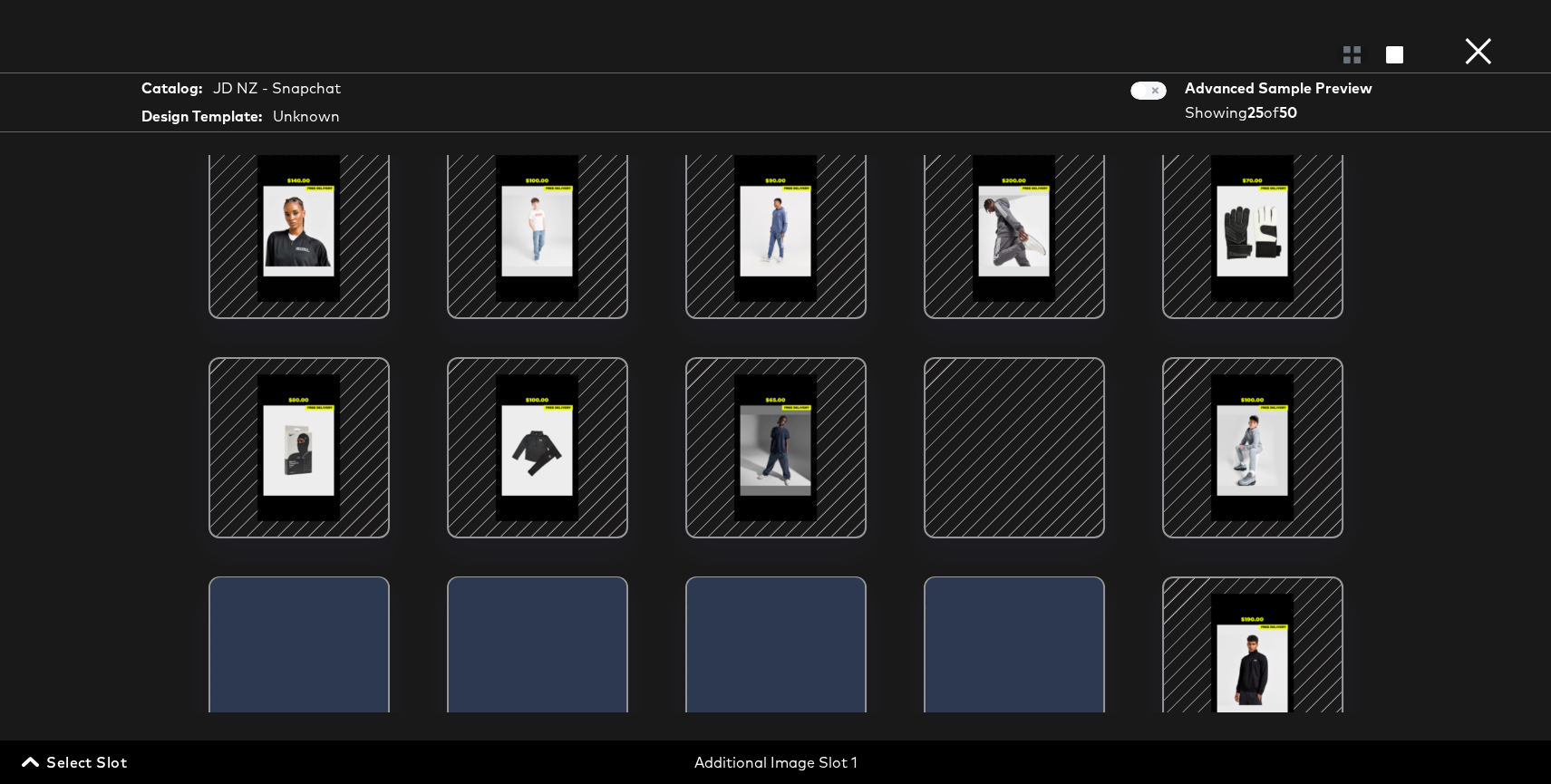
click at [995, 434] on div at bounding box center [1015, 448] width 154 height 154
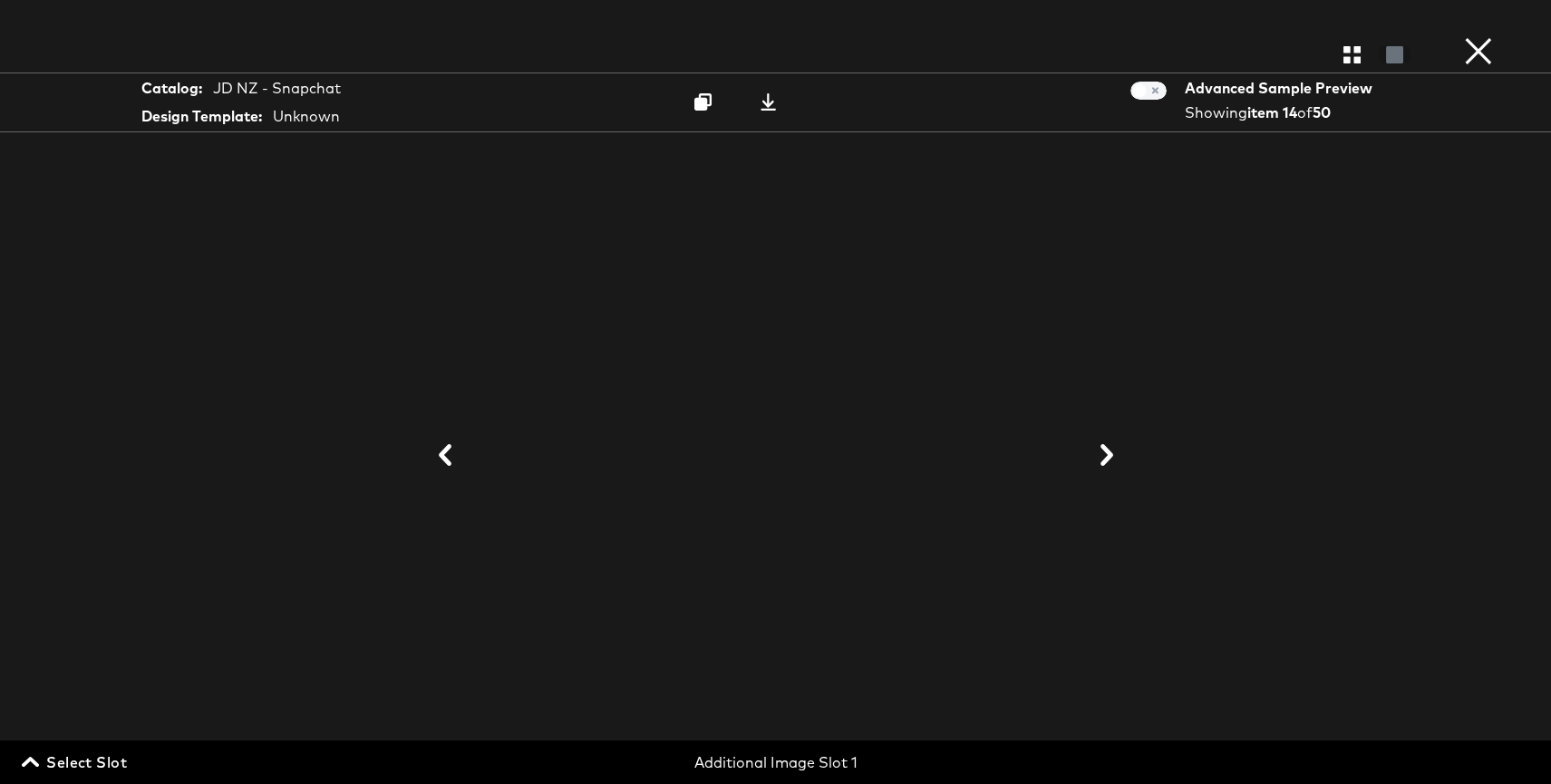
click at [95, 755] on span "Select Slot" at bounding box center [76, 762] width 102 height 25
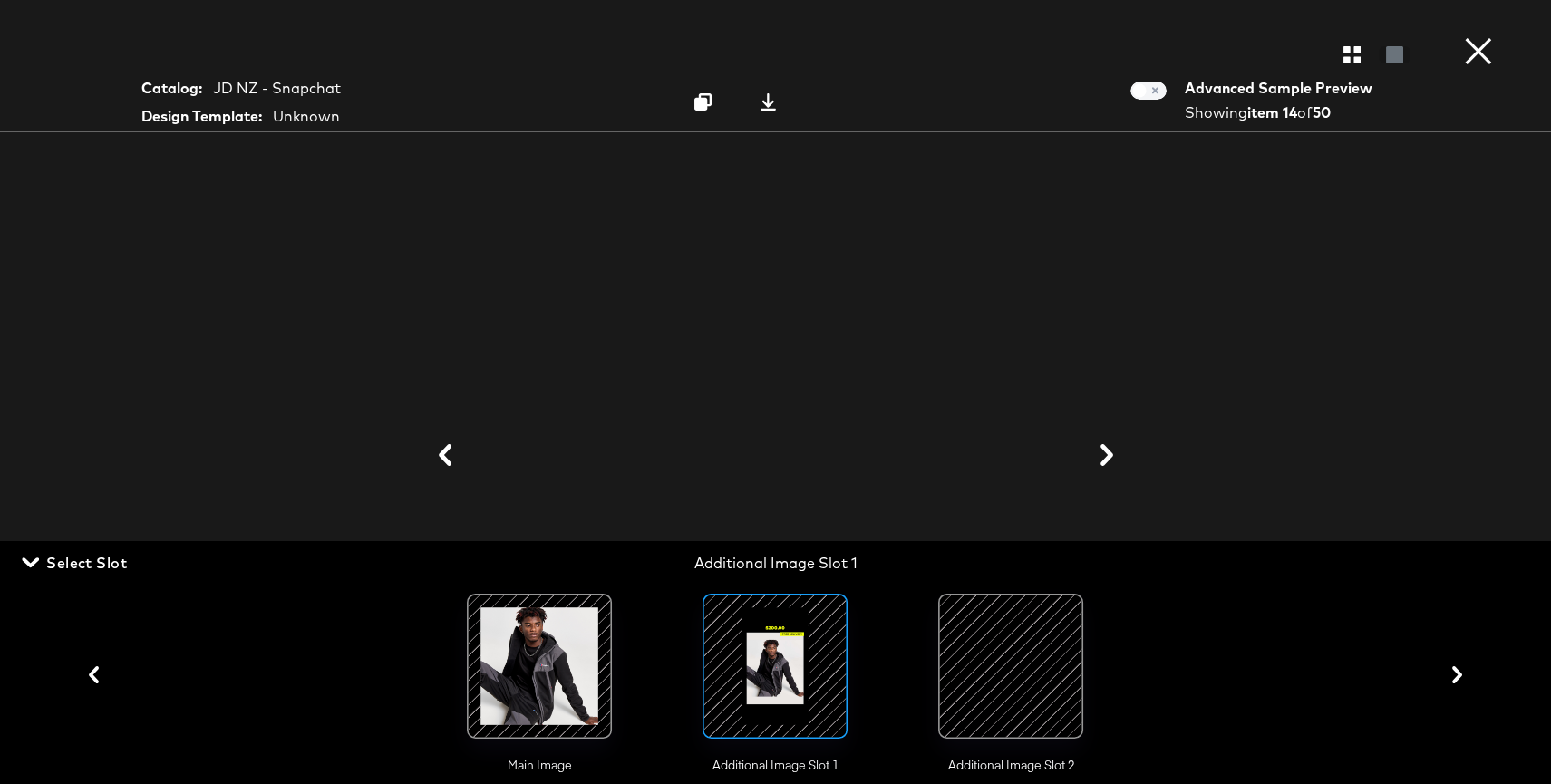
click at [1064, 693] on div at bounding box center [1011, 666] width 123 height 123
click at [97, 565] on span "Select Slot" at bounding box center [76, 562] width 102 height 25
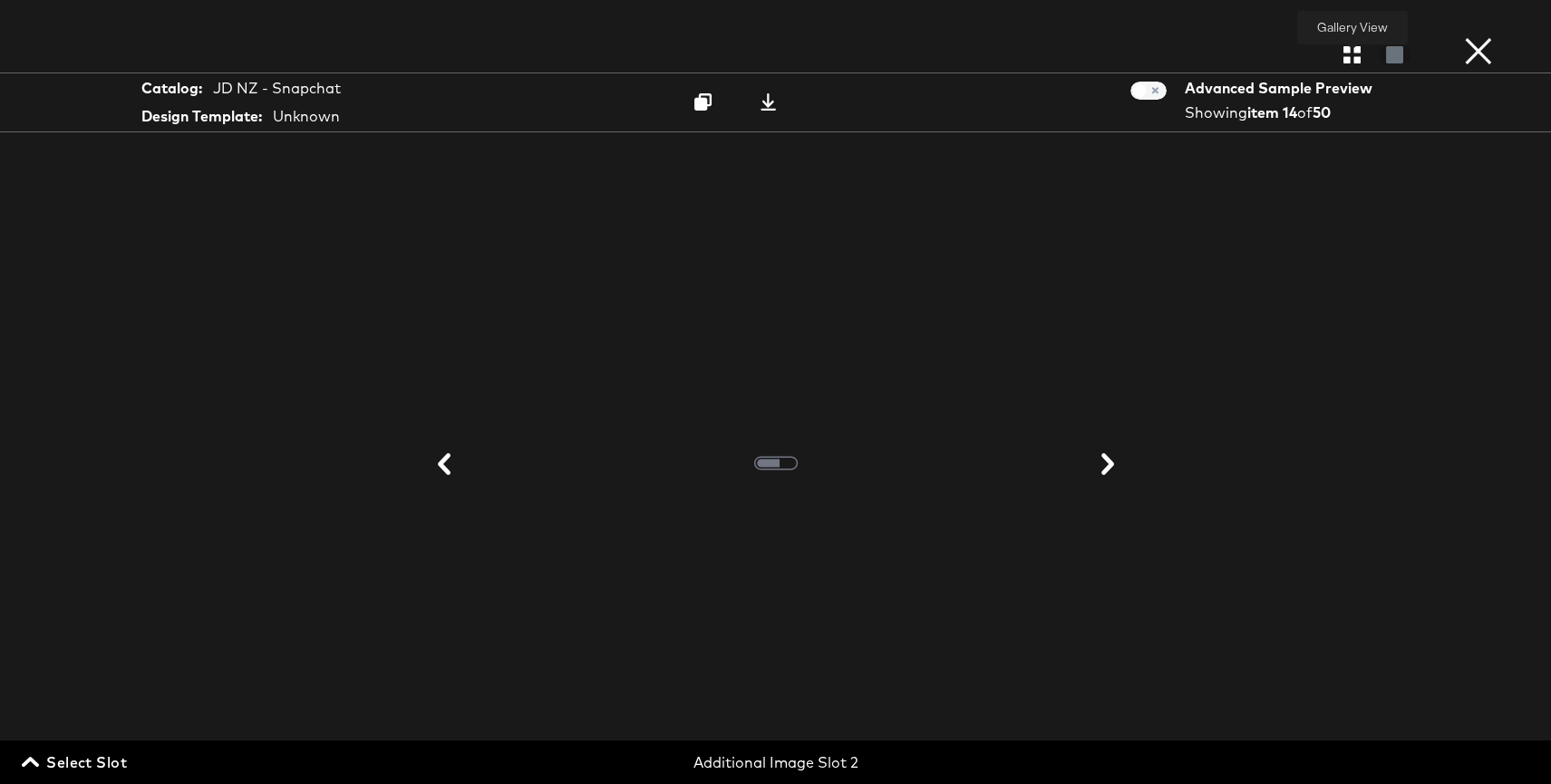
click at [1348, 55] on icon "button" at bounding box center [1352, 55] width 18 height 18
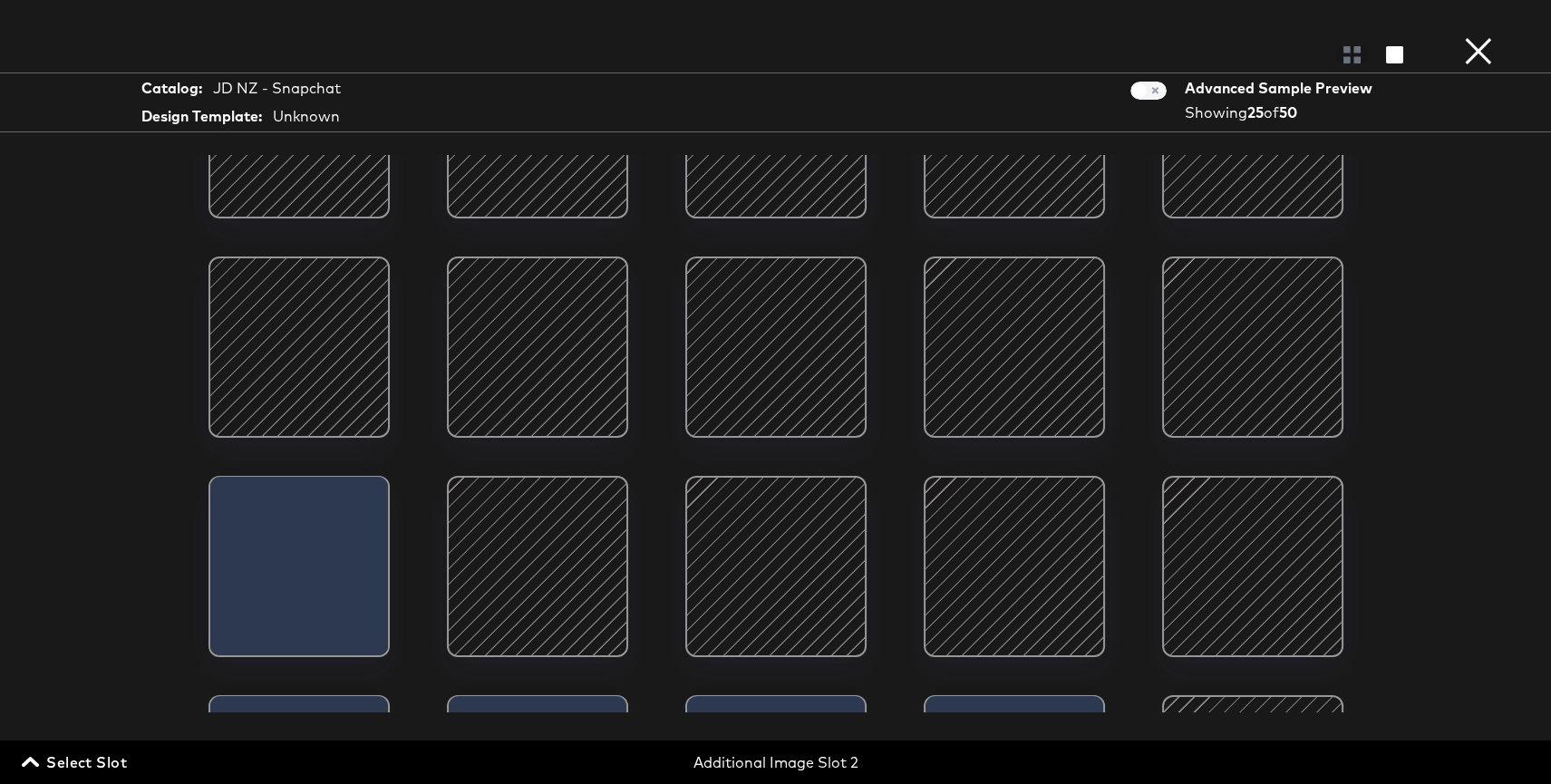
scroll to position [190, 0]
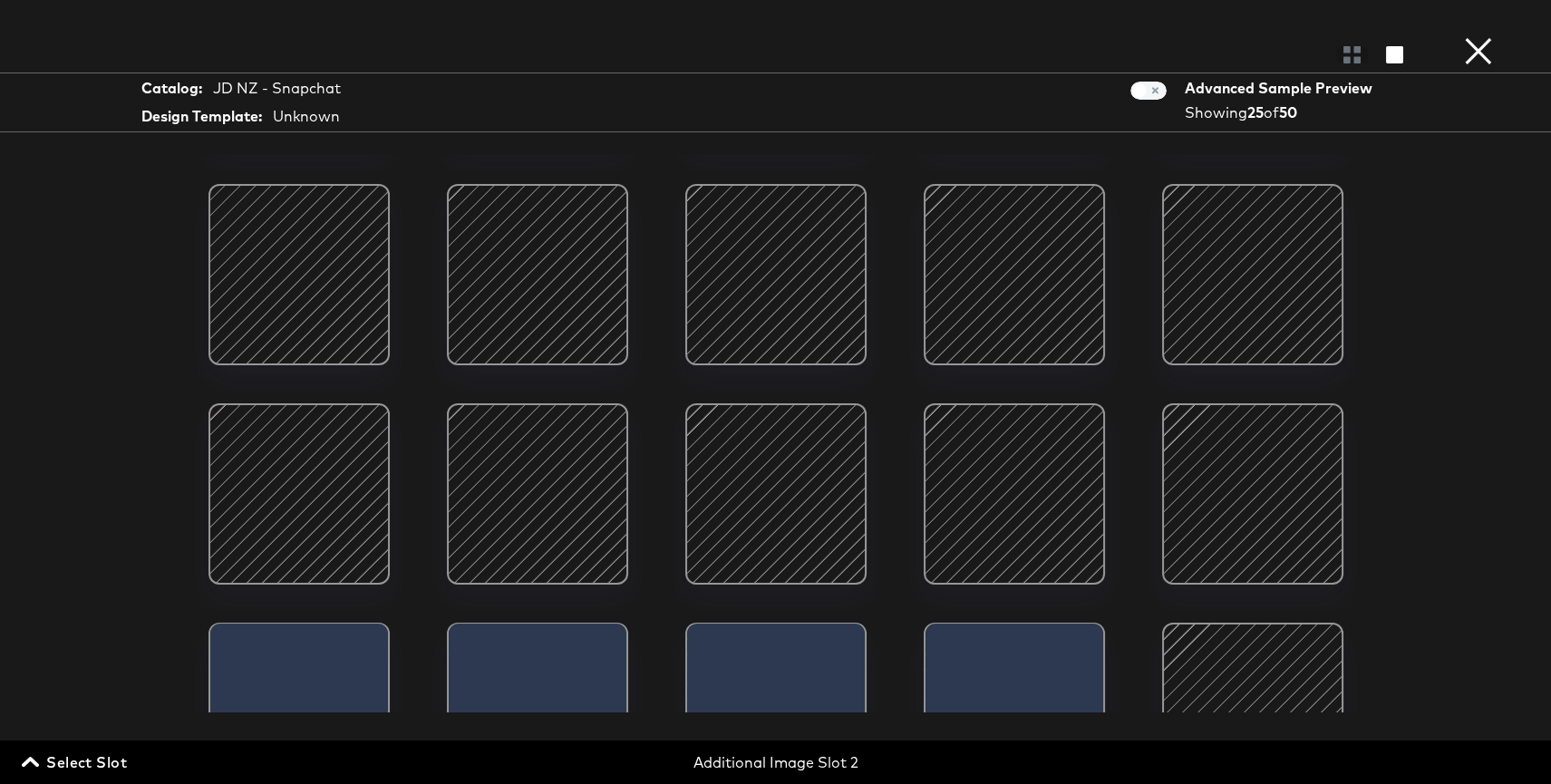
click at [1057, 497] on div at bounding box center [1015, 494] width 154 height 154
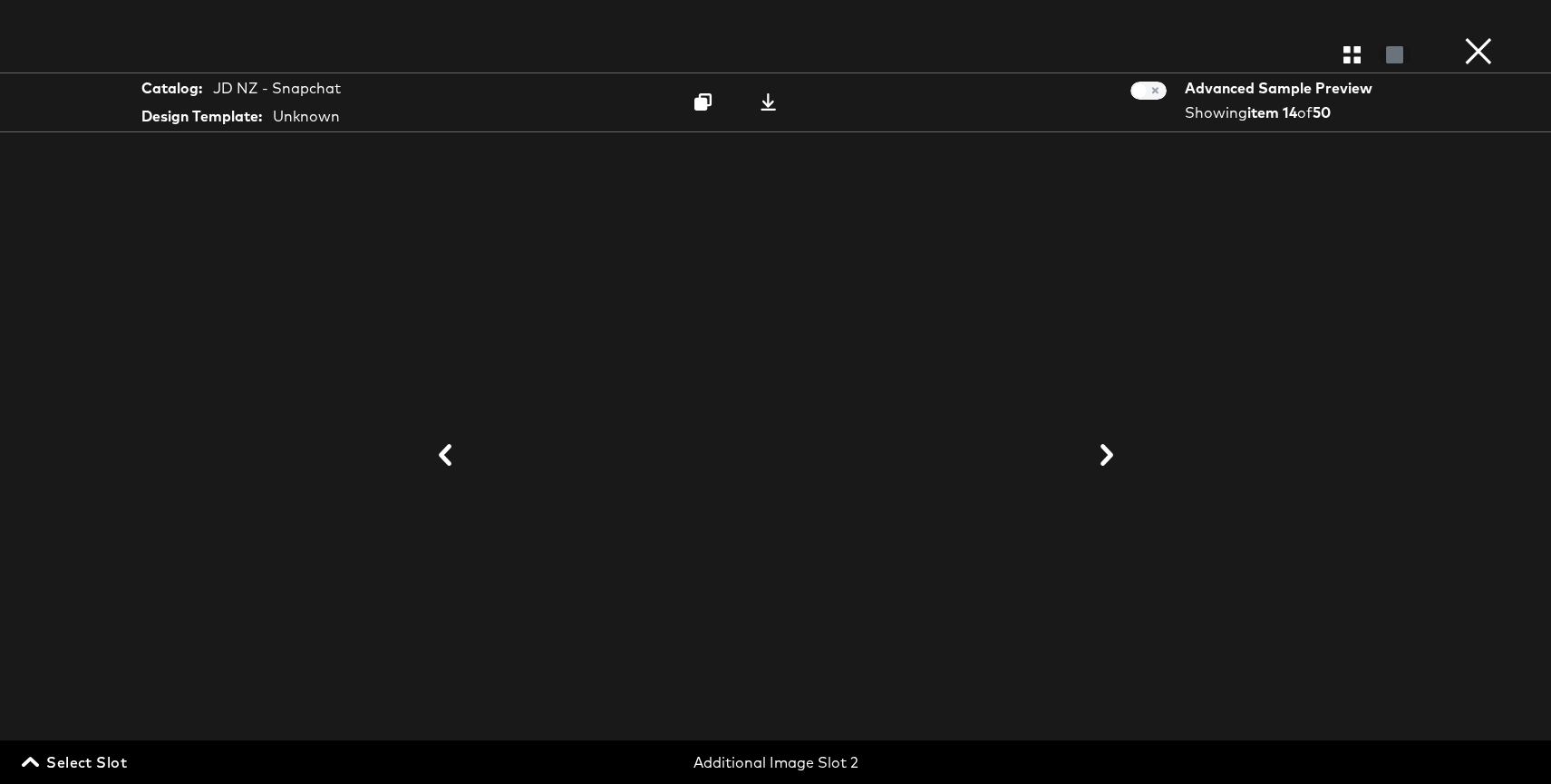
click at [1481, 36] on button "×" at bounding box center [1478, 18] width 36 height 36
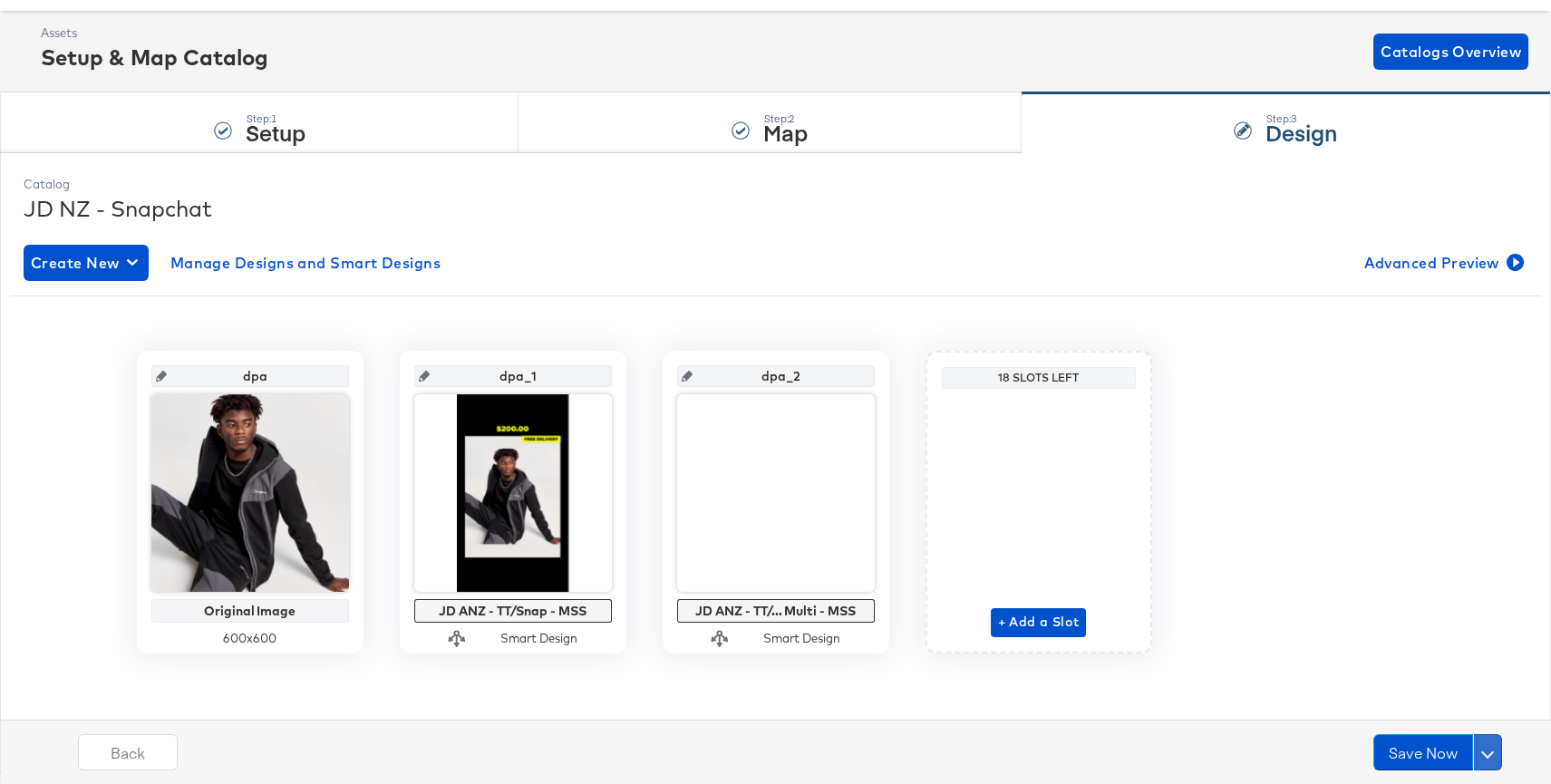
click at [1492, 755] on button at bounding box center [1488, 752] width 29 height 36
click at [1465, 716] on div "Schedule Save" at bounding box center [1445, 718] width 82 height 18
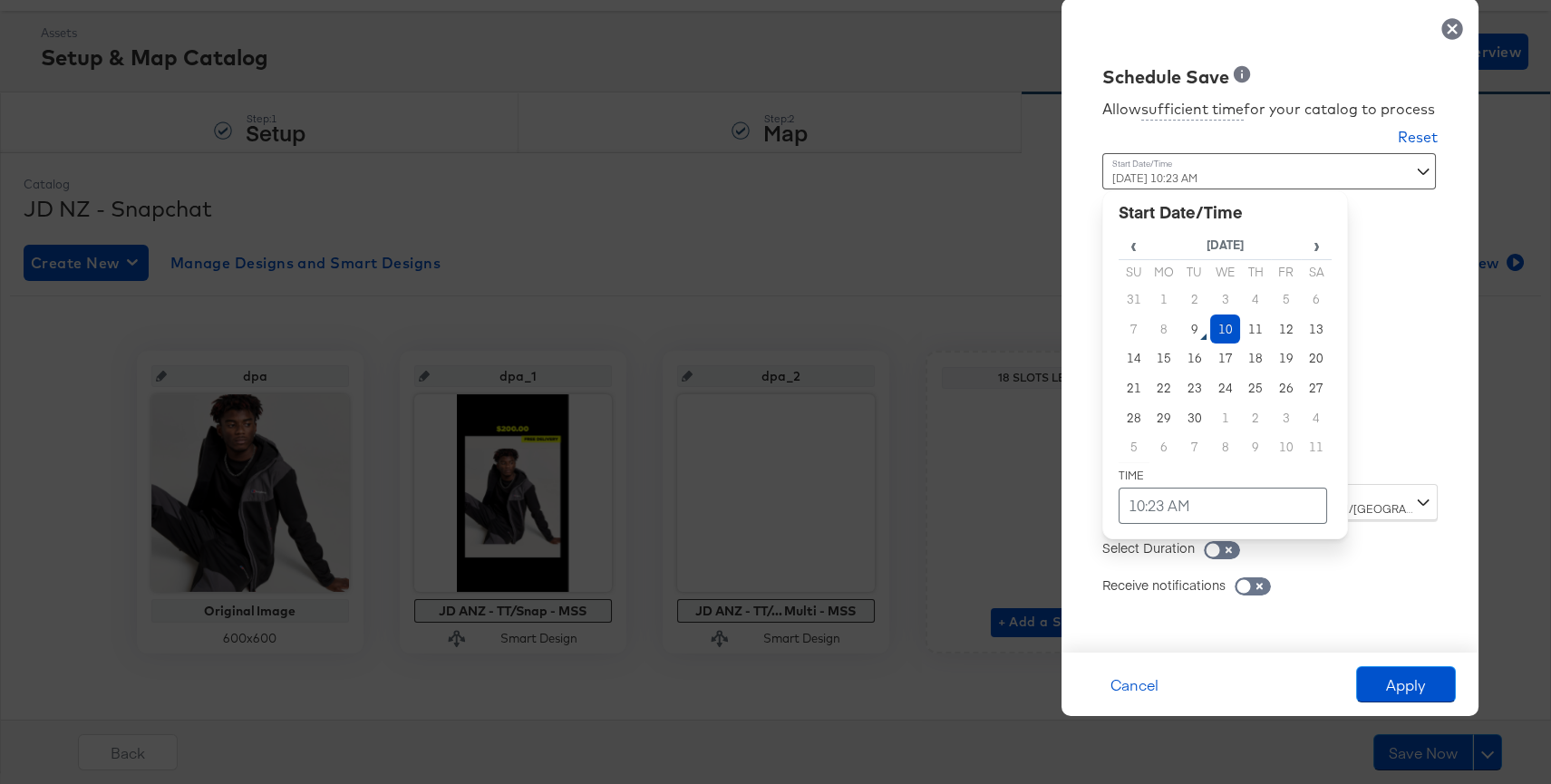
click at [1244, 455] on div "September 10th 2025 10:23 AM ‹ September 2025 › Su Mo Tu We Th Fr Sa 31 1 2 3 4…" at bounding box center [1224, 311] width 245 height 317
click at [1204, 324] on td "9" at bounding box center [1195, 329] width 31 height 30
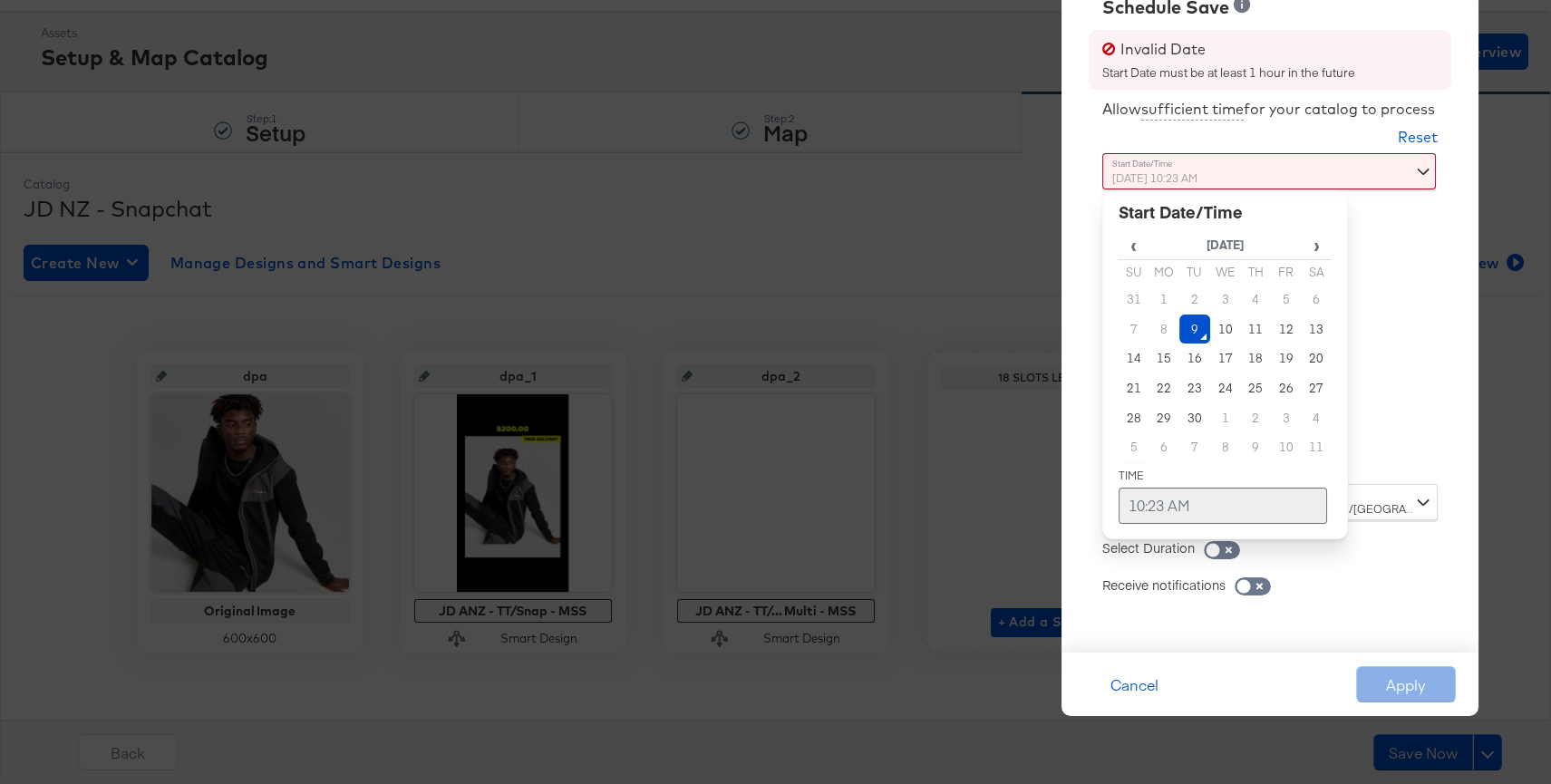
click at [1183, 514] on td "10:23 AM" at bounding box center [1222, 505] width 208 height 36
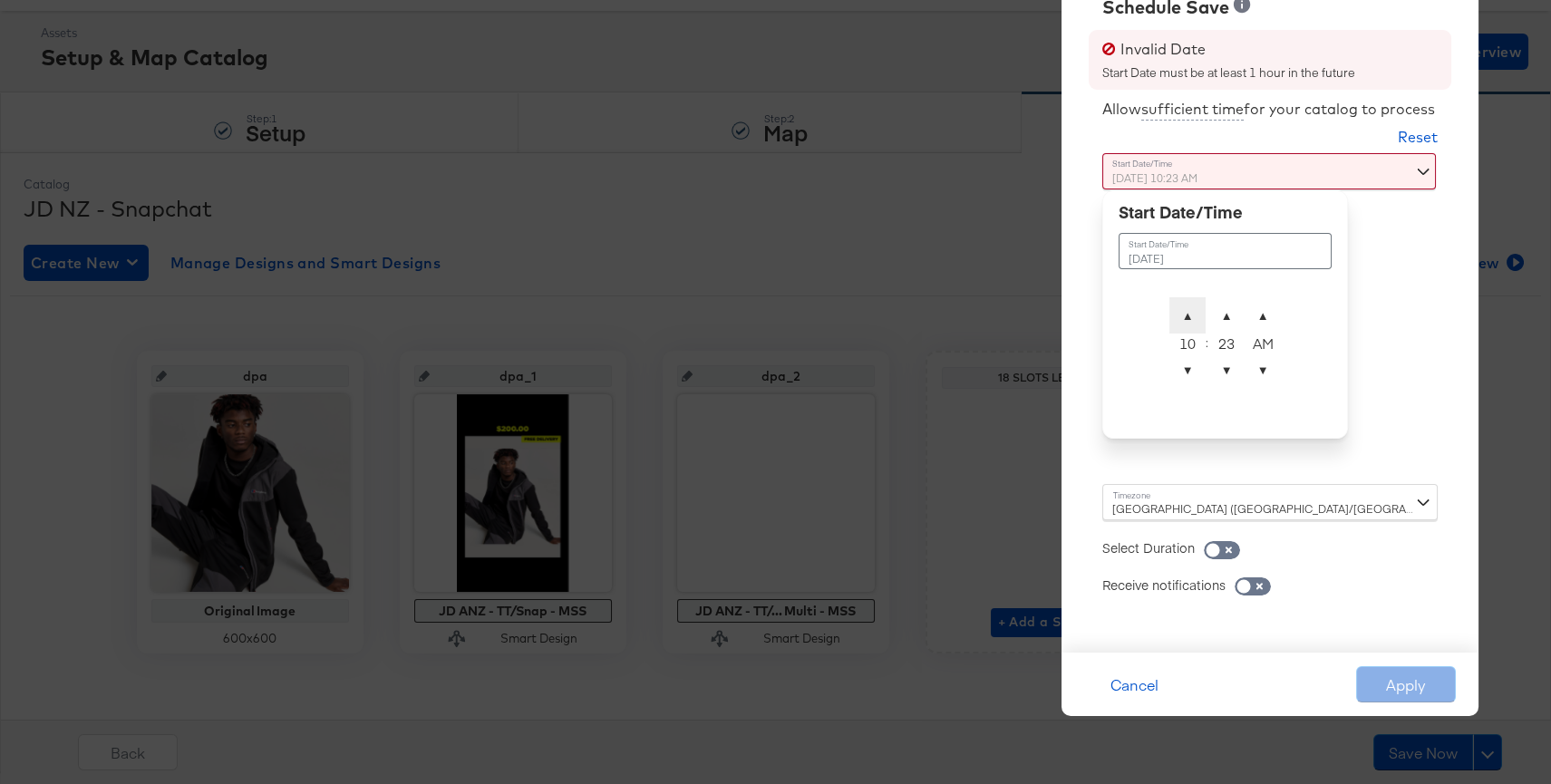
click at [1187, 311] on span "▲" at bounding box center [1187, 314] width 36 height 36
click at [1266, 326] on span "▲" at bounding box center [1262, 314] width 36 height 36
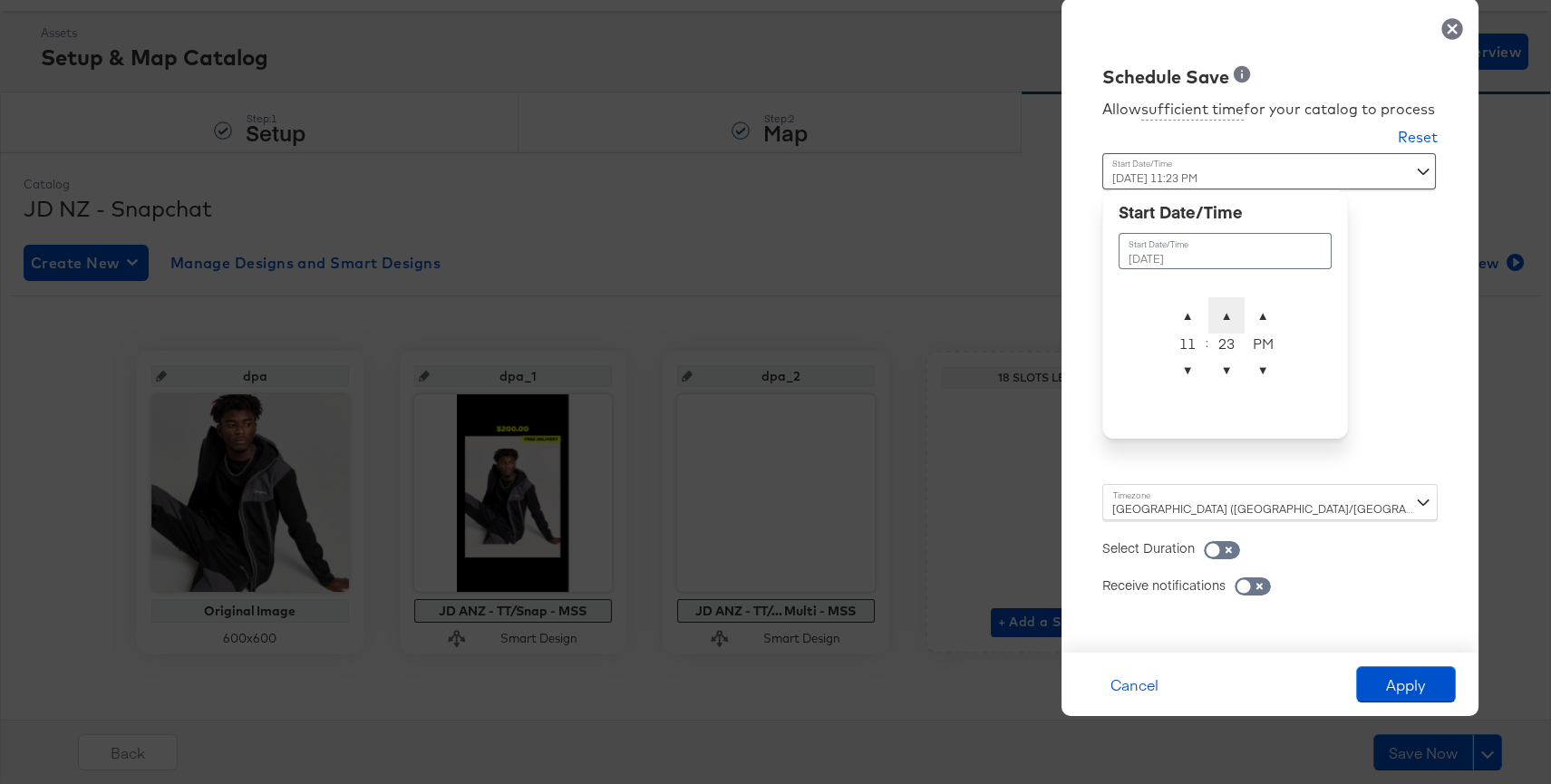
click at [1237, 321] on span "▲" at bounding box center [1226, 314] width 36 height 36
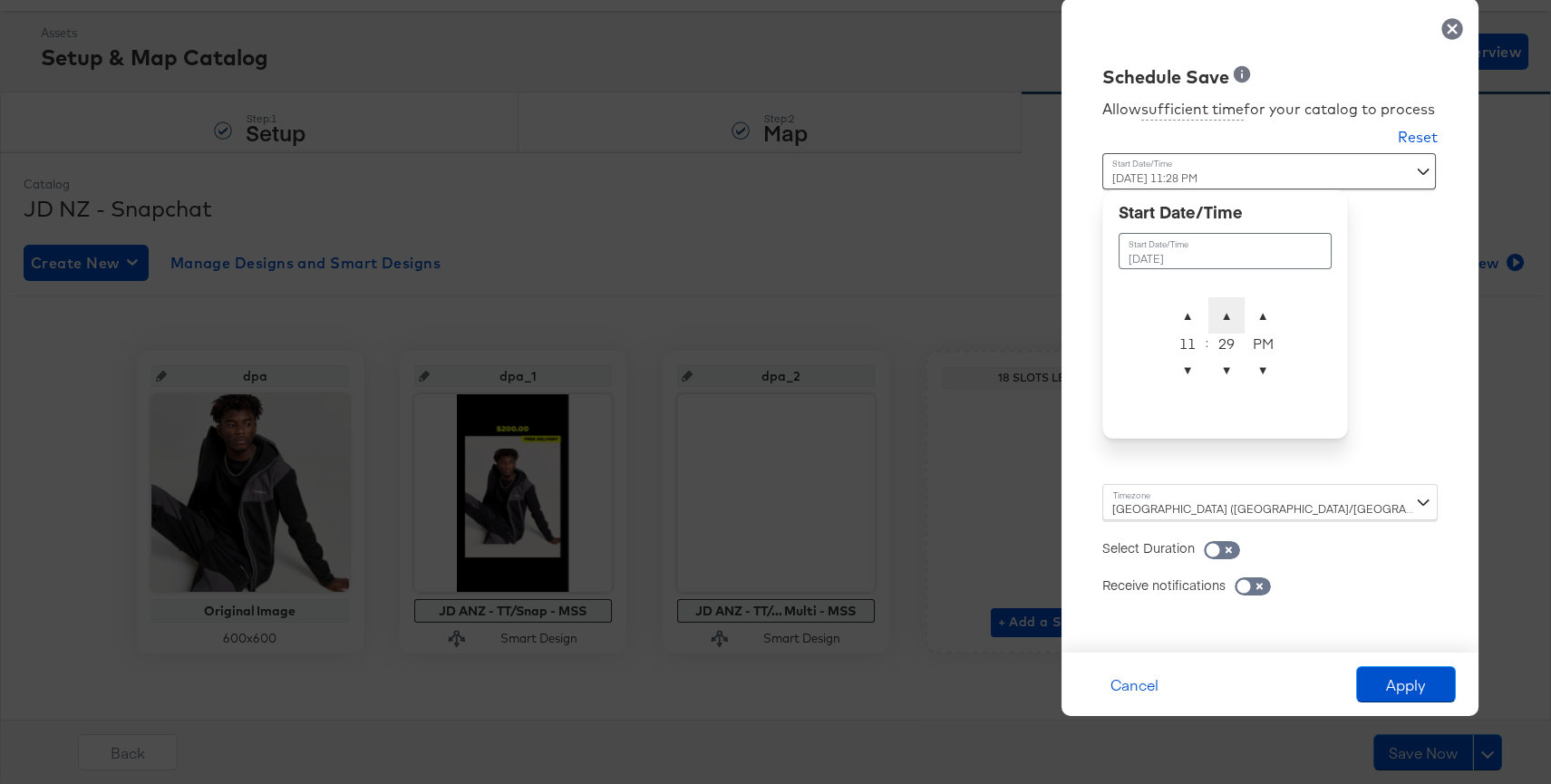
click at [1237, 321] on span "▲" at bounding box center [1226, 314] width 36 height 36
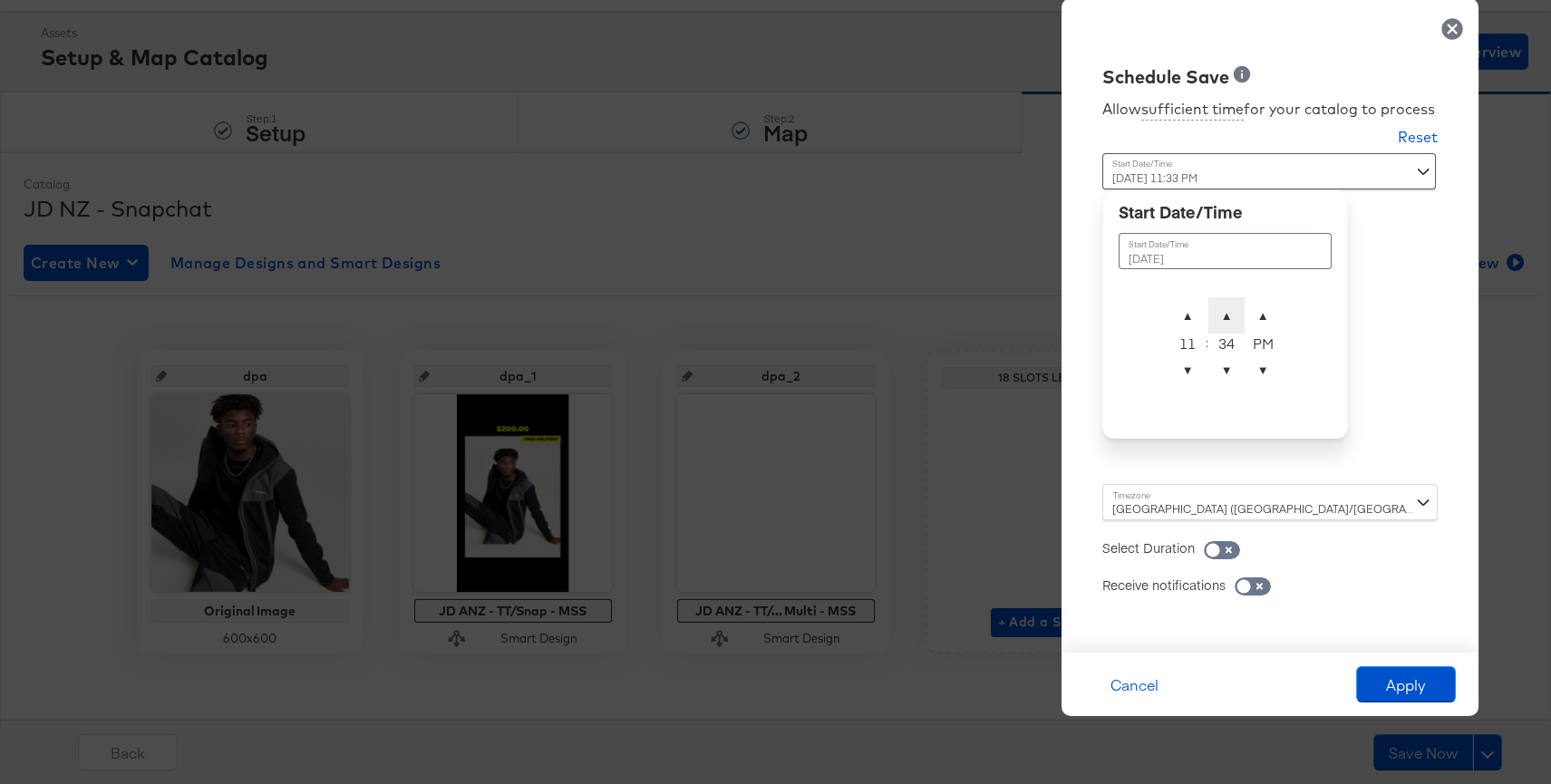
click at [1237, 321] on span "▲" at bounding box center [1226, 314] width 36 height 36
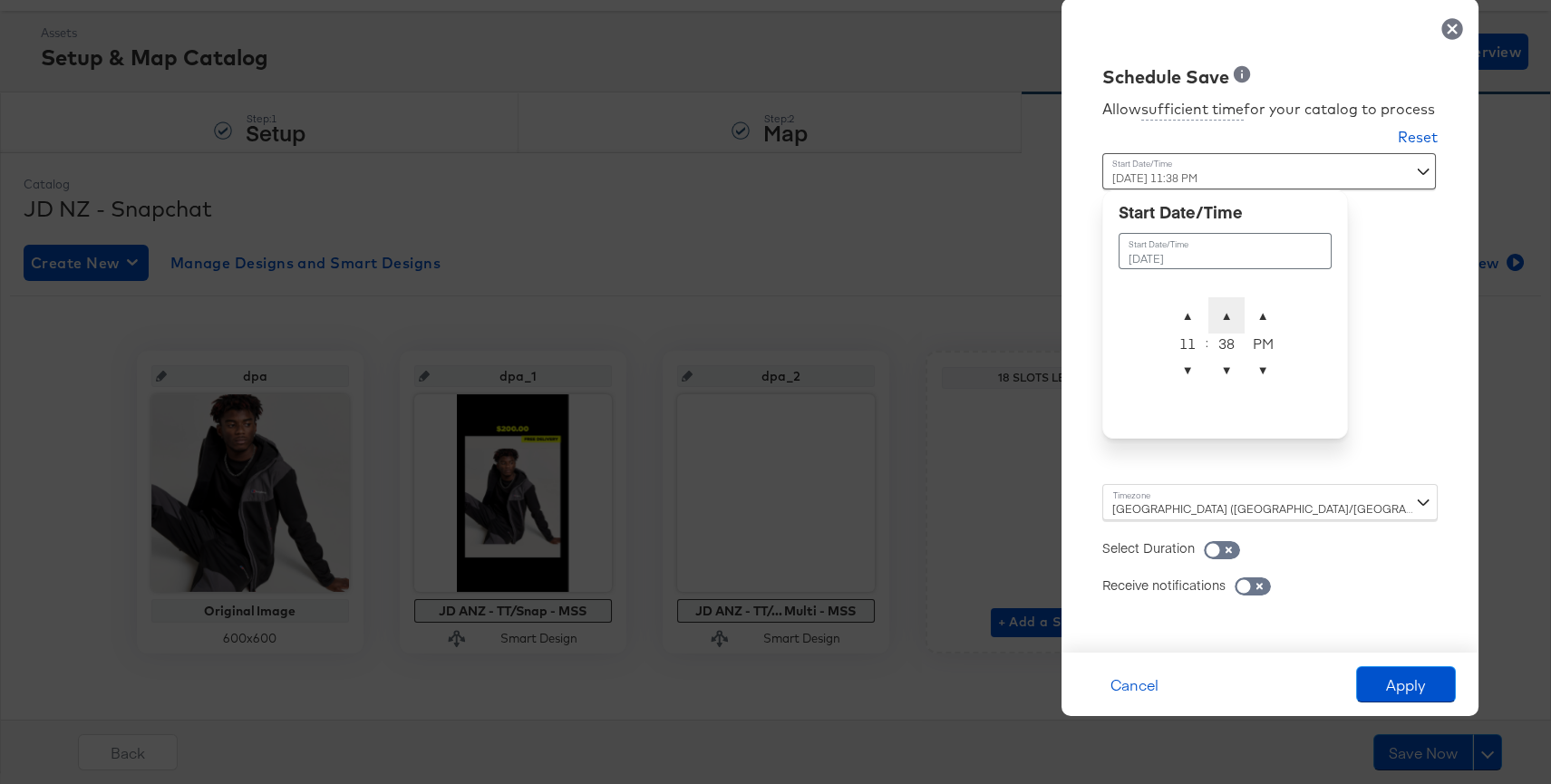
click at [1237, 321] on span "▲" at bounding box center [1226, 314] width 36 height 36
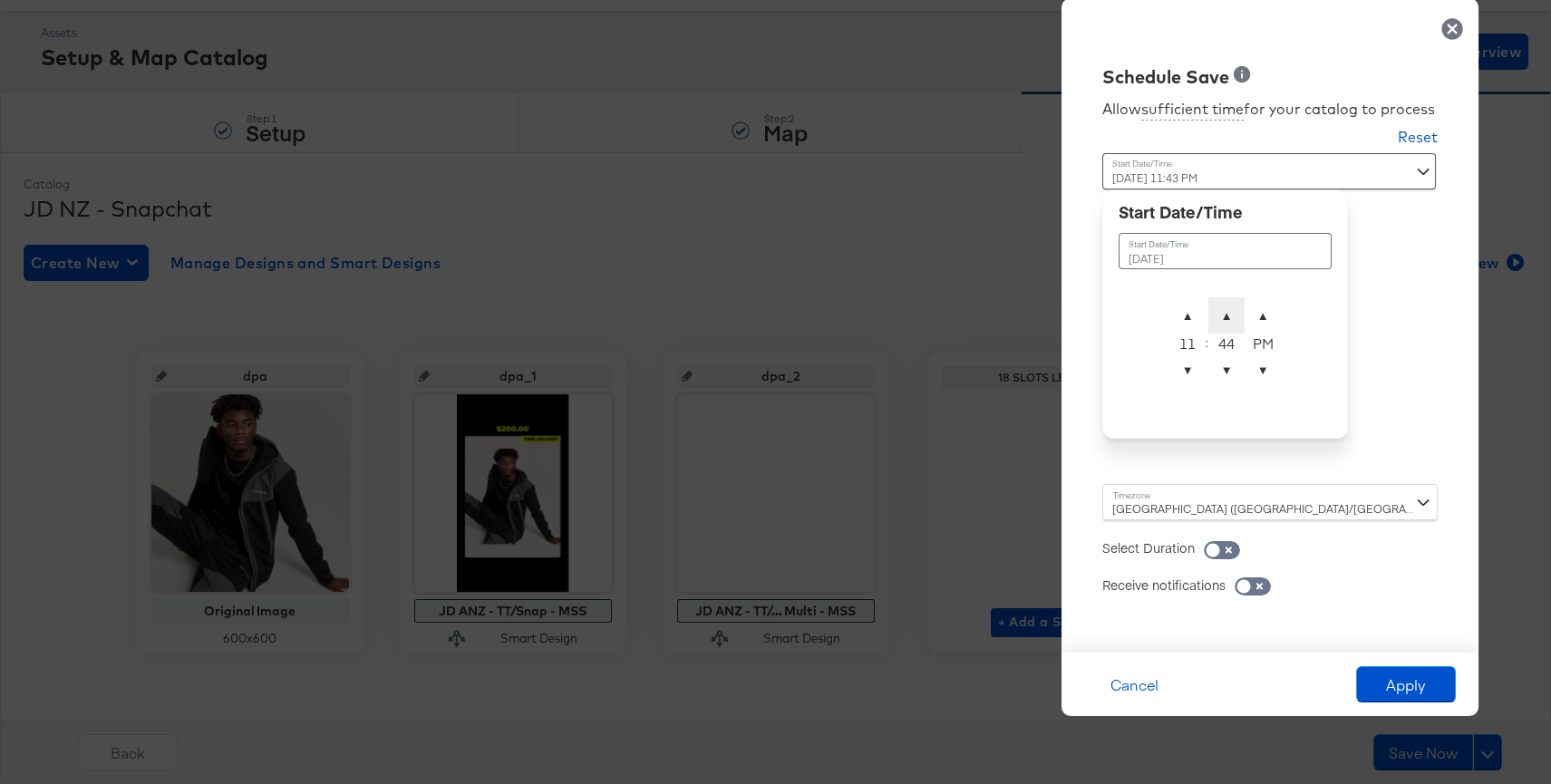
click at [1237, 321] on span "▲" at bounding box center [1226, 314] width 36 height 36
type input "September 9th 2025 11:45 PM"
click at [1427, 687] on button "Apply" at bounding box center [1405, 683] width 100 height 36
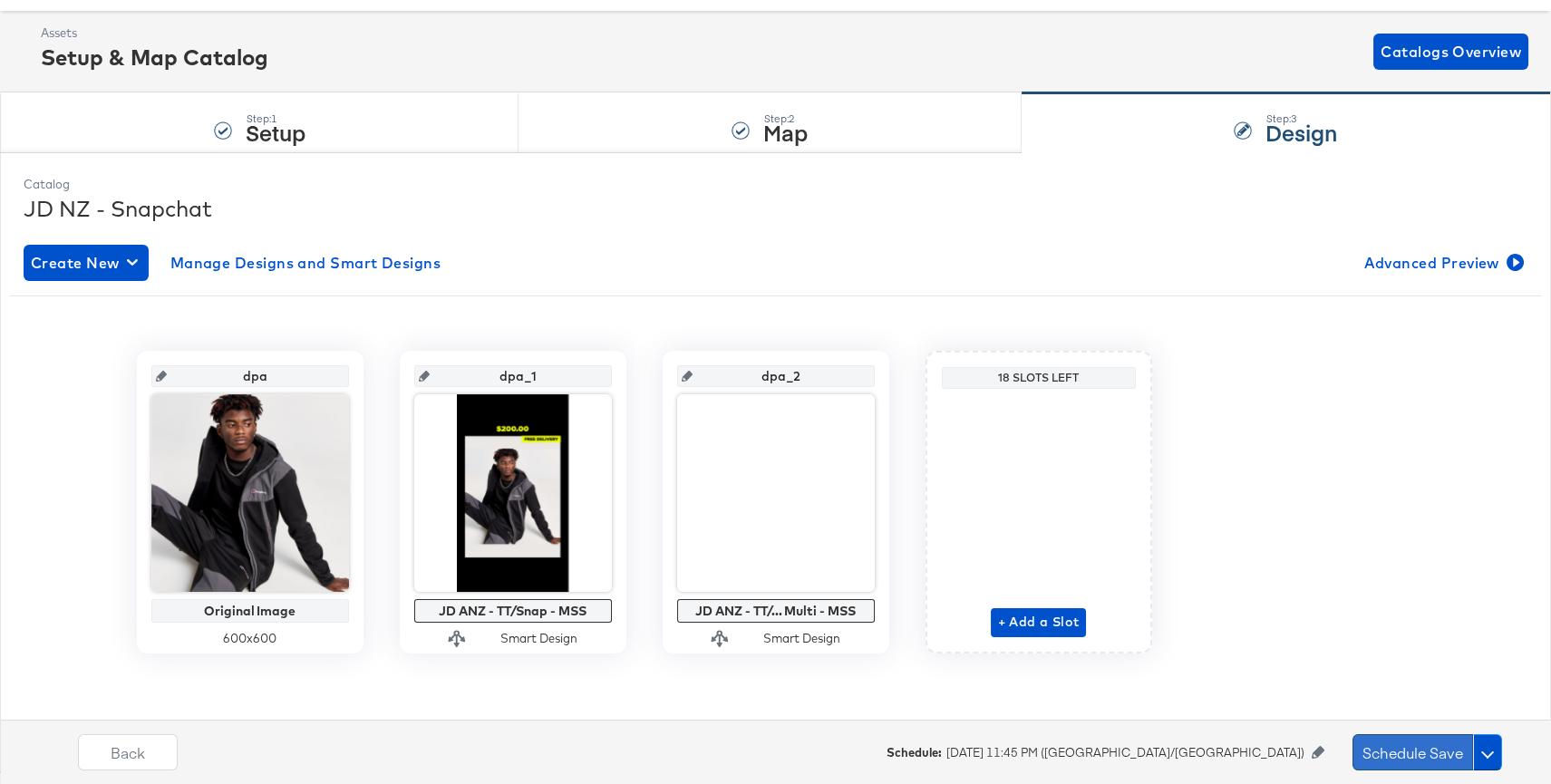
click at [1416, 748] on button "Schedule Save" at bounding box center [1412, 752] width 120 height 36
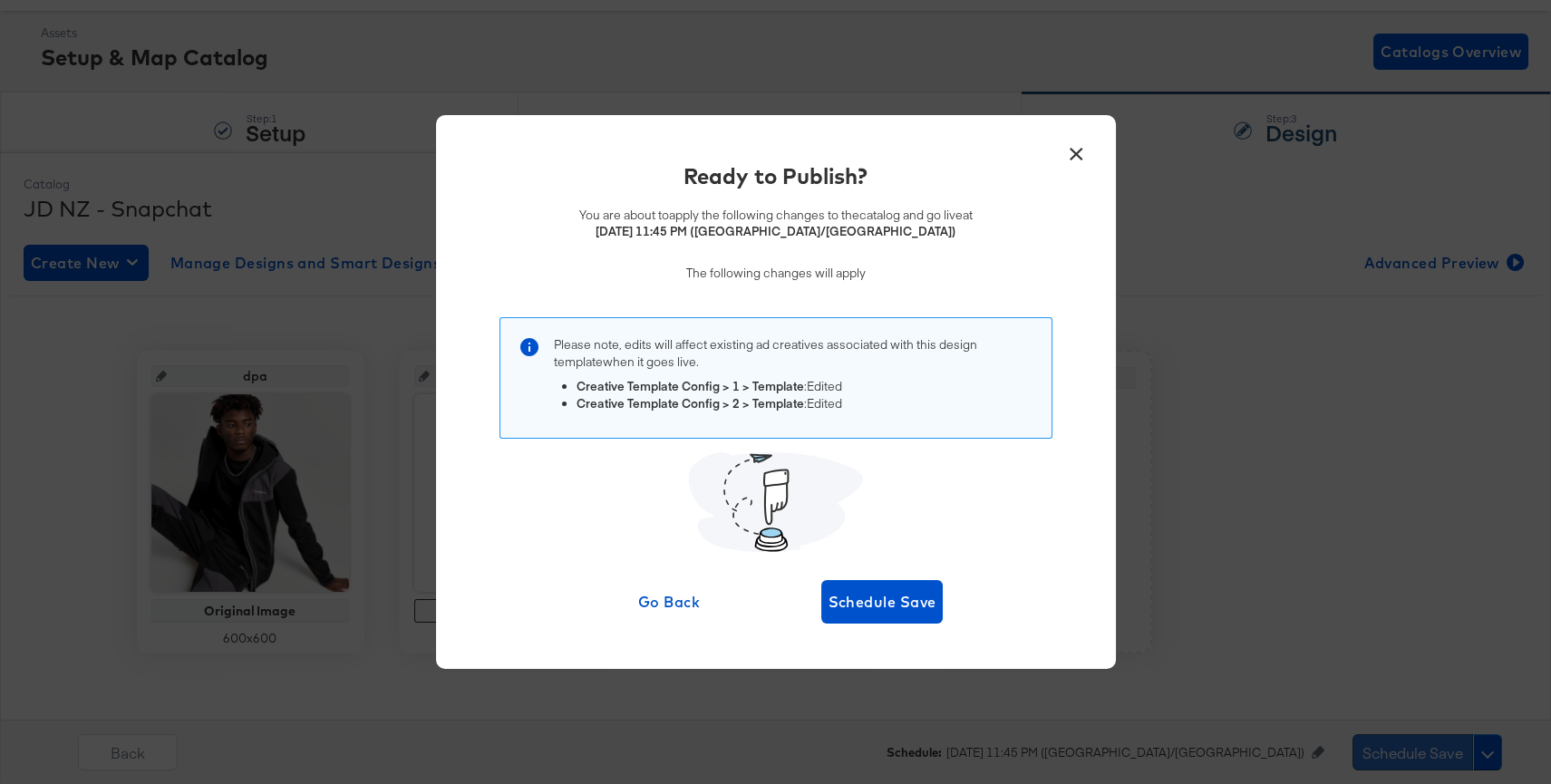
scroll to position [0, 0]
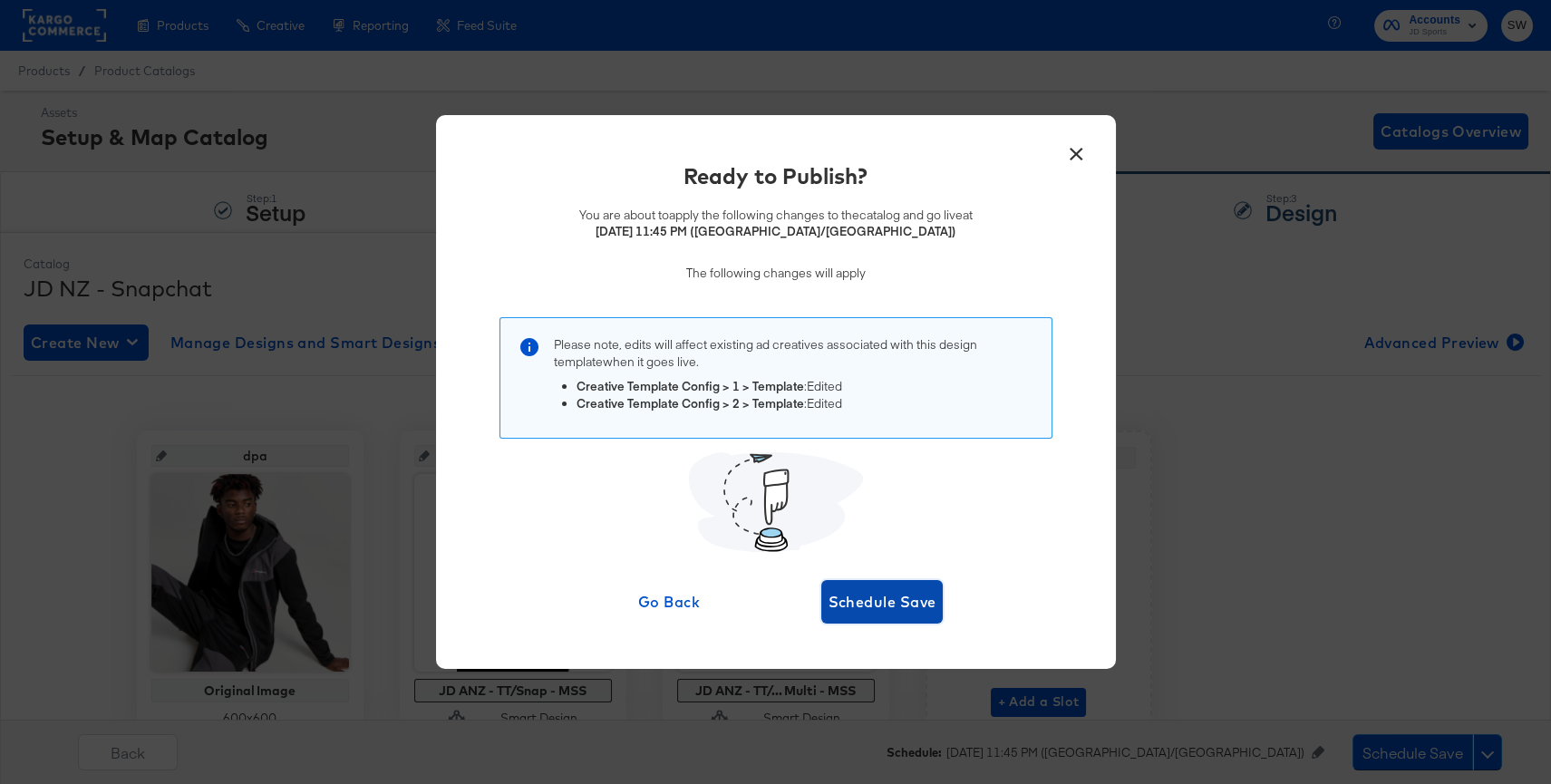
click at [881, 608] on span "Schedule Save" at bounding box center [882, 601] width 107 height 25
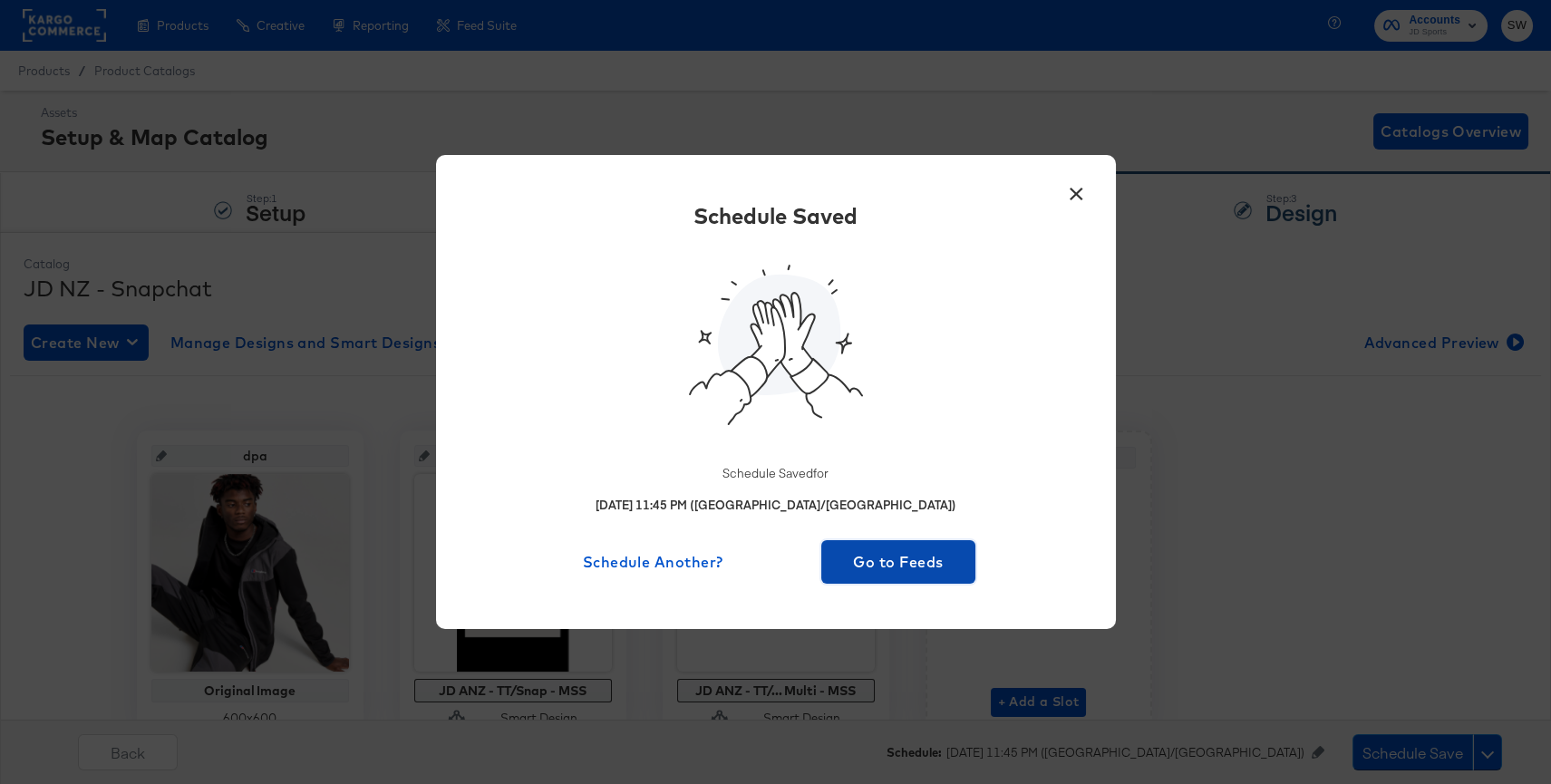
click at [908, 558] on span "Go to Feeds" at bounding box center [899, 561] width 141 height 25
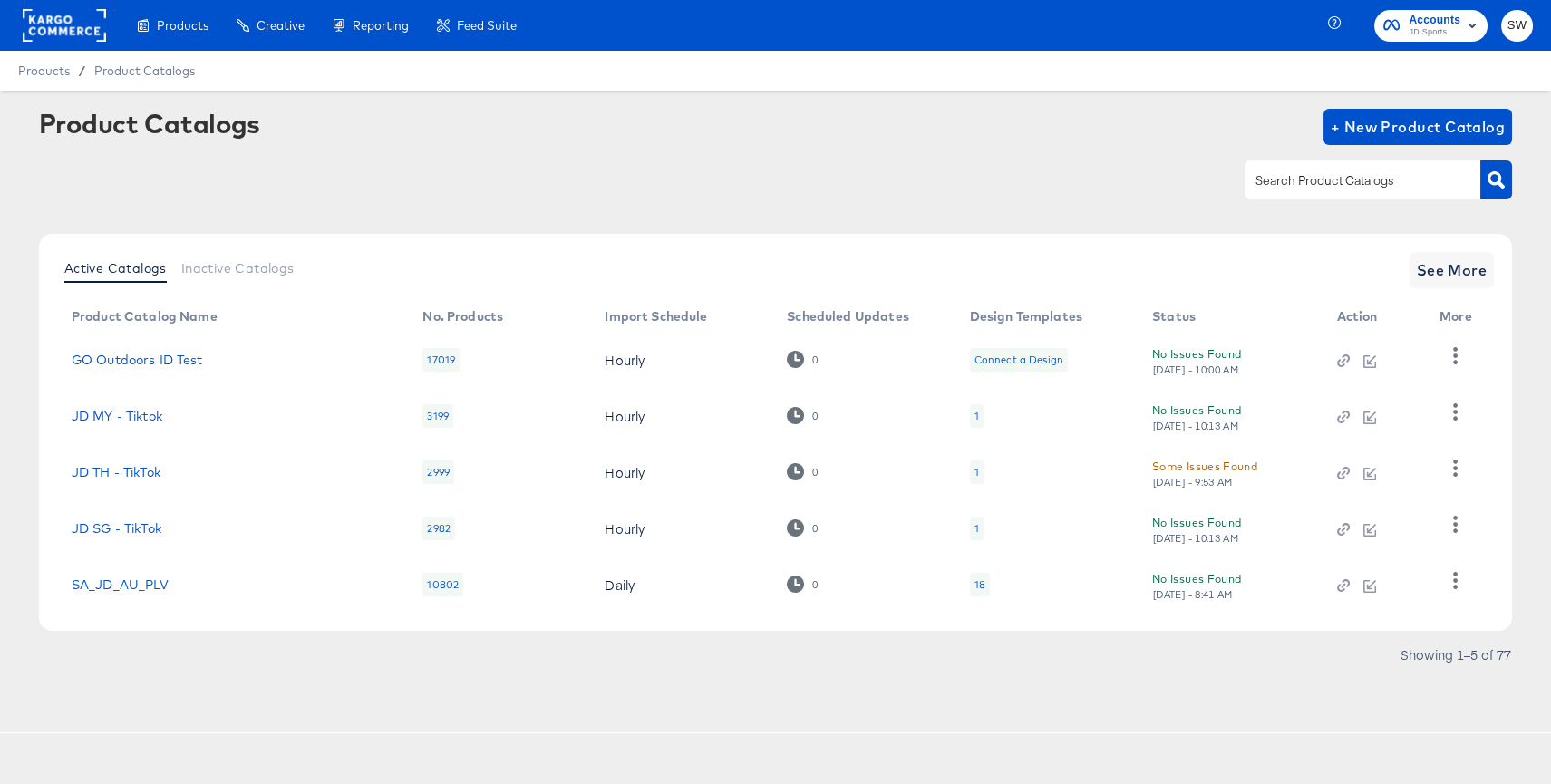
click at [1336, 186] on input "text" at bounding box center [1349, 180] width 193 height 21
type input "au"
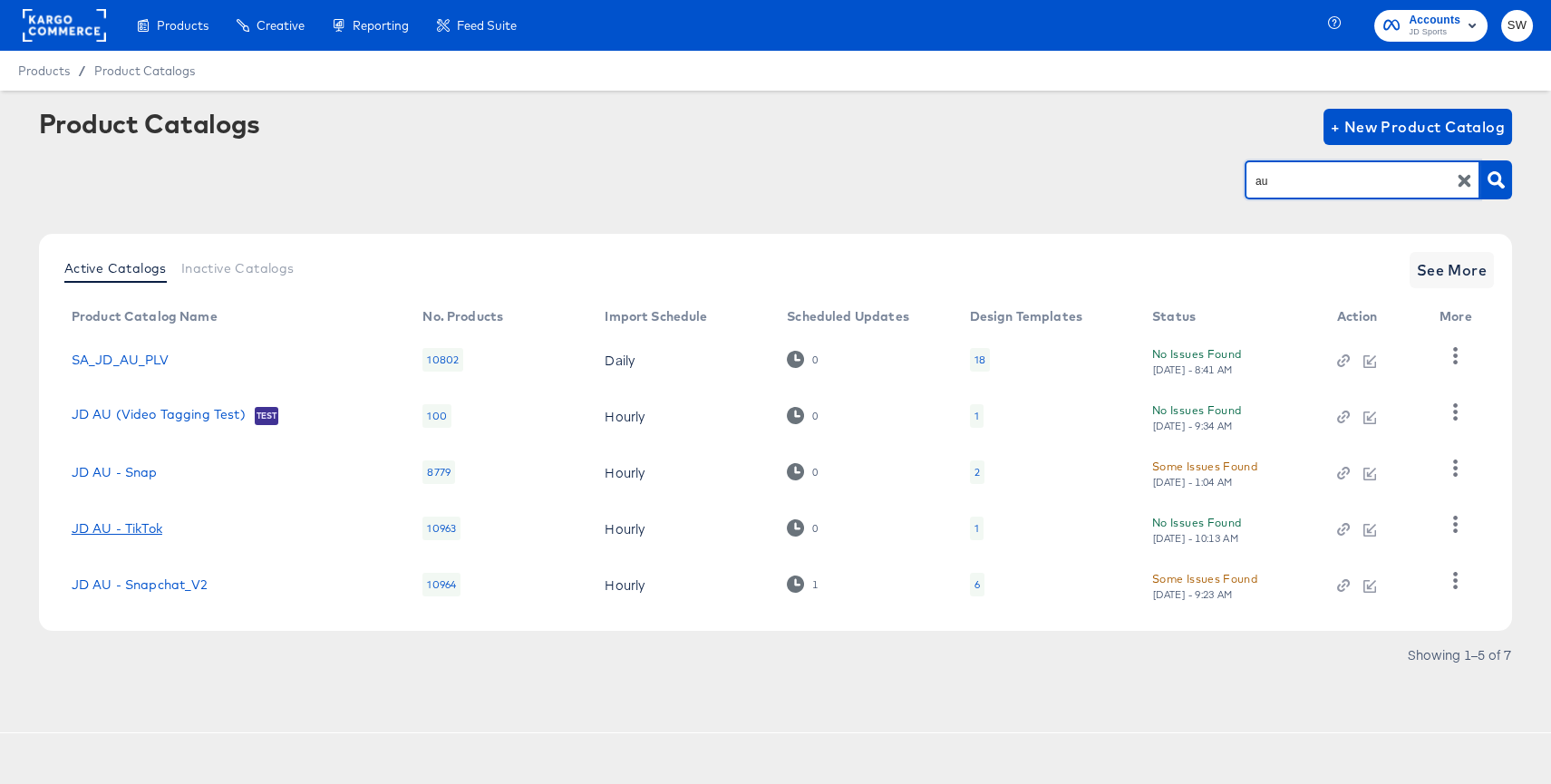
click at [115, 529] on link "JD AU - TikTok" at bounding box center [116, 528] width 91 height 15
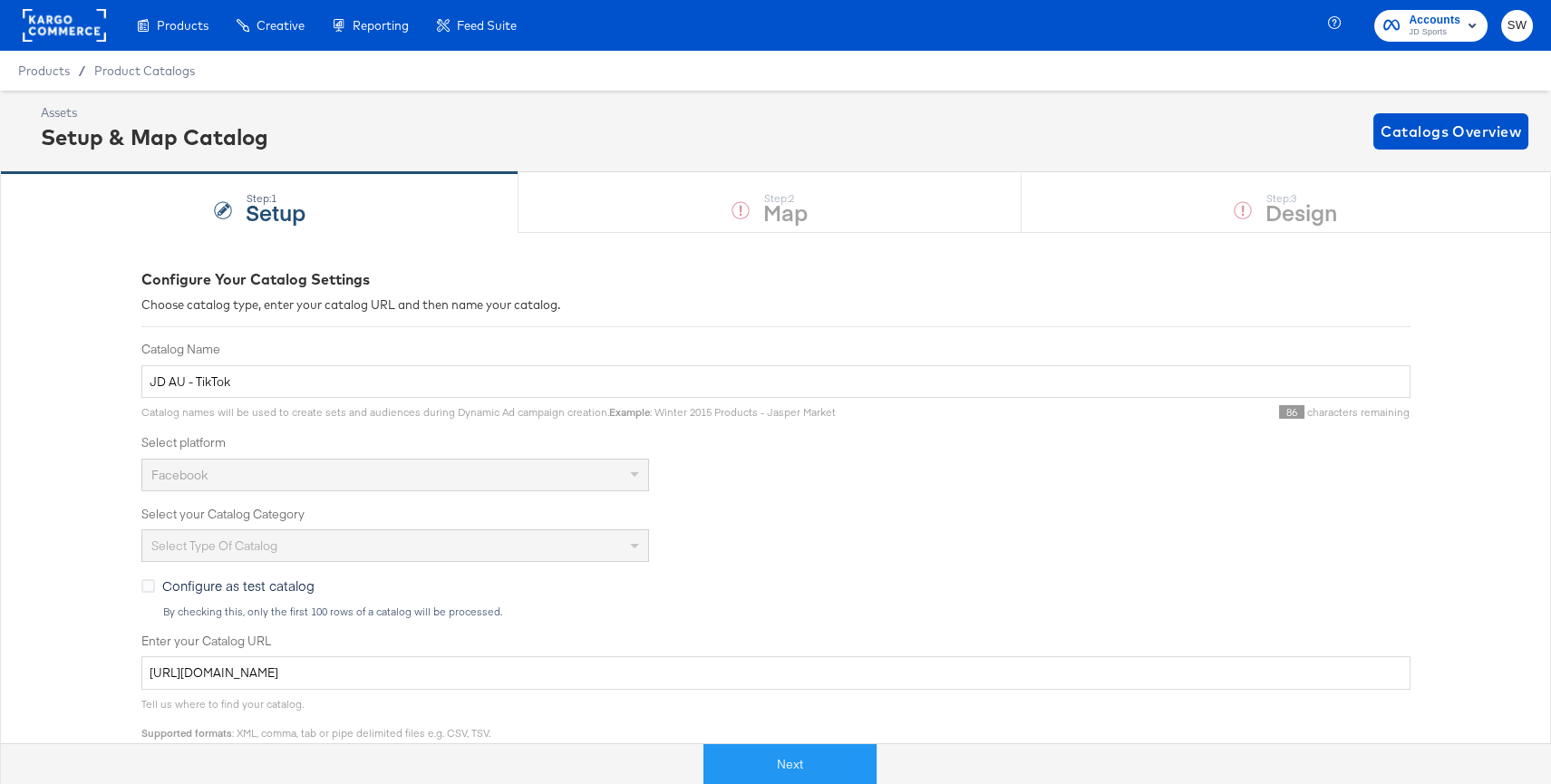
drag, startPoint x: 797, startPoint y: 758, endPoint x: 815, endPoint y: 718, distance: 43.9
click at [797, 758] on button "Next" at bounding box center [789, 764] width 173 height 41
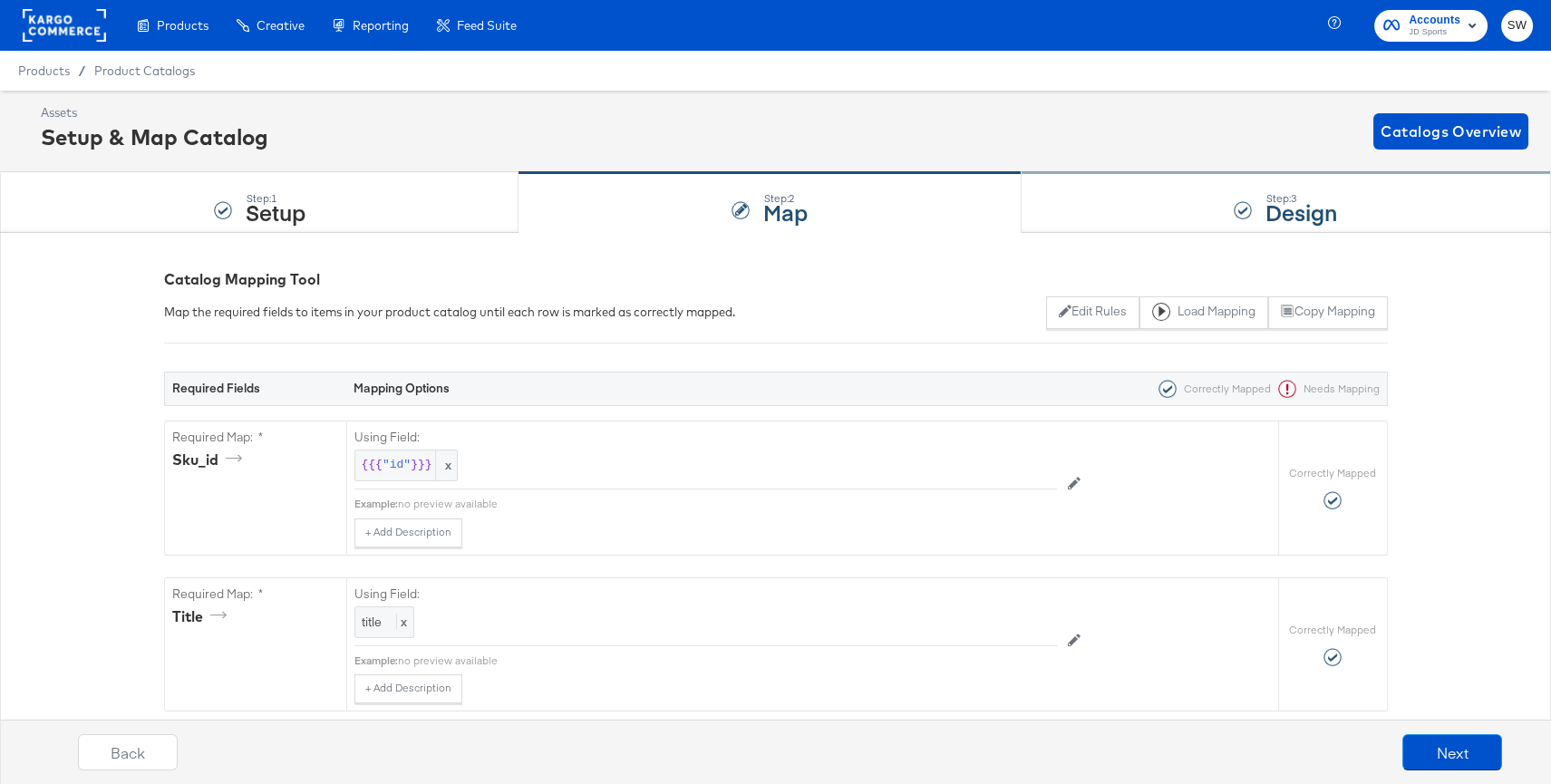
click at [1126, 216] on div "Step: 3 Design" at bounding box center [1286, 202] width 529 height 60
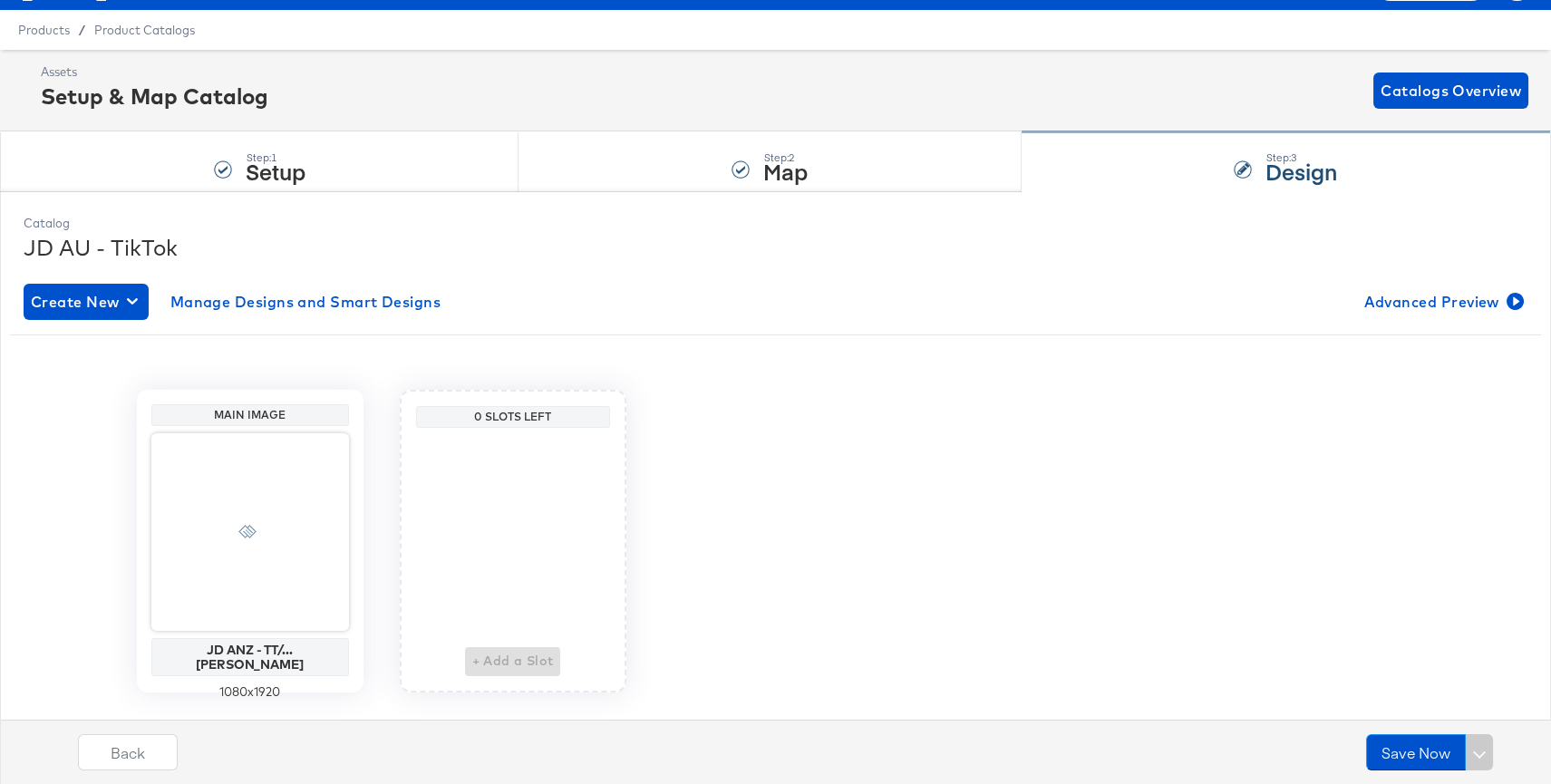
scroll to position [80, 0]
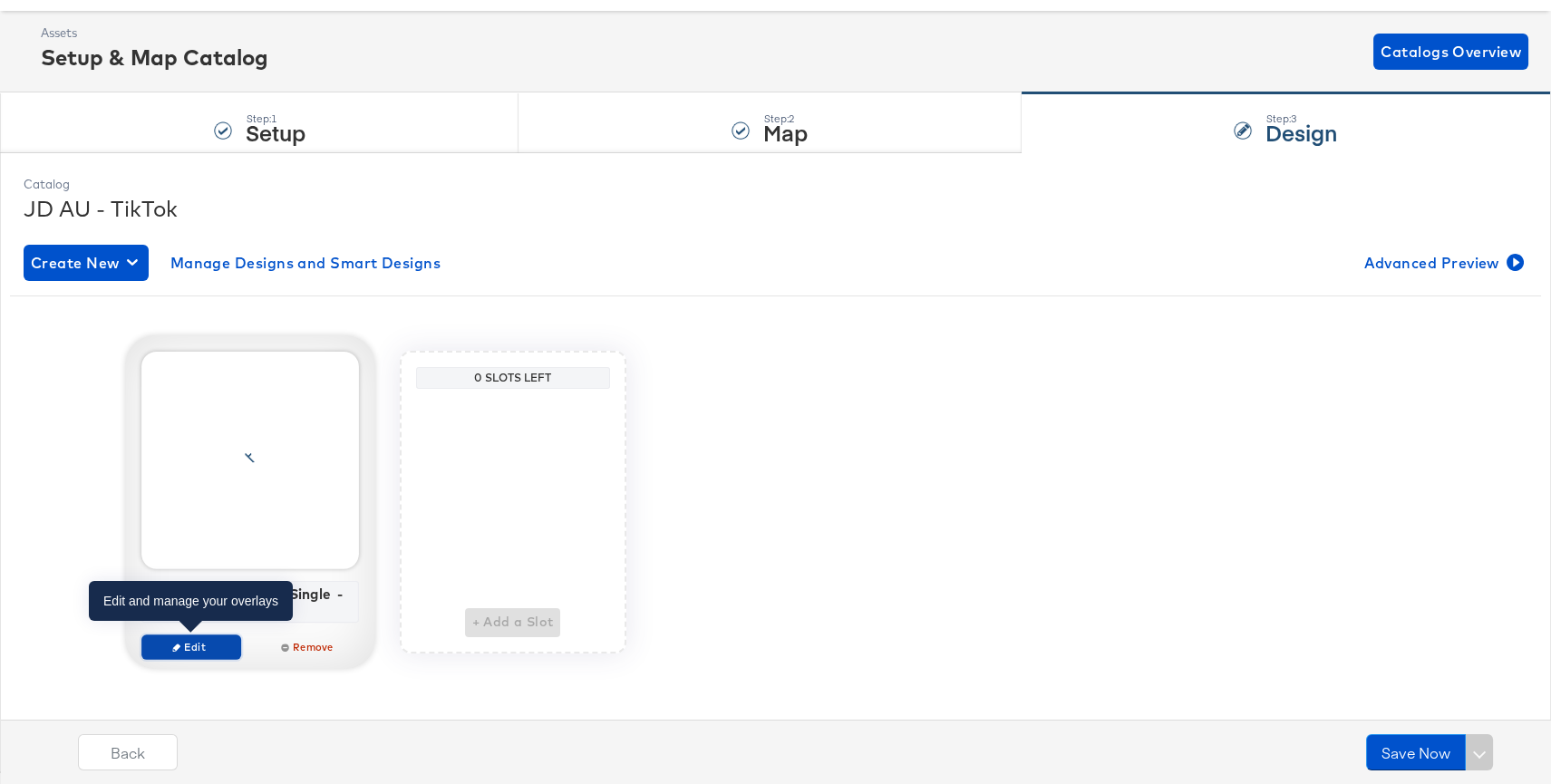
click at [205, 645] on span "Edit" at bounding box center [189, 646] width 83 height 14
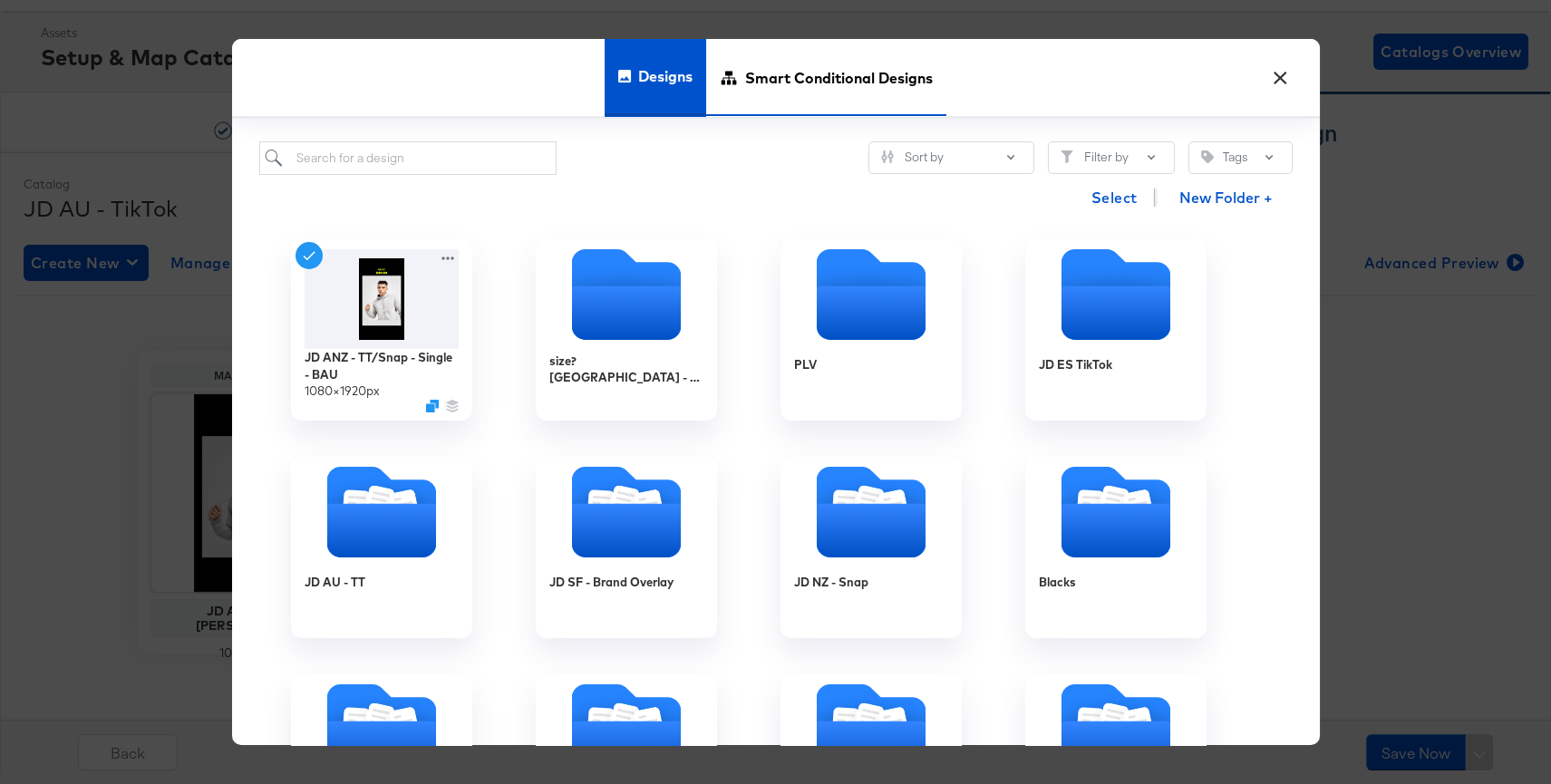
click at [772, 80] on span "Smart Conditional Designs" at bounding box center [839, 78] width 188 height 80
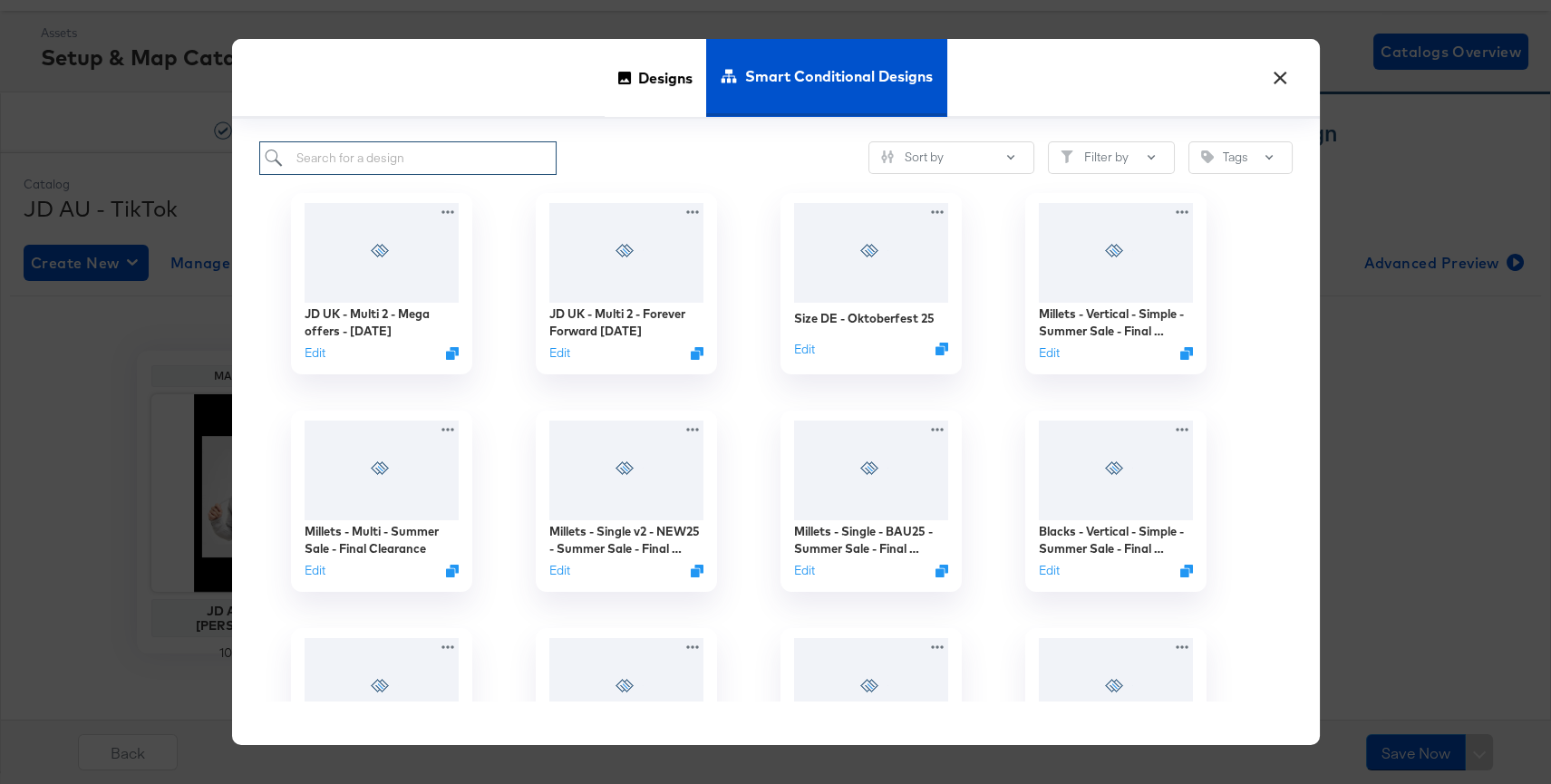
click at [379, 165] on input "search" at bounding box center [407, 158] width 298 height 33
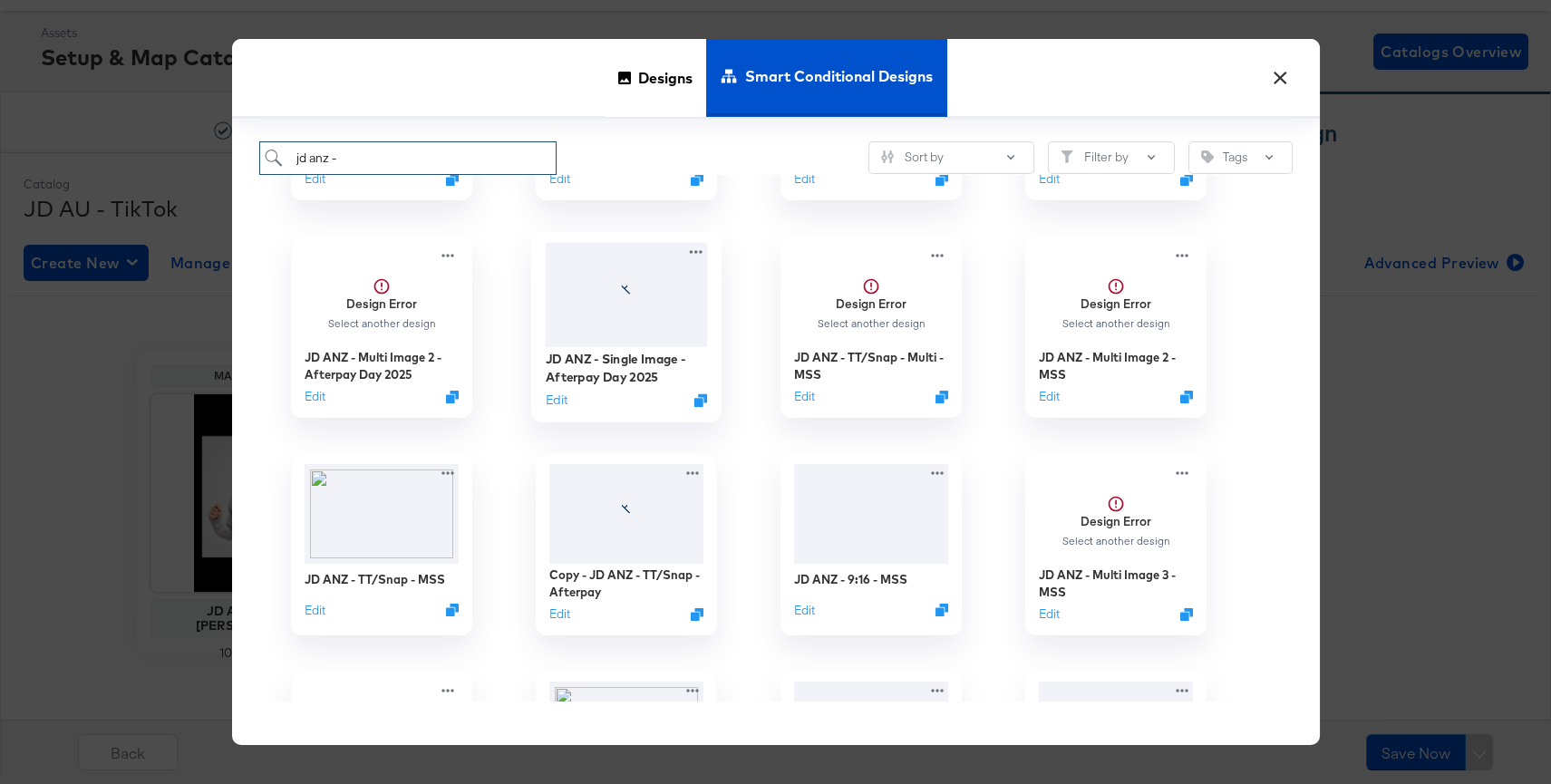
scroll to position [177, 0]
type input "jd anz -"
click at [371, 551] on img at bounding box center [381, 509] width 162 height 104
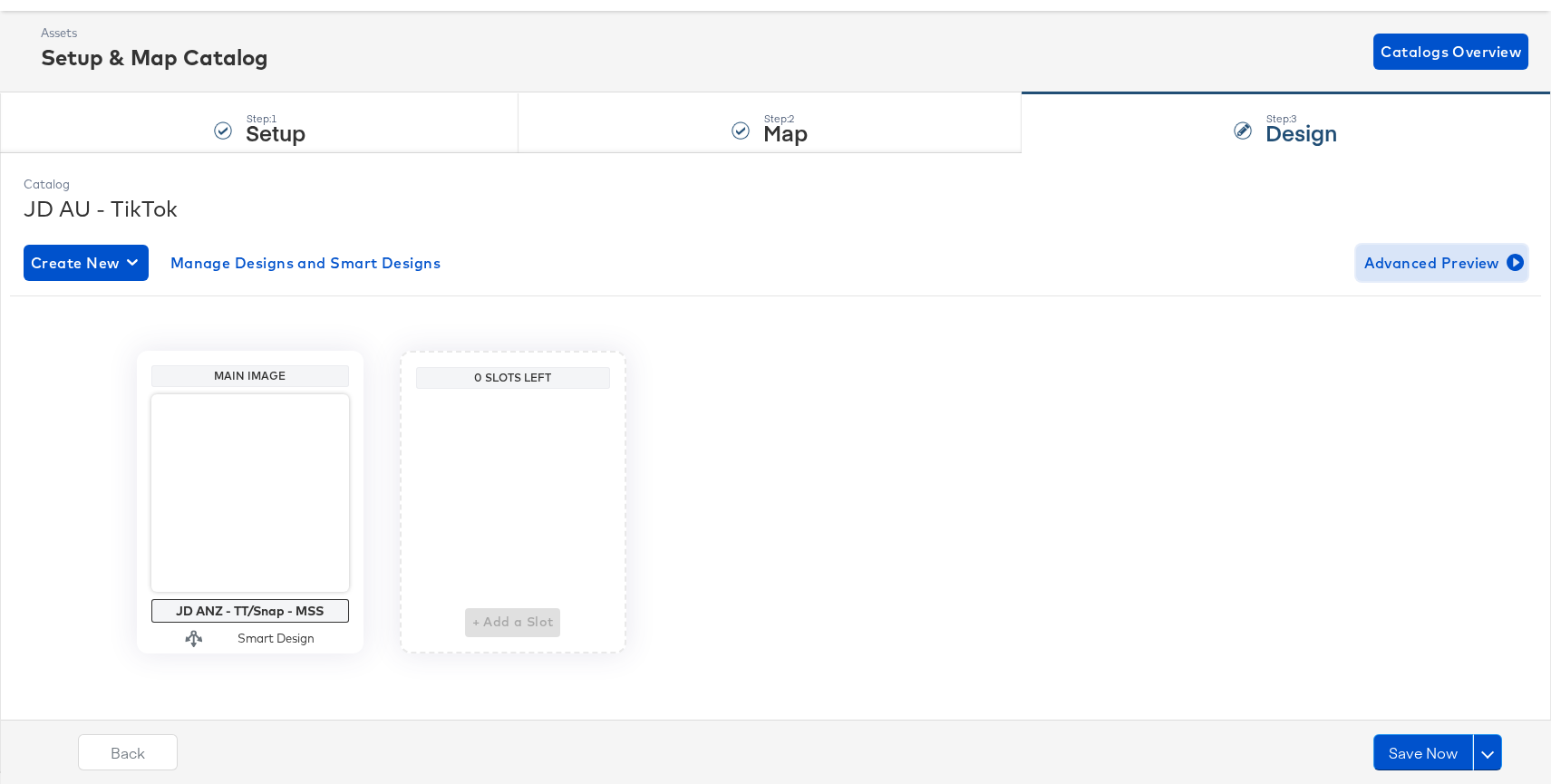
click at [1417, 262] on span "Advanced Preview" at bounding box center [1442, 263] width 157 height 25
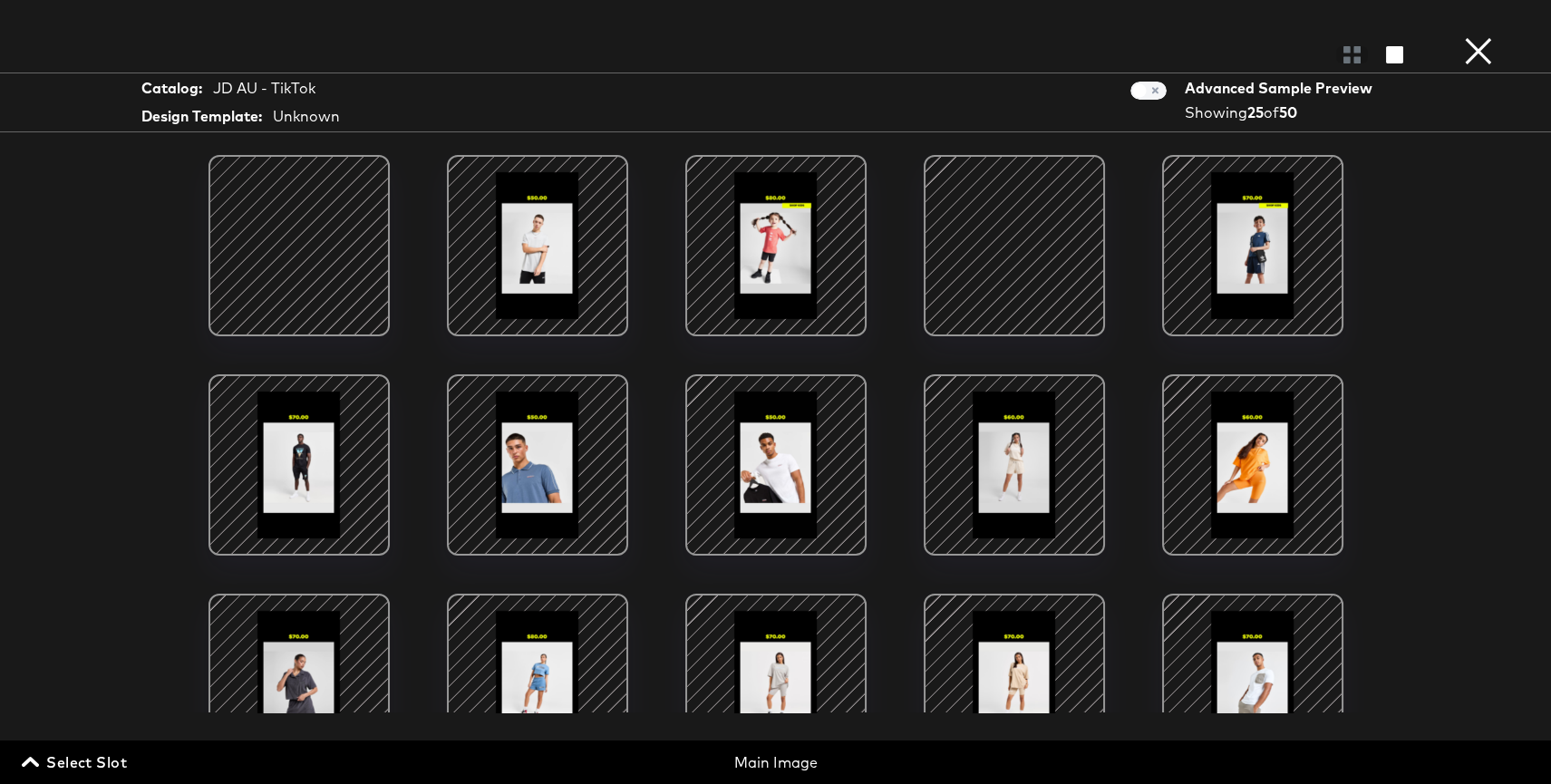
click at [1484, 36] on button "×" at bounding box center [1478, 18] width 36 height 36
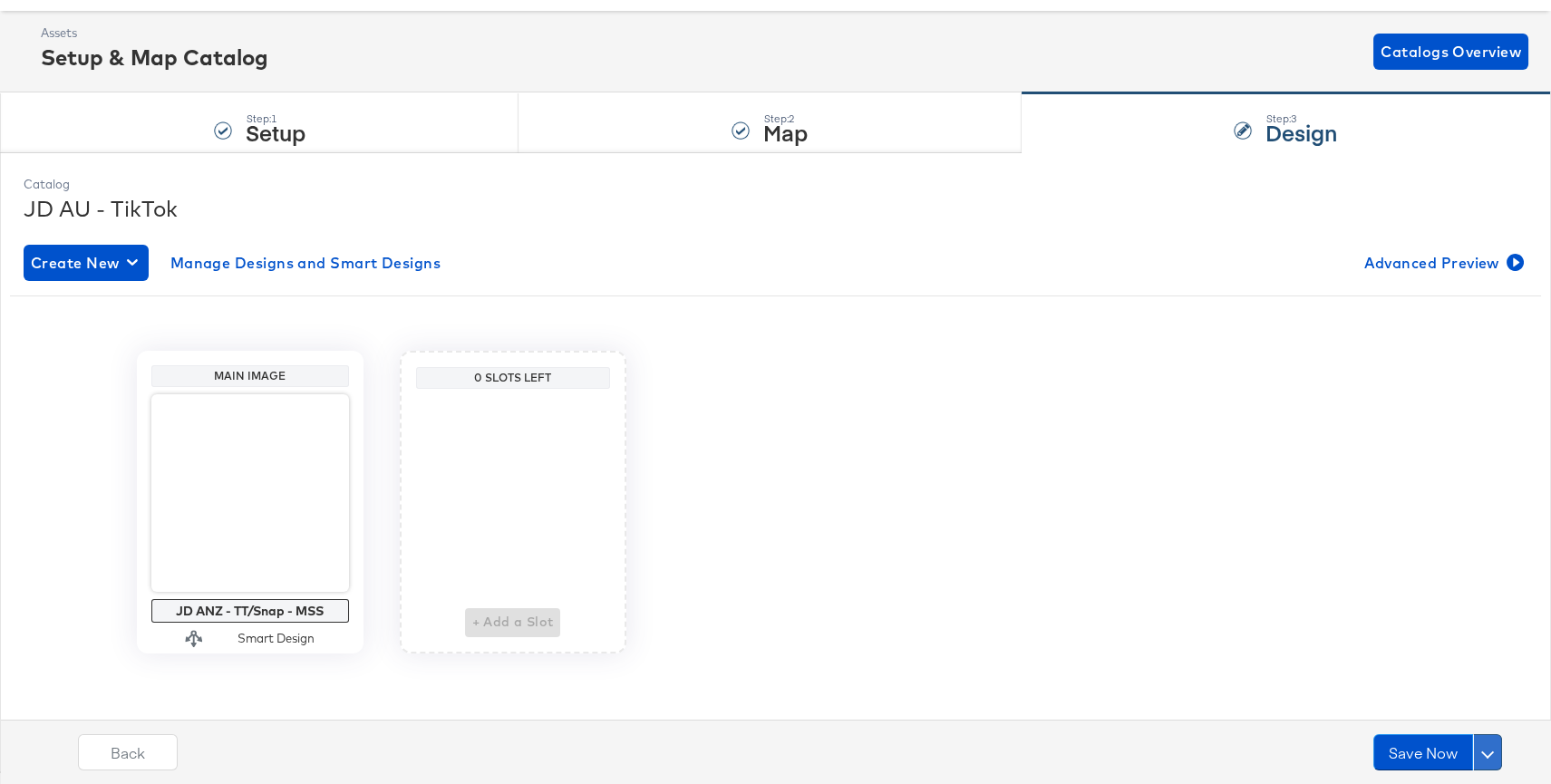
click at [1487, 742] on button at bounding box center [1488, 752] width 29 height 36
click at [1457, 711] on div "Schedule Save" at bounding box center [1445, 718] width 82 height 18
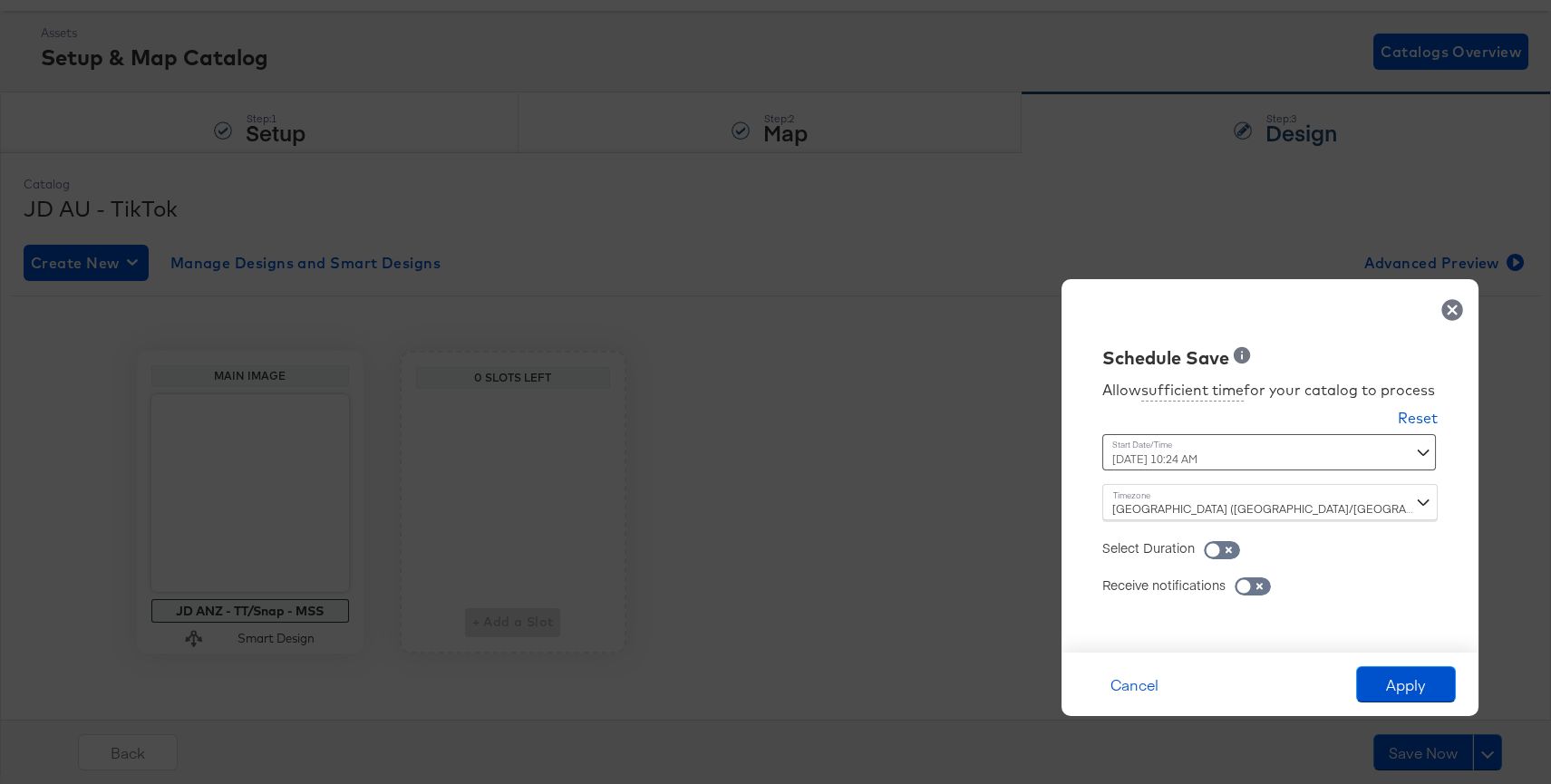
click at [1290, 460] on div "September 10th 2025 10:24 AM ‹ September 2025 › Su Mo Tu We Th Fr Sa 31 1 2 3 4…" at bounding box center [1224, 452] width 245 height 36
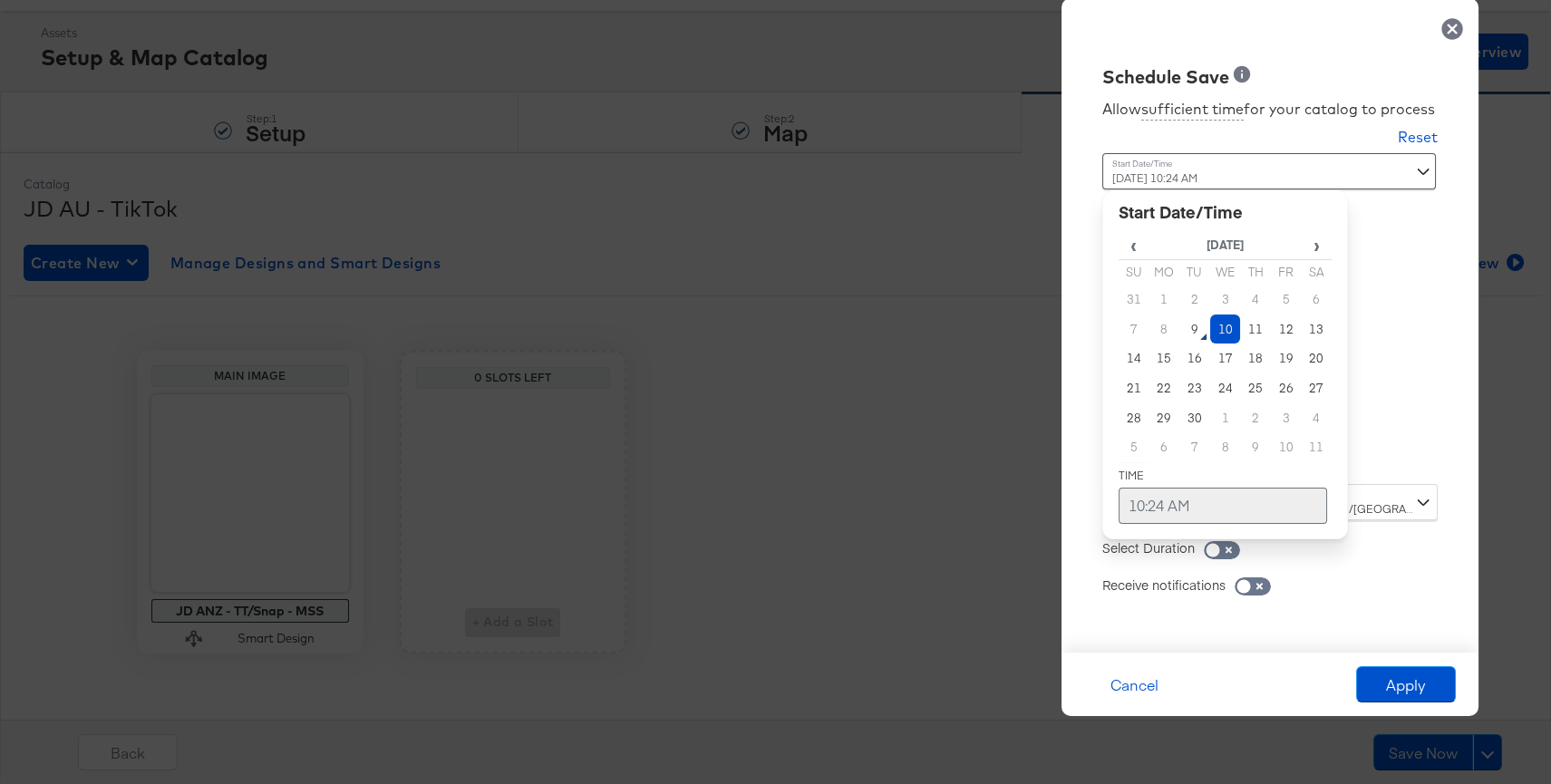
click at [1194, 512] on td "10:24 AM" at bounding box center [1222, 505] width 208 height 36
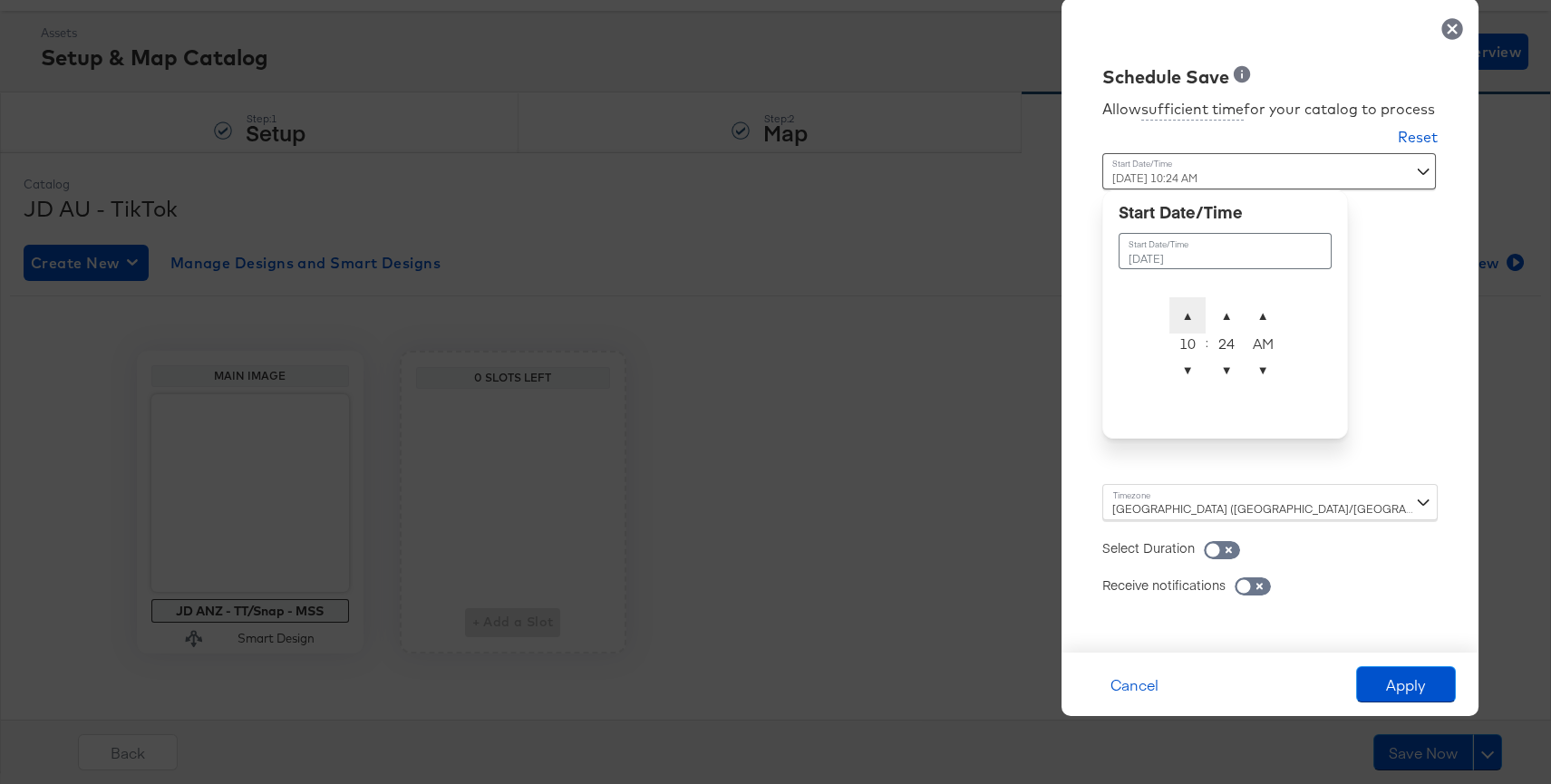
click at [1181, 322] on span "▲" at bounding box center [1187, 314] width 36 height 36
click at [1259, 367] on span "▼" at bounding box center [1262, 369] width 36 height 36
click at [1221, 318] on span "▲" at bounding box center [1226, 314] width 36 height 36
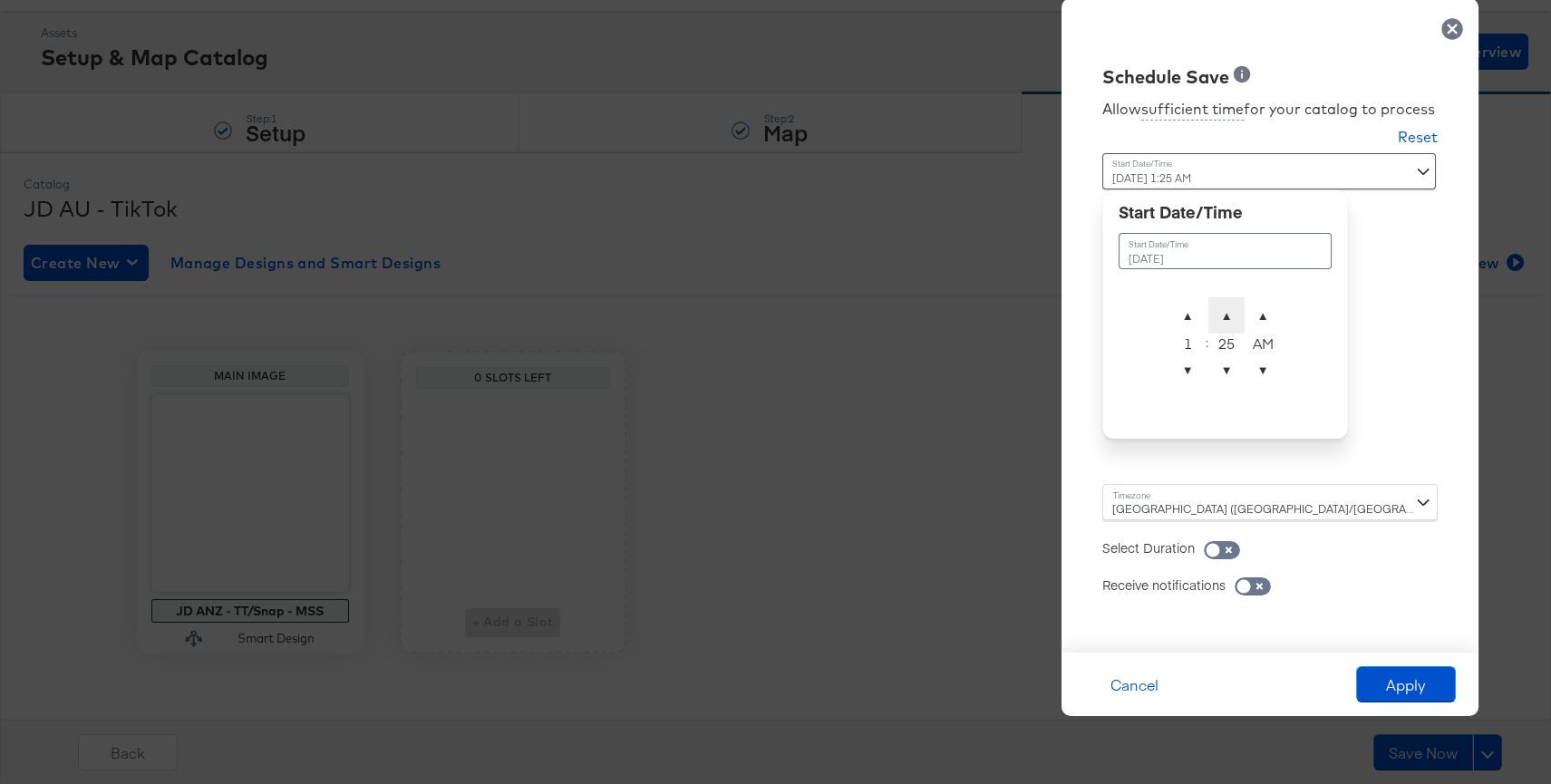
click at [1221, 318] on span "▲" at bounding box center [1226, 314] width 36 height 36
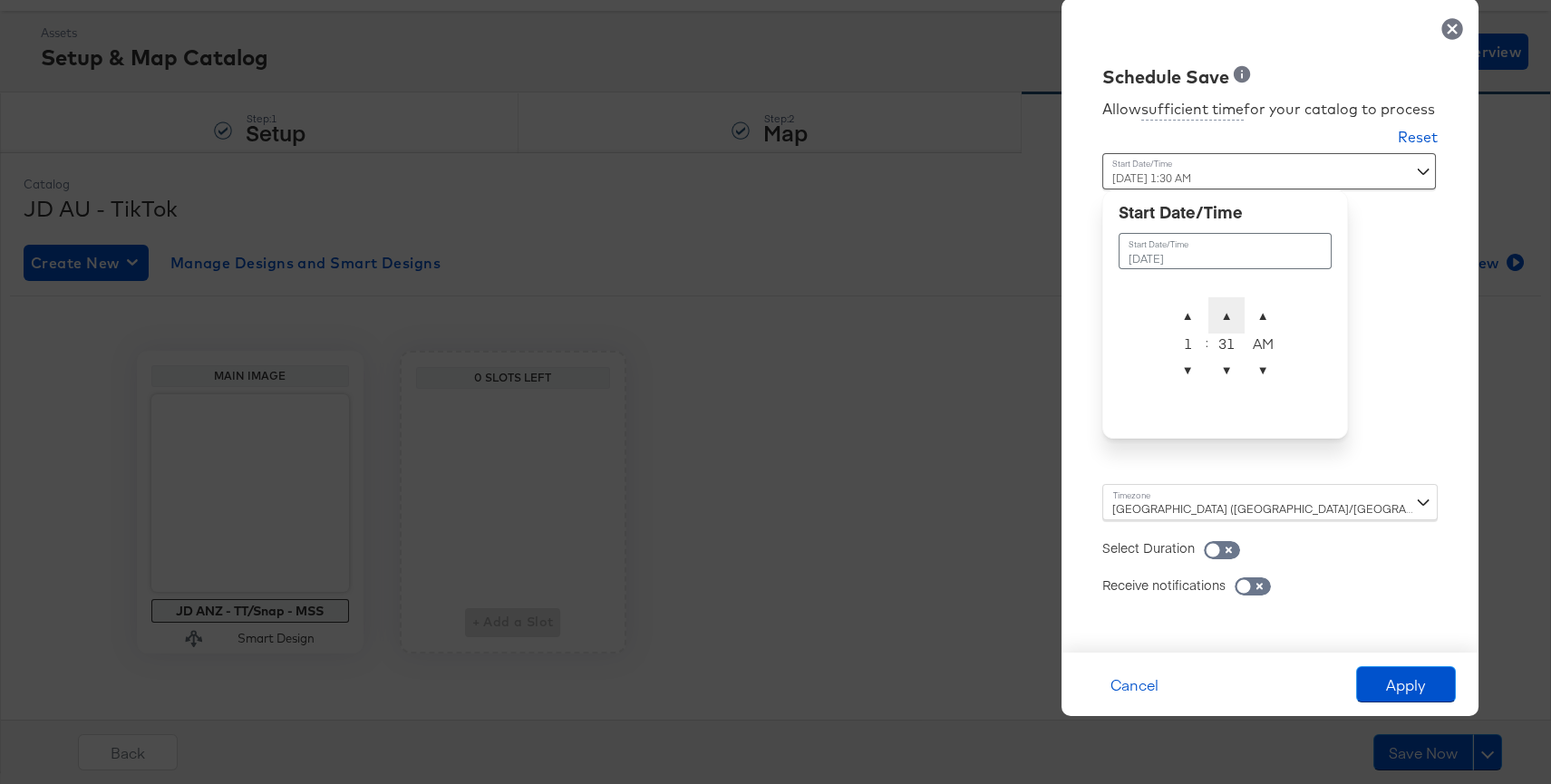
click at [1221, 318] on span "▲" at bounding box center [1226, 314] width 36 height 36
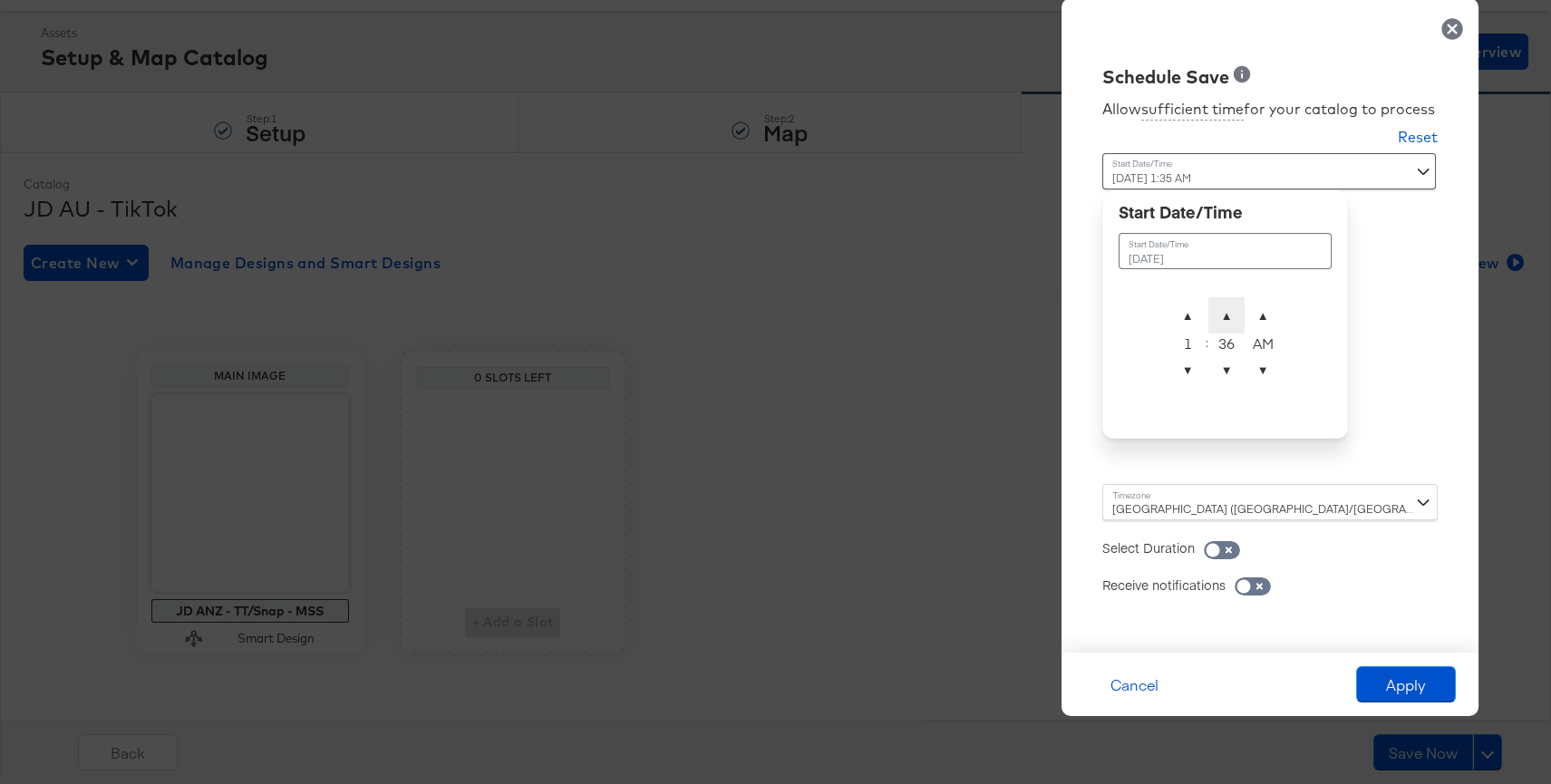
click at [1221, 318] on span "▲" at bounding box center [1226, 314] width 36 height 36
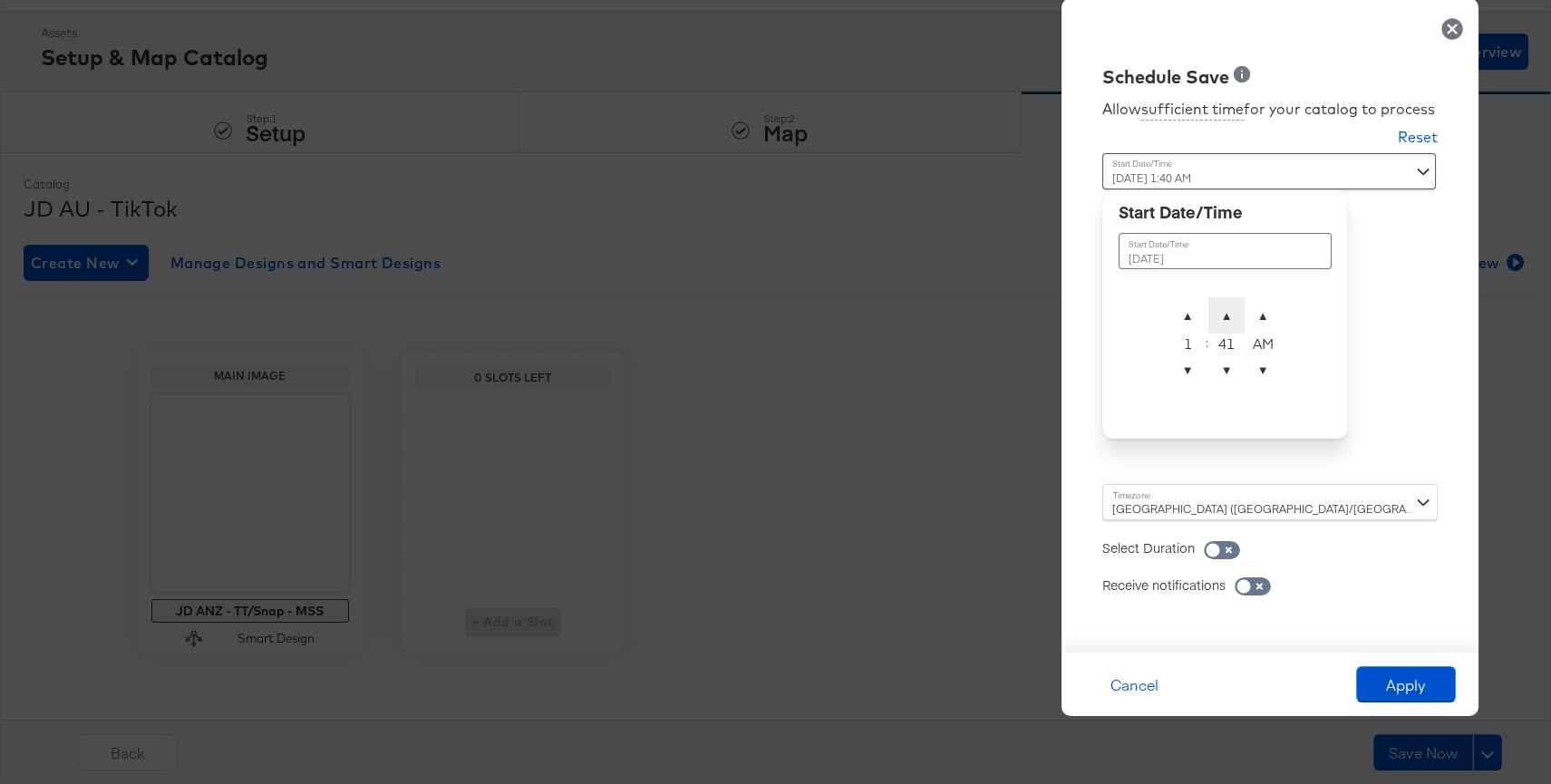
click at [1221, 318] on span "▲" at bounding box center [1226, 314] width 36 height 36
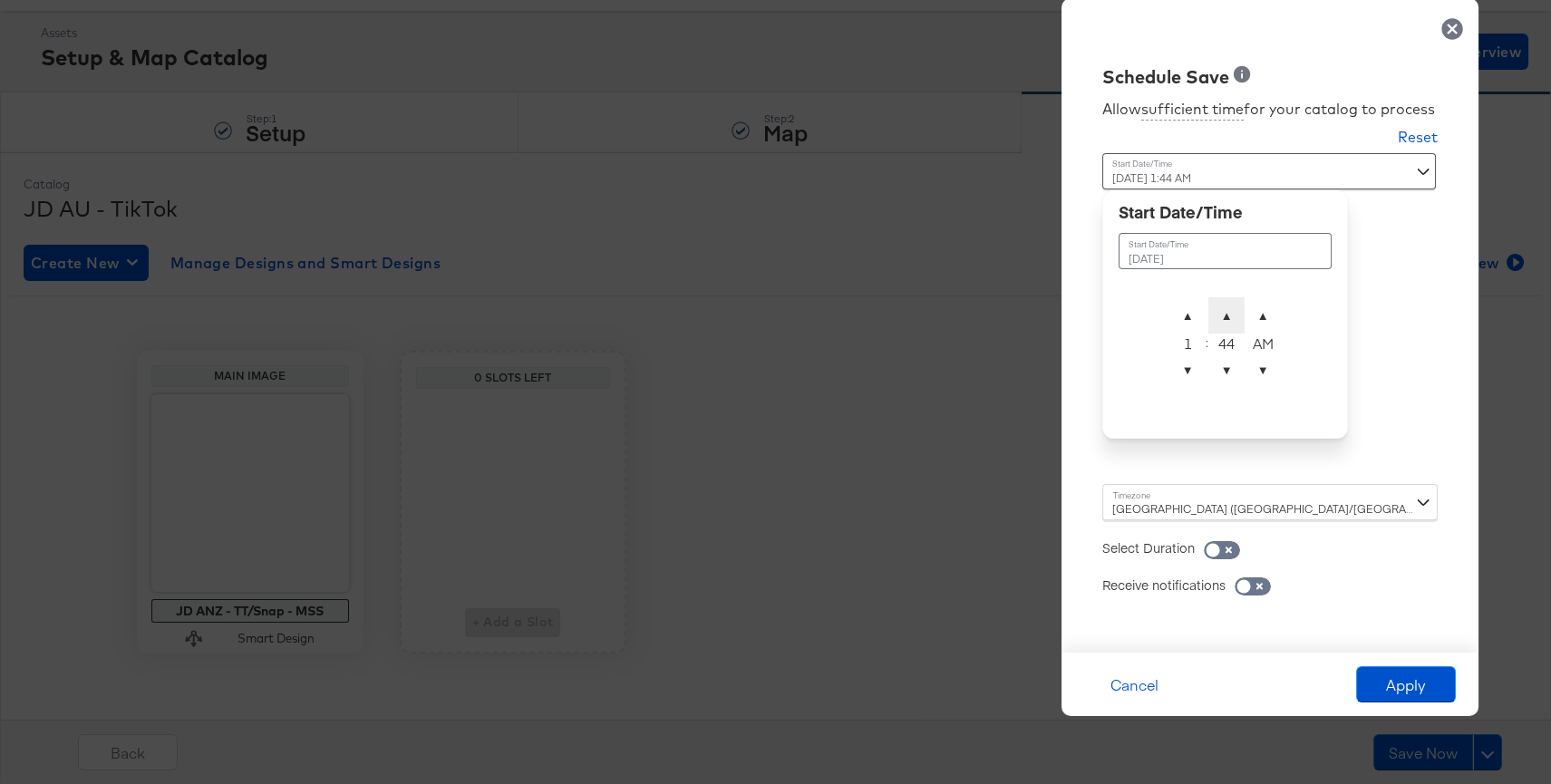
type input "September 10th 2025 1:45 AM"
click at [1403, 681] on button "Apply" at bounding box center [1405, 683] width 100 height 36
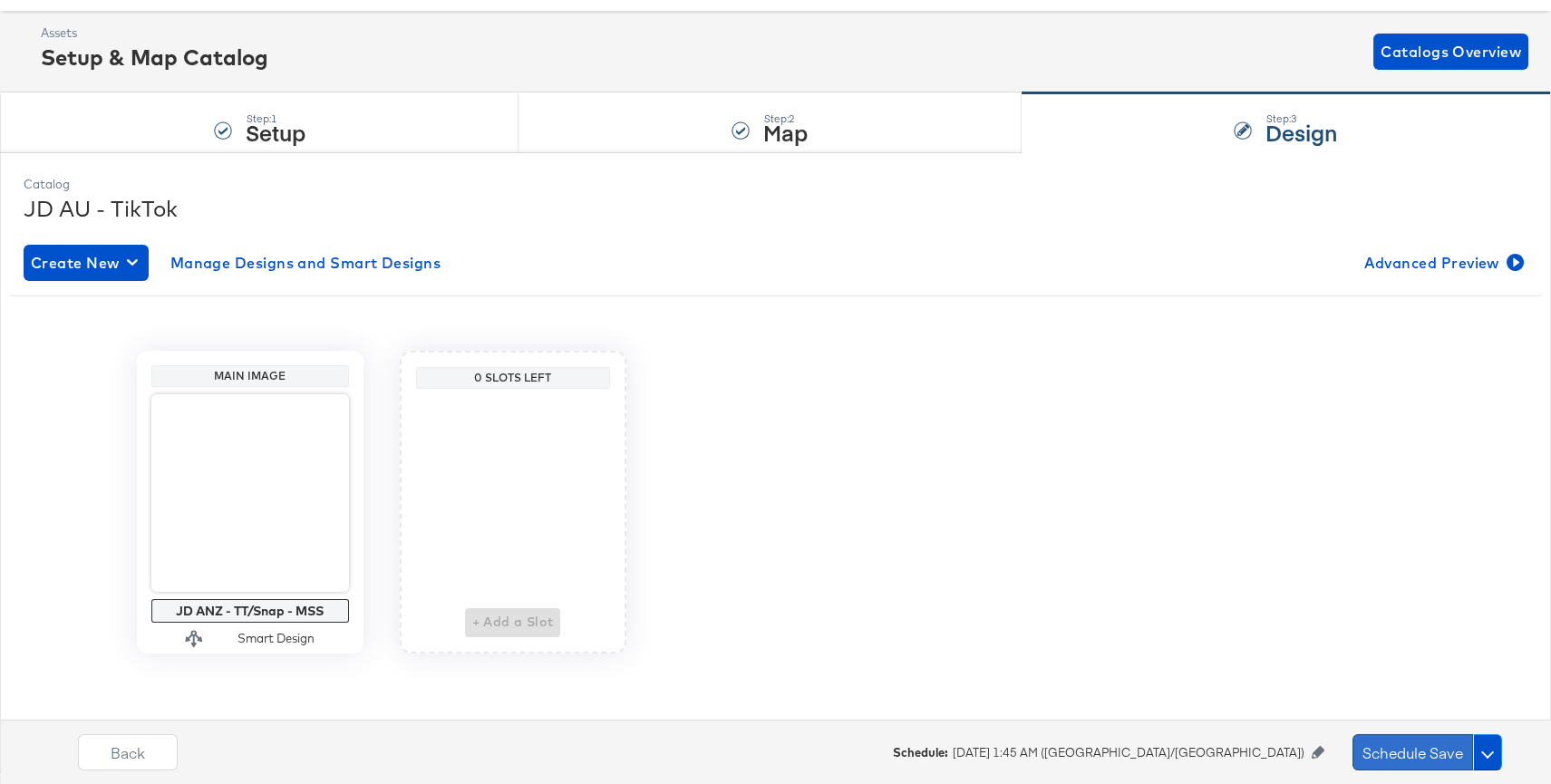
click at [1401, 748] on button "Schedule Save" at bounding box center [1412, 752] width 120 height 36
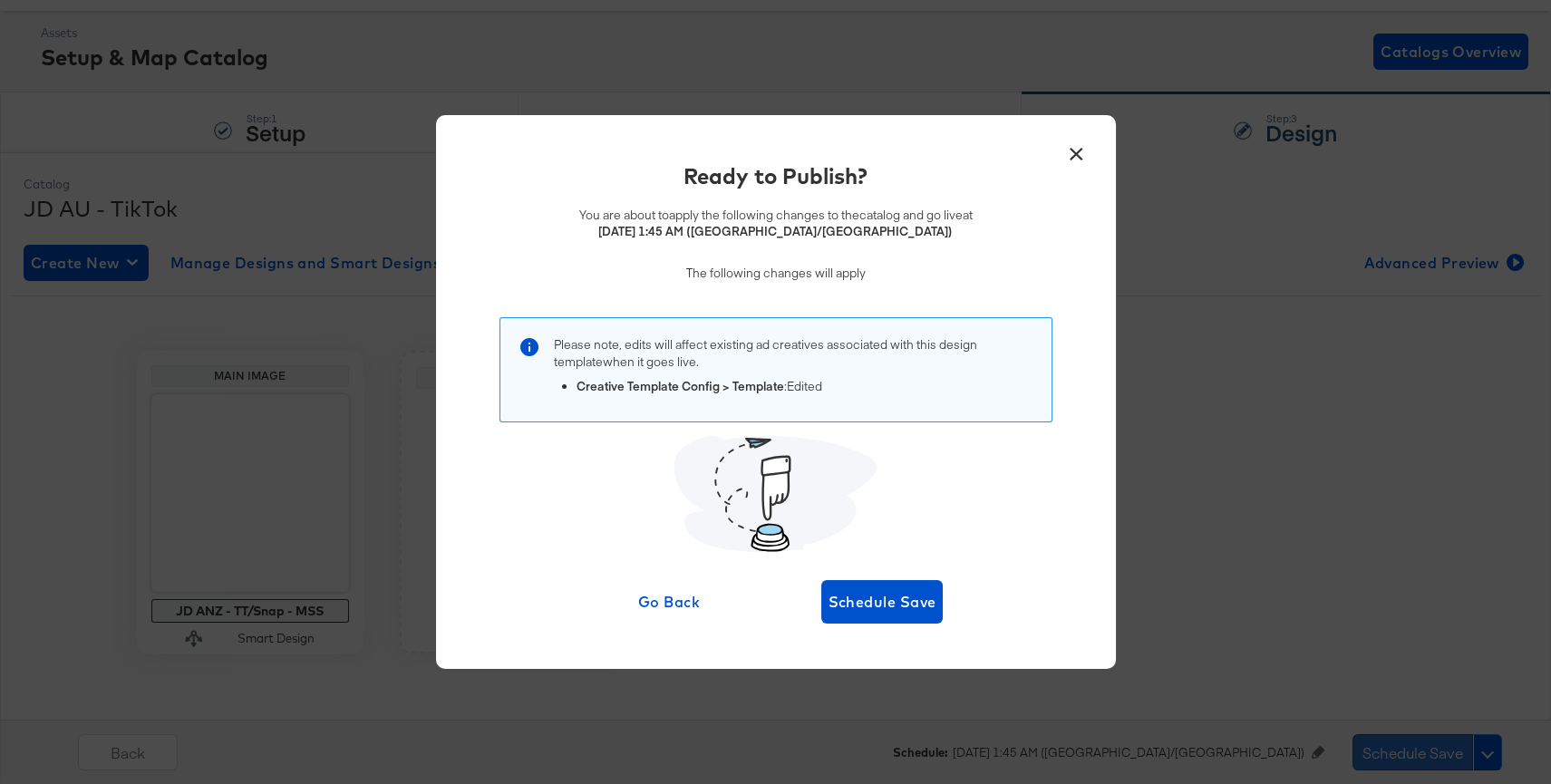
scroll to position [0, 0]
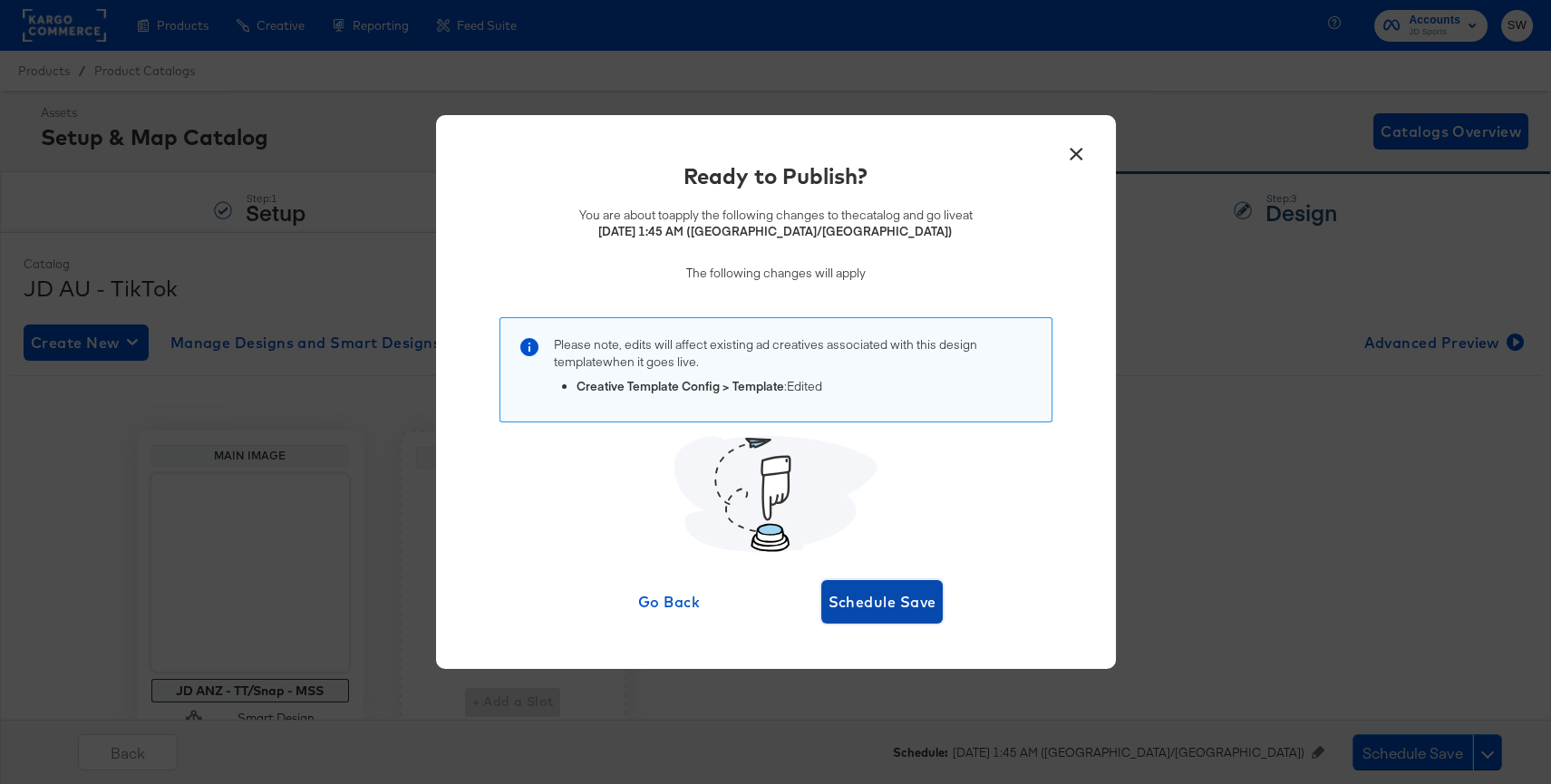
click at [883, 613] on span "Schedule Save" at bounding box center [882, 601] width 107 height 25
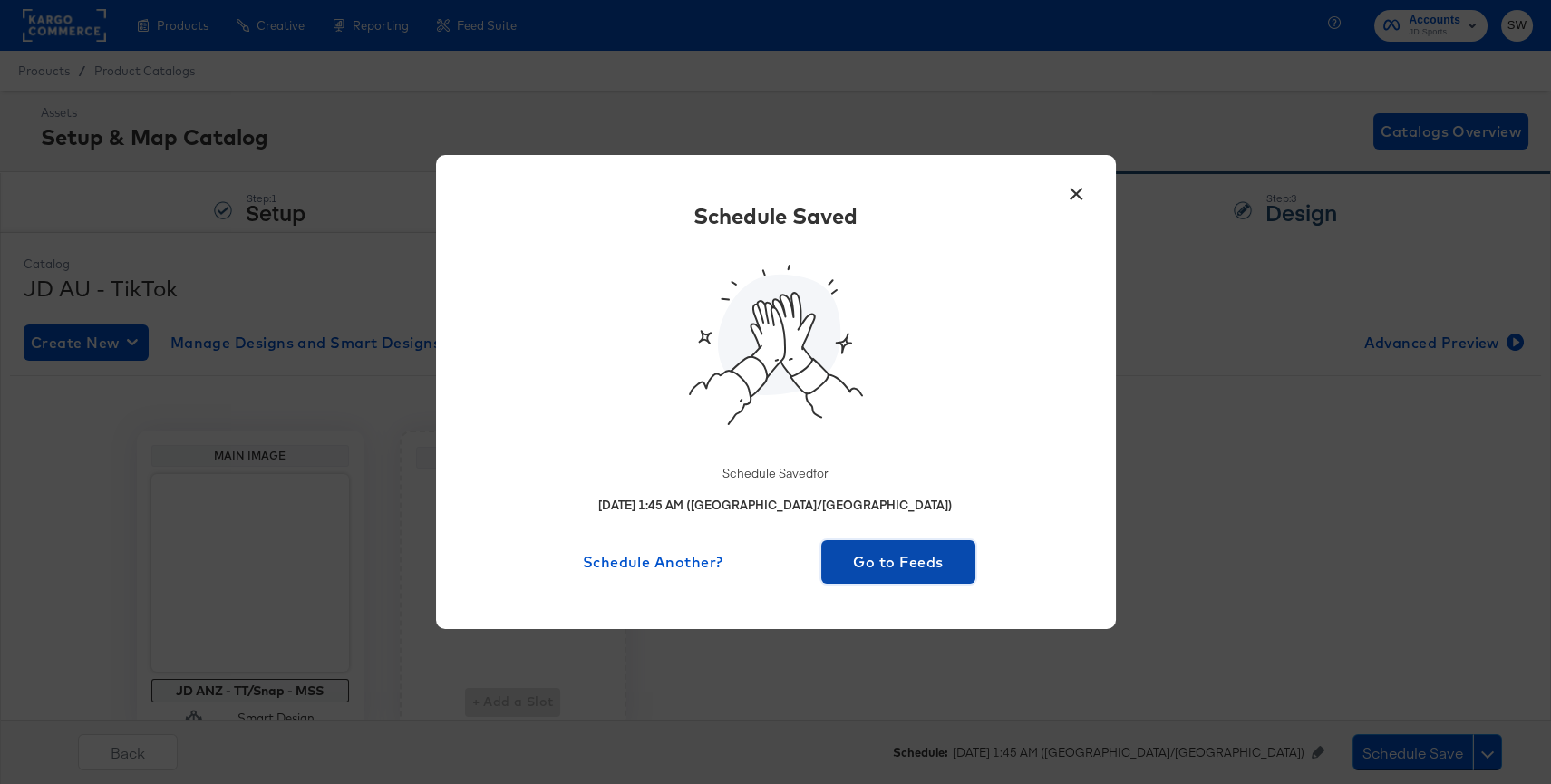
click at [896, 563] on span "Go to Feeds" at bounding box center [899, 561] width 141 height 25
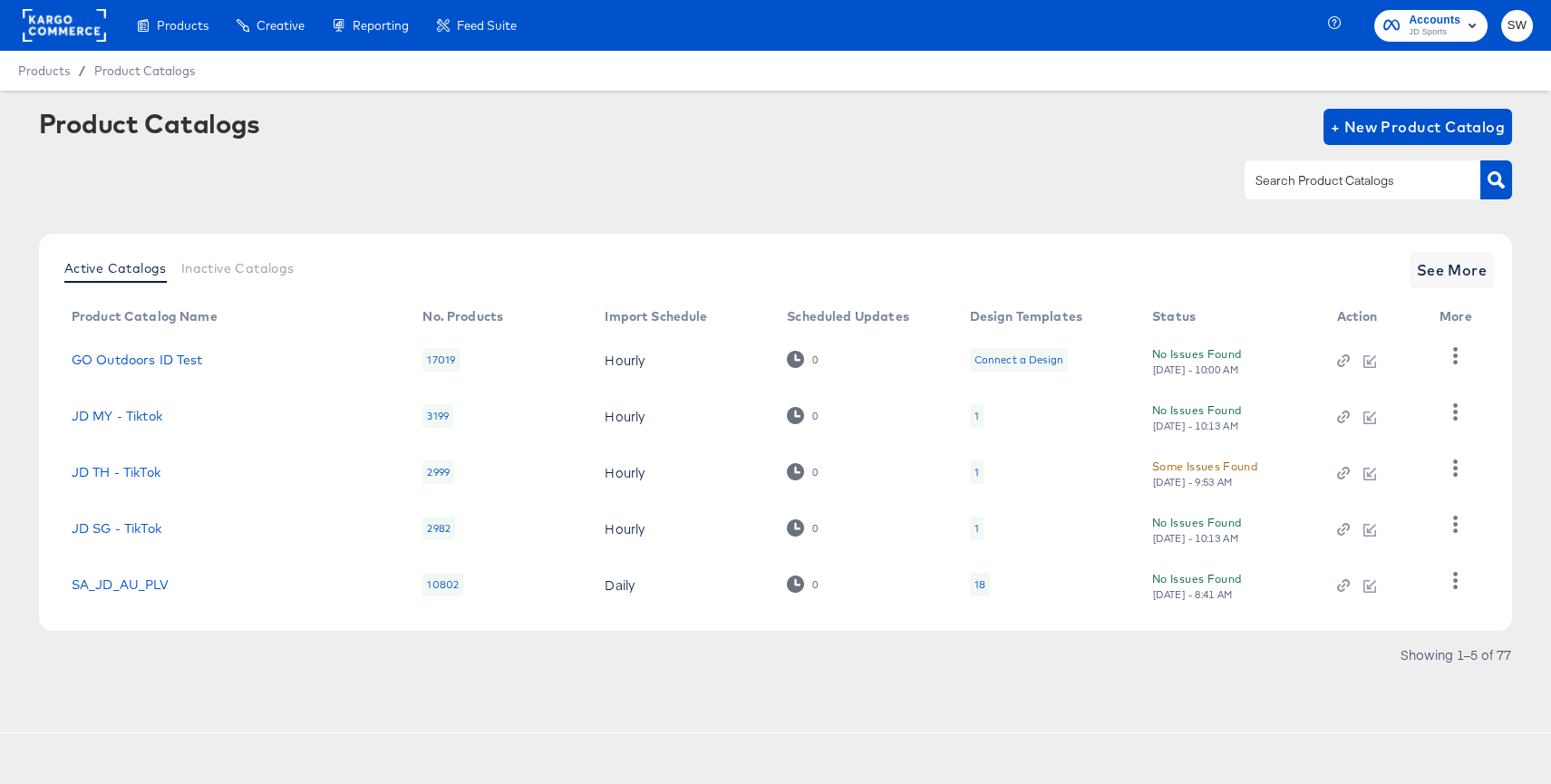
click at [57, 21] on rect at bounding box center [63, 24] width 83 height 32
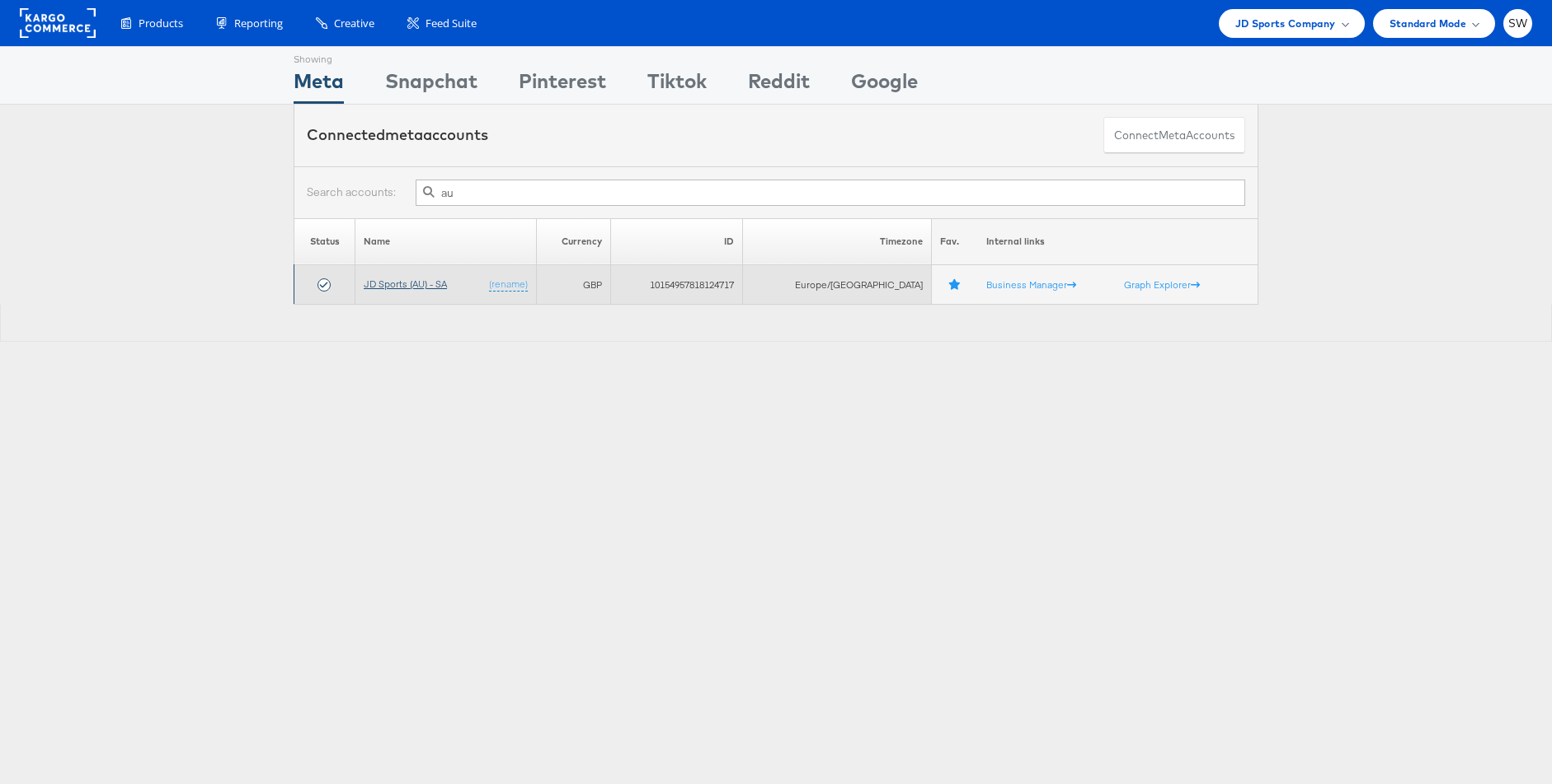
type input "au"
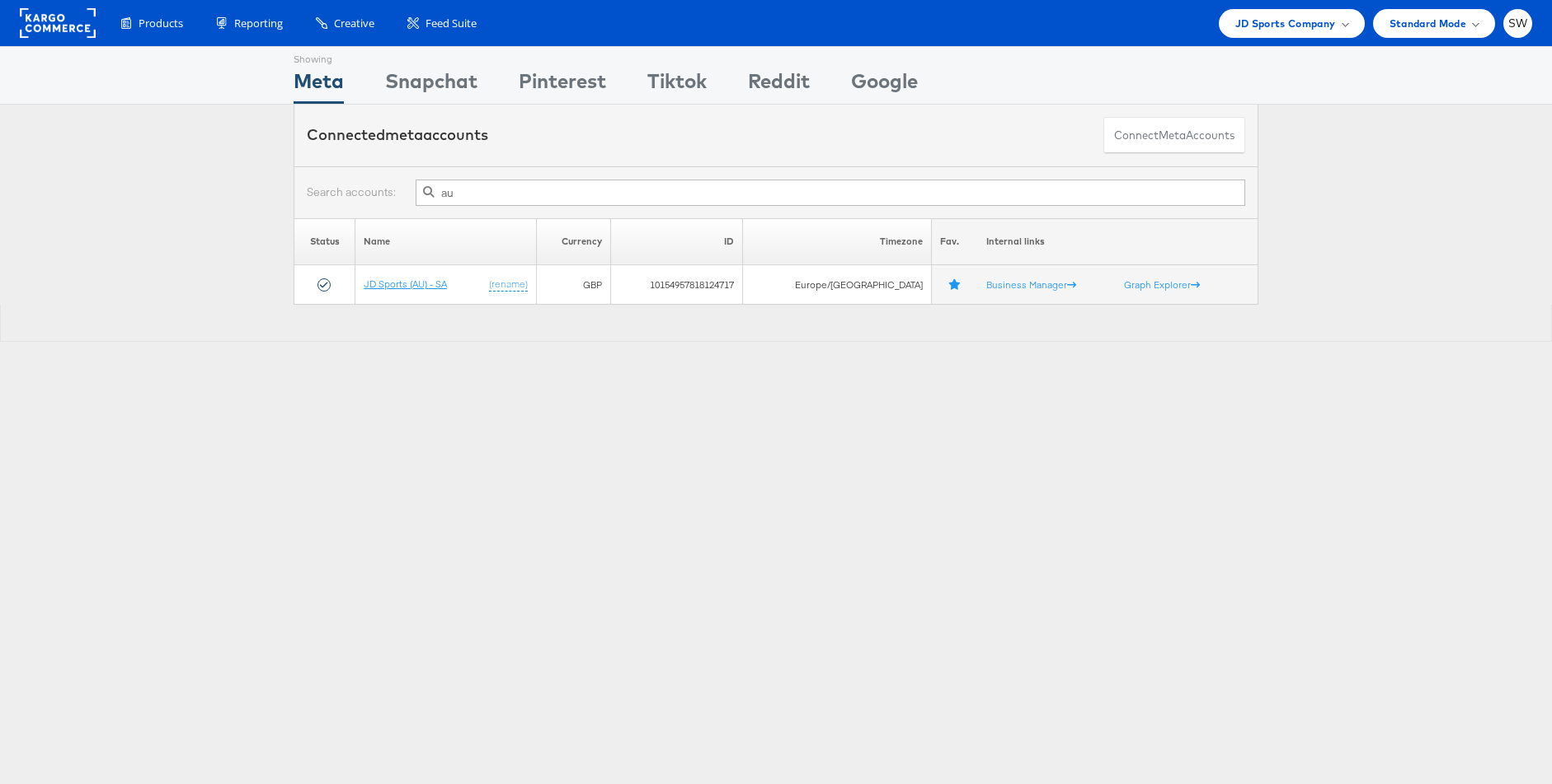
drag, startPoint x: 435, startPoint y: 280, endPoint x: 976, endPoint y: 239, distance: 542.6
click at [435, 280] on link "JD Sports (AU) - SA" at bounding box center [405, 284] width 84 height 12
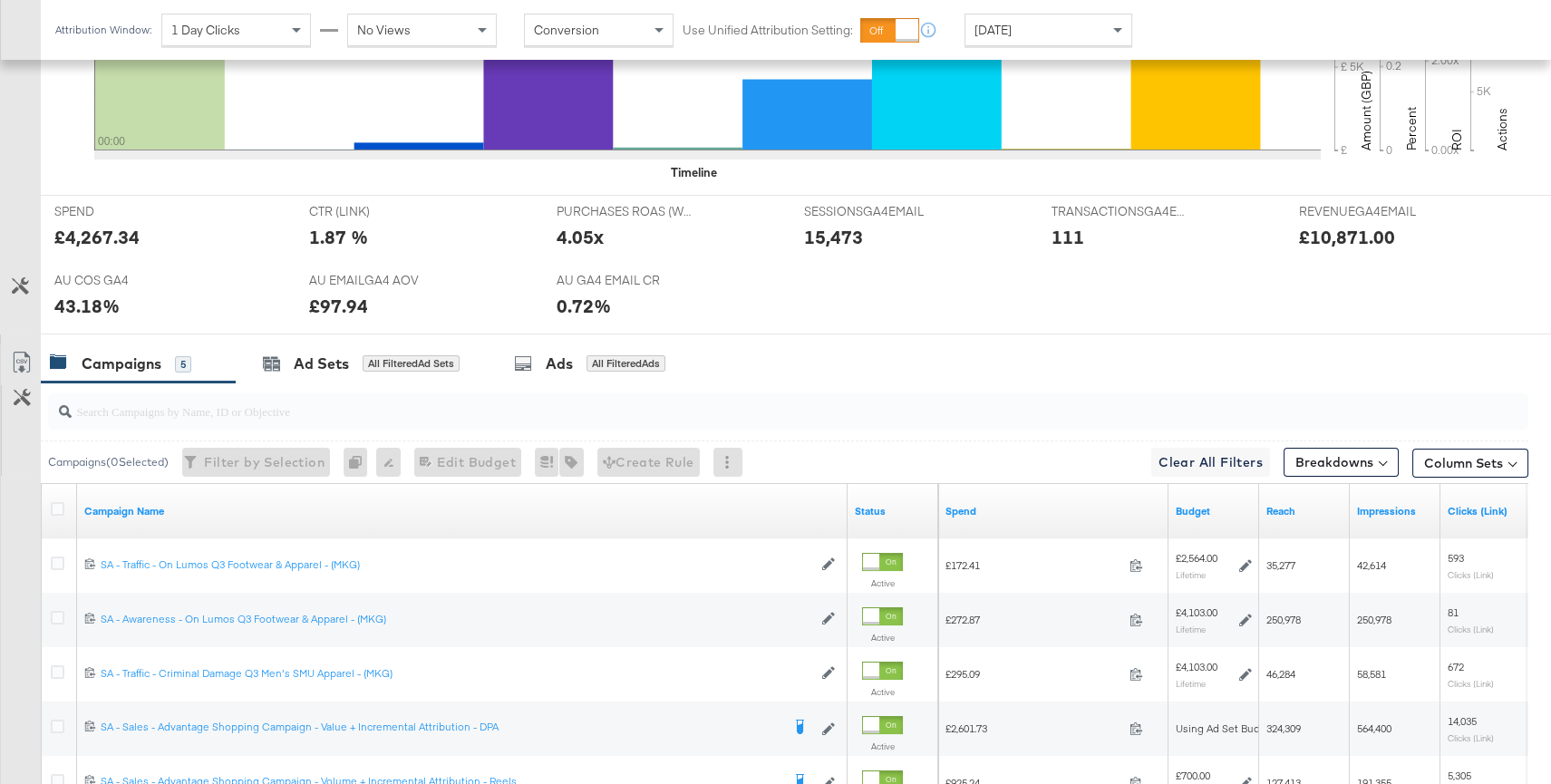
scroll to position [885, 0]
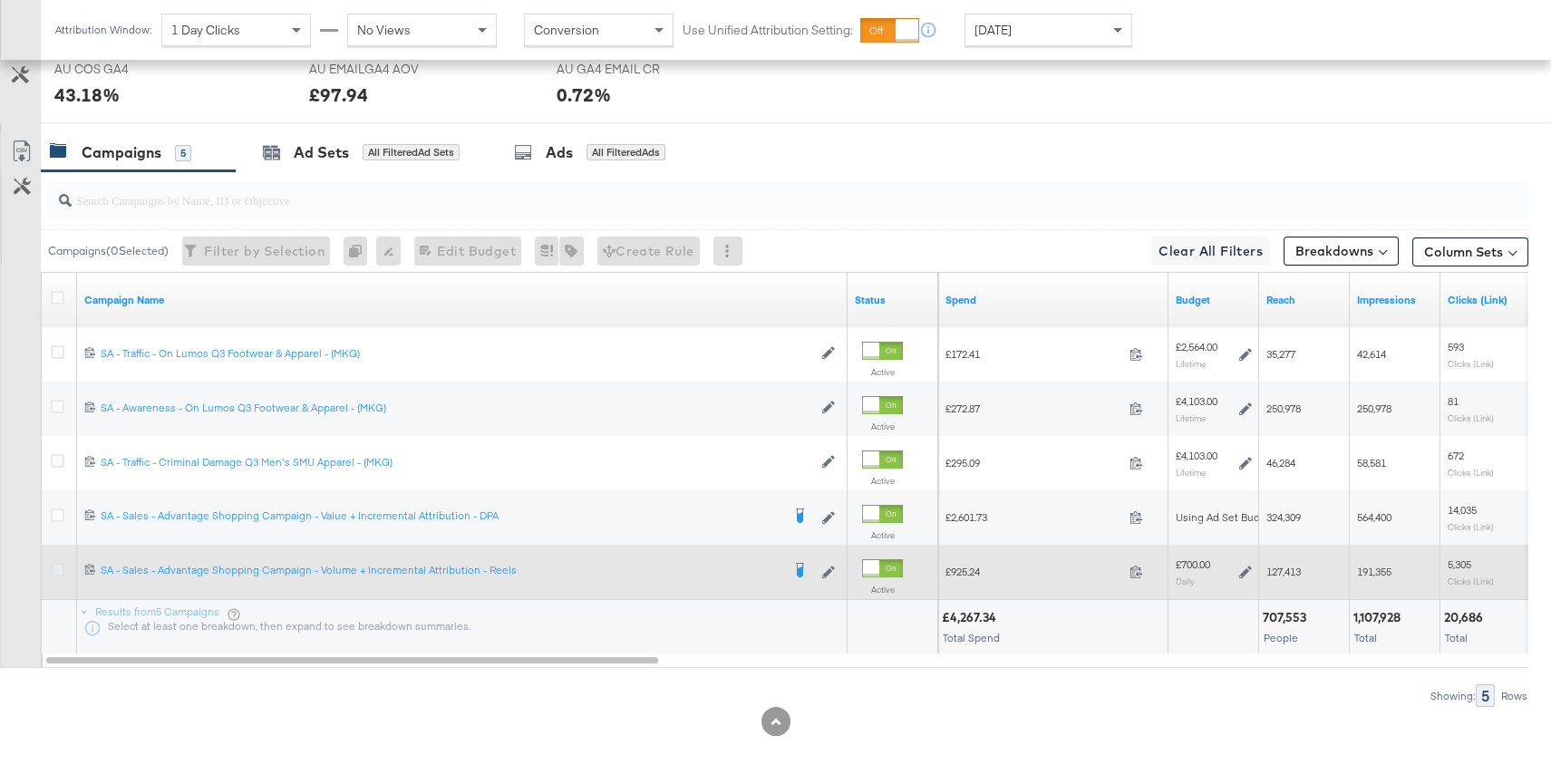
click at [56, 566] on icon at bounding box center [58, 569] width 14 height 14
click at [0, 0] on input "checkbox" at bounding box center [0, 0] width 0 height 0
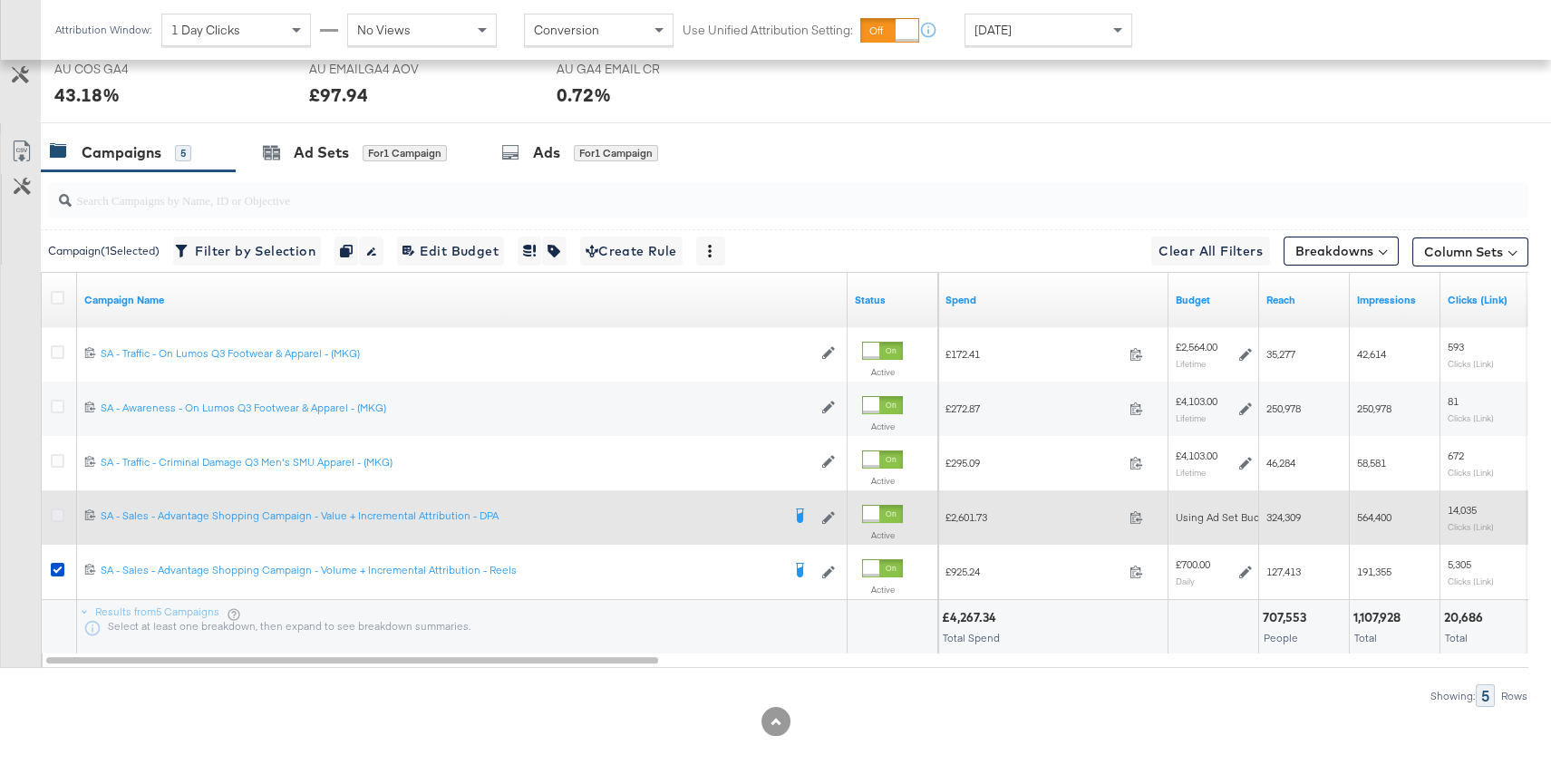
click at [53, 515] on icon at bounding box center [58, 516] width 14 height 14
click at [0, 0] on input "checkbox" at bounding box center [0, 0] width 0 height 0
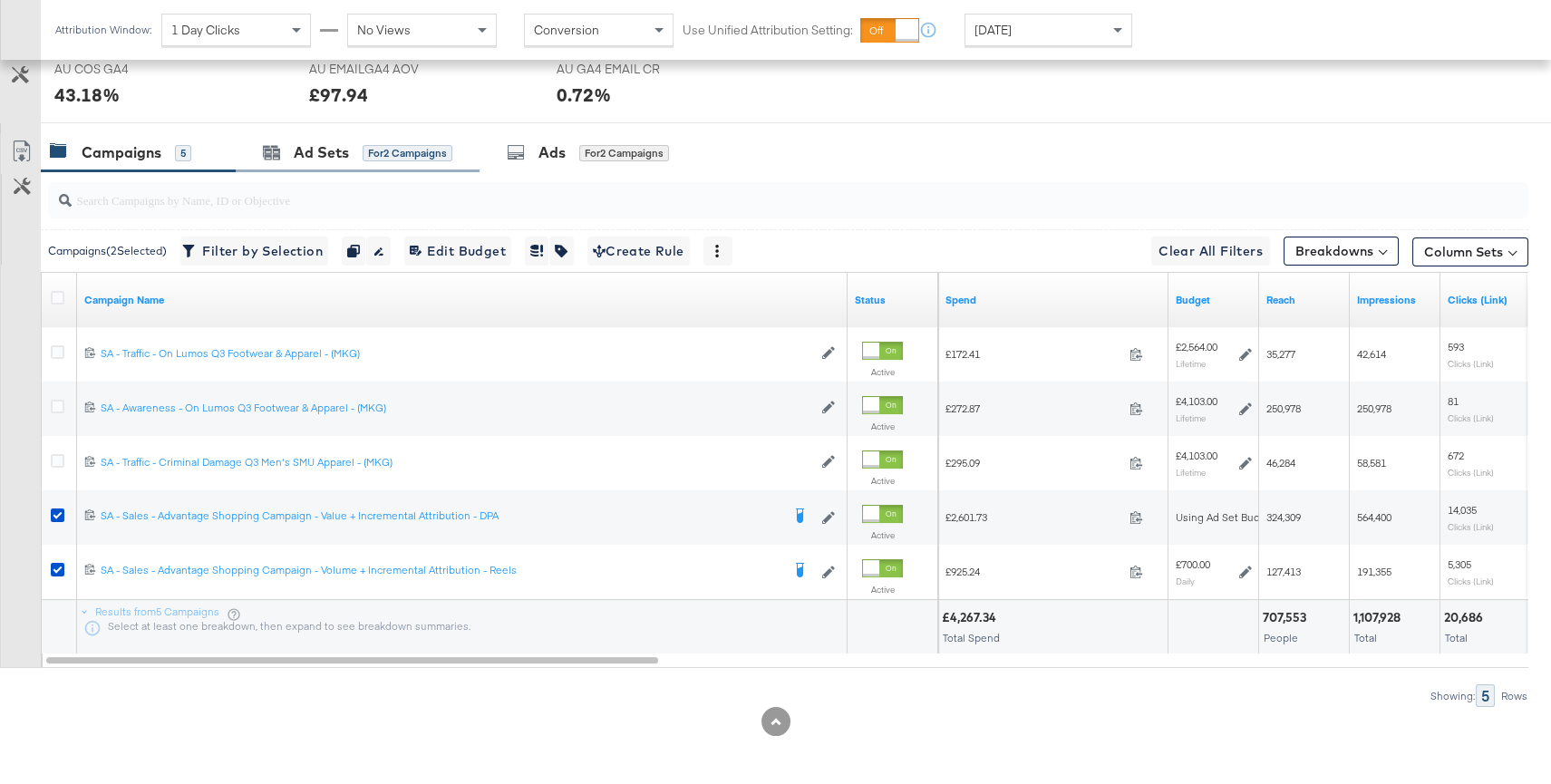
click at [330, 165] on div "Ad Sets for 2 Campaigns" at bounding box center [357, 152] width 244 height 39
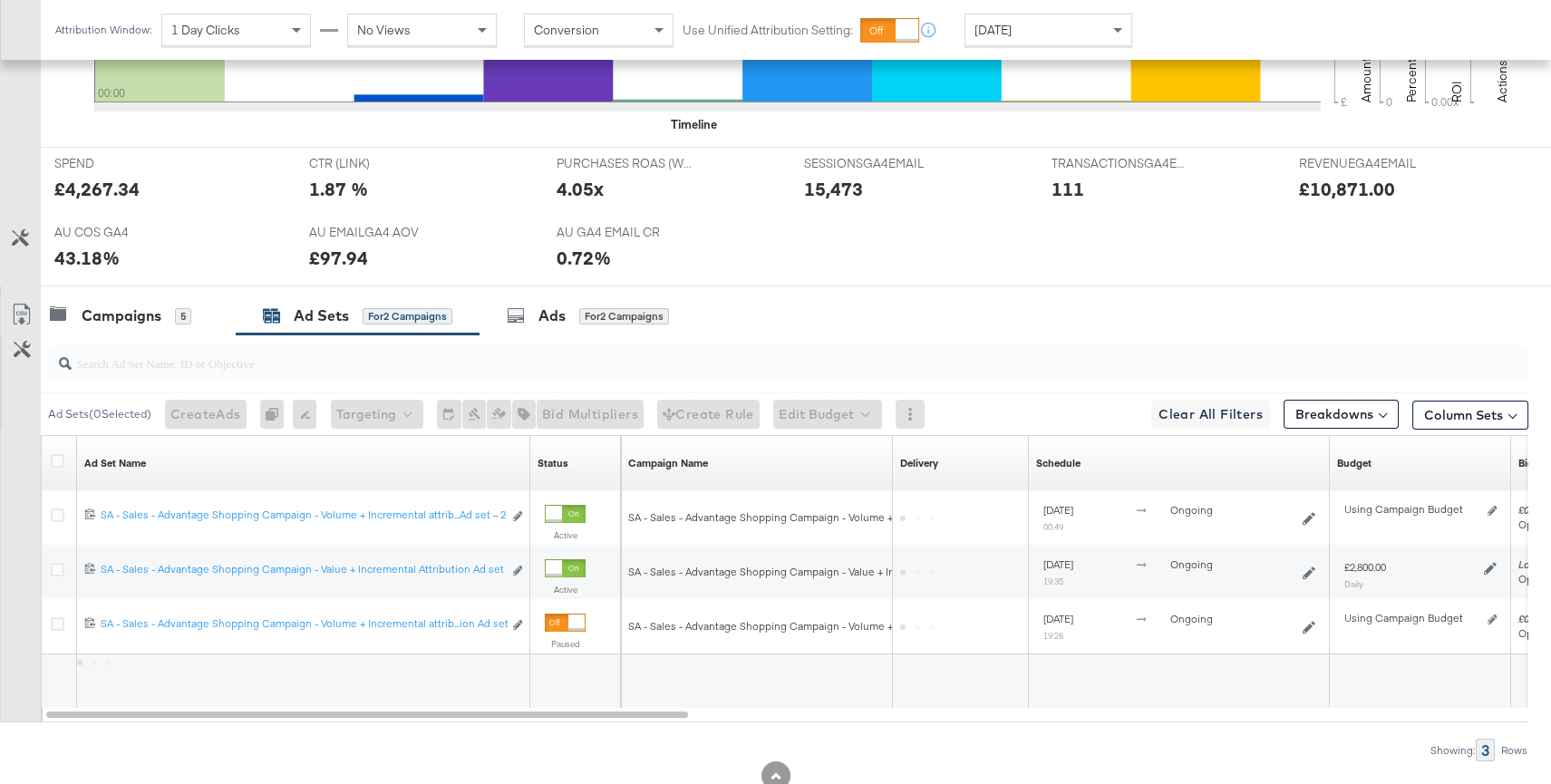
scroll to position [775, 0]
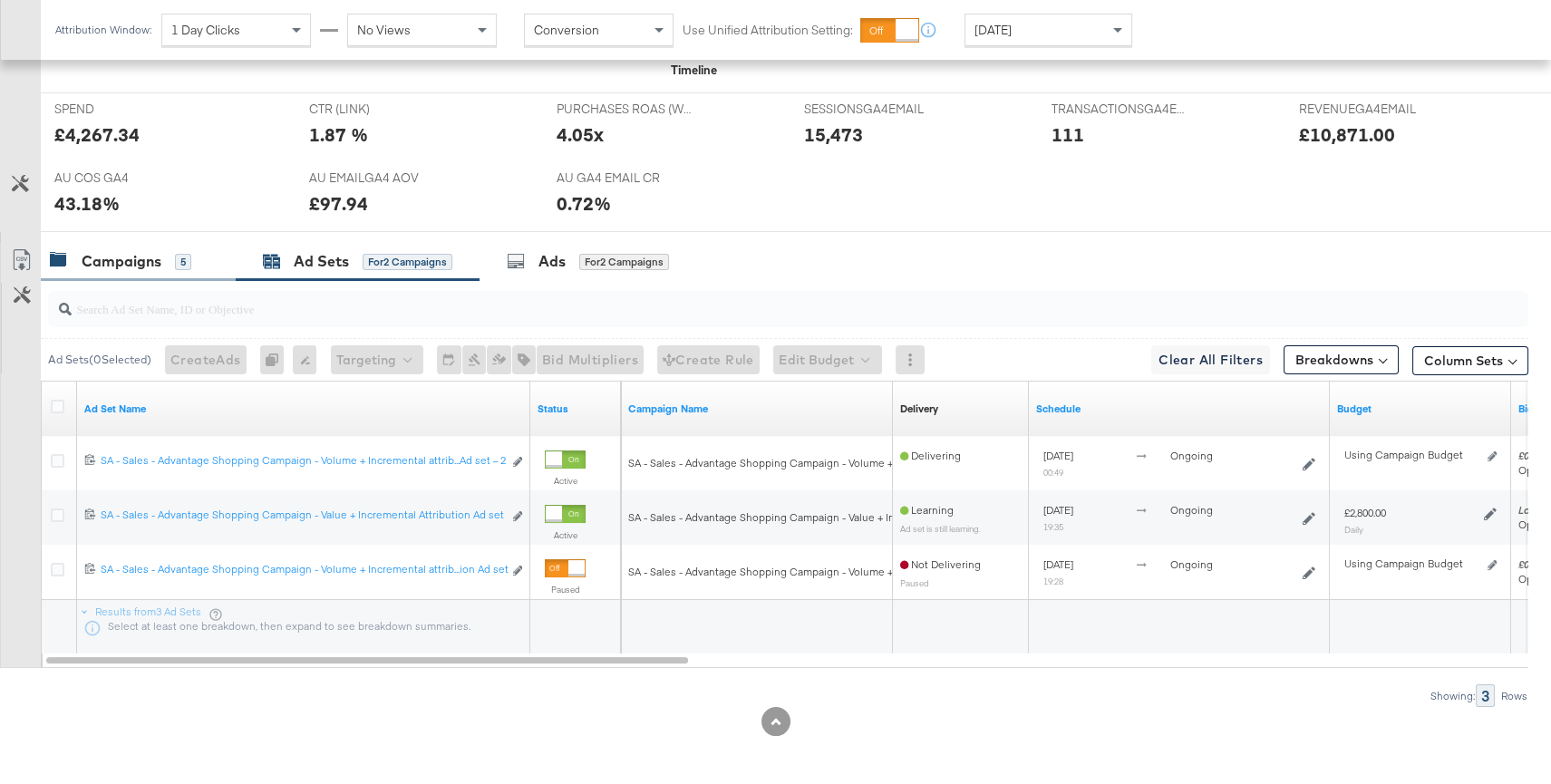
click at [132, 259] on div "Campaigns" at bounding box center [122, 261] width 80 height 21
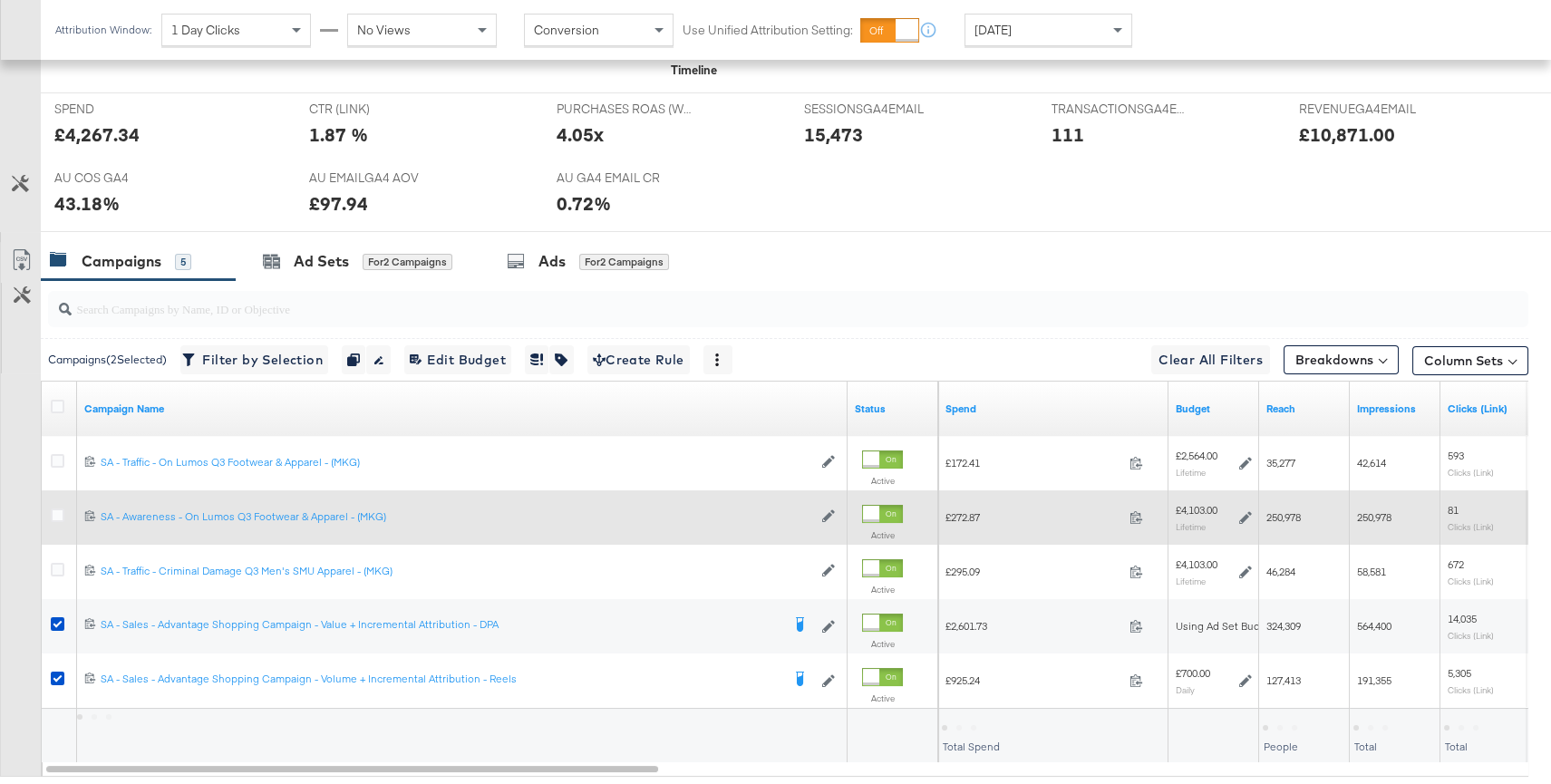
scroll to position [885, 0]
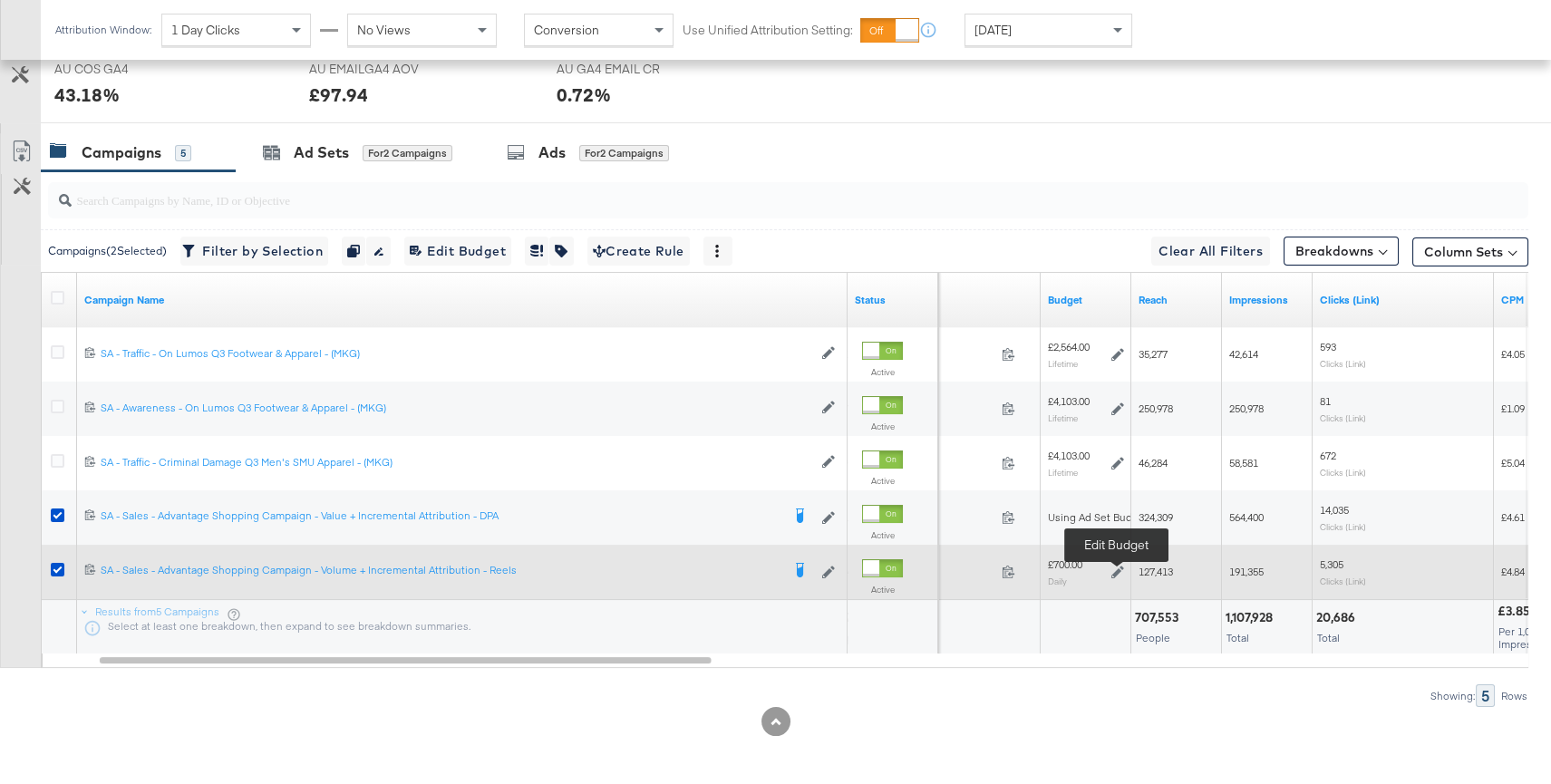
click at [1111, 571] on icon at bounding box center [1117, 571] width 13 height 13
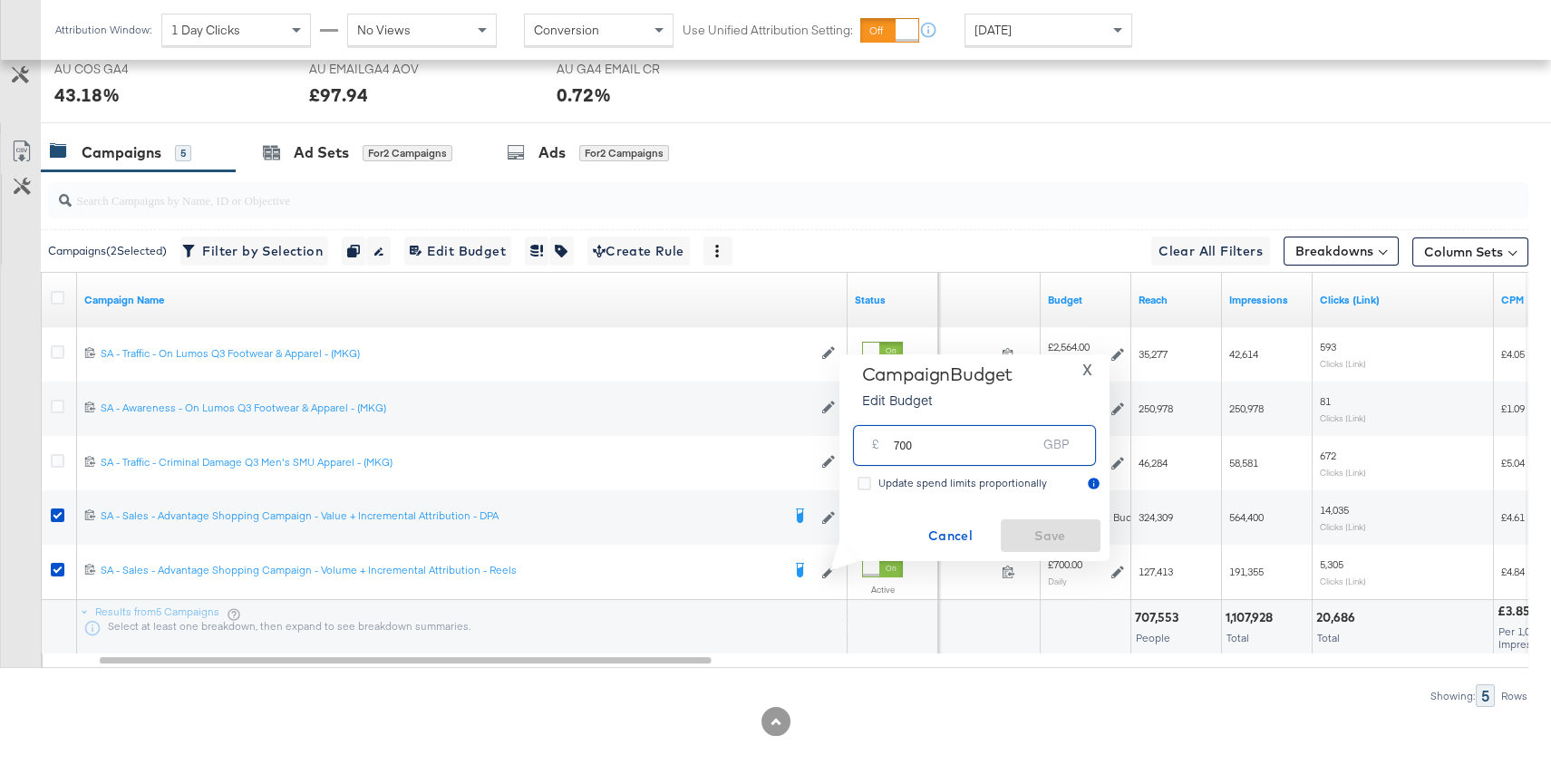
drag, startPoint x: 928, startPoint y: 450, endPoint x: 901, endPoint y: 448, distance: 27.1
click at [901, 448] on input "700" at bounding box center [965, 438] width 144 height 39
type input "770"
click at [1053, 536] on span "Save" at bounding box center [1050, 535] width 85 height 22
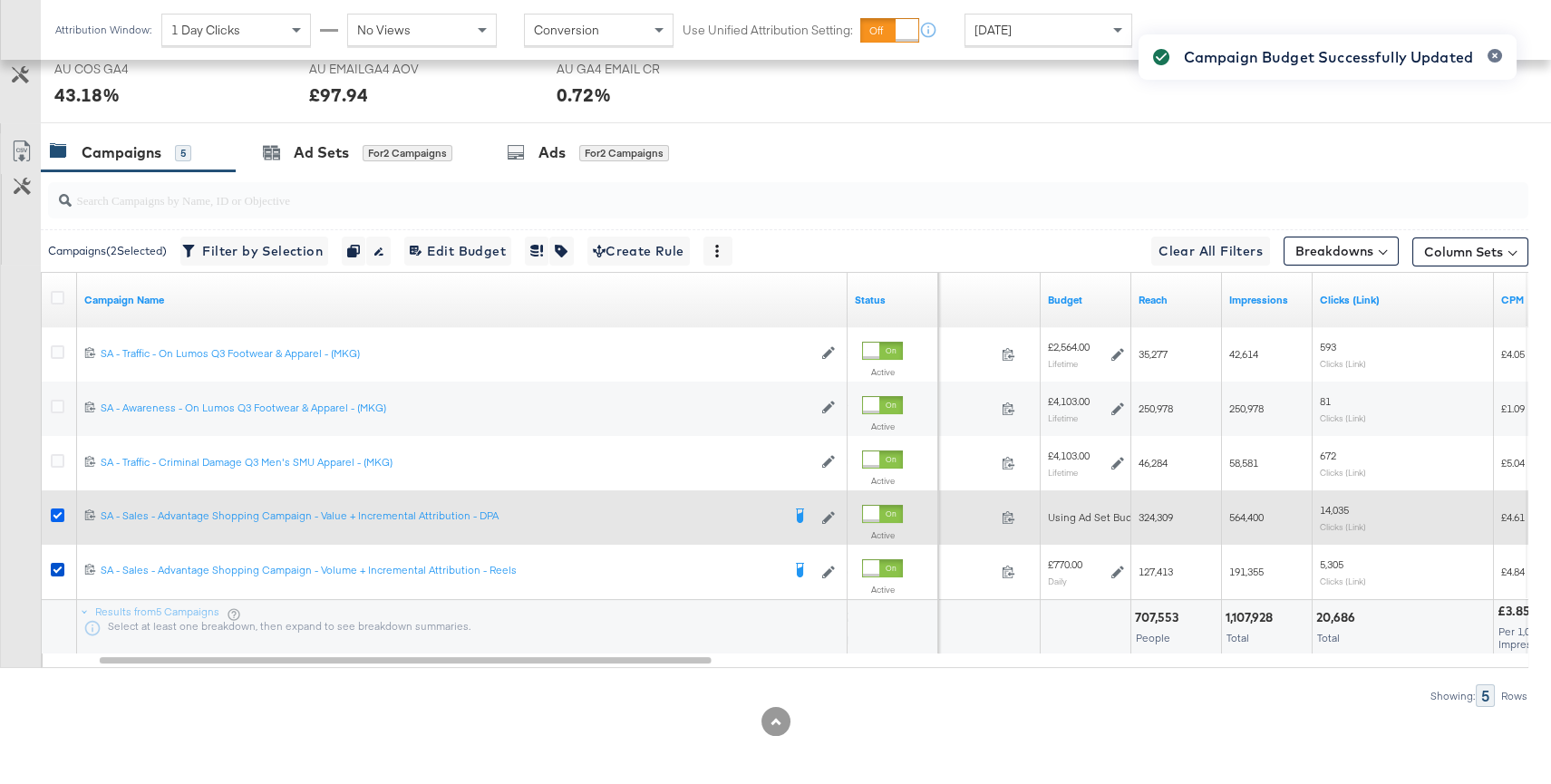
click at [57, 514] on icon at bounding box center [58, 516] width 14 height 14
click at [0, 0] on input "checkbox" at bounding box center [0, 0] width 0 height 0
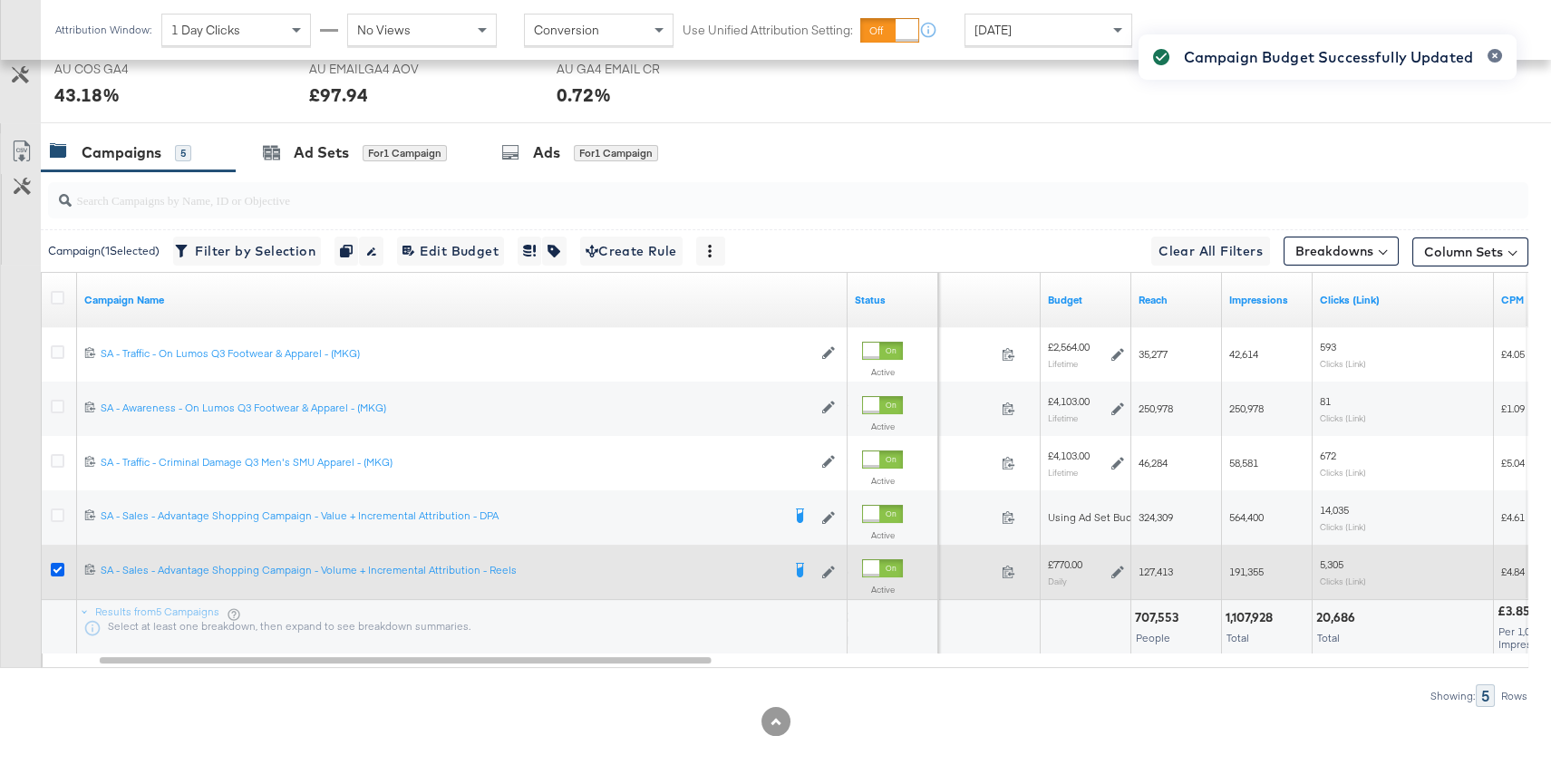
click at [56, 571] on icon at bounding box center [58, 569] width 14 height 14
click at [0, 0] on input "checkbox" at bounding box center [0, 0] width 0 height 0
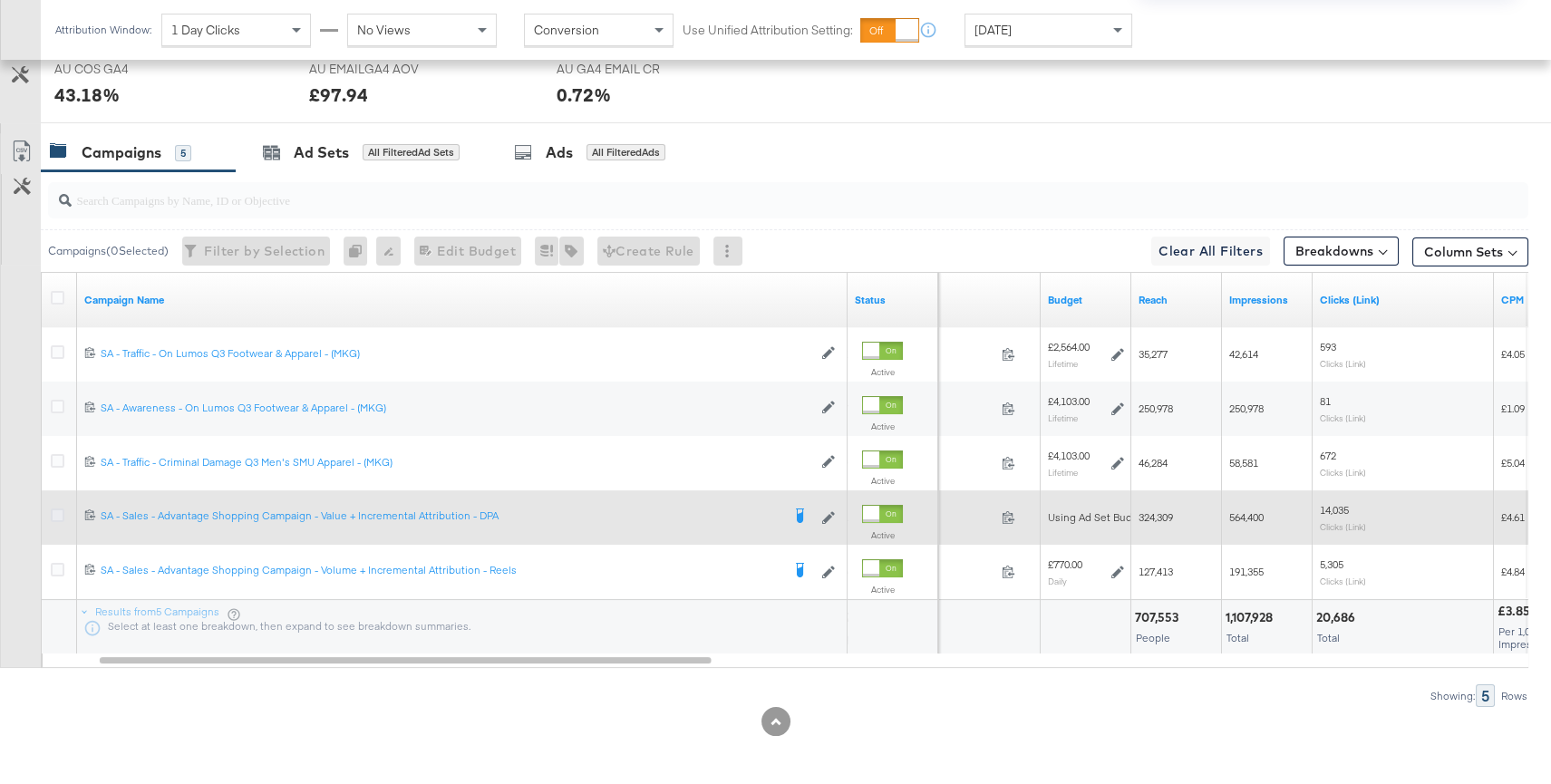
click at [57, 518] on icon at bounding box center [58, 516] width 14 height 14
click at [0, 0] on input "checkbox" at bounding box center [0, 0] width 0 height 0
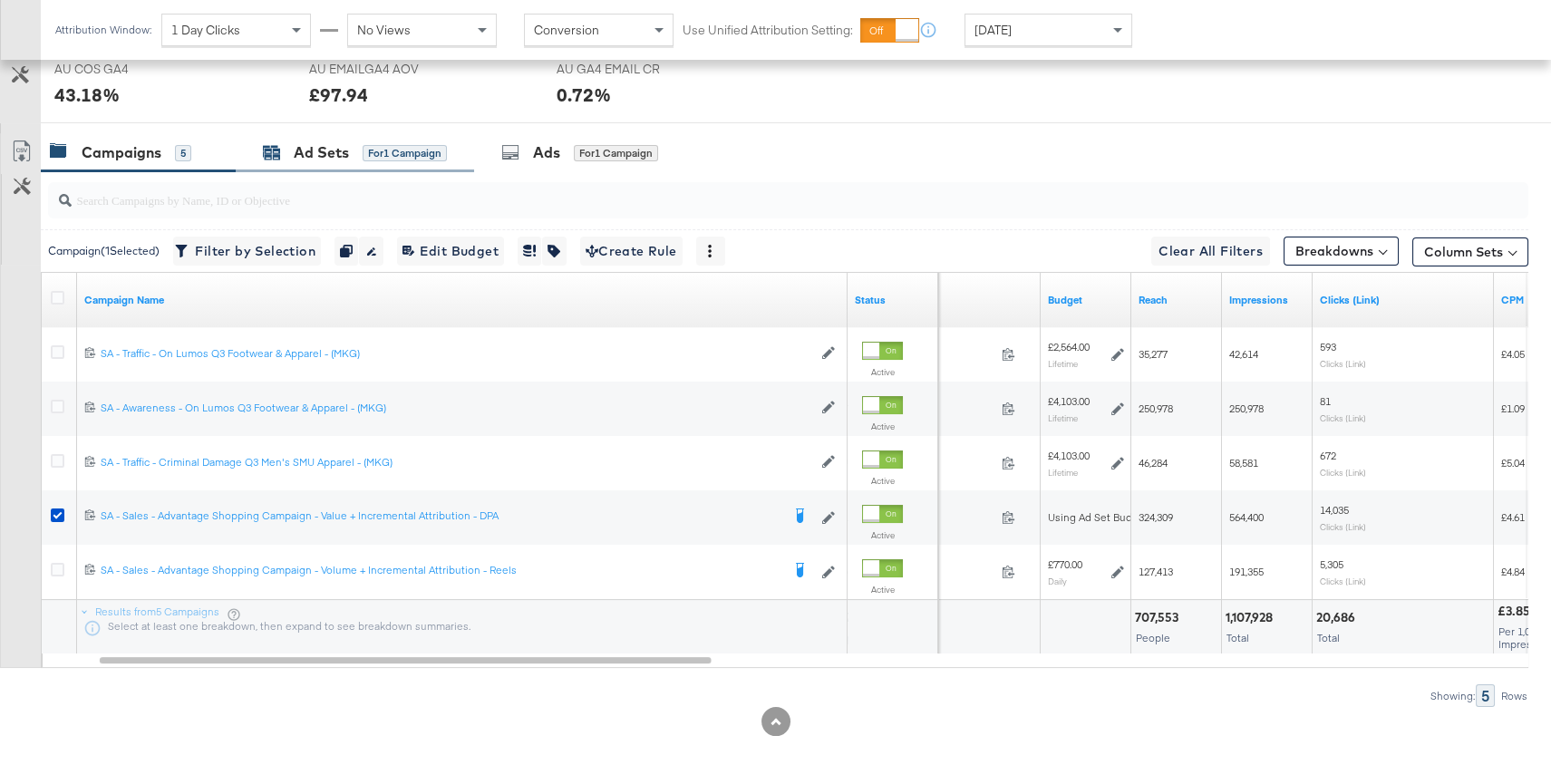
click at [335, 157] on div "Ad Sets" at bounding box center [321, 152] width 56 height 21
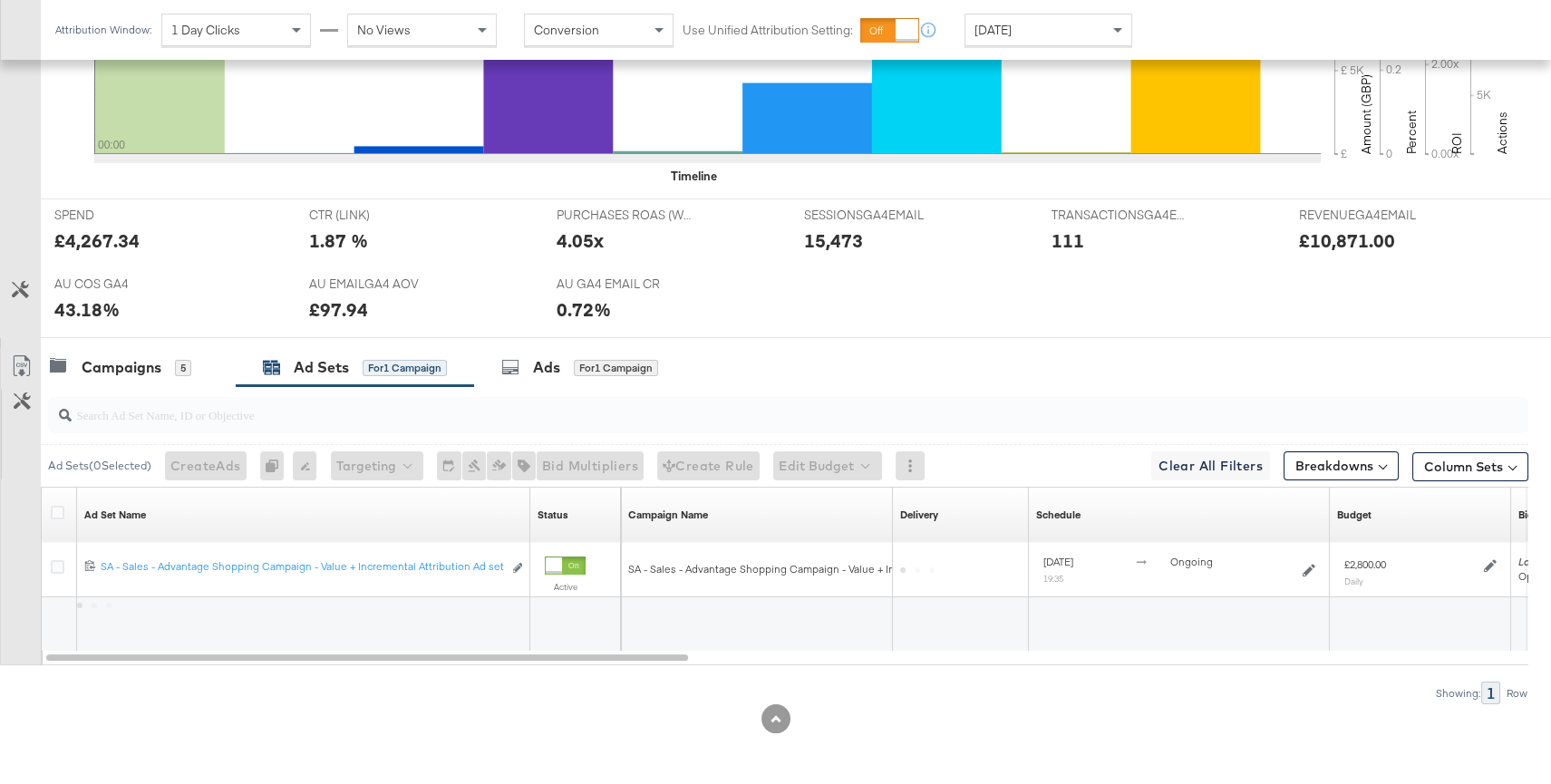
scroll to position [667, 0]
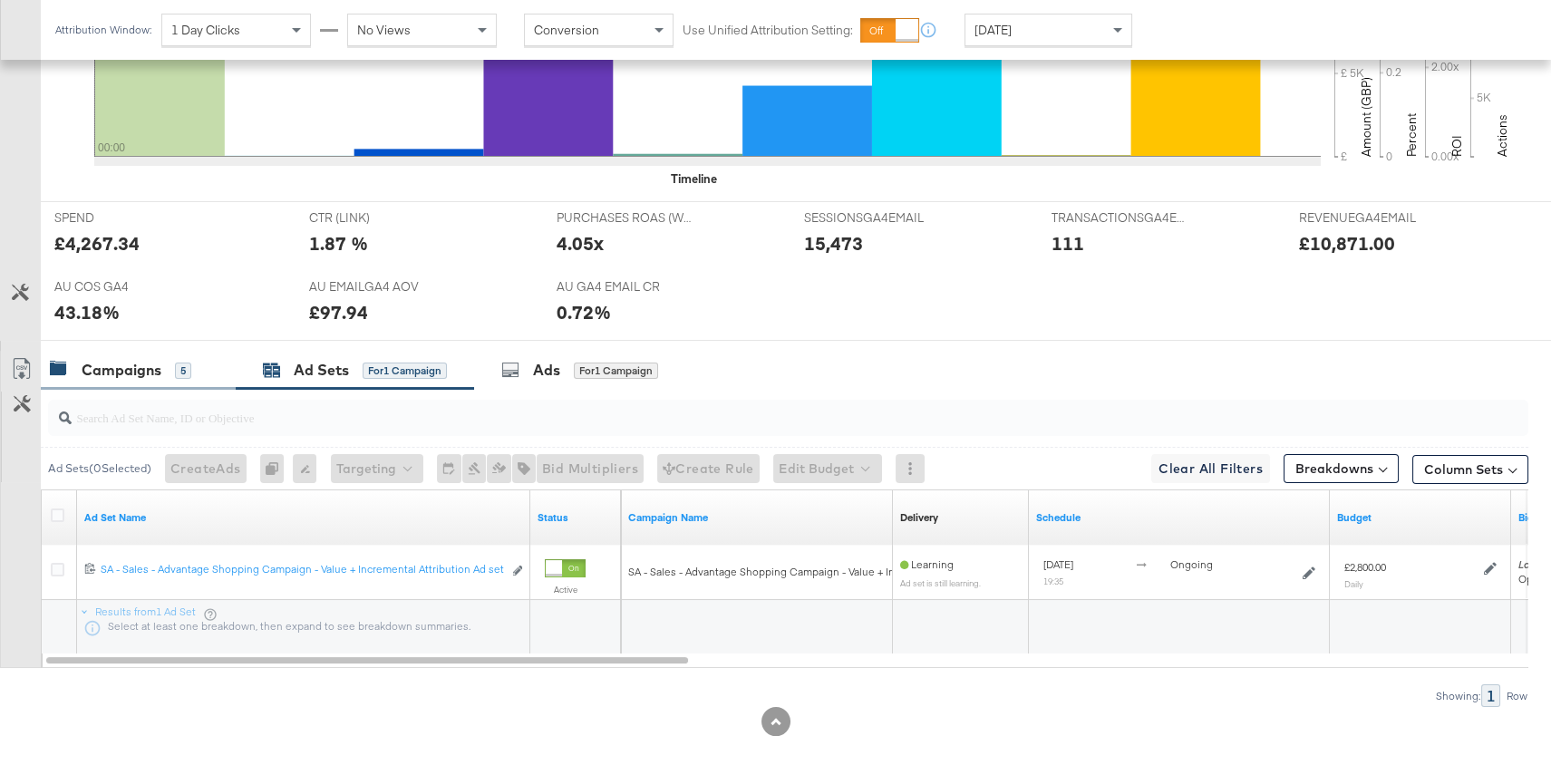
click at [157, 366] on div "Campaigns" at bounding box center [122, 369] width 80 height 21
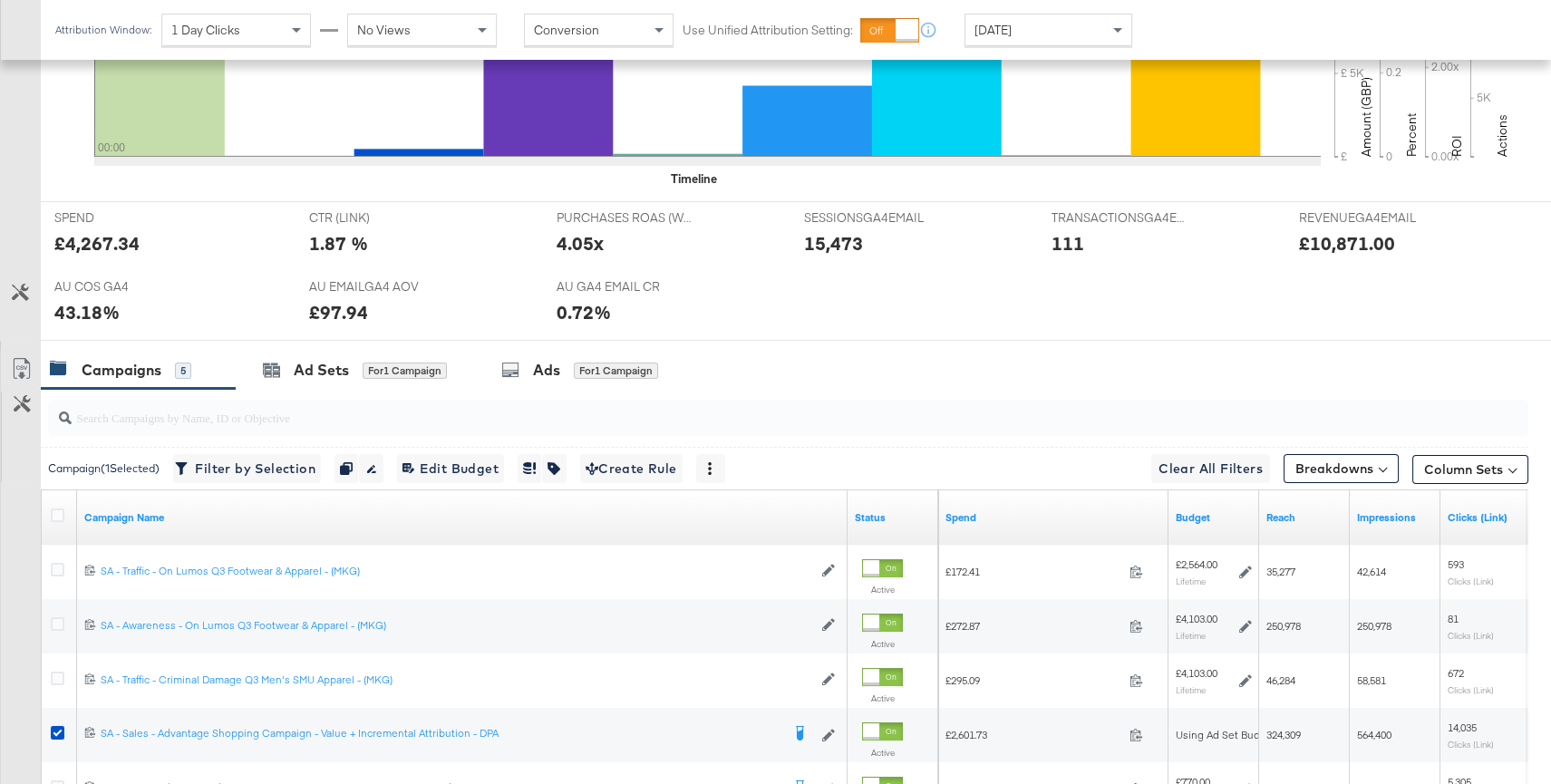
scroll to position [885, 0]
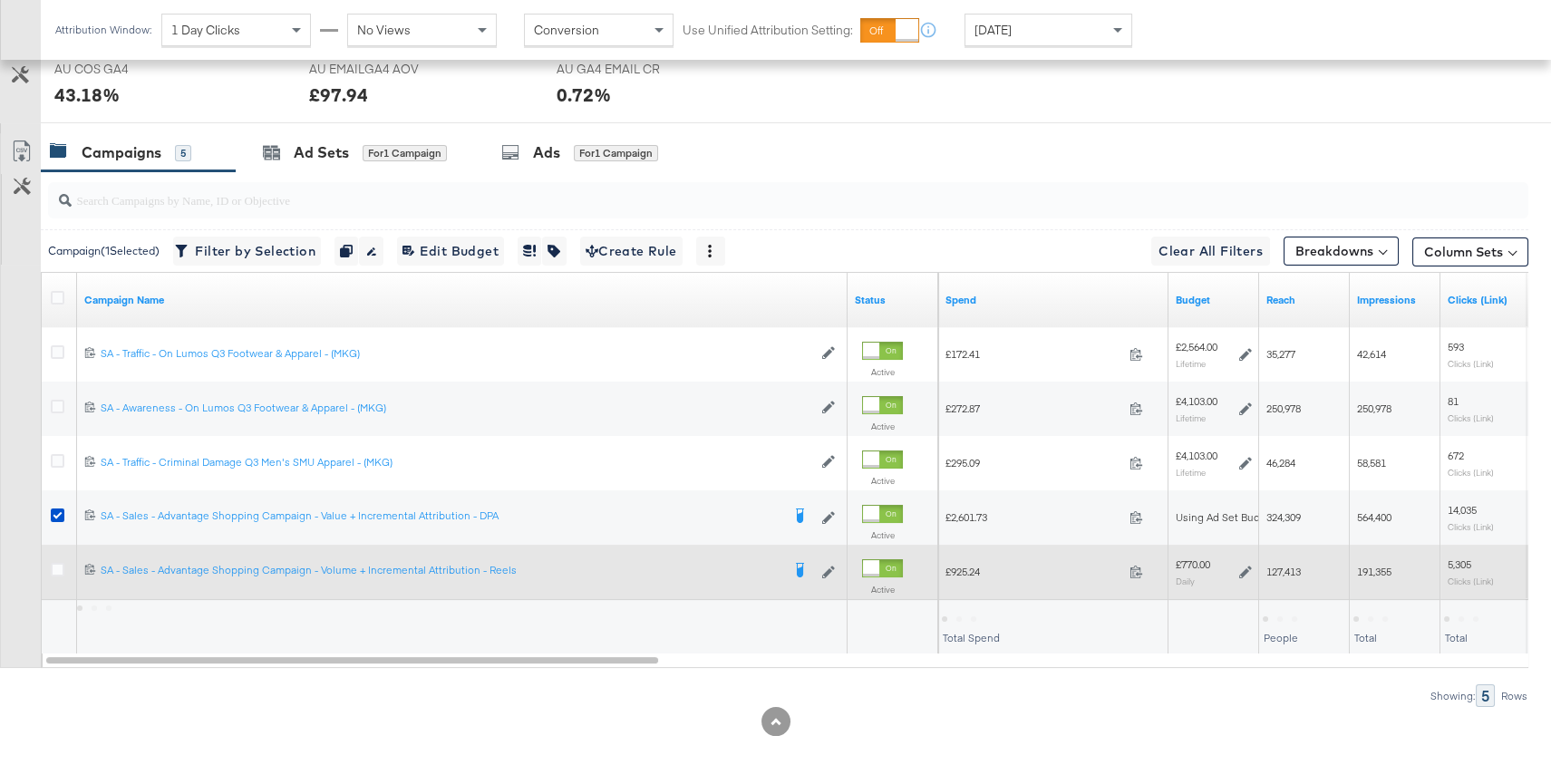
click at [1246, 570] on icon at bounding box center [1245, 571] width 13 height 13
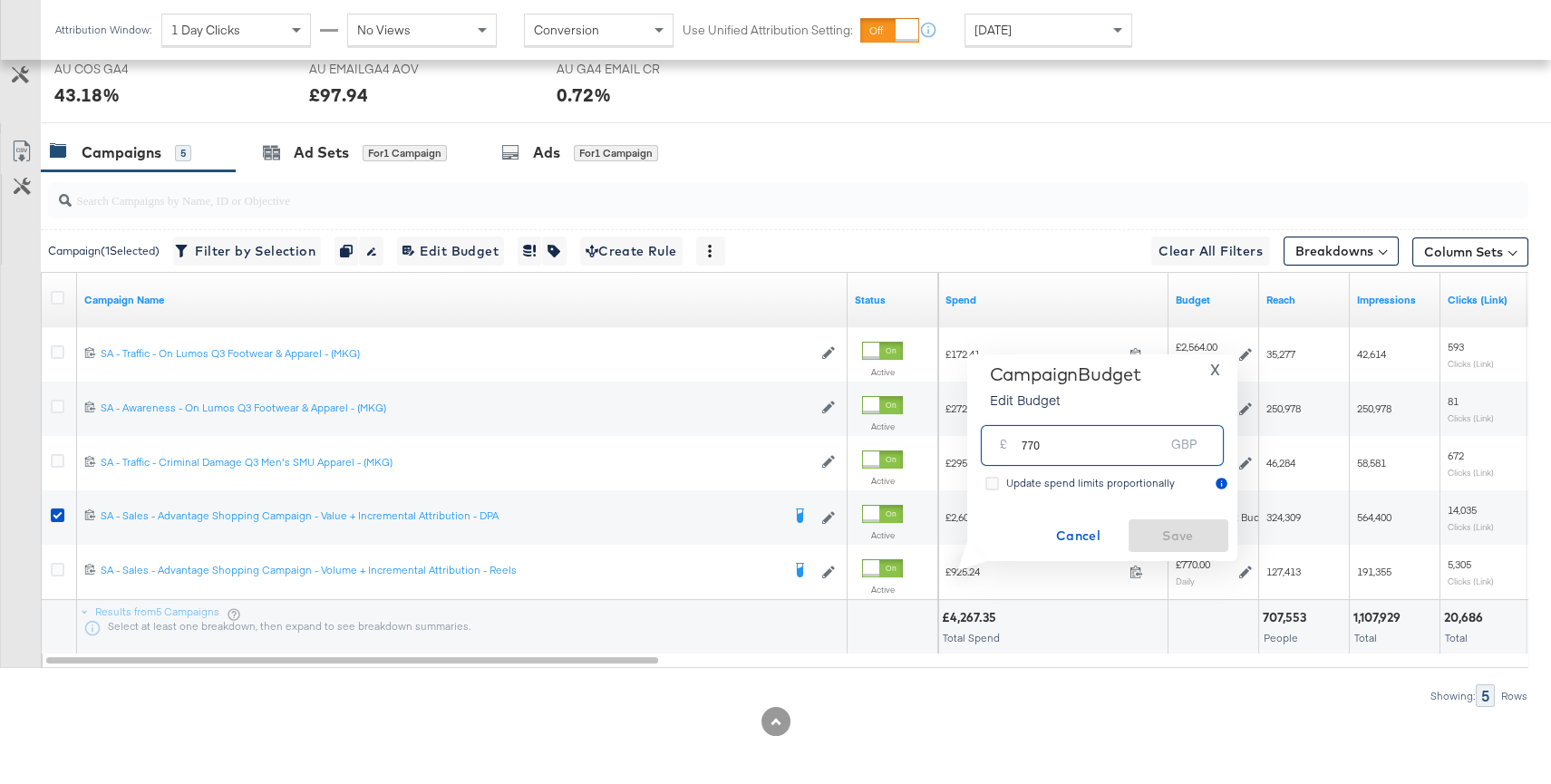
drag, startPoint x: 1076, startPoint y: 450, endPoint x: 1009, endPoint y: 447, distance: 67.1
click at [1009, 447] on div "£ 770 GBP" at bounding box center [1102, 445] width 243 height 41
type input "800"
click at [1185, 537] on span "Save" at bounding box center [1178, 535] width 85 height 22
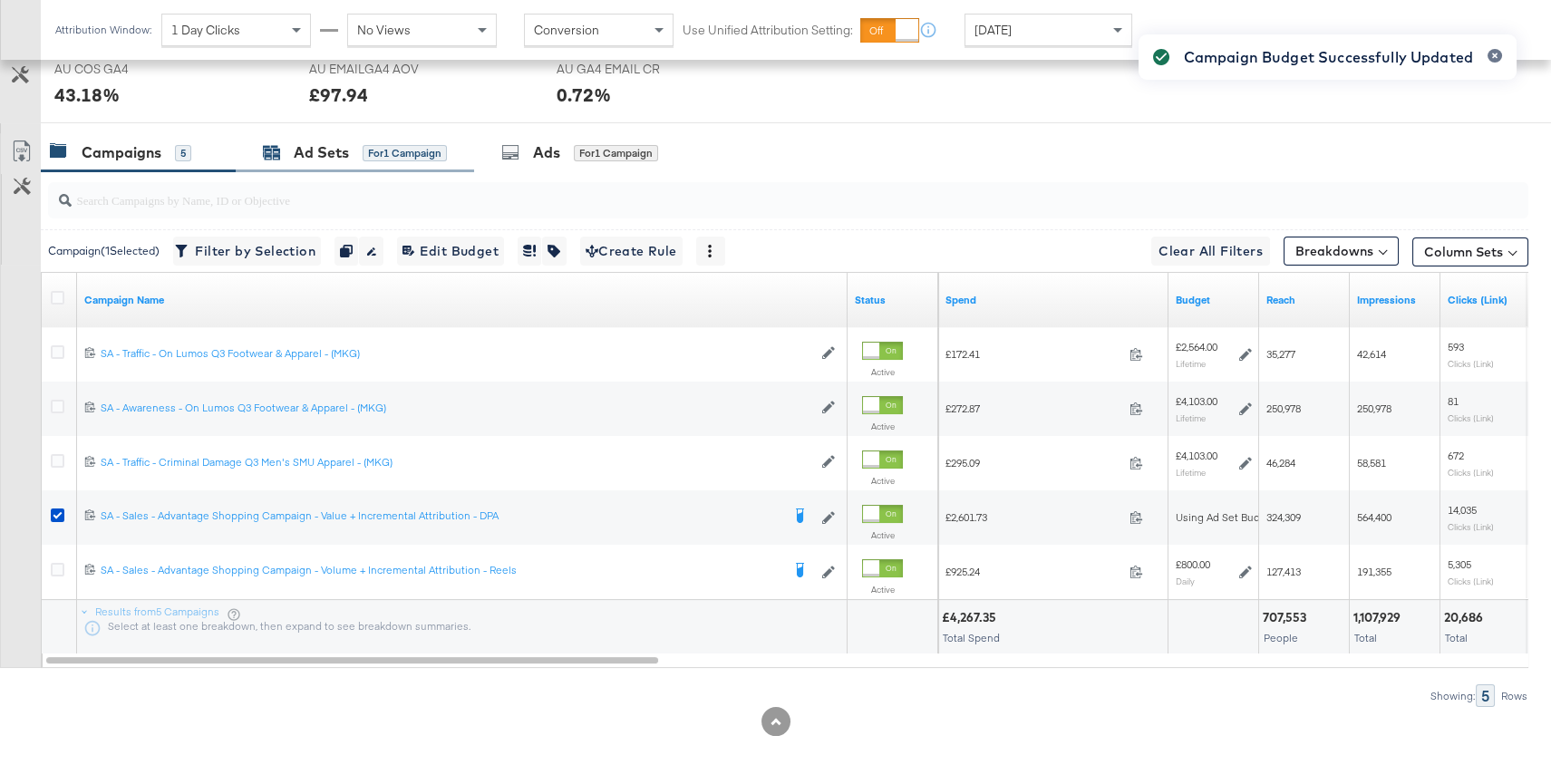
click at [331, 153] on div "Ad Sets" at bounding box center [321, 152] width 56 height 21
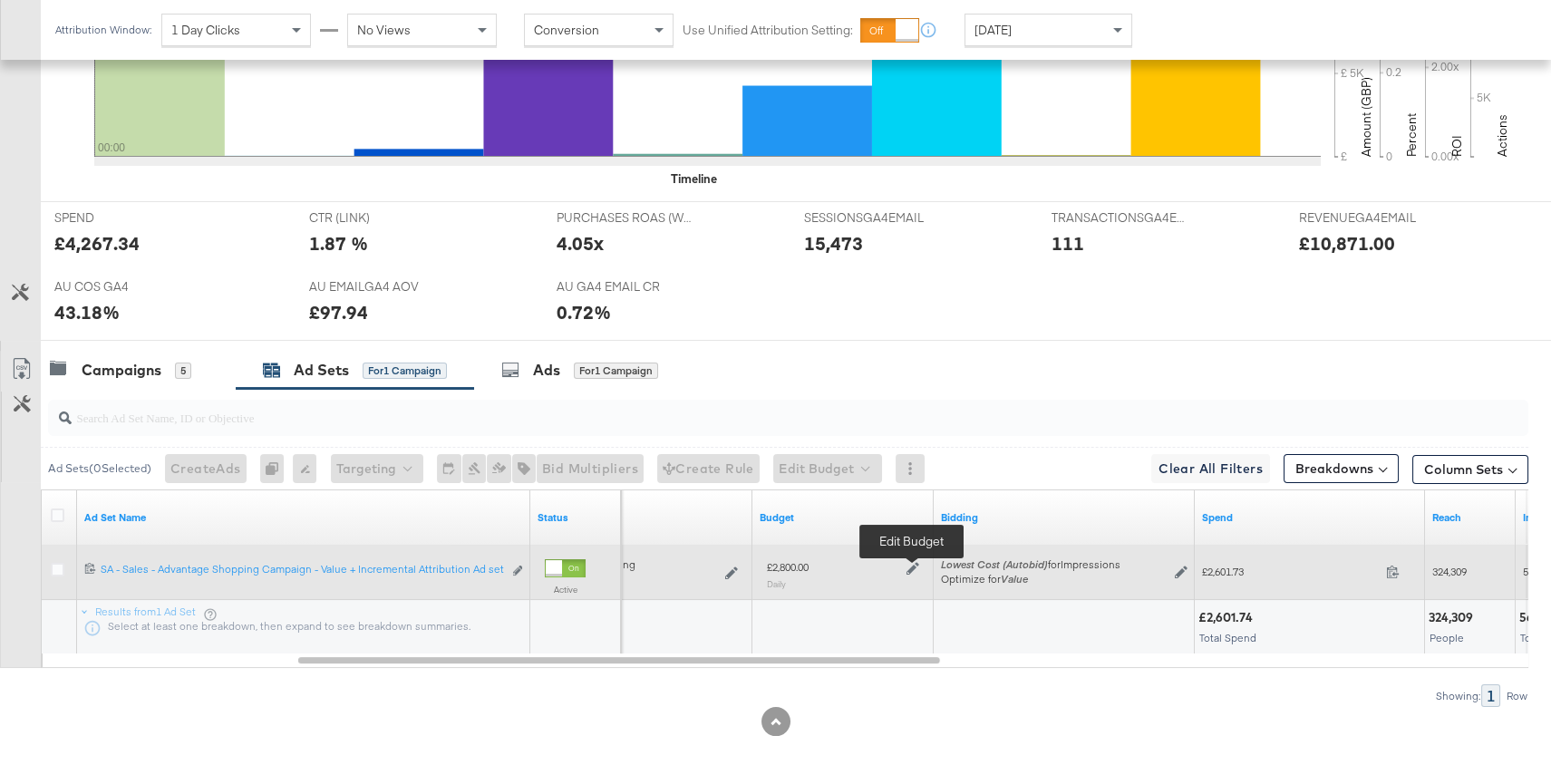
click at [909, 562] on icon at bounding box center [912, 567] width 13 height 13
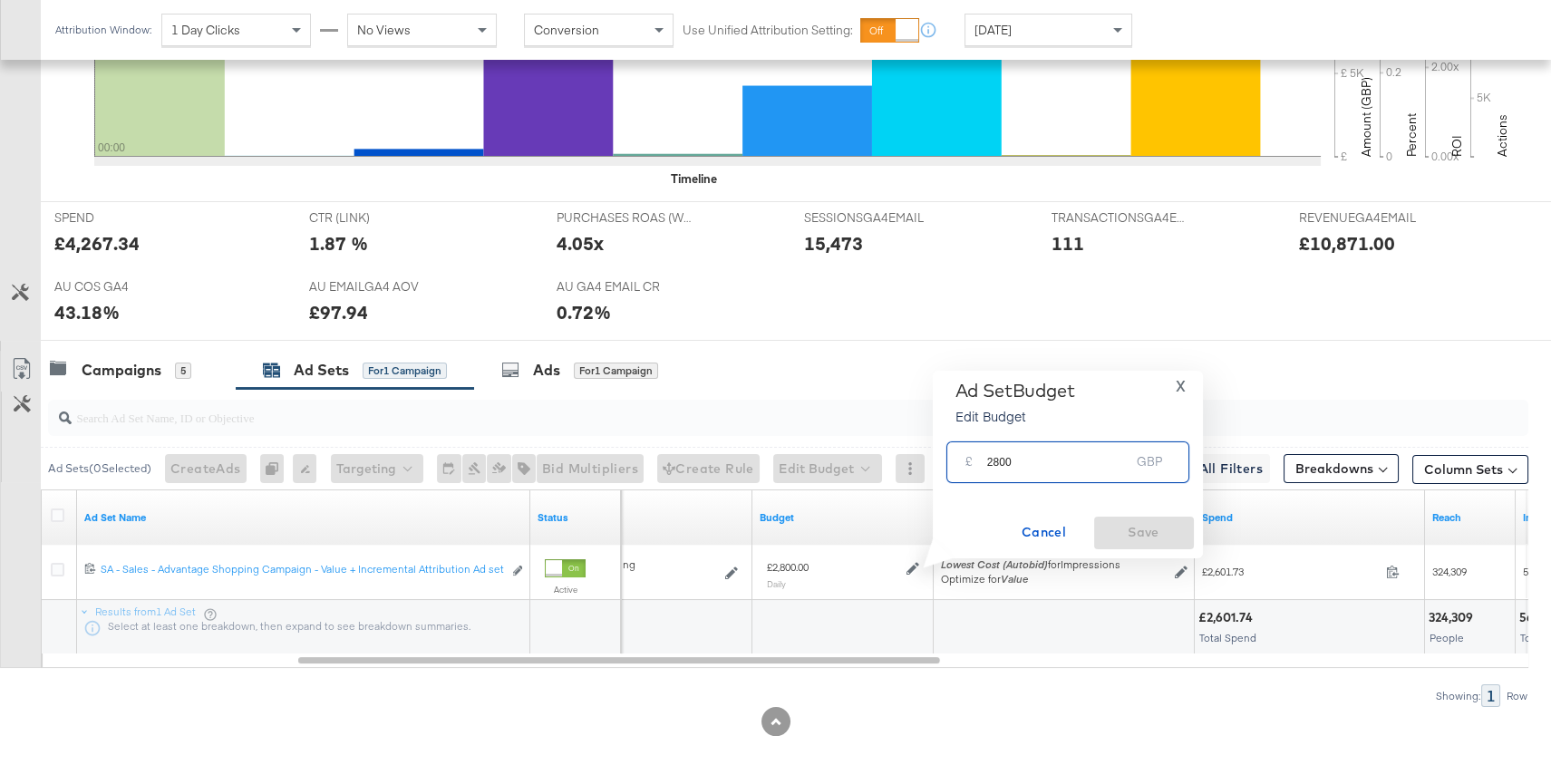
drag, startPoint x: 1039, startPoint y: 465, endPoint x: 961, endPoint y: 460, distance: 78.2
click at [961, 460] on div "£ 2800 GBP" at bounding box center [1068, 462] width 243 height 41
type input "3200"
click at [1125, 532] on span "Save" at bounding box center [1144, 532] width 85 height 22
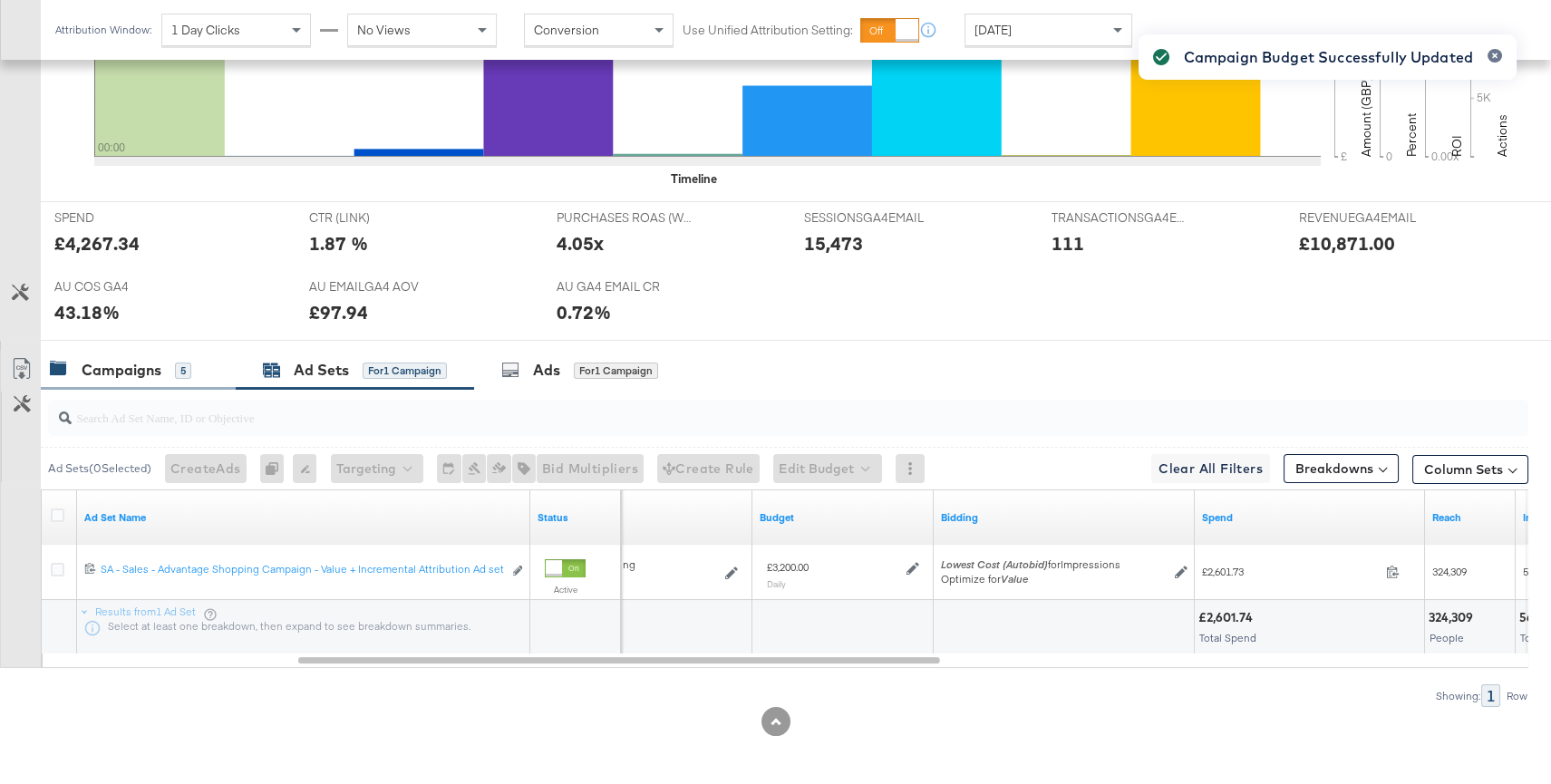
click at [148, 379] on div "Campaigns 5" at bounding box center [139, 370] width 195 height 39
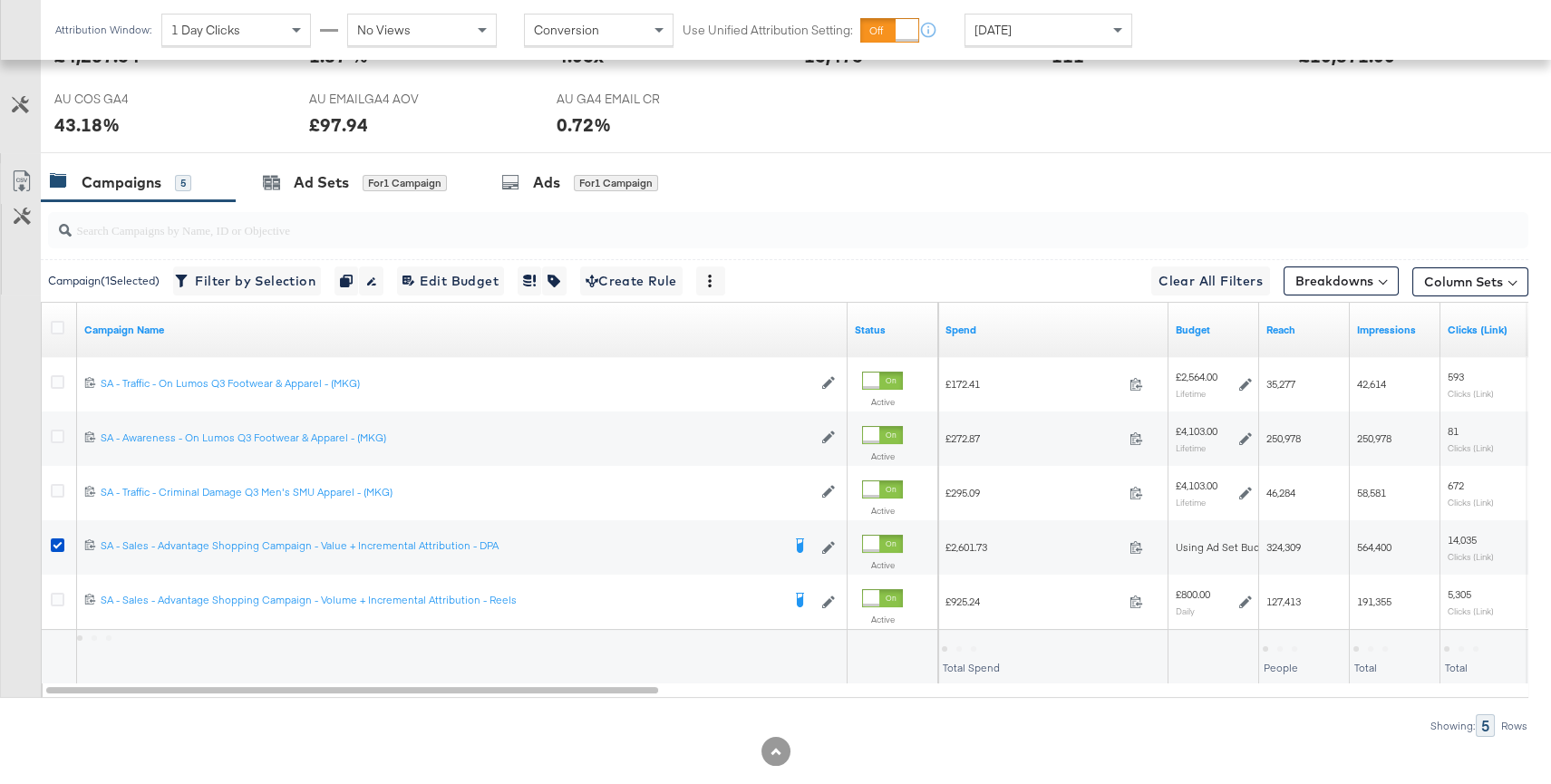
scroll to position [866, 0]
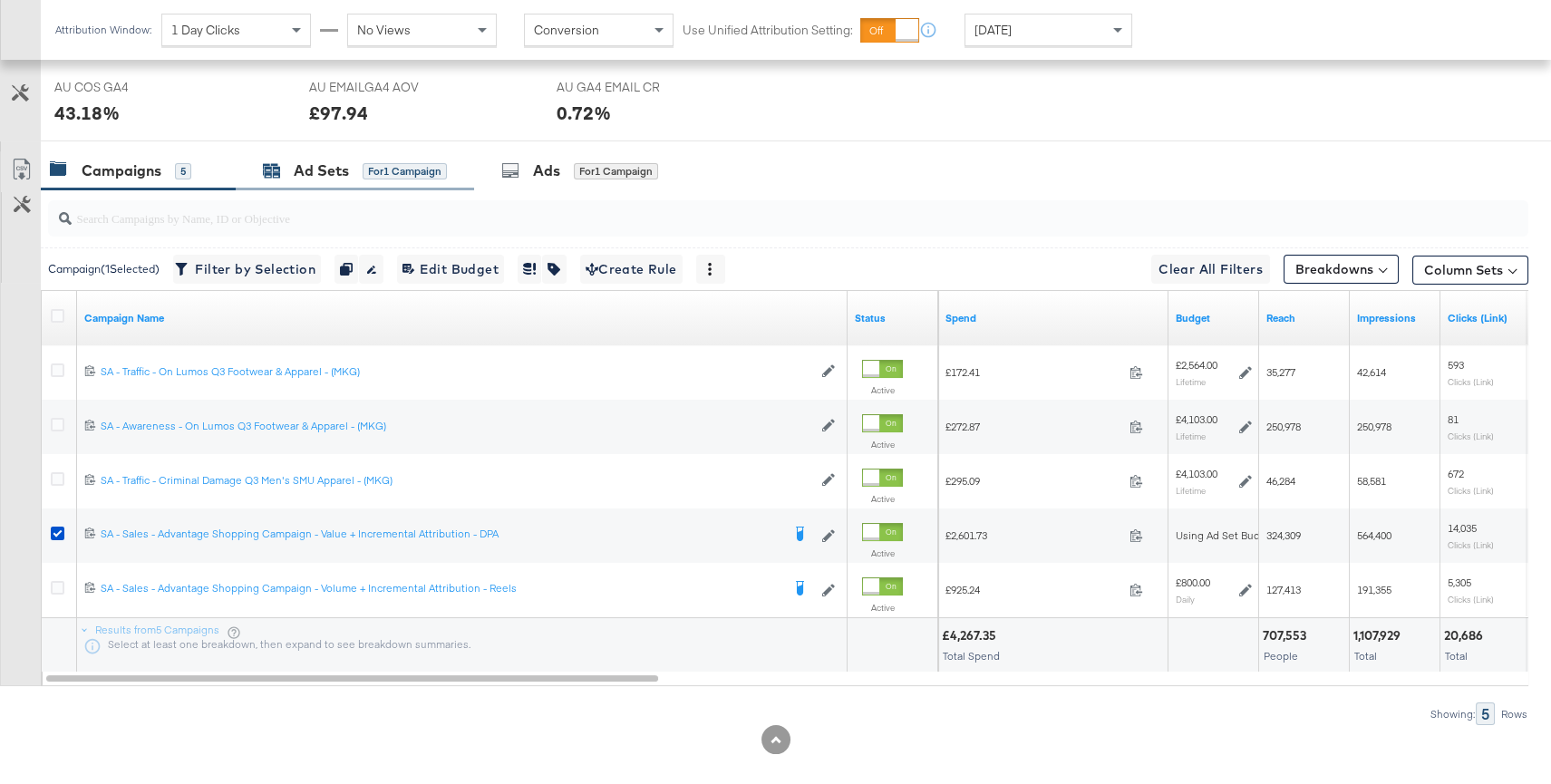
click at [366, 175] on div "for 1 Campaign" at bounding box center [404, 171] width 84 height 17
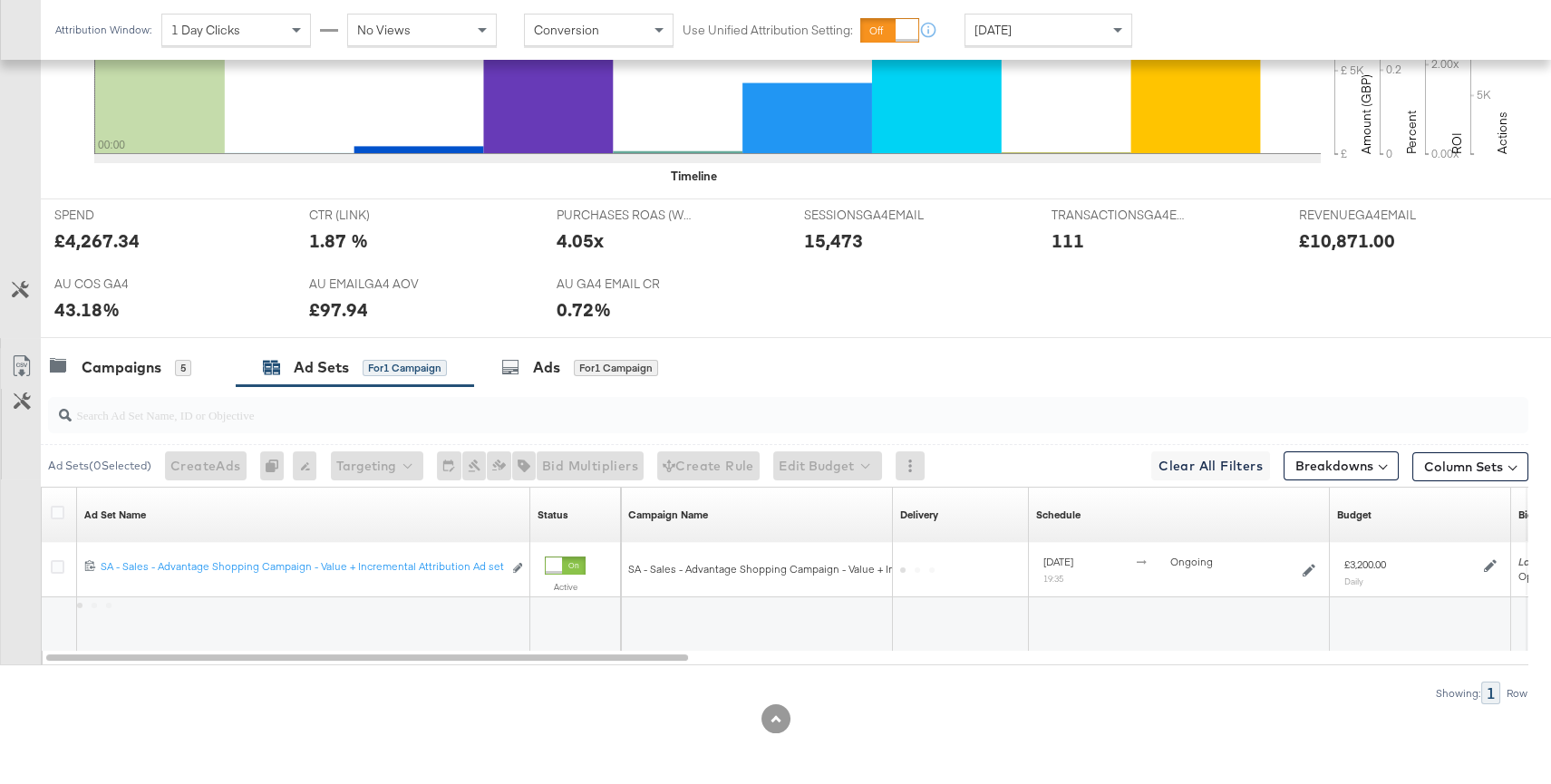
scroll to position [667, 0]
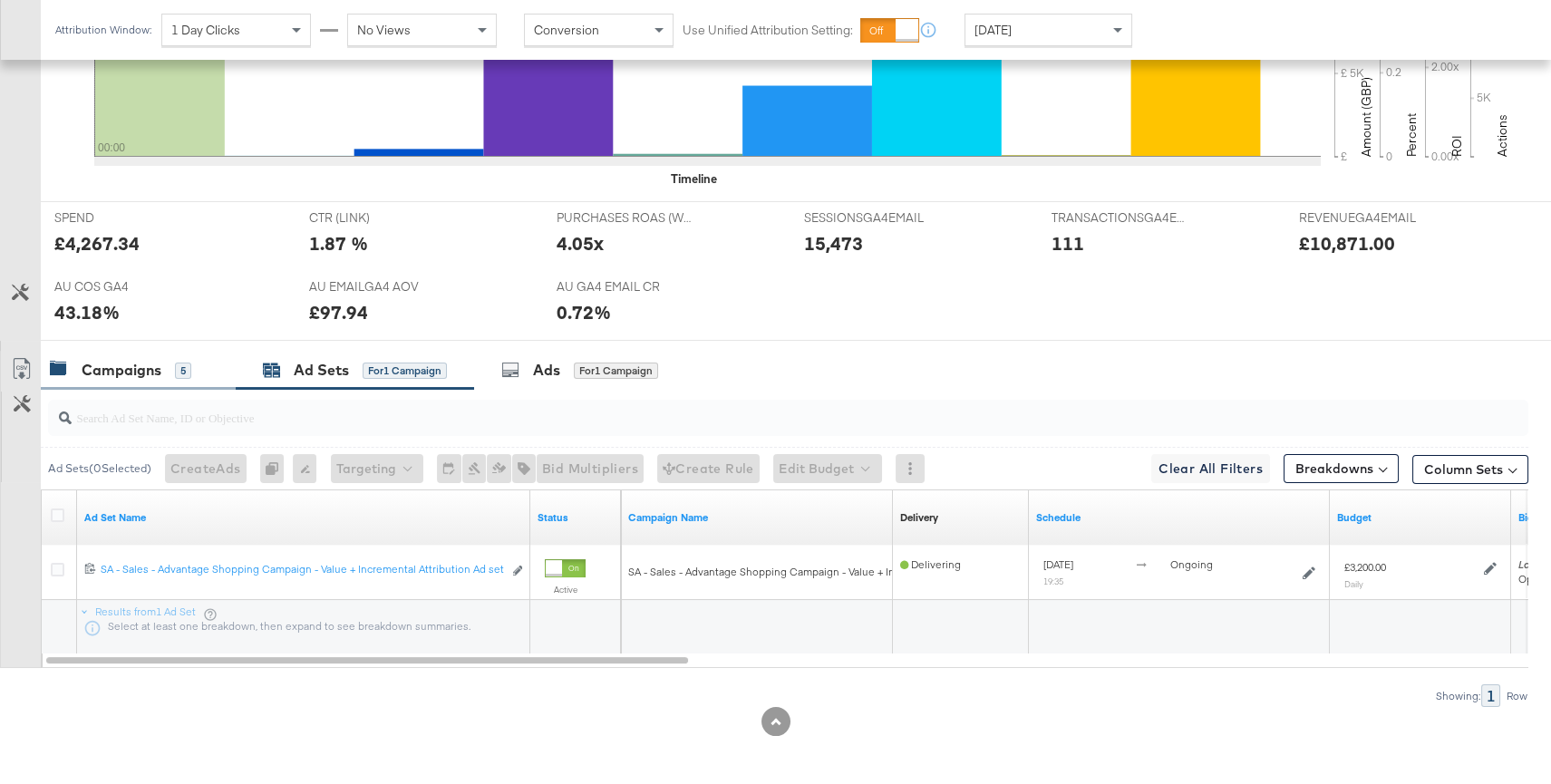
click at [140, 361] on div "Campaigns" at bounding box center [122, 369] width 80 height 21
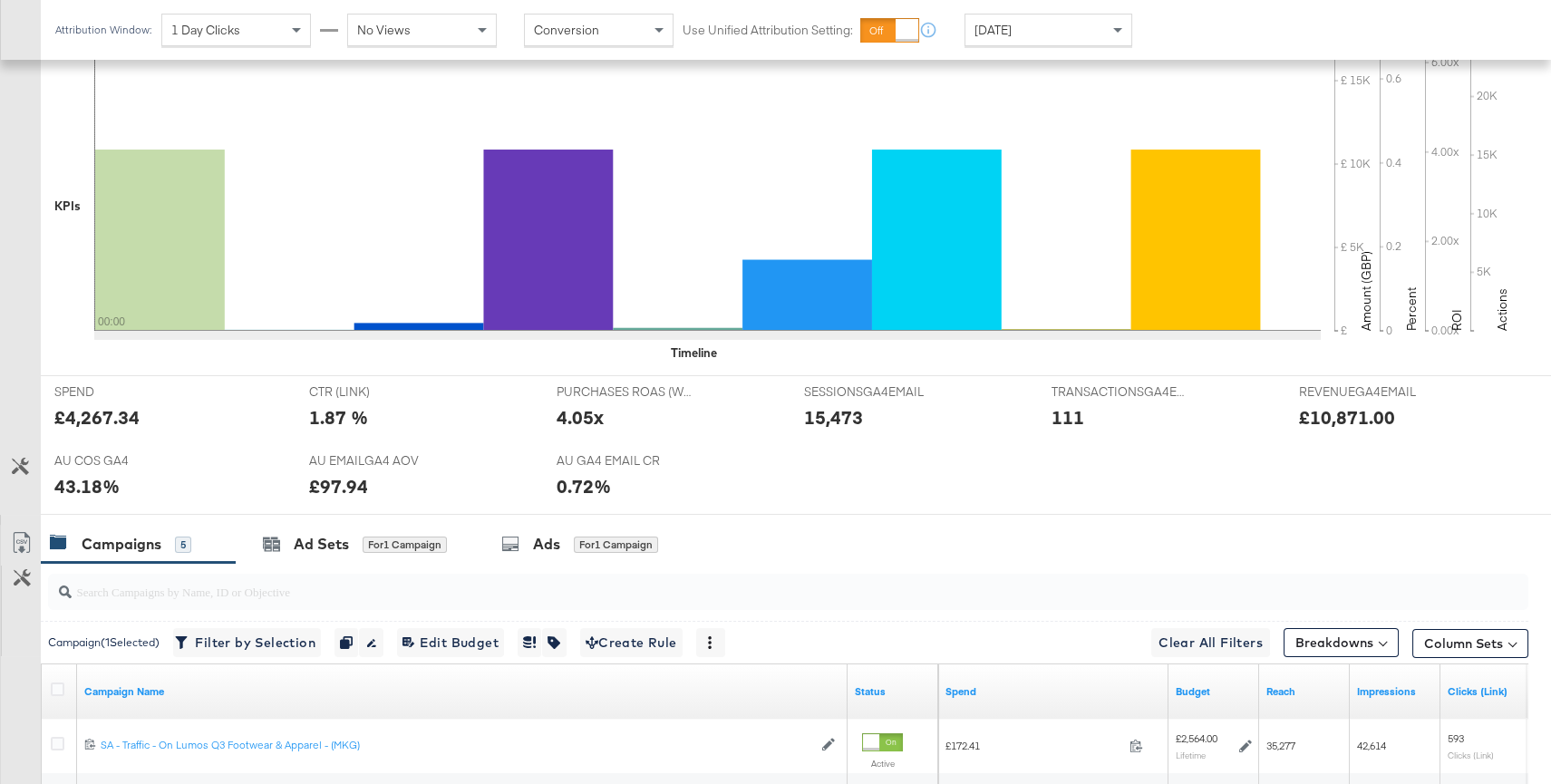
scroll to position [0, 0]
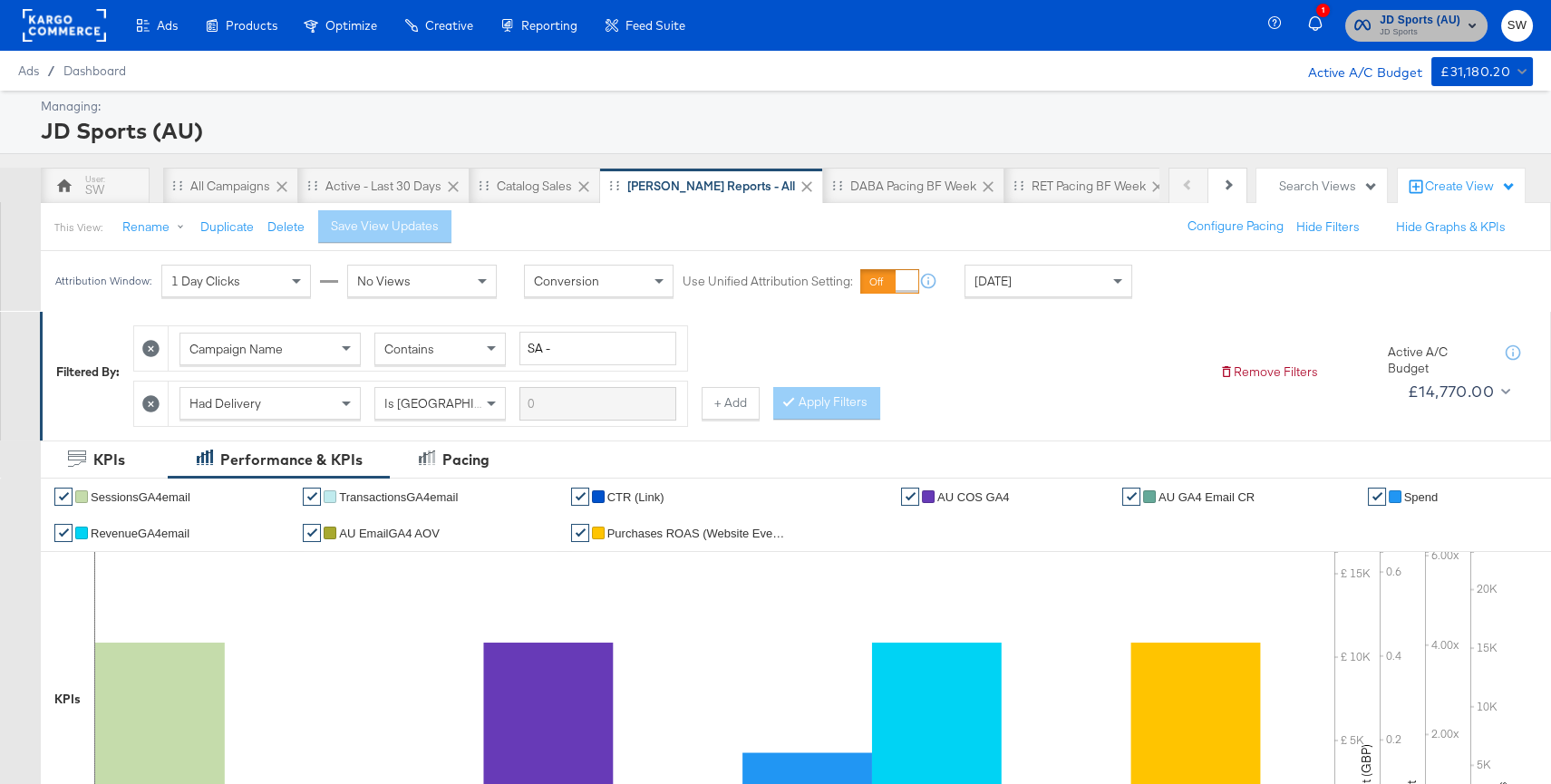
click at [1398, 34] on span "JD Sports" at bounding box center [1419, 32] width 81 height 15
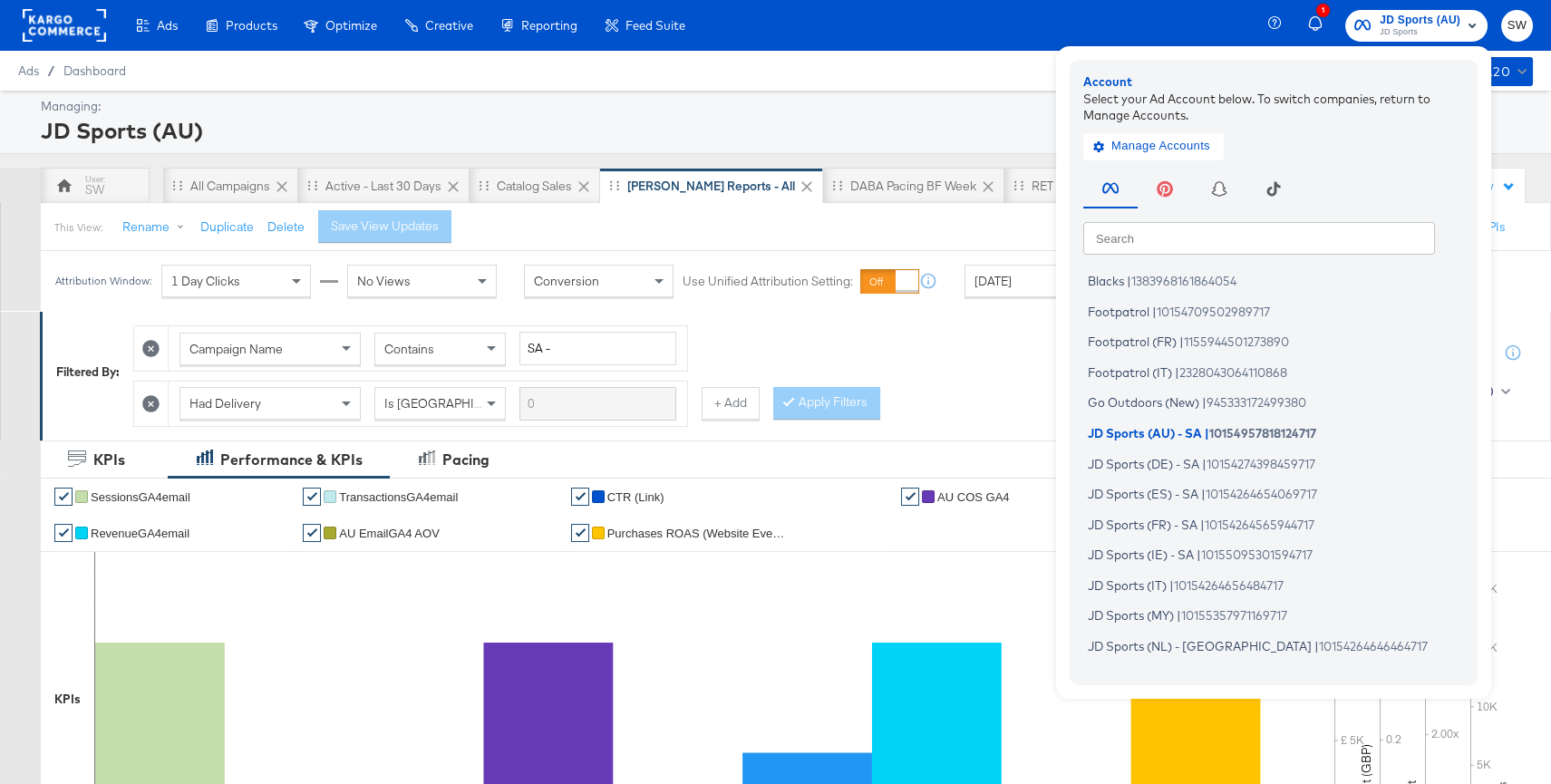
click at [1273, 242] on input "text" at bounding box center [1259, 236] width 352 height 32
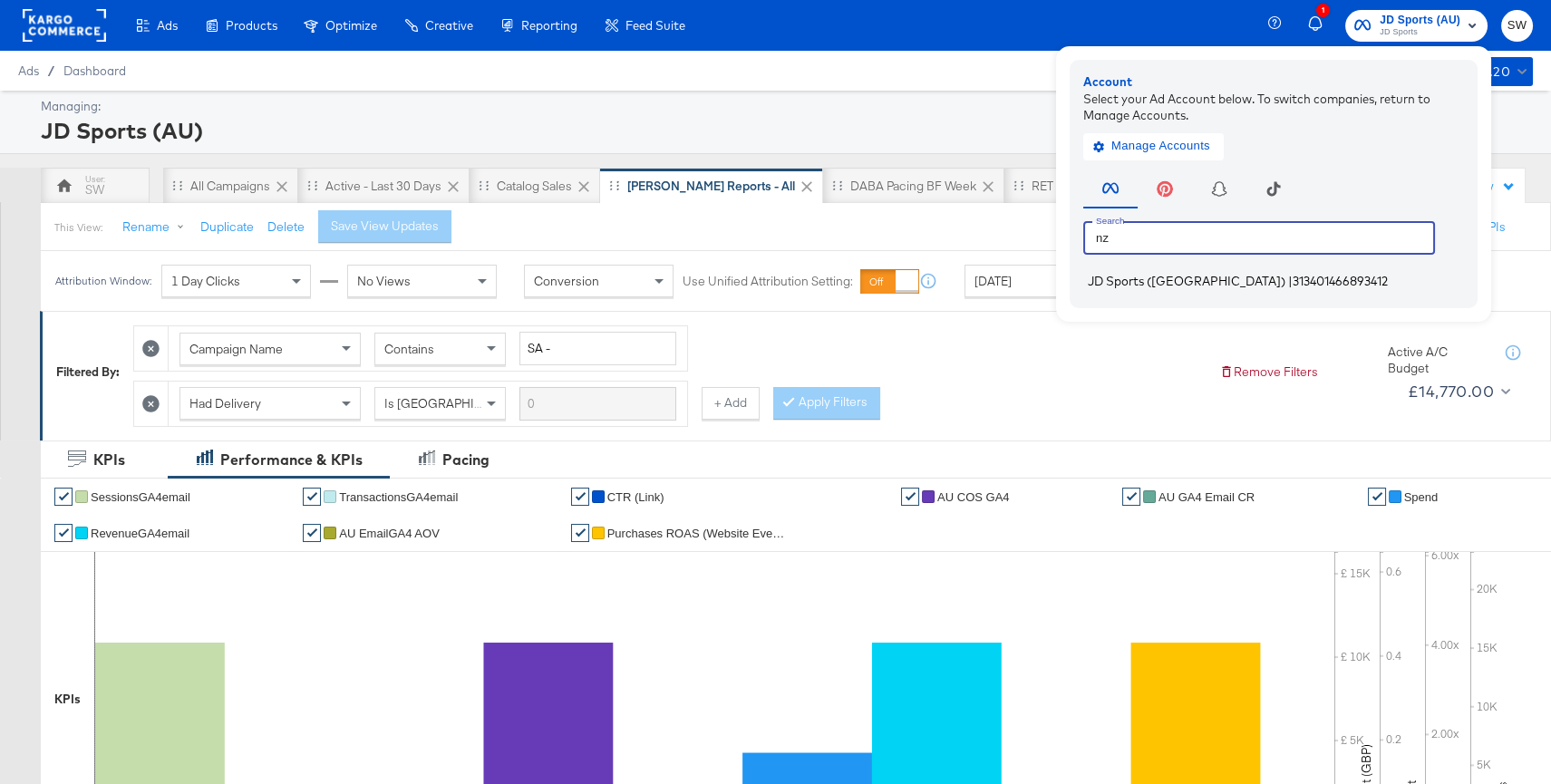
type input "nz"
click at [1292, 284] on span "313401466893412" at bounding box center [1339, 280] width 95 height 15
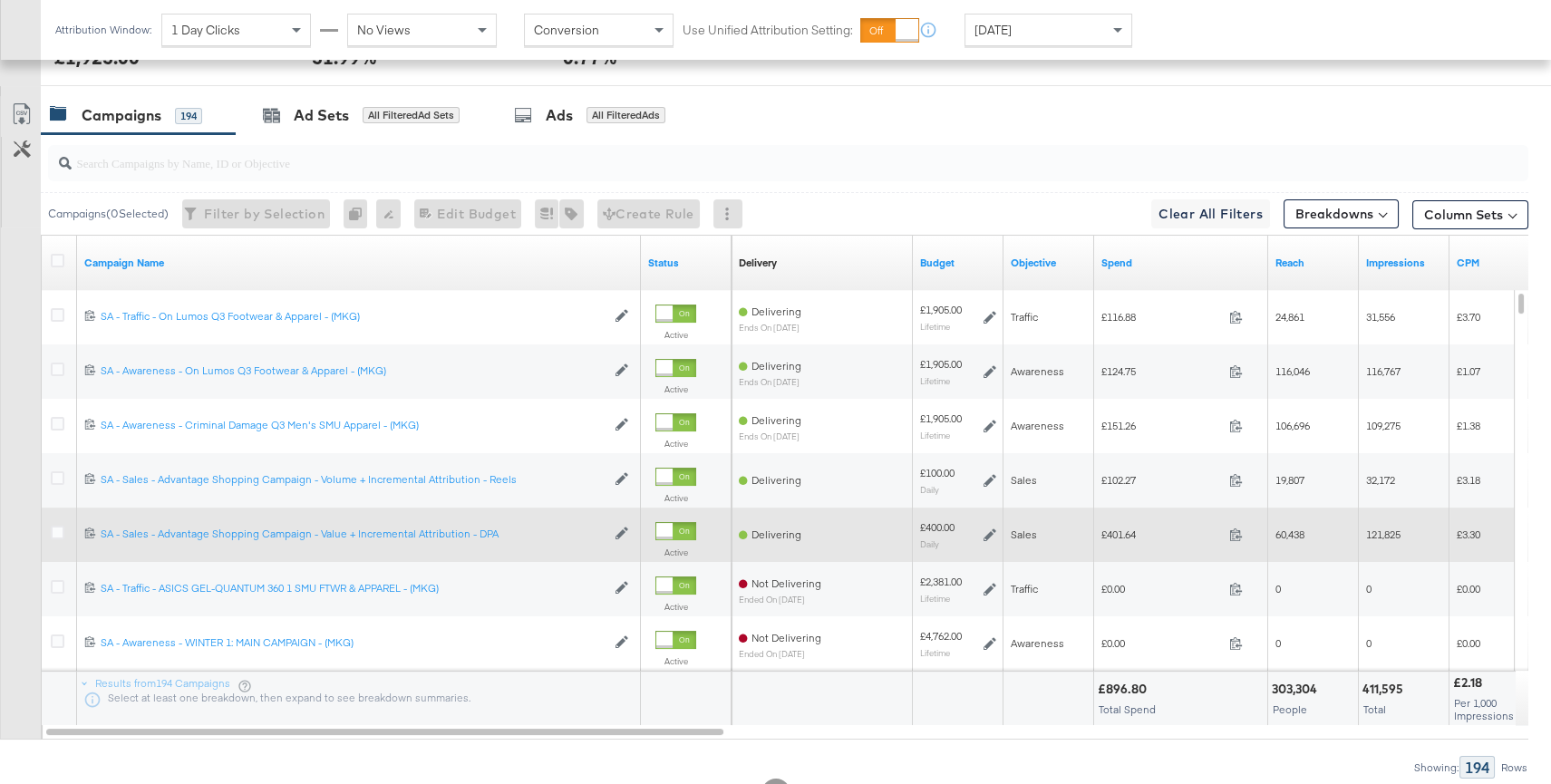
scroll to position [879, 0]
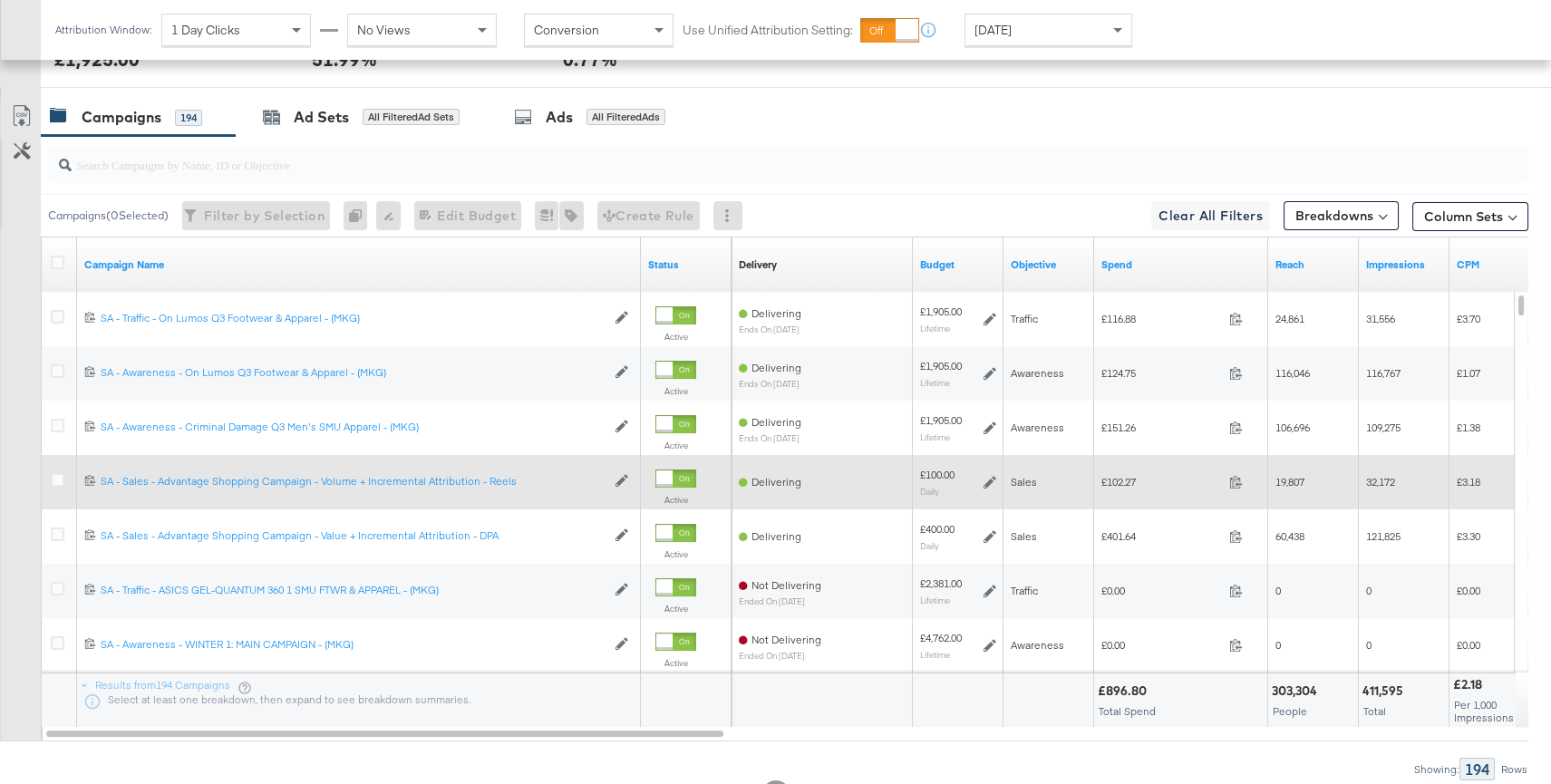
click at [989, 477] on icon at bounding box center [989, 481] width 13 height 13
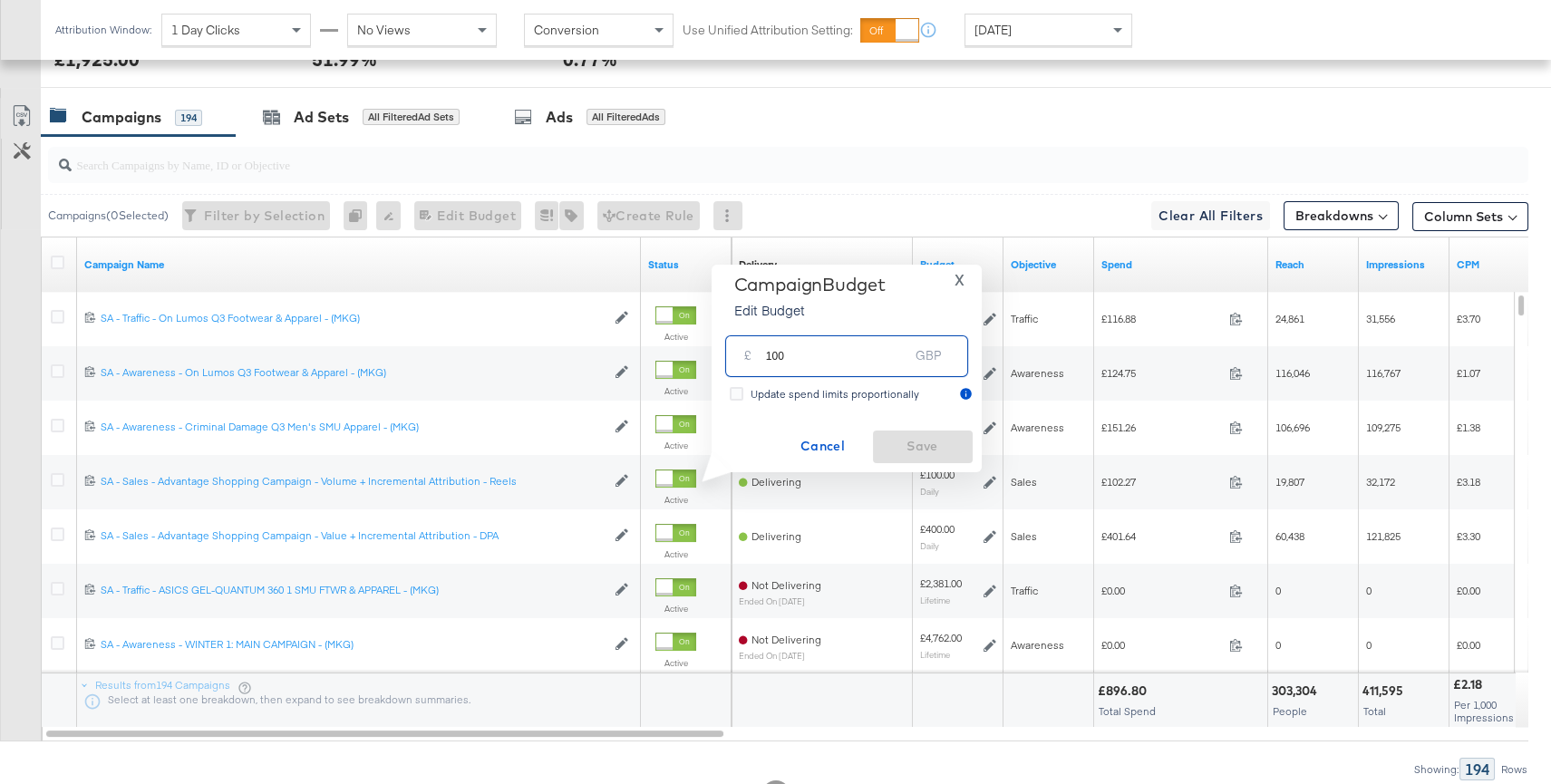
drag, startPoint x: 797, startPoint y: 360, endPoint x: 772, endPoint y: 356, distance: 25.3
click at [772, 356] on input "100" at bounding box center [837, 349] width 144 height 39
type input "130"
click at [908, 443] on span "Save" at bounding box center [922, 445] width 85 height 22
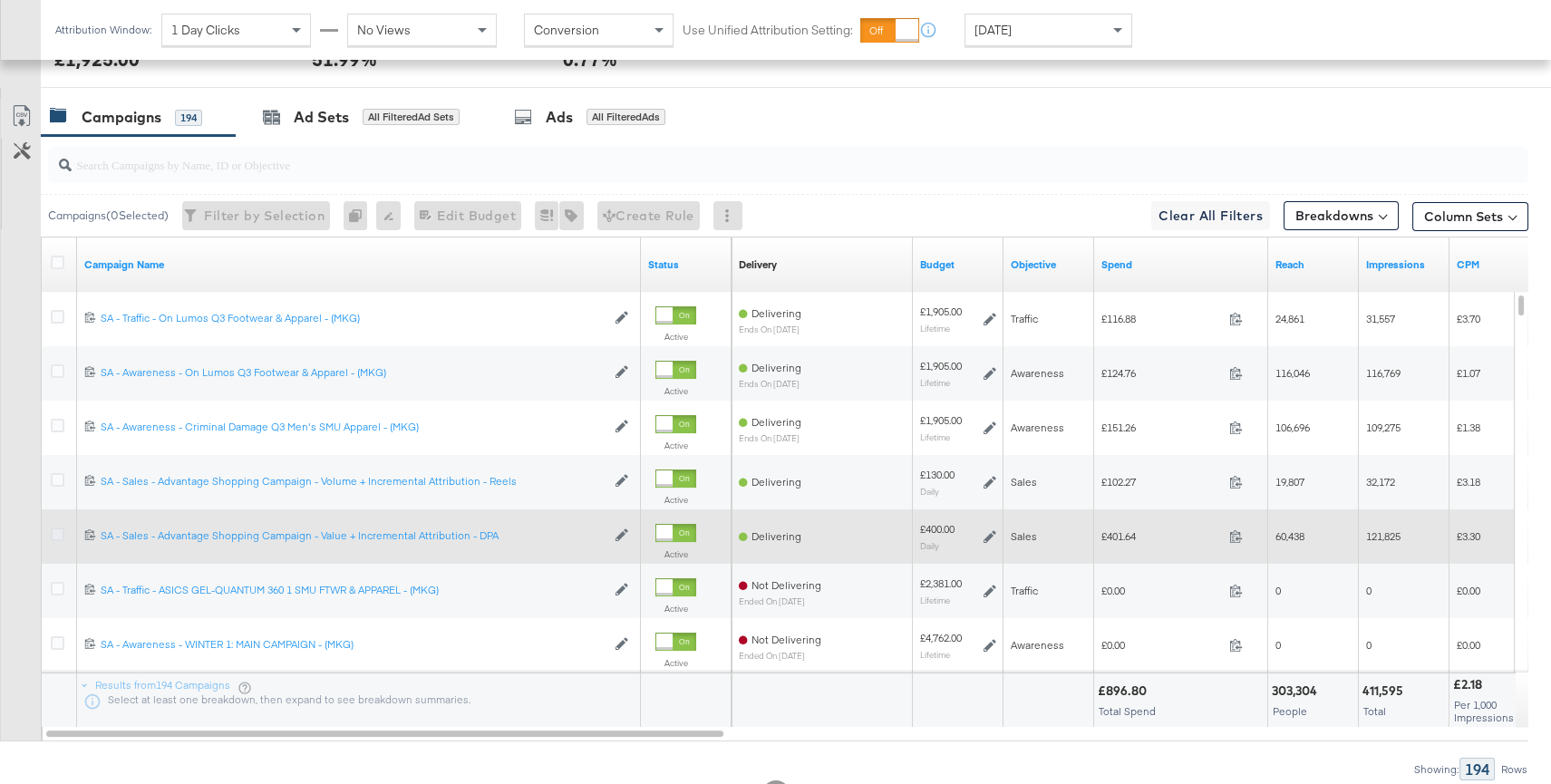
click at [58, 534] on icon at bounding box center [58, 534] width 14 height 14
click at [0, 0] on input "checkbox" at bounding box center [0, 0] width 0 height 0
click at [993, 539] on icon at bounding box center [989, 536] width 13 height 13
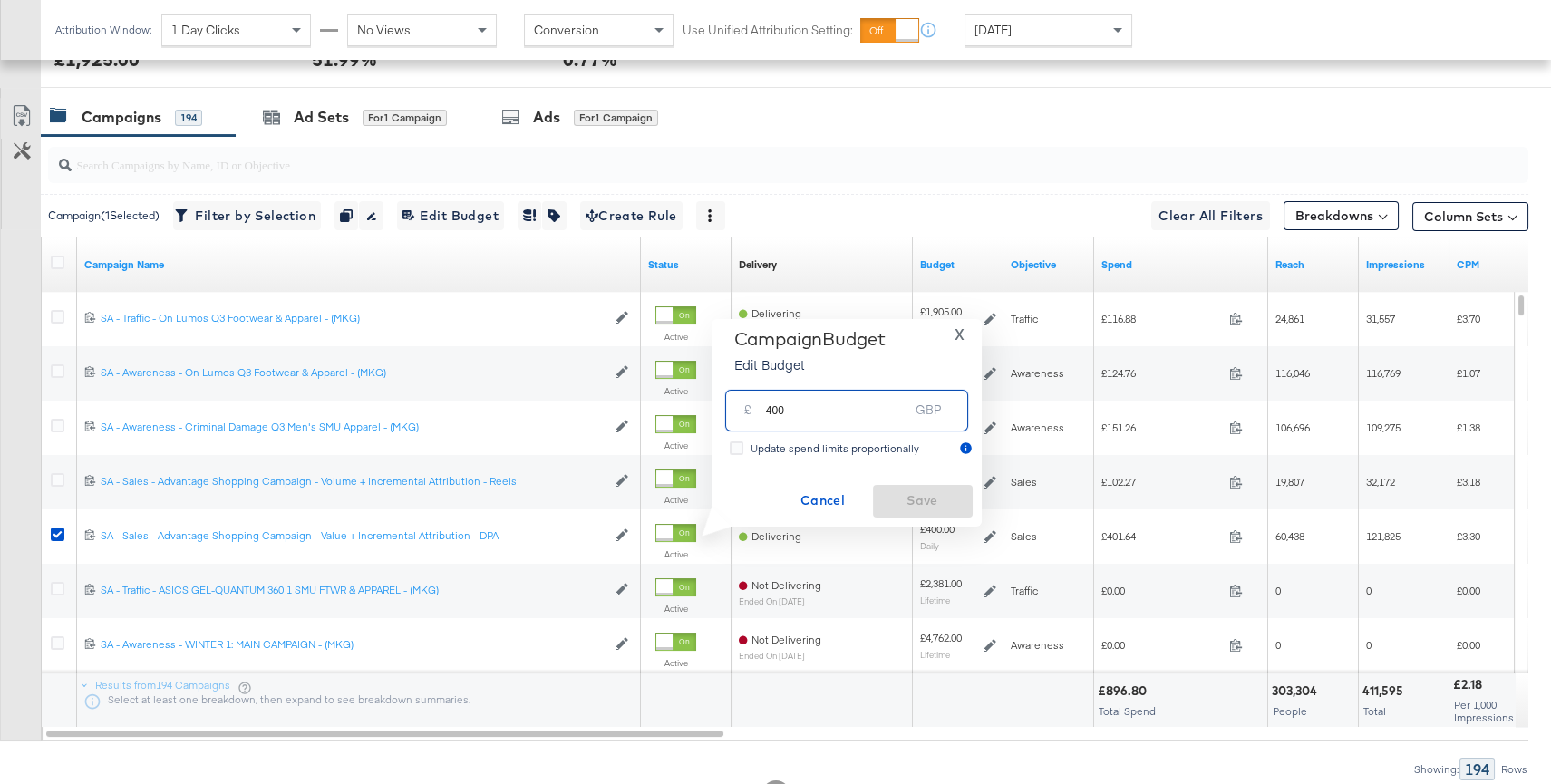
drag, startPoint x: 842, startPoint y: 408, endPoint x: 753, endPoint y: 407, distance: 89.0
click at [753, 407] on div "£ 400 GBP" at bounding box center [846, 410] width 243 height 41
type input "520"
click at [940, 505] on span "Save" at bounding box center [922, 500] width 85 height 22
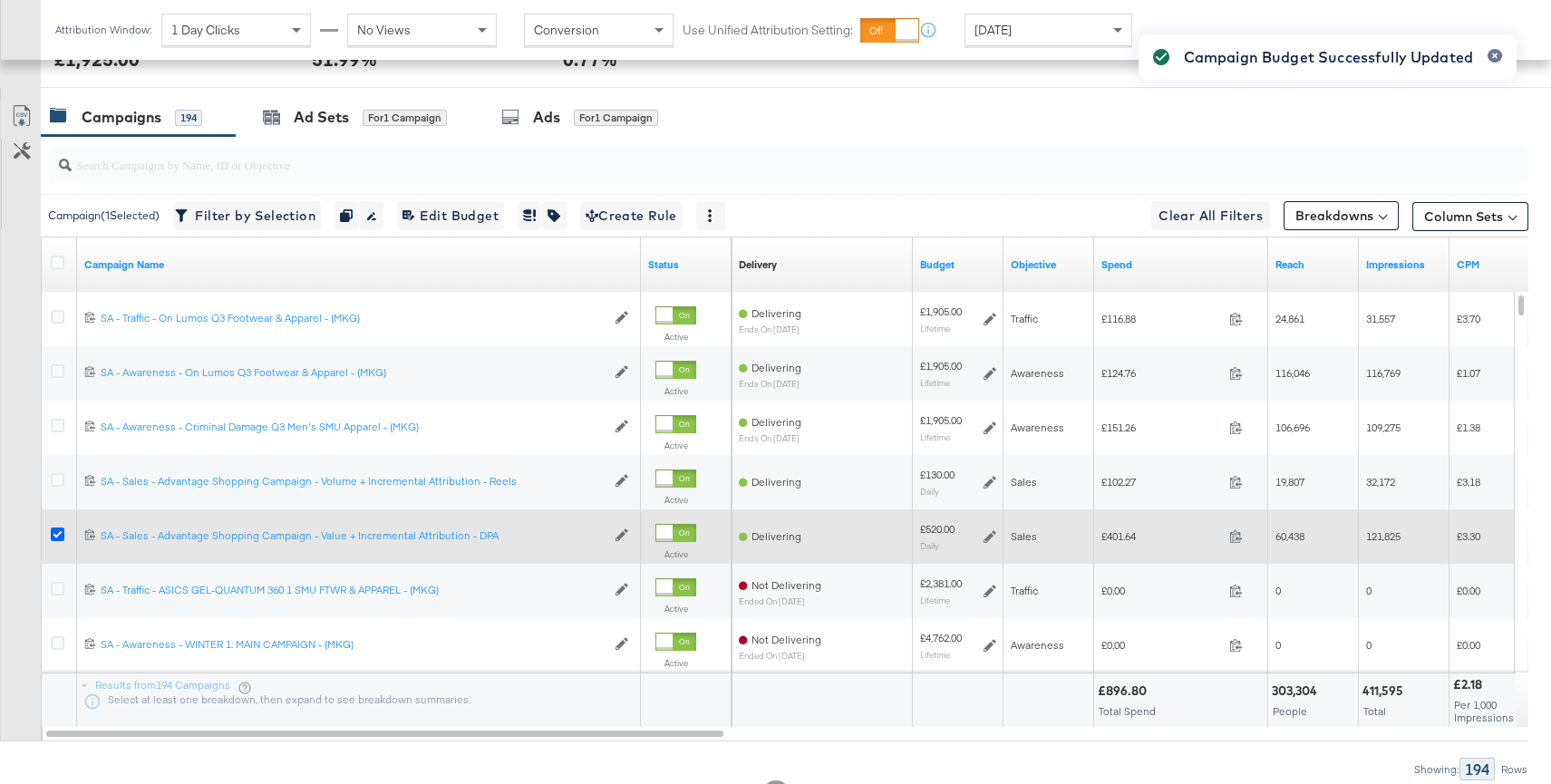
click at [60, 528] on icon at bounding box center [58, 534] width 14 height 14
click at [0, 0] on input "checkbox" at bounding box center [0, 0] width 0 height 0
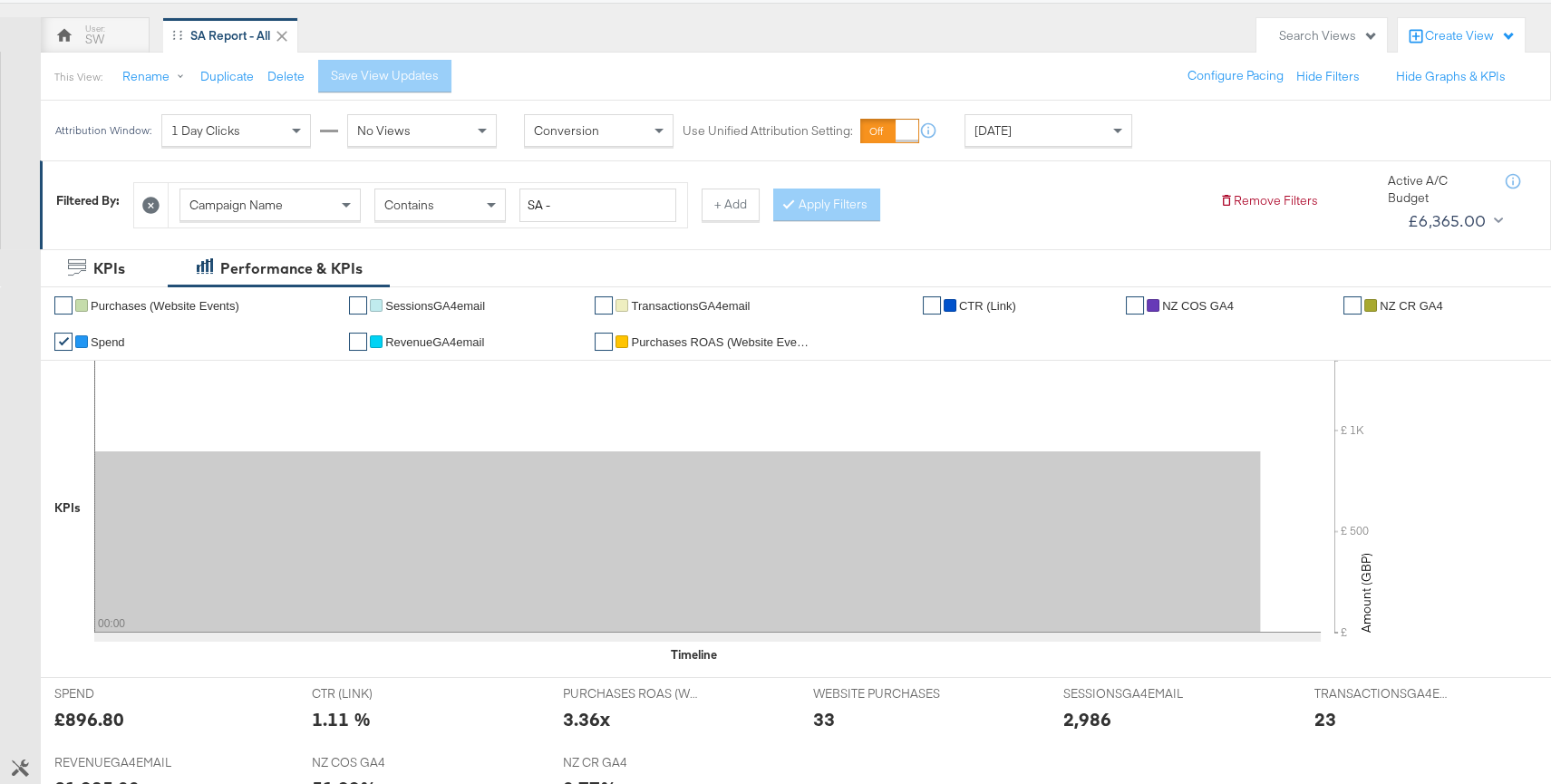
scroll to position [0, 0]
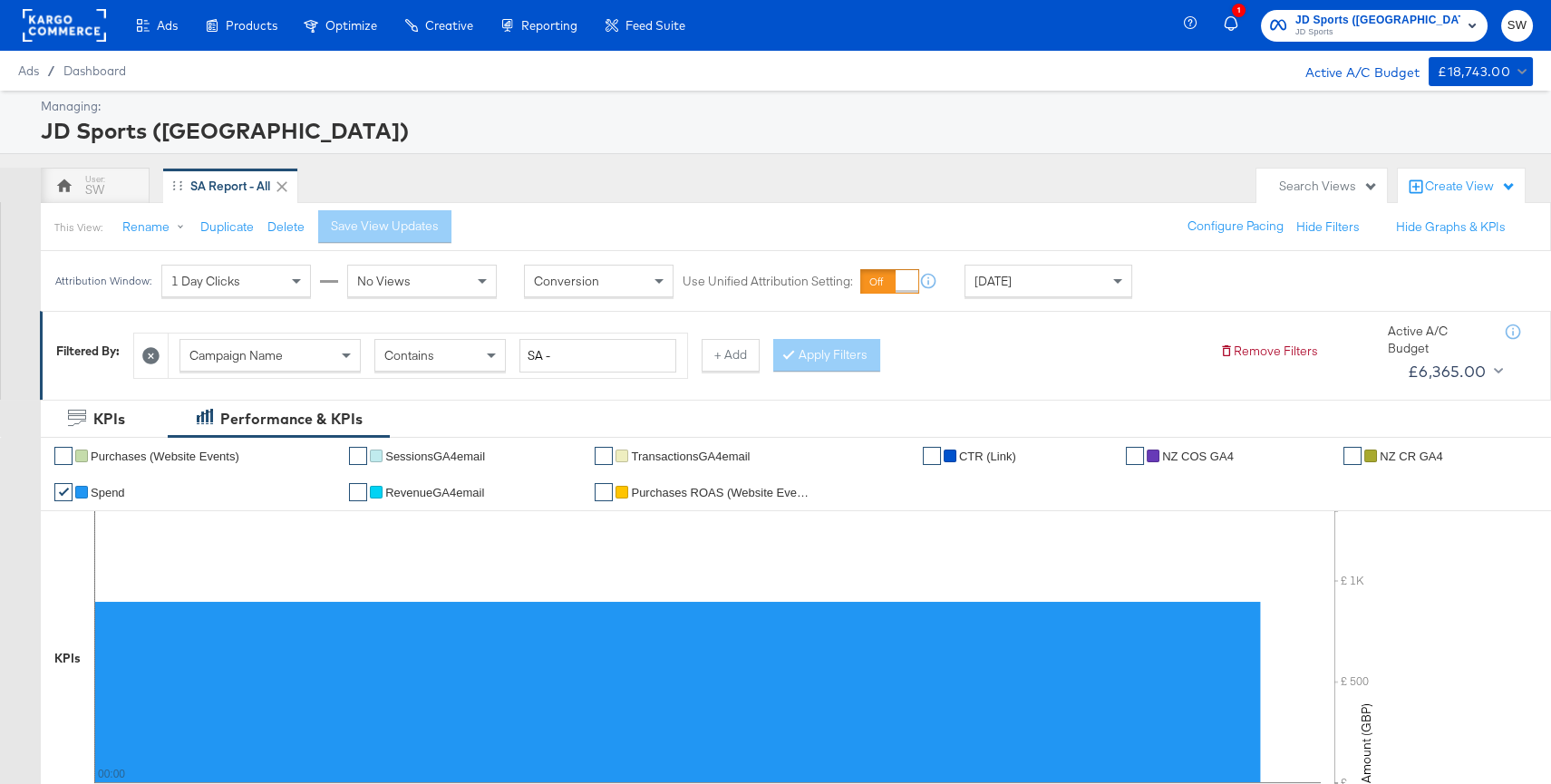
click at [1424, 27] on span "JD Sports" at bounding box center [1377, 32] width 165 height 15
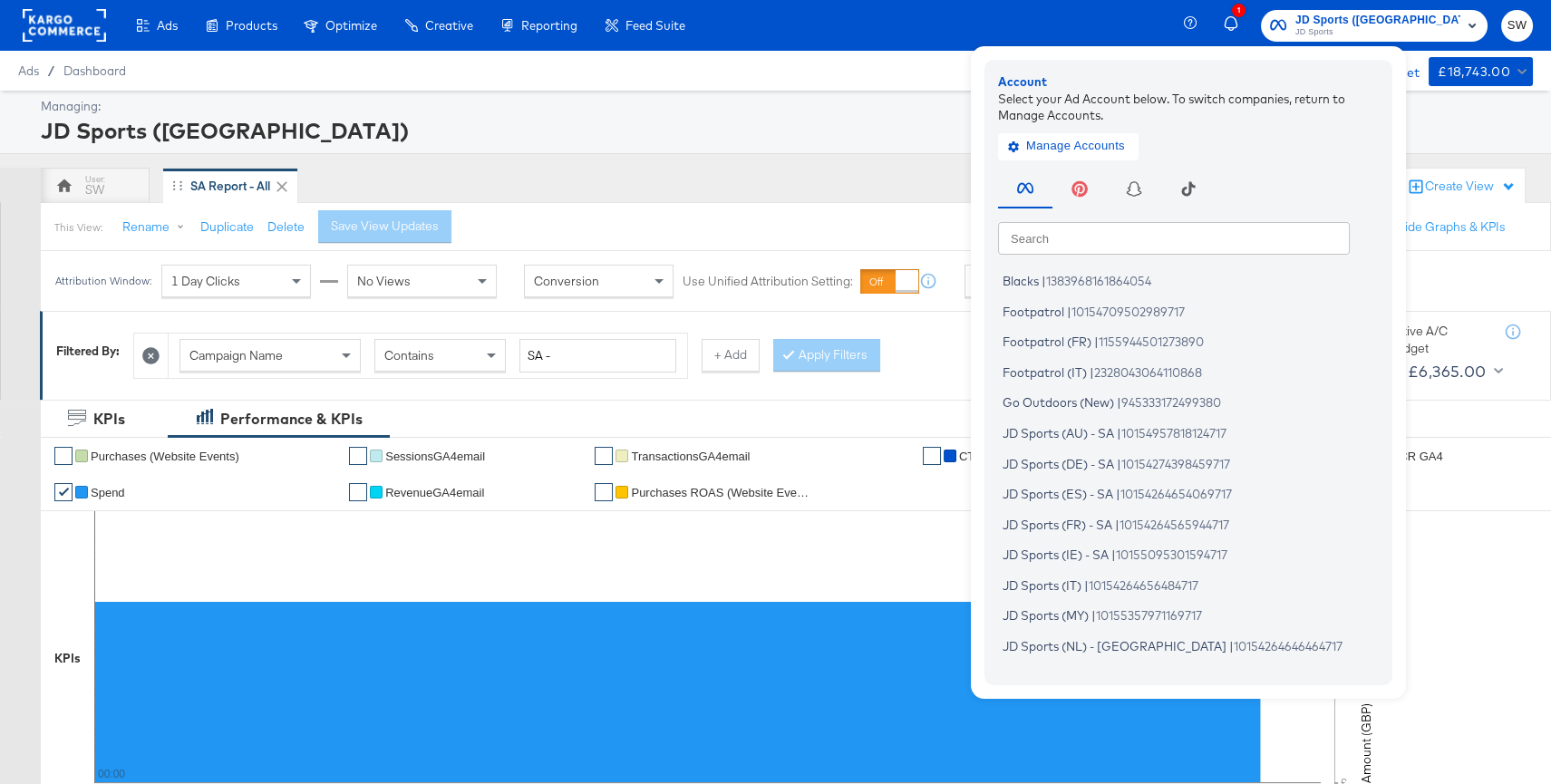
click at [1263, 227] on input "text" at bounding box center [1174, 236] width 352 height 32
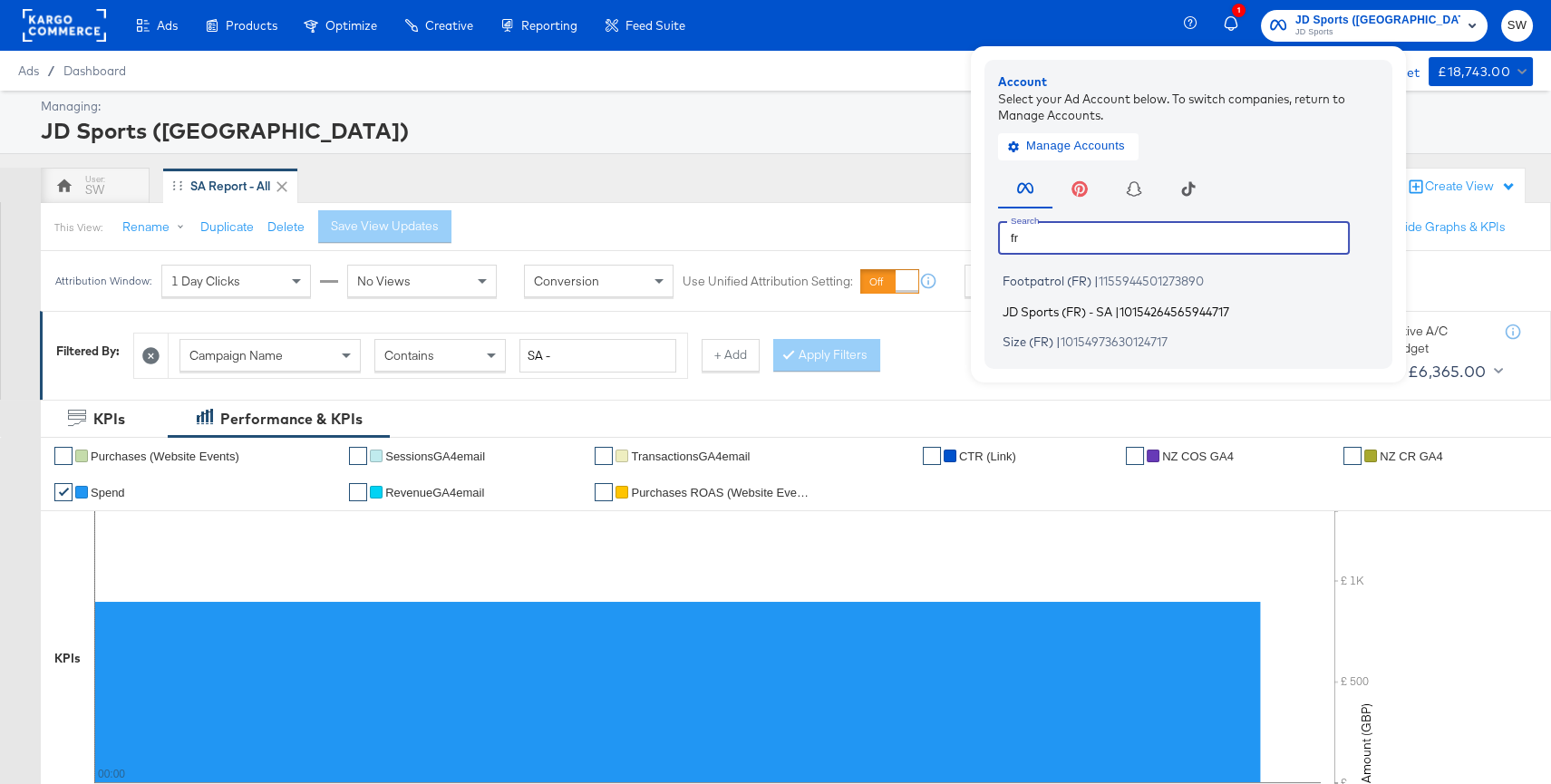
type input "fr"
click at [1229, 313] on span "10154264565944717" at bounding box center [1174, 310] width 109 height 15
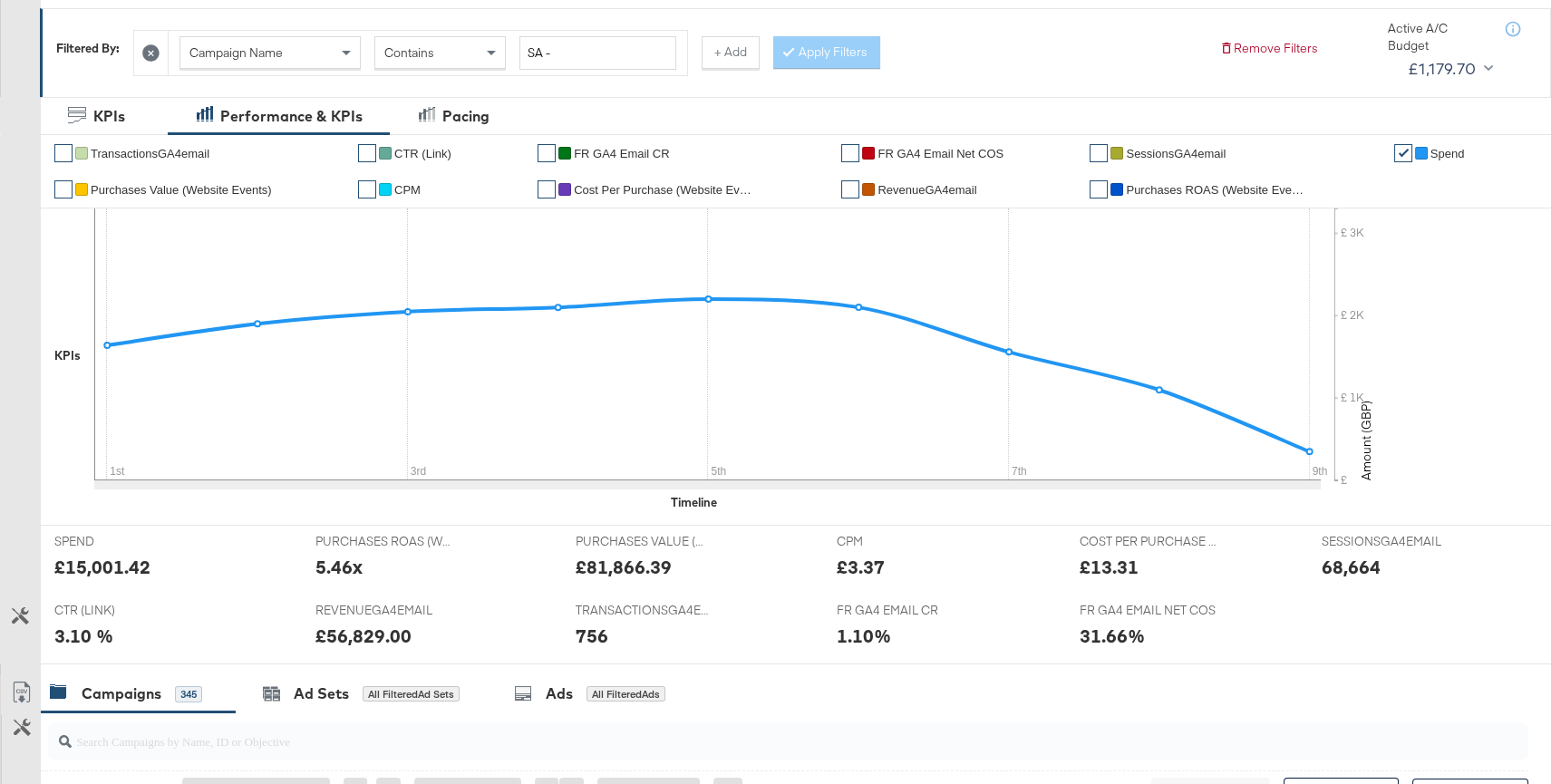
scroll to position [952, 0]
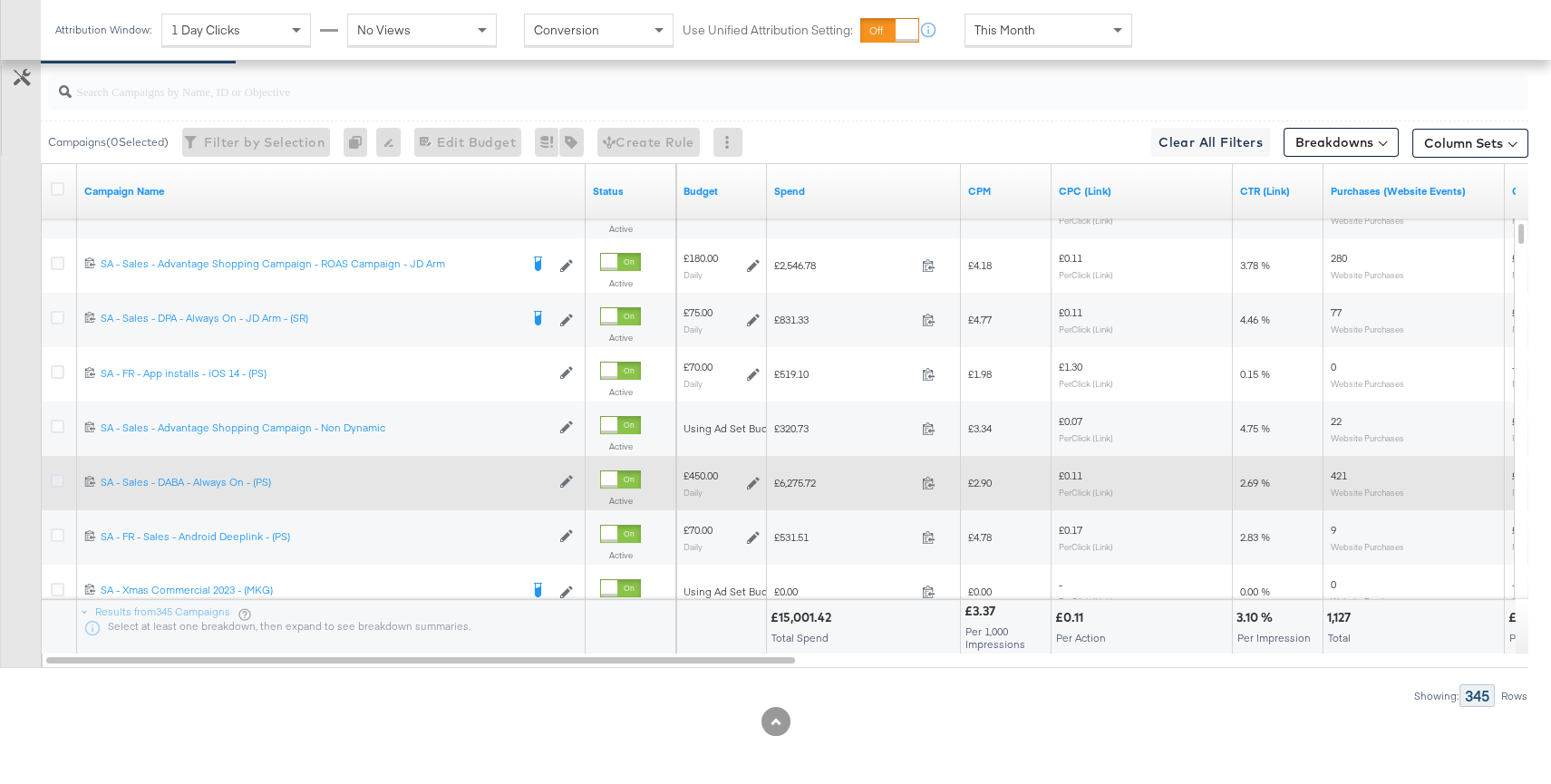
click at [56, 477] on icon at bounding box center [58, 480] width 14 height 14
click at [0, 0] on input "checkbox" at bounding box center [0, 0] width 0 height 0
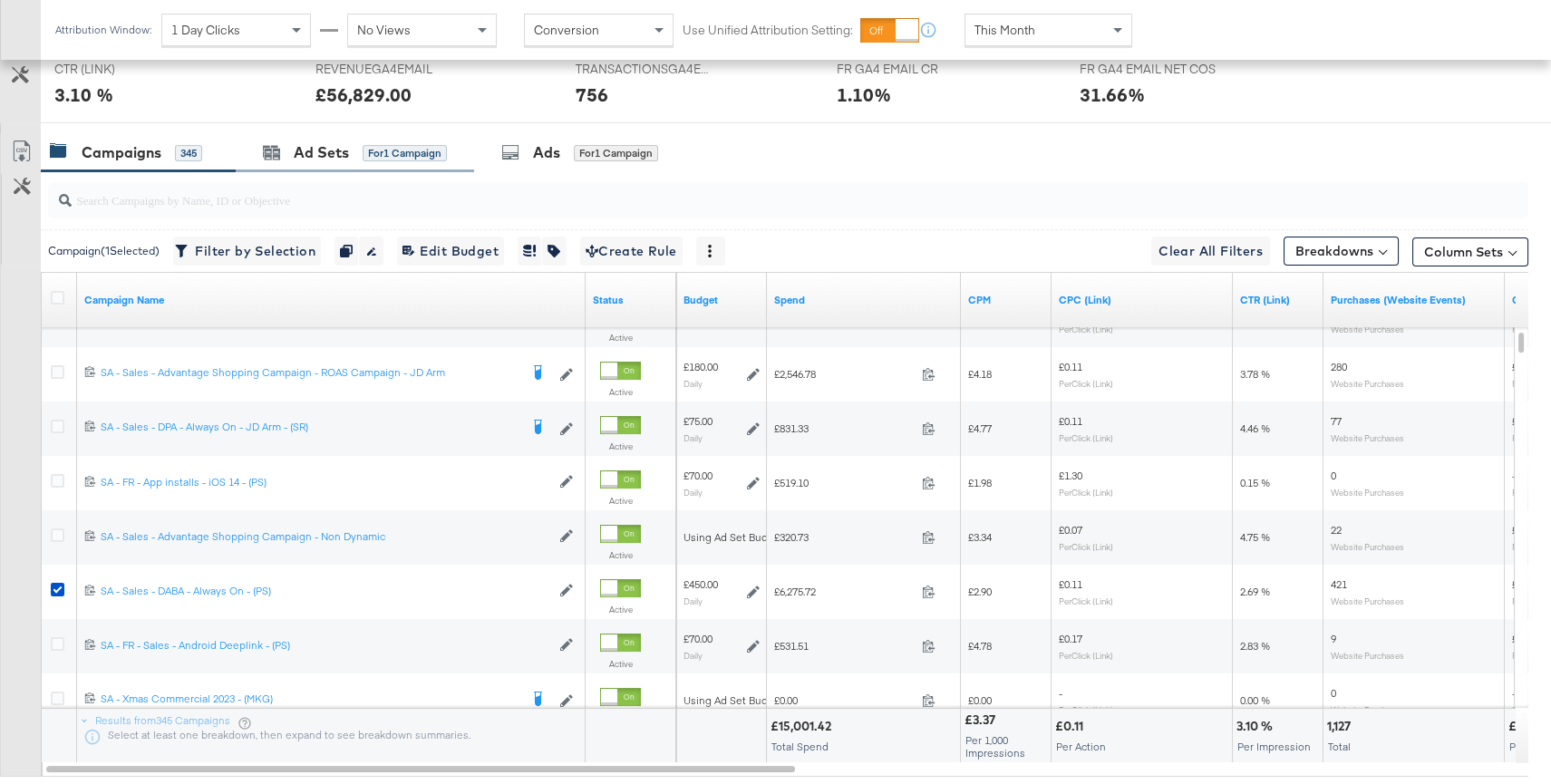
click at [324, 167] on div "Ad Sets for 1 Campaign" at bounding box center [355, 152] width 238 height 39
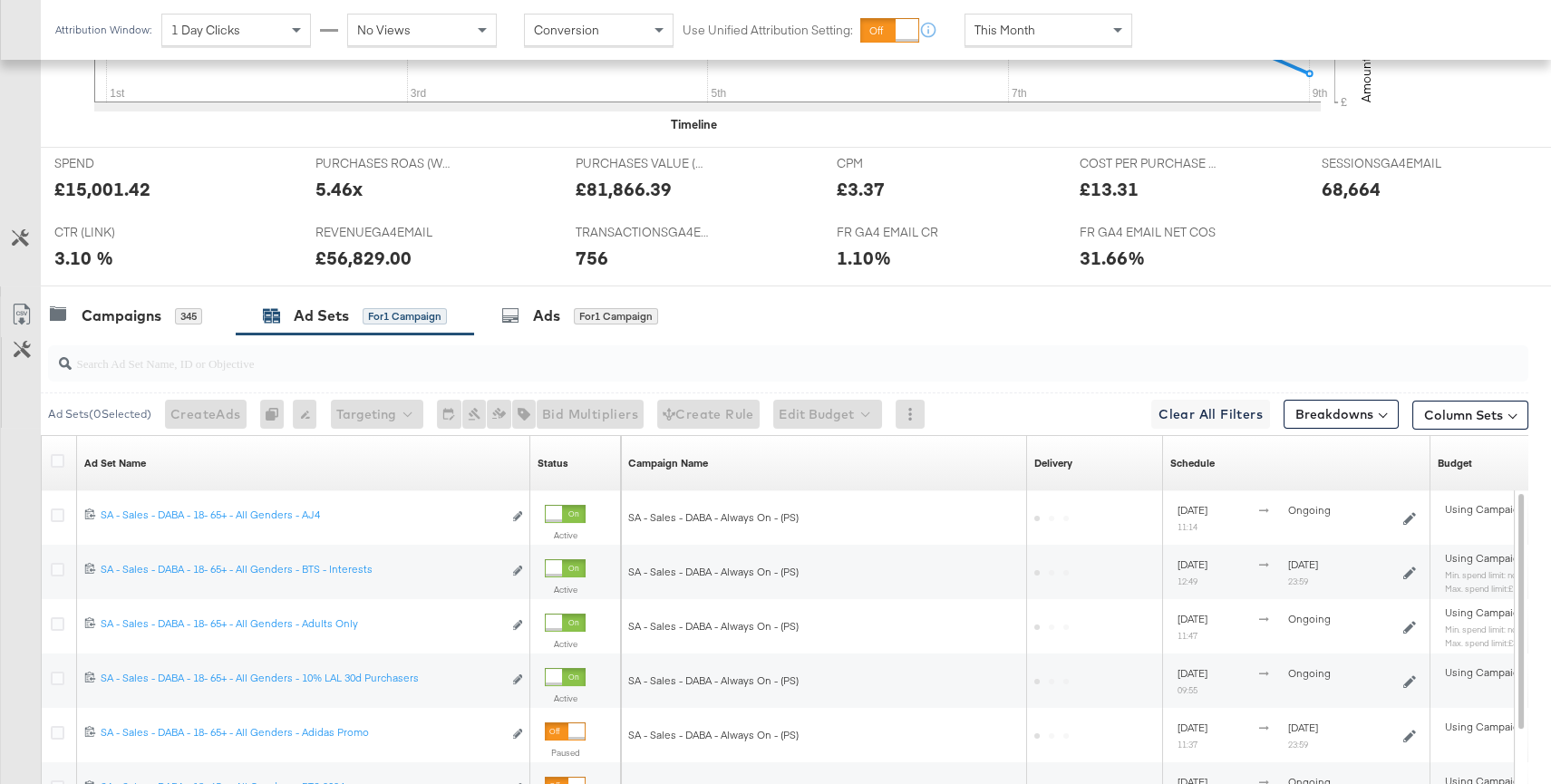
scroll to position [844, 0]
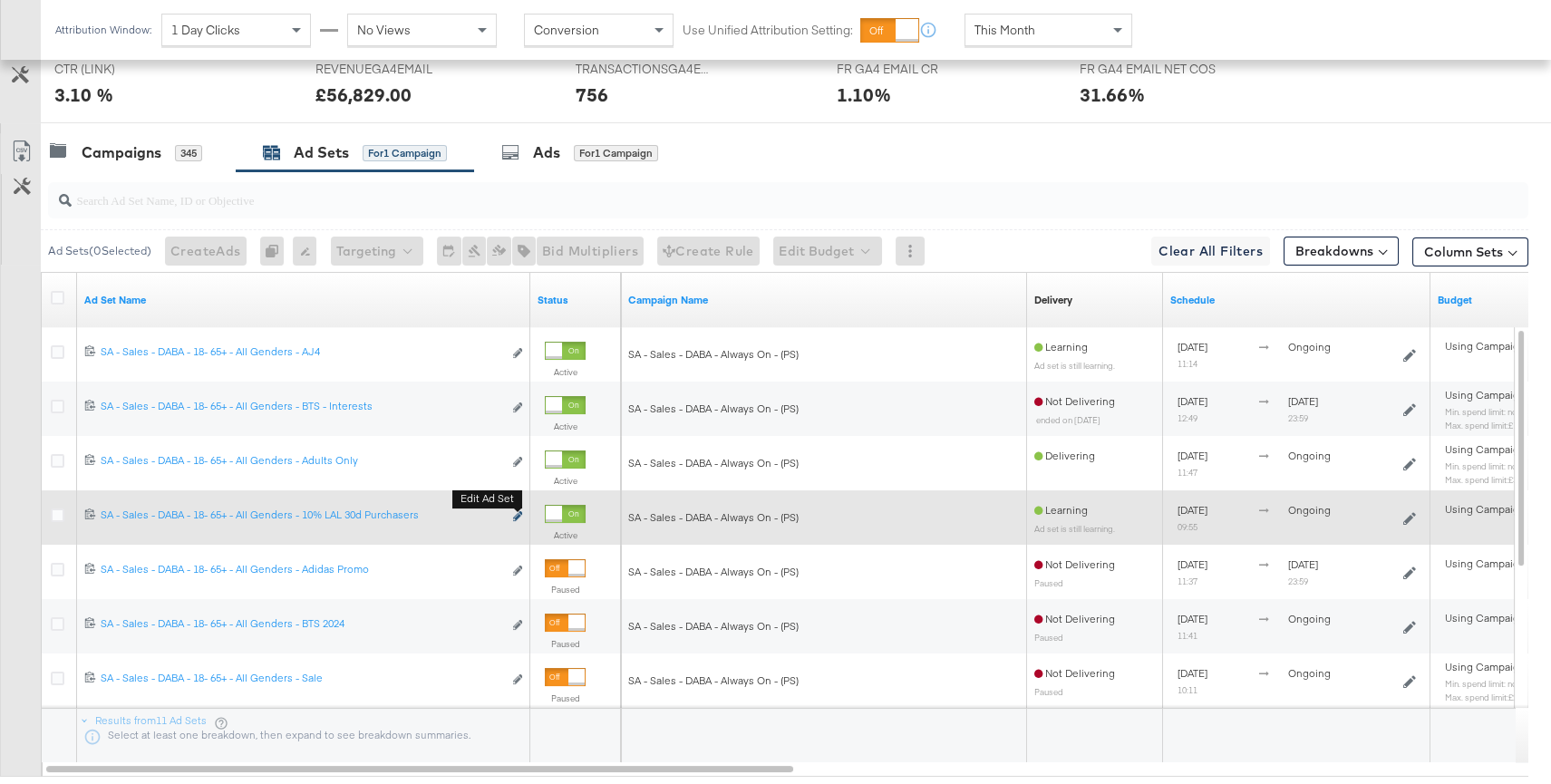
click at [515, 516] on icon "link" at bounding box center [517, 516] width 9 height 10
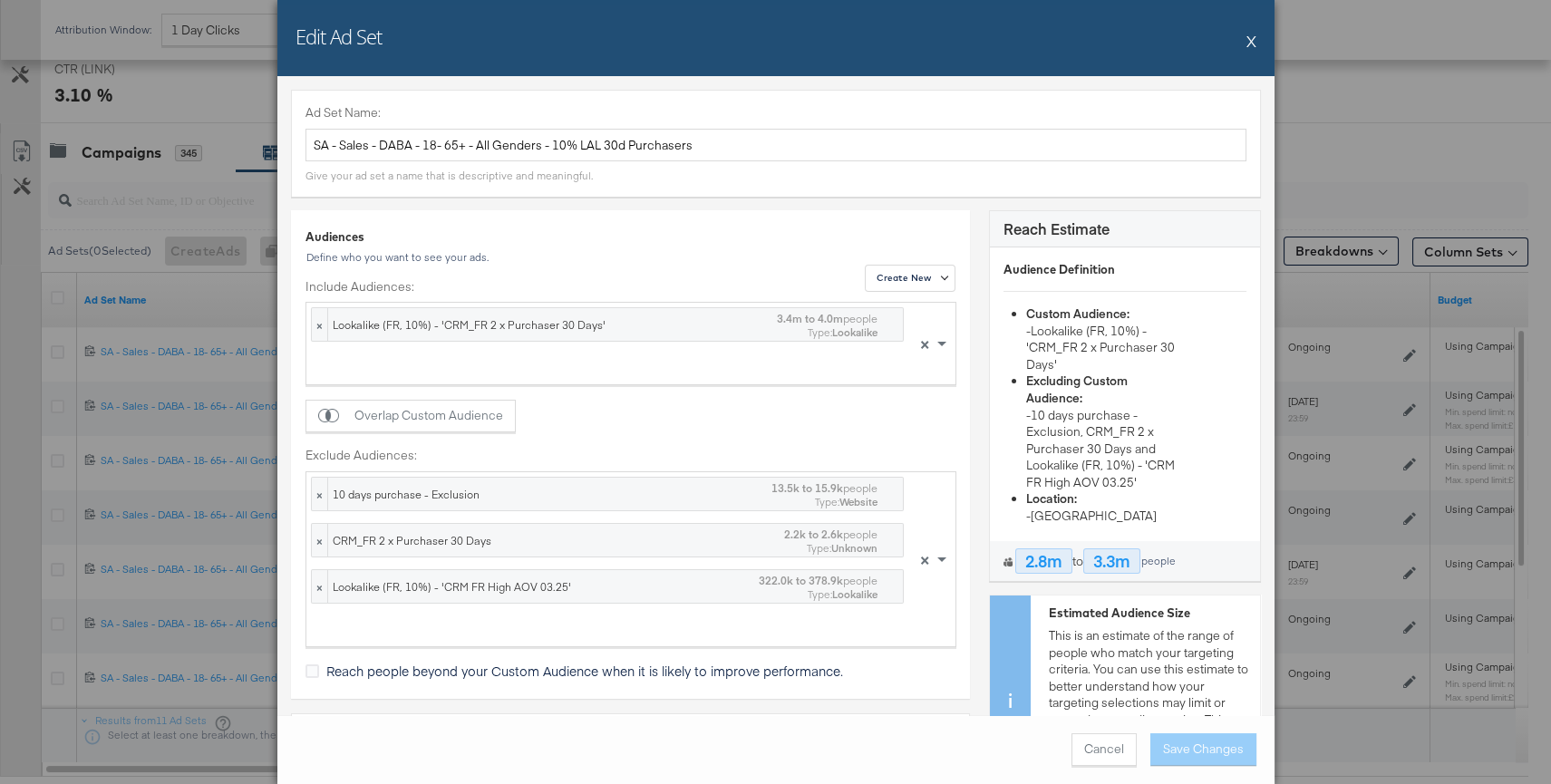
drag, startPoint x: 1255, startPoint y: 40, endPoint x: 1231, endPoint y: 49, distance: 25.6
click at [1253, 40] on div "Edit Ad Set X" at bounding box center [776, 38] width 997 height 76
click at [1248, 38] on button "X" at bounding box center [1251, 40] width 10 height 36
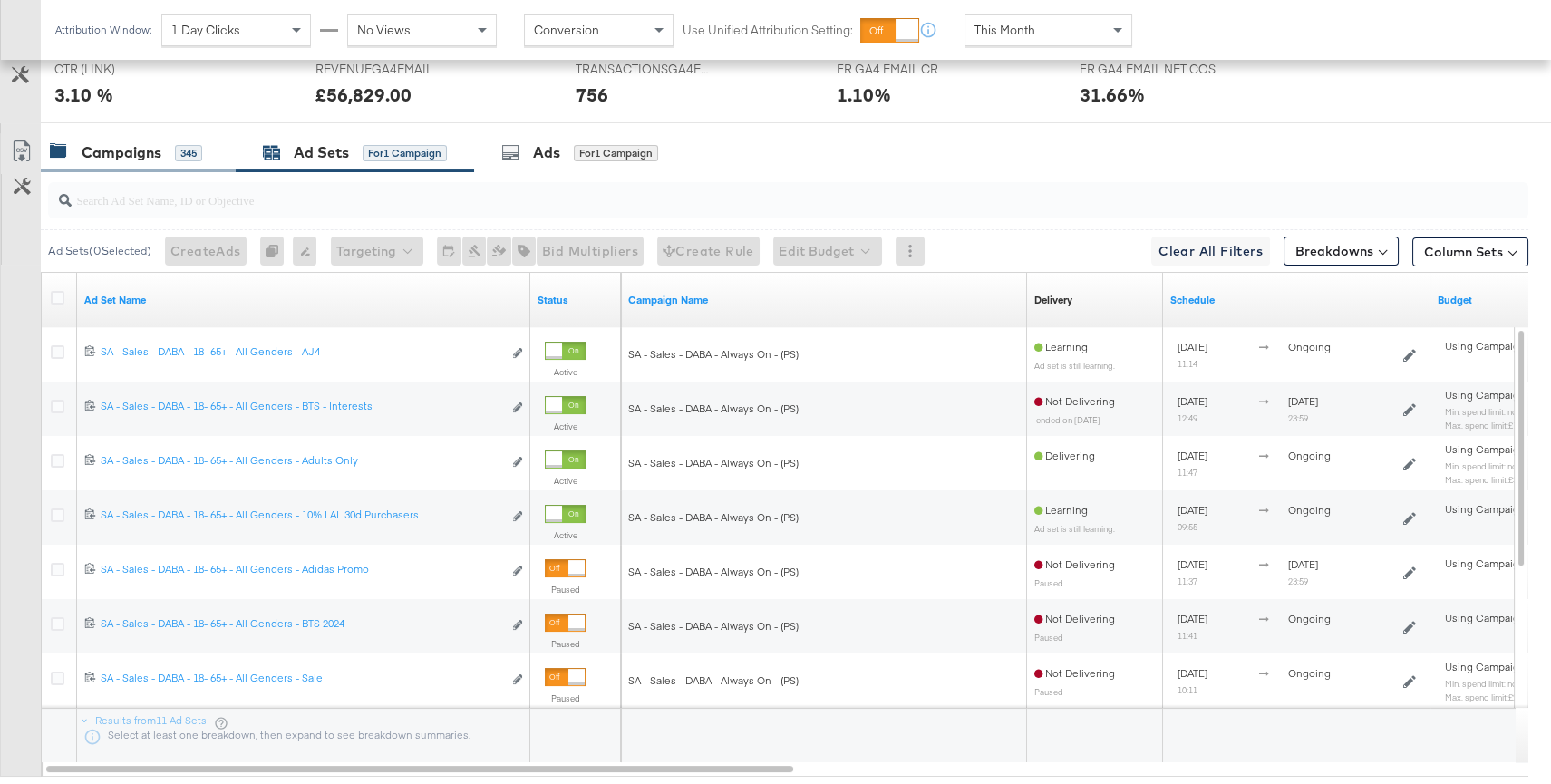
click at [131, 156] on div "Campaigns" at bounding box center [122, 152] width 80 height 21
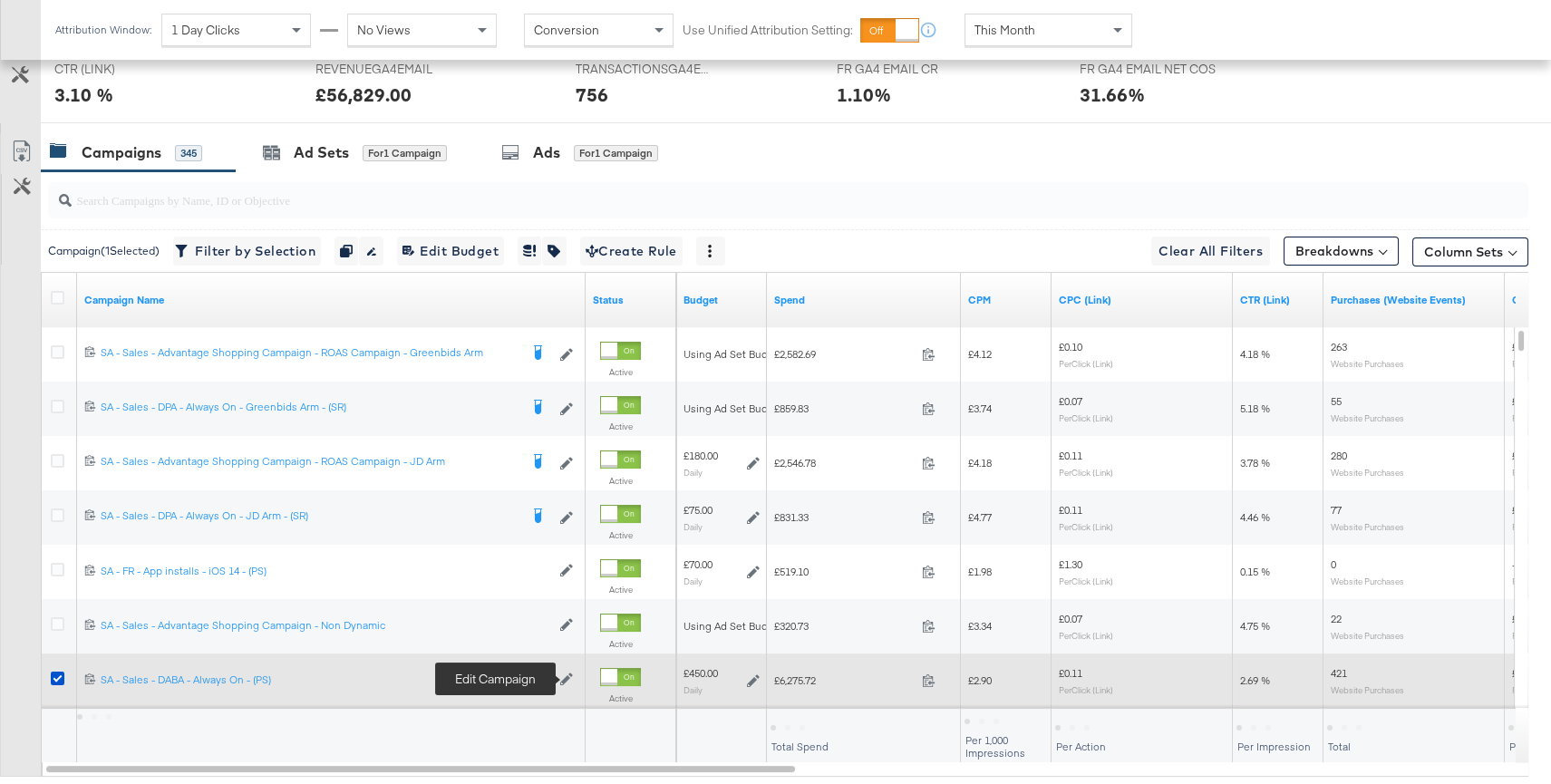
click at [571, 679] on icon at bounding box center [566, 679] width 13 height 13
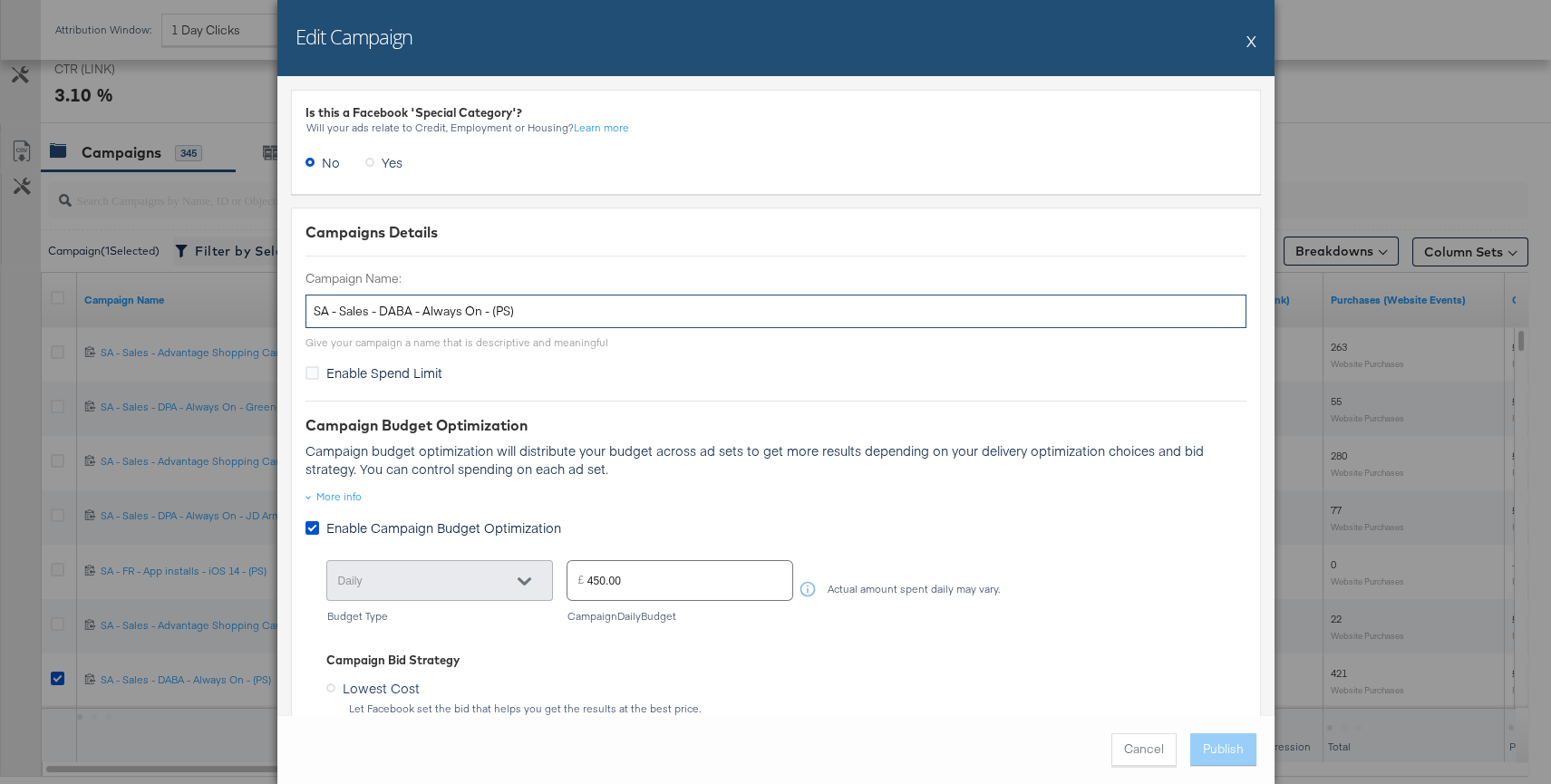
click at [543, 312] on input "SA - Sales - DABA - Always On - (PS)" at bounding box center [776, 311] width 941 height 33
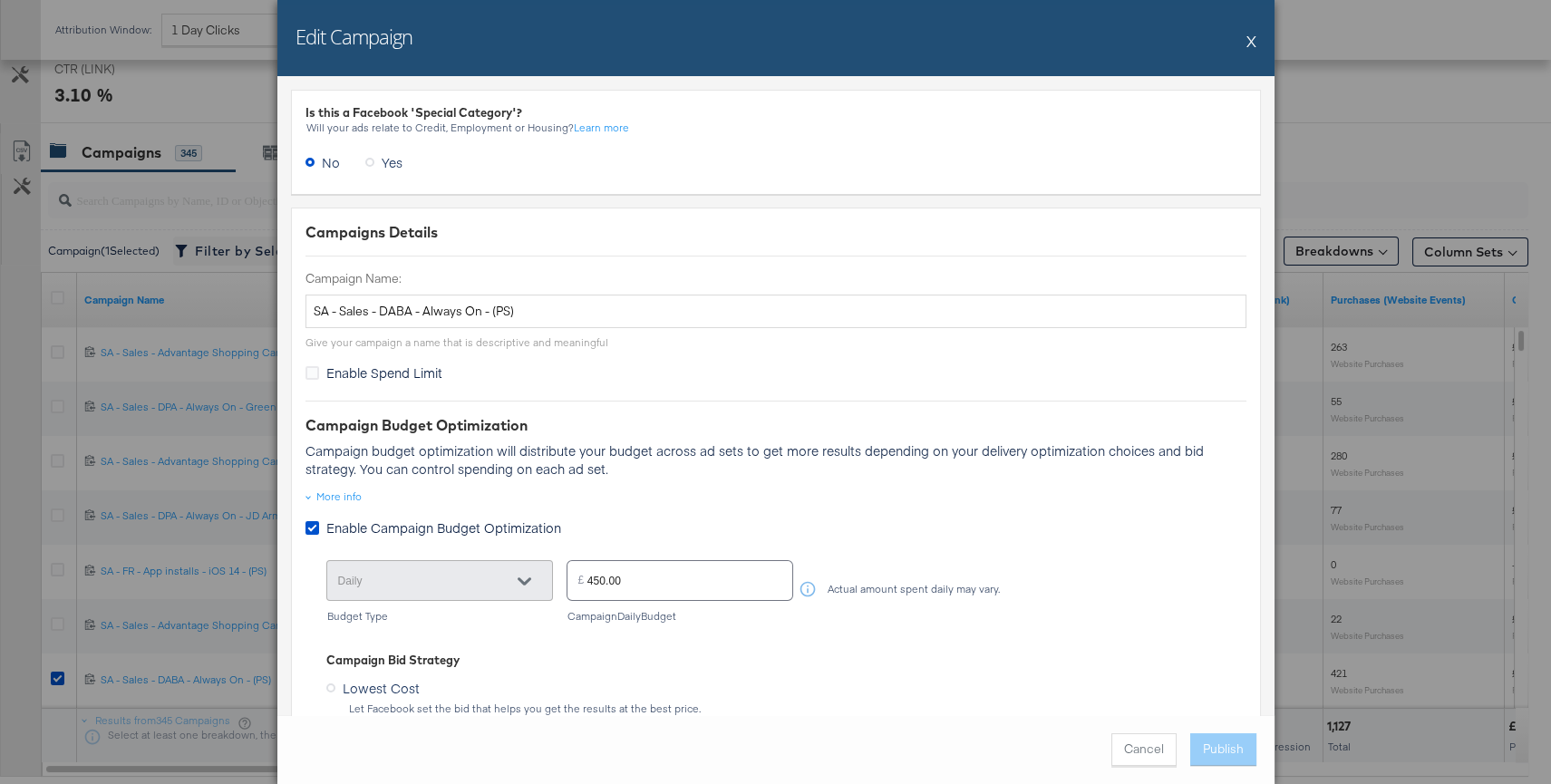
click at [1251, 40] on button "X" at bounding box center [1251, 40] width 10 height 36
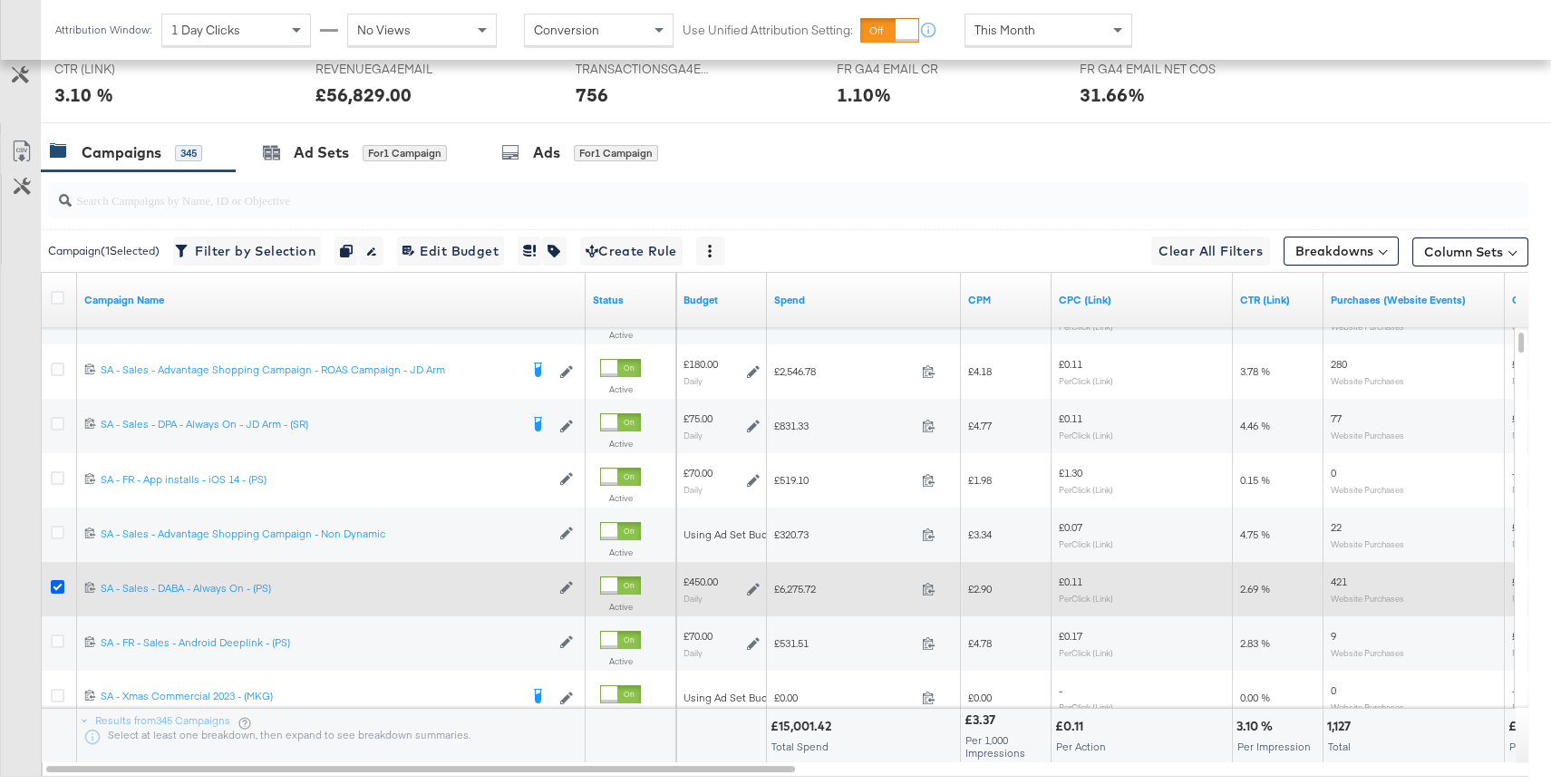
click at [60, 582] on icon at bounding box center [58, 587] width 14 height 14
click at [0, 0] on input "checkbox" at bounding box center [0, 0] width 0 height 0
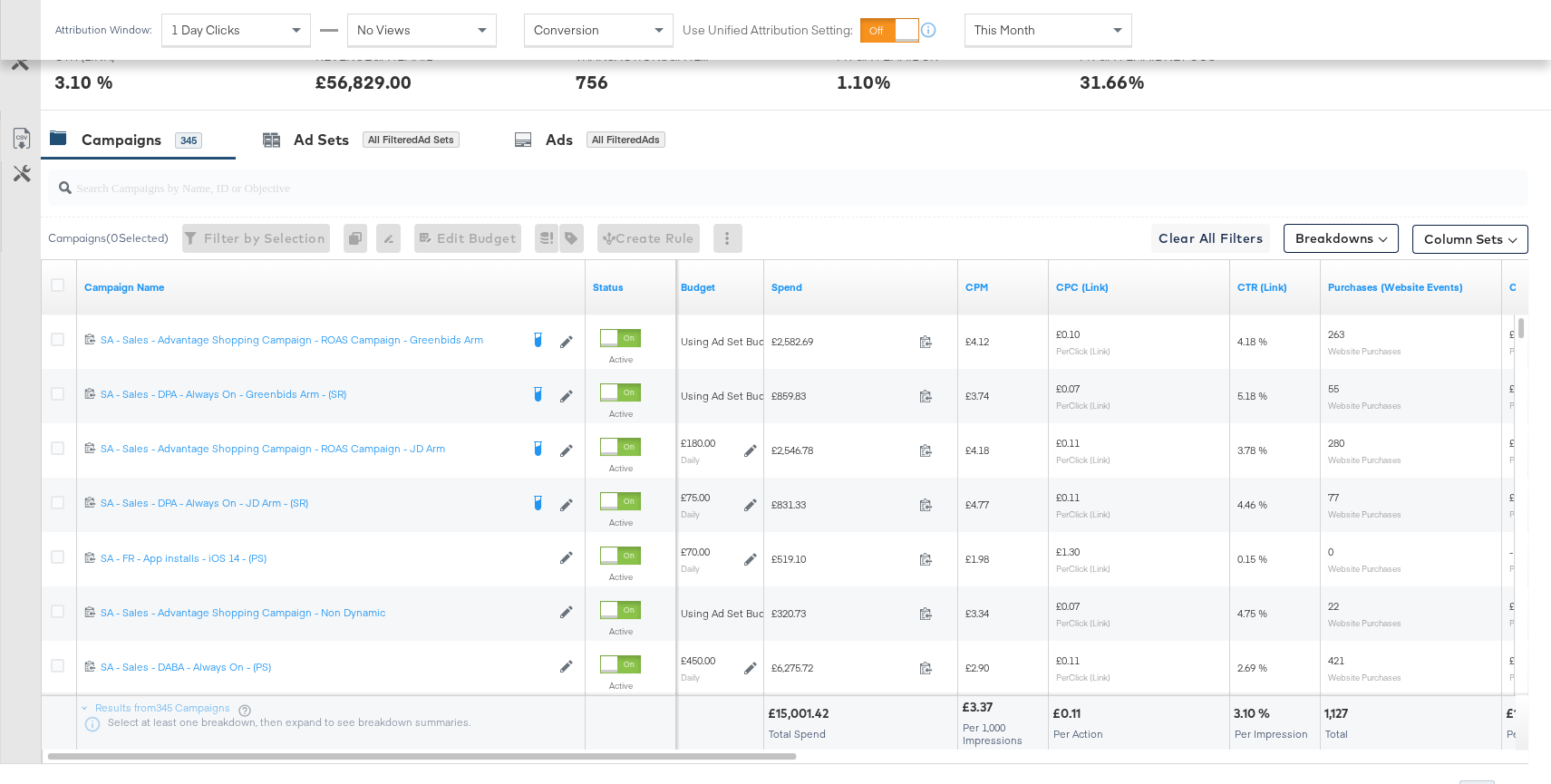
scroll to position [849, 0]
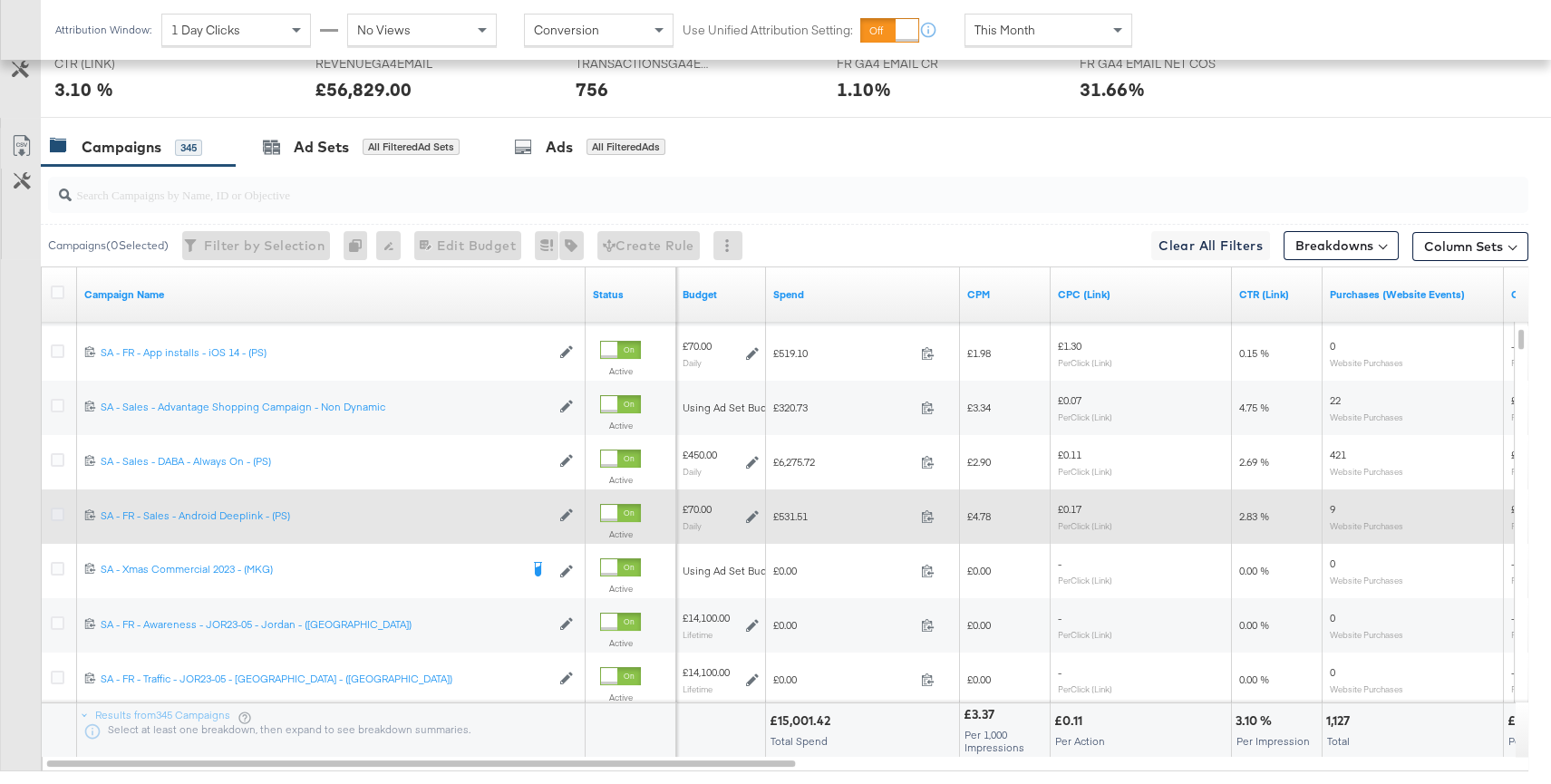
click at [58, 515] on icon at bounding box center [58, 515] width 14 height 14
click at [0, 0] on input "checkbox" at bounding box center [0, 0] width 0 height 0
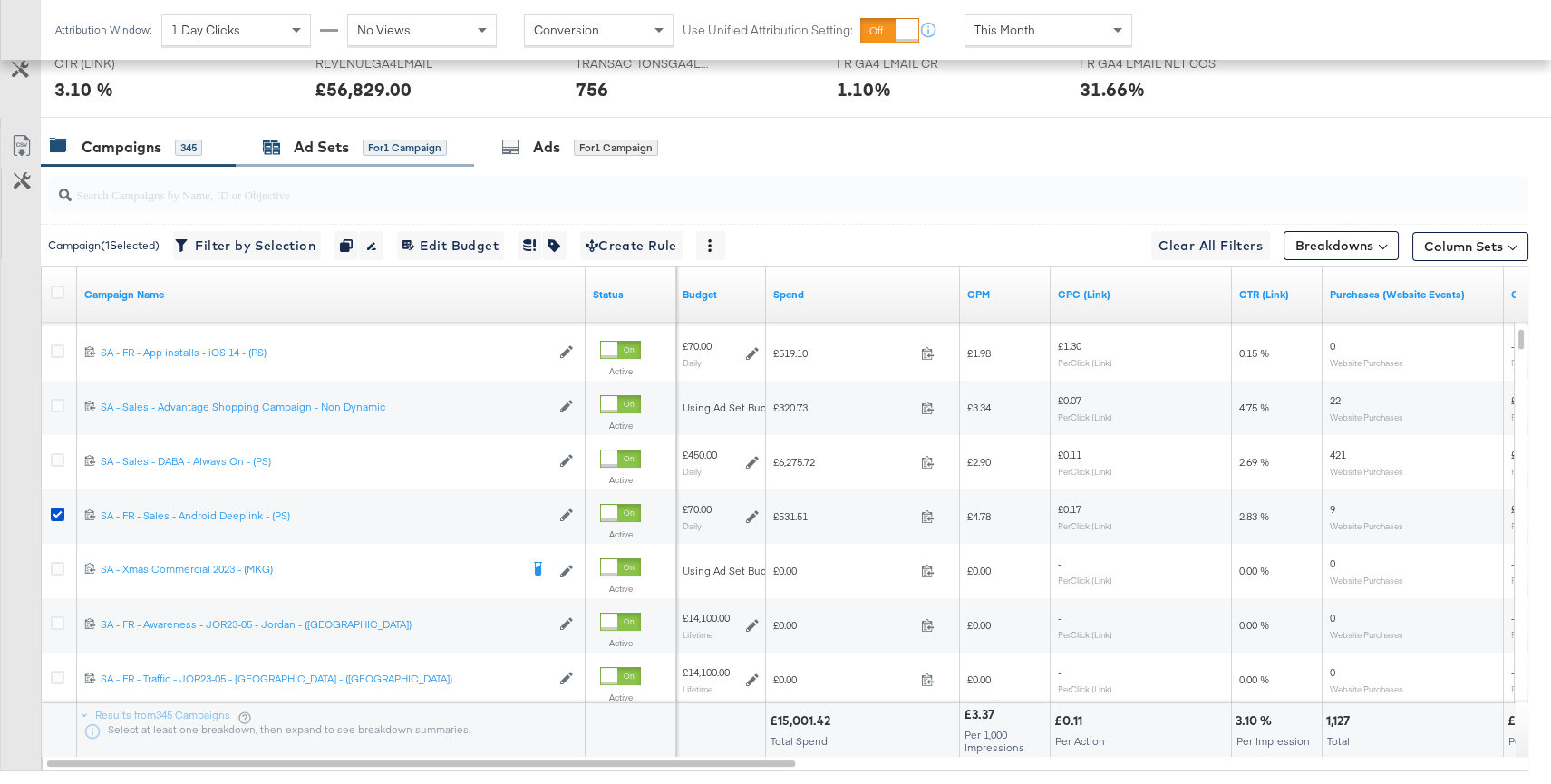
click at [426, 139] on span "for 1 Campaign" at bounding box center [404, 146] width 84 height 17
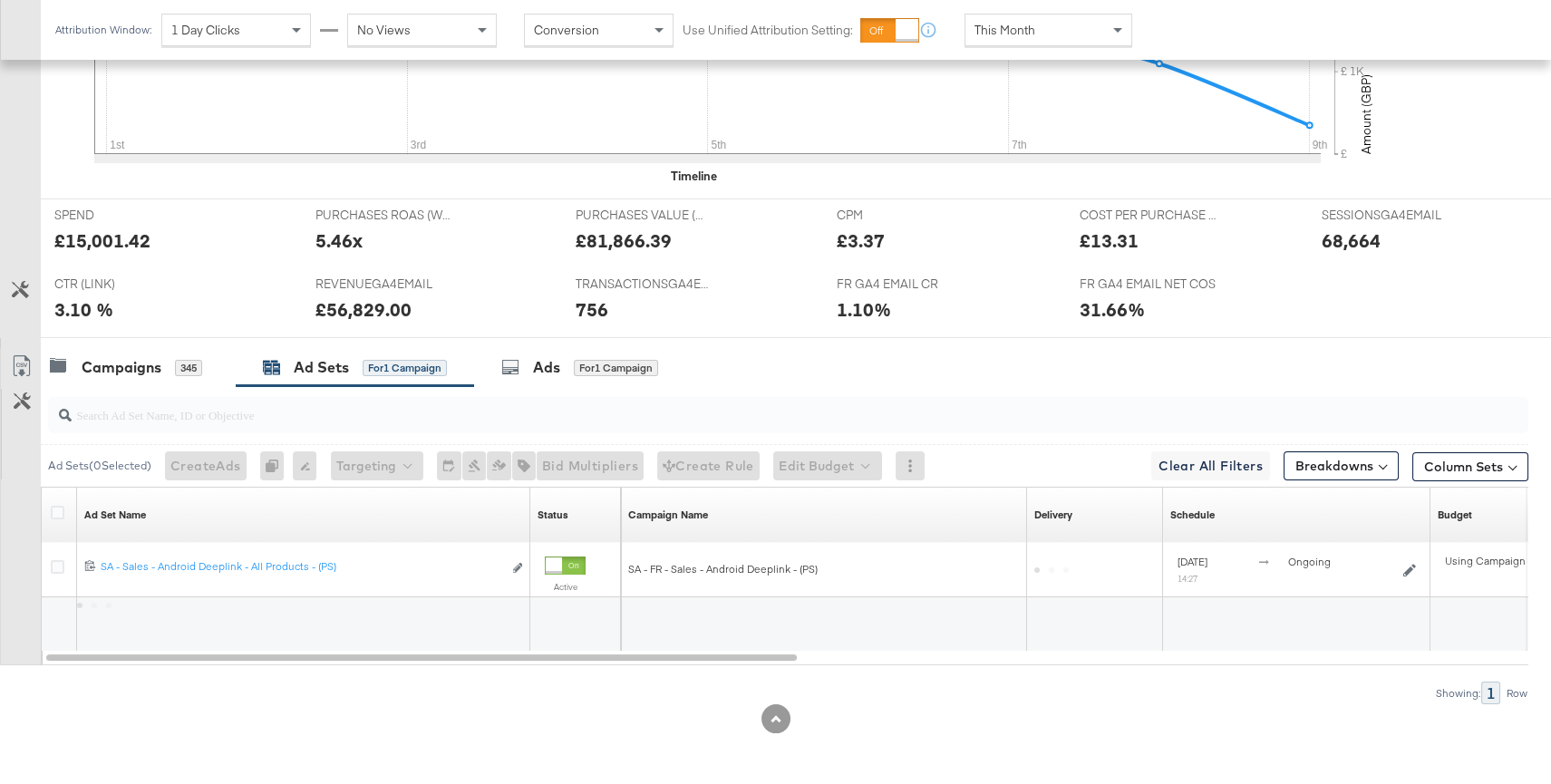
scroll to position [626, 0]
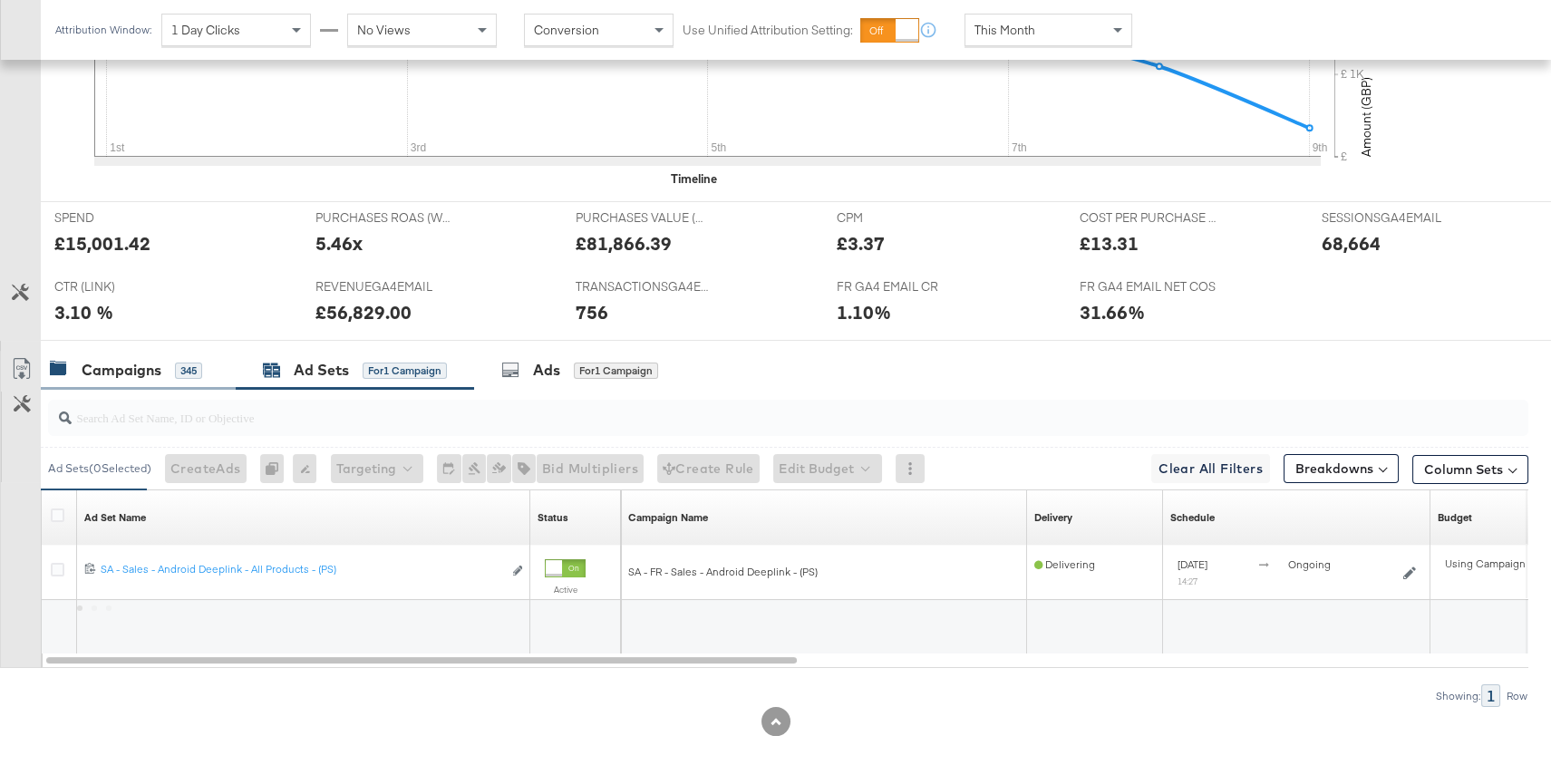
click at [157, 377] on div "Campaigns" at bounding box center [122, 369] width 80 height 21
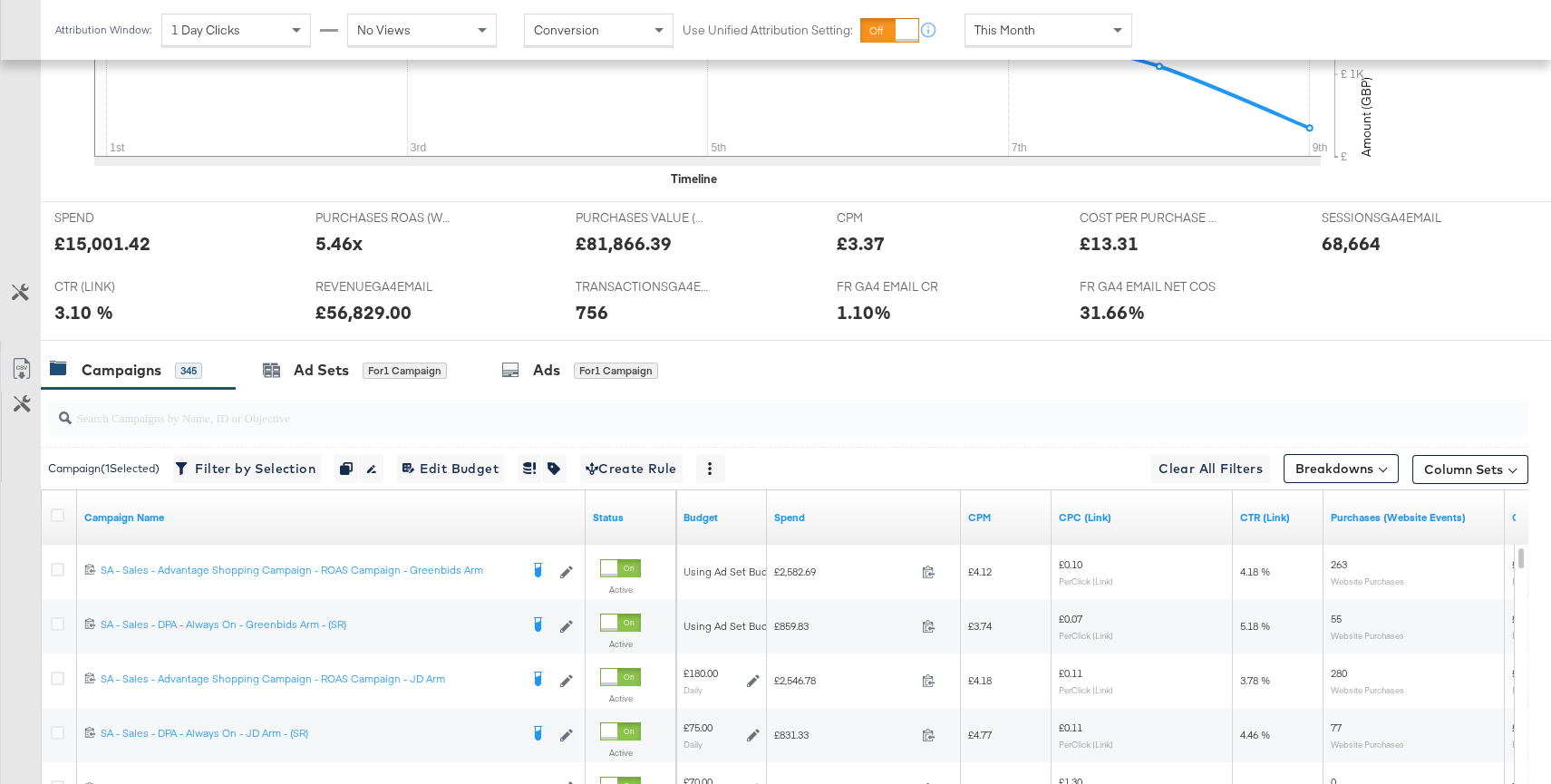
scroll to position [849, 0]
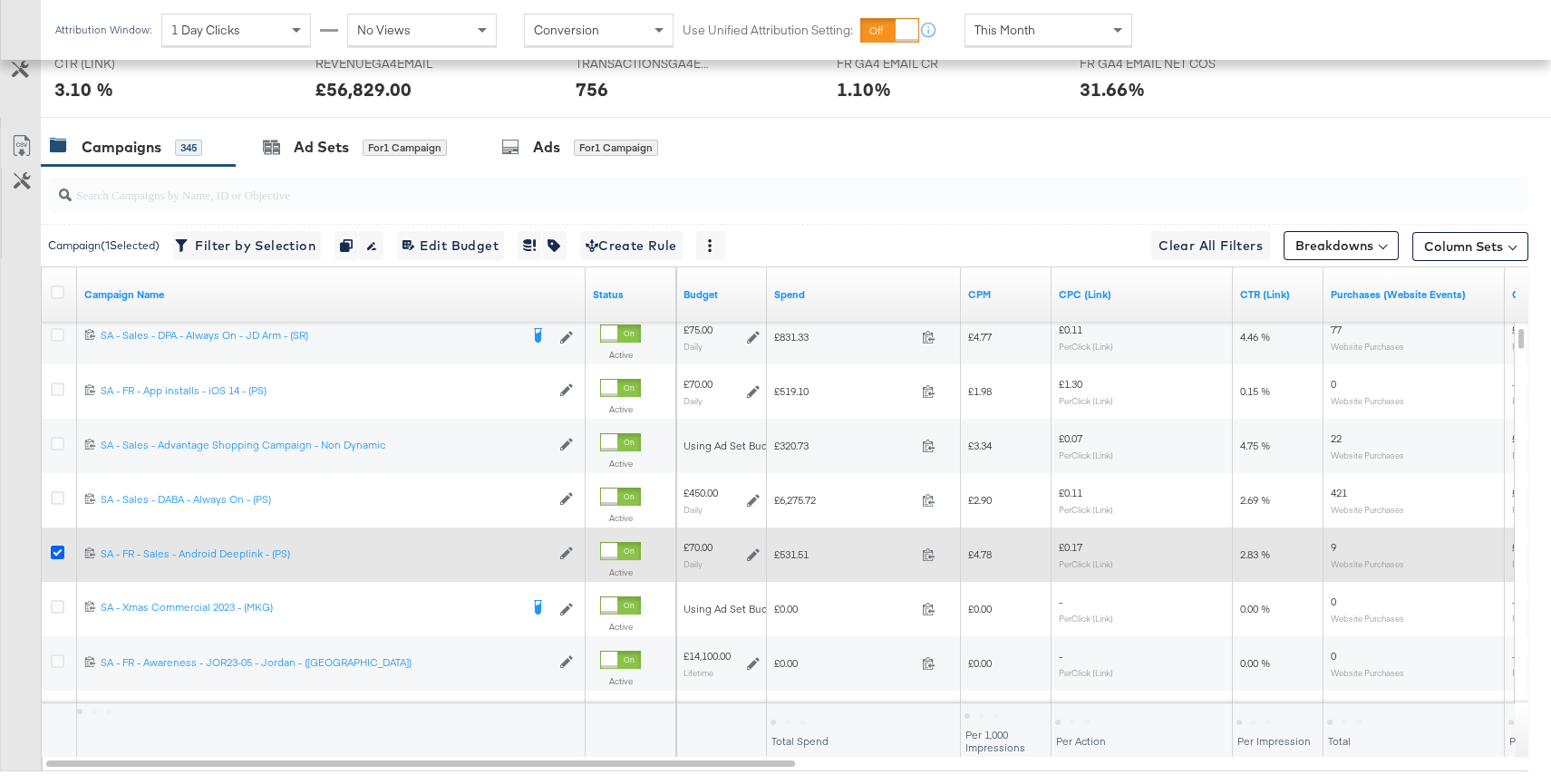
click at [60, 547] on icon at bounding box center [58, 553] width 14 height 14
click at [0, 0] on input "checkbox" at bounding box center [0, 0] width 0 height 0
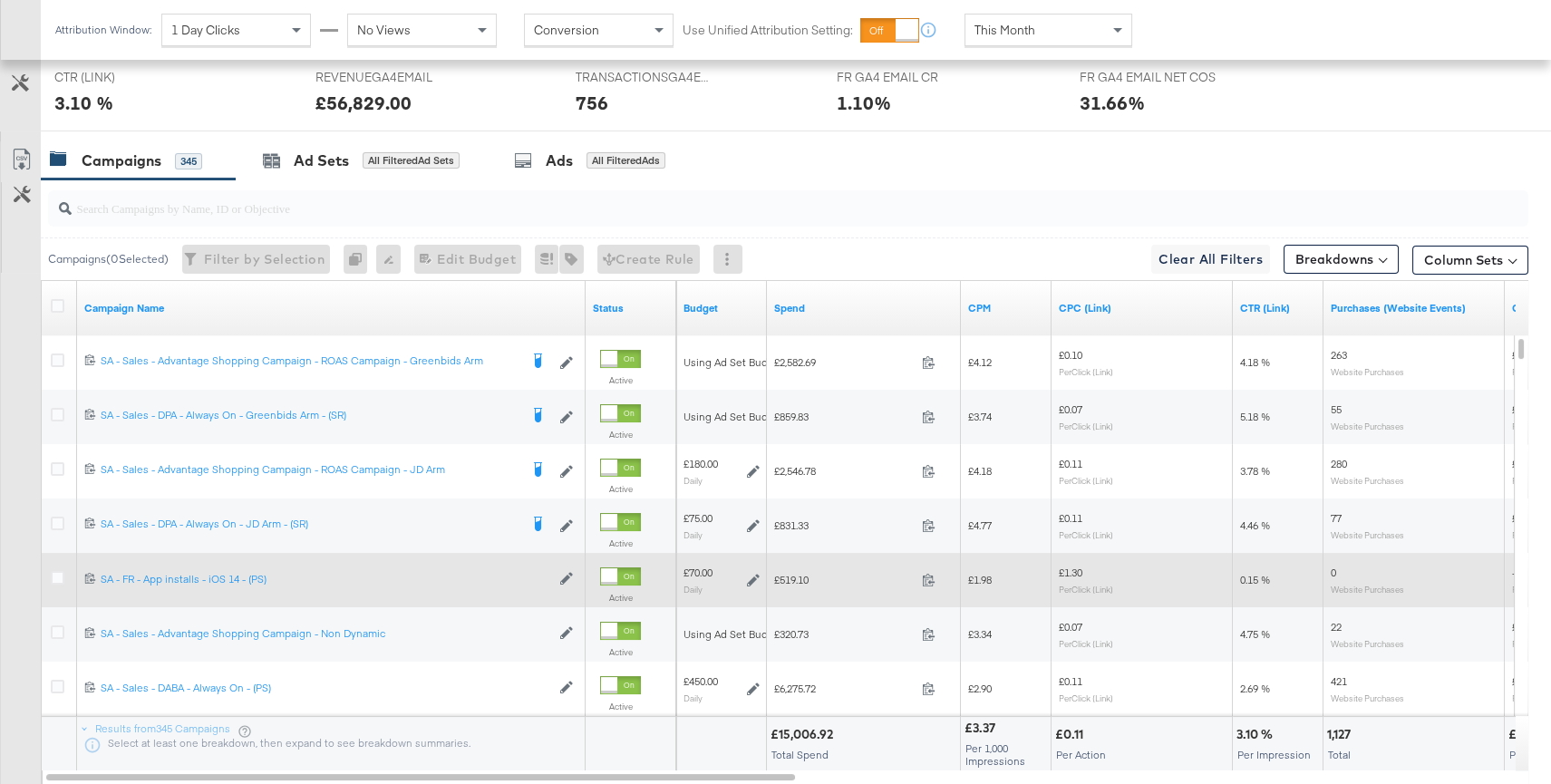
scroll to position [834, 0]
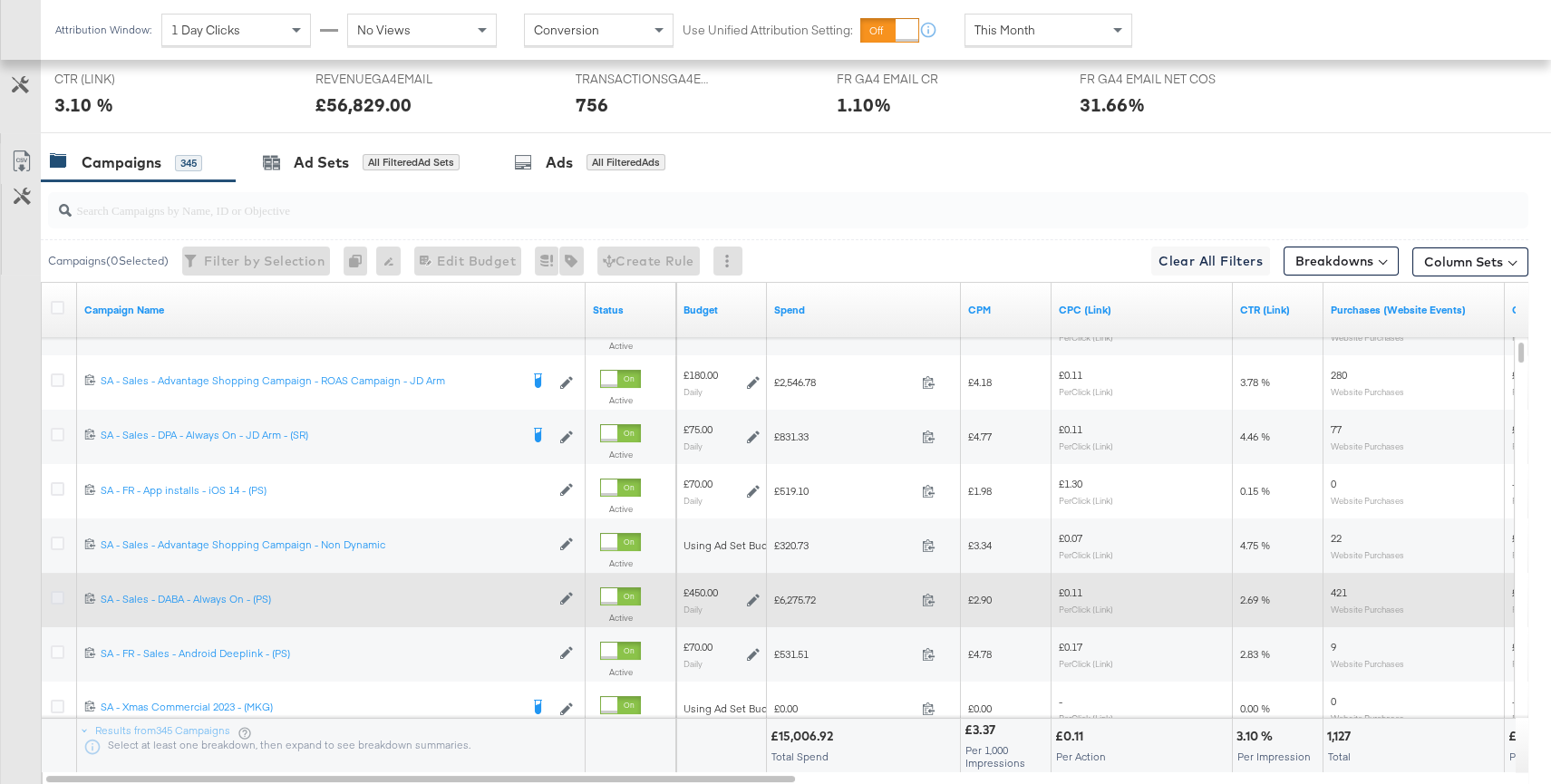
click at [62, 592] on icon at bounding box center [58, 598] width 14 height 14
click at [0, 0] on input "checkbox" at bounding box center [0, 0] width 0 height 0
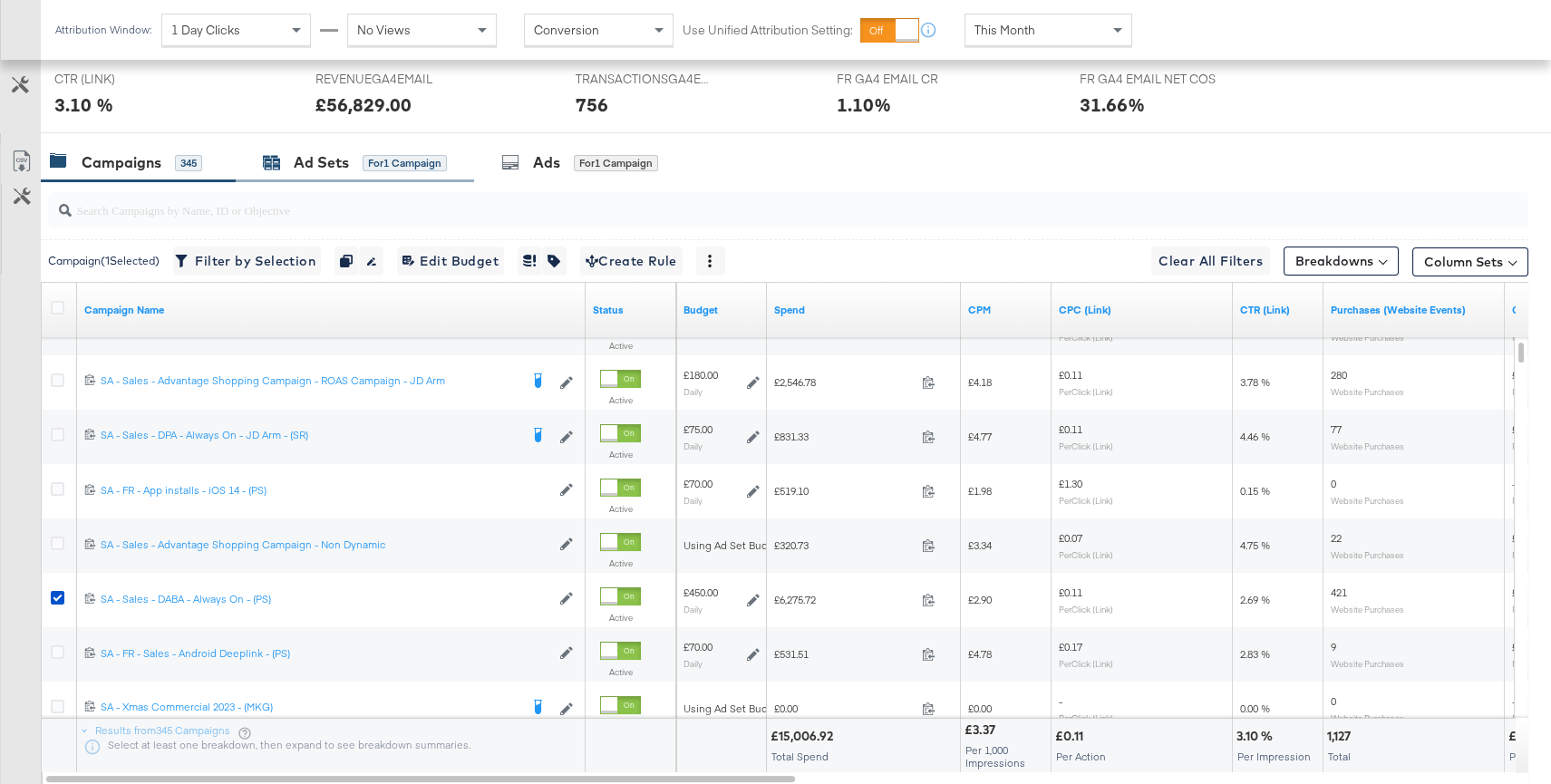
click at [385, 155] on div "for 1 Campaign" at bounding box center [404, 163] width 84 height 17
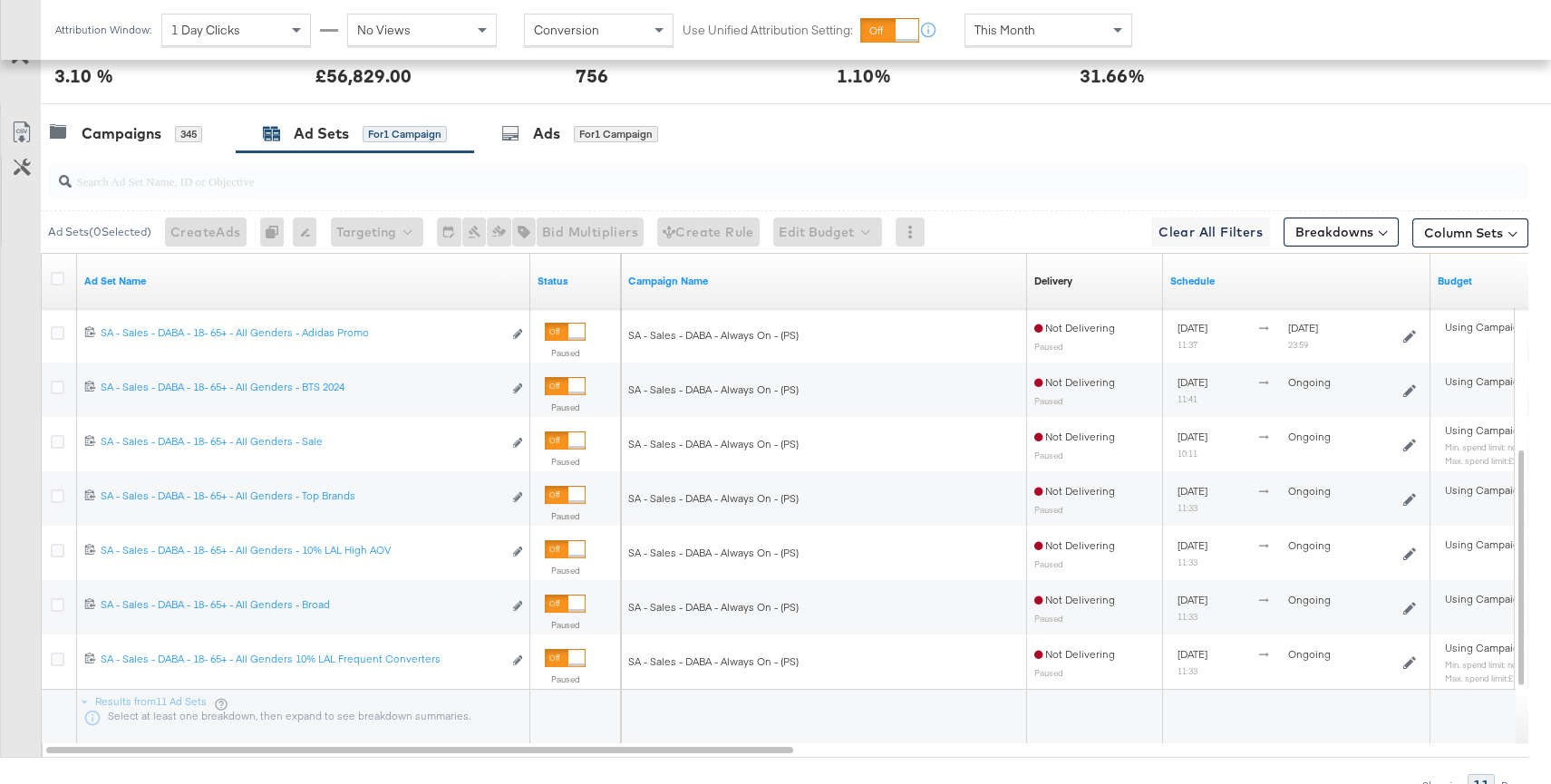
scroll to position [952, 0]
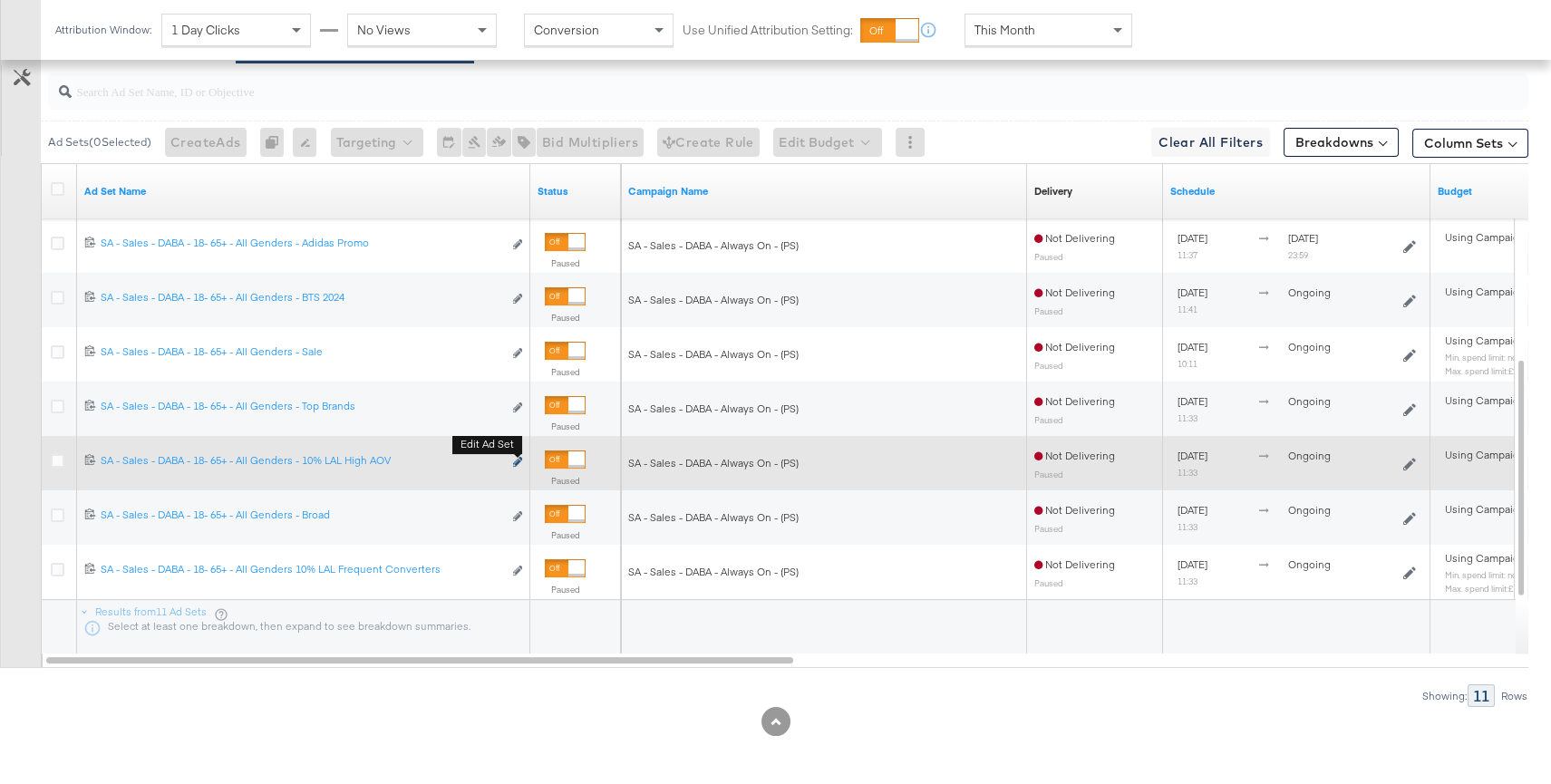
click at [519, 463] on icon "link" at bounding box center [517, 462] width 9 height 10
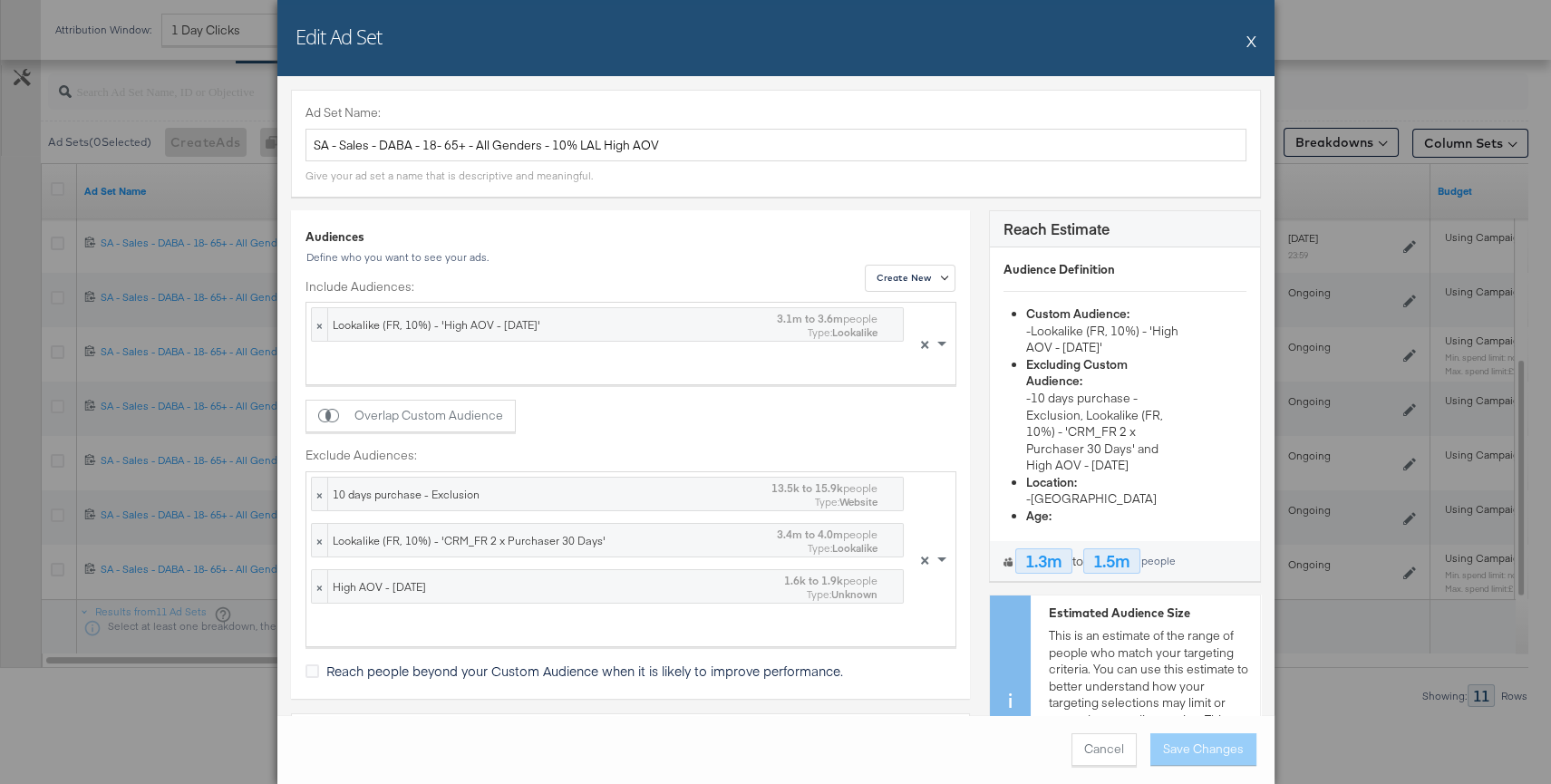
click at [1253, 39] on button "X" at bounding box center [1251, 40] width 10 height 36
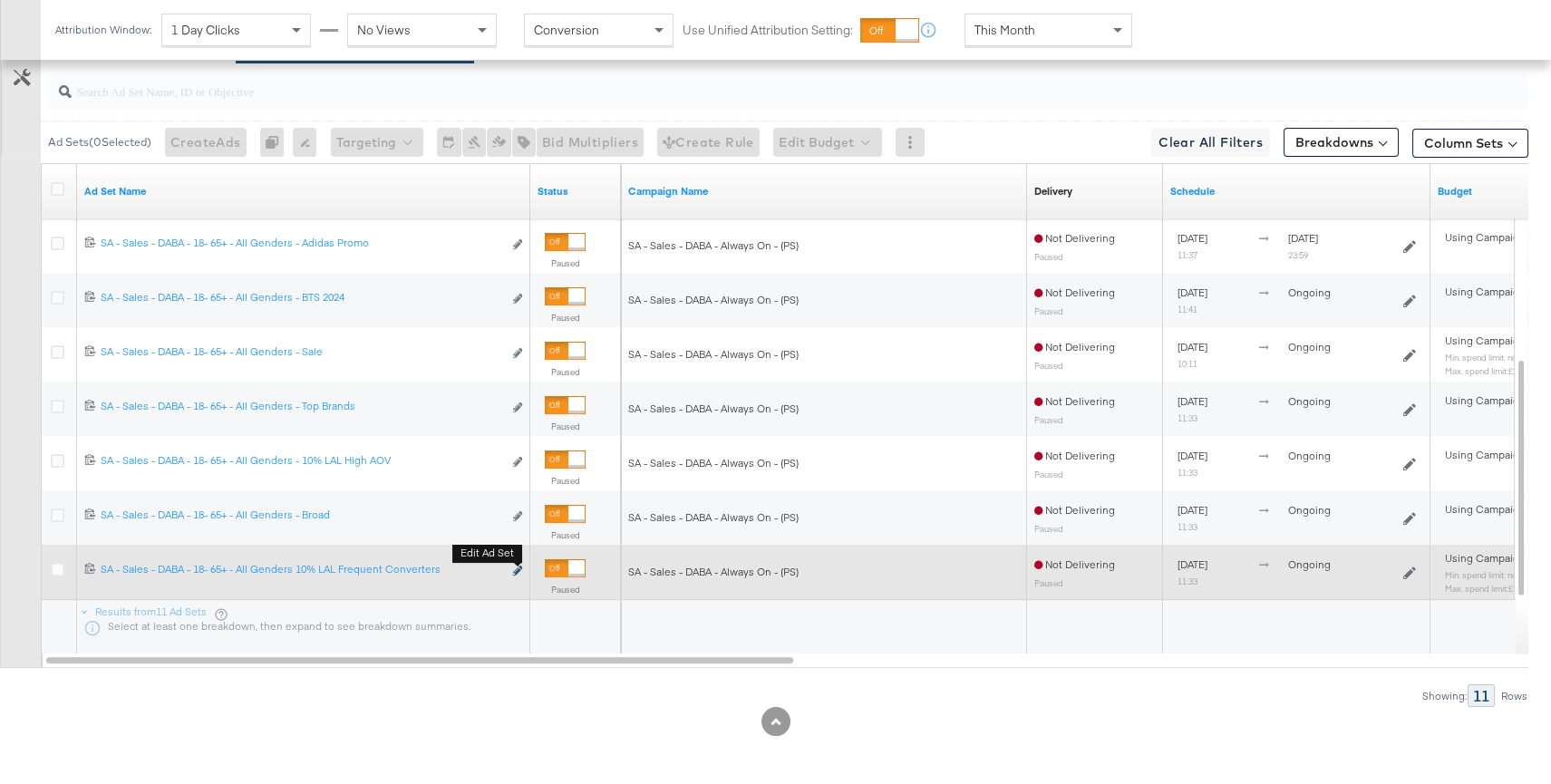
click at [519, 565] on button "Edit ad set" at bounding box center [517, 570] width 11 height 19
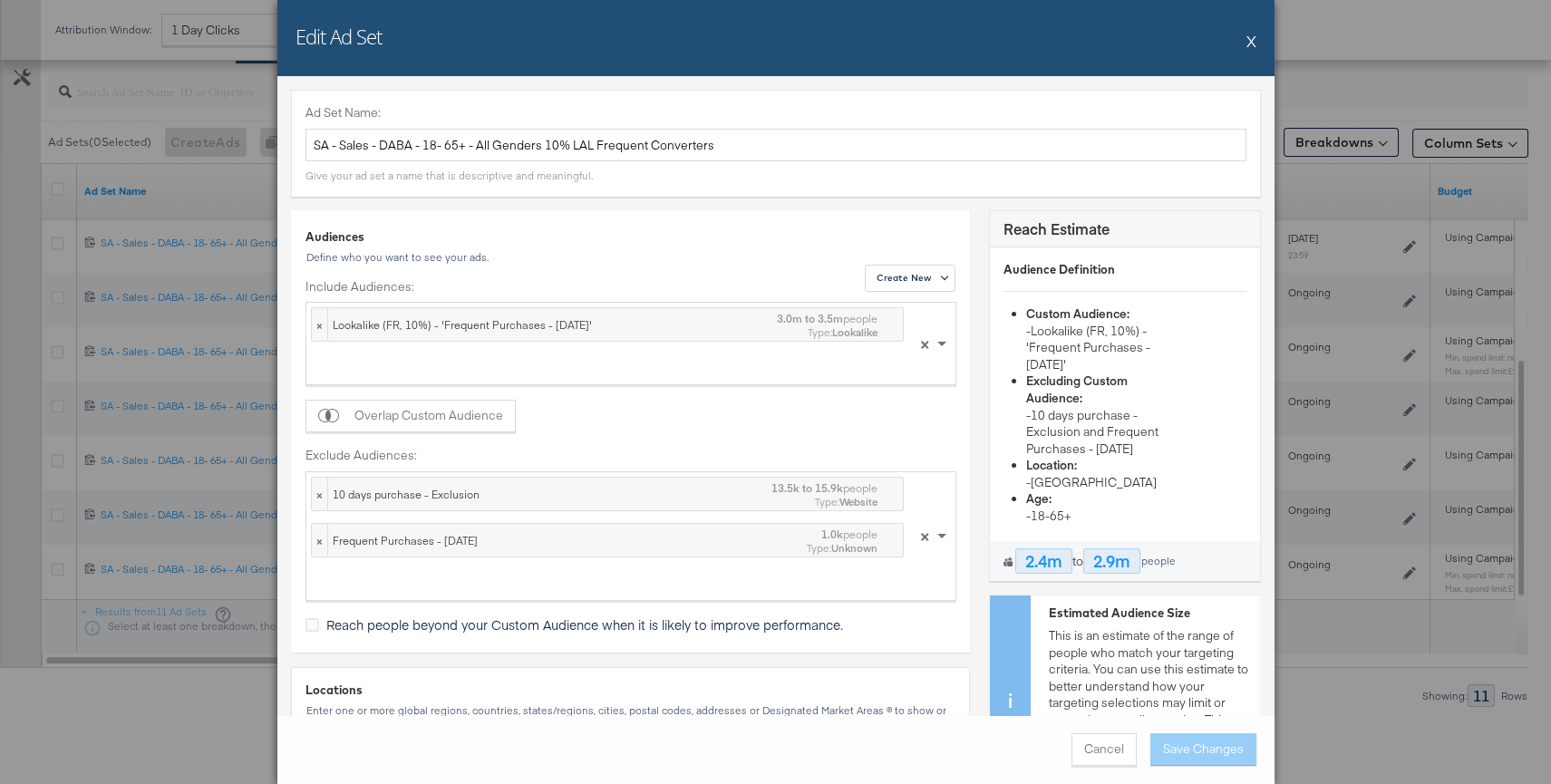
click at [1250, 41] on button "X" at bounding box center [1251, 40] width 10 height 36
